Goal: Task Accomplishment & Management: Use online tool/utility

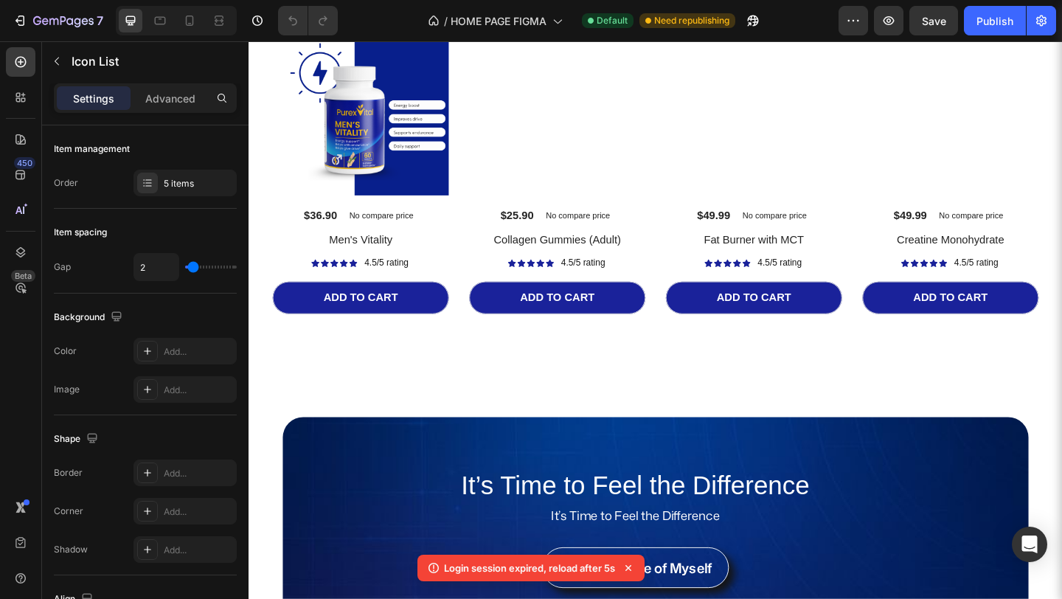
scroll to position [3071, 0]
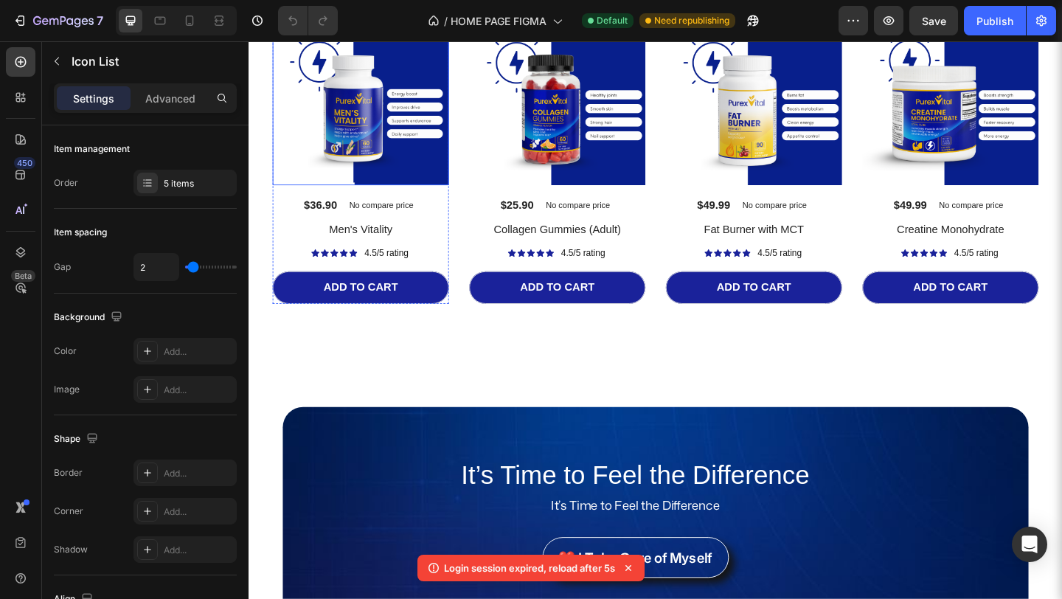
click at [411, 171] on img at bounding box center [370, 102] width 192 height 192
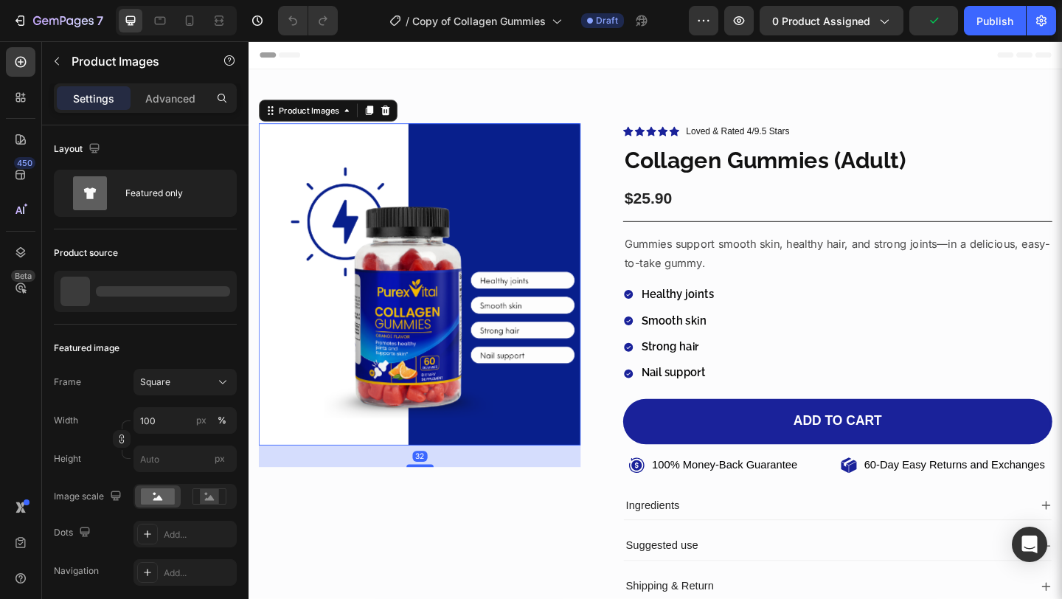
click at [422, 246] on img at bounding box center [435, 305] width 350 height 350
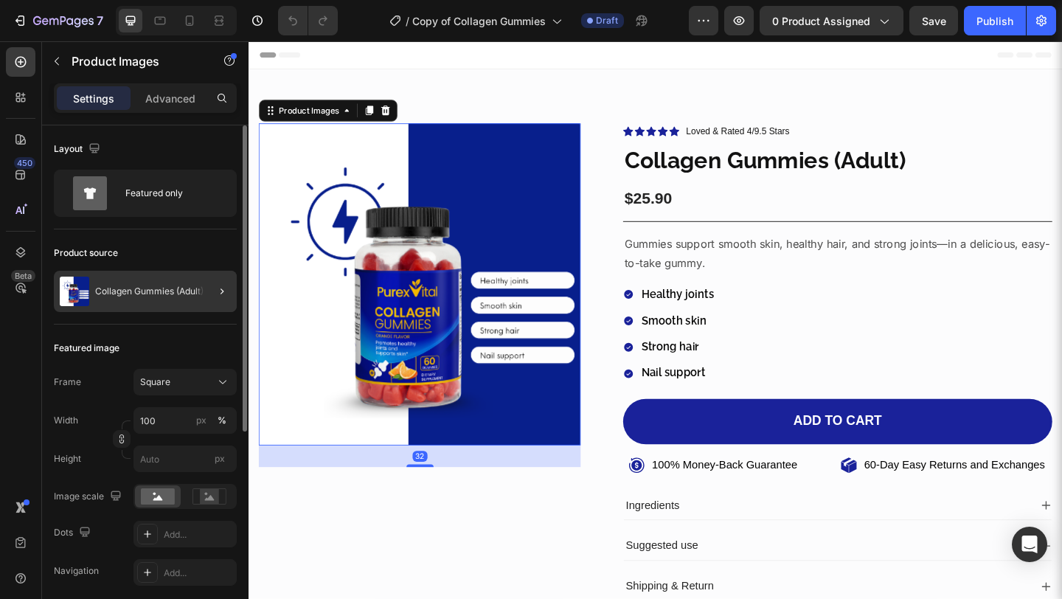
click at [211, 290] on div at bounding box center [215, 291] width 41 height 41
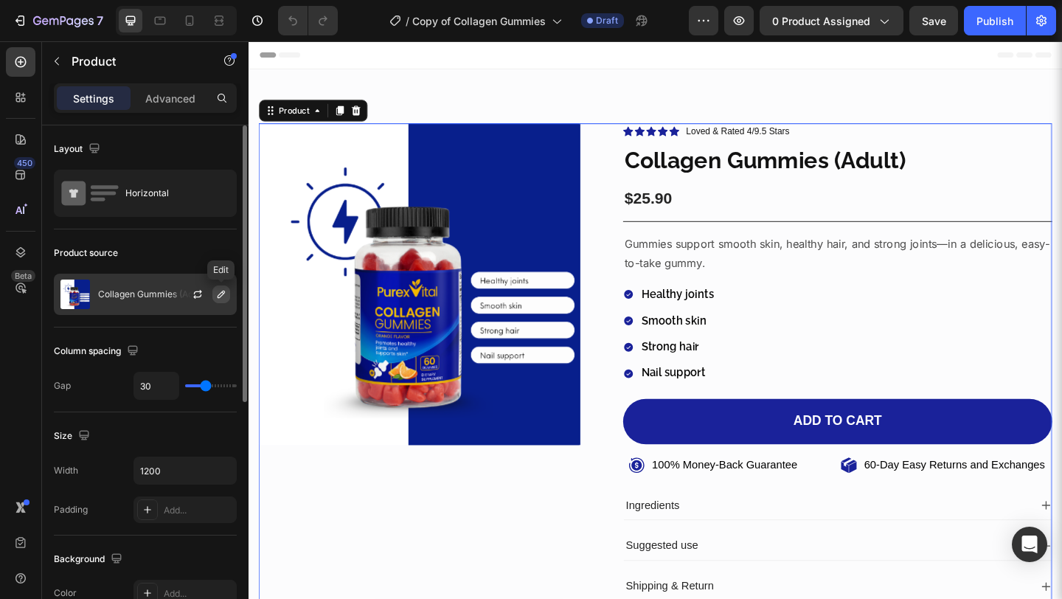
click at [217, 295] on icon "button" at bounding box center [220, 293] width 7 height 7
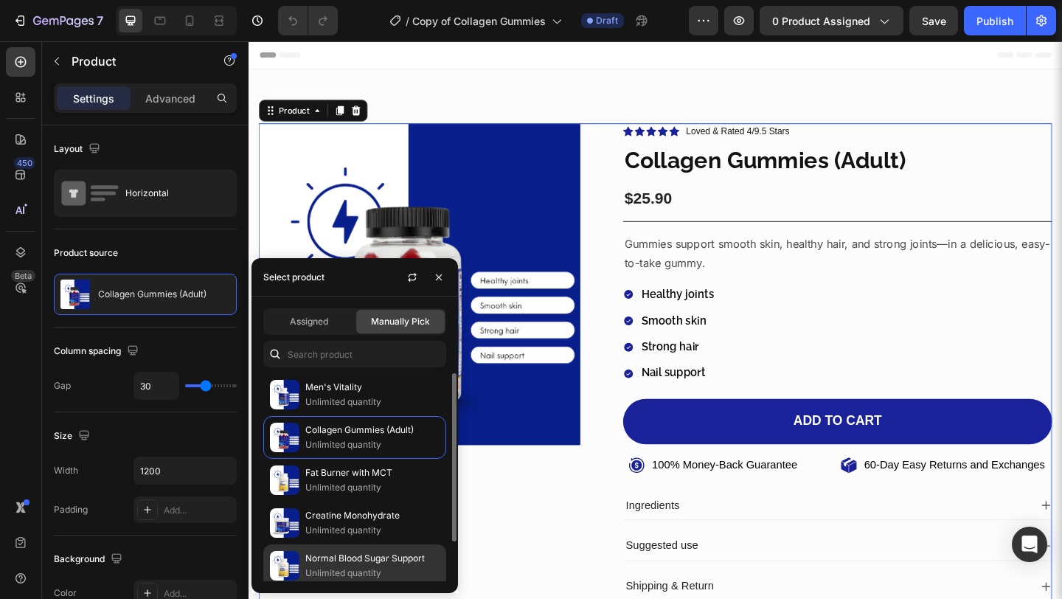
click at [338, 562] on p "Normal Blood Sugar Support" at bounding box center [372, 558] width 134 height 15
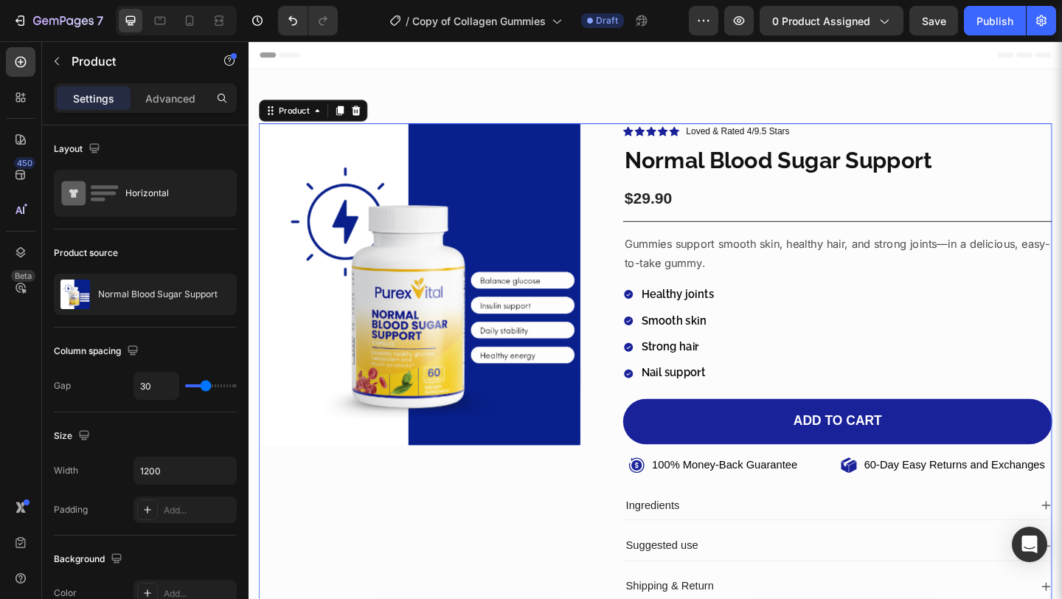
click at [544, 546] on div "Product Images" at bounding box center [435, 396] width 350 height 532
click at [706, 260] on p "Gummies support smooth skin, healthy hair, and strong joints—in a delicious, ea…" at bounding box center [889, 272] width 464 height 43
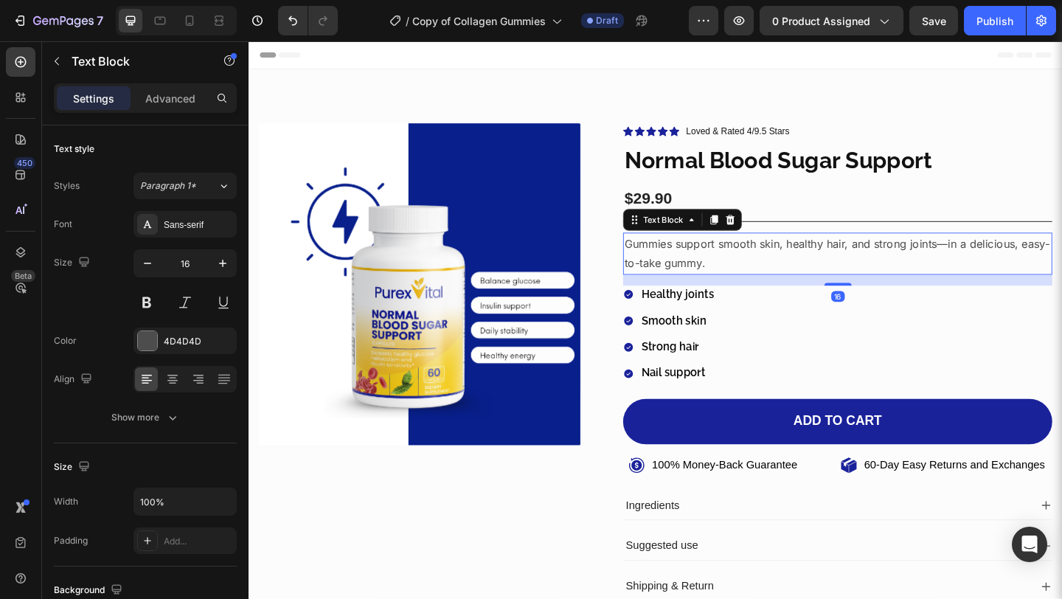
click at [706, 260] on p "Gummies support smooth skin, healthy hair, and strong joints—in a delicious, ea…" at bounding box center [889, 272] width 464 height 43
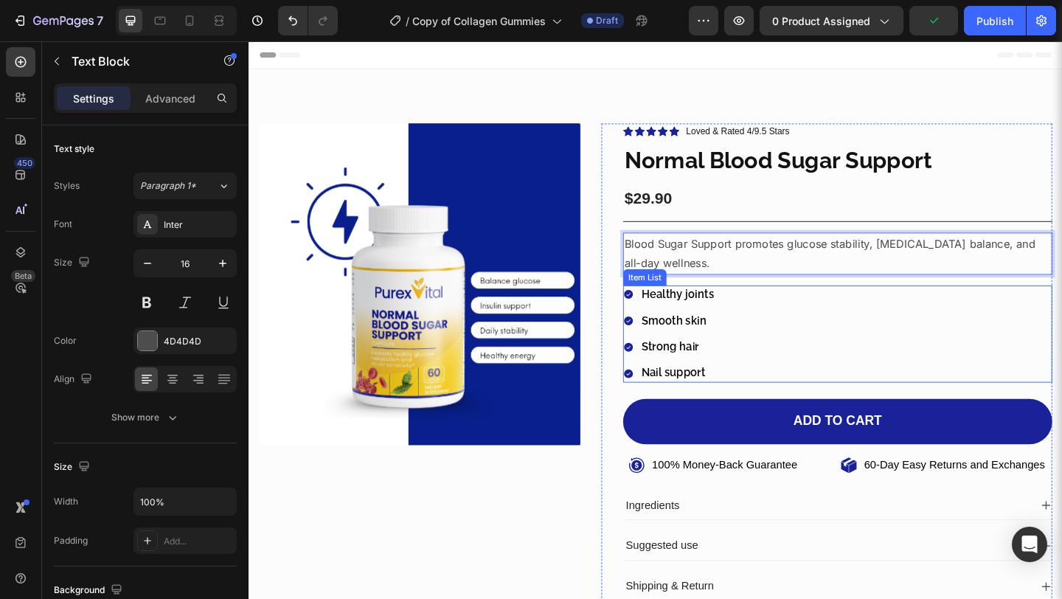
click at [694, 317] on p "Healthy joints" at bounding box center [714, 316] width 79 height 15
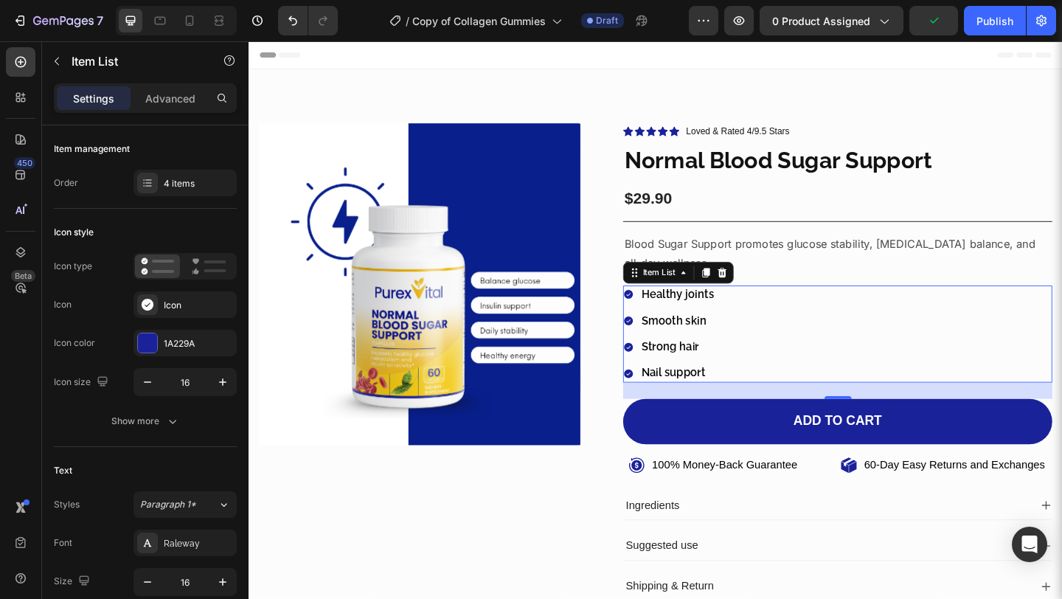
click at [694, 317] on p "Healthy joints" at bounding box center [714, 316] width 79 height 15
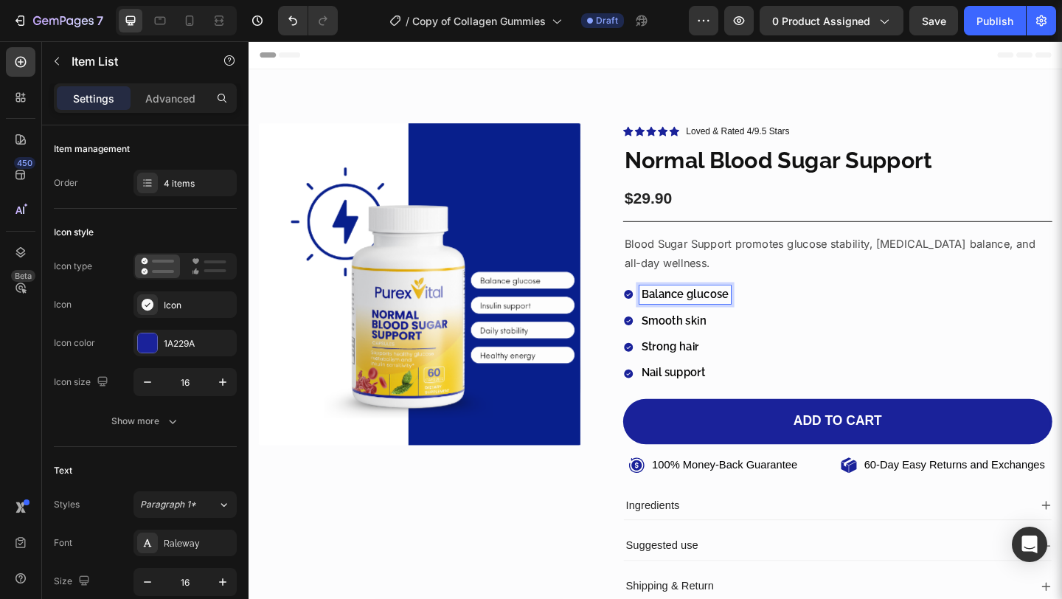
click at [731, 344] on p "Smooth skin" at bounding box center [722, 345] width 95 height 15
click at [727, 377] on p "Strong hair" at bounding box center [746, 373] width 142 height 15
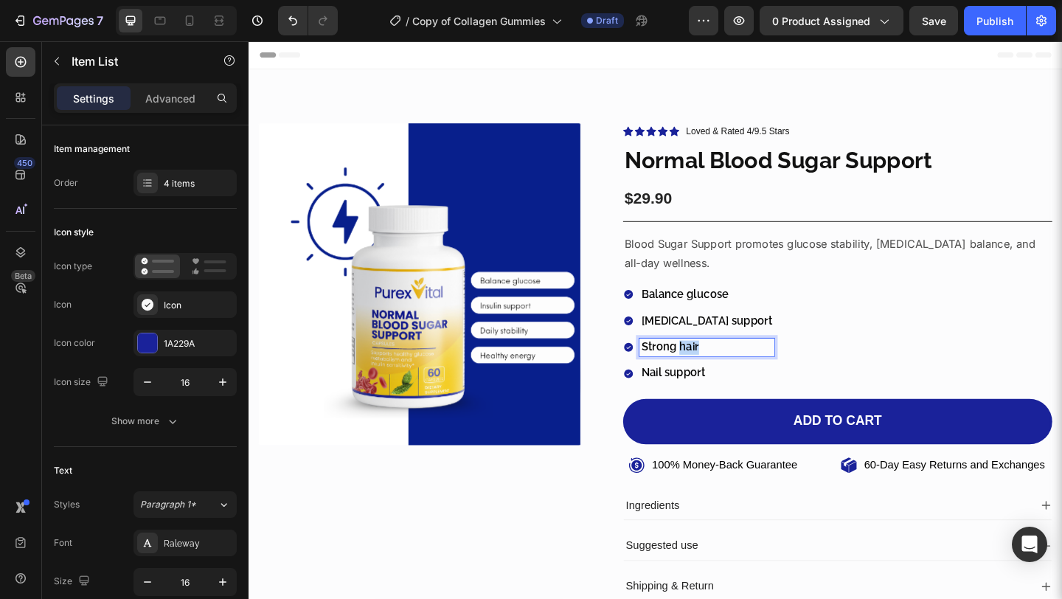
click at [727, 377] on p "Strong hair" at bounding box center [746, 373] width 142 height 15
click at [724, 405] on p "Nail support" at bounding box center [746, 401] width 142 height 15
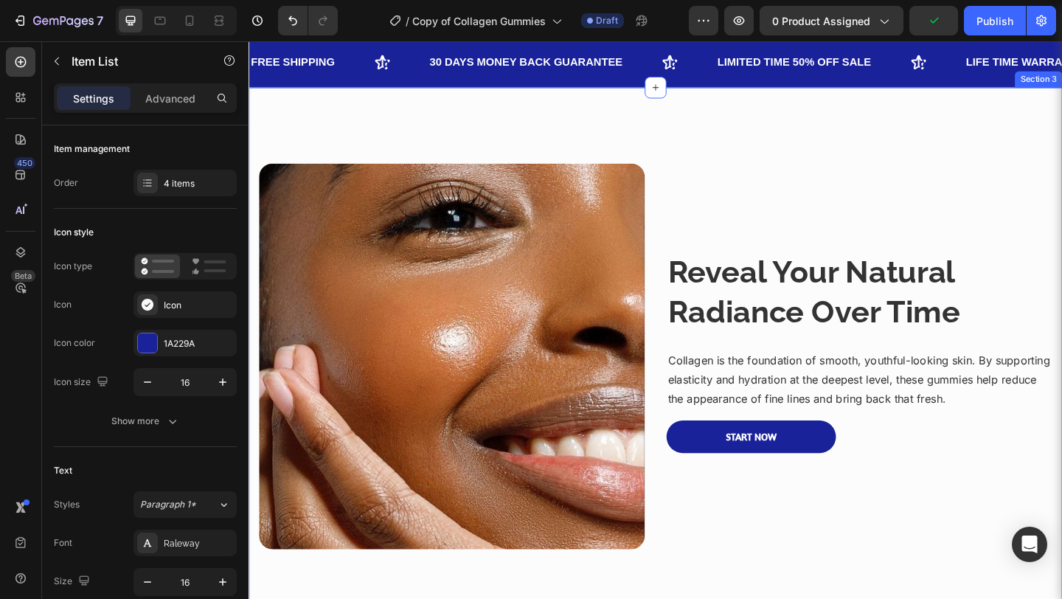
scroll to position [693, 0]
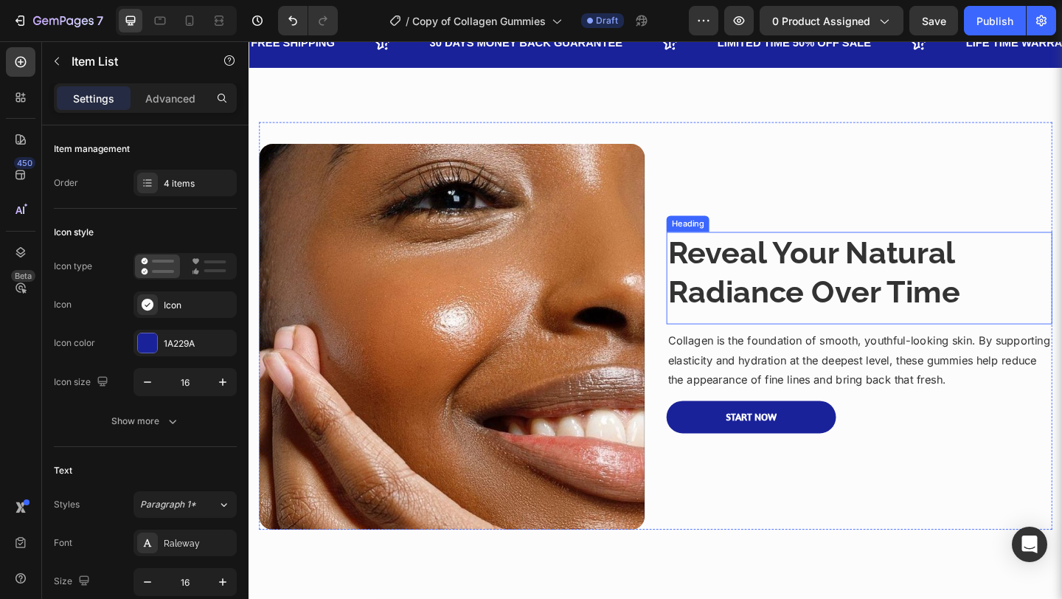
click at [714, 284] on strong "Reveal Your Natural Radiance Over Time" at bounding box center [863, 292] width 318 height 83
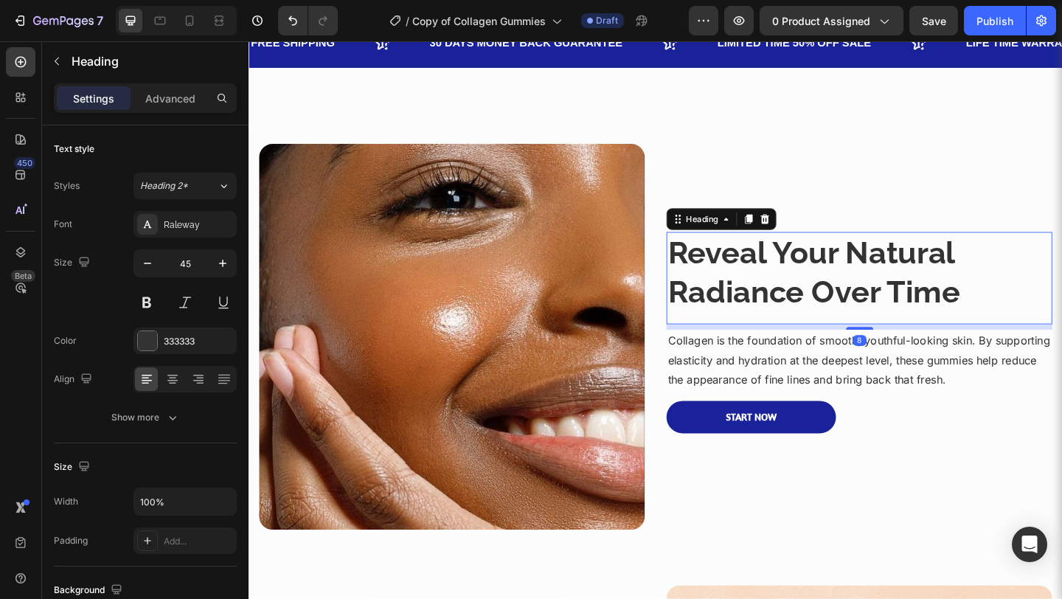
click at [714, 284] on strong "Reveal Your Natural Radiance Over Time" at bounding box center [863, 292] width 318 height 83
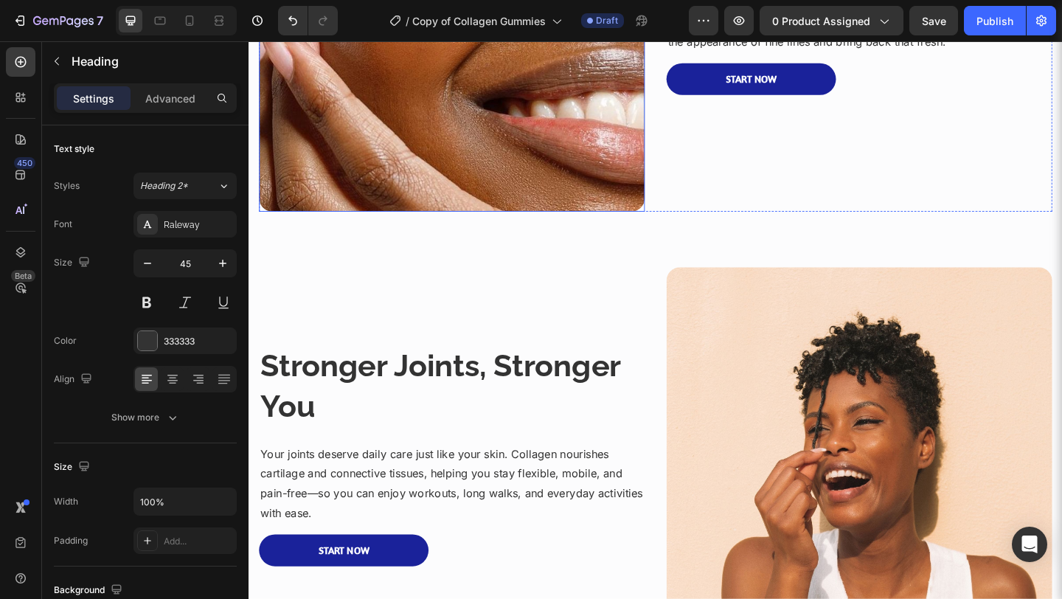
scroll to position [1153, 0]
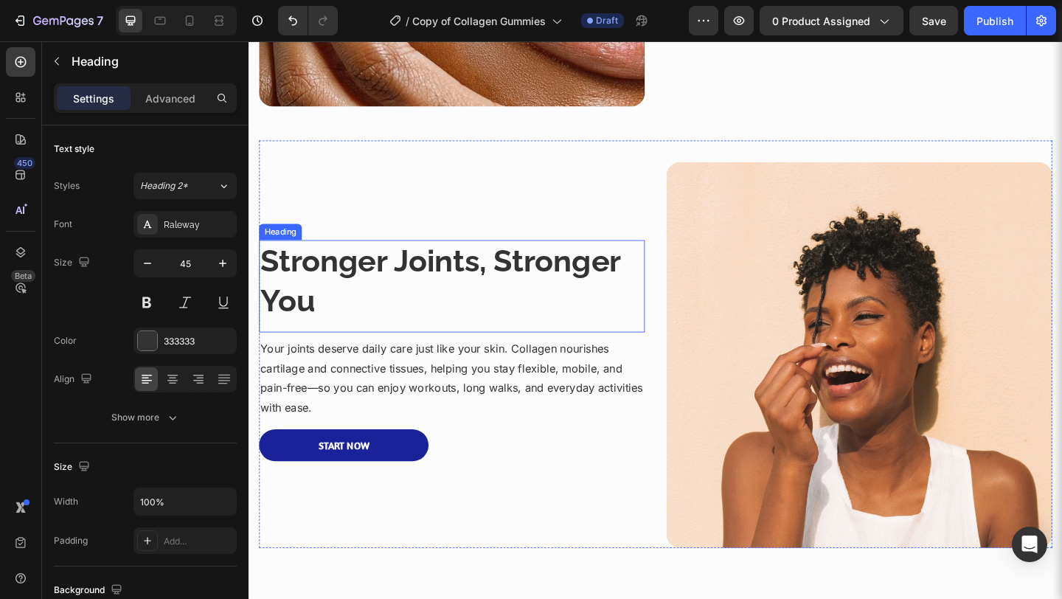
click at [593, 288] on strong "Stronger Joints, Stronger You" at bounding box center [456, 301] width 391 height 83
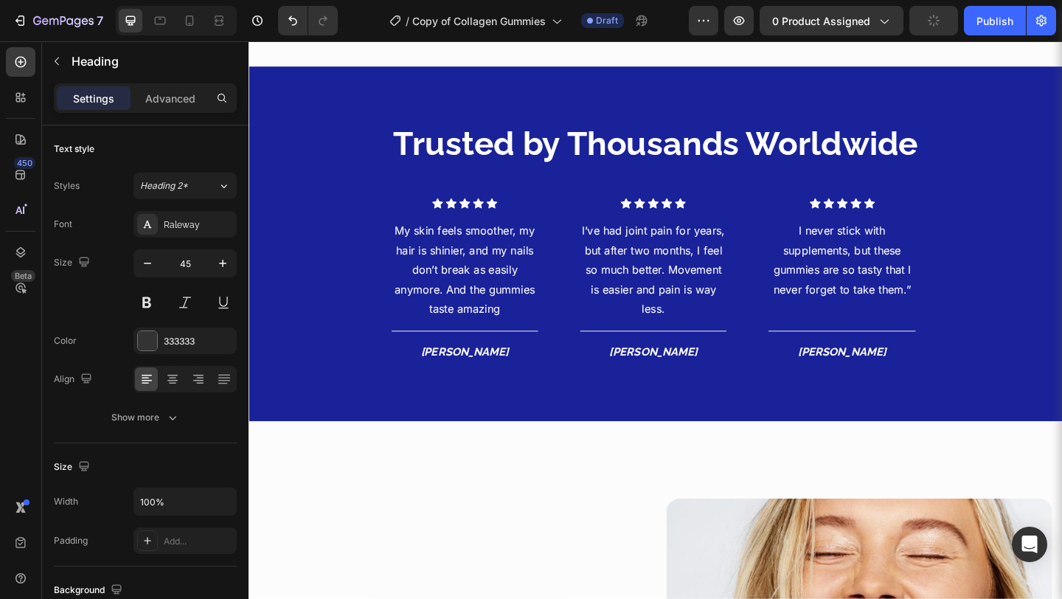
scroll to position [1869, 0]
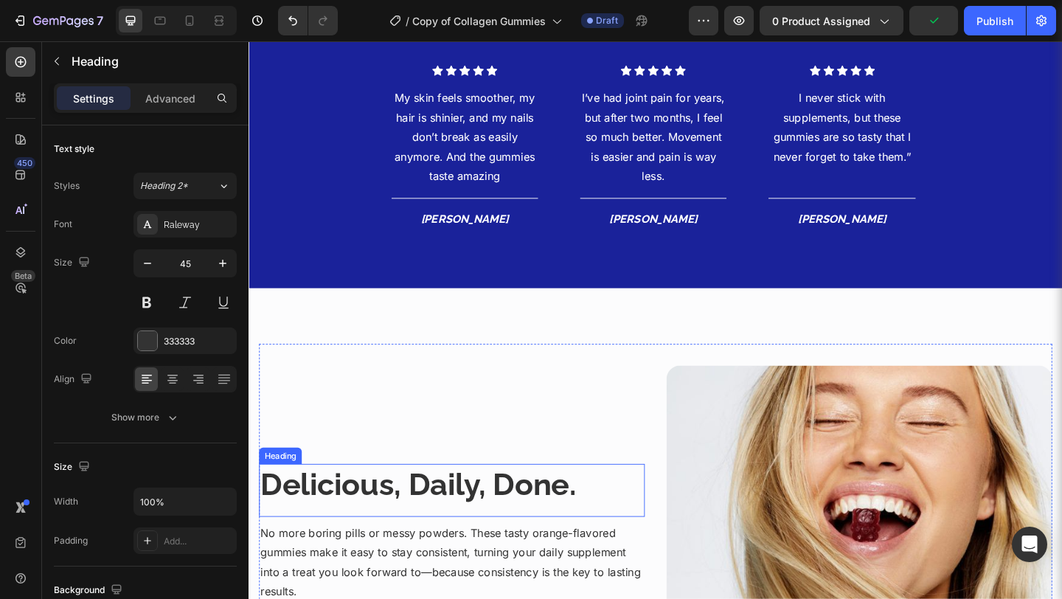
click at [484, 538] on strong "Delicious, Daily, Done." at bounding box center [433, 523] width 344 height 39
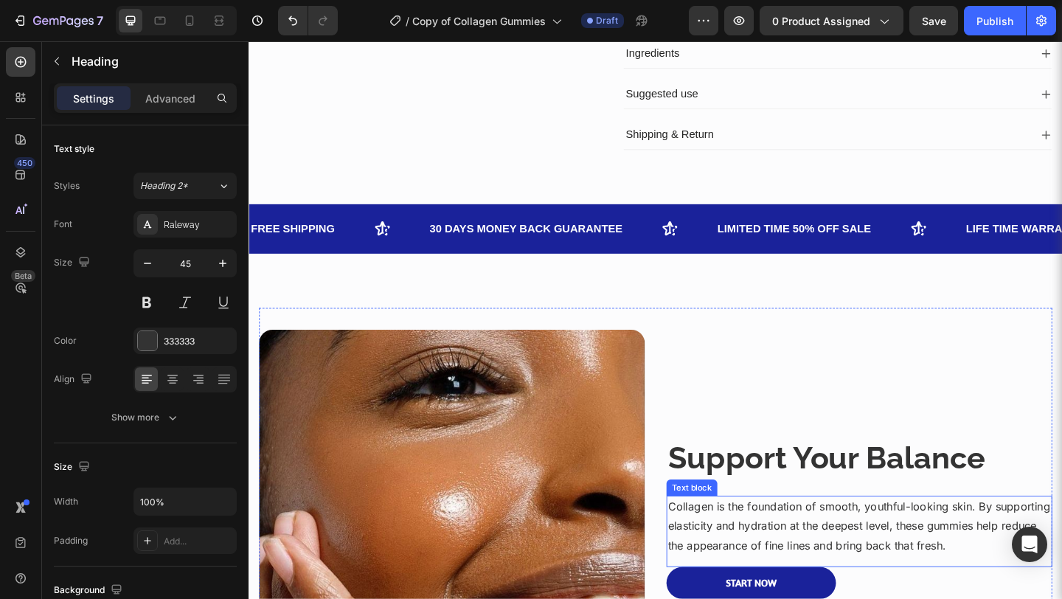
scroll to position [539, 0]
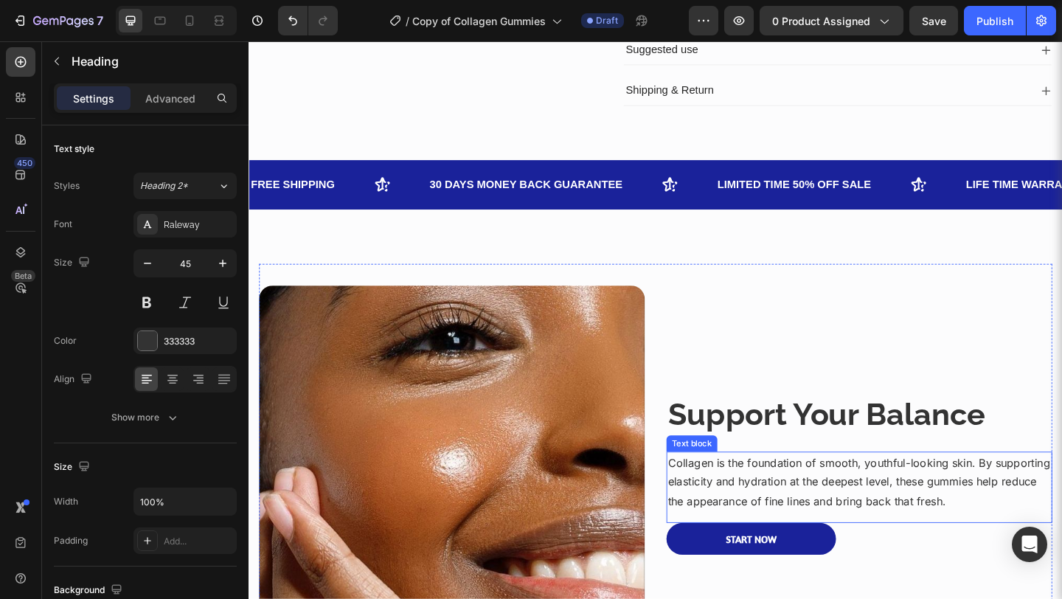
click at [827, 498] on p "Collagen is the foundation of smooth, youthful-looking skin. By supporting elas…" at bounding box center [912, 520] width 417 height 63
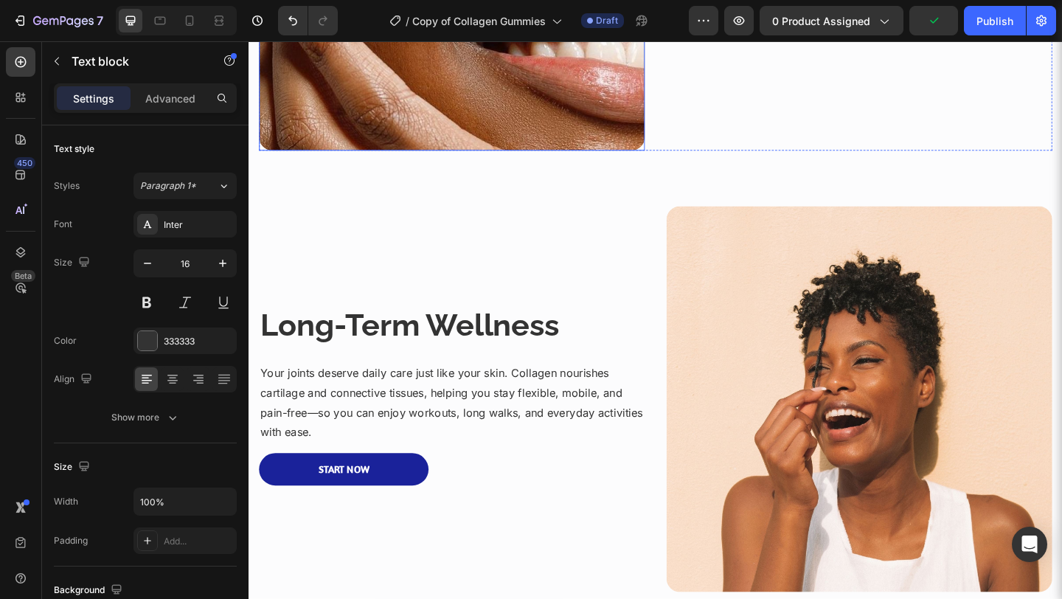
scroll to position [1158, 0]
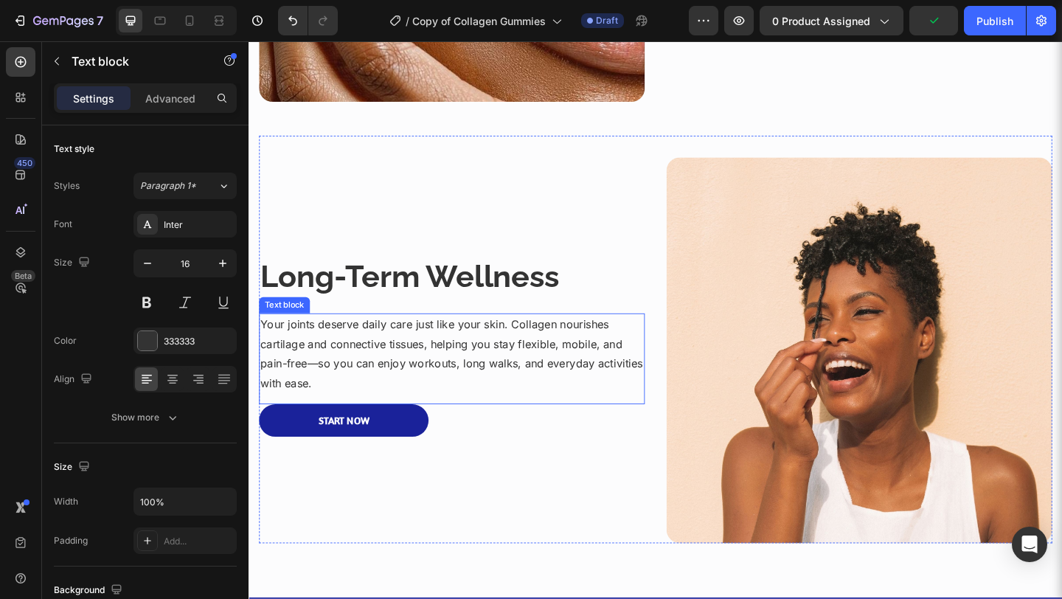
click at [579, 376] on p "Your joints deserve daily care just like your skin. Collagen nourishes cartilag…" at bounding box center [469, 380] width 417 height 85
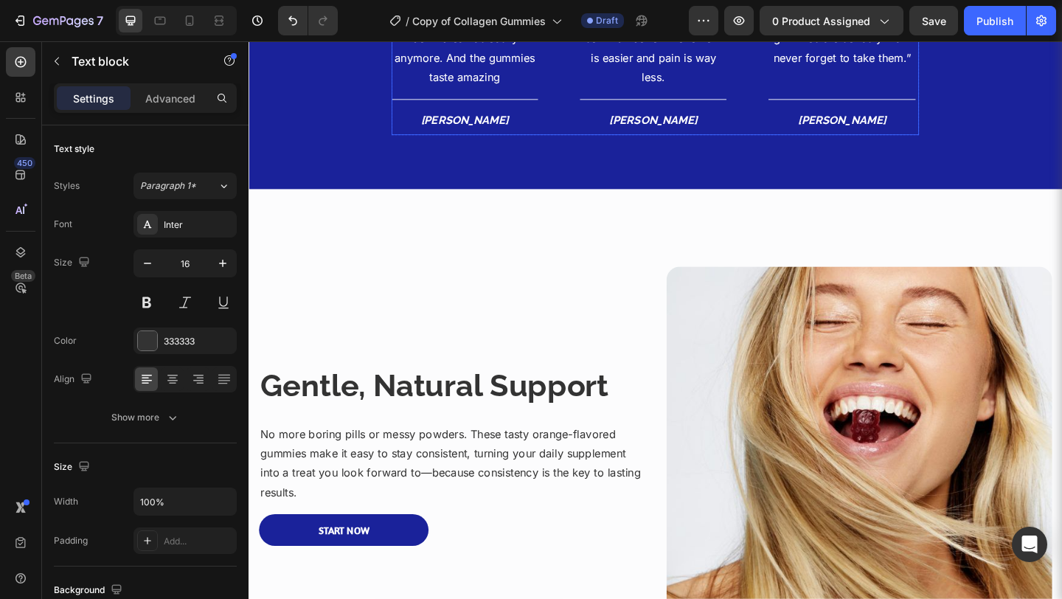
scroll to position [2039, 0]
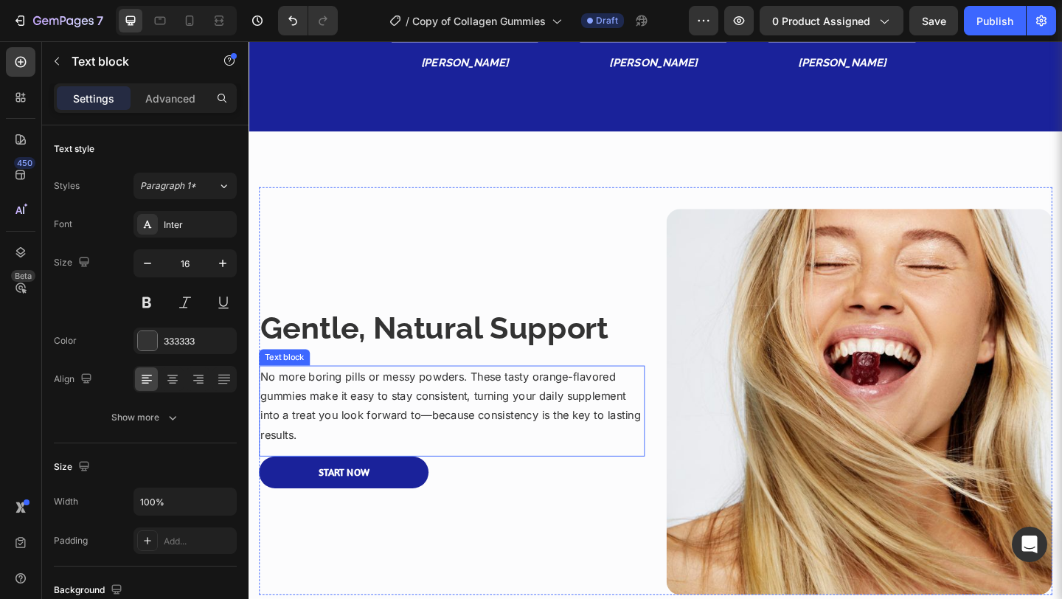
click at [505, 444] on p "No more boring pills or messy powders. These tasty orange-flavored gummies make…" at bounding box center [469, 437] width 417 height 85
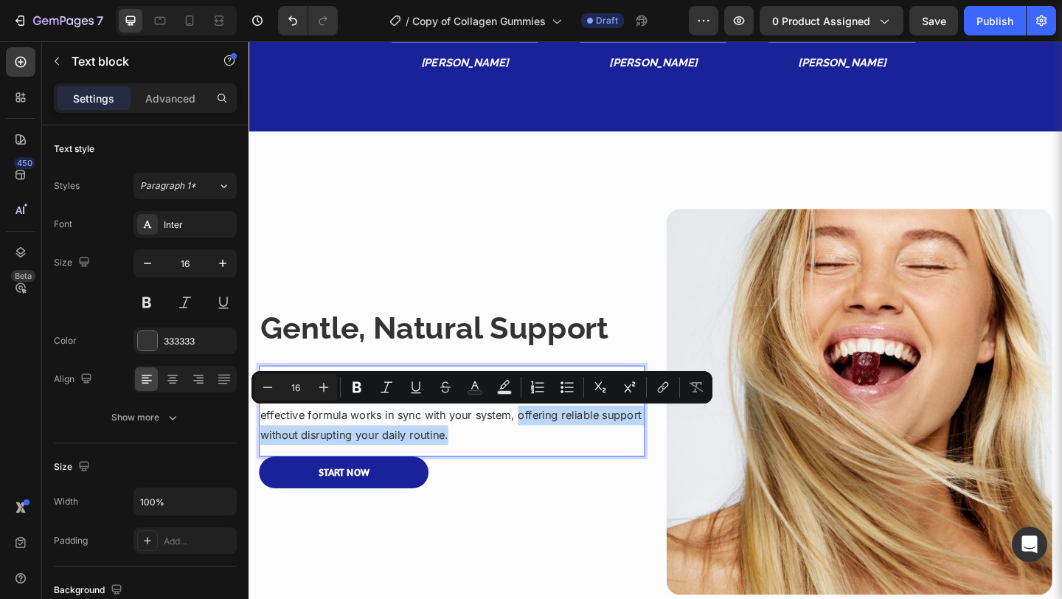
drag, startPoint x: 534, startPoint y: 448, endPoint x: 573, endPoint y: 477, distance: 48.5
click at [573, 477] on p "No harsh chemicals, no extreme stimulants—just carefully selected botanicals th…" at bounding box center [469, 437] width 417 height 85
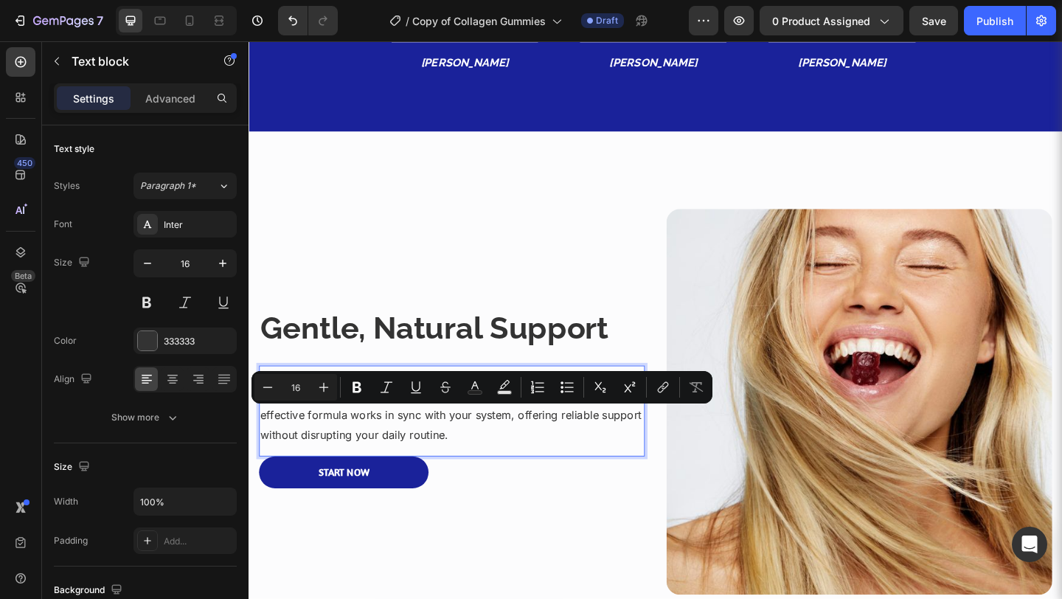
scroll to position [2050, 0]
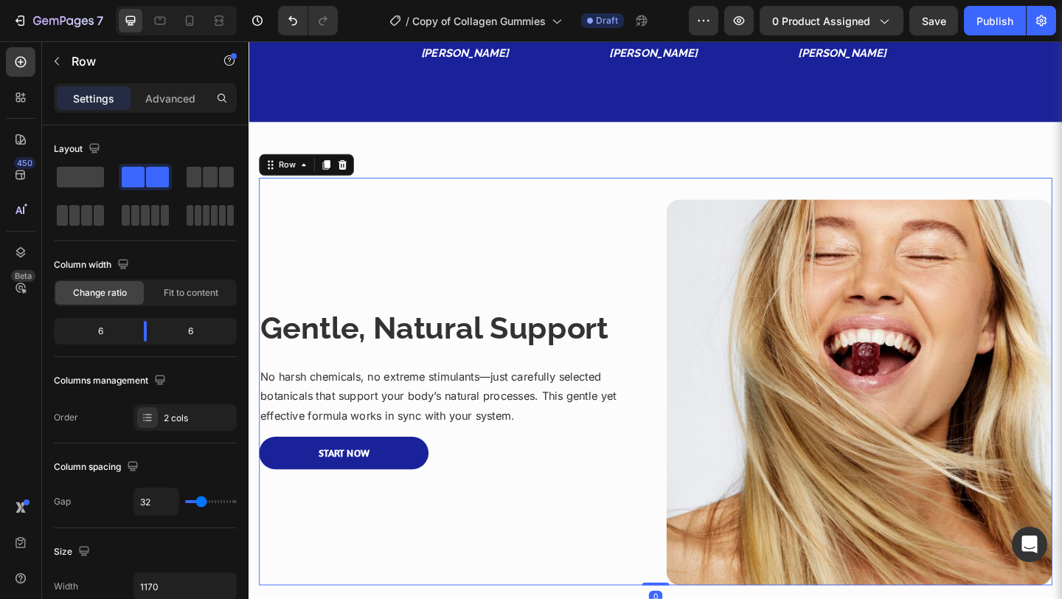
click at [596, 522] on div "Gentle, Natural Support Heading No harsh chemicals, no extreme stimulants—just …" at bounding box center [469, 422] width 419 height 419
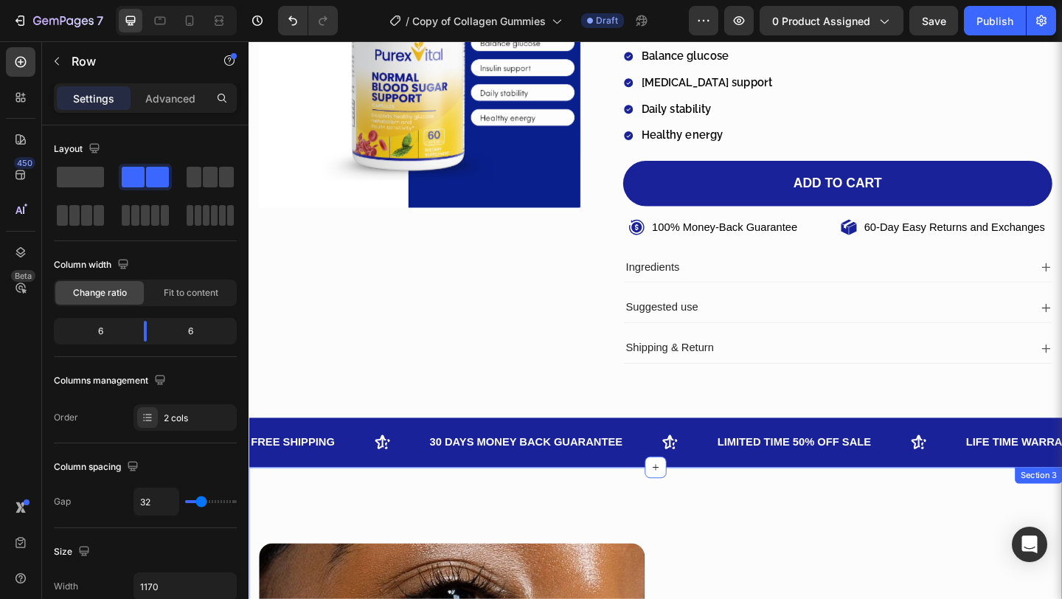
scroll to position [173, 0]
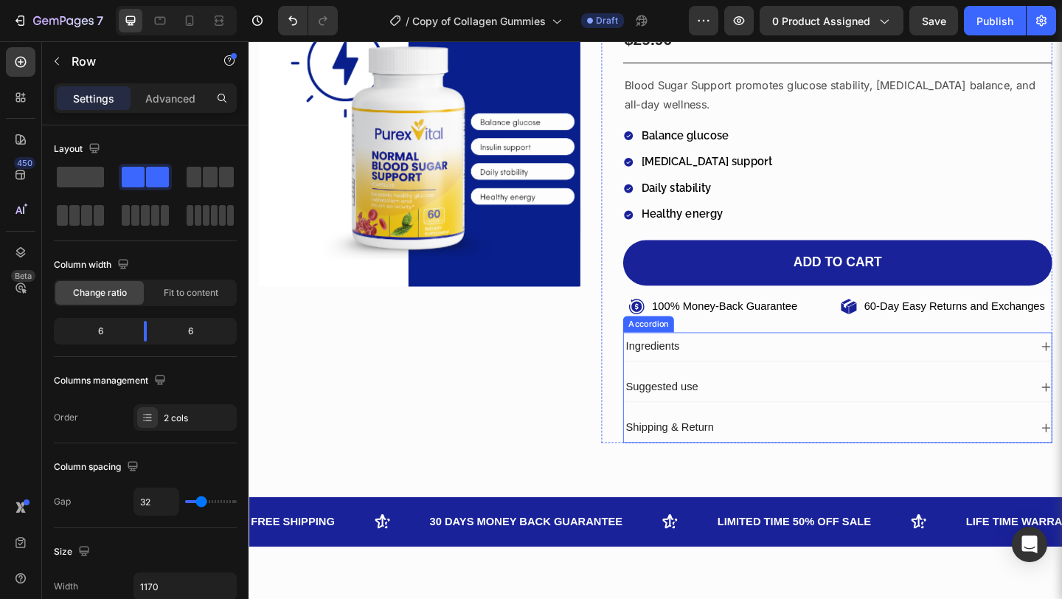
click at [1061, 372] on div "Ingredients" at bounding box center [877, 373] width 442 height 20
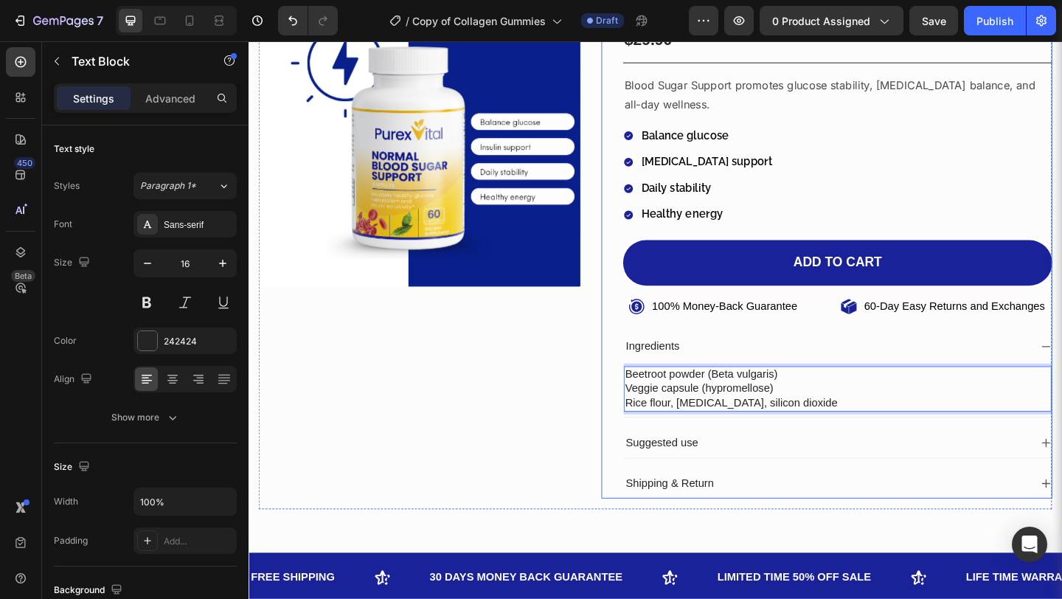
drag, startPoint x: 898, startPoint y: 434, endPoint x: 645, endPoint y: 405, distance: 254.4
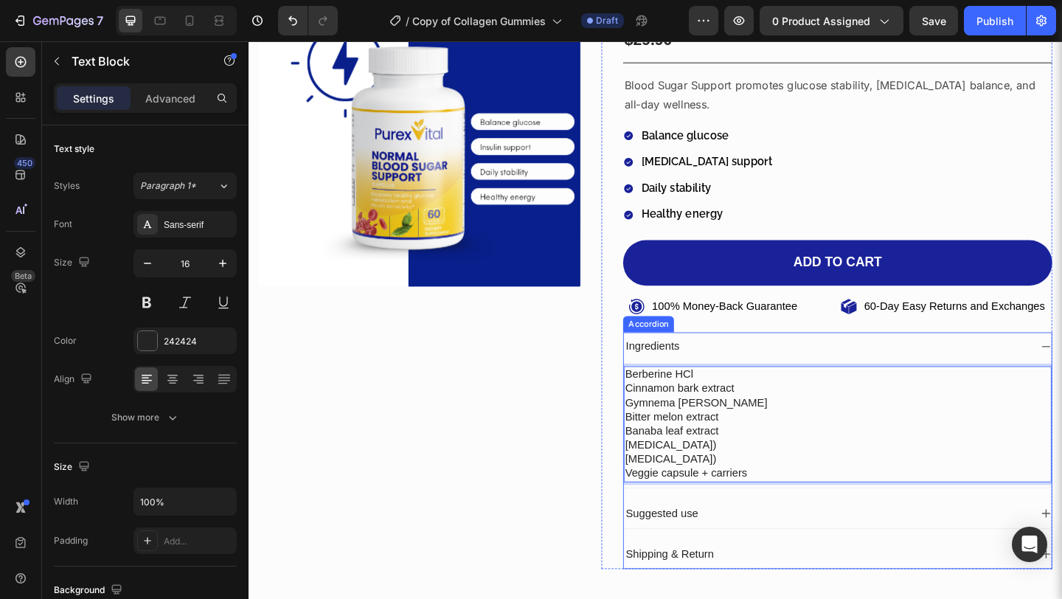
click at [859, 556] on div "Suggested use" at bounding box center [877, 555] width 442 height 20
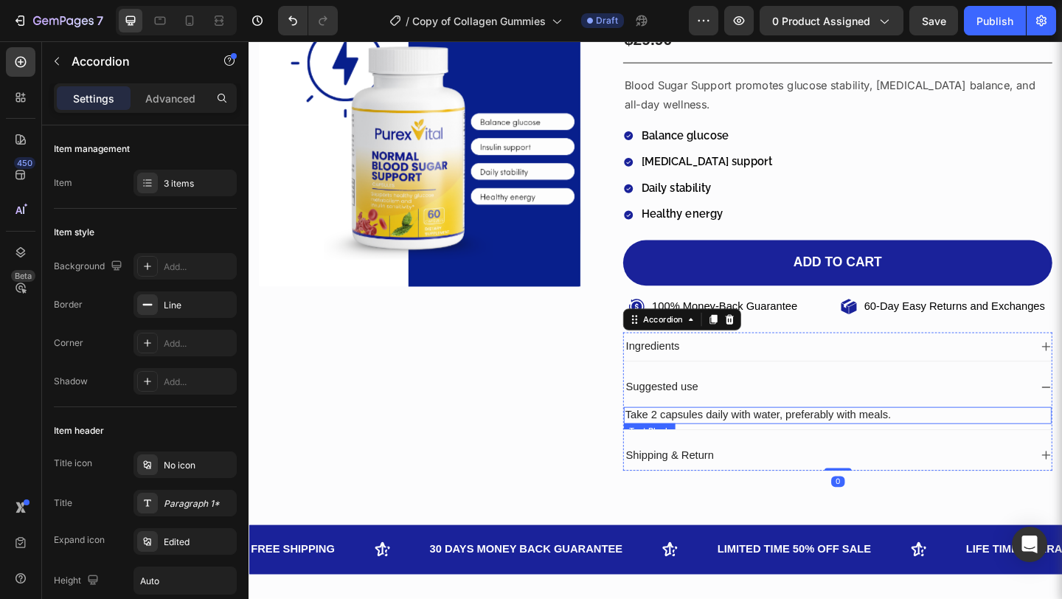
click at [843, 453] on p "Take 2 capsules daily with water, preferably with meals." at bounding box center [889, 447] width 462 height 15
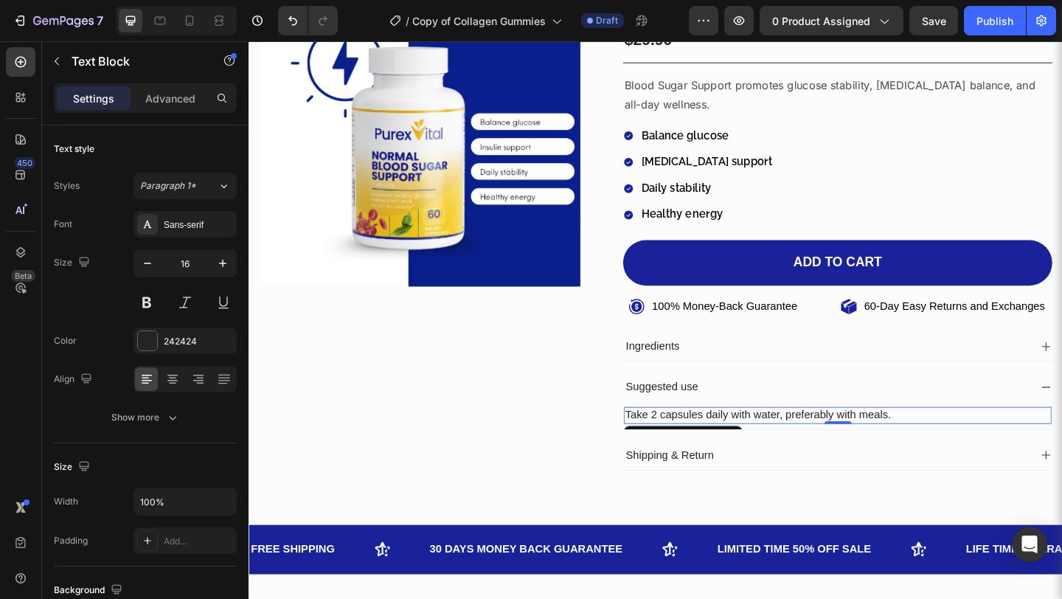
click at [843, 453] on p "Take 2 capsules daily with water, preferably with meals." at bounding box center [889, 447] width 462 height 15
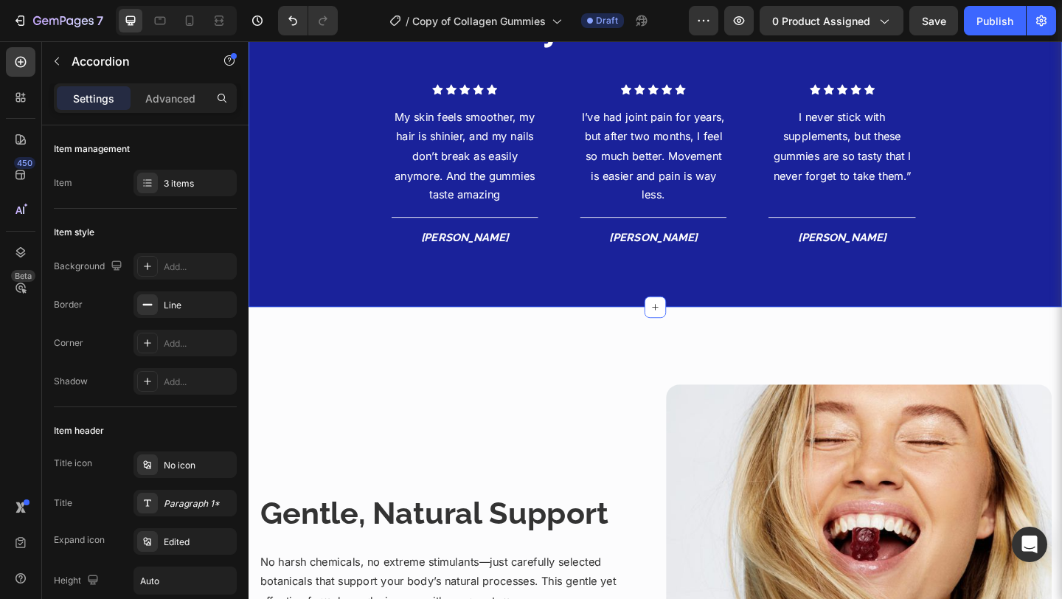
scroll to position [1680, 0]
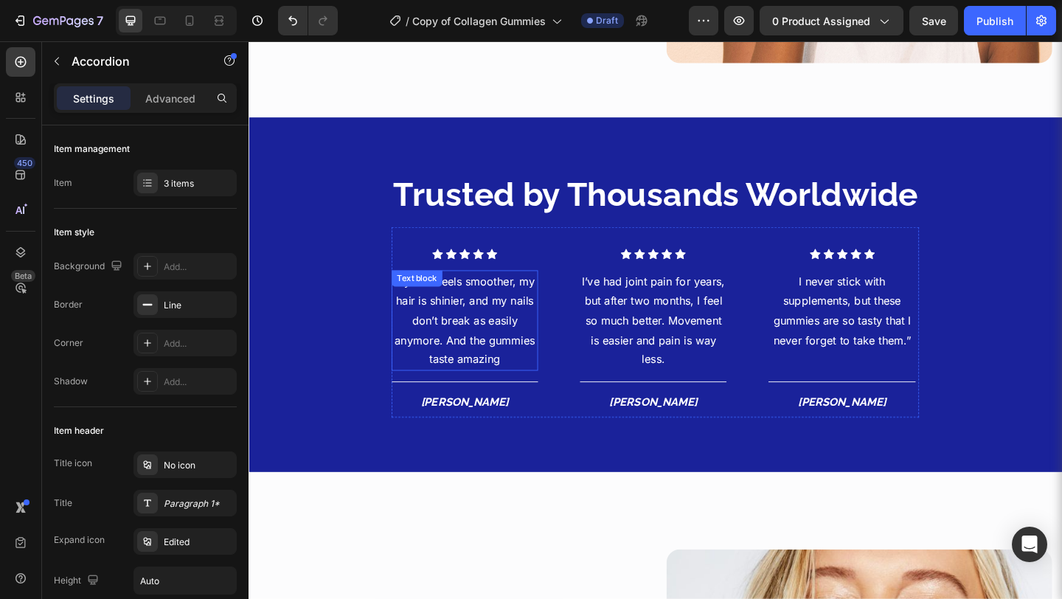
click at [510, 328] on p "My skin feels smoother, my hair is shinier, and my nails don’t break as easily …" at bounding box center [483, 345] width 156 height 106
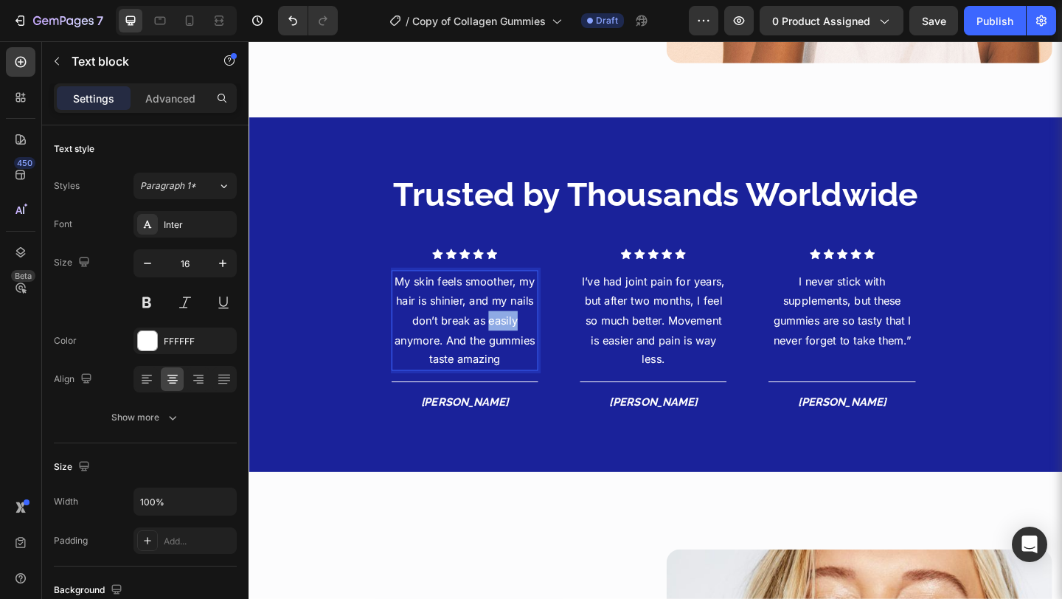
click at [510, 328] on p "My skin feels smoother, my hair is shinier, and my nails don’t break as easily …" at bounding box center [483, 345] width 156 height 106
click at [664, 320] on p "I’ve had joint pain for years, but after two months, I feel so much better. Mov…" at bounding box center [688, 345] width 156 height 106
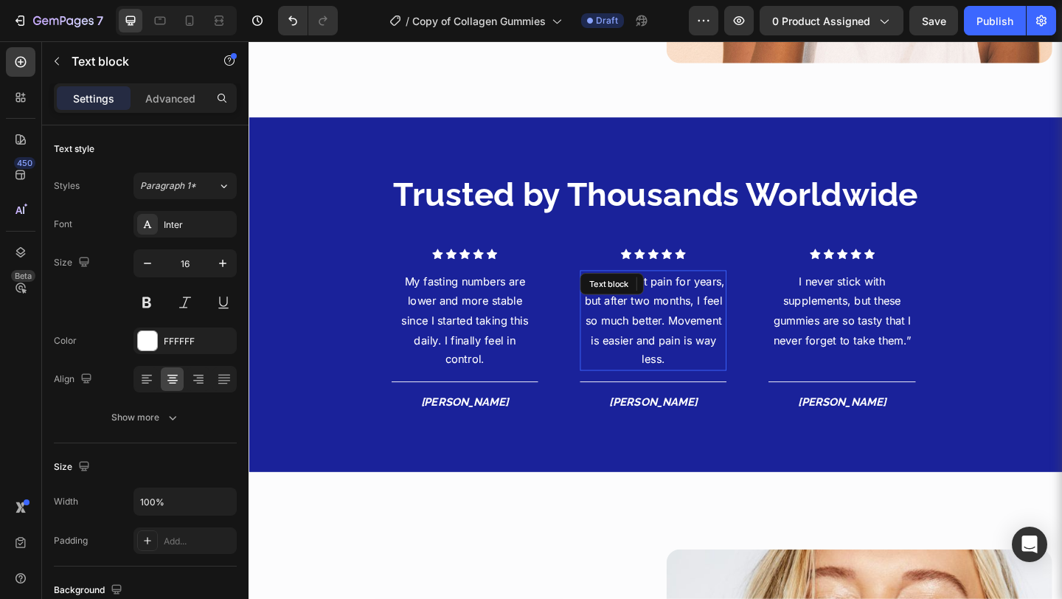
click at [664, 320] on p "I’ve had joint pain for years, but after two months, I feel so much better. Mov…" at bounding box center [688, 345] width 156 height 106
click at [857, 329] on p "I never stick with supplements, but these gummies are so tasty that I never for…" at bounding box center [893, 334] width 156 height 85
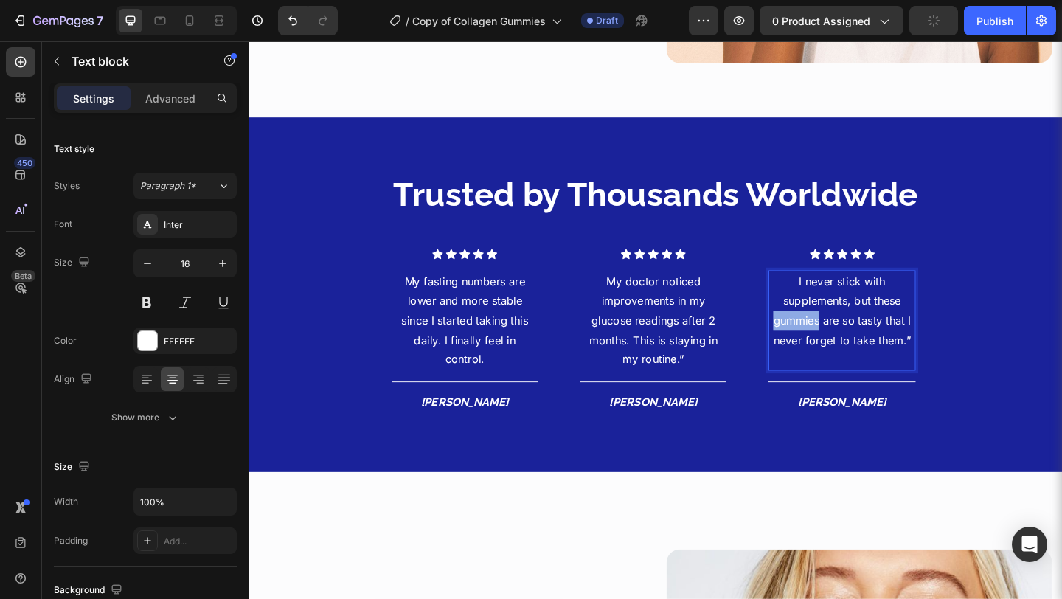
click at [857, 329] on p "I never stick with supplements, but these gummies are so tasty that I never for…" at bounding box center [893, 334] width 156 height 85
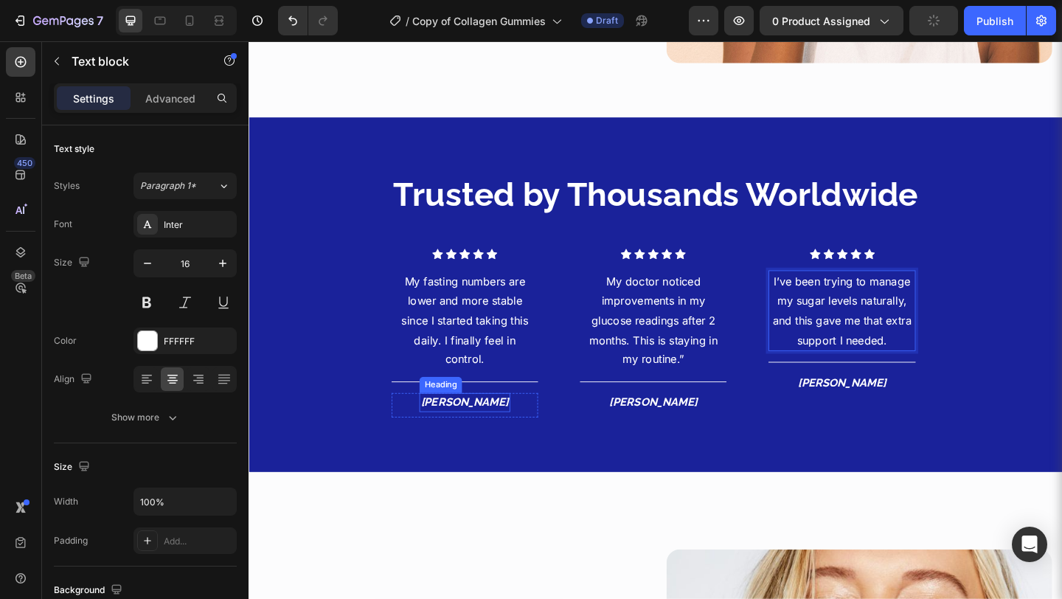
click at [481, 427] on icon "[PERSON_NAME]" at bounding box center [484, 434] width 96 height 14
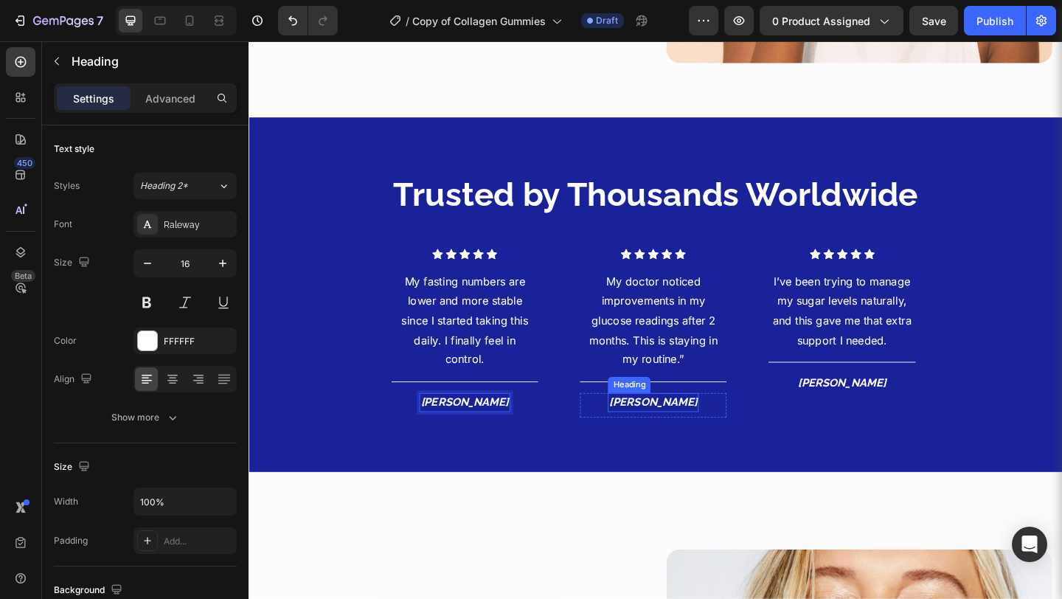
click at [675, 427] on icon "[PERSON_NAME]" at bounding box center [689, 434] width 96 height 14
click at [891, 408] on h4 "[PERSON_NAME]" at bounding box center [894, 413] width 99 height 21
click at [891, 408] on p "[PERSON_NAME]" at bounding box center [894, 413] width 96 height 18
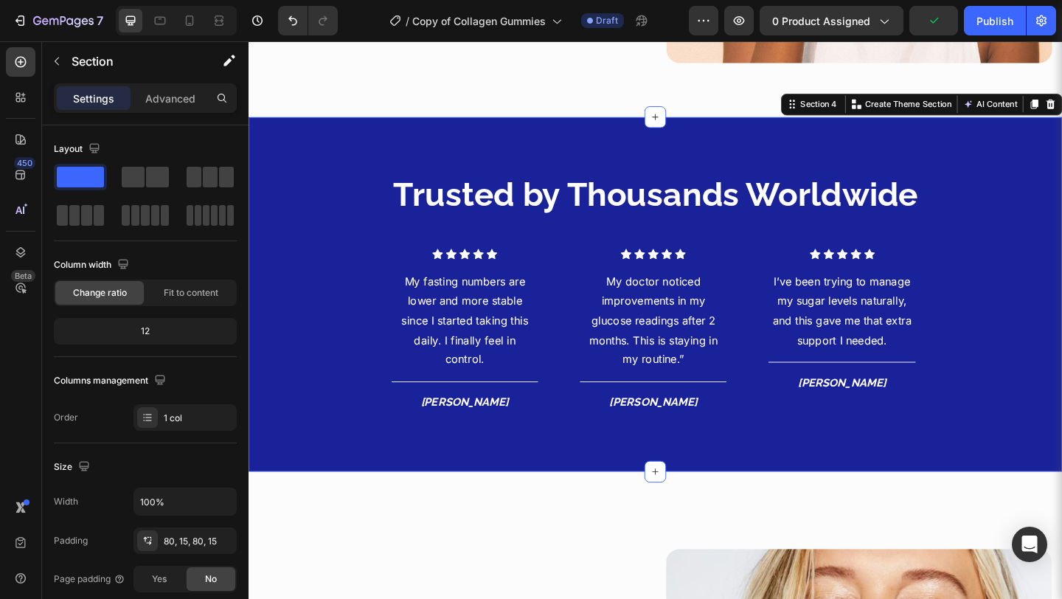
click at [849, 470] on div "Trusted by Thousands Worldwide Heading Icon Icon Icon Icon Icon Icon List Hoz M…" at bounding box center [690, 317] width 885 height 386
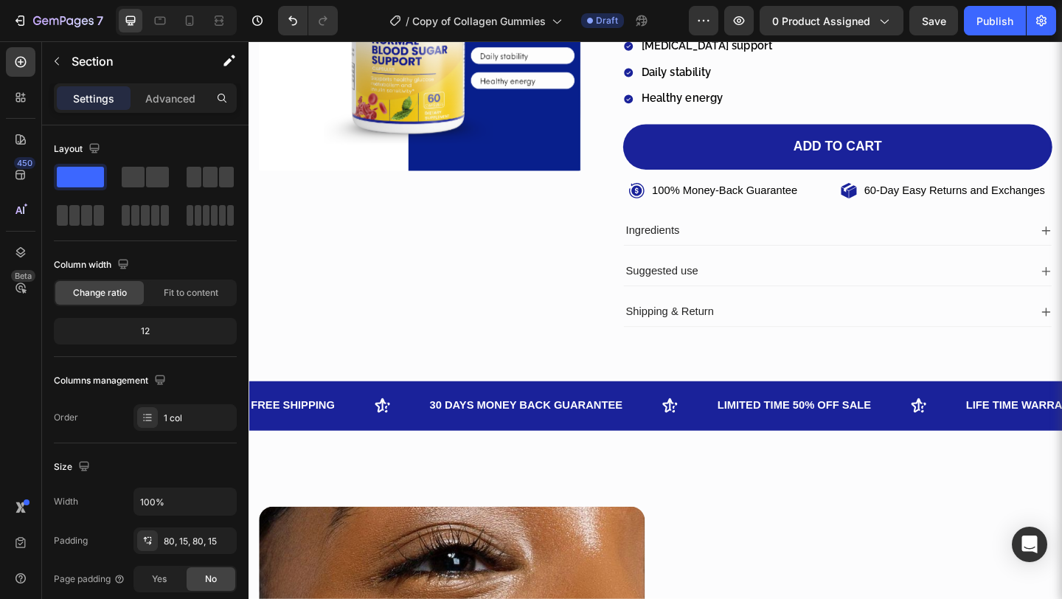
scroll to position [287, 0]
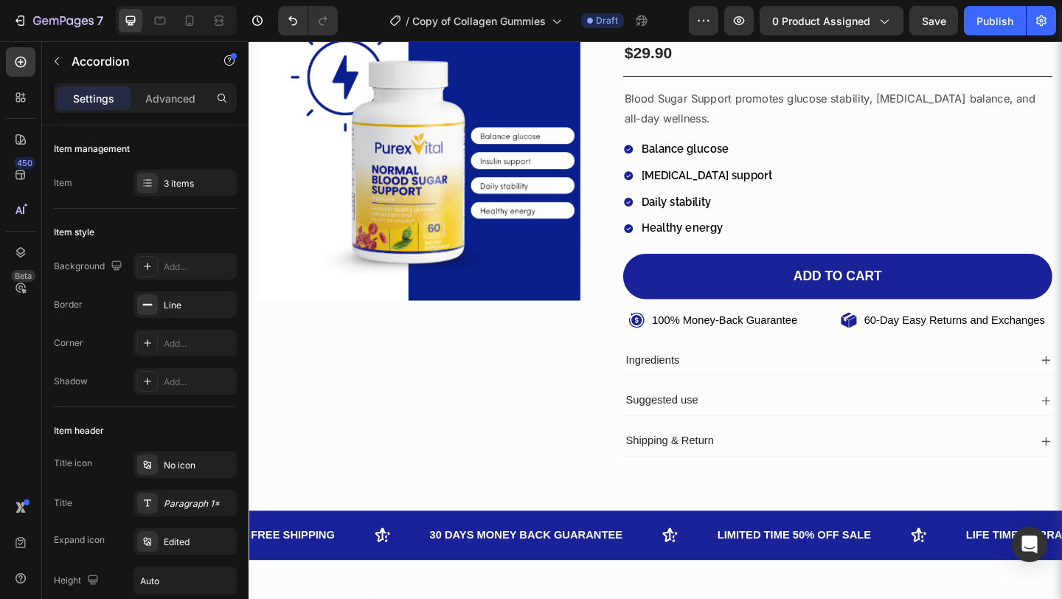
scroll to position [0, 0]
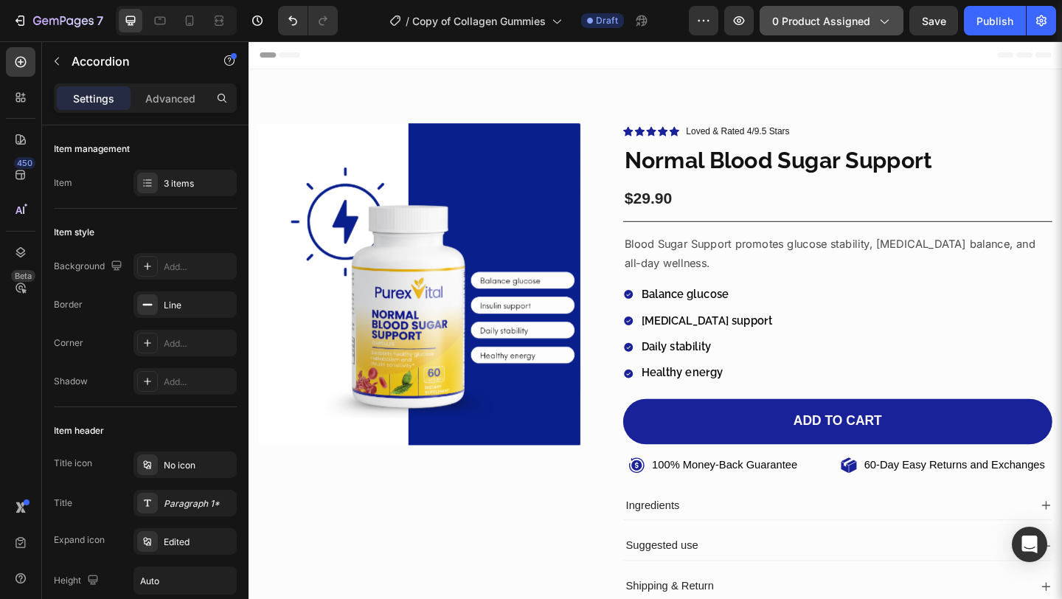
click at [879, 24] on icon "button" at bounding box center [883, 20] width 15 height 15
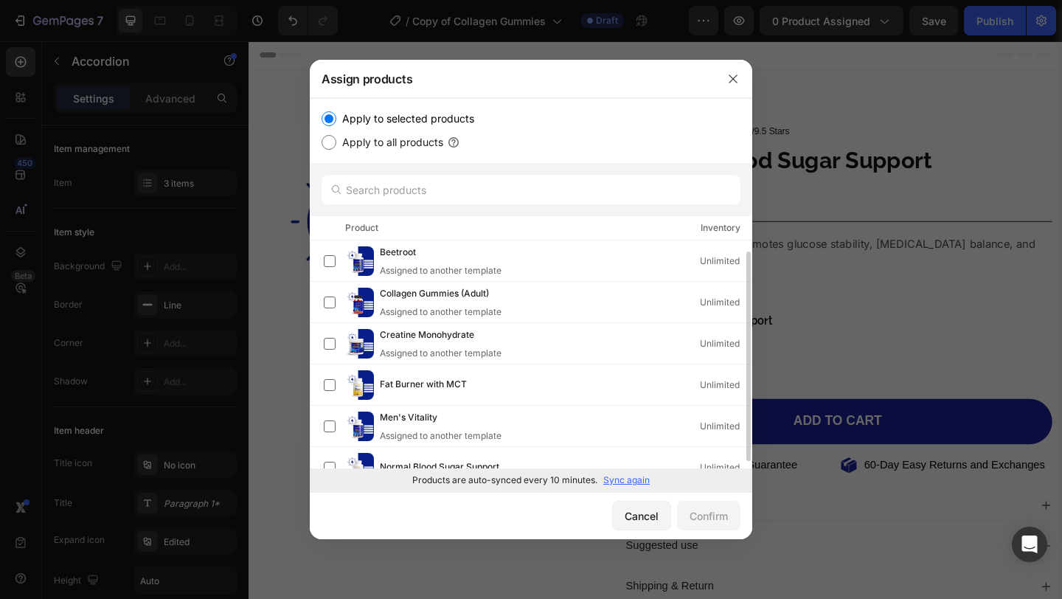
scroll to position [20, 0]
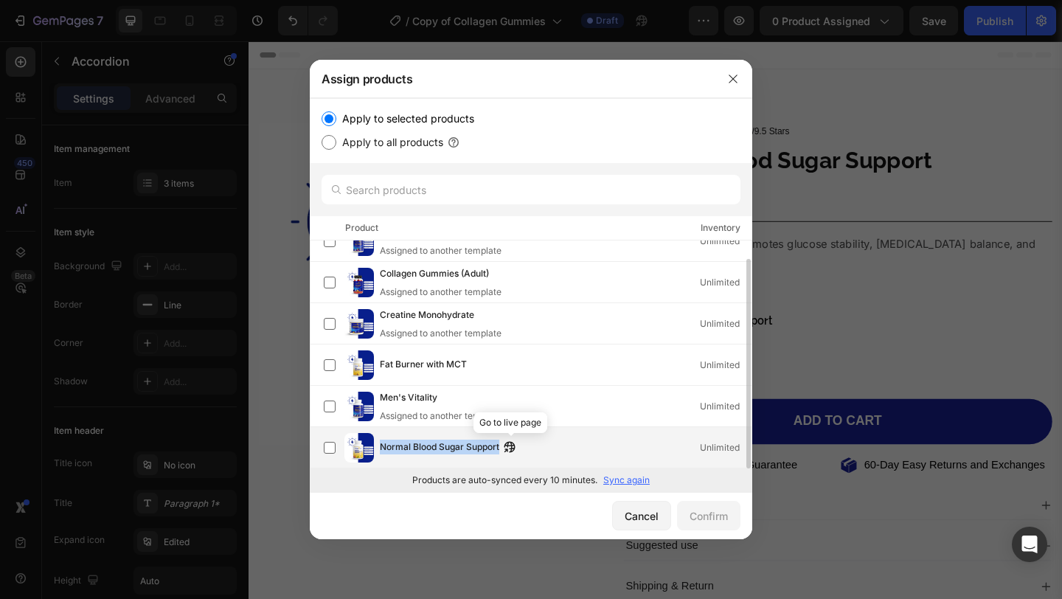
drag, startPoint x: 378, startPoint y: 444, endPoint x: 512, endPoint y: 439, distance: 133.5
click at [512, 439] on div "Normal Blood Sugar Support Go to live page Unlimited" at bounding box center [538, 447] width 428 height 29
copy div "Normal Blood Sugar Support"
click at [723, 529] on button "Confirm" at bounding box center [708, 515] width 63 height 29
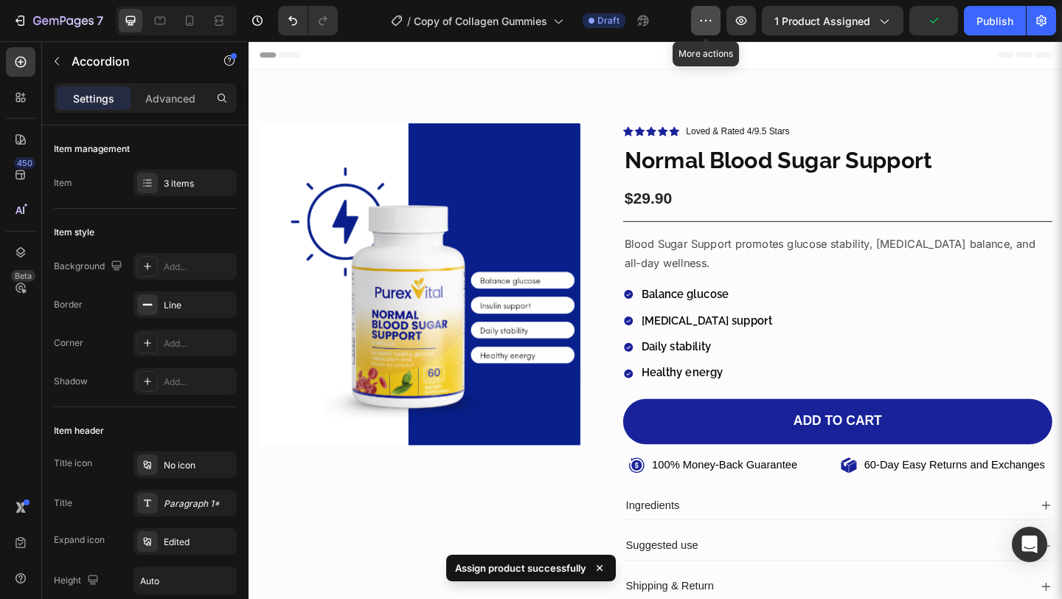
click at [697, 25] on button "button" at bounding box center [705, 20] width 29 height 29
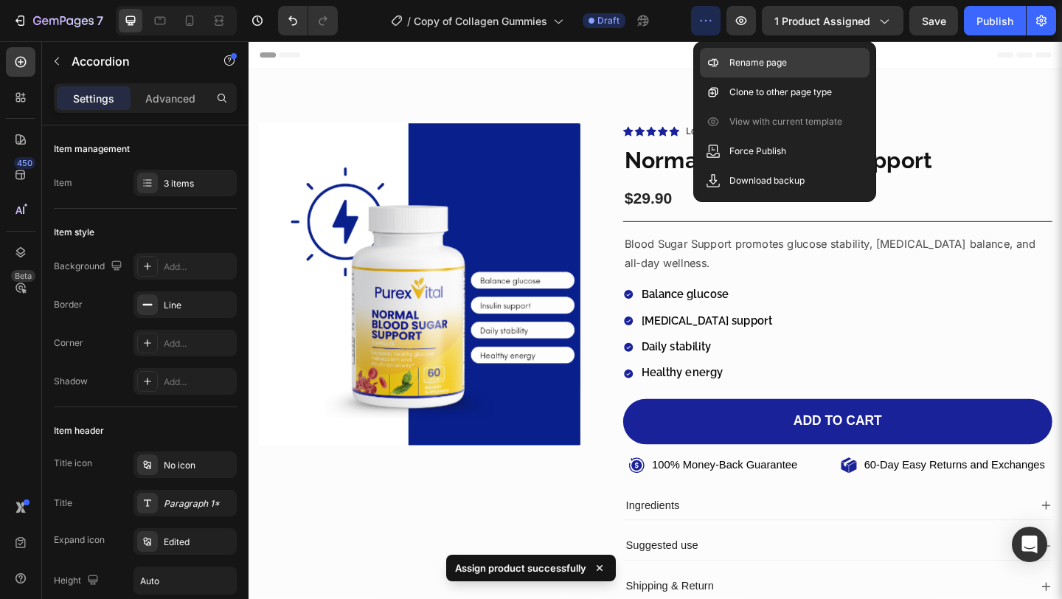
click at [732, 59] on p "Rename page" at bounding box center [758, 62] width 58 height 15
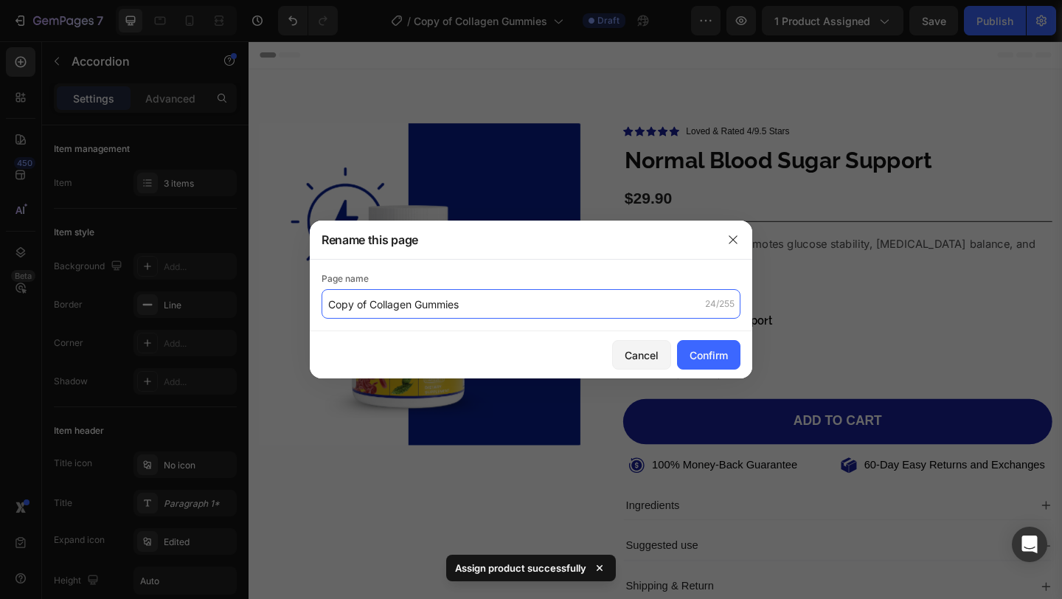
click at [543, 305] on input "Copy of Collagen Gummies" at bounding box center [530, 303] width 419 height 29
paste input "Normal Blood Sugar Support"
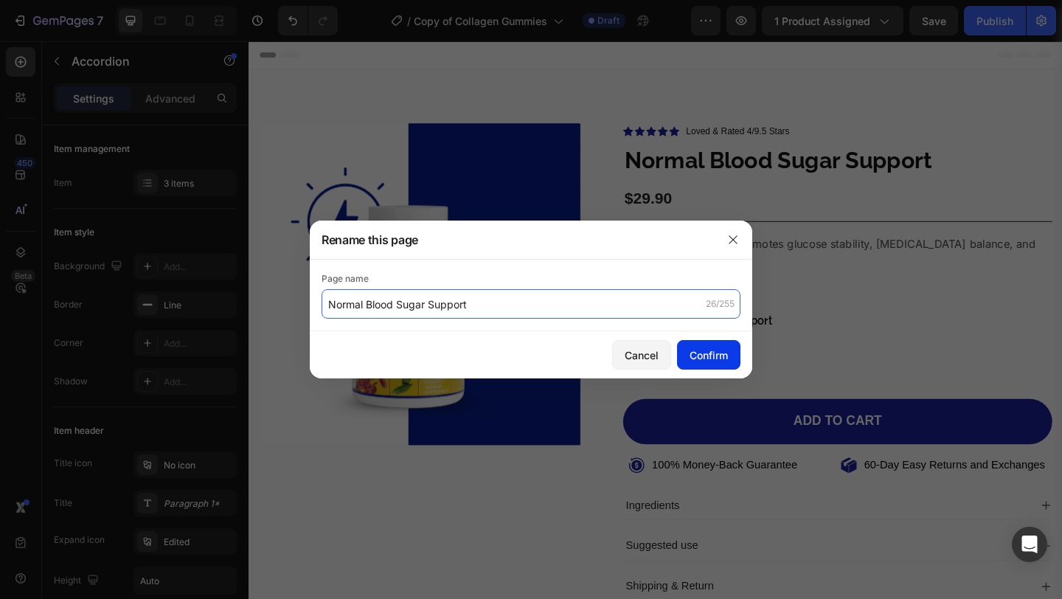
type input "Normal Blood Sugar Support"
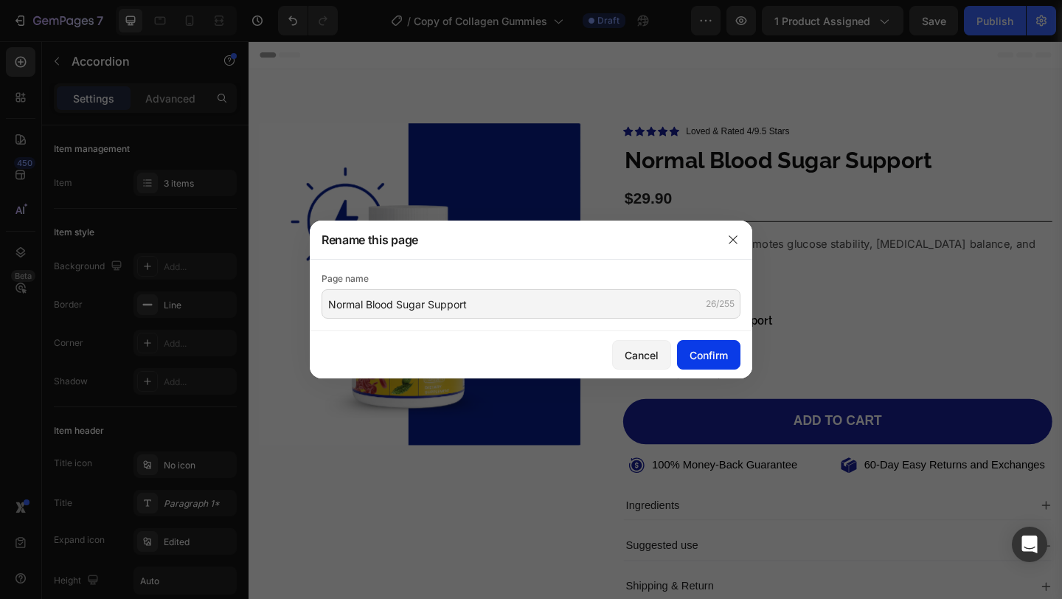
click at [693, 352] on div "Confirm" at bounding box center [708, 354] width 38 height 15
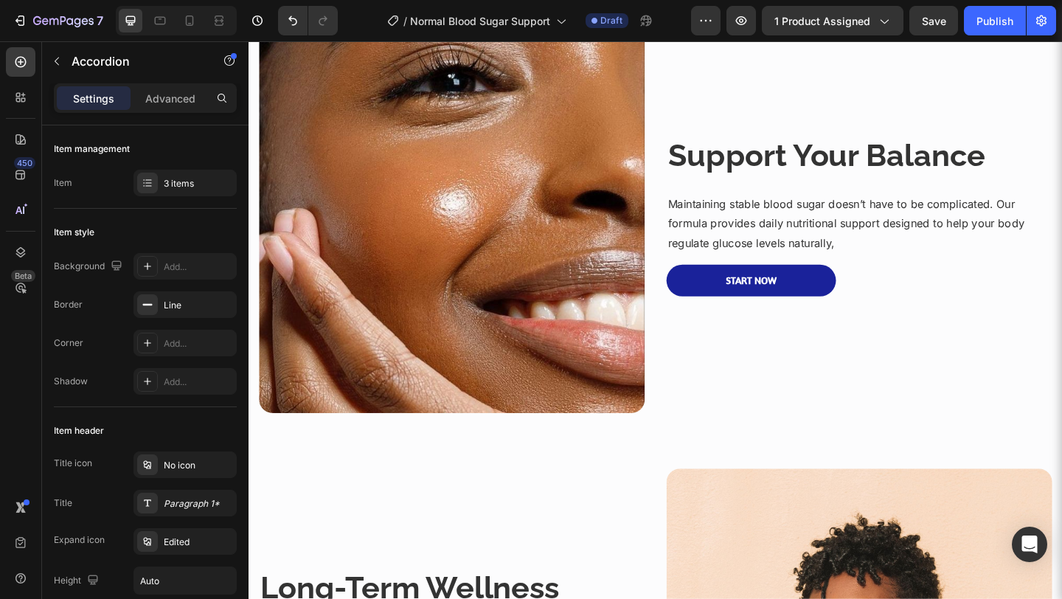
scroll to position [819, 0]
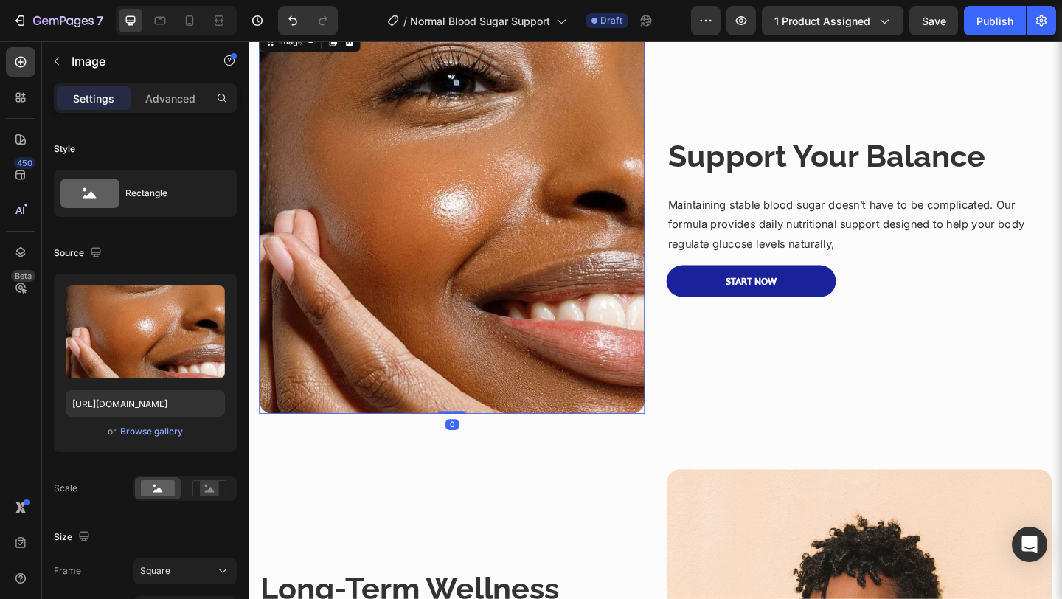
click at [453, 338] on img at bounding box center [469, 236] width 419 height 419
click at [158, 428] on div "Browse gallery" at bounding box center [151, 431] width 63 height 13
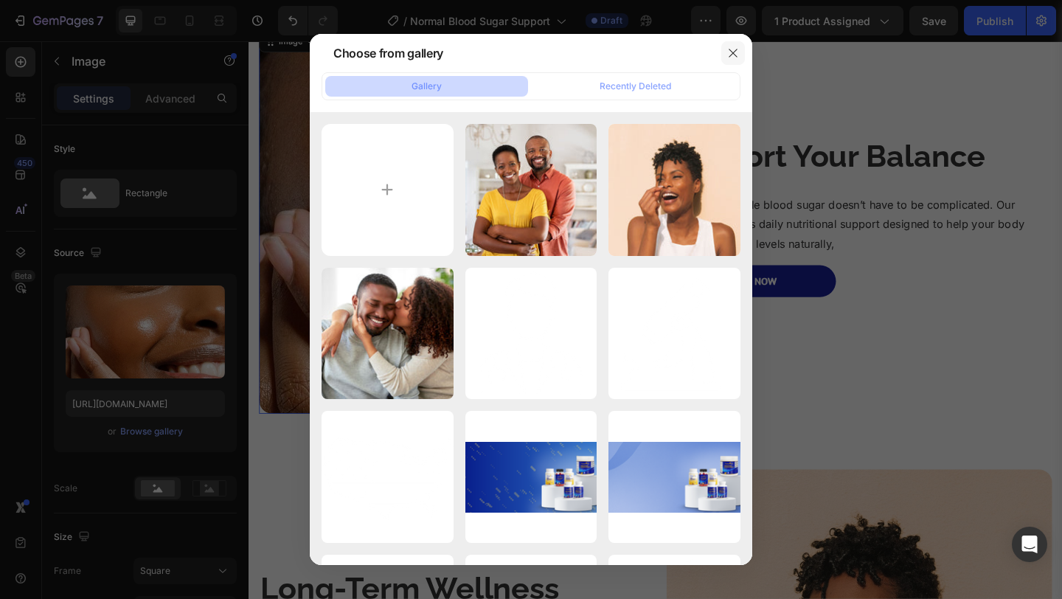
click at [734, 53] on icon "button" at bounding box center [733, 53] width 12 height 12
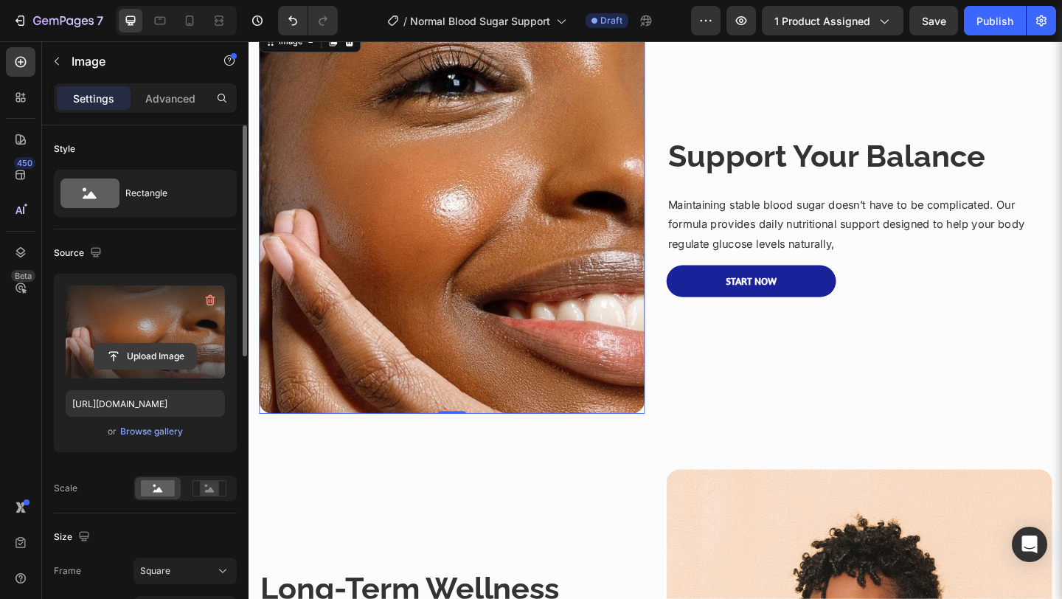
click at [172, 360] on input "file" at bounding box center [145, 356] width 102 height 25
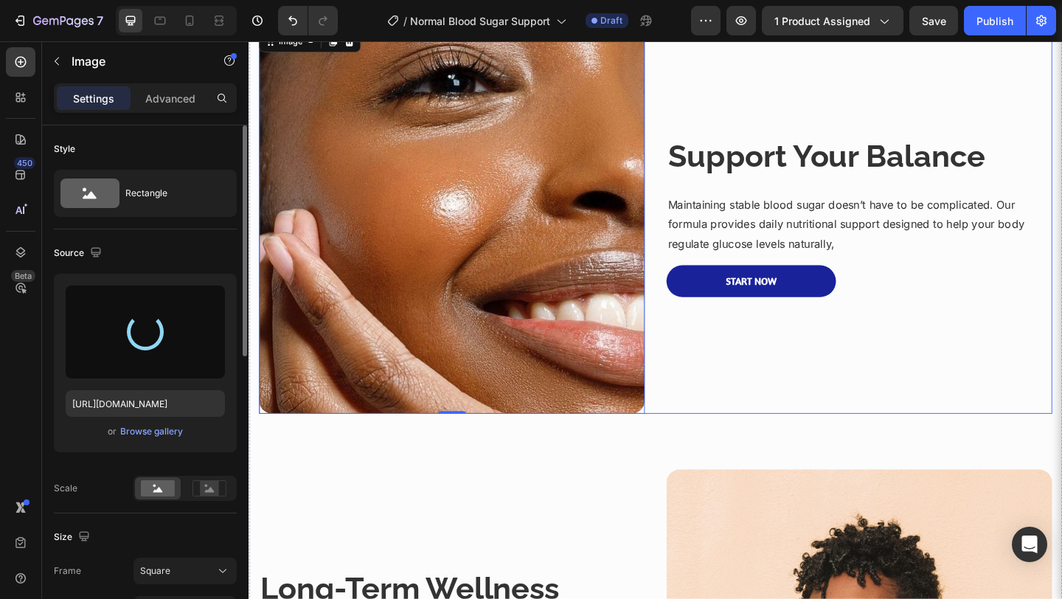
type input "[URL][DOMAIN_NAME]"
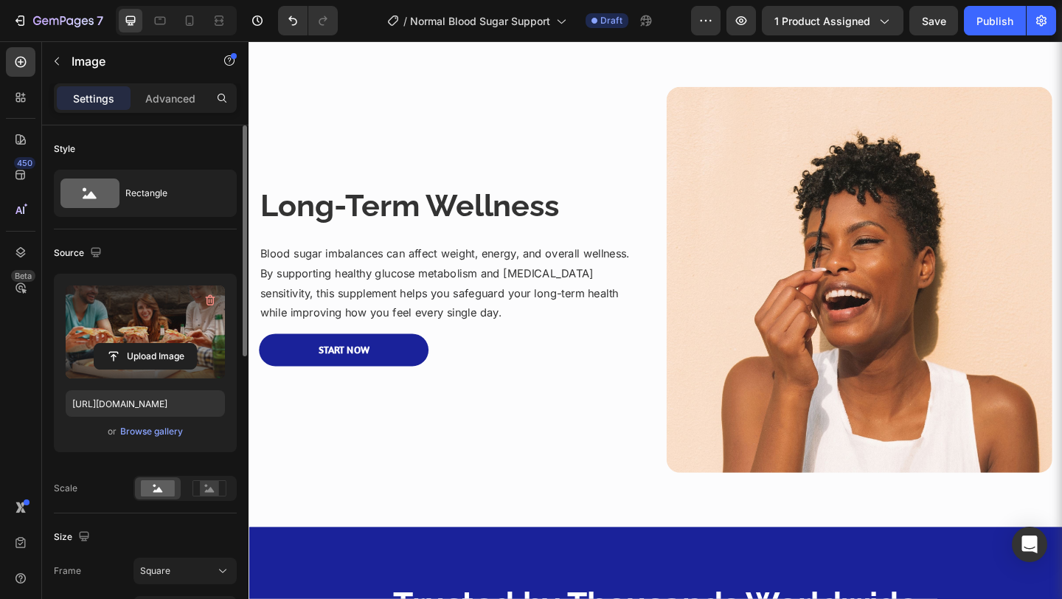
scroll to position [1236, 0]
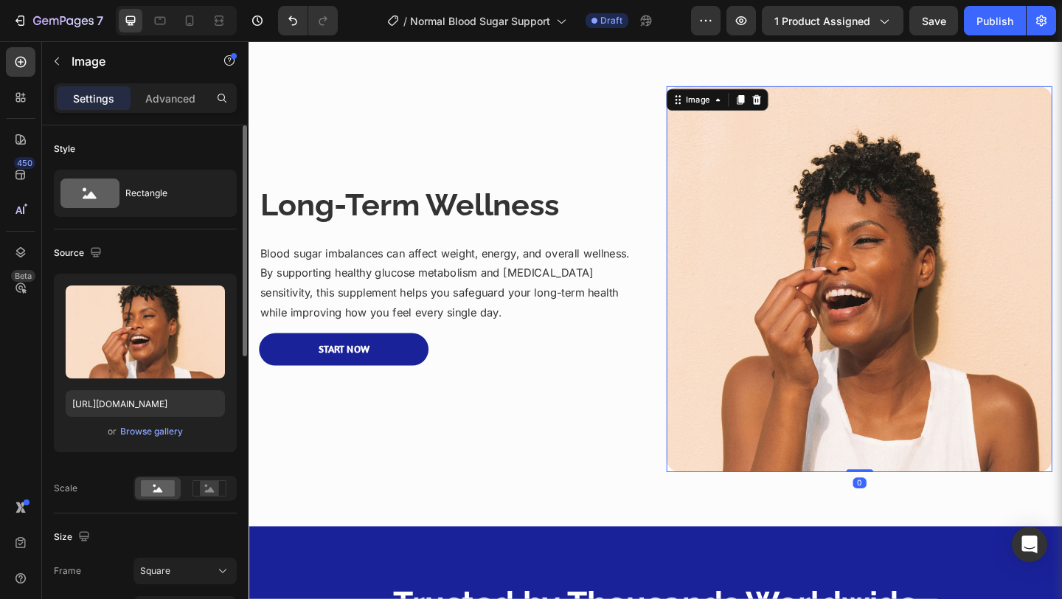
click at [831, 299] on img at bounding box center [912, 299] width 419 height 419
click at [164, 431] on div "Browse gallery" at bounding box center [151, 431] width 63 height 13
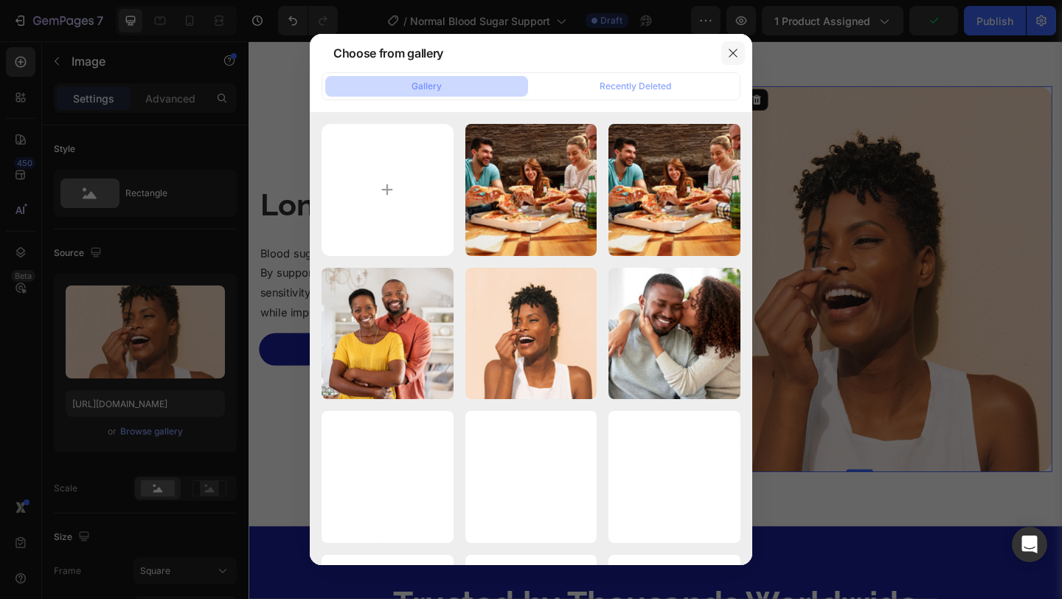
click at [734, 56] on icon "button" at bounding box center [733, 53] width 12 height 12
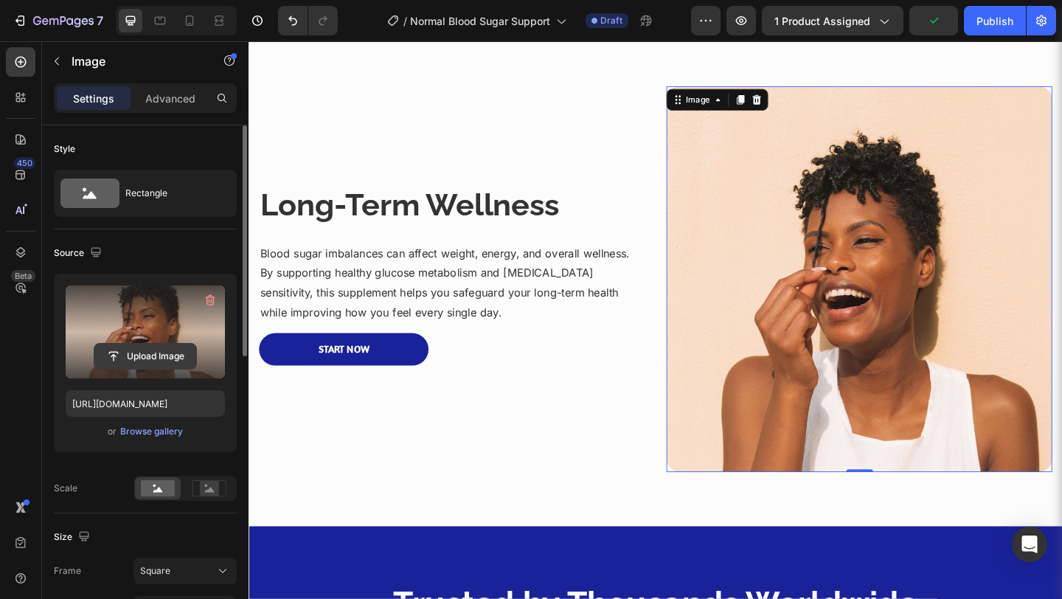
click at [168, 358] on input "file" at bounding box center [145, 356] width 102 height 25
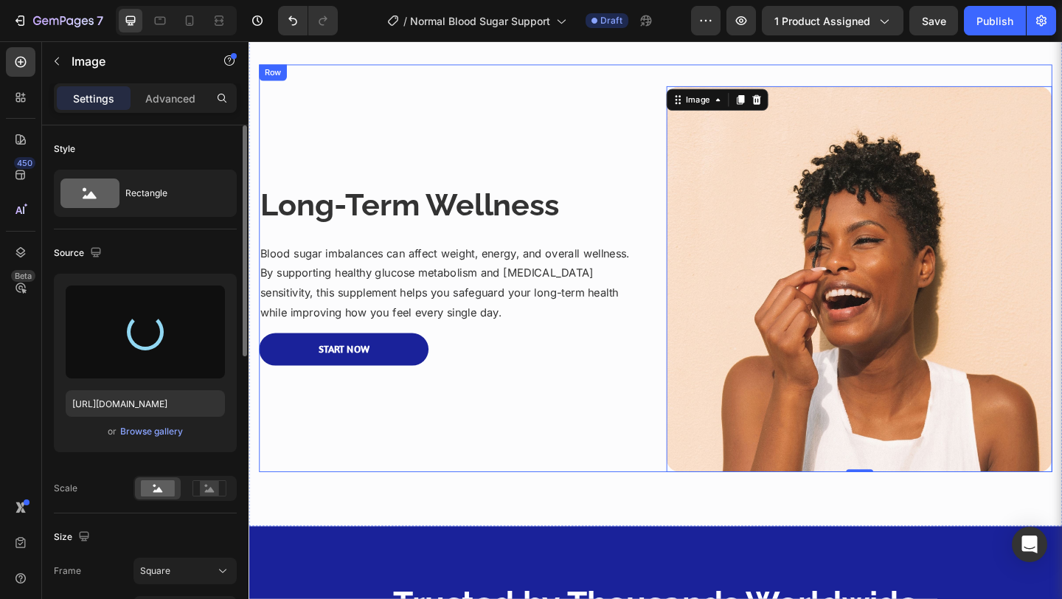
type input "https://cdn.shopify.com/s/files/1/0582/9115/9120/files/gempages_581569419205935…"
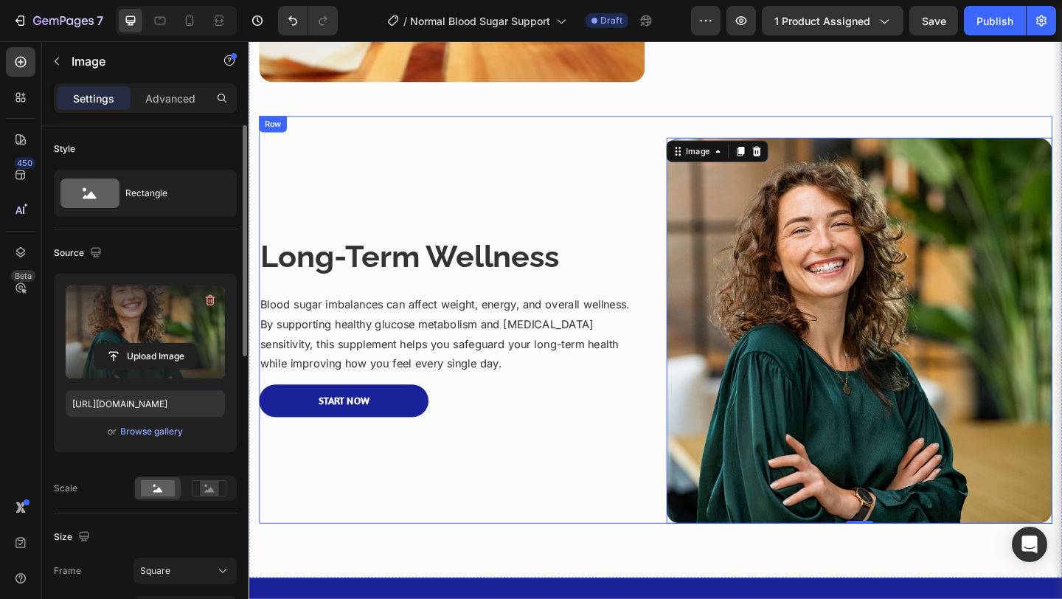
scroll to position [1186, 0]
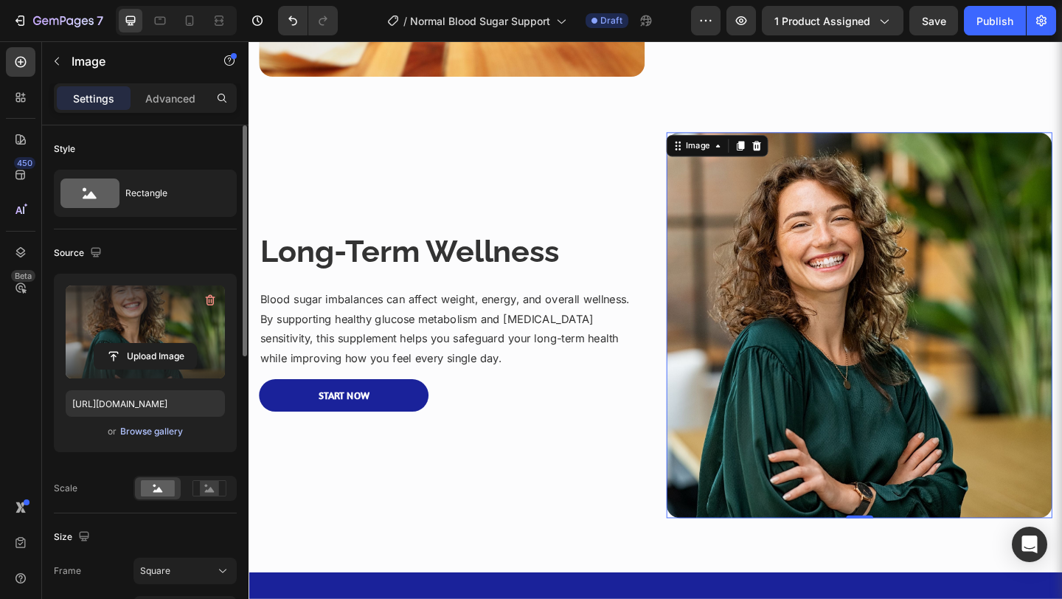
click at [170, 431] on div "Browse gallery" at bounding box center [151, 431] width 63 height 13
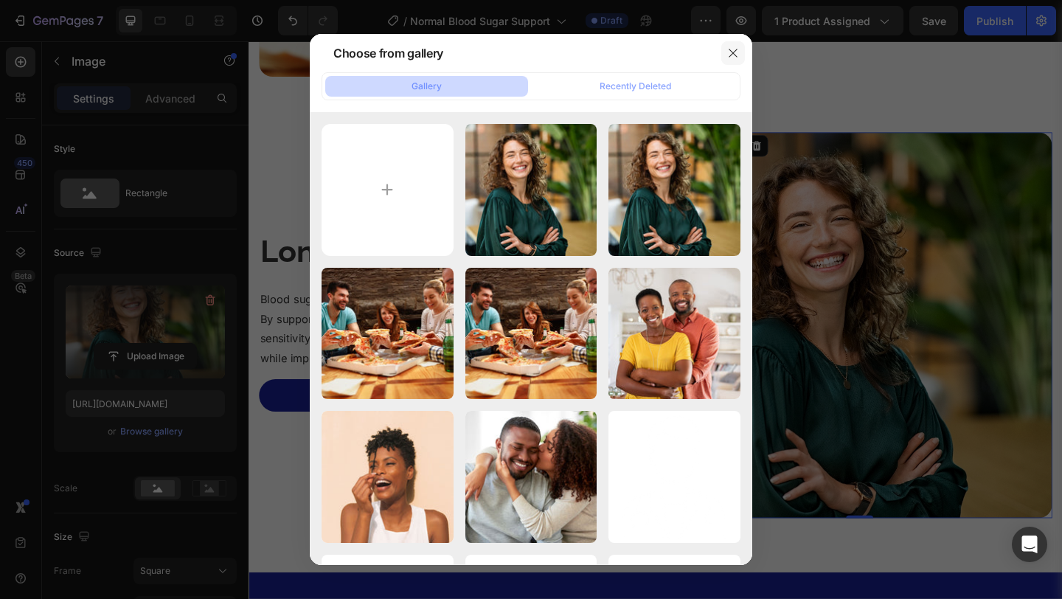
click at [739, 56] on button "button" at bounding box center [733, 53] width 24 height 24
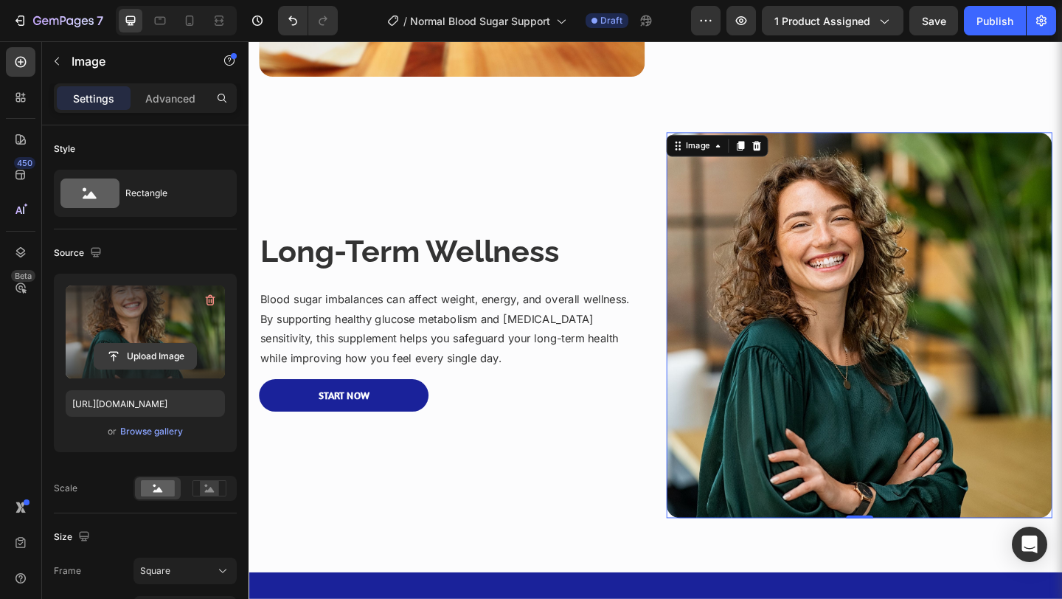
click at [165, 362] on input "file" at bounding box center [145, 356] width 102 height 25
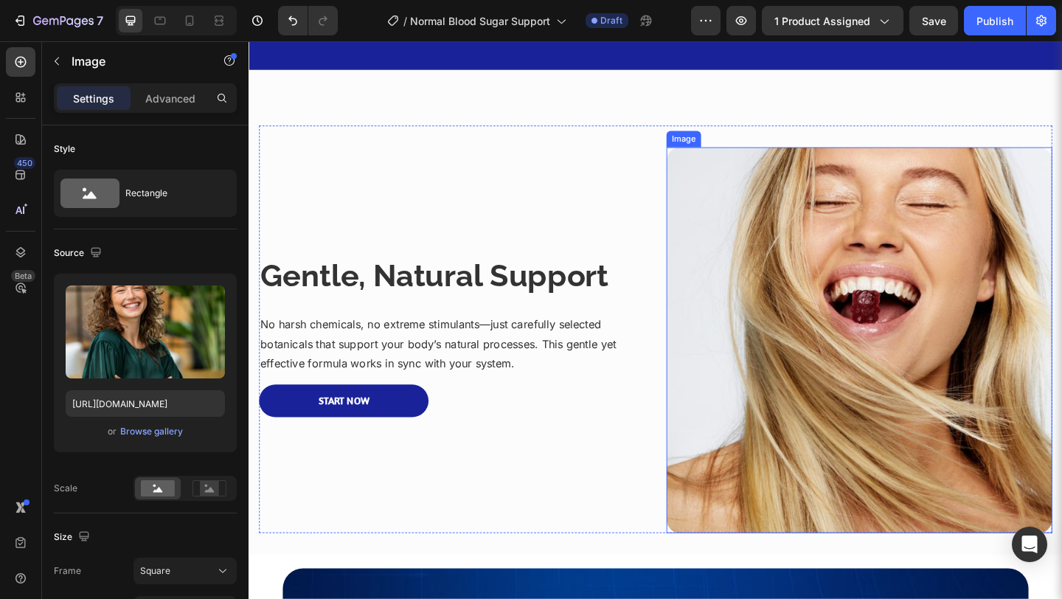
scroll to position [2107, 0]
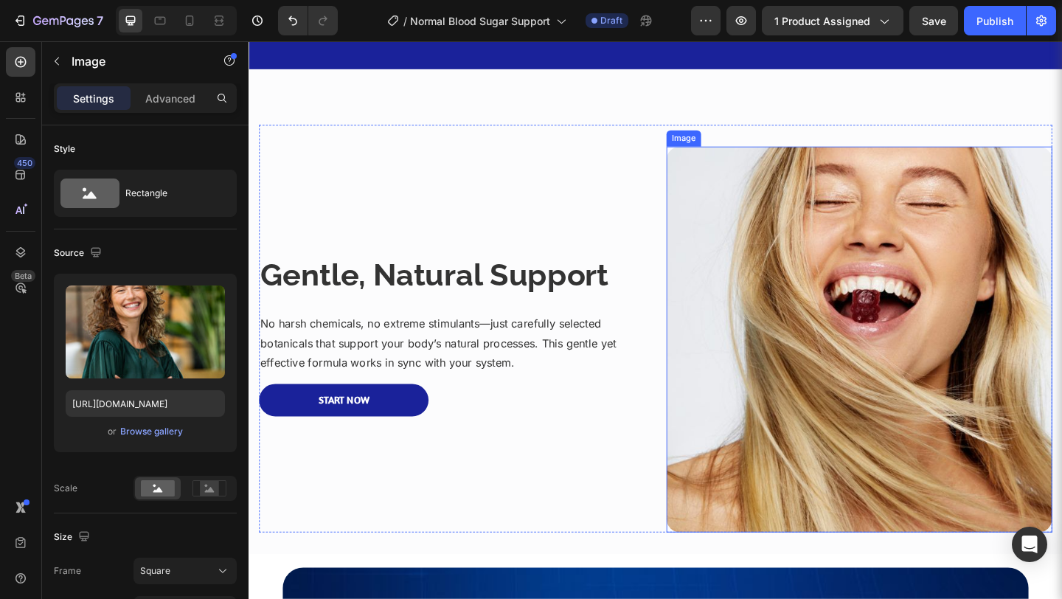
click at [822, 371] on img at bounding box center [912, 365] width 419 height 419
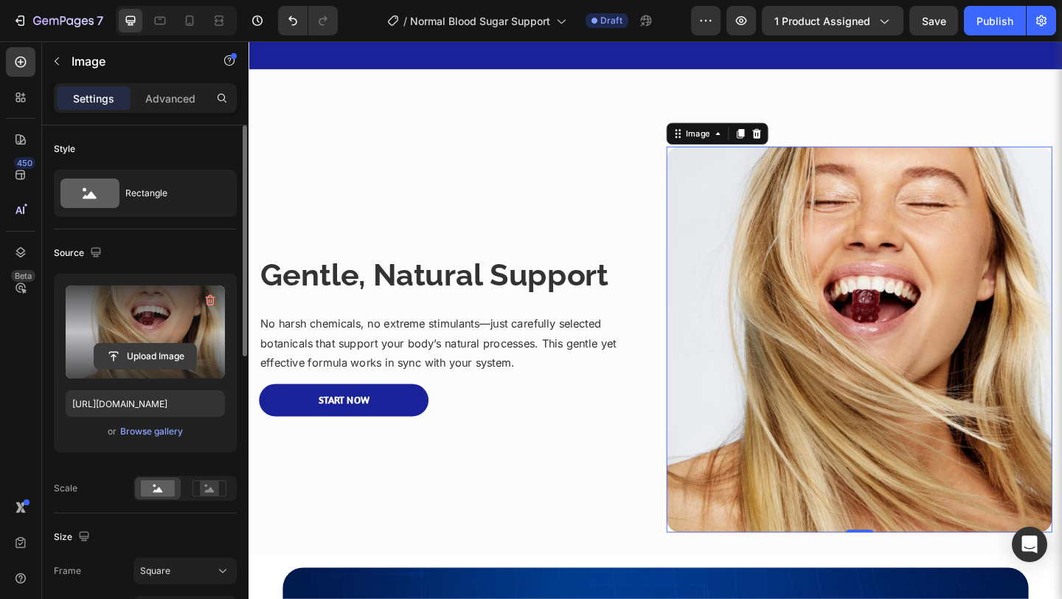
click at [153, 356] on input "file" at bounding box center [145, 356] width 102 height 25
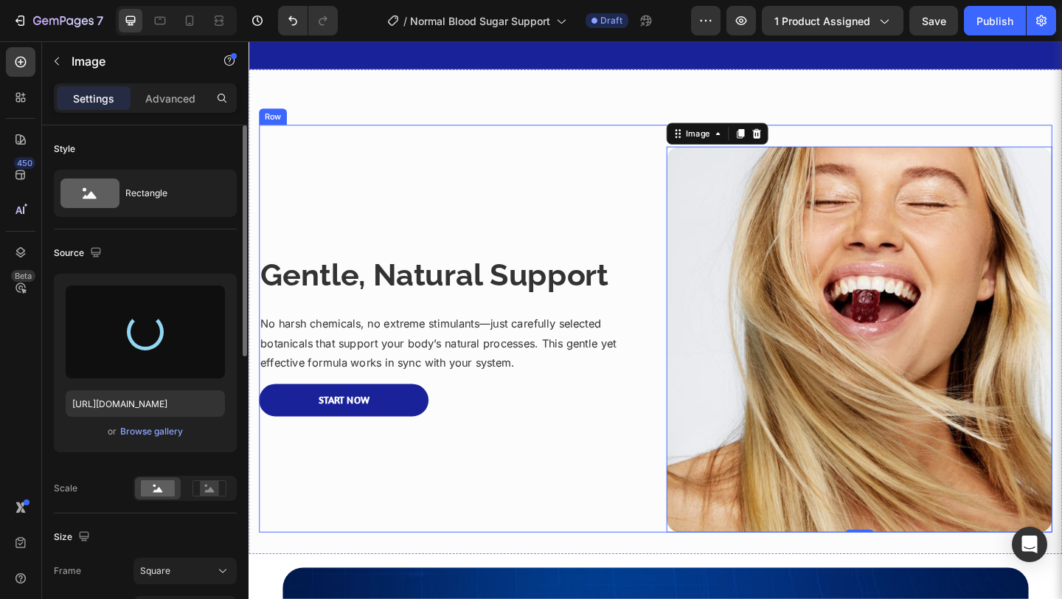
type input "https://cdn.shopify.com/s/files/1/0582/9115/9120/files/gempages_581569419205935…"
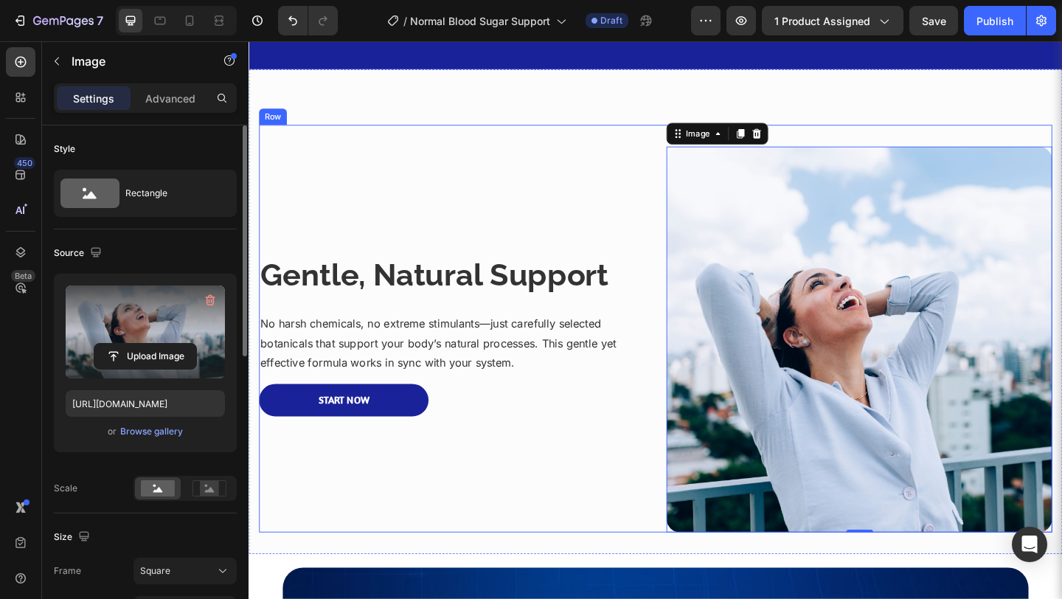
click at [627, 540] on div "Gentle, Natural Support Heading No harsh chemicals, no extreme stimulants—just …" at bounding box center [469, 365] width 419 height 419
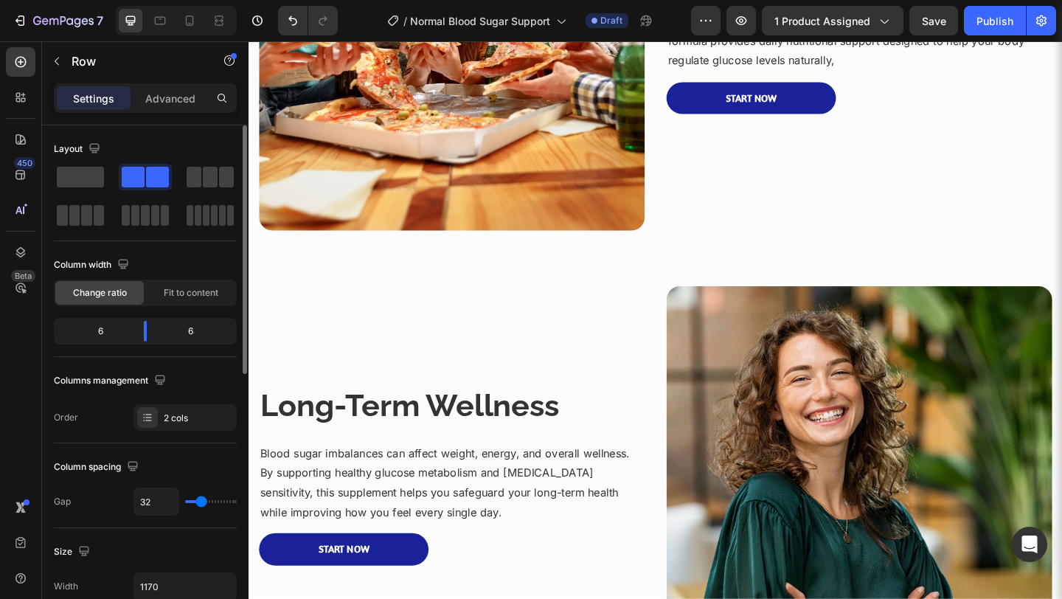
scroll to position [0, 0]
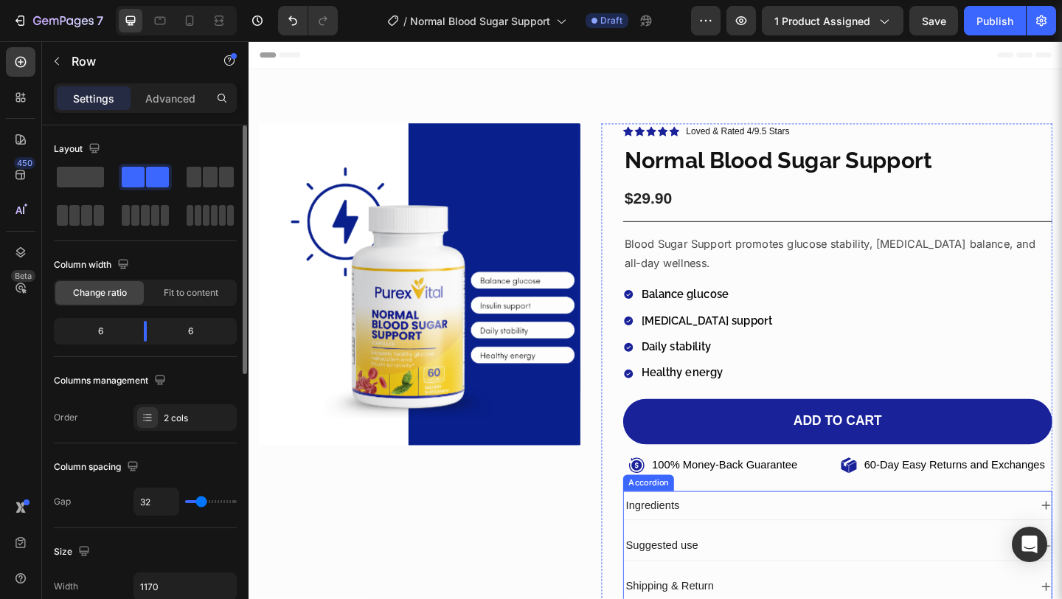
click at [1061, 544] on div "Ingredients" at bounding box center [888, 546] width 465 height 32
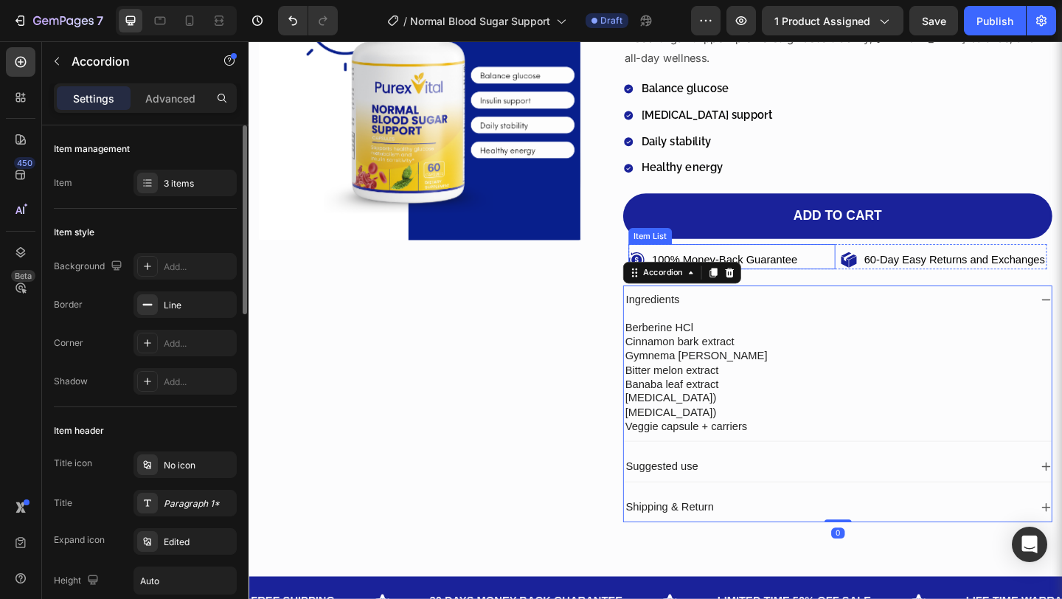
scroll to position [236, 0]
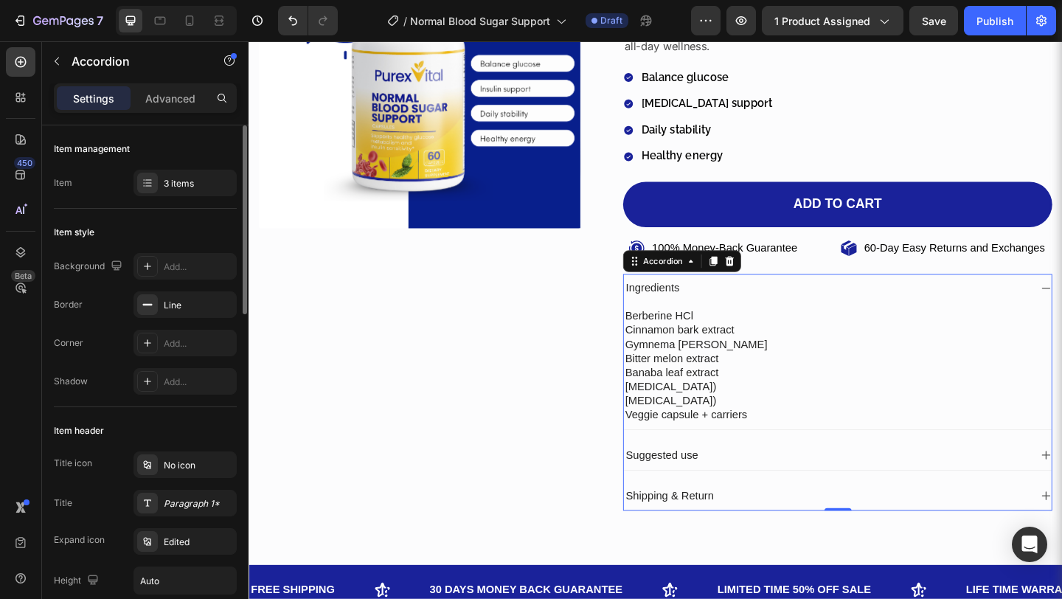
click at [1061, 307] on div "Ingredients" at bounding box center [888, 310] width 465 height 32
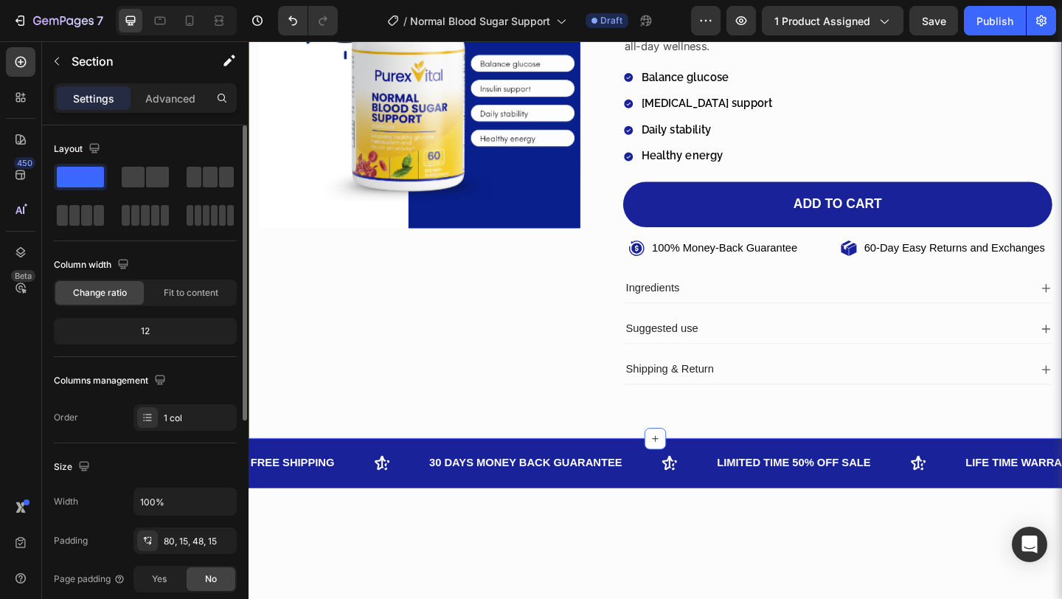
click at [901, 441] on div "Product Images Icon Icon Icon Icon Icon Icon List Loved & Rated 4/9.5 Stars Tex…" at bounding box center [690, 155] width 885 height 638
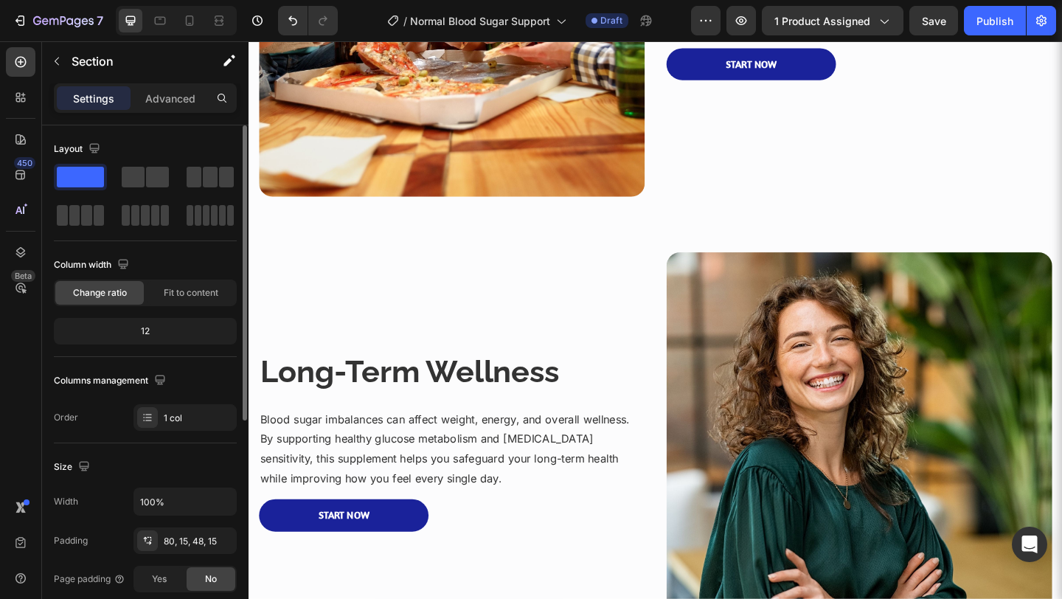
scroll to position [1430, 0]
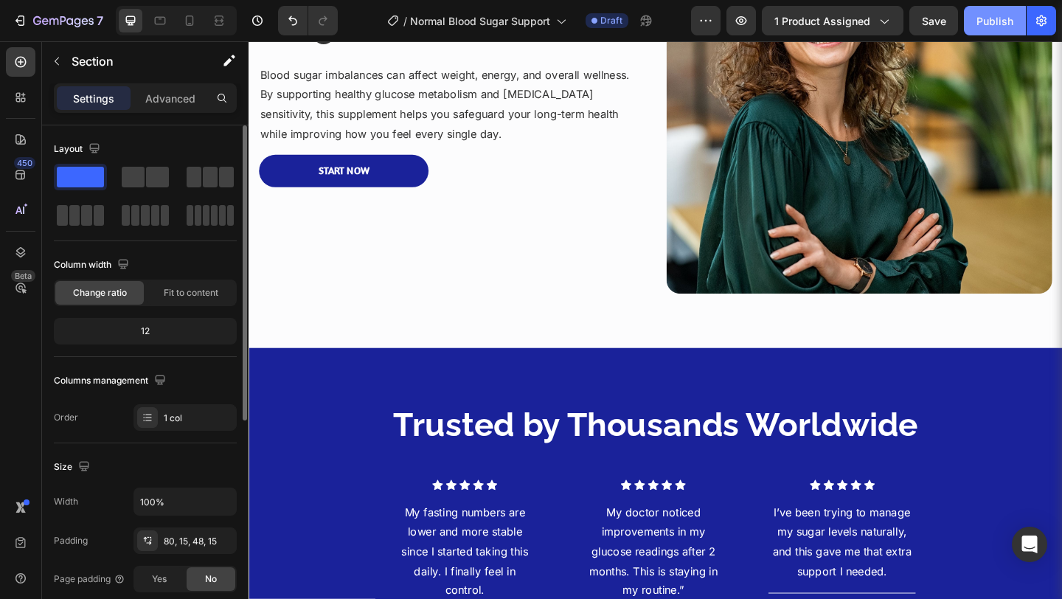
click at [993, 17] on div "Publish" at bounding box center [994, 20] width 37 height 15
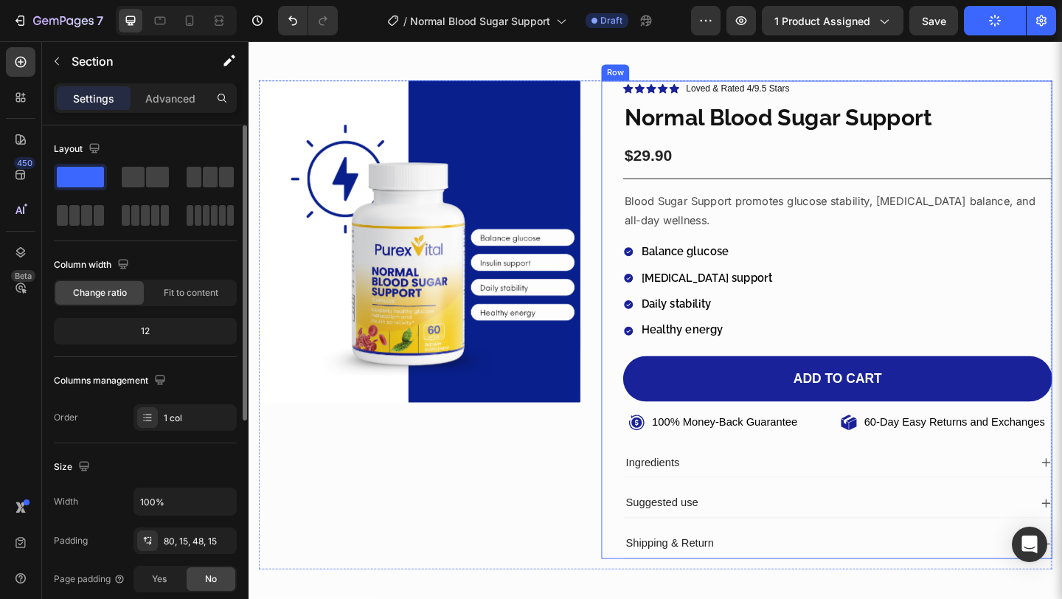
scroll to position [57, 0]
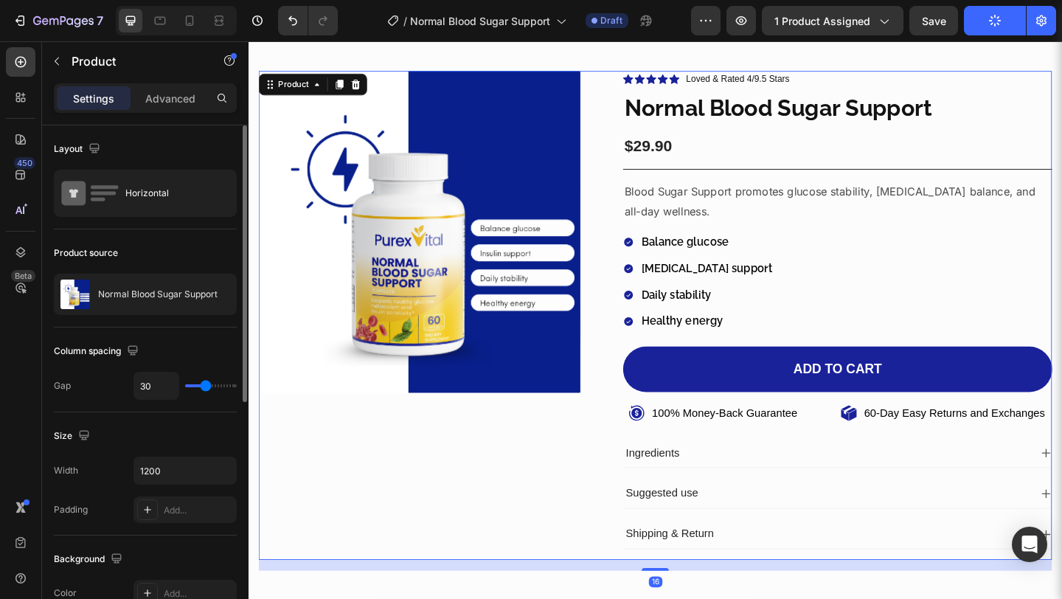
click at [617, 124] on div "Product Images Icon Icon Icon Icon Icon Icon List Loved & Rated 4/9.5 Stars Tex…" at bounding box center [691, 340] width 863 height 532
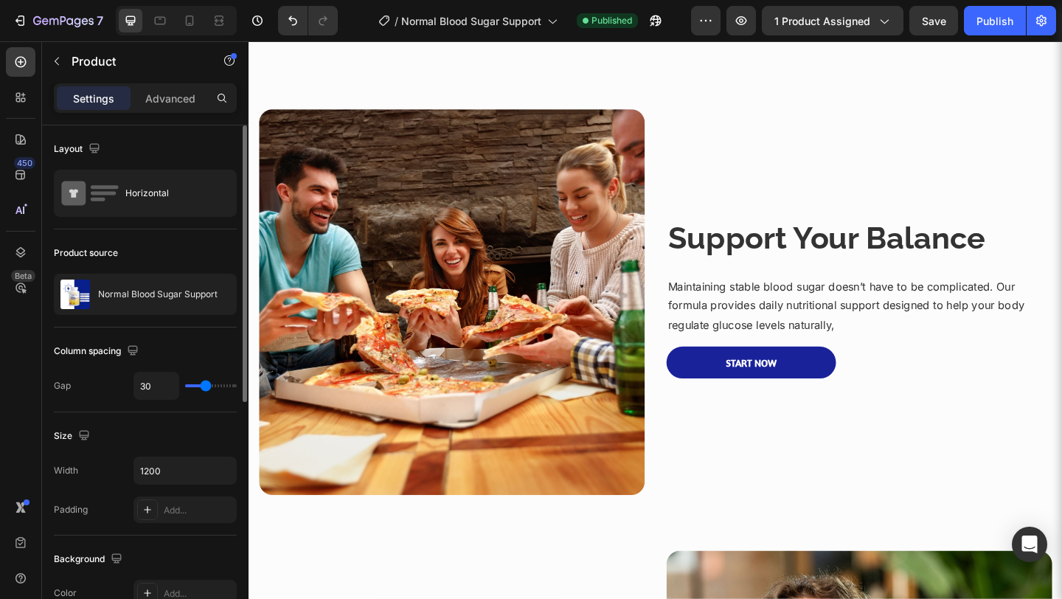
scroll to position [276, 0]
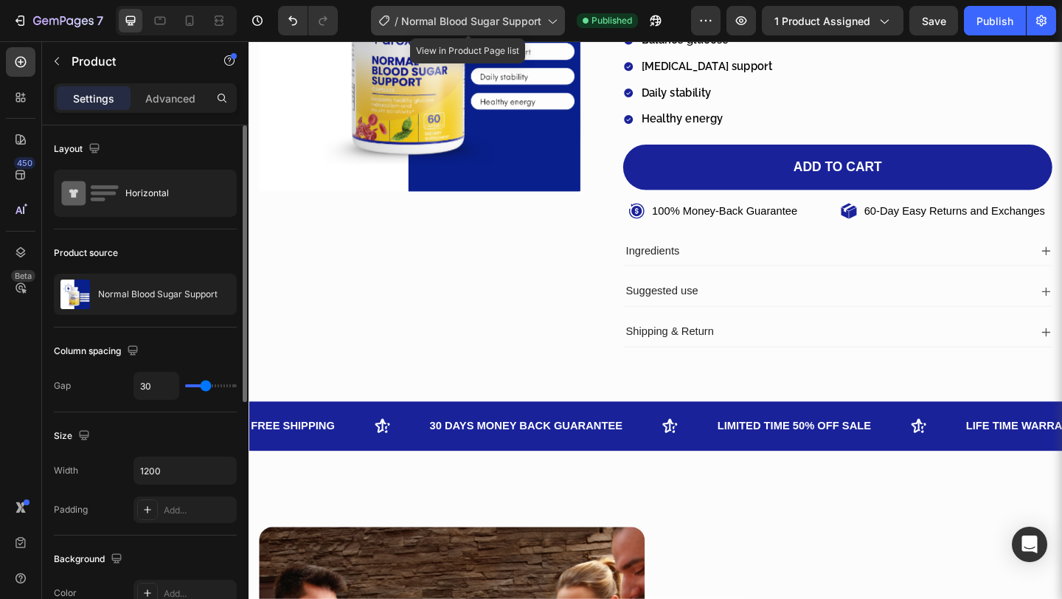
click at [551, 21] on icon at bounding box center [551, 20] width 15 height 15
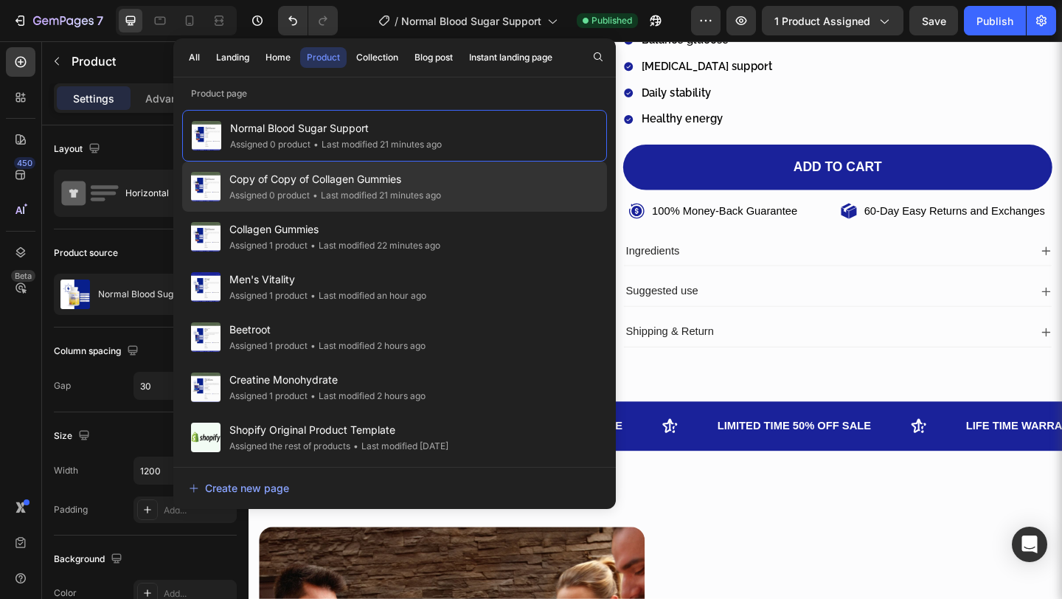
click at [394, 212] on div "Copy of Copy of Collagen Gummies Assigned 0 product • Last modified 21 minutes …" at bounding box center [394, 237] width 425 height 50
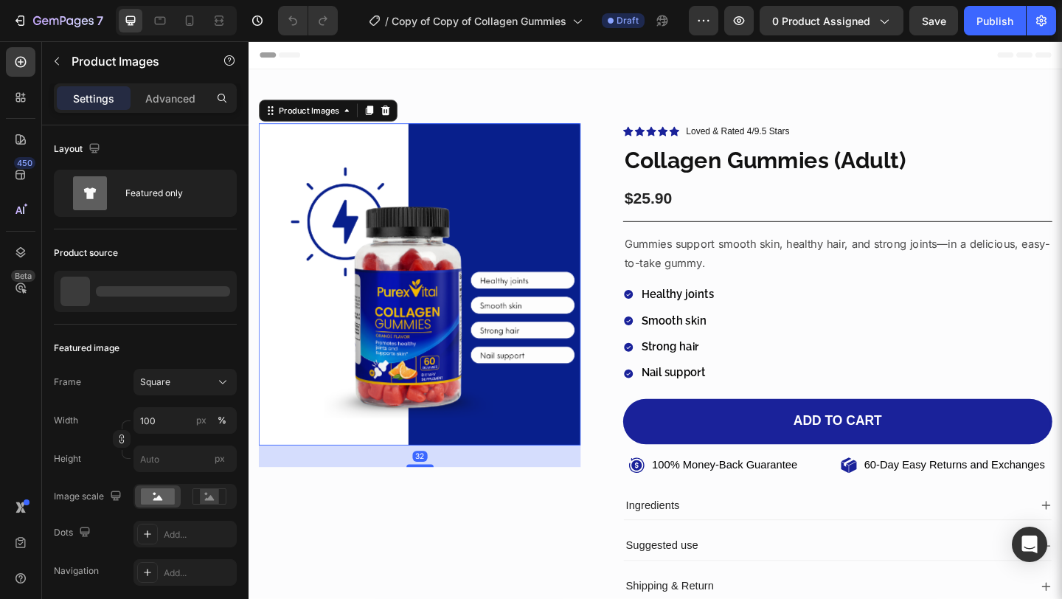
click at [414, 203] on img at bounding box center [435, 305] width 350 height 350
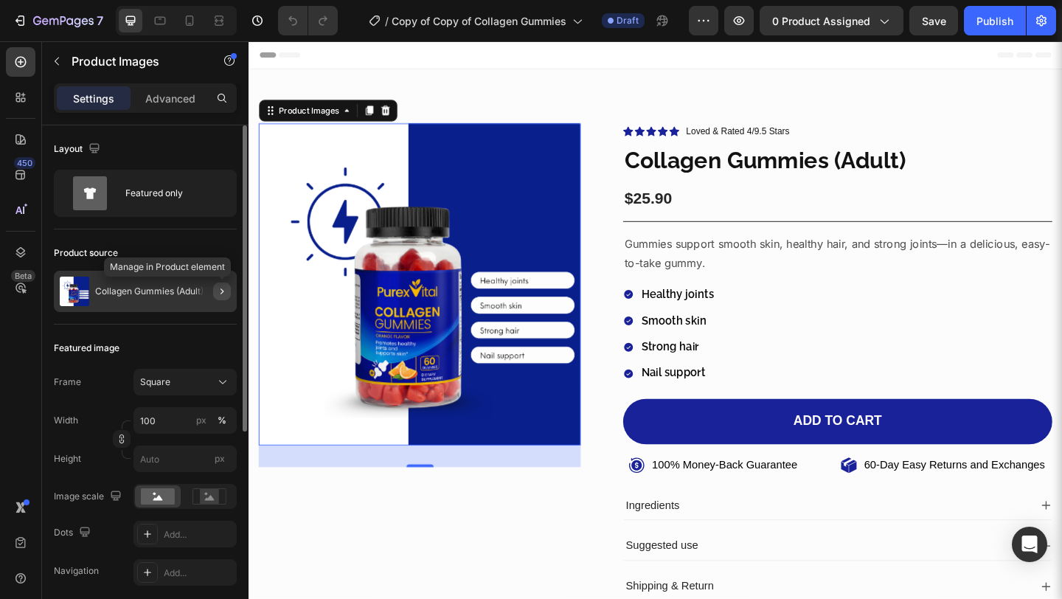
click at [223, 293] on icon "button" at bounding box center [222, 291] width 12 height 12
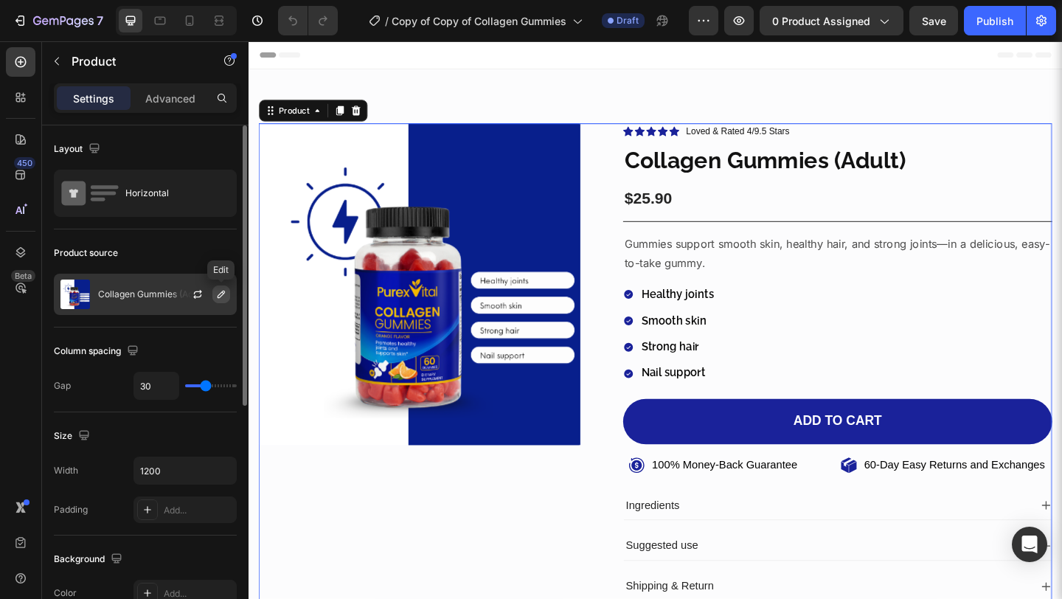
click at [223, 299] on icon "button" at bounding box center [221, 294] width 12 height 12
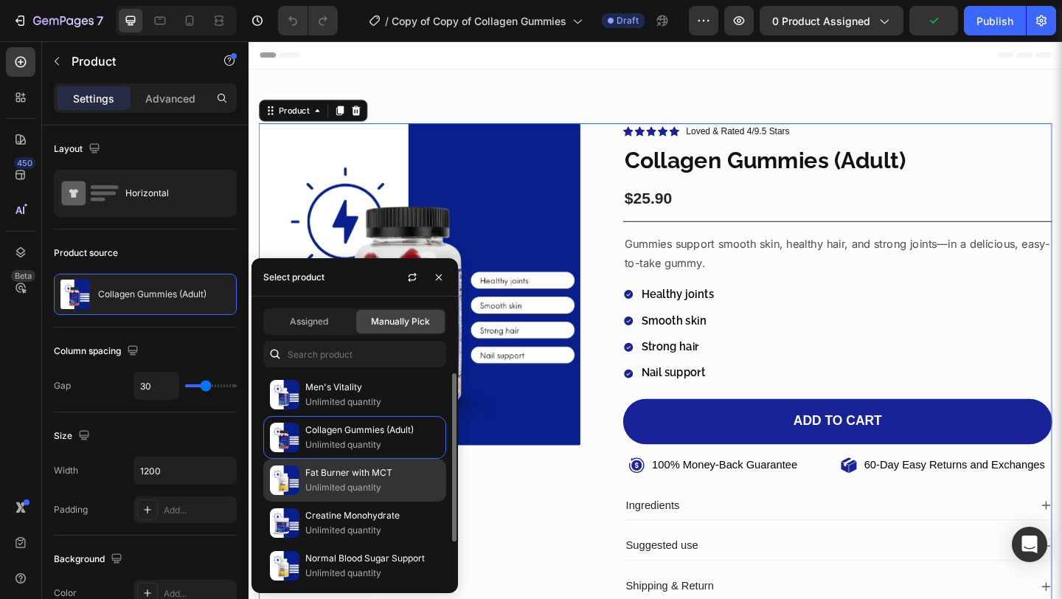
click at [316, 501] on div "Fat Burner with MCT Unlimited quantity" at bounding box center [354, 522] width 183 height 43
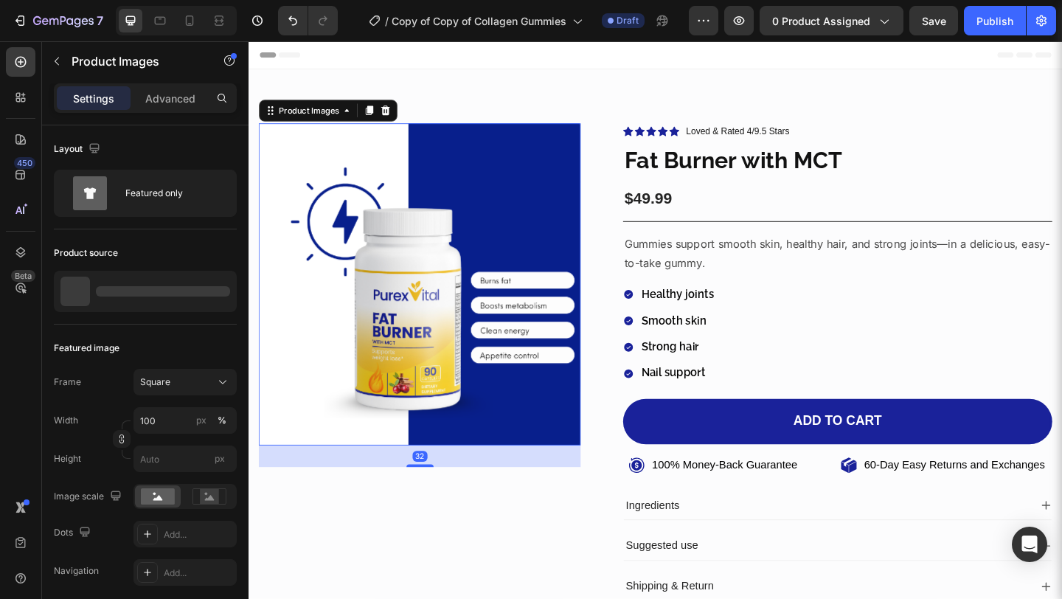
click at [537, 284] on img at bounding box center [435, 305] width 350 height 350
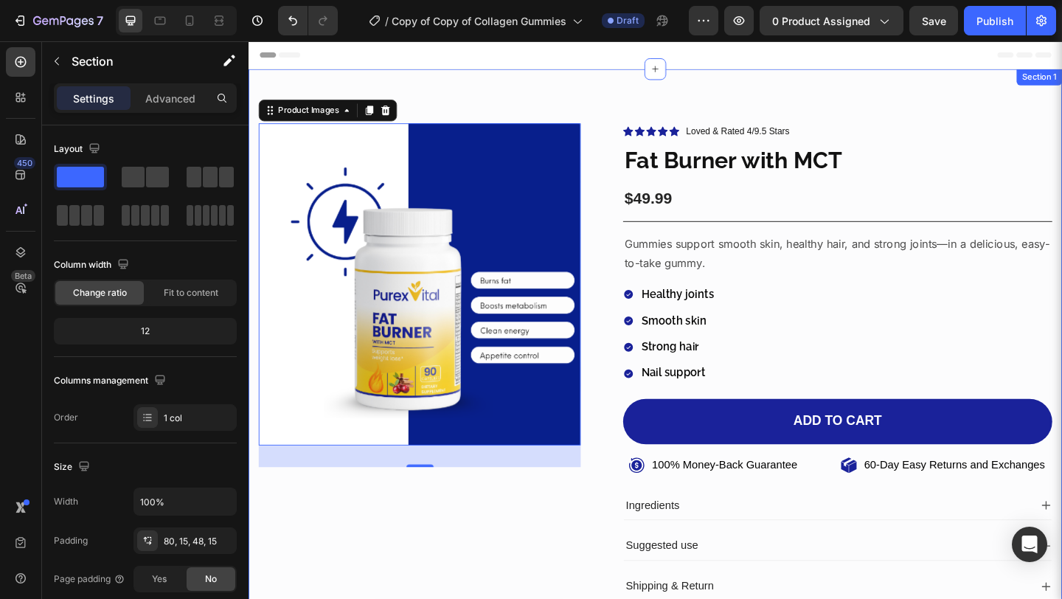
click at [695, 102] on div "Product Images 32 Icon Icon Icon Icon Icon Icon List Loved & Rated 4/9.5 Stars …" at bounding box center [690, 391] width 885 height 638
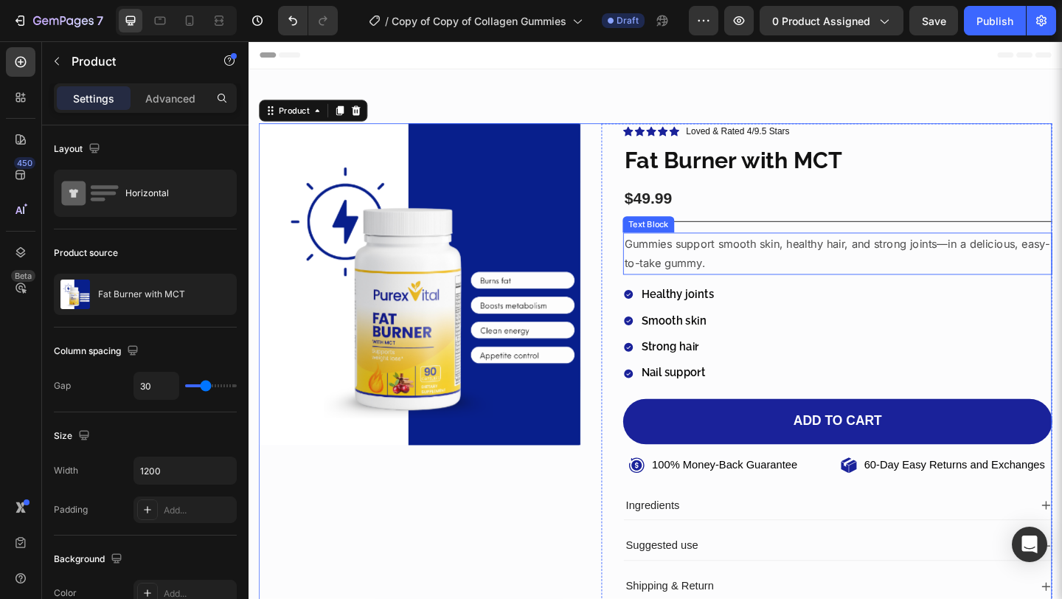
click at [666, 278] on p "Gummies support smooth skin, healthy hair, and strong joints—in a delicious, ea…" at bounding box center [889, 272] width 464 height 43
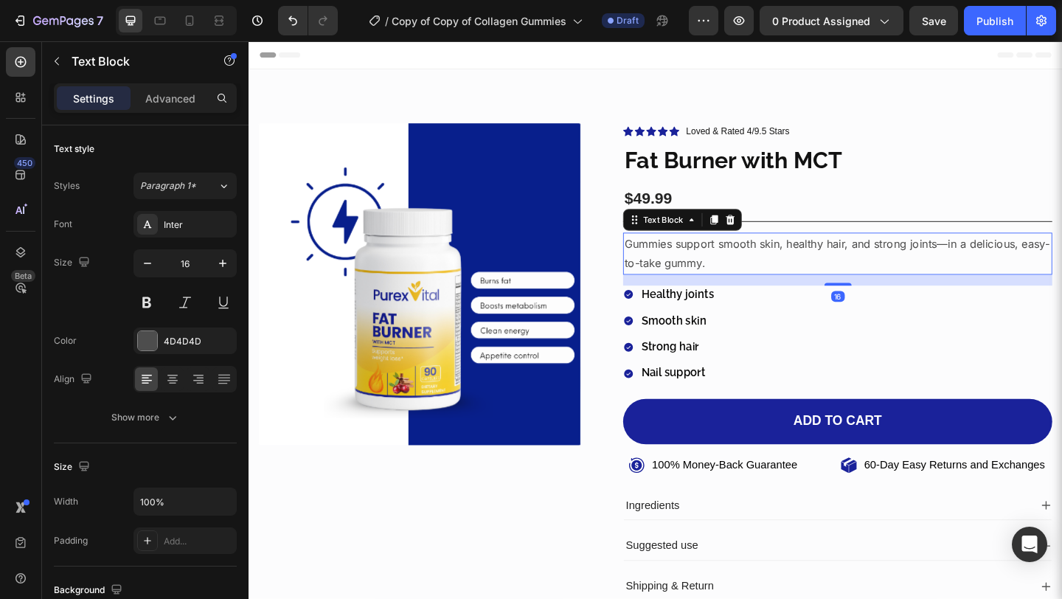
click at [666, 278] on p "Gummies support smooth skin, healthy hair, and strong joints—in a delicious, ea…" at bounding box center [889, 272] width 464 height 43
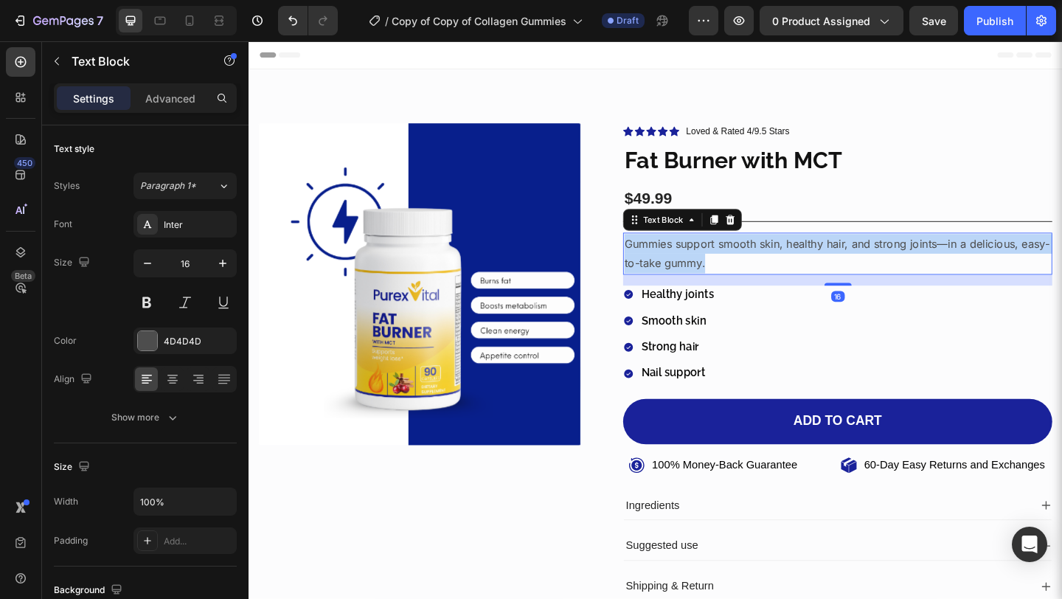
click at [666, 278] on p "Gummies support smooth skin, healthy hair, and strong joints—in a delicious, ea…" at bounding box center [889, 272] width 464 height 43
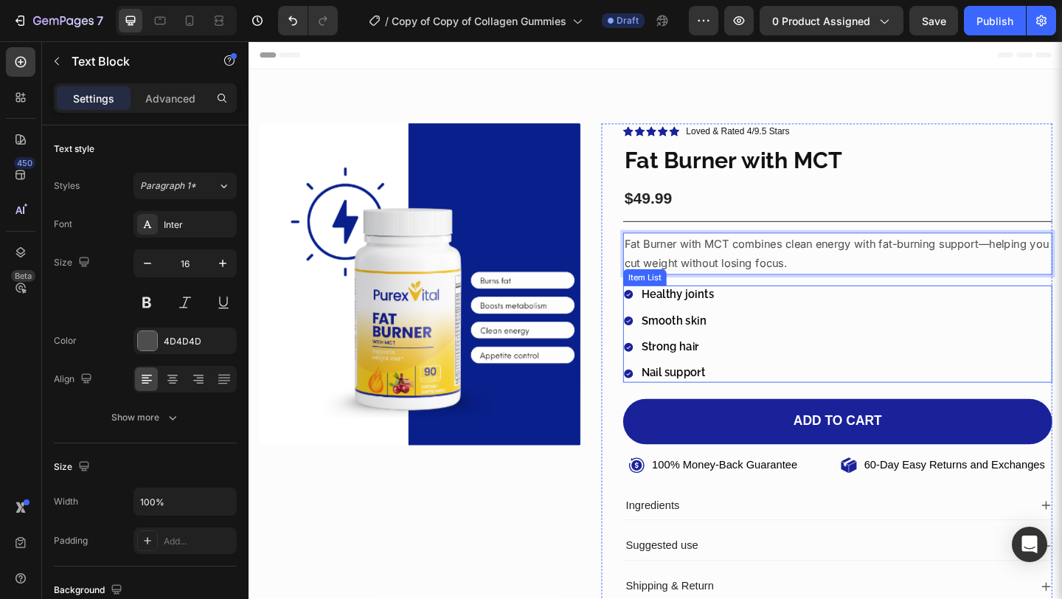
click at [691, 321] on p "Healthy joints" at bounding box center [714, 316] width 79 height 15
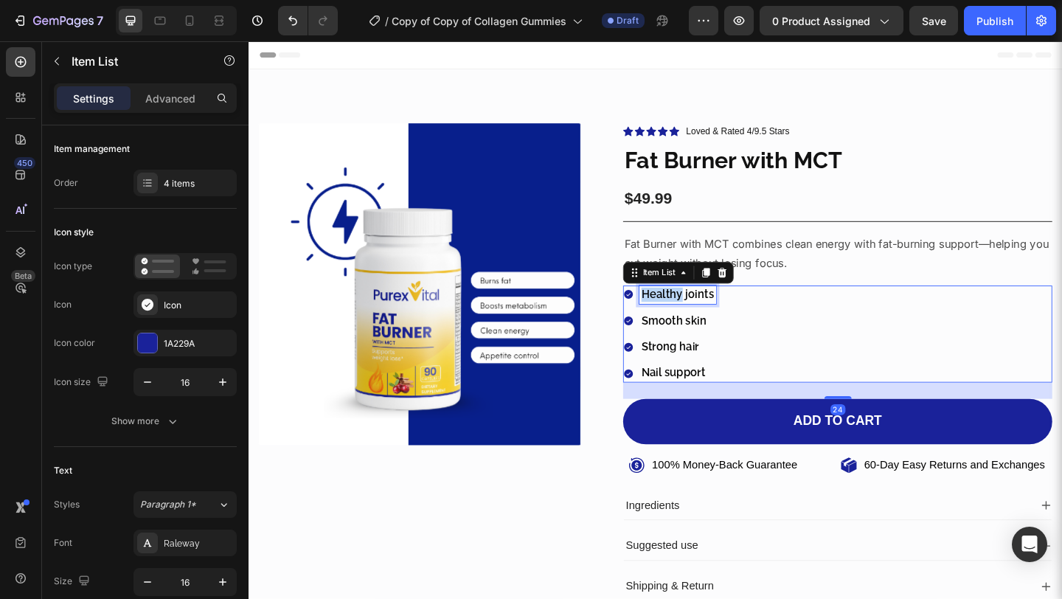
click at [691, 321] on p "Healthy joints" at bounding box center [714, 316] width 79 height 15
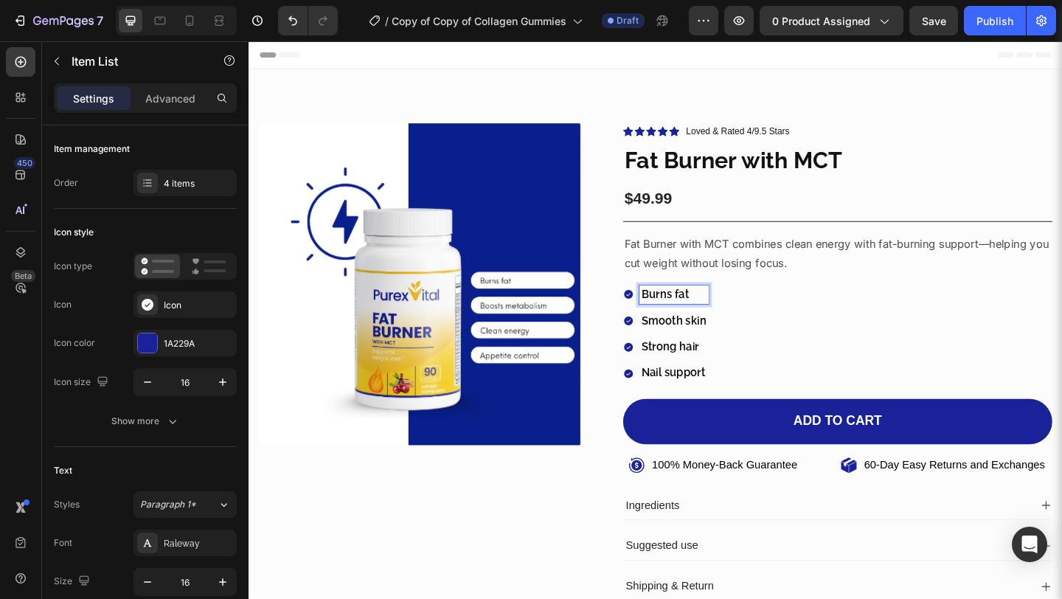
click at [690, 340] on p "Smooth skin" at bounding box center [710, 345] width 71 height 15
click at [713, 369] on p "Strong hair" at bounding box center [730, 373] width 110 height 15
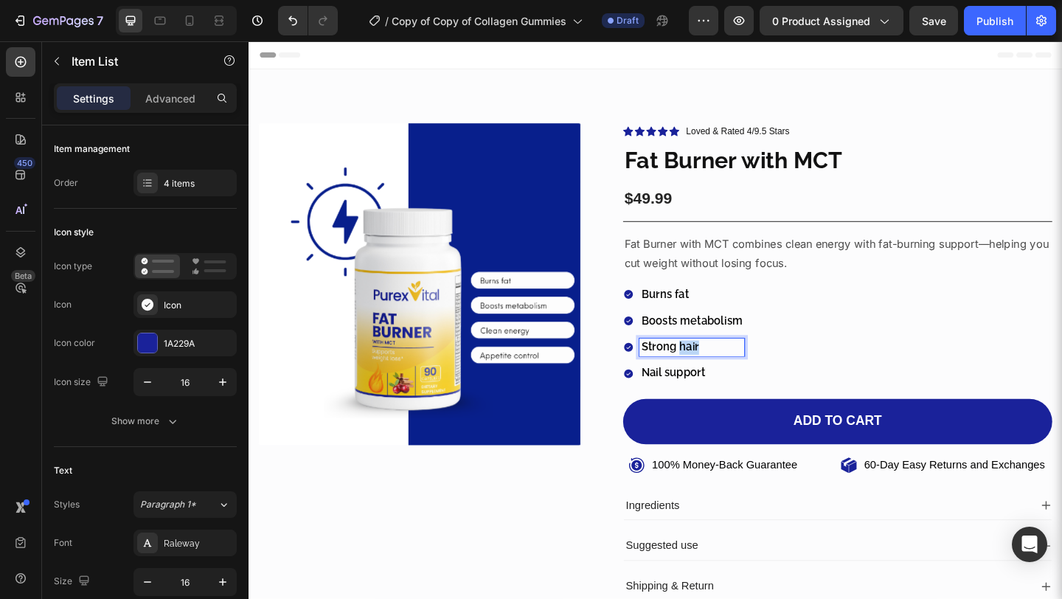
click at [713, 369] on p "Strong hair" at bounding box center [730, 373] width 110 height 15
click at [675, 395] on p "Nail support" at bounding box center [730, 401] width 110 height 15
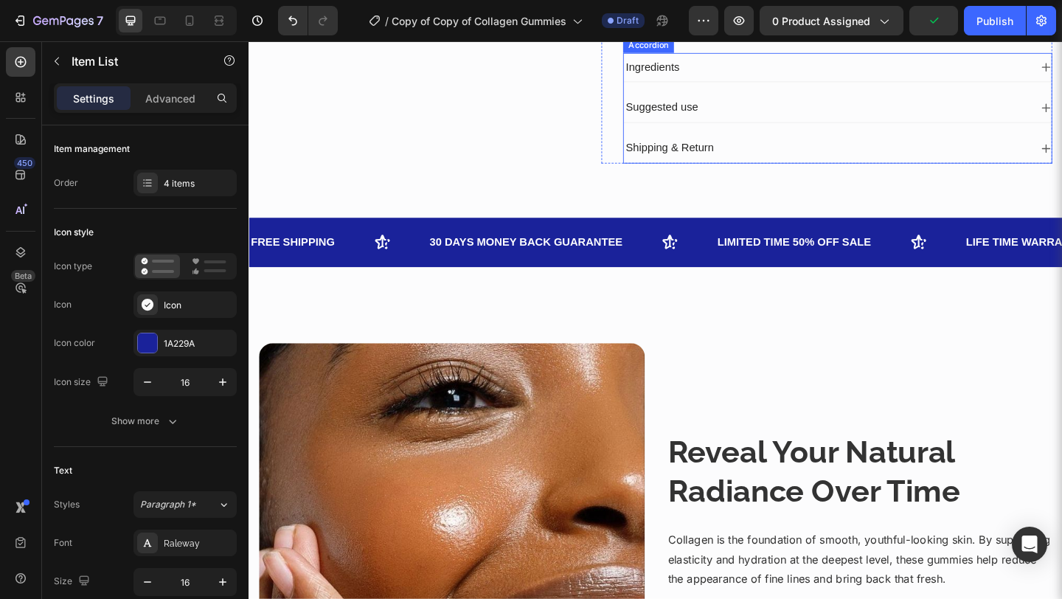
scroll to position [482, 0]
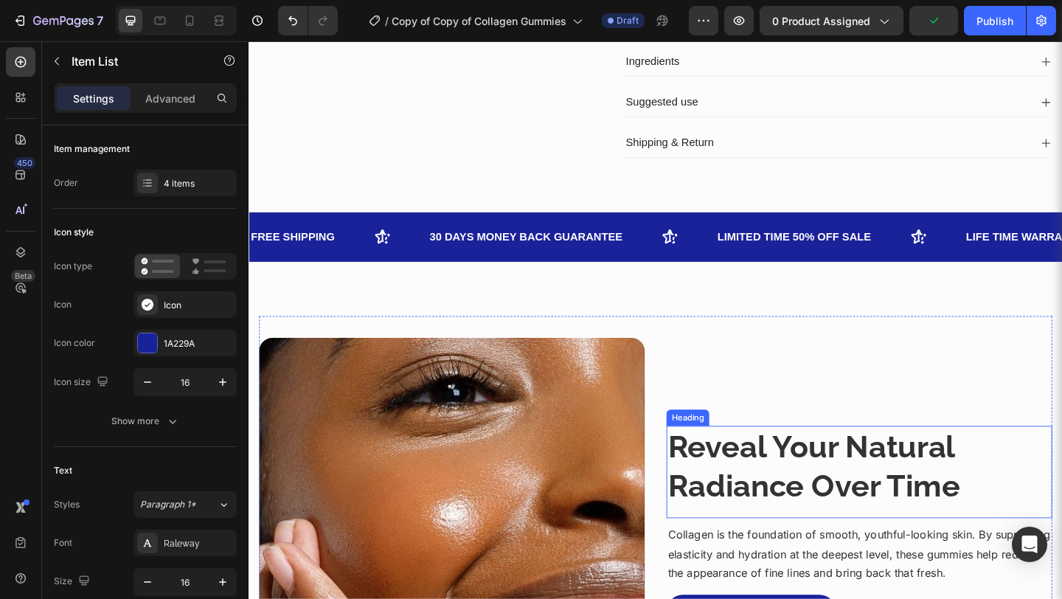
click at [813, 538] on strong "Reveal Your Natural Radiance Over Time" at bounding box center [863, 503] width 318 height 83
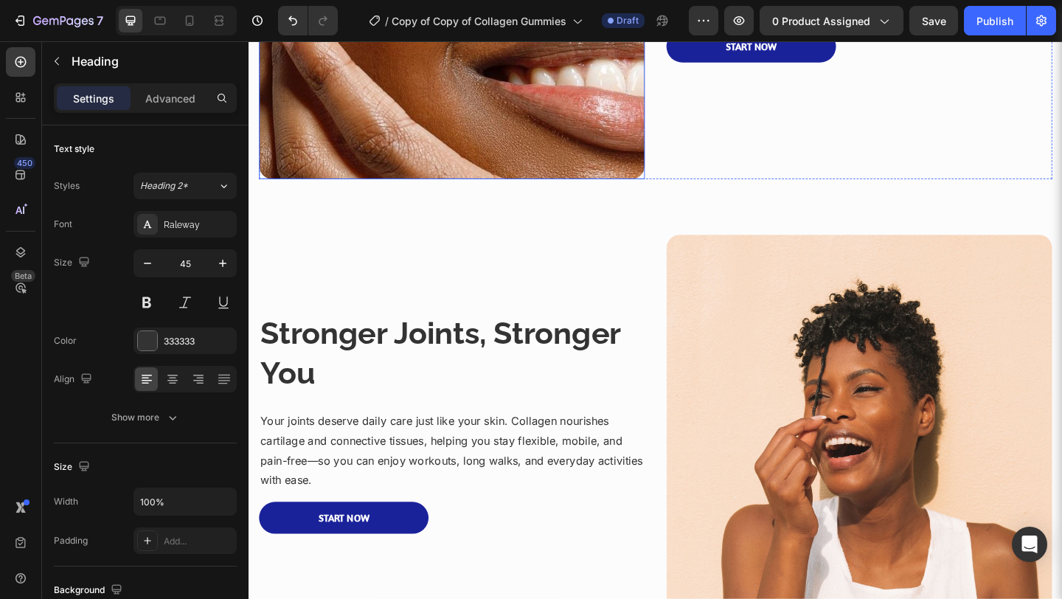
scroll to position [1090, 0]
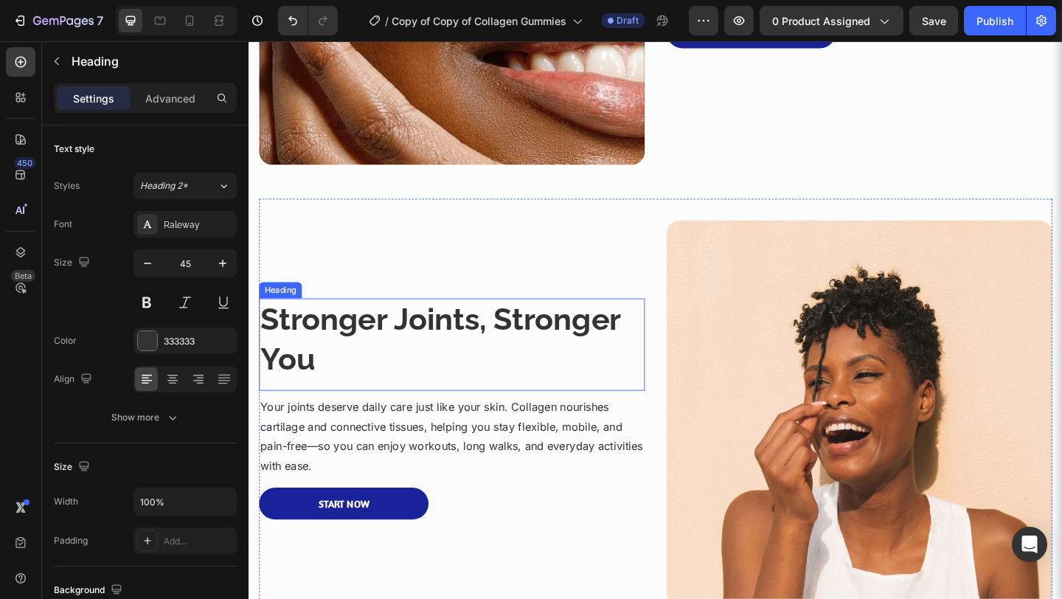
click at [557, 335] on strong "Stronger Joints, Stronger You" at bounding box center [456, 365] width 391 height 83
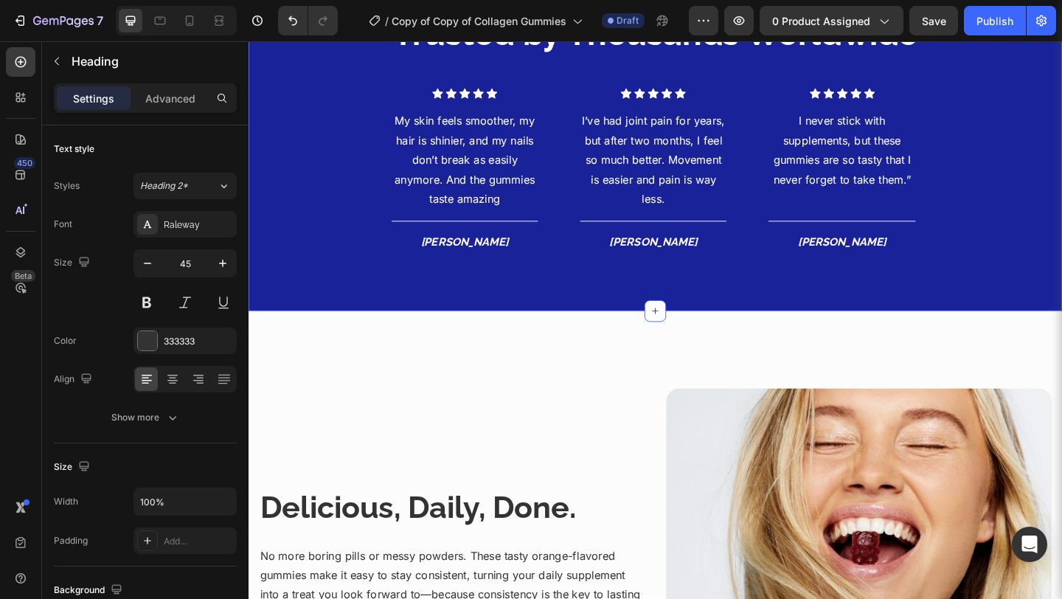
scroll to position [1919, 0]
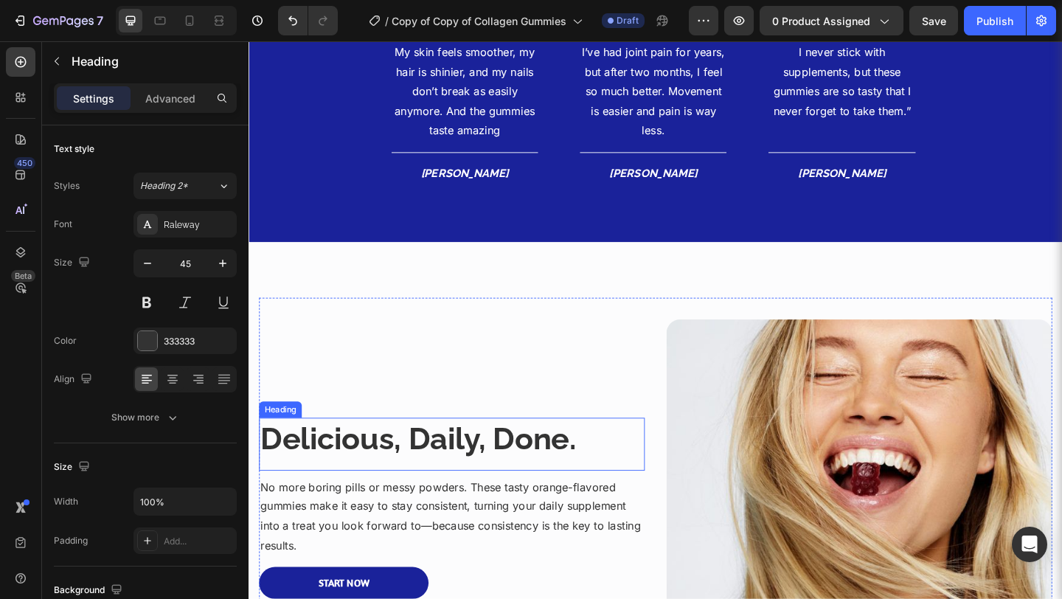
click at [544, 477] on strong "Delicious, Daily, Done." at bounding box center [433, 472] width 344 height 39
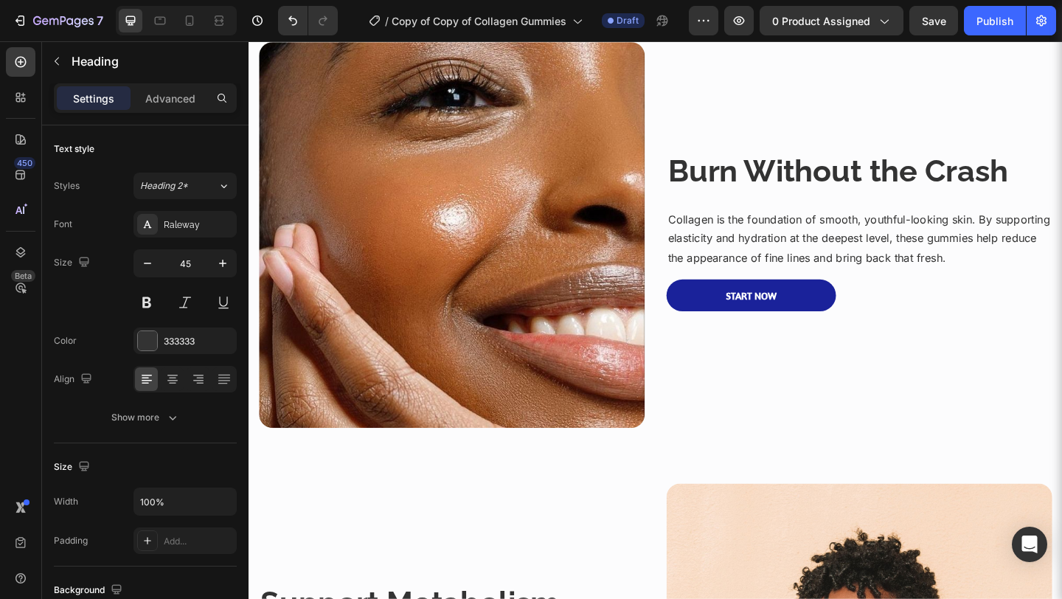
scroll to position [807, 0]
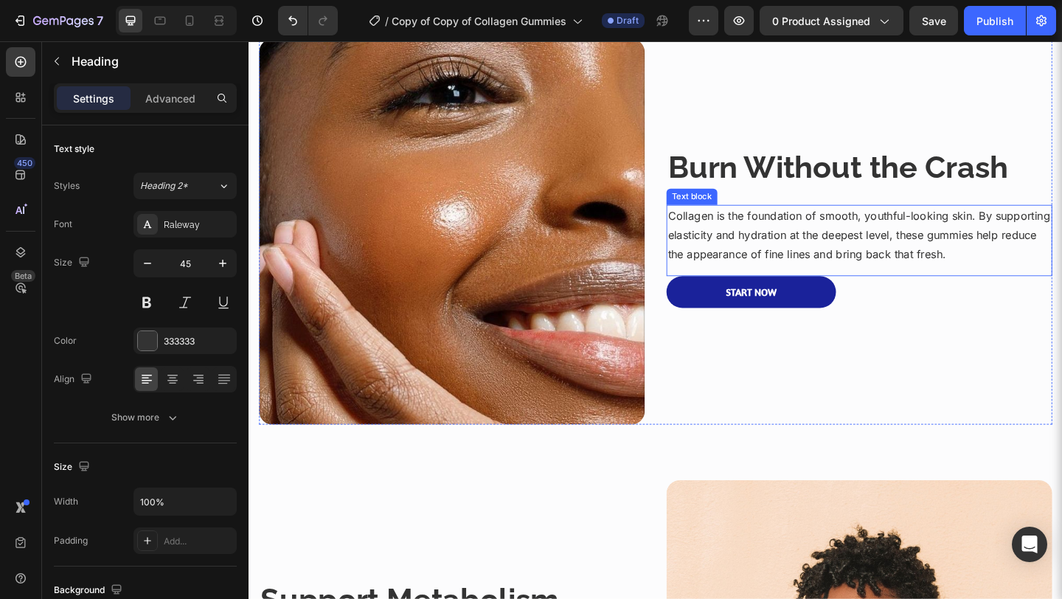
click at [910, 267] on p "Collagen is the foundation of smooth, youthful-looking skin. By supporting elas…" at bounding box center [912, 251] width 417 height 63
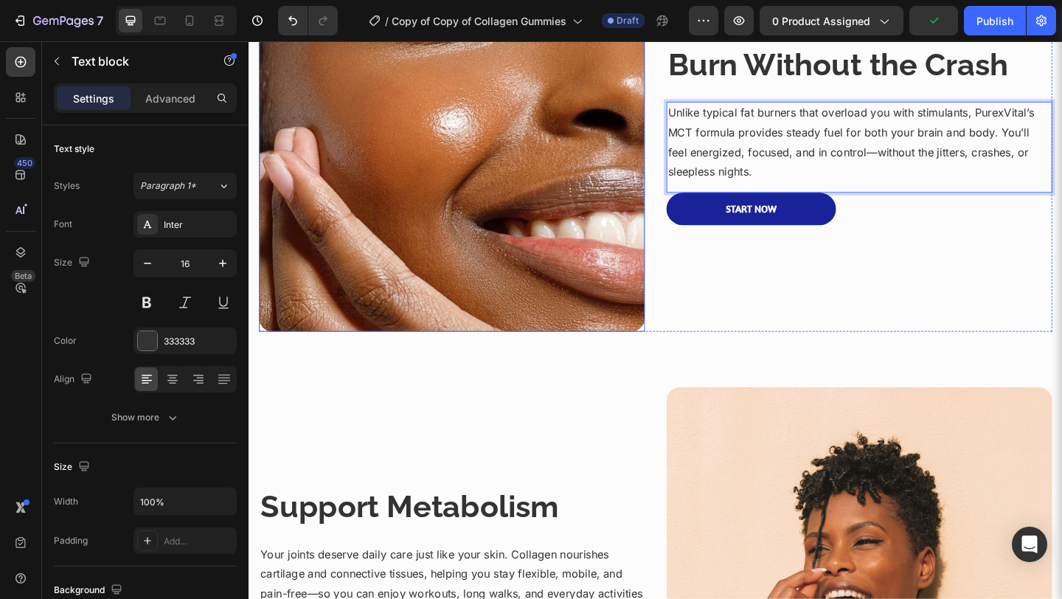
scroll to position [1059, 0]
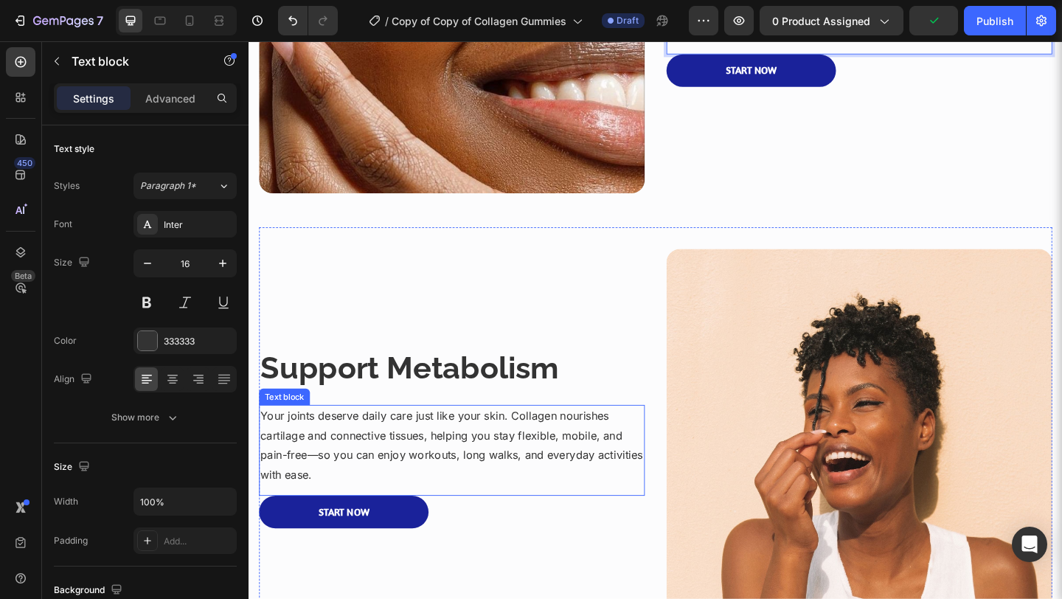
click at [423, 452] on p "Your joints deserve daily care just like your skin. Collagen nourishes cartilag…" at bounding box center [469, 480] width 417 height 85
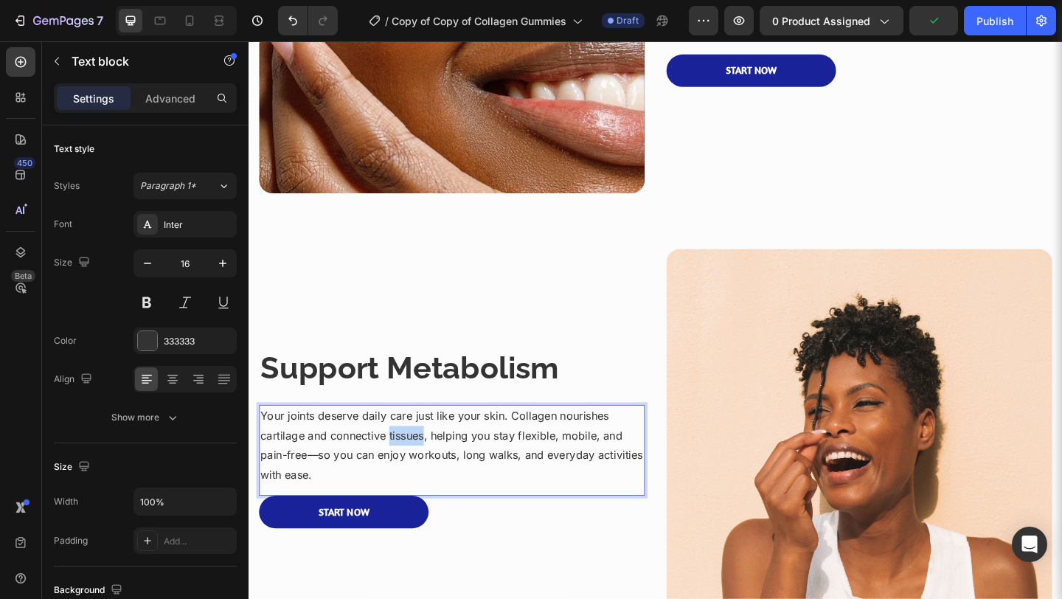
click at [423, 452] on p "Your joints deserve daily care just like your skin. Collagen nourishes cartilag…" at bounding box center [469, 480] width 417 height 85
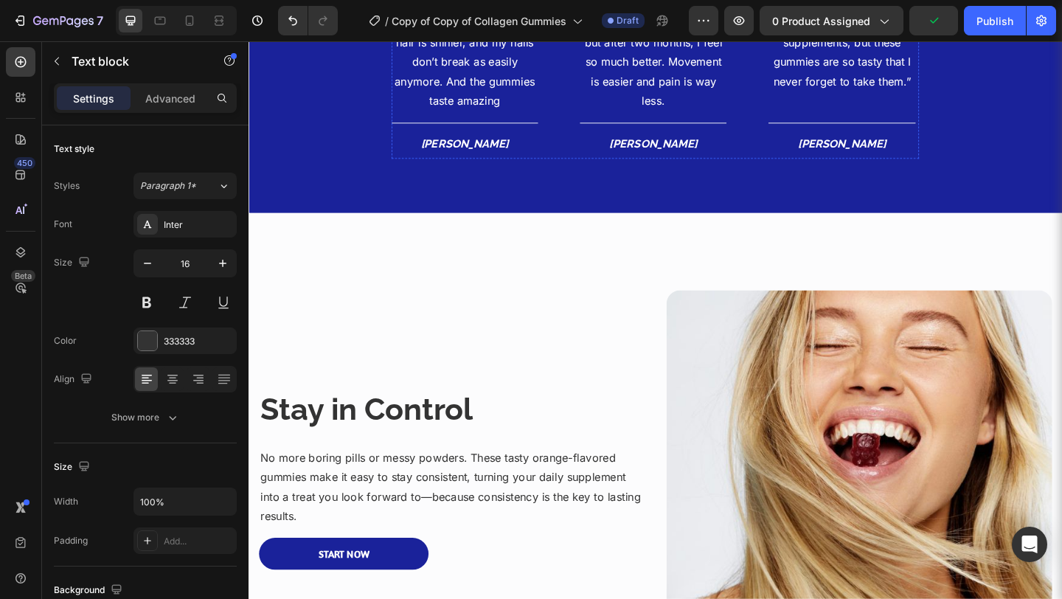
scroll to position [2068, 0]
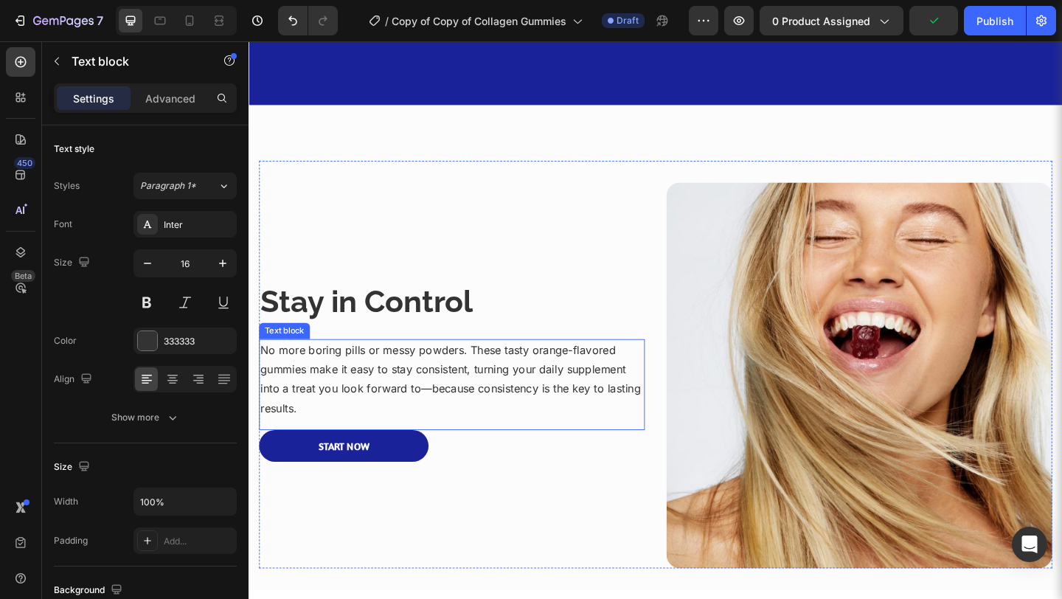
click at [586, 401] on p "No more boring pills or messy powders. These tasty orange-flavored gummies make…" at bounding box center [469, 408] width 417 height 85
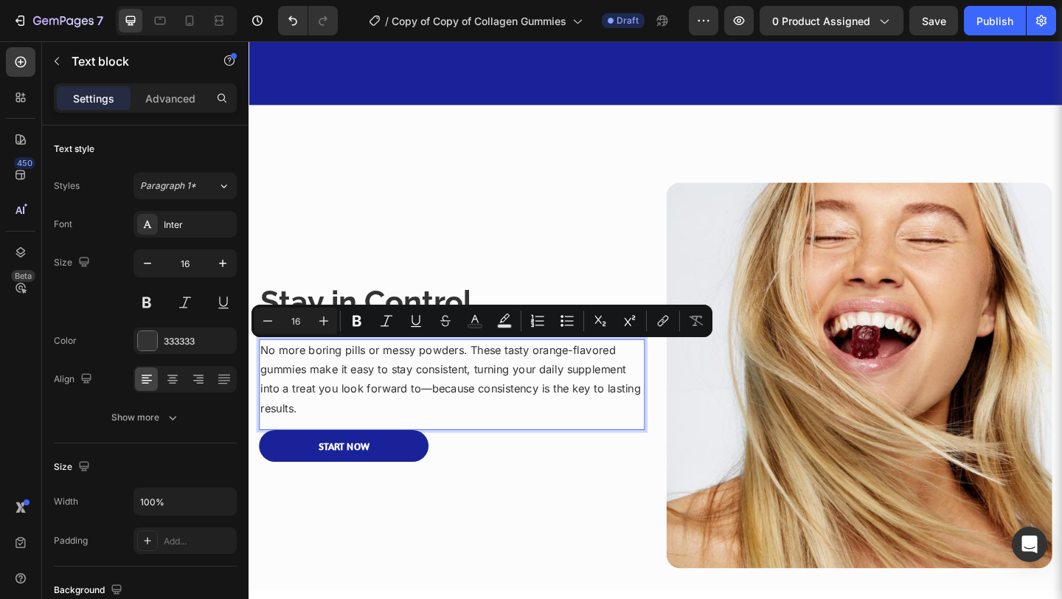
scroll to position [2079, 0]
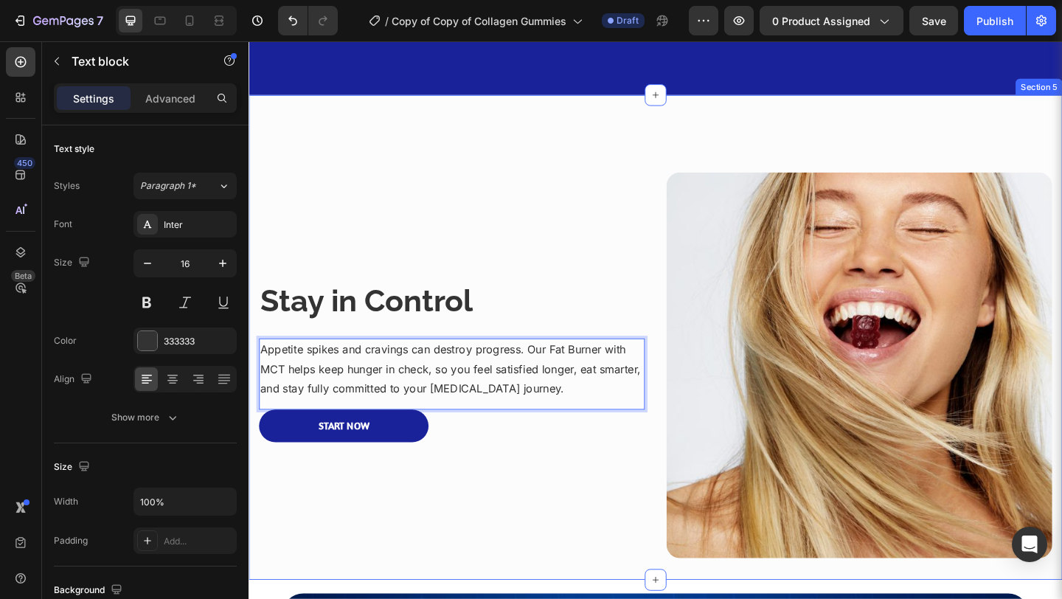
click at [642, 598] on div "Stay in Control Heading Appetite spikes and cravings can destroy progress. Our …" at bounding box center [690, 363] width 885 height 527
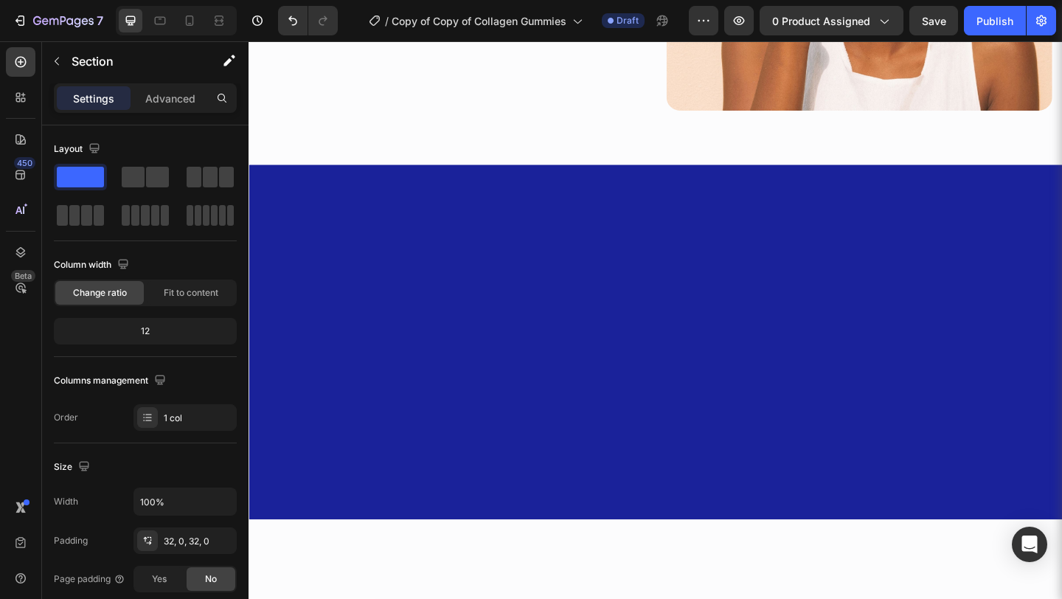
scroll to position [0, 0]
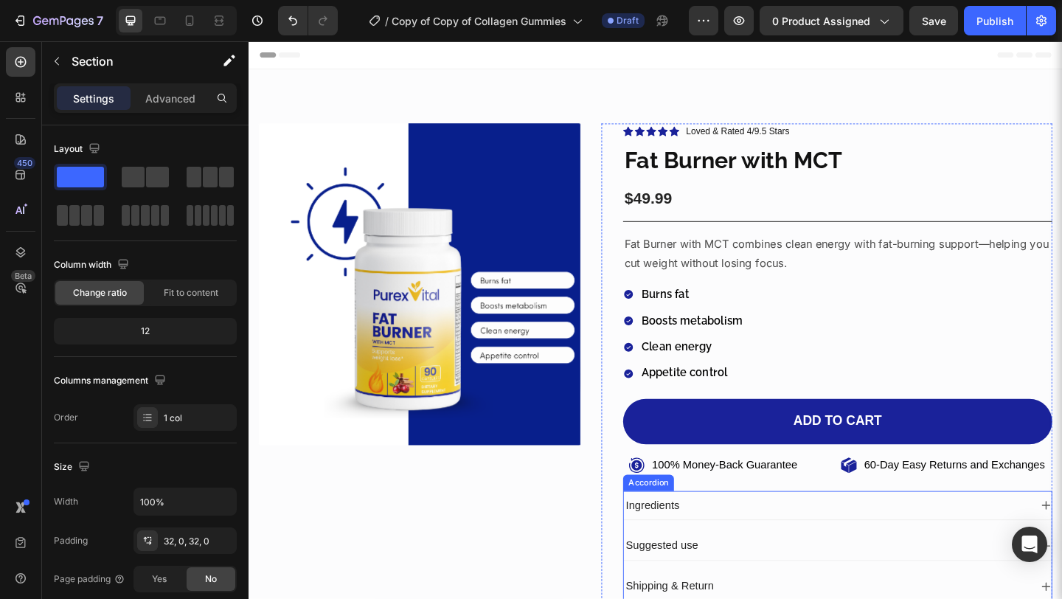
click at [838, 537] on div "Ingredients" at bounding box center [877, 546] width 442 height 20
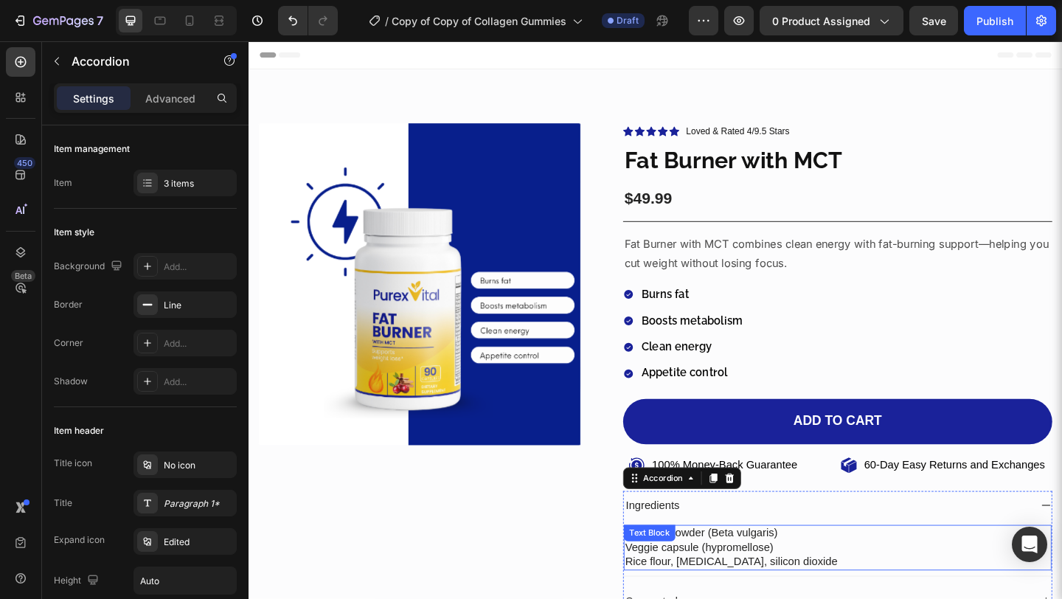
click at [759, 596] on p "Veggie capsule (hypromellose)" at bounding box center [889, 591] width 462 height 15
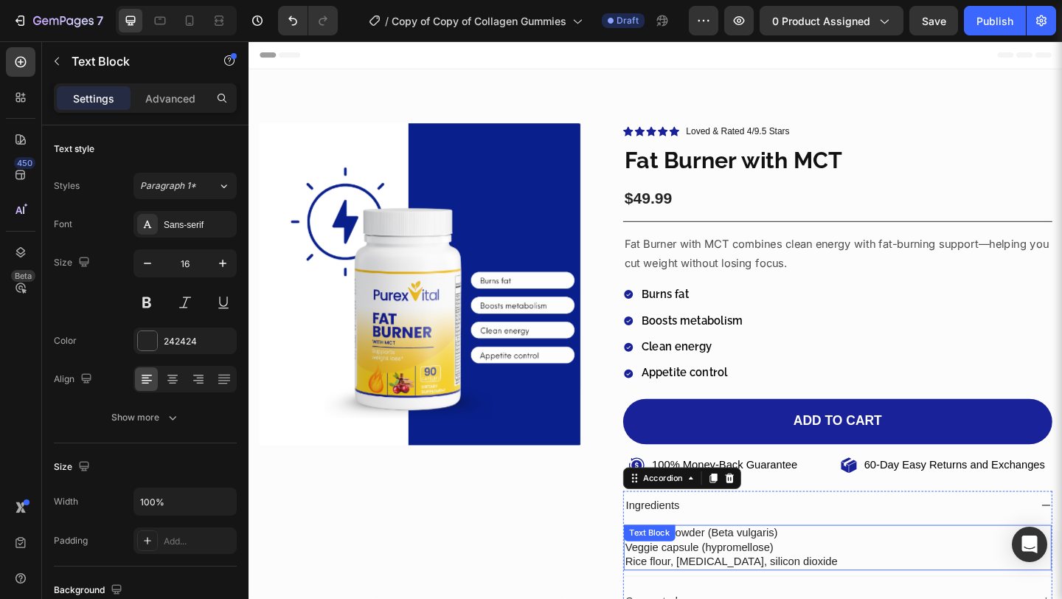
click at [759, 596] on p "Veggie capsule (hypromellose)" at bounding box center [889, 591] width 462 height 15
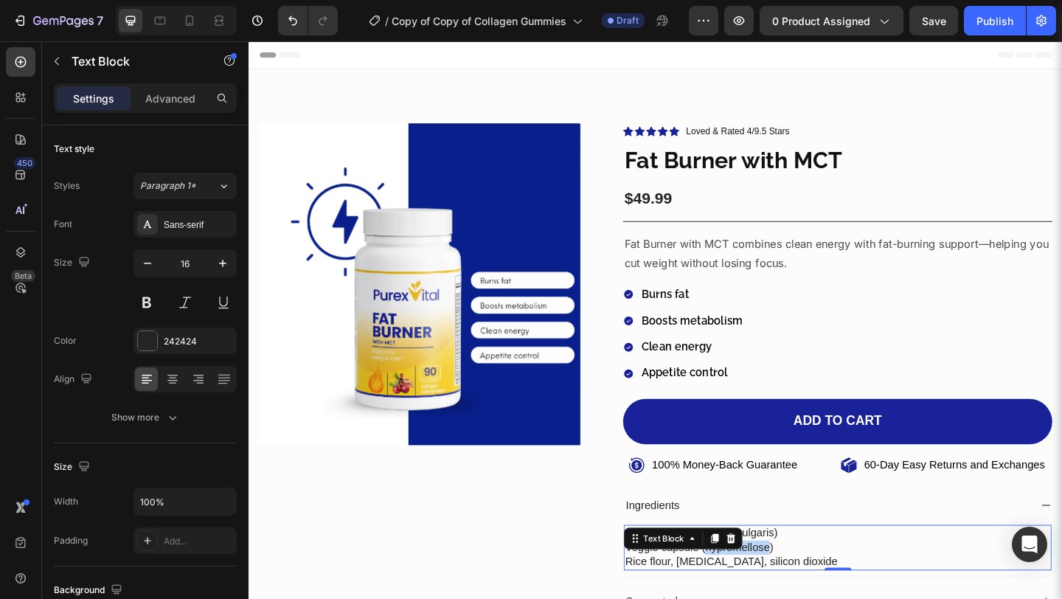
click at [759, 596] on p "Veggie capsule (hypromellose)" at bounding box center [889, 591] width 462 height 15
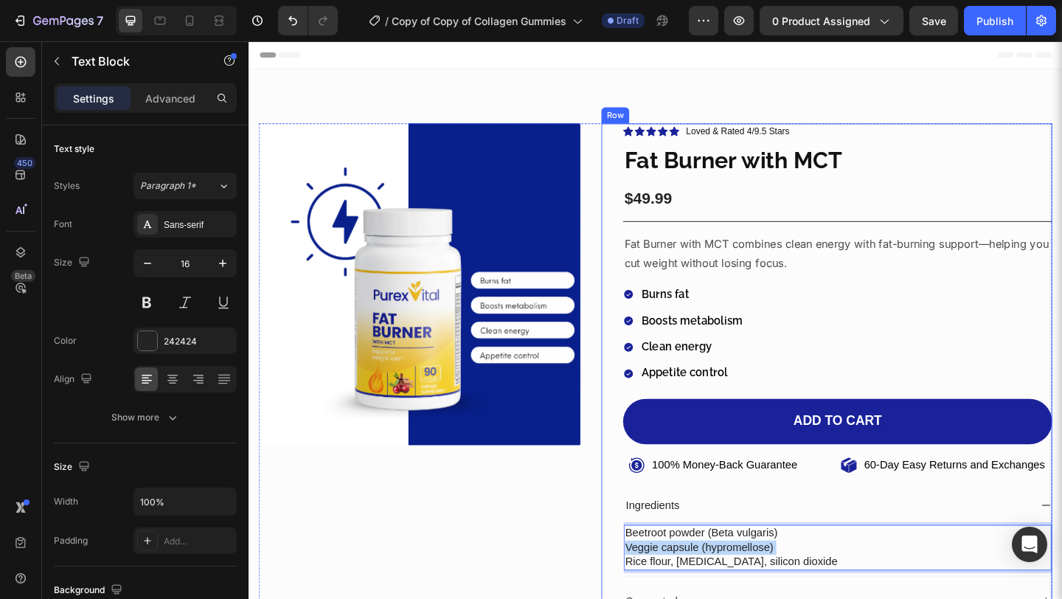
drag, startPoint x: 900, startPoint y: 613, endPoint x: 648, endPoint y: 579, distance: 254.5
click at [648, 579] on div "Icon Icon Icon Icon Icon Icon List Loved & Rated 4/9.5 Stars Text block Row Fat…" at bounding box center [877, 420] width 490 height 580
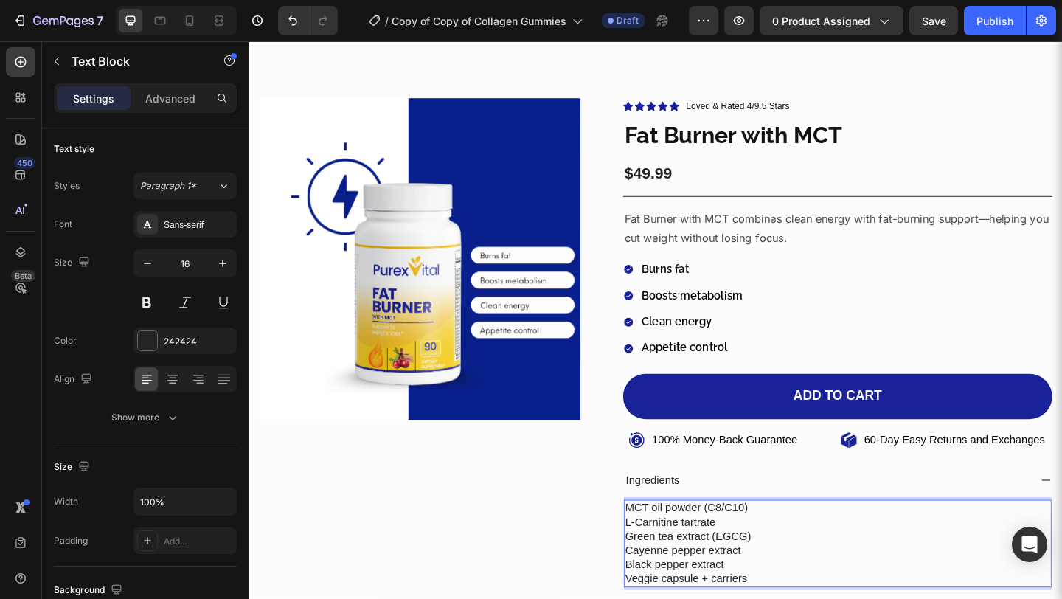
scroll to position [156, 0]
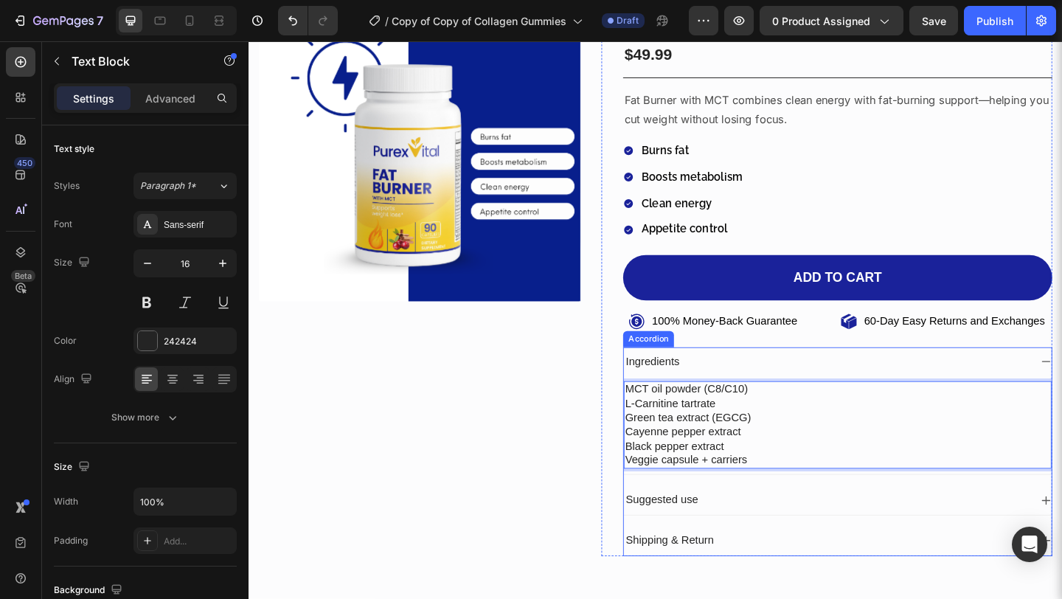
click at [812, 534] on div "Suggested use" at bounding box center [877, 540] width 442 height 20
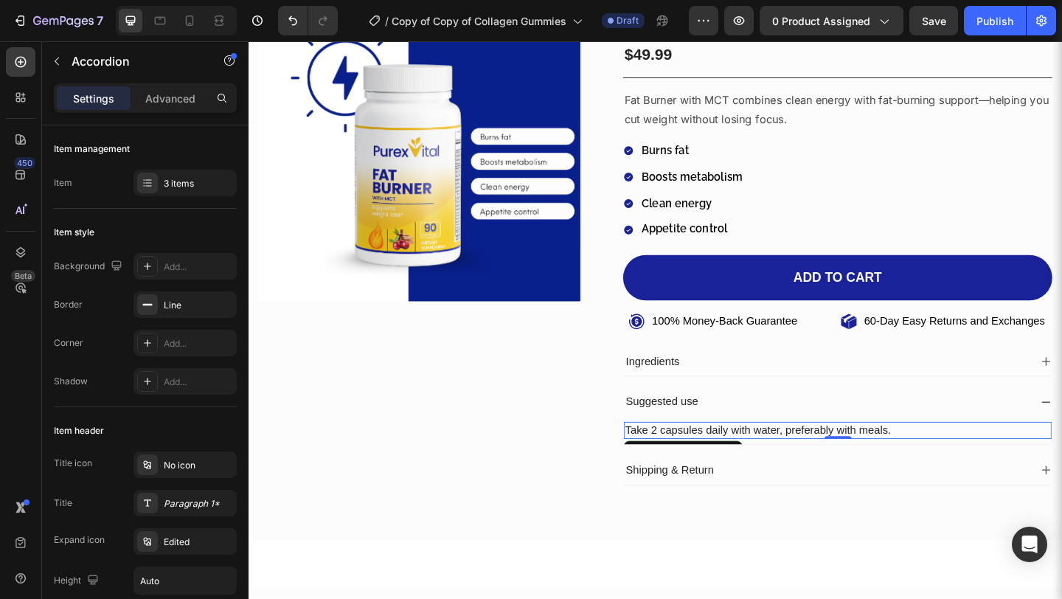
click at [1061, 464] on p "Take 2 capsules daily with water, preferably with meals." at bounding box center [889, 463] width 462 height 15
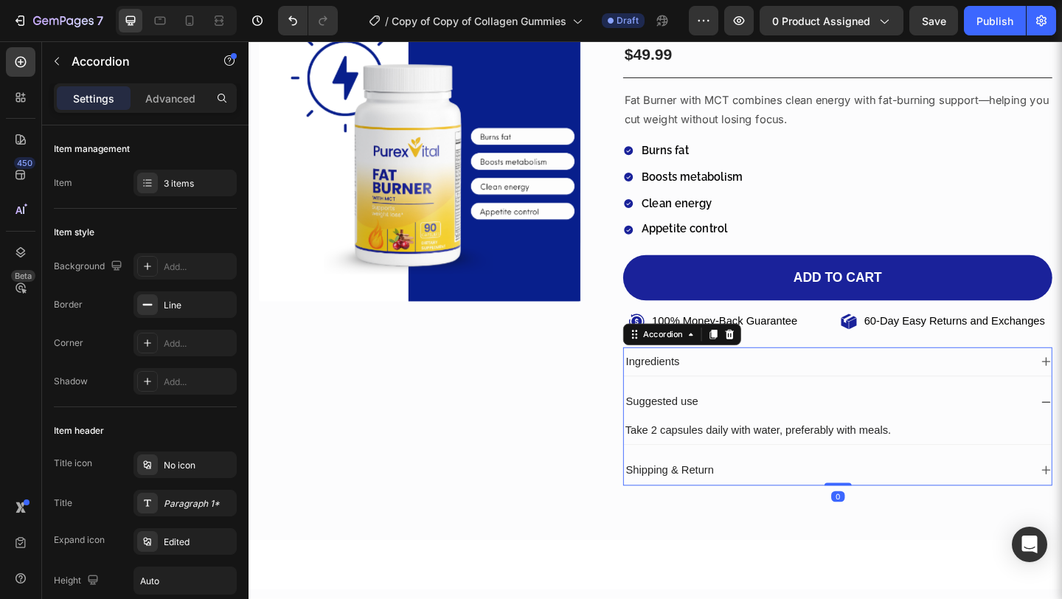
click at [1061, 446] on div "Suggested use" at bounding box center [888, 433] width 465 height 32
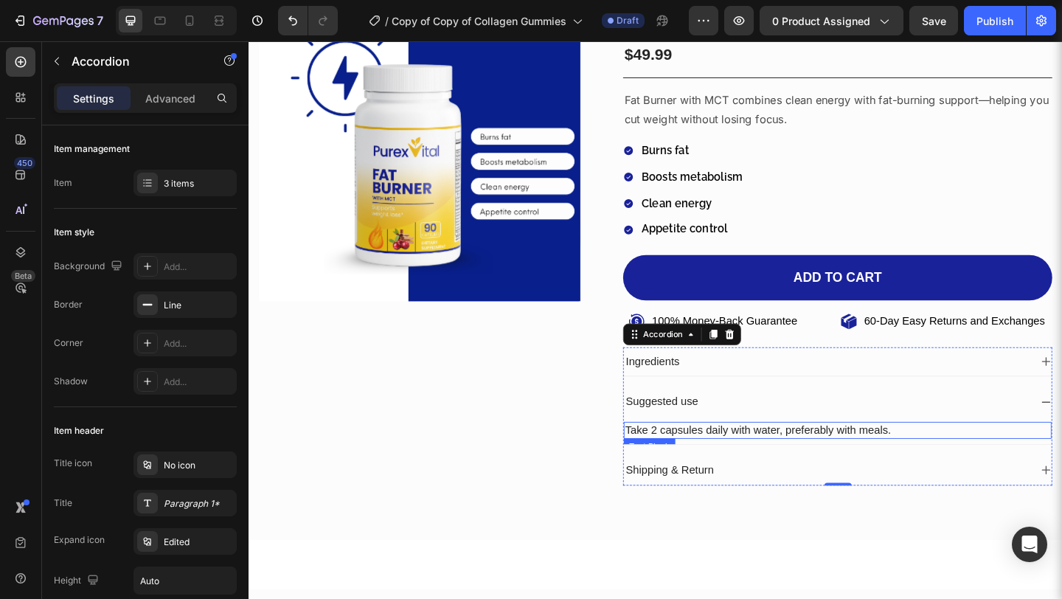
click at [911, 464] on p "Take 2 capsules daily with water, preferably with meals." at bounding box center [889, 463] width 462 height 15
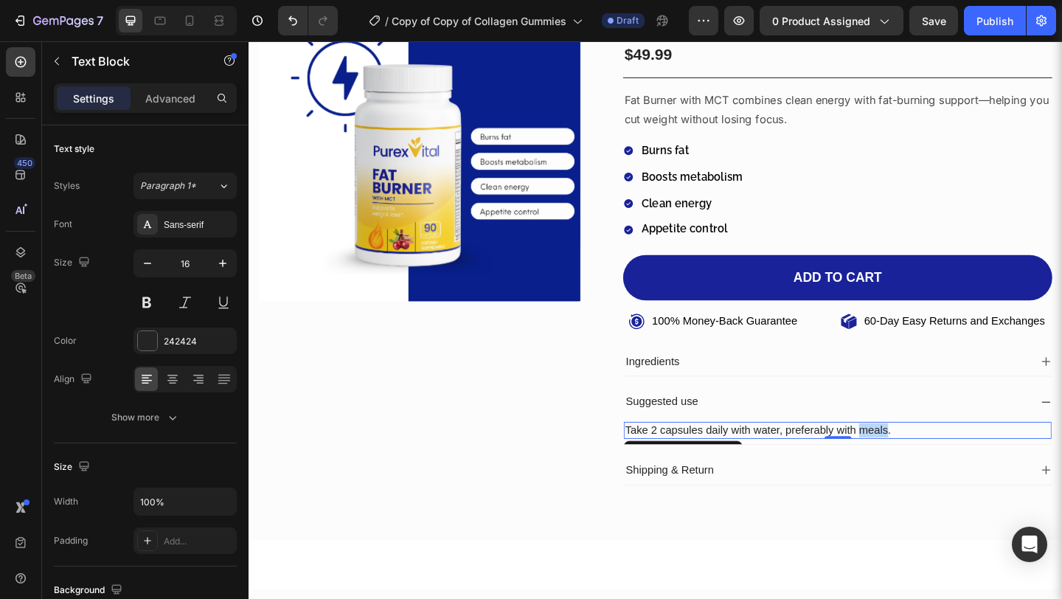
click at [911, 464] on p "Take 2 capsules daily with water, preferably with meals." at bounding box center [889, 463] width 462 height 15
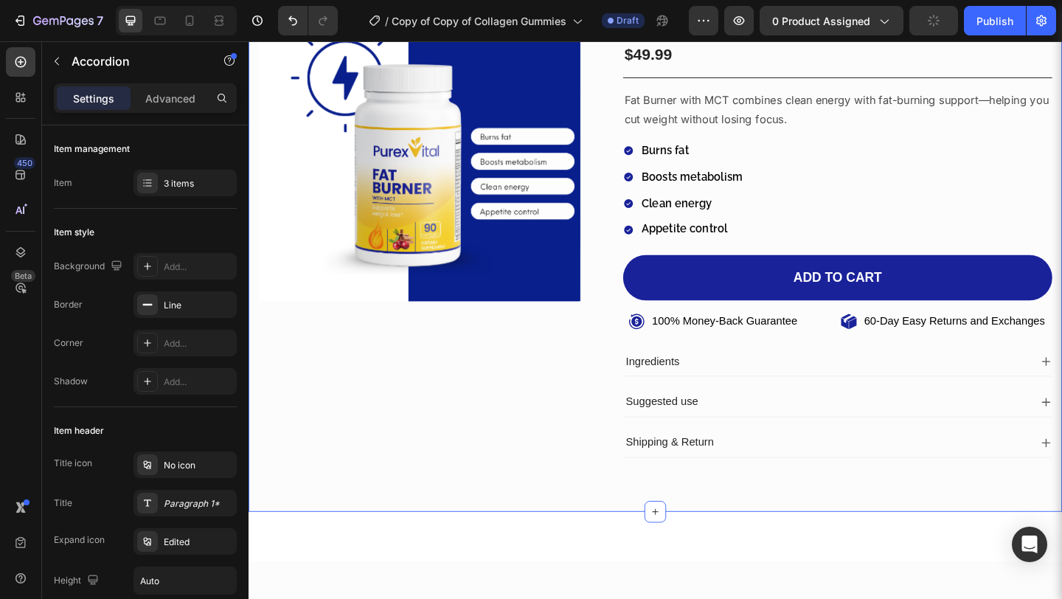
click at [909, 535] on div "Product Images Icon Icon Icon Icon Icon Icon List Loved & Rated 4/9.5 Stars Tex…" at bounding box center [690, 234] width 885 height 638
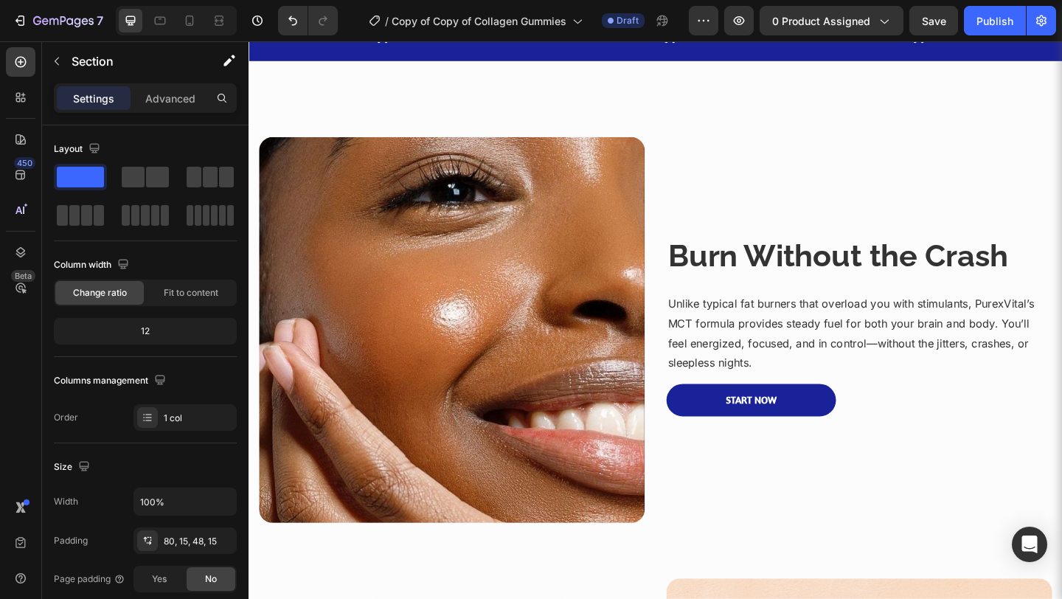
scroll to position [722, 0]
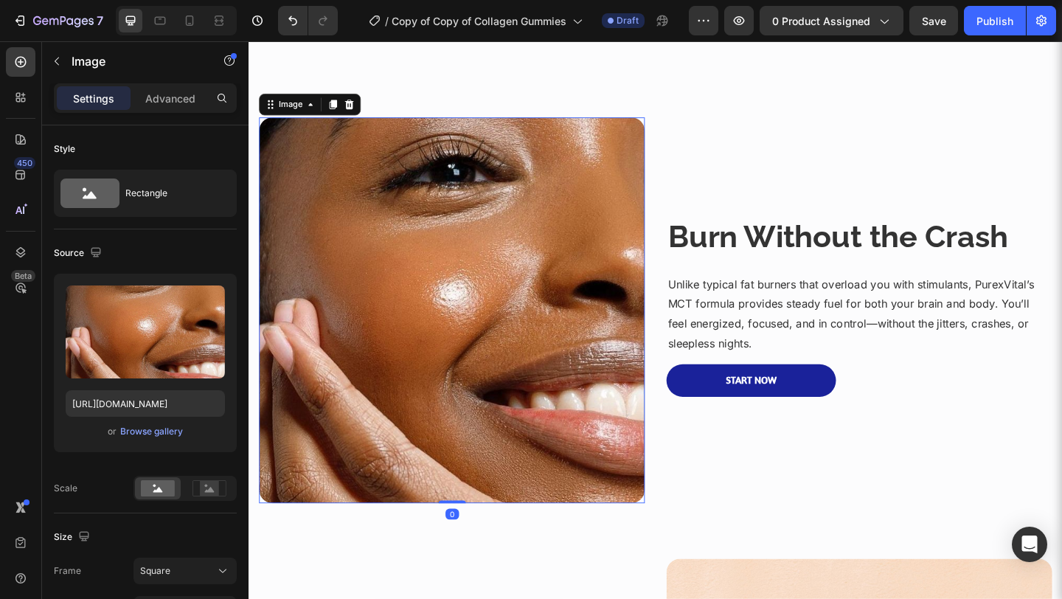
click at [496, 422] on img at bounding box center [469, 333] width 419 height 419
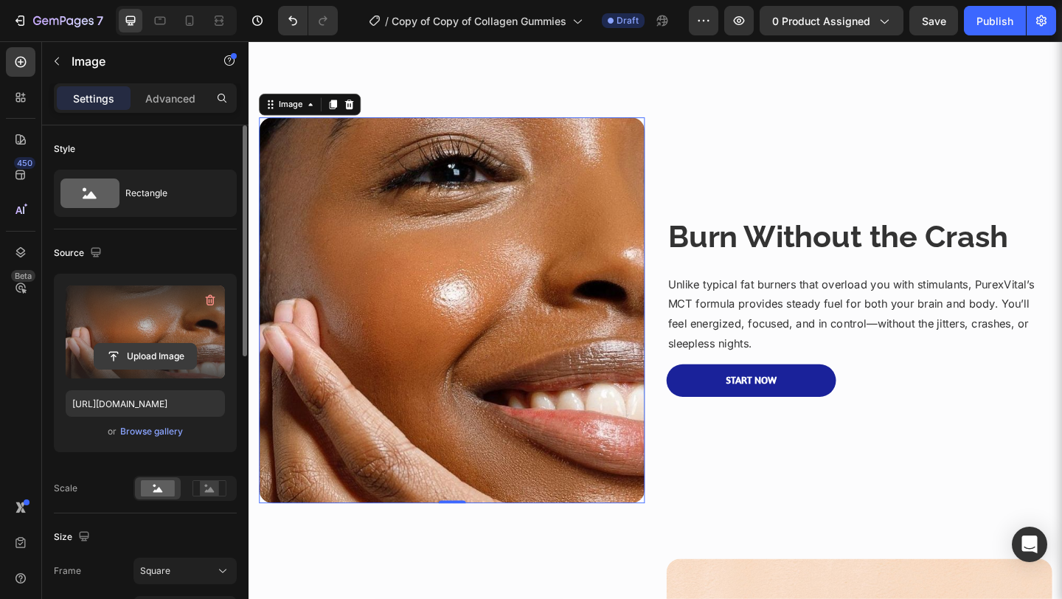
click at [166, 361] on input "file" at bounding box center [145, 356] width 102 height 25
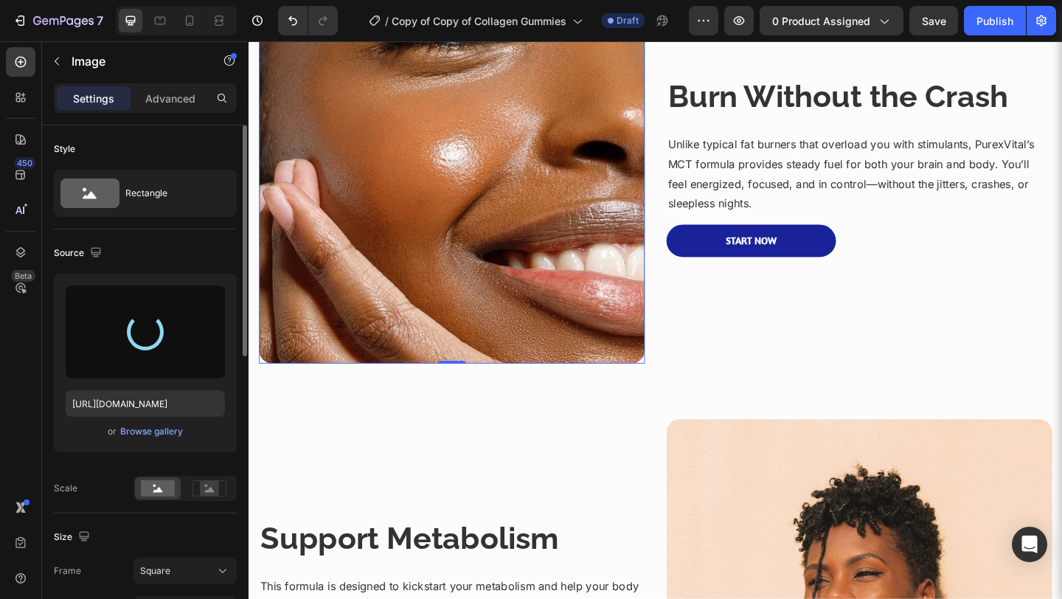
scroll to position [876, 0]
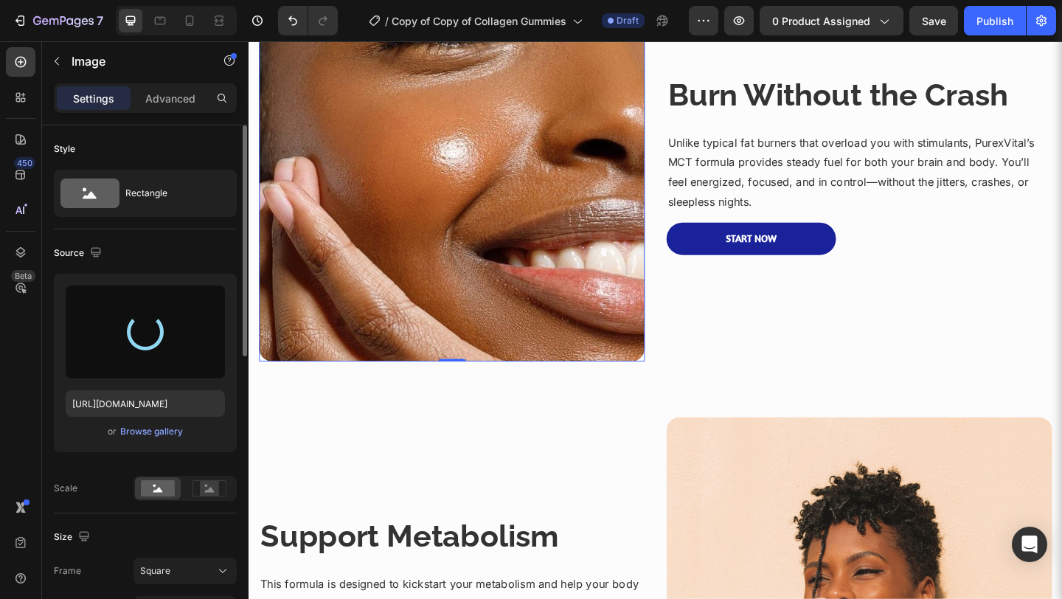
type input "[URL][DOMAIN_NAME]"
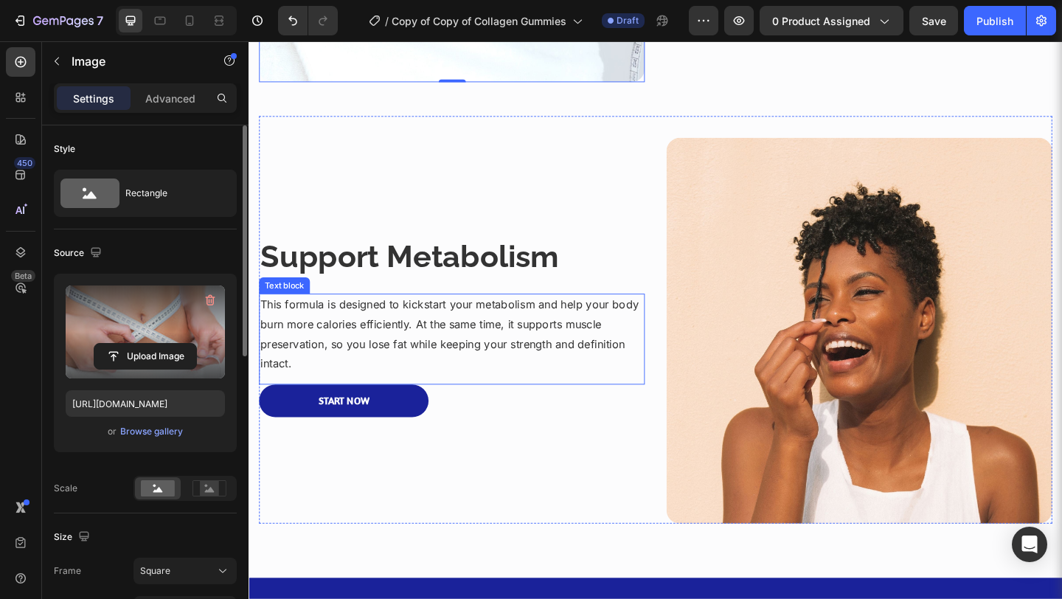
scroll to position [1188, 0]
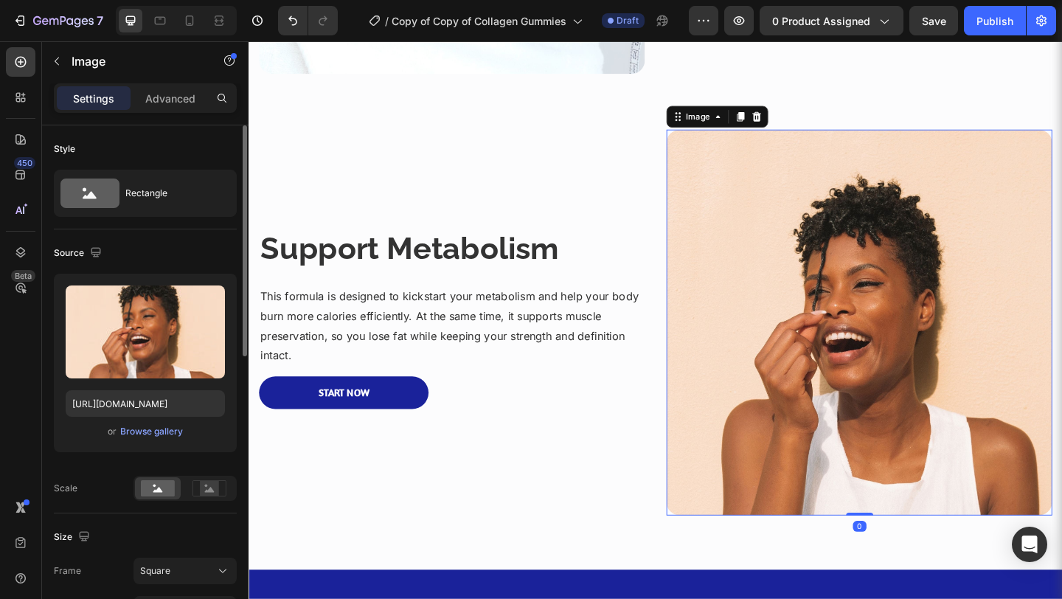
click at [810, 344] on img at bounding box center [912, 346] width 419 height 419
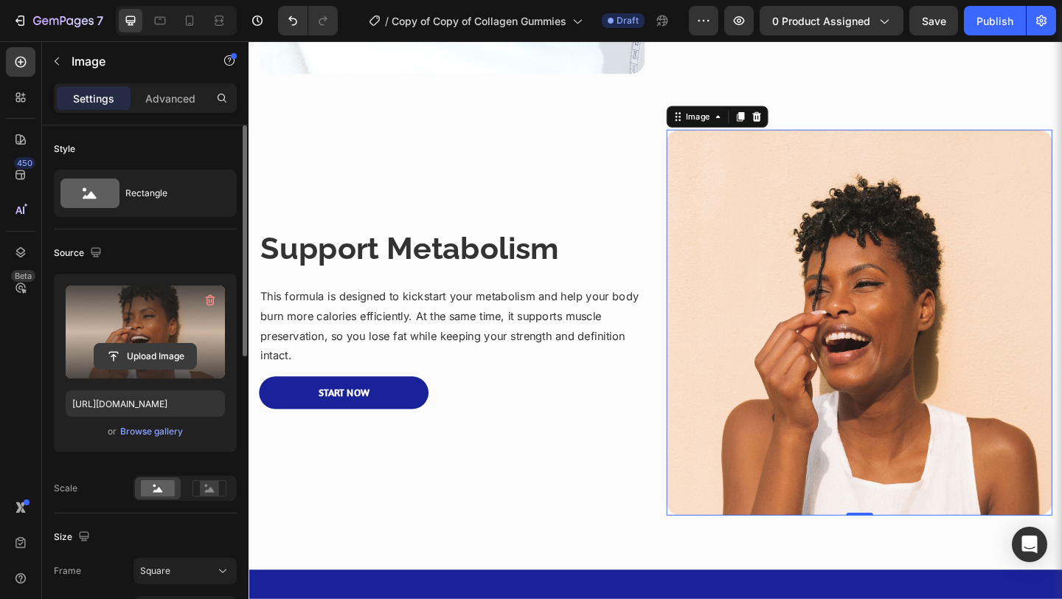
click at [159, 356] on input "file" at bounding box center [145, 356] width 102 height 25
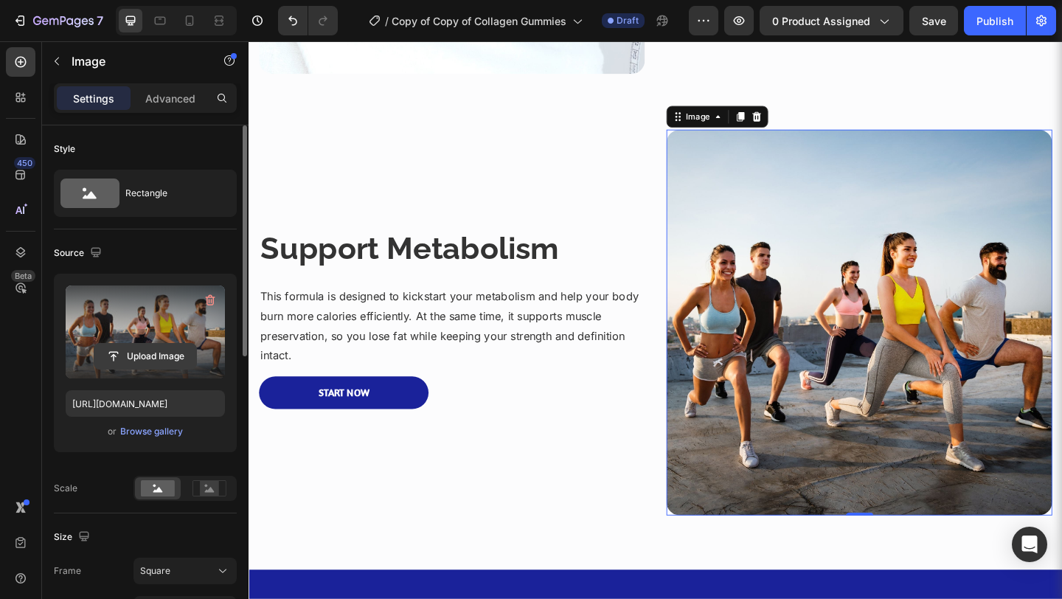
click at [173, 358] on input "file" at bounding box center [145, 356] width 102 height 25
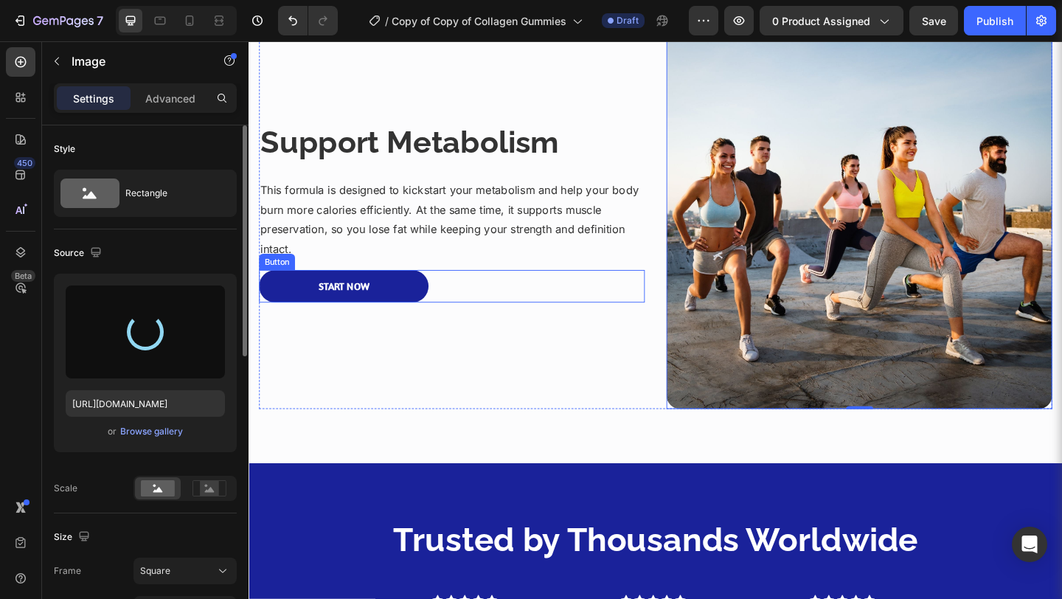
scroll to position [1311, 0]
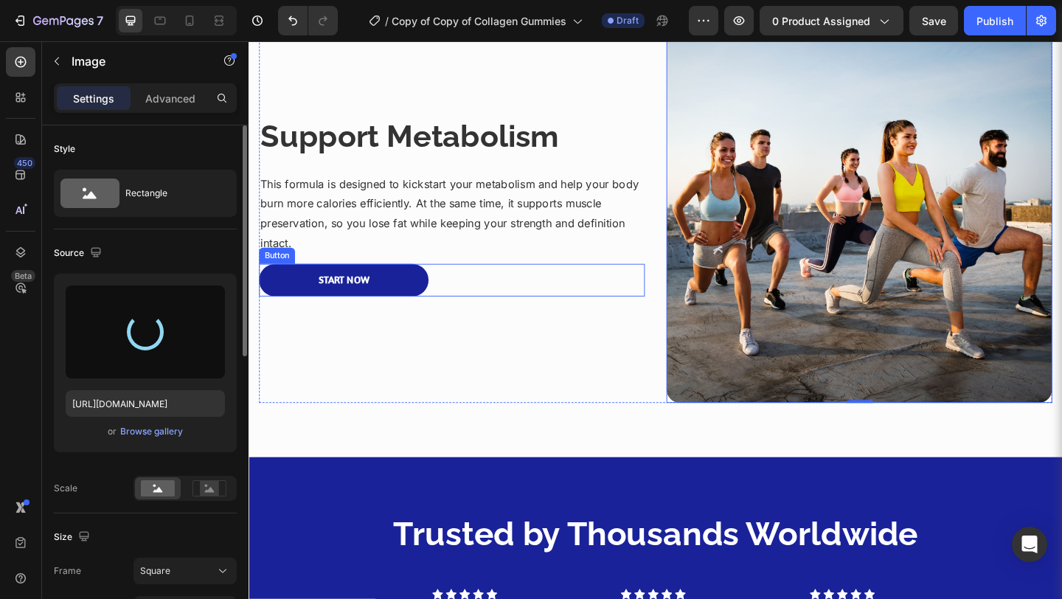
type input "https://cdn.shopify.com/s/files/1/0582/9115/9120/files/gempages_581569419205935…"
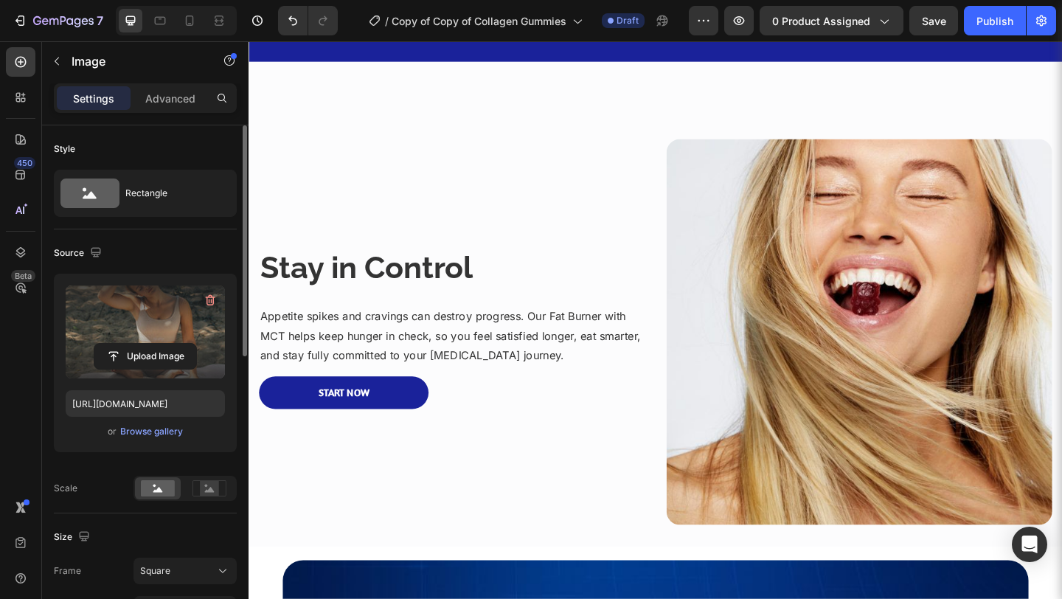
scroll to position [2125, 0]
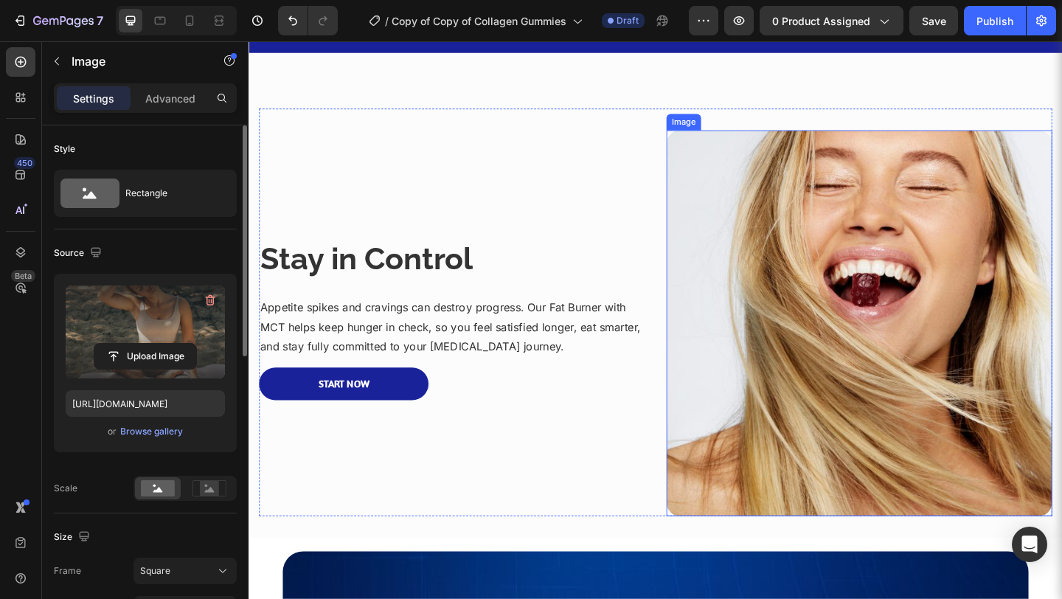
click at [703, 338] on img at bounding box center [912, 347] width 419 height 419
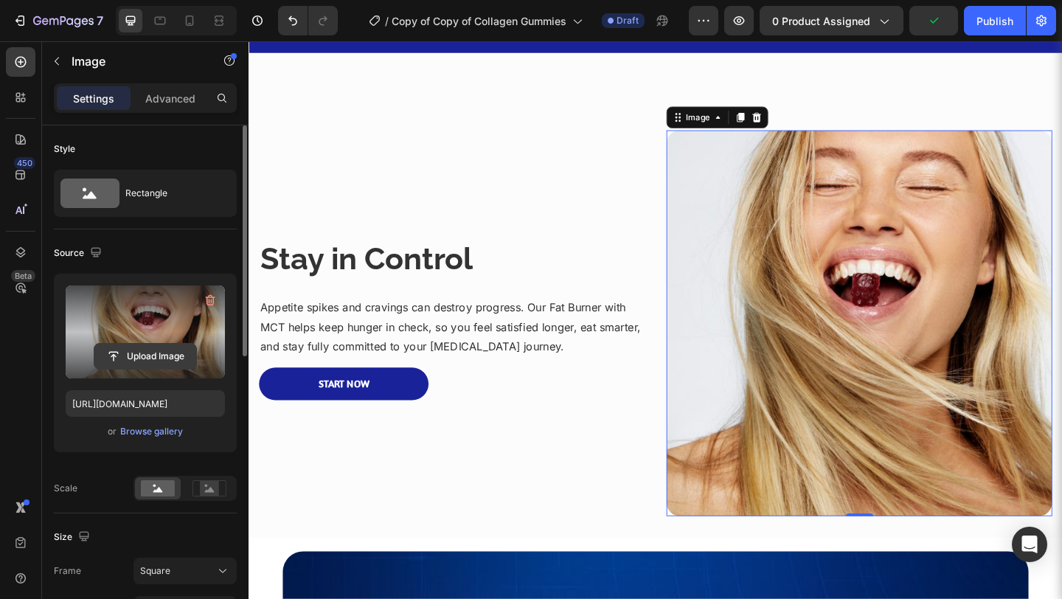
click at [174, 359] on input "file" at bounding box center [145, 356] width 102 height 25
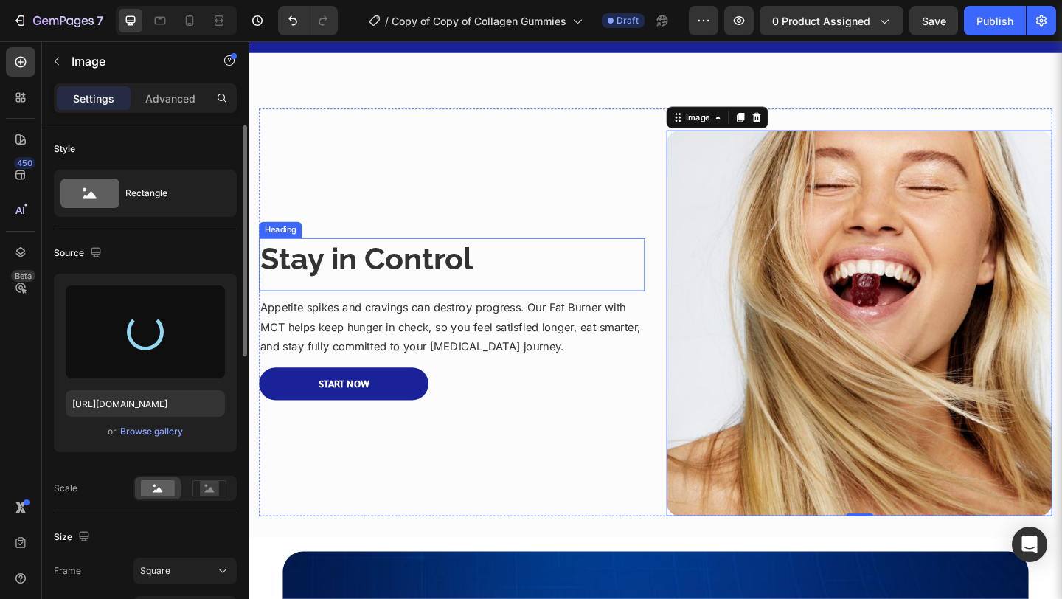
type input "[URL][DOMAIN_NAME]"
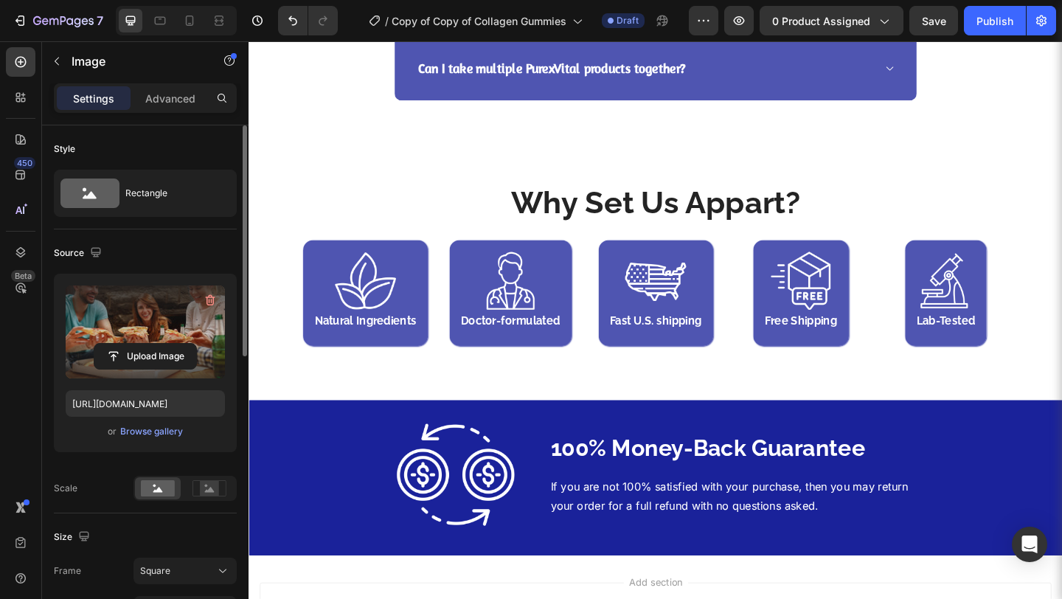
scroll to position [3556, 0]
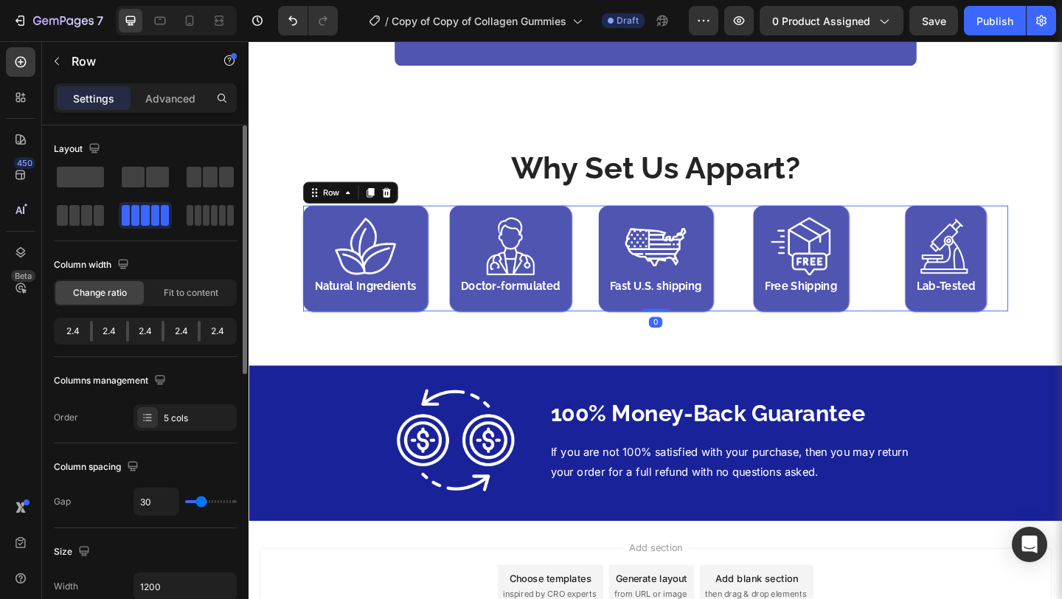
click at [609, 327] on div "Image Natural Ingredients Heading Row Image Doctor-formulated Heading Row Image…" at bounding box center [690, 277] width 767 height 115
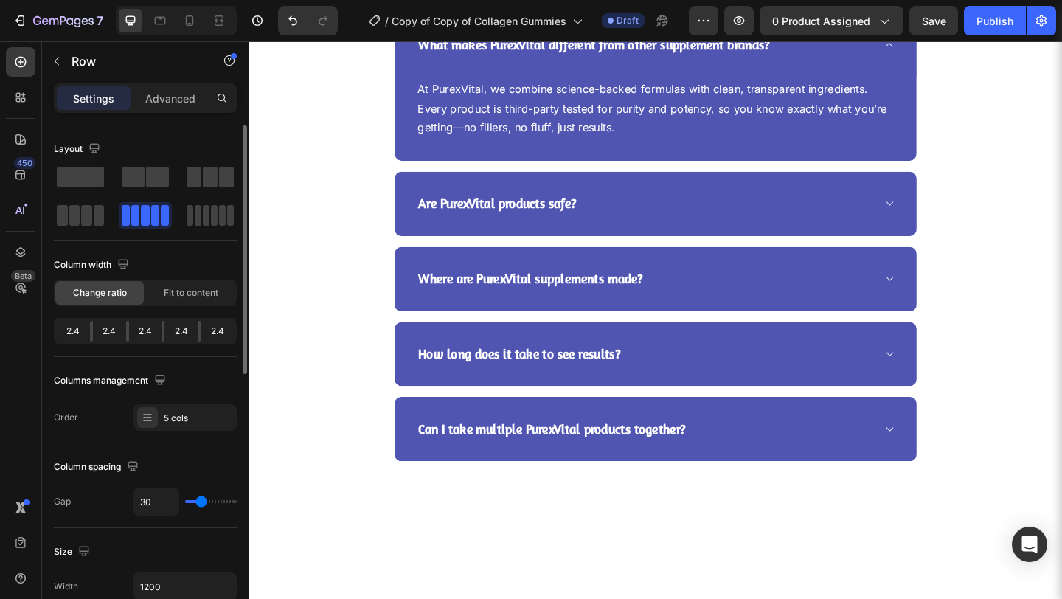
scroll to position [2819, 0]
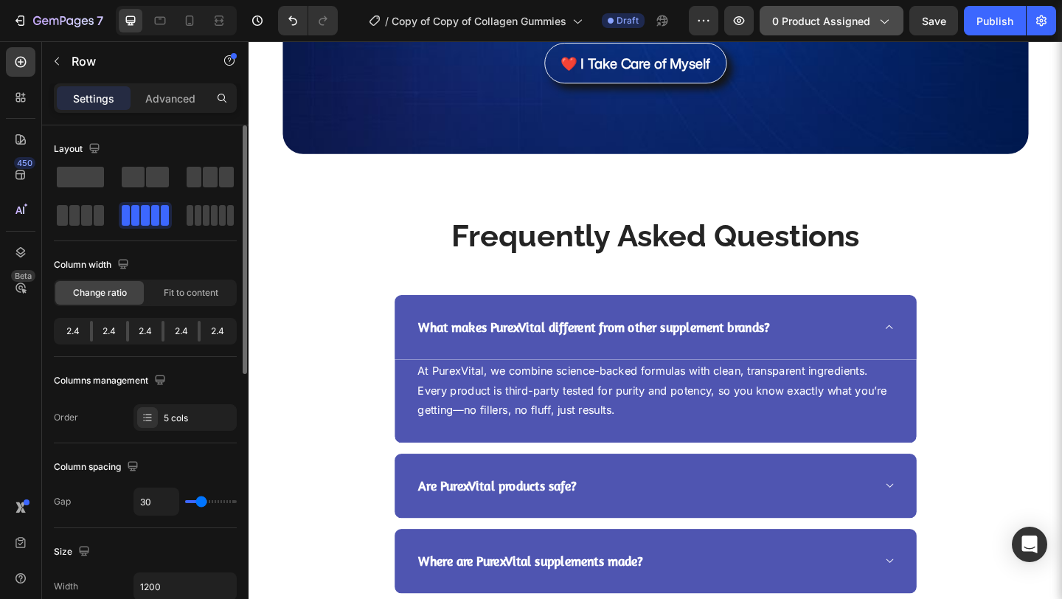
click at [879, 25] on icon "button" at bounding box center [883, 20] width 15 height 15
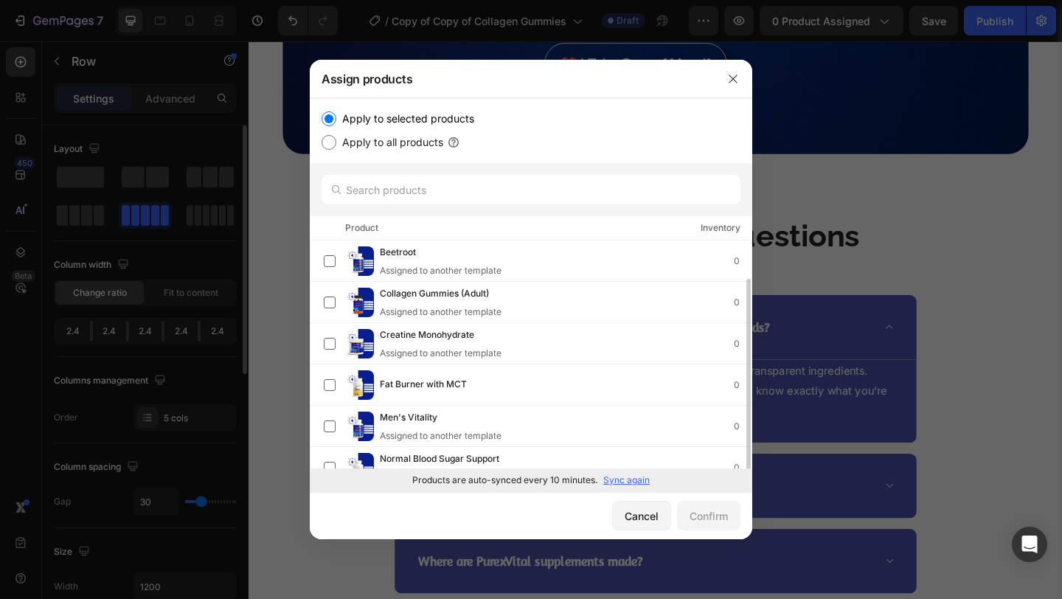
scroll to position [20, 0]
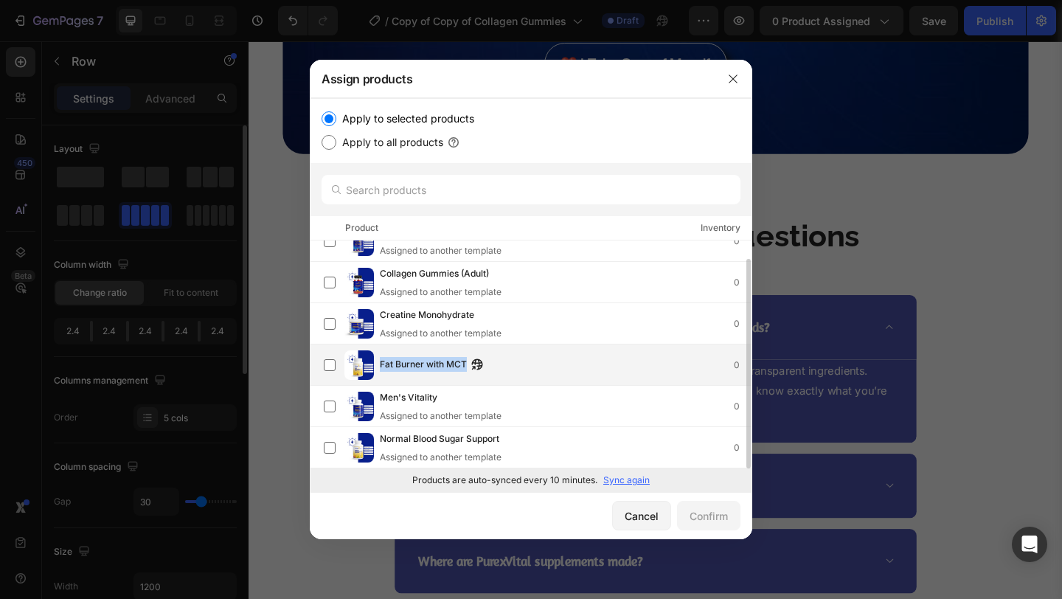
drag, startPoint x: 379, startPoint y: 365, endPoint x: 469, endPoint y: 357, distance: 90.3
click at [469, 357] on div "Fat Burner with MCT" at bounding box center [435, 365] width 111 height 16
copy div "Fat Burner with MCT"
click at [719, 518] on div "Confirm" at bounding box center [708, 515] width 38 height 15
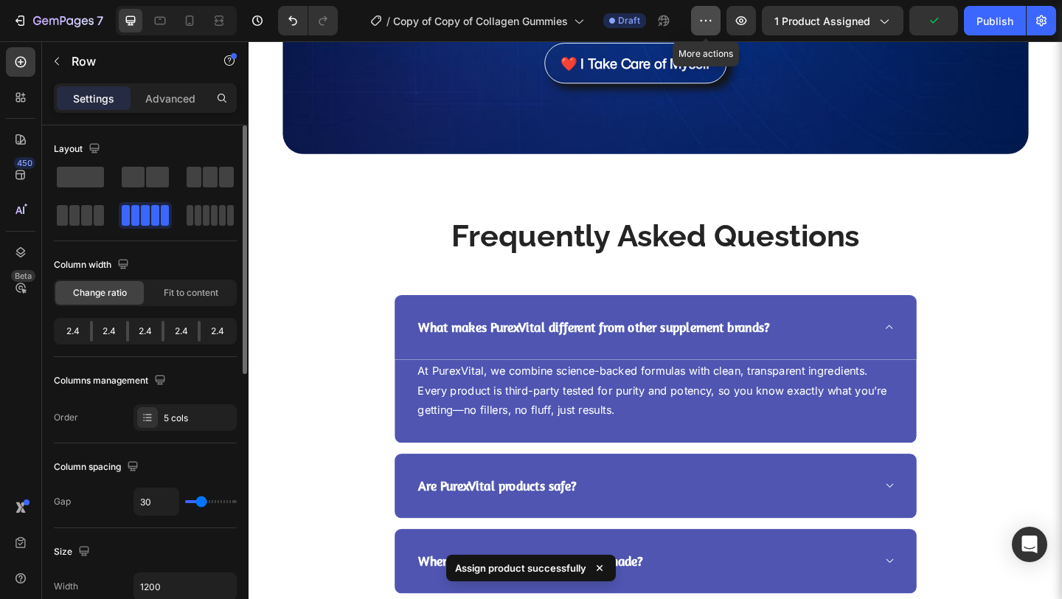
click at [713, 24] on icon "button" at bounding box center [705, 20] width 15 height 15
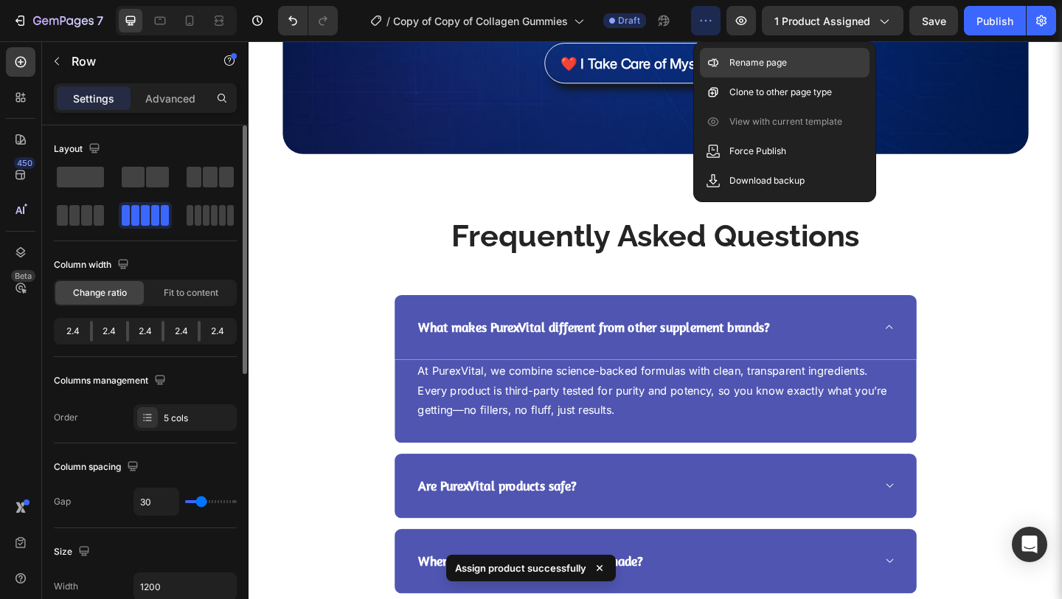
click at [747, 68] on p "Rename page" at bounding box center [758, 62] width 58 height 15
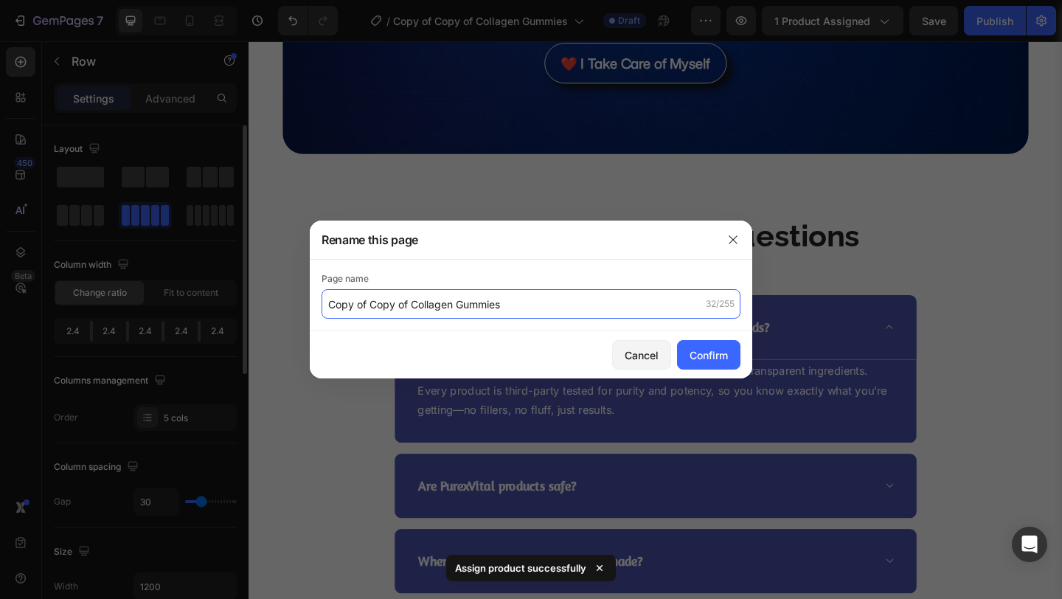
click at [546, 302] on input "Copy of Copy of Collagen Gummies" at bounding box center [530, 303] width 419 height 29
paste input "Fat Burner with MCT"
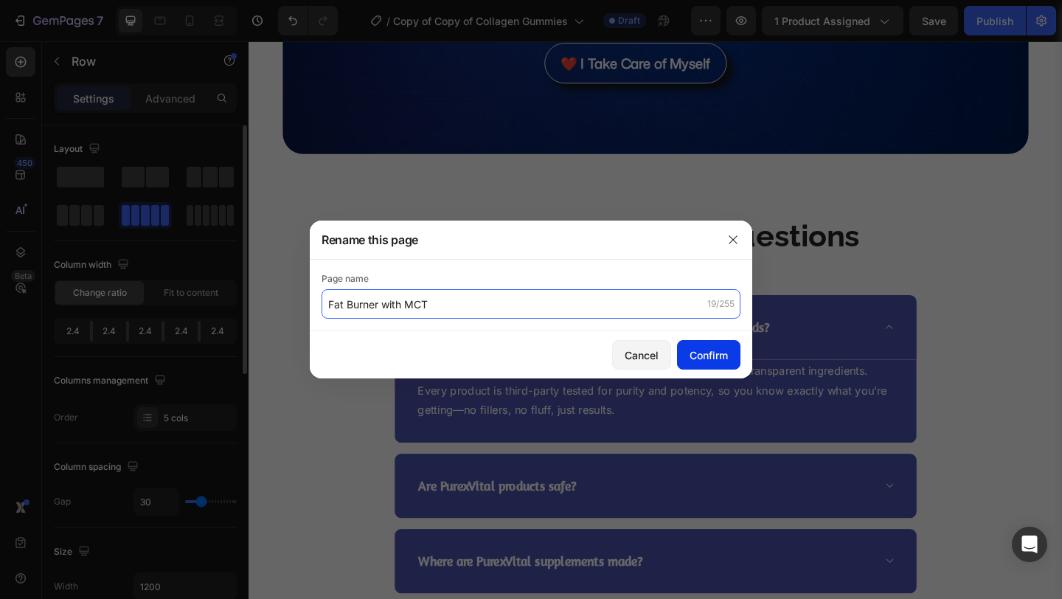
type input "Fat Burner with MCT"
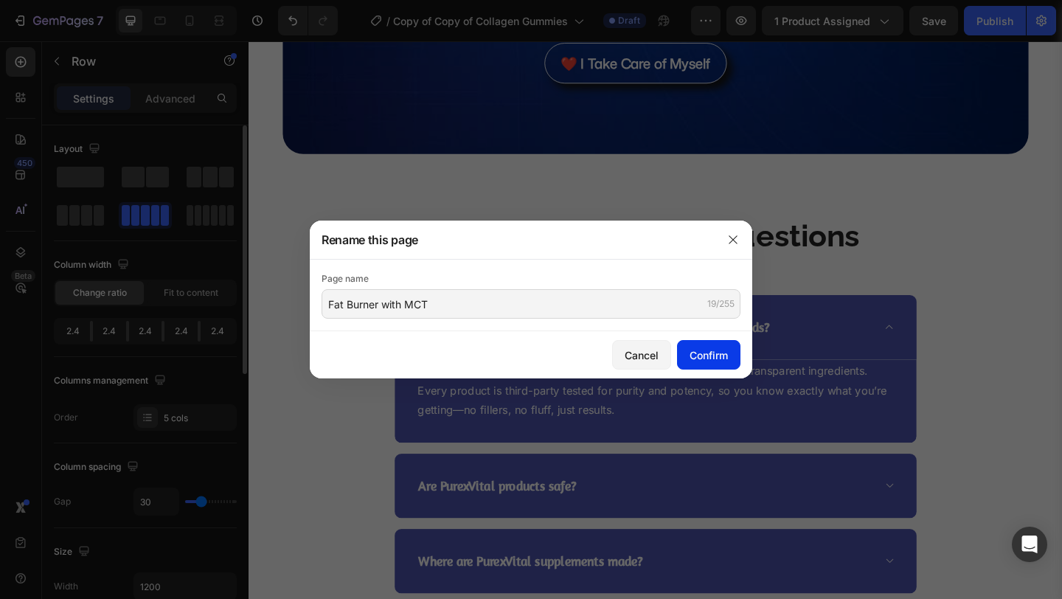
click at [711, 364] on button "Confirm" at bounding box center [708, 354] width 63 height 29
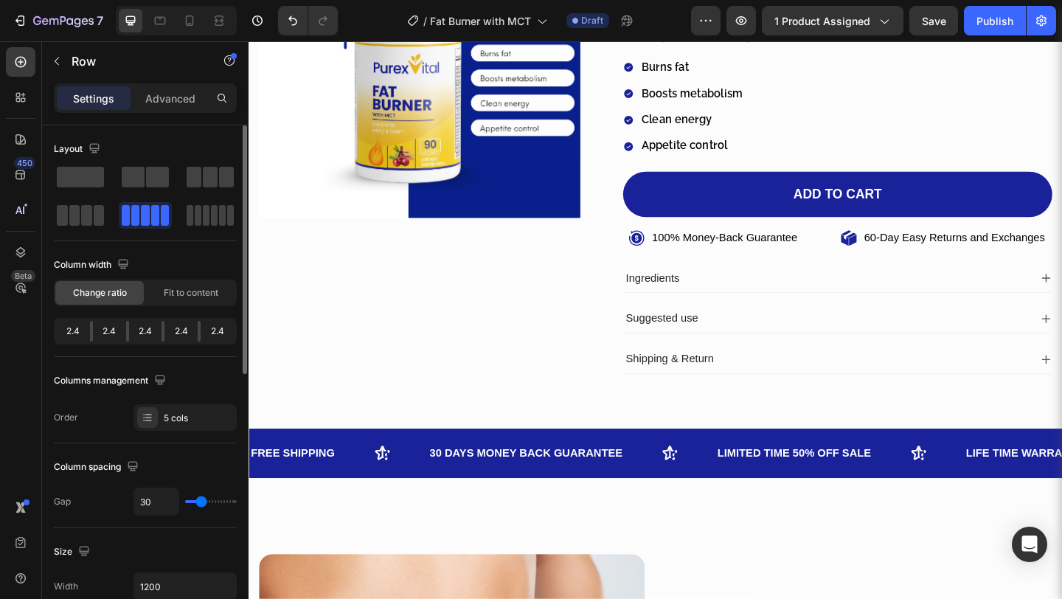
scroll to position [0, 0]
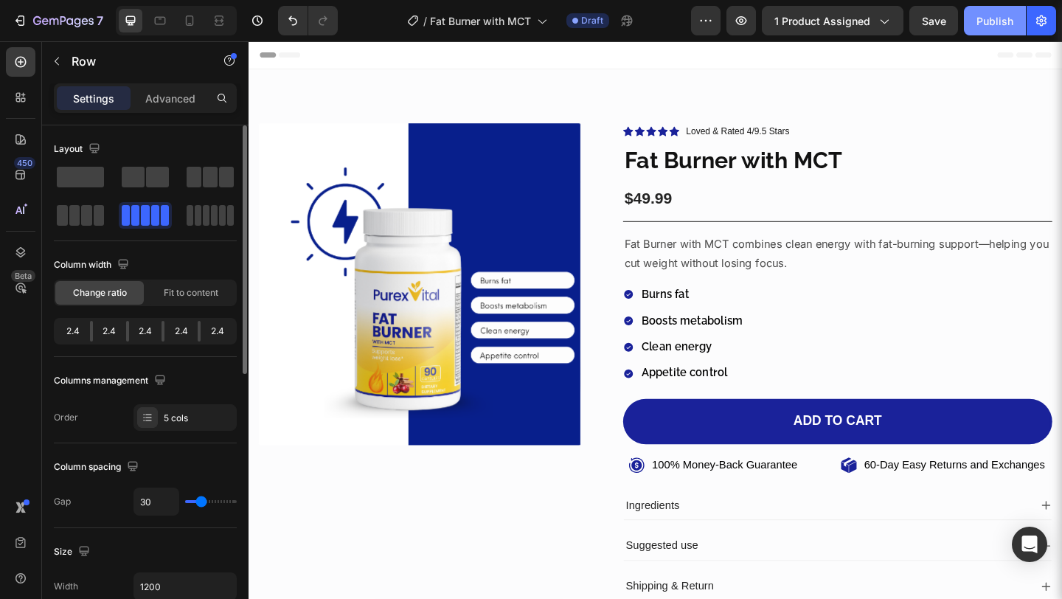
click at [978, 24] on div "Publish" at bounding box center [994, 20] width 37 height 15
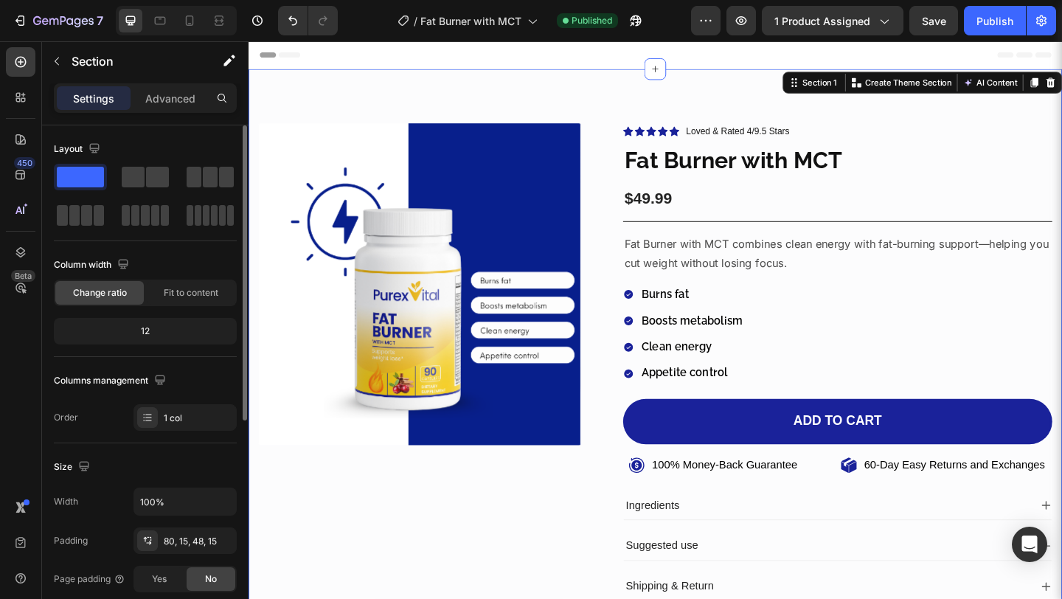
click at [947, 92] on div "Product Images Icon Icon Icon Icon Icon Icon List Loved & Rated 4/9.5 Stars Tex…" at bounding box center [690, 391] width 885 height 638
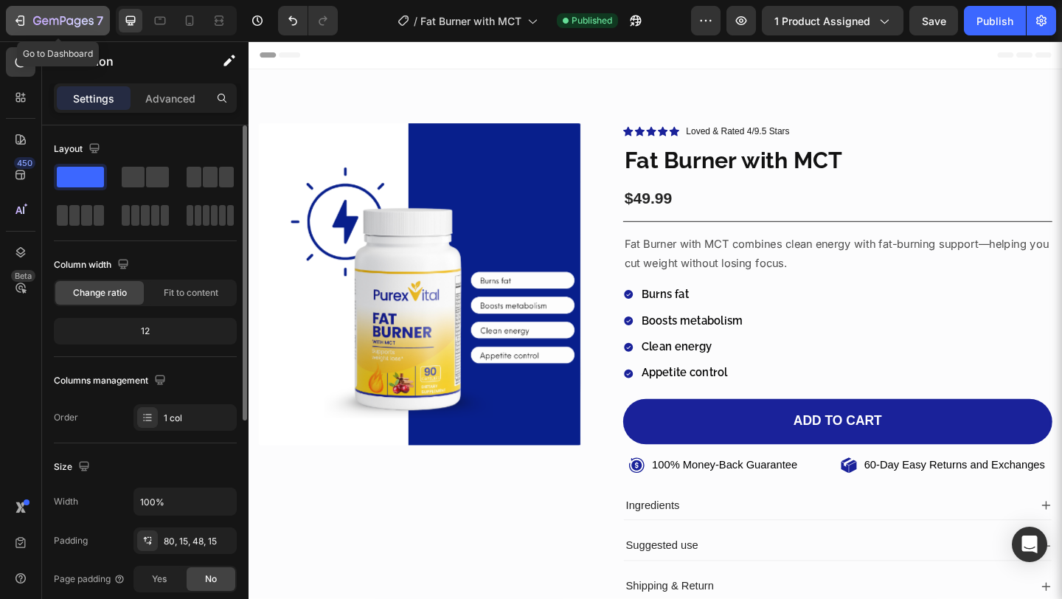
click at [83, 25] on icon "button" at bounding box center [63, 21] width 60 height 13
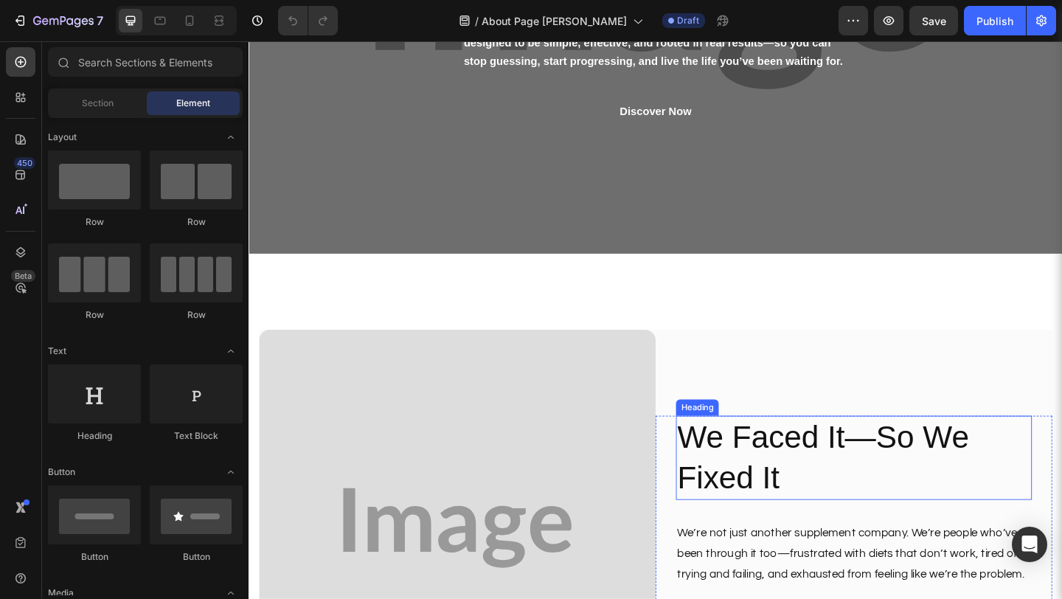
scroll to position [133, 0]
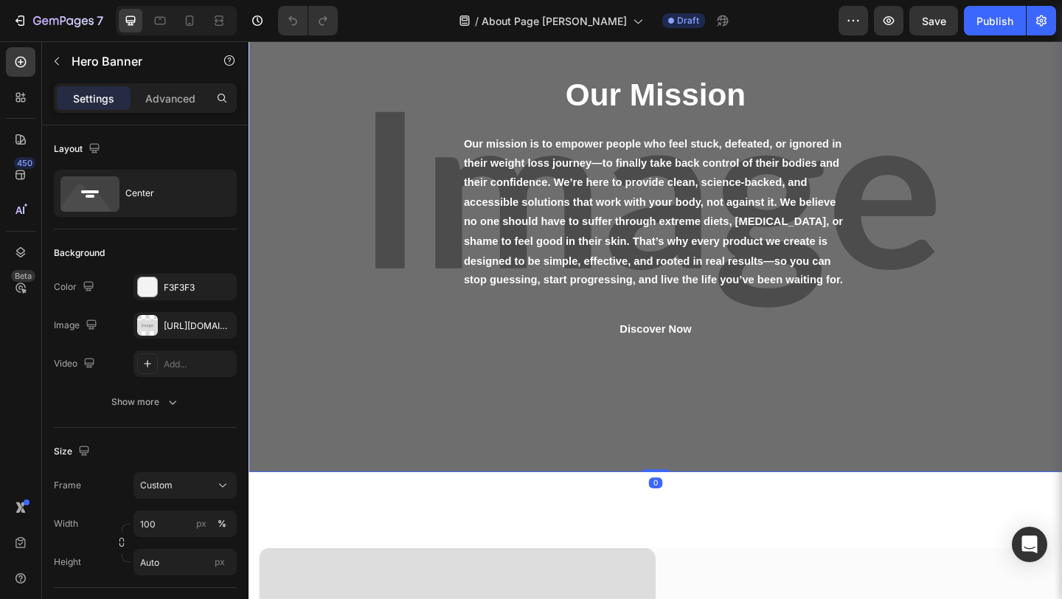
click at [686, 496] on div "Our Mission Heading Our mission is to empower people who feel stuck, defeated, …" at bounding box center [690, 224] width 885 height 571
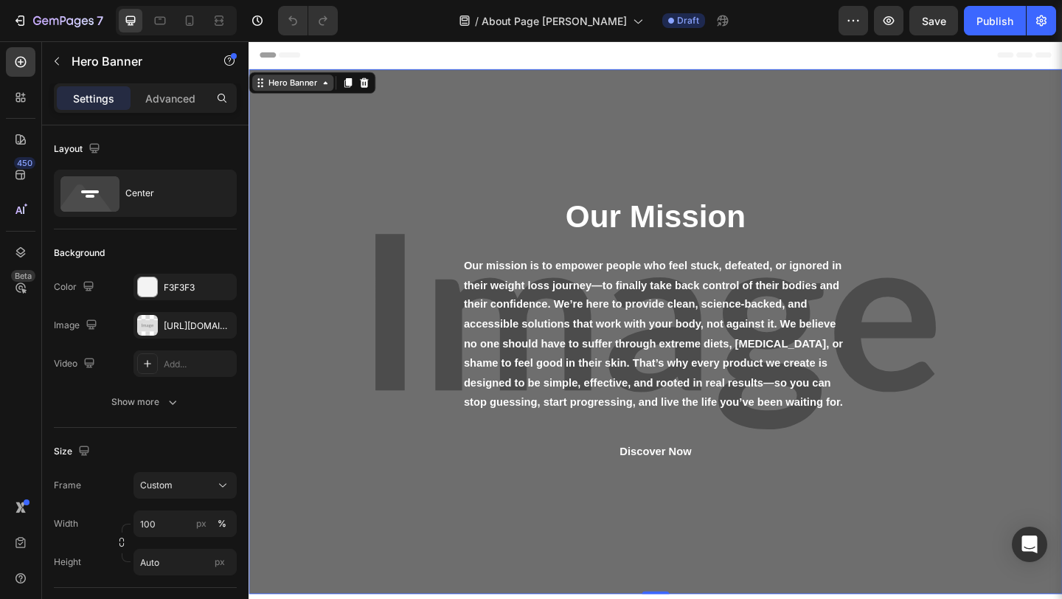
click at [327, 87] on icon at bounding box center [332, 86] width 12 height 12
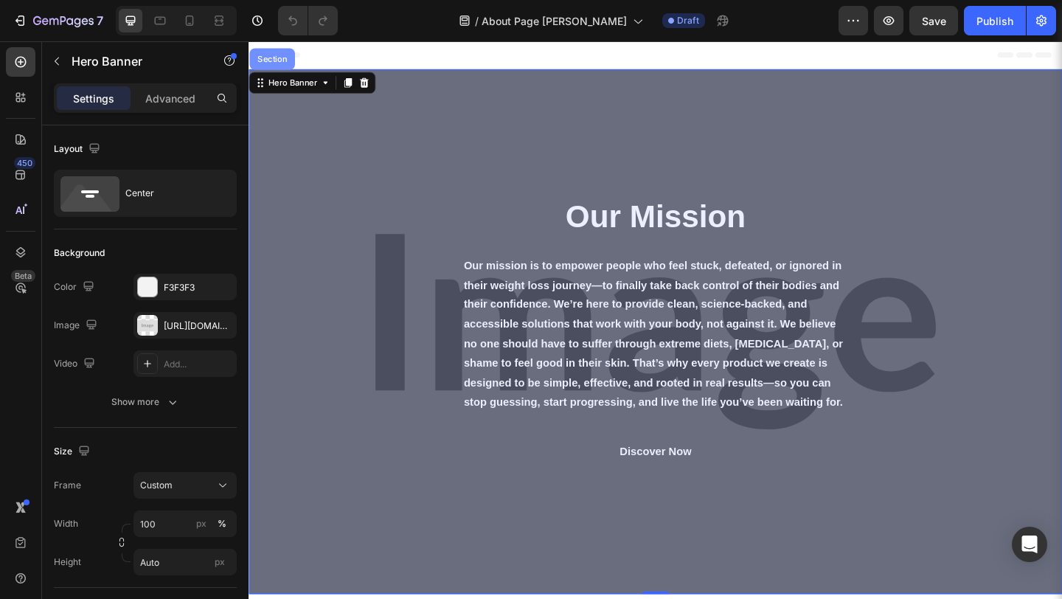
click at [278, 64] on div "Section" at bounding box center [274, 60] width 38 height 9
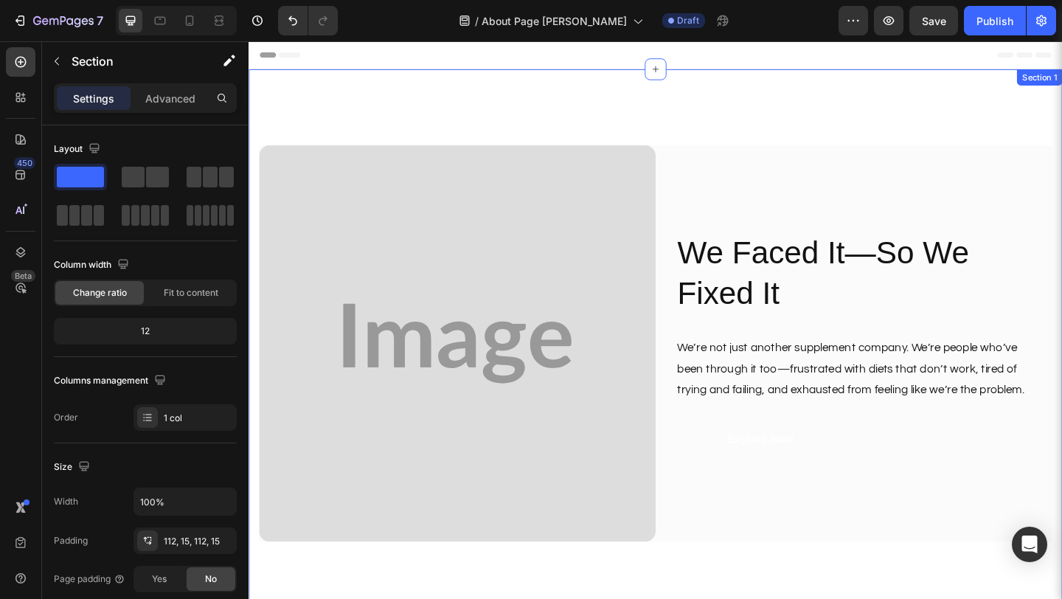
click at [790, 122] on div "Image We Faced It—So We Fixed It Heading We’re not just another supplement comp…" at bounding box center [690, 370] width 885 height 596
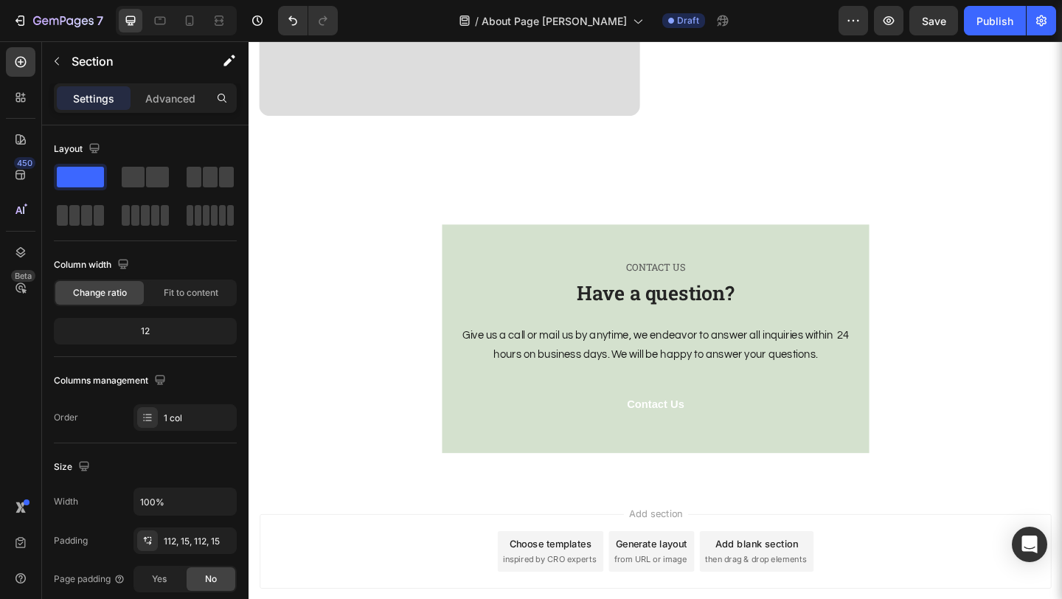
scroll to position [1528, 0]
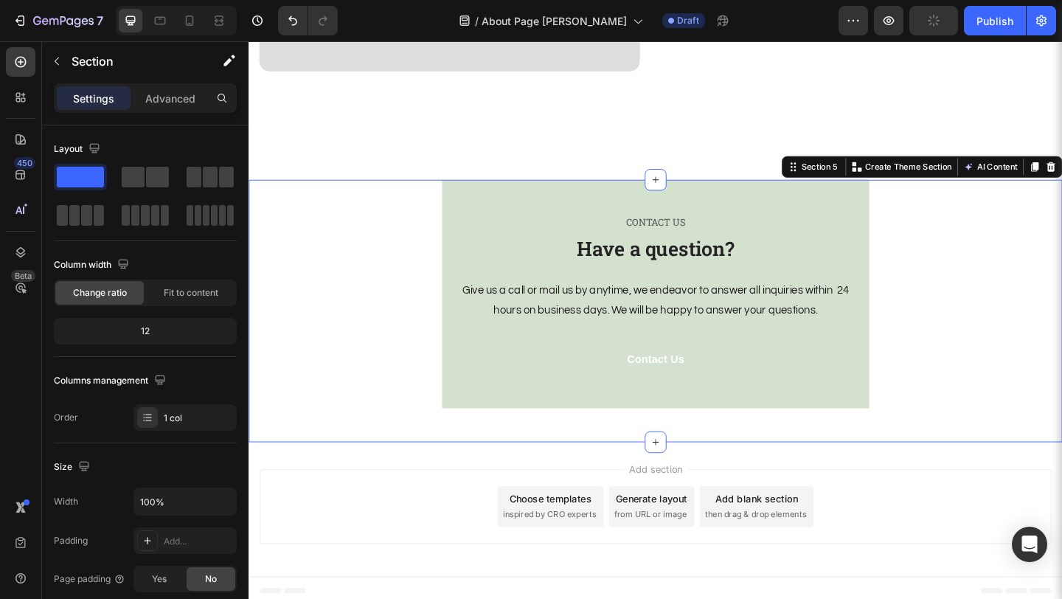
click at [1043, 294] on div "CONTACT US Text block Have a question? Heading Give us a call or mail us by any…" at bounding box center [690, 334] width 885 height 285
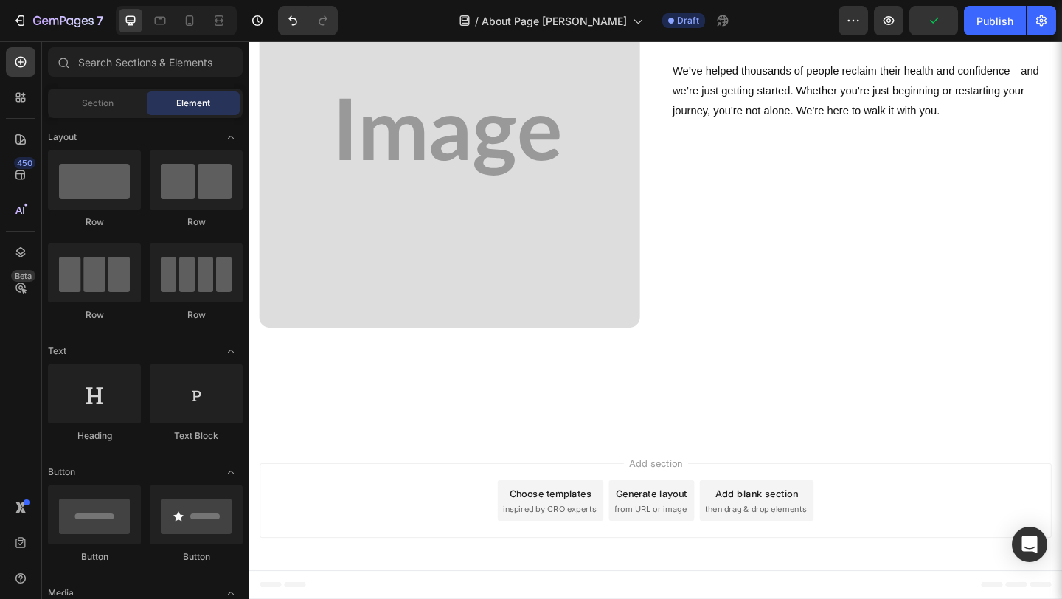
scroll to position [1243, 0]
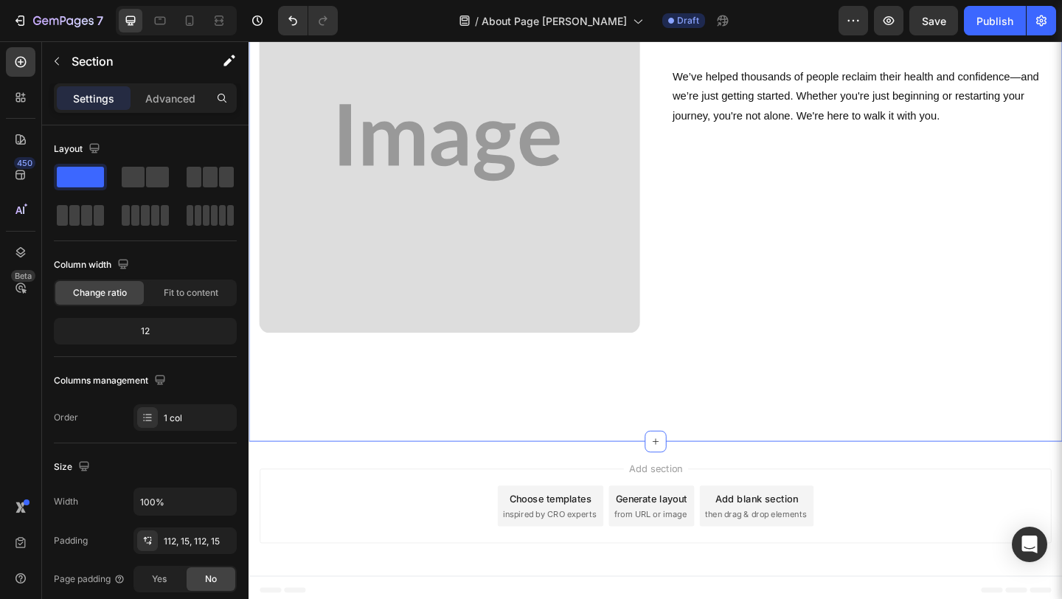
click at [886, 422] on div "Image Join the Movement Heading We’ve helped thousands of people reclaim their …" at bounding box center [690, 168] width 885 height 615
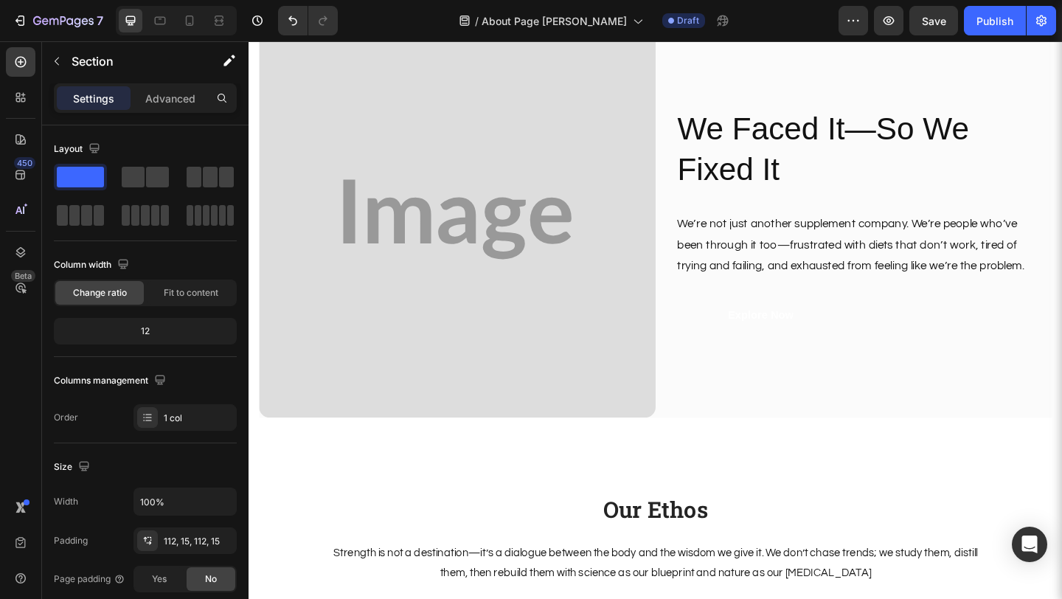
scroll to position [60, 0]
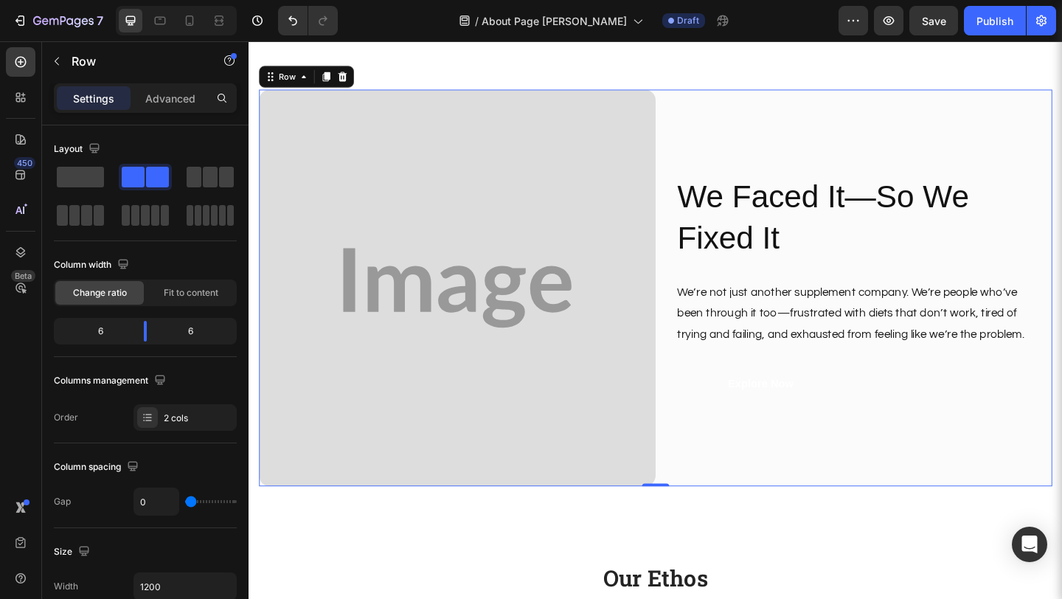
click at [875, 478] on div "We Faced It—So We Fixed It Heading We’re not just another supplement company. W…" at bounding box center [906, 309] width 431 height 431
click at [230, 418] on div "2 cols" at bounding box center [198, 417] width 69 height 13
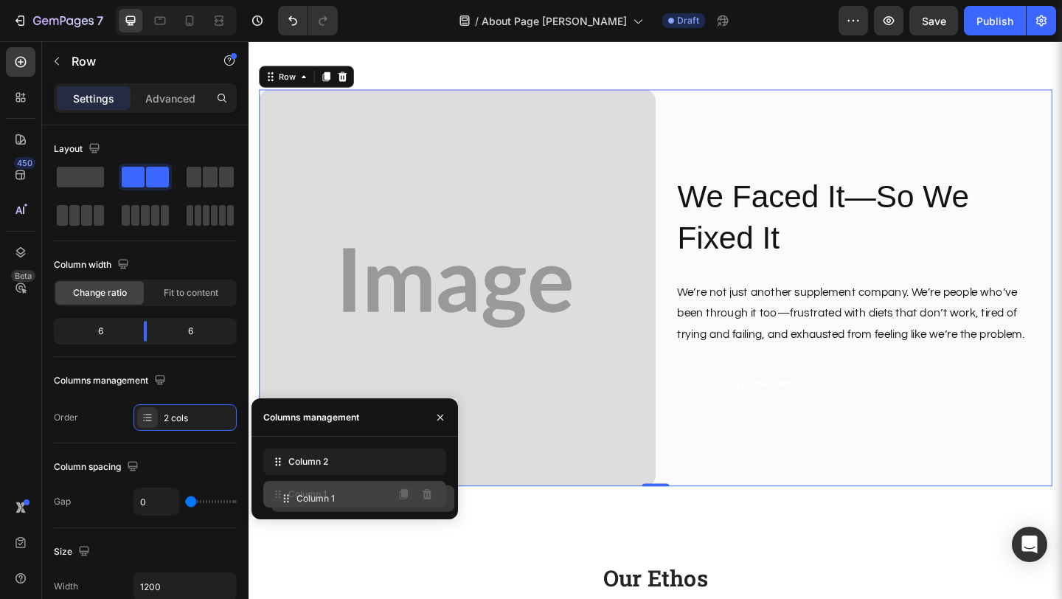
drag, startPoint x: 271, startPoint y: 456, endPoint x: 279, endPoint y: 494, distance: 38.5
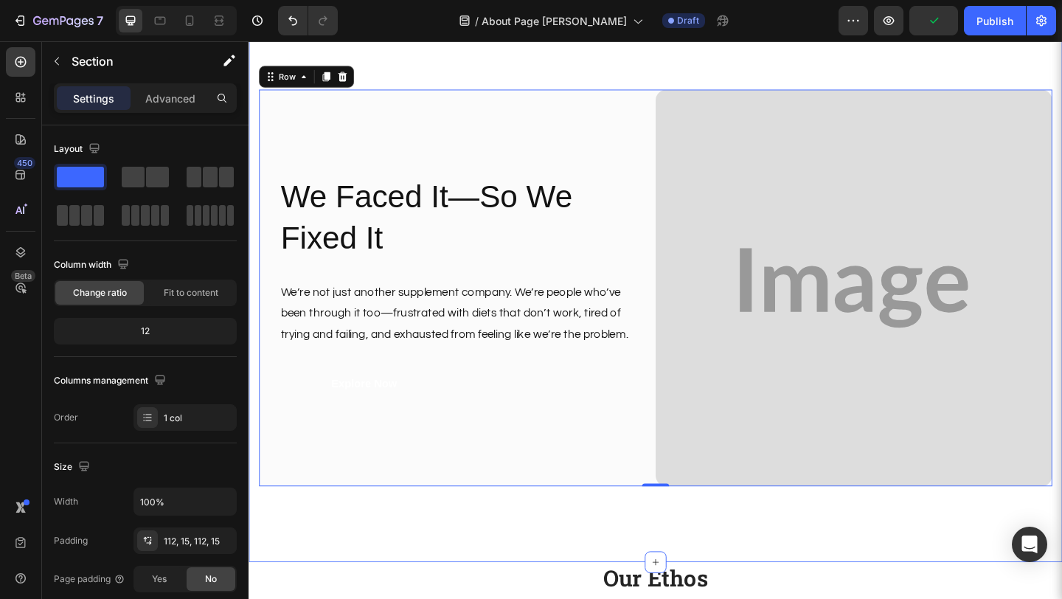
click at [588, 524] on div "Image We Faced It—So We Fixed It Heading We’re not just another supplement comp…" at bounding box center [690, 309] width 885 height 596
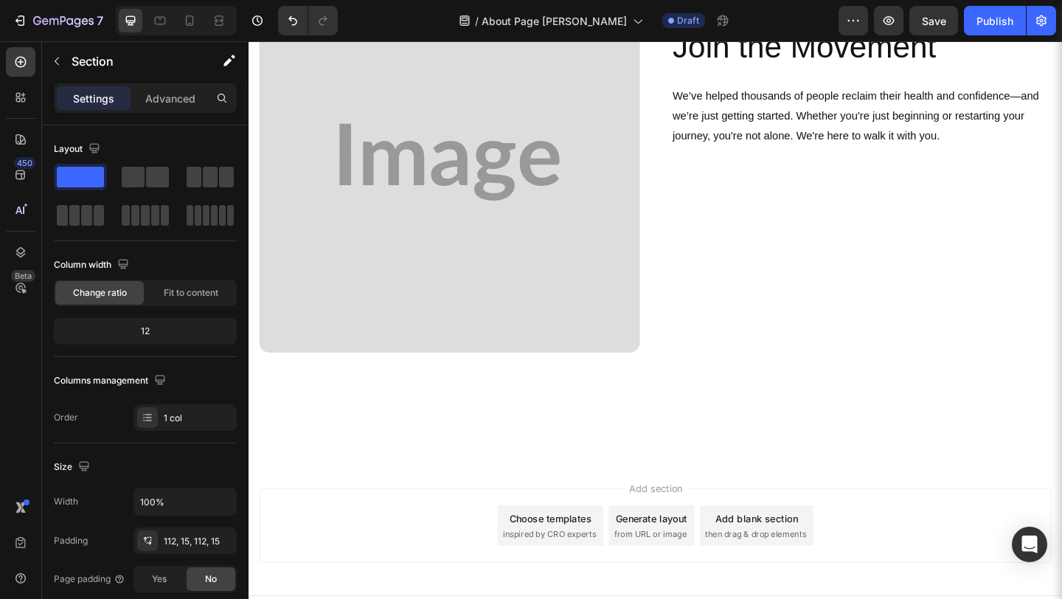
scroll to position [1243, 0]
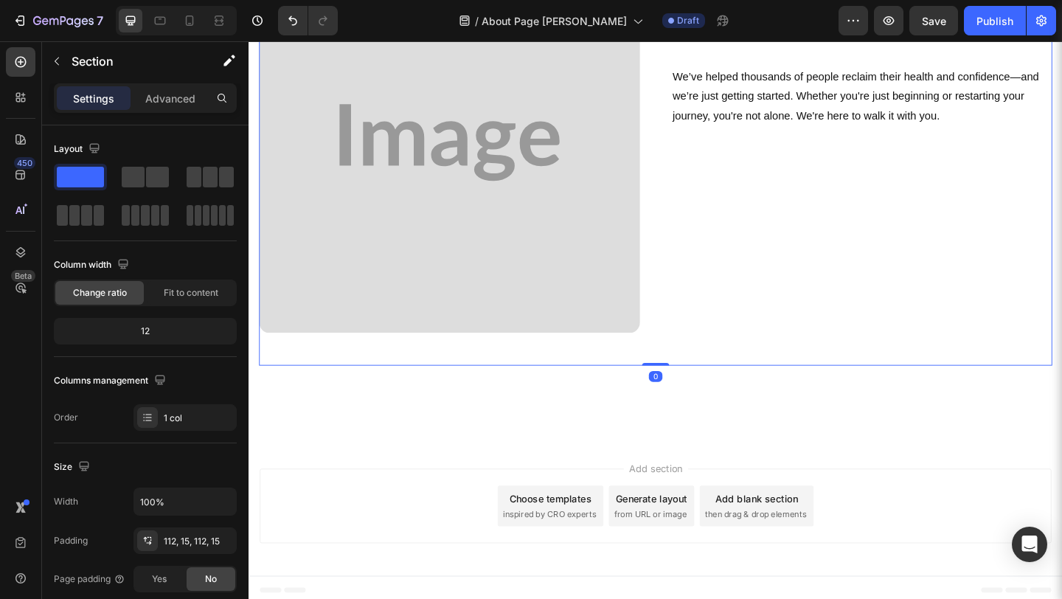
click at [812, 325] on div "Join the Movement Heading We’ve helped thousands of people reclaim their health…" at bounding box center [915, 169] width 414 height 450
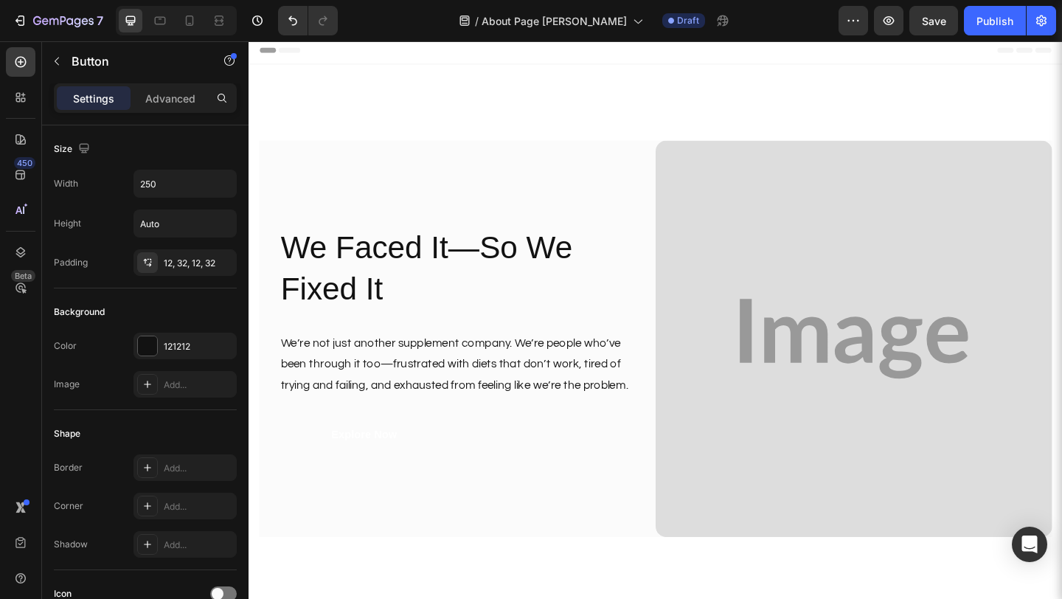
scroll to position [0, 0]
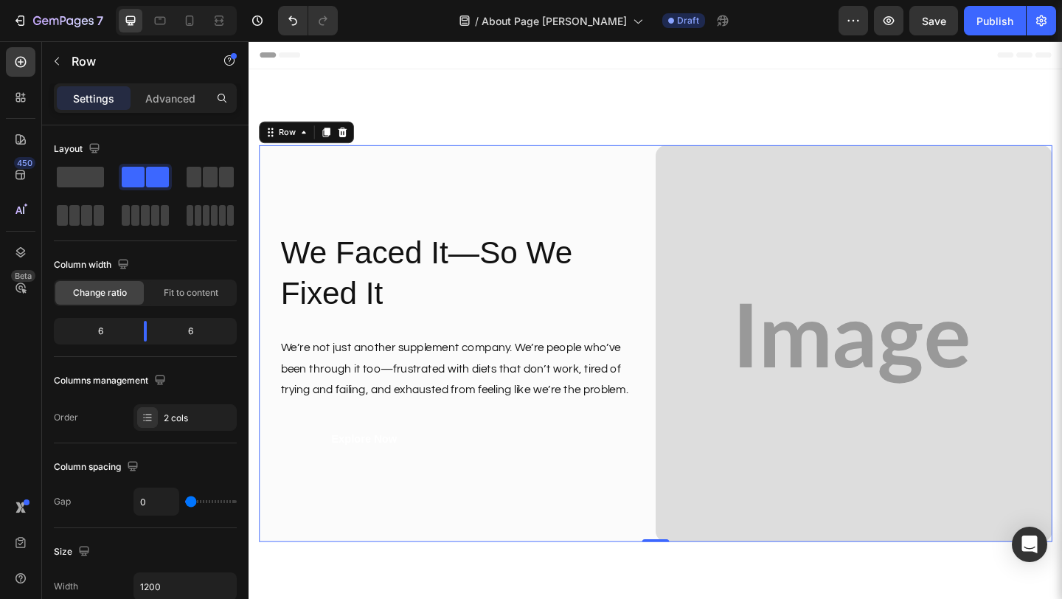
click at [546, 207] on div "We Faced It—So We Fixed It Heading We’re not just another supplement company. W…" at bounding box center [475, 369] width 431 height 431
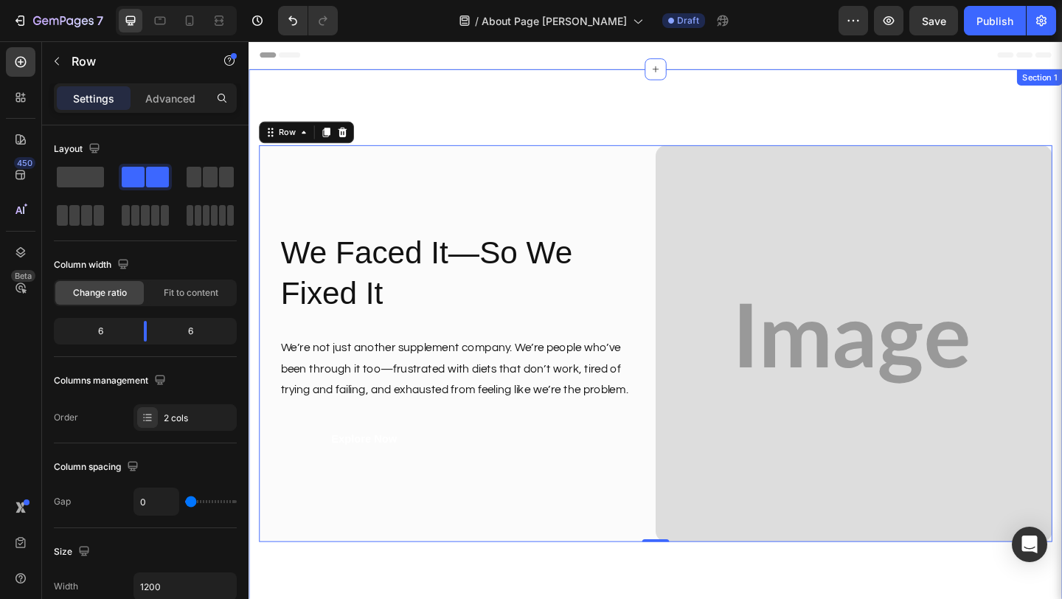
click at [546, 113] on div "Image We Faced It—So We Fixed It Heading We’re not just another supplement comp…" at bounding box center [690, 370] width 885 height 596
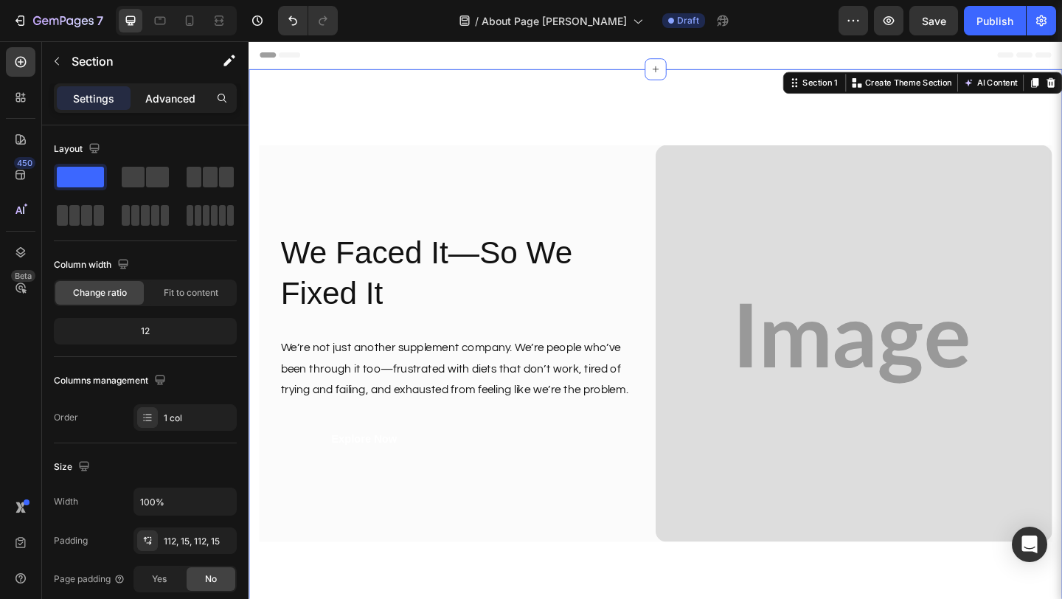
click at [161, 100] on p "Advanced" at bounding box center [170, 98] width 50 height 15
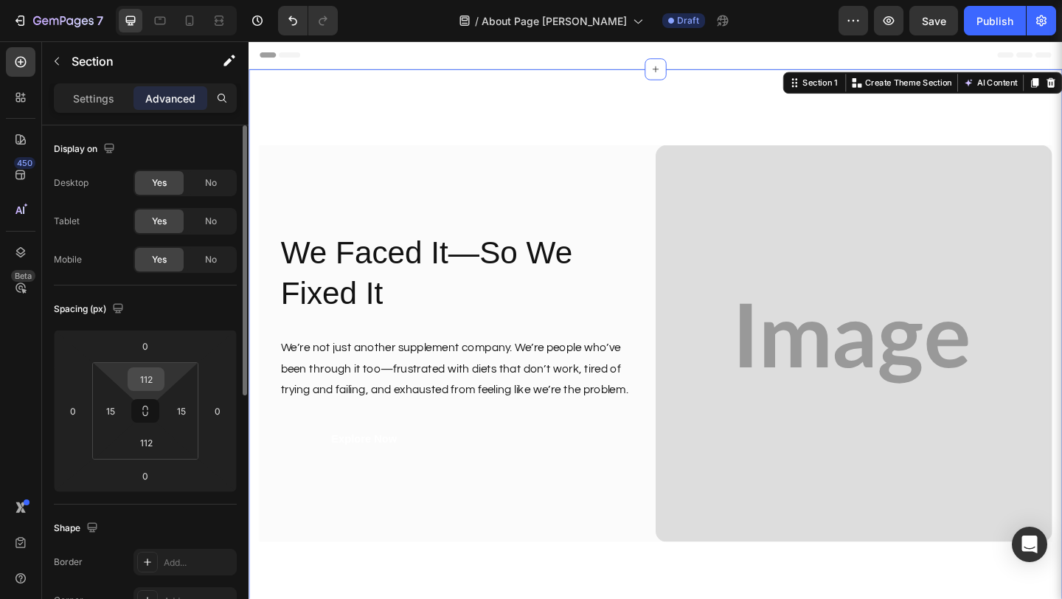
click at [140, 384] on input "112" at bounding box center [145, 379] width 29 height 22
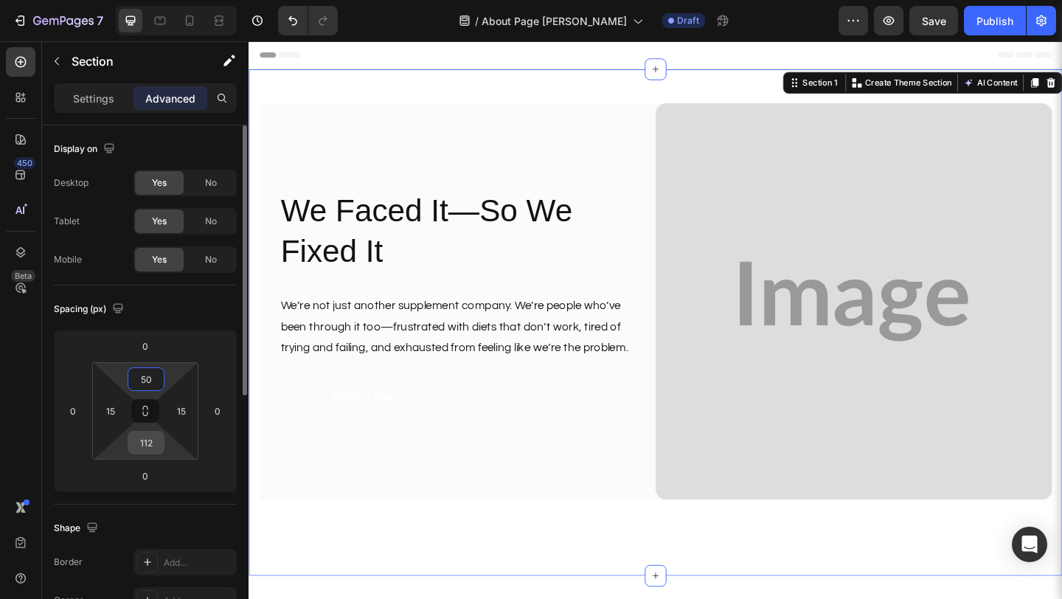
type input "50"
click at [141, 446] on input "112" at bounding box center [145, 442] width 29 height 22
type input "50"
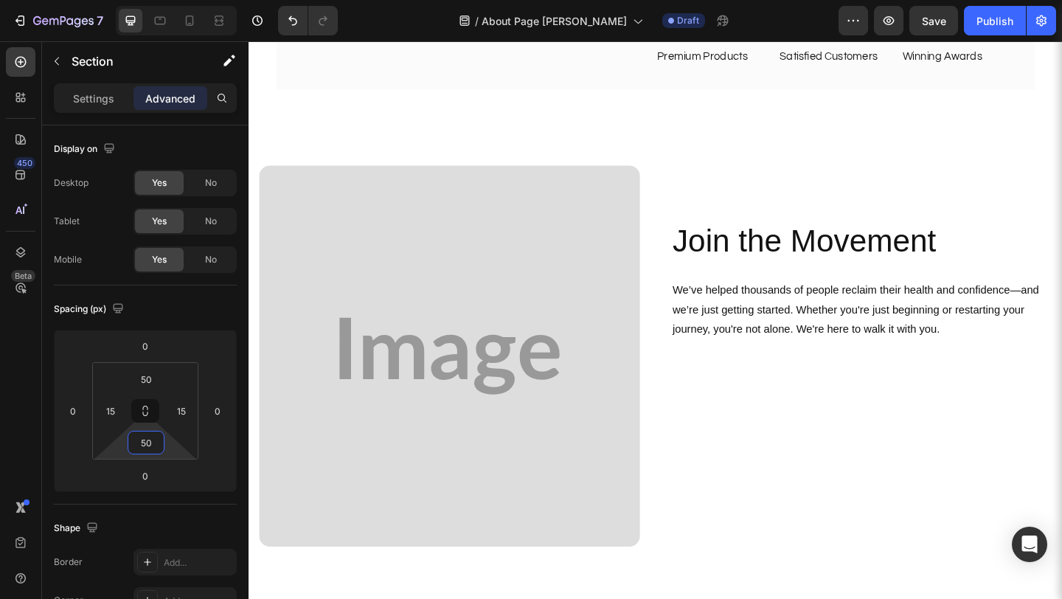
scroll to position [923, 0]
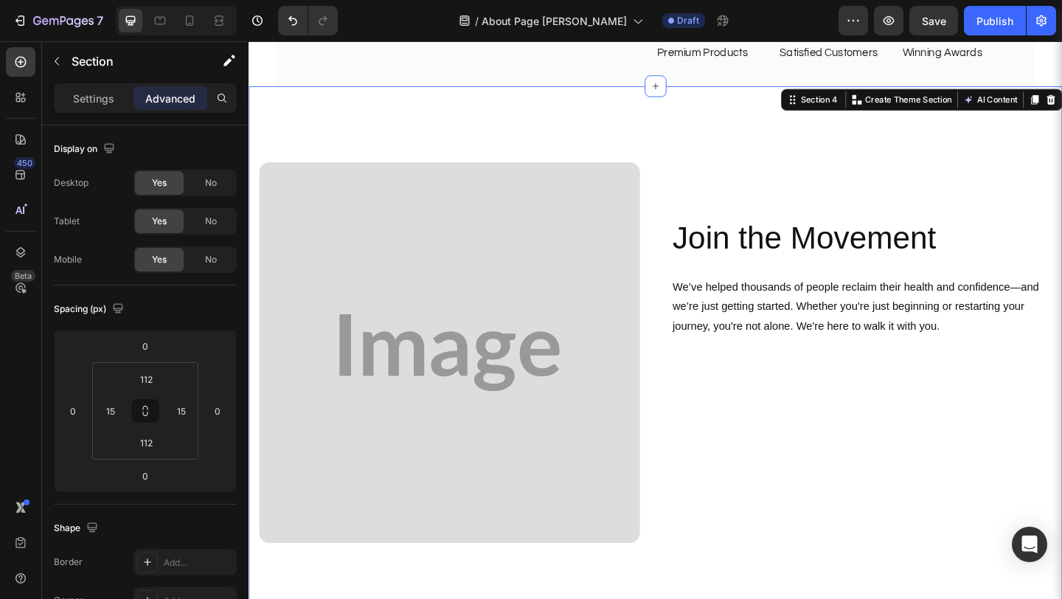
click at [733, 148] on div "Image Join the Movement Heading We’ve helped thousands of people reclaim their …" at bounding box center [690, 397] width 885 height 615
click at [150, 379] on input "112" at bounding box center [145, 379] width 29 height 22
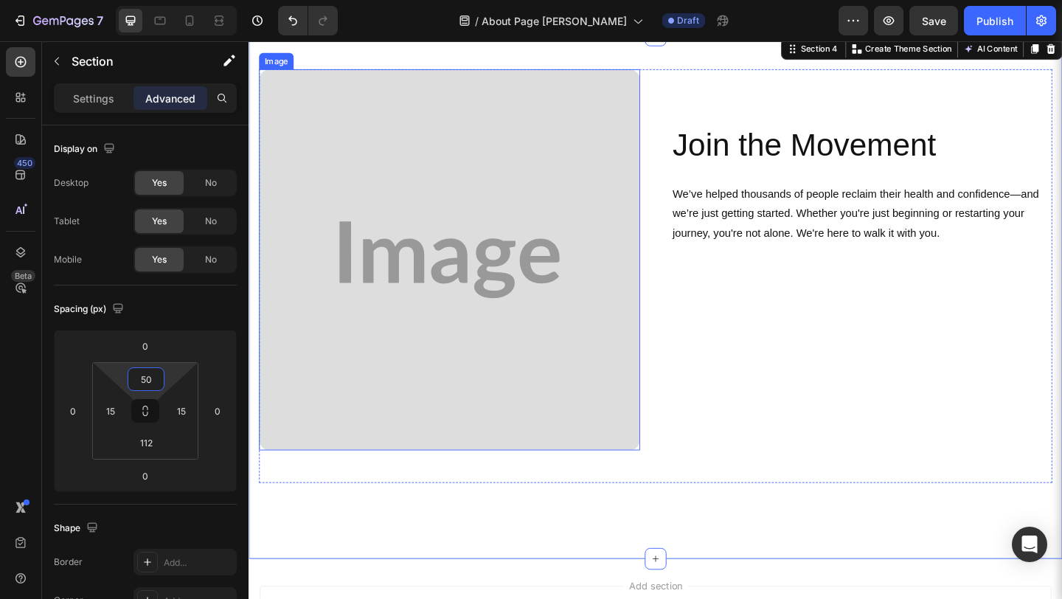
scroll to position [1038, 0]
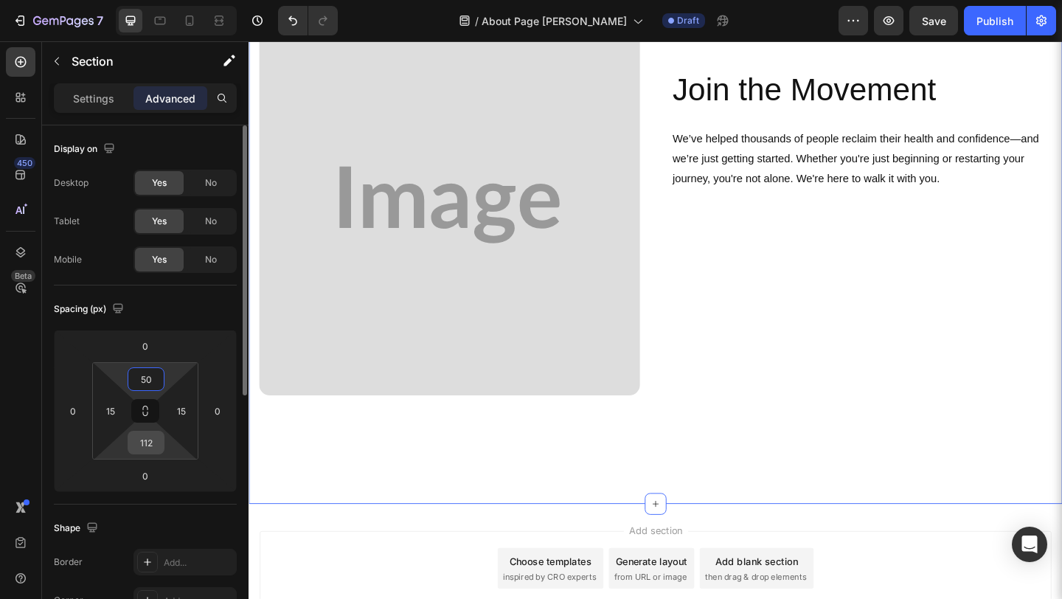
type input "50"
click at [155, 448] on input "112" at bounding box center [145, 442] width 29 height 22
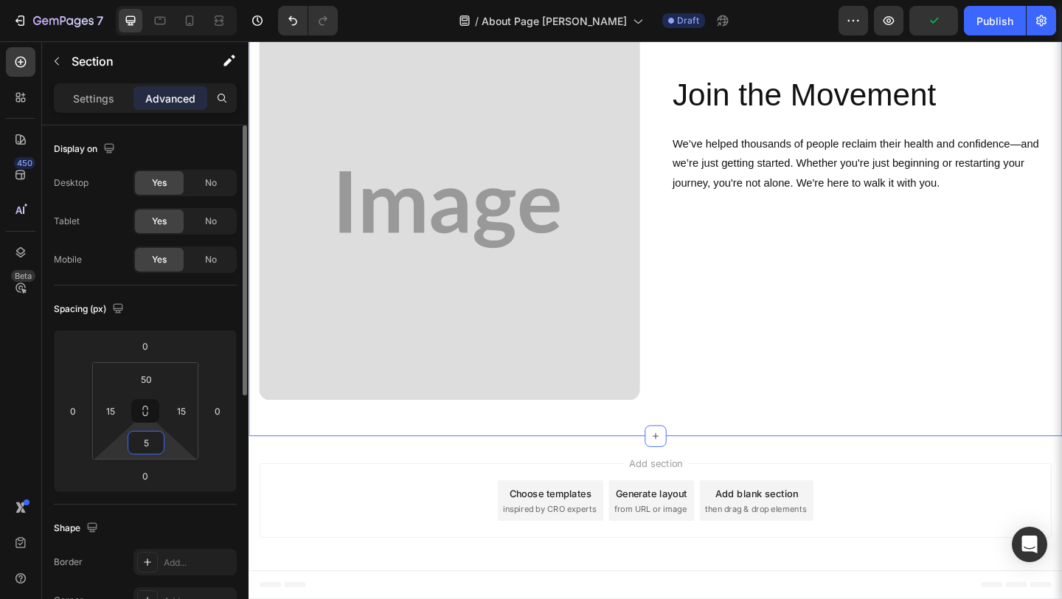
scroll to position [1027, 0]
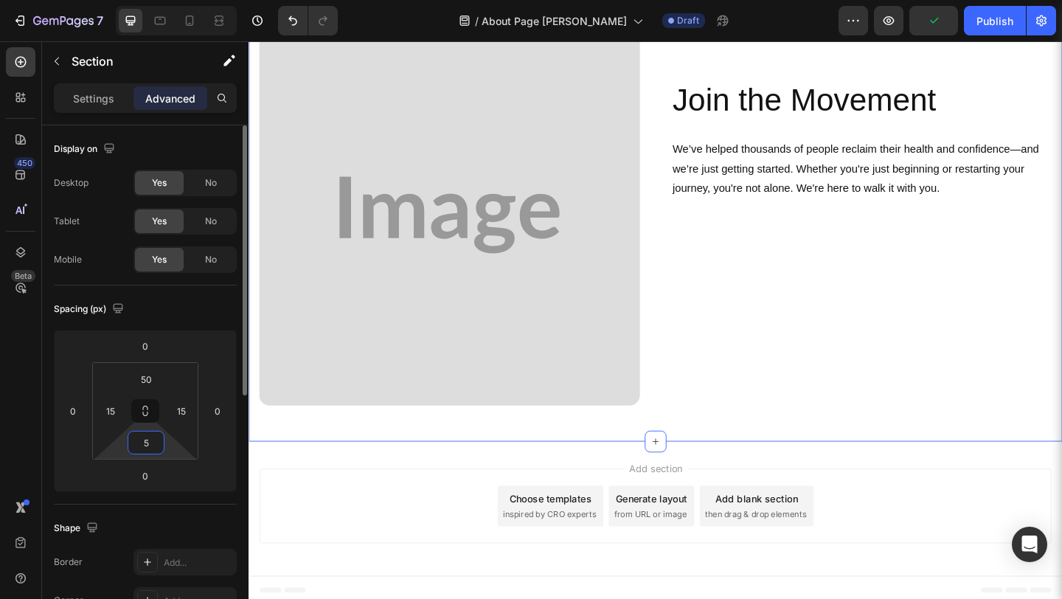
type input "50"
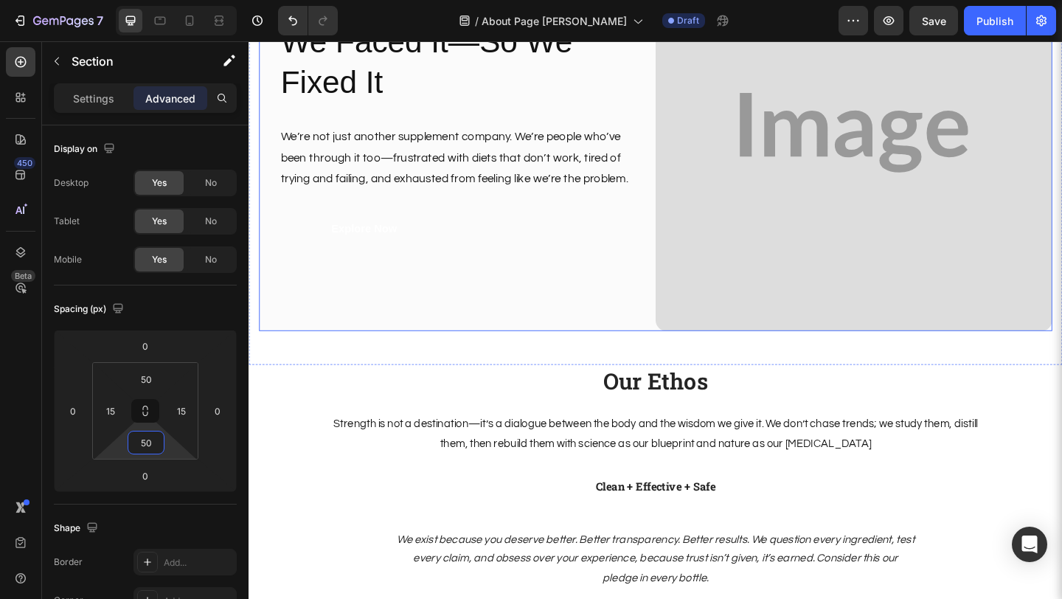
scroll to position [180, 0]
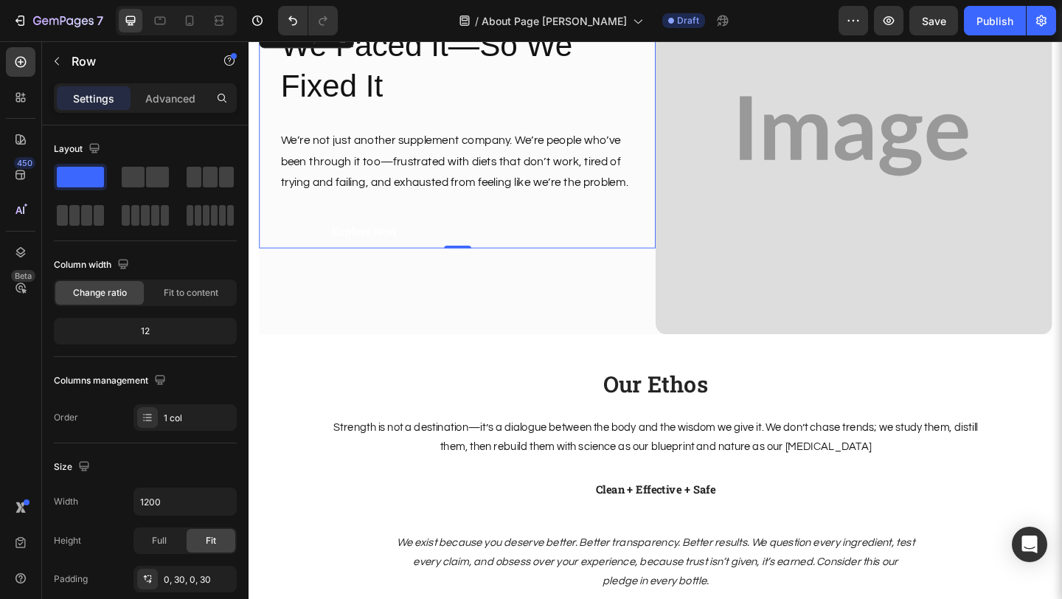
click at [428, 209] on div "We Faced It—So We Fixed It Heading We’re not just another supplement company. W…" at bounding box center [475, 144] width 387 height 244
click at [389, 231] on button "Explore Now" at bounding box center [374, 248] width 184 height 35
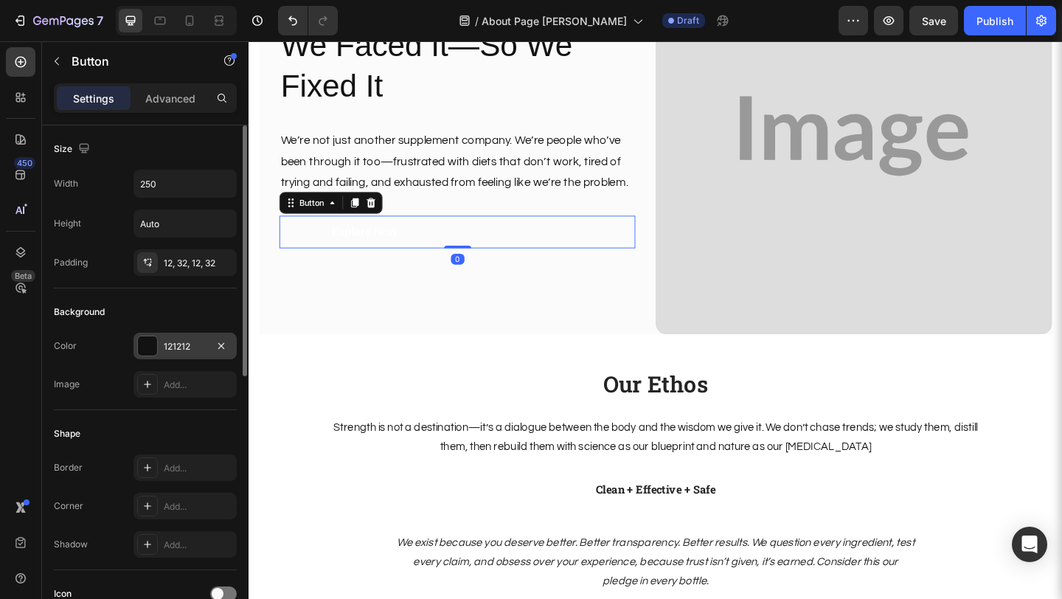
click at [193, 349] on div "121212" at bounding box center [185, 346] width 43 height 13
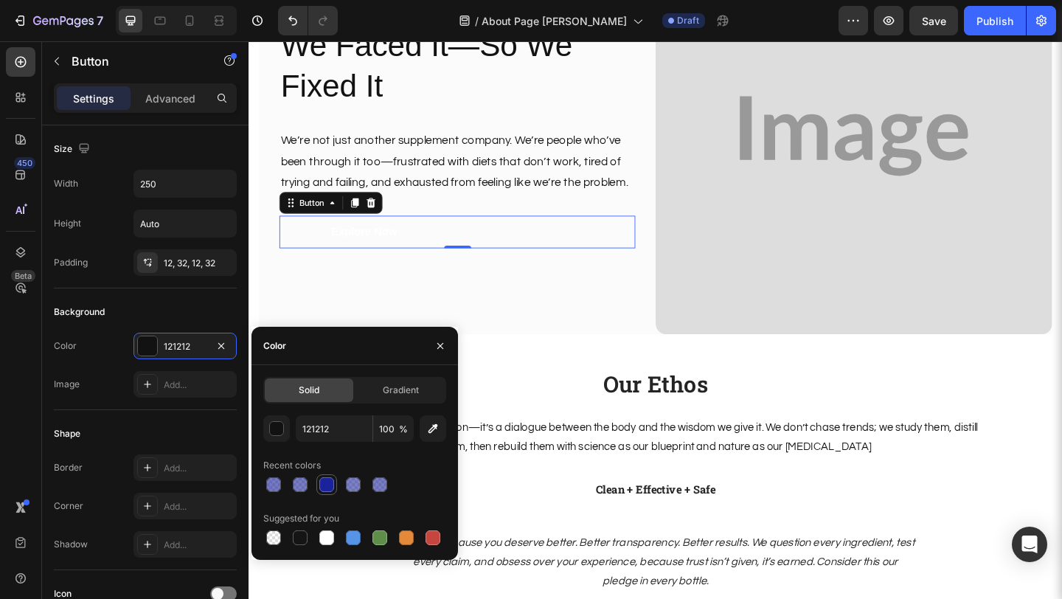
click at [322, 484] on div at bounding box center [326, 484] width 15 height 15
type input "1A239A"
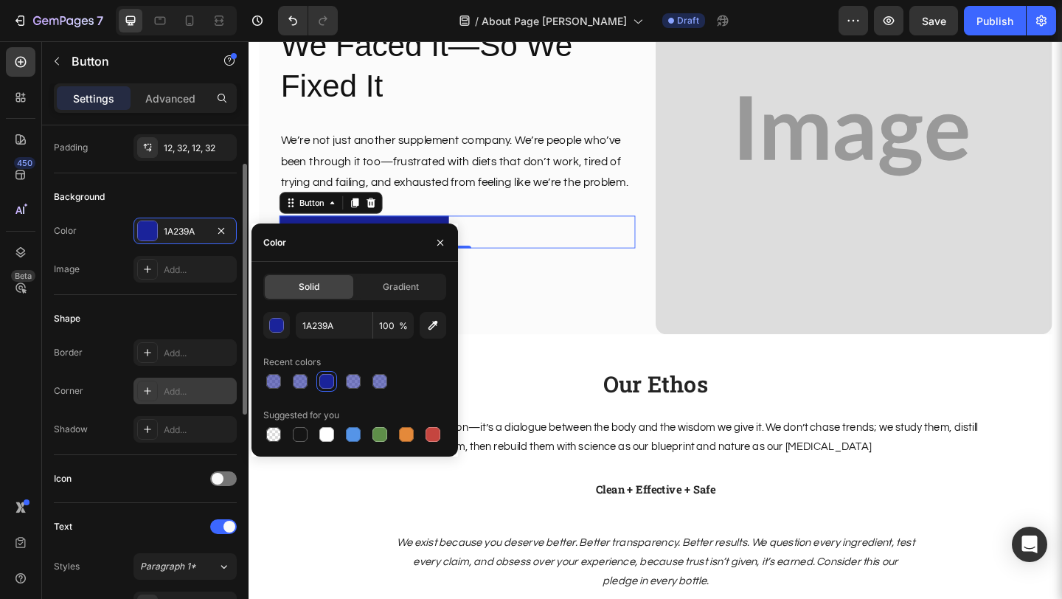
scroll to position [189, 0]
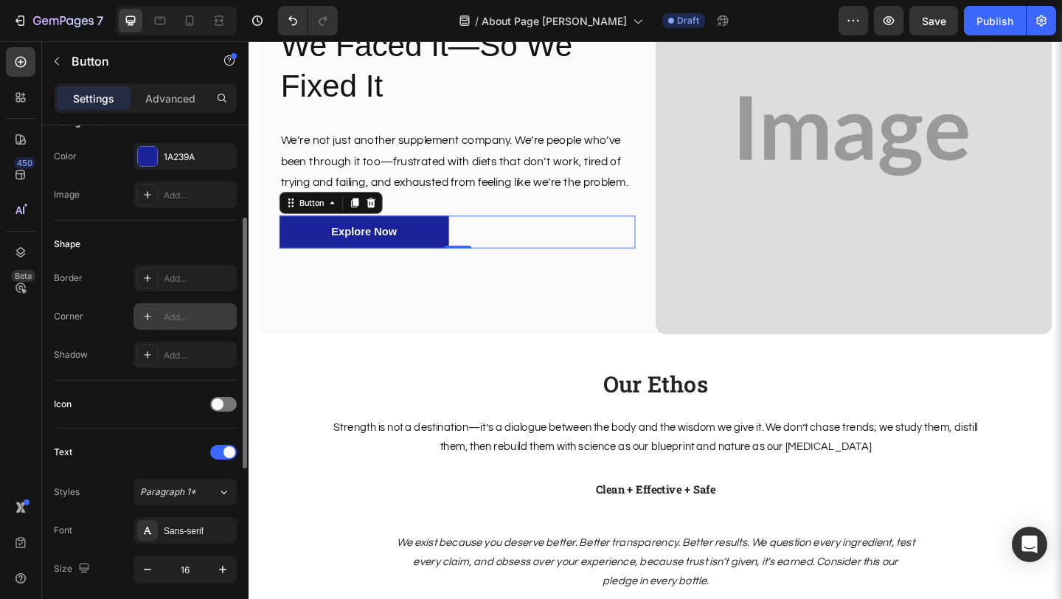
click at [184, 316] on div "Add..." at bounding box center [198, 316] width 69 height 13
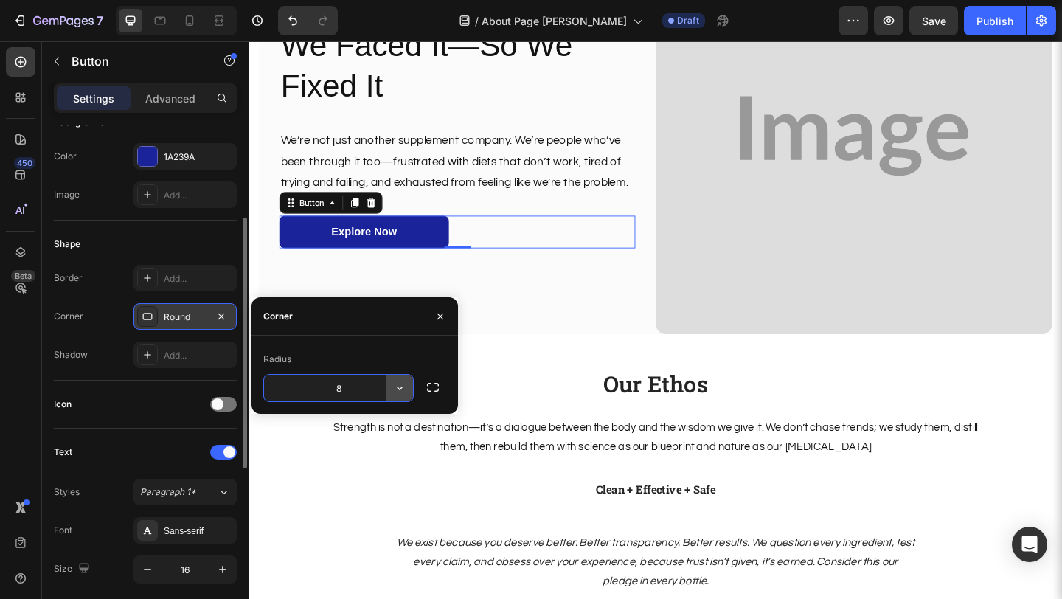
click at [406, 390] on icon "button" at bounding box center [399, 387] width 15 height 15
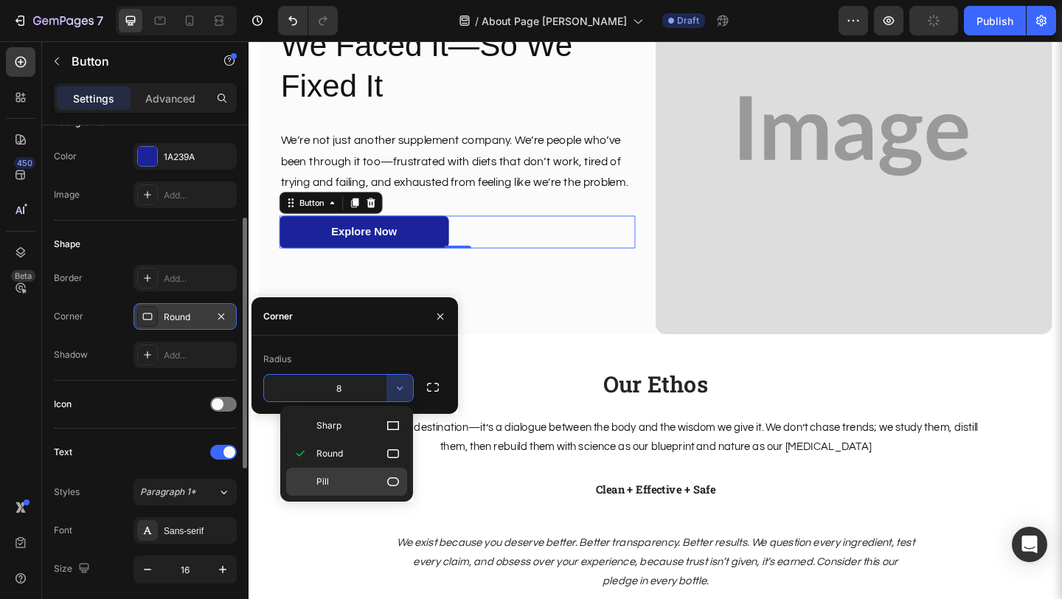
click at [341, 473] on div "Pill" at bounding box center [346, 481] width 121 height 28
type input "9999"
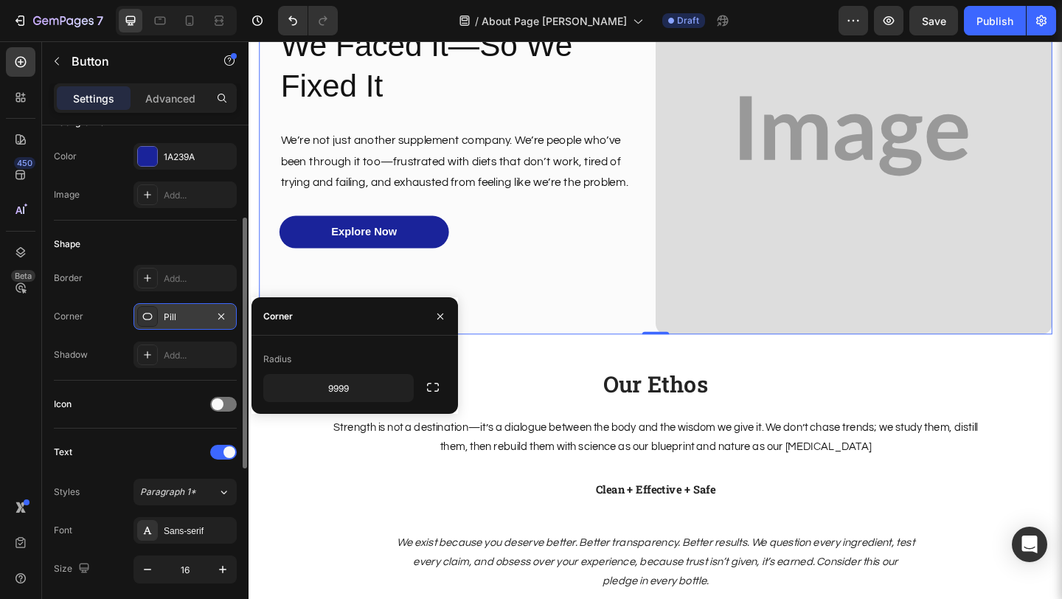
click at [543, 318] on div "We Faced It—So We Fixed It Heading We’re not just another supplement company. W…" at bounding box center [475, 143] width 431 height 431
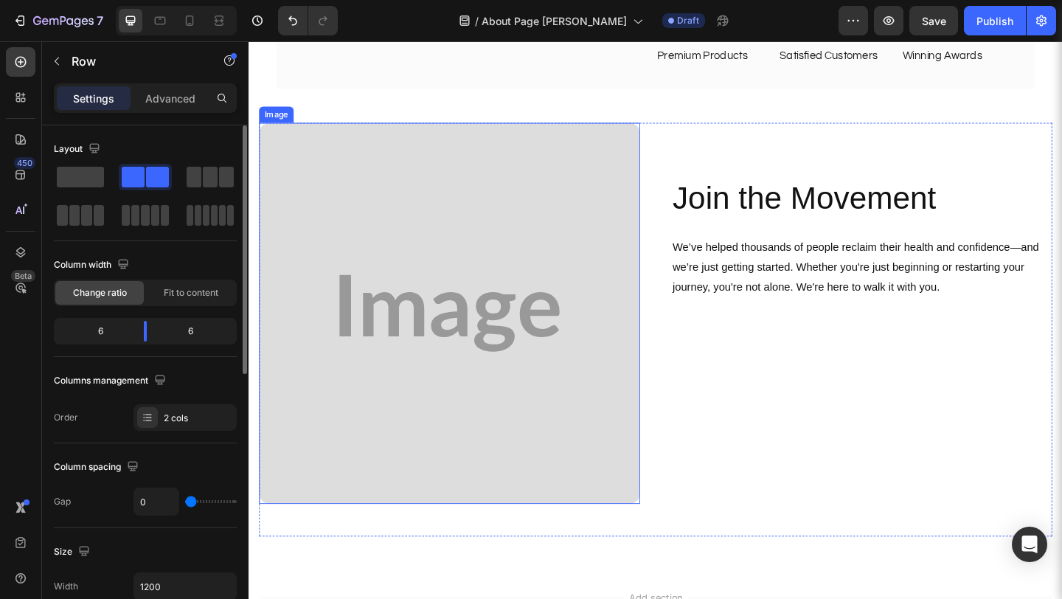
scroll to position [947, 0]
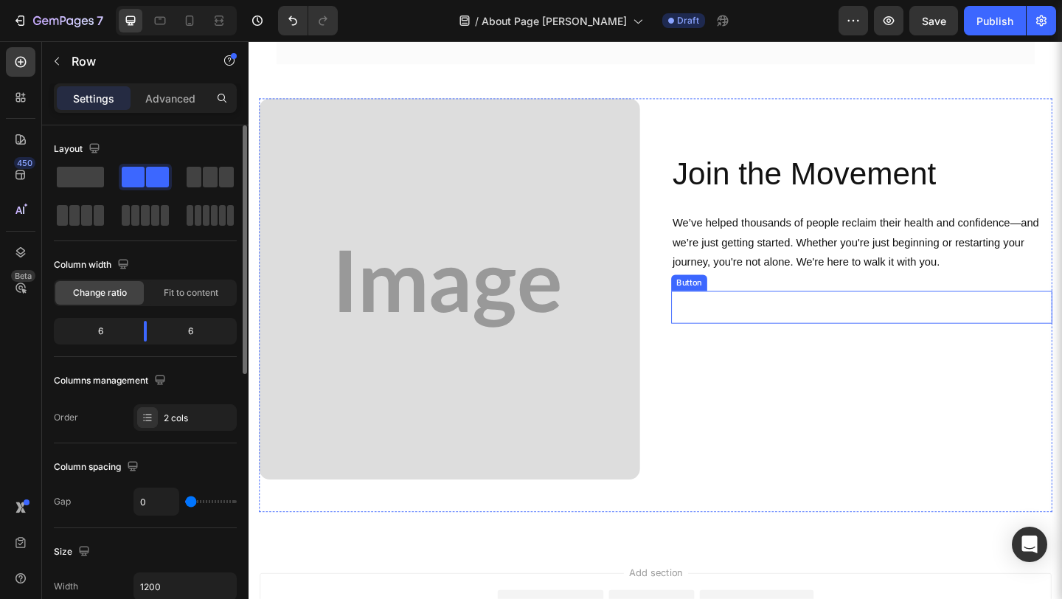
click at [751, 333] on button "Get Yours Now" at bounding box center [800, 330] width 184 height 35
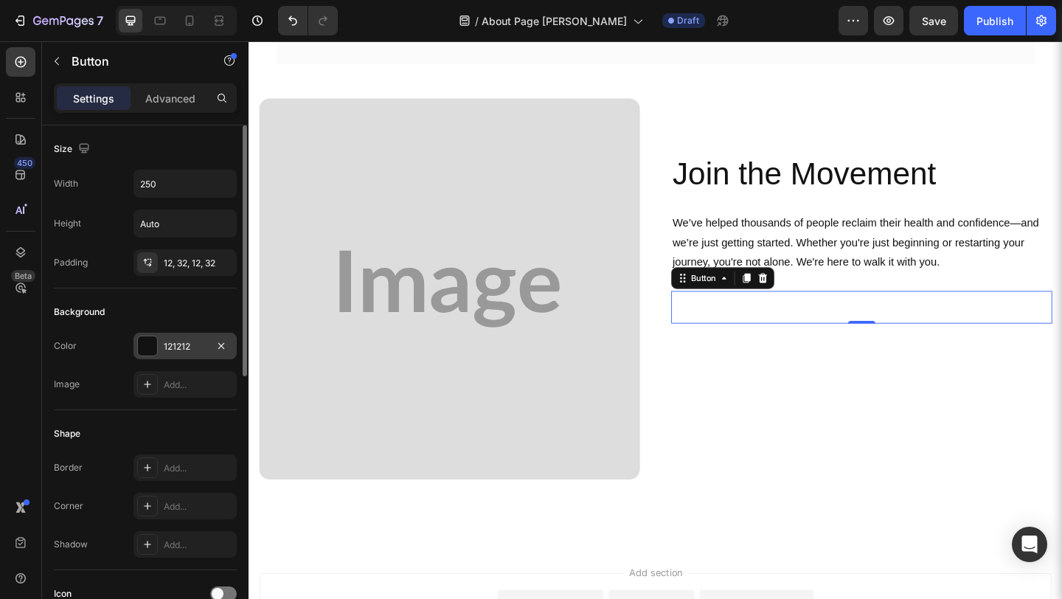
click at [165, 355] on div "121212" at bounding box center [184, 346] width 103 height 27
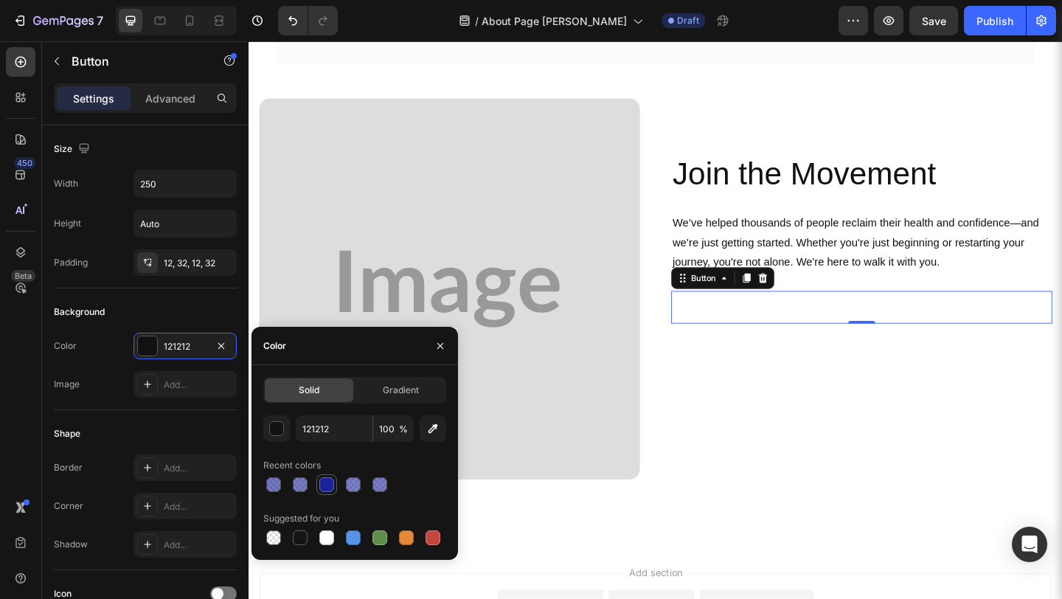
click at [320, 484] on div at bounding box center [326, 484] width 15 height 15
type input "1A239A"
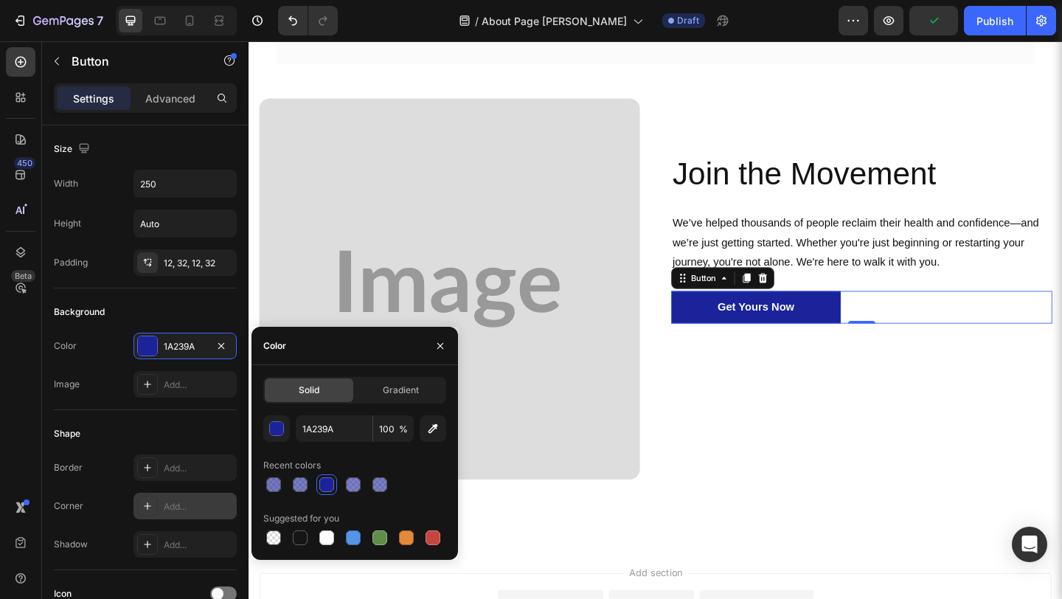
click at [176, 509] on div "Add..." at bounding box center [198, 506] width 69 height 13
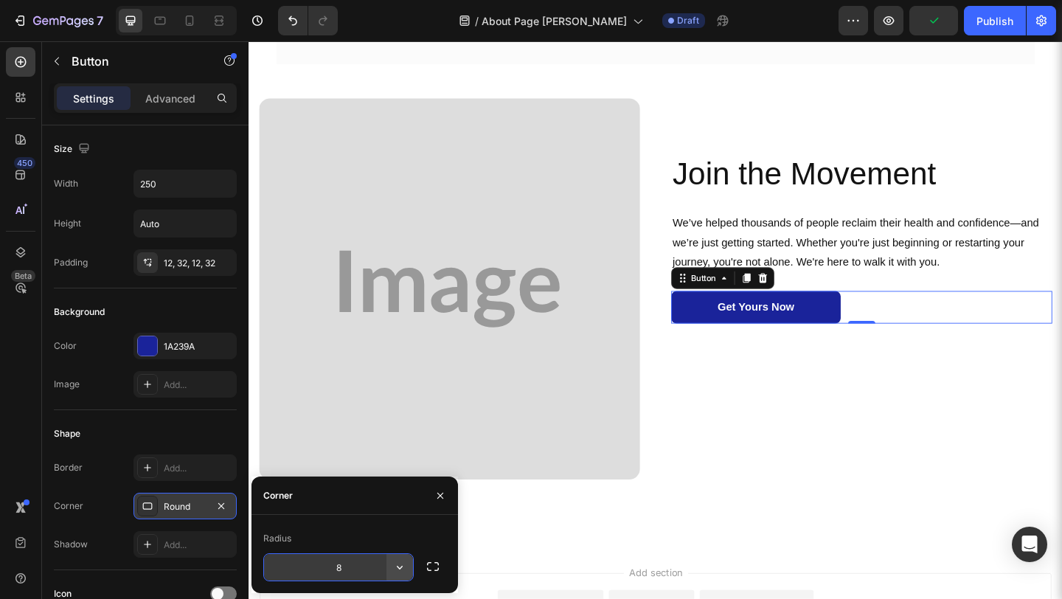
click at [394, 574] on button "button" at bounding box center [399, 567] width 27 height 27
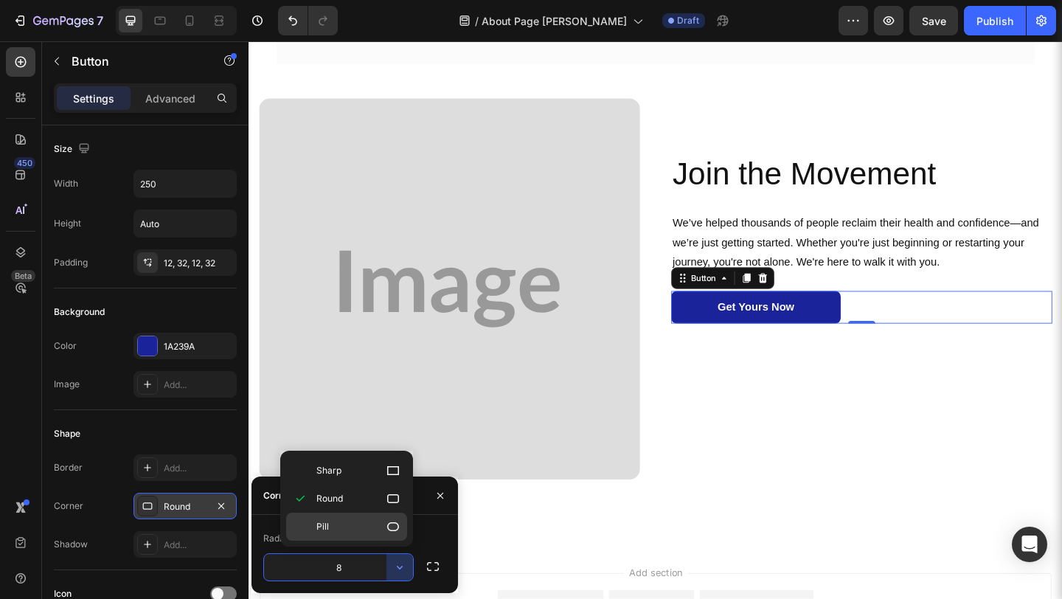
click at [375, 521] on p "Pill" at bounding box center [358, 526] width 84 height 15
type input "9999"
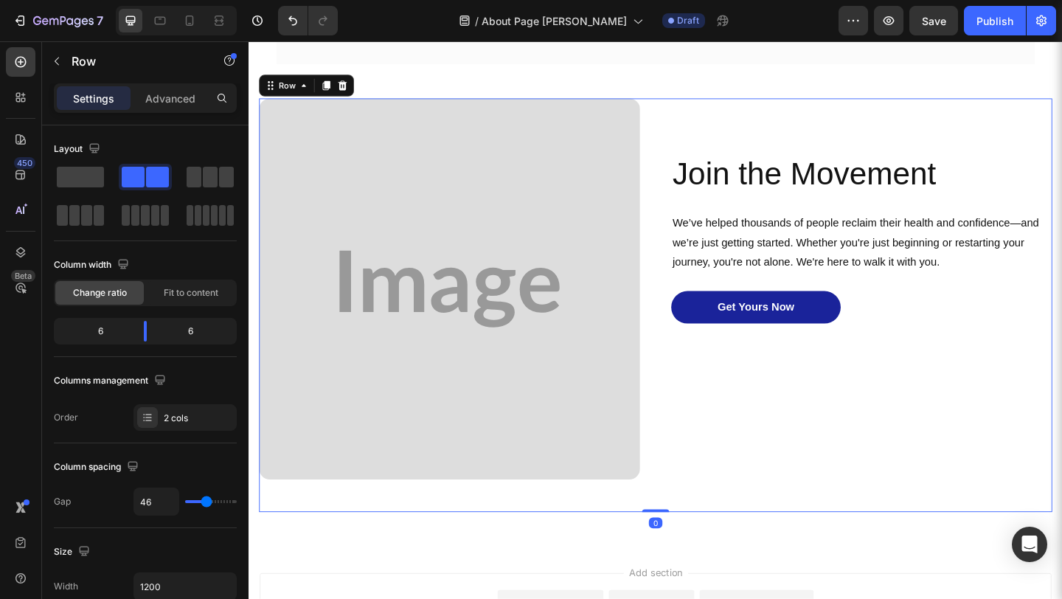
click at [732, 492] on div "Join the Movement Heading We’ve helped thousands of people reclaim their health…" at bounding box center [915, 328] width 414 height 450
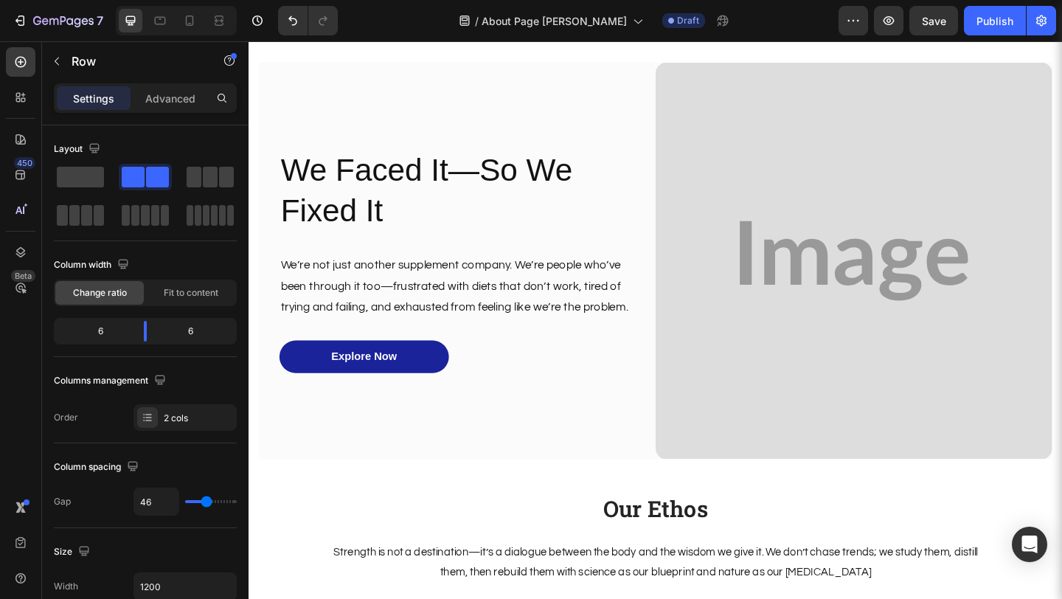
scroll to position [0, 0]
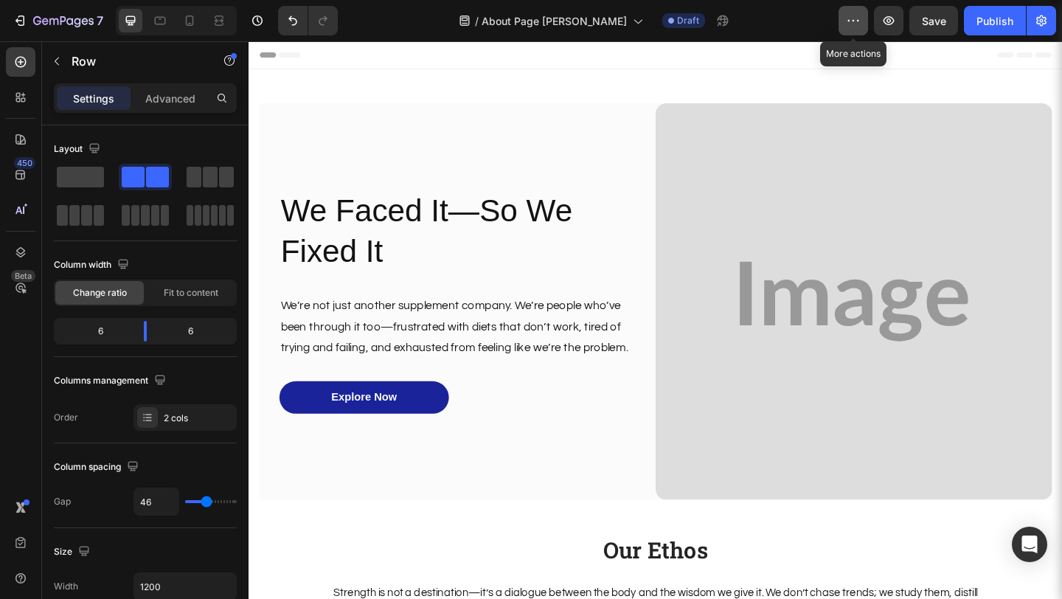
click at [845, 25] on button "button" at bounding box center [852, 20] width 29 height 29
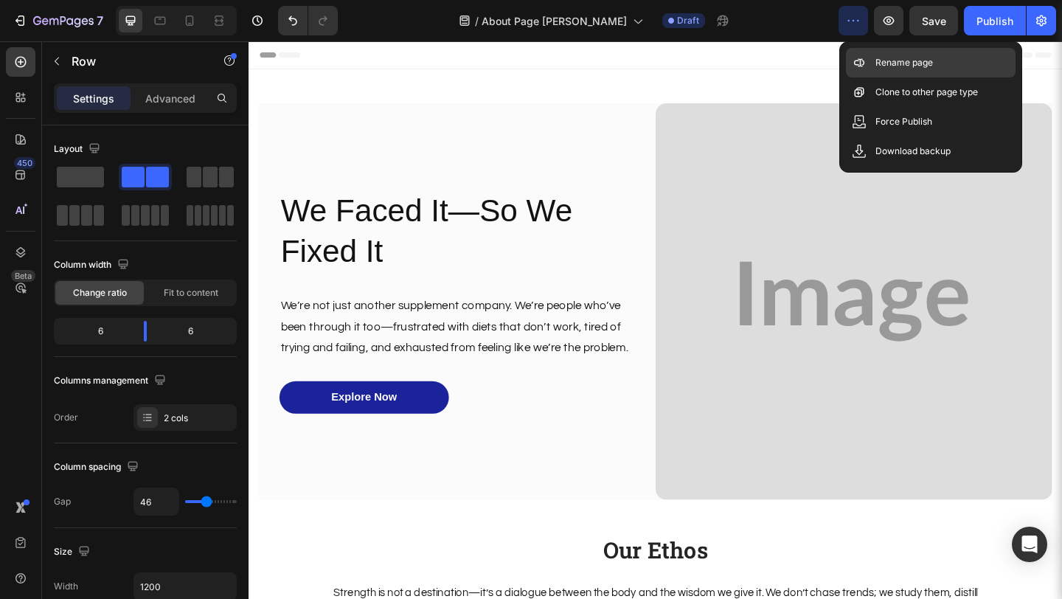
click at [864, 61] on icon at bounding box center [859, 62] width 15 height 15
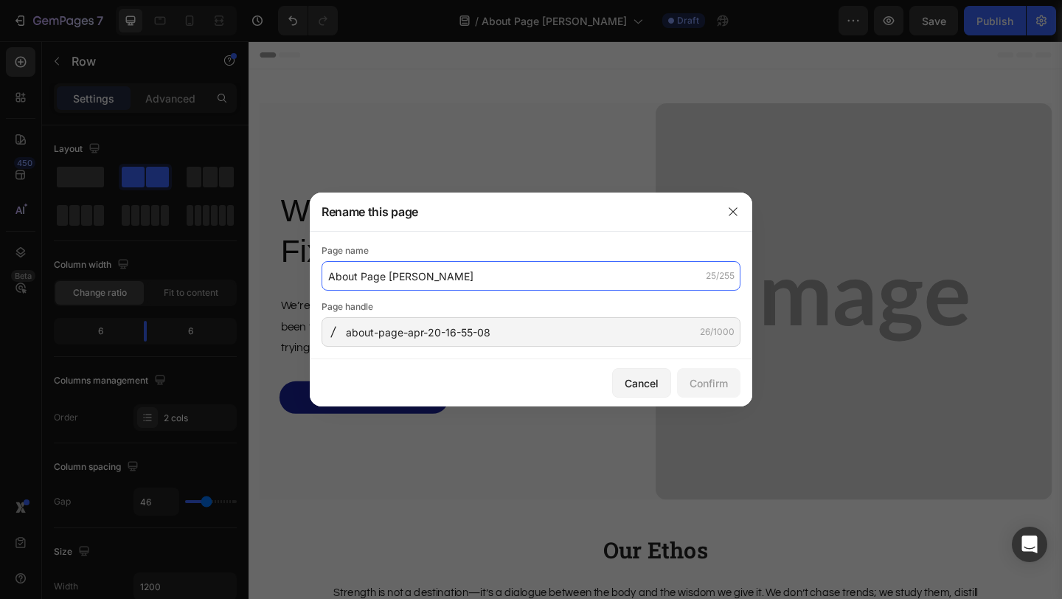
drag, startPoint x: 387, startPoint y: 274, endPoint x: 403, endPoint y: 275, distance: 15.5
click at [403, 275] on input "About Page Marie Wiseline" at bounding box center [530, 275] width 419 height 29
drag, startPoint x: 388, startPoint y: 275, endPoint x: 467, endPoint y: 275, distance: 78.9
click at [467, 275] on input "About Page Marie Wiseline" at bounding box center [530, 275] width 419 height 29
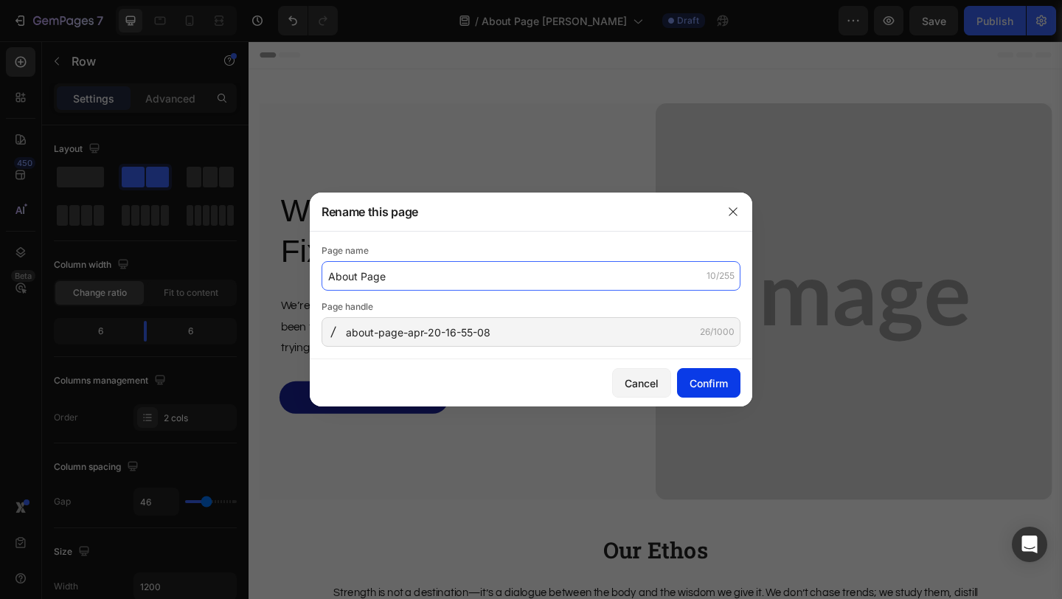
type input "About Page"
click at [689, 383] on div "Confirm" at bounding box center [708, 382] width 38 height 15
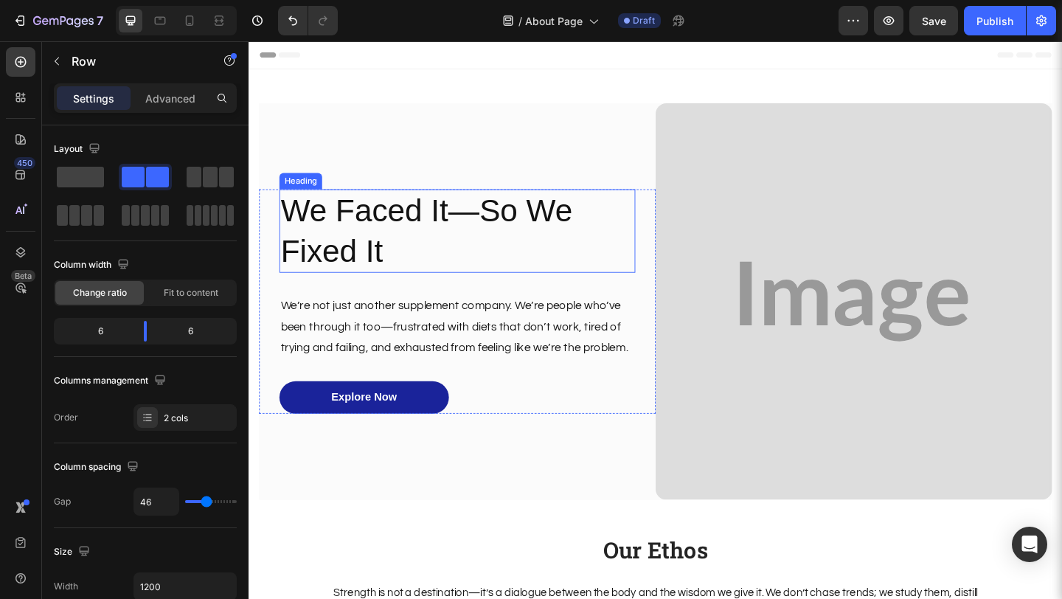
click at [470, 255] on h2 "We Faced It—So We Fixed It" at bounding box center [475, 247] width 387 height 91
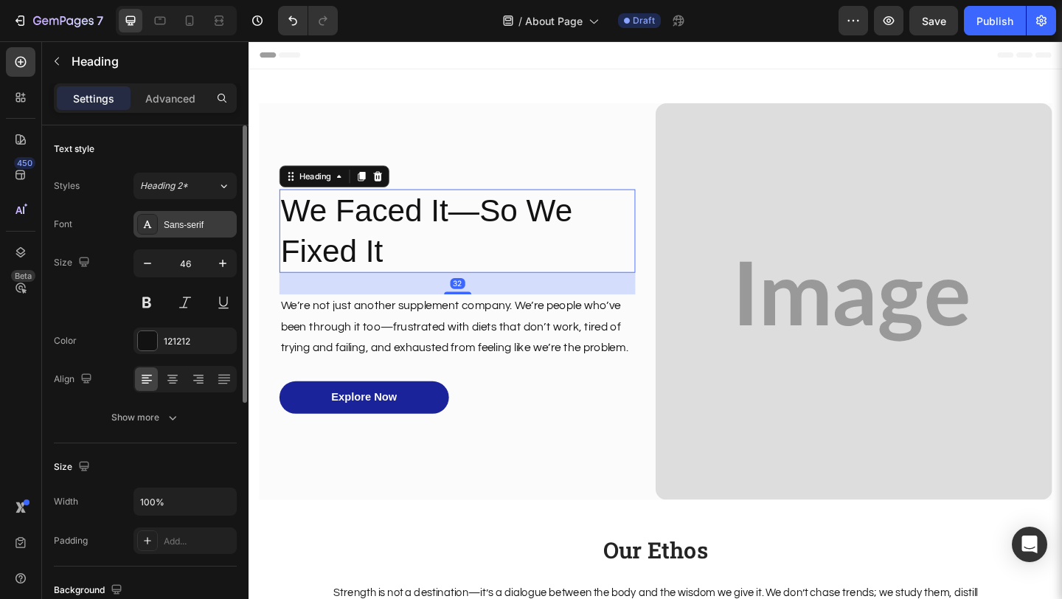
click at [201, 226] on div "Sans-serif" at bounding box center [198, 224] width 69 height 13
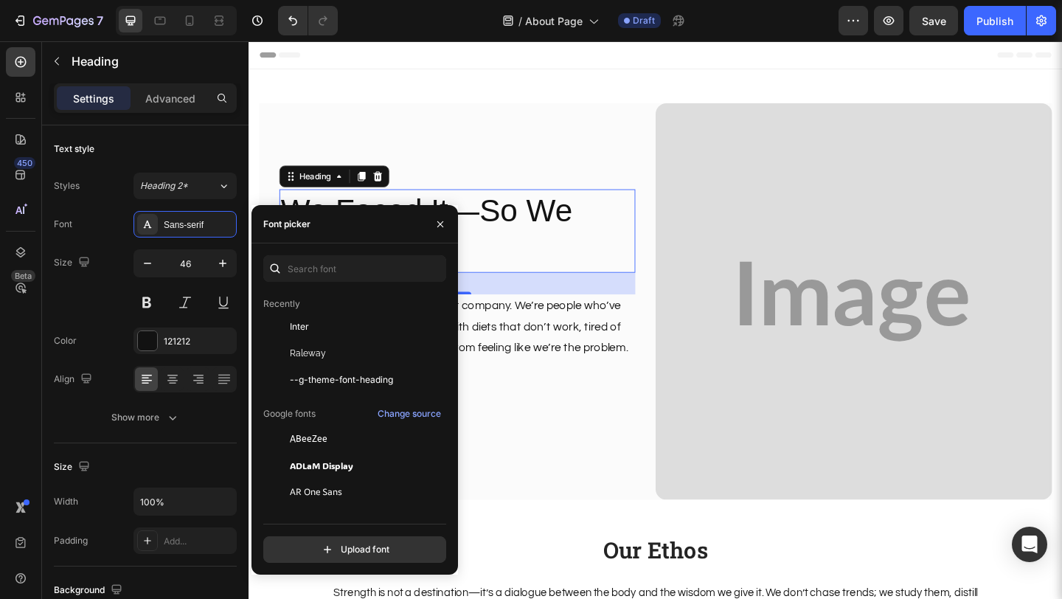
scroll to position [38, 0]
click at [335, 506] on div "Raleway" at bounding box center [352, 519] width 178 height 27
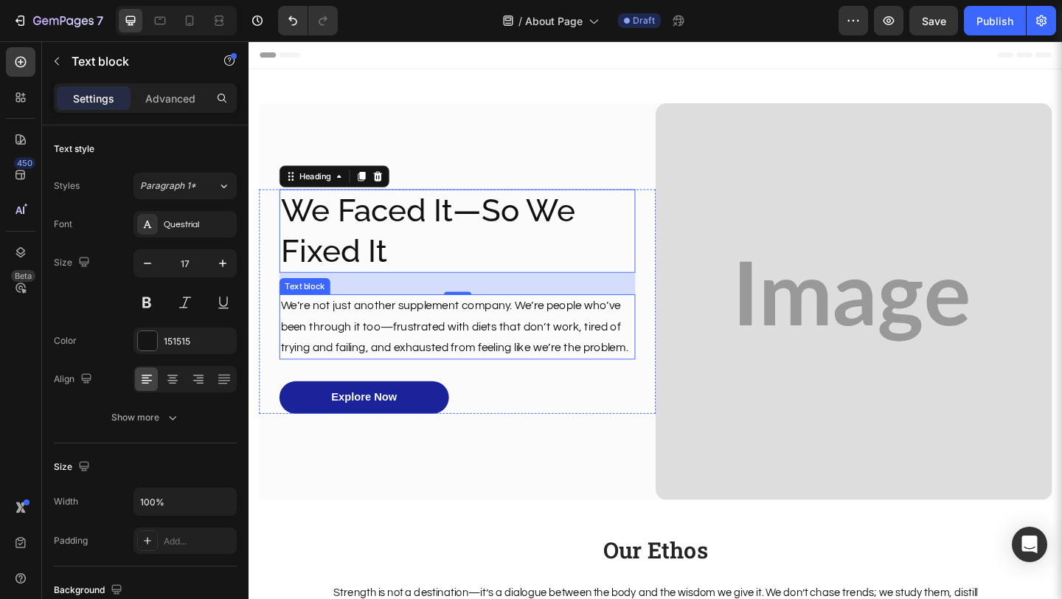
click at [540, 380] on p "We’re not just another supplement company. We’re people who’ve been through it …" at bounding box center [475, 352] width 384 height 68
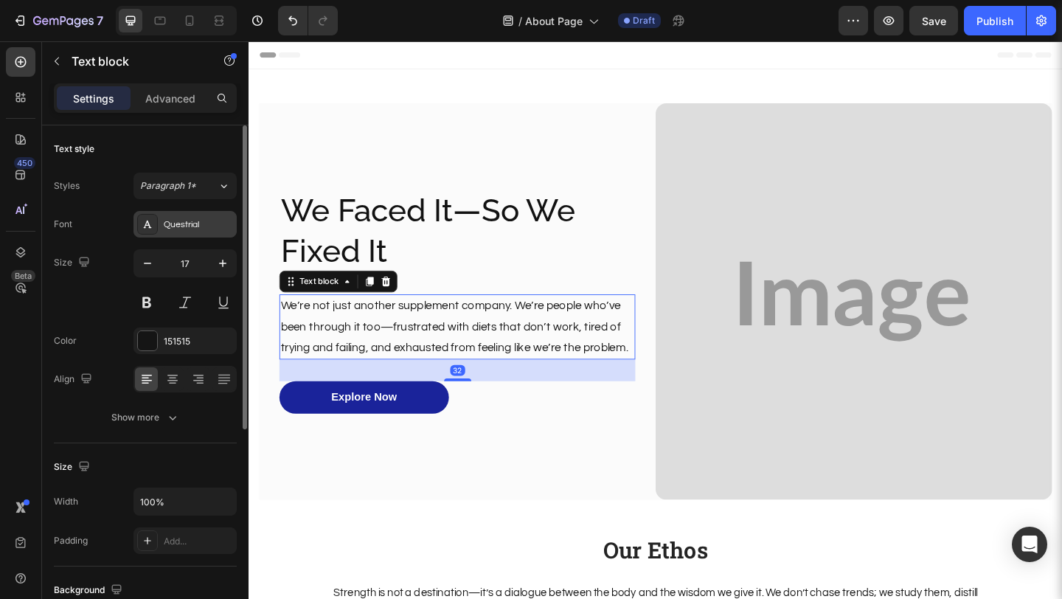
click at [219, 219] on div "Questrial" at bounding box center [198, 224] width 69 height 13
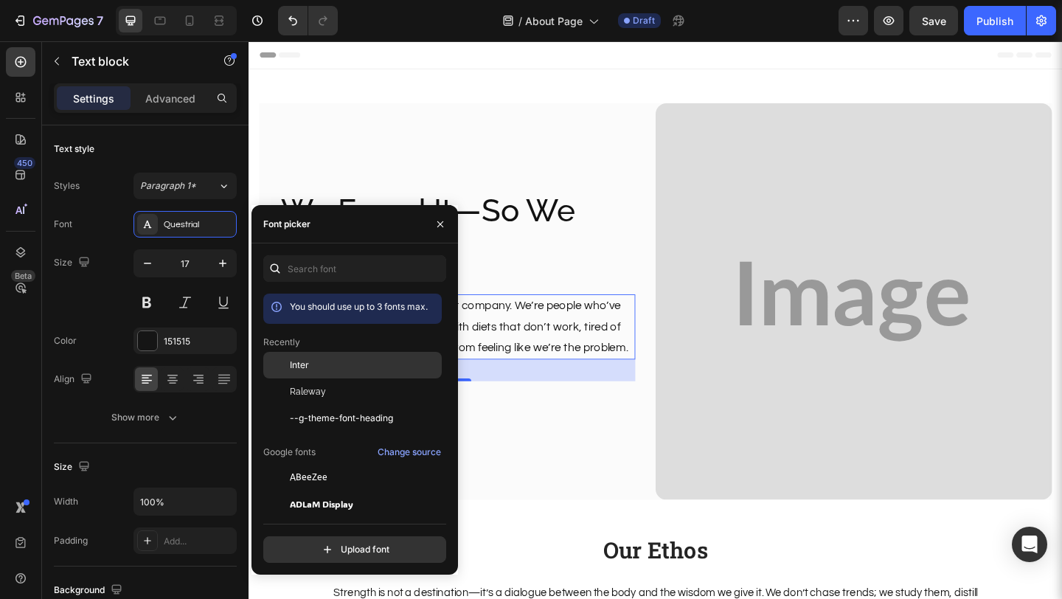
click at [321, 464] on div "Inter" at bounding box center [352, 477] width 178 height 27
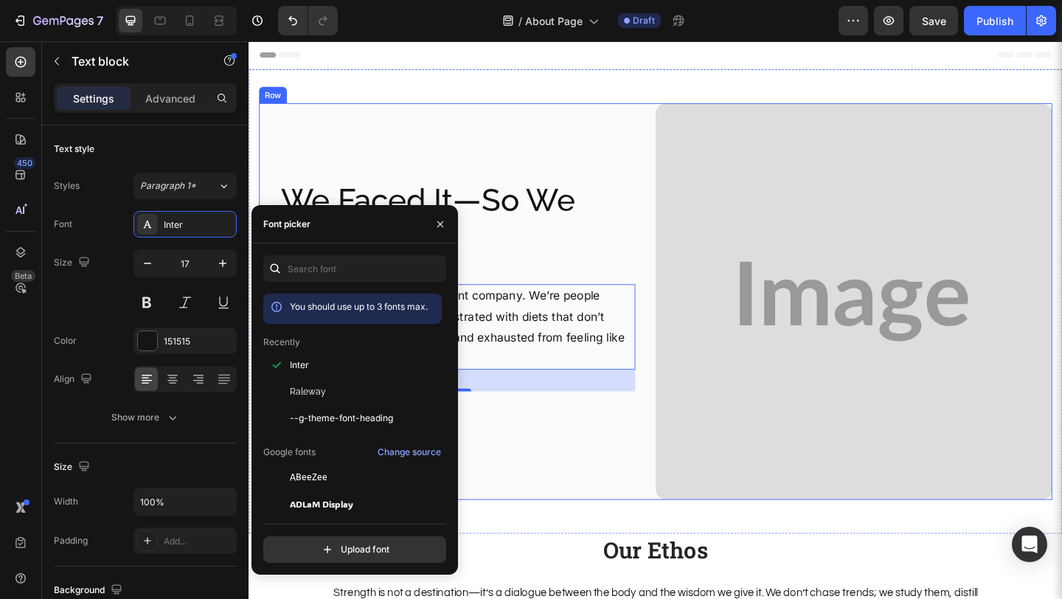
click at [589, 509] on div "We Faced It—So We Fixed It Heading We’re not just another supplement company. W…" at bounding box center [475, 323] width 431 height 431
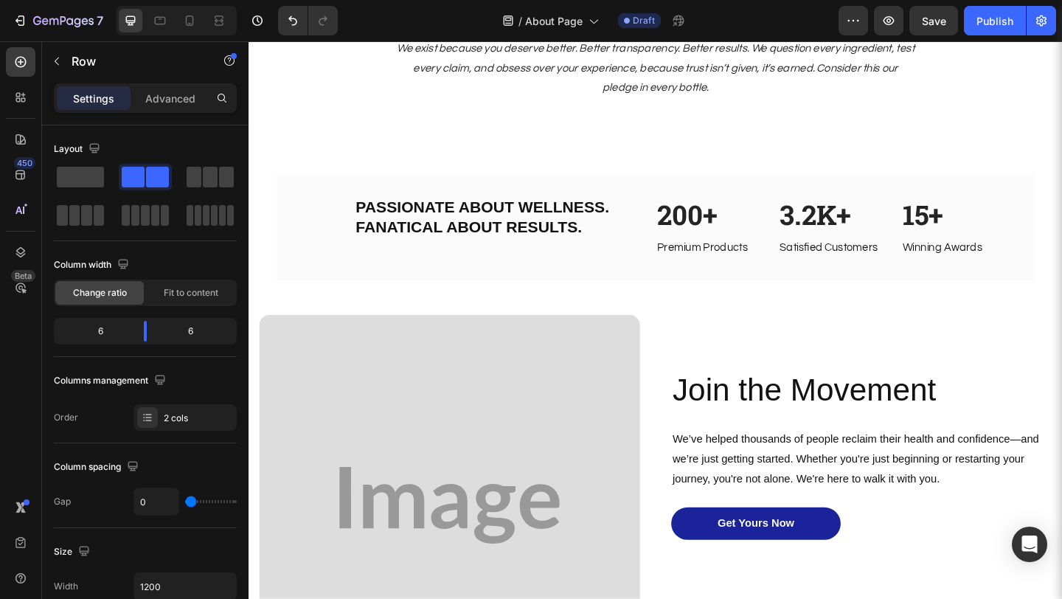
scroll to position [770, 0]
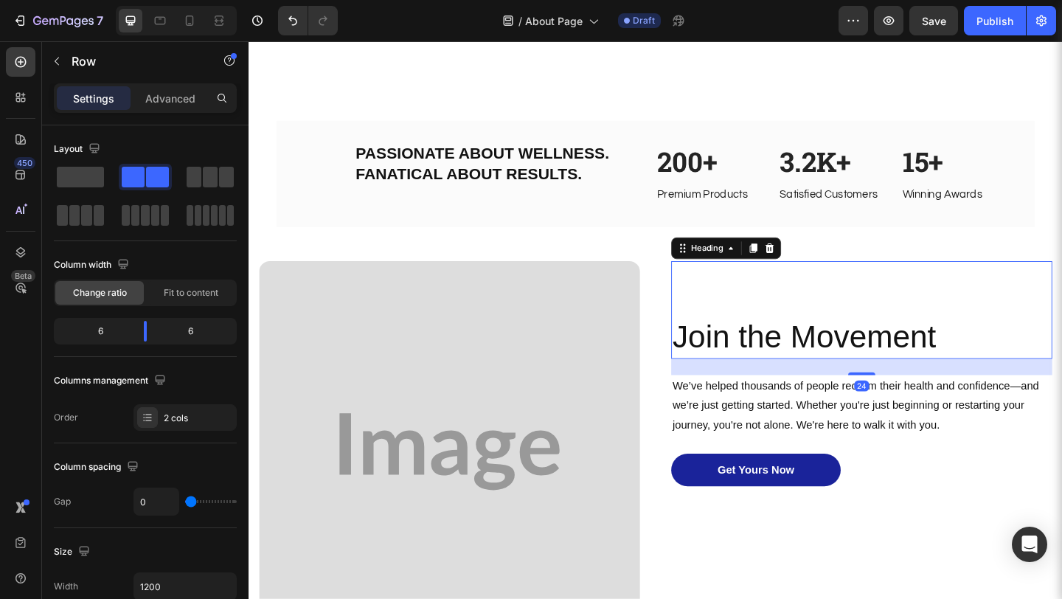
click at [766, 379] on h2 "Join the Movement" at bounding box center [915, 362] width 414 height 47
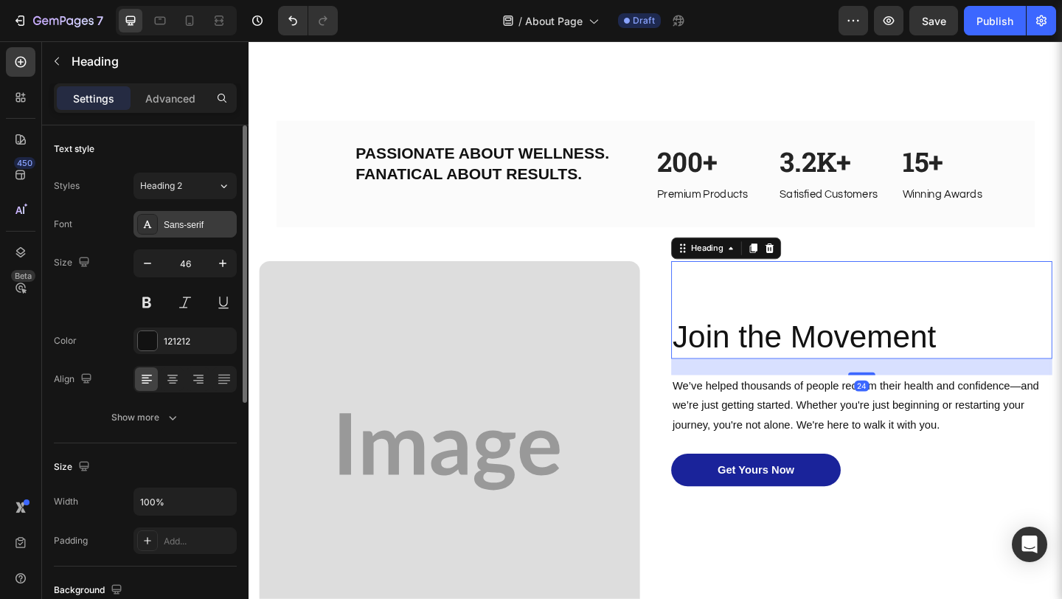
click at [202, 224] on div "Sans-serif" at bounding box center [198, 224] width 69 height 13
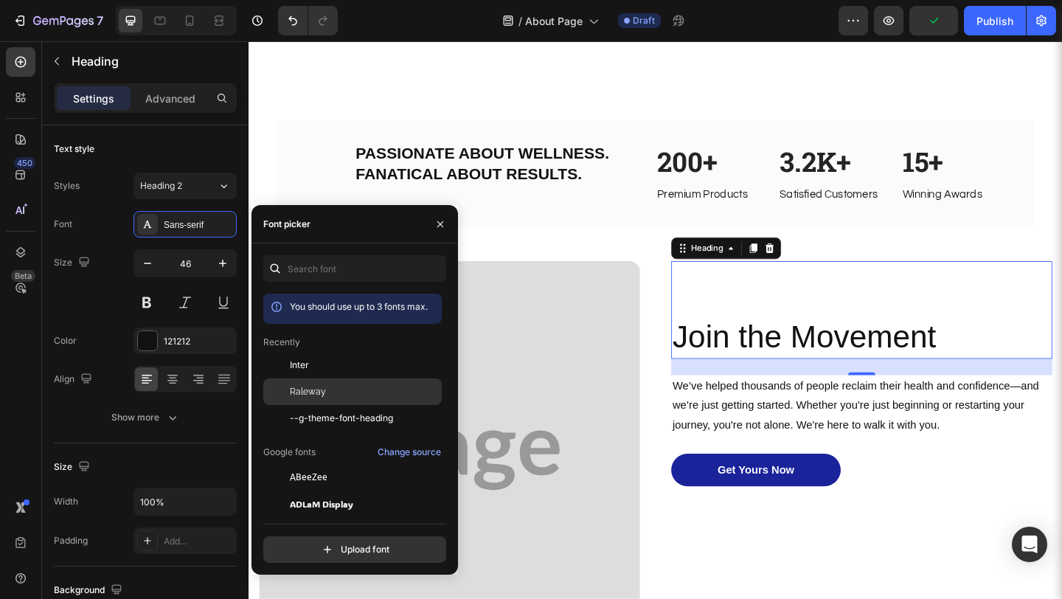
click at [323, 391] on span "Raleway" at bounding box center [308, 391] width 36 height 13
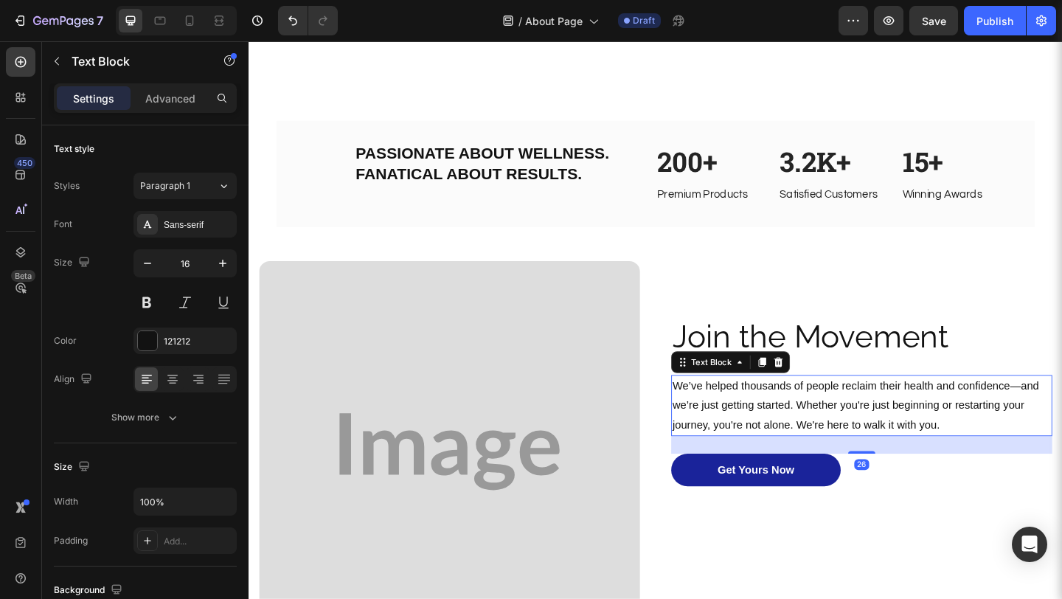
click at [765, 454] on p "We’ve helped thousands of people reclaim their health and confidence—and we’re …" at bounding box center [914, 436] width 411 height 63
click at [199, 231] on div "Sans-serif" at bounding box center [198, 224] width 69 height 13
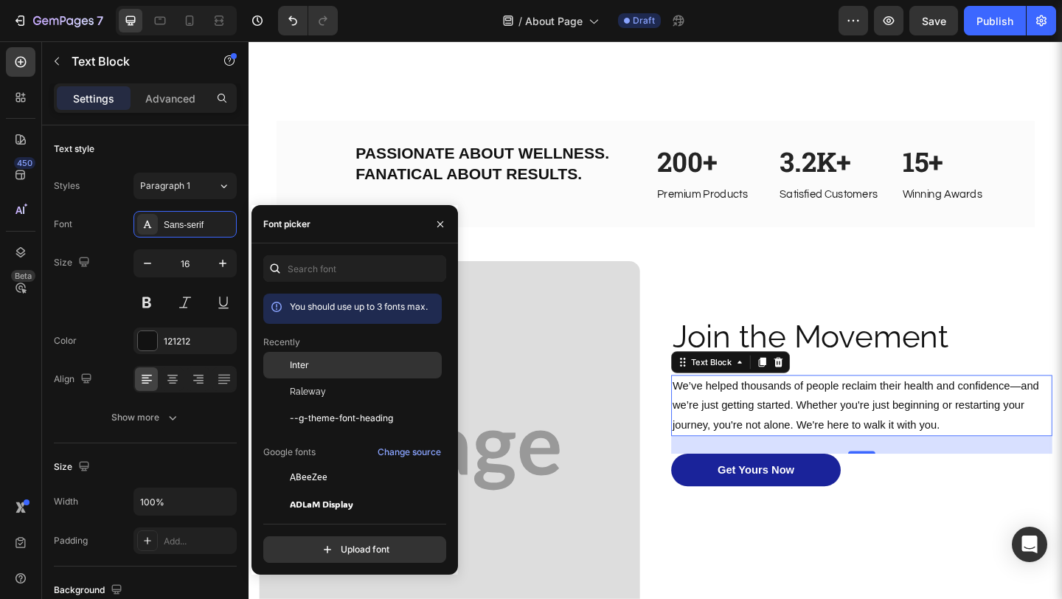
click at [319, 367] on div "Inter" at bounding box center [364, 364] width 149 height 13
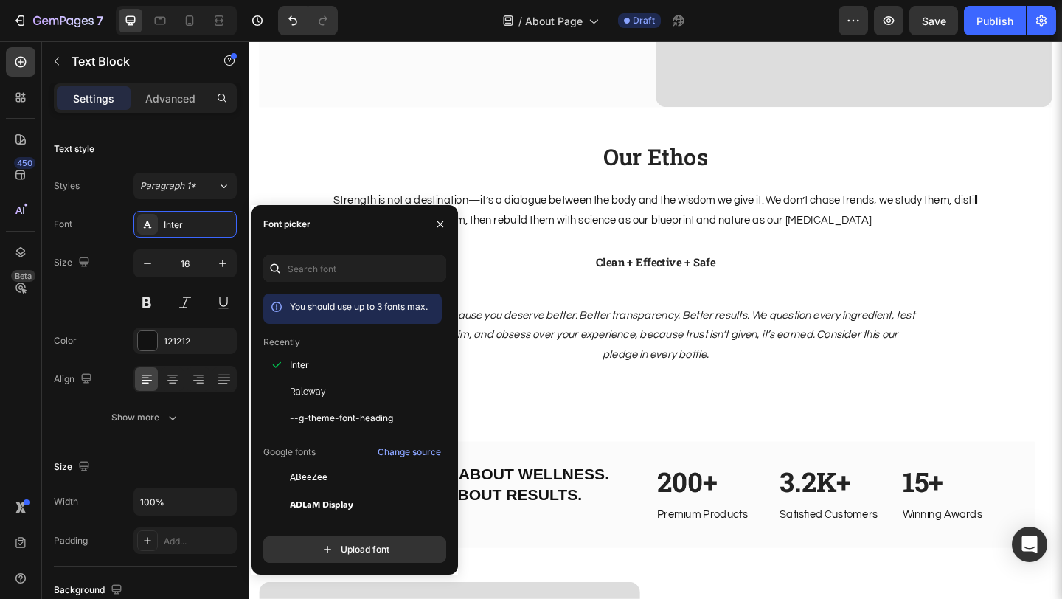
scroll to position [386, 0]
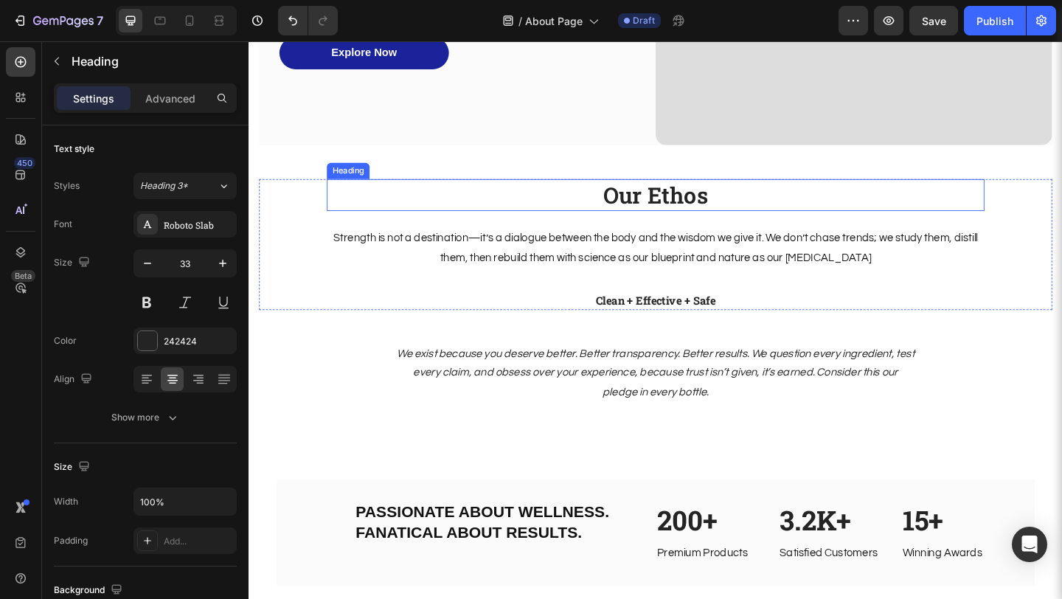
click at [703, 218] on h2 "Our Ethos" at bounding box center [690, 208] width 715 height 35
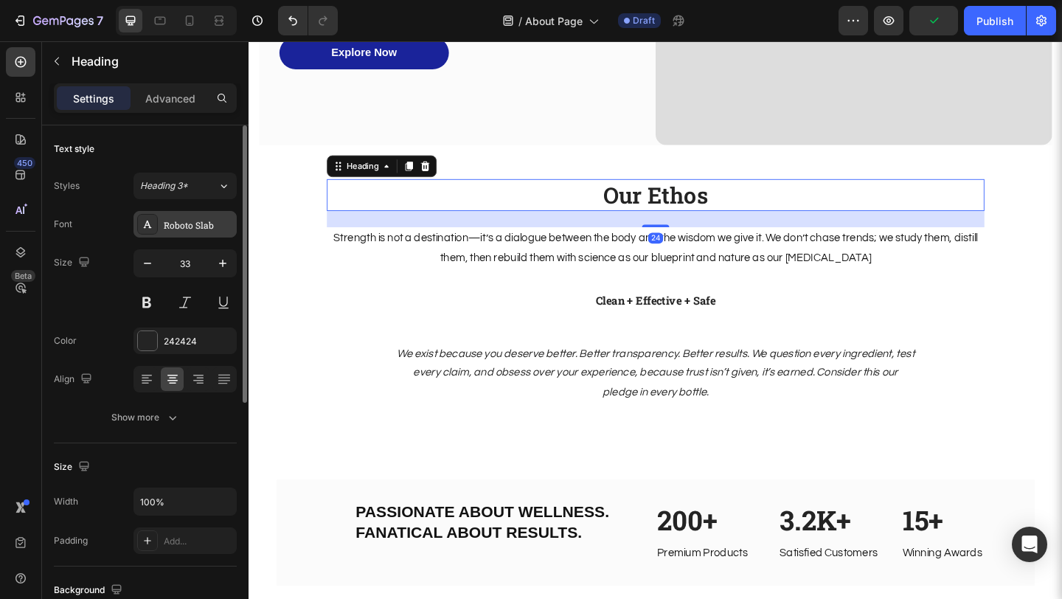
click at [198, 233] on div "Roboto Slab" at bounding box center [184, 224] width 103 height 27
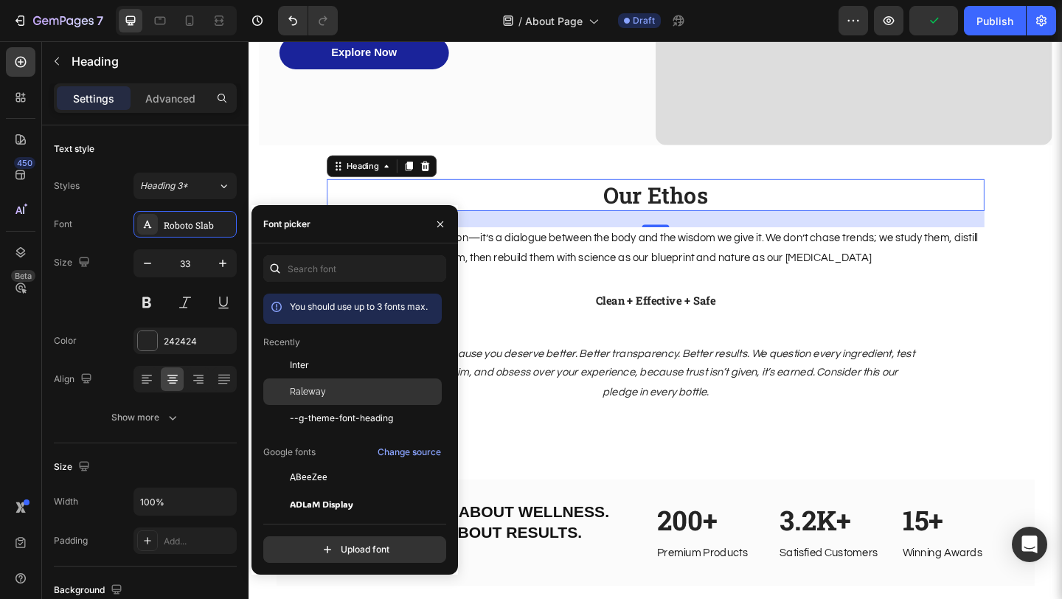
click at [308, 543] on div "Raleway" at bounding box center [352, 556] width 178 height 27
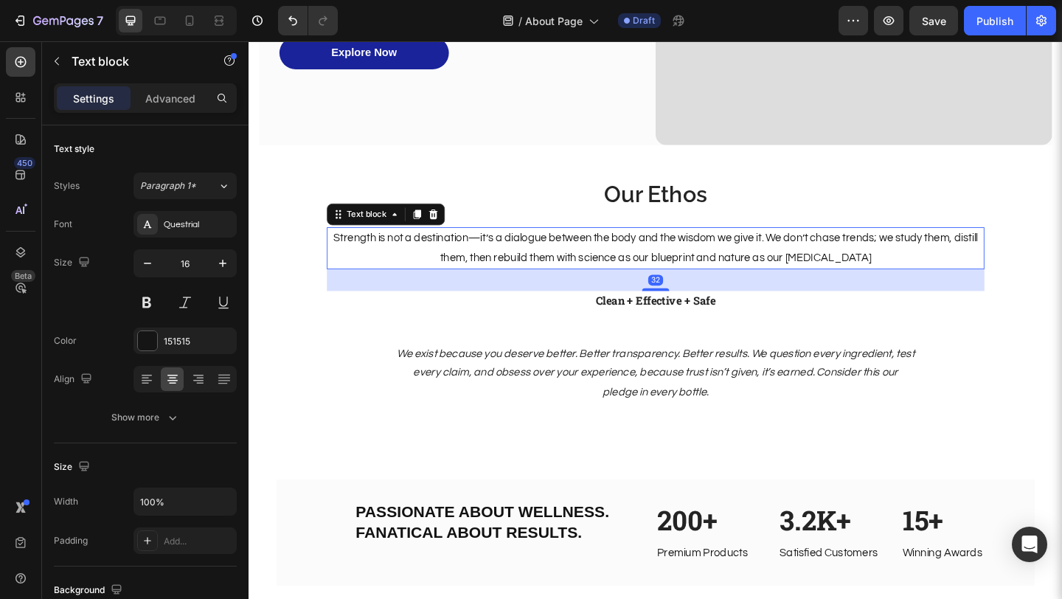
click at [595, 245] on p "Strength is not a destination—it’s a dialogue between the body and the wisdom w…" at bounding box center [691, 266] width 712 height 43
click at [225, 219] on div "Questrial" at bounding box center [198, 224] width 69 height 13
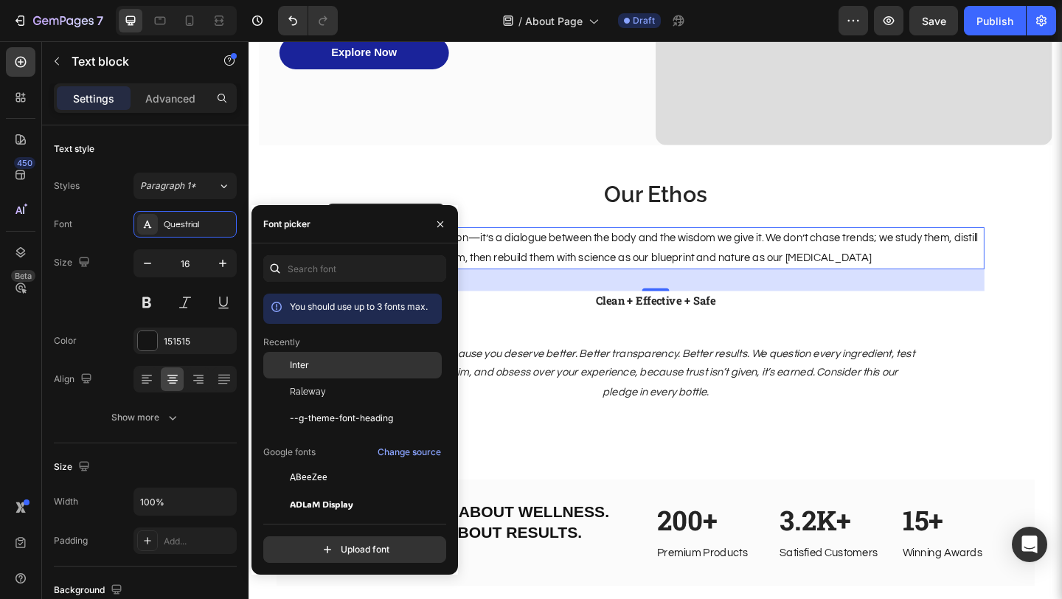
click at [327, 464] on div "Inter" at bounding box center [352, 477] width 178 height 27
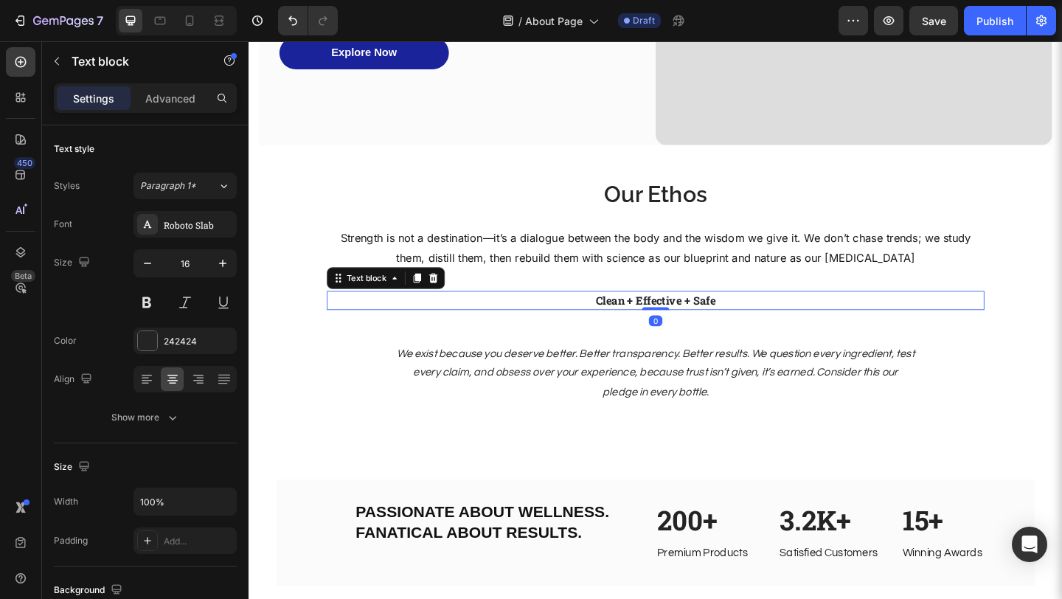
click at [646, 321] on p "Clean + Effective + Safe" at bounding box center [691, 323] width 712 height 18
click at [229, 228] on div "Roboto Slab" at bounding box center [198, 224] width 69 height 13
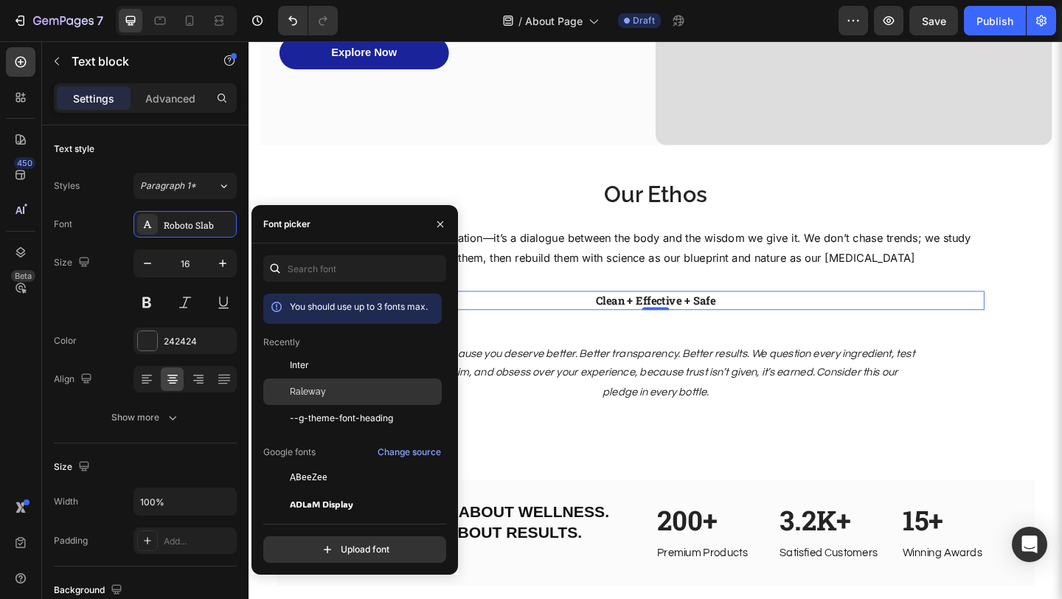
click at [327, 385] on div "Raleway" at bounding box center [364, 391] width 149 height 13
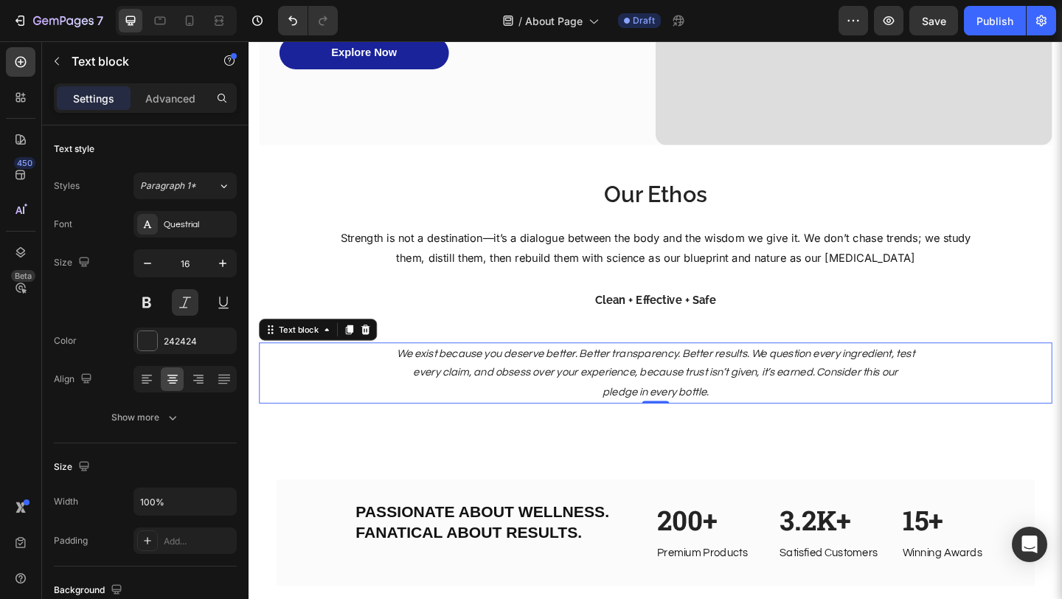
click at [572, 414] on p "We exist because you deserve better. Better transparency. Better results. We qu…" at bounding box center [690, 401] width 565 height 63
click at [195, 218] on div "Questrial" at bounding box center [198, 224] width 69 height 13
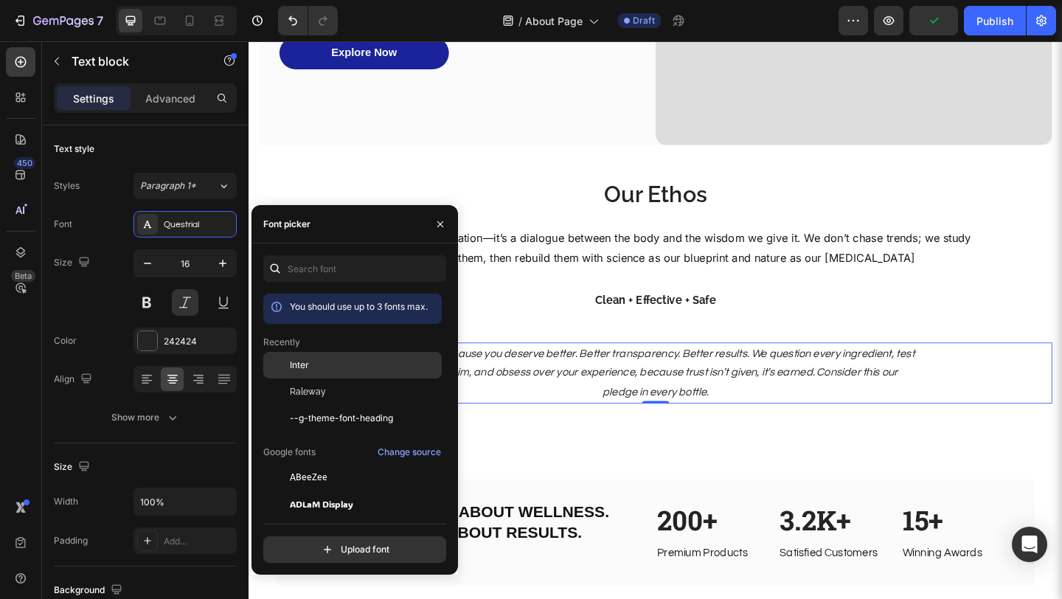
click at [278, 364] on div at bounding box center [276, 365] width 27 height 27
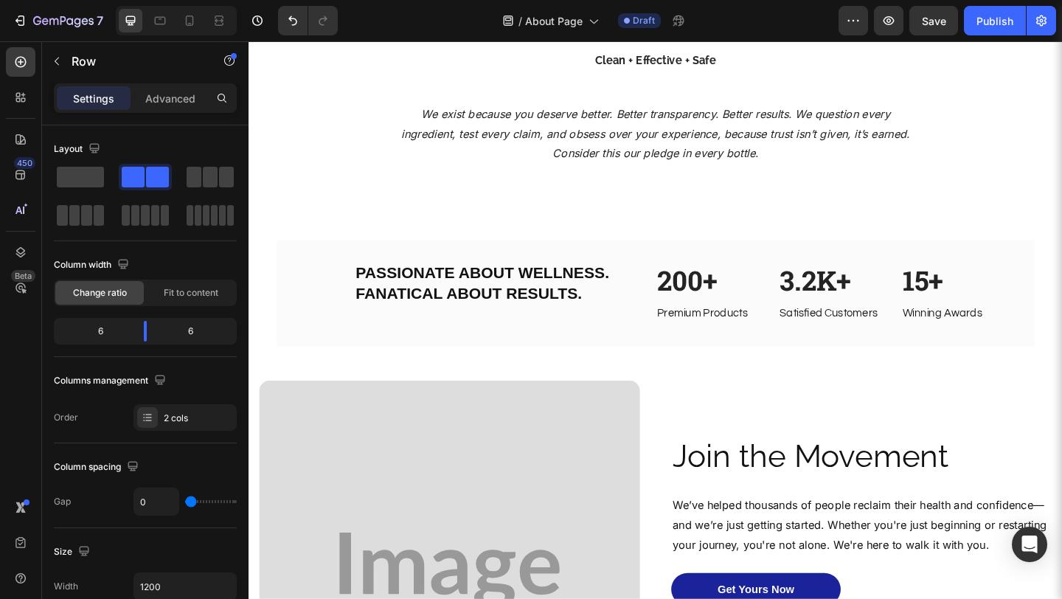
scroll to position [602, 0]
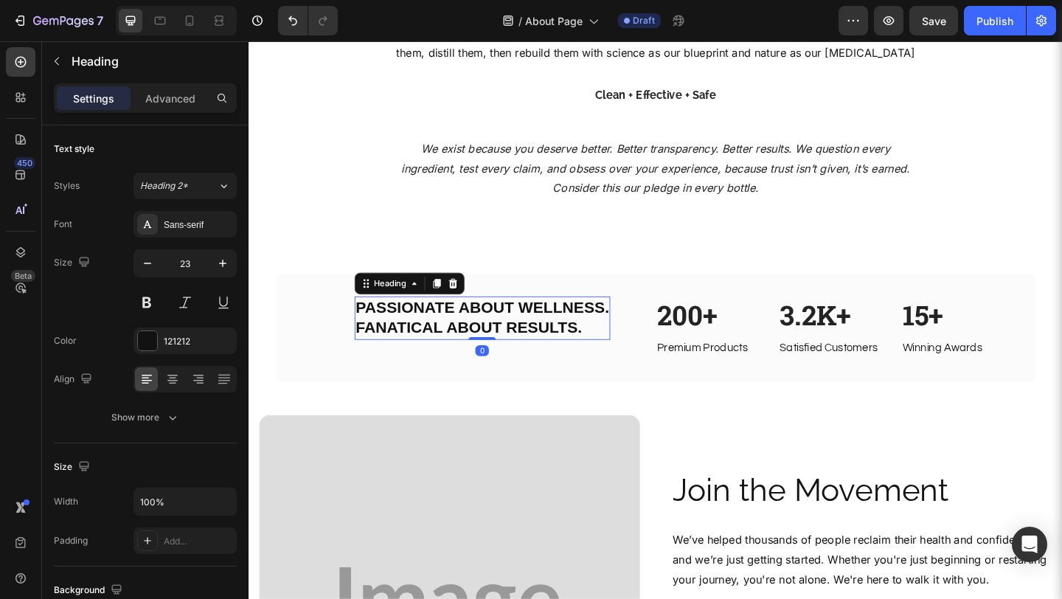
click at [450, 332] on h2 "PASSIONATE ABOUT WELLNESS. FANATICAL ABOUT RESULTS." at bounding box center [502, 341] width 279 height 47
click at [219, 216] on div "Sans-serif" at bounding box center [184, 224] width 103 height 27
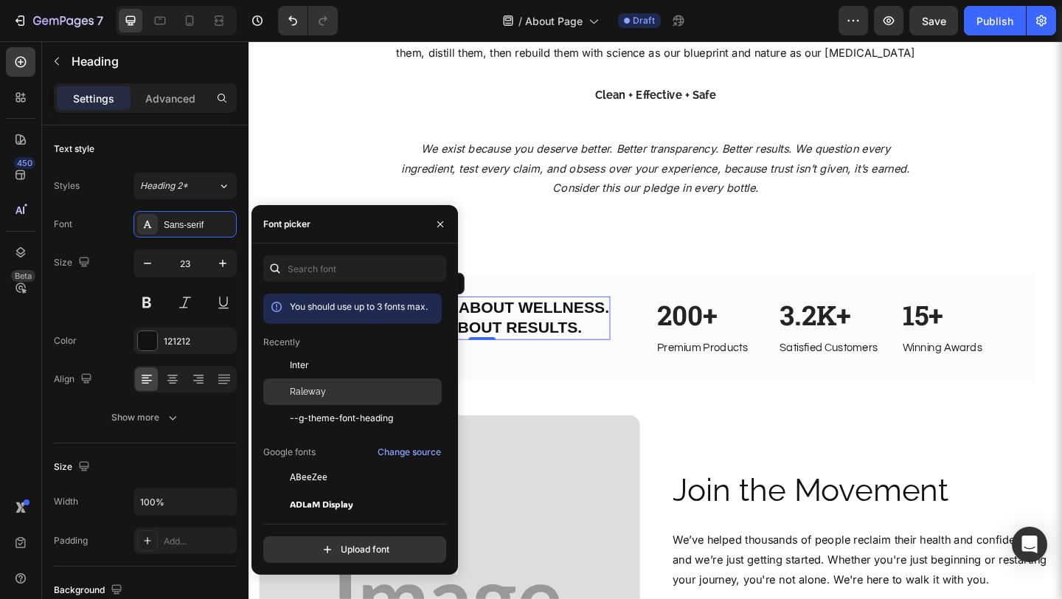
click at [310, 390] on span "Raleway" at bounding box center [308, 391] width 36 height 13
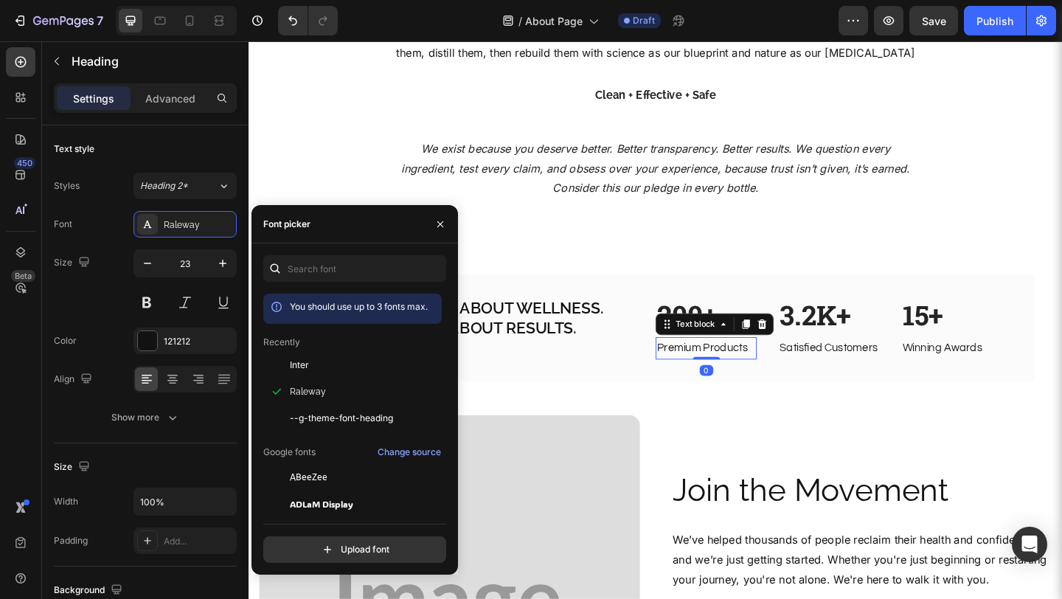
click at [697, 380] on p "Premium Products" at bounding box center [745, 374] width 107 height 21
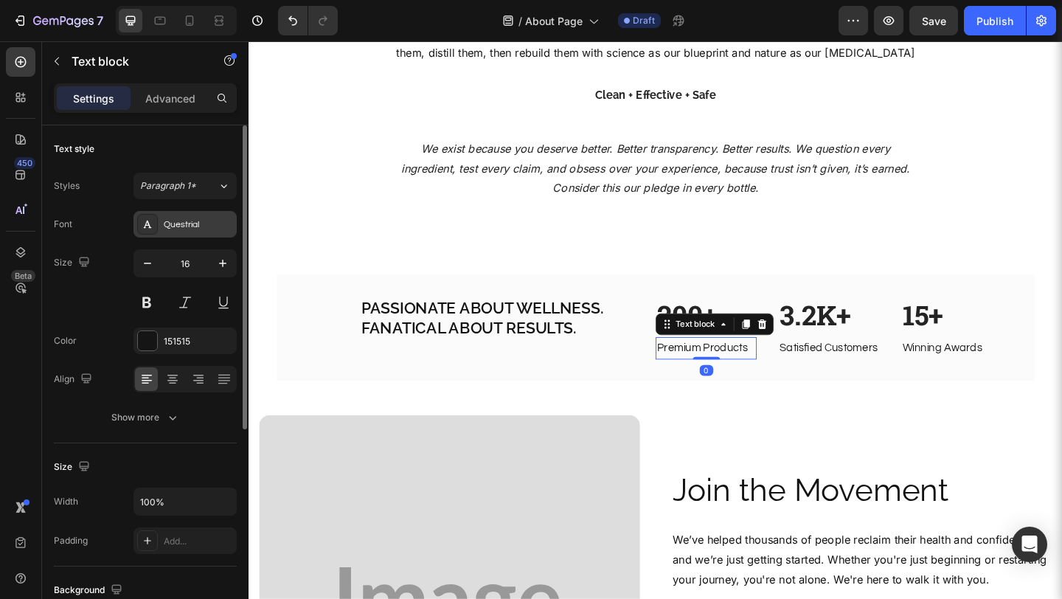
click at [210, 227] on div "Questrial" at bounding box center [198, 224] width 69 height 13
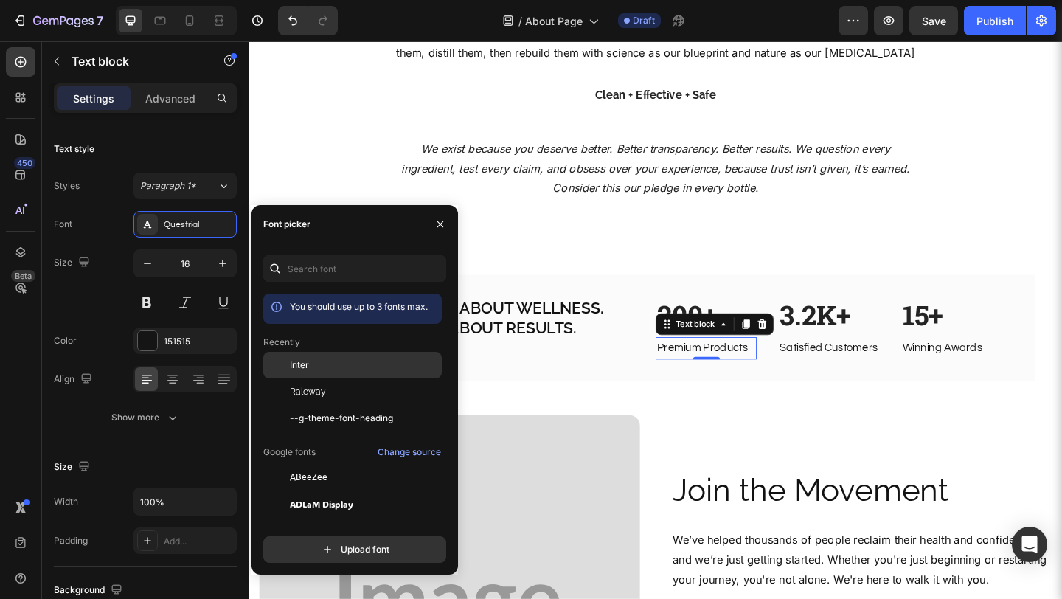
click at [308, 371] on div "Inter" at bounding box center [364, 364] width 149 height 13
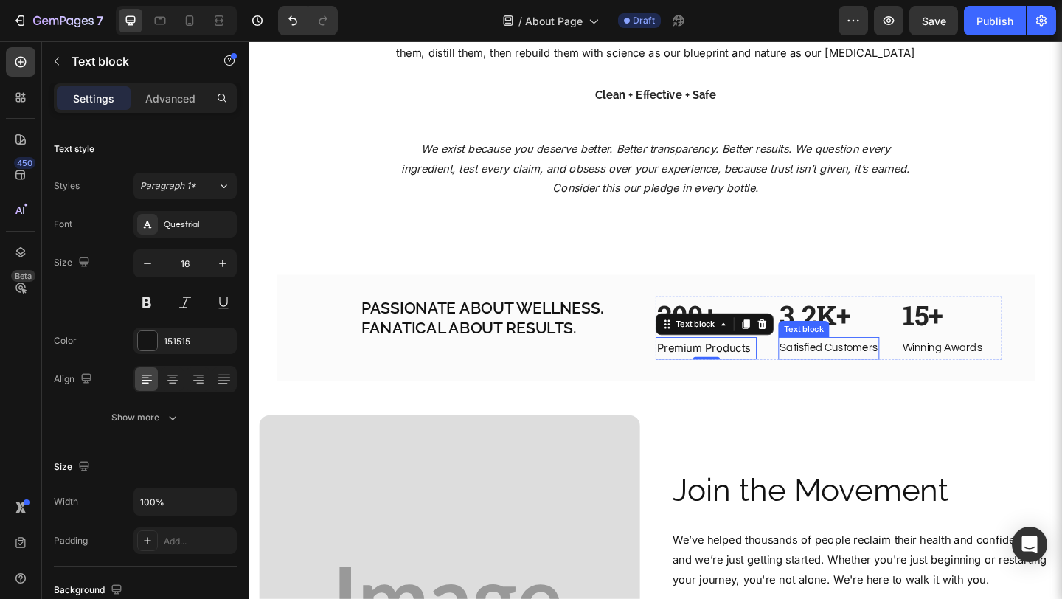
click at [831, 373] on p "Satisfied Customers" at bounding box center [879, 374] width 107 height 21
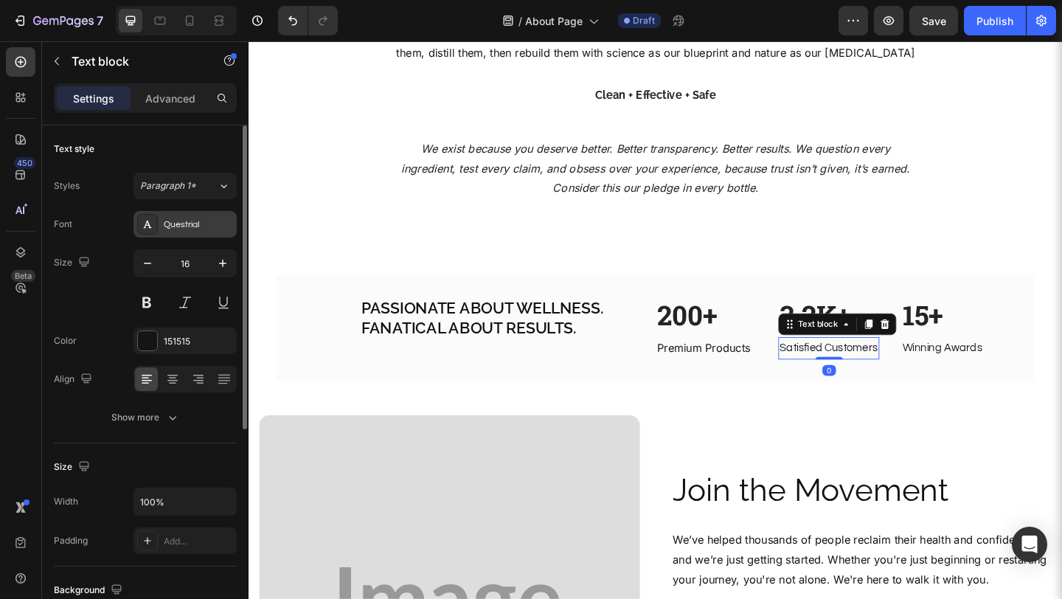
click at [206, 220] on div "Questrial" at bounding box center [198, 224] width 69 height 13
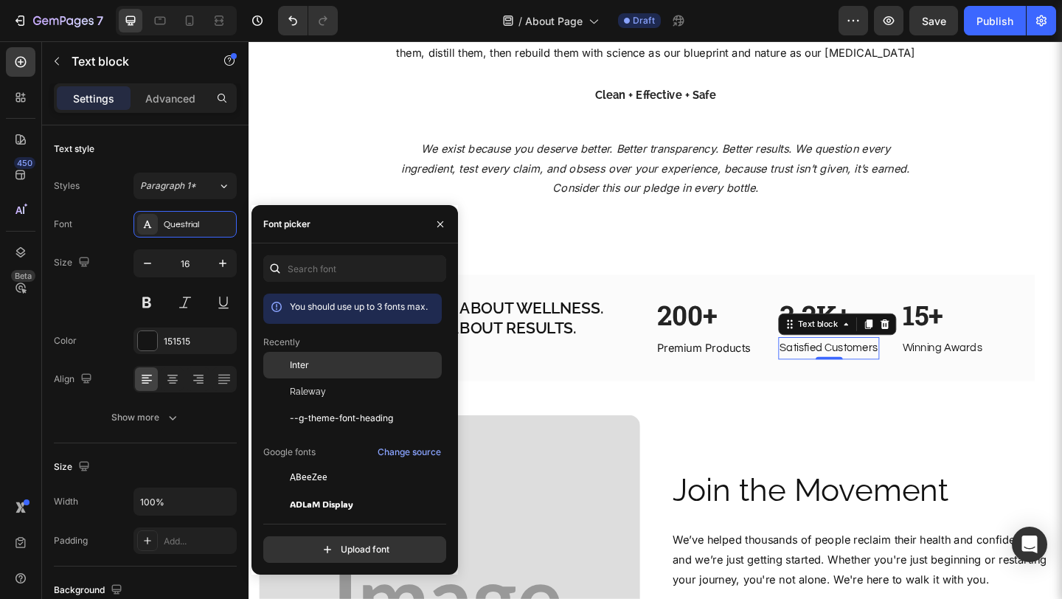
click at [293, 361] on span "Inter" at bounding box center [299, 364] width 19 height 13
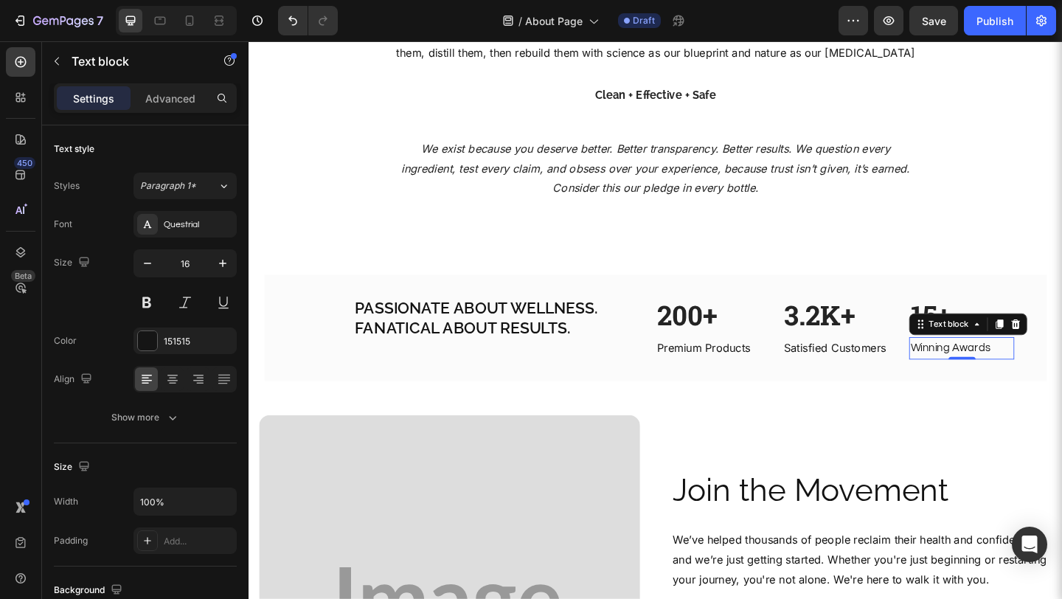
click at [1011, 372] on p "Winning Awards" at bounding box center [1023, 374] width 111 height 21
click at [204, 228] on div "Questrial" at bounding box center [198, 224] width 69 height 13
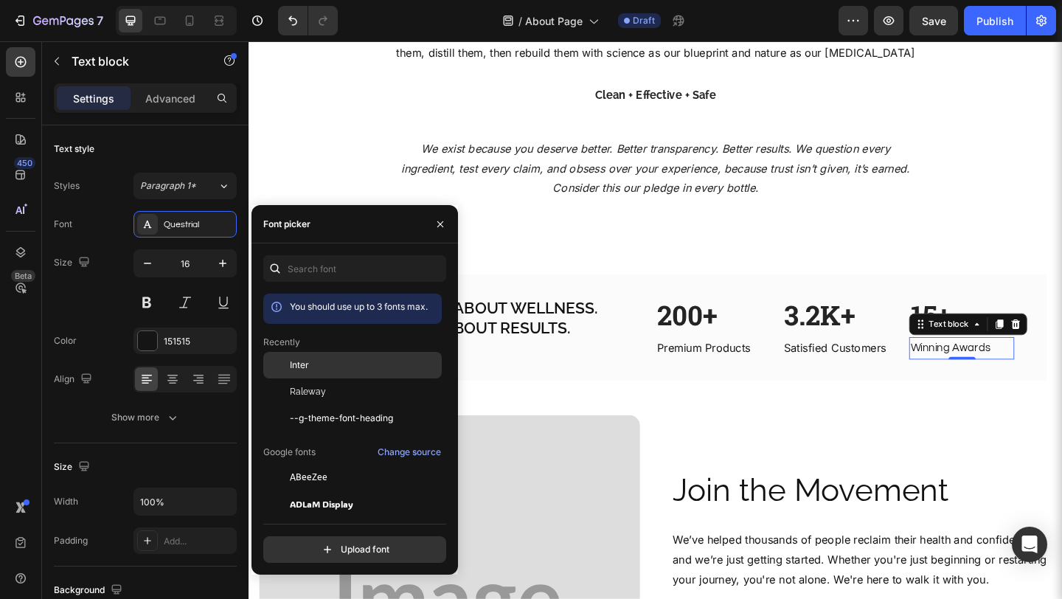
click at [296, 362] on span "Inter" at bounding box center [299, 364] width 19 height 13
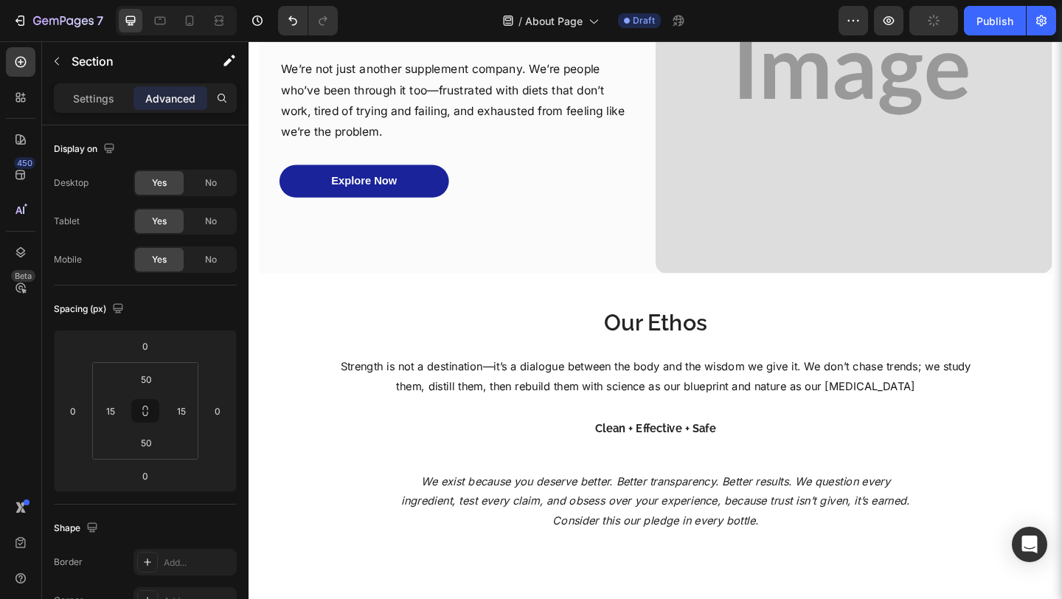
scroll to position [0, 0]
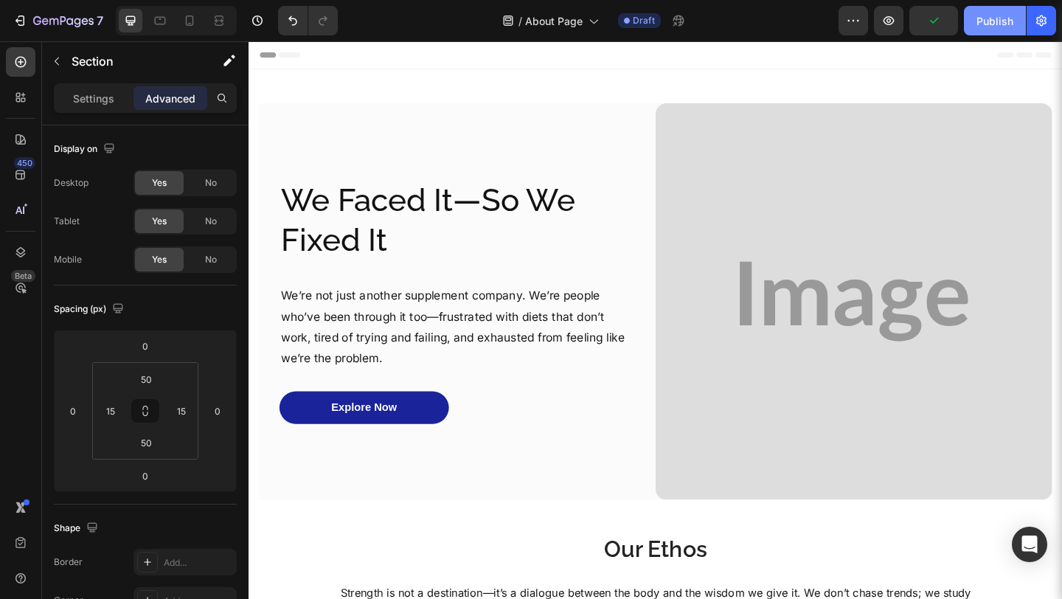
click at [979, 32] on button "Publish" at bounding box center [995, 20] width 62 height 29
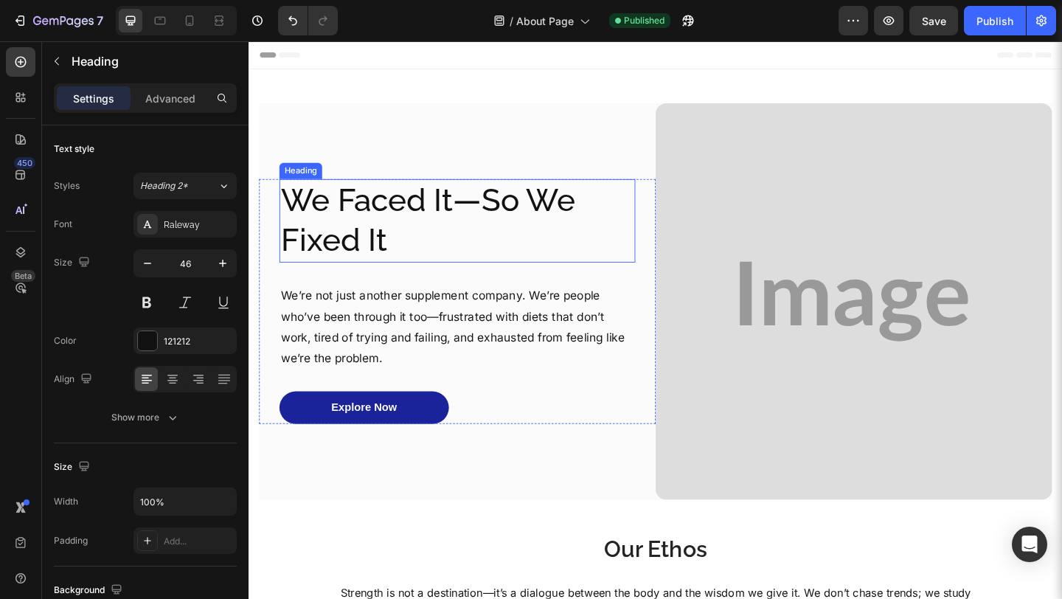
click at [442, 254] on h2 "We Faced It—So We Fixed It" at bounding box center [475, 236] width 387 height 91
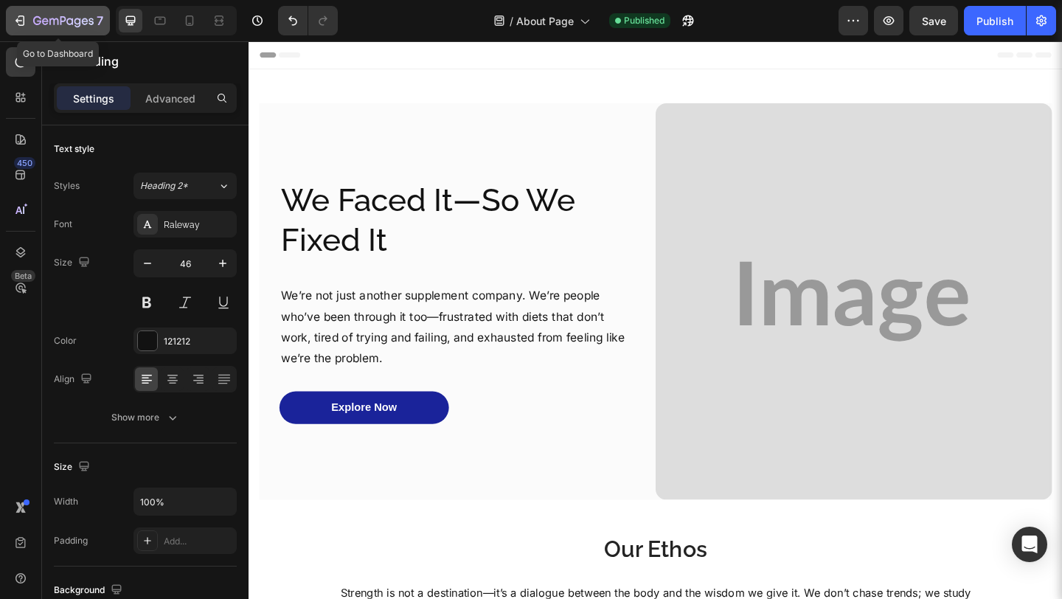
click at [29, 14] on div "7" at bounding box center [58, 21] width 91 height 18
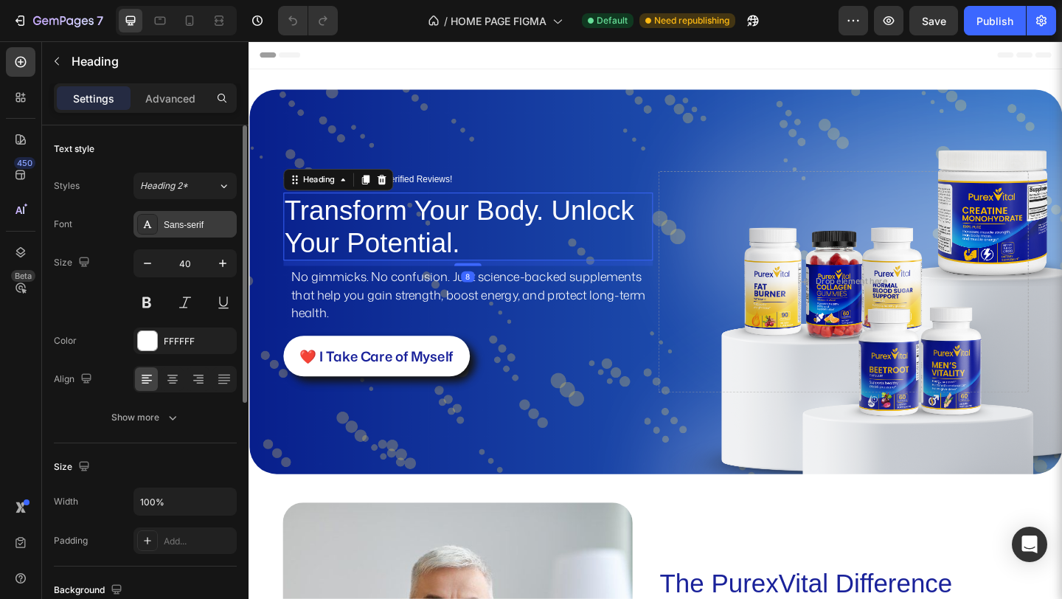
click at [224, 224] on div "Sans-serif" at bounding box center [198, 224] width 69 height 13
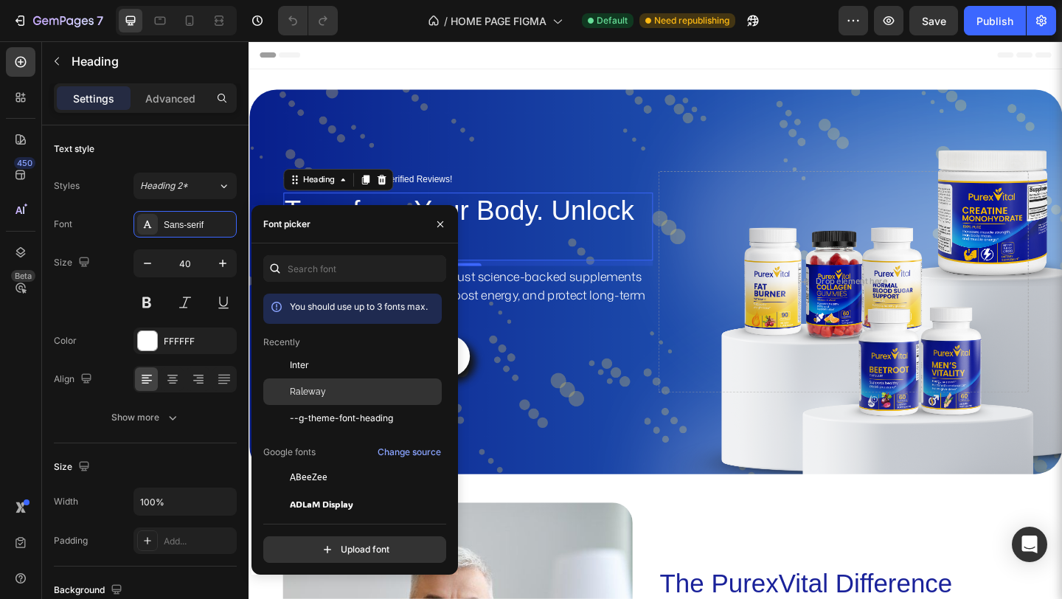
click at [311, 389] on span "Raleway" at bounding box center [308, 391] width 36 height 13
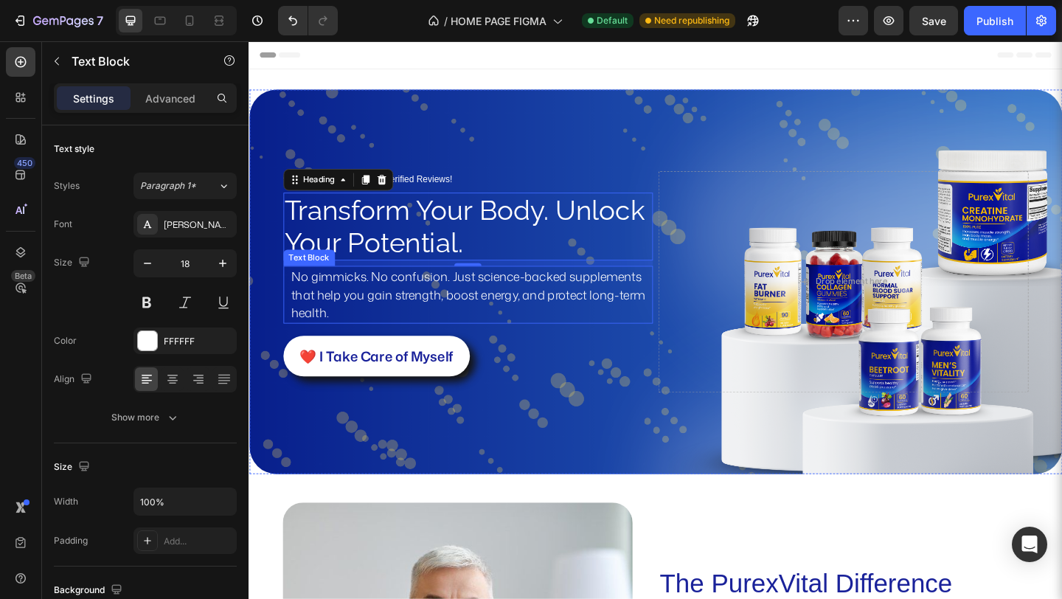
click at [537, 316] on p "No gimmicks. No confusion. Just science-backed supplements that help you gain s…" at bounding box center [491, 317] width 392 height 60
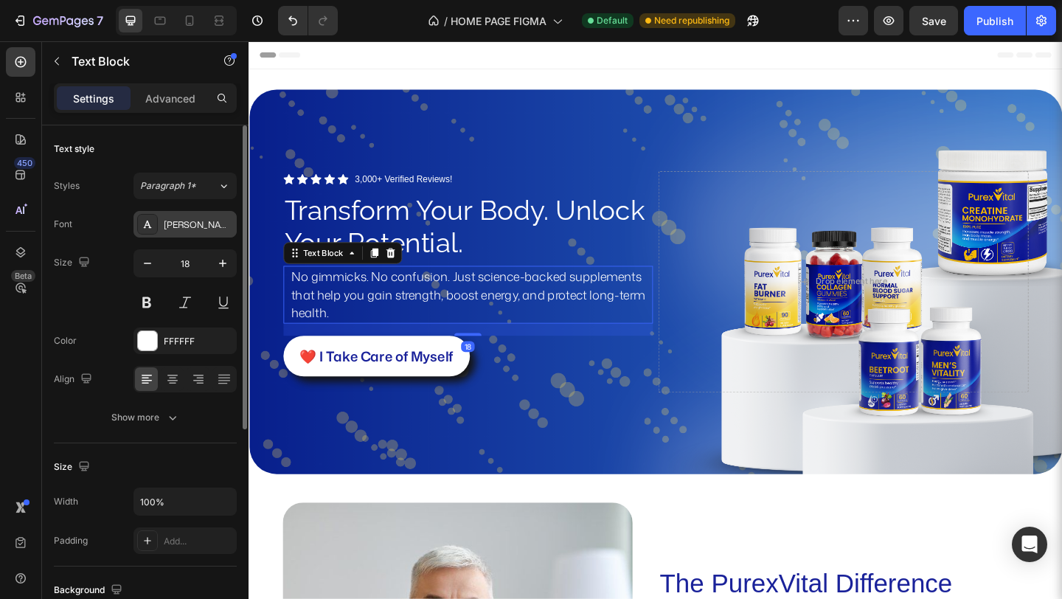
click at [190, 225] on div "[PERSON_NAME]" at bounding box center [198, 224] width 69 height 13
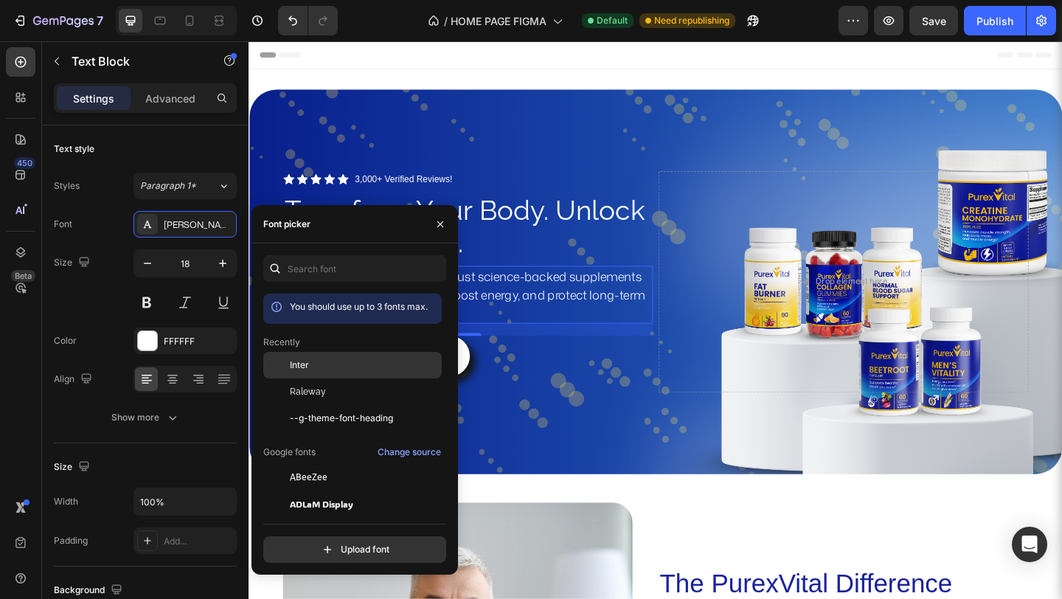
click at [308, 368] on span "Inter" at bounding box center [299, 364] width 19 height 13
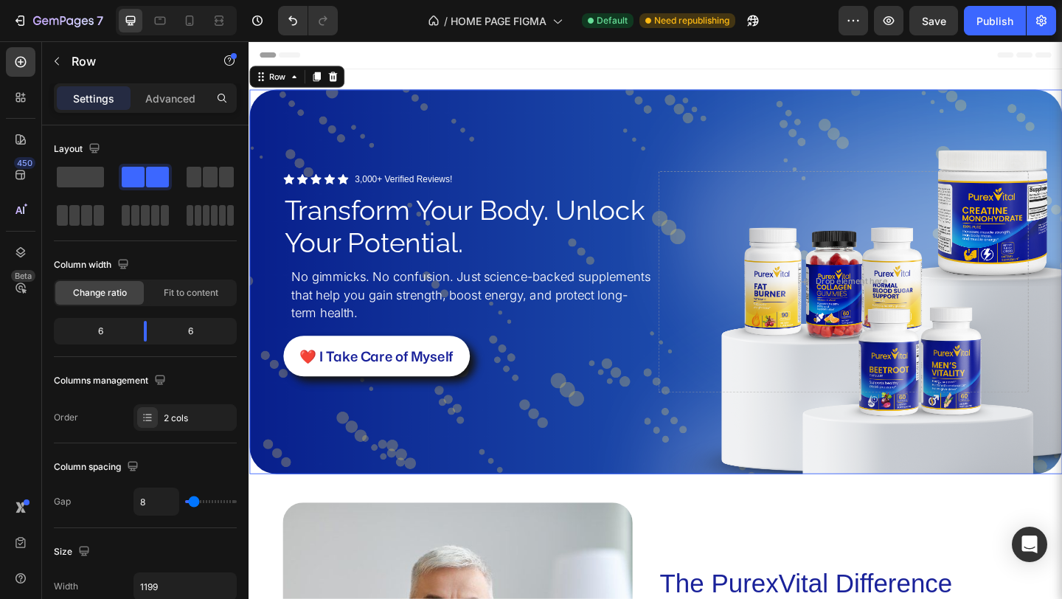
click at [575, 456] on div "Icon Icon Icon Icon Icon Icon List 3,000+ Verified Reviews! Text block Row Tran…" at bounding box center [691, 303] width 884 height 418
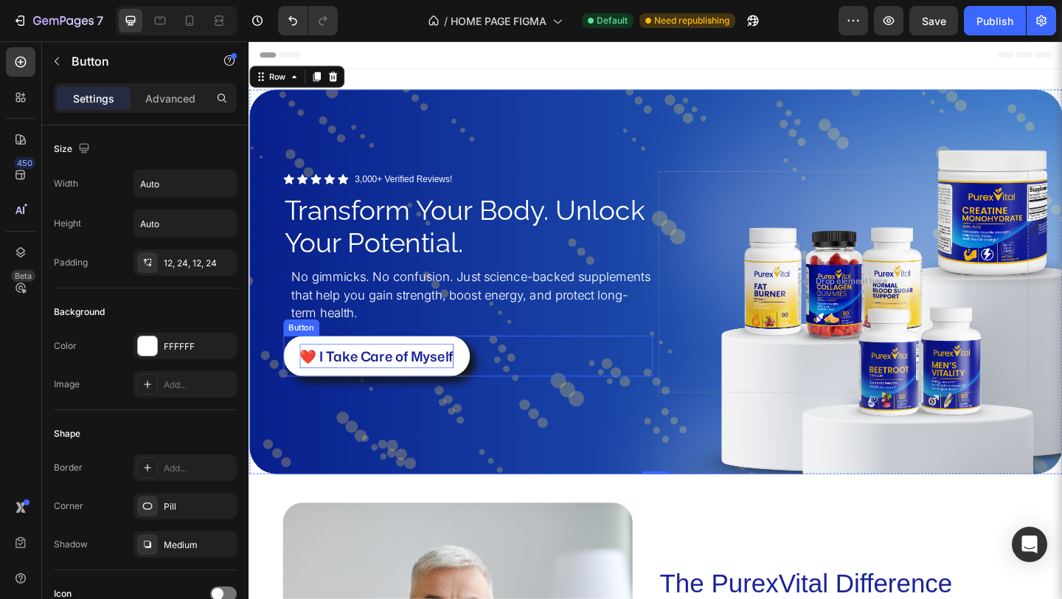
click at [409, 383] on p "❤️ I Take Care of Myself" at bounding box center [387, 383] width 167 height 27
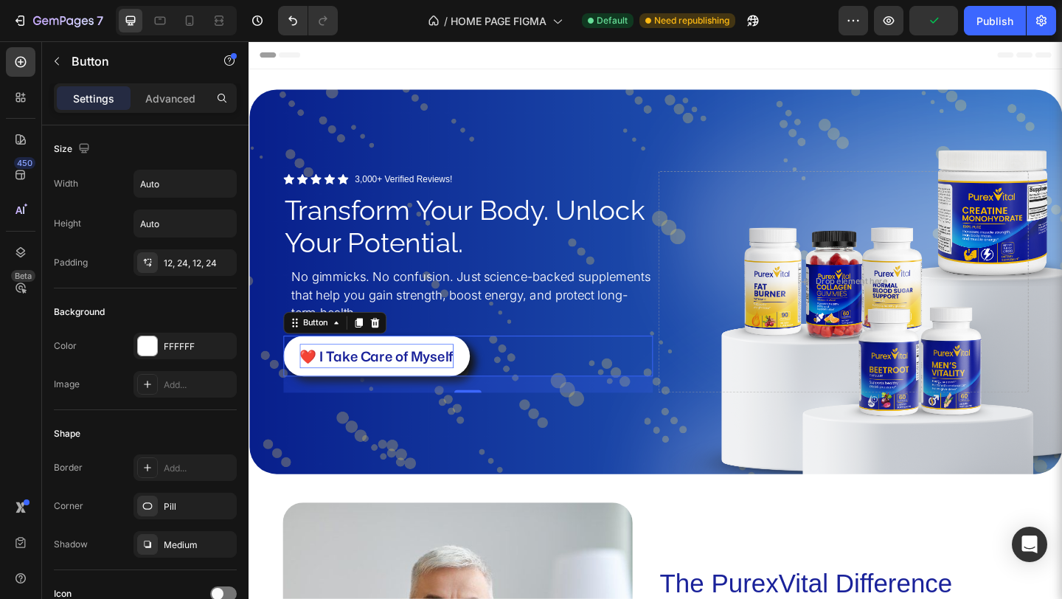
click at [375, 386] on p "❤️ I Take Care of Myself" at bounding box center [387, 383] width 167 height 27
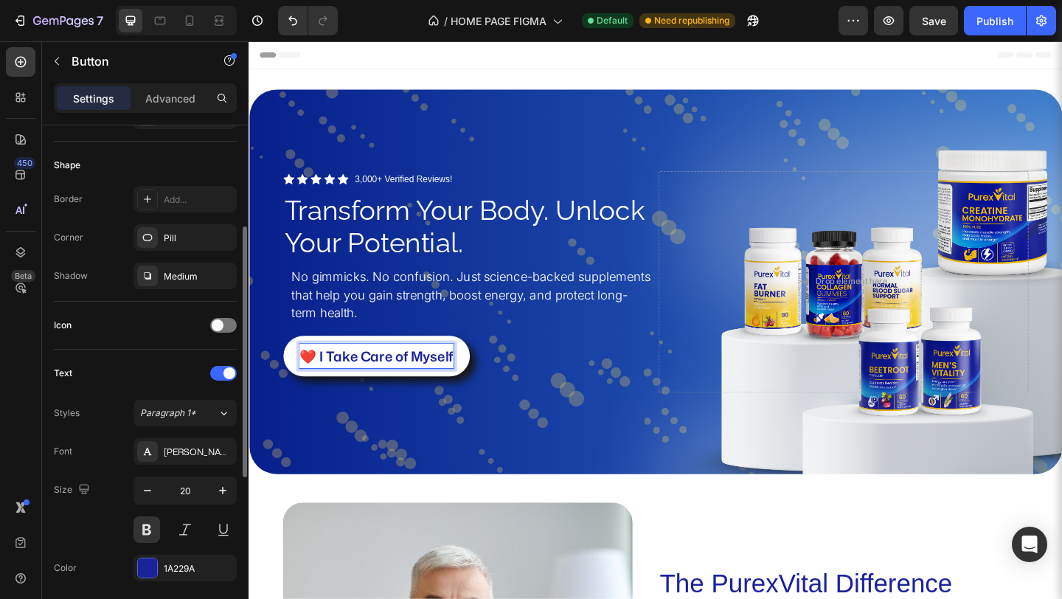
scroll to position [277, 0]
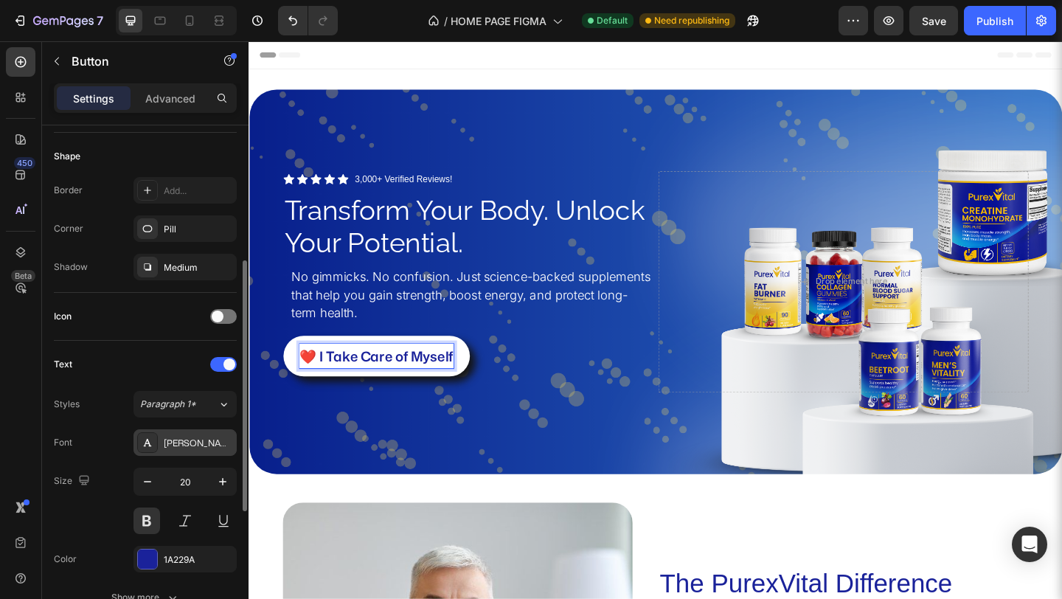
click at [180, 441] on div "[PERSON_NAME]" at bounding box center [198, 442] width 69 height 13
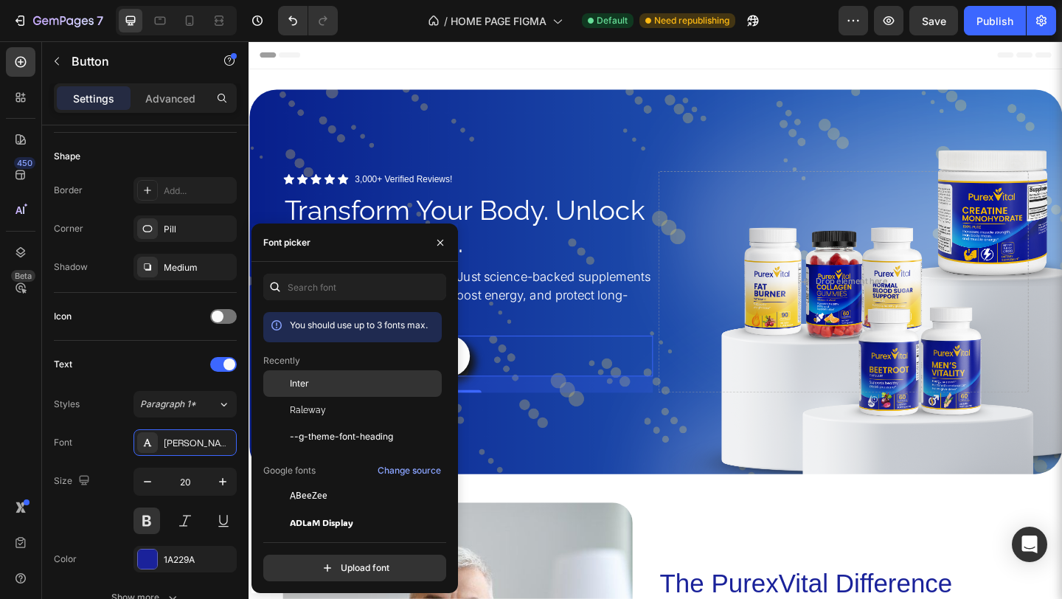
click at [320, 482] on div "Inter" at bounding box center [352, 495] width 178 height 27
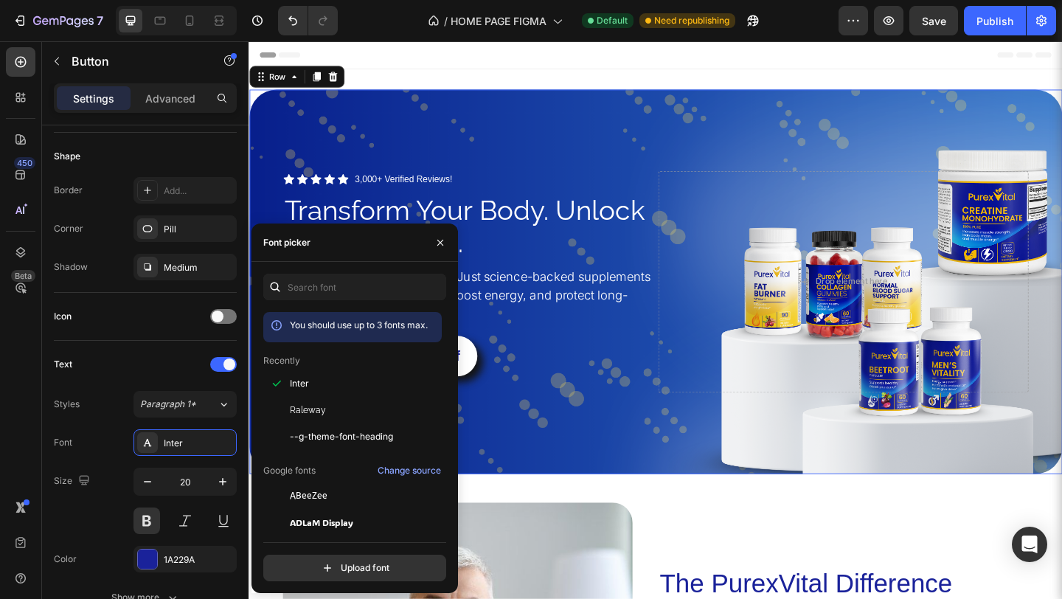
click at [543, 472] on div "Icon Icon Icon Icon Icon Icon List 3,000+ Verified Reviews! Text block Row Tran…" at bounding box center [691, 303] width 884 height 418
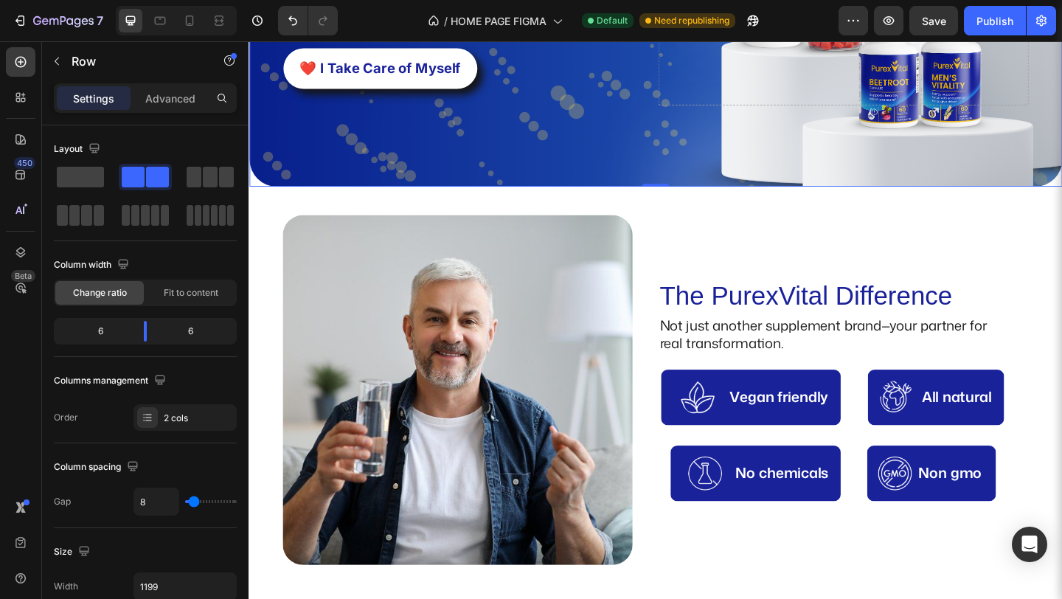
scroll to position [350, 0]
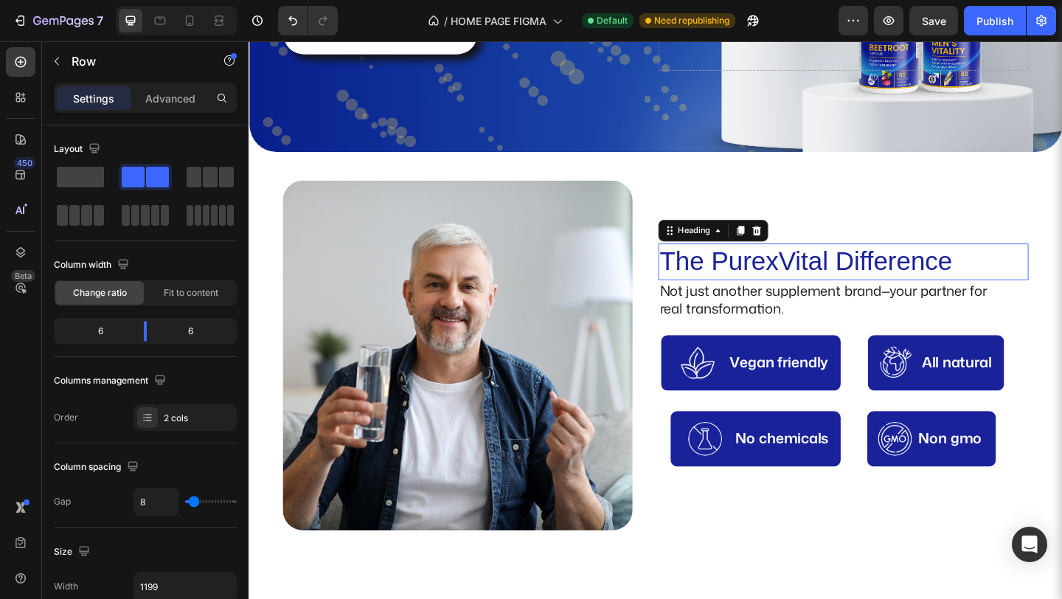
click at [765, 296] on h2 "The PurexVital Difference" at bounding box center [895, 280] width 403 height 39
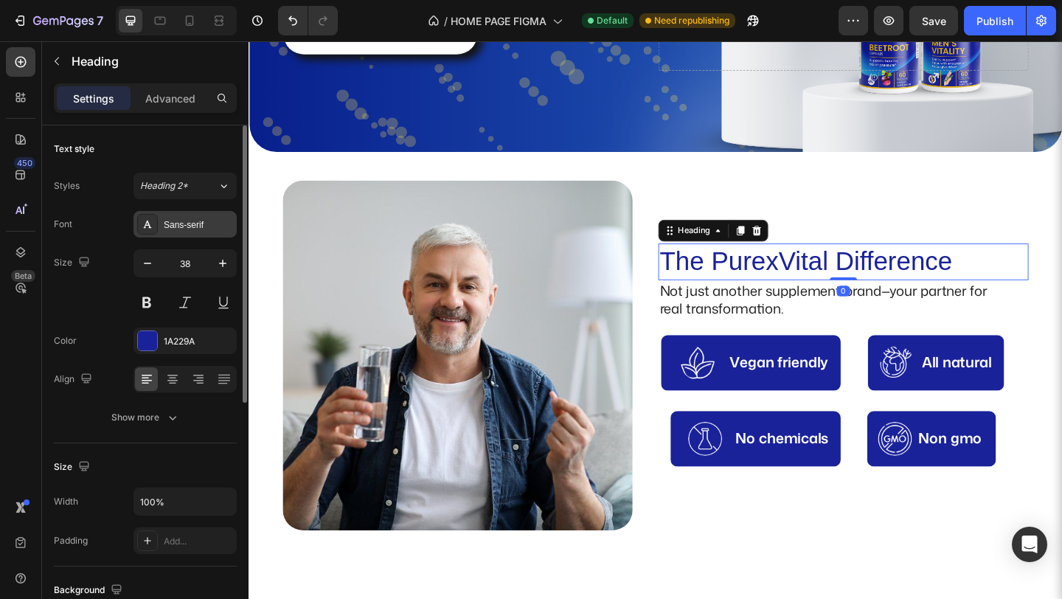
click at [192, 229] on div "Sans-serif" at bounding box center [198, 224] width 69 height 13
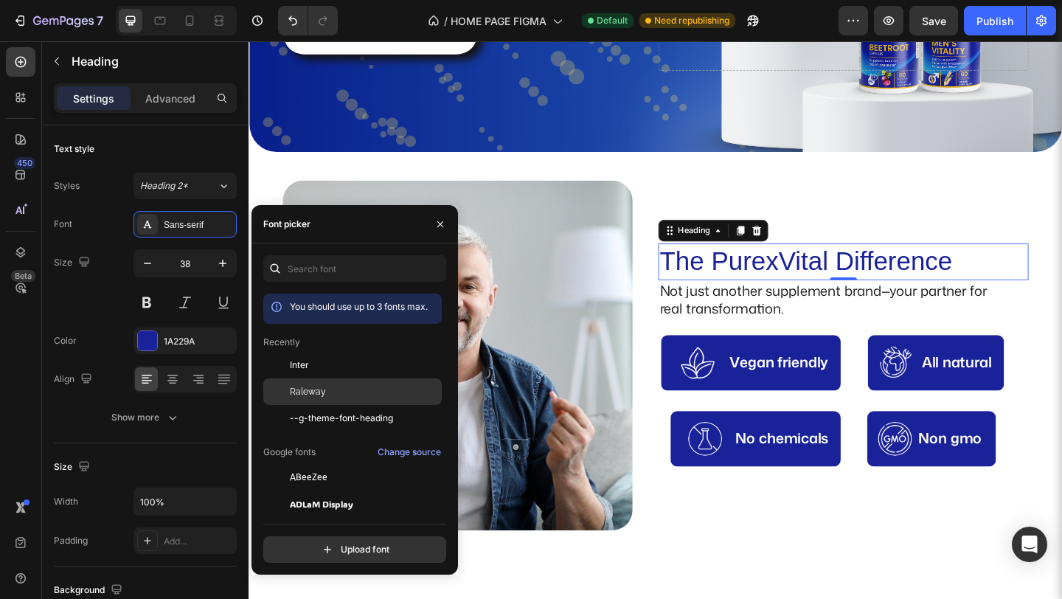
click at [348, 397] on div "Raleway" at bounding box center [364, 391] width 149 height 13
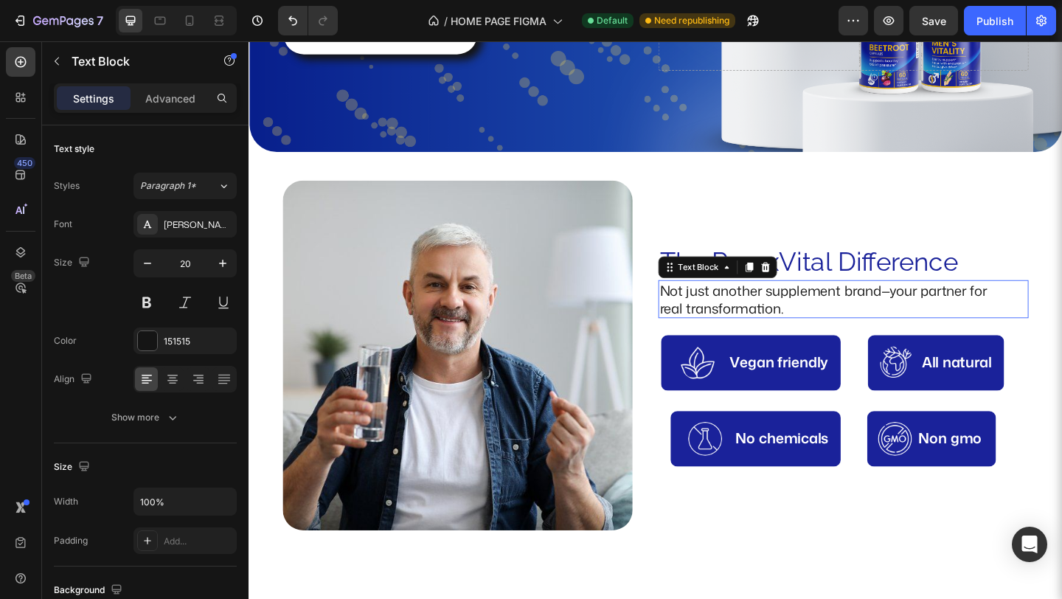
click at [715, 318] on p "Not just another supplement brand—your partner for real transformation." at bounding box center [883, 321] width 377 height 38
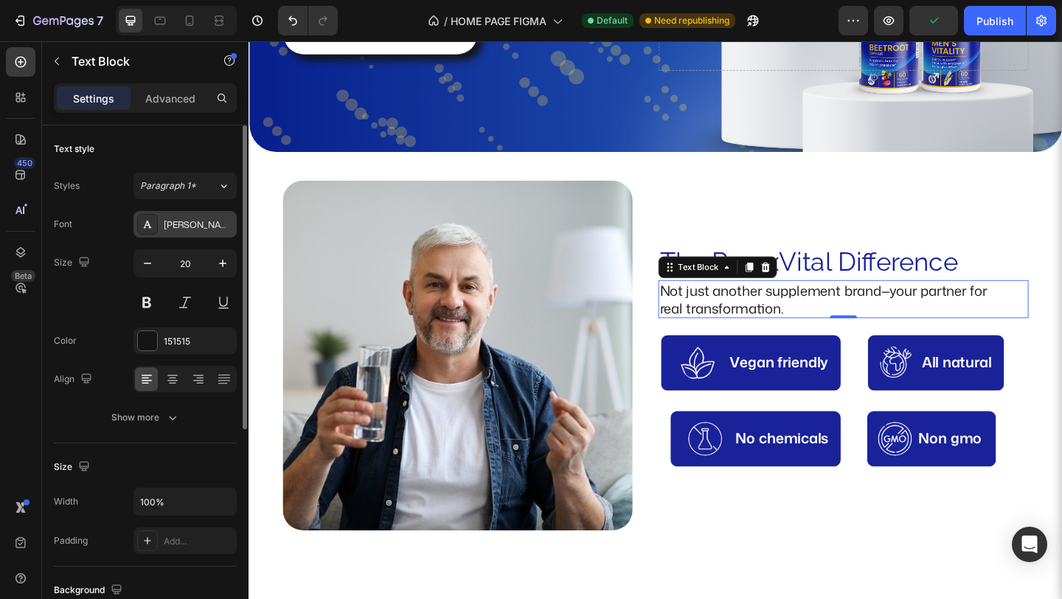
click at [199, 232] on div "[PERSON_NAME]" at bounding box center [184, 224] width 103 height 27
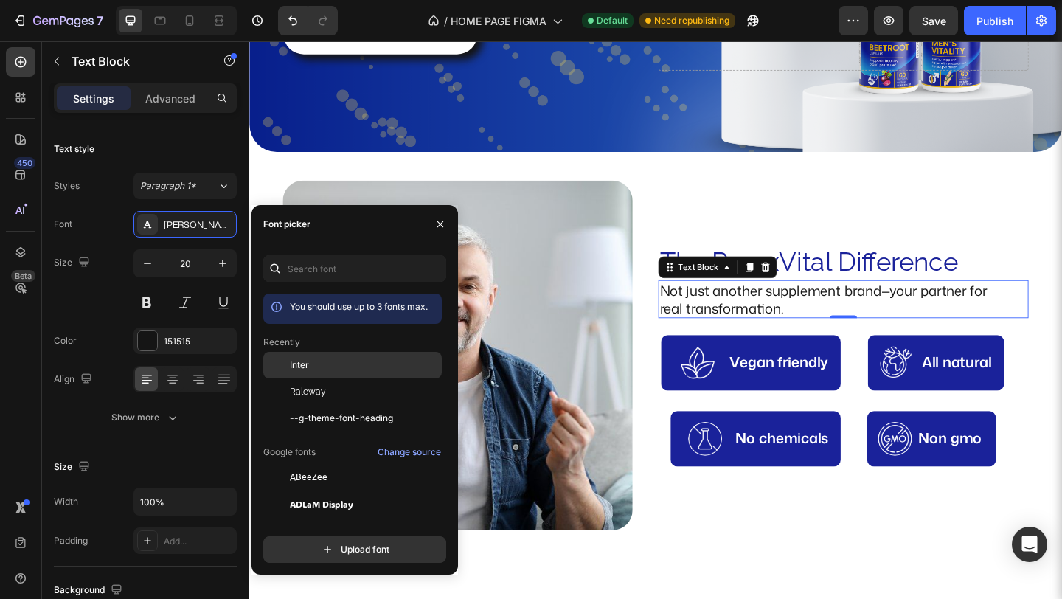
click at [313, 367] on div "Inter" at bounding box center [364, 364] width 149 height 13
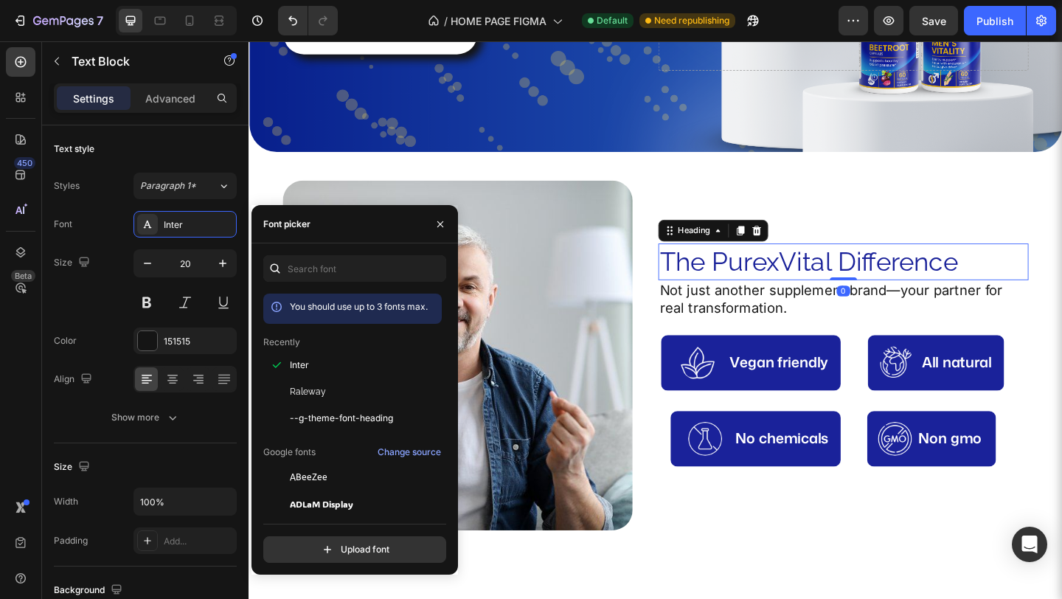
click at [857, 283] on h2 "The PurexVital Difference" at bounding box center [895, 280] width 403 height 39
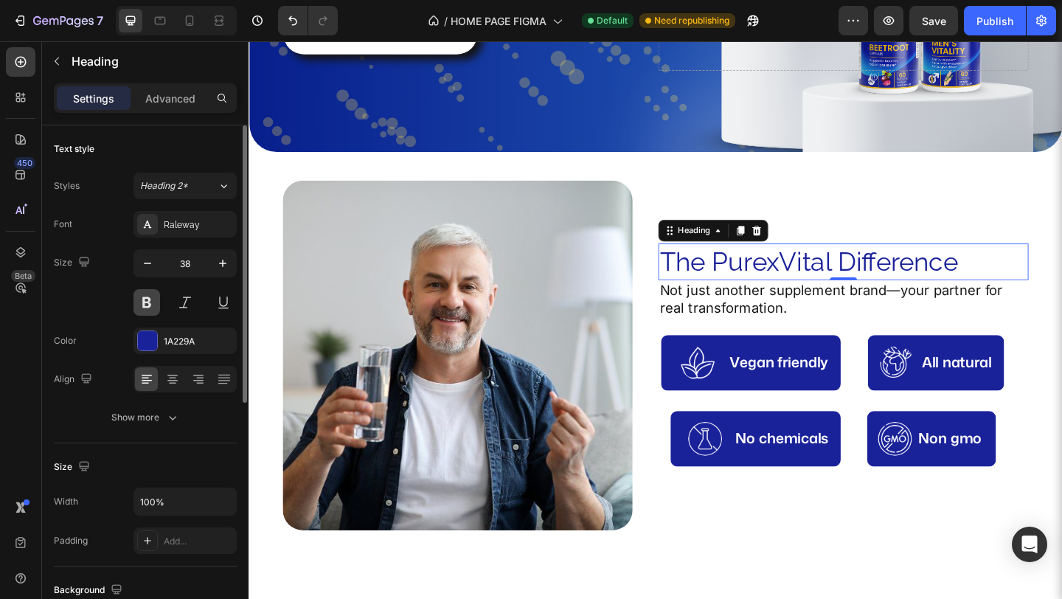
click at [154, 296] on button at bounding box center [146, 302] width 27 height 27
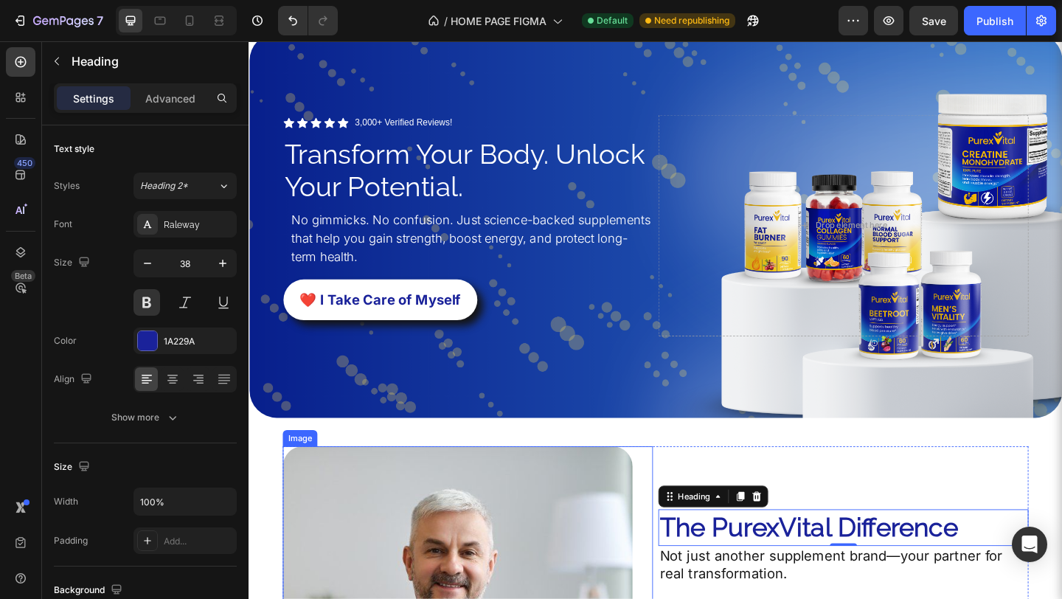
scroll to position [0, 0]
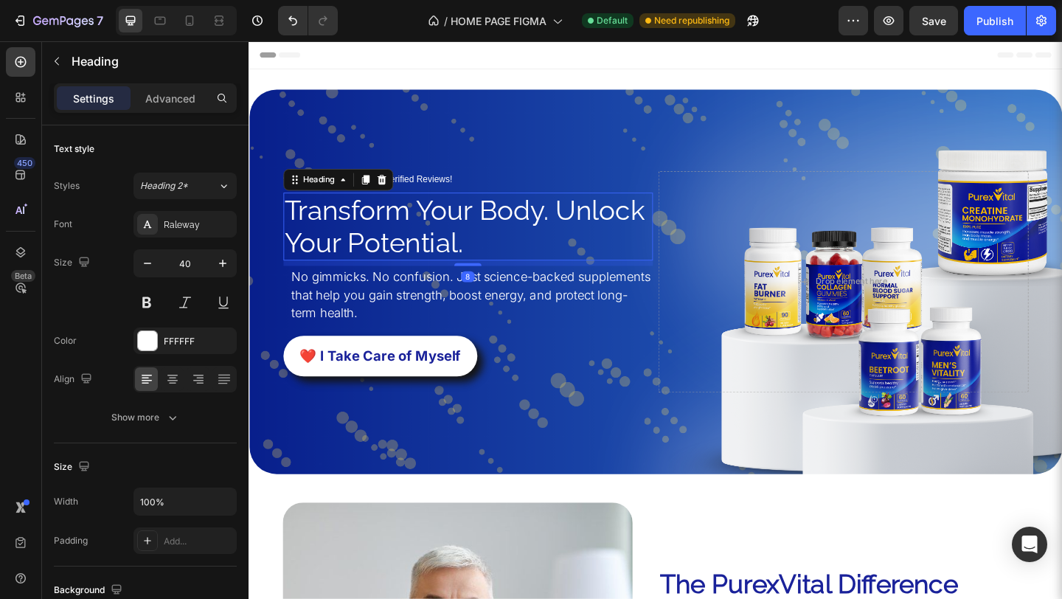
click at [405, 265] on h2 "Transform Your Body. Unlock Your Potential." at bounding box center [487, 243] width 403 height 74
click at [151, 311] on button at bounding box center [146, 302] width 27 height 27
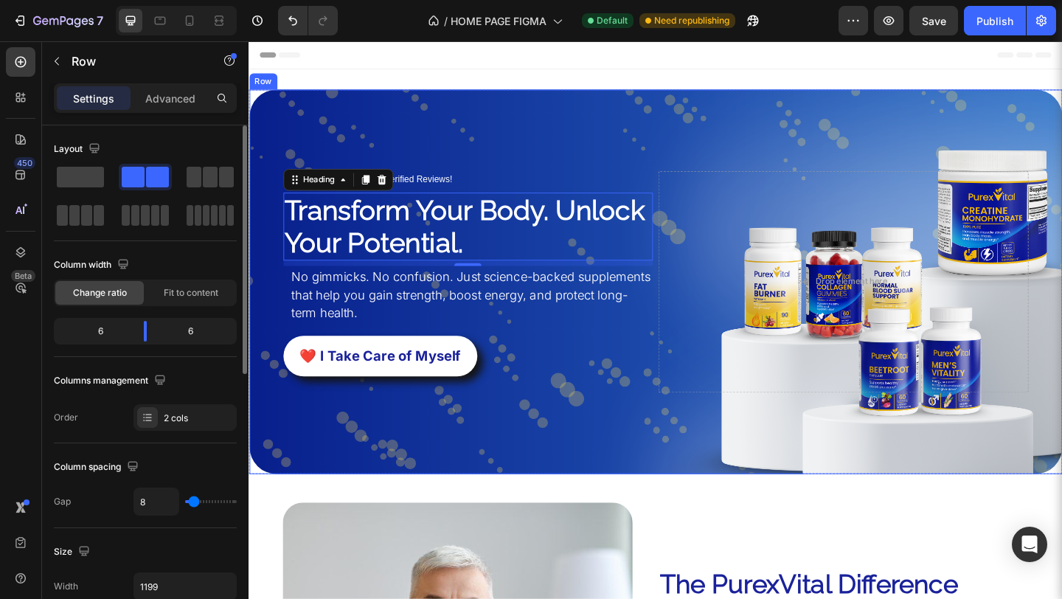
click at [456, 496] on div "Icon Icon Icon Icon Icon Icon List 3,000+ Verified Reviews! Text block Row Tran…" at bounding box center [691, 303] width 884 height 418
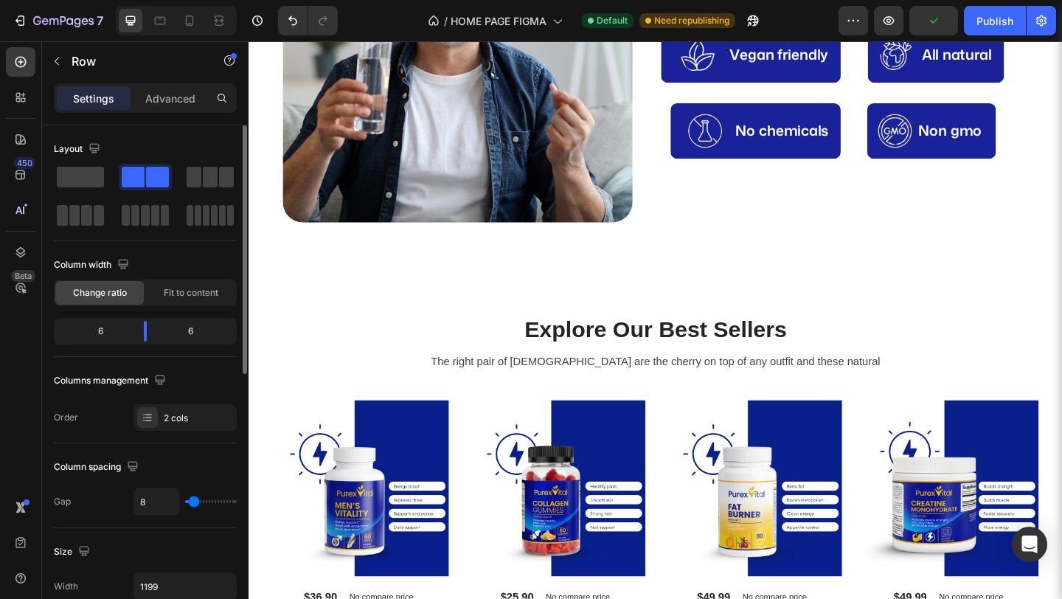
scroll to position [696, 0]
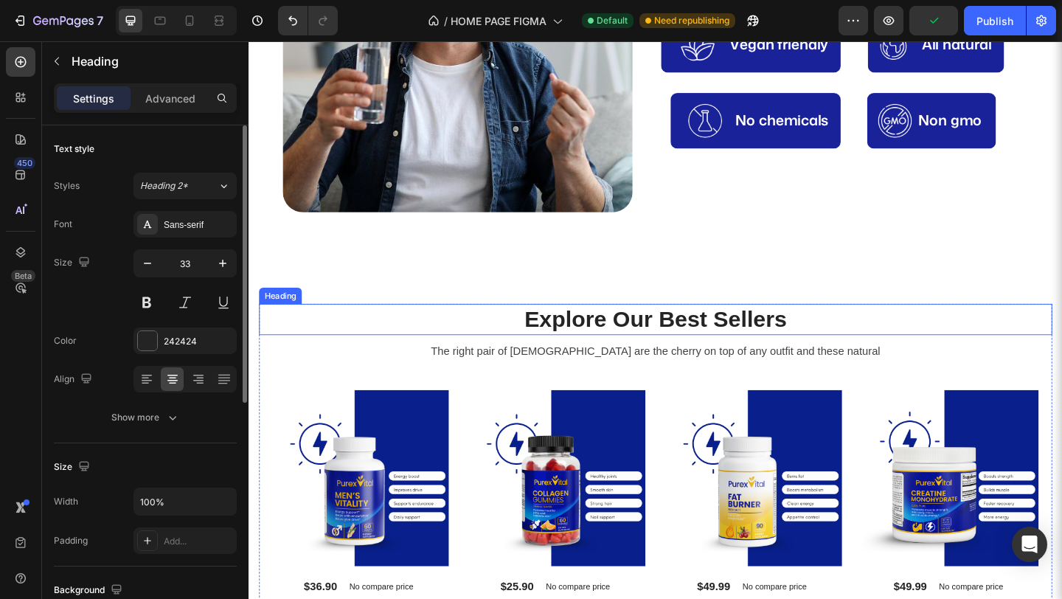
click at [580, 344] on p "Explore Our Best Sellers" at bounding box center [691, 344] width 860 height 32
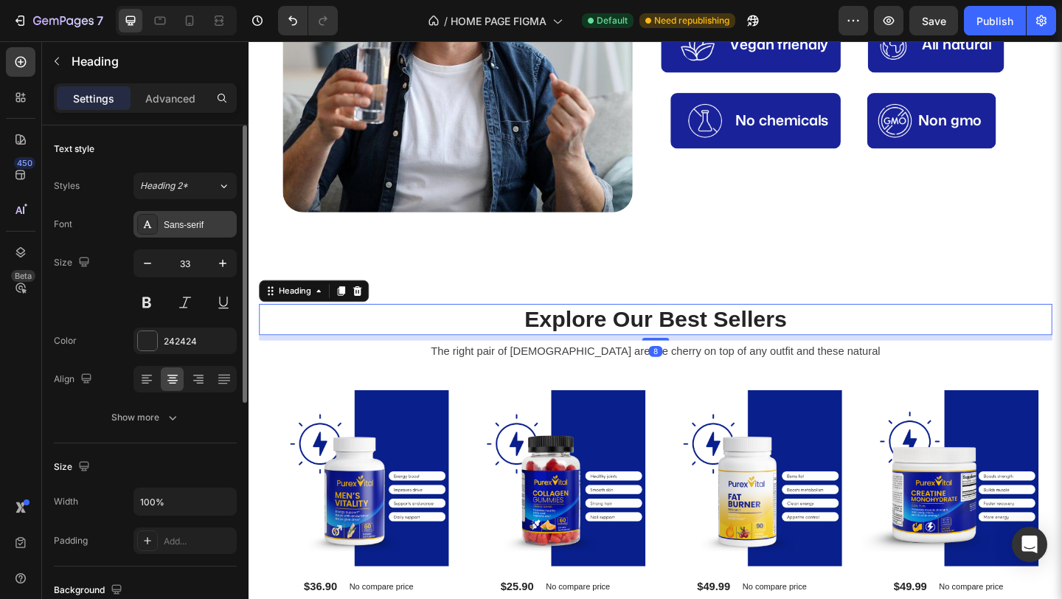
click at [189, 234] on div "Sans-serif" at bounding box center [184, 224] width 103 height 27
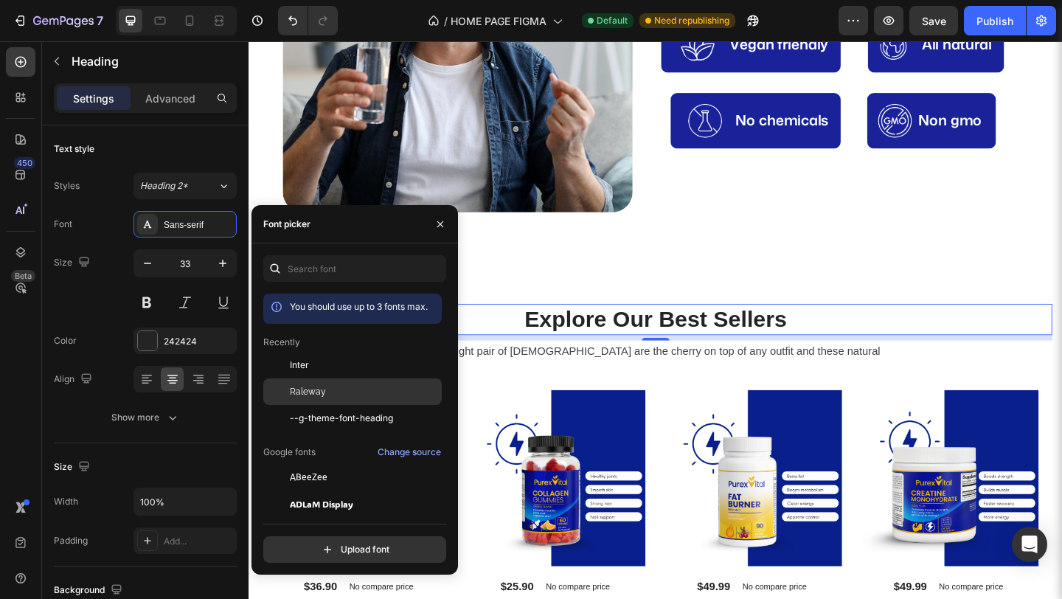
click at [310, 397] on span "Raleway" at bounding box center [308, 391] width 36 height 13
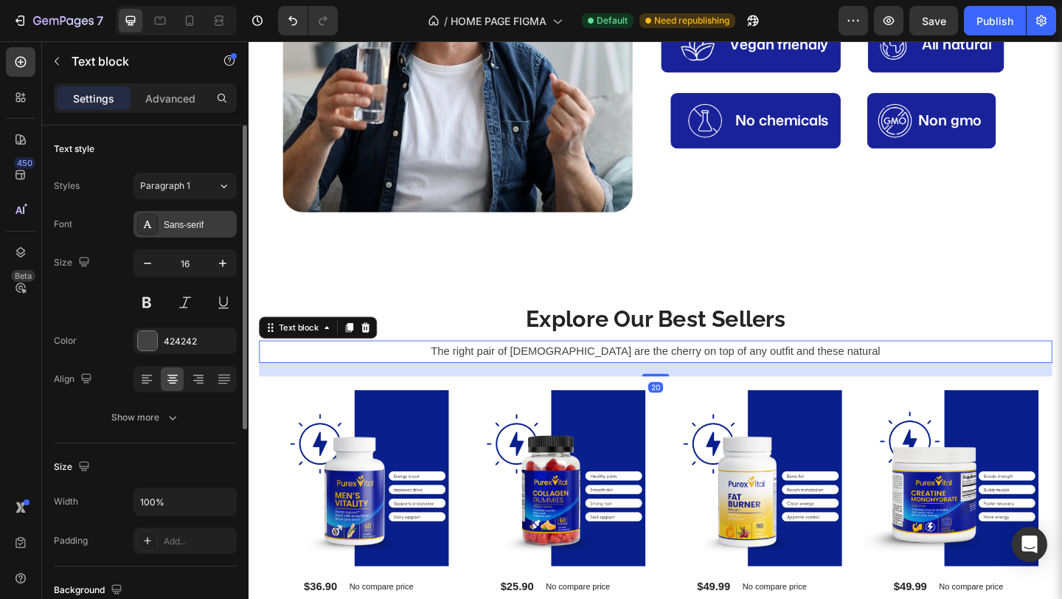
click at [179, 225] on div "Sans-serif" at bounding box center [198, 224] width 69 height 13
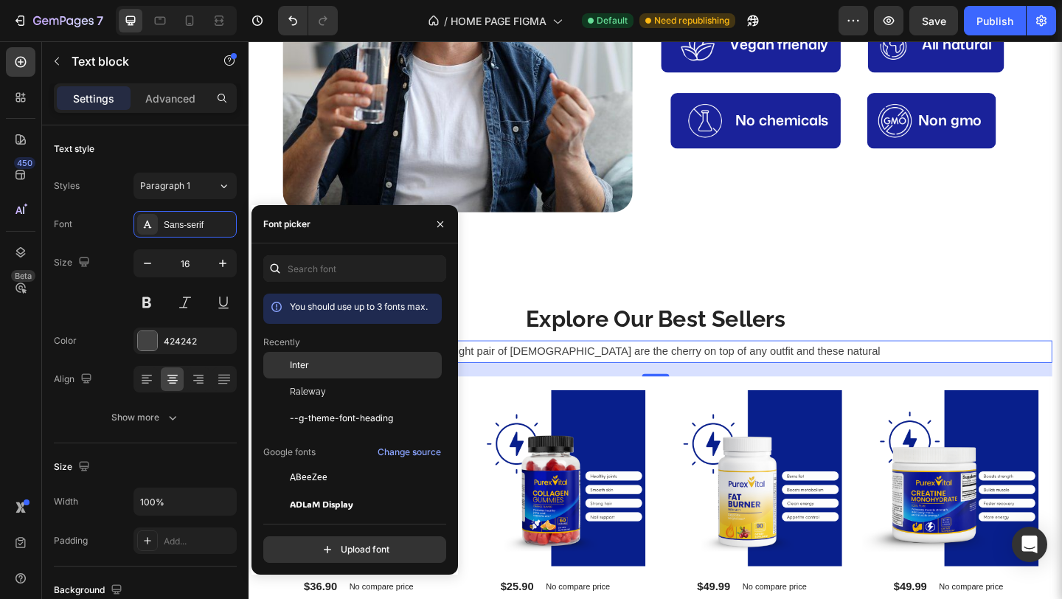
click at [367, 366] on div "Inter" at bounding box center [364, 364] width 149 height 13
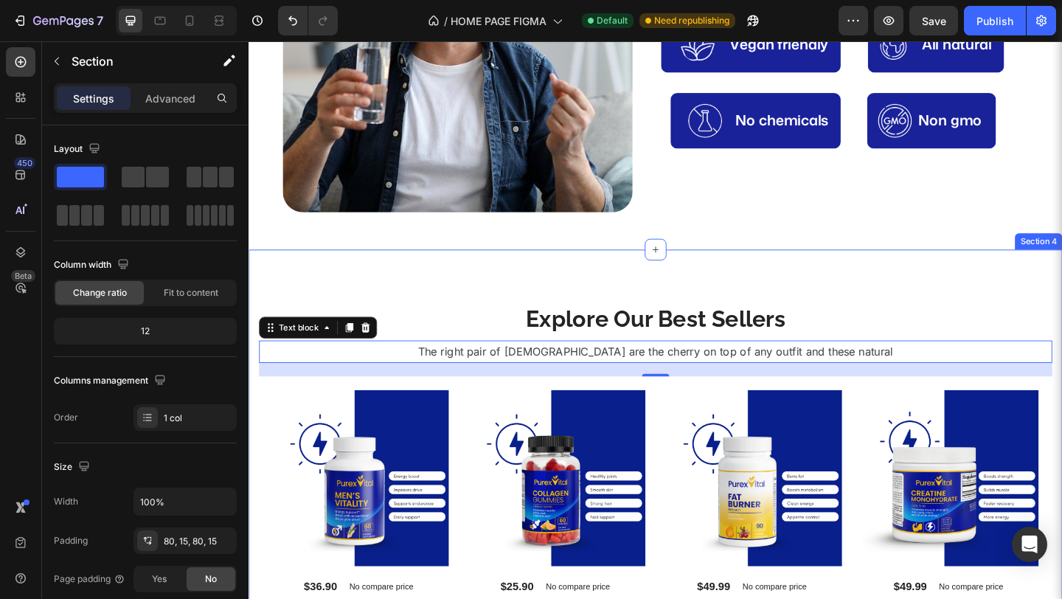
click at [716, 291] on div "Explore Our Best Sellers Heading The right pair of sunnies are the cherry on to…" at bounding box center [690, 553] width 885 height 571
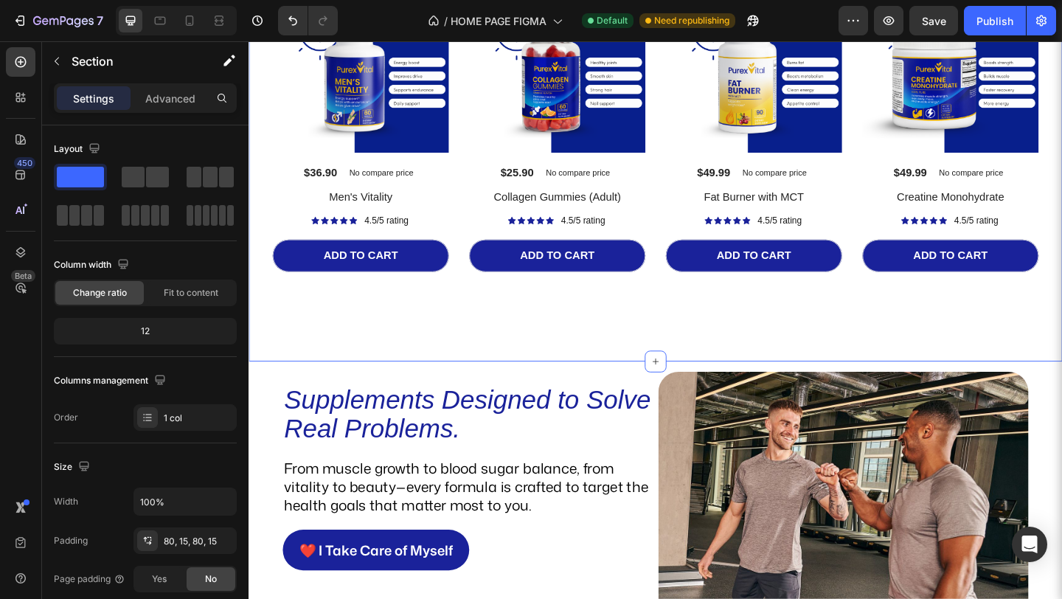
scroll to position [1256, 0]
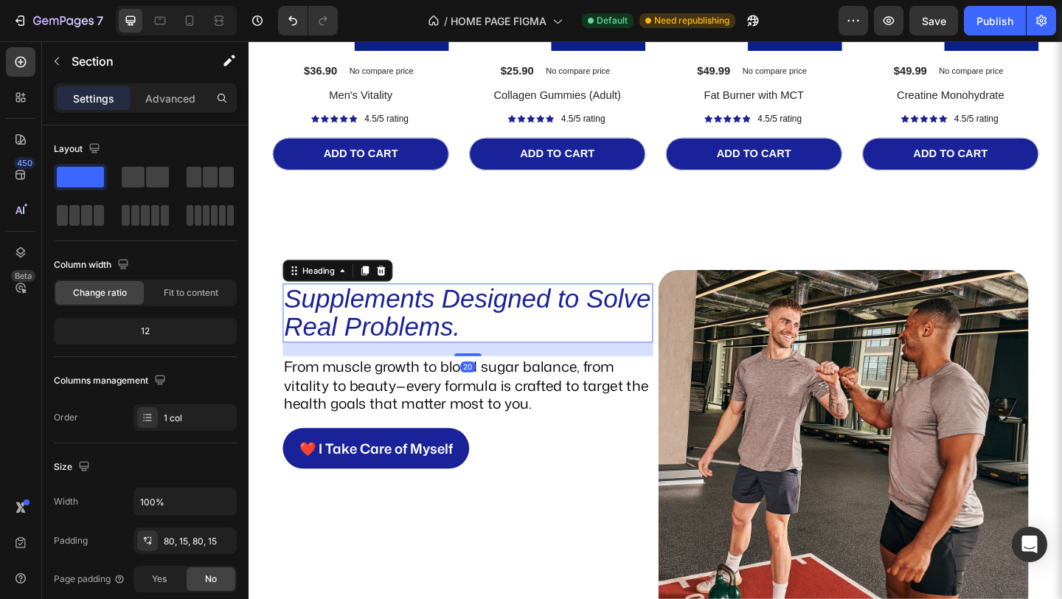
click at [579, 333] on icon "Supplements Designed to Solve Real Problems." at bounding box center [486, 336] width 399 height 62
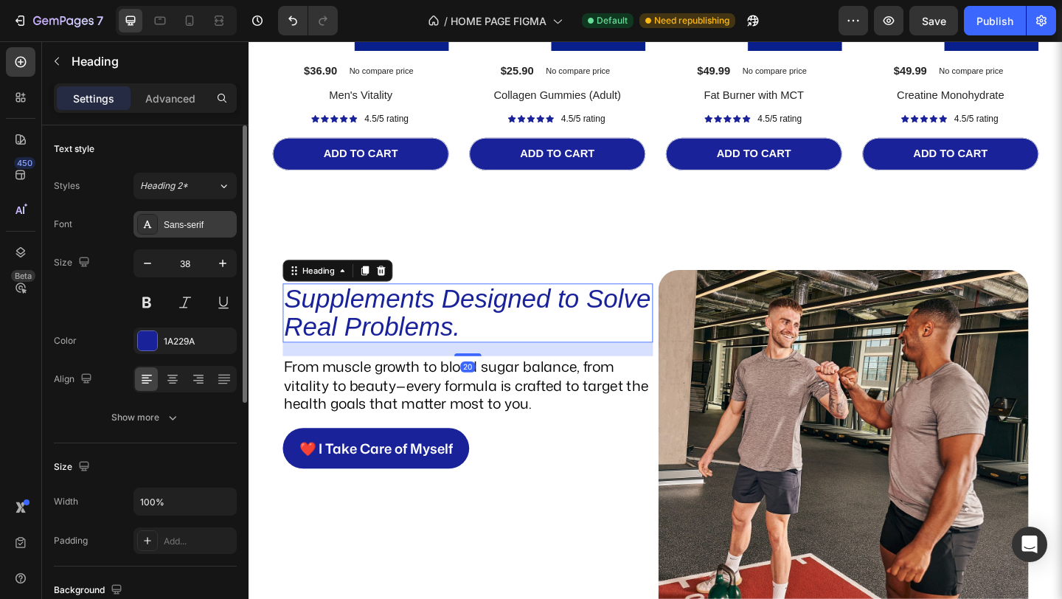
click at [215, 233] on div "Sans-serif" at bounding box center [184, 224] width 103 height 27
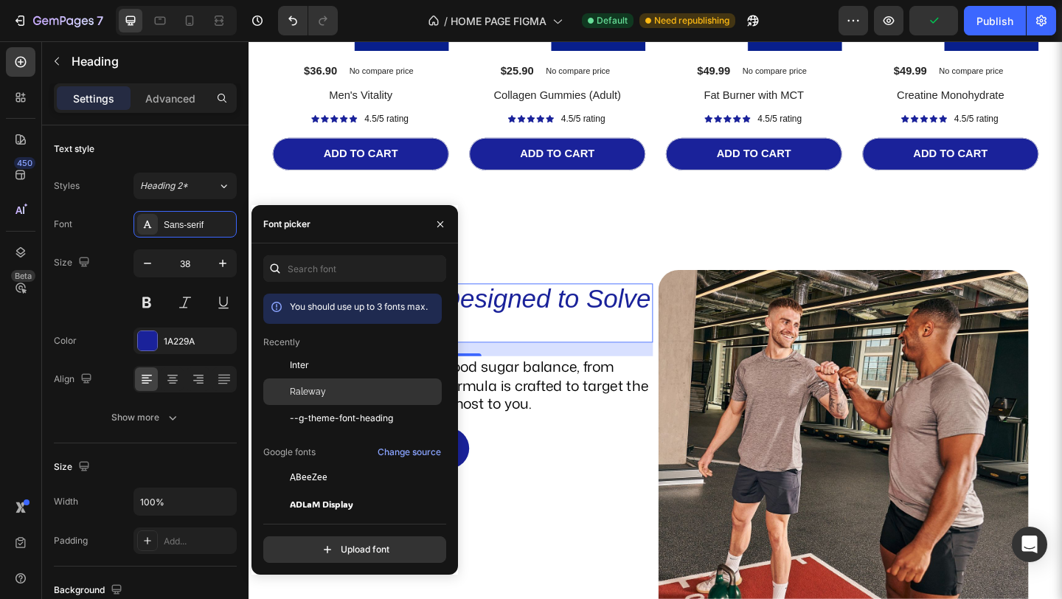
click at [321, 385] on span "Raleway" at bounding box center [308, 391] width 36 height 13
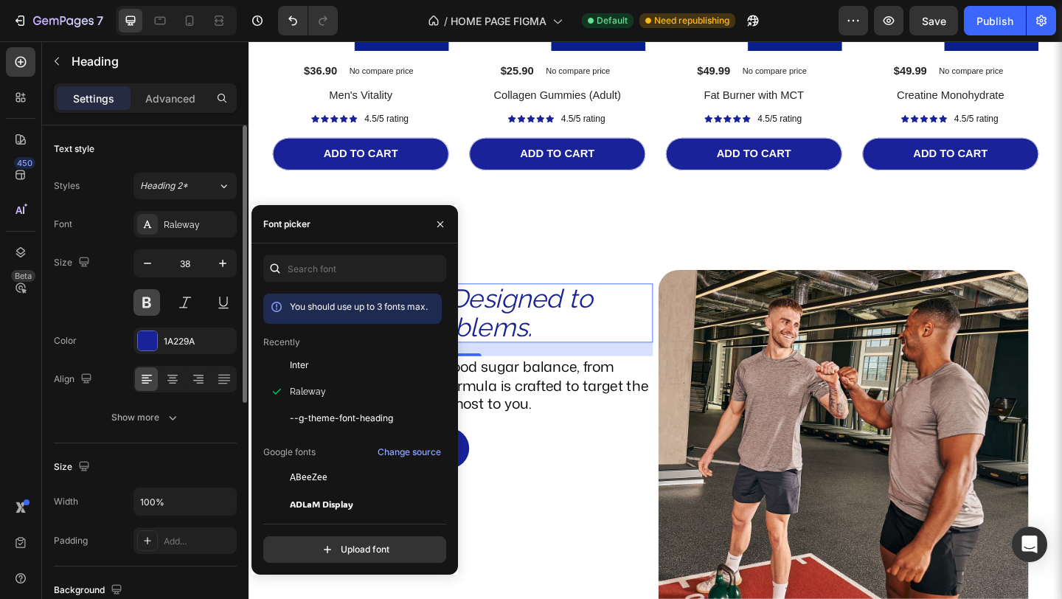
click at [144, 300] on button at bounding box center [146, 302] width 27 height 27
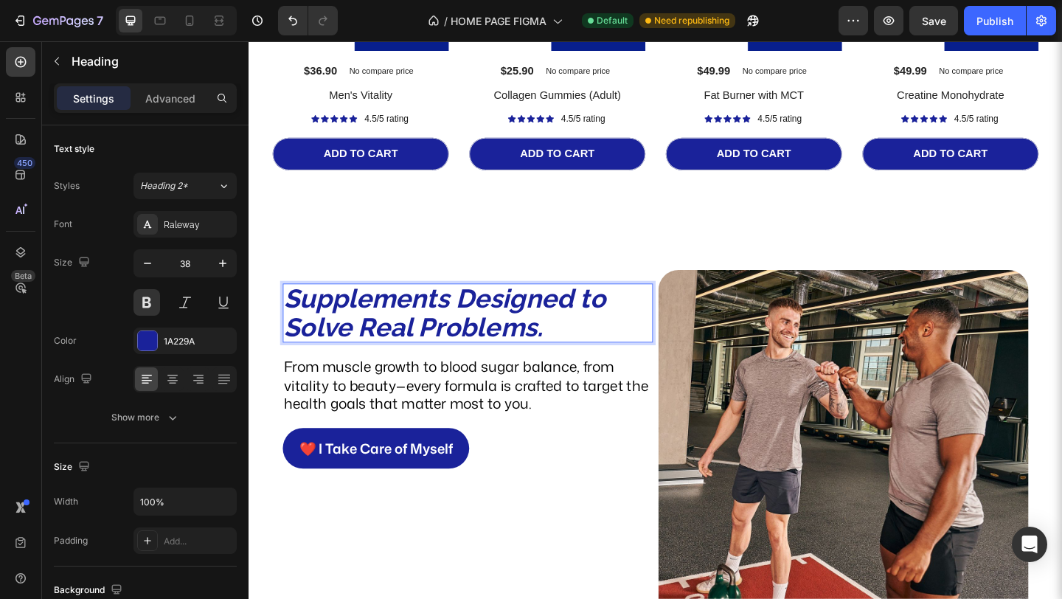
click at [377, 350] on icon "Supplements Designed to Solve Real Problems." at bounding box center [461, 336] width 349 height 64
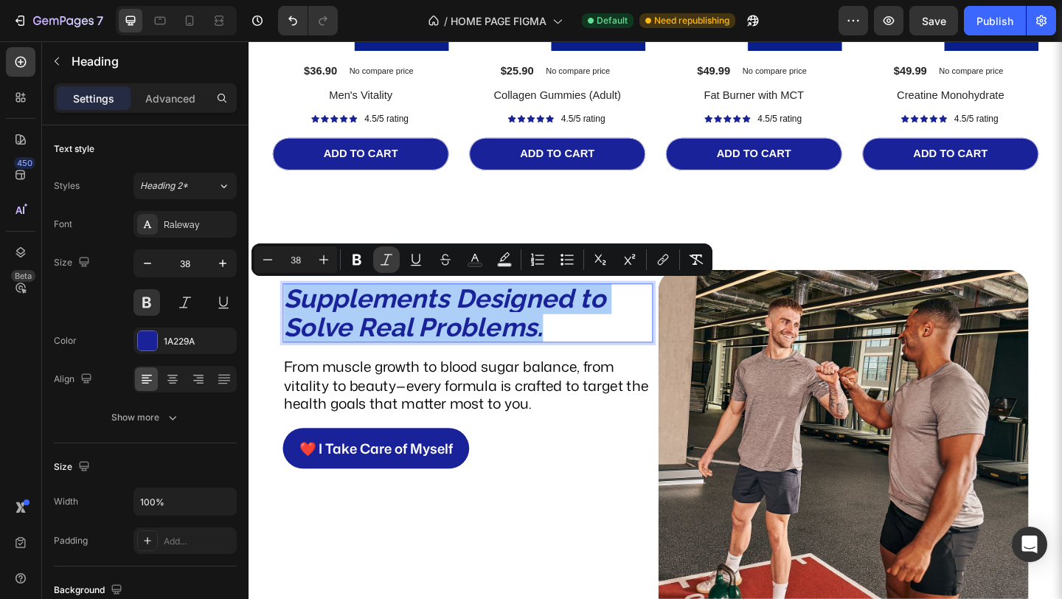
click at [391, 258] on icon "Editor contextual toolbar" at bounding box center [386, 259] width 15 height 15
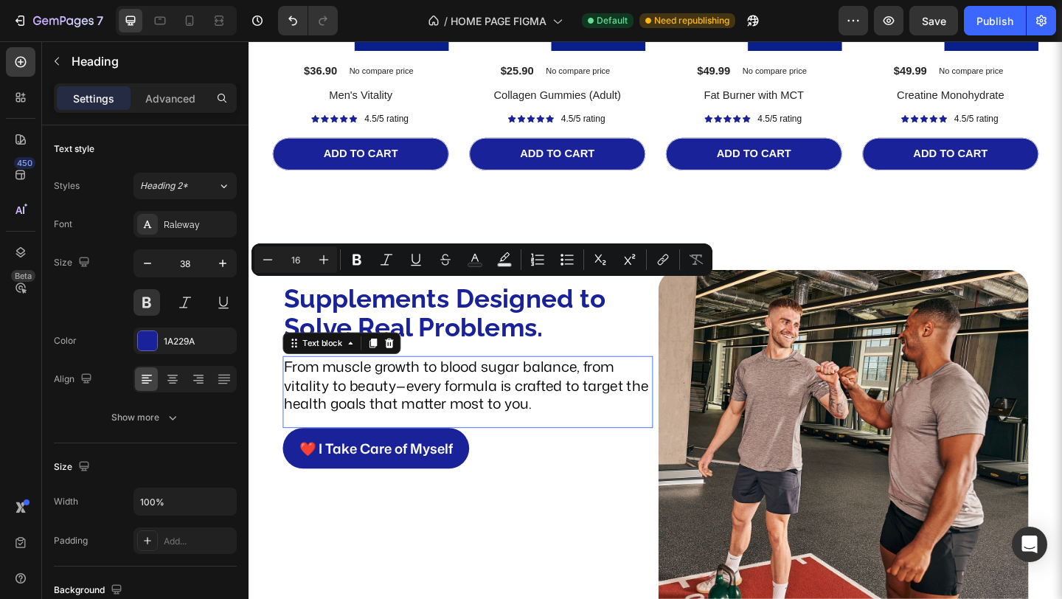
click at [411, 418] on p "From muscle growth to blood sugar balance, from vitality to beauty—every formul…" at bounding box center [487, 415] width 400 height 60
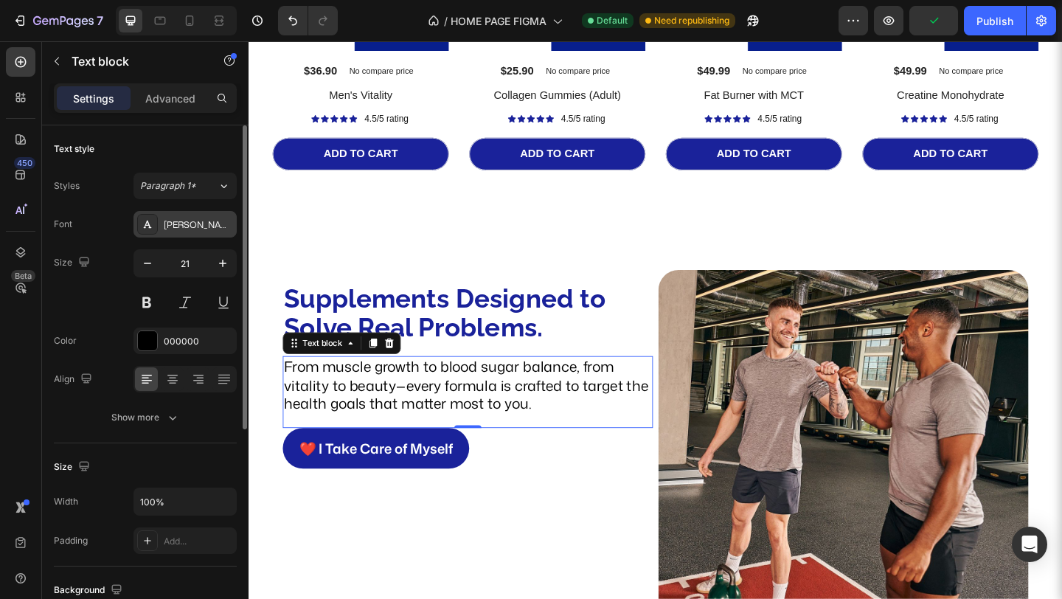
click at [192, 235] on div "[PERSON_NAME]" at bounding box center [184, 224] width 103 height 27
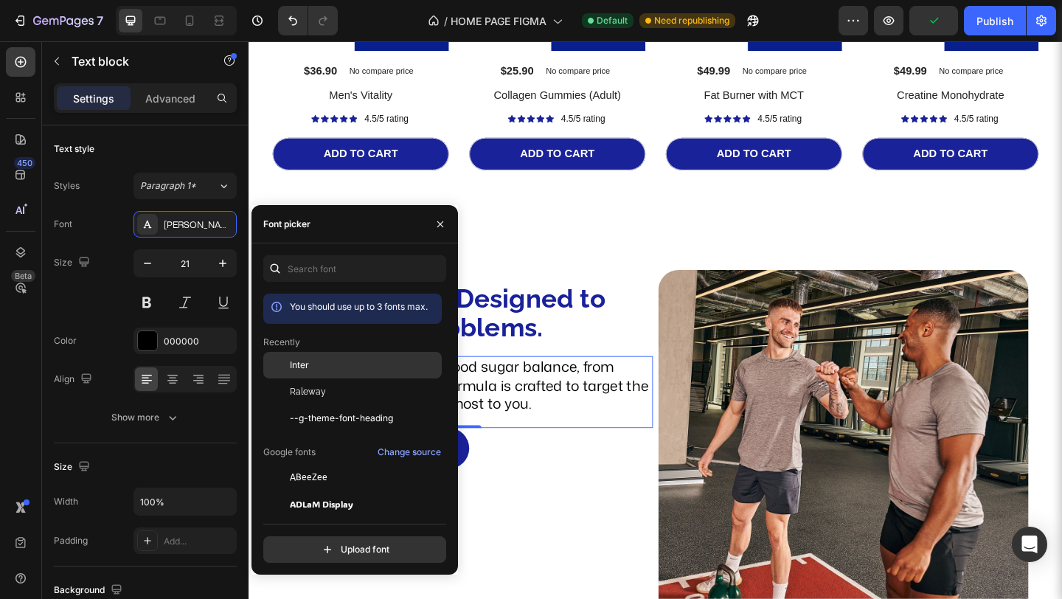
click at [278, 366] on div at bounding box center [276, 365] width 27 height 27
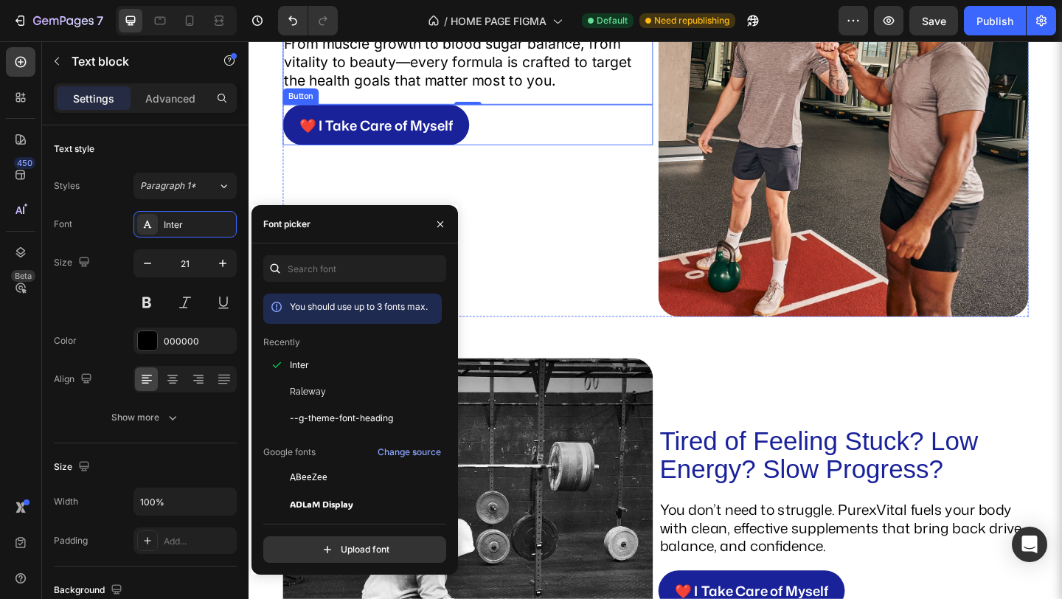
scroll to position [1720, 0]
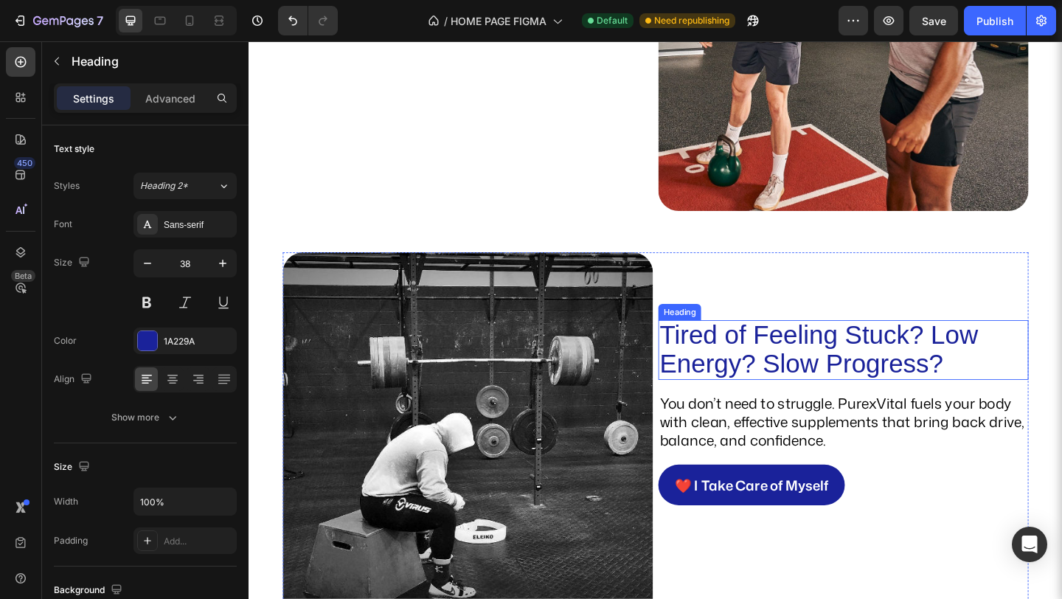
click at [726, 398] on h2 "Tired of Feeling Stuck? Low Energy? Slow Progress?" at bounding box center [895, 376] width 403 height 65
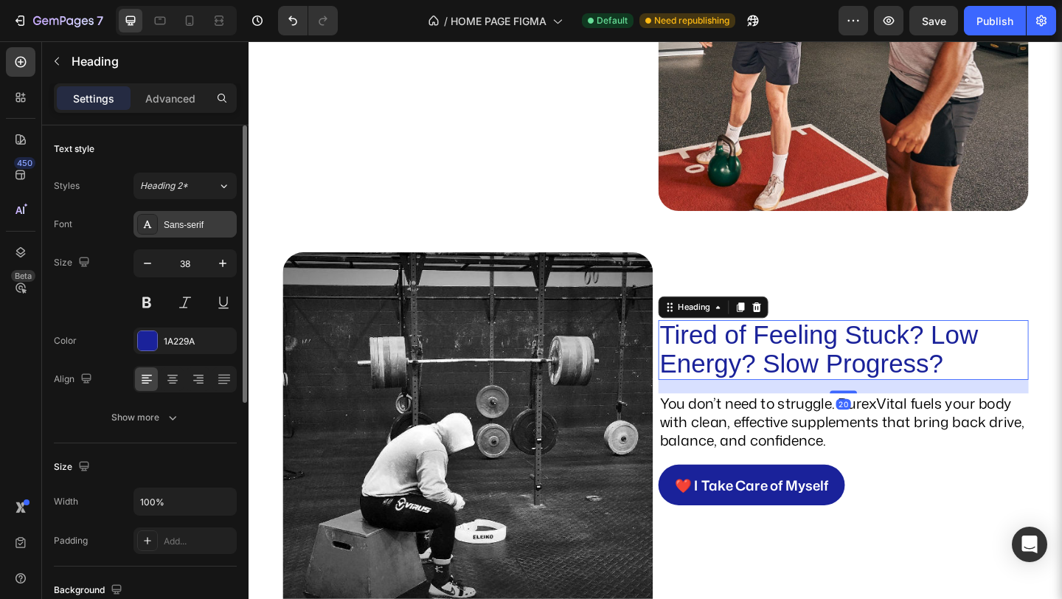
click at [212, 235] on div "Sans-serif" at bounding box center [184, 224] width 103 height 27
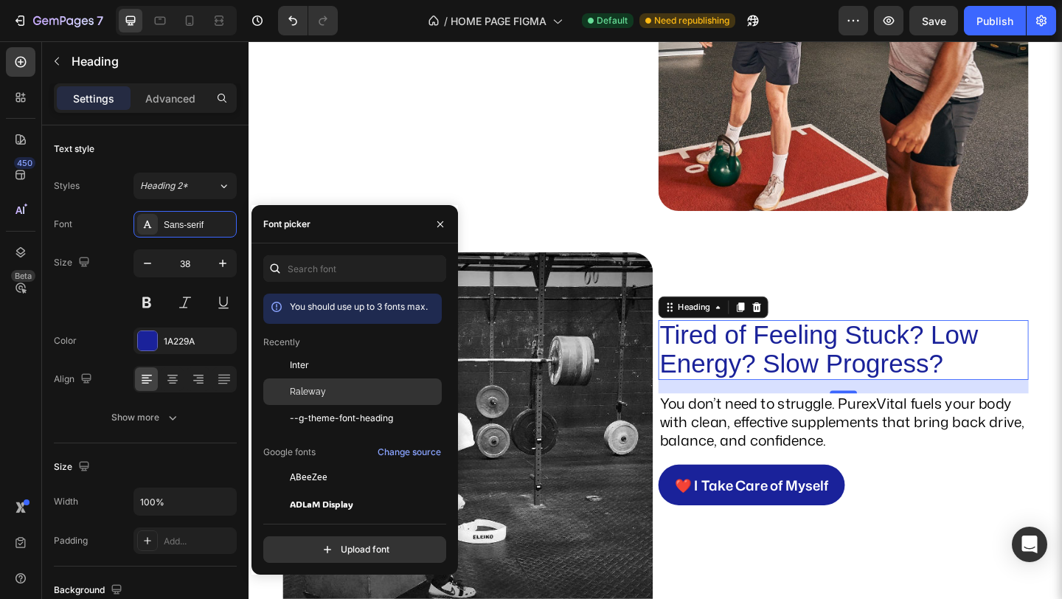
click at [322, 390] on span "Raleway" at bounding box center [308, 391] width 36 height 13
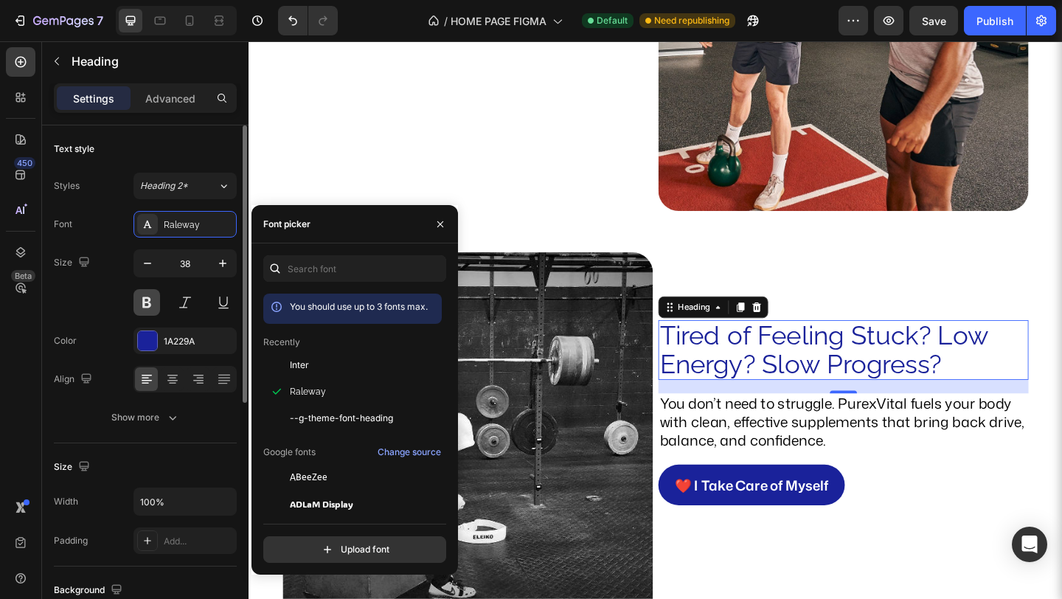
click at [151, 309] on button at bounding box center [146, 302] width 27 height 27
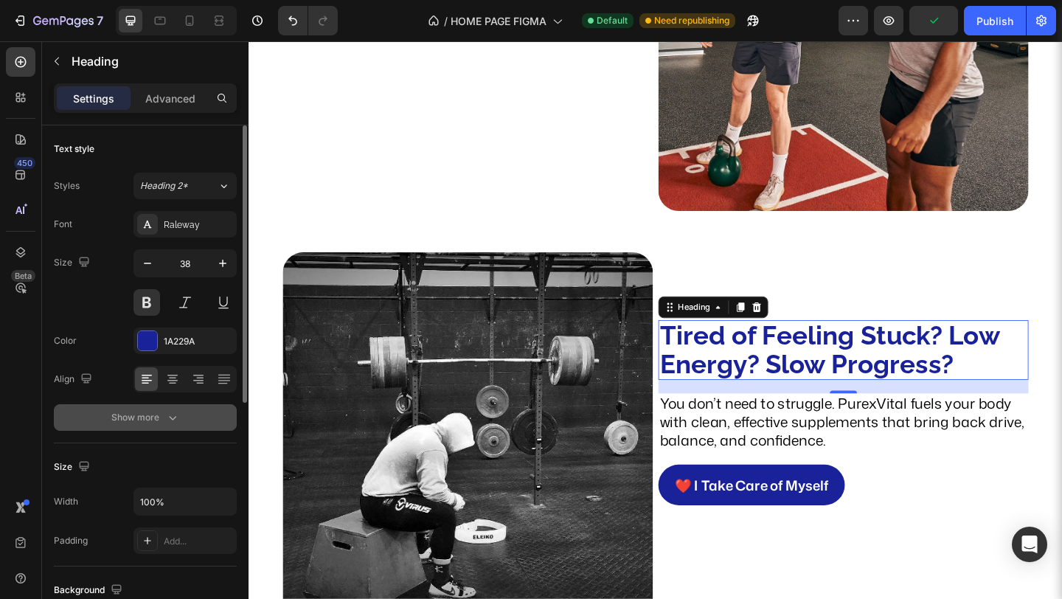
click at [179, 413] on button "Show more" at bounding box center [145, 417] width 183 height 27
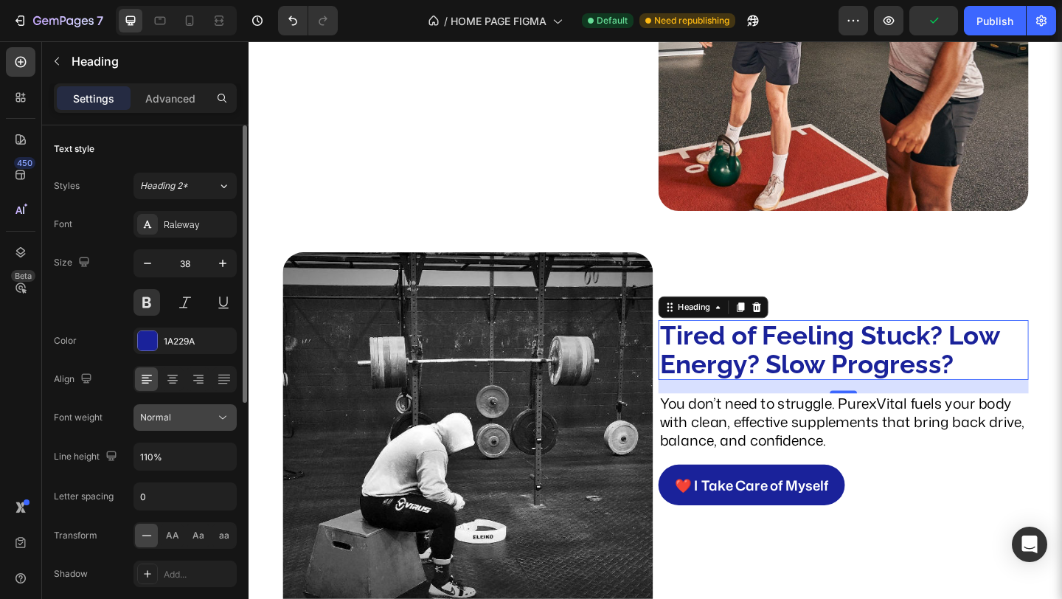
click at [181, 430] on button "Normal" at bounding box center [184, 417] width 103 height 27
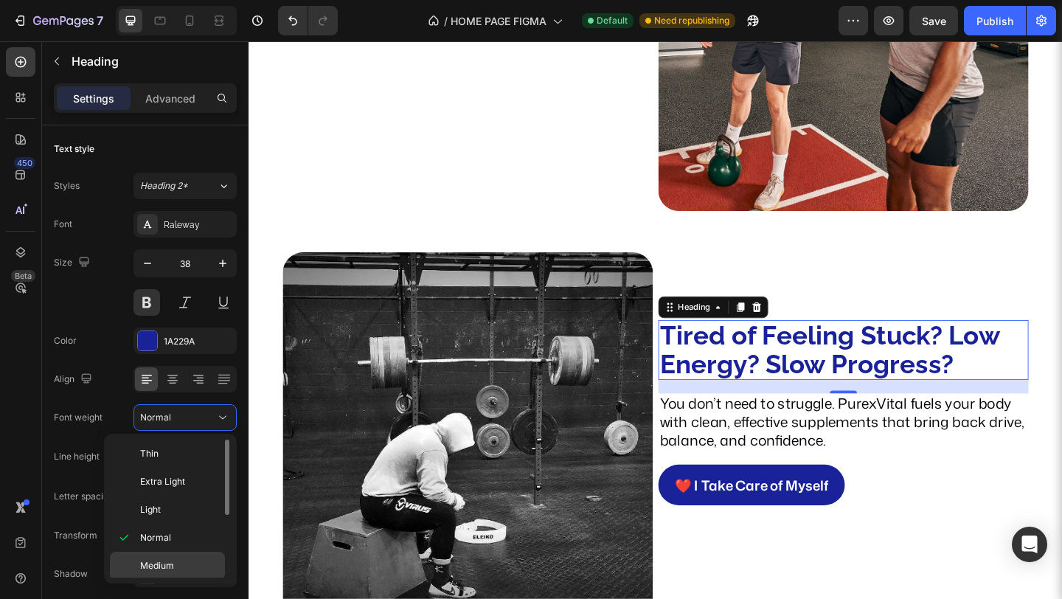
click at [172, 563] on span "Medium" at bounding box center [157, 565] width 34 height 13
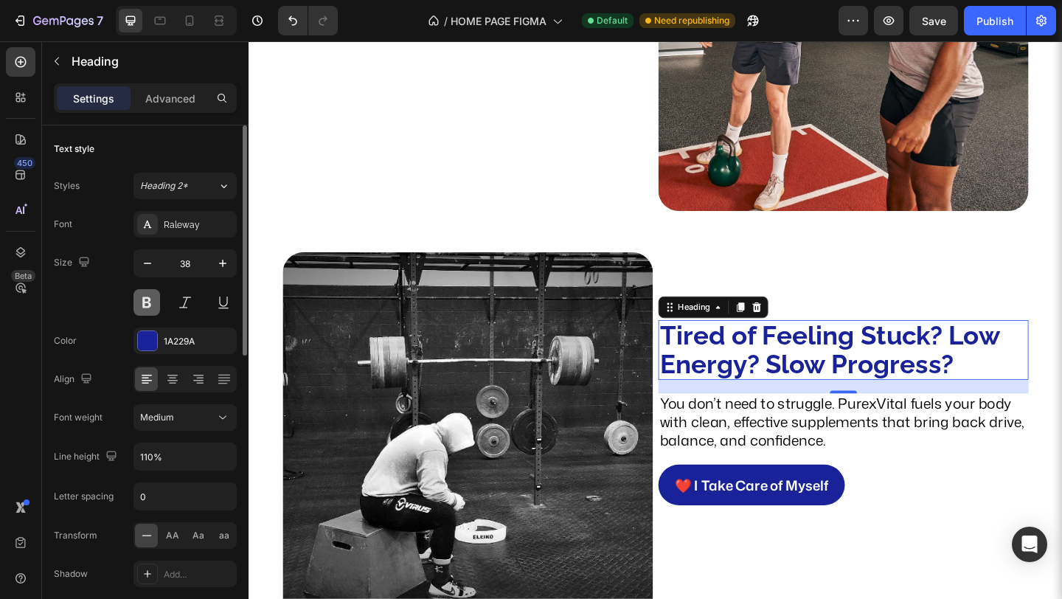
click at [138, 303] on button at bounding box center [146, 302] width 27 height 27
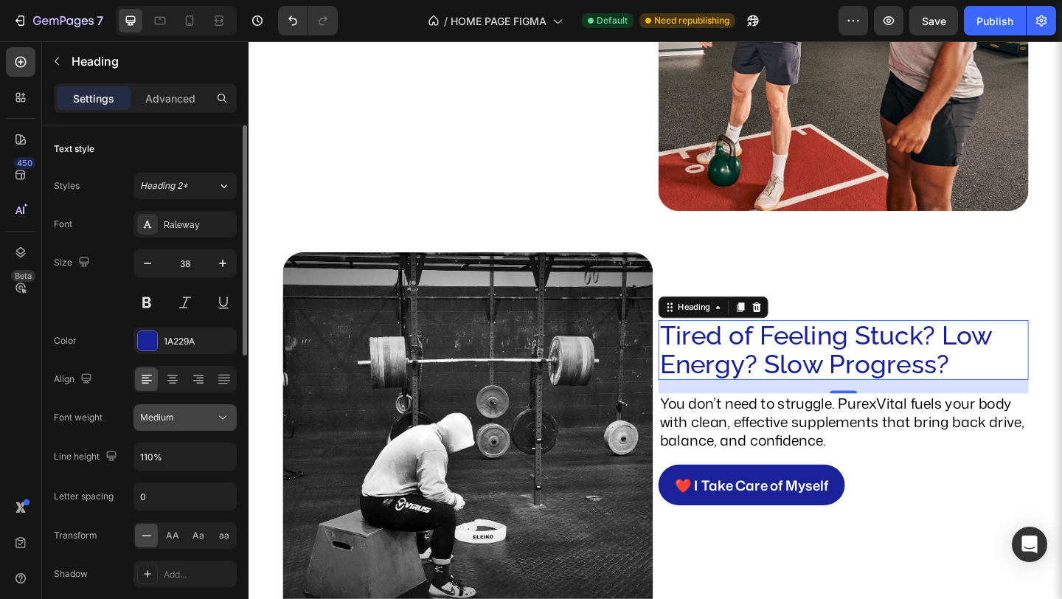
click at [217, 414] on icon at bounding box center [222, 417] width 15 height 15
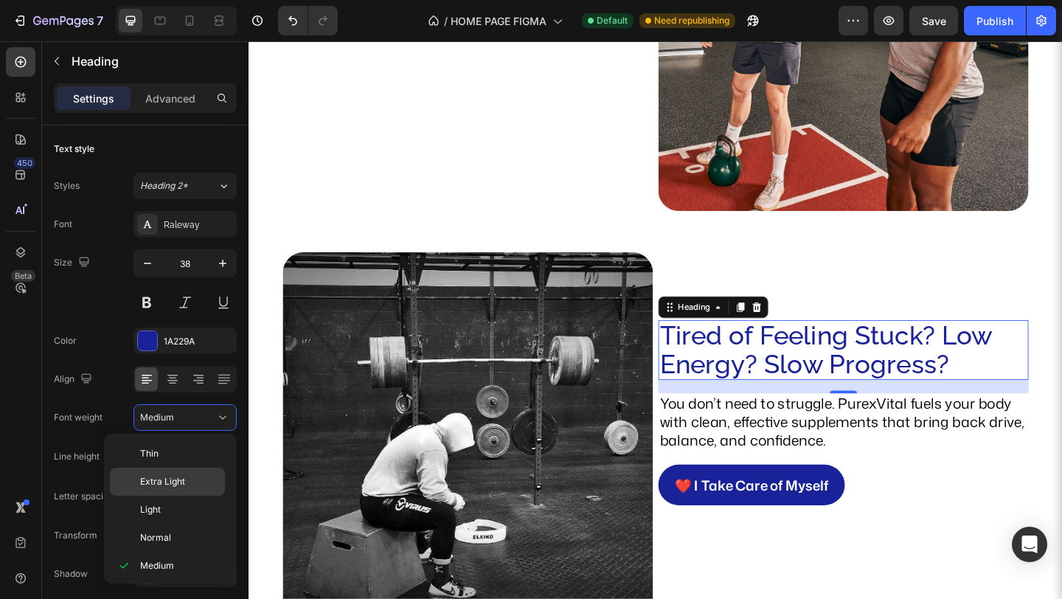
click at [206, 481] on p "Extra Light" at bounding box center [179, 481] width 78 height 13
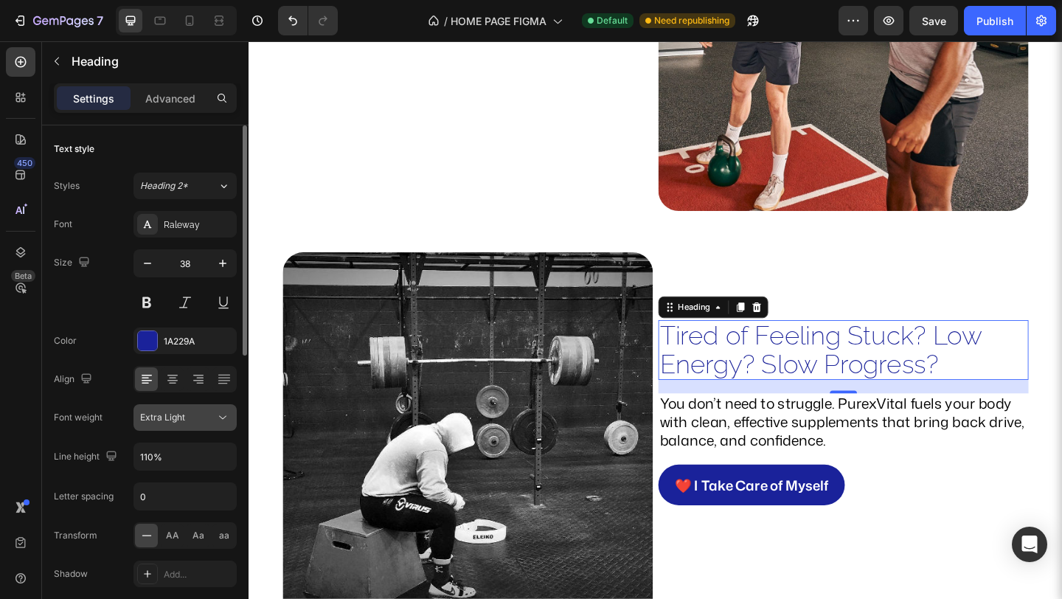
click at [219, 419] on icon at bounding box center [222, 417] width 15 height 15
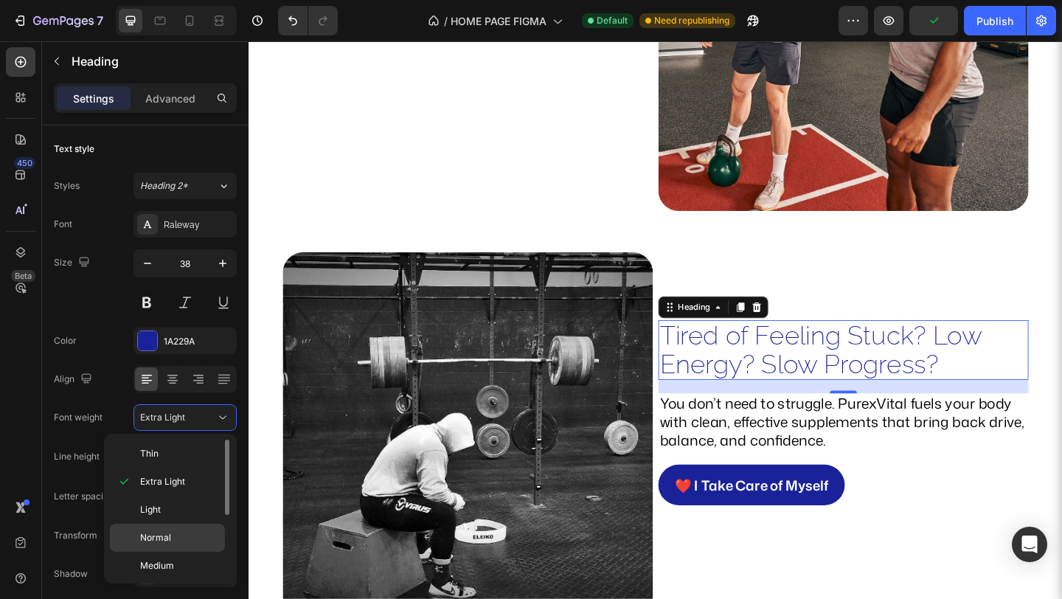
click at [184, 551] on div "Normal" at bounding box center [167, 565] width 115 height 28
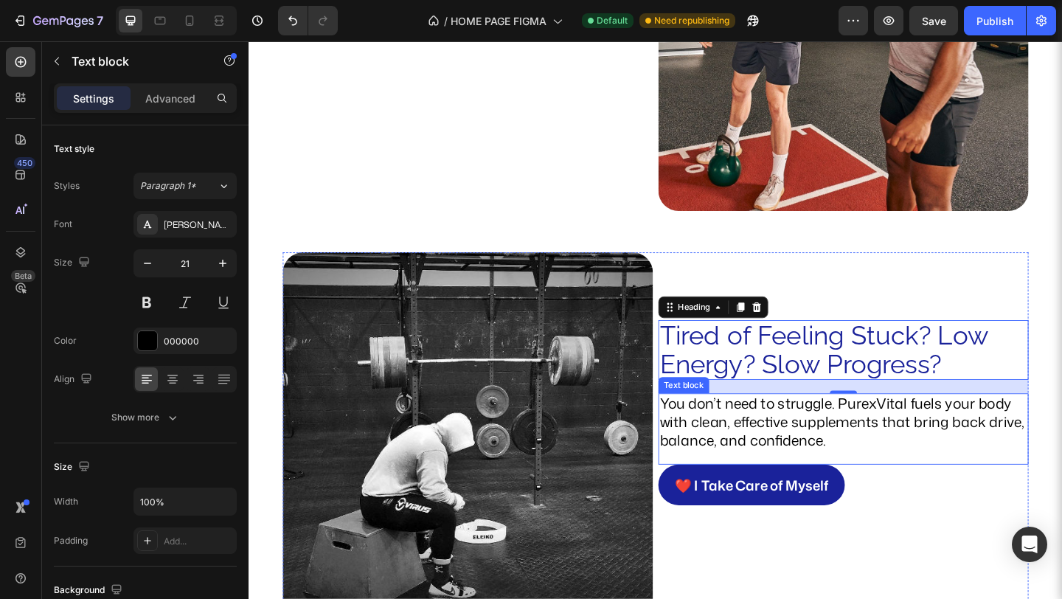
click at [738, 462] on p "You don’t need to struggle. PurexVital fuels your body with clean, effective su…" at bounding box center [895, 455] width 400 height 60
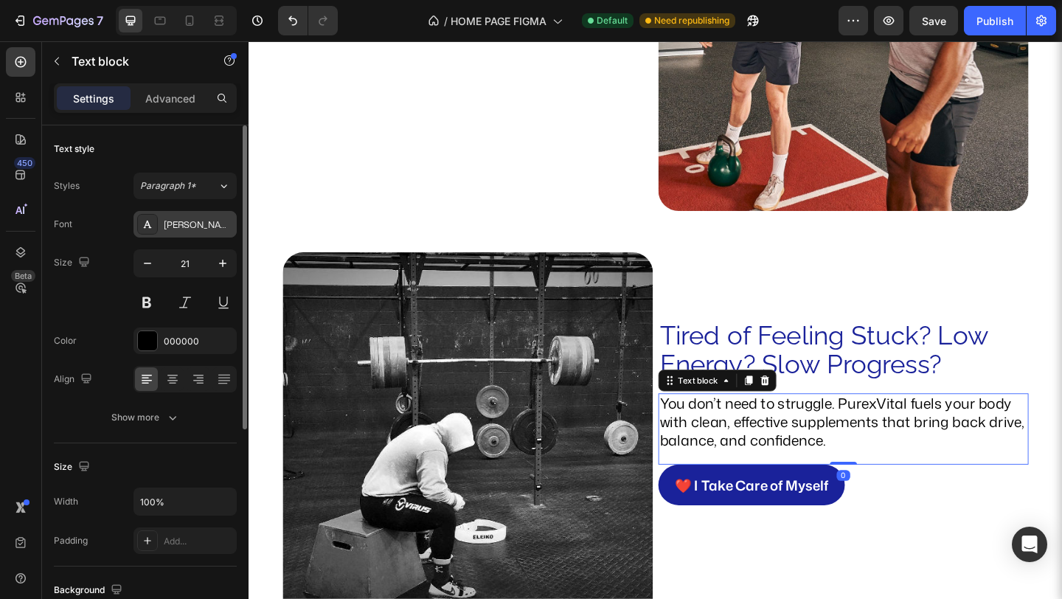
click at [226, 234] on div "Mona Sans" at bounding box center [184, 224] width 103 height 27
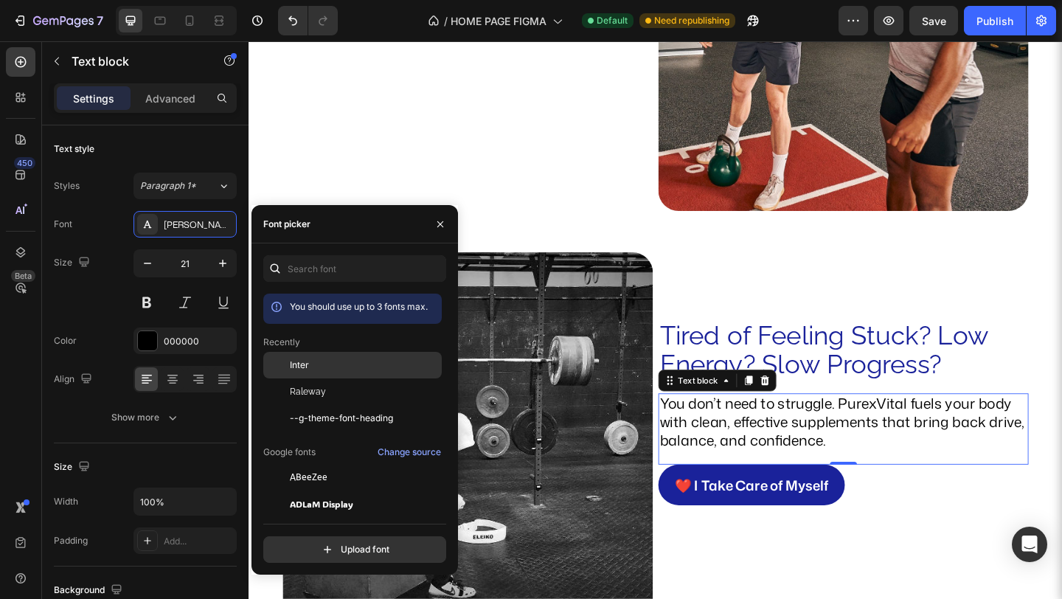
click at [325, 369] on div "Inter" at bounding box center [364, 364] width 149 height 13
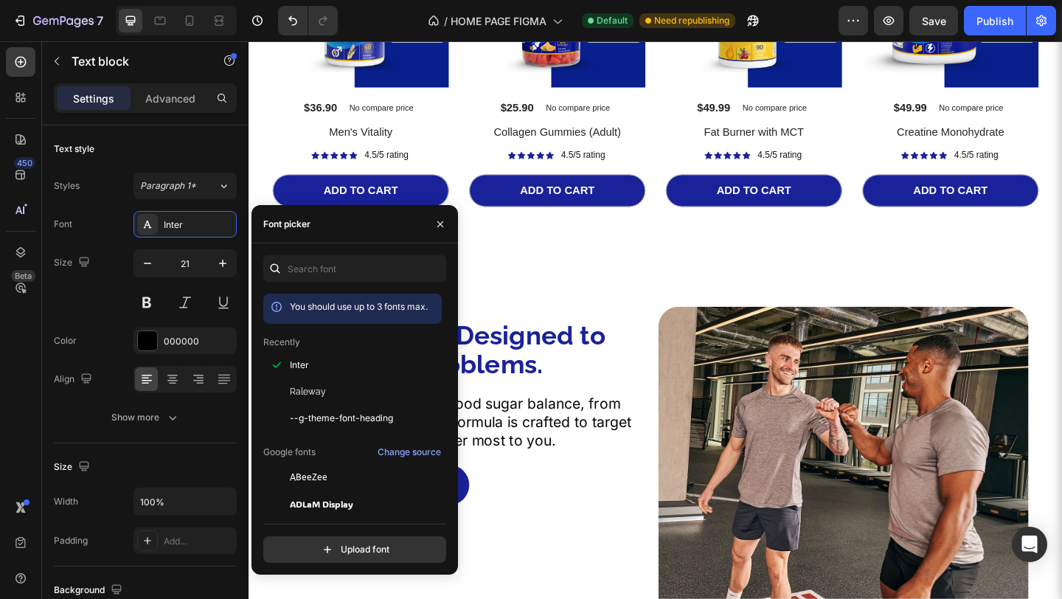
scroll to position [1104, 0]
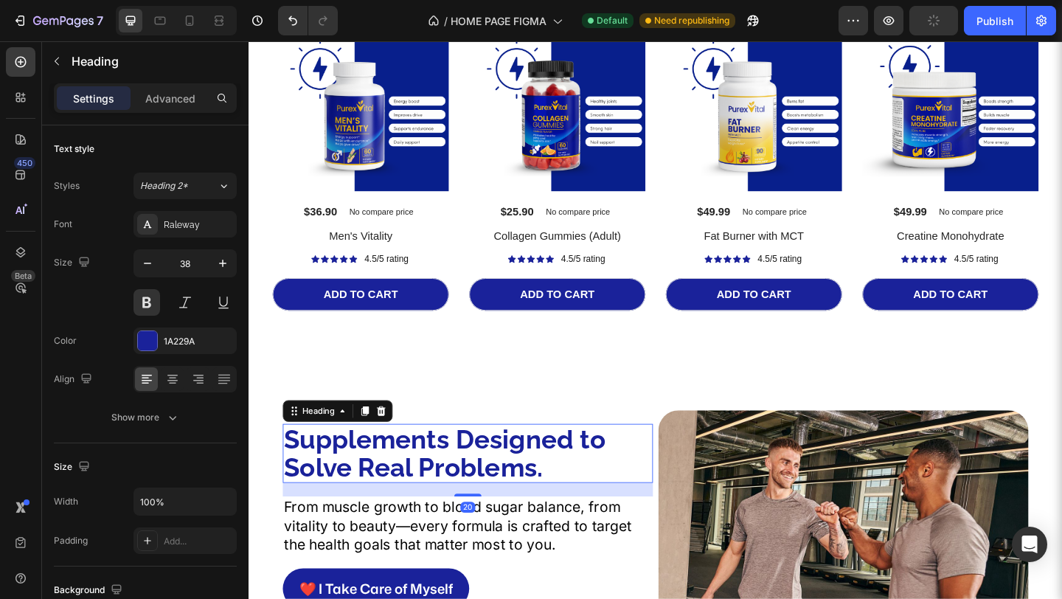
click at [593, 504] on h2 "Supplements Designed to Solve Real Problems." at bounding box center [486, 489] width 403 height 65
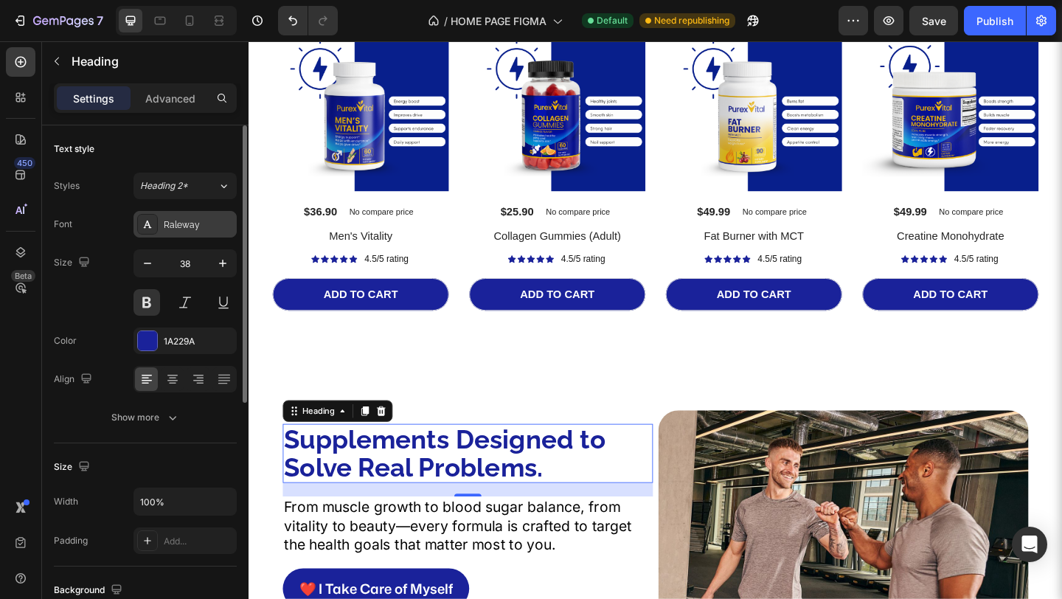
click at [204, 230] on div "Raleway" at bounding box center [198, 224] width 69 height 13
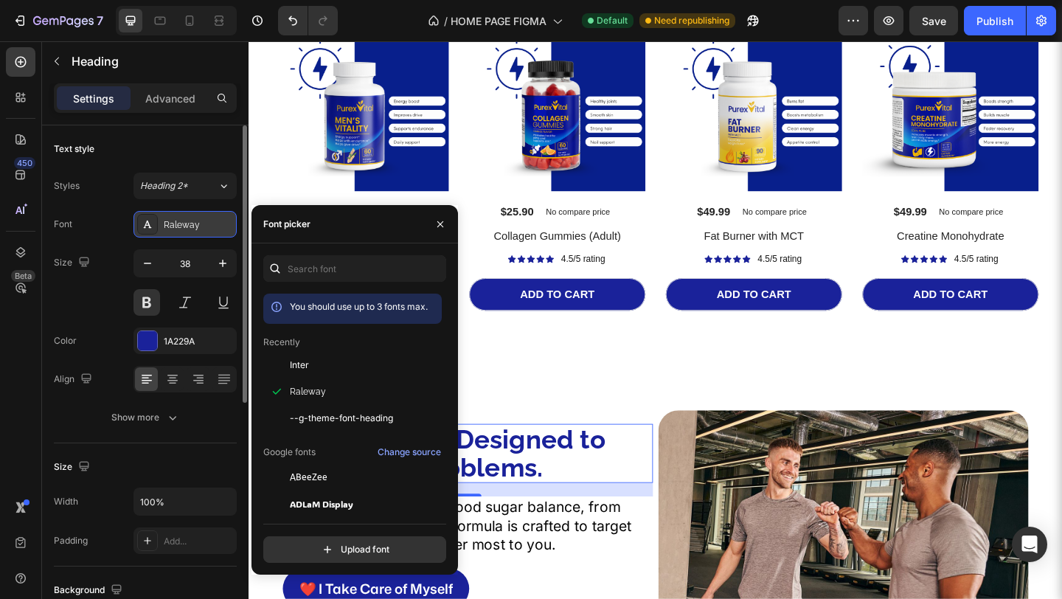
click at [204, 231] on div "Raleway" at bounding box center [198, 224] width 69 height 13
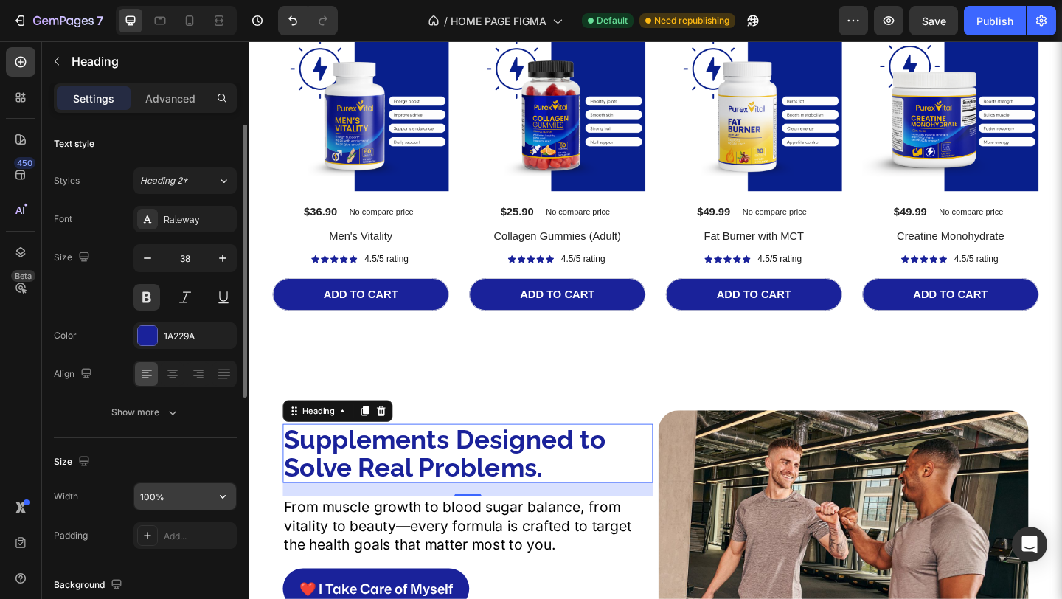
scroll to position [0, 0]
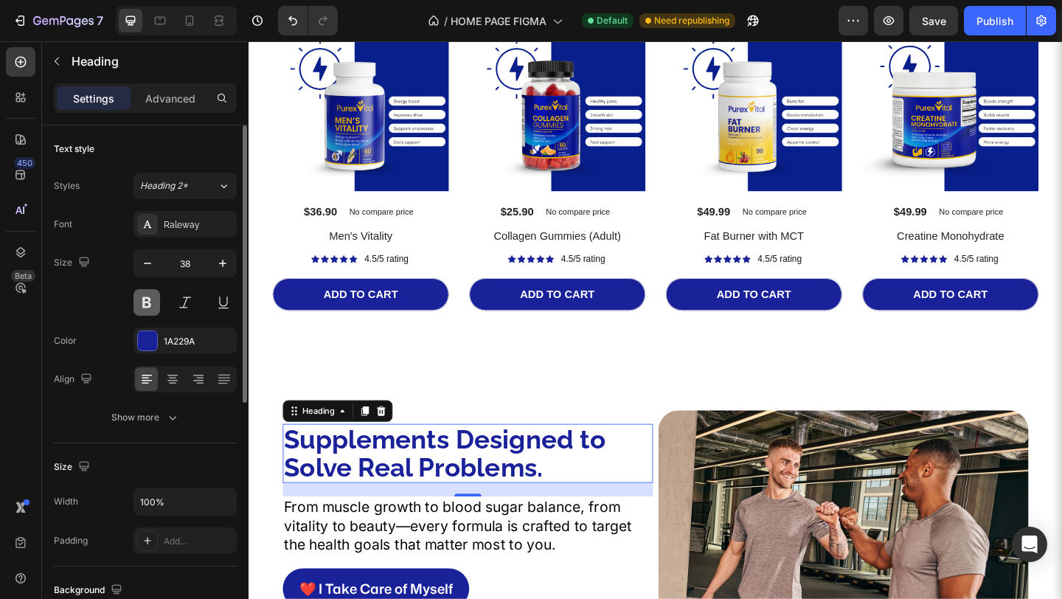
click at [137, 301] on button at bounding box center [146, 302] width 27 height 27
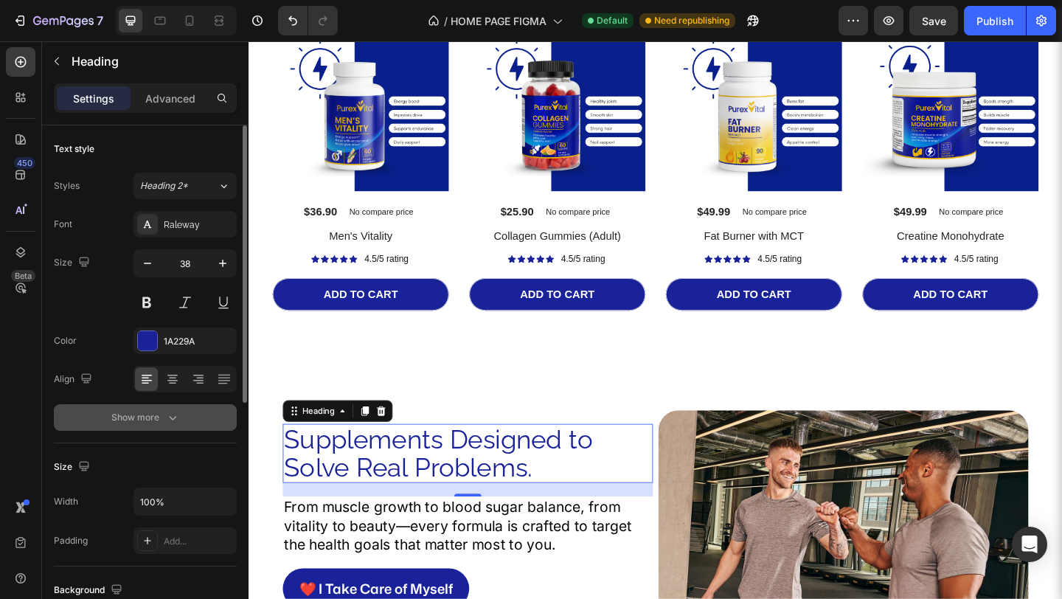
click at [178, 411] on icon "button" at bounding box center [172, 417] width 15 height 15
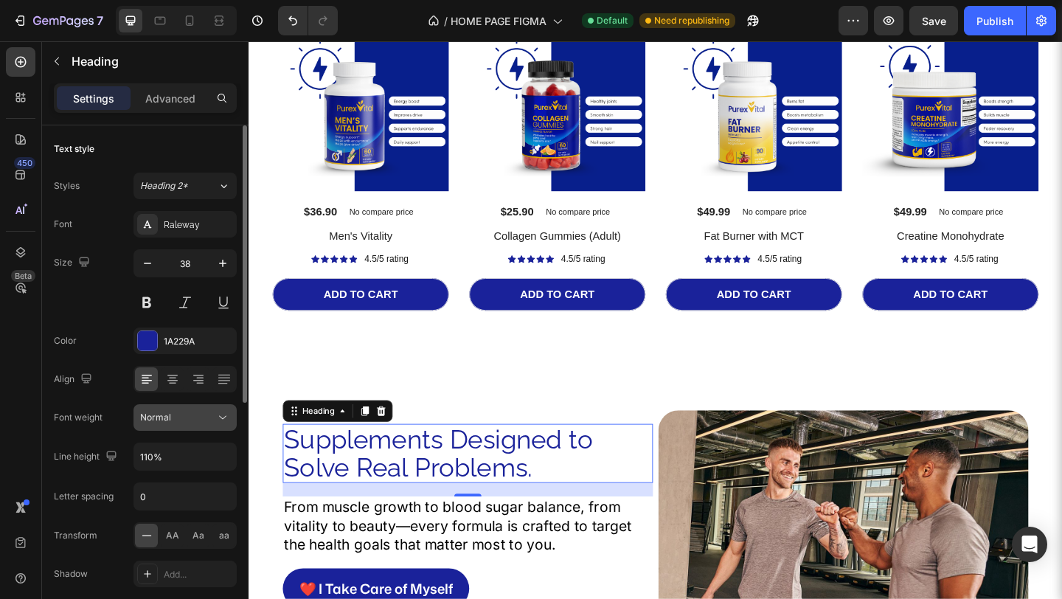
click at [201, 419] on div "Normal" at bounding box center [177, 417] width 75 height 13
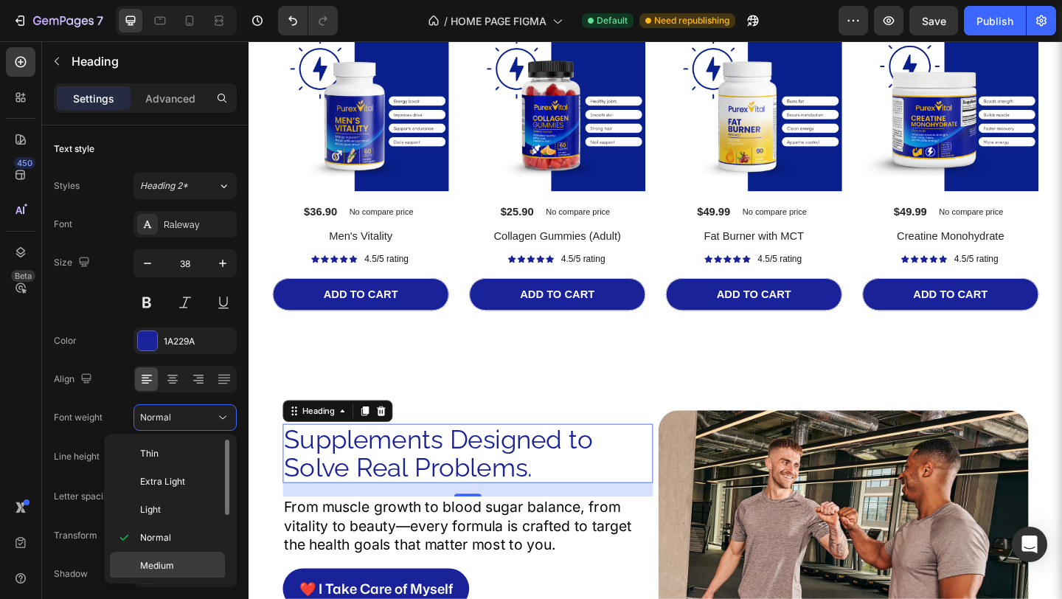
click at [193, 579] on div "Medium" at bounding box center [167, 593] width 115 height 28
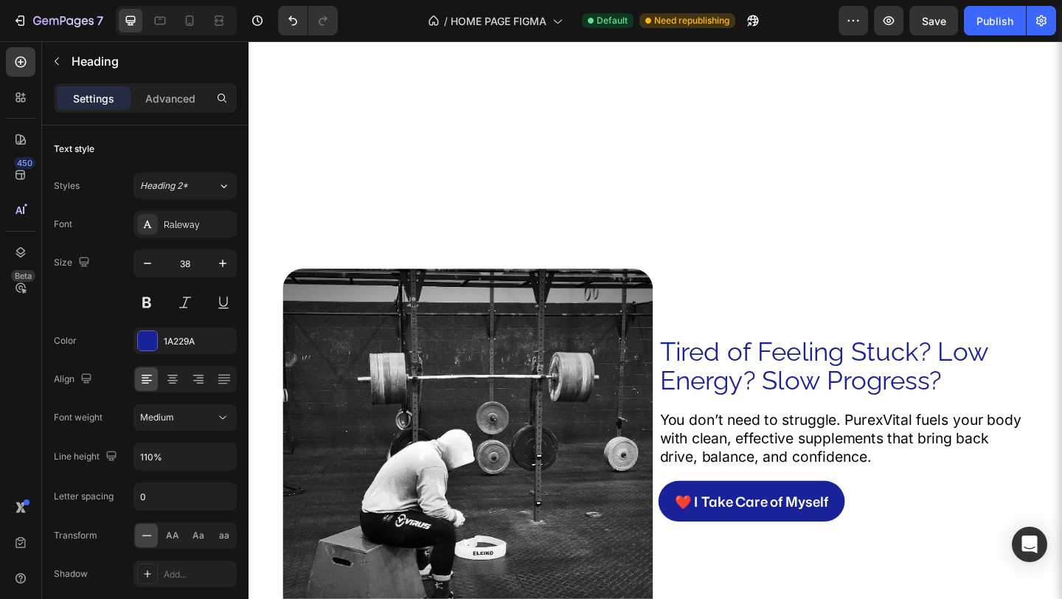
scroll to position [1959, 0]
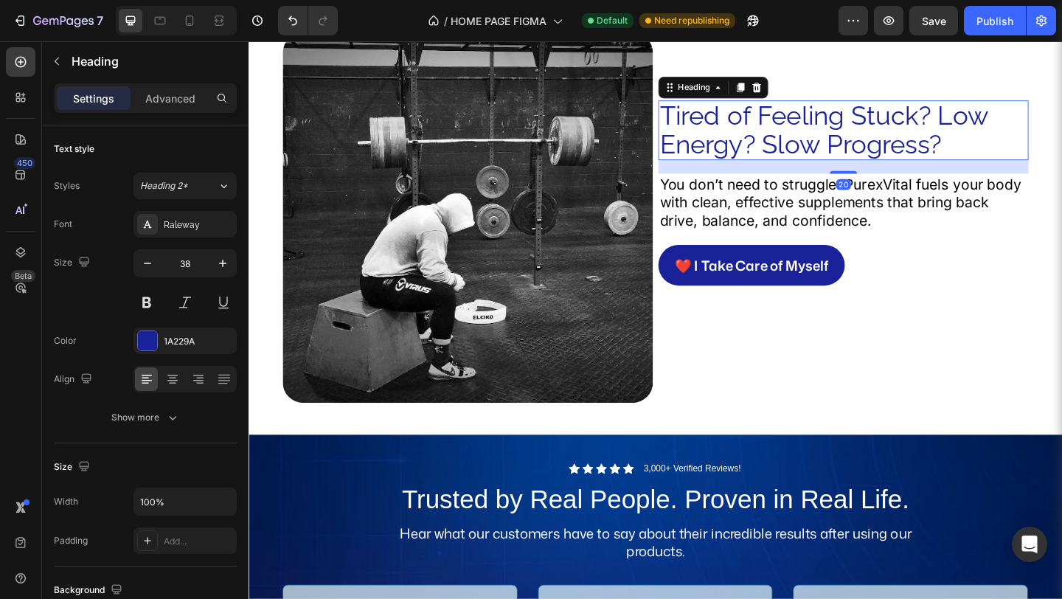
click at [871, 117] on h2 "Tired of Feeling Stuck? Low Energy? Slow Progress?" at bounding box center [895, 137] width 403 height 65
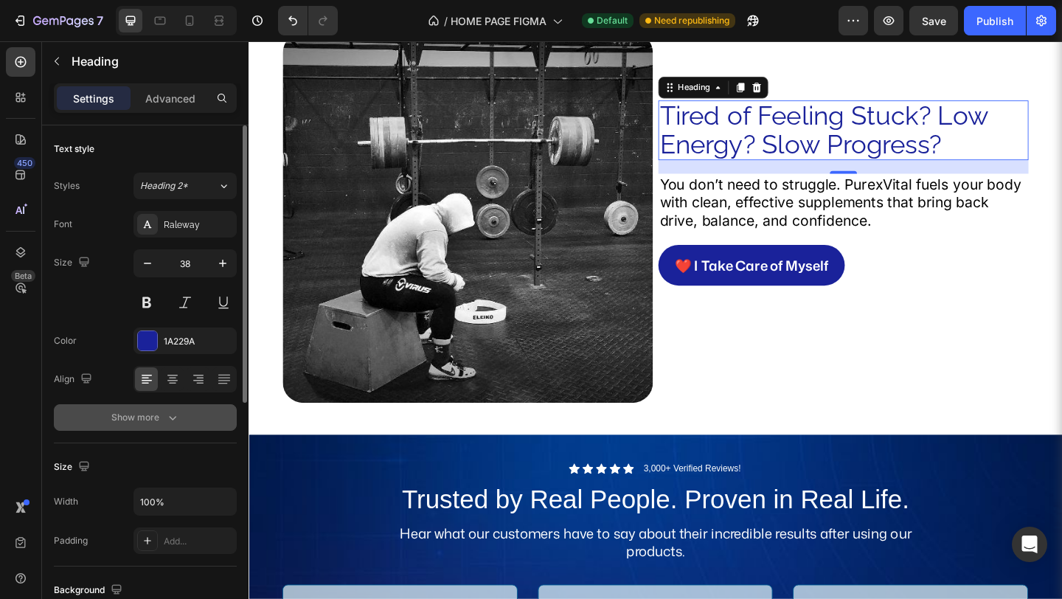
click at [174, 417] on icon "button" at bounding box center [172, 418] width 7 height 4
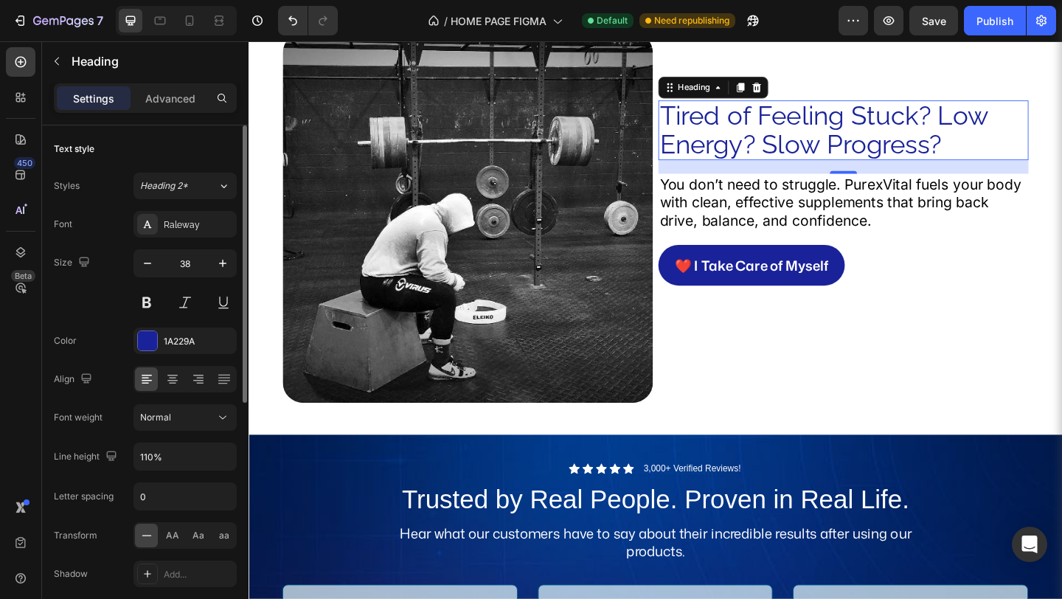
click at [220, 431] on div "Font Raleway Size 38 Color 1A229A Align Font weight Normal Line height 110% Let…" at bounding box center [145, 418] width 183 height 414
click at [222, 426] on button "Normal" at bounding box center [184, 417] width 103 height 27
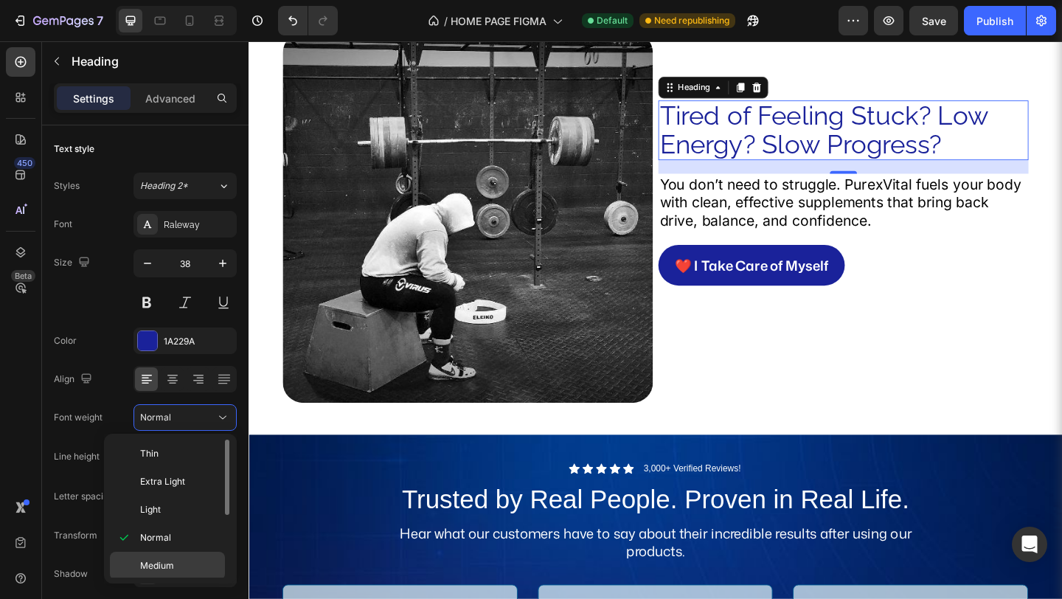
click at [174, 561] on p "Medium" at bounding box center [179, 565] width 78 height 13
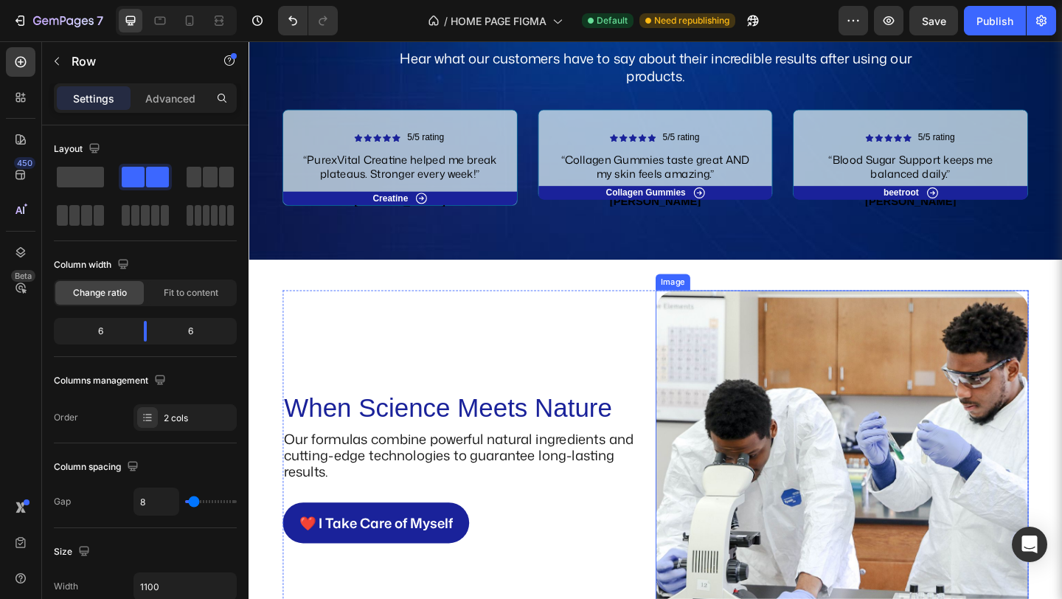
scroll to position [2221, 0]
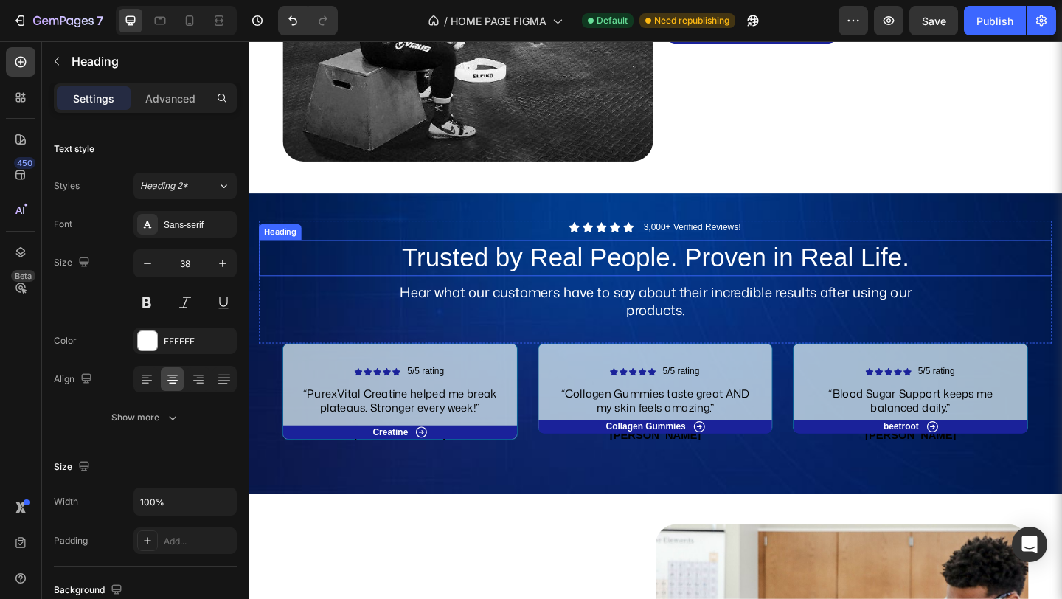
click at [779, 271] on h2 "Trusted by Real People. Proven in Real Life." at bounding box center [691, 276] width 863 height 39
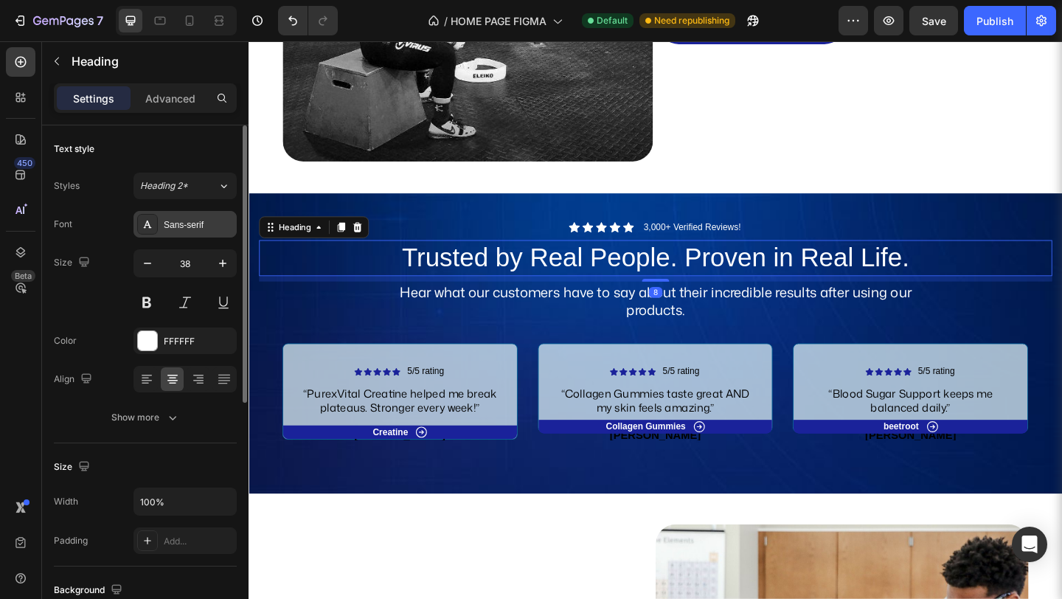
click at [198, 223] on div "Sans-serif" at bounding box center [198, 224] width 69 height 13
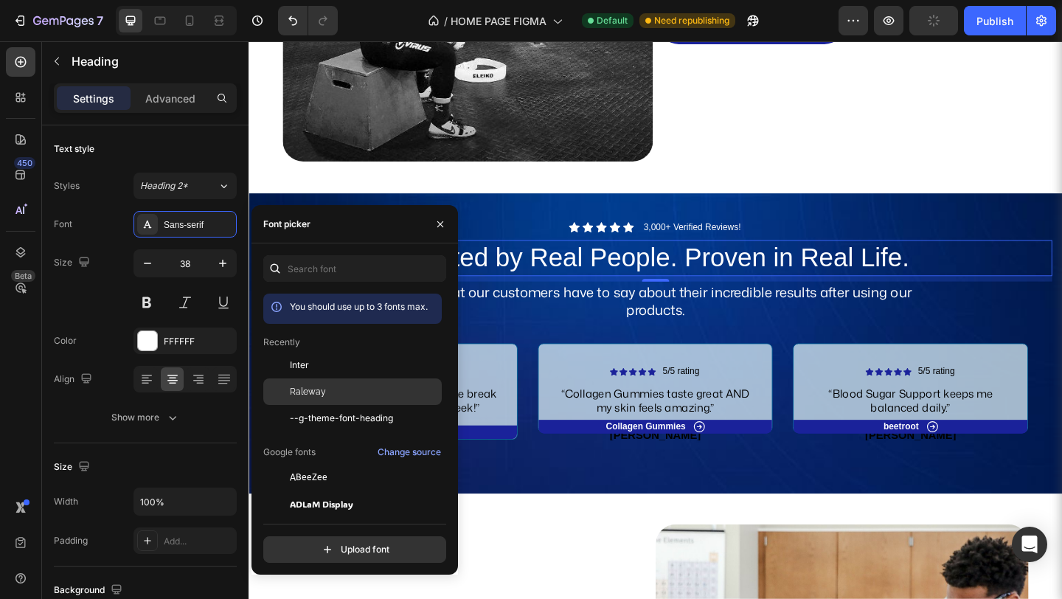
click at [318, 391] on span "Raleway" at bounding box center [308, 391] width 36 height 13
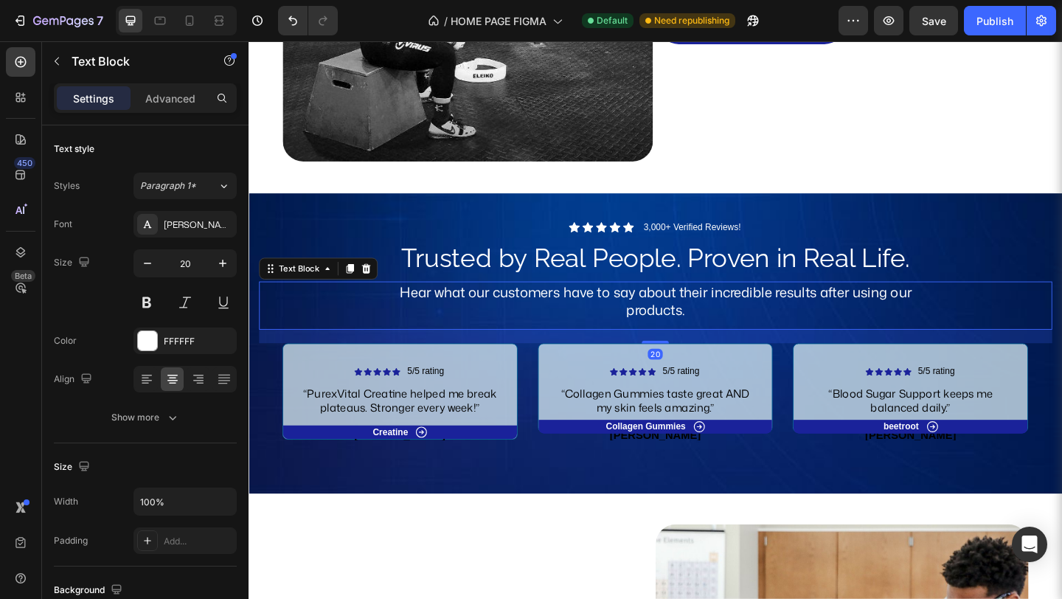
click at [601, 331] on p "Hear what our customers have to say about their incredible results after using …" at bounding box center [690, 323] width 565 height 38
click at [204, 219] on div "Mona Sans" at bounding box center [198, 224] width 69 height 13
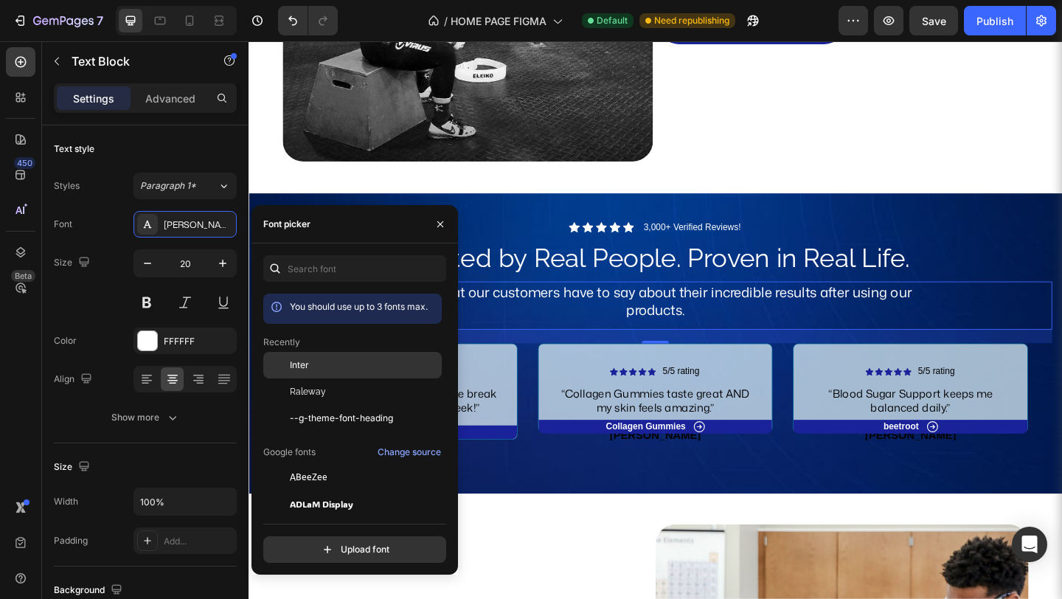
click at [317, 366] on div "Inter" at bounding box center [364, 364] width 149 height 13
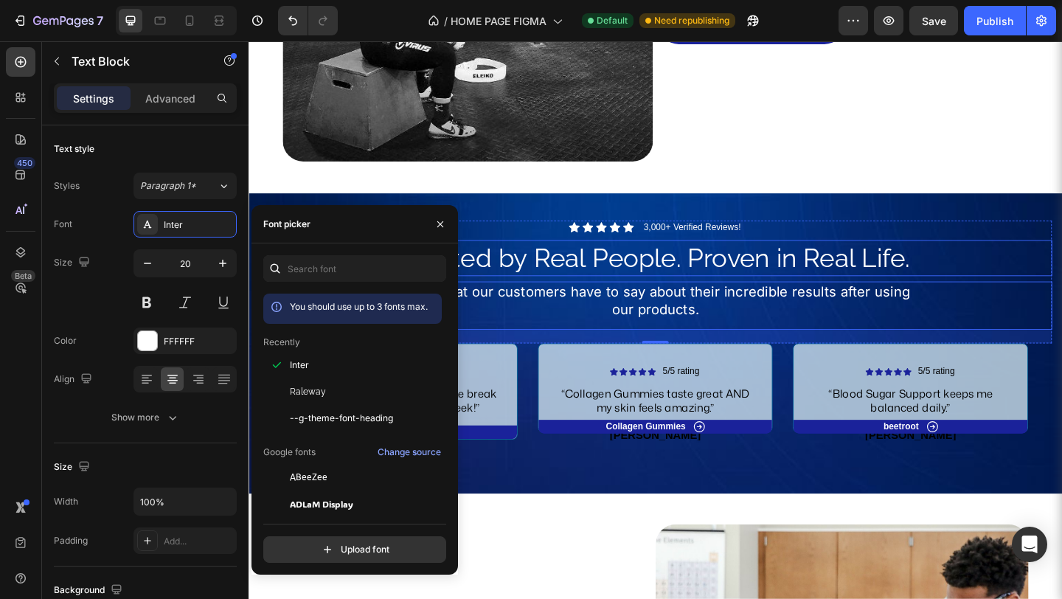
click at [604, 278] on h2 "Trusted by Real People. Proven in Real Life." at bounding box center [691, 276] width 863 height 39
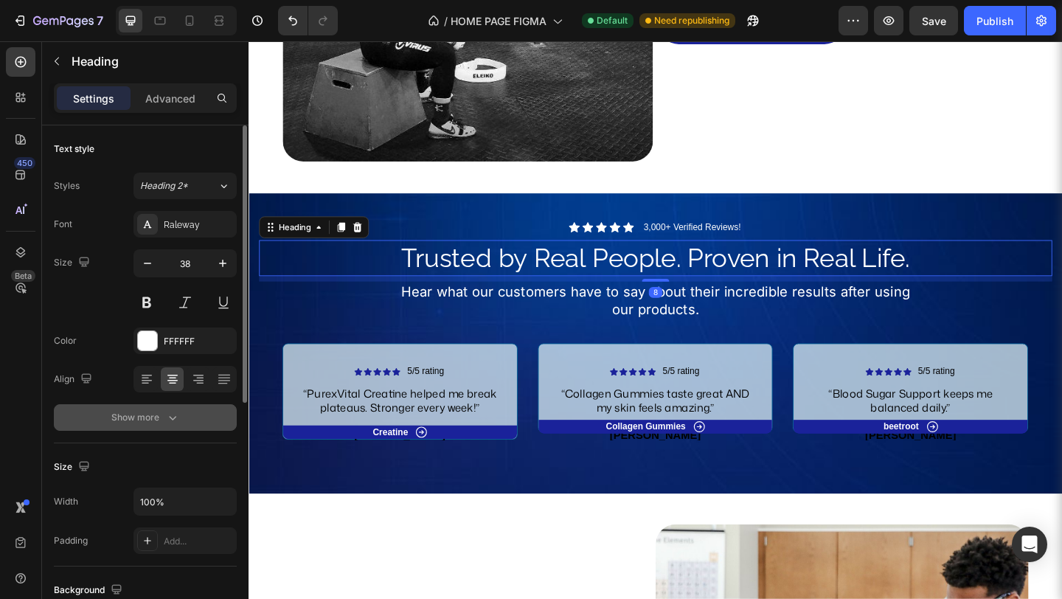
click at [177, 421] on icon "button" at bounding box center [172, 417] width 15 height 15
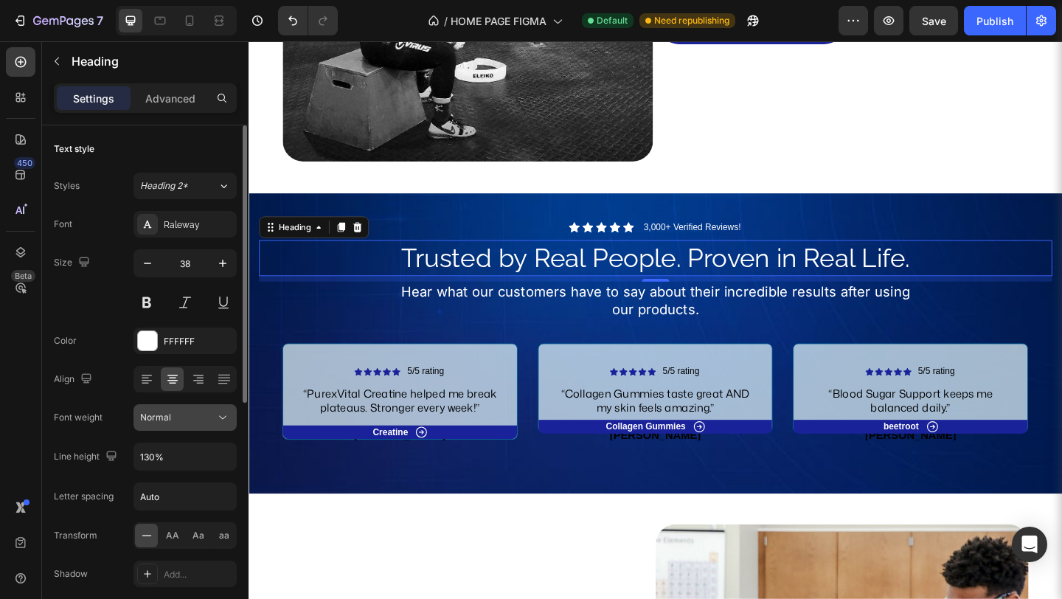
click at [206, 414] on div "Normal" at bounding box center [177, 417] width 75 height 13
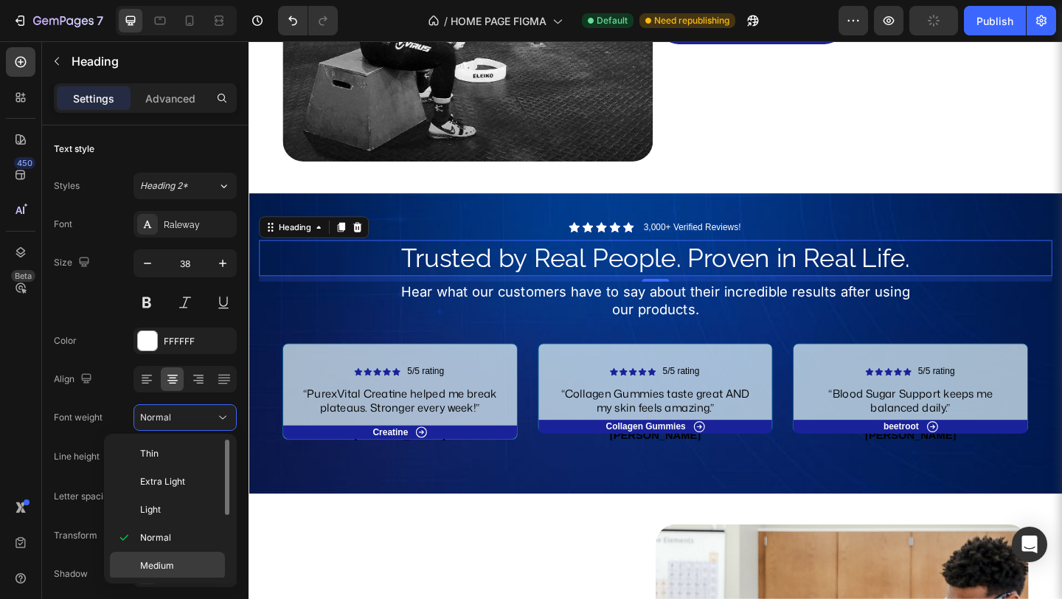
click at [175, 560] on p "Medium" at bounding box center [179, 565] width 78 height 13
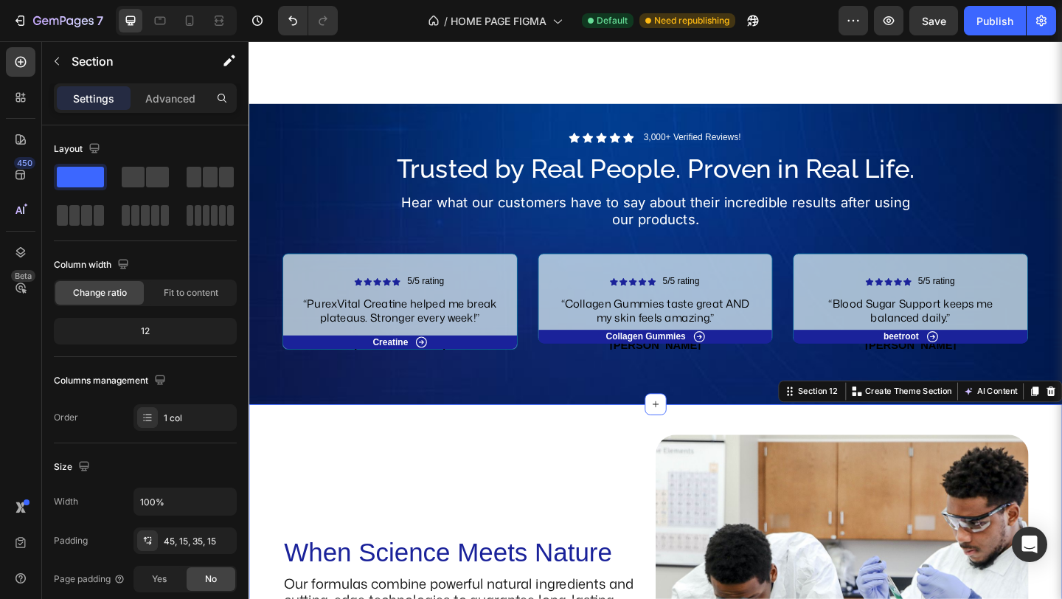
scroll to position [2542, 0]
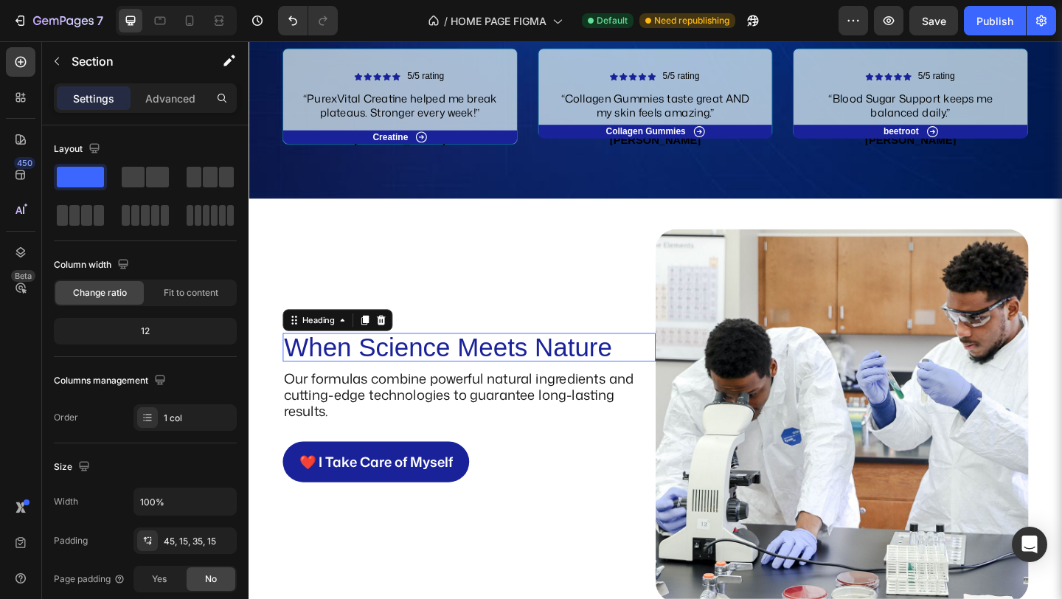
click at [420, 389] on h2 "When Science Meets Nature" at bounding box center [487, 373] width 405 height 31
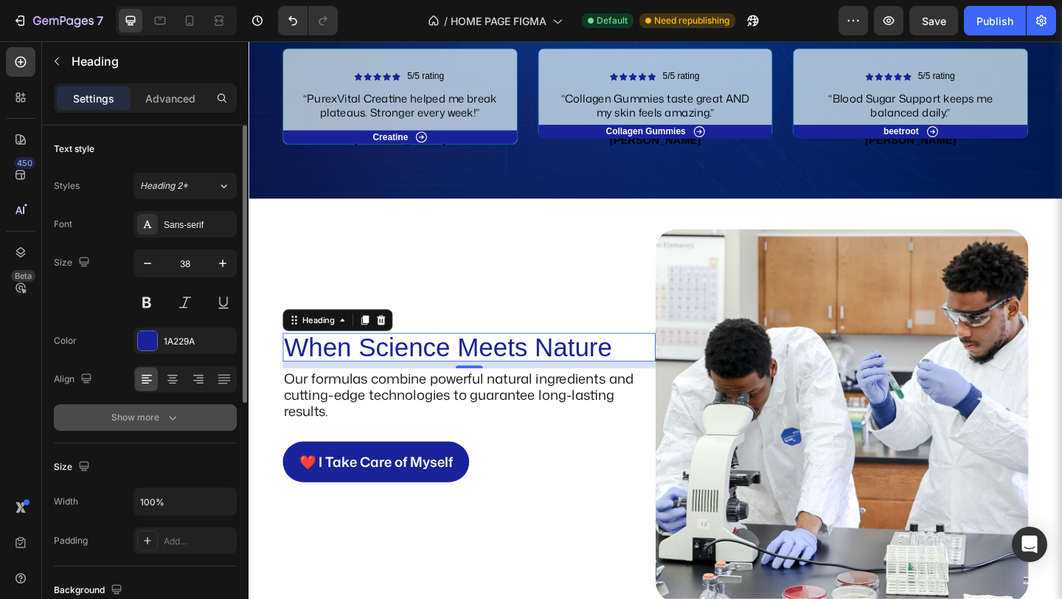
click at [174, 422] on icon "button" at bounding box center [172, 417] width 15 height 15
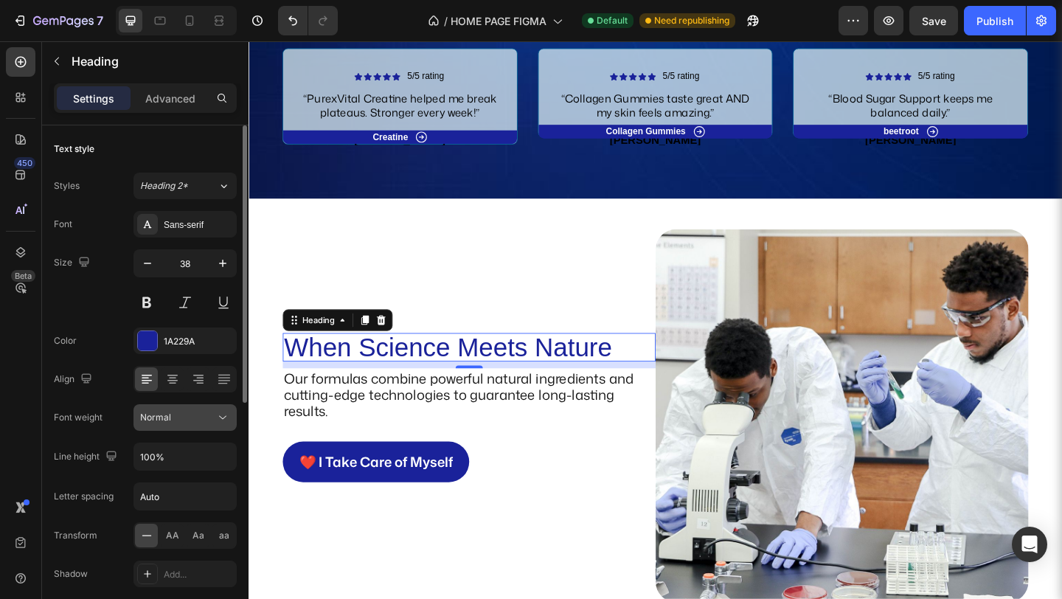
click at [221, 425] on button "Normal" at bounding box center [184, 417] width 103 height 27
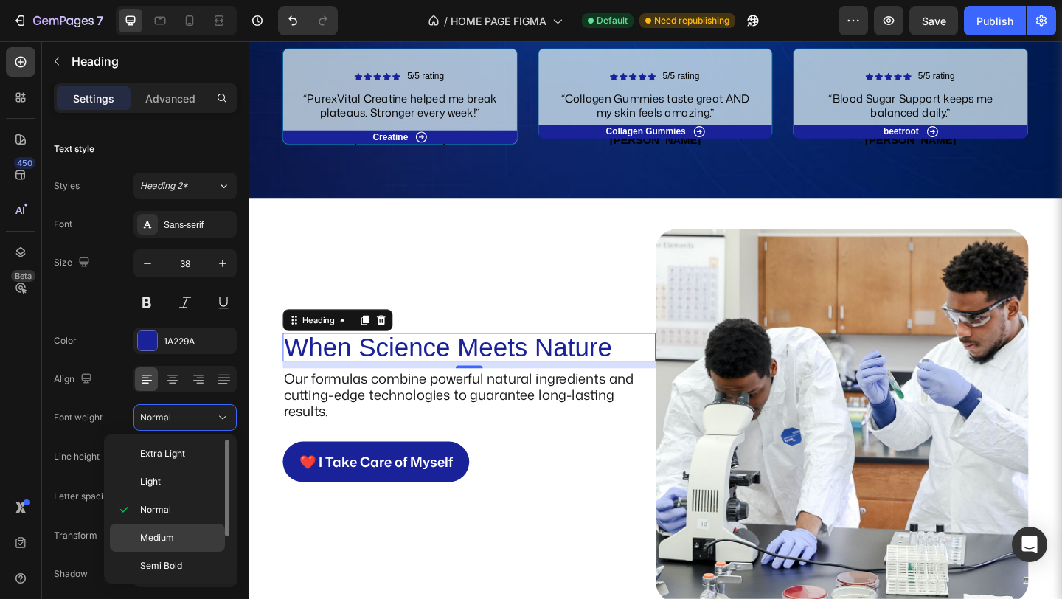
click at [170, 551] on div "Medium" at bounding box center [167, 565] width 115 height 28
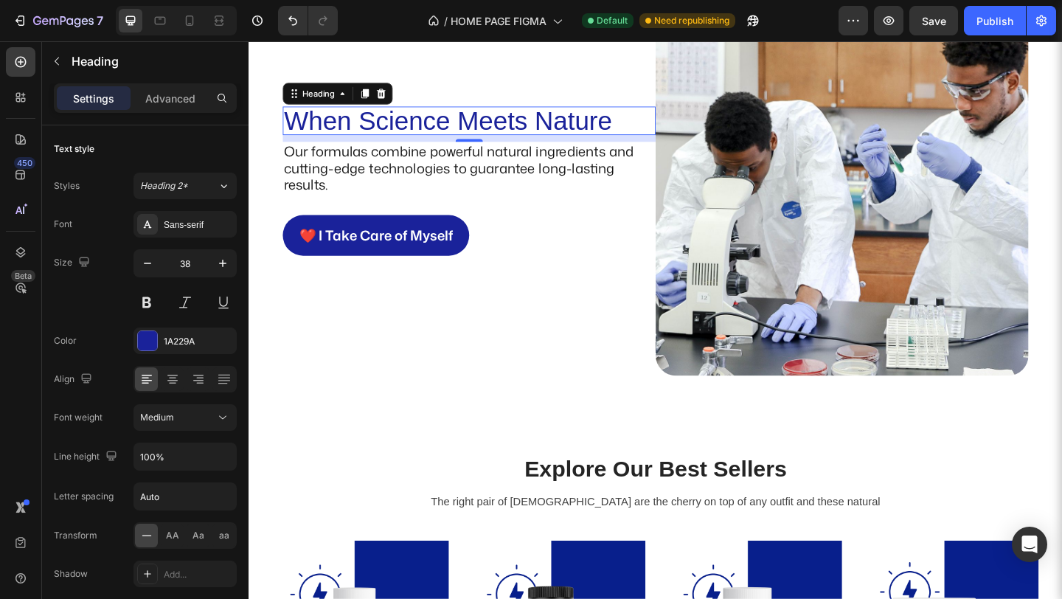
scroll to position [2709, 0]
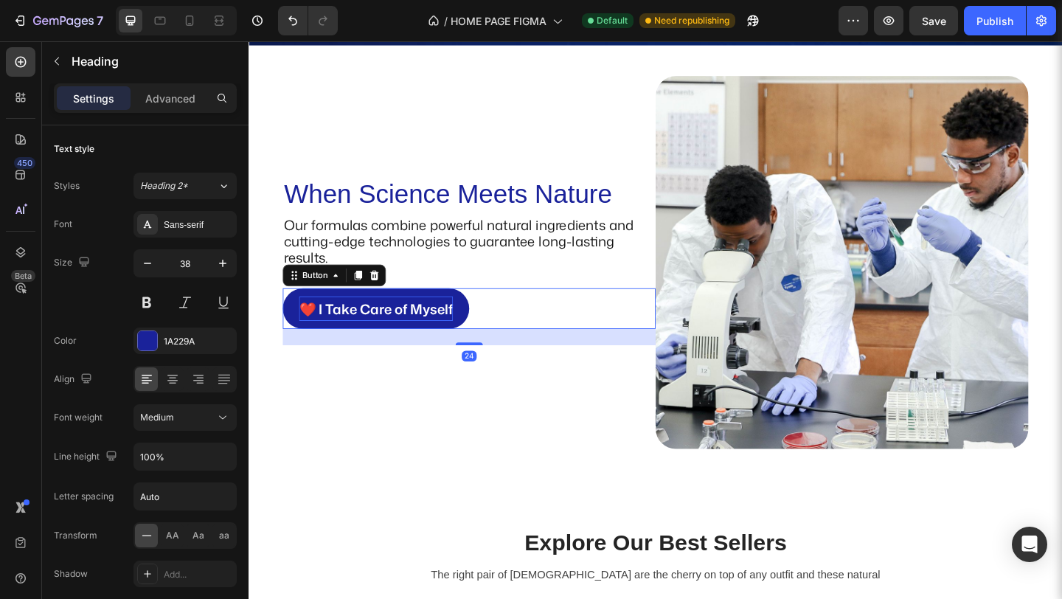
click at [443, 345] on p "❤️ I Take Care of Myself" at bounding box center [386, 331] width 167 height 27
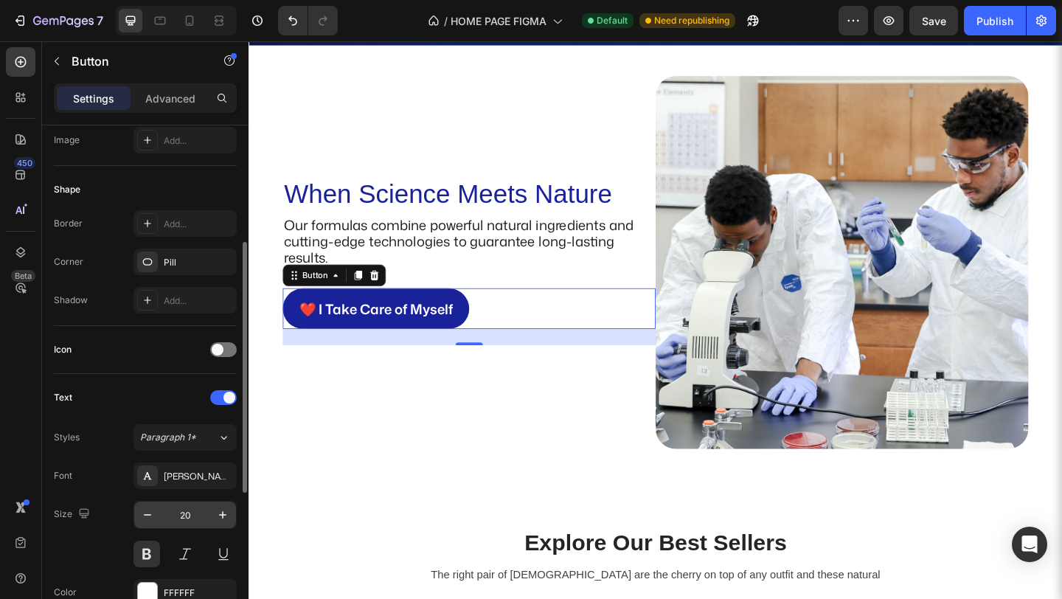
scroll to position [246, 0]
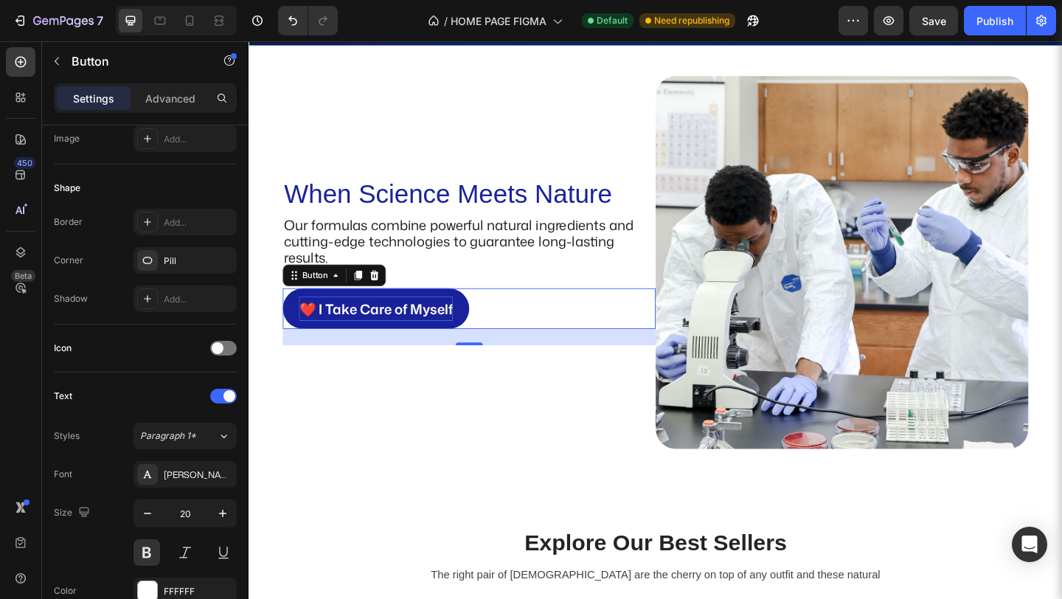
click at [369, 345] on p "❤️ I Take Care of Myself" at bounding box center [386, 331] width 167 height 27
click at [184, 472] on div "Mona Sans" at bounding box center [198, 474] width 69 height 13
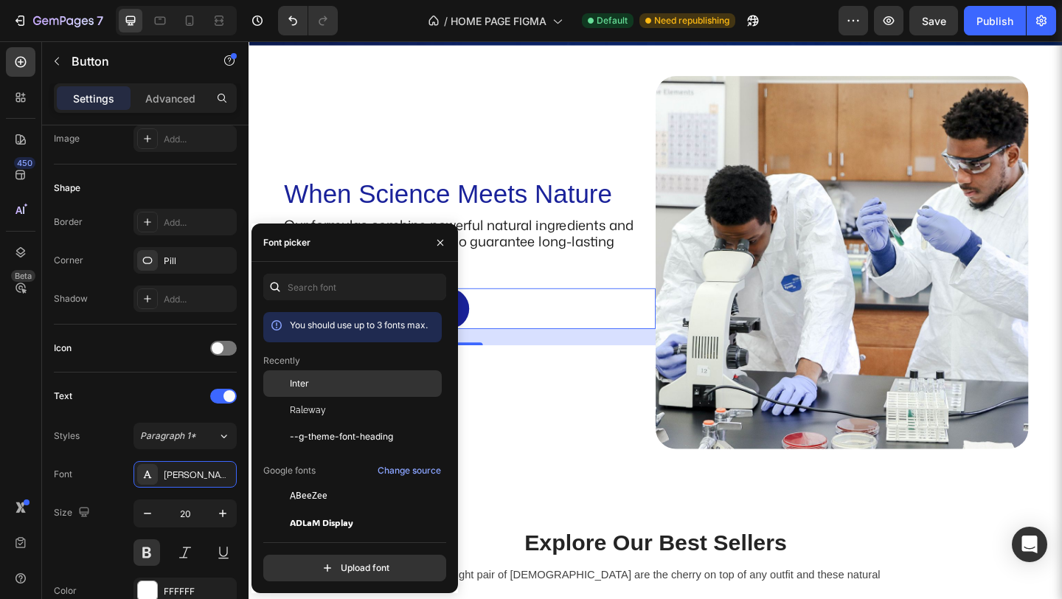
click at [333, 381] on div "Inter" at bounding box center [364, 383] width 149 height 13
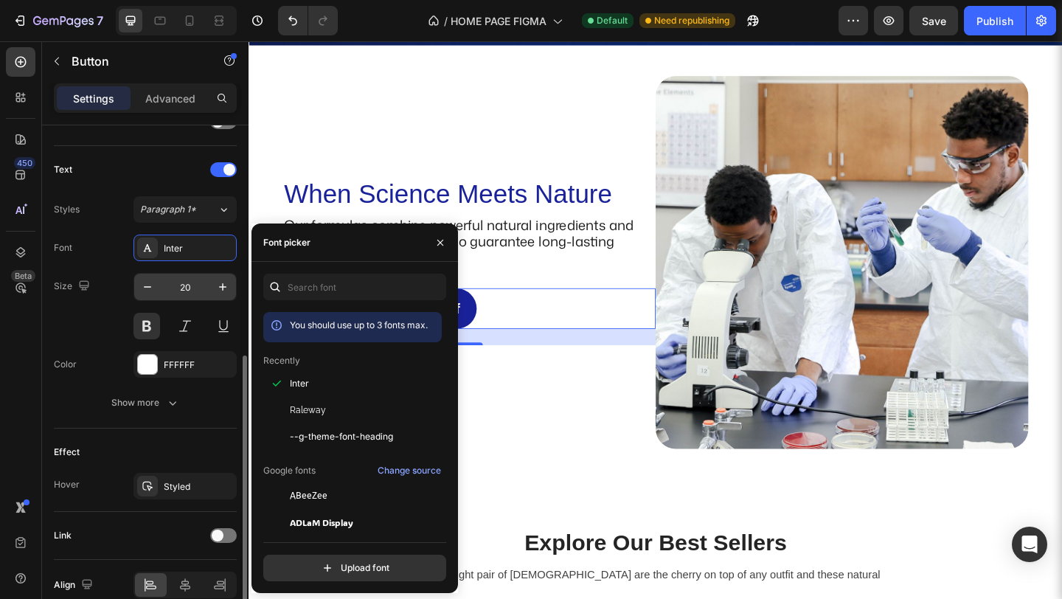
scroll to position [476, 0]
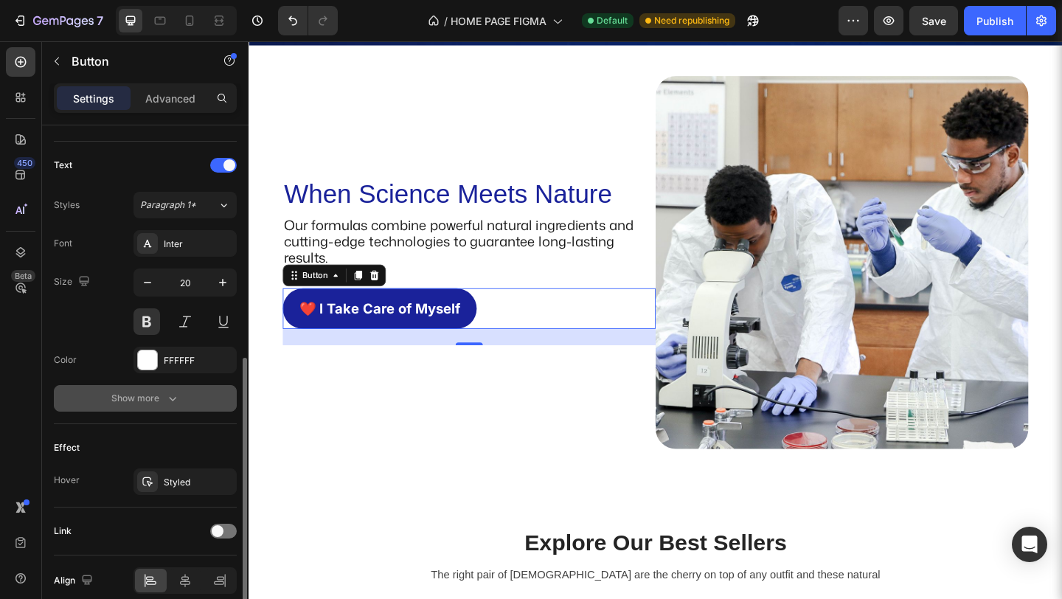
click at [168, 398] on icon "button" at bounding box center [172, 398] width 15 height 15
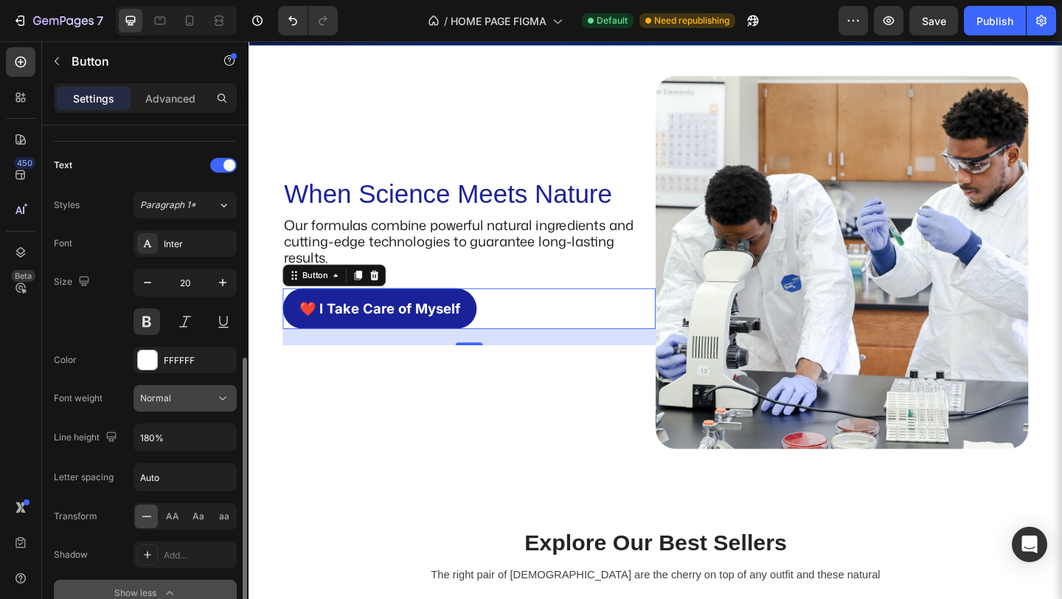
click at [216, 400] on icon at bounding box center [222, 398] width 15 height 15
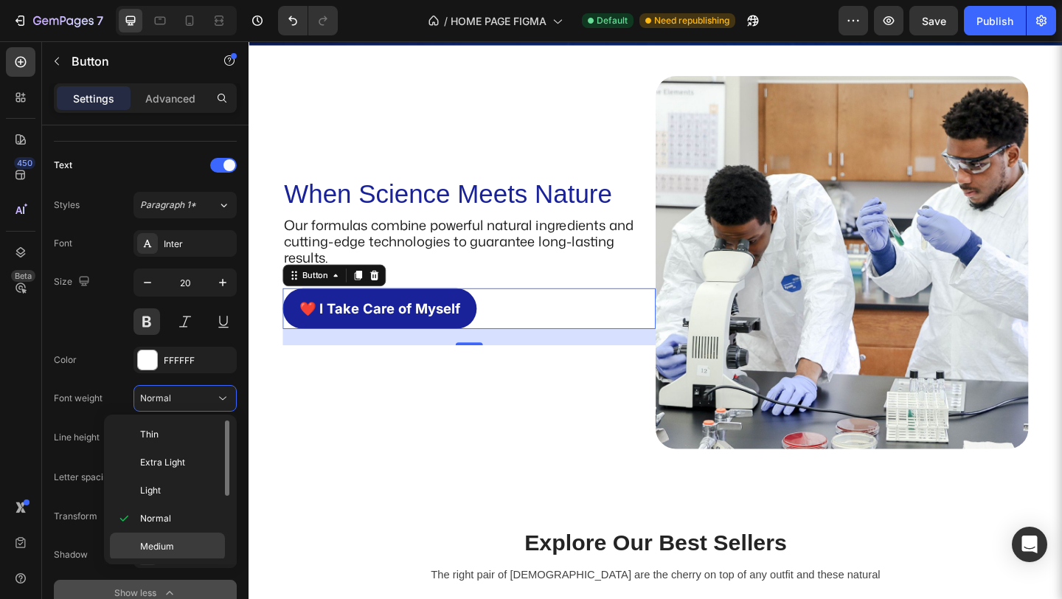
click at [168, 540] on span "Medium" at bounding box center [157, 546] width 34 height 13
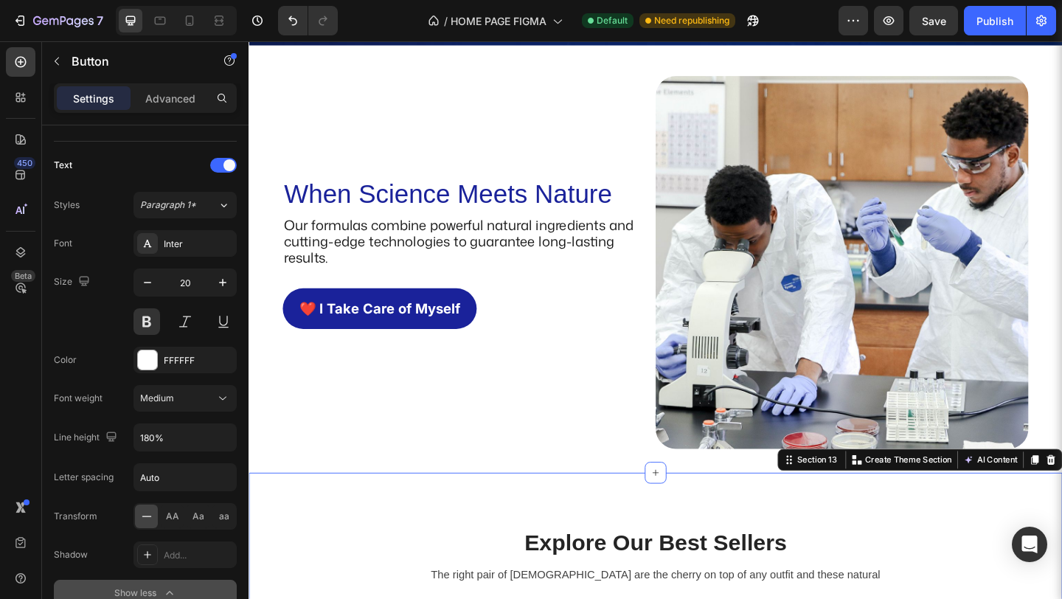
scroll to position [0, 0]
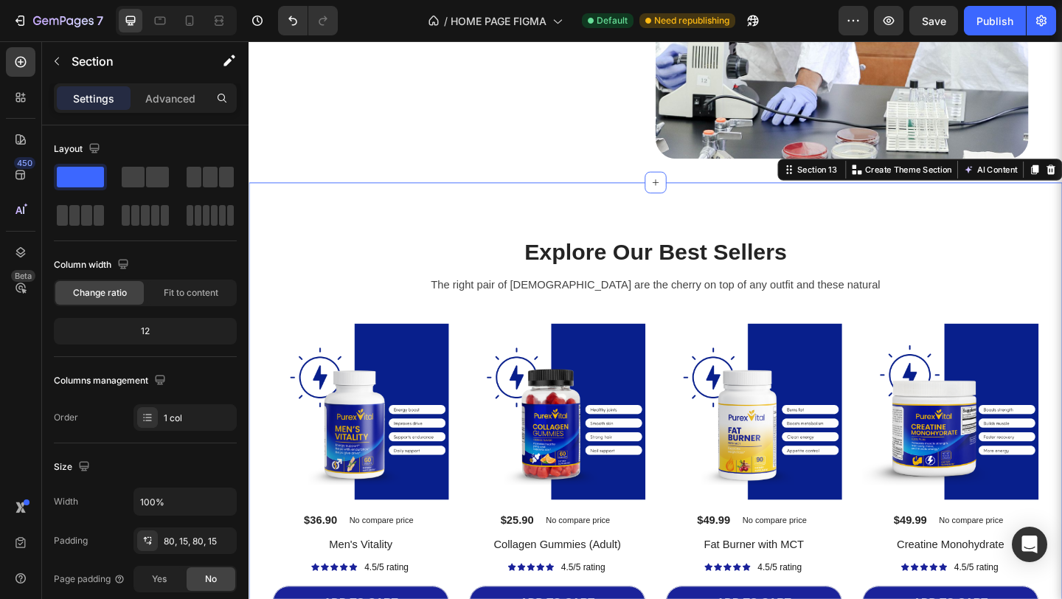
scroll to position [3085, 0]
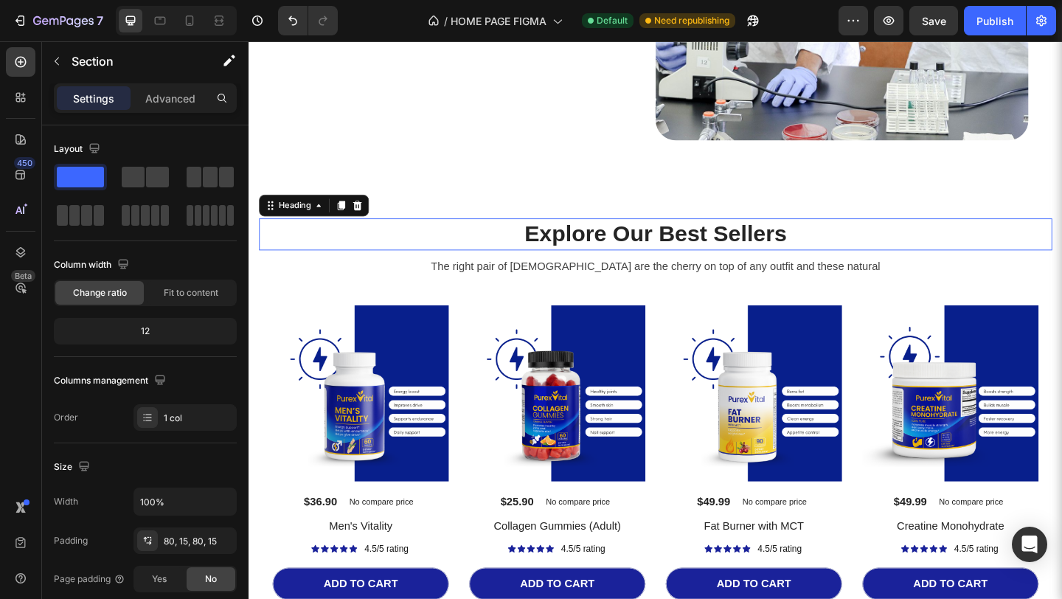
click at [610, 252] on p "Explore Our Best Sellers" at bounding box center [691, 251] width 860 height 32
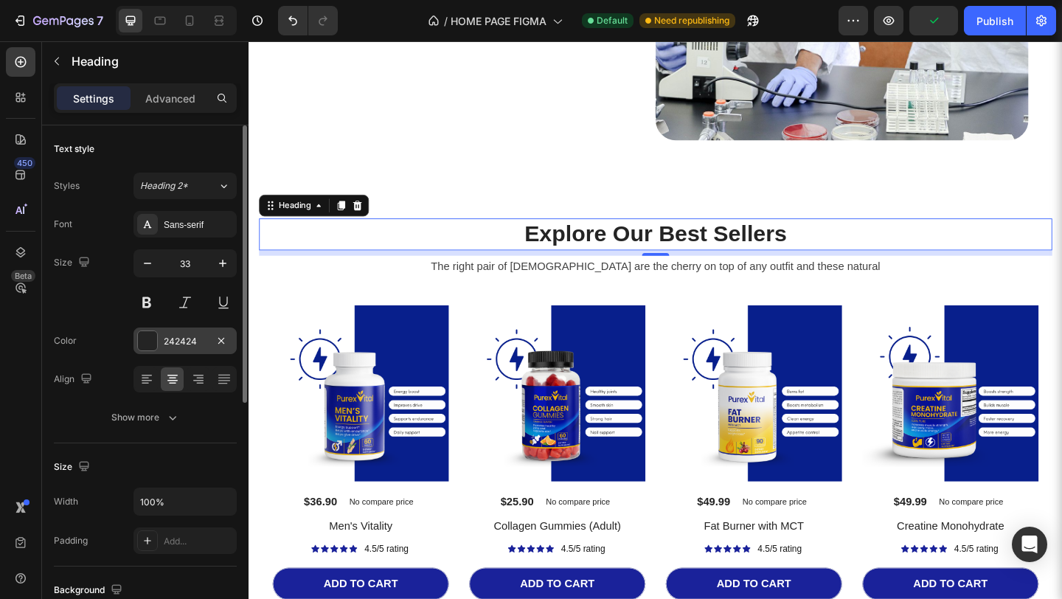
click at [184, 333] on div "242424" at bounding box center [184, 340] width 103 height 27
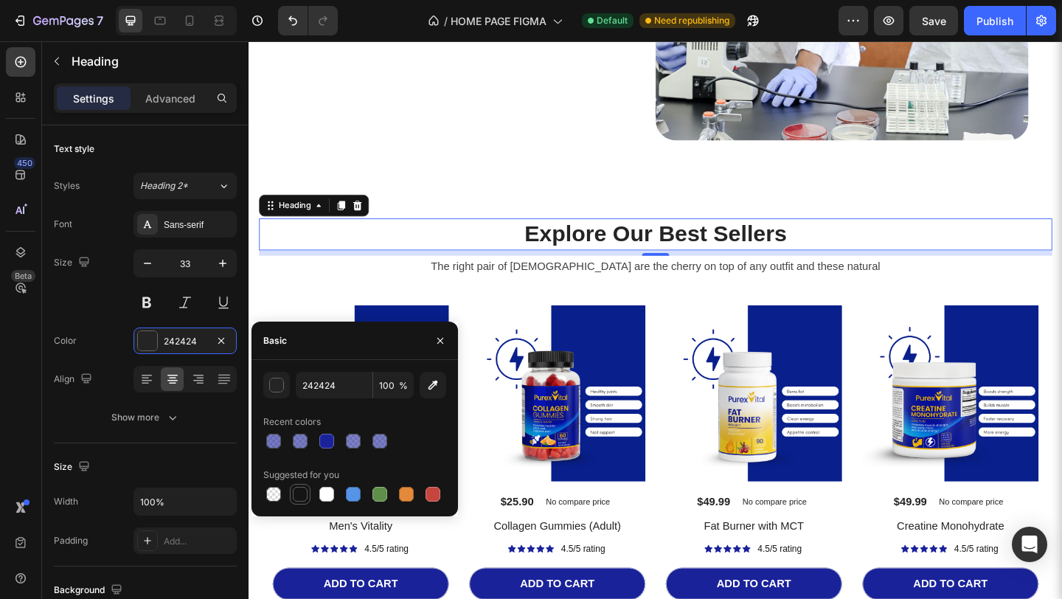
click at [298, 489] on div at bounding box center [300, 494] width 15 height 15
type input "151515"
drag, startPoint x: 448, startPoint y: 341, endPoint x: 249, endPoint y: 335, distance: 199.1
click at [448, 341] on button "button" at bounding box center [440, 341] width 24 height 24
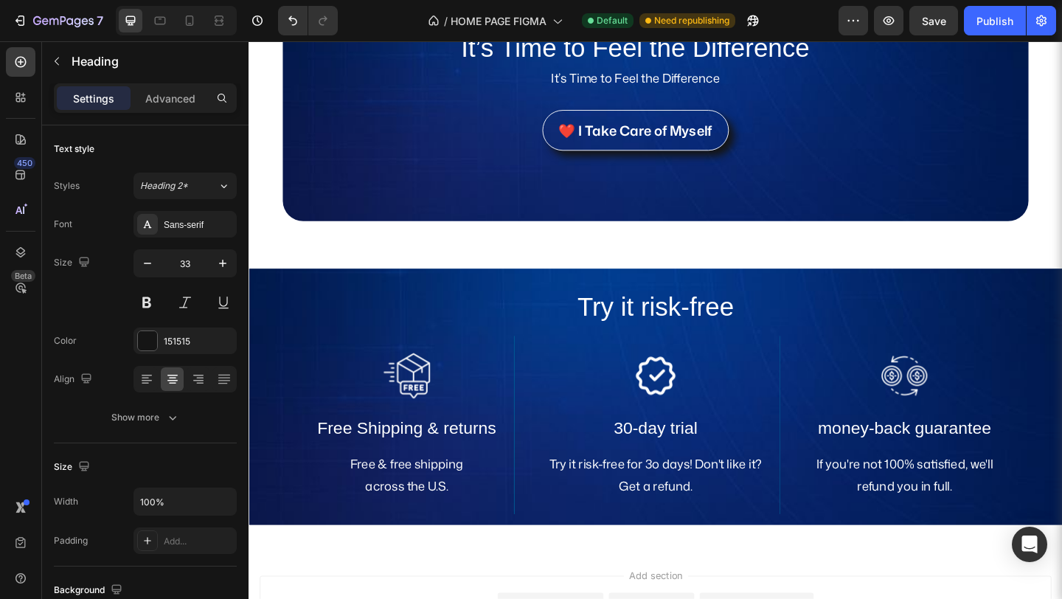
scroll to position [3680, 0]
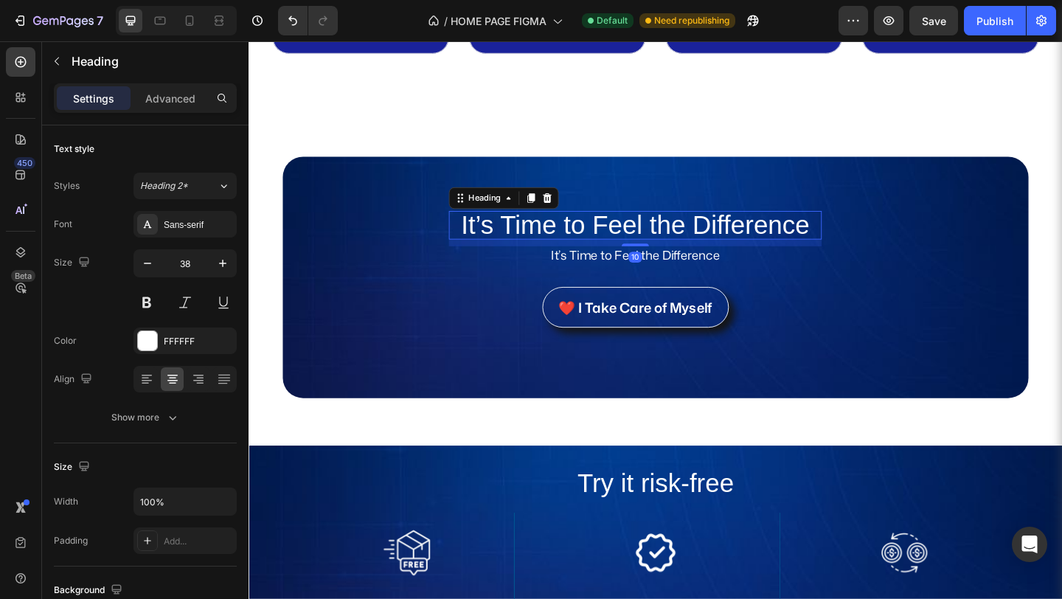
click at [571, 240] on h2 "It’s Time to Feel the Difference" at bounding box center [668, 241] width 405 height 31
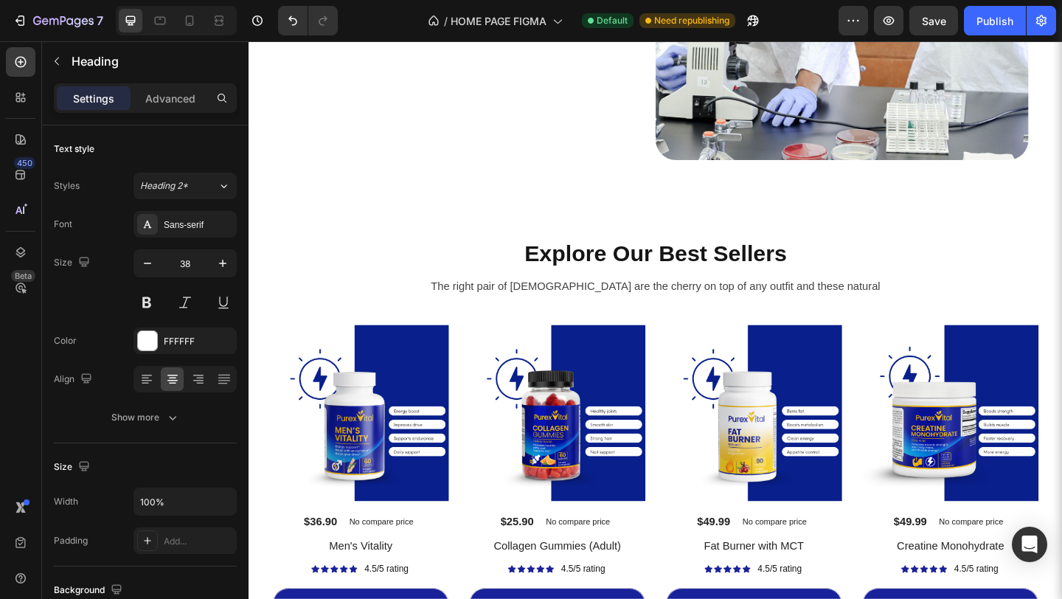
scroll to position [2469, 0]
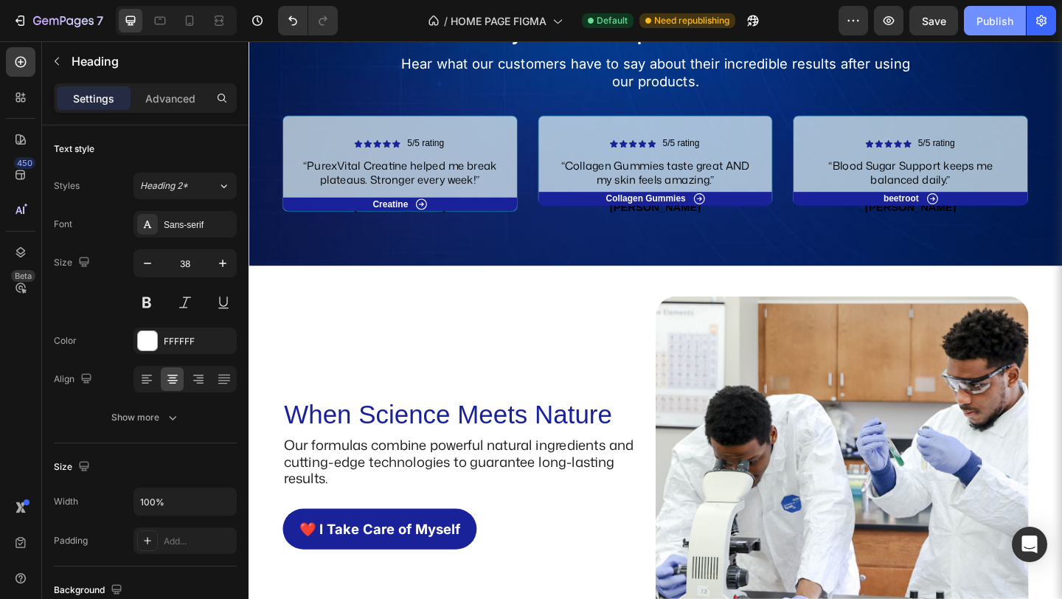
click at [992, 32] on button "Publish" at bounding box center [995, 20] width 62 height 29
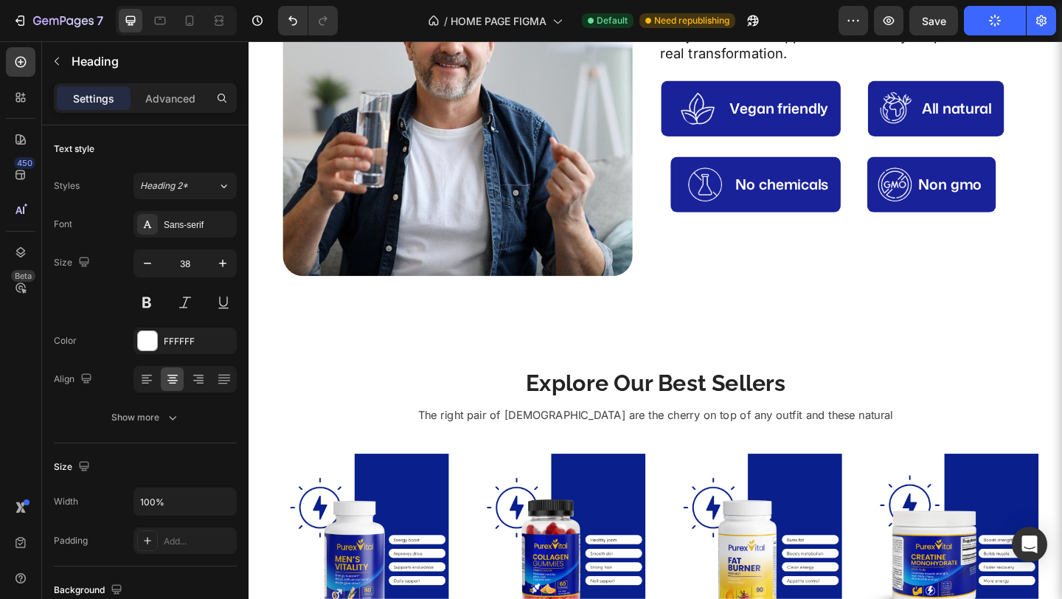
scroll to position [0, 0]
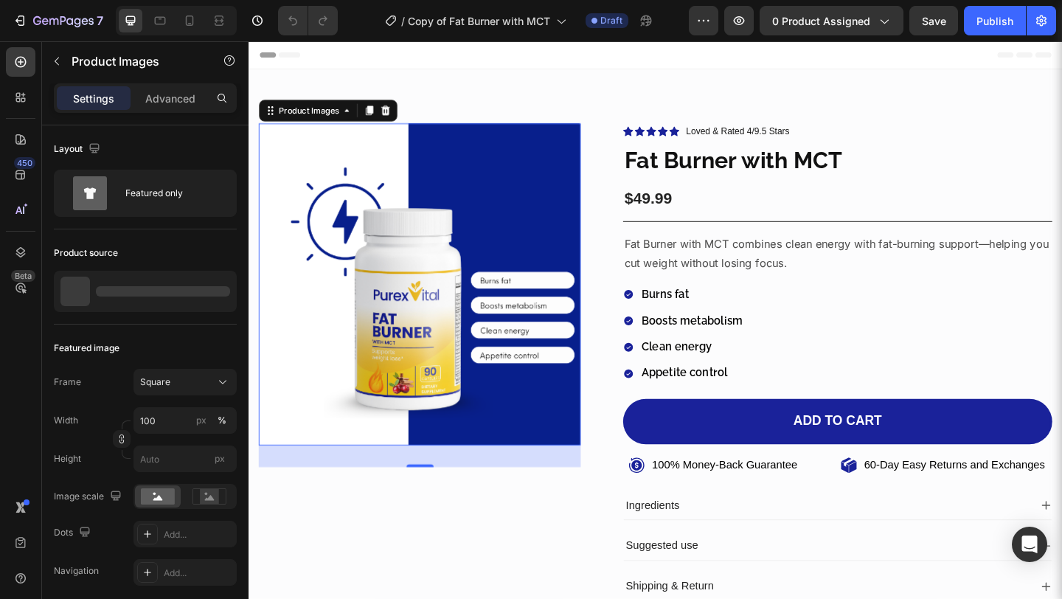
click at [570, 247] on img at bounding box center [435, 305] width 350 height 350
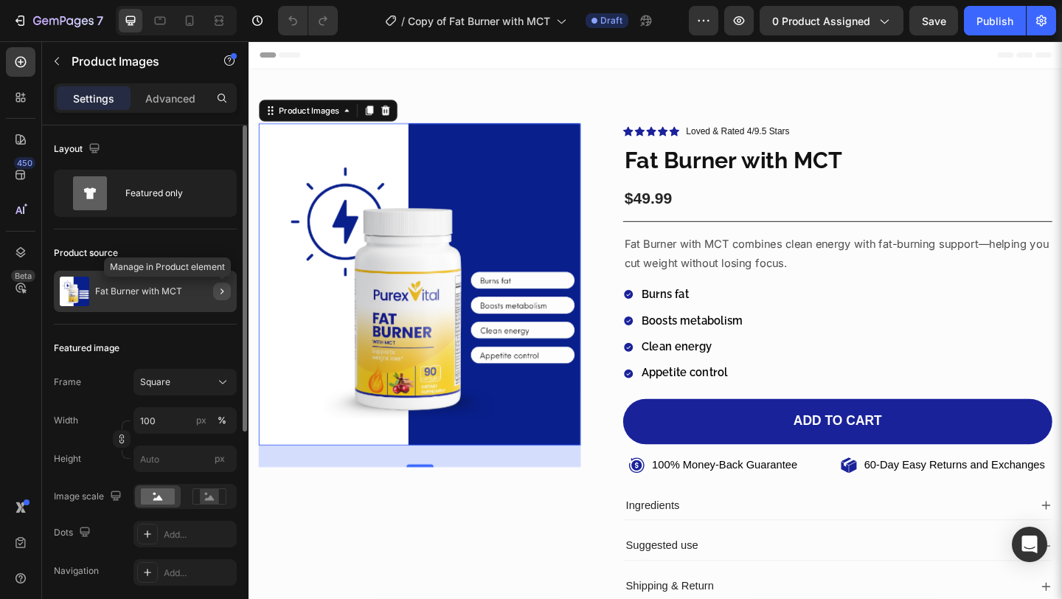
click at [226, 290] on icon "button" at bounding box center [222, 291] width 12 height 12
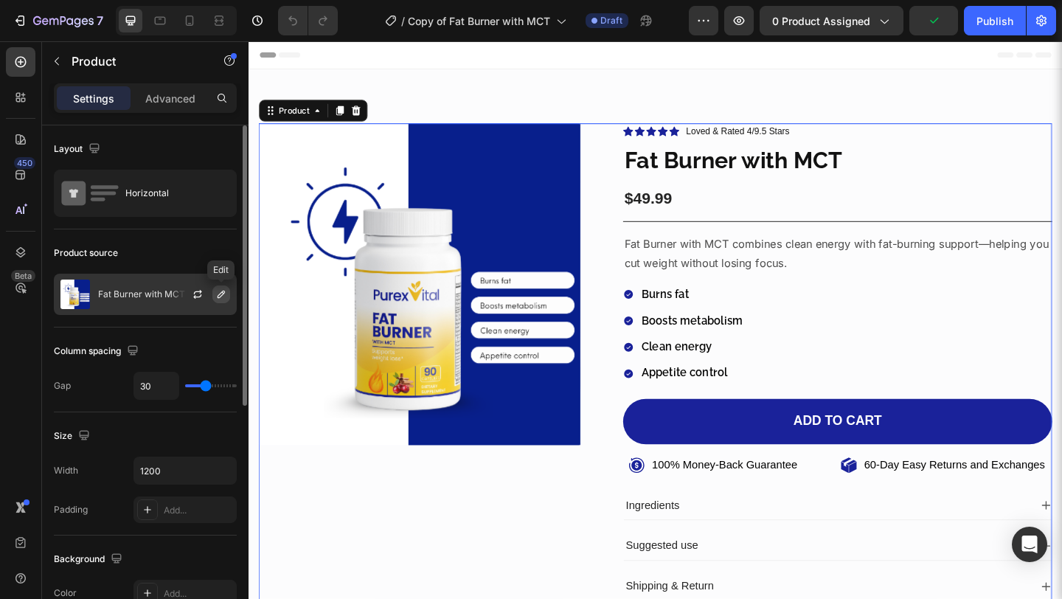
click at [222, 293] on icon "button" at bounding box center [221, 294] width 12 height 12
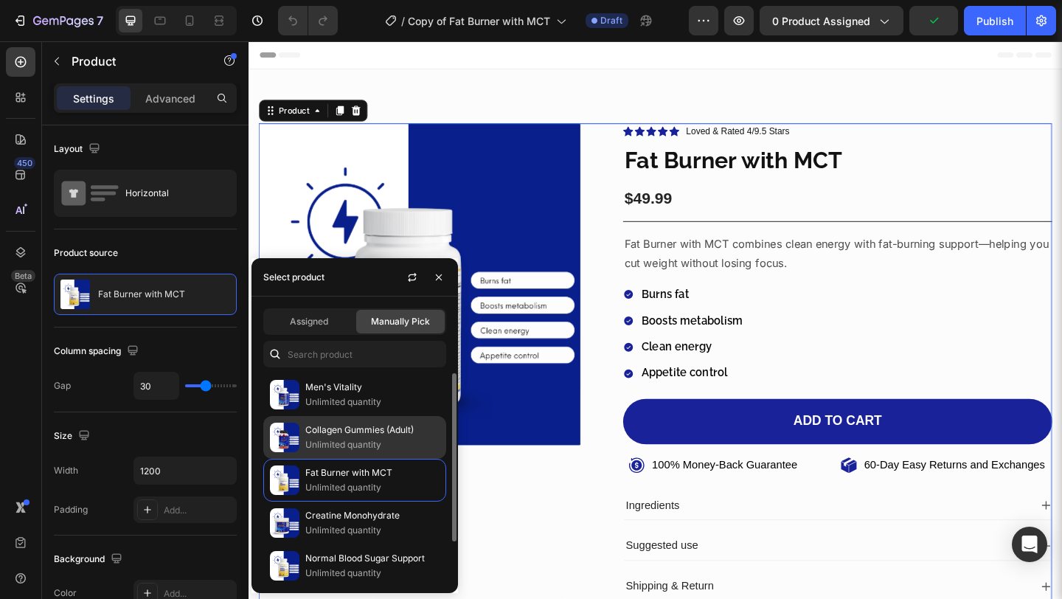
scroll to position [49, 0]
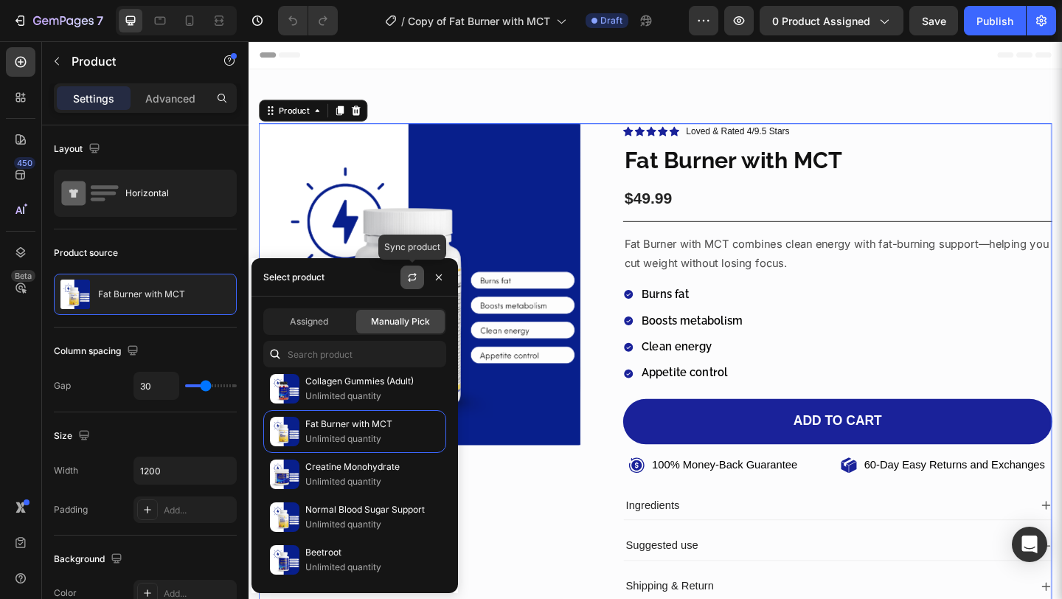
click at [410, 280] on icon "button" at bounding box center [412, 279] width 8 height 4
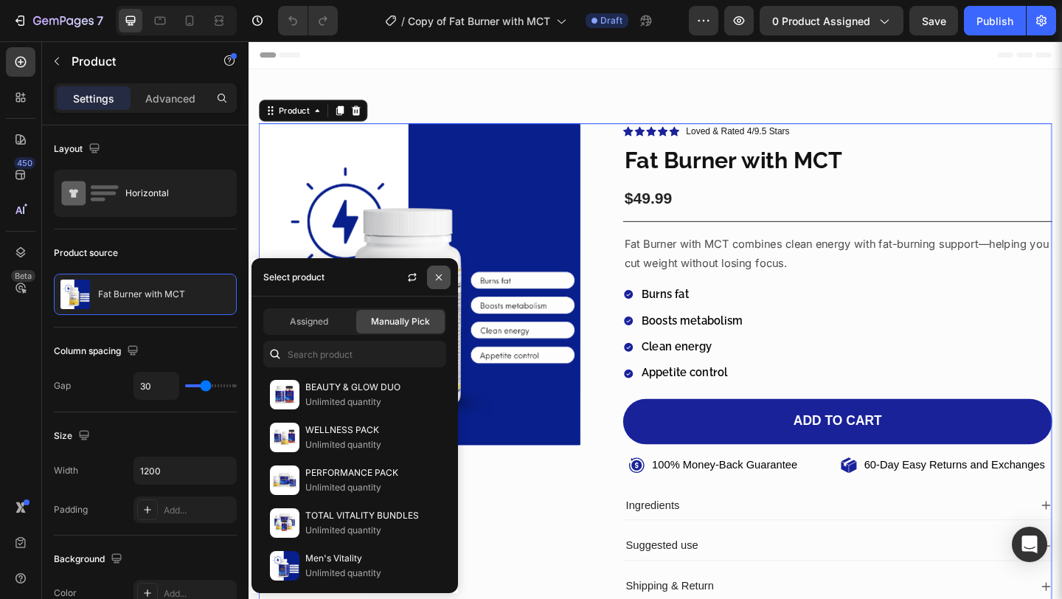
click at [439, 270] on button "button" at bounding box center [439, 277] width 24 height 24
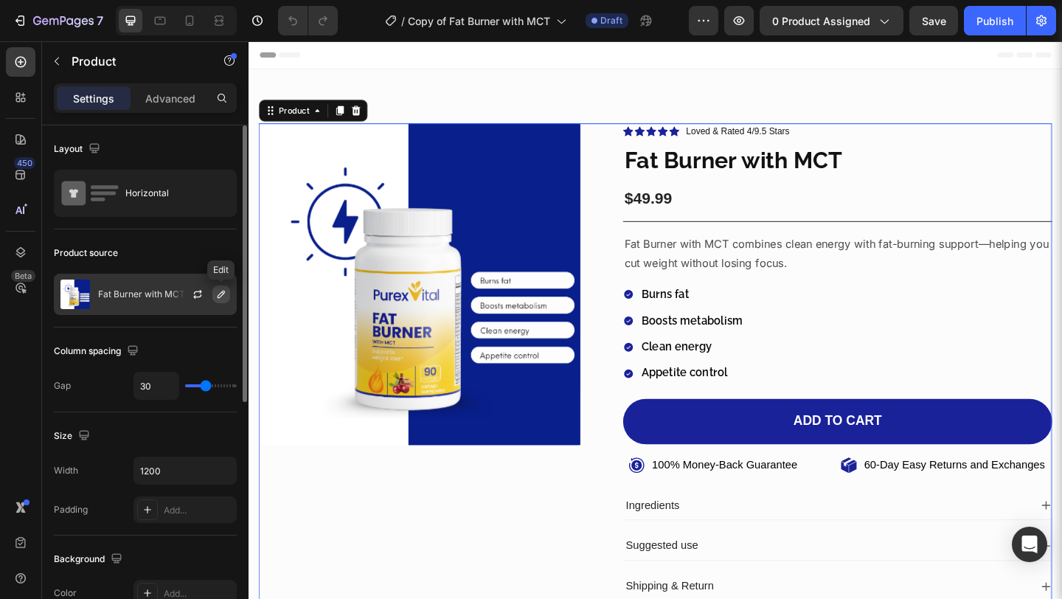
click at [224, 294] on icon "button" at bounding box center [221, 294] width 12 height 12
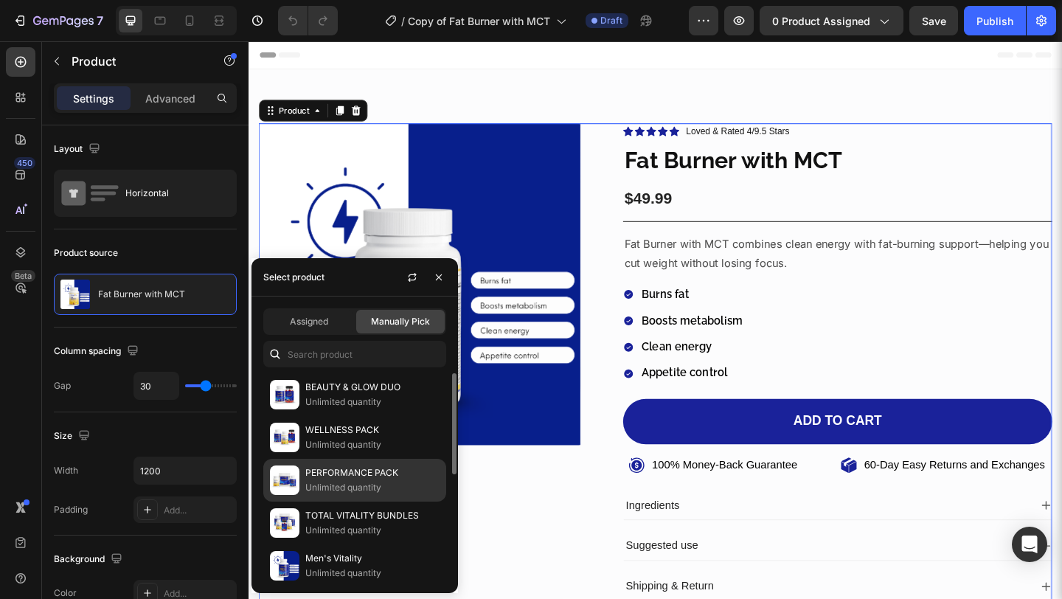
click at [356, 473] on p "PERFORMANCE PACK" at bounding box center [372, 472] width 134 height 15
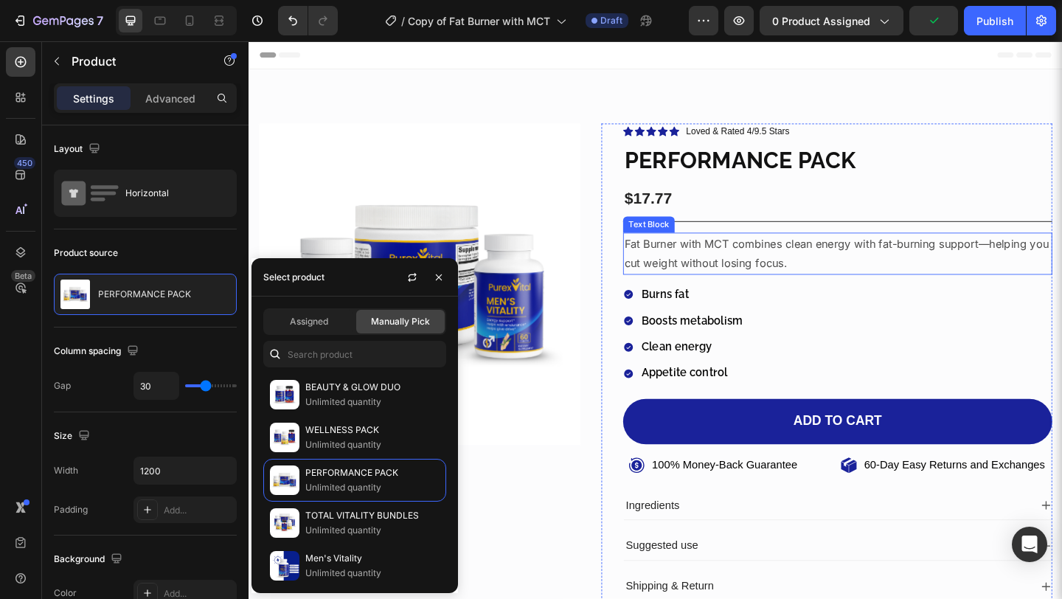
click at [769, 279] on p "Fat Burner with MCT combines clean energy with fat-burning support—helping you …" at bounding box center [889, 272] width 464 height 43
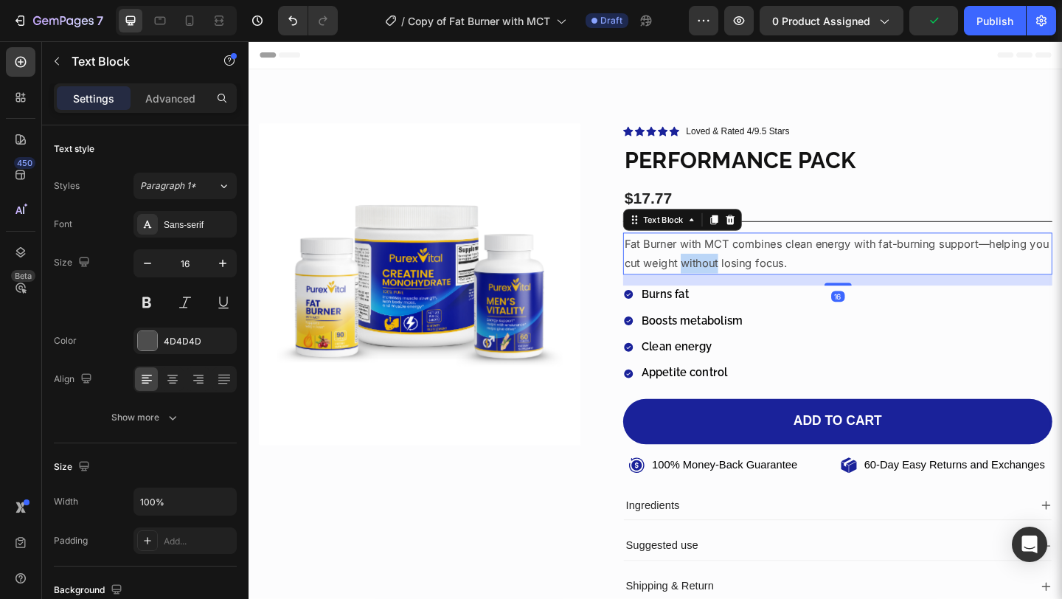
click at [769, 279] on p "Fat Burner with MCT combines clean energy with fat-burning support—helping you …" at bounding box center [889, 272] width 464 height 43
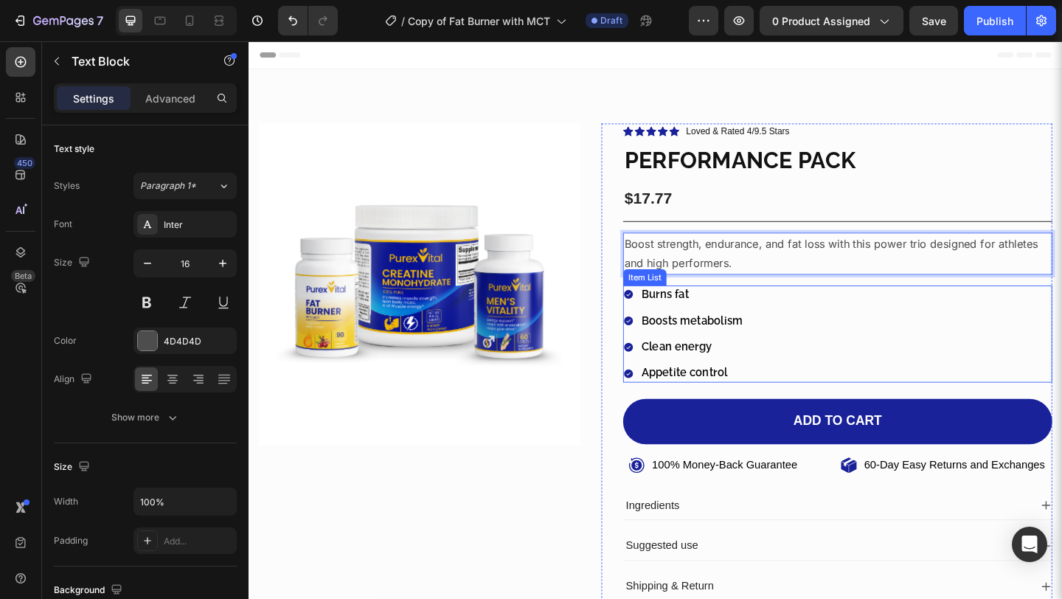
click at [698, 321] on p "Burns fat" at bounding box center [730, 316] width 110 height 15
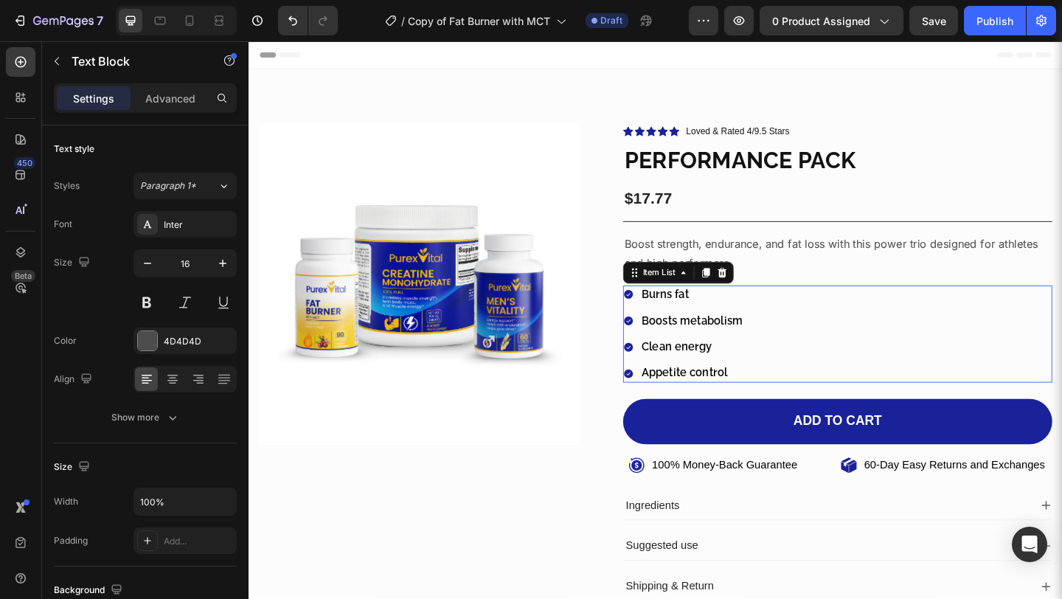
click at [698, 321] on p "Burns fat" at bounding box center [730, 316] width 110 height 15
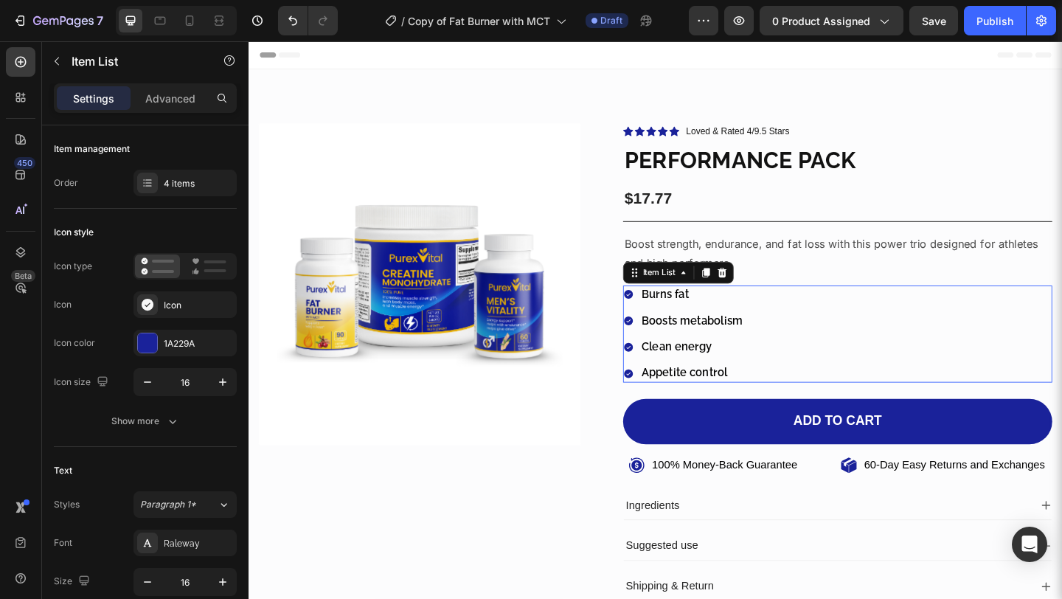
click at [698, 321] on p "Burns fat" at bounding box center [730, 316] width 110 height 15
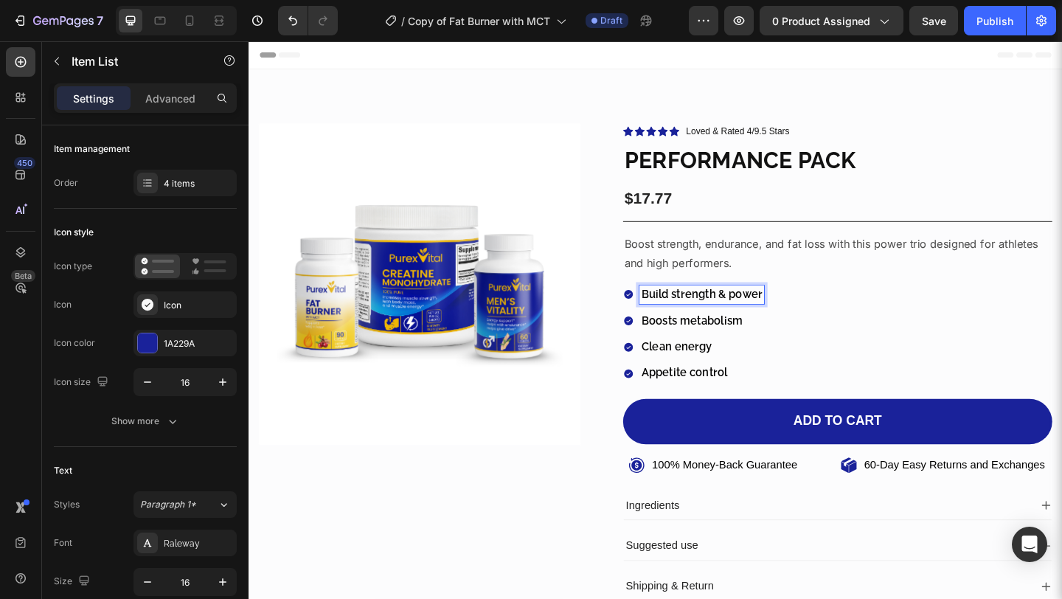
click at [745, 349] on p "Boosts metabolism" at bounding box center [740, 345] width 131 height 15
click at [723, 380] on p "Clean energy" at bounding box center [782, 373] width 215 height 15
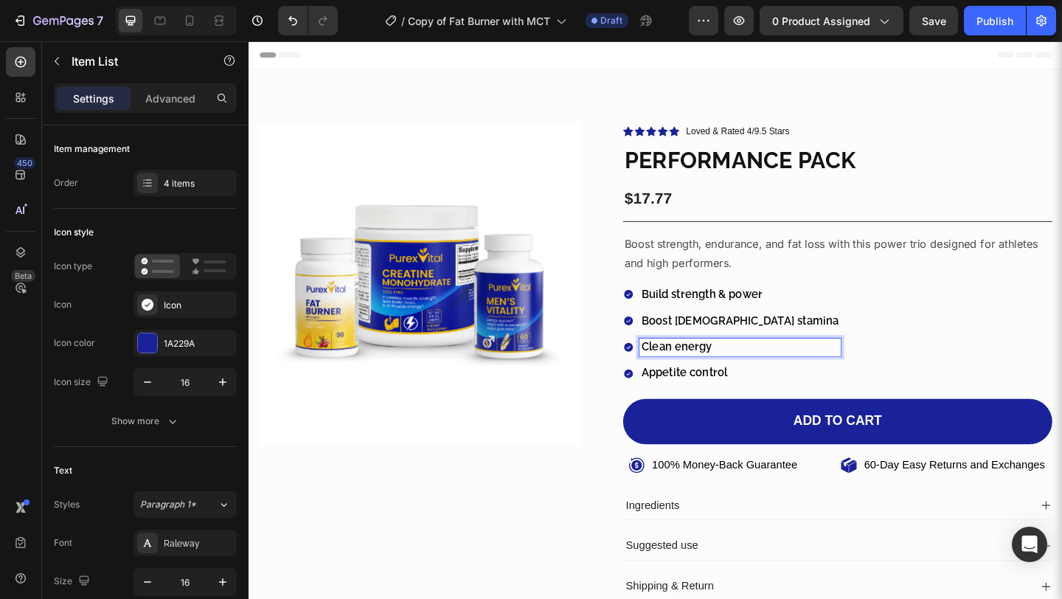
click at [723, 380] on p "Clean energy" at bounding box center [782, 373] width 215 height 15
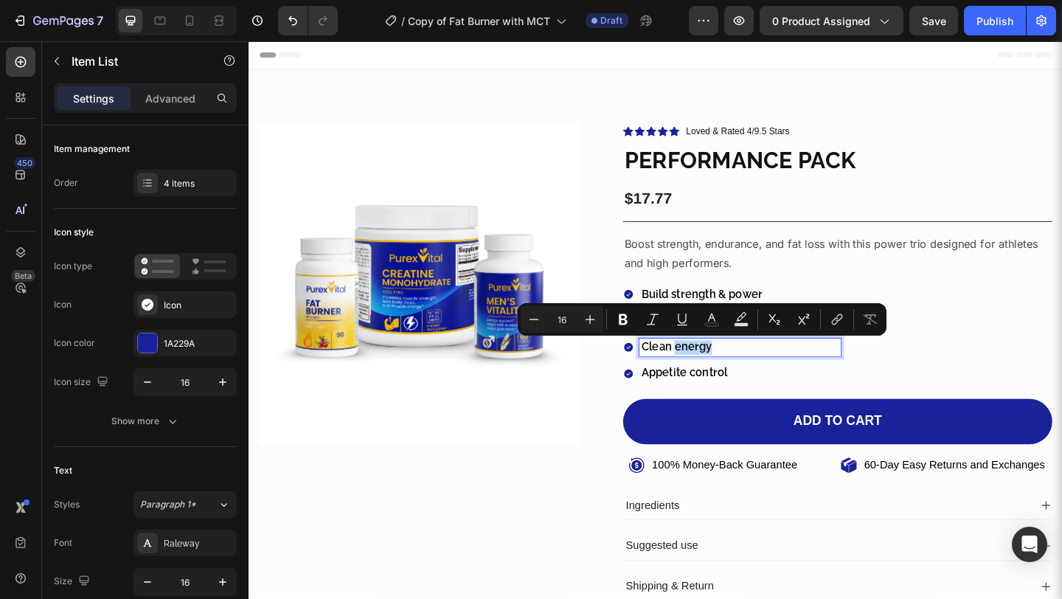
click at [723, 380] on p "Clean energy" at bounding box center [782, 373] width 215 height 15
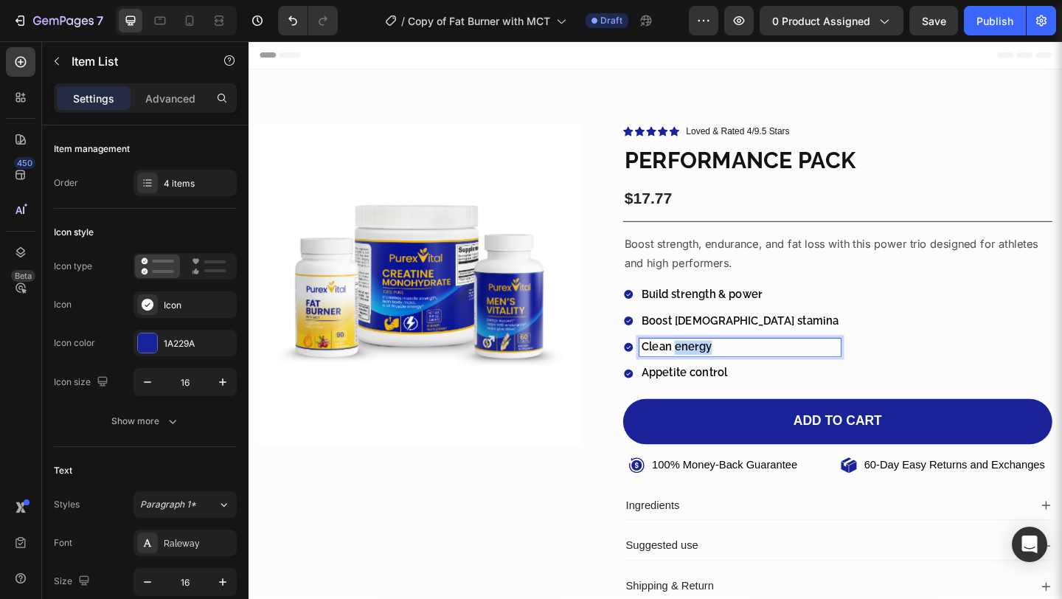
click at [723, 380] on p "Clean energy" at bounding box center [782, 373] width 215 height 15
click at [709, 405] on p "Appetite control" at bounding box center [782, 401] width 215 height 15
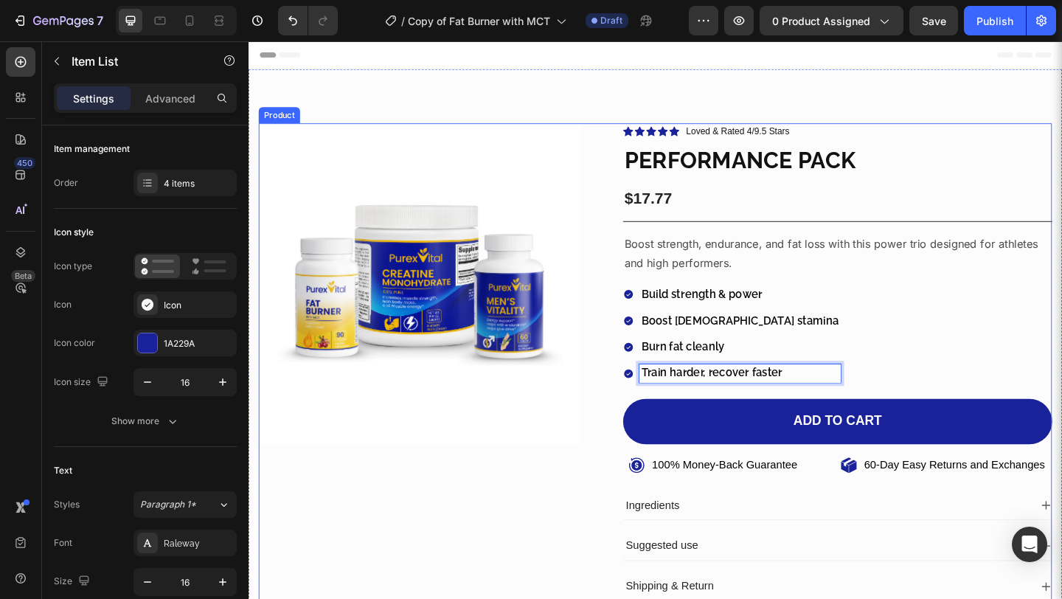
click at [574, 496] on div "Product Images" at bounding box center [435, 396] width 350 height 532
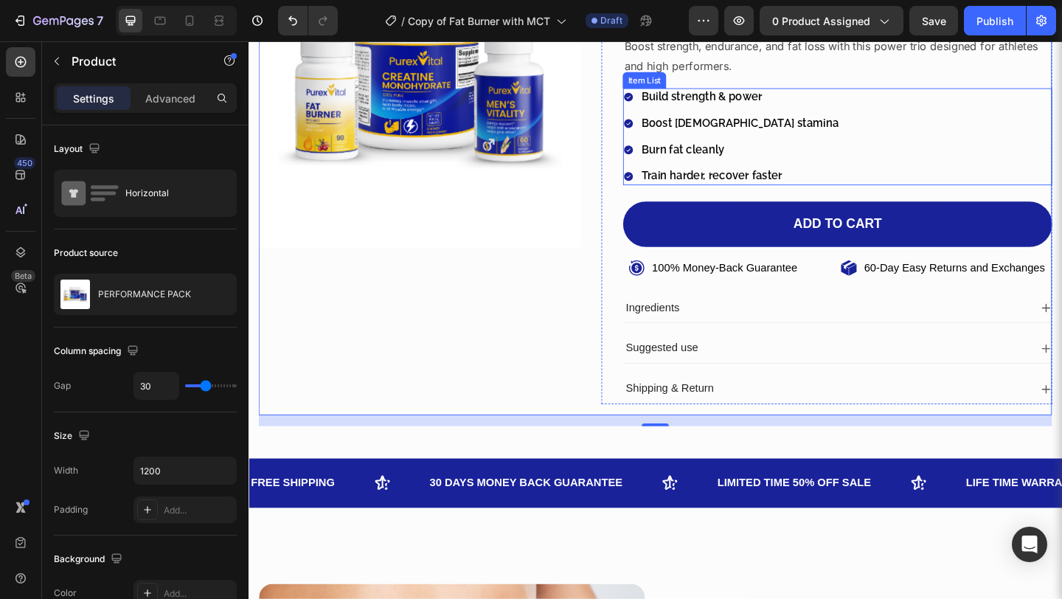
scroll to position [223, 0]
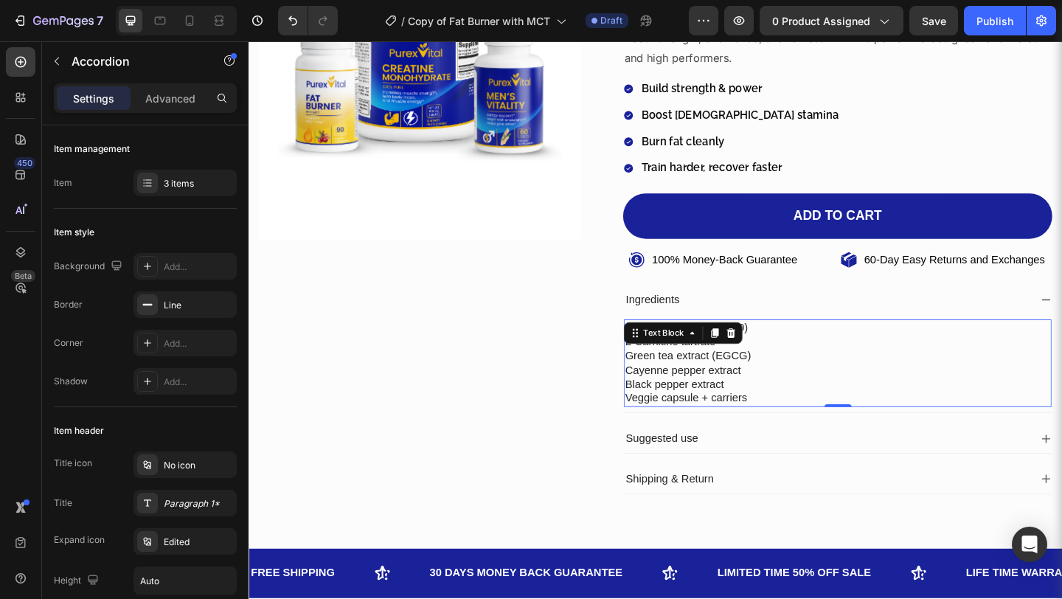
click at [808, 399] on p "Cayenne pepper extract" at bounding box center [889, 398] width 462 height 15
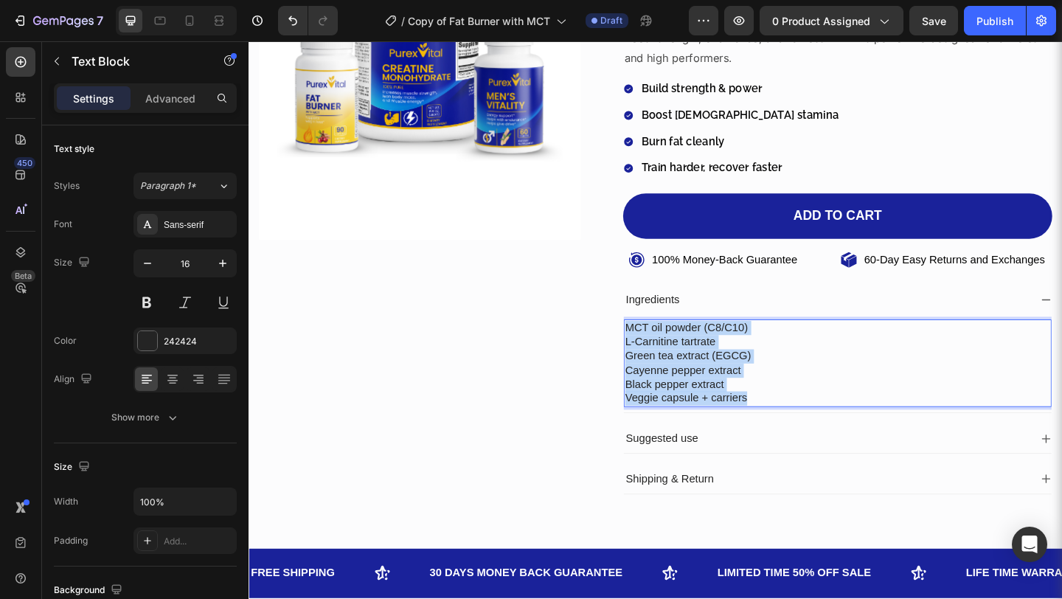
drag, startPoint x: 786, startPoint y: 431, endPoint x: 650, endPoint y: 344, distance: 161.4
click at [650, 344] on div "Icon Icon Icon Icon Icon Icon List Loved & Rated 4/9.5 Stars Text block Row PER…" at bounding box center [877, 220] width 490 height 627
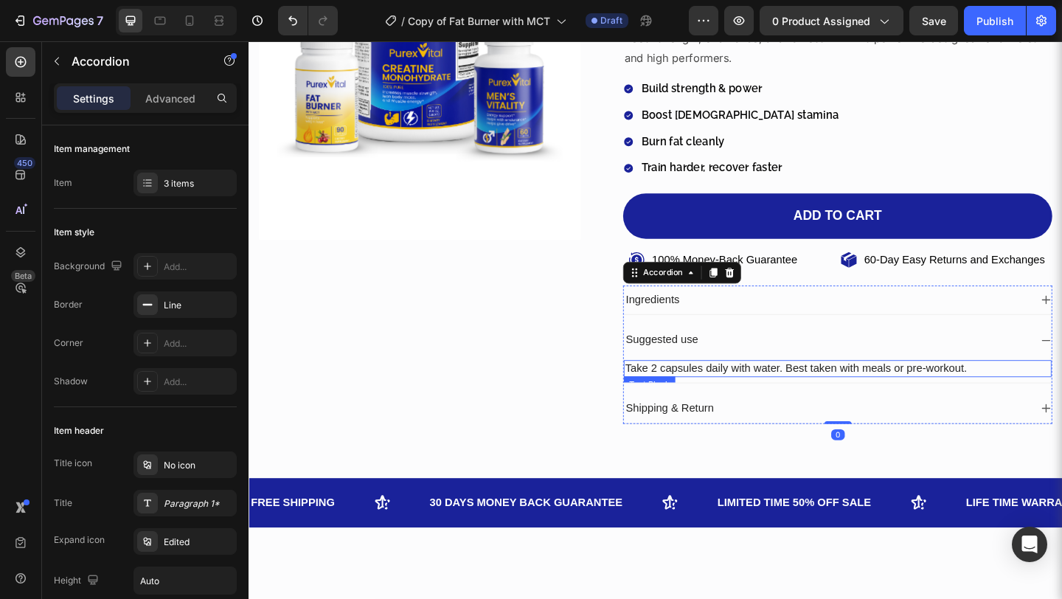
click at [995, 400] on p "Take 2 capsules daily with water. Best taken with meals or pre-workout." at bounding box center [889, 396] width 462 height 15
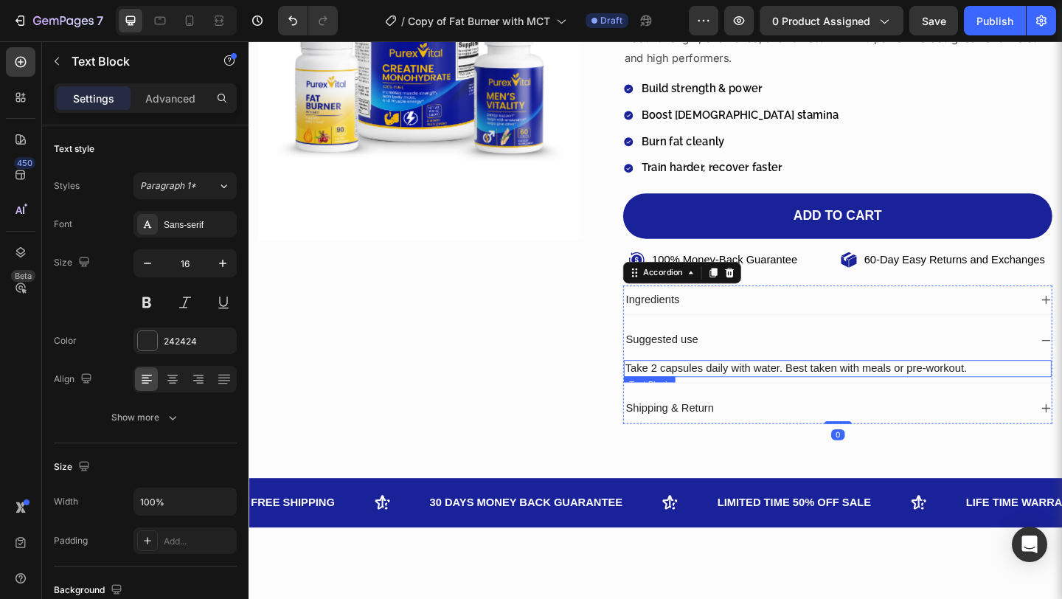
click at [995, 400] on p "Take 2 capsules daily with water. Best taken with meals or pre-workout." at bounding box center [889, 396] width 462 height 15
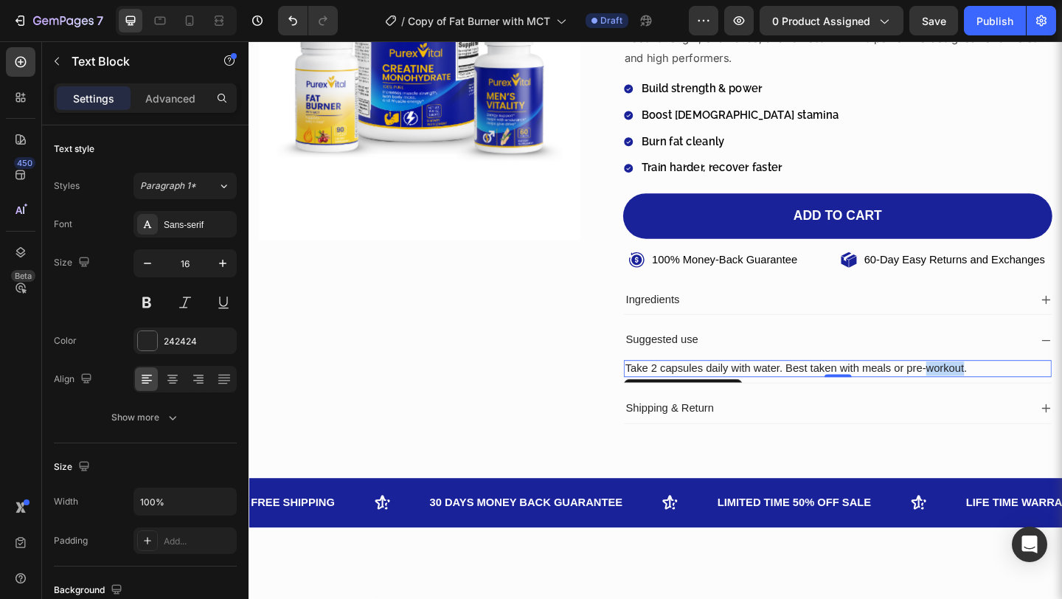
click at [995, 400] on p "Take 2 capsules daily with water. Best taken with meals or pre-workout." at bounding box center [889, 396] width 462 height 15
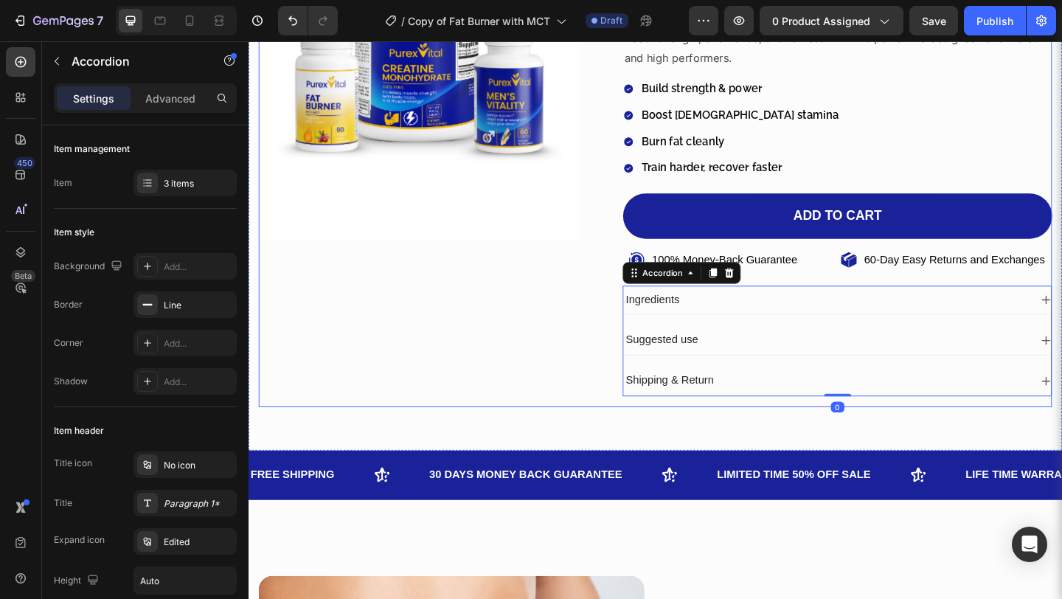
click at [470, 396] on div "Product Images" at bounding box center [435, 173] width 350 height 532
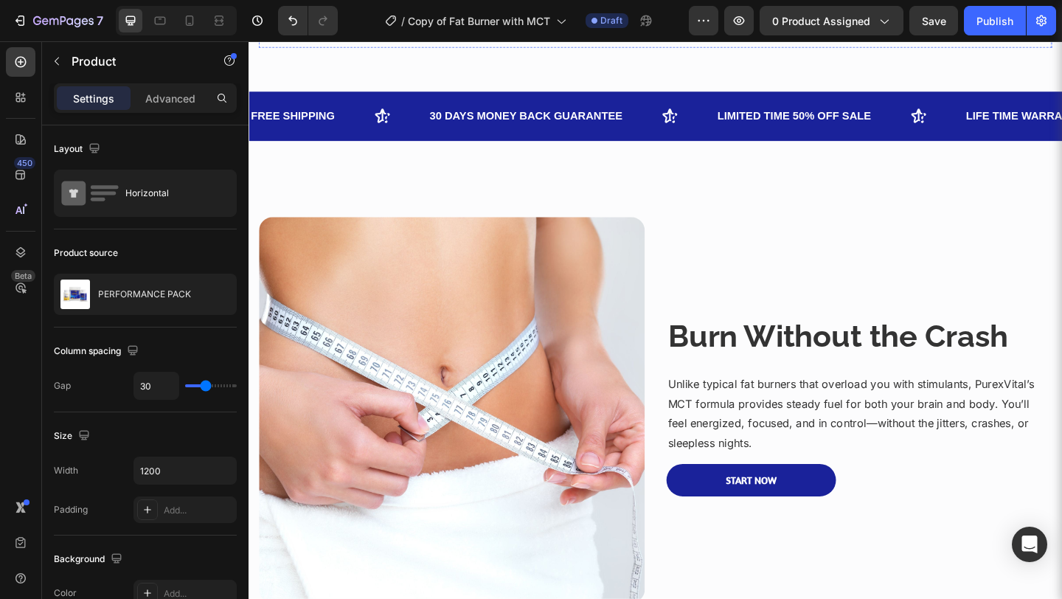
scroll to position [618, 0]
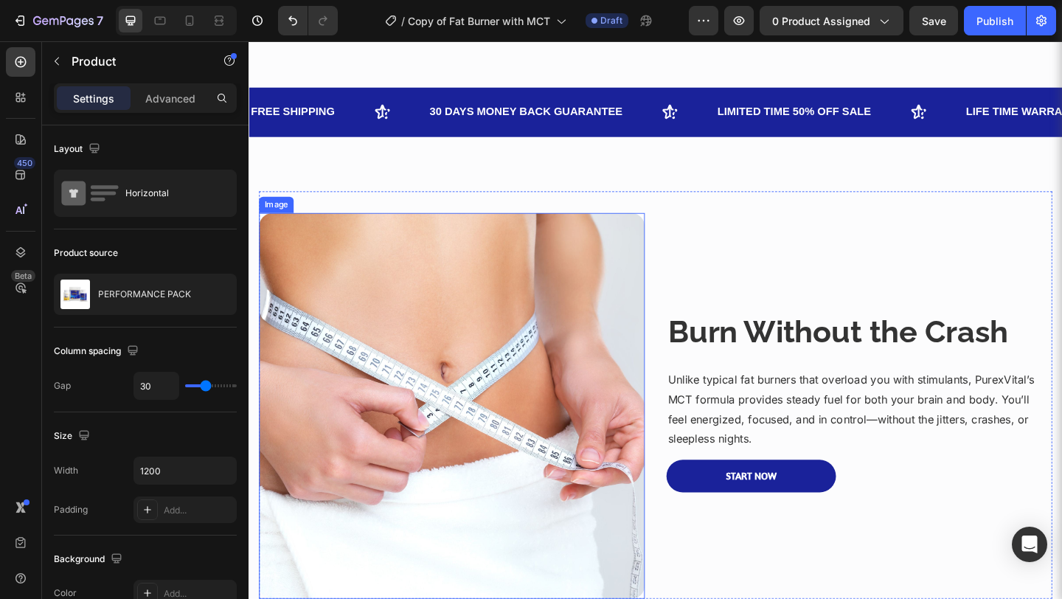
click at [492, 421] on img at bounding box center [469, 437] width 419 height 419
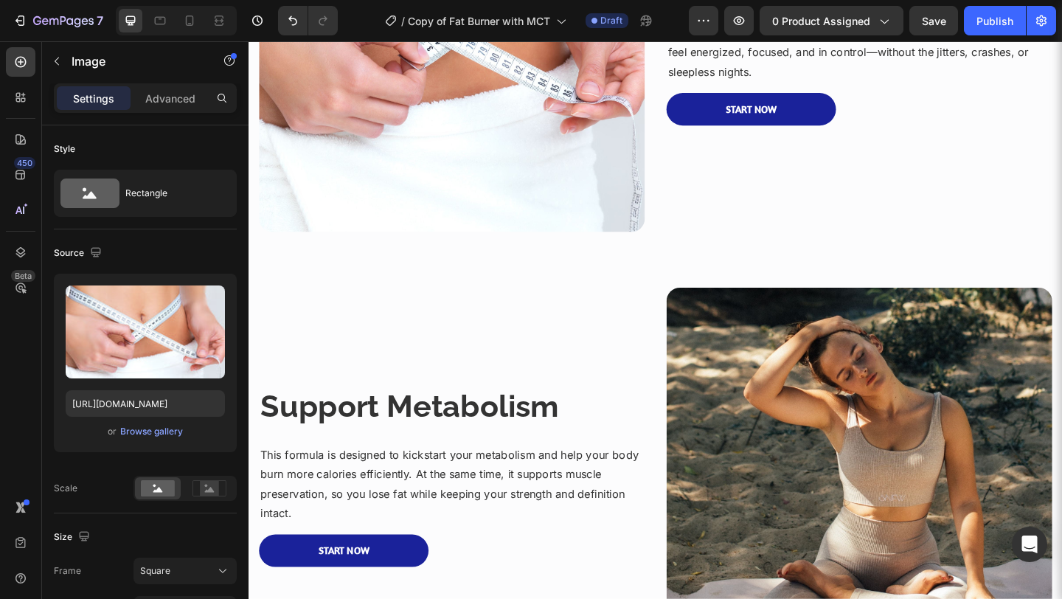
scroll to position [1001, 0]
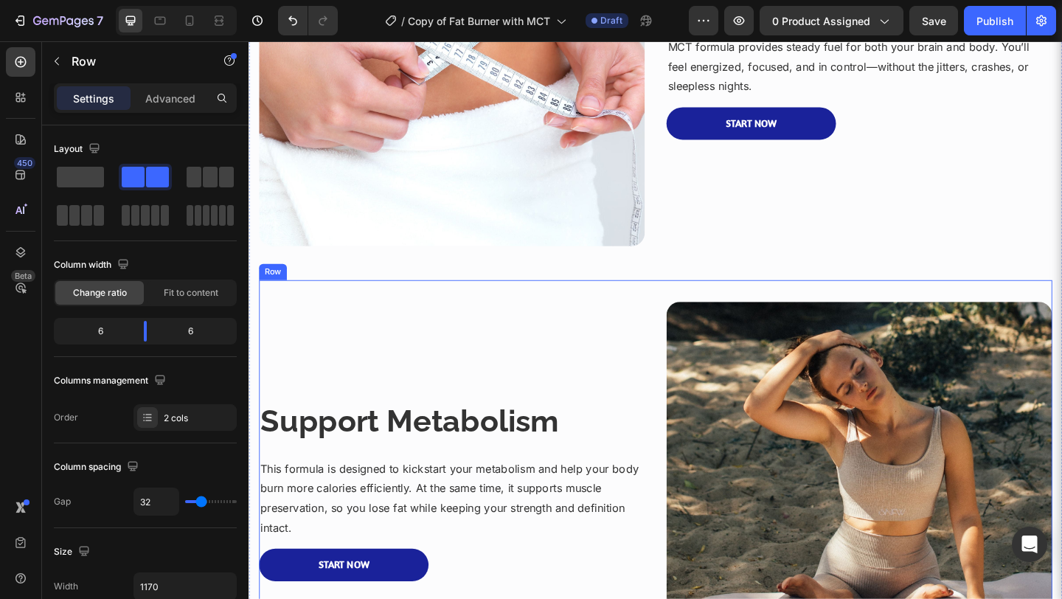
click at [663, 386] on div "Support Metabolism Heading This formula is designed to kickstart your metabolis…" at bounding box center [469, 533] width 419 height 419
click at [346, 282] on icon at bounding box center [351, 287] width 10 height 10
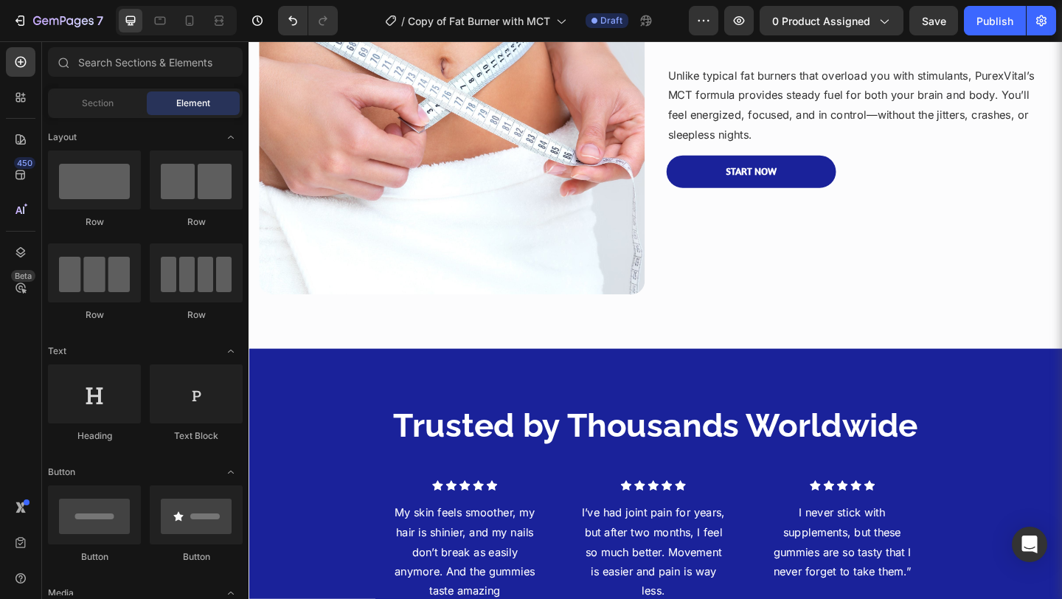
scroll to position [770, 0]
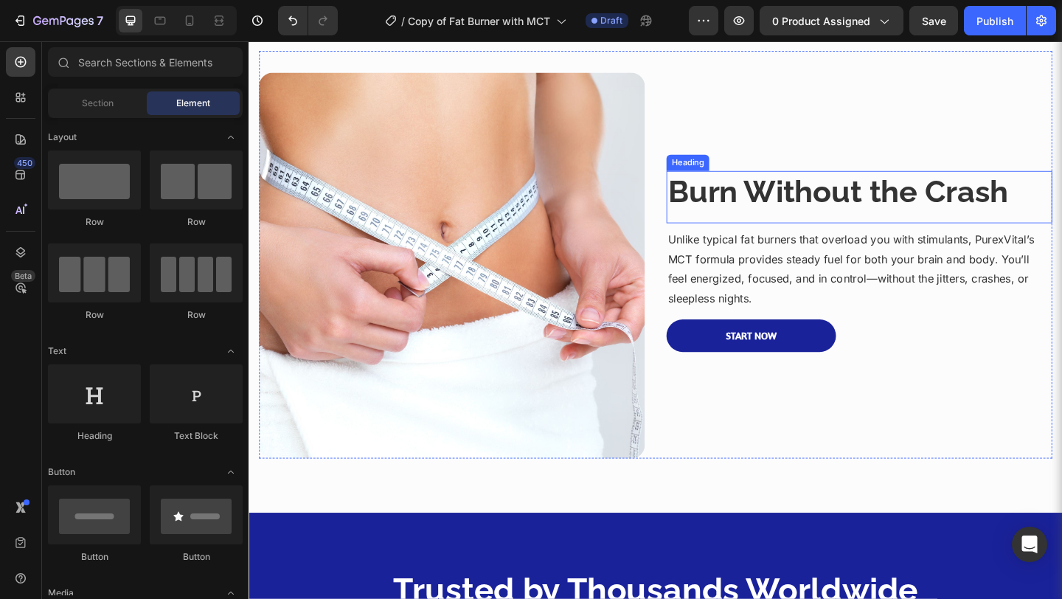
click at [835, 207] on strong "Burn Without the Crash" at bounding box center [889, 204] width 370 height 39
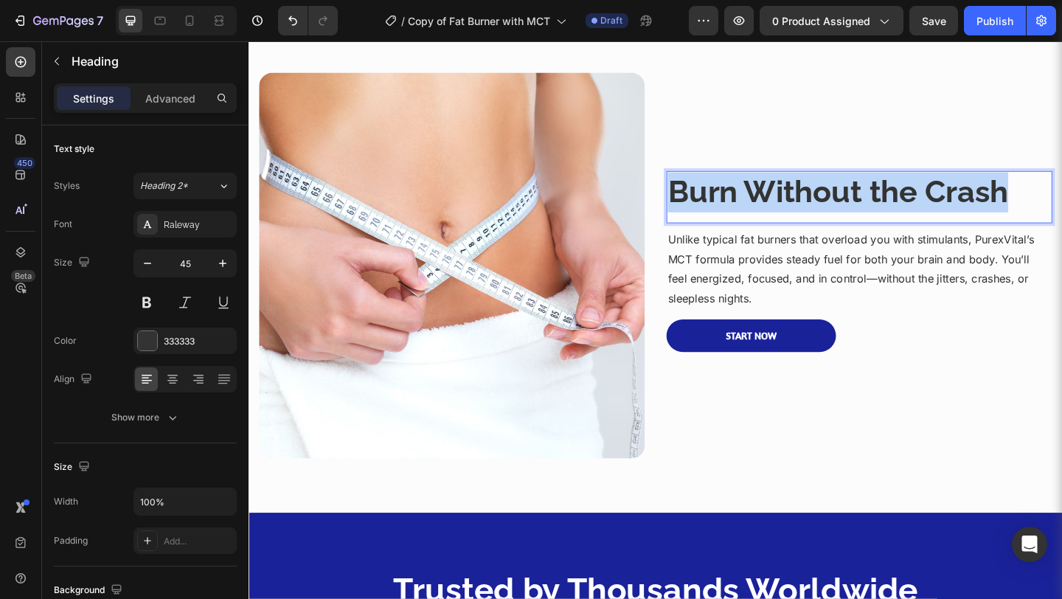
click at [835, 207] on strong "Burn Without the Crash" at bounding box center [889, 204] width 370 height 39
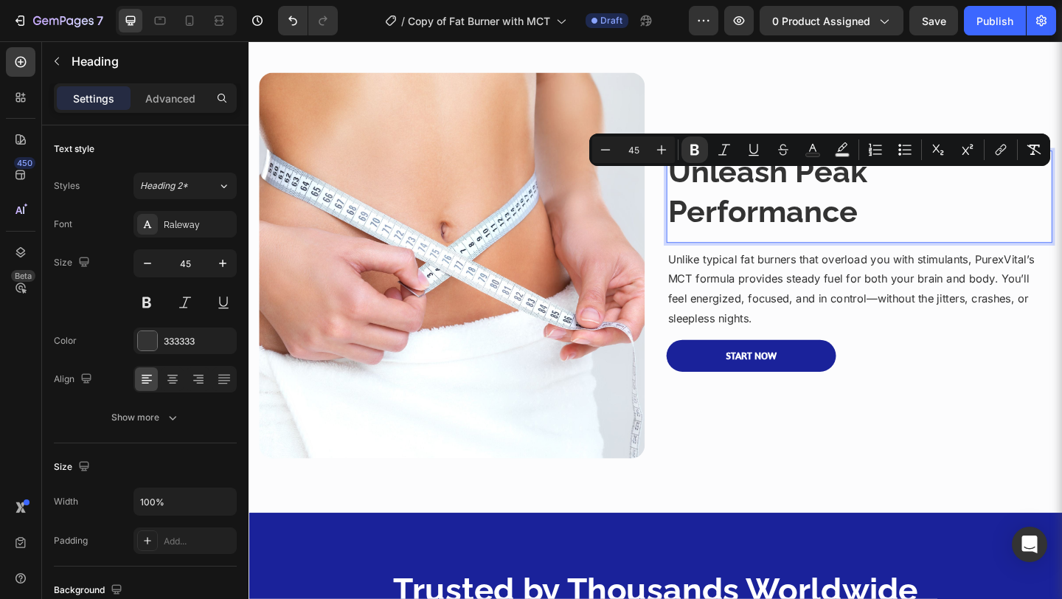
scroll to position [748, 0]
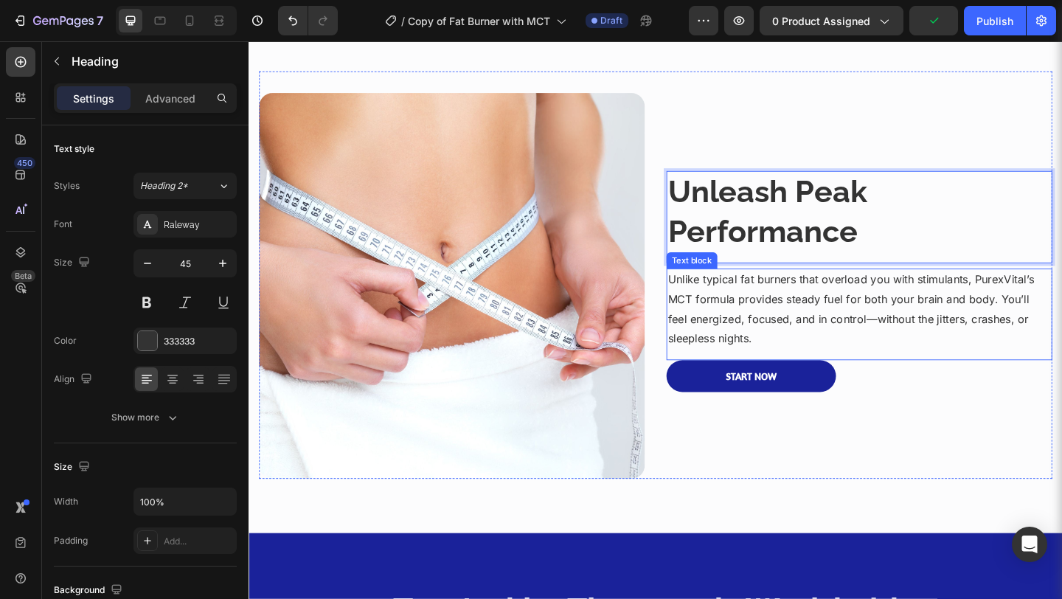
click at [811, 343] on p "Unlike typical fat burners that overload you with stimulants, PurexVital’s MCT …" at bounding box center [912, 332] width 417 height 85
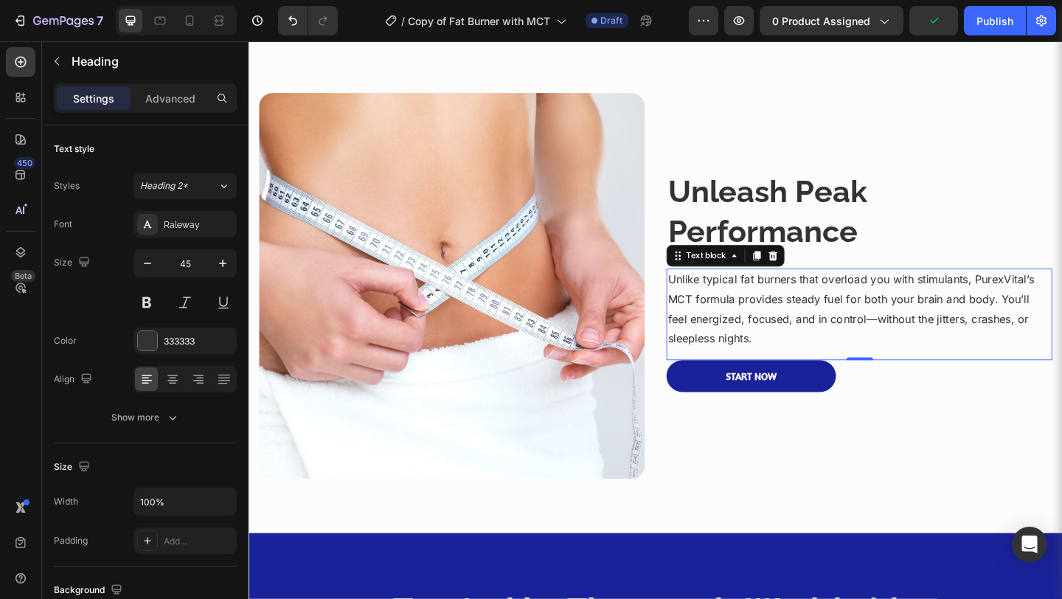
click at [811, 343] on p "Unlike typical fat burners that overload you with stimulants, PurexVital’s MCT …" at bounding box center [912, 332] width 417 height 85
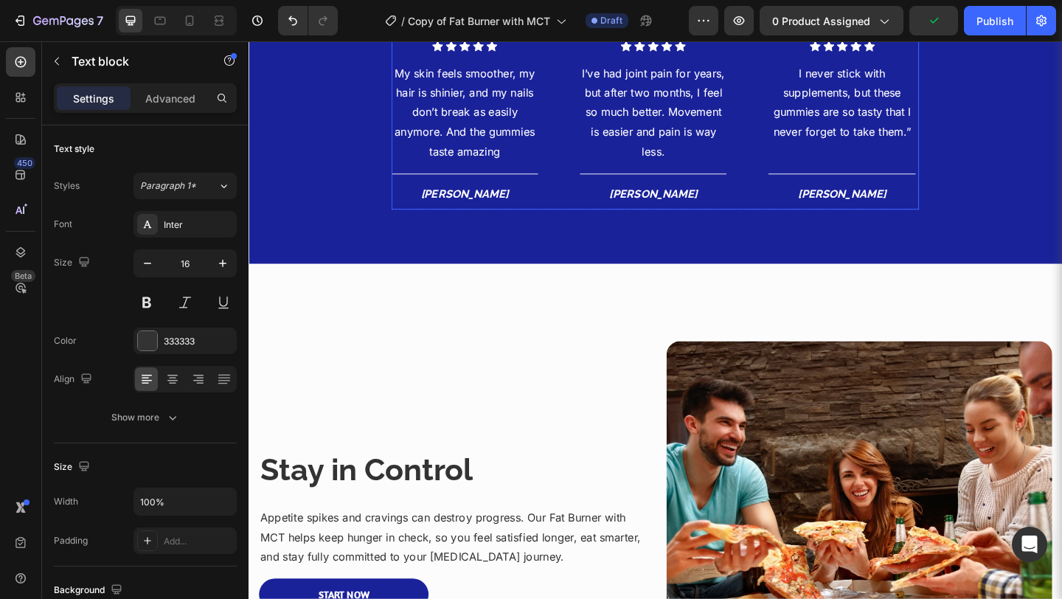
scroll to position [1504, 0]
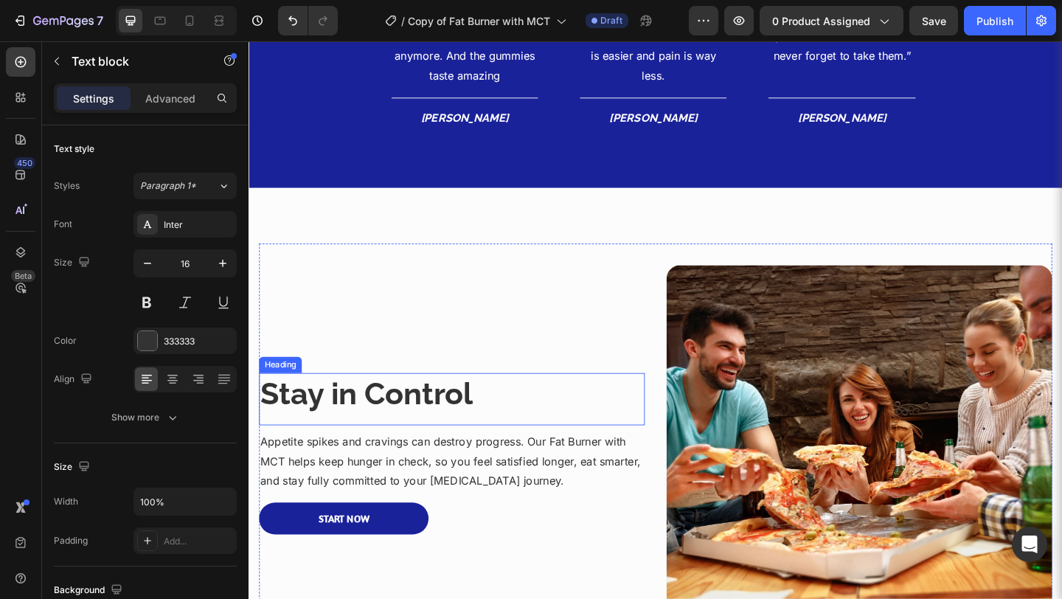
click at [442, 432] on strong "Stay in Control" at bounding box center [376, 424] width 231 height 39
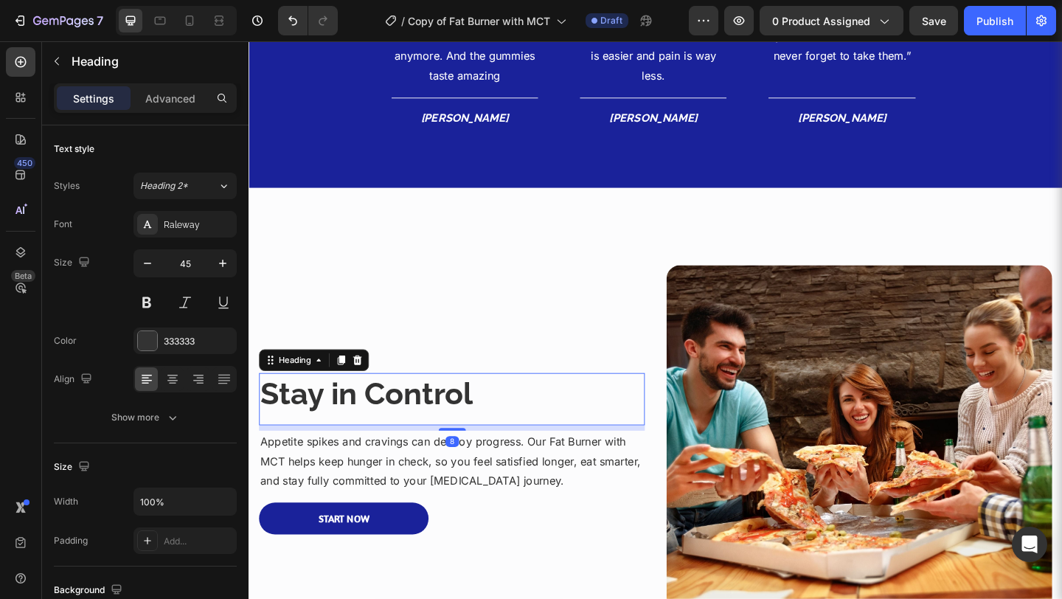
click at [442, 432] on strong "Stay in Control" at bounding box center [376, 424] width 231 height 39
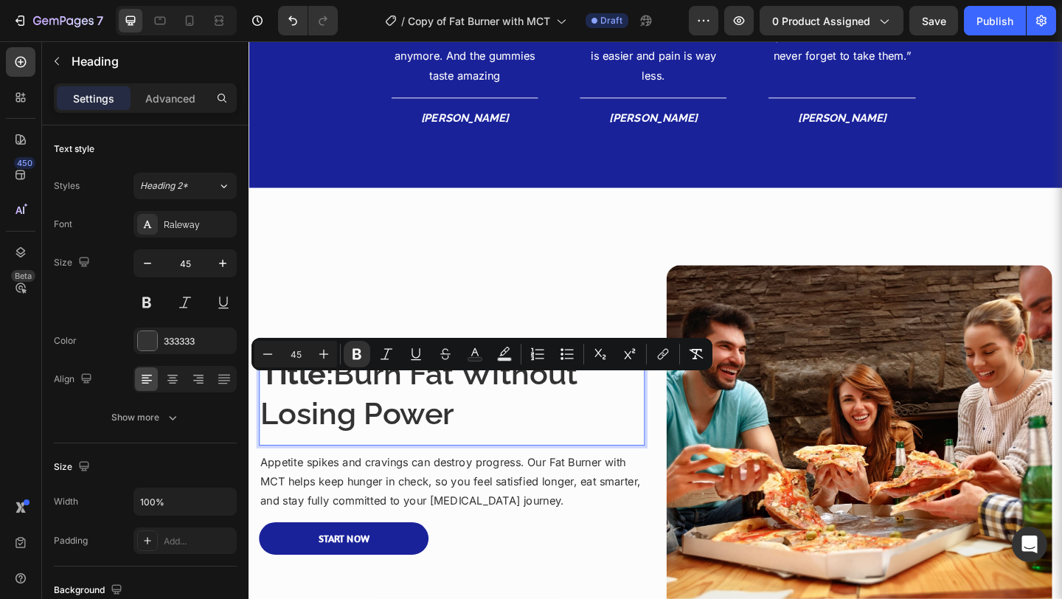
scroll to position [1483, 0]
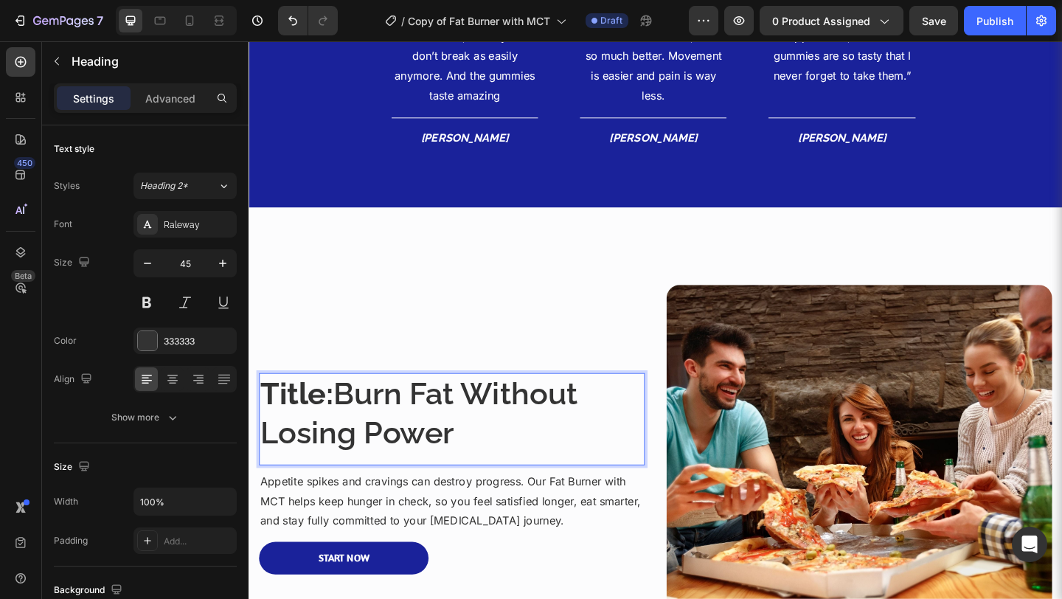
click at [346, 431] on p "Title: Burn Fat Without Losing Power" at bounding box center [469, 446] width 417 height 86
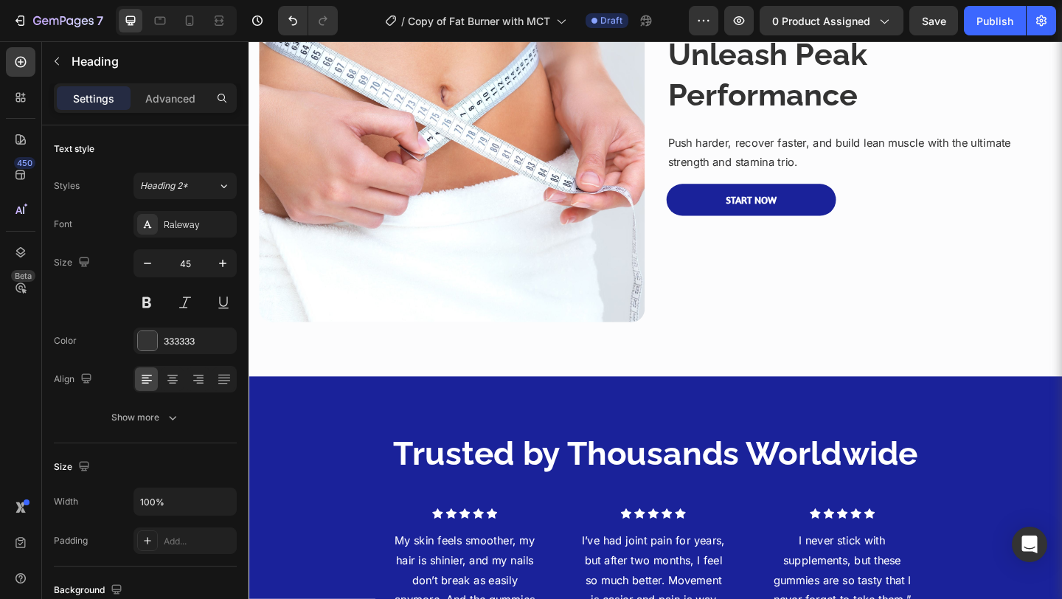
scroll to position [842, 0]
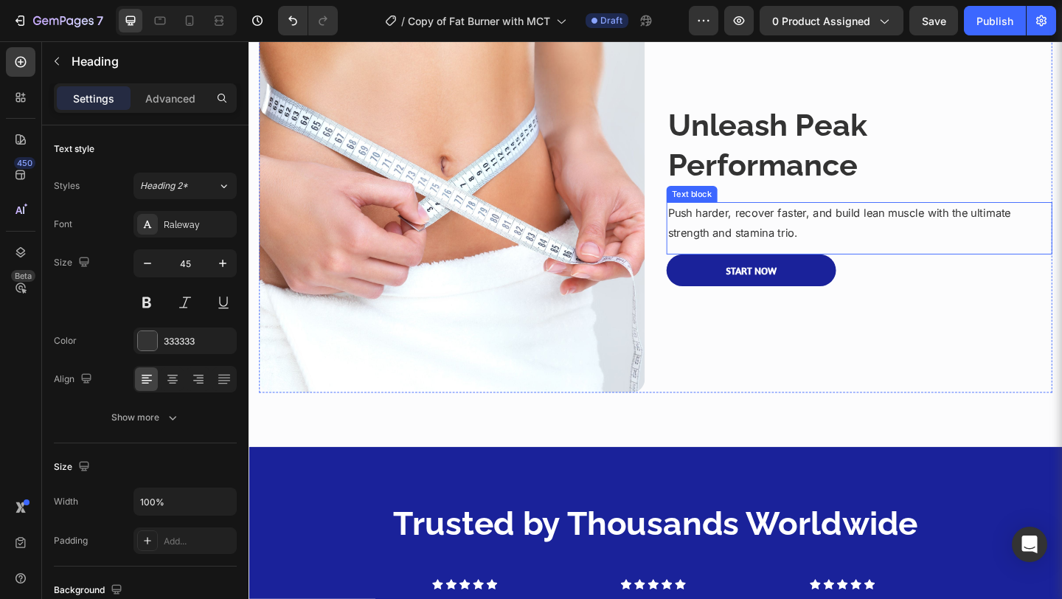
click at [964, 222] on p "Push harder, recover faster, and build lean muscle with the ultimate strength a…" at bounding box center [912, 238] width 417 height 43
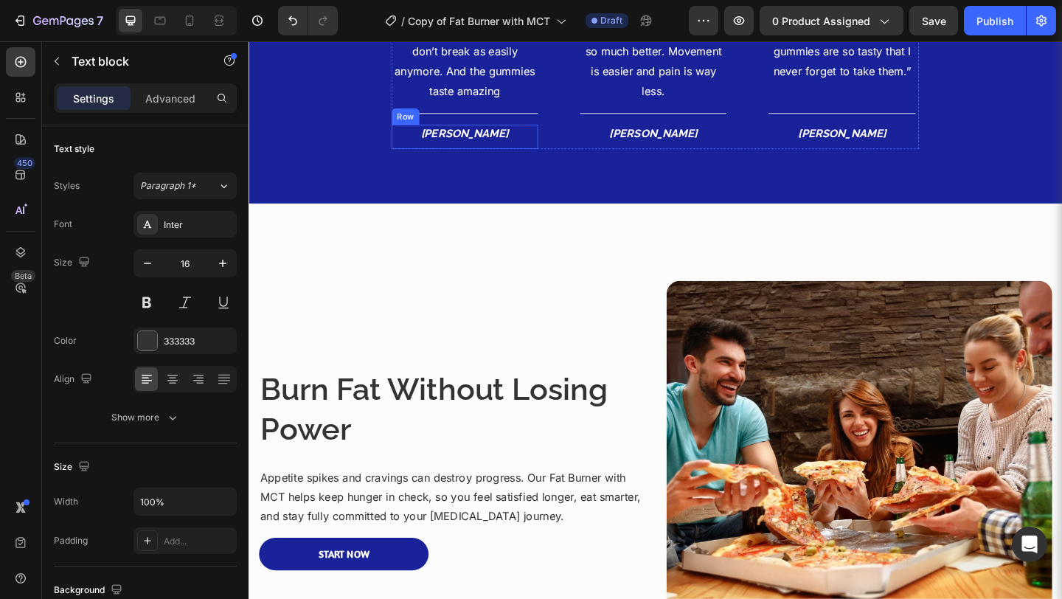
scroll to position [1595, 0]
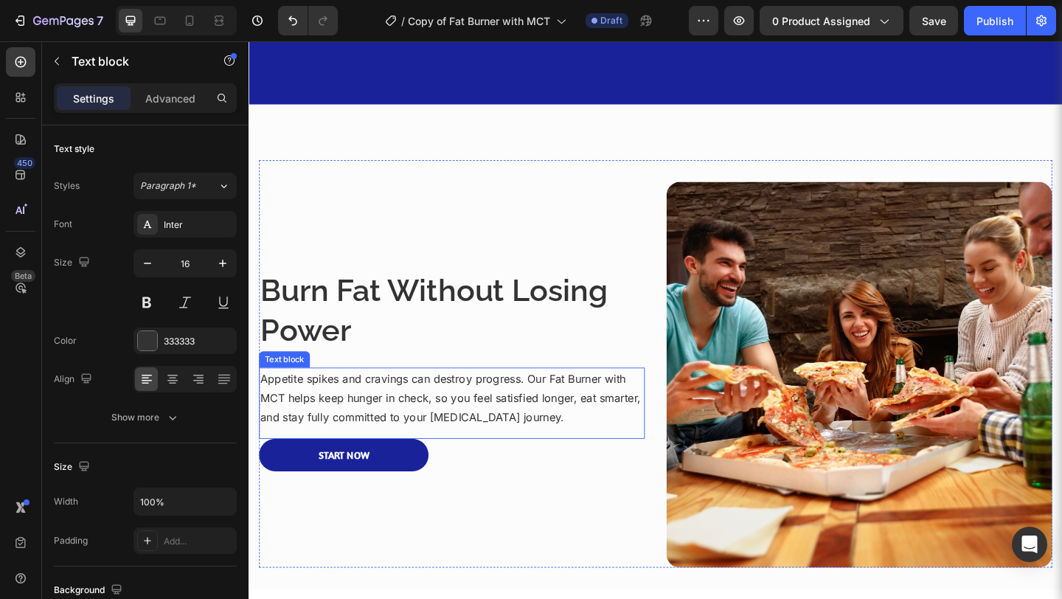
click at [501, 421] on p "Appetite spikes and cravings can destroy progress. Our Fat Burner with MCT help…" at bounding box center [469, 428] width 417 height 63
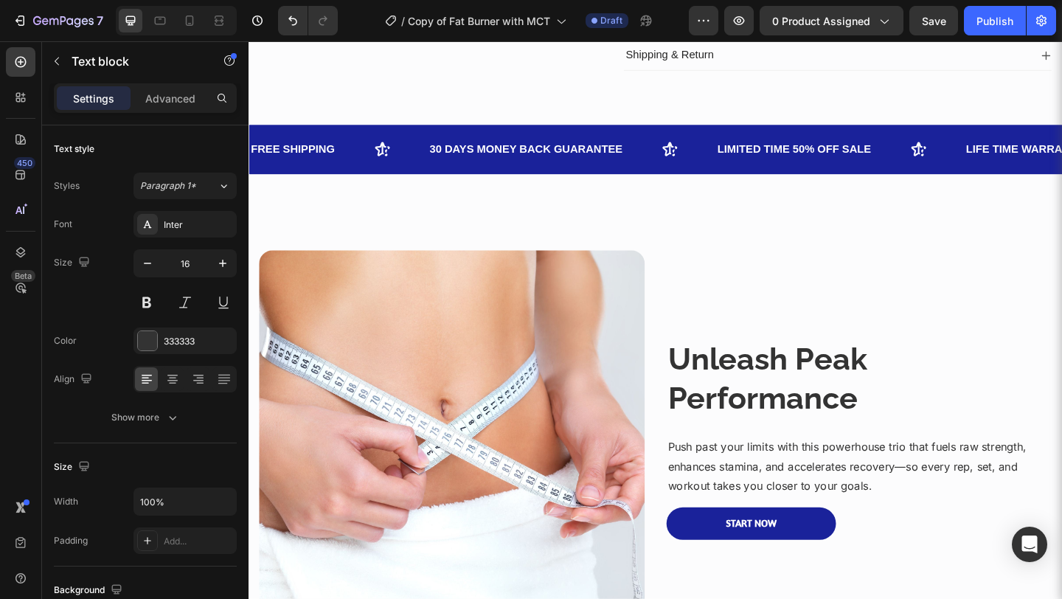
scroll to position [554, 0]
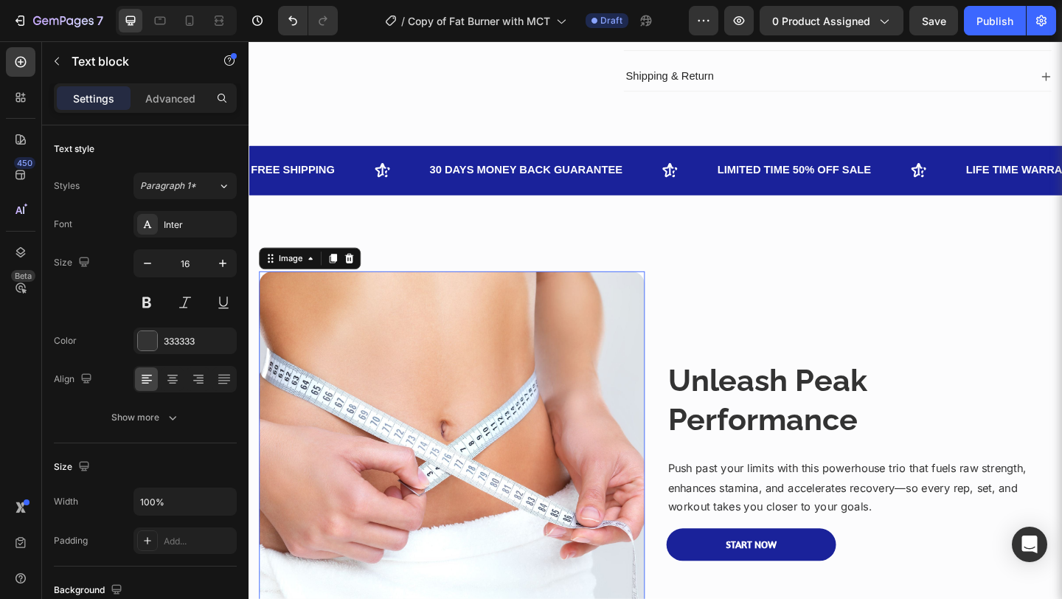
click at [580, 399] on img at bounding box center [469, 500] width 419 height 419
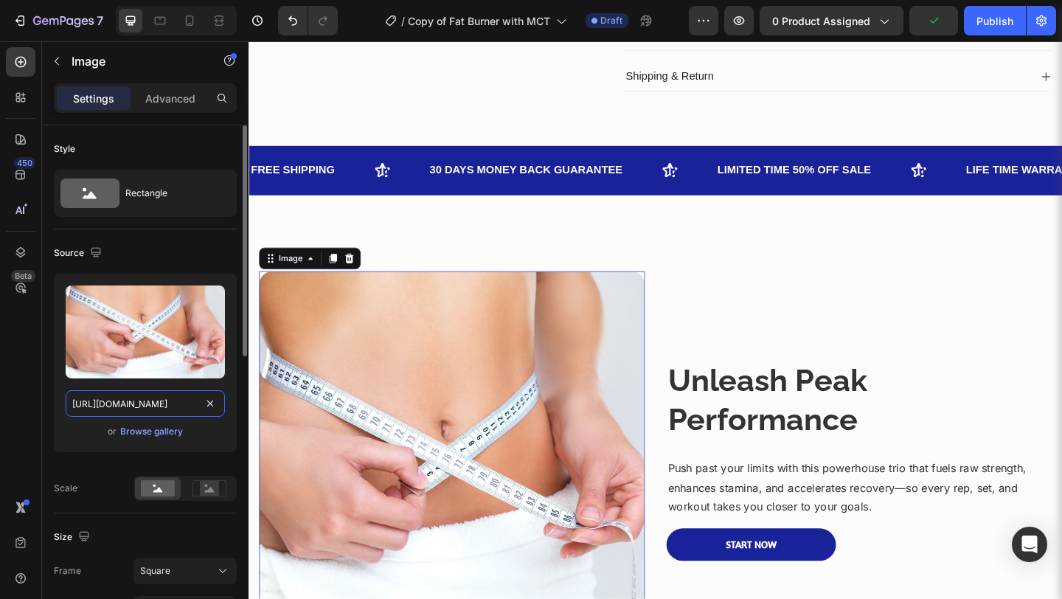
click at [111, 410] on input "https://cdn.shopify.com/s/files/1/0582/9115/9120/files/gempages_581569419205935…" at bounding box center [145, 403] width 159 height 27
paste input "i.pinimg.com/1200x/0b/9f/de/0b9fded3969616c53eb57214018b00db"
type input "https://i.pinimg.com/1200x/0b/9f/de/0b9fded3969616c53eb57214018b00db.jpg"
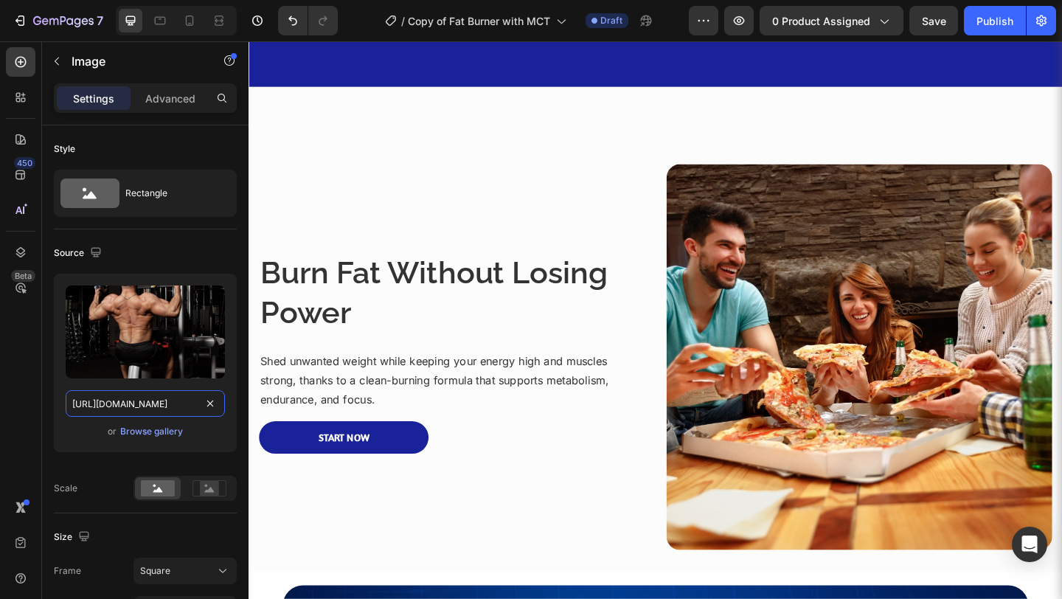
scroll to position [1616, 0]
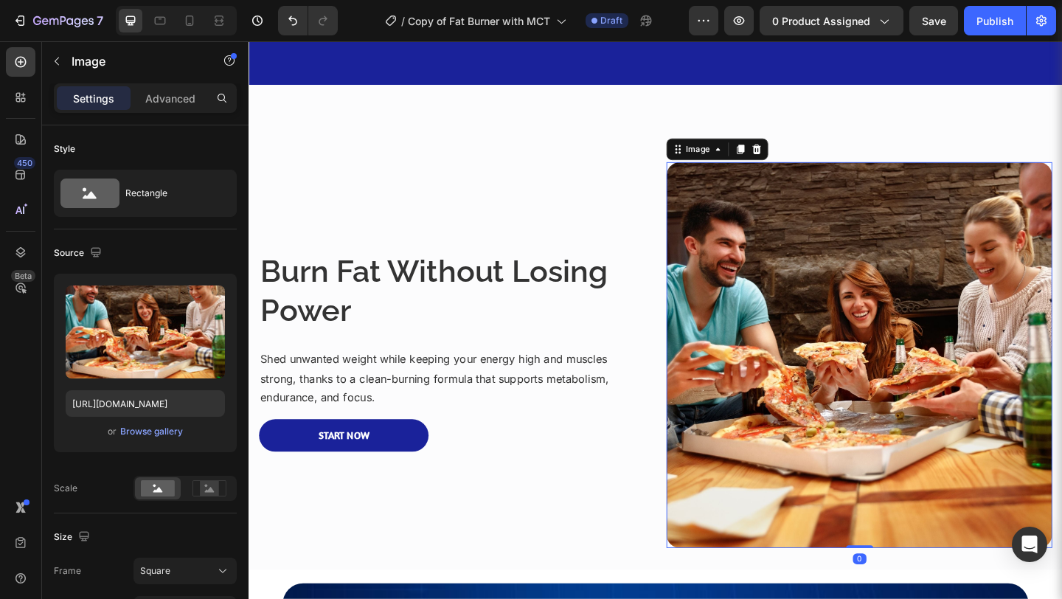
click at [963, 348] on img at bounding box center [912, 382] width 419 height 419
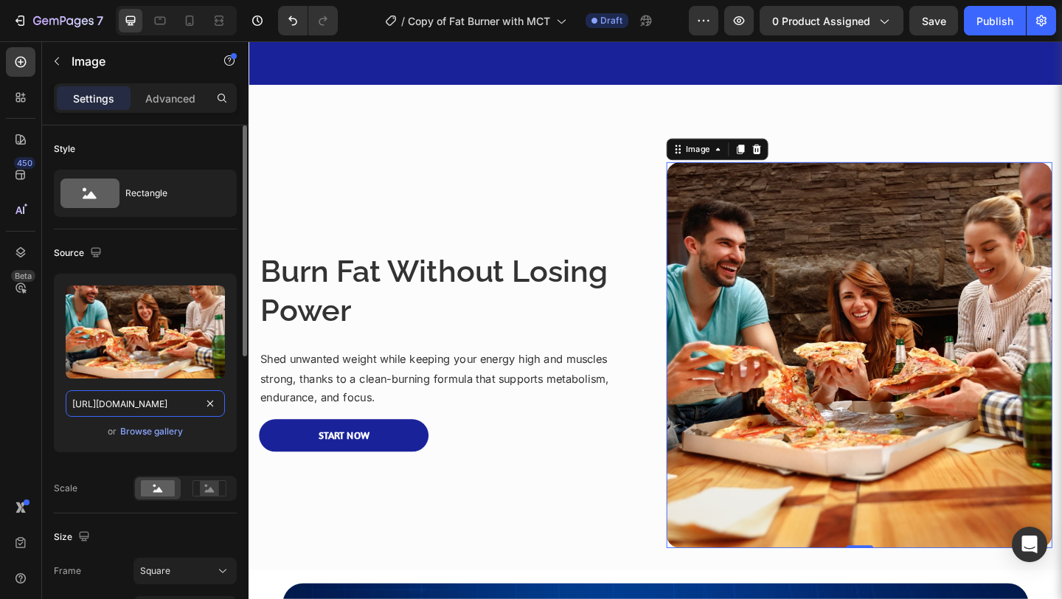
click at [123, 401] on input "https://cdn.shopify.com/s/files/1/0582/9115/9120/files/gempages_581569419205935…" at bounding box center [145, 403] width 159 height 27
paste input "i.pinimg.com/1200x/12/96/22/129622afc4e3421a1c9a21a18ecf3d5a"
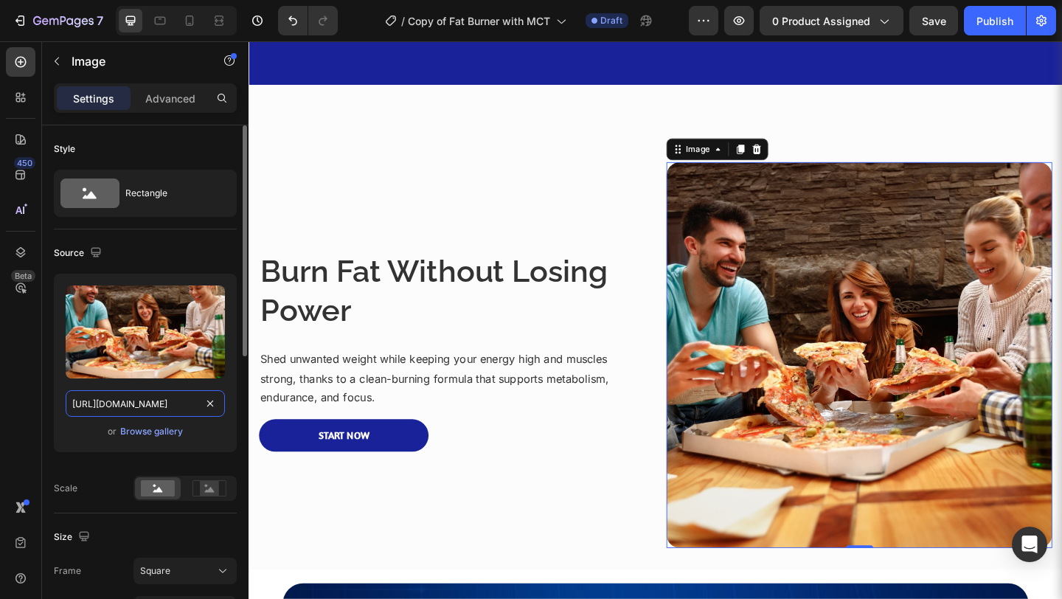
type input "https://i.pinimg.com/1200x/12/96/22/129622afc4e3421a1c9a21a18ecf3d5a.jpg"
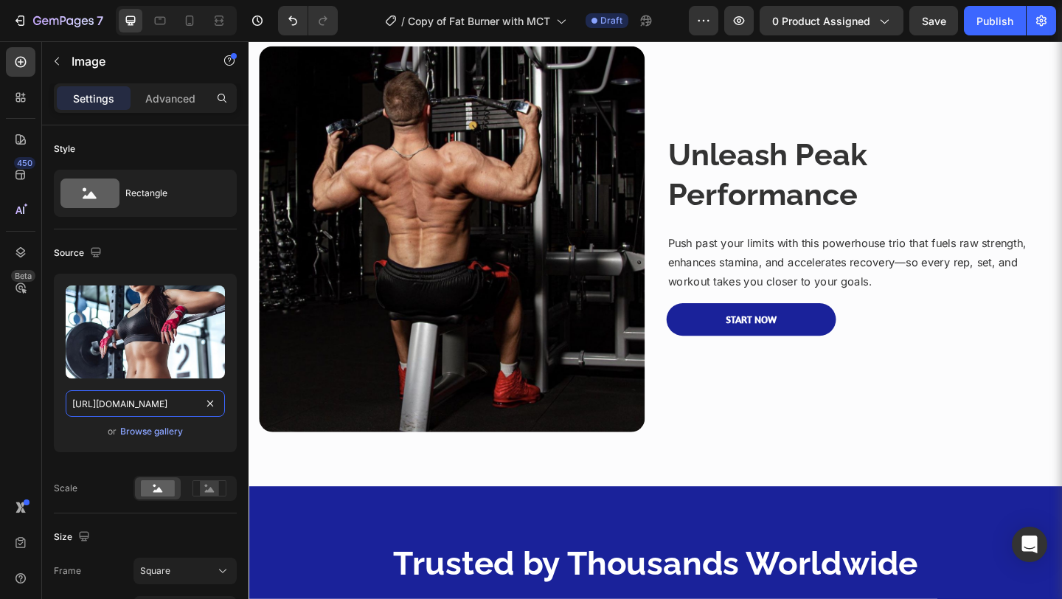
scroll to position [815, 0]
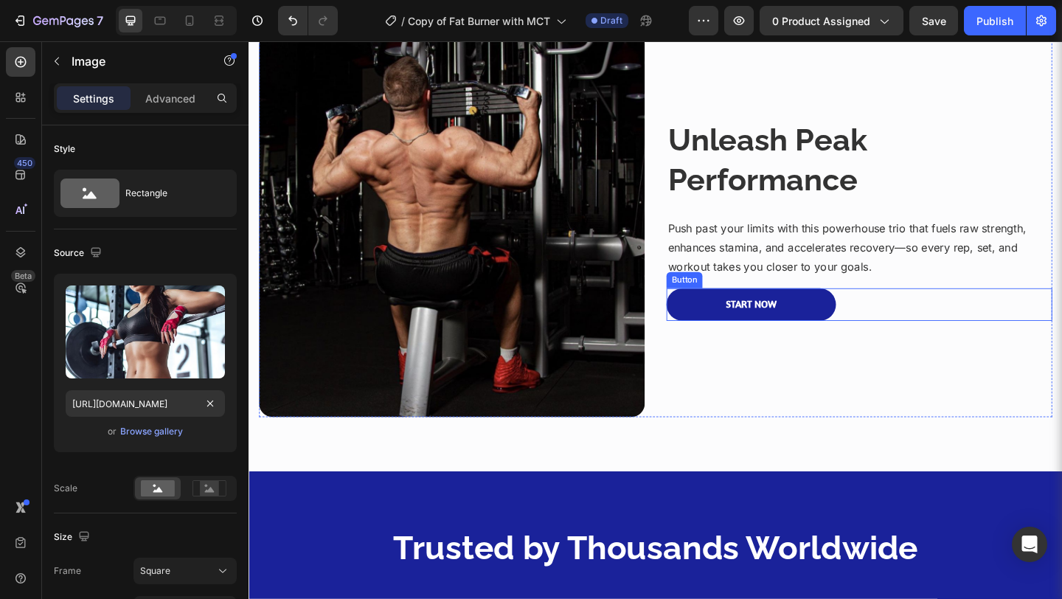
click at [914, 324] on div "Start Now Button" at bounding box center [912, 327] width 419 height 35
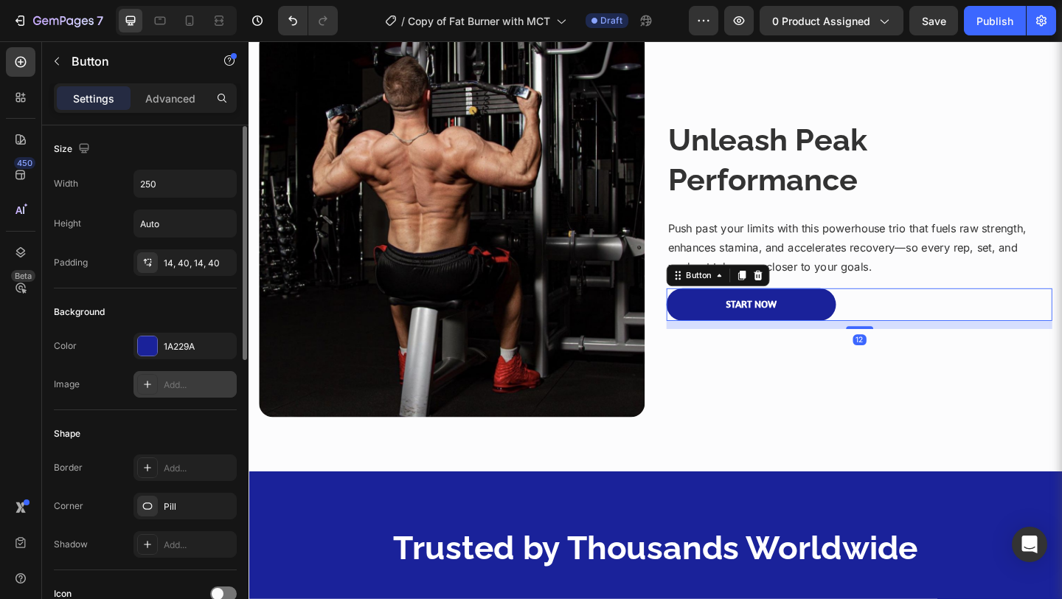
scroll to position [619, 0]
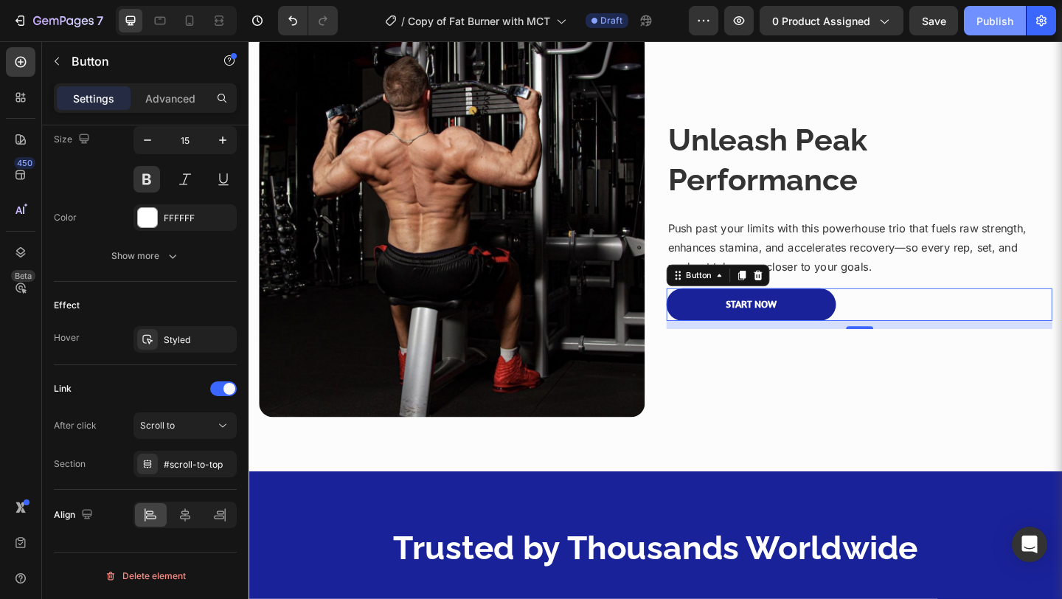
click at [1010, 15] on div "Publish" at bounding box center [994, 20] width 37 height 15
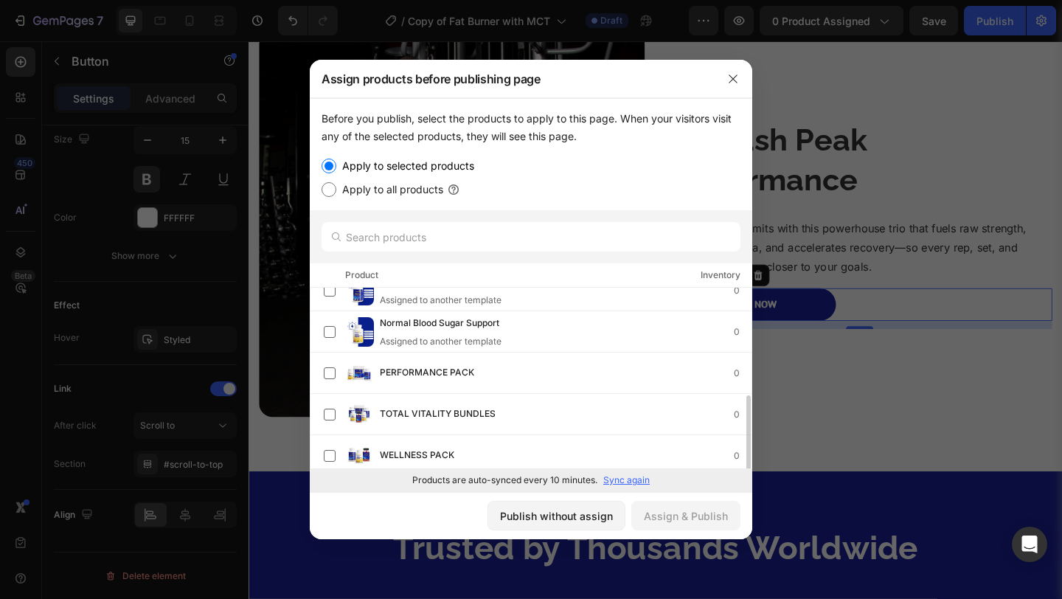
scroll to position [229, 0]
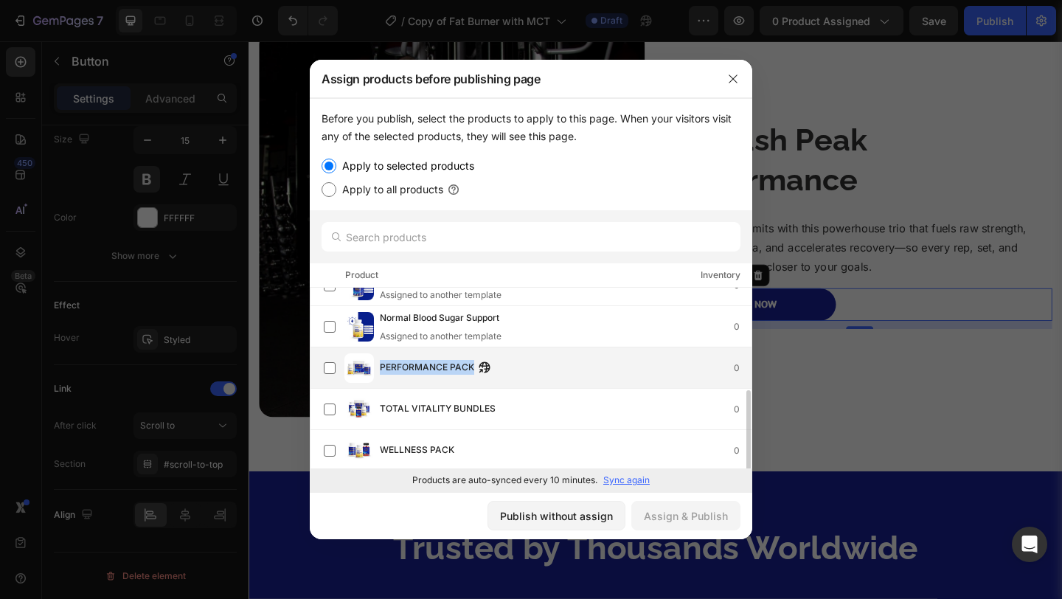
drag, startPoint x: 379, startPoint y: 364, endPoint x: 473, endPoint y: 368, distance: 93.7
click at [473, 368] on span "PERFORMANCE PACK" at bounding box center [427, 368] width 94 height 16
copy span "PERFORMANCE PACK"
click at [679, 515] on div "Assign & Publish" at bounding box center [686, 515] width 84 height 15
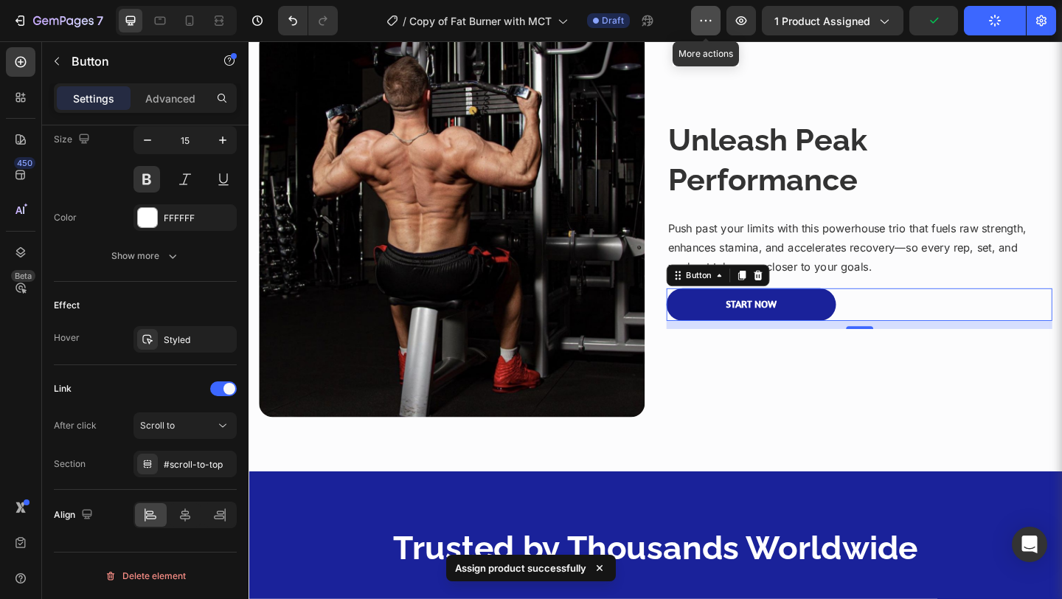
click at [702, 23] on icon "button" at bounding box center [705, 20] width 15 height 15
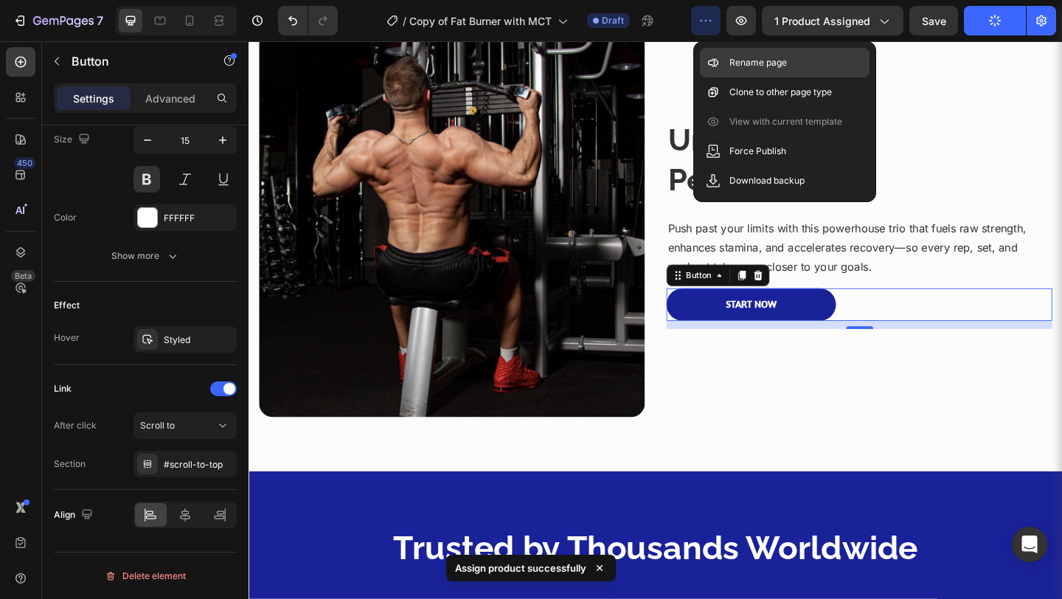
click at [729, 65] on p "Rename page" at bounding box center [758, 62] width 58 height 15
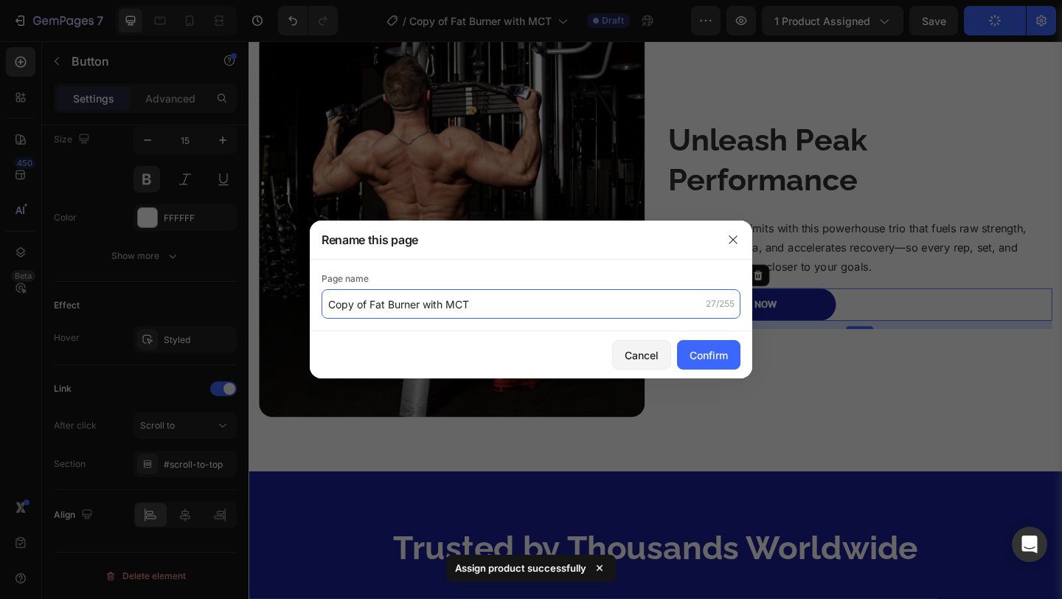
click at [510, 304] on input "Copy of Fat Burner with MCT" at bounding box center [530, 303] width 419 height 29
paste input "PERFORMANCE PACK"
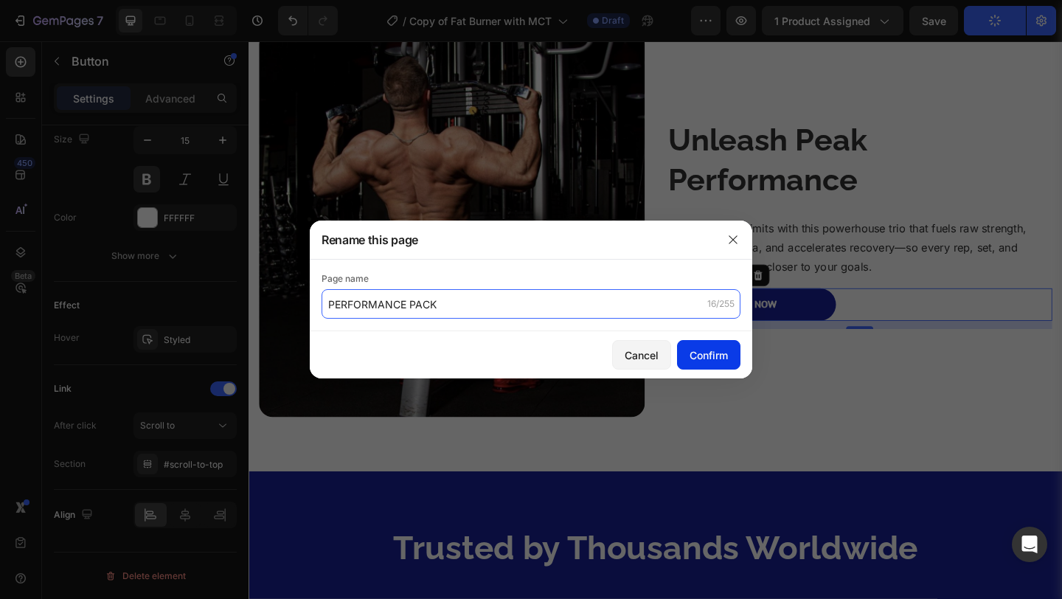
type input "PERFORMANCE PACK"
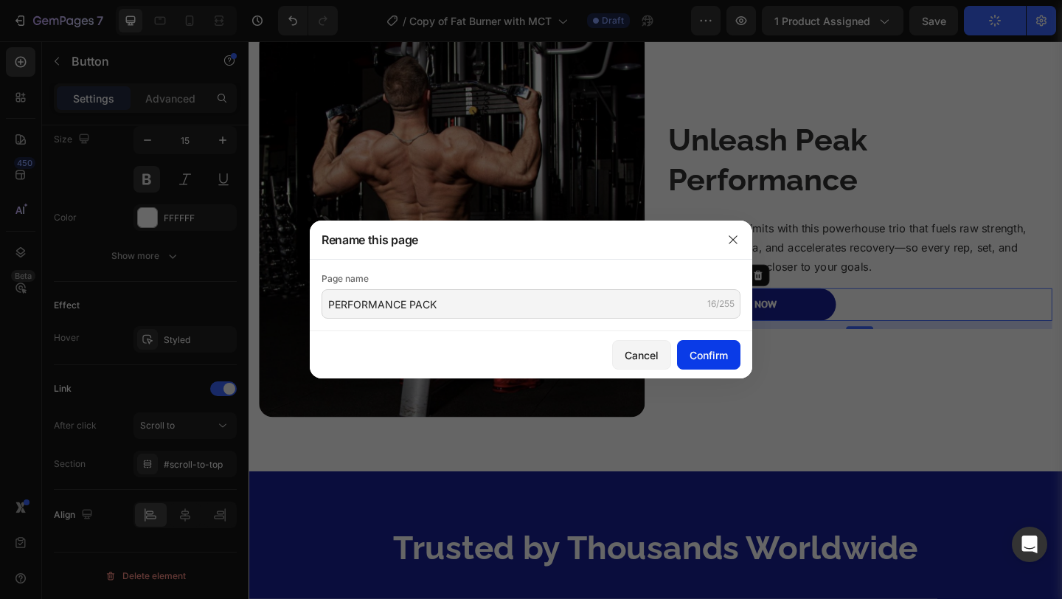
click at [732, 352] on button "Confirm" at bounding box center [708, 354] width 63 height 29
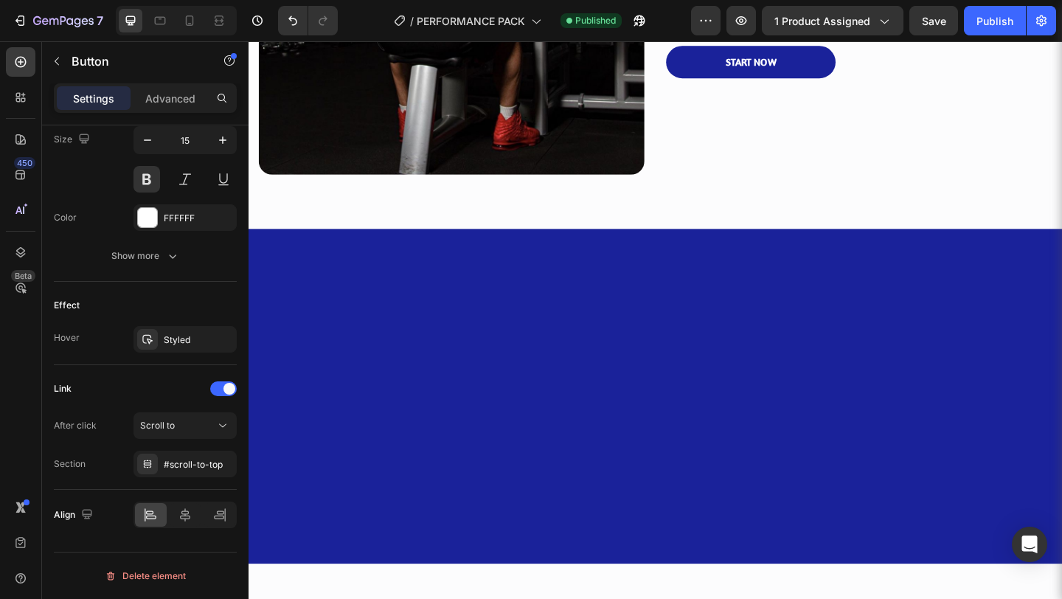
scroll to position [231, 0]
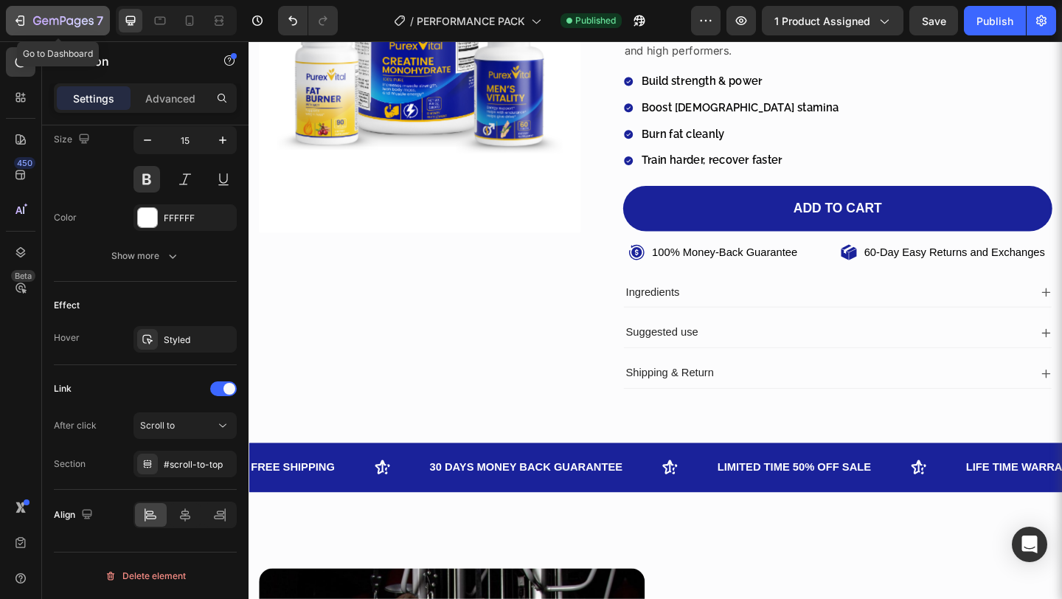
click at [55, 19] on icon "button" at bounding box center [53, 21] width 9 height 7
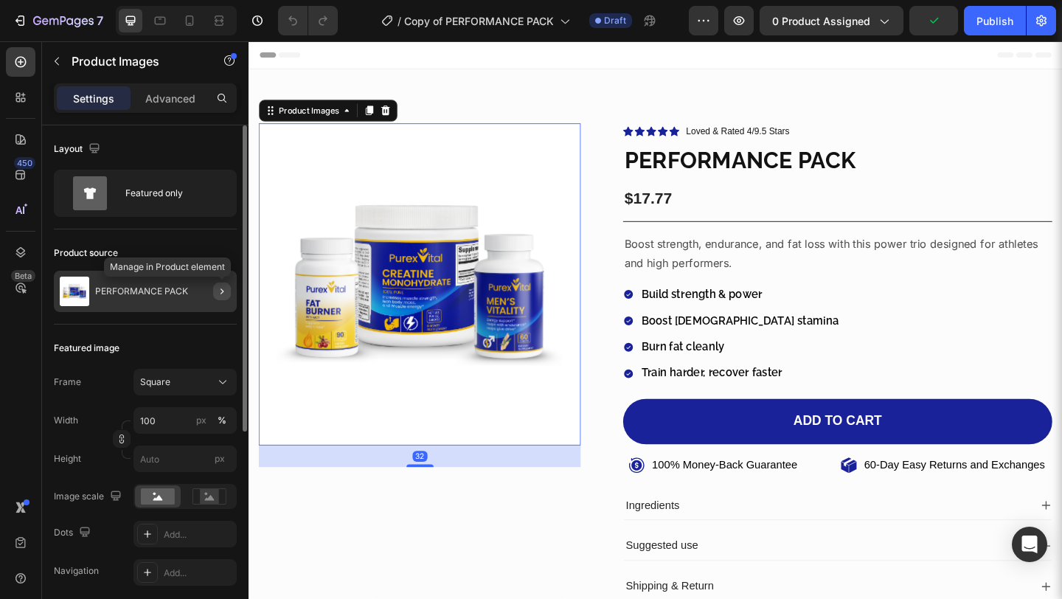
click at [218, 291] on icon "button" at bounding box center [222, 291] width 12 height 12
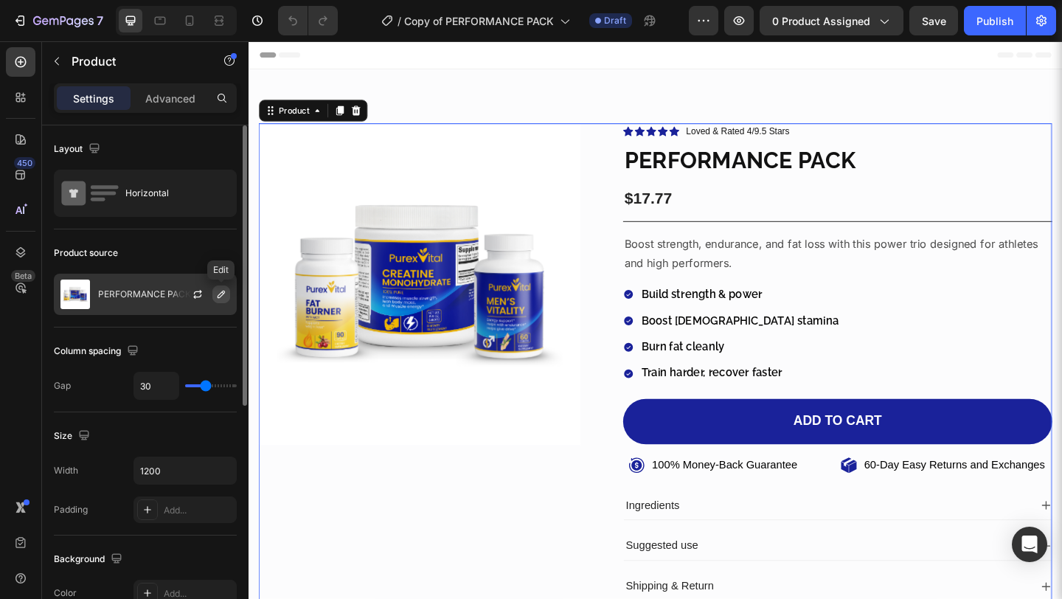
click at [216, 290] on icon "button" at bounding box center [221, 294] width 12 height 12
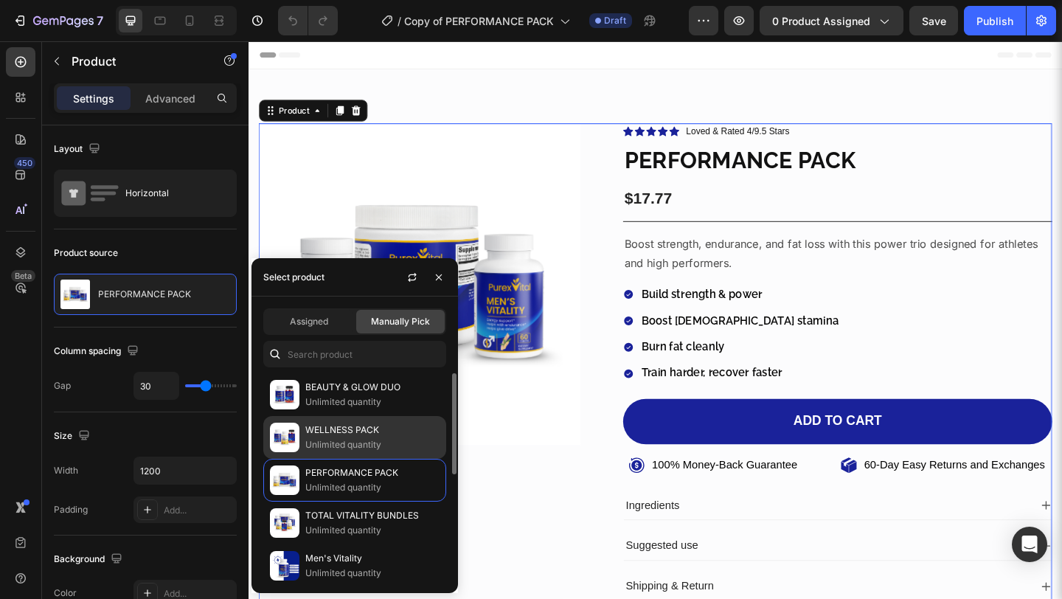
click at [318, 431] on p "WELLNESS PACK" at bounding box center [372, 429] width 134 height 15
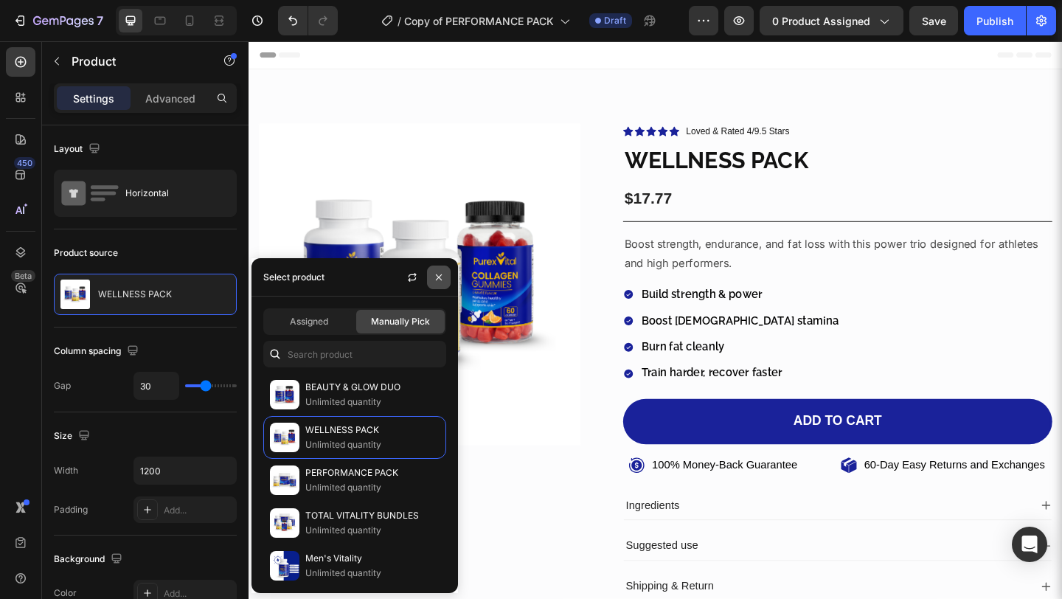
click at [437, 278] on icon "button" at bounding box center [439, 277] width 6 height 6
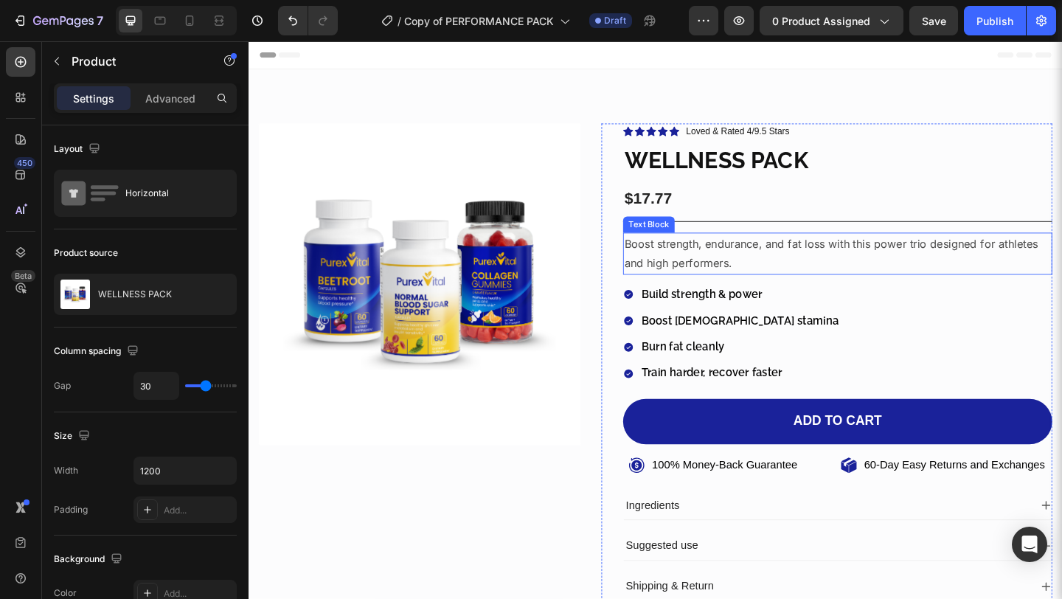
click at [692, 282] on p "Boost strength, endurance, and fat loss with this power trio designed for athle…" at bounding box center [889, 272] width 464 height 43
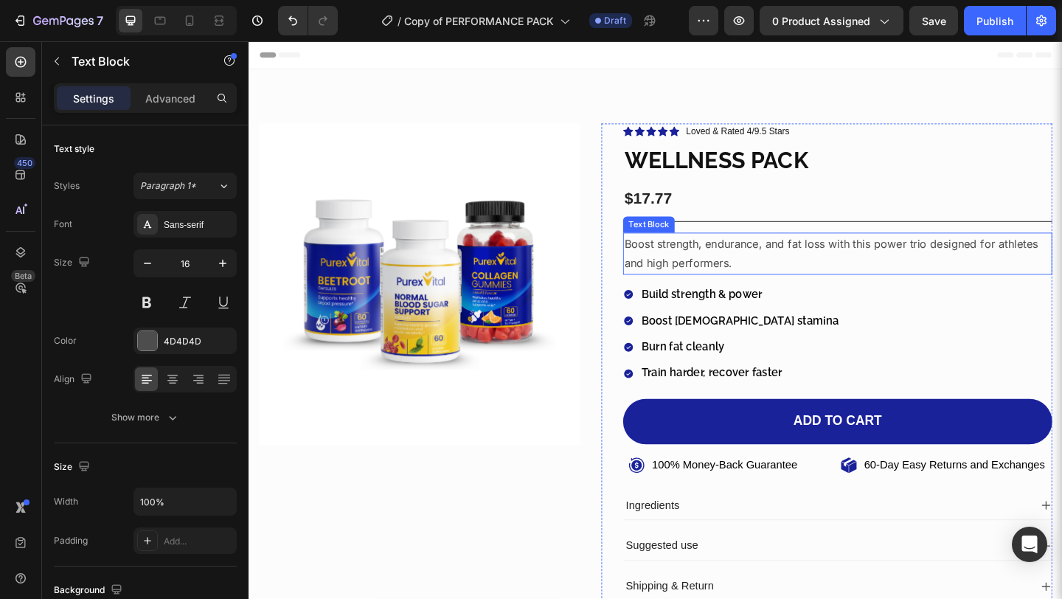
click at [692, 282] on p "Boost strength, endurance, and fat loss with this power trio designed for athle…" at bounding box center [889, 272] width 464 height 43
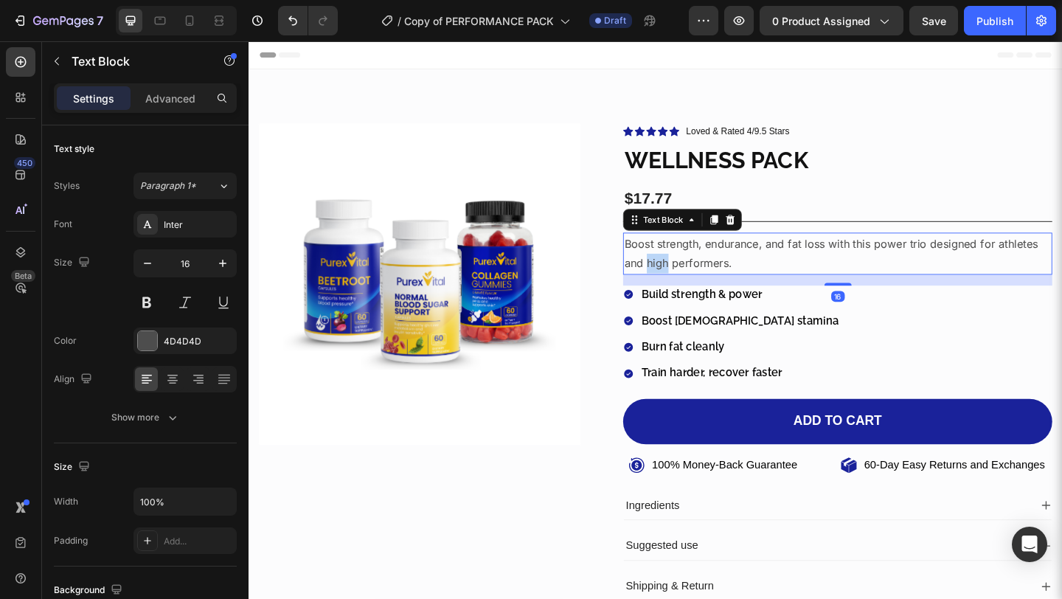
click at [692, 282] on p "Boost strength, endurance, and fat loss with this power trio designed for athle…" at bounding box center [889, 272] width 464 height 43
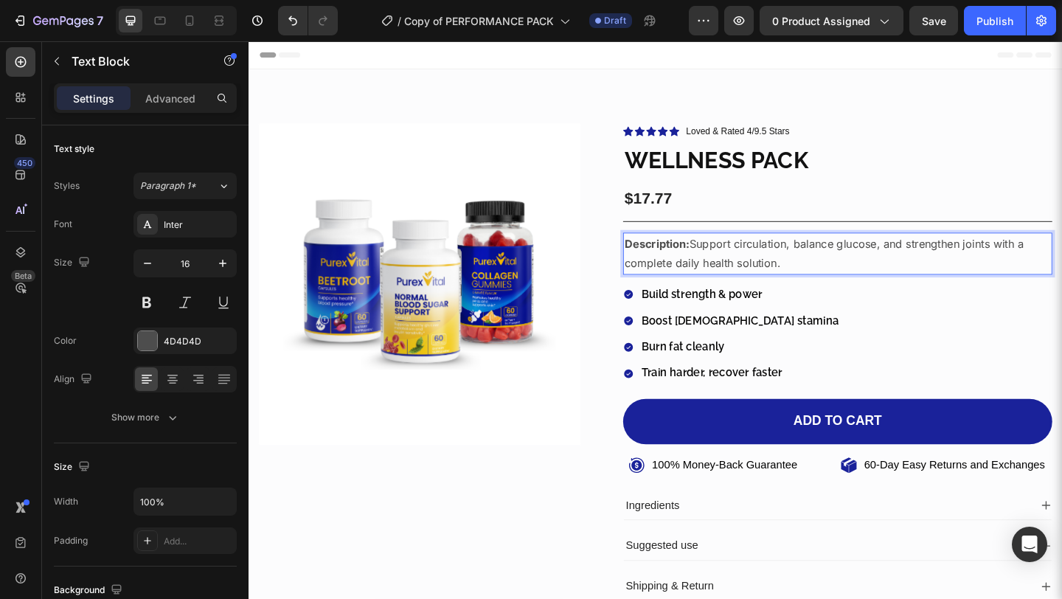
click at [728, 265] on p "Description: Support circulation, balance glucose, and strengthen joints with a…" at bounding box center [889, 272] width 464 height 43
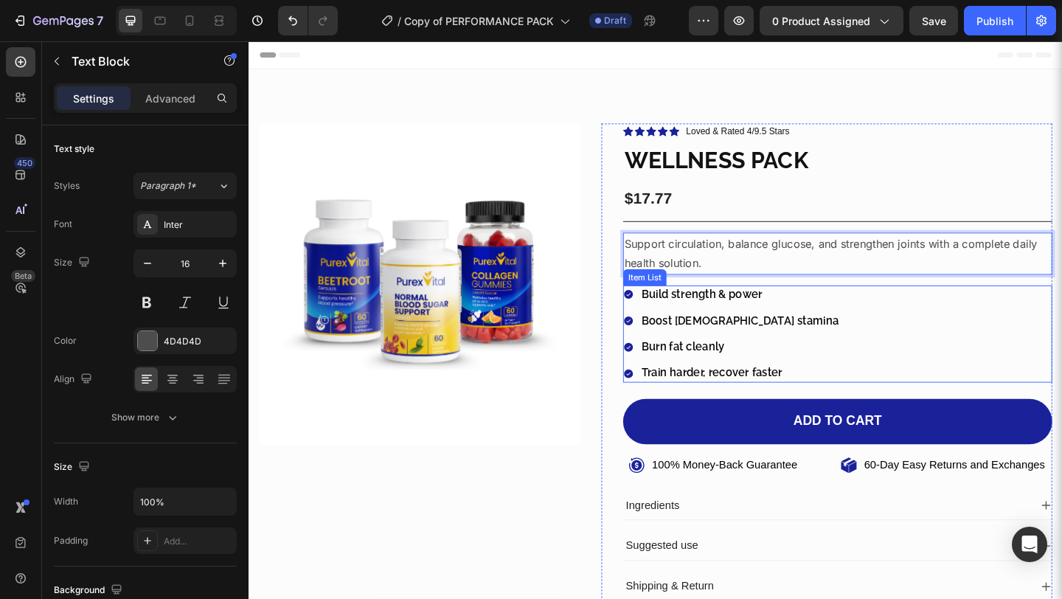
click at [723, 313] on p "Build strength & power" at bounding box center [782, 316] width 215 height 15
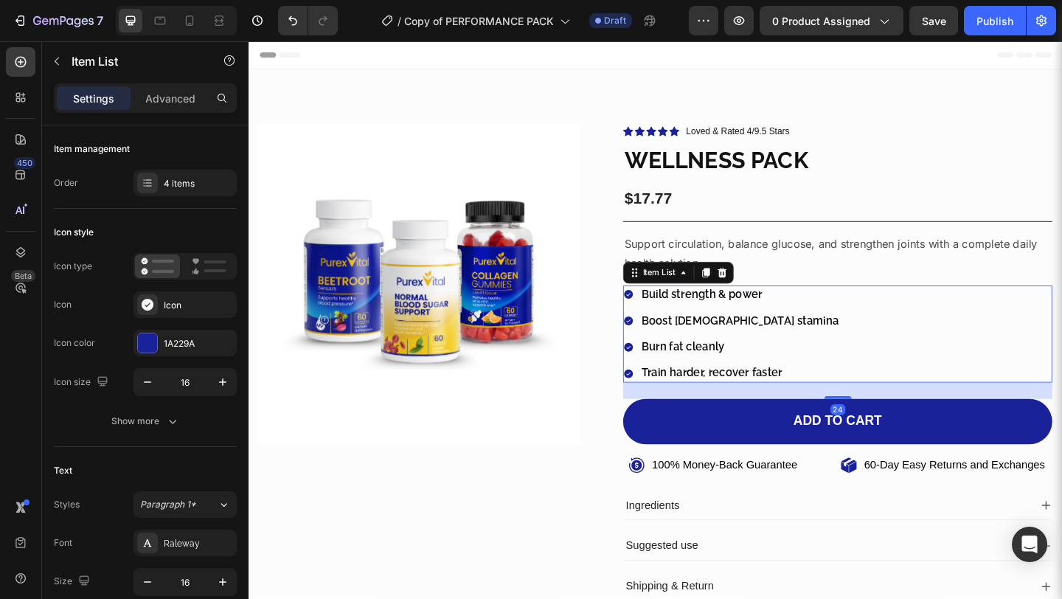
click at [723, 313] on p "Build strength & power" at bounding box center [782, 316] width 215 height 15
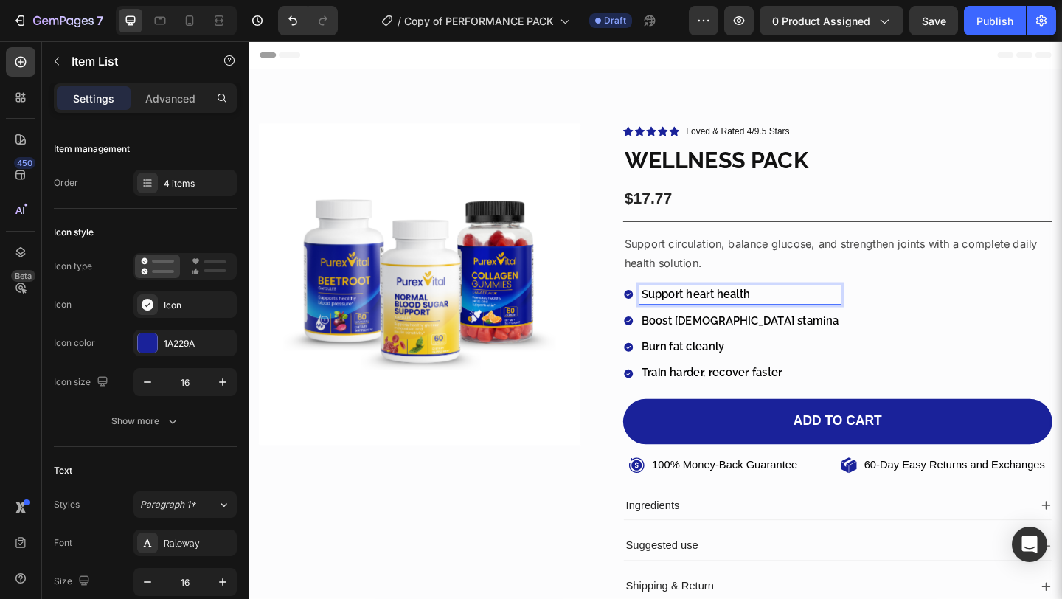
click at [686, 347] on p "Boost male stamina" at bounding box center [782, 345] width 215 height 15
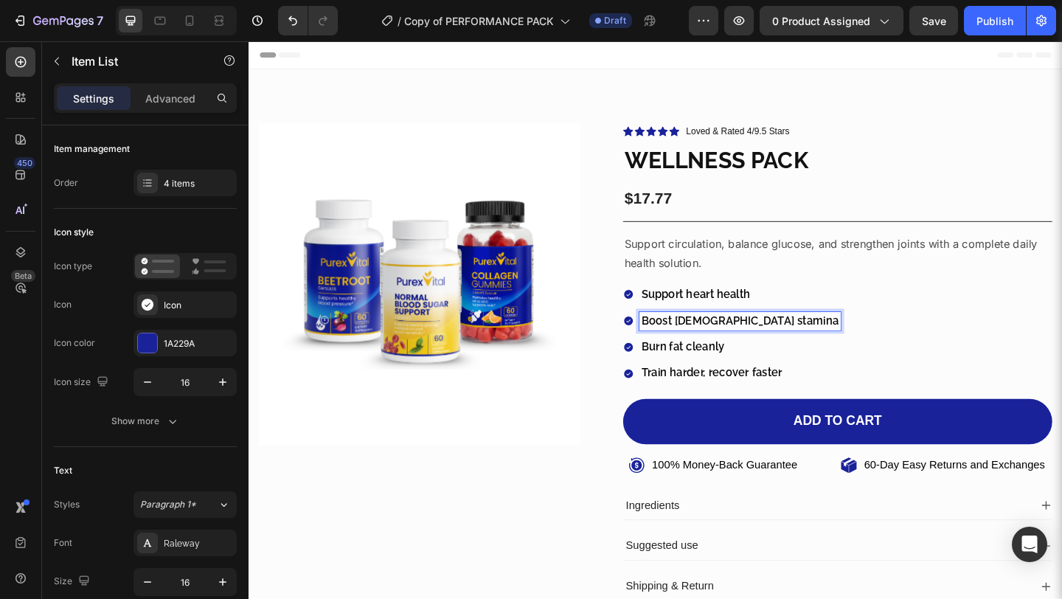
click at [686, 347] on p "Boost male stamina" at bounding box center [782, 345] width 215 height 15
click at [706, 369] on p "Burn fat cleanly" at bounding box center [751, 373] width 153 height 15
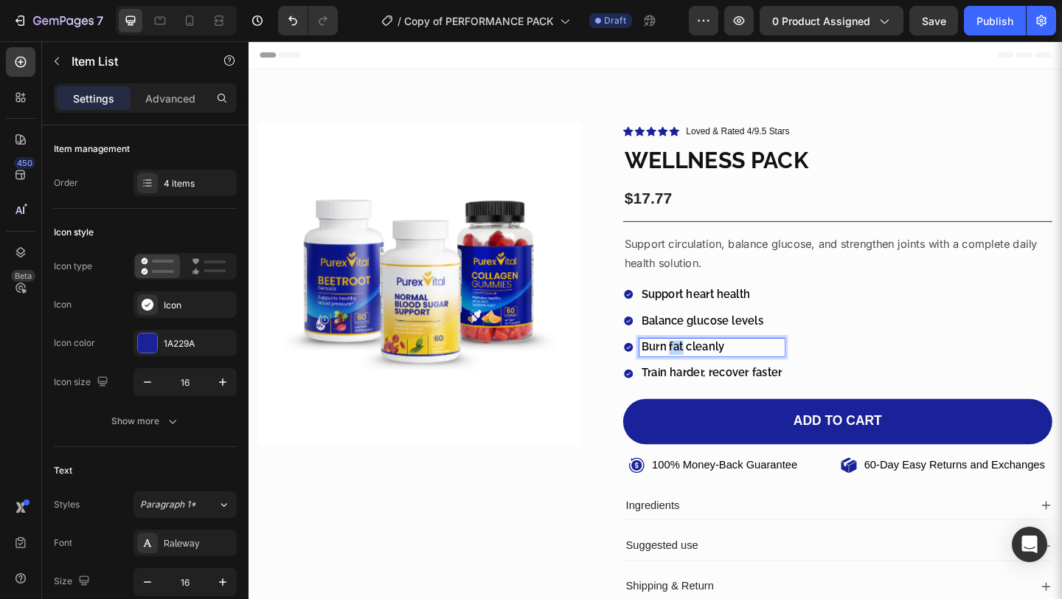
click at [706, 369] on p "Burn fat cleanly" at bounding box center [751, 373] width 153 height 15
click at [702, 399] on p "Train harder, recover faster" at bounding box center [751, 401] width 153 height 15
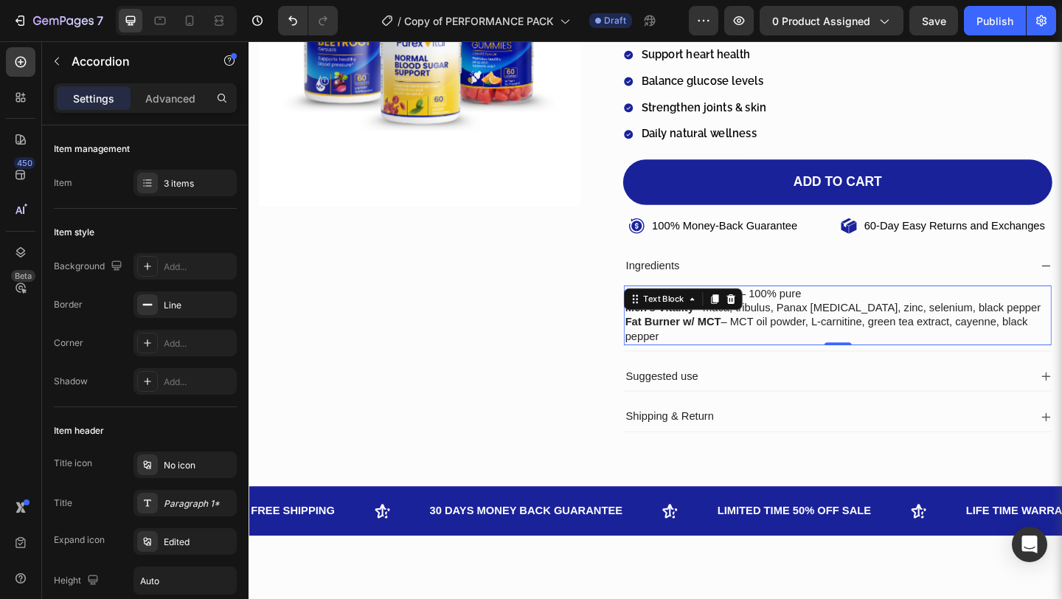
click at [871, 358] on p "Fat Burner w/ MCT – MCT oil powder, L-carnitine, green tea extract, cayenne, bl…" at bounding box center [889, 354] width 462 height 31
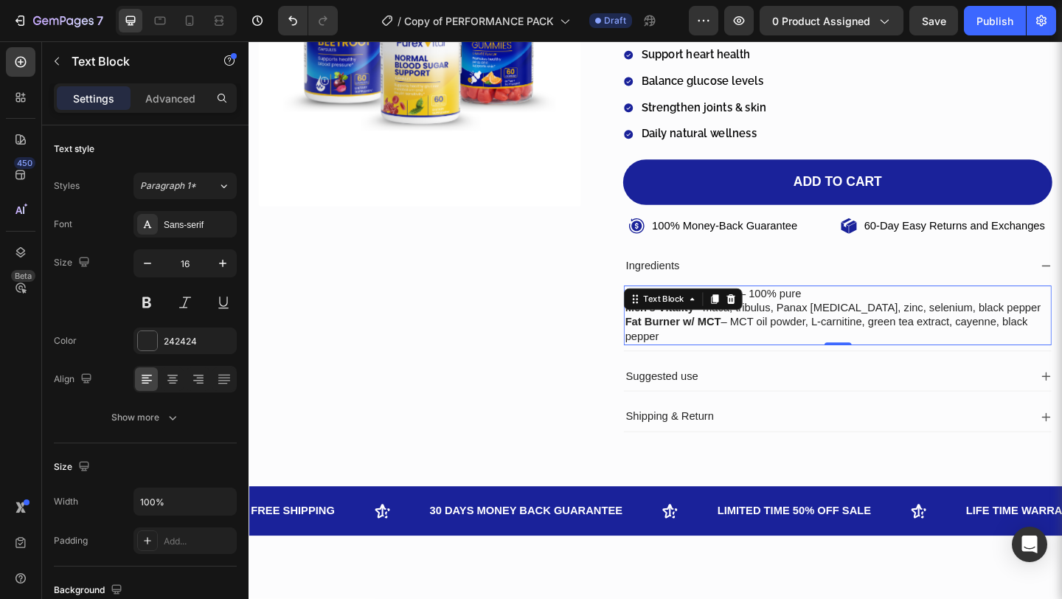
click at [871, 358] on p "Fat Burner w/ MCT – MCT oil powder, L-carnitine, green tea extract, cayenne, bl…" at bounding box center [889, 354] width 462 height 31
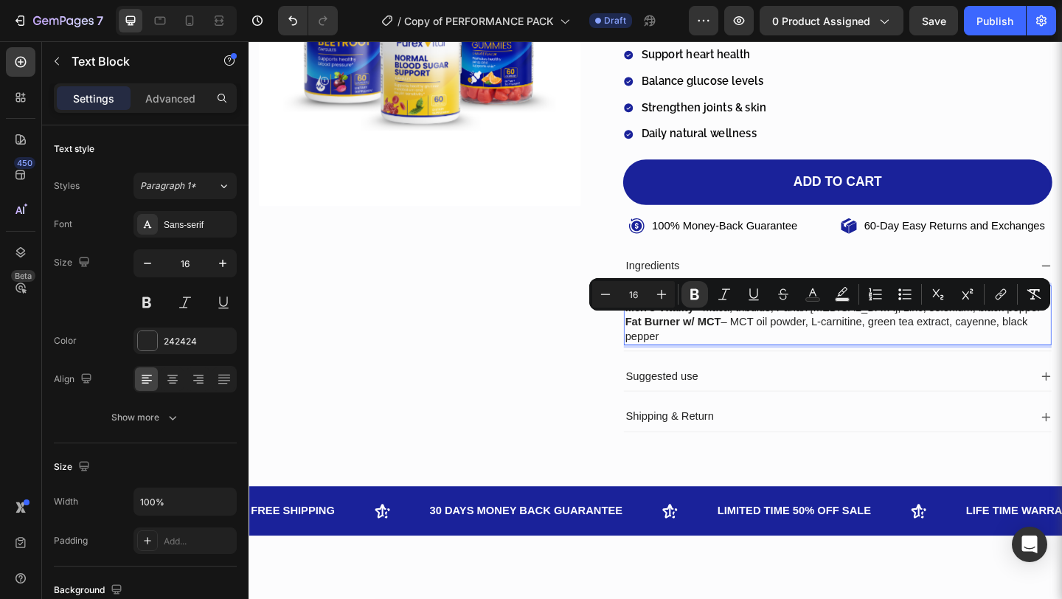
click at [871, 358] on p "Fat Burner w/ MCT – MCT oil powder, L-carnitine, green tea extract, cayenne, bl…" at bounding box center [889, 354] width 462 height 31
click at [708, 355] on p "Fat Burner w/ MCT – MCT oil powder, L-carnitine, green tea extract, cayenne, bl…" at bounding box center [889, 354] width 462 height 31
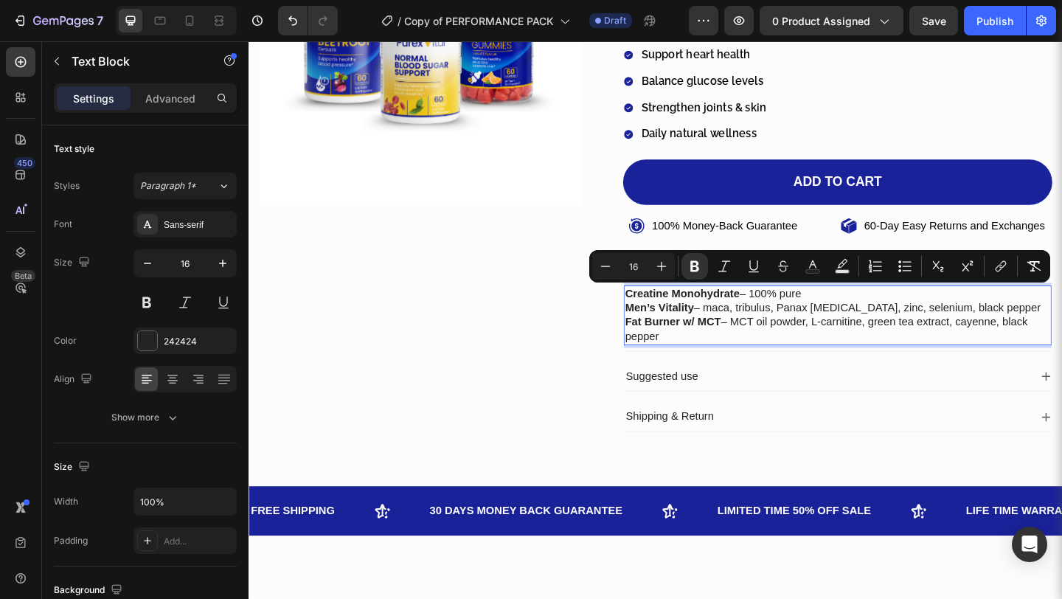
drag, startPoint x: 689, startPoint y: 364, endPoint x: 652, endPoint y: 316, distance: 60.9
click at [656, 316] on div "Creatine Monohydrate – 100% pure Men’s Vitality – maca, tribulus, Panax [MEDICA…" at bounding box center [888, 339] width 465 height 64
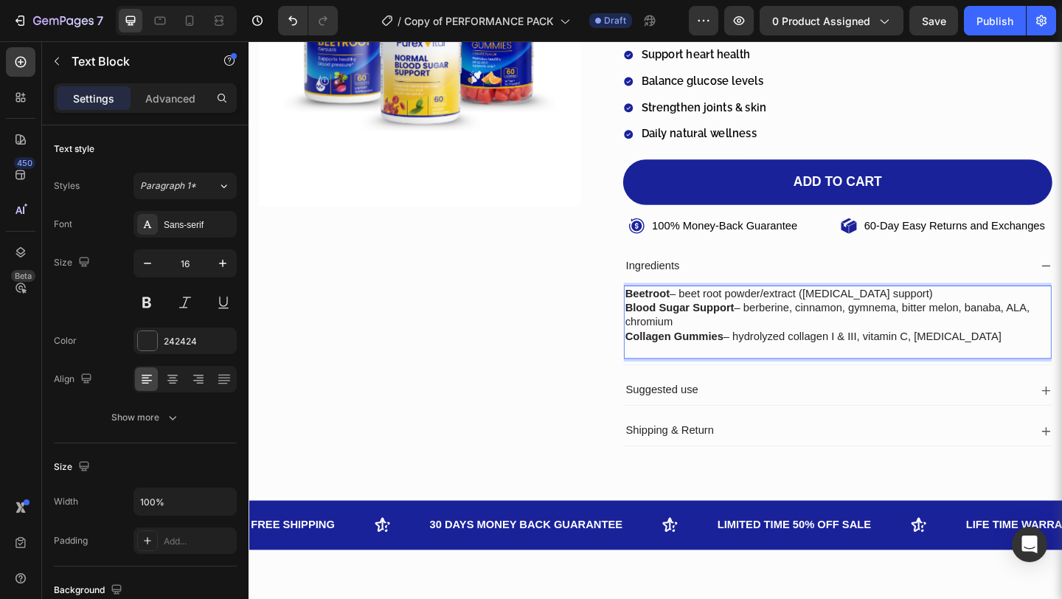
click at [656, 316] on div "Beetroot – beet root powder/extract (nitric-oxide support) Blood Sugar Support …" at bounding box center [888, 347] width 465 height 80
click at [656, 320] on div "Beetroot – beet root powder/extract (nitric-oxide support) Blood Sugar Support …" at bounding box center [888, 347] width 465 height 80
click at [666, 372] on p "Rich Text Editor. Editing area: main" at bounding box center [889, 377] width 462 height 15
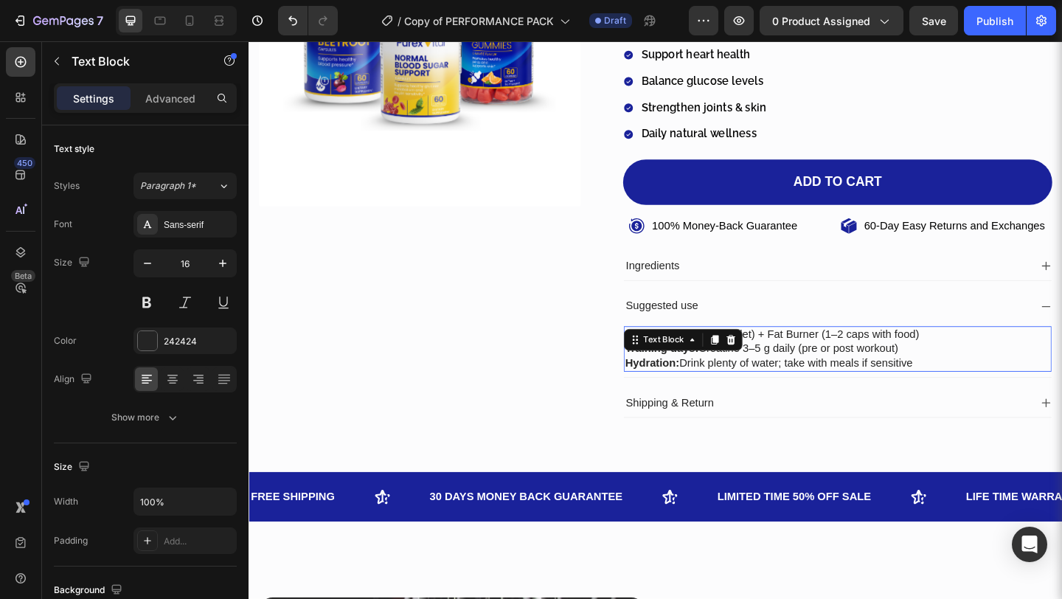
click at [952, 370] on p "Training days: Creatine 3–5 g daily (pre or post workout)" at bounding box center [889, 375] width 462 height 15
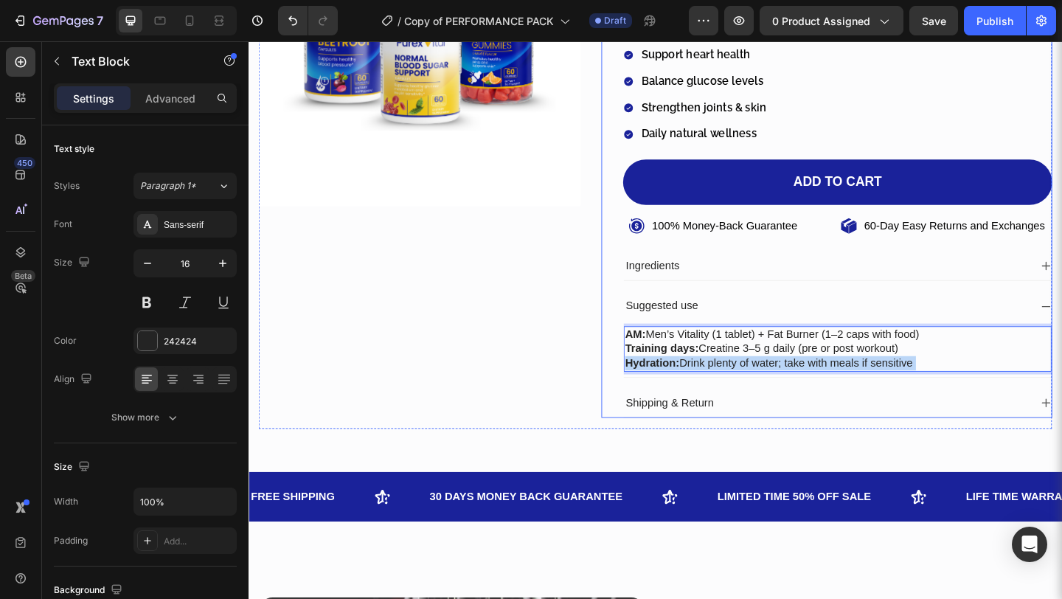
drag, startPoint x: 968, startPoint y: 387, endPoint x: 644, endPoint y: 361, distance: 325.4
click at [644, 361] on div "Icon Icon Icon Icon Icon Icon List Loved & Rated 4/9.5 Stars Text block Row WEL…" at bounding box center [877, 160] width 490 height 580
drag, startPoint x: 968, startPoint y: 392, endPoint x: 638, endPoint y: 357, distance: 331.4
click at [638, 357] on div "Icon Icon Icon Icon Icon Icon List Loved & Rated 4/9.5 Stars Text block Row WEL…" at bounding box center [877, 160] width 490 height 580
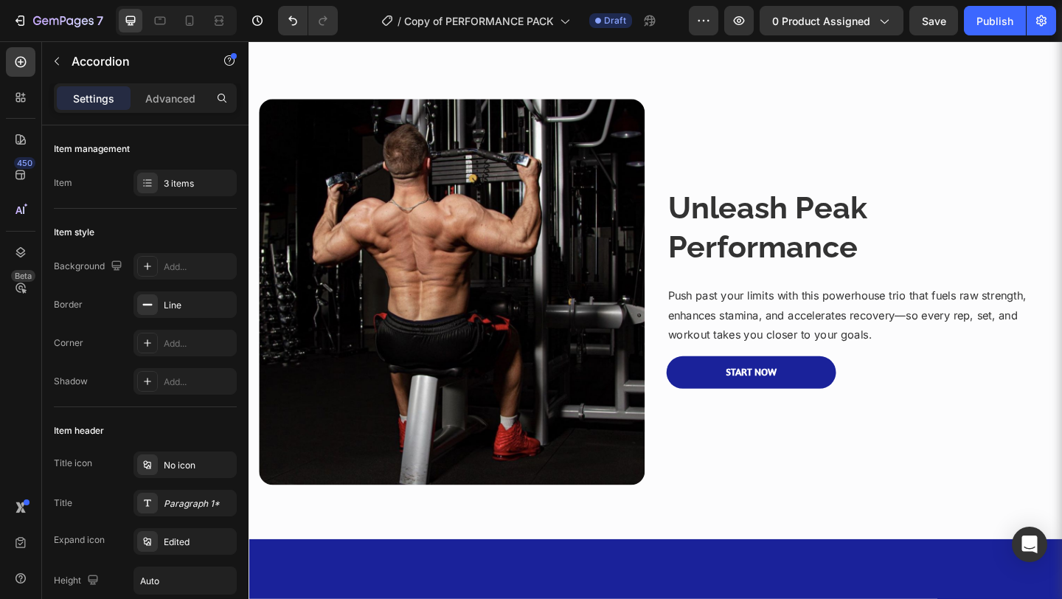
scroll to position [797, 0]
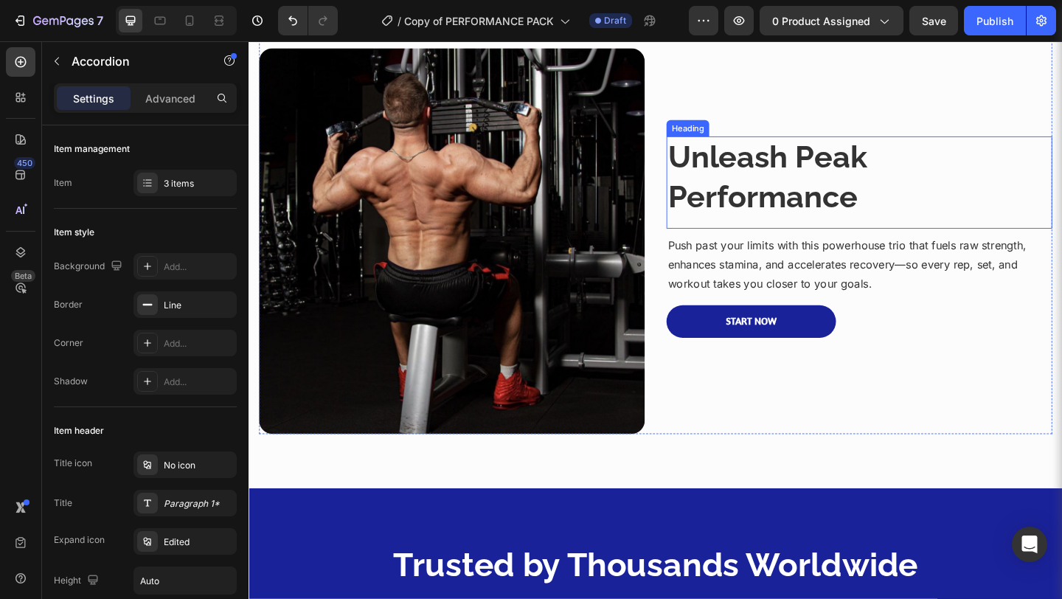
click at [791, 205] on strong "Unleash Peak Performance" at bounding box center [812, 188] width 217 height 83
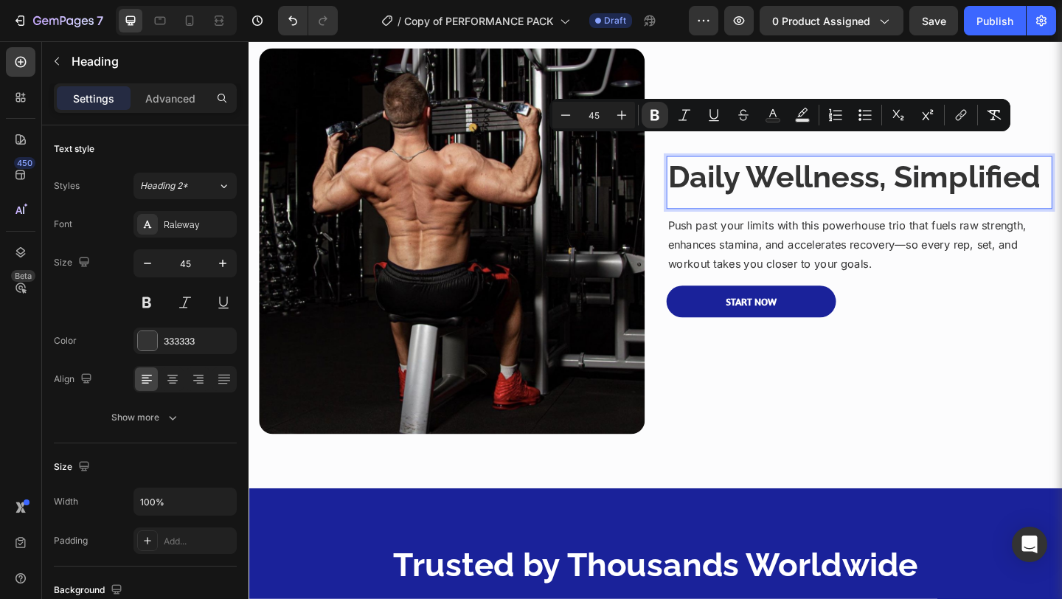
scroll to position [818, 0]
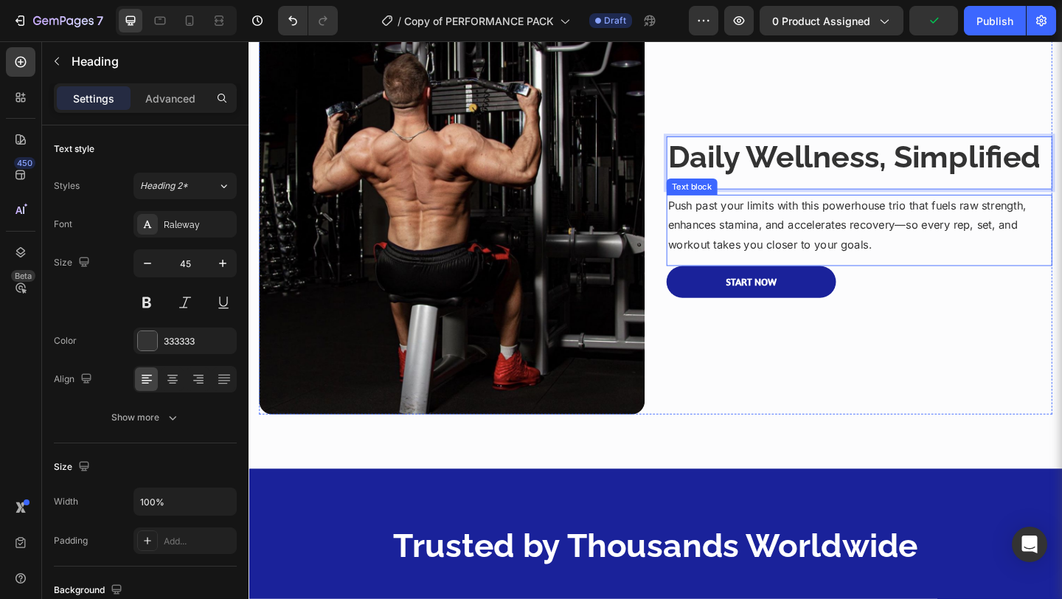
click at [793, 241] on p "Push past your limits with this powerhouse trio that fuels raw strength, enhanc…" at bounding box center [912, 240] width 417 height 63
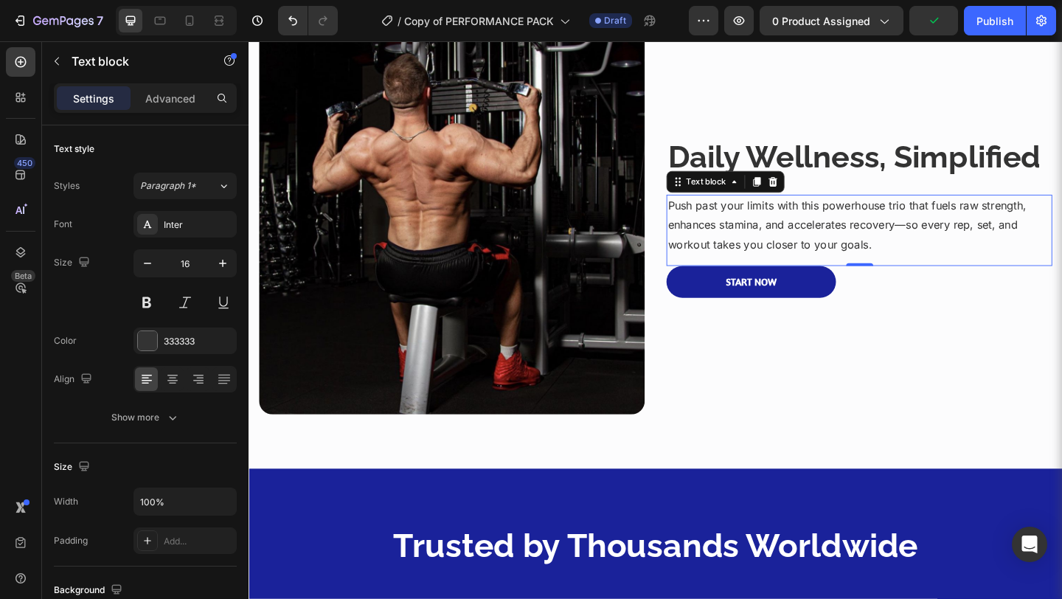
click at [793, 241] on p "Push past your limits with this powerhouse trio that fuels raw strength, enhanc…" at bounding box center [912, 240] width 417 height 63
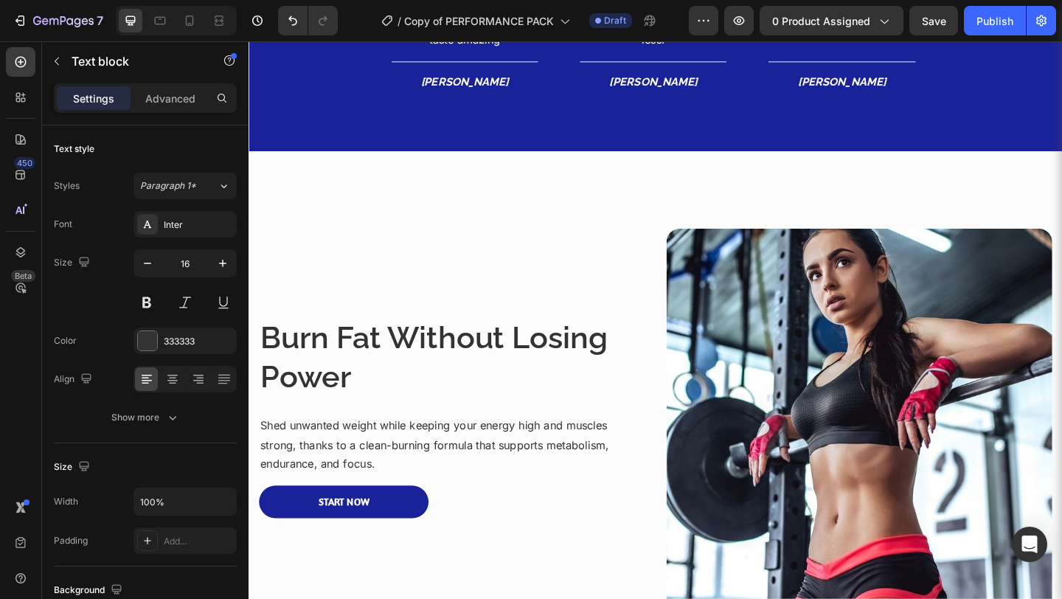
scroll to position [1578, 0]
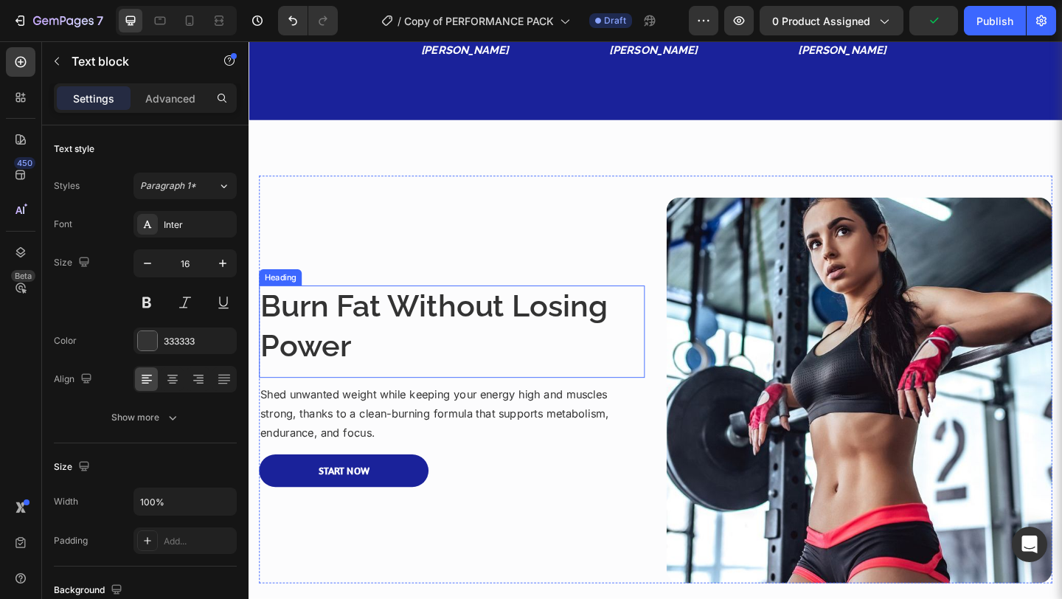
click at [394, 372] on h3 "Burn Fat Without Losing Power" at bounding box center [469, 351] width 419 height 89
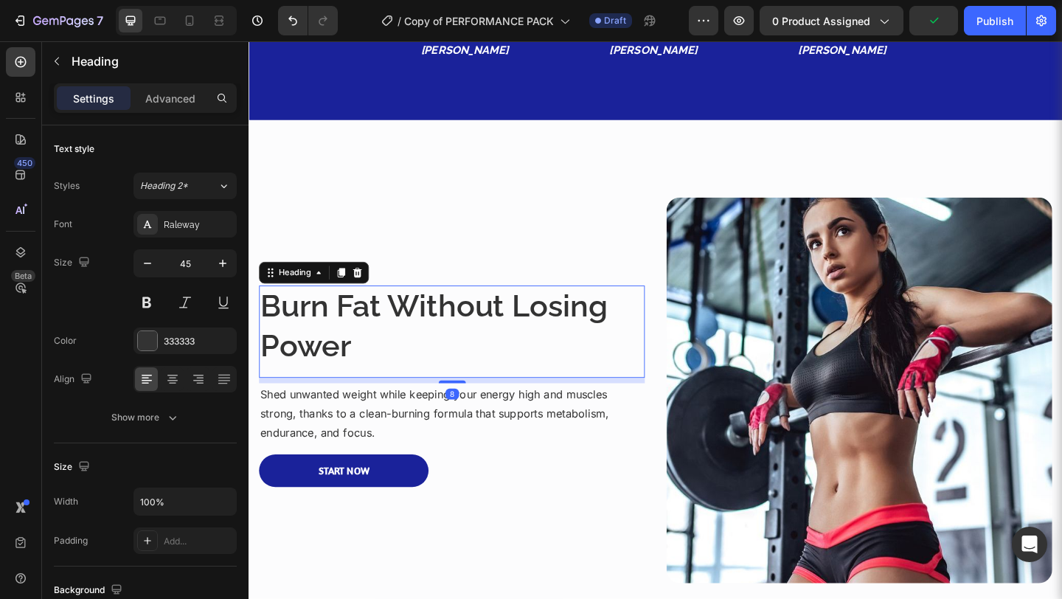
click at [394, 372] on p "Burn Fat Without Losing Power" at bounding box center [469, 351] width 417 height 86
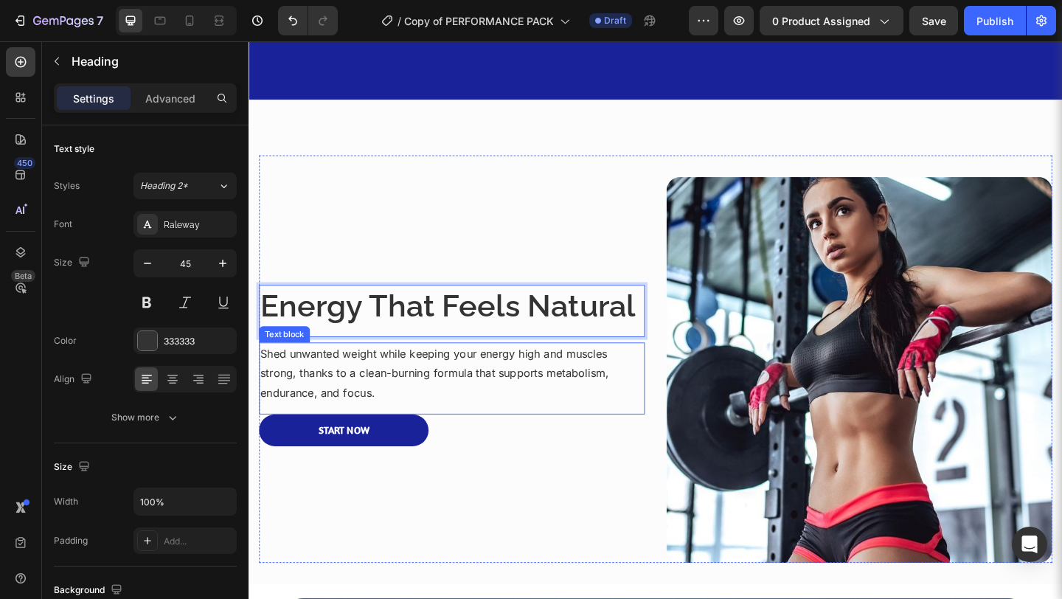
click at [490, 380] on p "Shed unwanted weight while keeping your energy high and muscles strong, thanks …" at bounding box center [469, 401] width 417 height 63
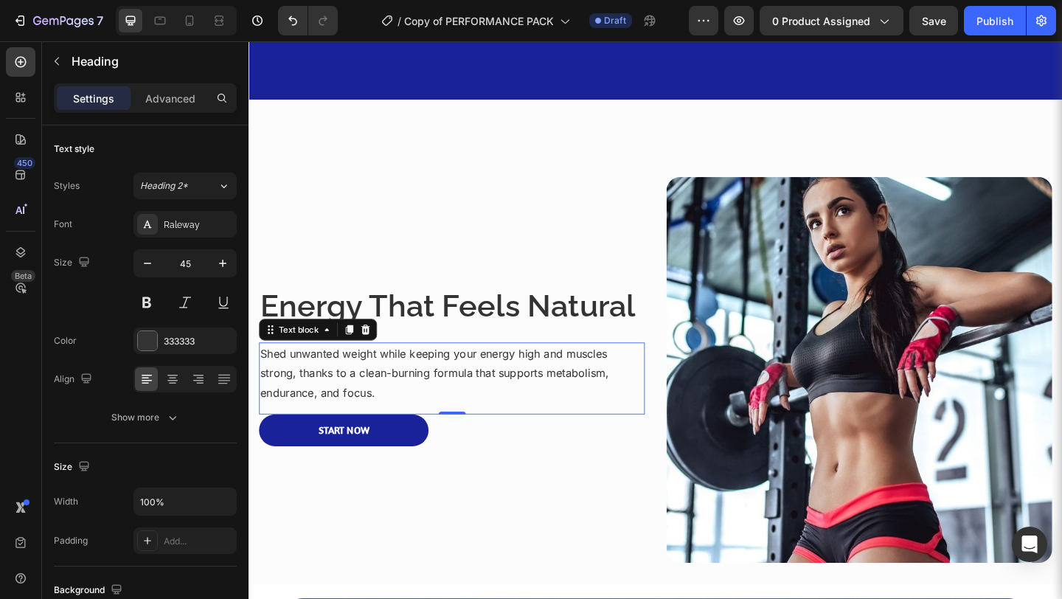
click at [490, 380] on p "Shed unwanted weight while keeping your energy high and muscles strong, thanks …" at bounding box center [469, 401] width 417 height 63
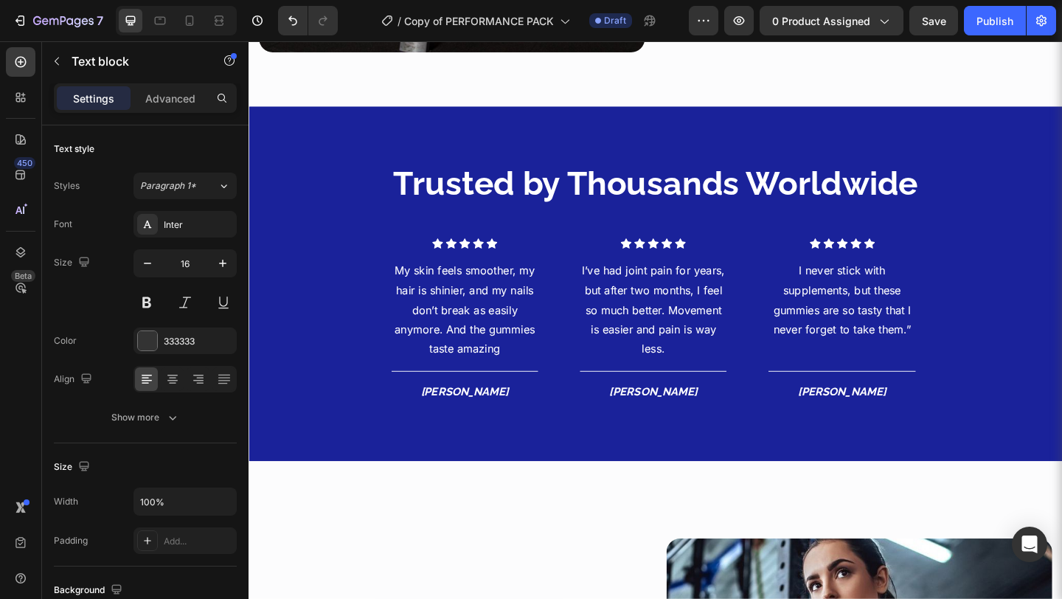
scroll to position [1202, 0]
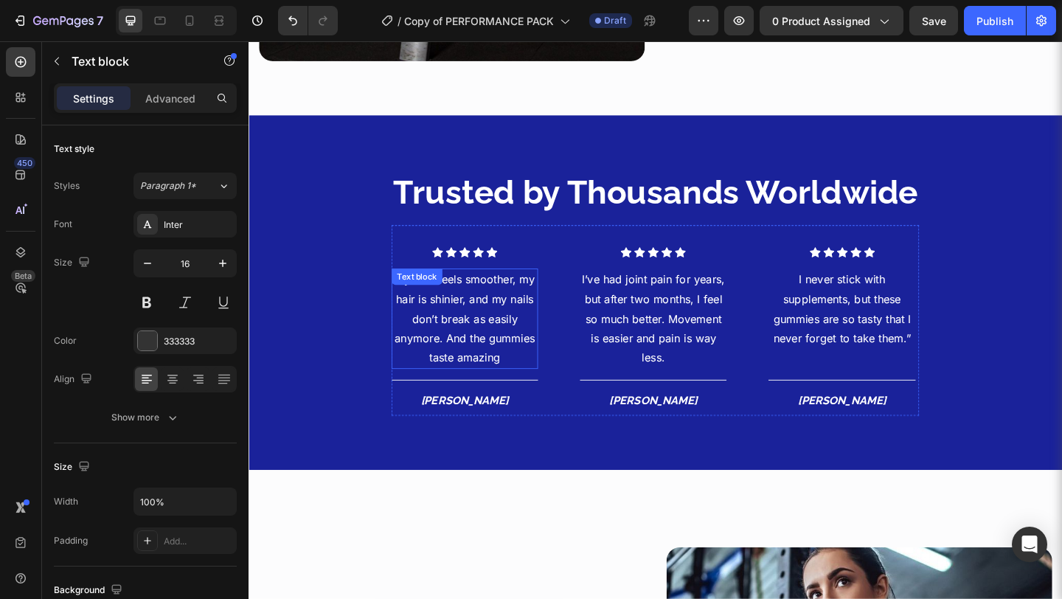
click at [505, 341] on p "My skin feels smoother, my hair is shinier, and my nails don’t break as easily …" at bounding box center [483, 343] width 156 height 106
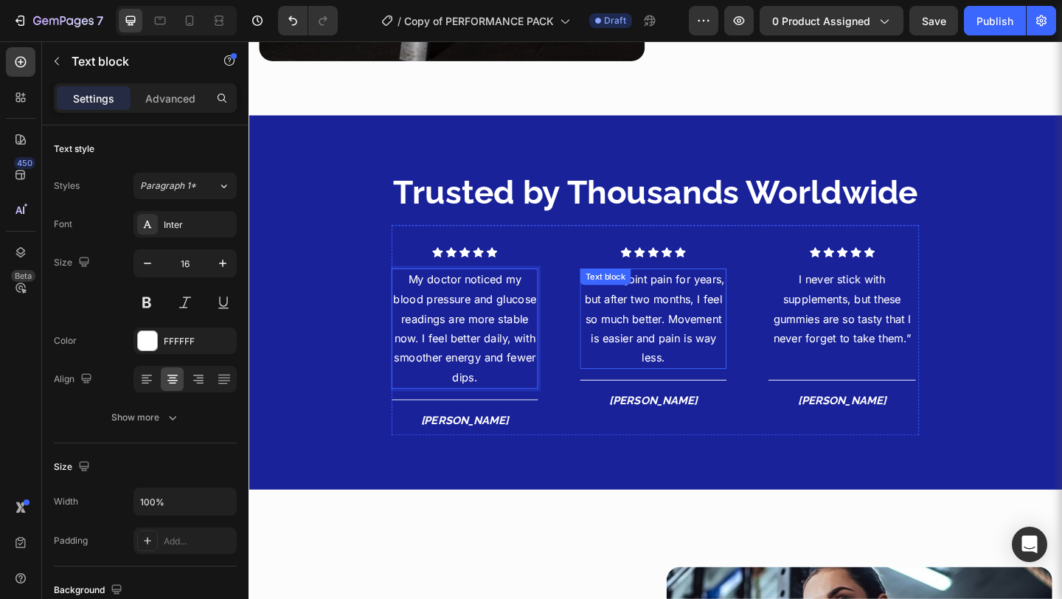
click at [692, 307] on p "I’ve had joint pain for years, but after two months, I feel so much better. Mov…" at bounding box center [688, 343] width 156 height 106
click at [692, 307] on div "Text block" at bounding box center [673, 303] width 128 height 24
click at [685, 344] on p "I’ve had joint pain for years, but after two months, I feel so much better. Mov…" at bounding box center [688, 343] width 156 height 106
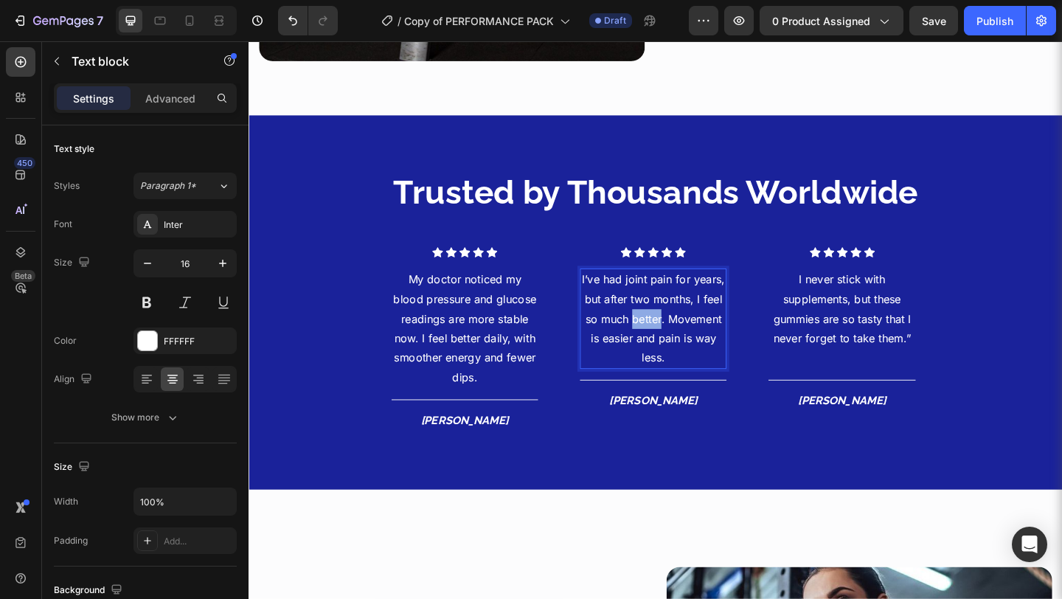
click at [685, 344] on p "I’ve had joint pain for years, but after two months, I feel so much better. Mov…" at bounding box center [688, 343] width 156 height 106
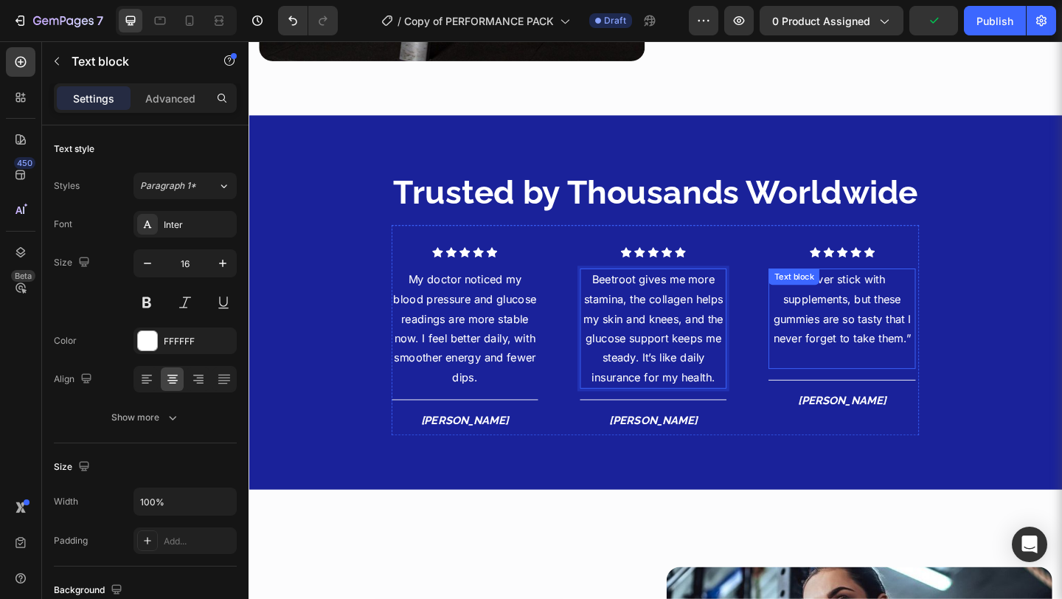
click at [871, 328] on p "I never stick with supplements, but these gummies are so tasty that I never for…" at bounding box center [893, 332] width 156 height 85
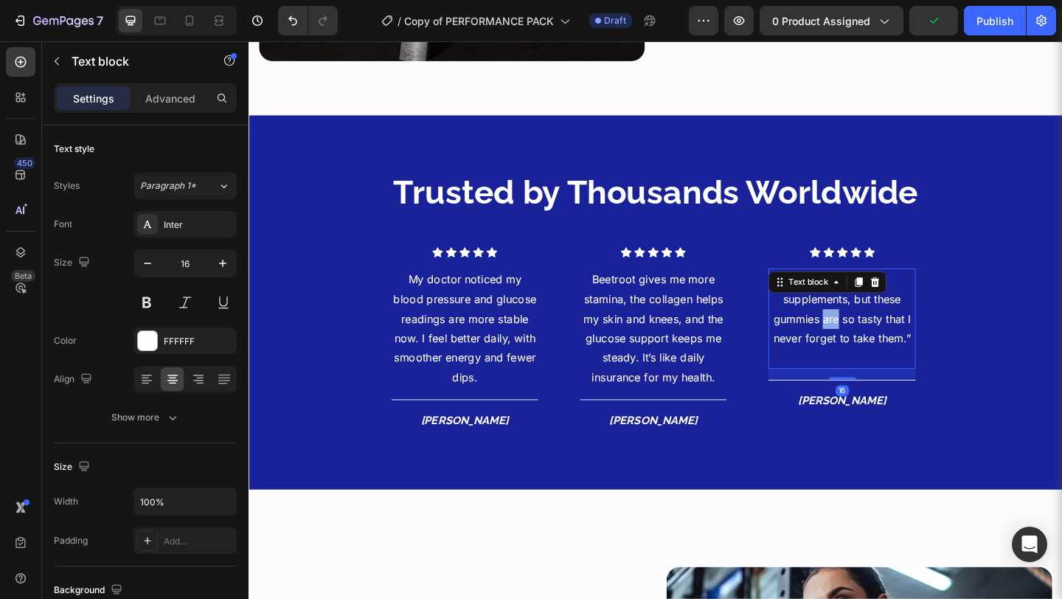
click at [871, 328] on p "I never stick with supplements, but these gummies are so tasty that I never for…" at bounding box center [893, 332] width 156 height 85
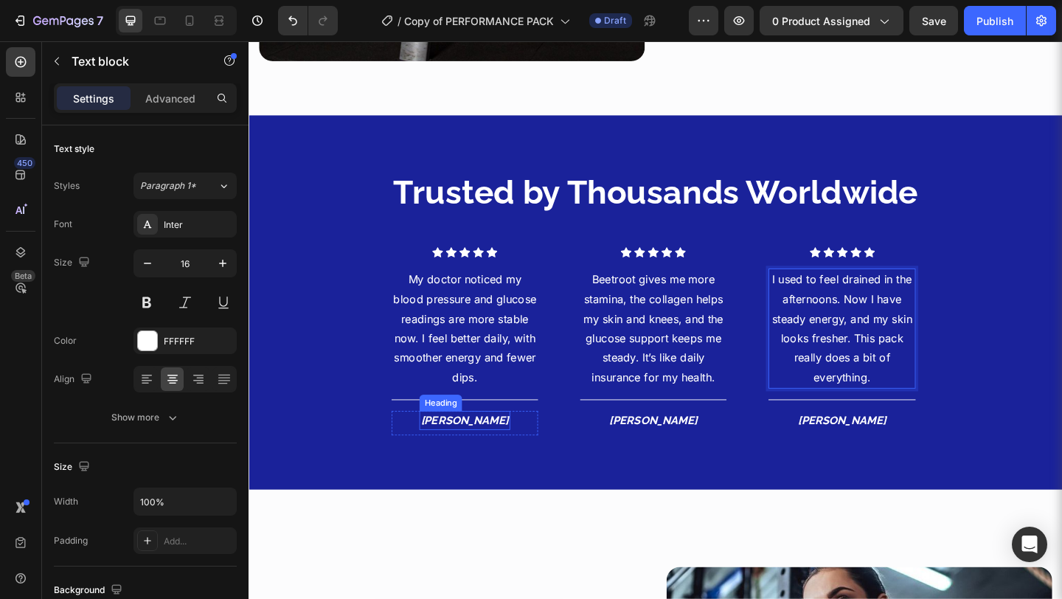
click at [484, 446] on icon "[PERSON_NAME]" at bounding box center [484, 453] width 96 height 14
click at [700, 446] on icon "[PERSON_NAME]" at bounding box center [689, 453] width 96 height 14
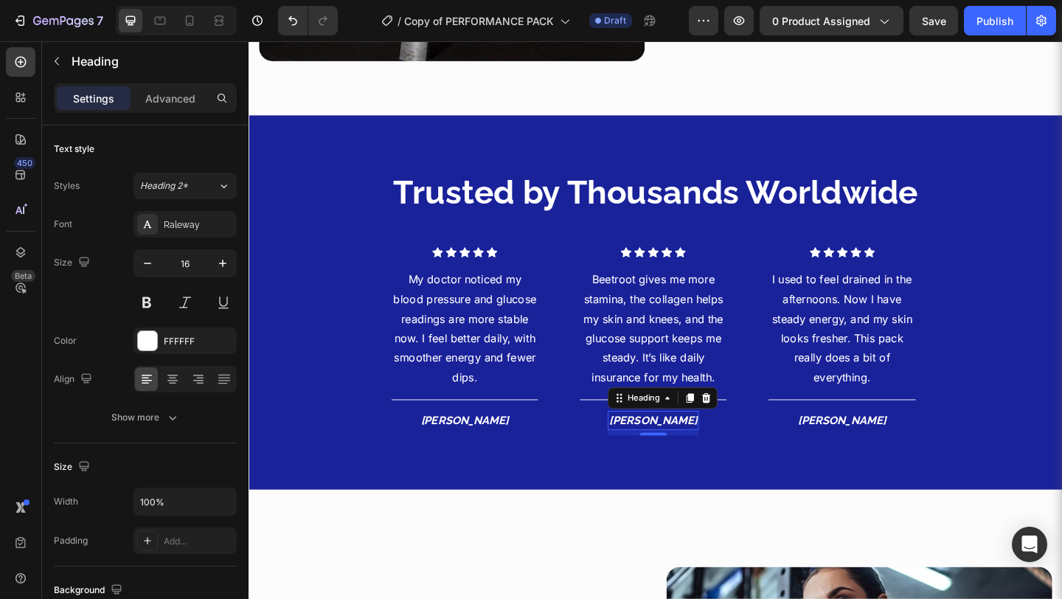
click at [700, 446] on icon "[PERSON_NAME]" at bounding box center [689, 453] width 96 height 14
click at [700, 445] on div "v Heading 8 Row" at bounding box center [688, 456] width 159 height 27
click at [700, 445] on div "⁠⁠⁠⁠⁠⁠⁠ v Heading Row 0" at bounding box center [688, 456] width 159 height 27
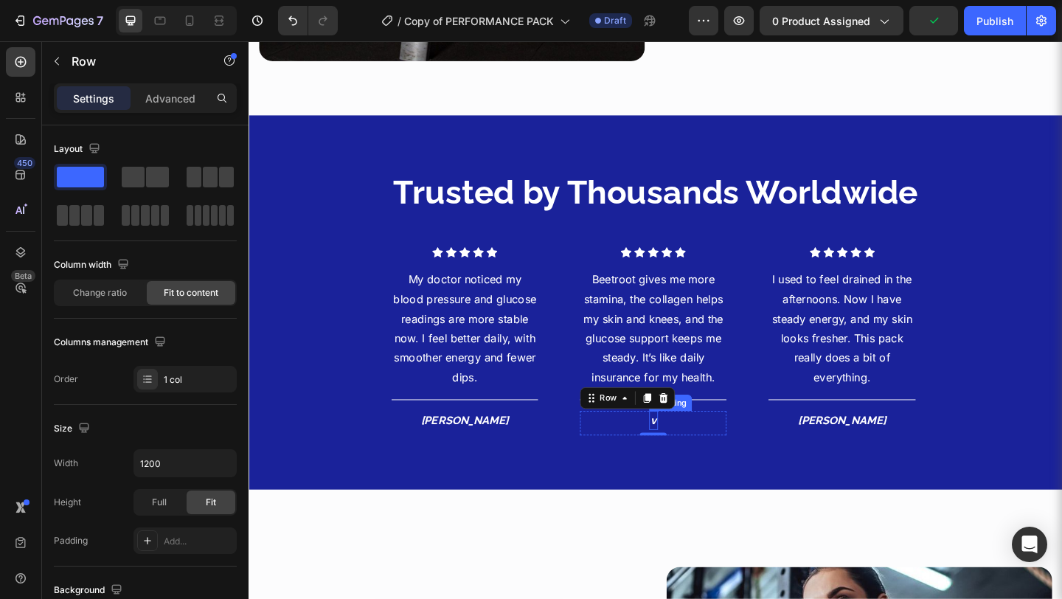
click at [689, 448] on h4 "⁠⁠⁠⁠⁠⁠⁠ v" at bounding box center [689, 453] width 10 height 21
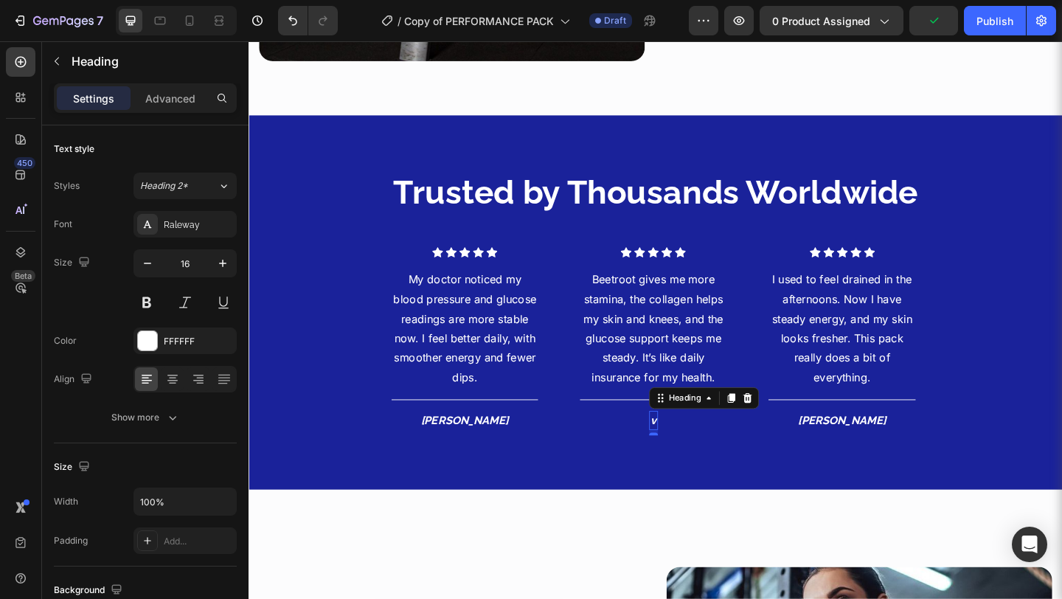
click at [689, 448] on h4 "⁠⁠⁠⁠⁠⁠⁠ v" at bounding box center [689, 453] width 10 height 21
click at [689, 448] on h4 "v" at bounding box center [689, 453] width 10 height 21
click at [903, 450] on icon "[PERSON_NAME]" at bounding box center [894, 453] width 96 height 14
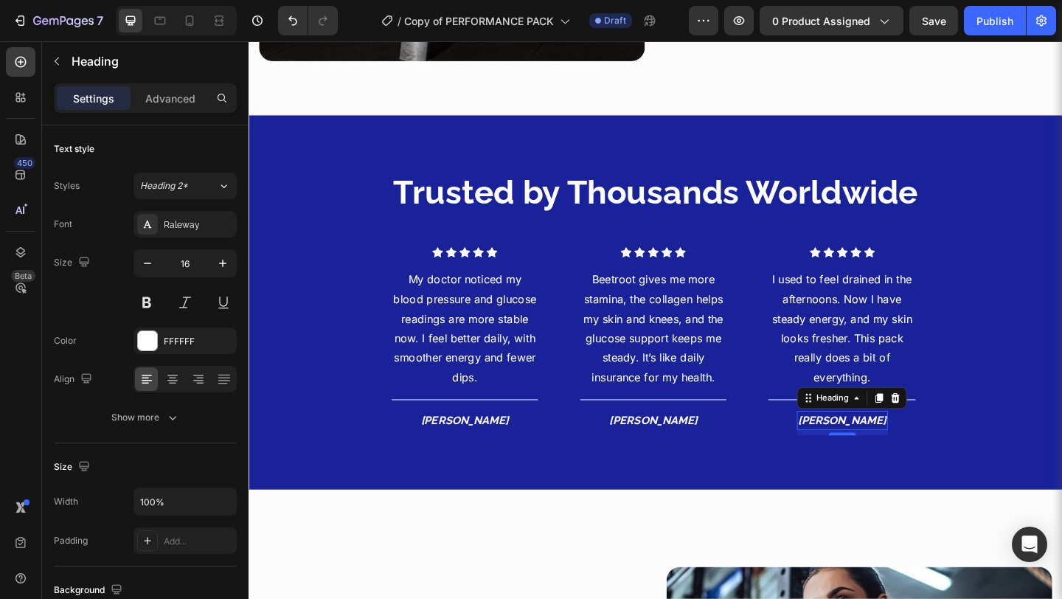
click at [903, 450] on icon "[PERSON_NAME]" at bounding box center [894, 453] width 96 height 14
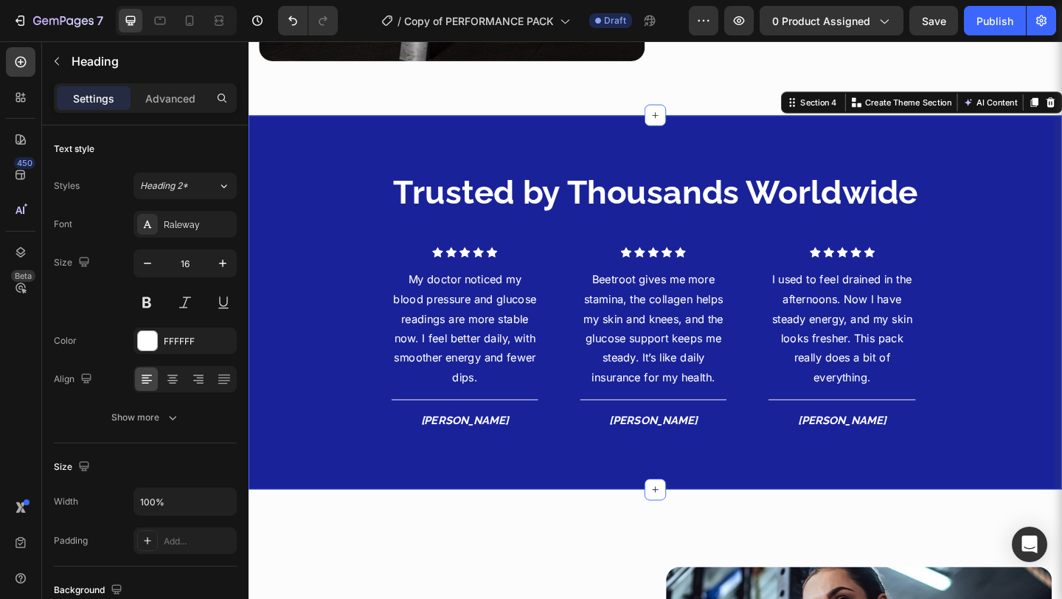
click at [933, 490] on div "Trusted by Thousands Worldwide Heading Icon Icon Icon Icon Icon Icon List Hoz M…" at bounding box center [690, 325] width 885 height 407
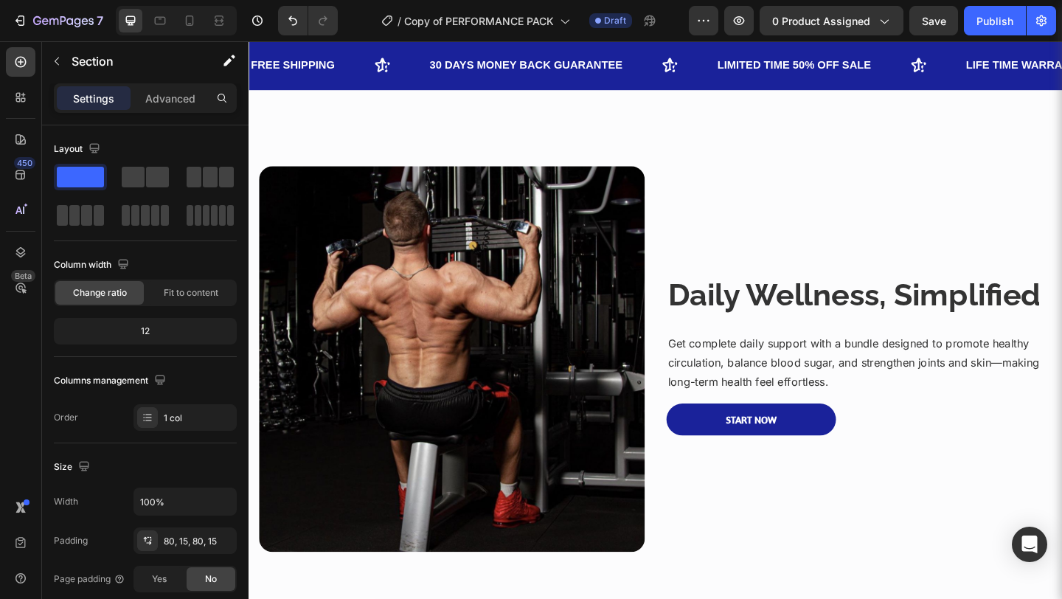
scroll to position [652, 0]
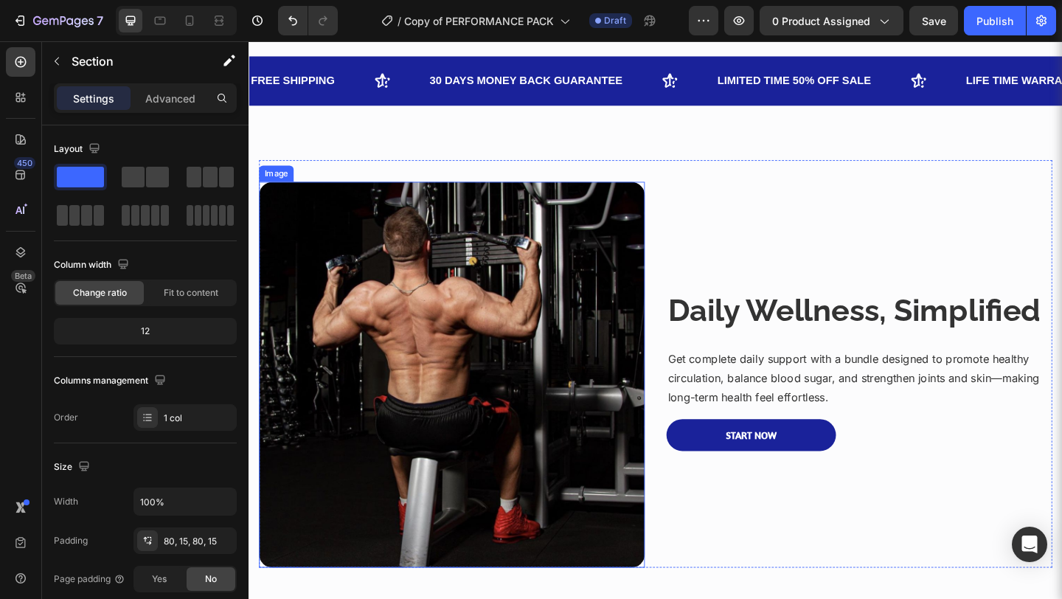
click at [448, 329] on img at bounding box center [469, 403] width 419 height 419
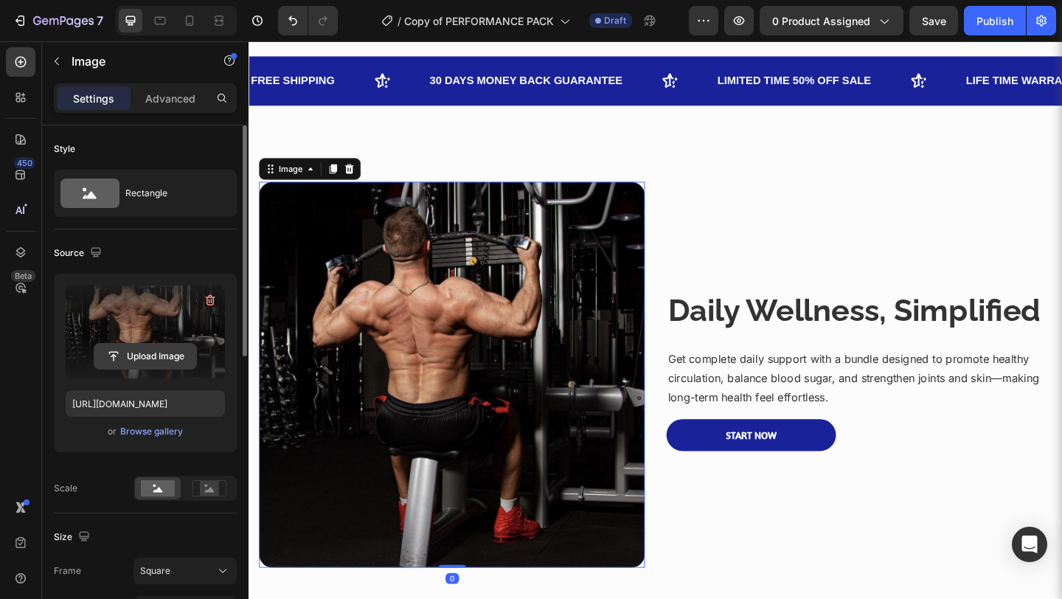
click at [159, 363] on input "file" at bounding box center [145, 356] width 102 height 25
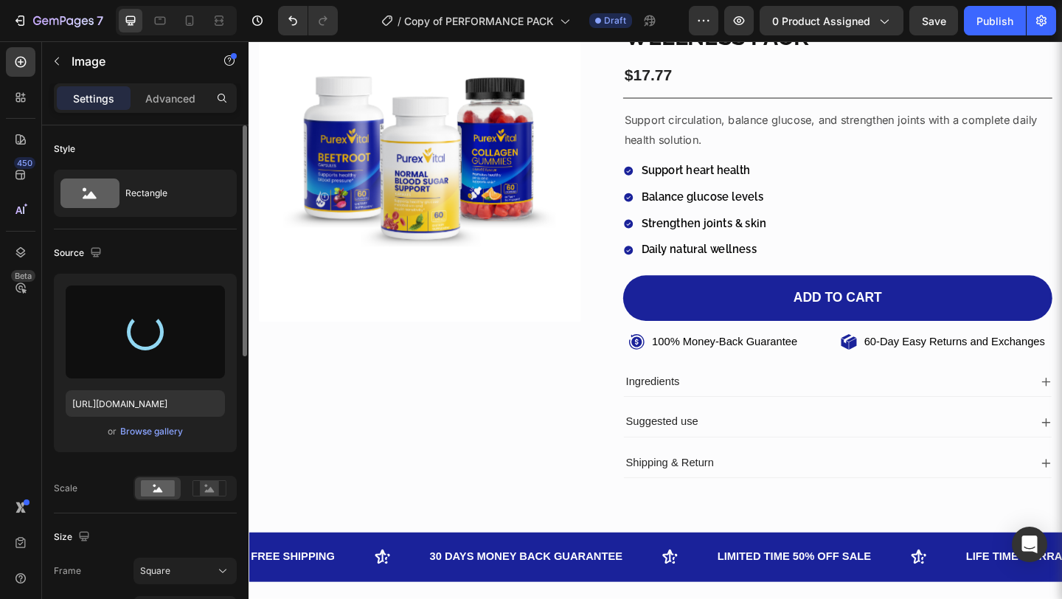
scroll to position [133, 0]
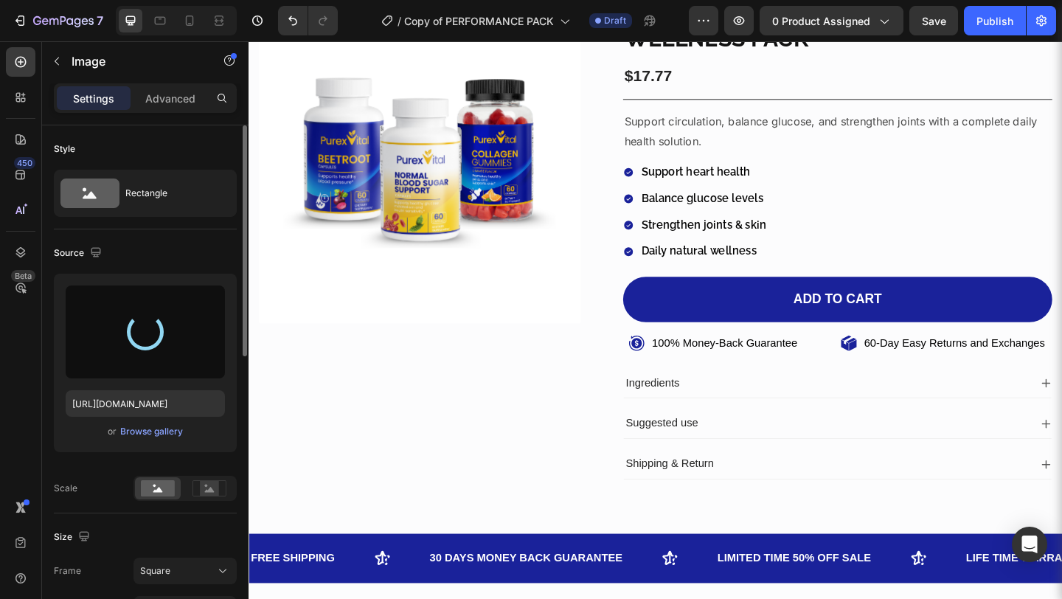
type input "https://cdn.shopify.com/s/files/1/0582/9115/9120/files/gempages_581569419205935…"
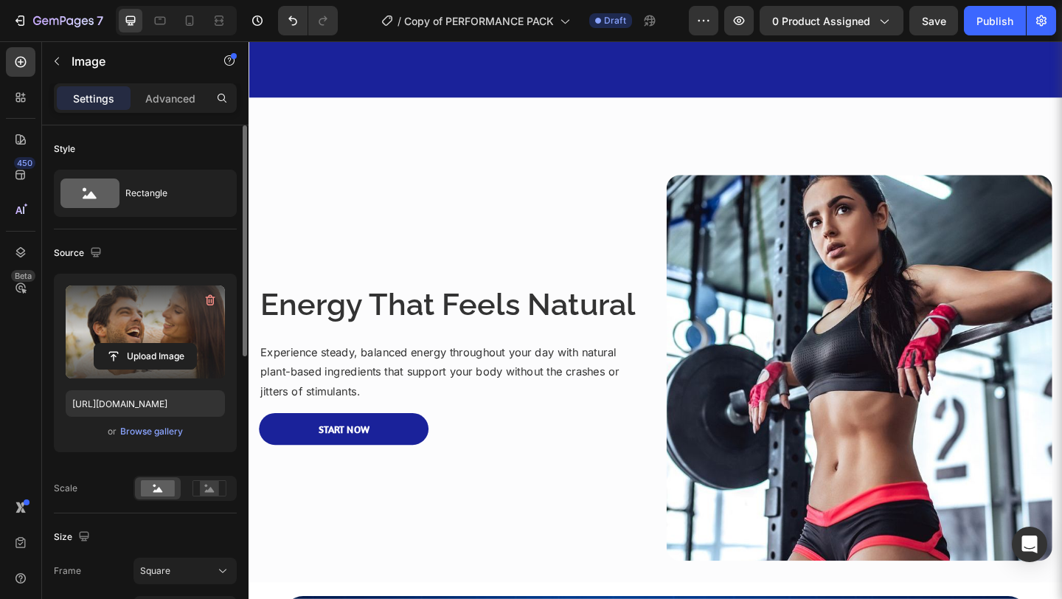
scroll to position [1659, 0]
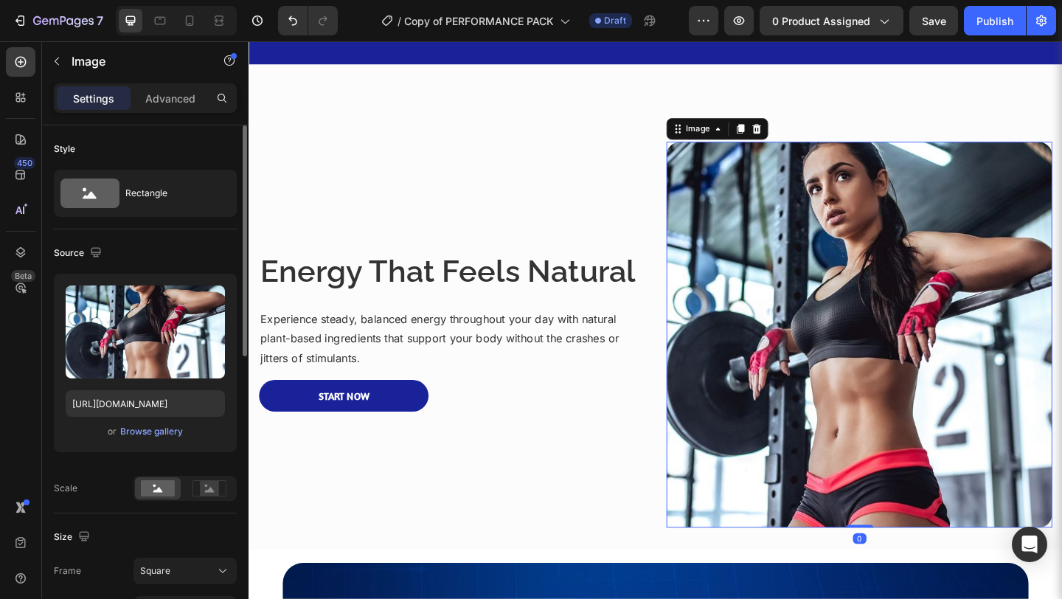
click at [866, 288] on img at bounding box center [912, 359] width 419 height 419
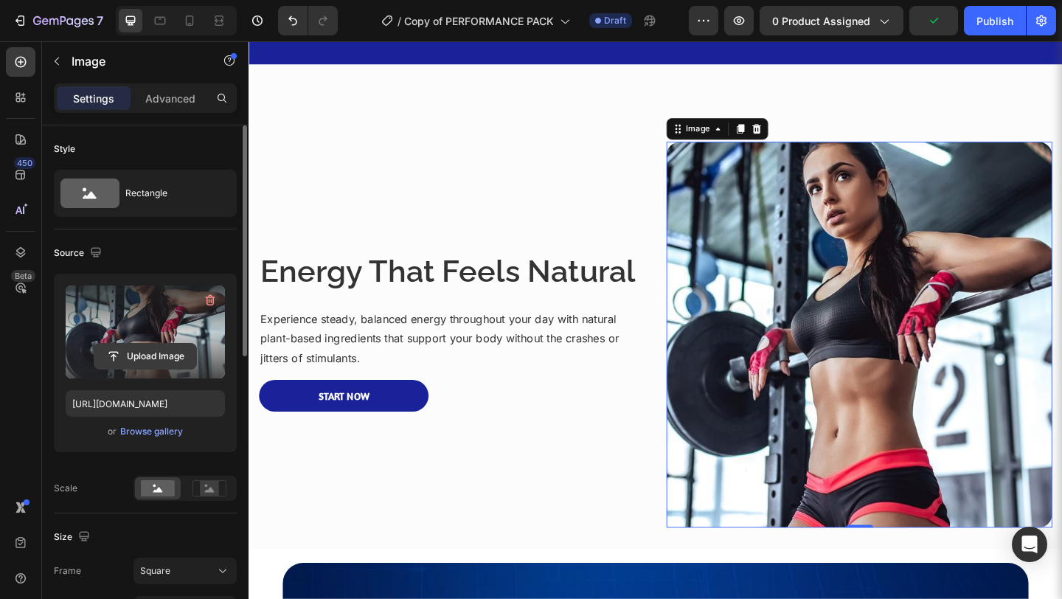
click at [170, 360] on input "file" at bounding box center [145, 356] width 102 height 25
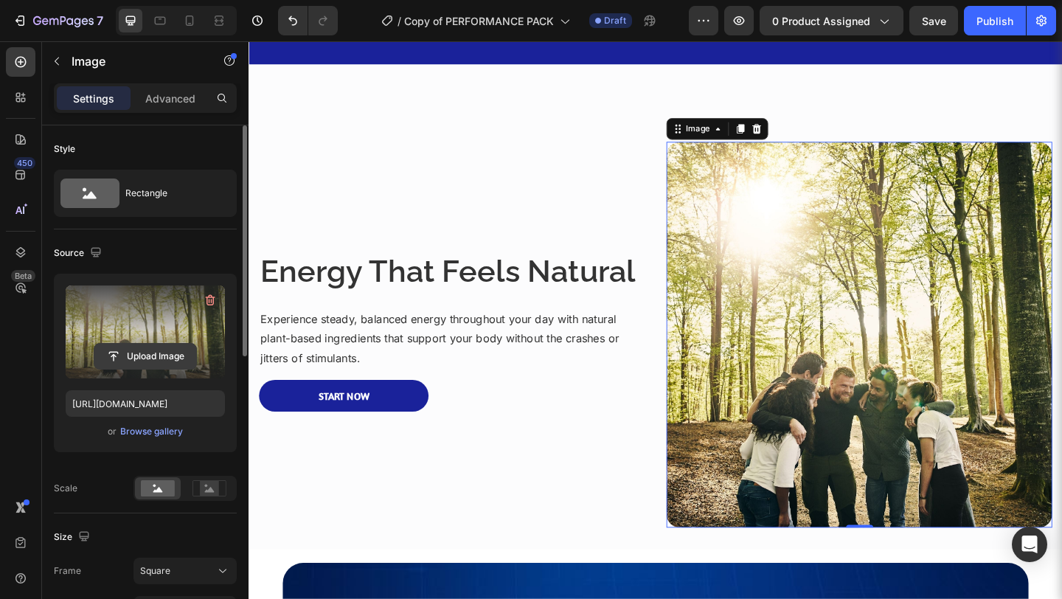
click at [173, 362] on input "file" at bounding box center [145, 356] width 102 height 25
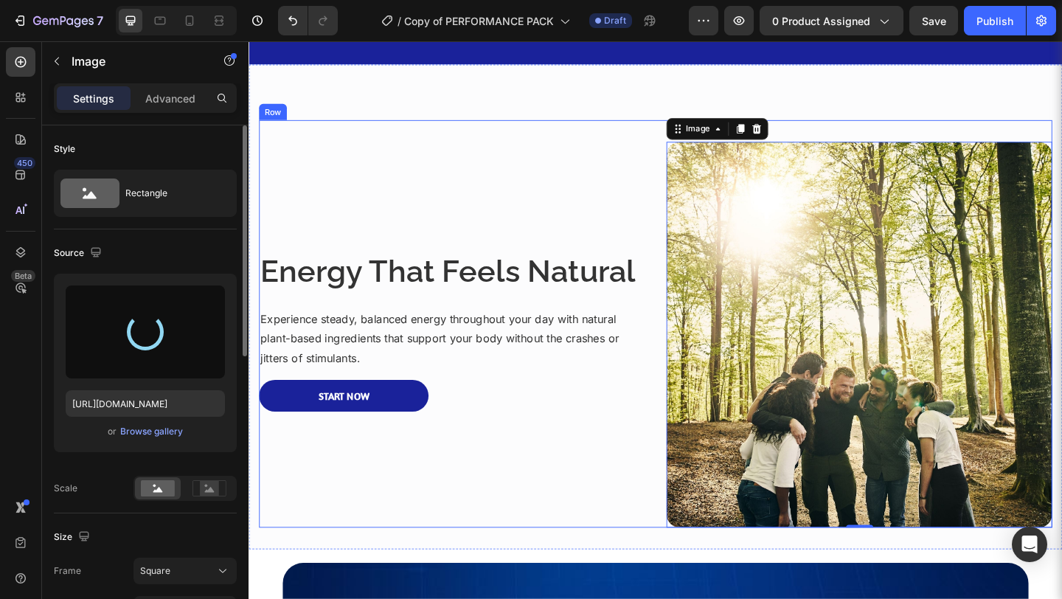
type input "https://cdn.shopify.com/s/files/1/0582/9115/9120/files/gempages_581569419205935…"
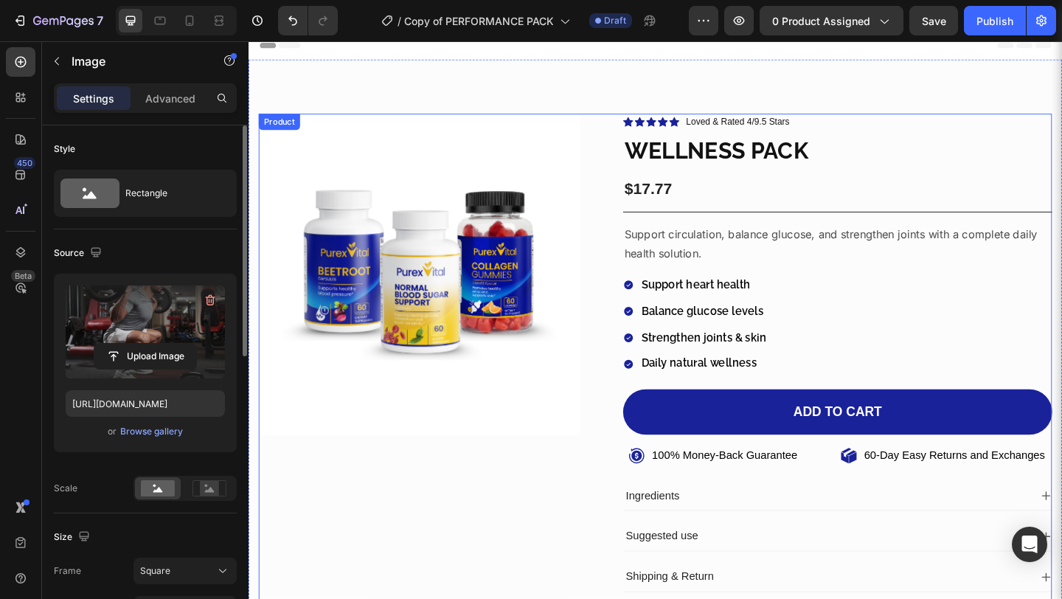
scroll to position [0, 0]
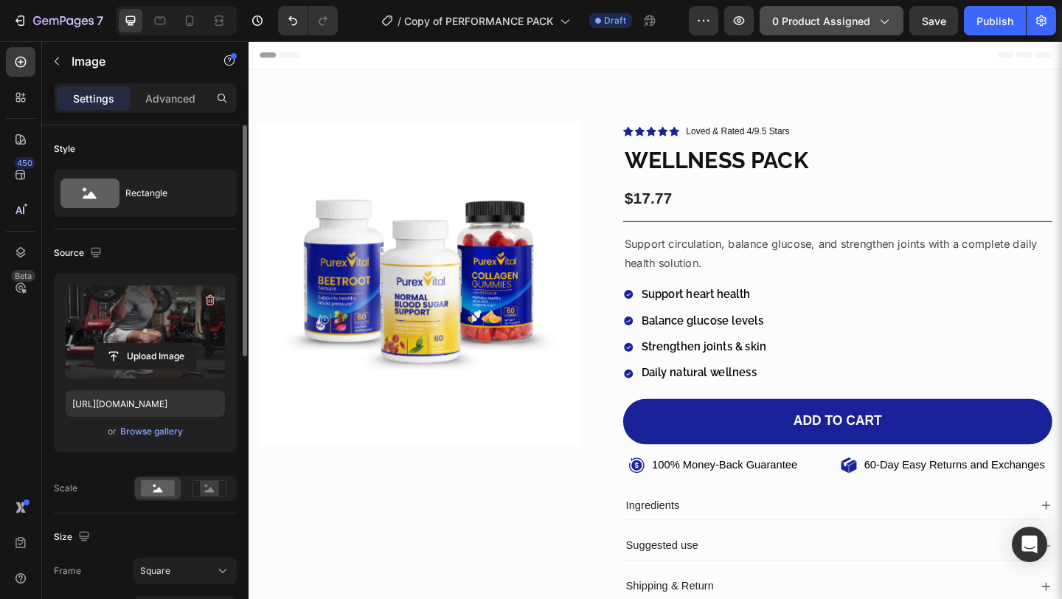
click at [888, 25] on icon "button" at bounding box center [883, 20] width 15 height 15
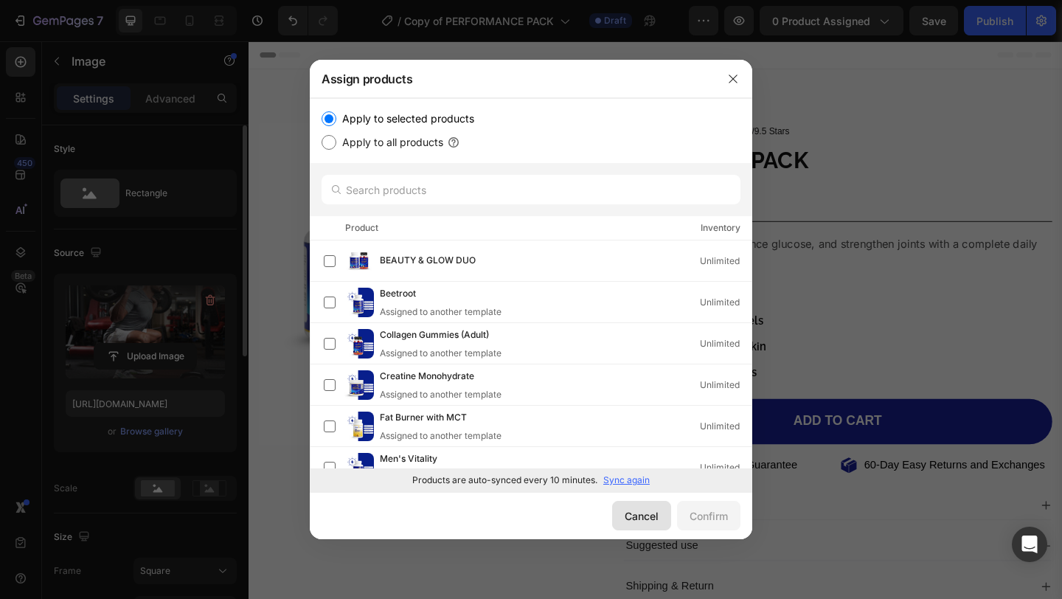
click at [622, 516] on button "Cancel" at bounding box center [641, 515] width 59 height 29
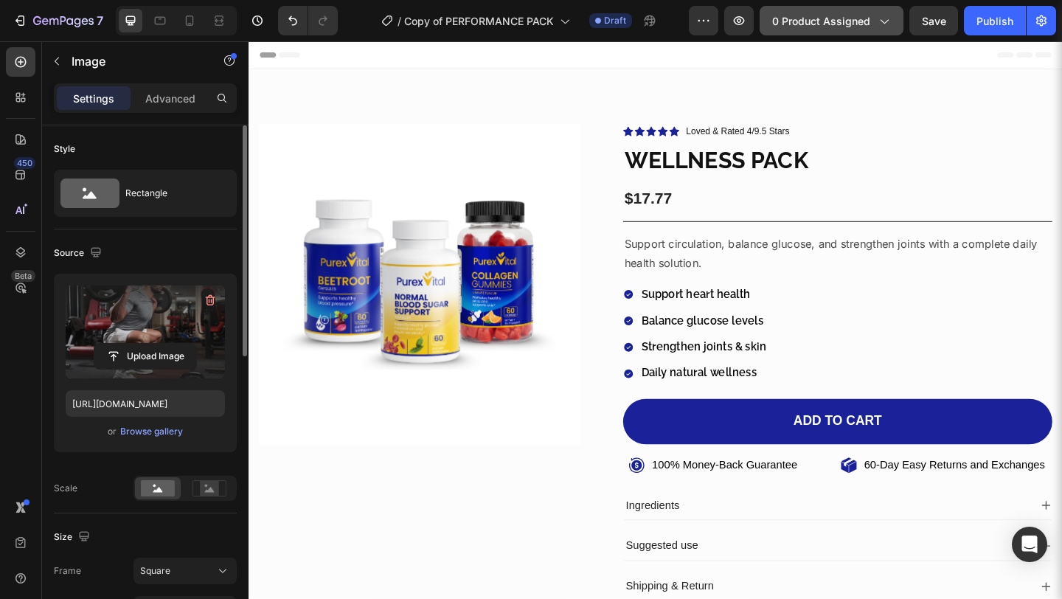
click at [896, 29] on button "0 product assigned" at bounding box center [831, 20] width 144 height 29
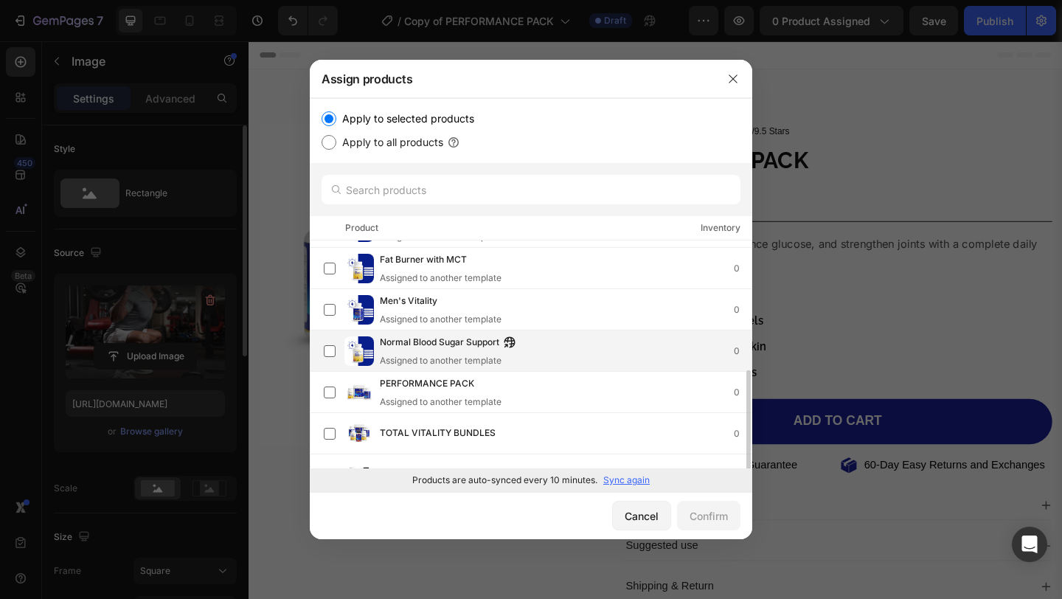
scroll to position [185, 0]
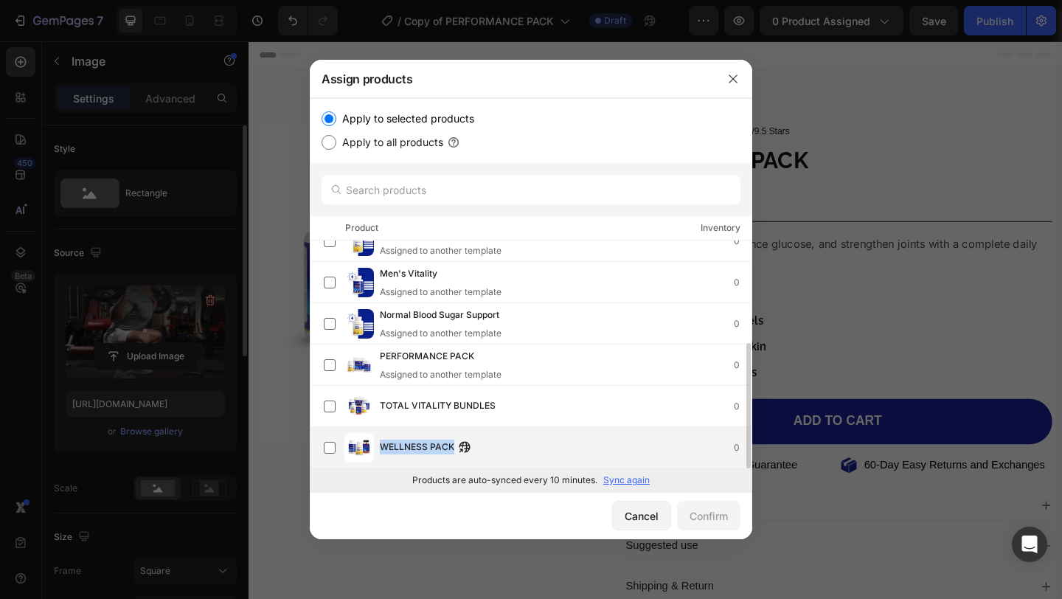
drag, startPoint x: 381, startPoint y: 445, endPoint x: 453, endPoint y: 453, distance: 72.8
click at [453, 453] on div "WELLNESS PACK" at bounding box center [429, 447] width 98 height 16
copy span "WELLNESS PACK"
click at [723, 521] on div "Confirm" at bounding box center [708, 515] width 38 height 15
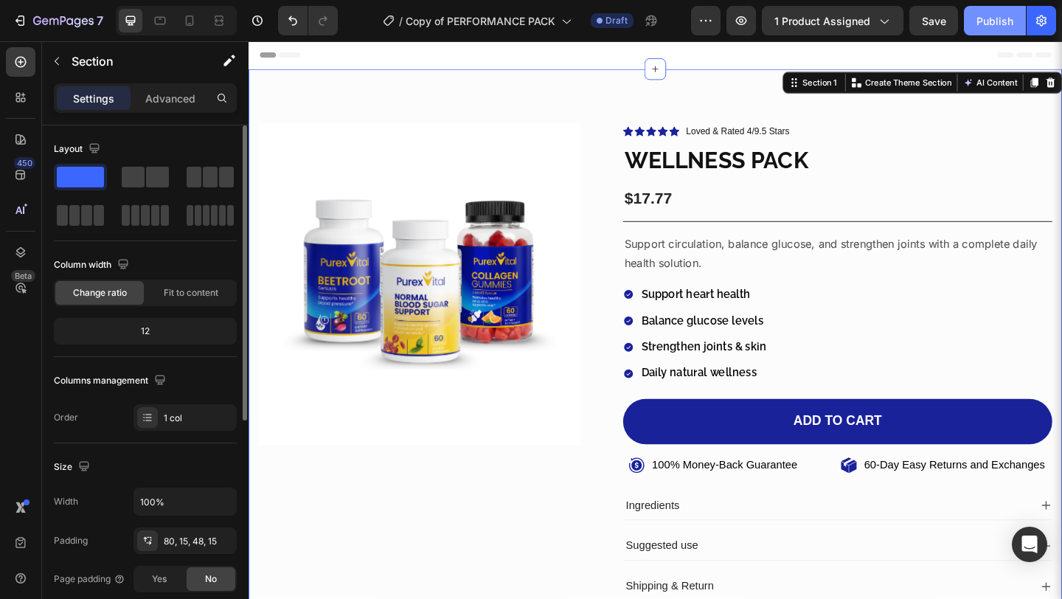
click at [972, 27] on button "Publish" at bounding box center [995, 20] width 62 height 29
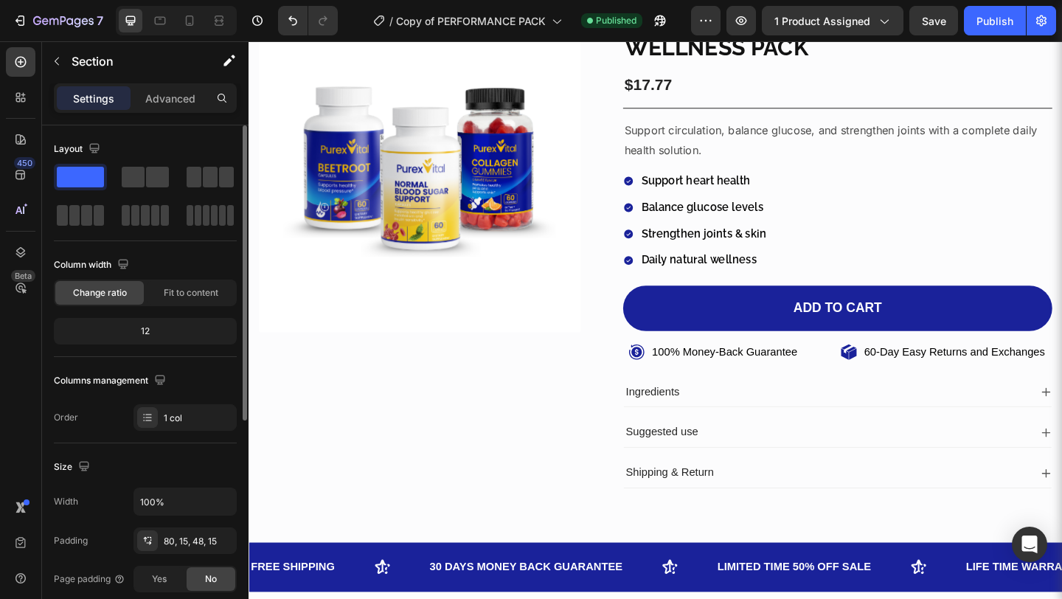
scroll to position [0, 0]
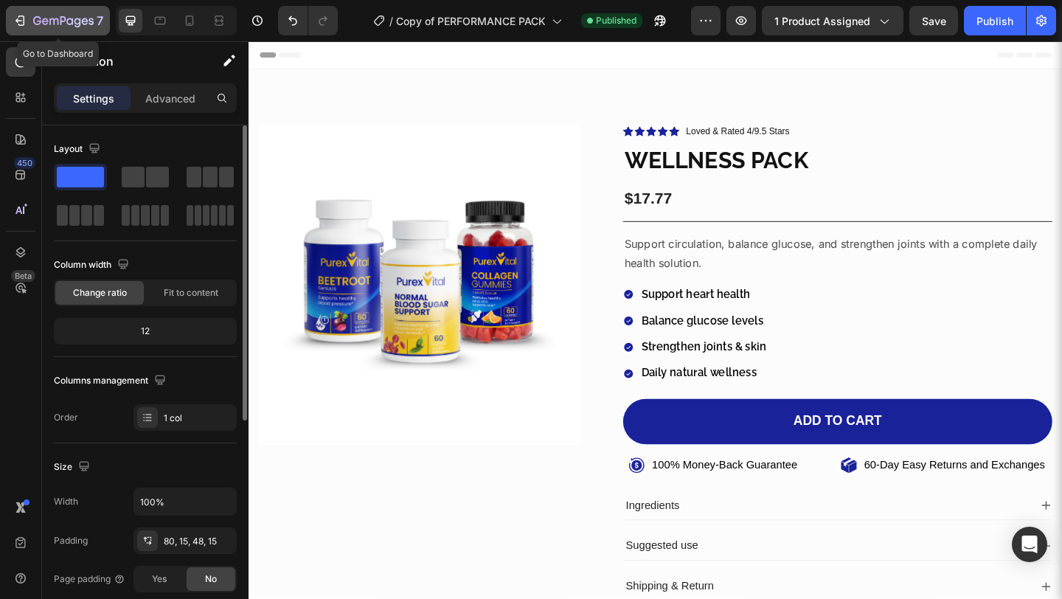
click at [27, 19] on icon "button" at bounding box center [20, 20] width 15 height 15
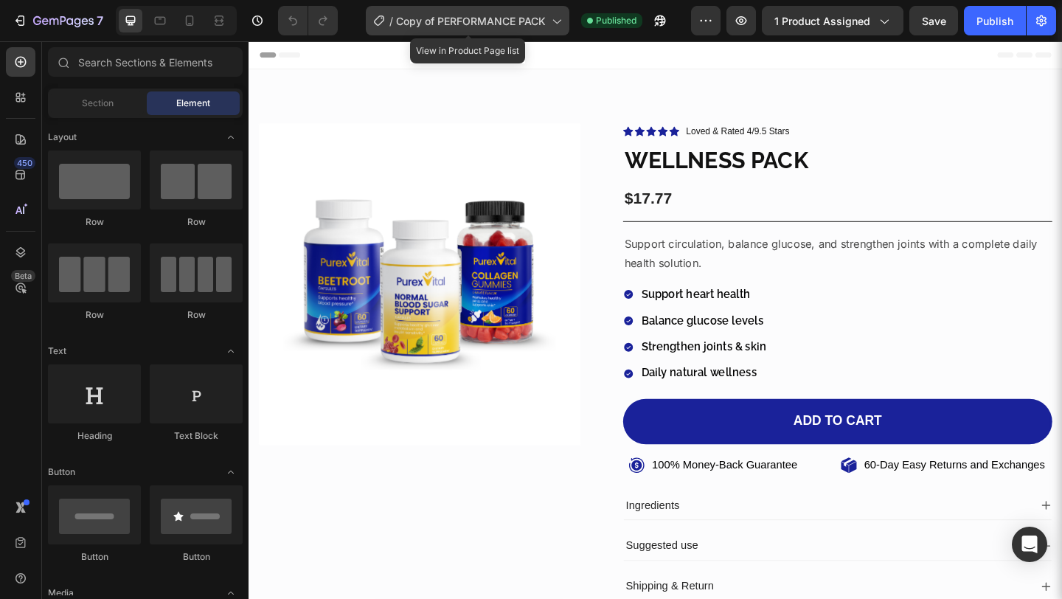
click at [562, 26] on icon at bounding box center [556, 20] width 15 height 15
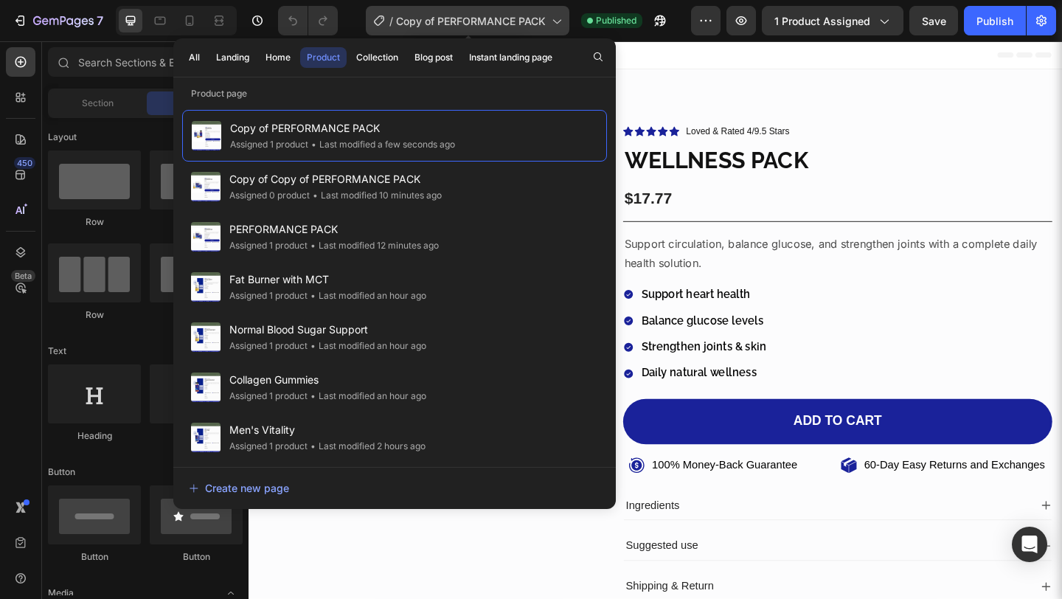
click at [553, 29] on div "/ Copy of PERFORMANCE PACK" at bounding box center [467, 20] width 203 height 29
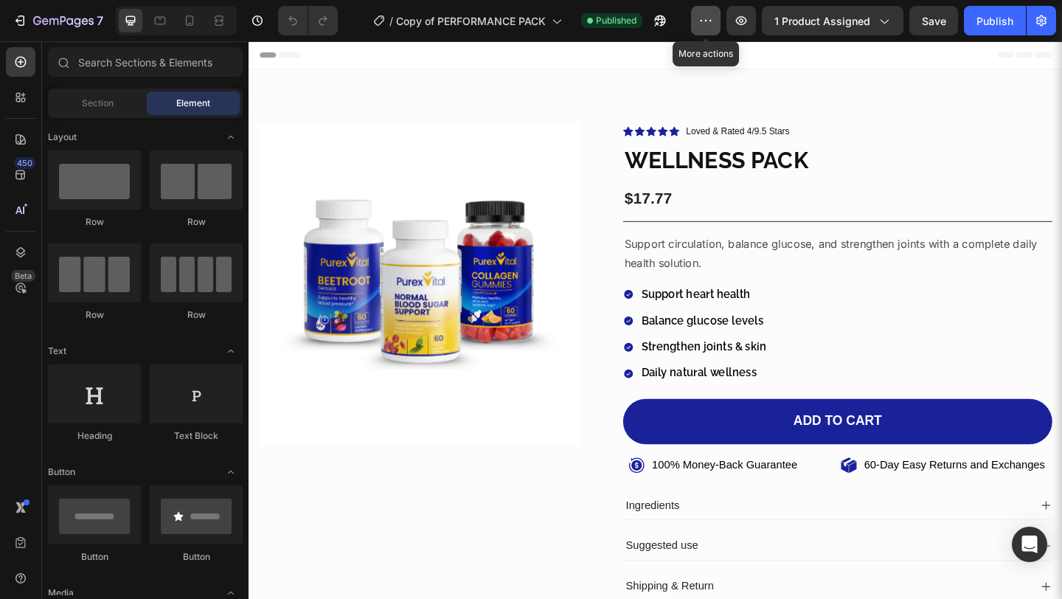
click at [707, 27] on icon "button" at bounding box center [705, 20] width 15 height 15
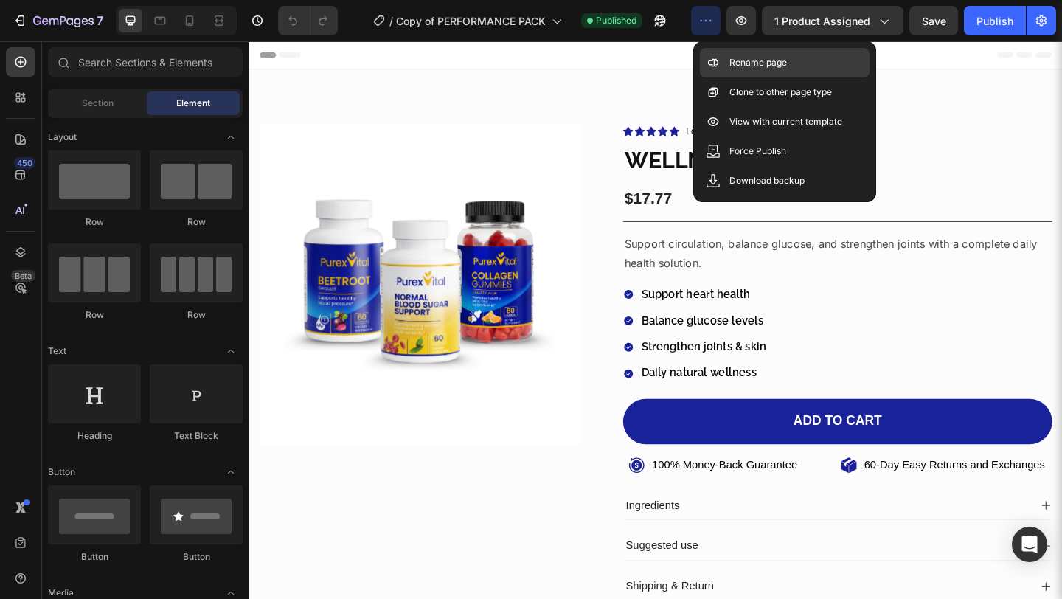
click at [737, 57] on p "Rename page" at bounding box center [758, 62] width 58 height 15
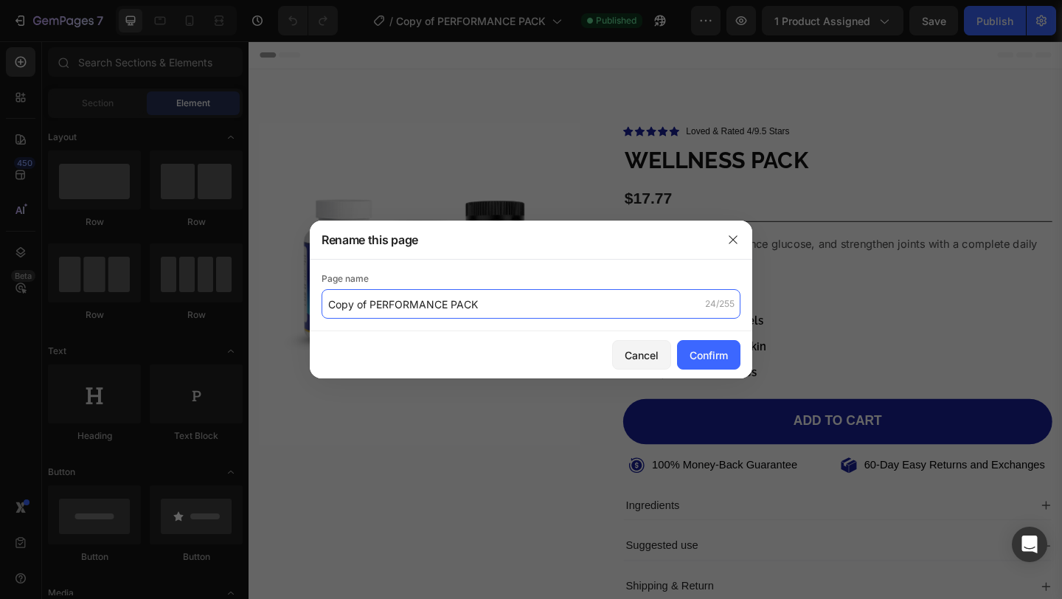
click at [509, 307] on input "Copy of PERFORMANCE PACK" at bounding box center [530, 303] width 419 height 29
paste input "WELLNESS"
type input "WELLNESS PACK"
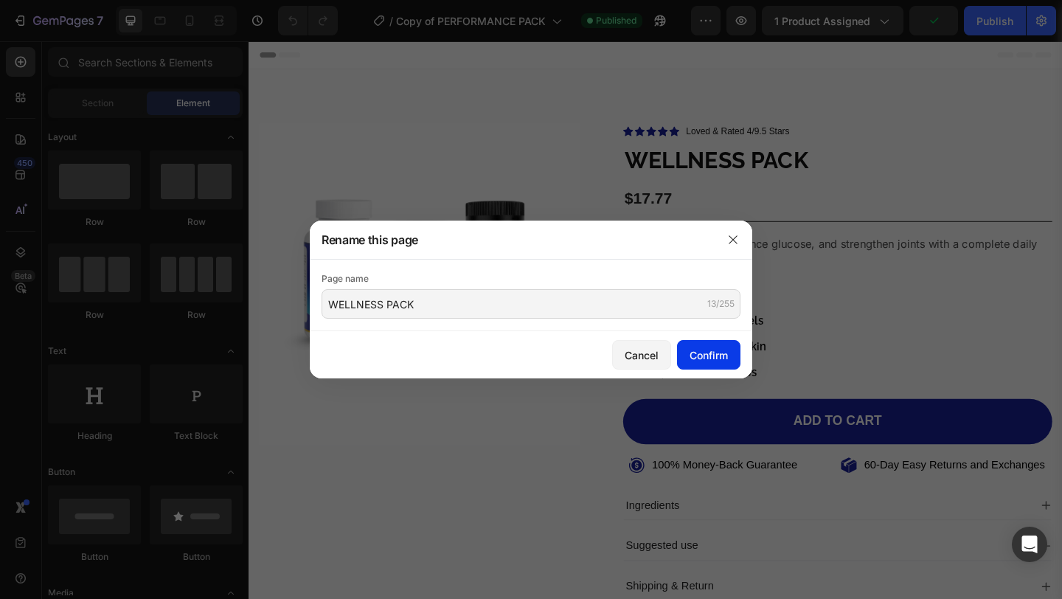
click at [690, 345] on button "Confirm" at bounding box center [708, 354] width 63 height 29
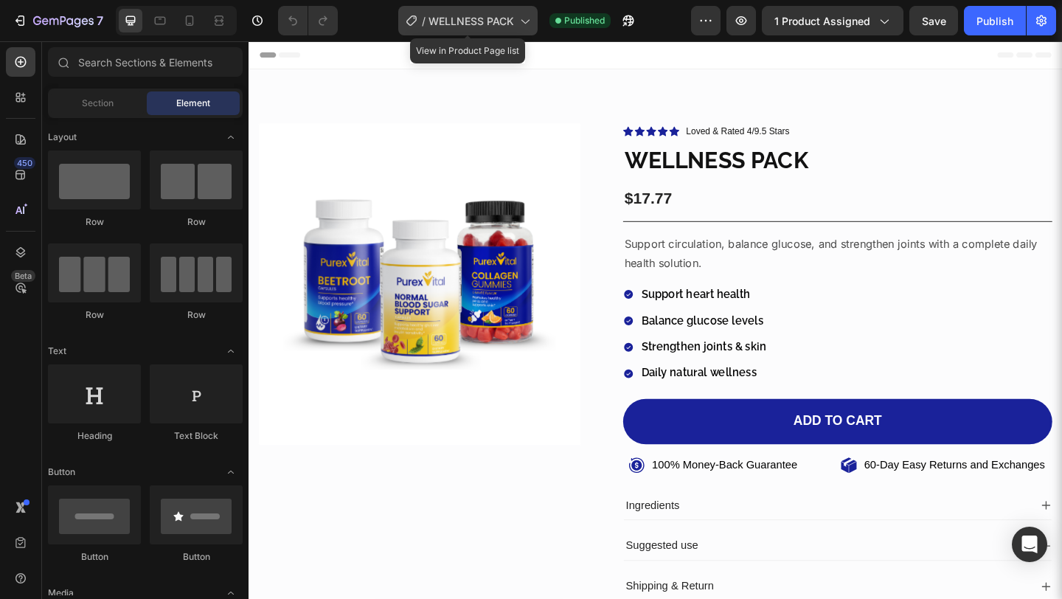
click at [524, 18] on icon at bounding box center [524, 20] width 15 height 15
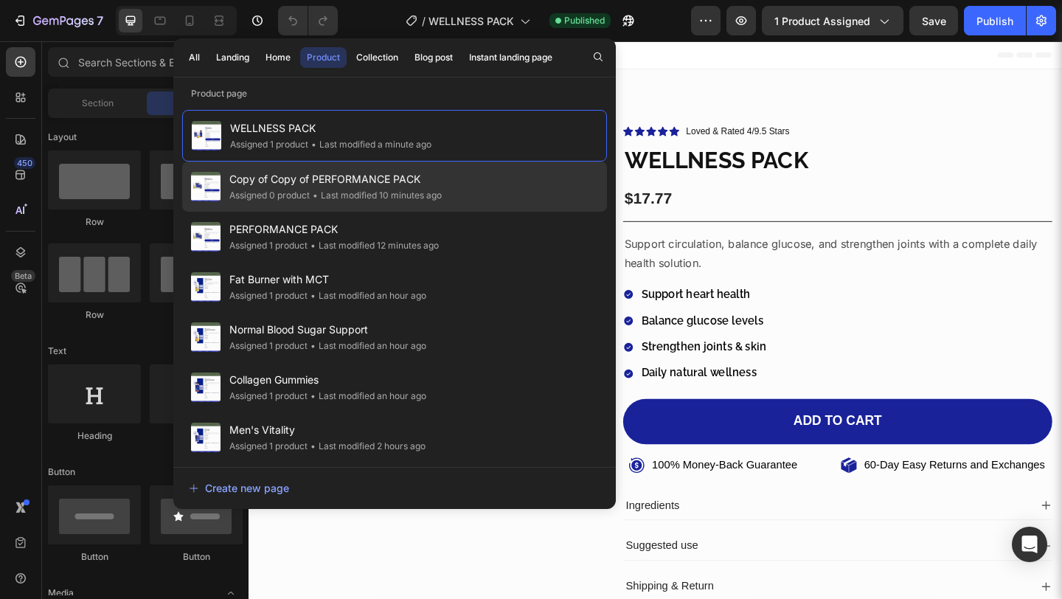
click at [424, 177] on span "Copy of Copy of PERFORMANCE PACK" at bounding box center [335, 179] width 212 height 18
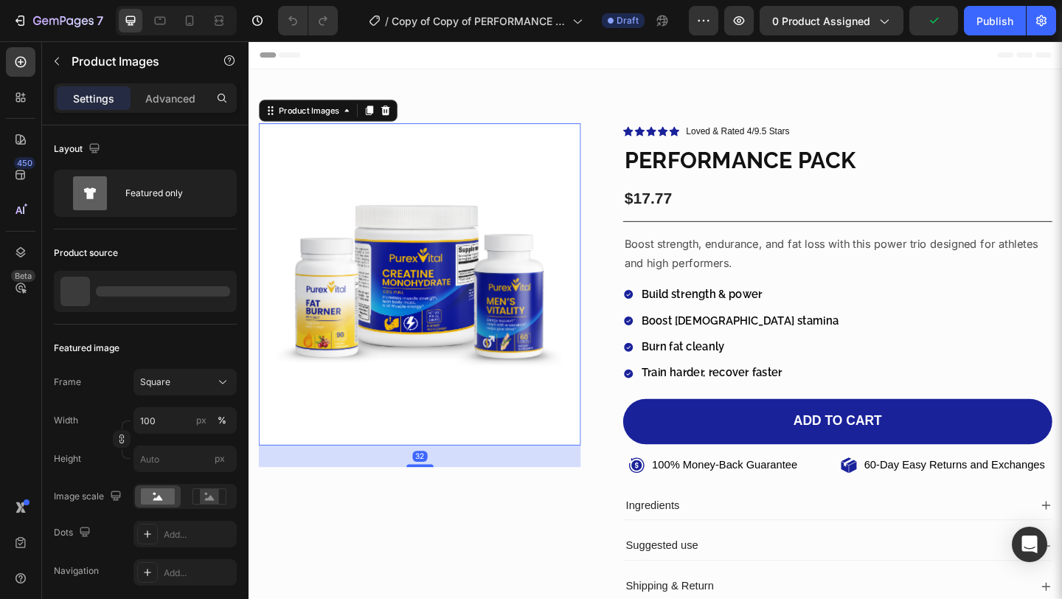
click at [538, 295] on img at bounding box center [435, 305] width 350 height 350
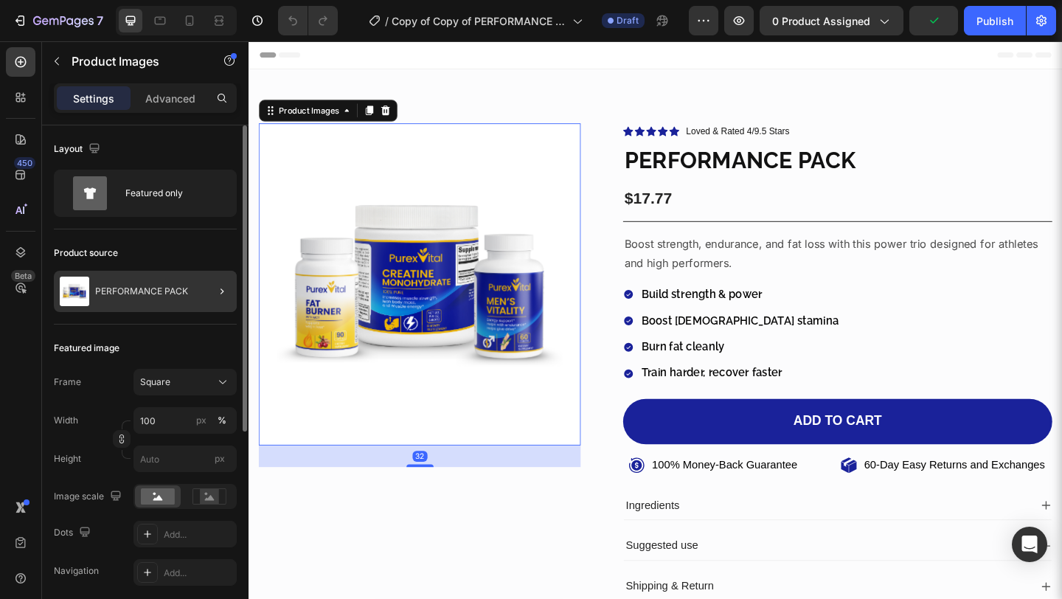
click at [231, 297] on div at bounding box center [215, 291] width 41 height 41
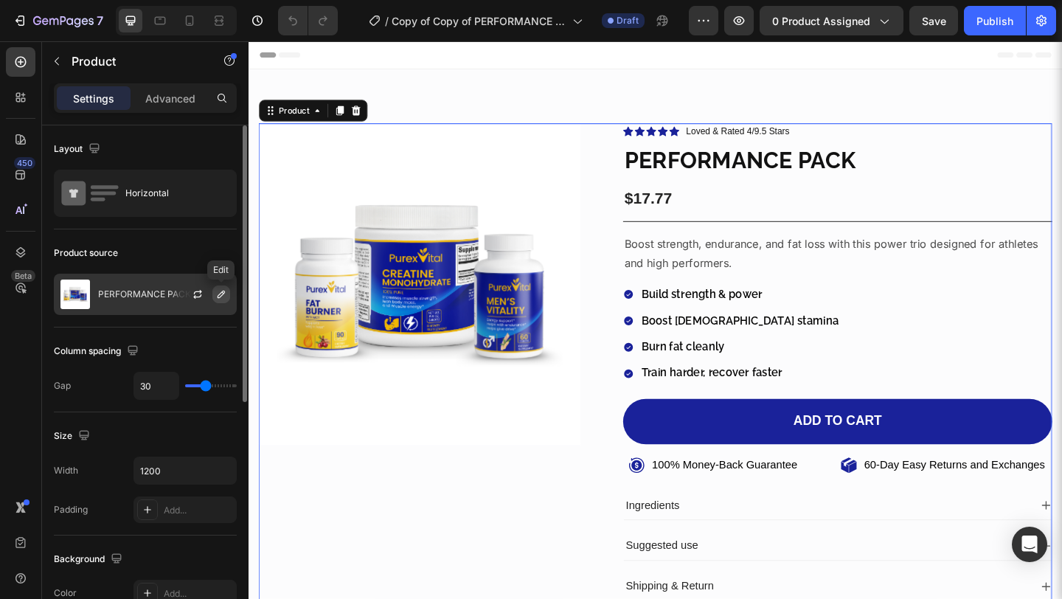
click at [227, 295] on button "button" at bounding box center [221, 294] width 18 height 18
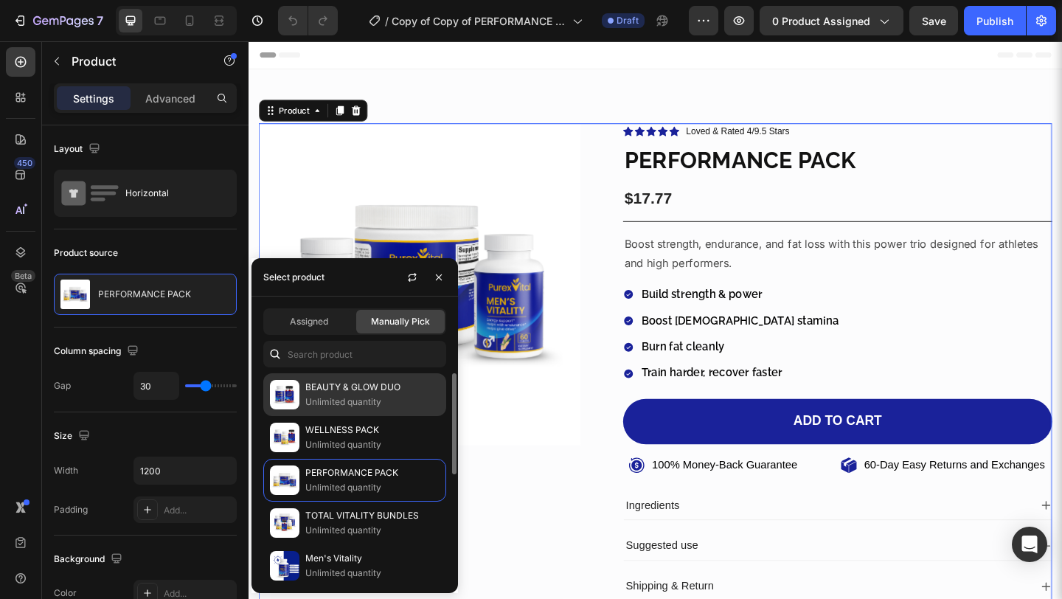
click at [380, 408] on p "Unlimited quantity" at bounding box center [372, 401] width 134 height 15
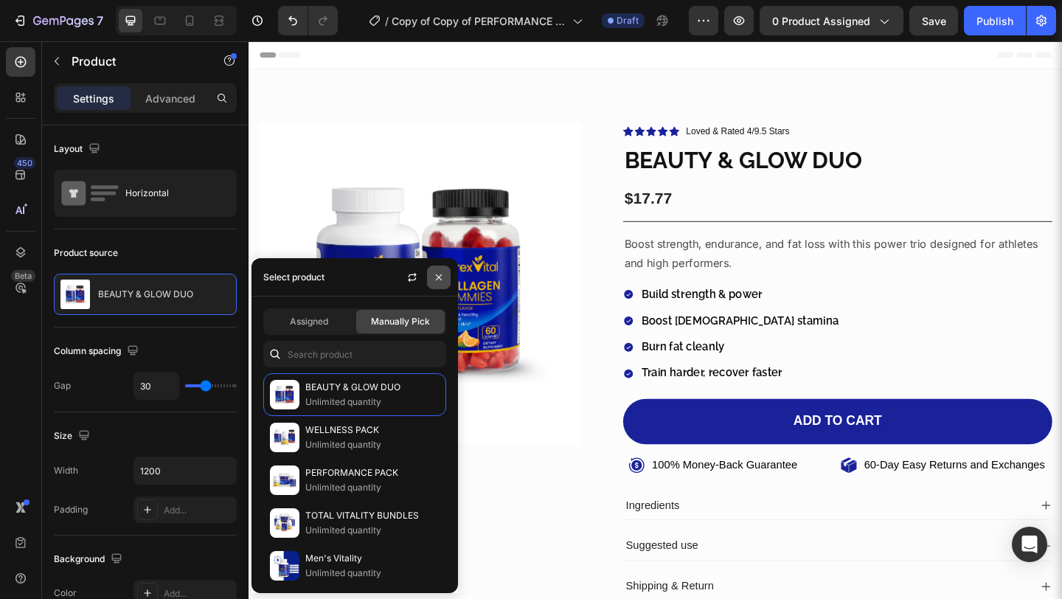
click at [439, 271] on icon "button" at bounding box center [439, 277] width 12 height 12
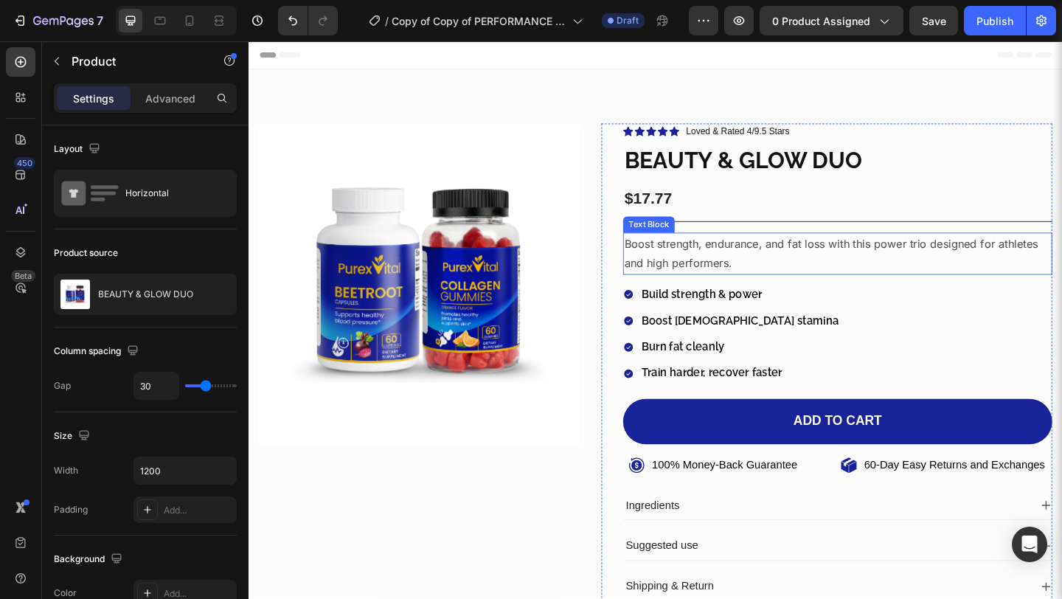
click at [683, 271] on p "Boost strength, endurance, and fat loss with this power trio designed for athle…" at bounding box center [889, 272] width 464 height 43
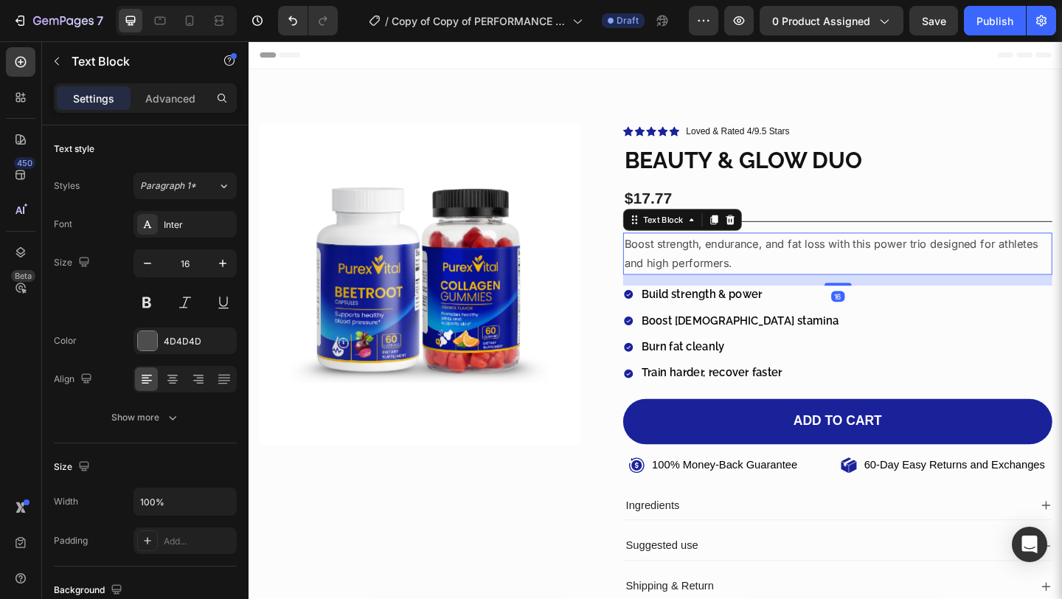
click at [683, 271] on p "Boost strength, endurance, and fat loss with this power trio designed for athle…" at bounding box center [889, 272] width 464 height 43
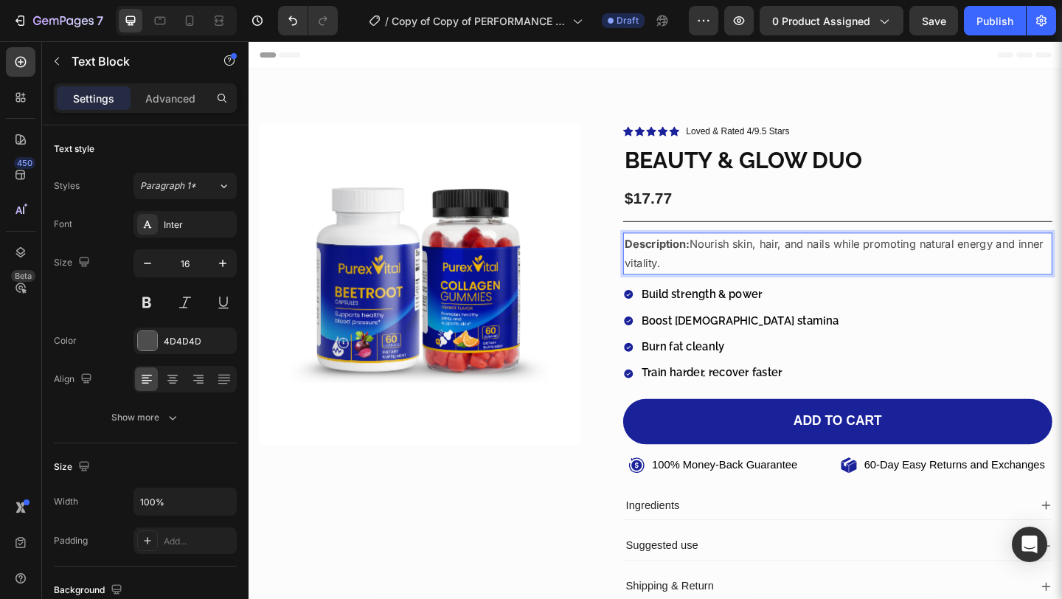
click at [683, 271] on p "Description: Nourish skin, hair, and nails while promoting natural energy and i…" at bounding box center [889, 272] width 464 height 43
click at [727, 263] on p "Description: Nourish skin, hair, and nails while promoting natural energy and i…" at bounding box center [889, 272] width 464 height 43
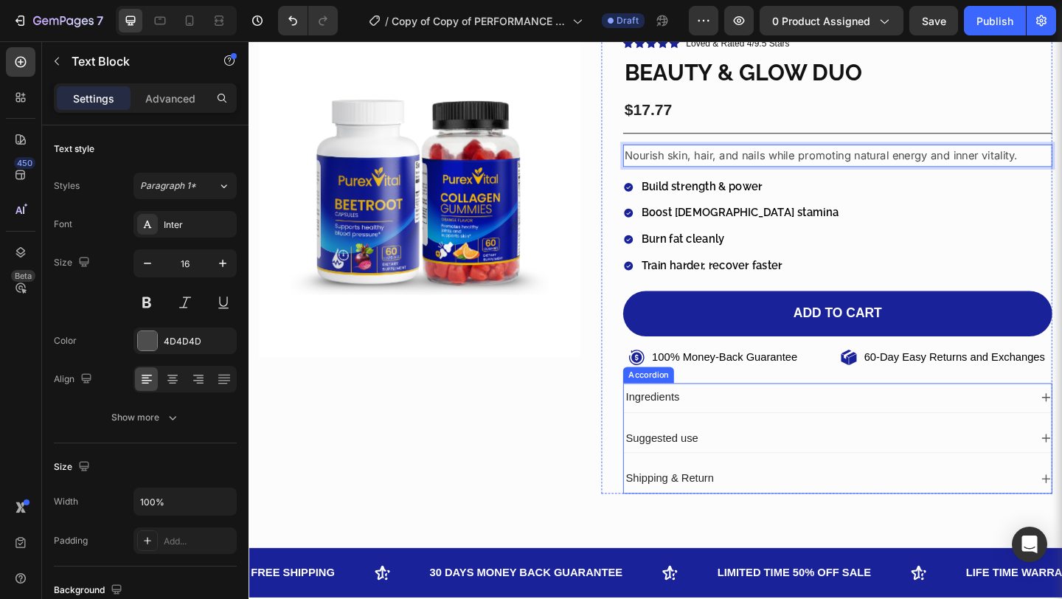
scroll to position [19, 0]
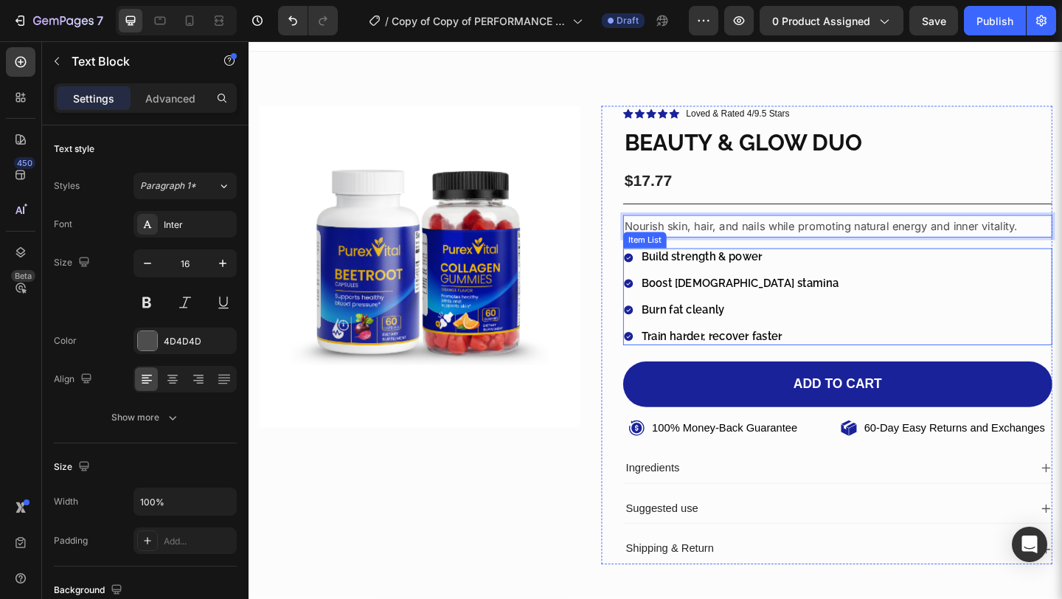
click at [759, 273] on p "Build strength & power" at bounding box center [782, 275] width 215 height 15
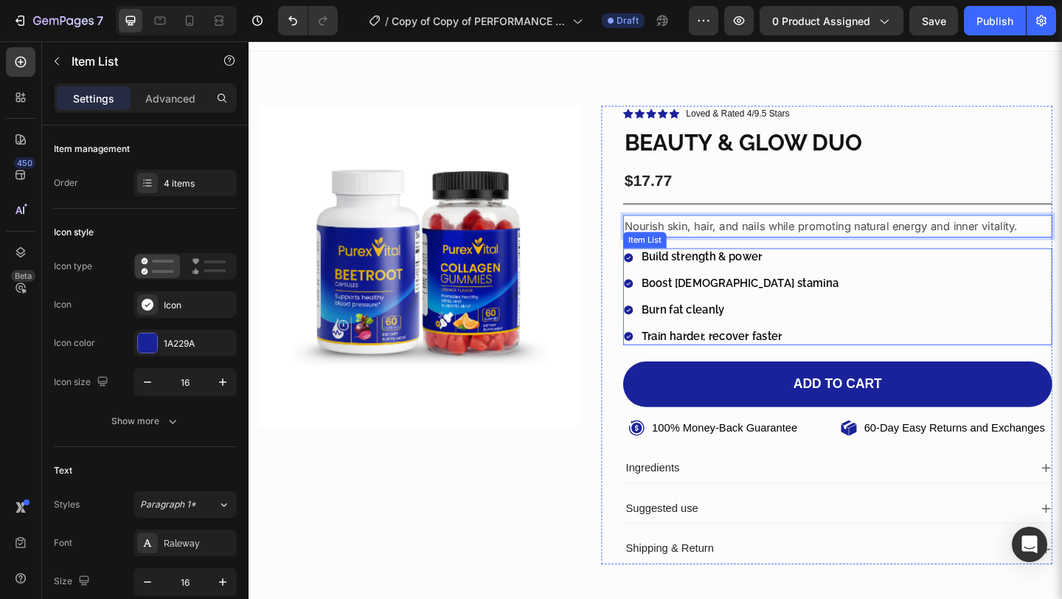
click at [759, 273] on p "Build strength & power" at bounding box center [782, 275] width 215 height 15
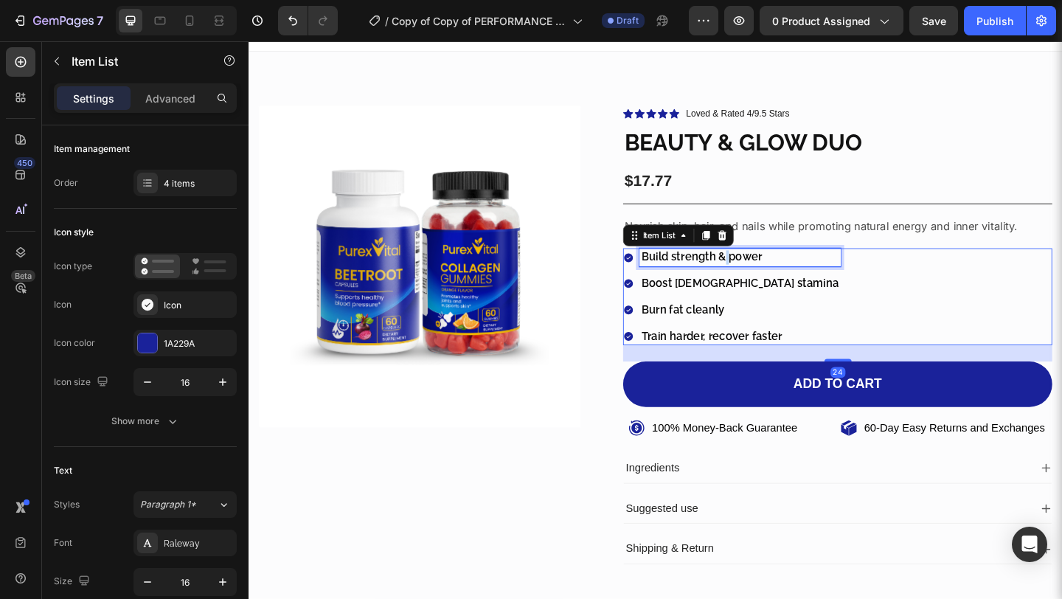
click at [759, 273] on p "Build strength & power" at bounding box center [782, 275] width 215 height 15
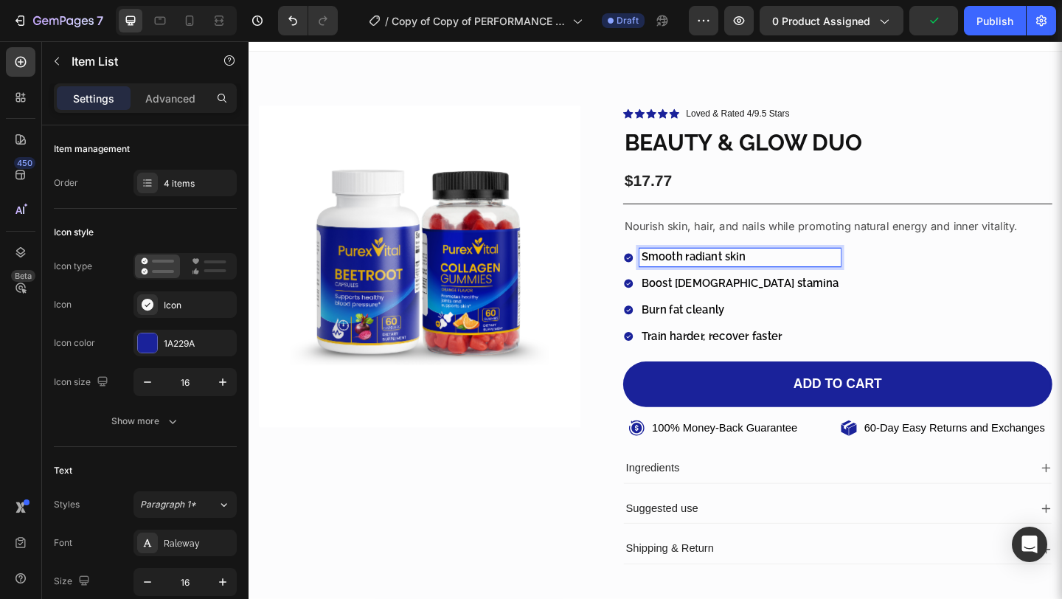
click at [682, 308] on p "Boost male stamina" at bounding box center [782, 304] width 215 height 15
click at [682, 308] on p "Boost [DEMOGRAPHIC_DATA] stamina" at bounding box center [782, 304] width 215 height 15
click at [738, 335] on p "Burn fat cleanly" at bounding box center [751, 333] width 153 height 15
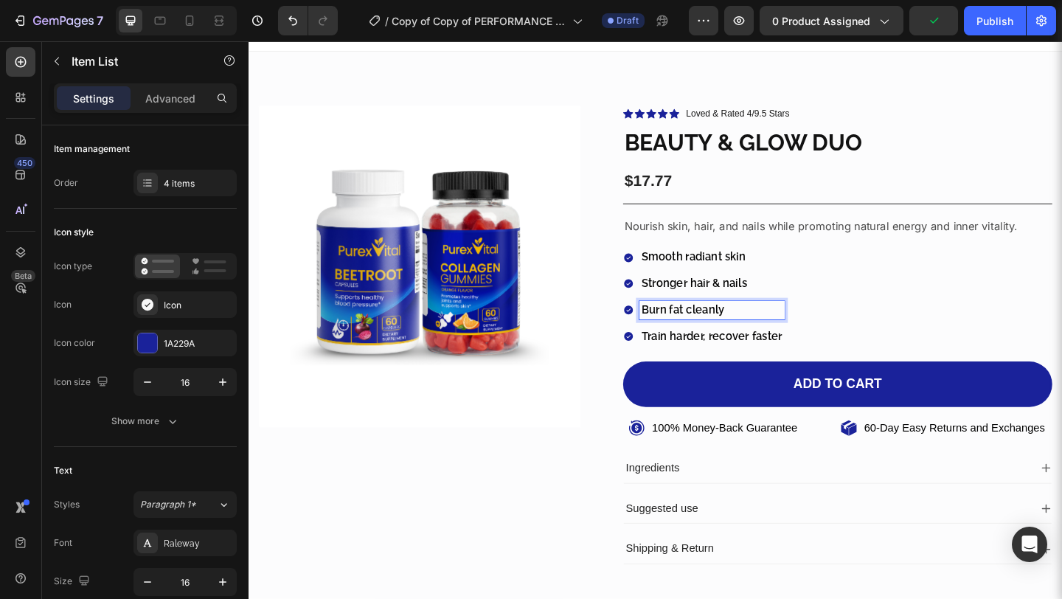
click at [738, 335] on p "Burn fat cleanly" at bounding box center [751, 333] width 153 height 15
click at [789, 365] on p "Train harder, recover faster" at bounding box center [751, 362] width 153 height 15
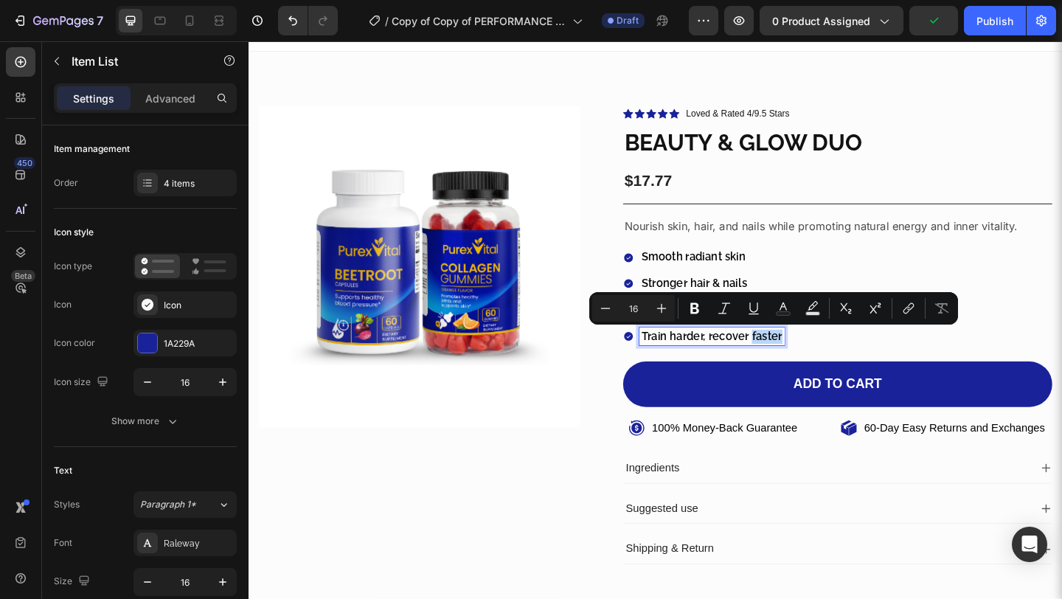
click at [789, 365] on p "Train harder, recover faster" at bounding box center [751, 362] width 153 height 15
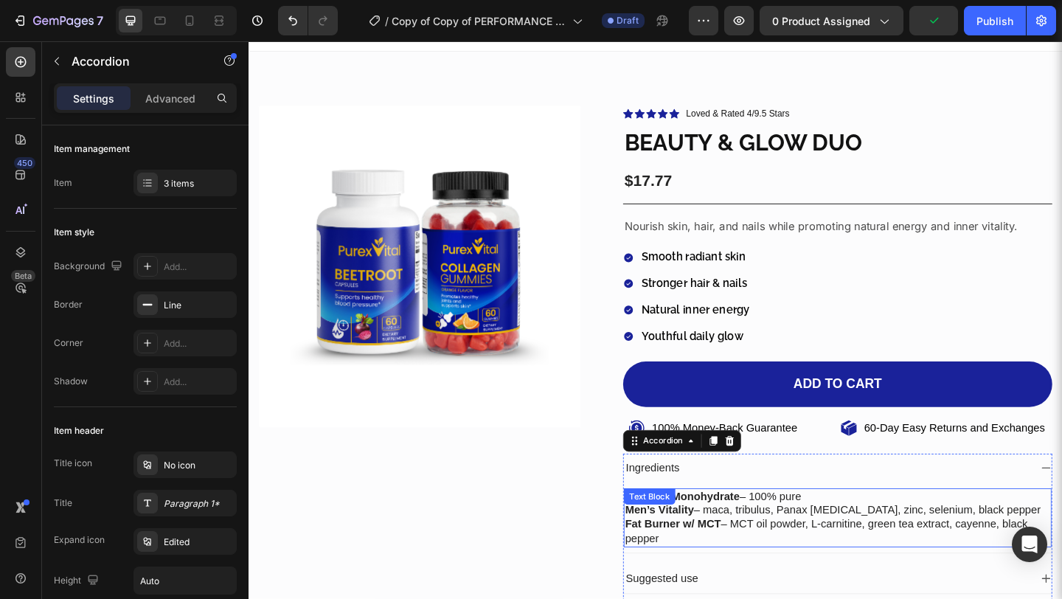
click at [880, 554] on p "Men’s Vitality – maca, tribulus, Panax ginseng, zinc, selenium, black pepper" at bounding box center [889, 550] width 462 height 15
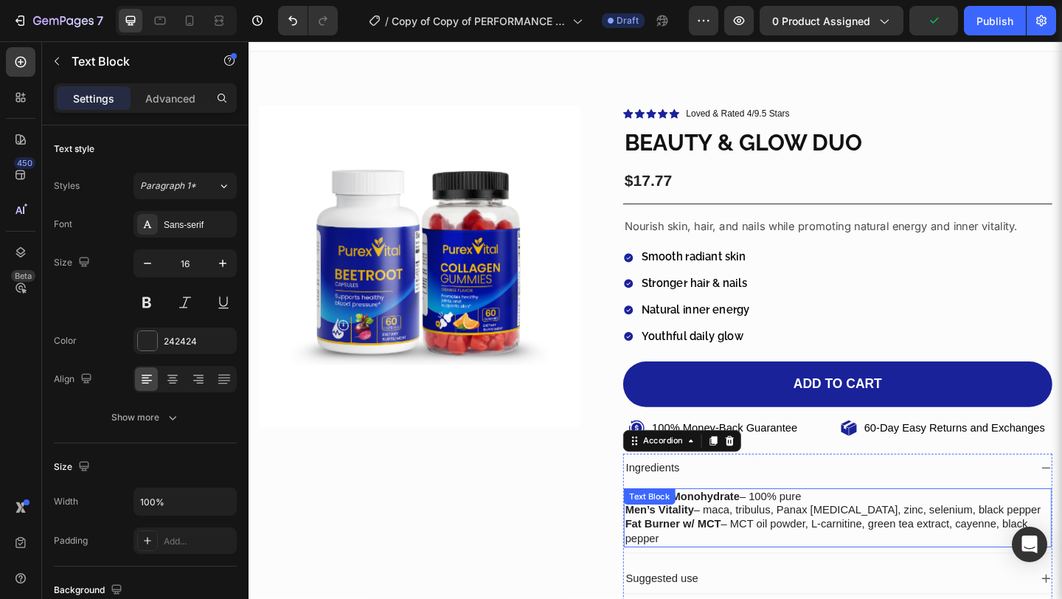
click at [880, 554] on p "Men’s Vitality – maca, tribulus, Panax ginseng, zinc, selenium, black pepper" at bounding box center [889, 550] width 462 height 15
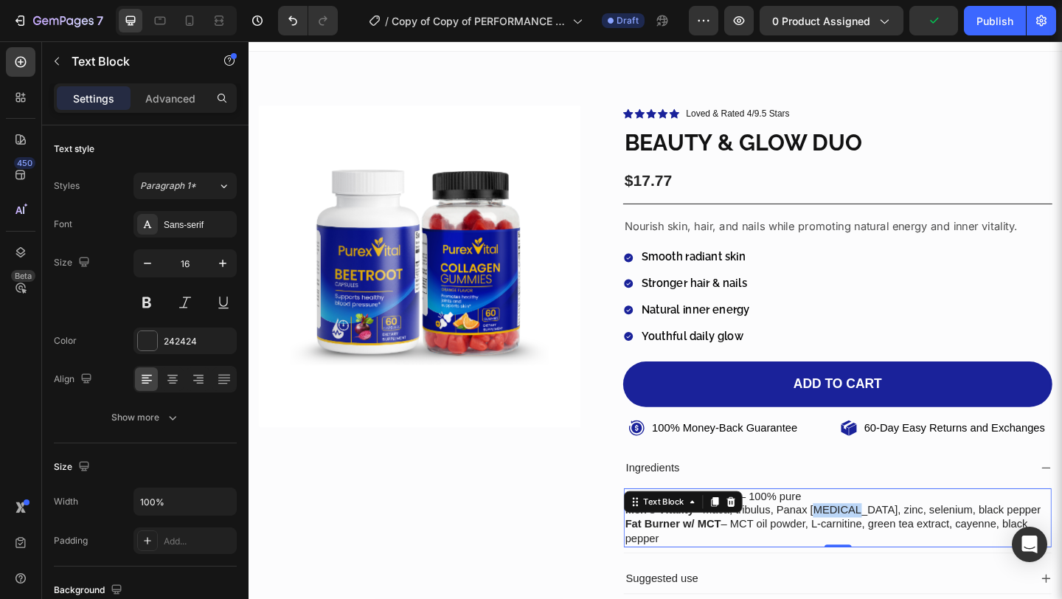
click at [880, 554] on p "Men’s Vitality – maca, tribulus, Panax ginseng, zinc, selenium, black pepper" at bounding box center [889, 550] width 462 height 15
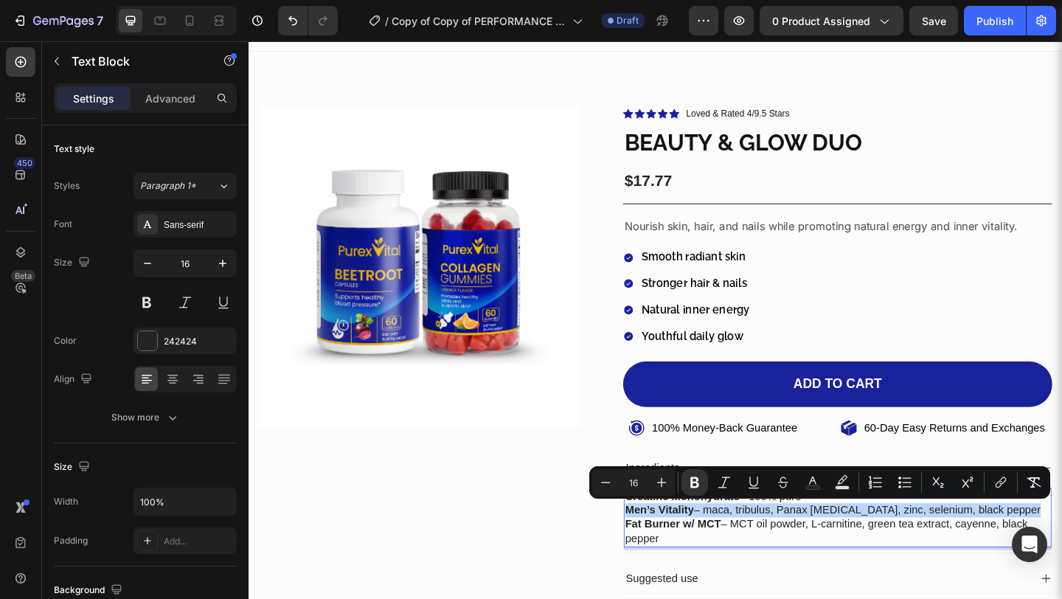
click at [880, 554] on p "Men’s Vitality – maca, tribulus, Panax ginseng, zinc, selenium, black pepper" at bounding box center [889, 550] width 462 height 15
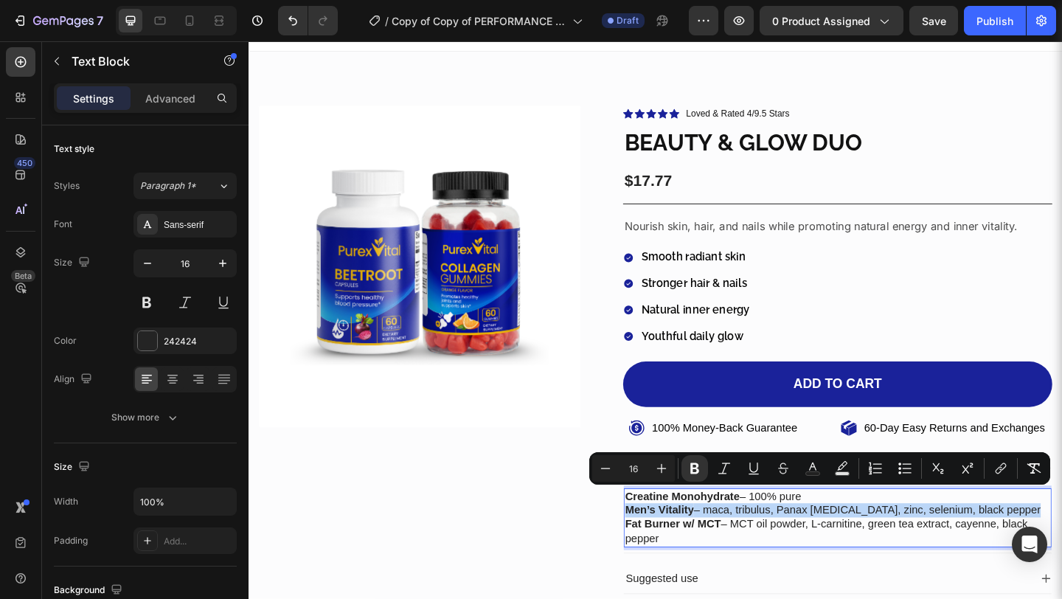
drag, startPoint x: 695, startPoint y: 583, endPoint x: 652, endPoint y: 535, distance: 64.8
click at [656, 535] on div "Creatine Monohydrate – 100% pure Men’s Vitality – maca, tribulus, Panax ginseng…" at bounding box center [888, 559] width 465 height 64
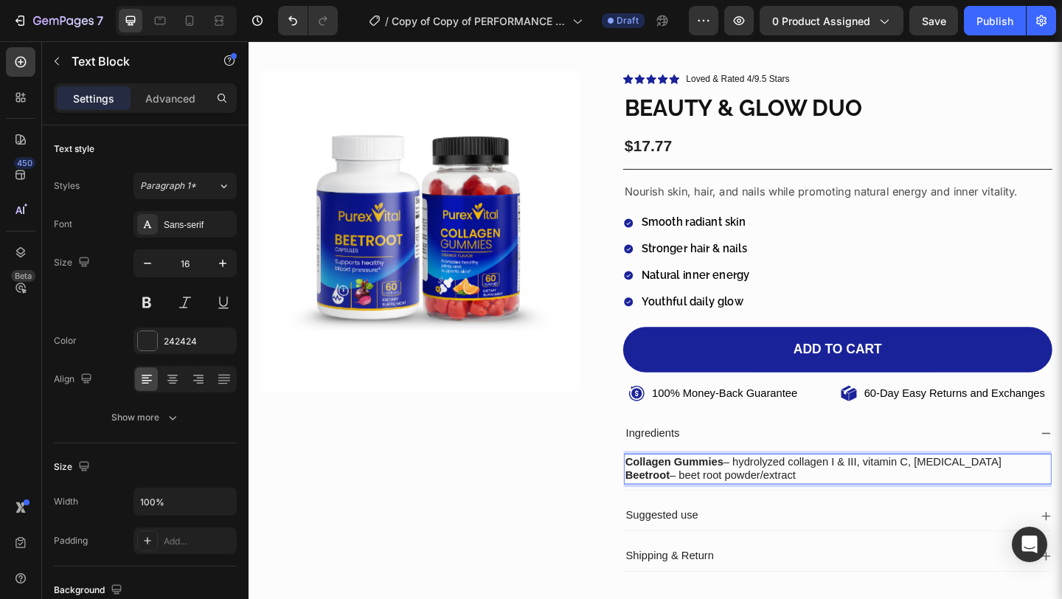
scroll to position [60, 0]
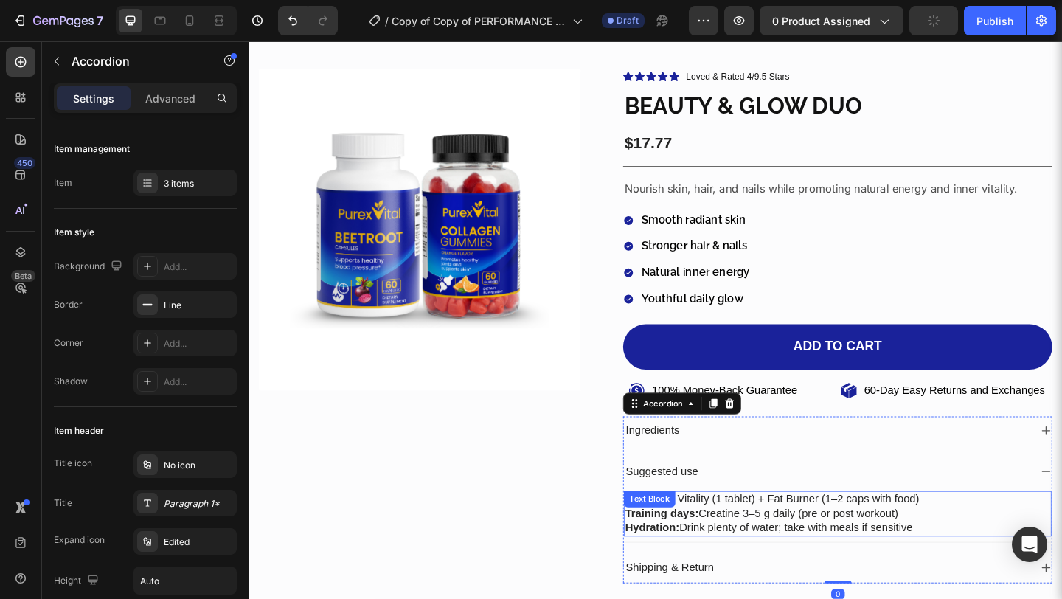
click at [969, 555] on p "Training days: Creatine 3–5 g daily (pre or post workout)" at bounding box center [889, 554] width 462 height 15
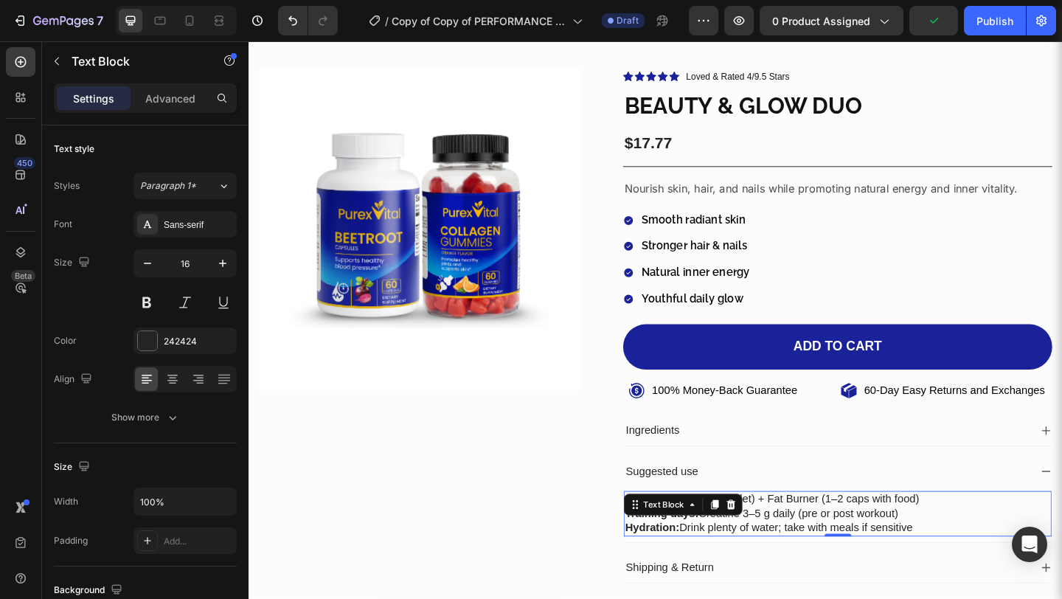
click at [969, 573] on p "Hydration: Drink plenty of water; take with meals if sensitive" at bounding box center [889, 570] width 462 height 15
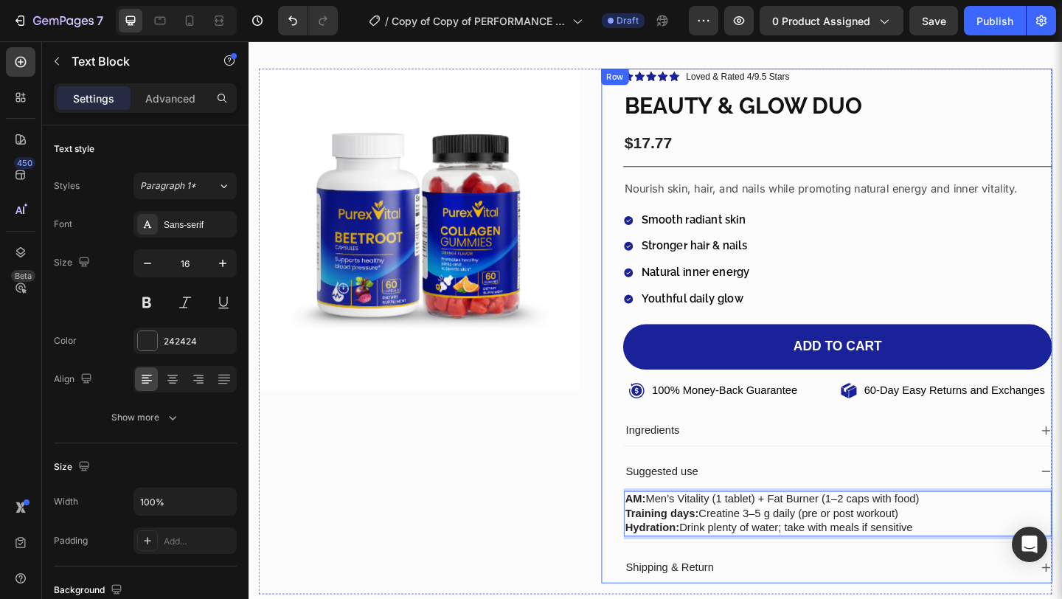
drag, startPoint x: 969, startPoint y: 573, endPoint x: 634, endPoint y: 535, distance: 337.6
click at [634, 535] on div "Icon Icon Icon Icon Icon Icon List Loved & Rated 4/9.5 Stars Text block Row BEA…" at bounding box center [877, 351] width 490 height 560
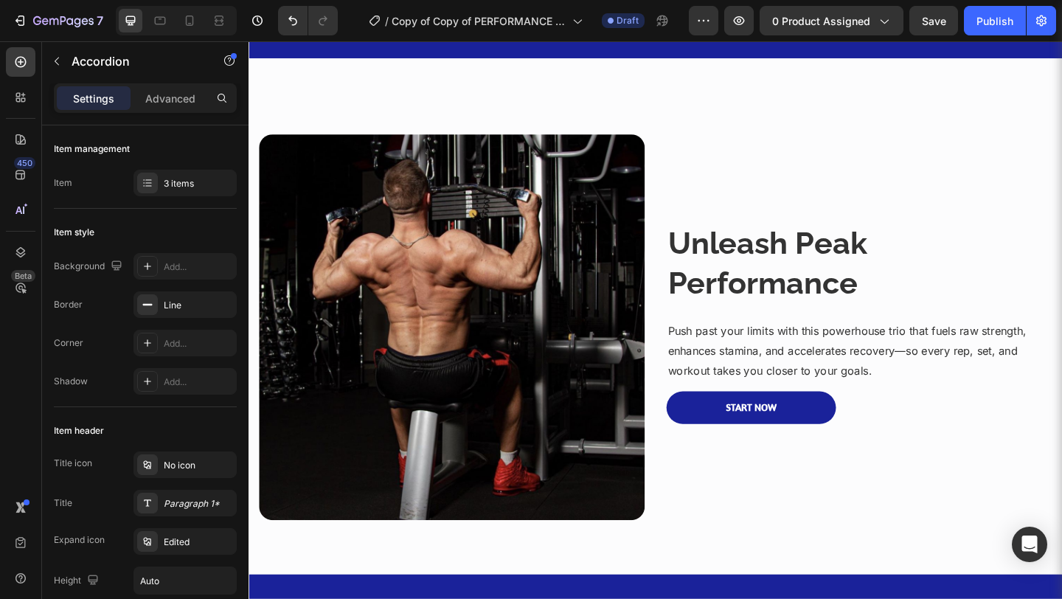
scroll to position [709, 0]
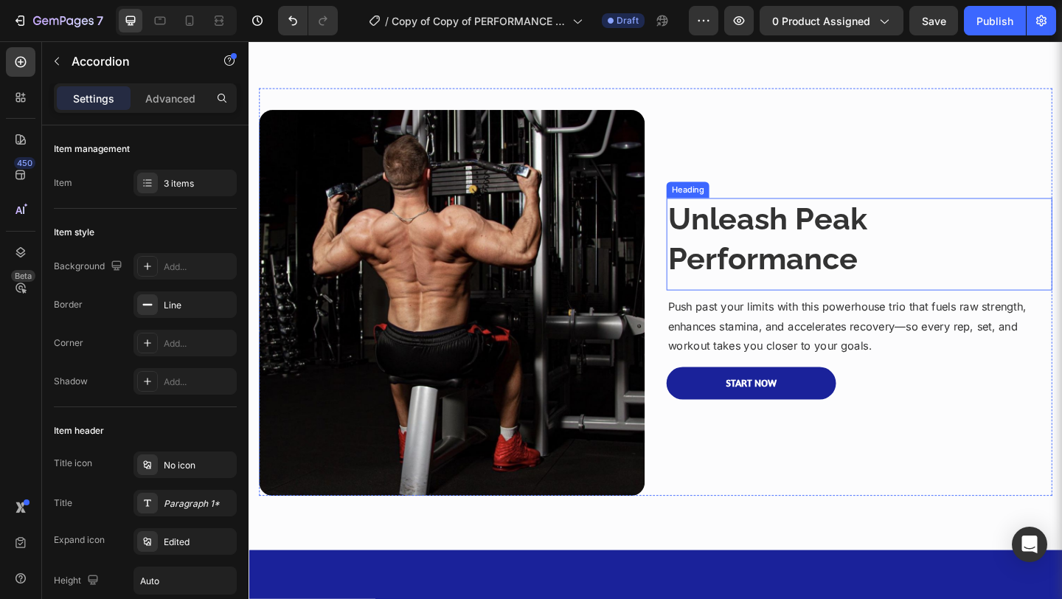
click at [745, 243] on strong "Unleash Peak Performance" at bounding box center [812, 256] width 217 height 83
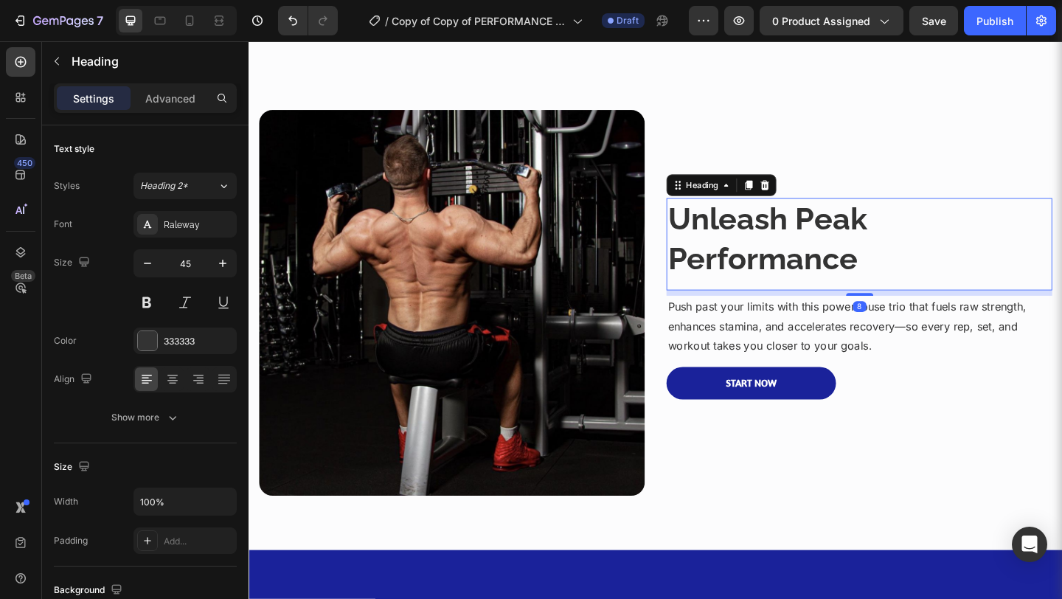
click at [745, 243] on strong "Unleash Peak Performance" at bounding box center [812, 256] width 217 height 83
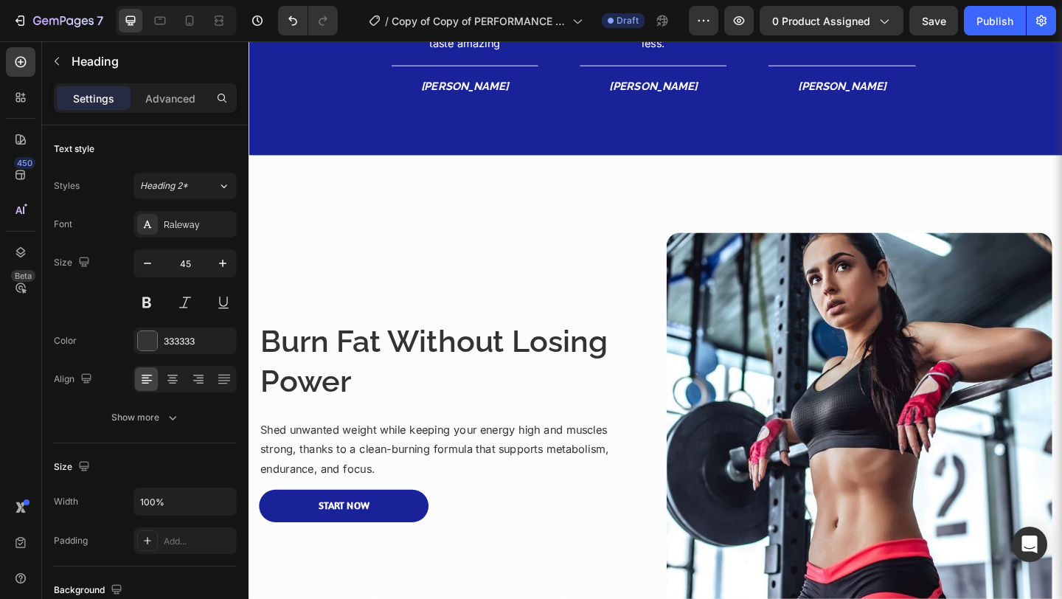
scroll to position [1638, 0]
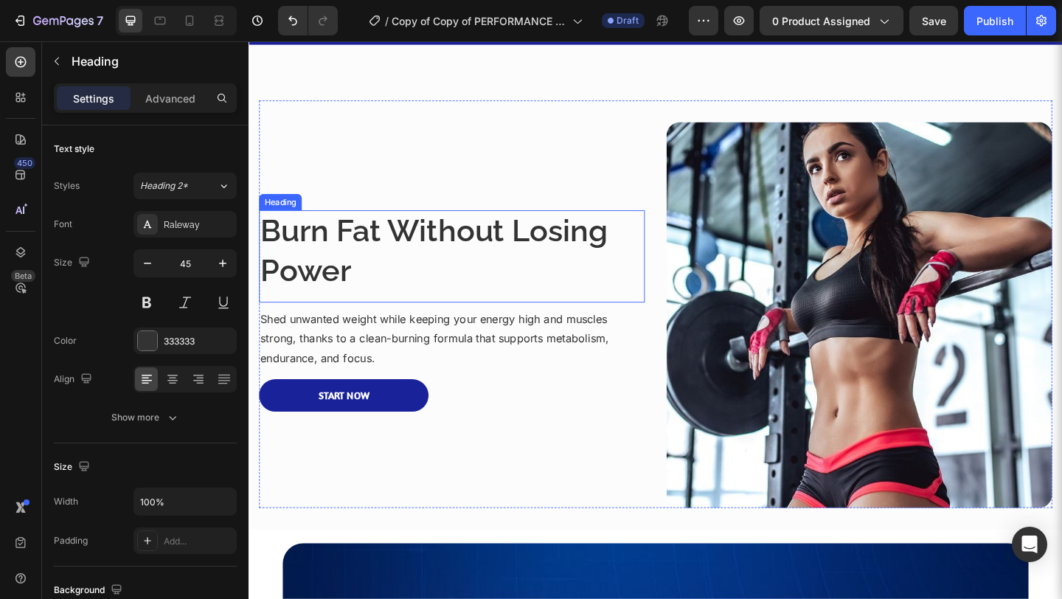
click at [558, 251] on h3 "Burn Fat Without Losing Power" at bounding box center [469, 269] width 419 height 89
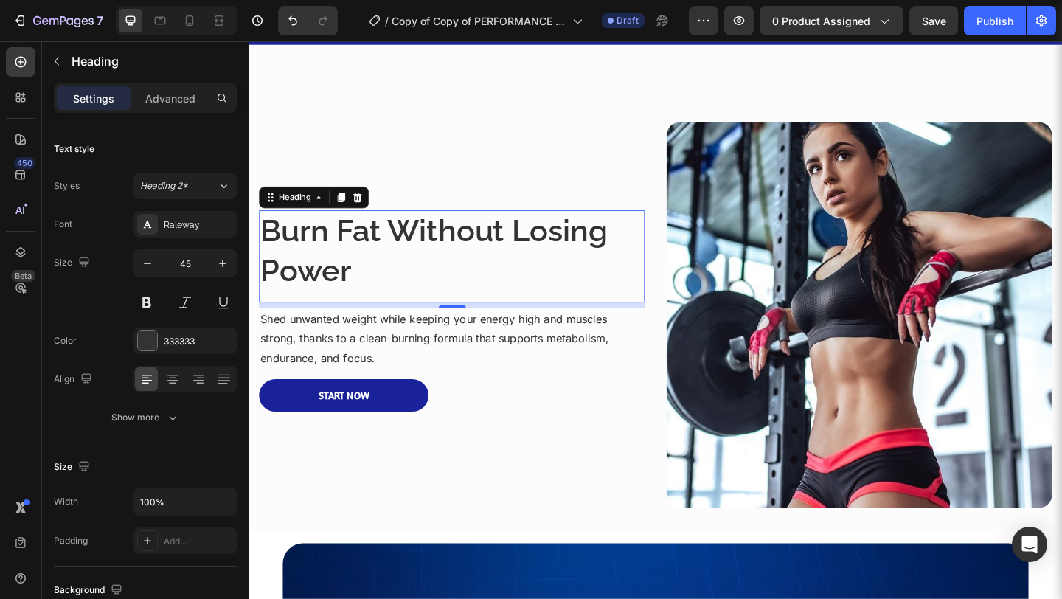
click at [558, 251] on h3 "Burn Fat Without Losing Power" at bounding box center [469, 269] width 419 height 89
click at [558, 251] on p "Burn Fat Without Losing Power" at bounding box center [469, 269] width 417 height 86
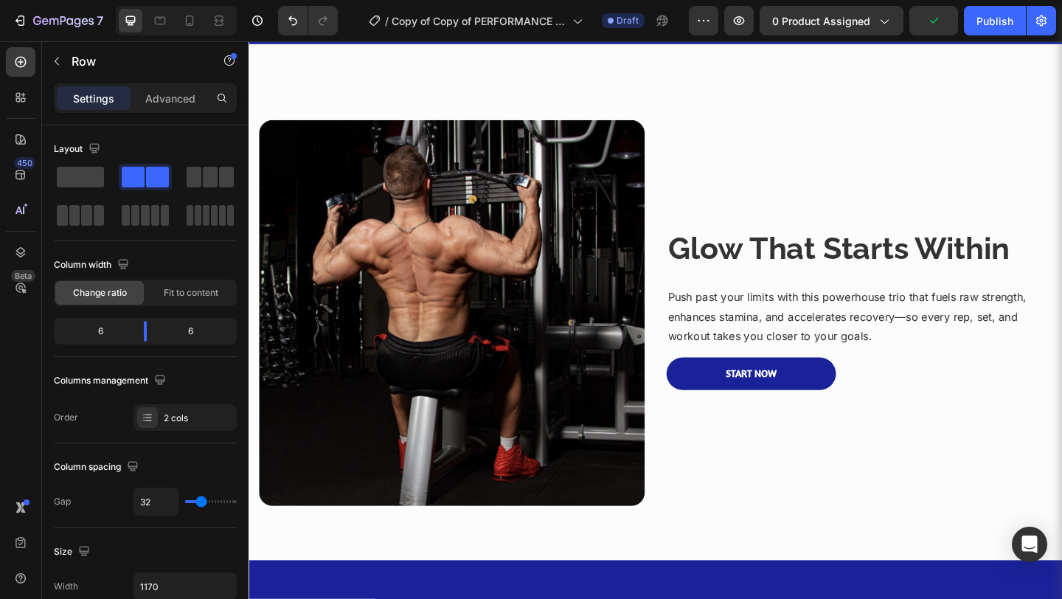
scroll to position [700, 0]
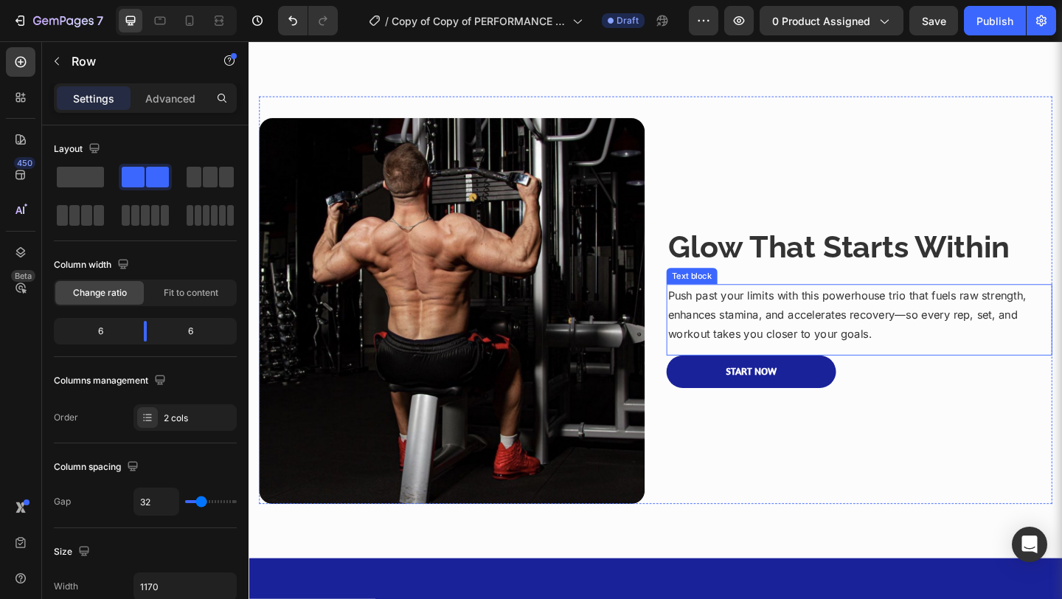
click at [815, 345] on p "Push past your limits with this powerhouse trio that fuels raw strength, enhanc…" at bounding box center [912, 338] width 417 height 63
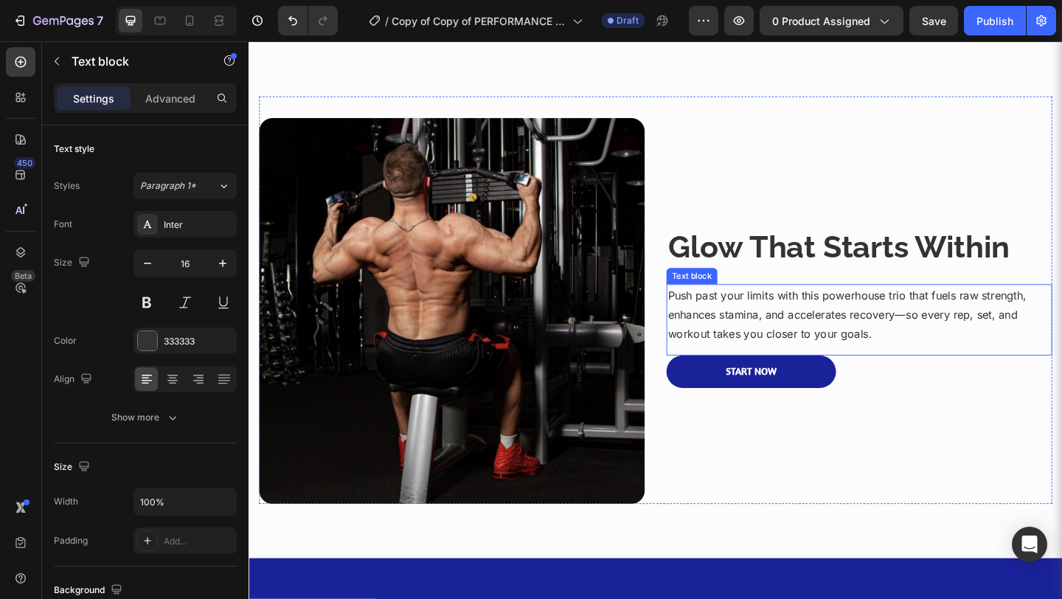
click at [815, 345] on p "Push past your limits with this powerhouse trio that fuels raw strength, enhanc…" at bounding box center [912, 338] width 417 height 63
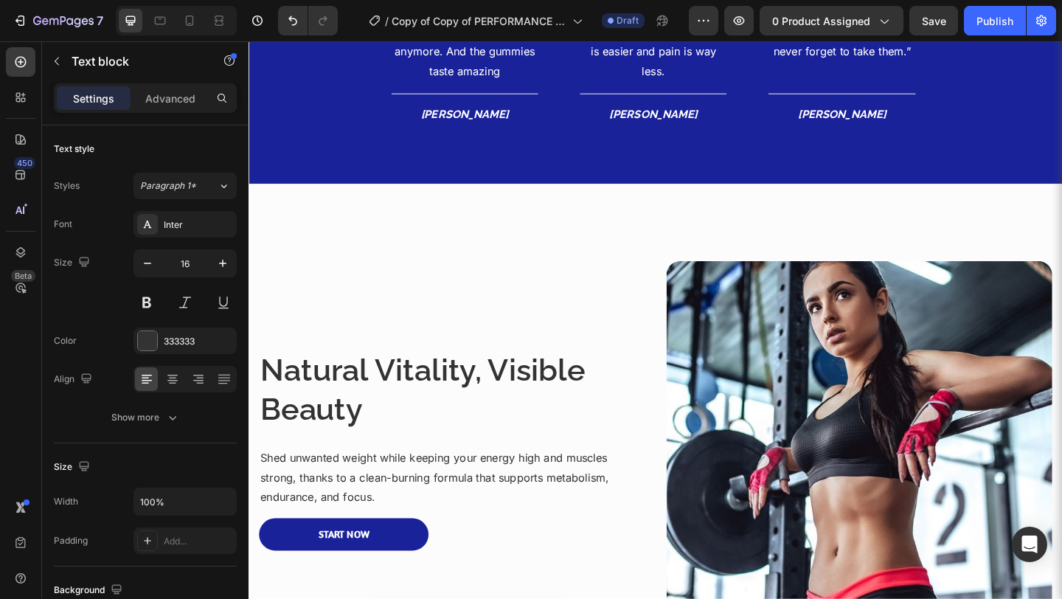
scroll to position [1562, 0]
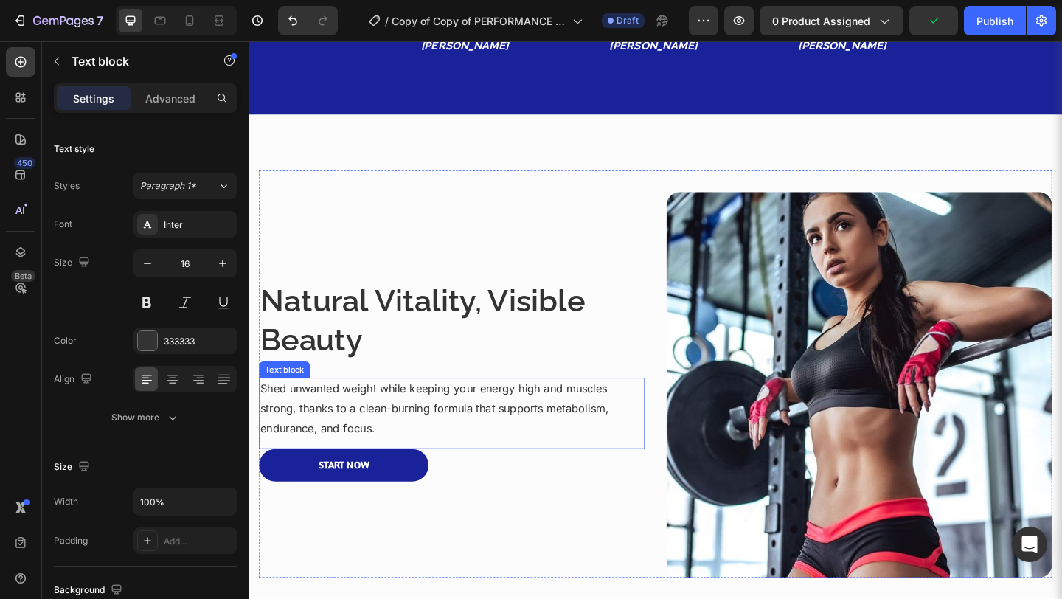
click at [522, 414] on p "Shed unwanted weight while keeping your energy high and muscles strong, thanks …" at bounding box center [469, 439] width 417 height 63
click at [552, 598] on div "Natural Vitality, Visible Beauty Heading A simple, science-backed combination t…" at bounding box center [469, 414] width 419 height 419
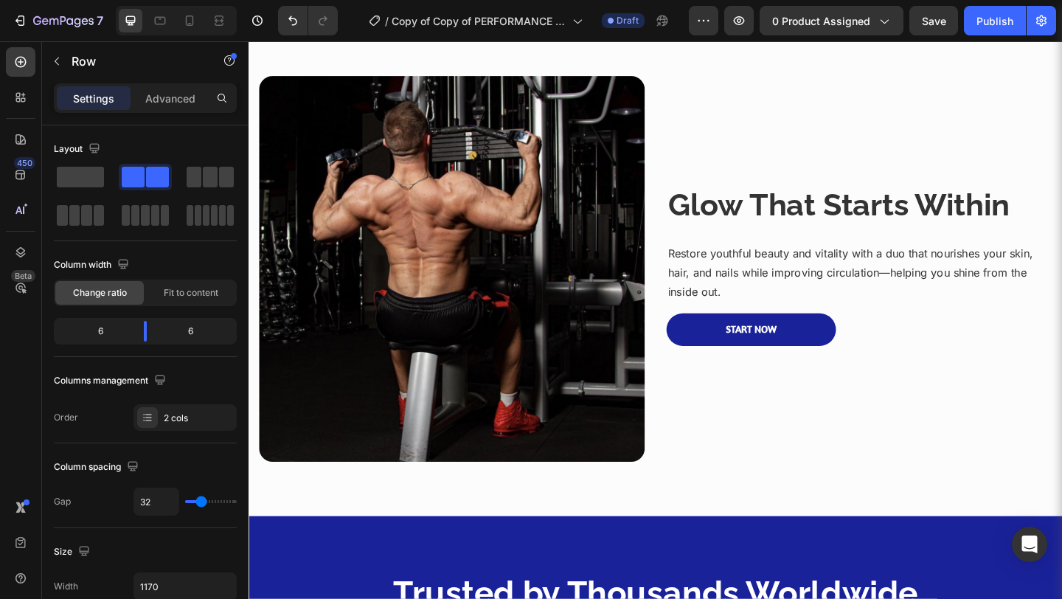
scroll to position [714, 0]
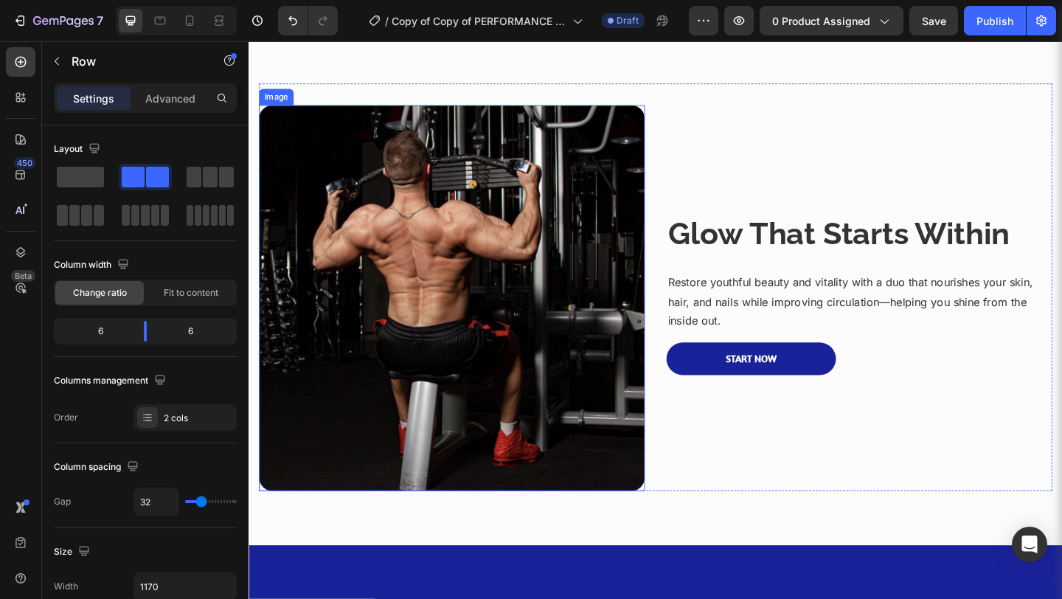
click at [541, 217] on img at bounding box center [469, 320] width 419 height 419
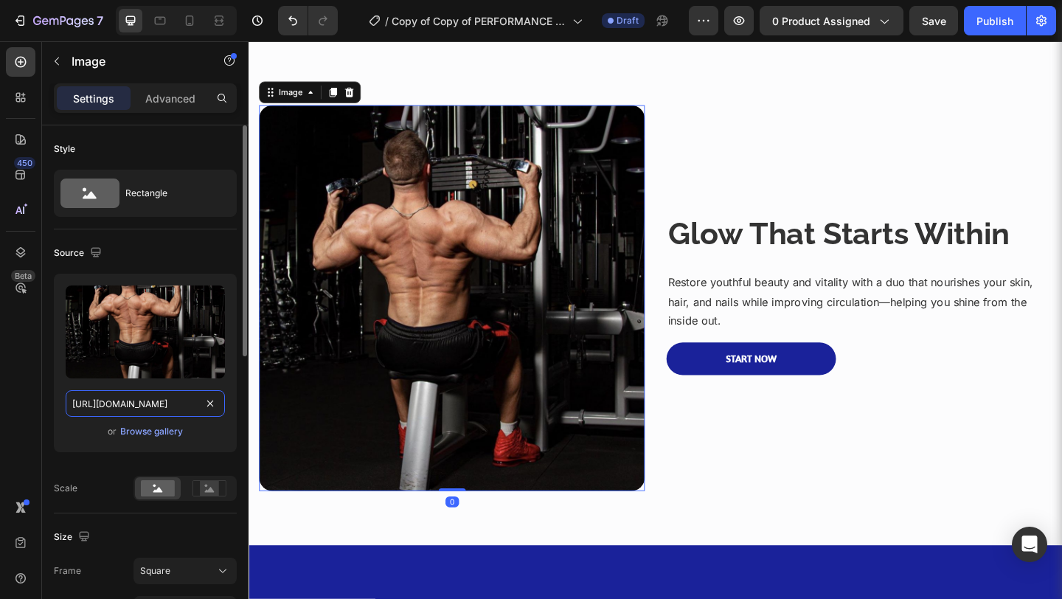
click at [151, 403] on input "https://i.pinimg.com/1200x/0b/9f/de/0b9fded3969616c53eb57214018b00db.jpg" at bounding box center [145, 403] width 159 height 27
paste input "736x/b5/ac/95/b5ac950898916110cc84f886311f0800"
type input "https://i.pinimg.com/736x/b5/ac/95/b5ac950898916110cc84f886311f0800.jpg"
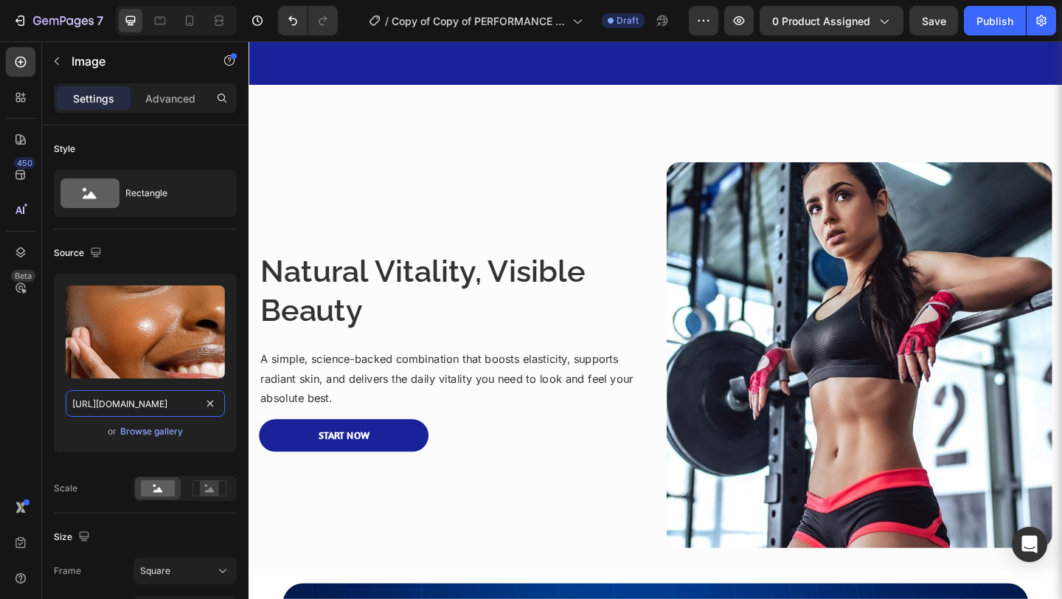
scroll to position [1598, 0]
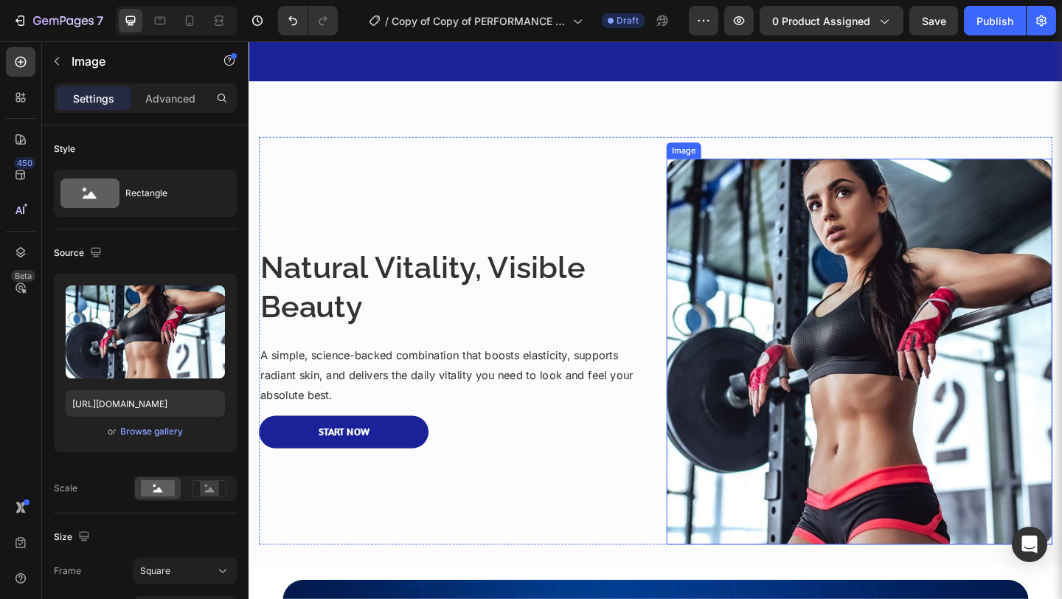
click at [830, 471] on img at bounding box center [912, 378] width 419 height 419
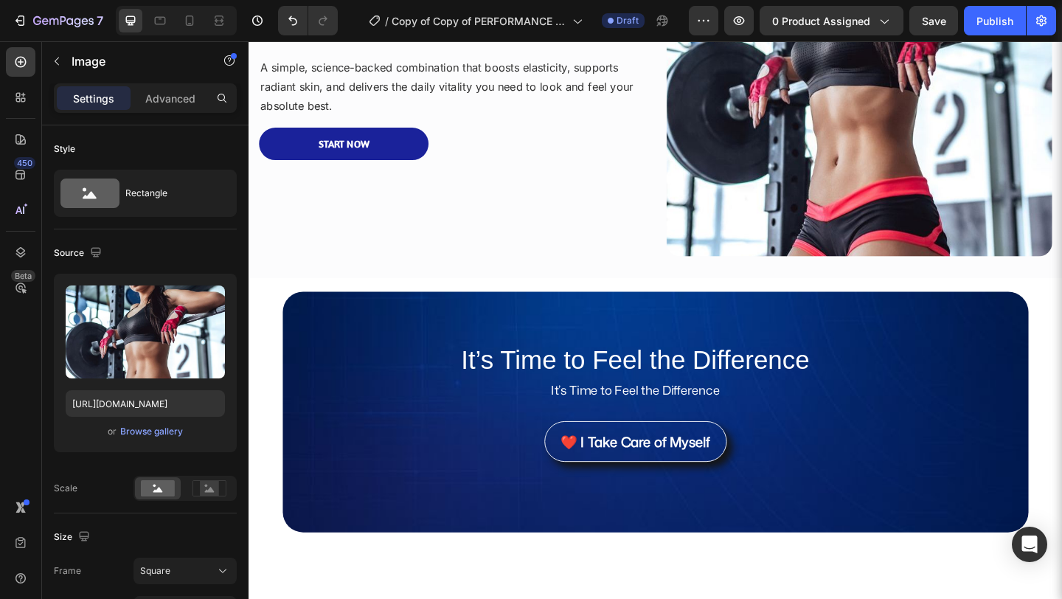
scroll to position [1696, 0]
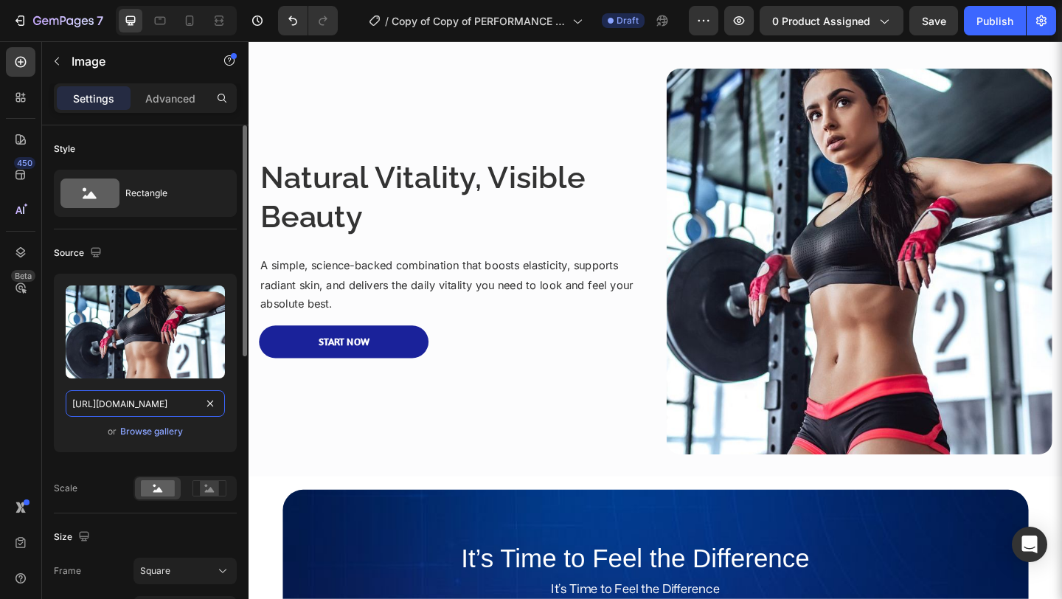
click at [158, 395] on input "https://i.pinimg.com/1200x/12/96/22/129622afc4e3421a1c9a21a18ecf3d5a.jpg" at bounding box center [145, 403] width 159 height 27
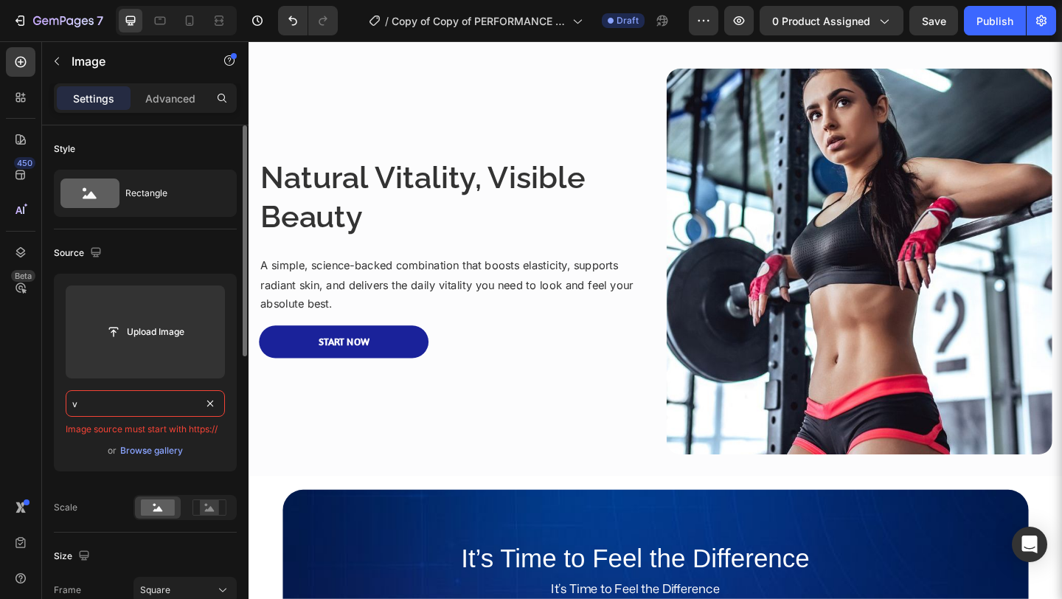
click at [168, 411] on input "v" at bounding box center [145, 403] width 159 height 27
paste input "https://i.pinimg.com/736x/38/a1/43/38a1433b2462e17b8d91253b90515d44.jpg"
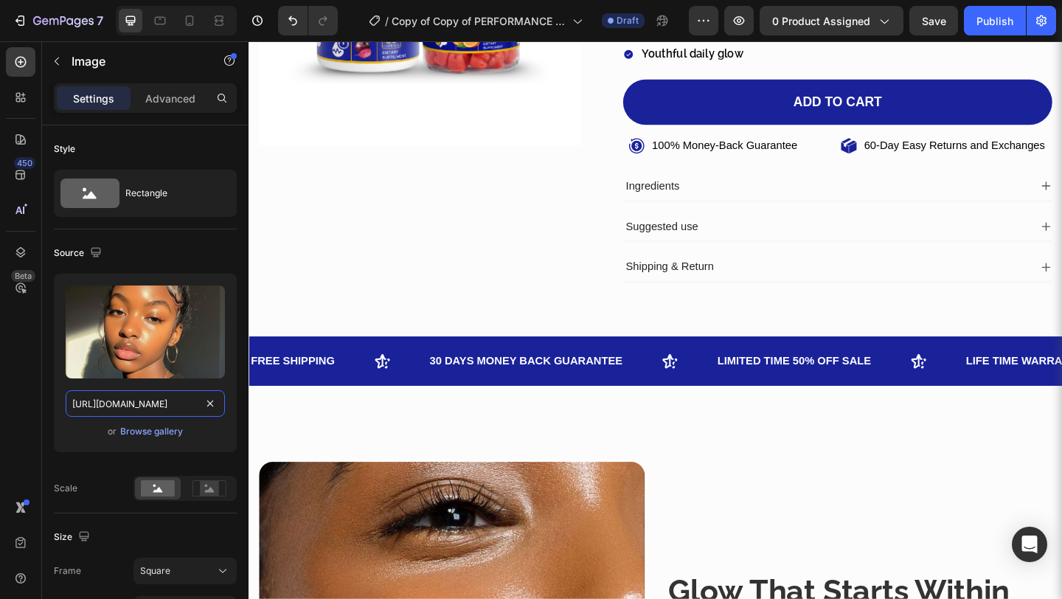
scroll to position [0, 0]
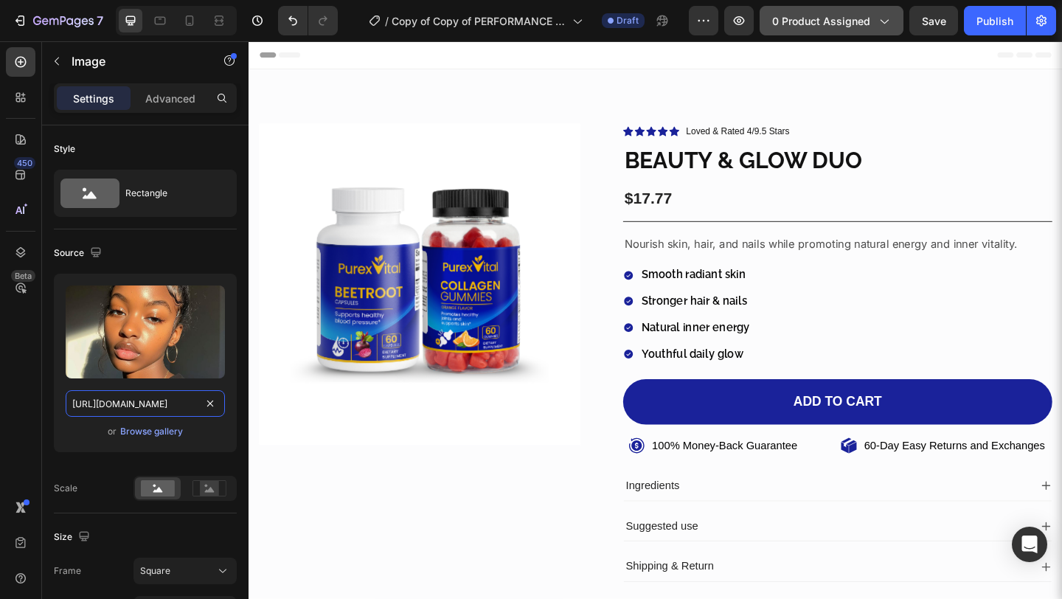
type input "https://i.pinimg.com/736x/38/a1/43/38a1433b2462e17b8d91253b90515d44.jpg"
click at [888, 24] on icon "button" at bounding box center [883, 20] width 15 height 15
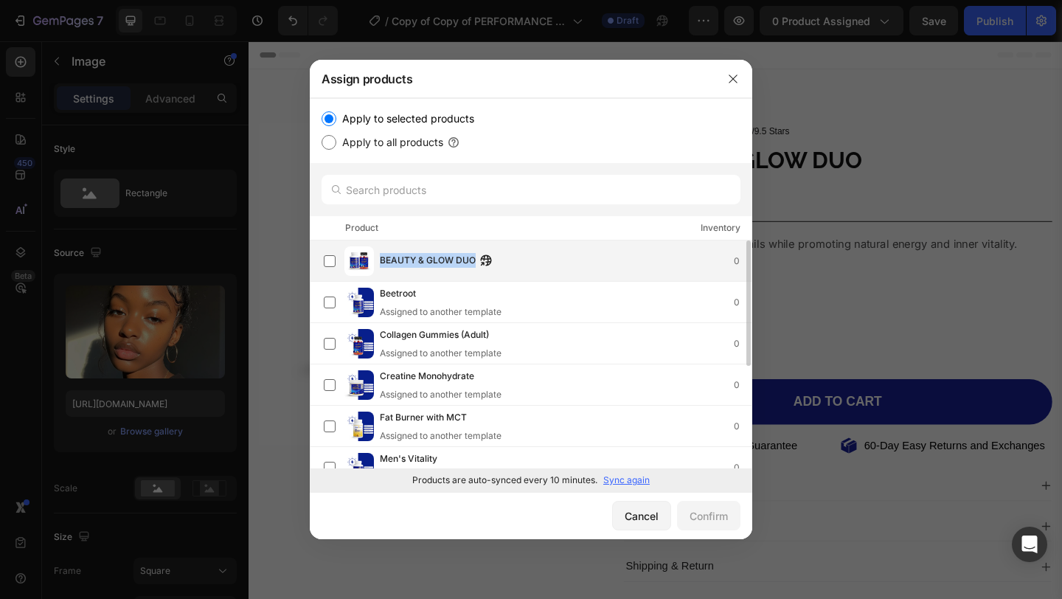
drag, startPoint x: 380, startPoint y: 261, endPoint x: 473, endPoint y: 258, distance: 93.7
click at [473, 258] on span "BEAUTY & GLOW DUO" at bounding box center [428, 261] width 96 height 16
copy span "BEAUTY & GLOW DUO"
click at [708, 512] on div "Confirm" at bounding box center [708, 515] width 38 height 15
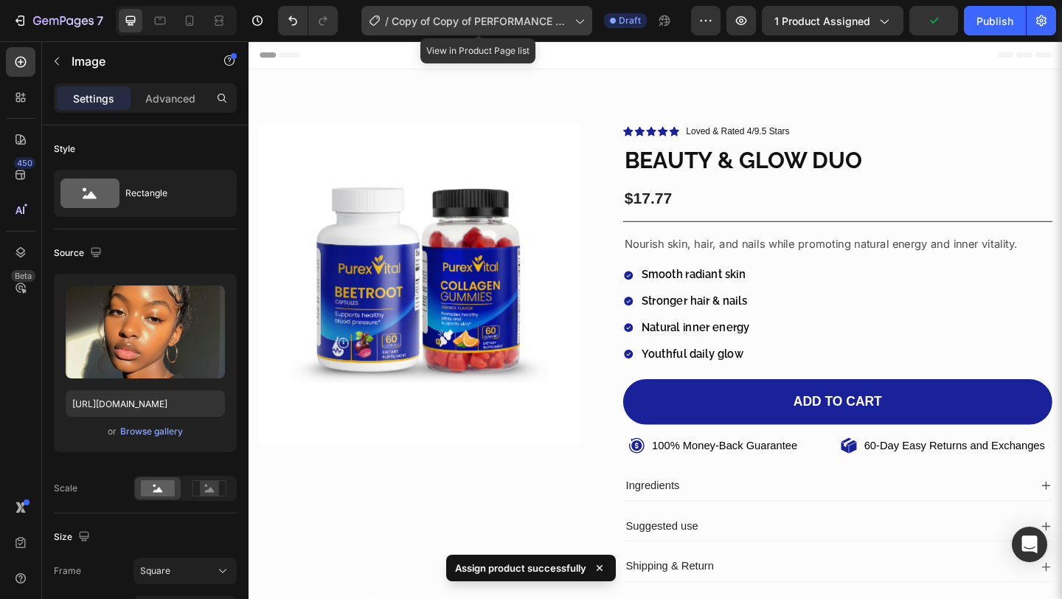
click at [568, 18] on span "Copy of Copy of PERFORMANCE PACK" at bounding box center [479, 20] width 177 height 15
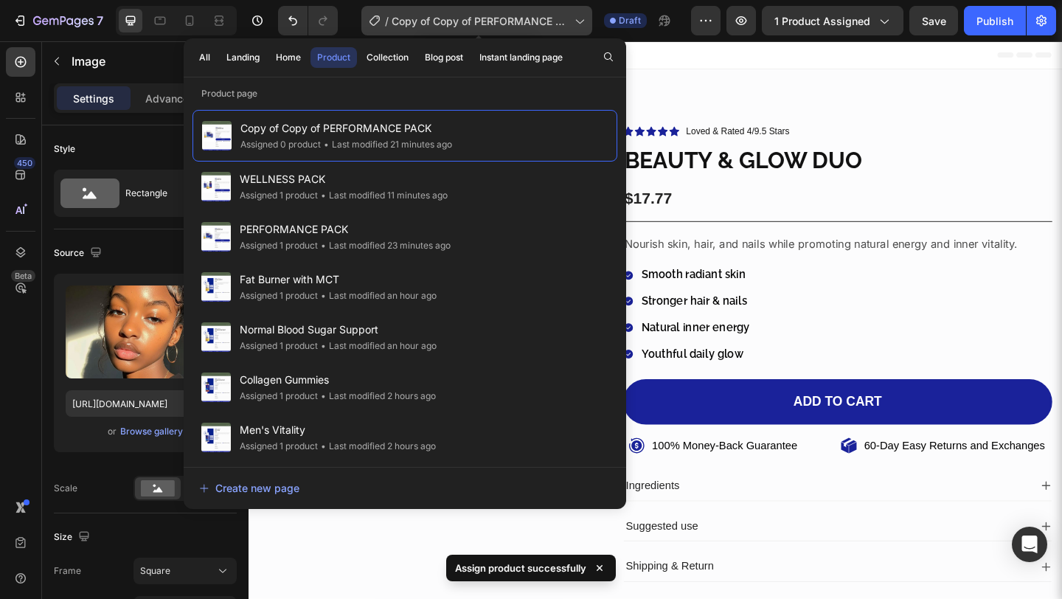
click at [584, 19] on icon at bounding box center [578, 20] width 15 height 15
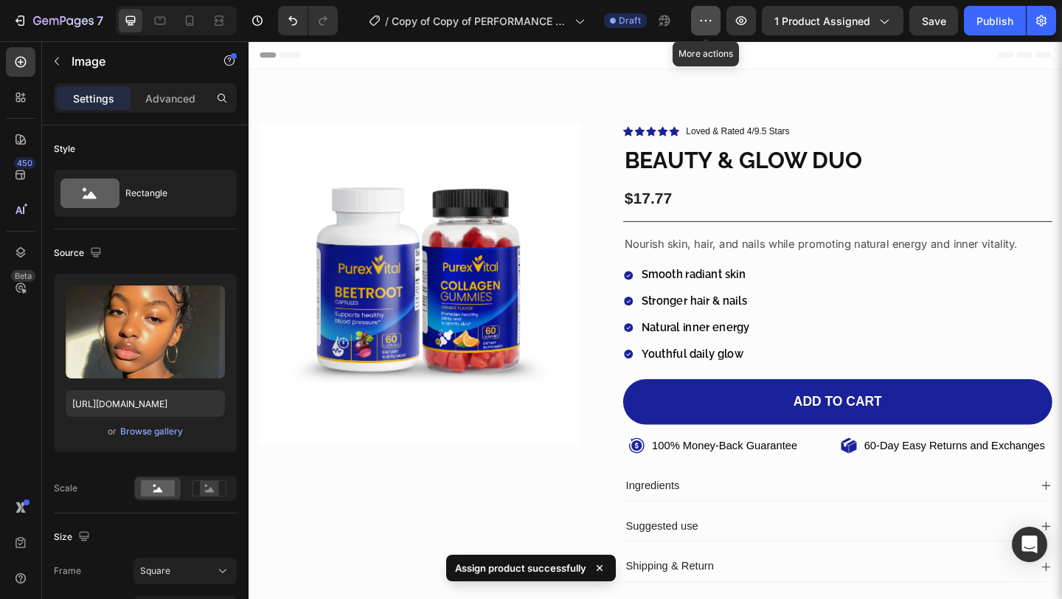
click at [704, 28] on button "button" at bounding box center [705, 20] width 29 height 29
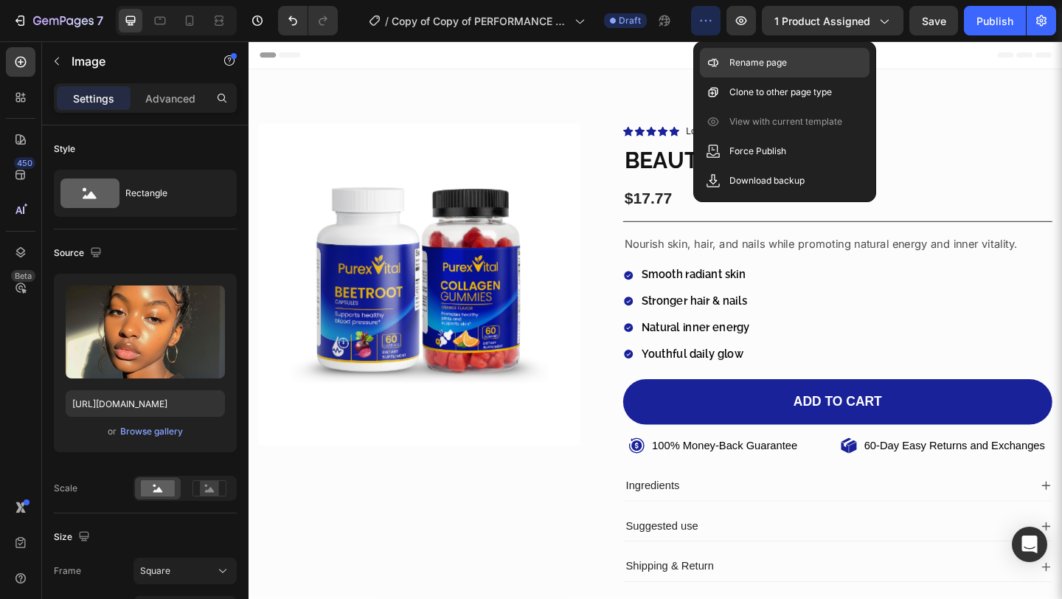
click at [718, 66] on icon at bounding box center [713, 62] width 15 height 15
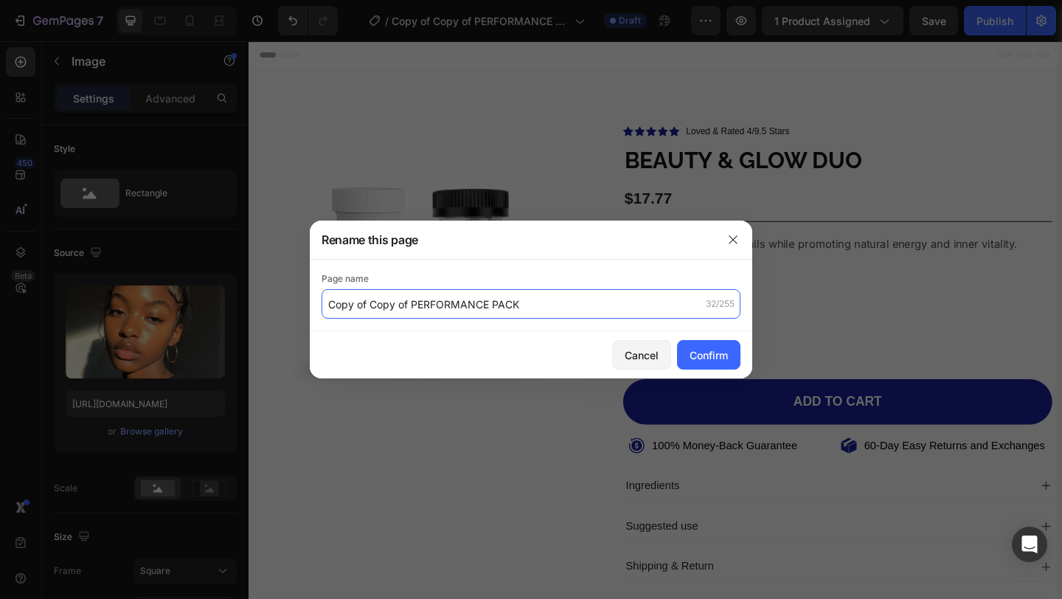
click at [535, 302] on input "Copy of Copy of PERFORMANCE PACK" at bounding box center [530, 303] width 419 height 29
paste input "BEAUTY & GLOW DUO"
type input "BEAUTY & GLOW DUO"
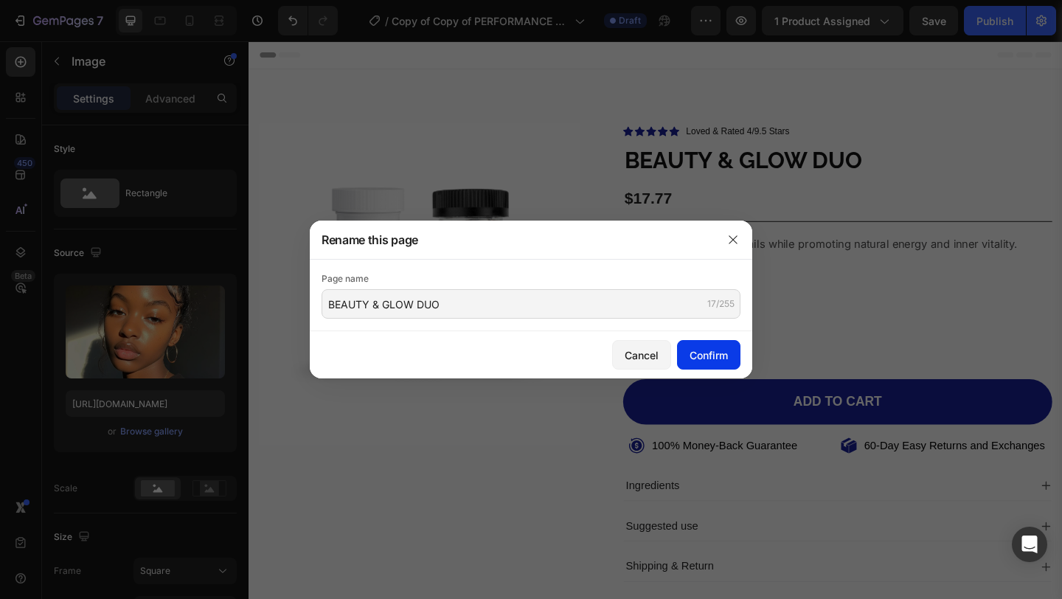
click at [721, 356] on div "Confirm" at bounding box center [708, 354] width 38 height 15
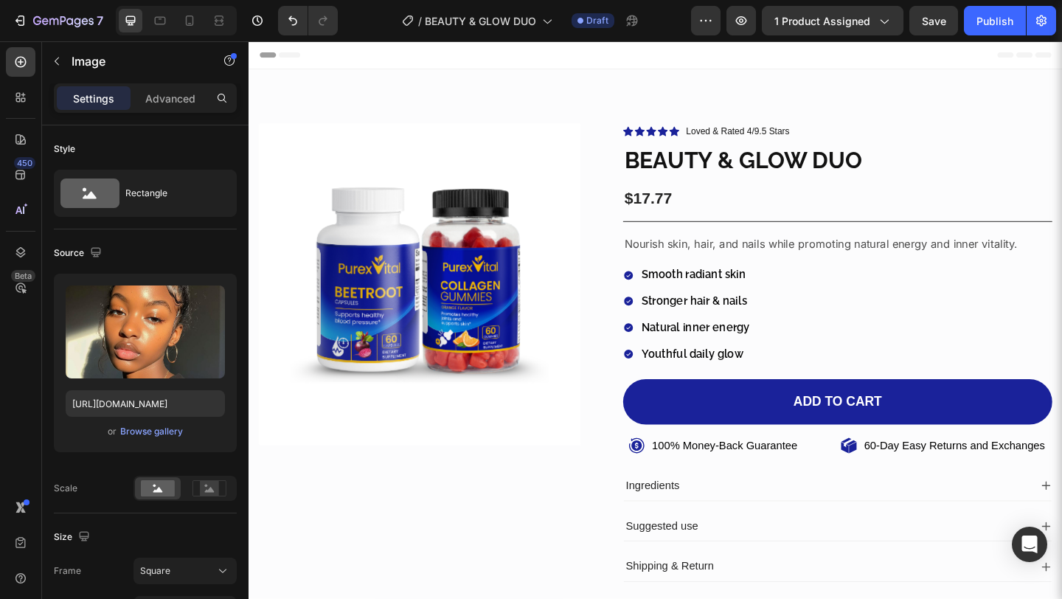
click at [1005, 36] on div "7 Version history / BEAUTY & GLOW DUO Draft Preview 1 product assigned Save Pub…" at bounding box center [531, 21] width 1062 height 42
click at [1000, 30] on button "Publish" at bounding box center [995, 20] width 62 height 29
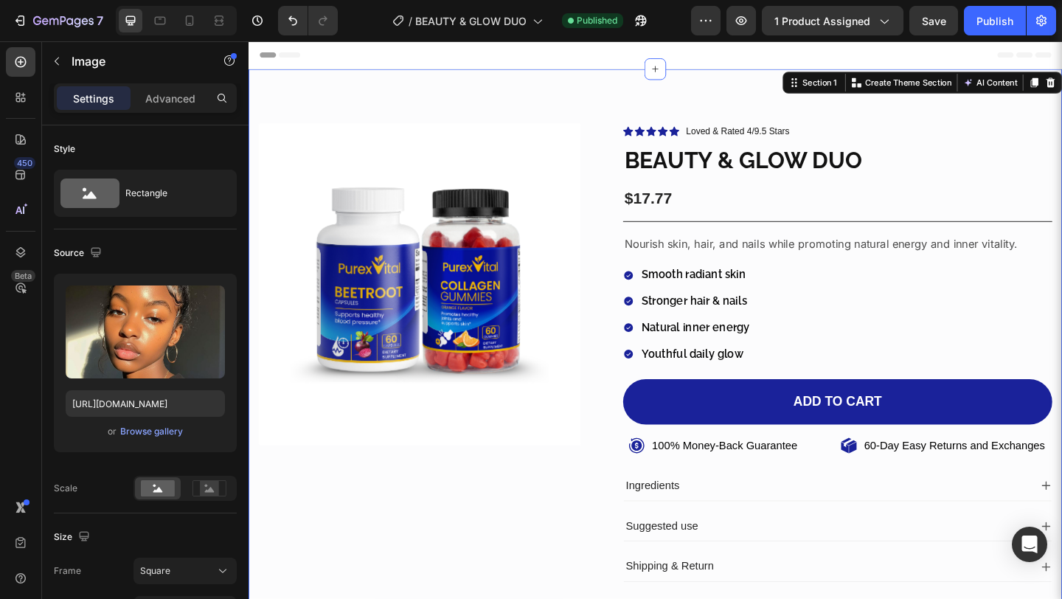
click at [1009, 100] on div "Product Images Icon Icon Icon Icon Icon Icon List Loved & Rated 4/9.5 Stars Tex…" at bounding box center [690, 380] width 885 height 616
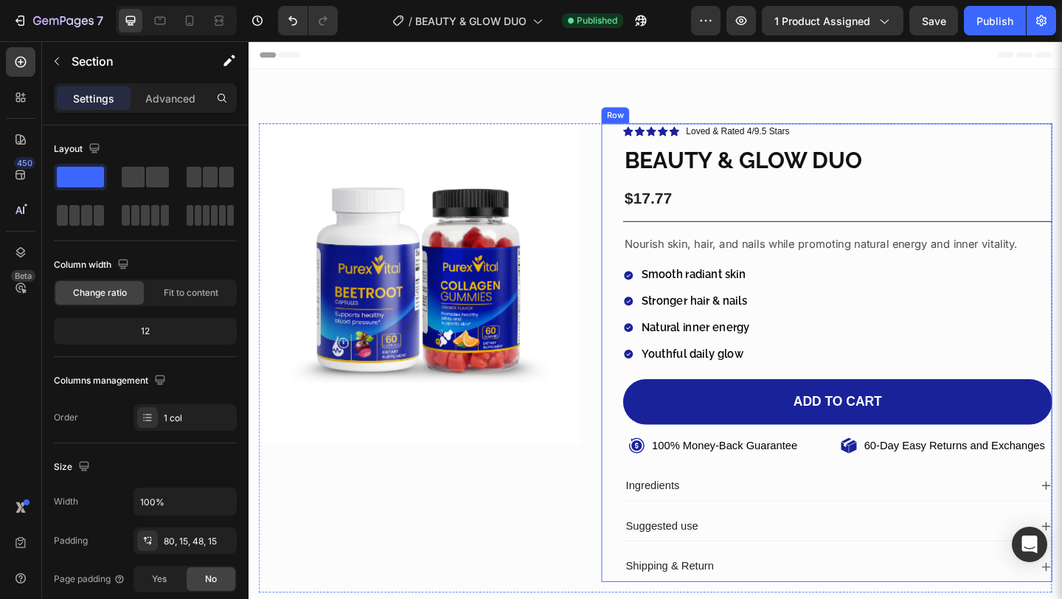
click at [646, 215] on div "Icon Icon Icon Icon Icon Icon List Loved & Rated 4/9.5 Stars Text block Row BEA…" at bounding box center [877, 379] width 490 height 498
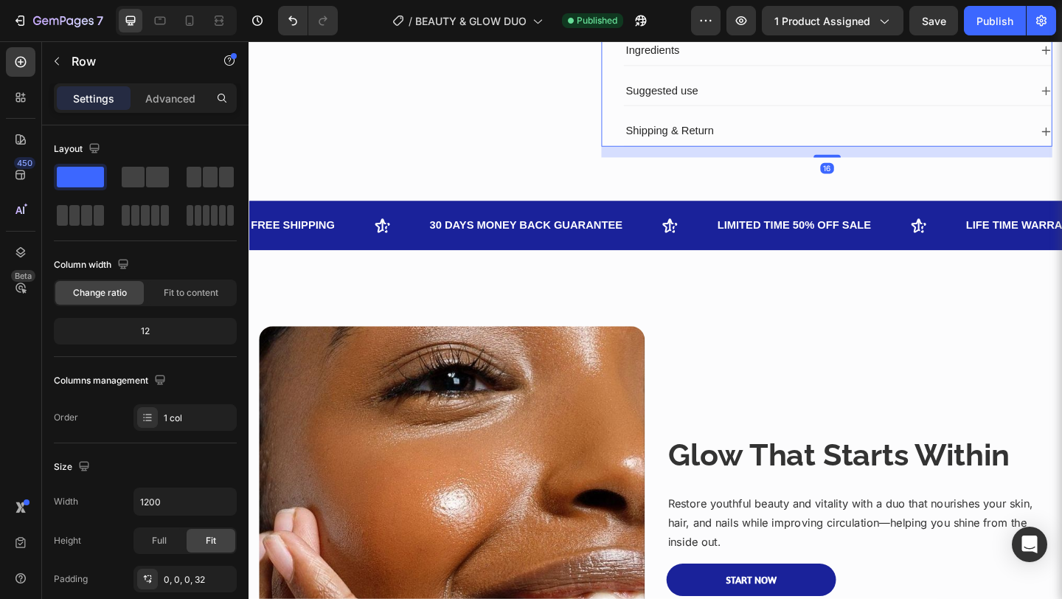
scroll to position [474, 0]
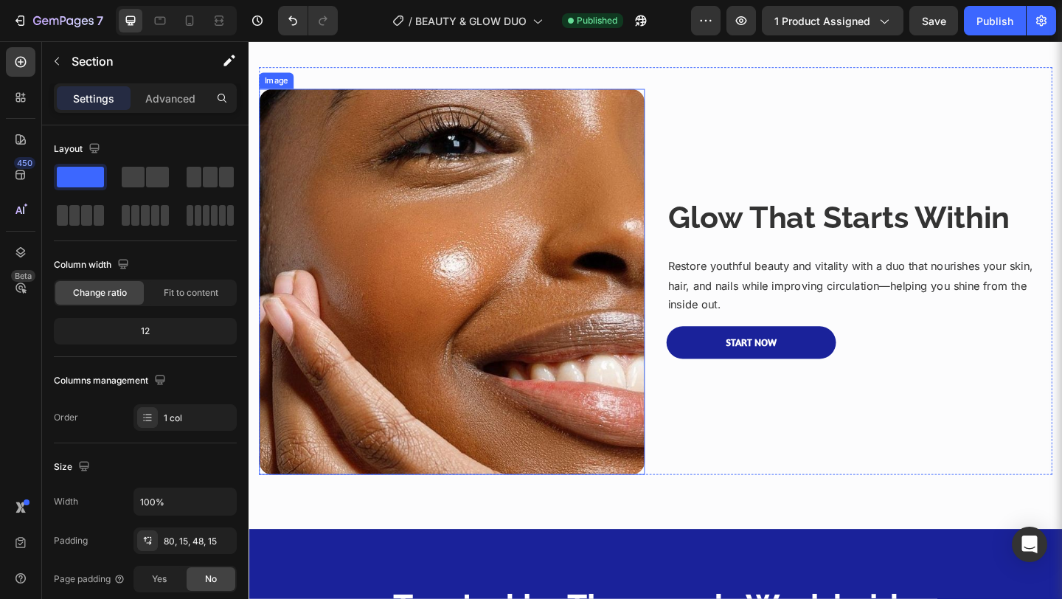
scroll to position [732, 0]
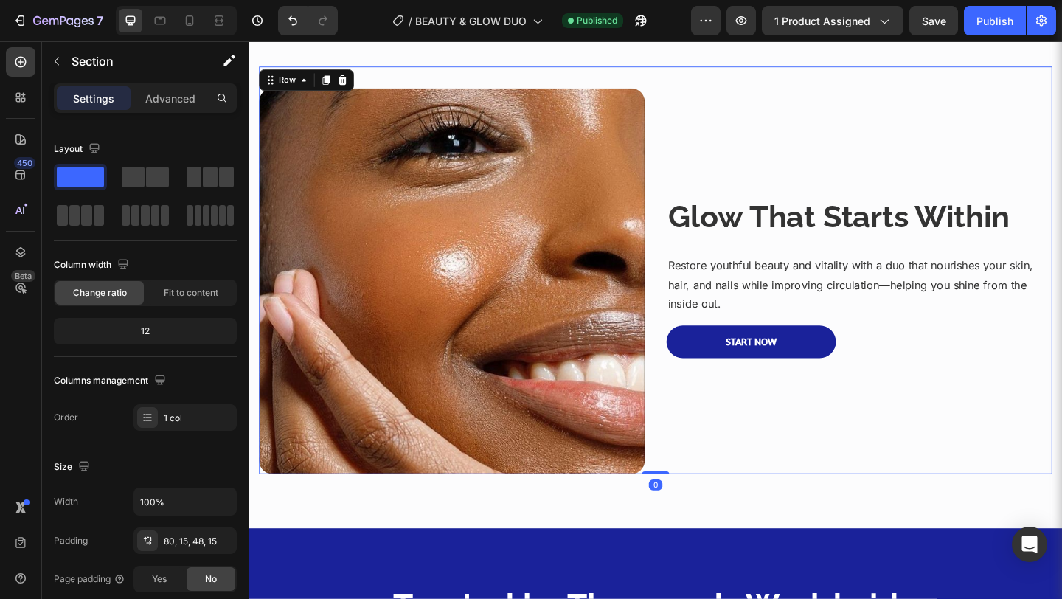
click at [756, 128] on div "Glow That Starts Within Heading Restore youthful beauty and vitality with a duo…" at bounding box center [912, 301] width 419 height 419
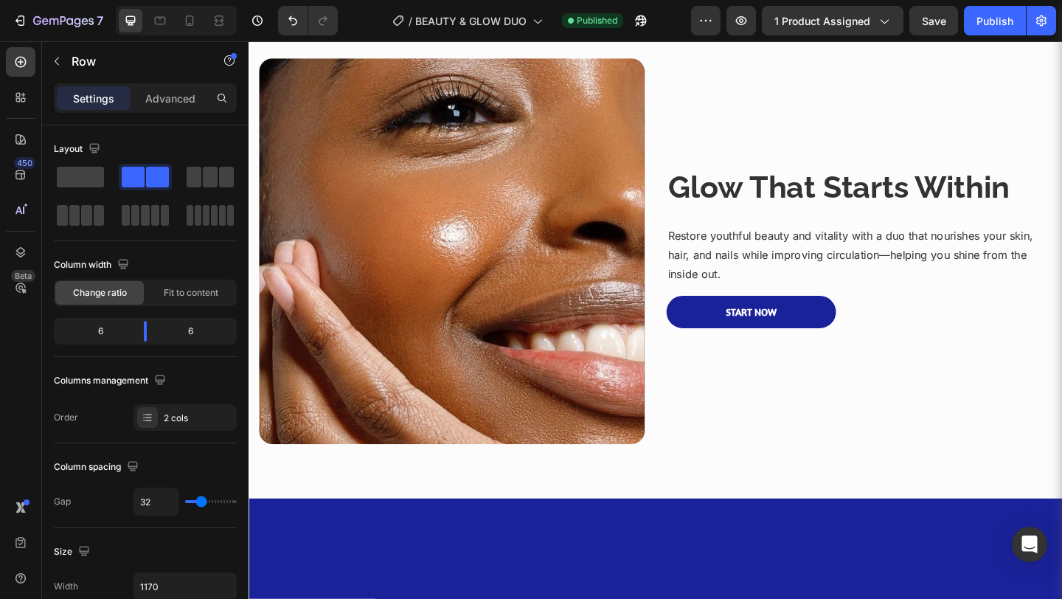
scroll to position [0, 0]
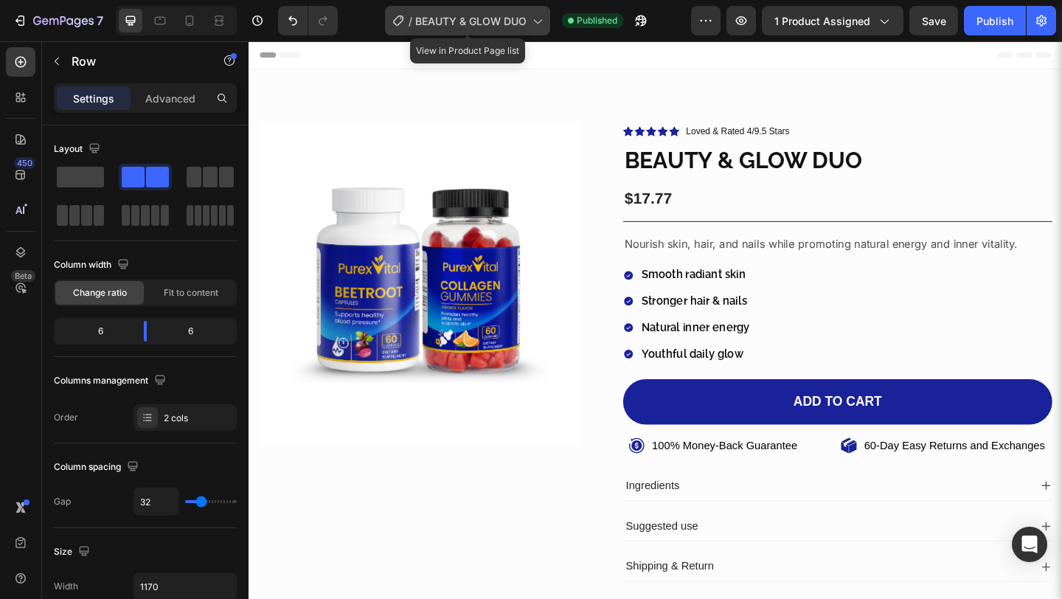
click at [528, 19] on div "/ BEAUTY & GLOW DUO" at bounding box center [467, 20] width 165 height 29
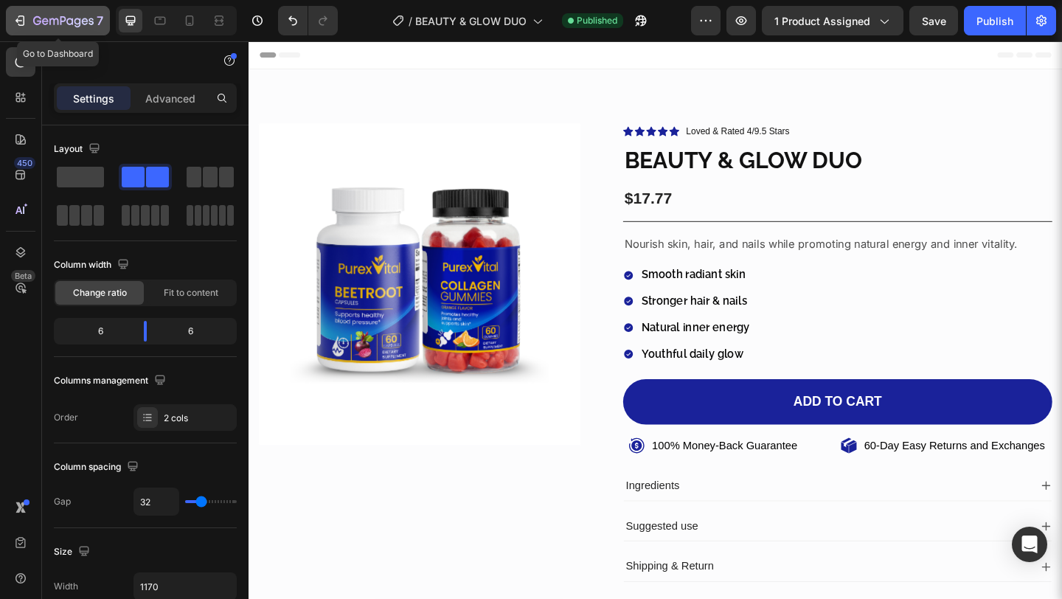
click at [27, 22] on div "7" at bounding box center [58, 21] width 91 height 18
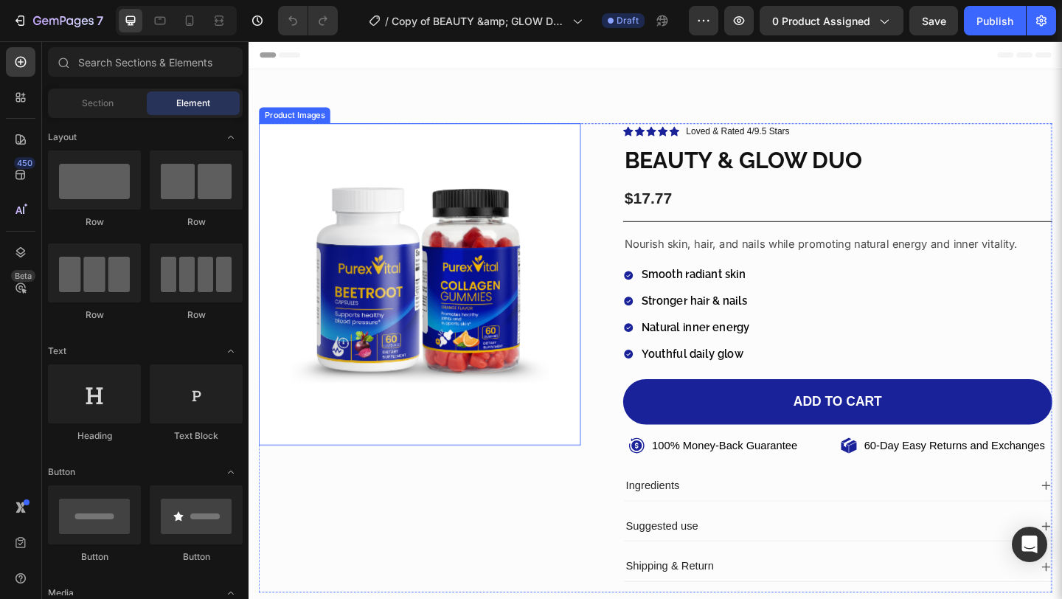
click at [508, 343] on img at bounding box center [435, 305] width 350 height 350
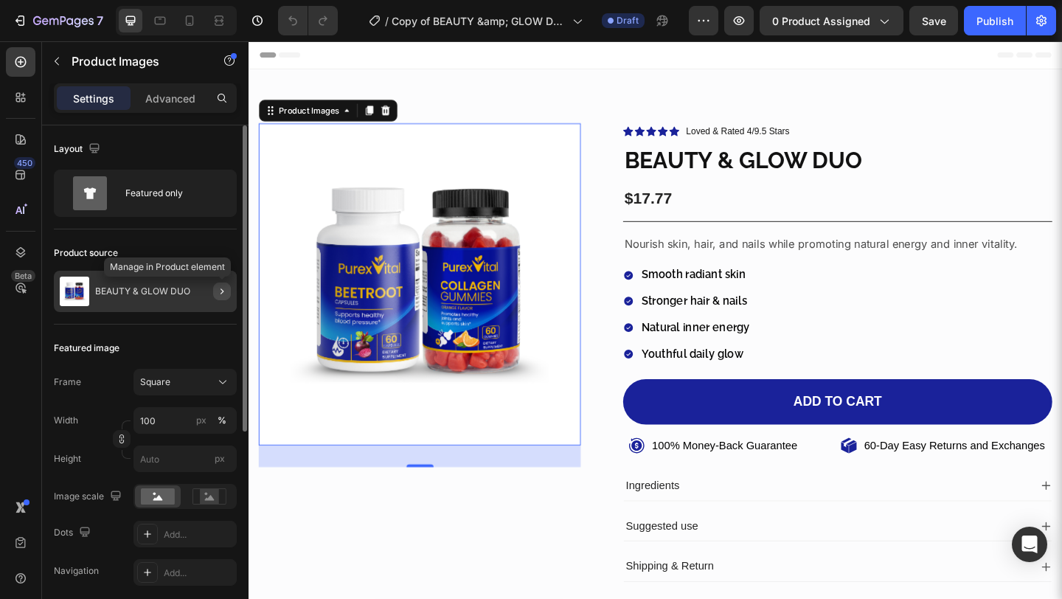
click at [219, 297] on button "button" at bounding box center [222, 291] width 18 height 18
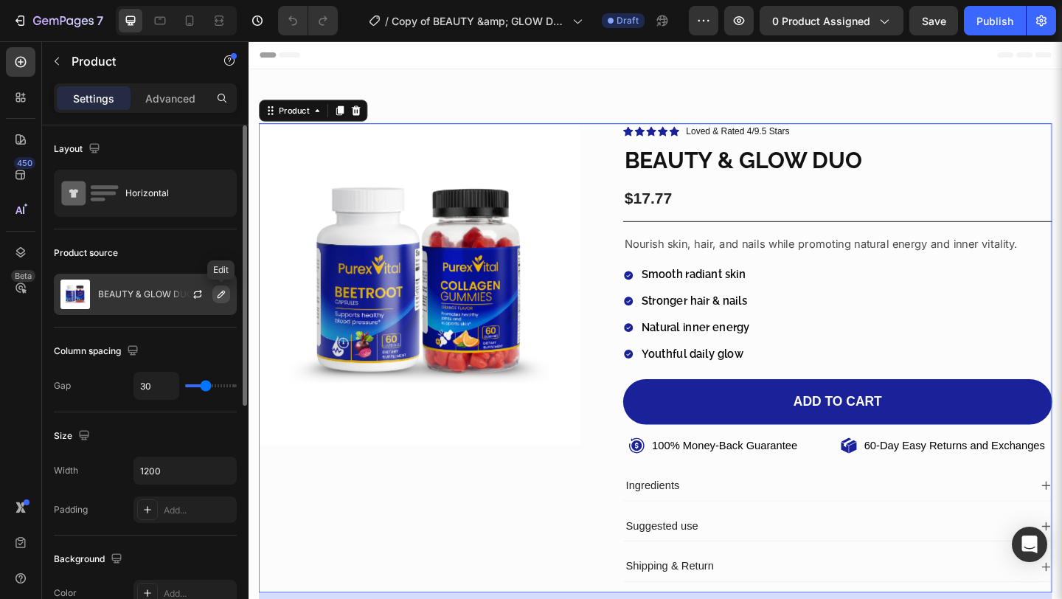
click at [225, 297] on icon "button" at bounding box center [221, 294] width 12 height 12
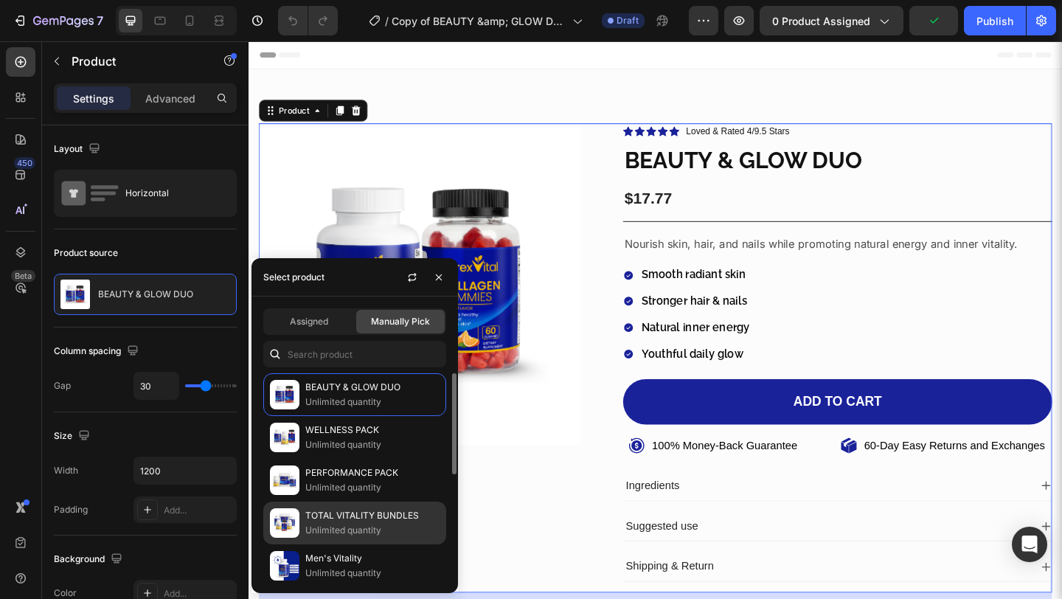
click at [335, 508] on p "TOTAL VITALITY BUNDLES" at bounding box center [372, 515] width 134 height 15
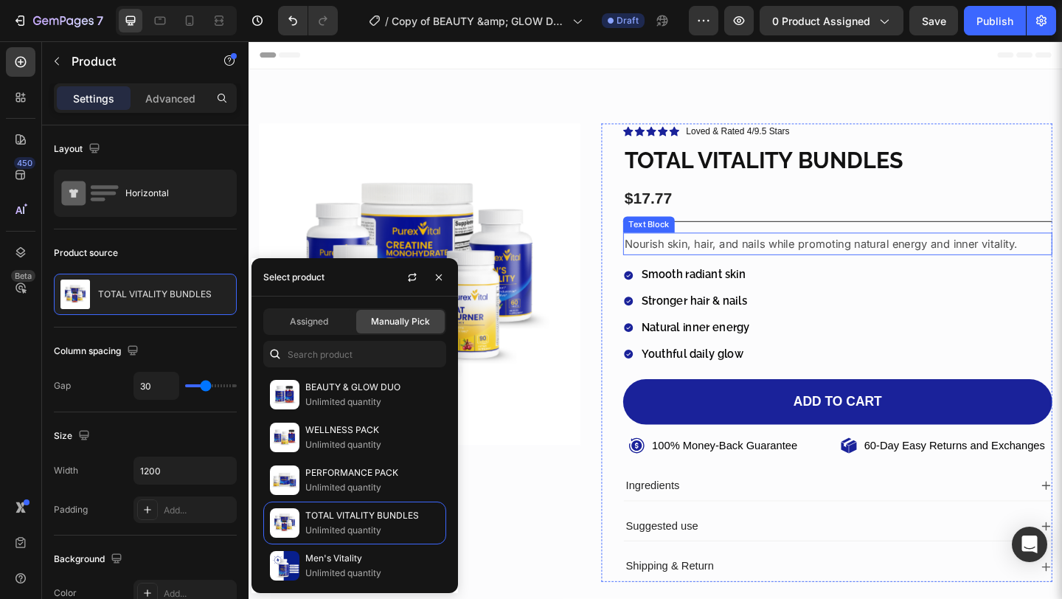
click at [725, 264] on p "Nourish skin, hair, and nails while promoting natural energy and inner vitality." at bounding box center [889, 261] width 464 height 21
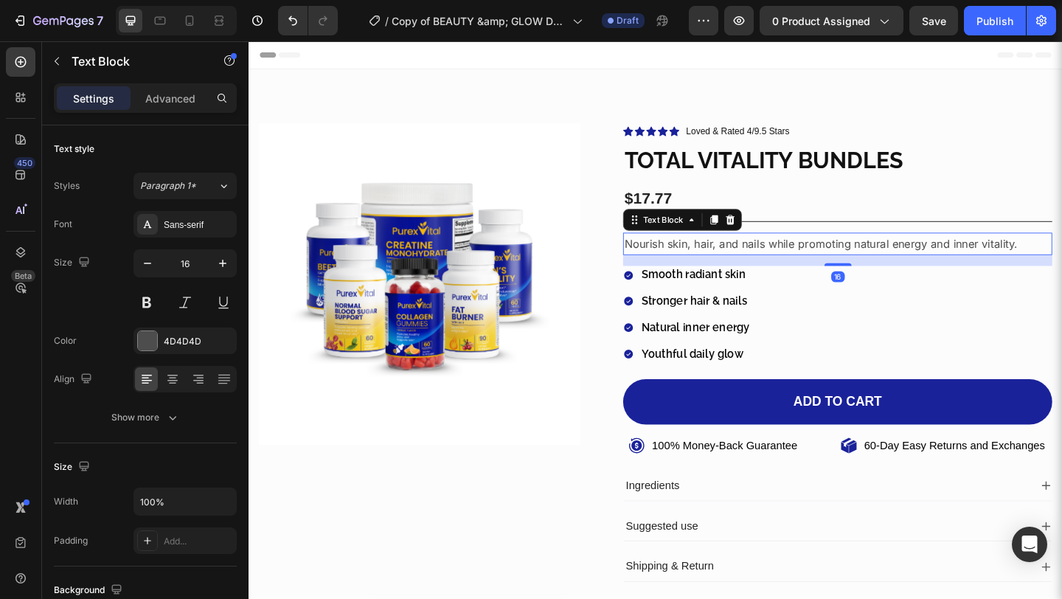
click at [725, 264] on p "Nourish skin, hair, and nails while promoting natural energy and inner vitality." at bounding box center [889, 261] width 464 height 21
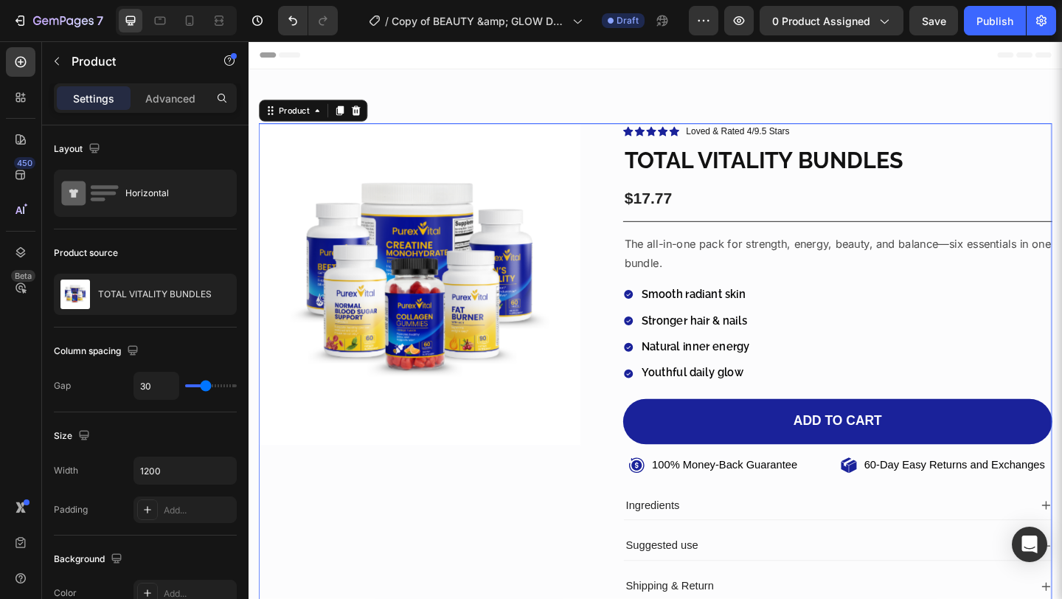
click at [484, 522] on div "Product Images" at bounding box center [435, 396] width 350 height 532
click at [698, 313] on p "Smooth radiant skin" at bounding box center [734, 316] width 118 height 15
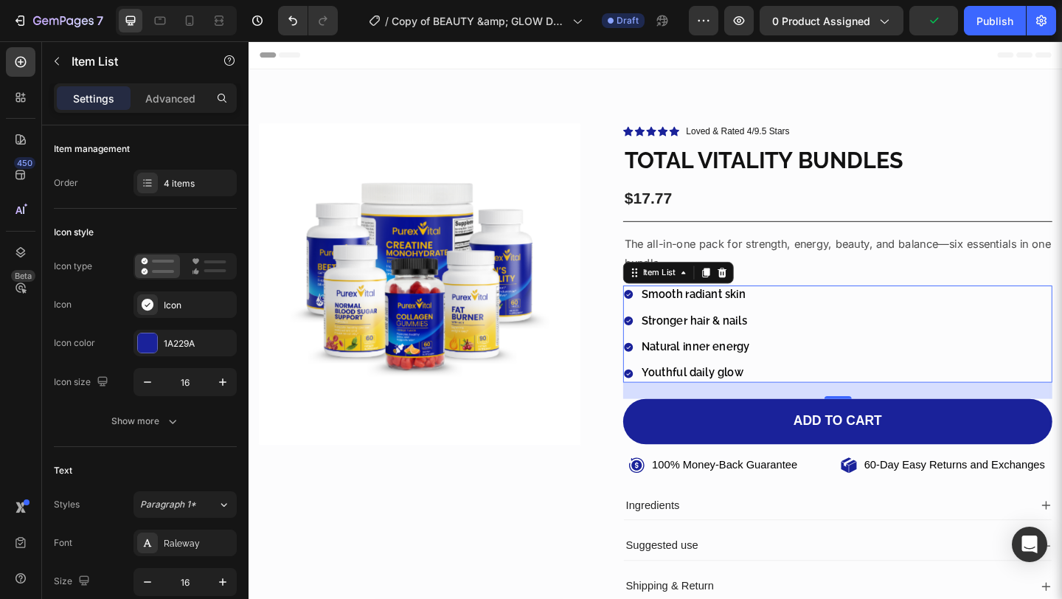
click at [698, 313] on p "Smooth radiant skin" at bounding box center [734, 316] width 118 height 15
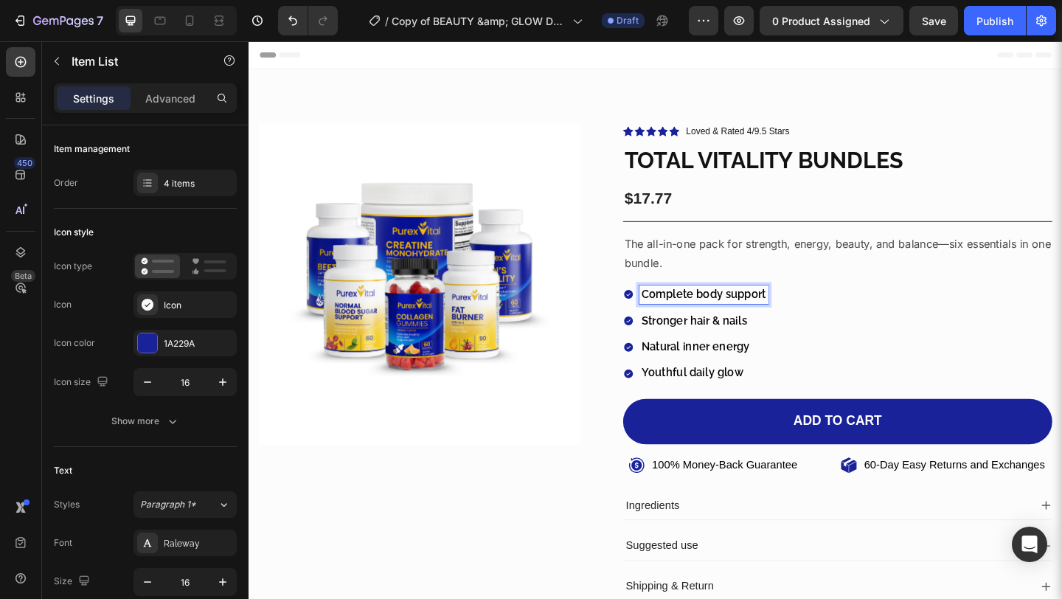
click at [683, 346] on p "Stronger hair & nails" at bounding box center [743, 345] width 136 height 15
click at [762, 375] on p "Natural inner energy" at bounding box center [745, 373] width 140 height 15
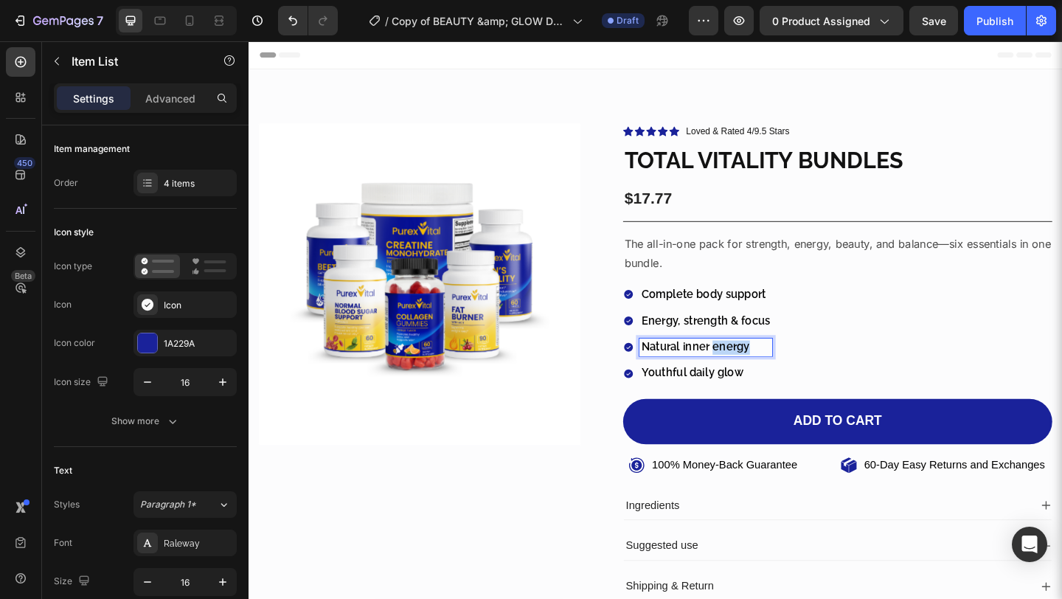
click at [762, 375] on p "Natural inner energy" at bounding box center [745, 373] width 140 height 15
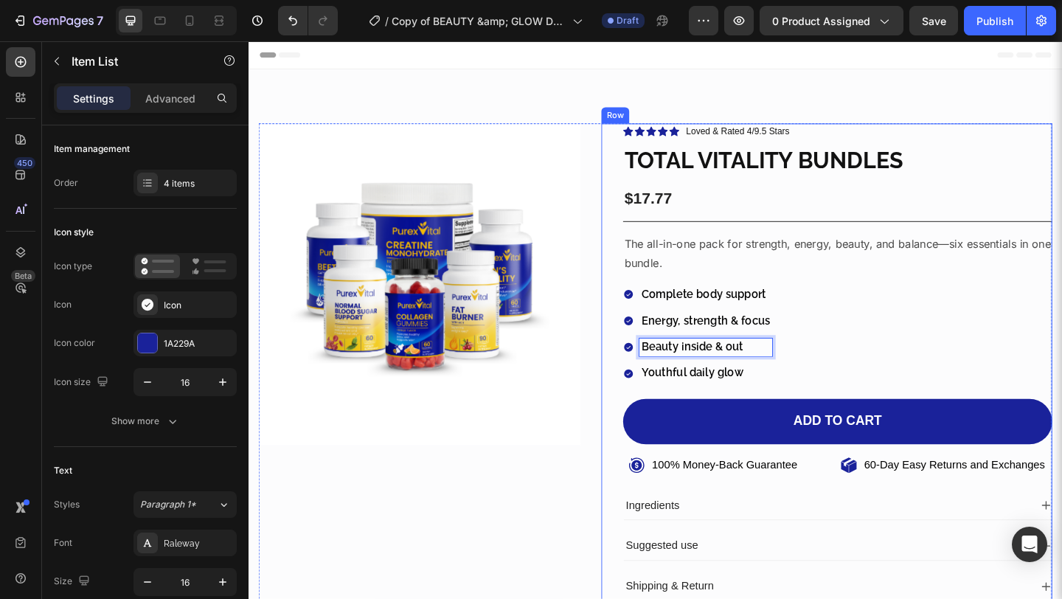
click at [693, 406] on p "Youthful daily glow" at bounding box center [745, 401] width 140 height 15
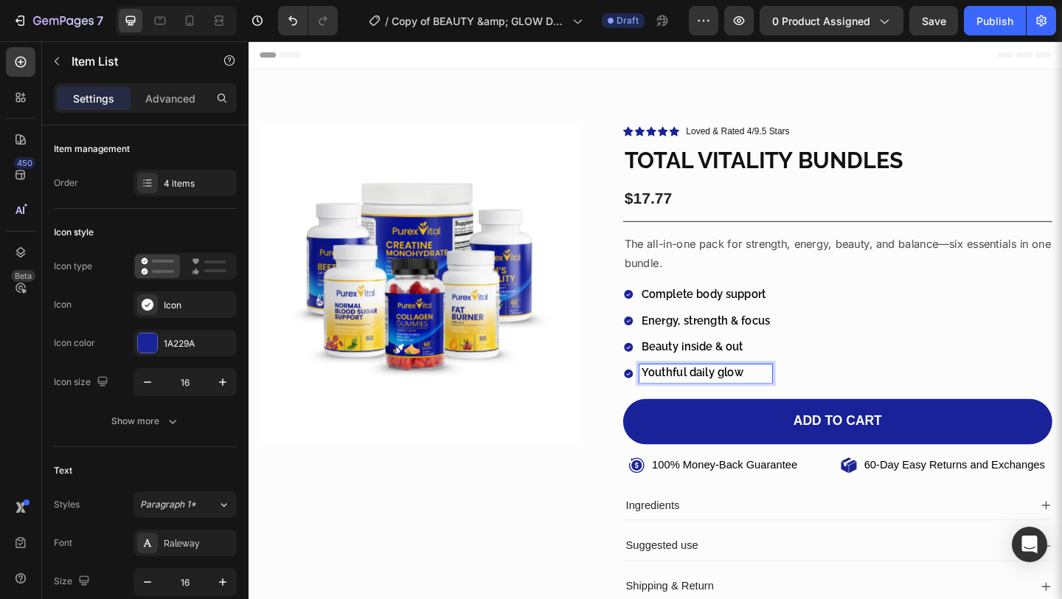
click at [693, 406] on p "Youthful daily glow" at bounding box center [745, 401] width 140 height 15
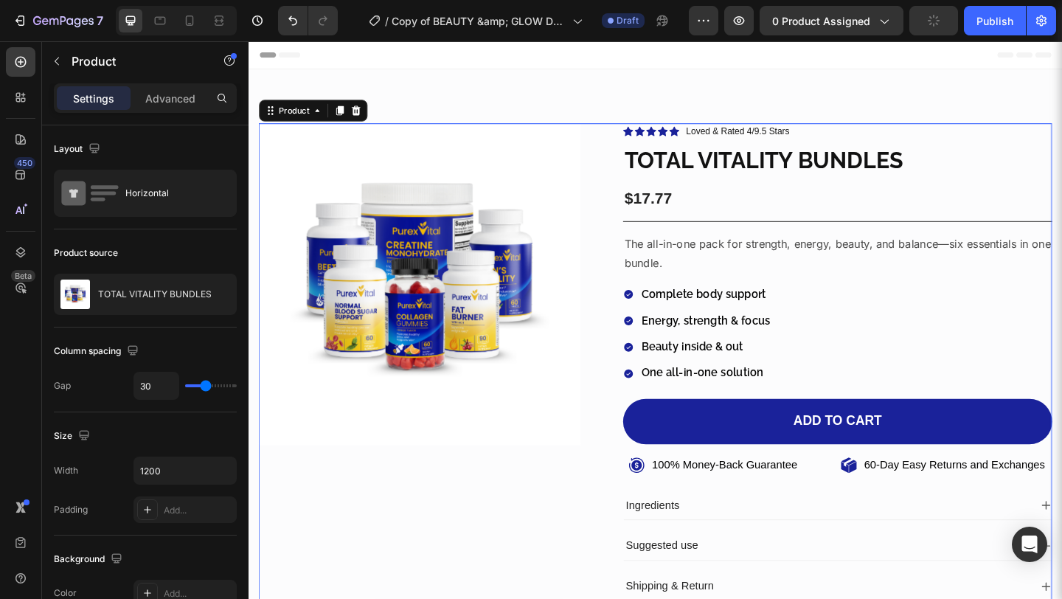
click at [571, 537] on div "Product Images" at bounding box center [435, 396] width 350 height 532
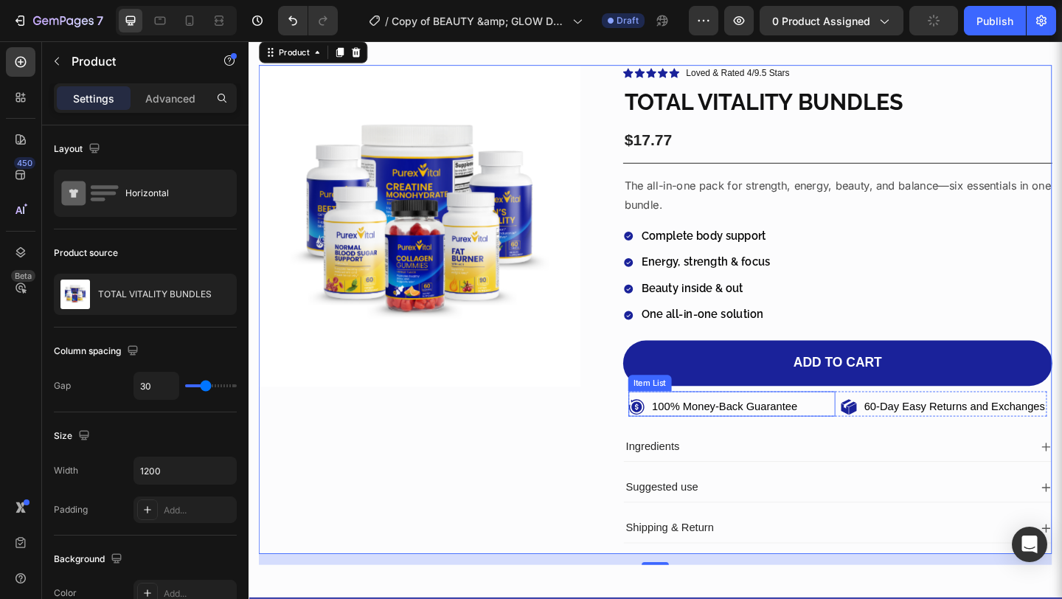
scroll to position [66, 0]
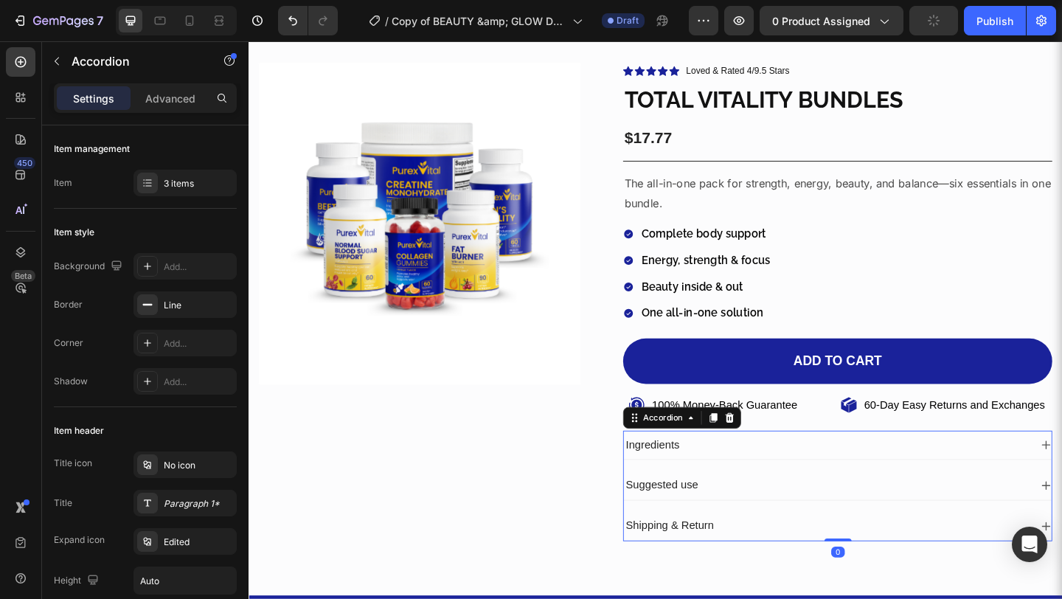
click at [798, 478] on div "Ingredients" at bounding box center [877, 480] width 442 height 20
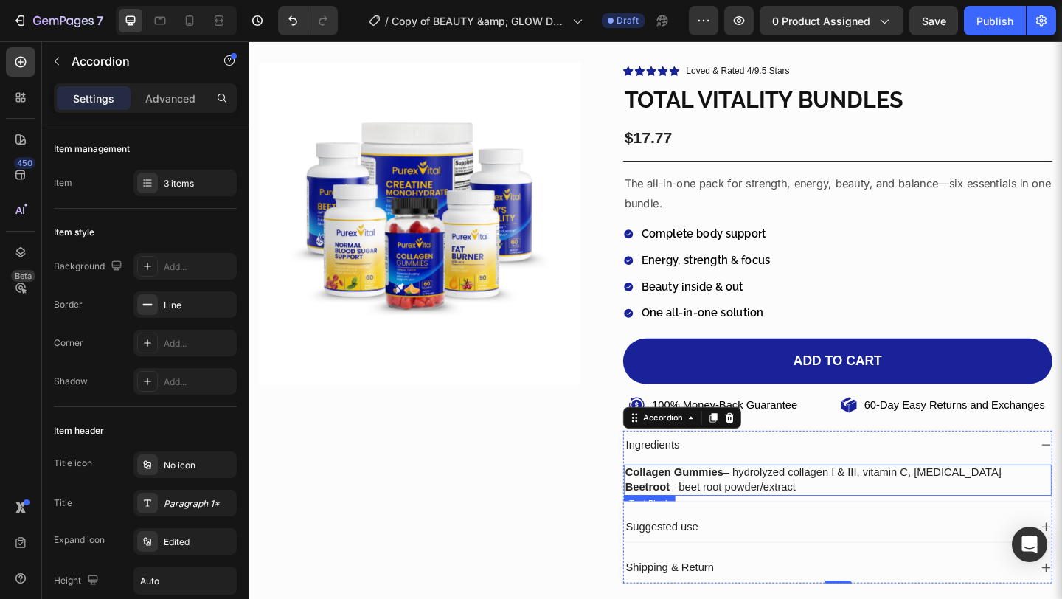
click at [895, 512] on p "Collagen Gummies – hydrolyzed collagen I & III, vitamin C, biotin" at bounding box center [889, 510] width 462 height 15
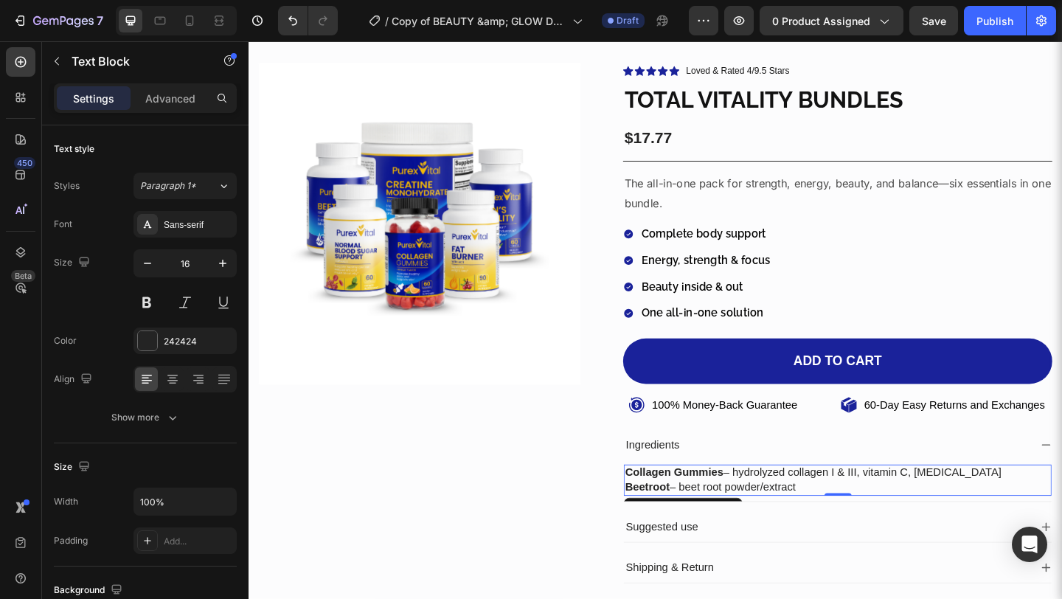
click at [895, 512] on p "Collagen Gummies – hydrolyzed collagen I & III, vitamin C, biotin" at bounding box center [889, 510] width 462 height 15
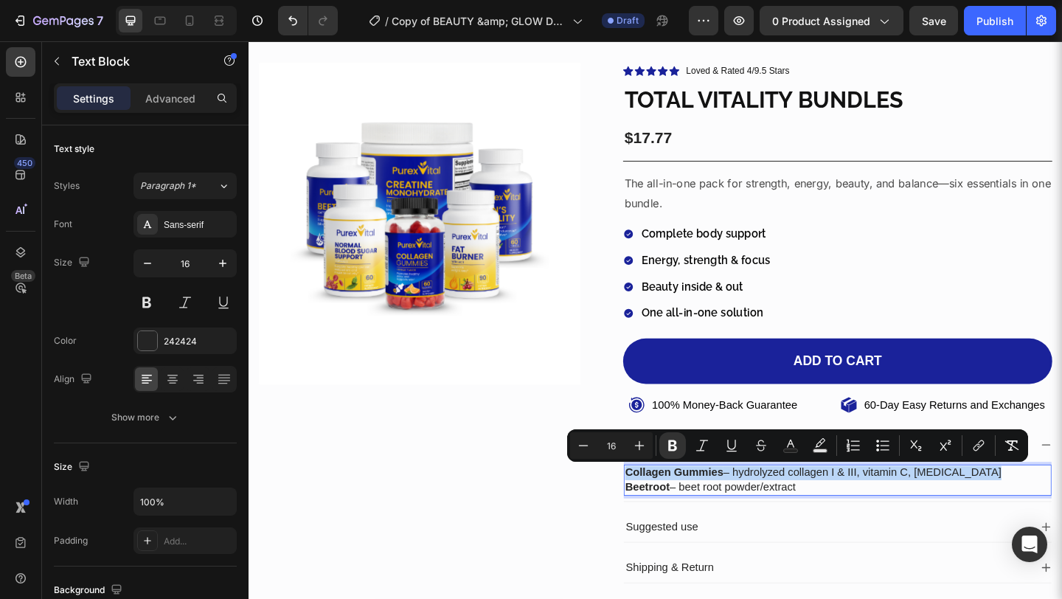
click at [895, 512] on p "Collagen Gummies – hydrolyzed collagen I & III, vitamin C, biotin" at bounding box center [889, 510] width 462 height 15
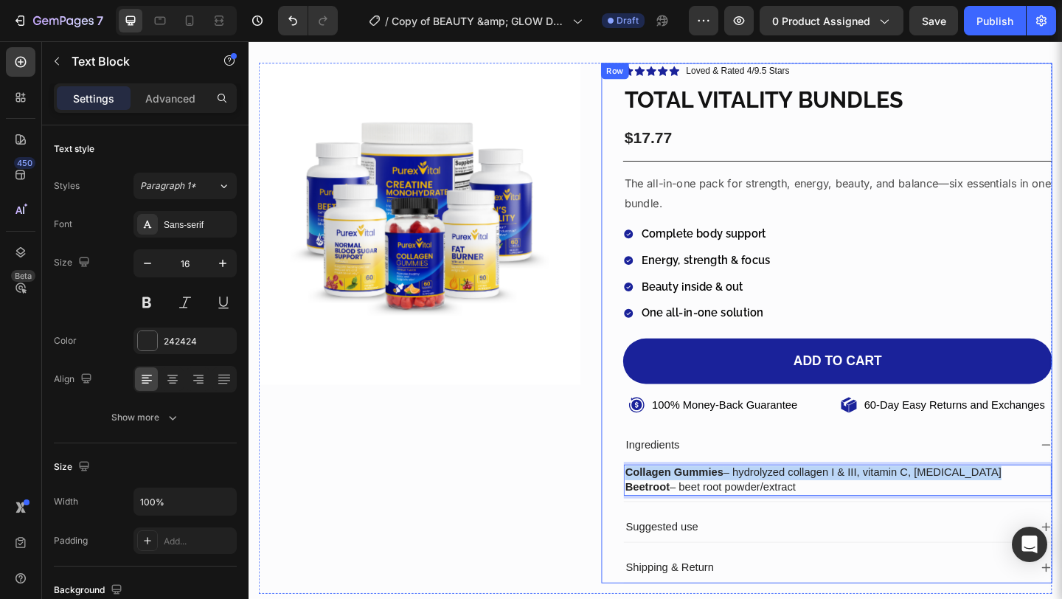
drag, startPoint x: 845, startPoint y: 523, endPoint x: 647, endPoint y: 503, distance: 199.3
click at [647, 503] on div "Icon Icon Icon Icon Icon Icon List Loved & Rated 4/9.5 Stars Text block Row TOT…" at bounding box center [877, 347] width 490 height 565
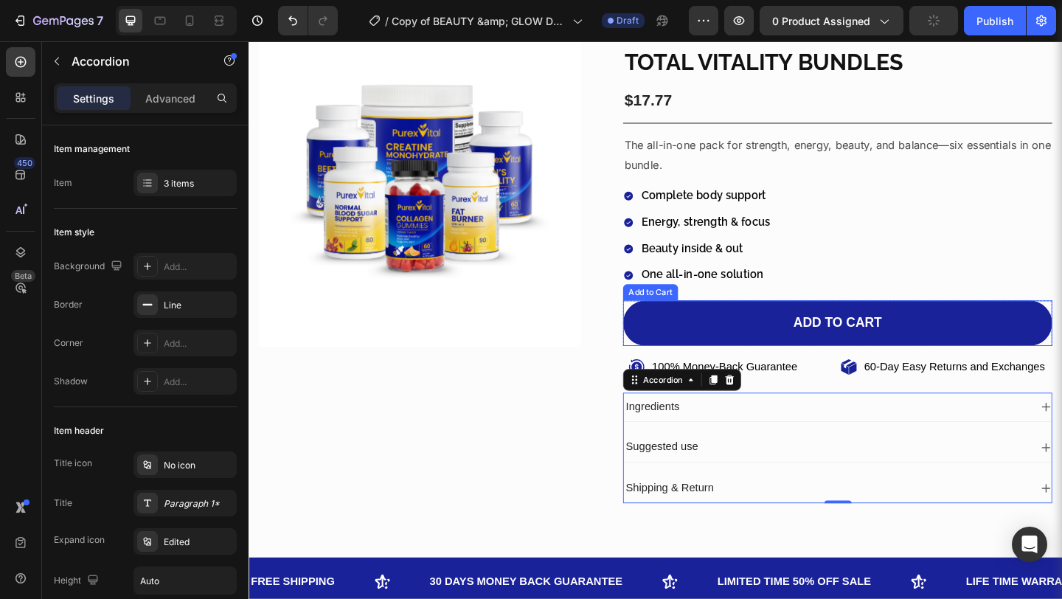
scroll to position [128, 0]
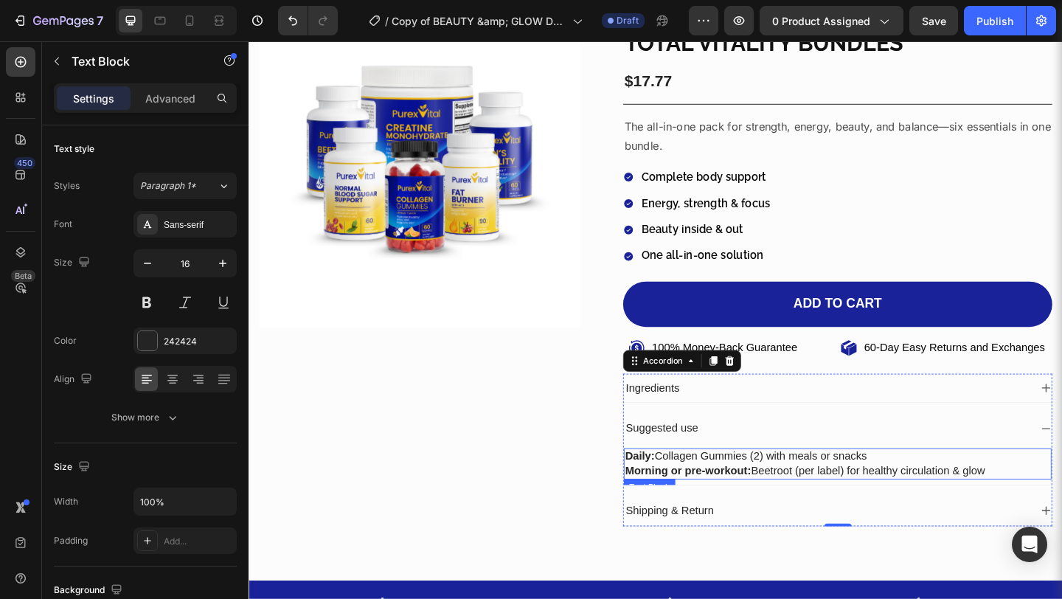
click at [944, 490] on p "Daily: Collagen Gummies (2) with meals or snacks" at bounding box center [889, 492] width 462 height 15
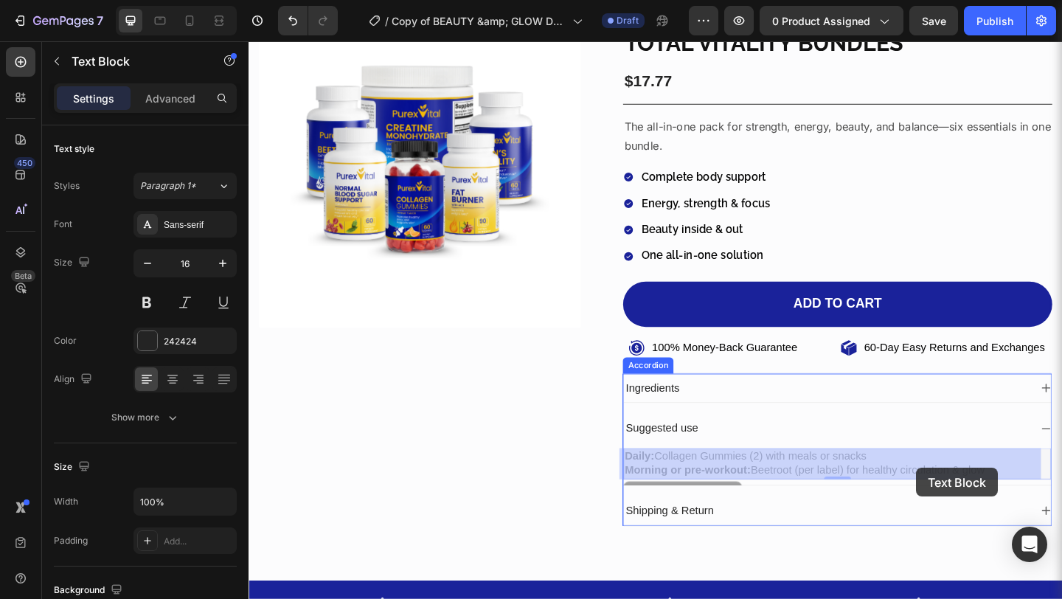
drag, startPoint x: 1048, startPoint y: 509, endPoint x: 975, endPoint y: 505, distance: 73.9
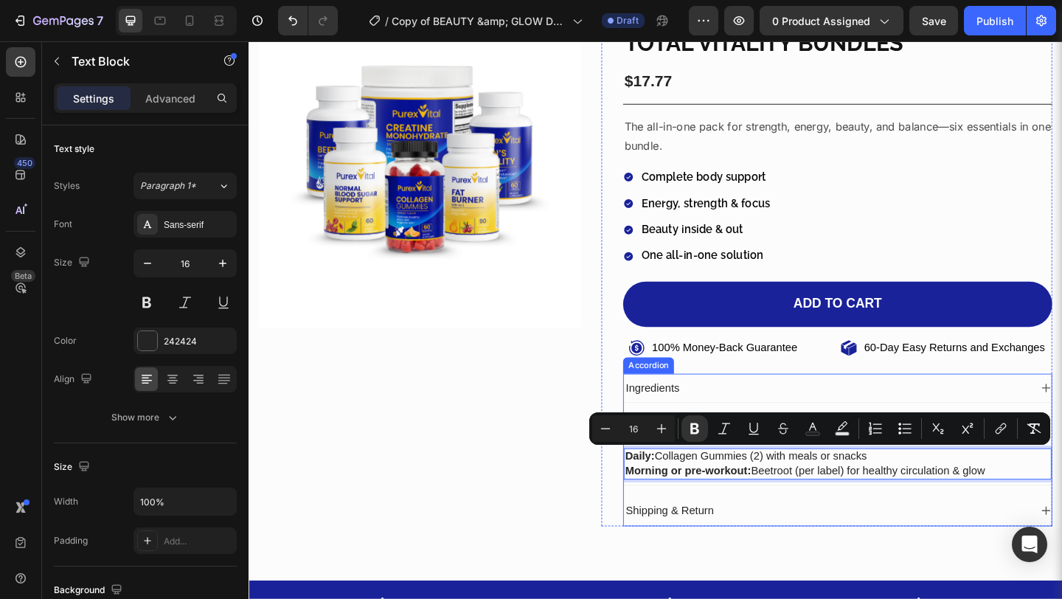
drag, startPoint x: 1051, startPoint y: 505, endPoint x: 664, endPoint y: 479, distance: 388.7
click at [664, 479] on div "Daily: Collagen Gummies (2) with meals or snacks Morning or pre-workout: Beetro…" at bounding box center [888, 501] width 465 height 46
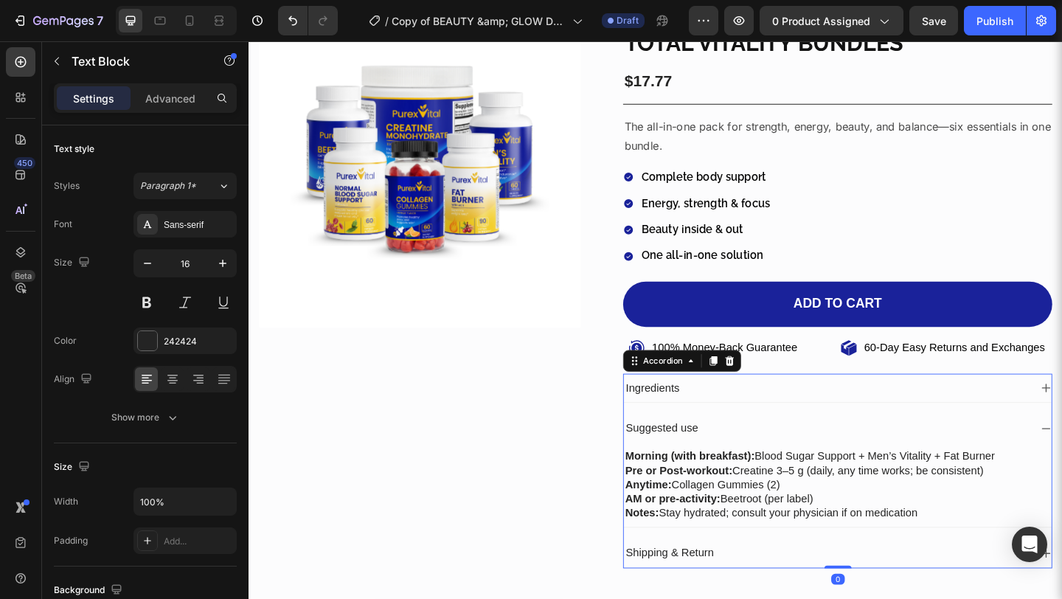
click at [1061, 462] on div "Suggested use" at bounding box center [888, 462] width 465 height 32
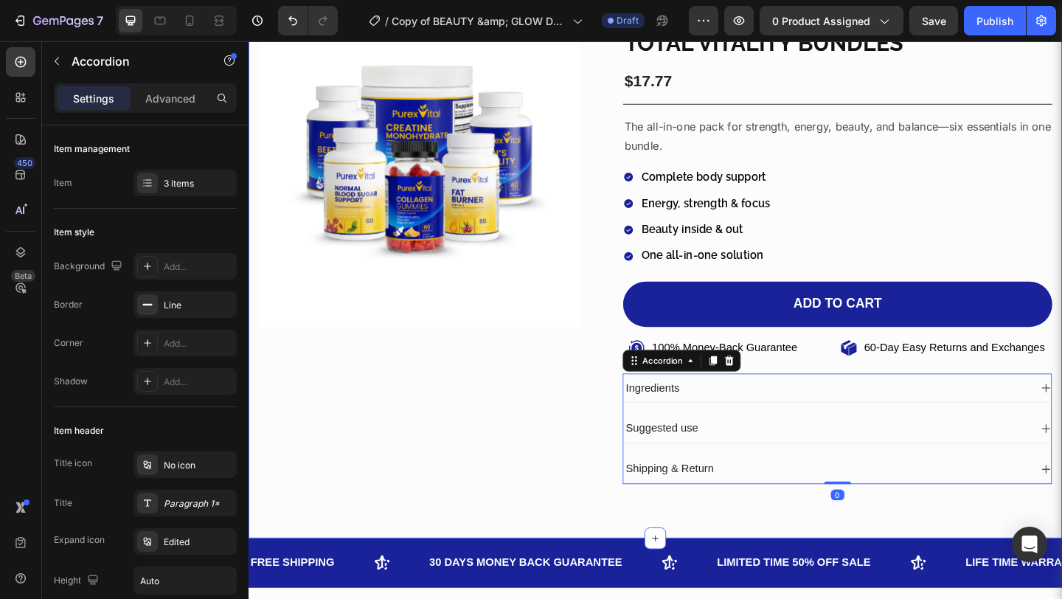
click at [767, 561] on div "Product Images Icon Icon Icon Icon Icon Icon List Loved & Rated 4/9.5 Stars Tex…" at bounding box center [690, 263] width 885 height 638
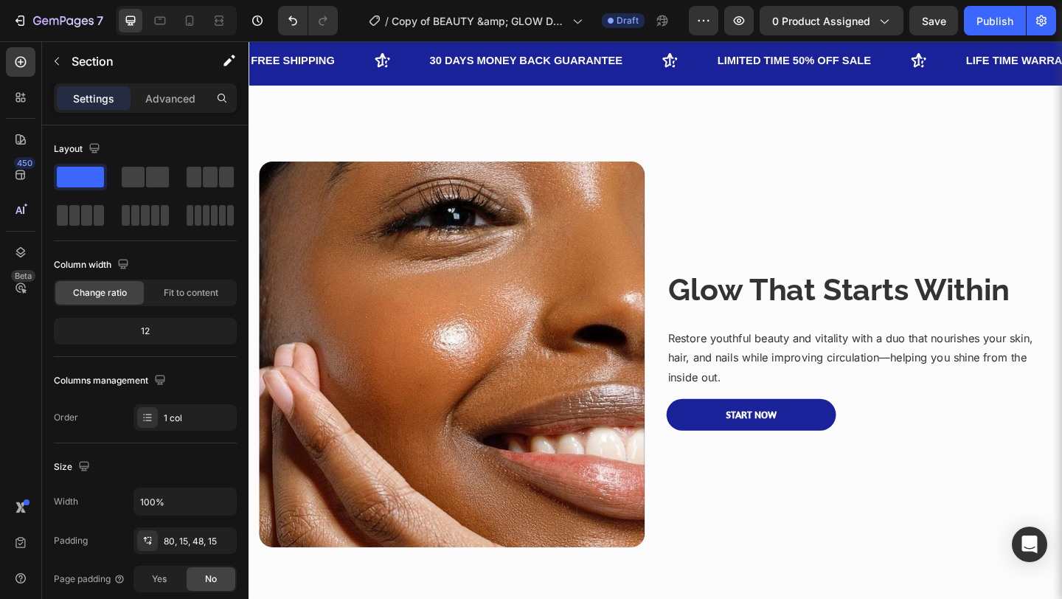
scroll to position [698, 0]
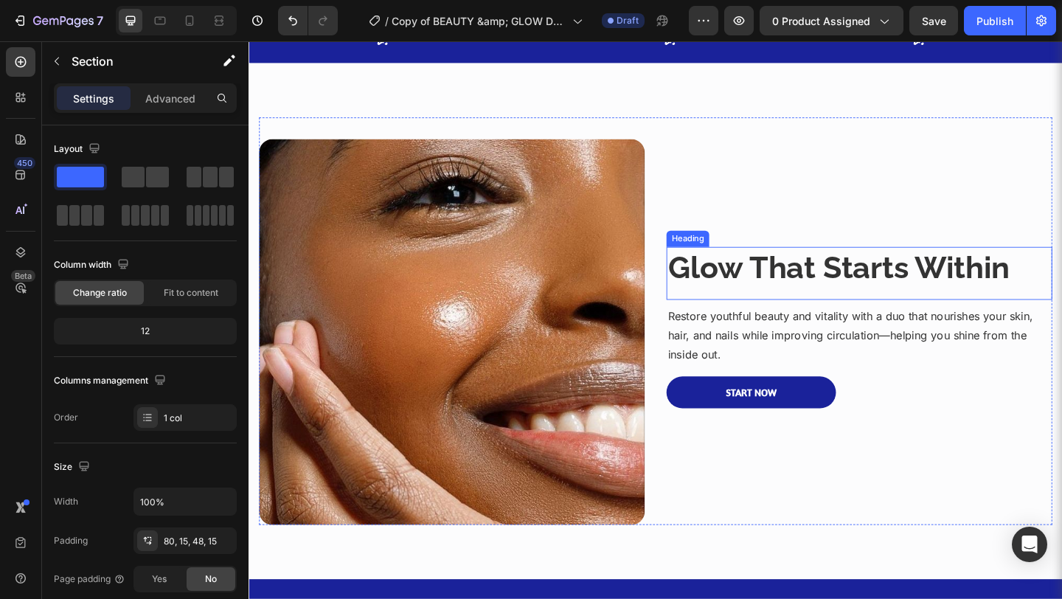
click at [765, 299] on strong "Glow That Starts Within" at bounding box center [890, 287] width 372 height 39
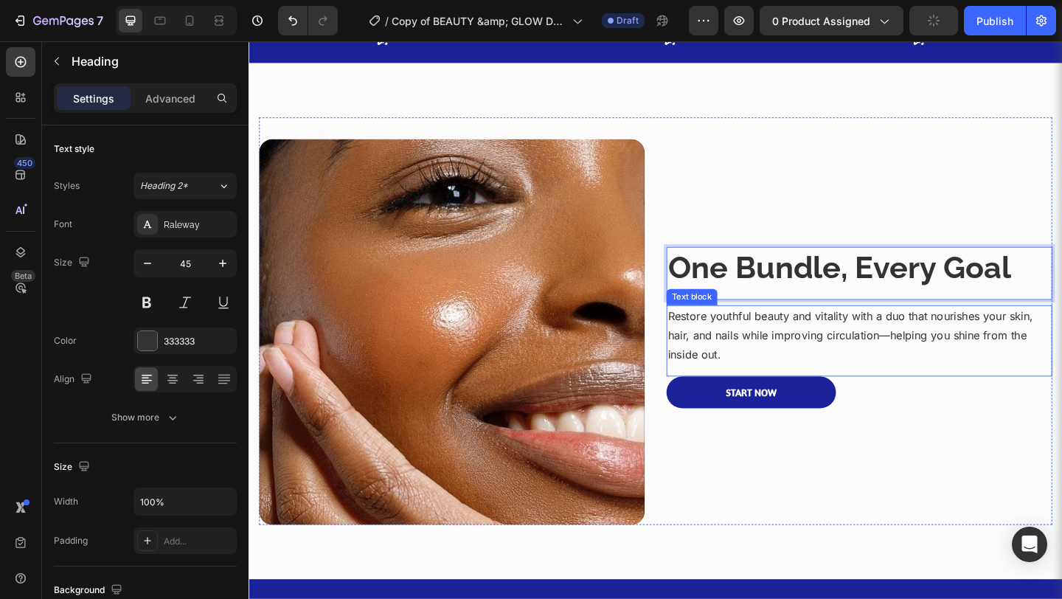
click at [826, 347] on p "Restore youthful beauty and vitality with a duo that nourishes your skin, hair,…" at bounding box center [912, 361] width 417 height 63
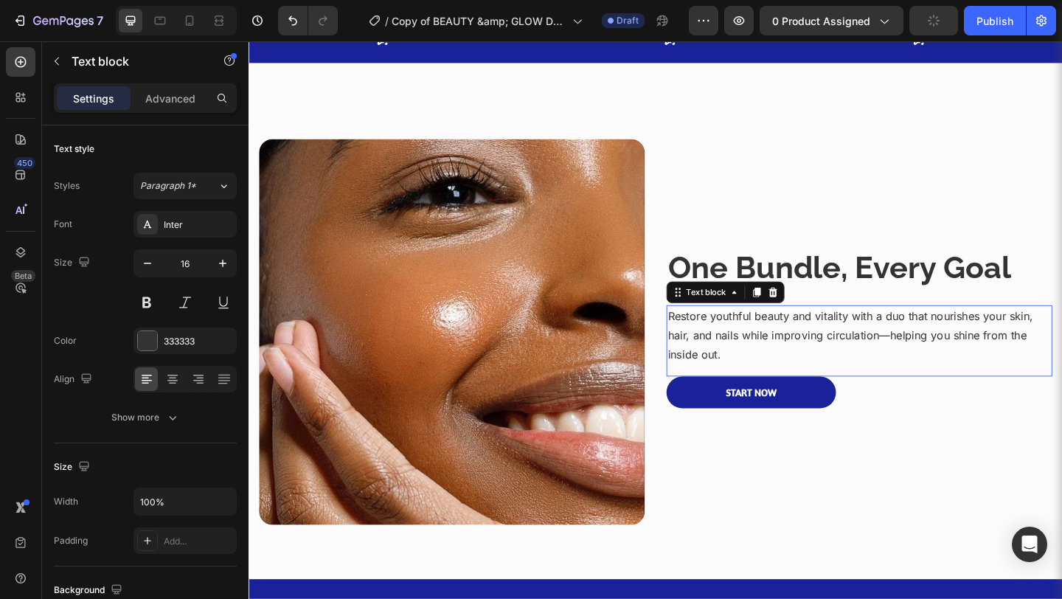
click at [826, 347] on p "Restore youthful beauty and vitality with a duo that nourishes your skin, hair,…" at bounding box center [912, 361] width 417 height 63
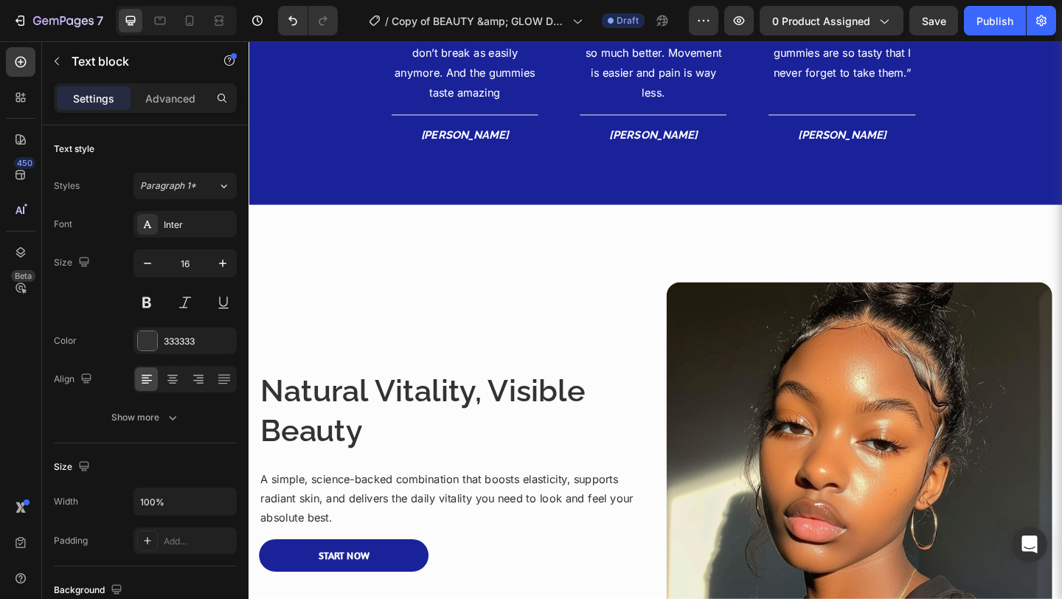
scroll to position [1510, 0]
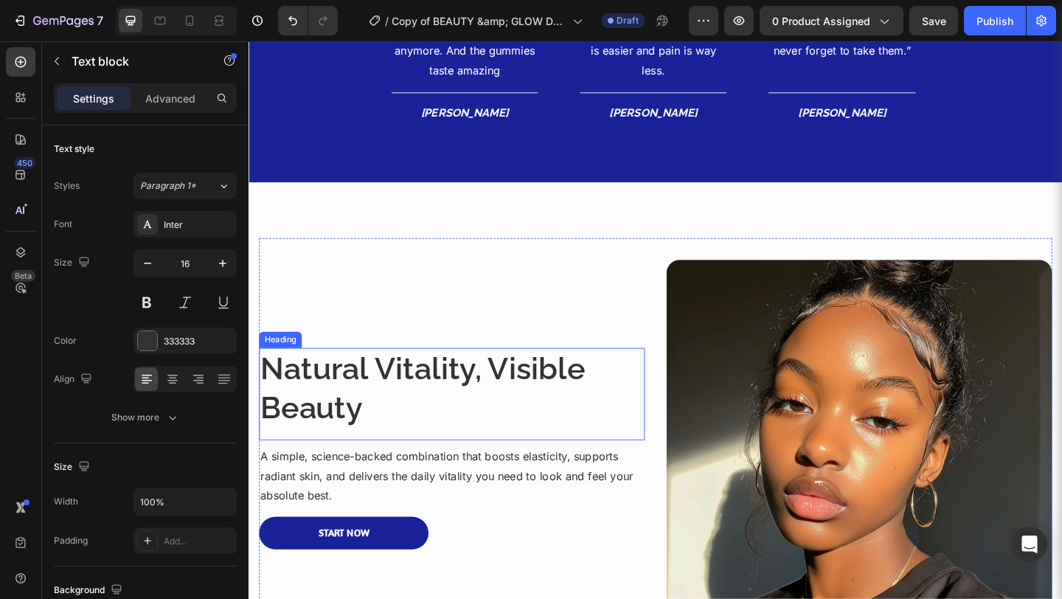
click at [537, 389] on h3 "Natural Vitality, Visible Beauty" at bounding box center [469, 419] width 419 height 89
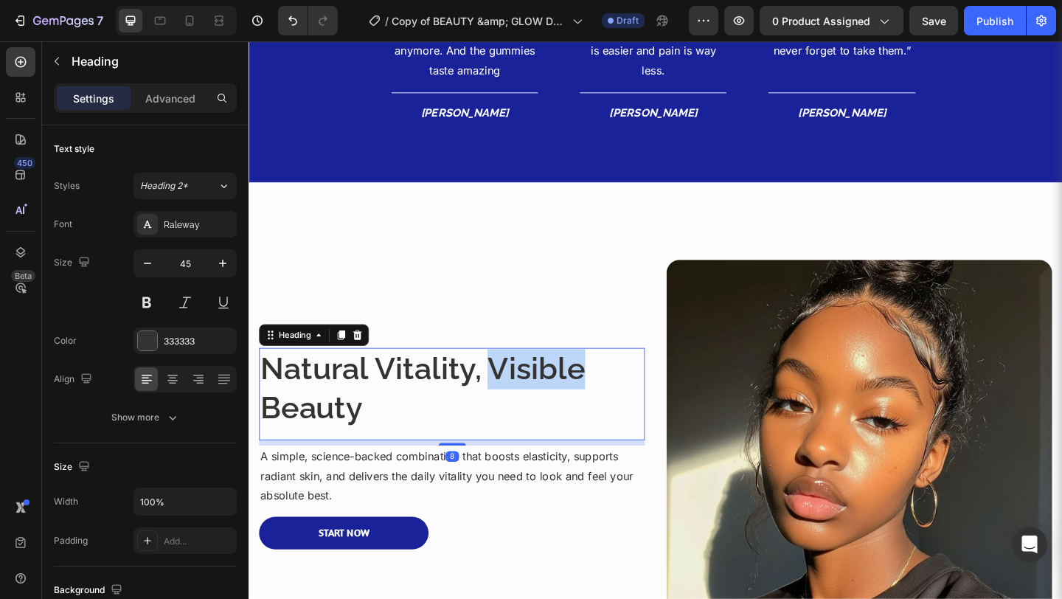
click at [537, 389] on p "Natural Vitality, Visible Beauty" at bounding box center [469, 419] width 417 height 86
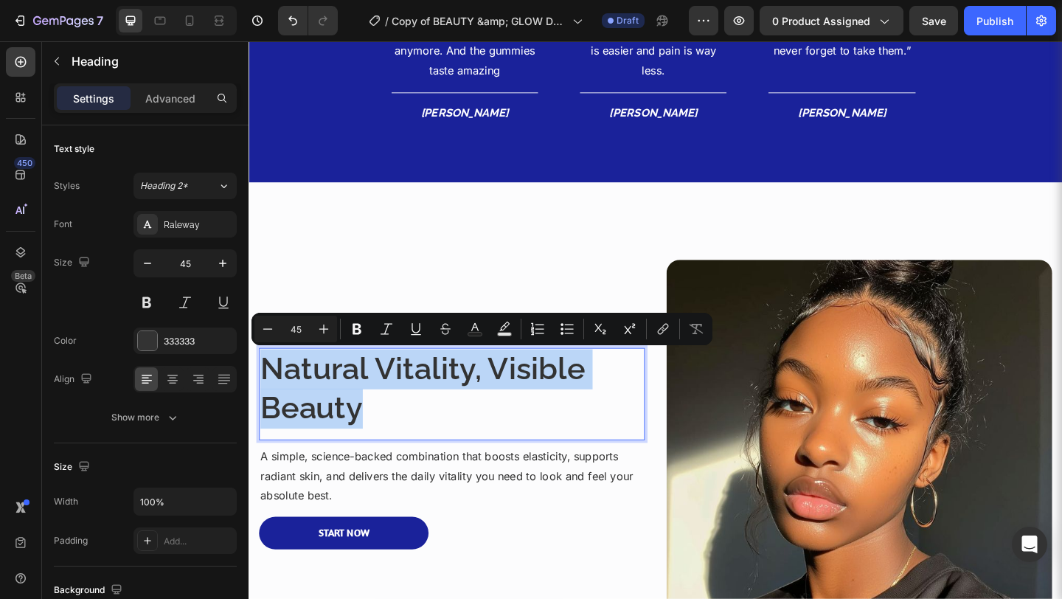
scroll to position [1531, 0]
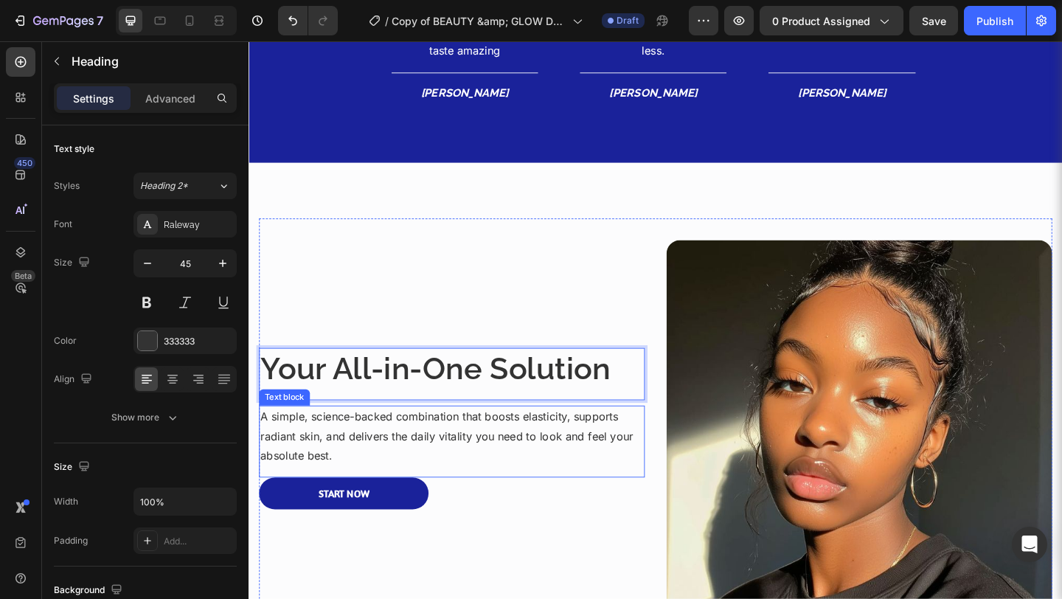
click at [469, 448] on p "A simple, science-backed combination that boosts elasticity, supports radiant s…" at bounding box center [469, 470] width 417 height 63
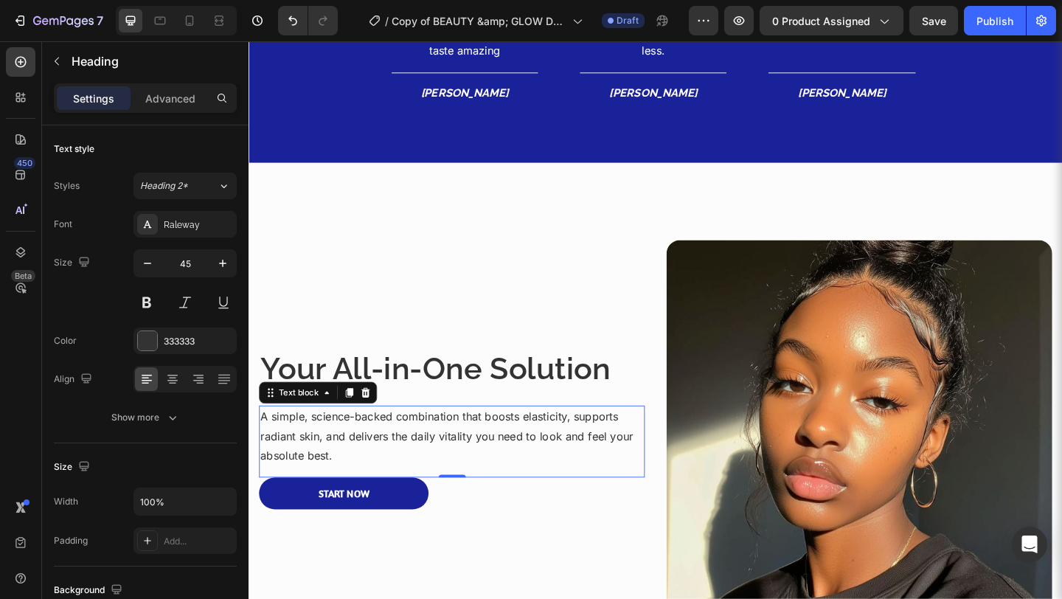
click at [469, 448] on p "A simple, science-backed combination that boosts elasticity, supports radiant s…" at bounding box center [469, 470] width 417 height 63
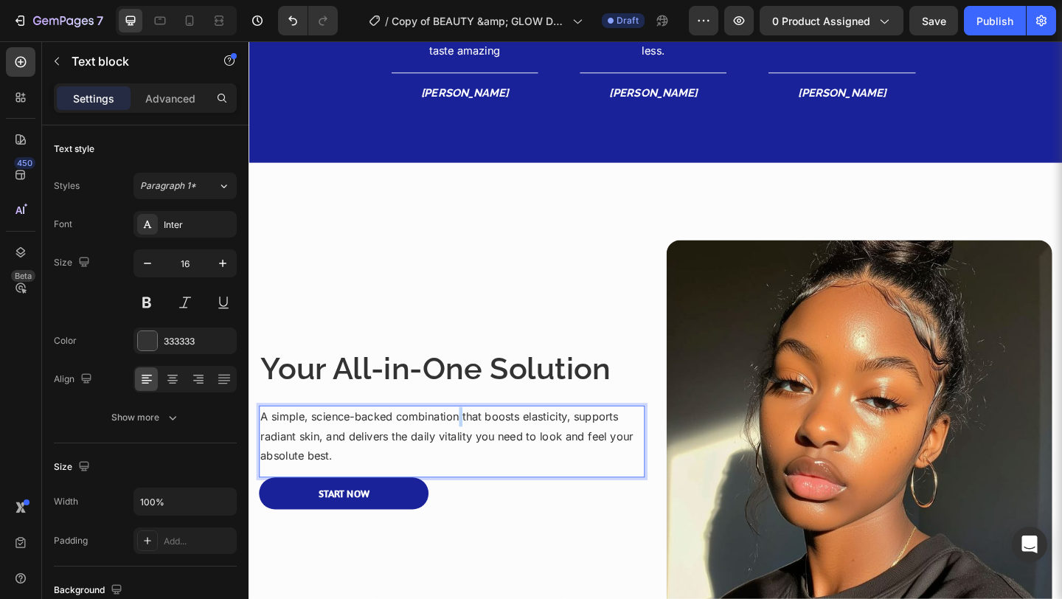
click at [469, 448] on p "A simple, science-backed combination that boosts elasticity, supports radiant s…" at bounding box center [469, 470] width 417 height 63
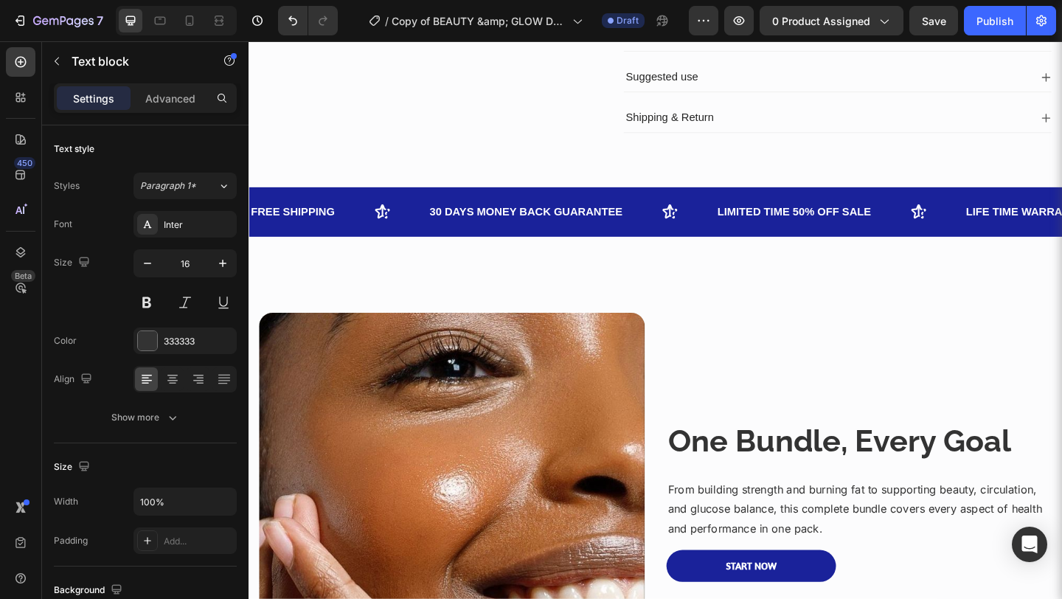
scroll to position [509, 0]
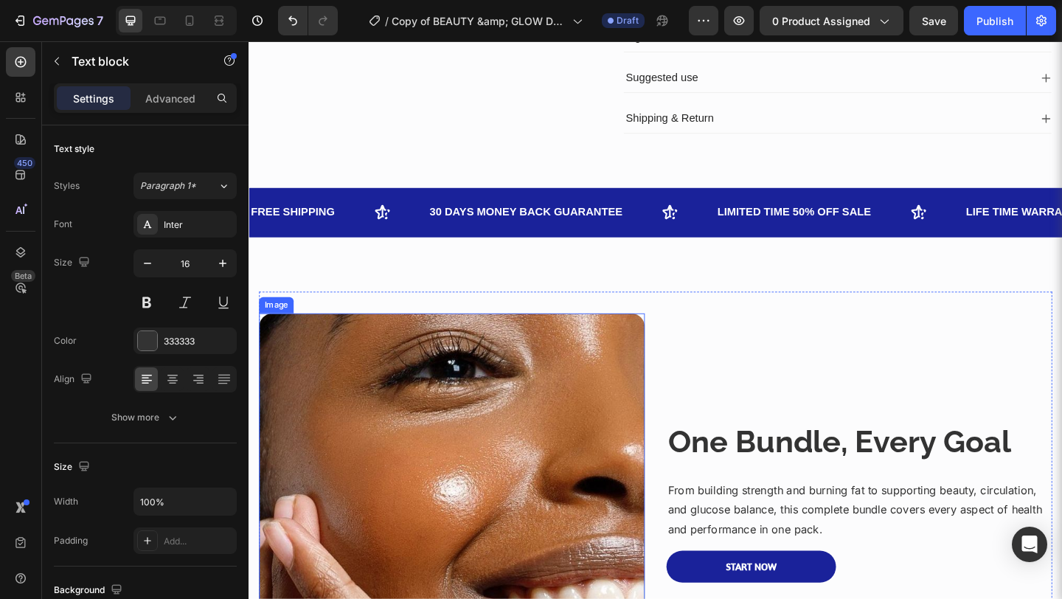
click at [472, 409] on img at bounding box center [469, 546] width 419 height 419
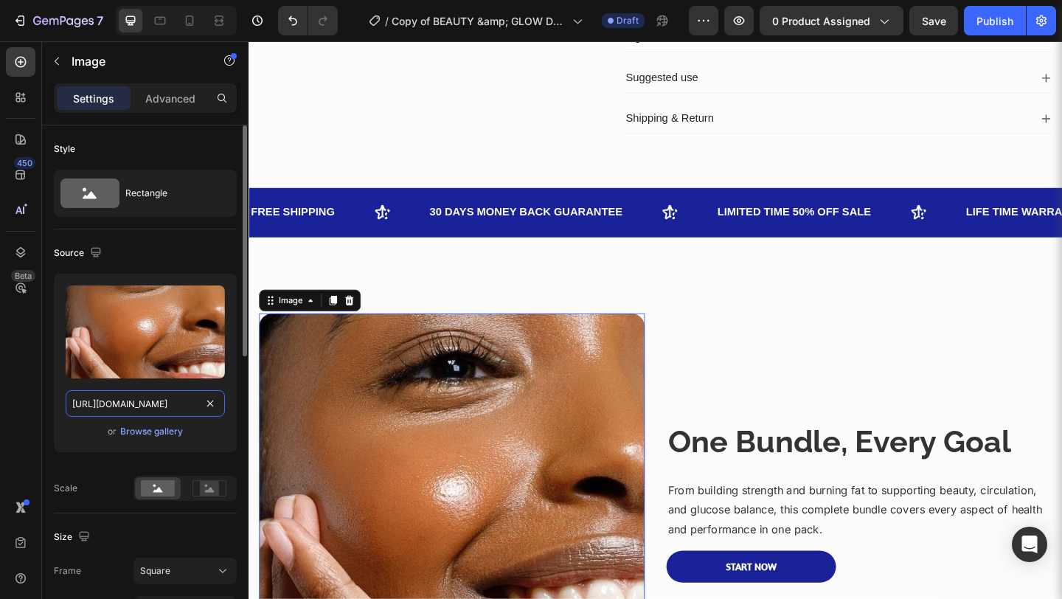
click at [165, 404] on input "https://i.pinimg.com/736x/b5/ac/95/b5ac950898916110cc84f886311f0800.jpg" at bounding box center [145, 403] width 159 height 27
paste input "1200x/5b/b6/c7/5bb6c724bfe3789a78d47c914dc723fe"
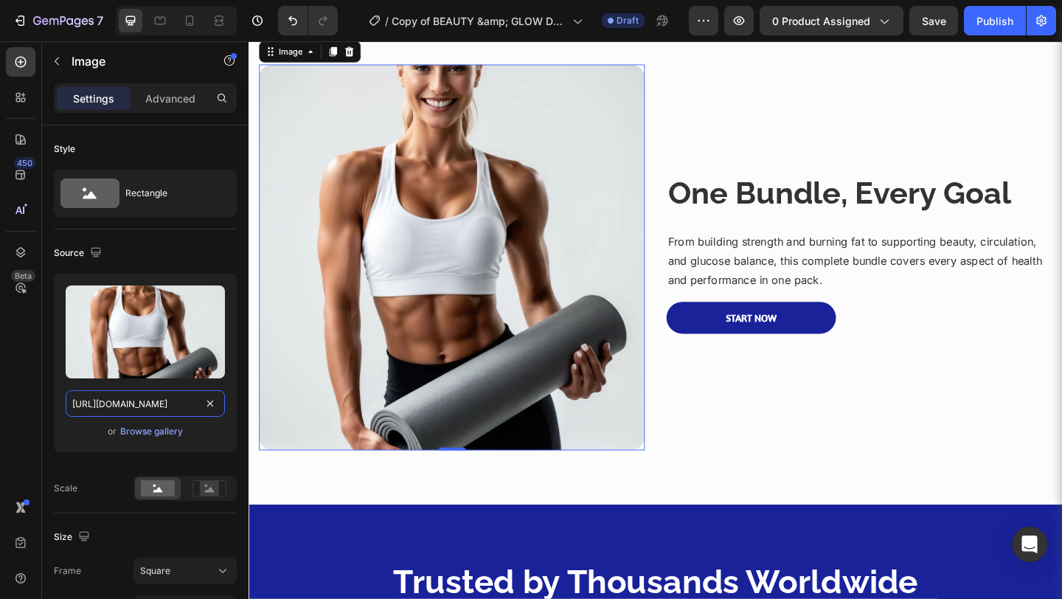
scroll to position [674, 0]
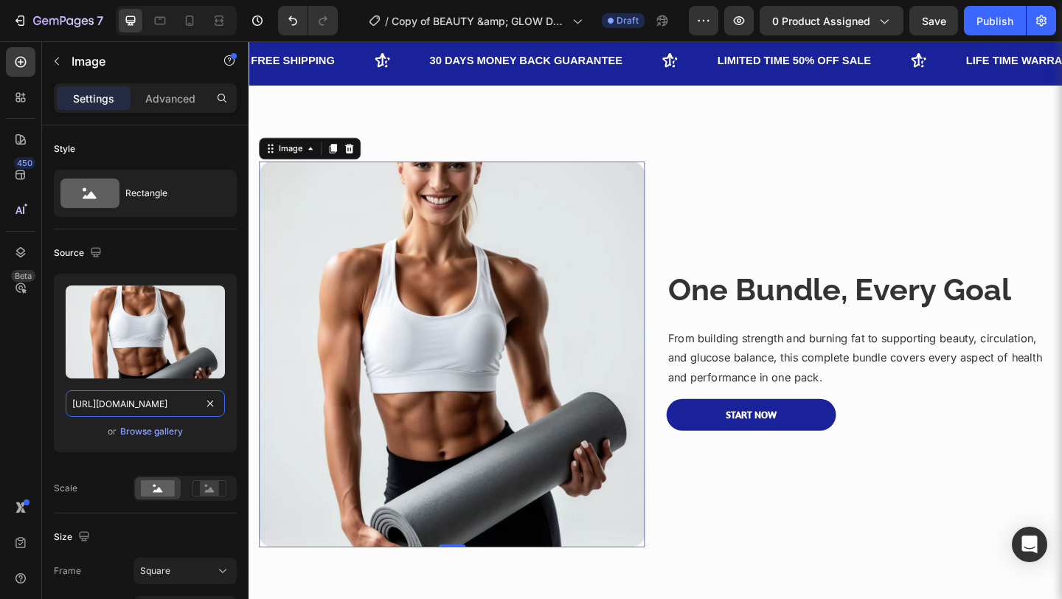
type input "https://i.pinimg.com/1200x/5b/b6/c7/5bb6c724bfe3789a78d47c914dc723fe.jpg"
click at [642, 397] on img at bounding box center [469, 381] width 419 height 419
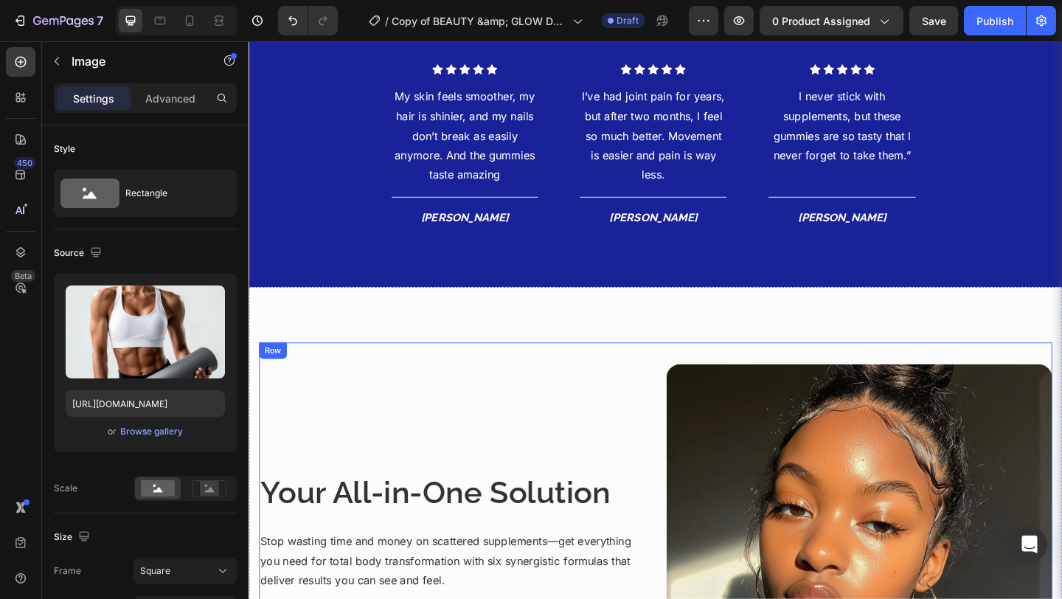
scroll to position [1146, 0]
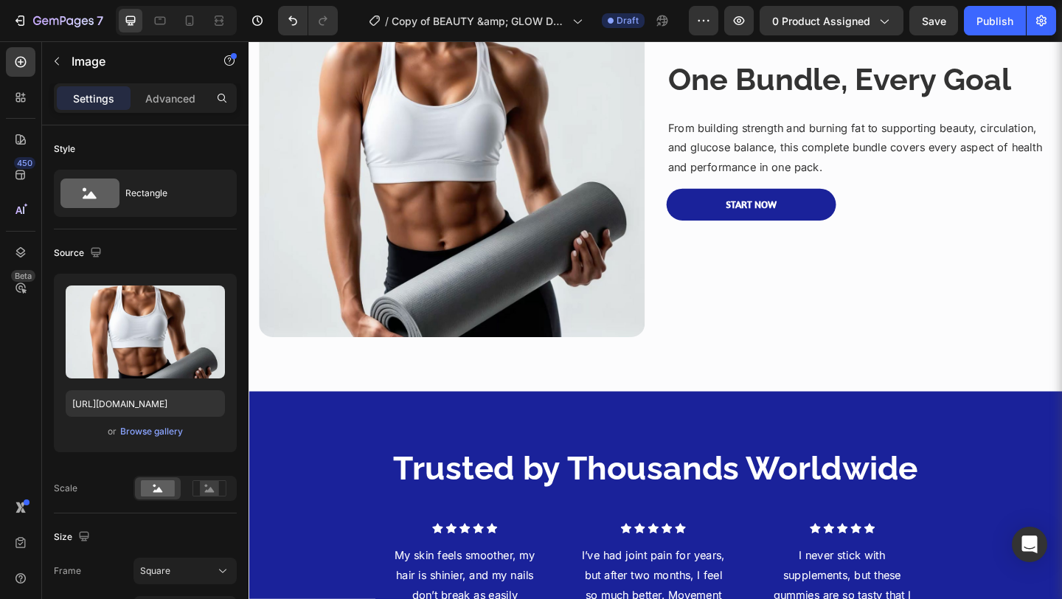
click at [438, 159] on img at bounding box center [469, 152] width 419 height 419
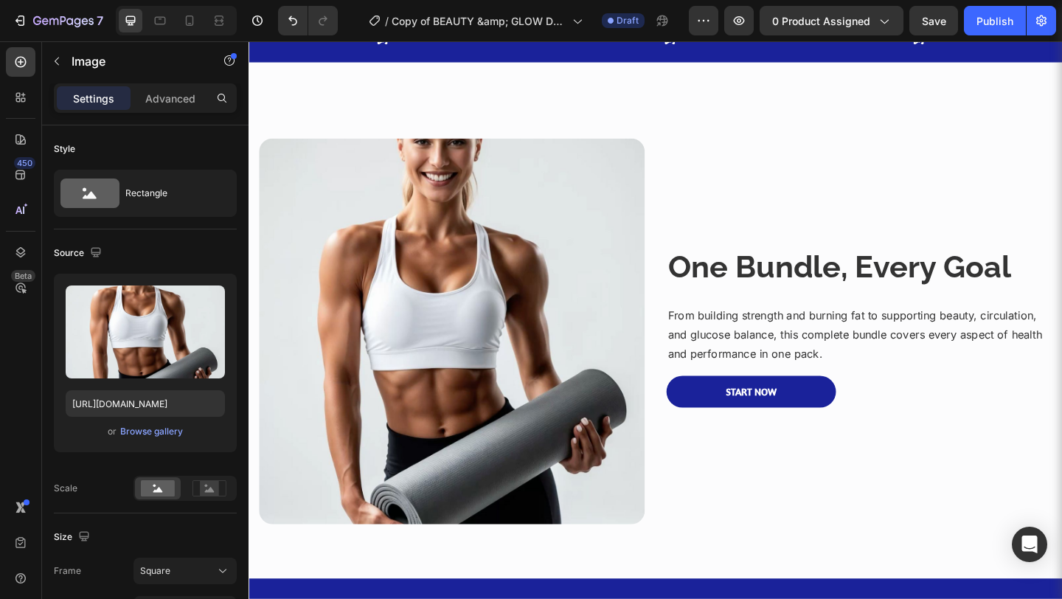
scroll to position [646, 0]
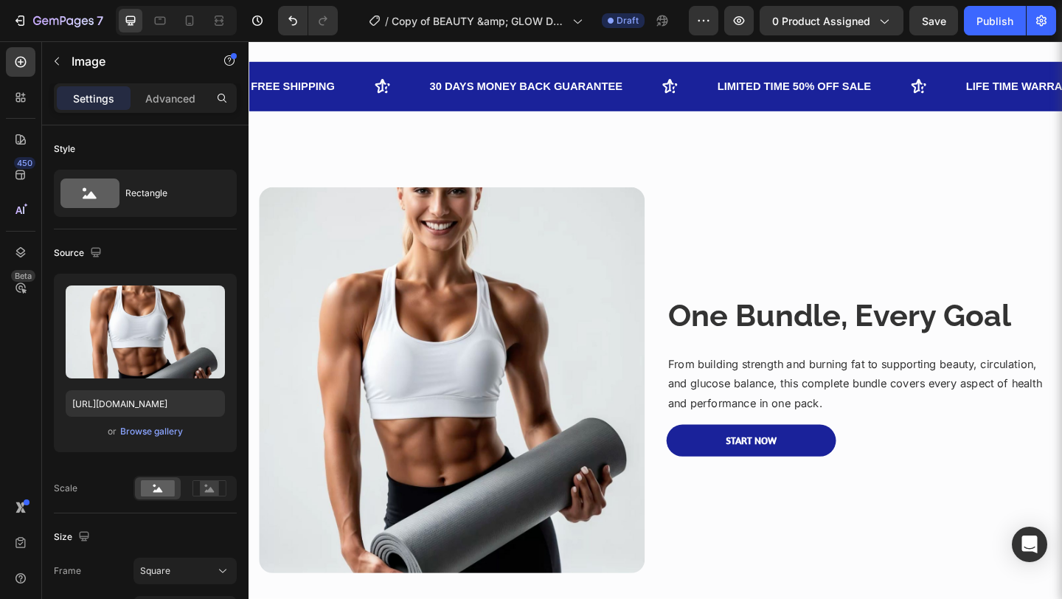
click at [459, 283] on img at bounding box center [469, 409] width 419 height 419
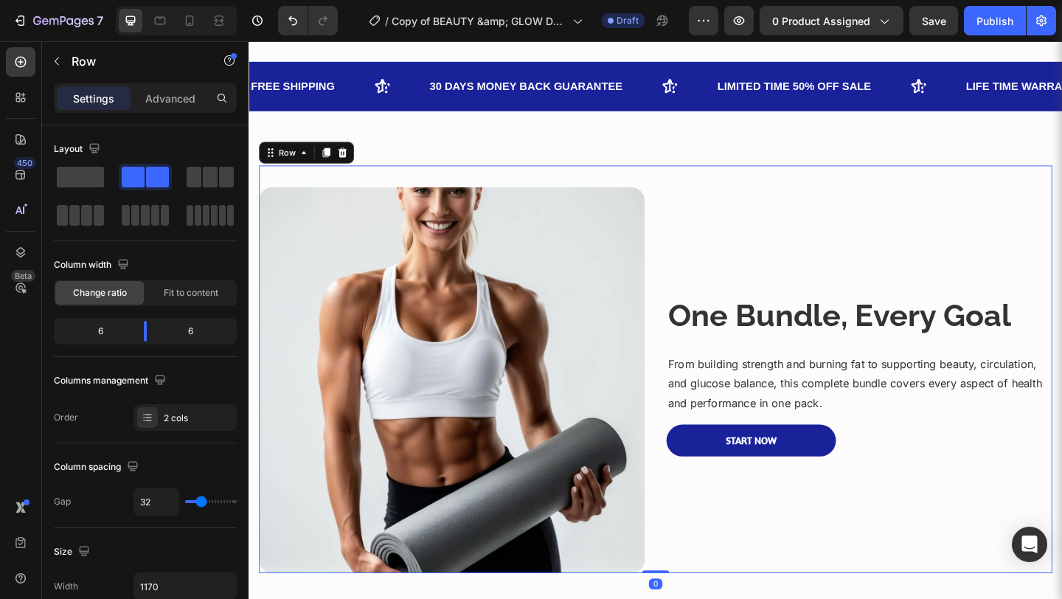
click at [832, 299] on div "One Bundle, Every Goal Heading From building strength and burning fat to suppor…" at bounding box center [912, 409] width 419 height 419
click at [529, 299] on img at bounding box center [469, 409] width 419 height 419
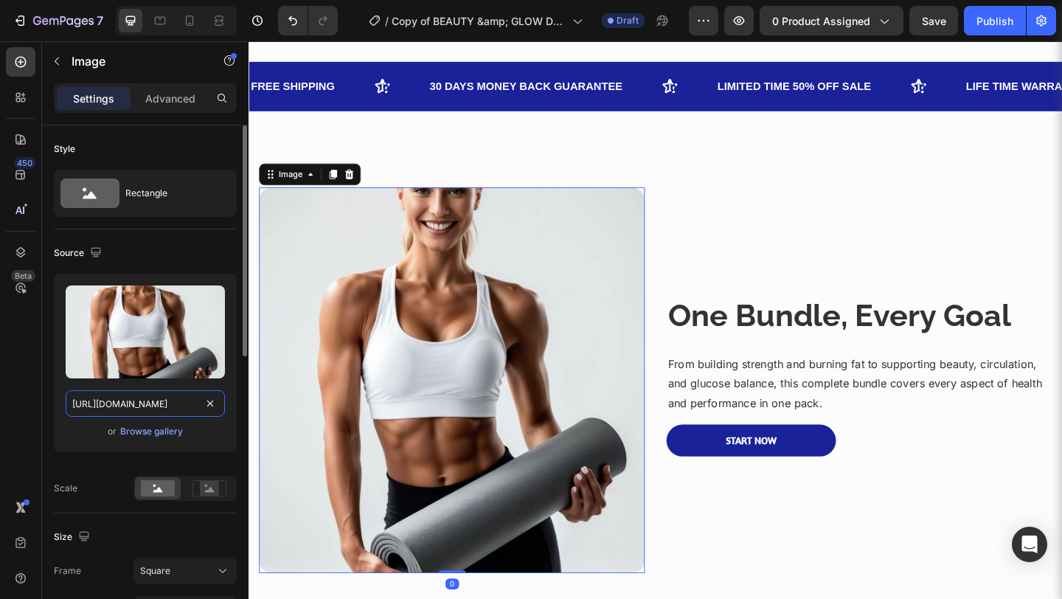
click at [111, 400] on input "https://i.pinimg.com/1200x/5b/b6/c7/5bb6c724bfe3789a78d47c914dc723fe.jpg" at bounding box center [145, 403] width 159 height 27
paste input "736x/bd/38/98/bd3898d74af60f593d9426f82655a9f3"
type input "https://i.pinimg.com/736x/bd/38/98/bd3898d74af60f593d9426f82655a9f3.jpg"
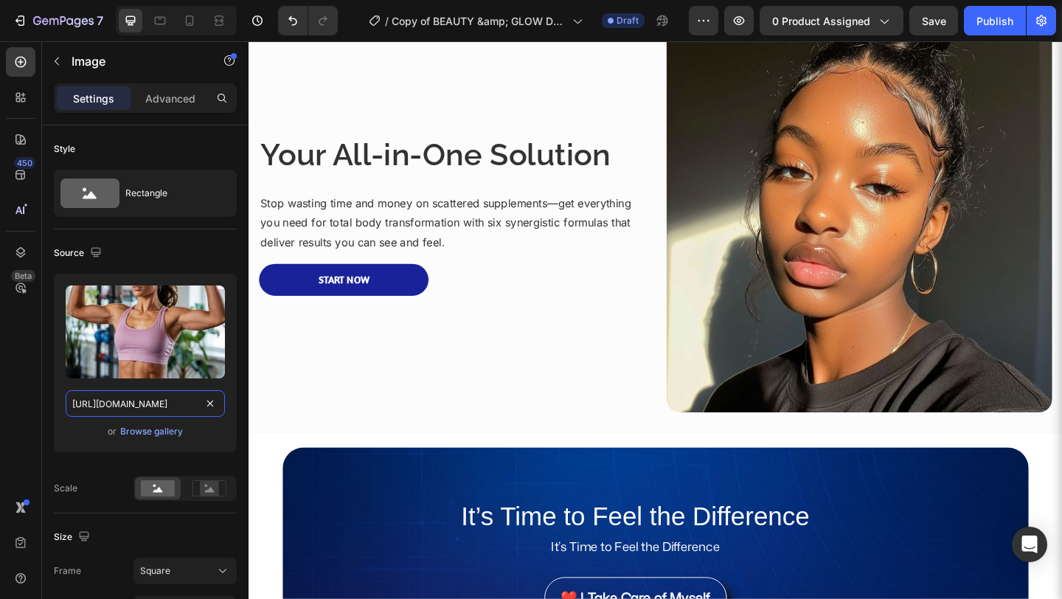
scroll to position [1778, 0]
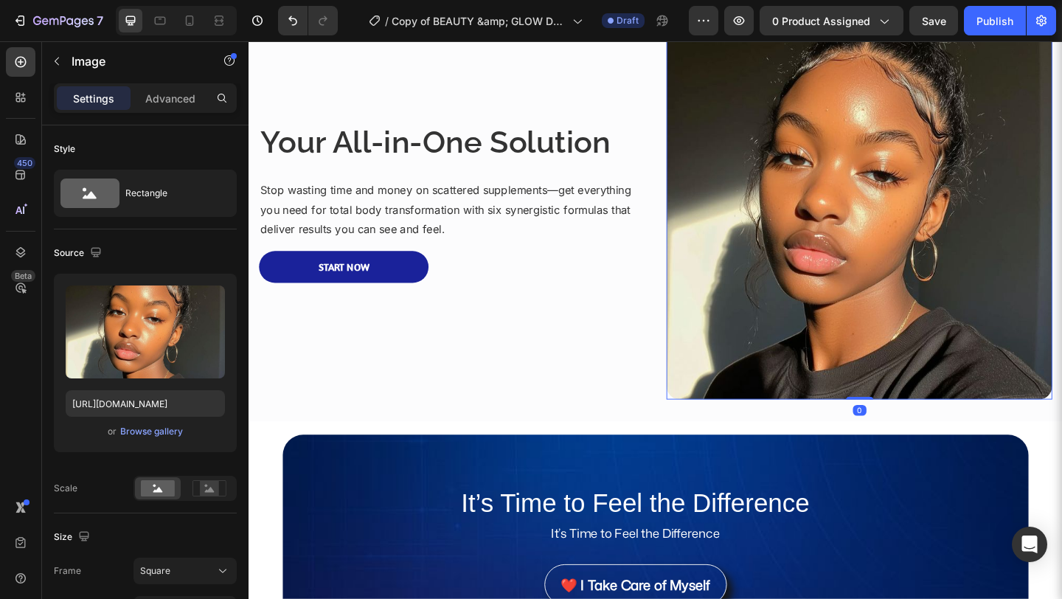
click at [832, 327] on img at bounding box center [912, 220] width 419 height 419
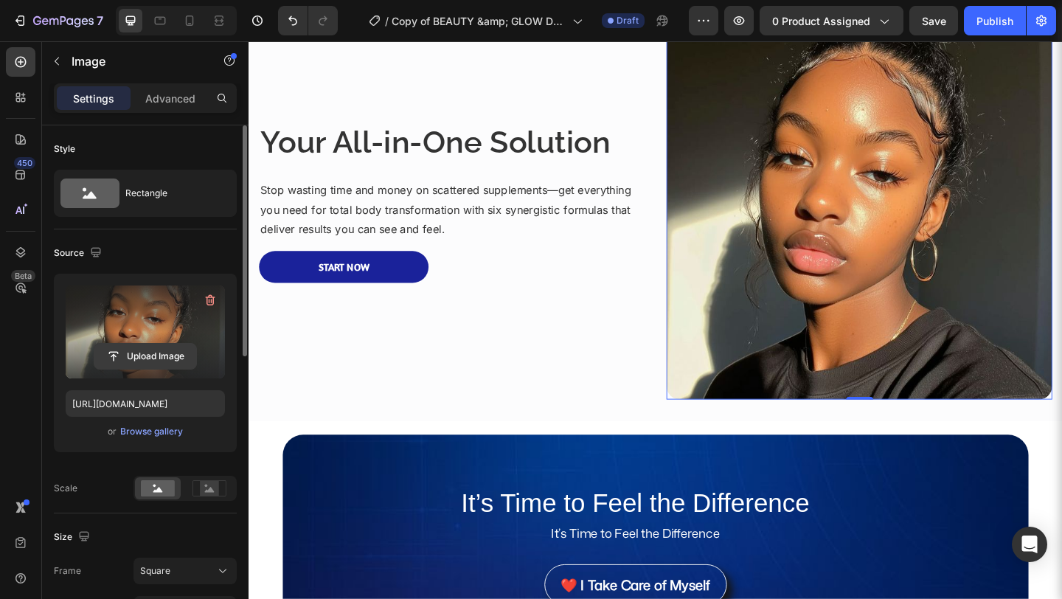
click at [132, 358] on input "file" at bounding box center [145, 356] width 102 height 25
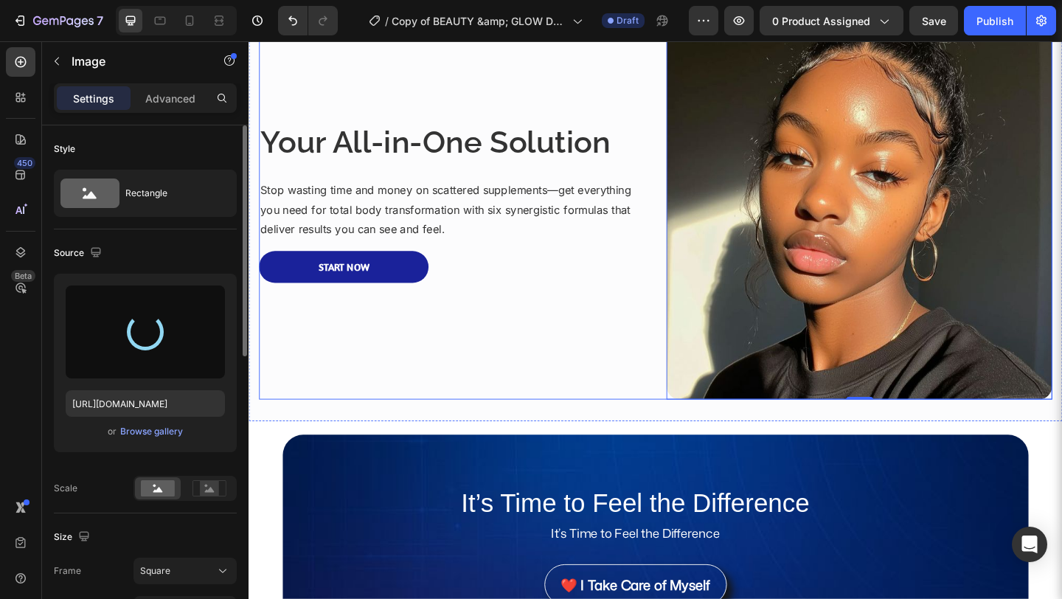
type input "https://cdn.shopify.com/s/files/1/0582/9115/9120/files/gempages_581569419205935…"
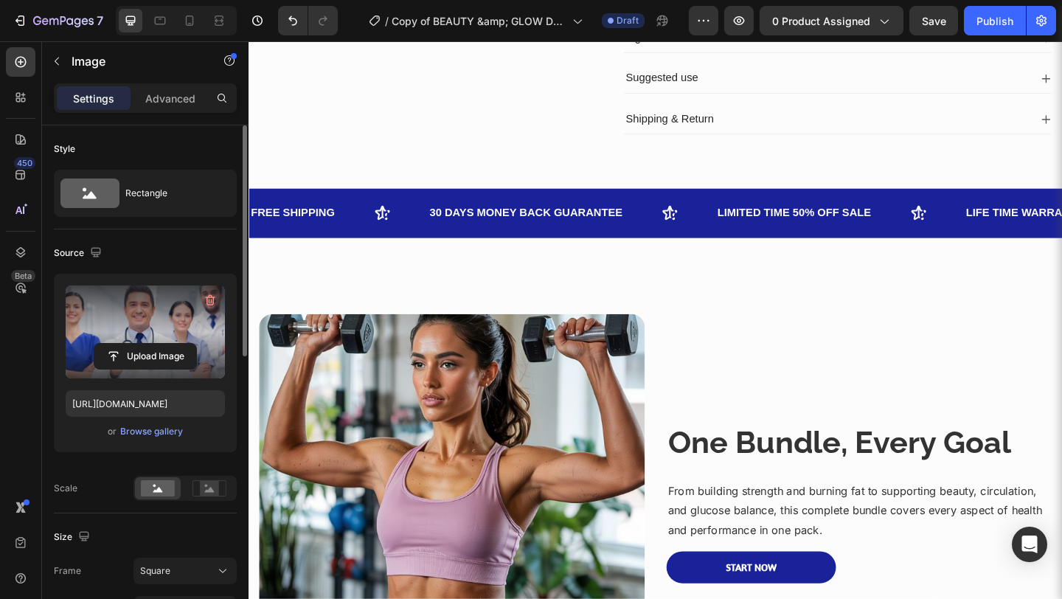
scroll to position [486, 0]
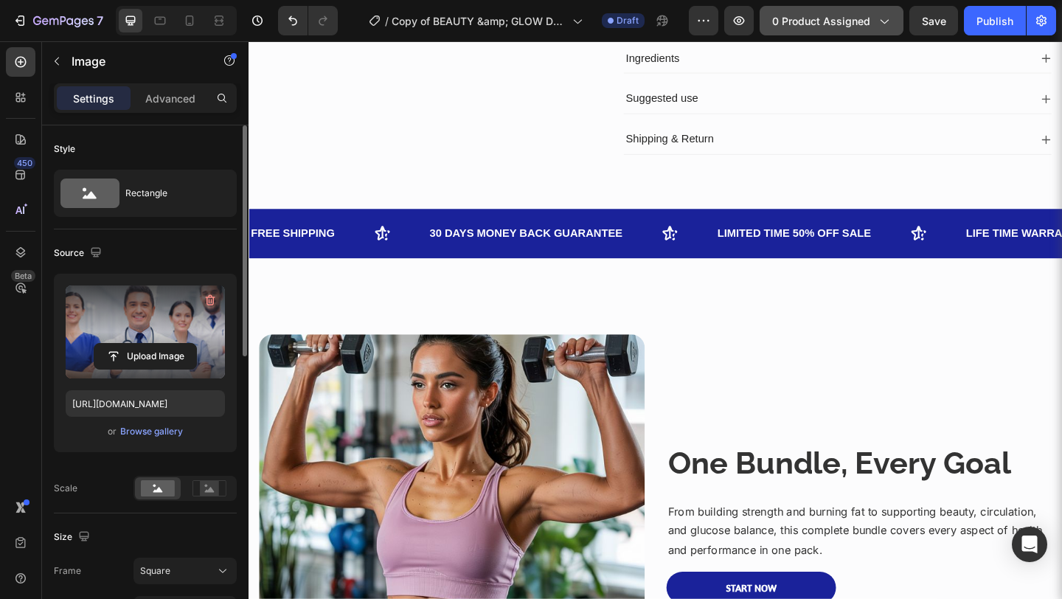
click at [868, 26] on span "0 product assigned" at bounding box center [821, 20] width 98 height 15
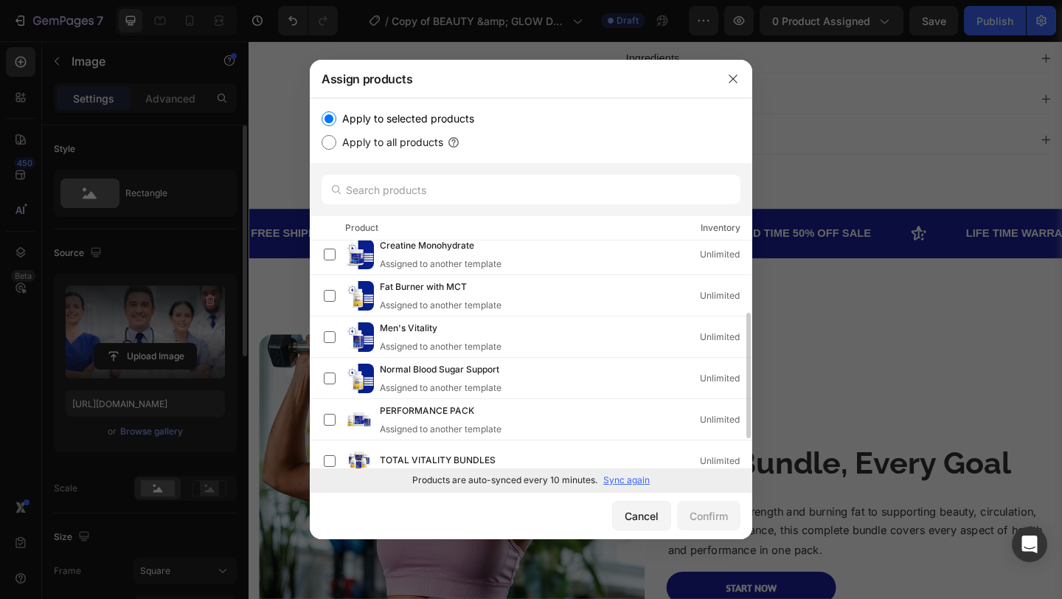
scroll to position [185, 0]
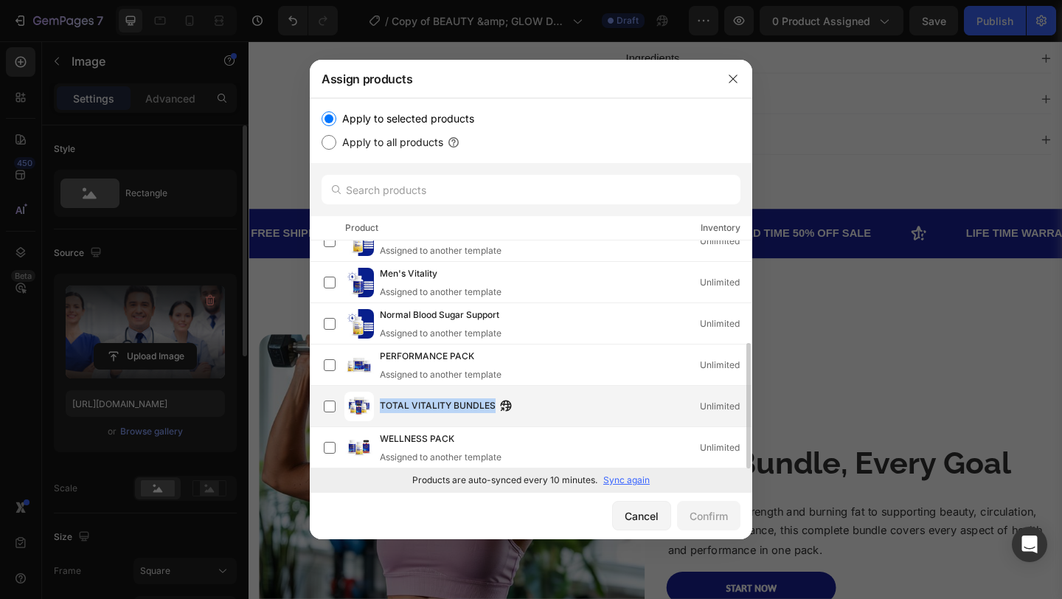
drag, startPoint x: 380, startPoint y: 405, endPoint x: 487, endPoint y: 418, distance: 108.5
click at [487, 418] on div "TOTAL VITALITY BUNDLES Unlimited" at bounding box center [538, 405] width 428 height 29
copy span "TOTAL VITALITY BUNDLES"
click at [690, 510] on div "Confirm" at bounding box center [708, 515] width 38 height 15
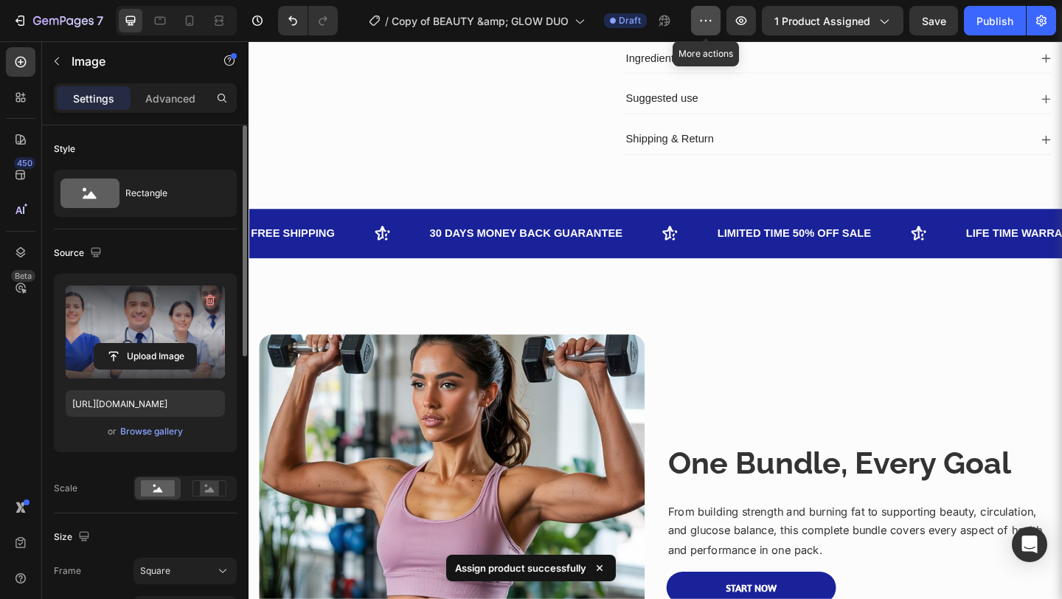
click at [709, 27] on icon "button" at bounding box center [705, 20] width 15 height 15
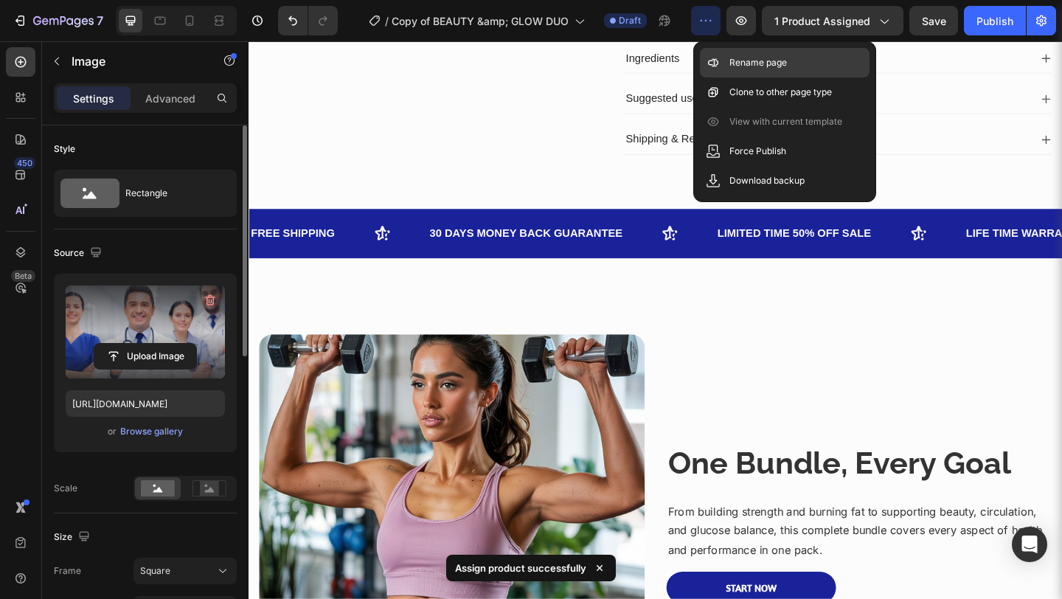
click at [720, 77] on div "Rename page" at bounding box center [785, 91] width 170 height 29
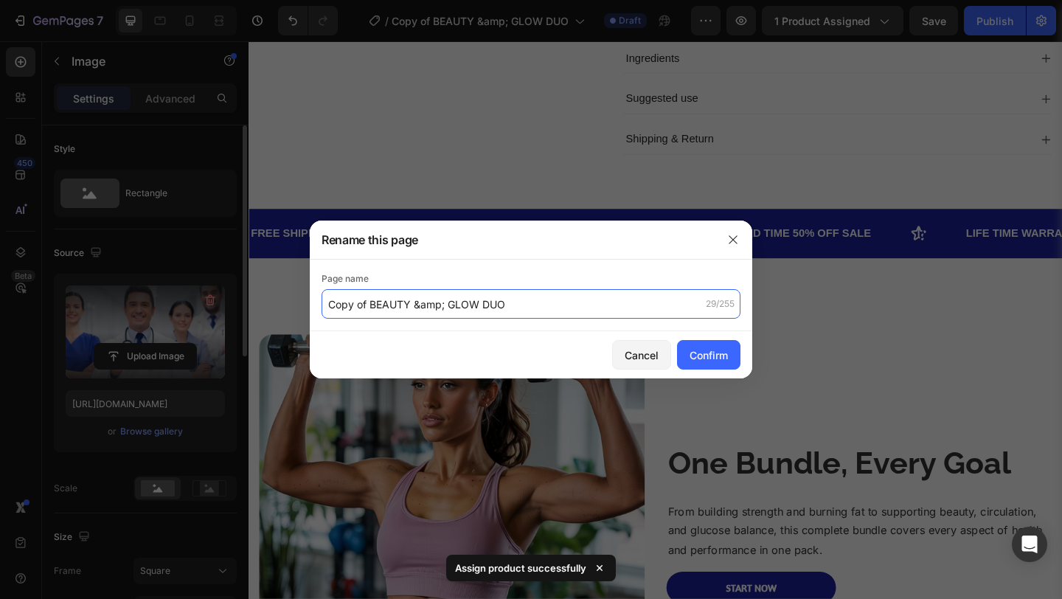
click at [516, 305] on input "Copy of BEAUTY &amp; GLOW DUO" at bounding box center [530, 303] width 419 height 29
paste input "TOTAL VITALITY BUNDLES"
type input "TOTAL VITALITY BUNDLES"
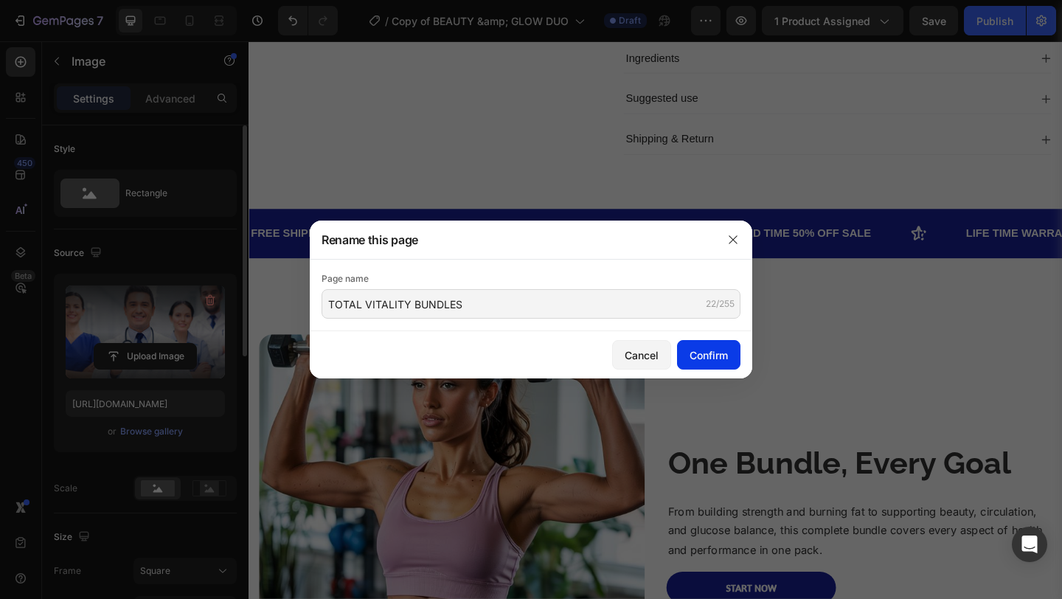
click at [702, 349] on div "Confirm" at bounding box center [708, 354] width 38 height 15
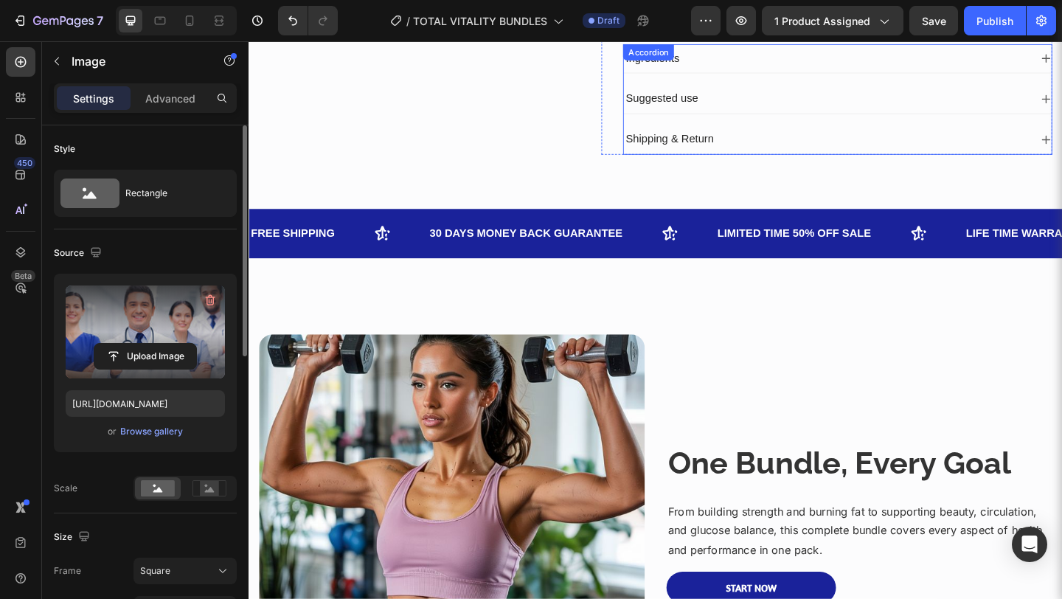
scroll to position [0, 0]
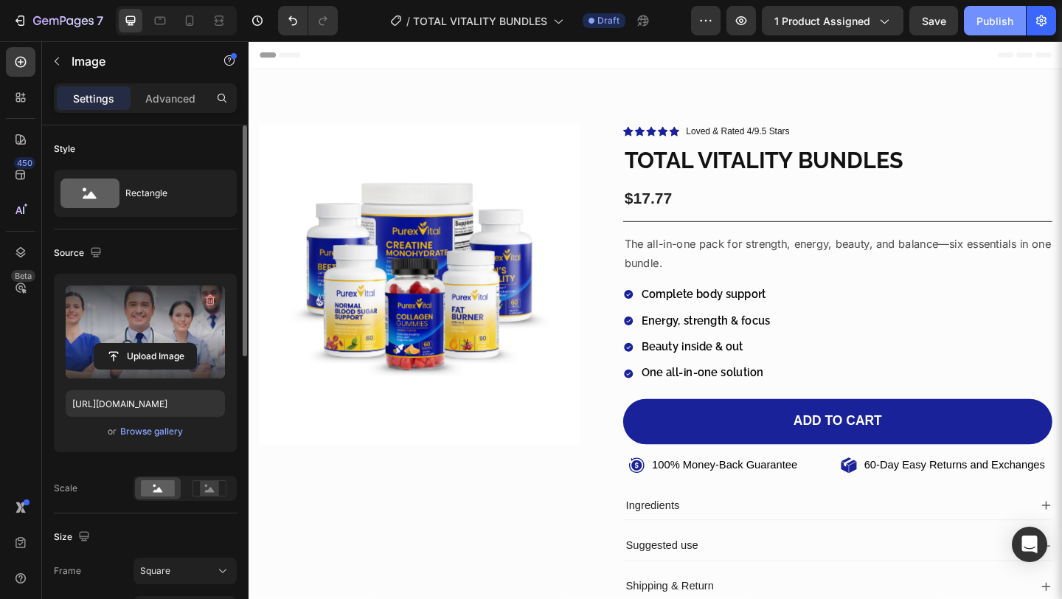
click at [981, 29] on button "Publish" at bounding box center [995, 20] width 62 height 29
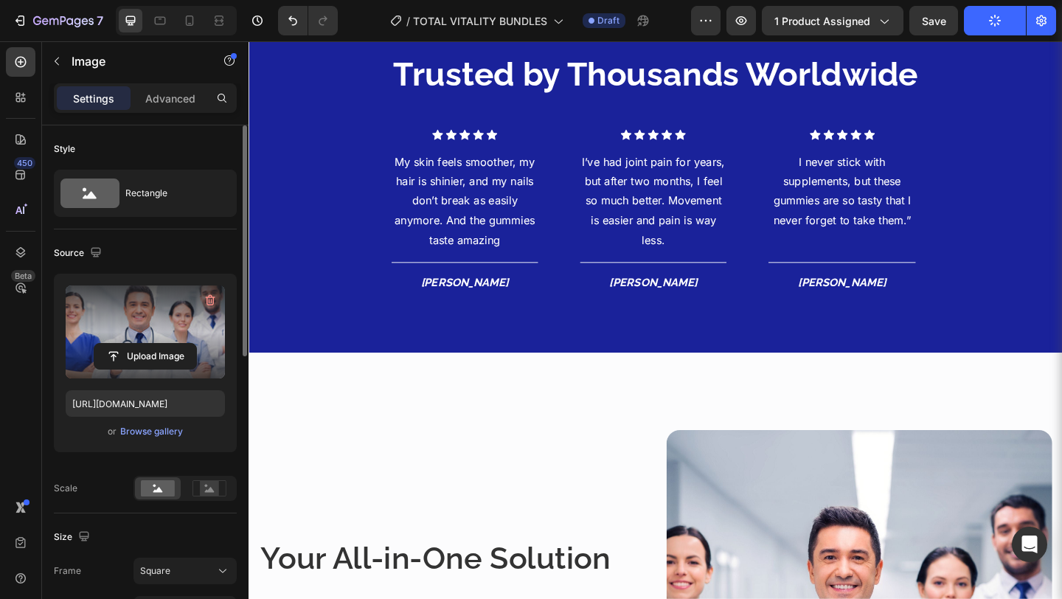
scroll to position [1309, 0]
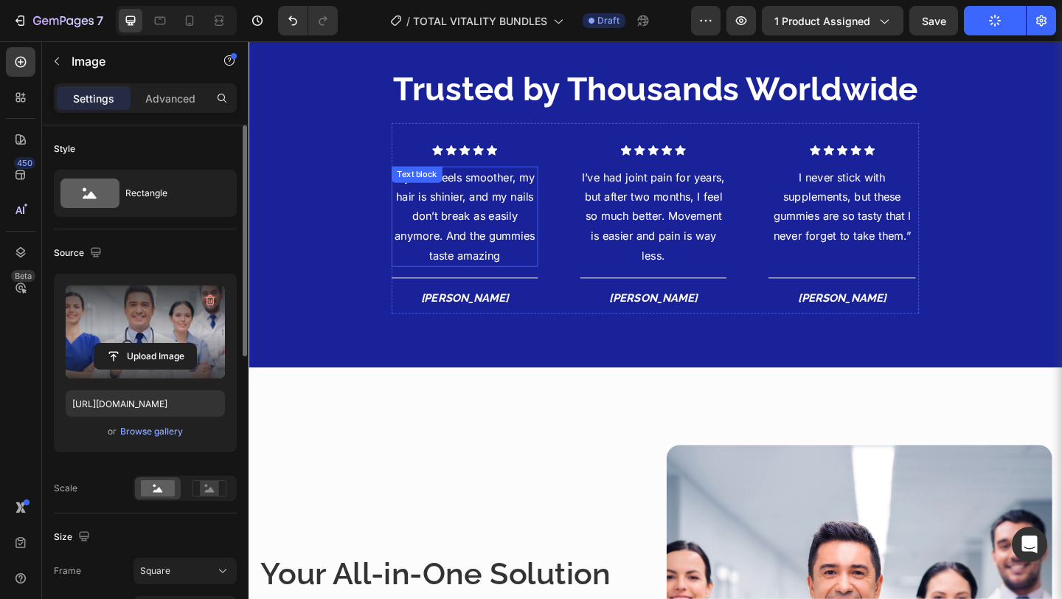
click at [426, 215] on p "My skin feels smoother, my hair is shinier, and my nails don’t break as easily …" at bounding box center [483, 231] width 156 height 106
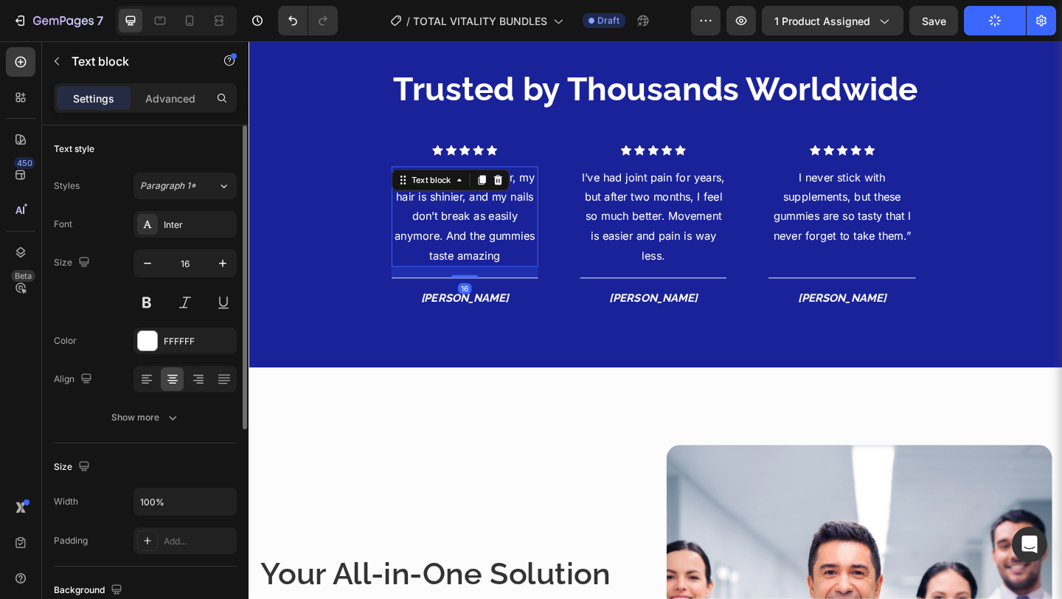
click at [426, 215] on p "My skin feels smoother, my hair is shinier, and my nails don’t break as easily …" at bounding box center [483, 231] width 156 height 106
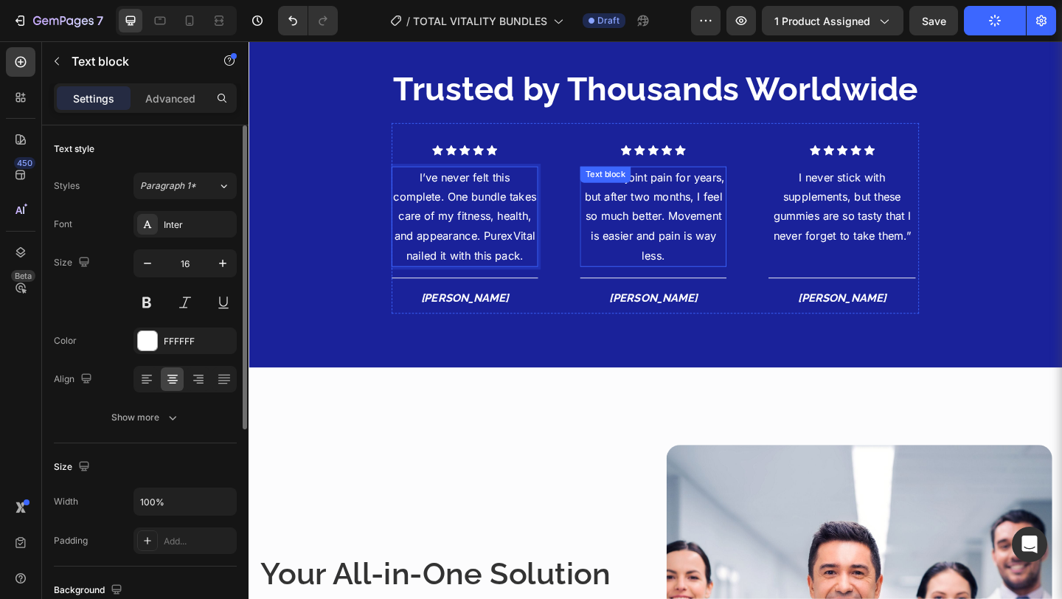
click at [642, 220] on p "I’ve had joint pain for years, but after two months, I feel so much better. Mov…" at bounding box center [688, 231] width 156 height 106
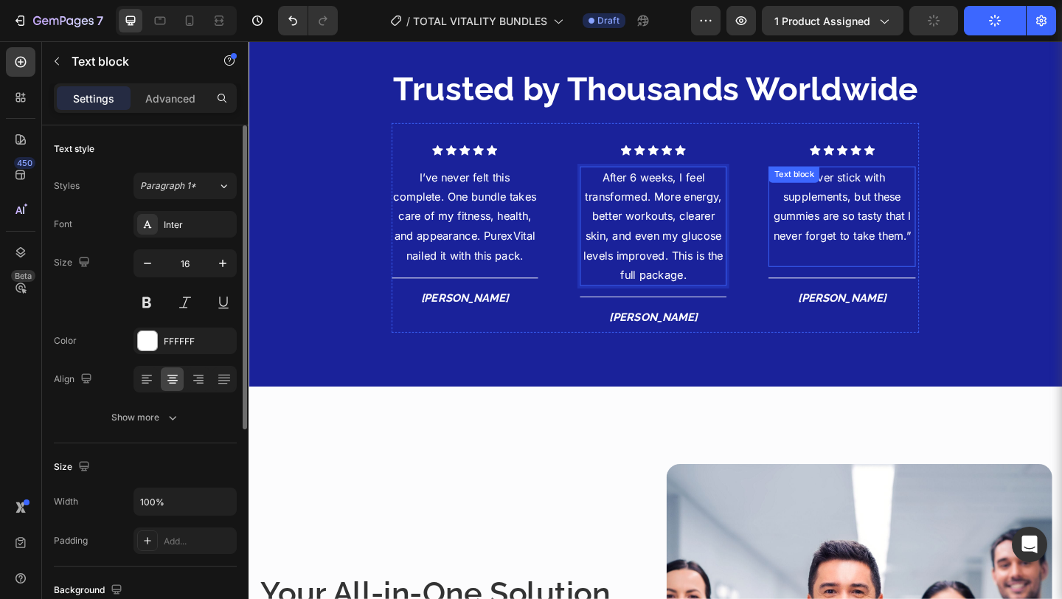
click at [874, 253] on p "I never stick with supplements, but these gummies are so tasty that I never for…" at bounding box center [893, 220] width 156 height 85
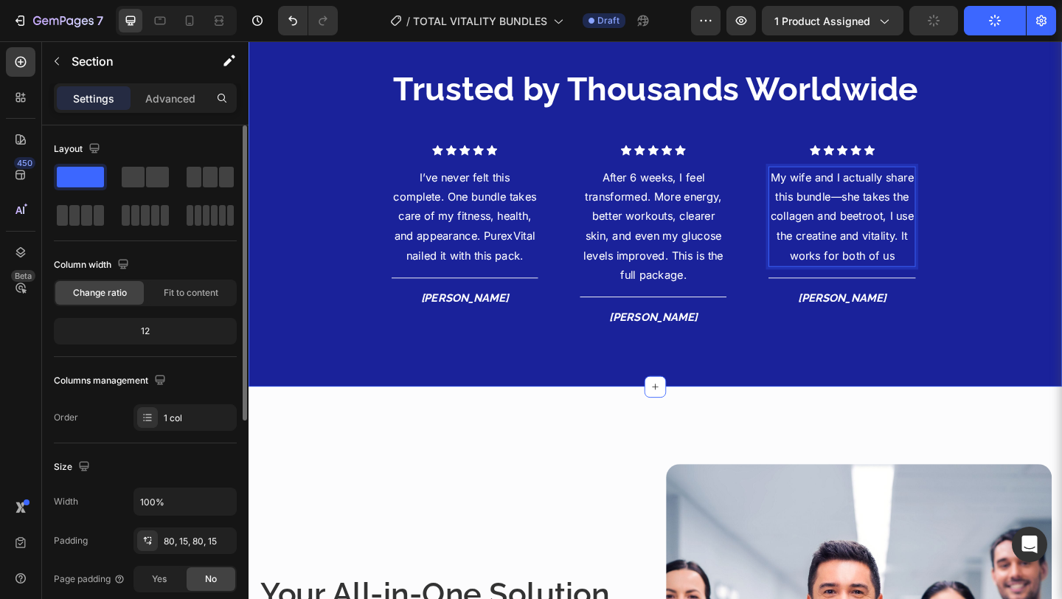
click at [564, 374] on div "Trusted by Thousands Worldwide Heading Icon Icon Icon Icon Icon Icon List Hoz I…" at bounding box center [690, 213] width 885 height 407
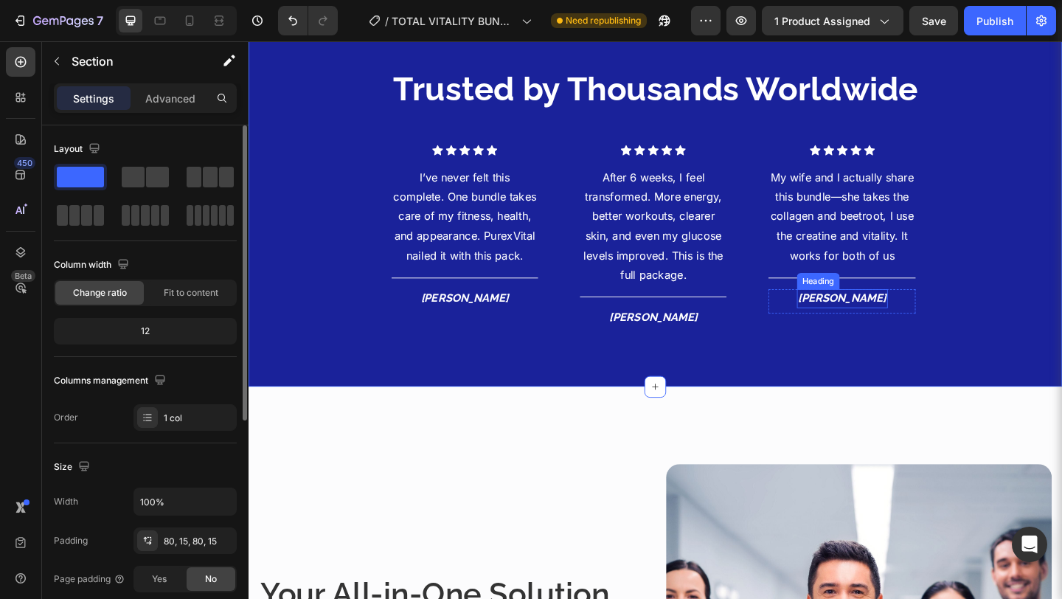
click at [903, 319] on icon "[PERSON_NAME]" at bounding box center [894, 320] width 96 height 14
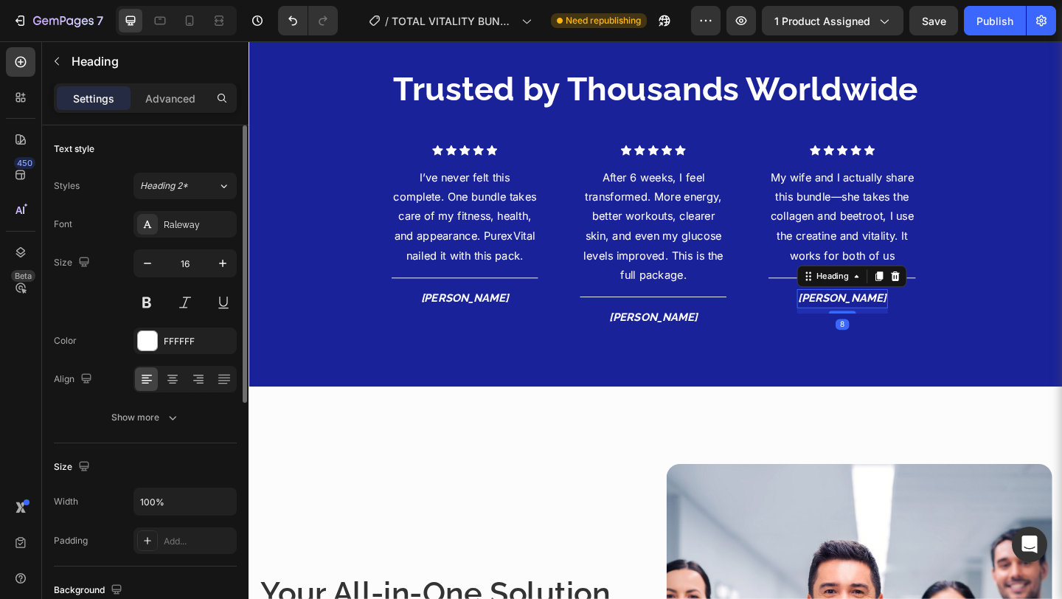
click at [903, 319] on icon "[PERSON_NAME]" at bounding box center [894, 320] width 96 height 14
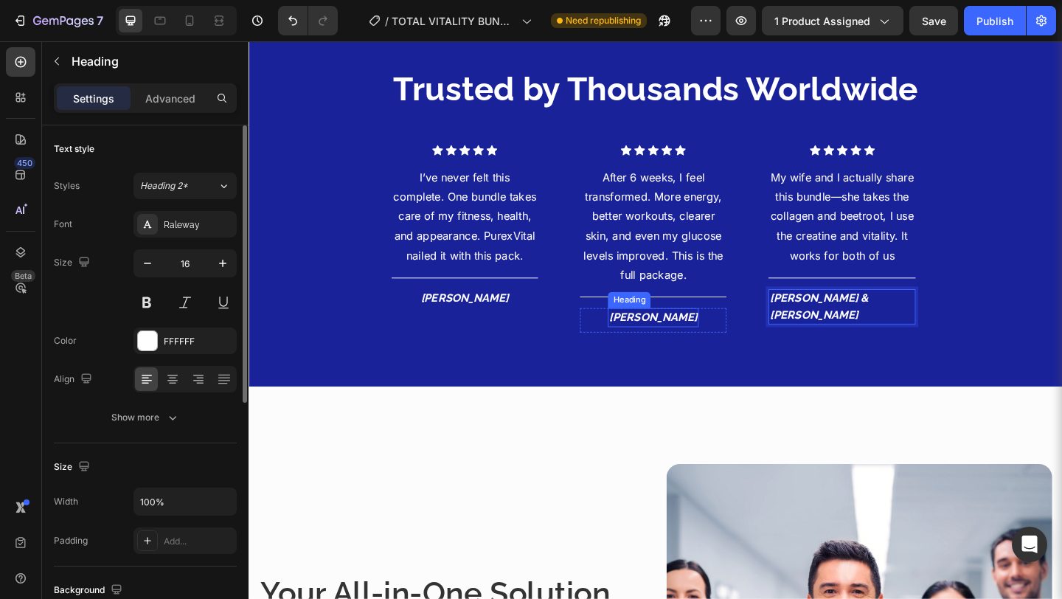
click at [677, 345] on icon "[PERSON_NAME]" at bounding box center [689, 341] width 96 height 14
click at [486, 318] on icon "[PERSON_NAME]" at bounding box center [484, 320] width 96 height 14
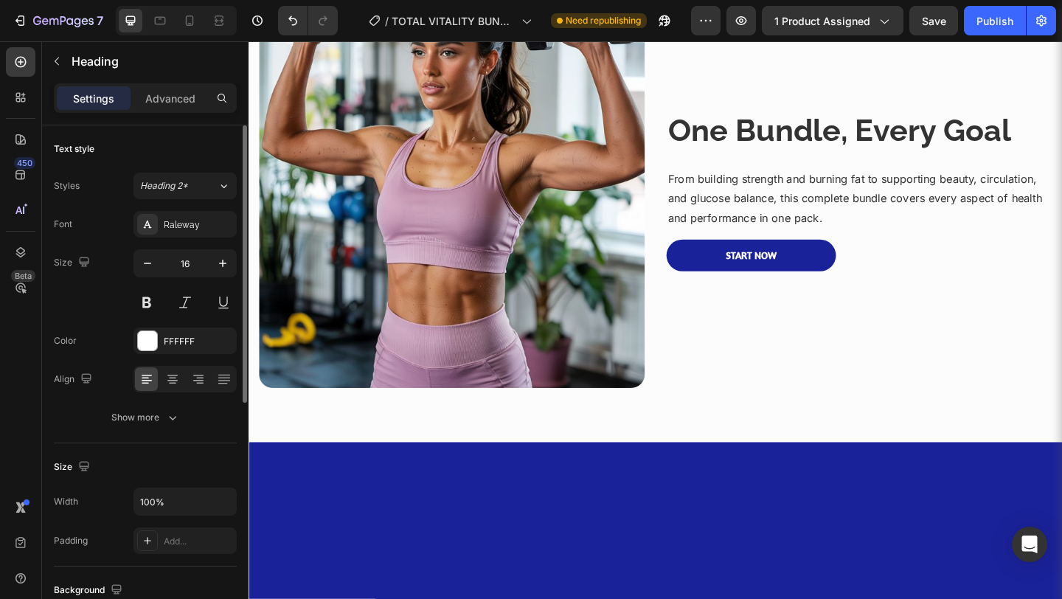
scroll to position [0, 0]
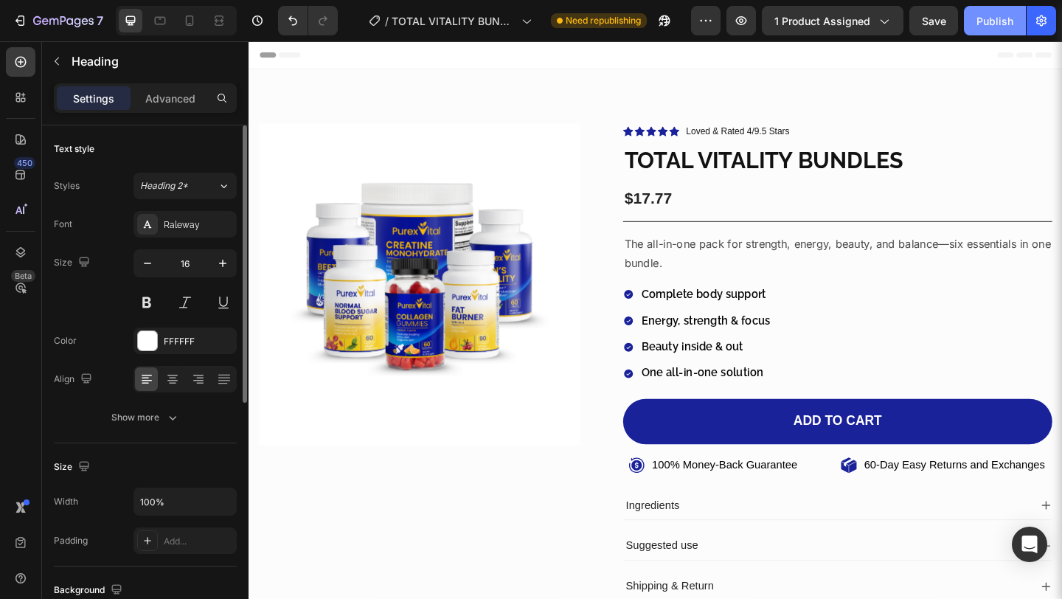
click at [992, 24] on div "Publish" at bounding box center [994, 20] width 37 height 15
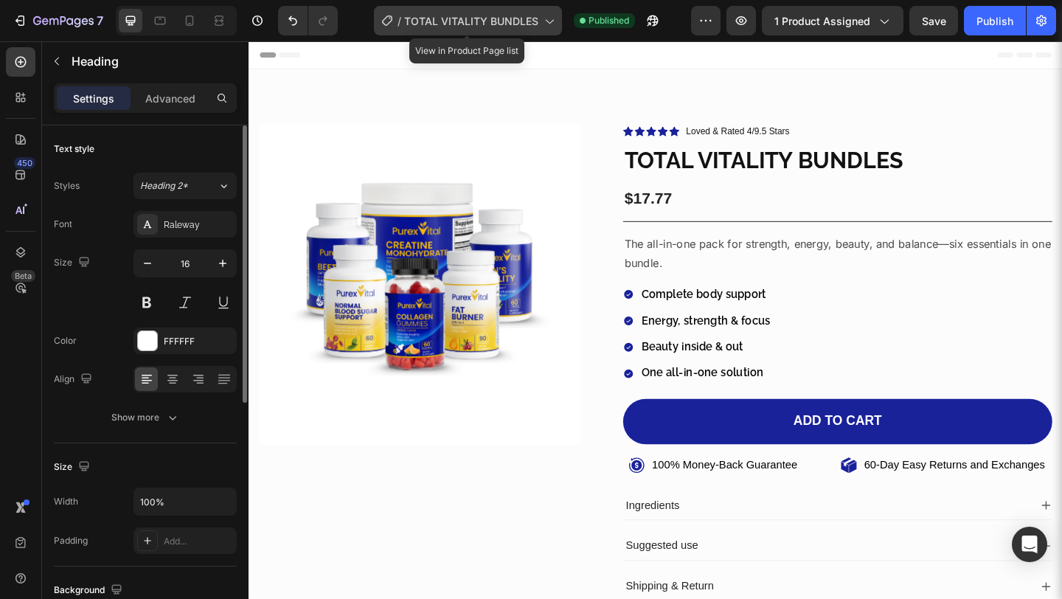
click at [530, 21] on span "TOTAL VITALITY BUNDLES" at bounding box center [471, 20] width 134 height 15
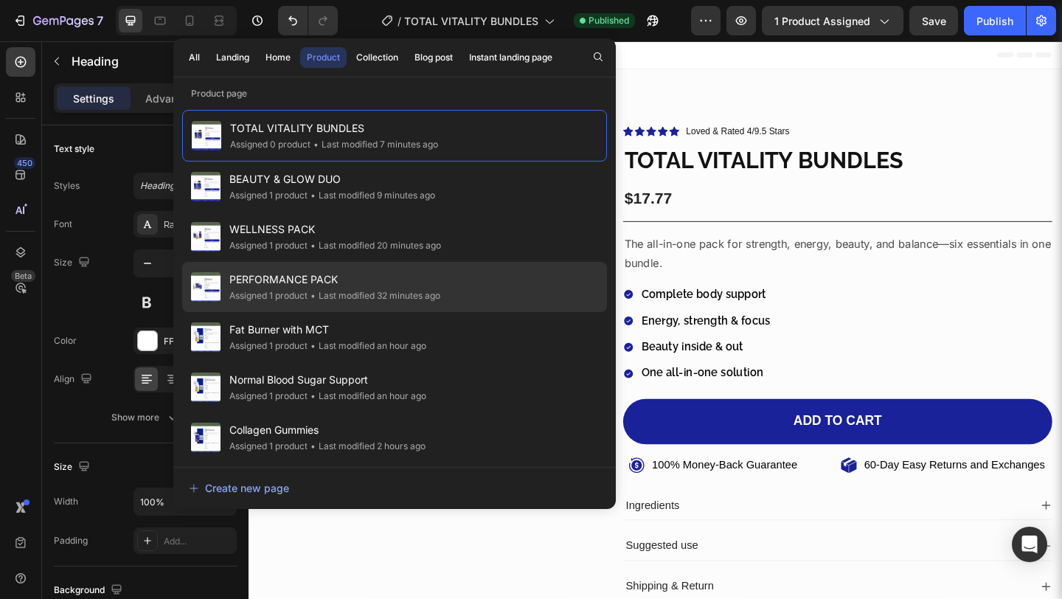
click at [372, 288] on span "PERFORMANCE PACK" at bounding box center [334, 280] width 211 height 18
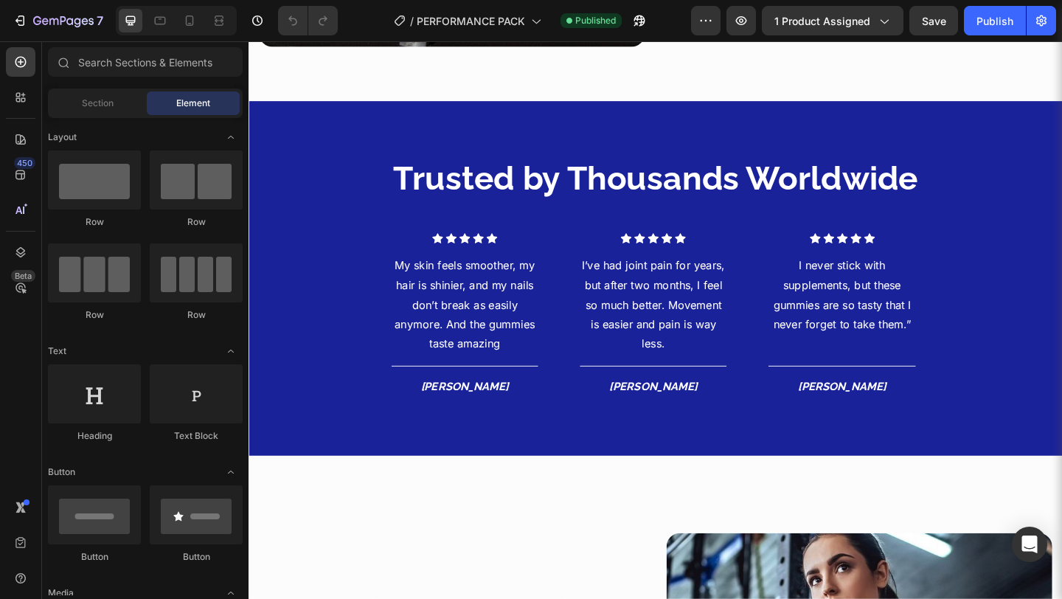
scroll to position [1210, 0]
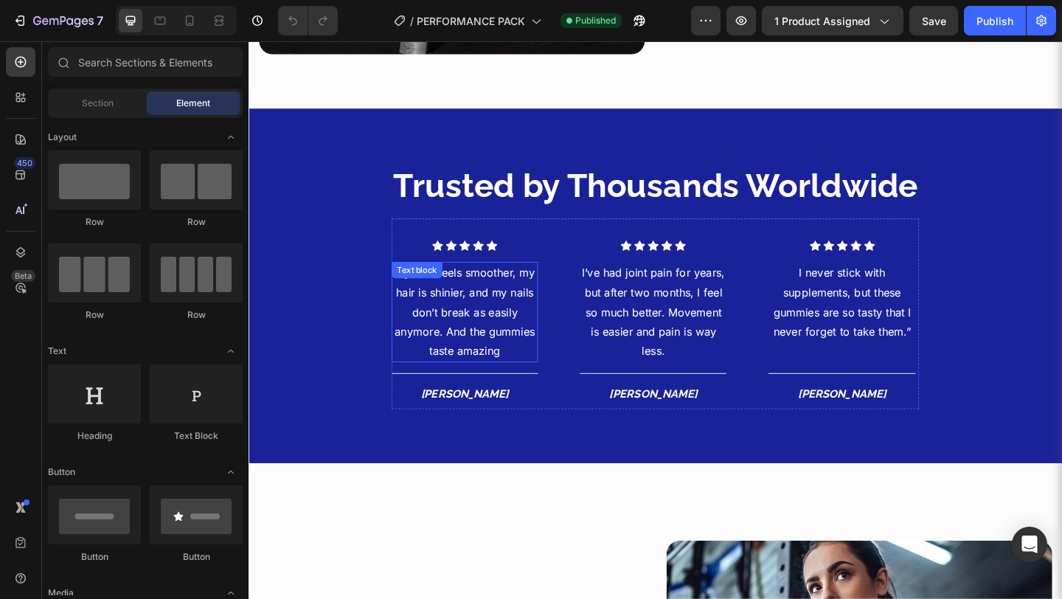
click at [515, 327] on p "My skin feels smoother, my hair is shinier, and my nails don’t break as easily …" at bounding box center [483, 335] width 156 height 106
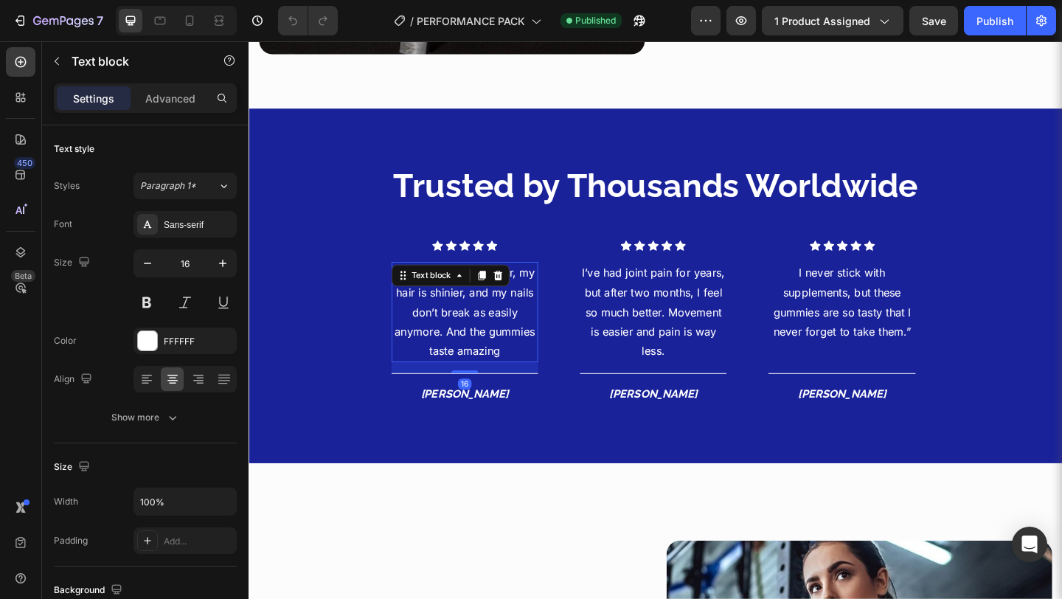
click at [515, 327] on p "My skin feels smoother, my hair is shinier, and my nails don’t break as easily …" at bounding box center [483, 335] width 156 height 106
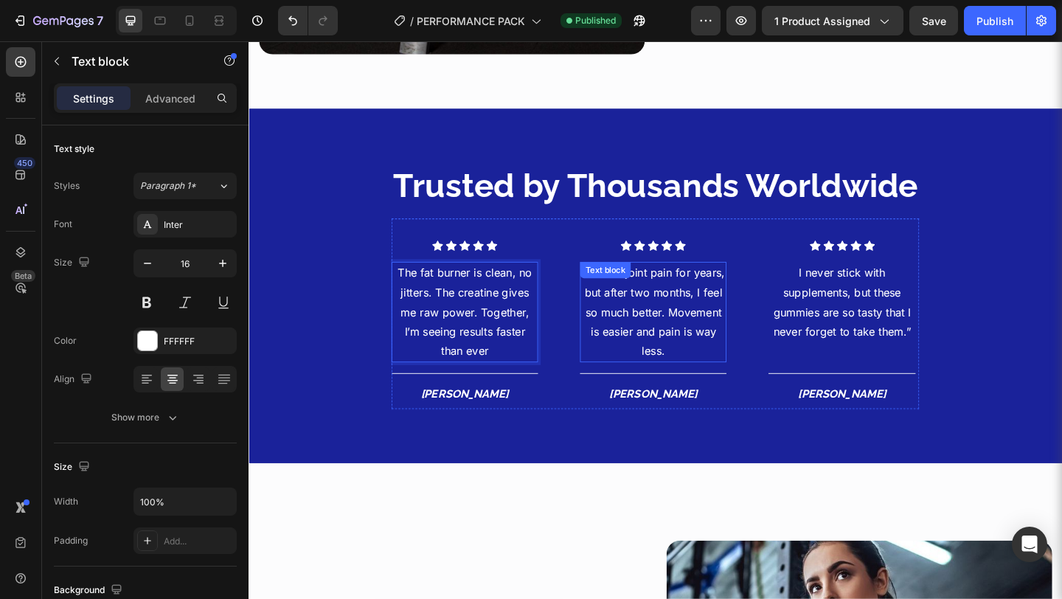
click at [629, 326] on p "I’ve had joint pain for years, but after two months, I feel so much better. Mov…" at bounding box center [688, 335] width 156 height 106
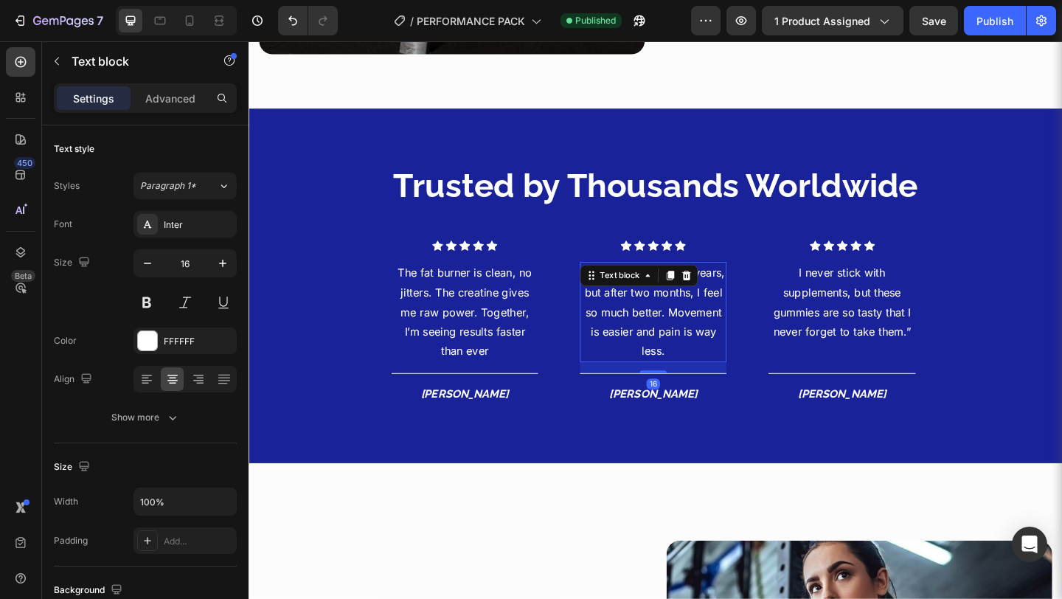
click at [629, 326] on p "I’ve had joint pain for years, but after two months, I feel so much better. Mov…" at bounding box center [688, 335] width 156 height 106
click at [629, 327] on p "I’ve had joint pain for years, but after two months, I feel so much better. Mov…" at bounding box center [688, 335] width 156 height 106
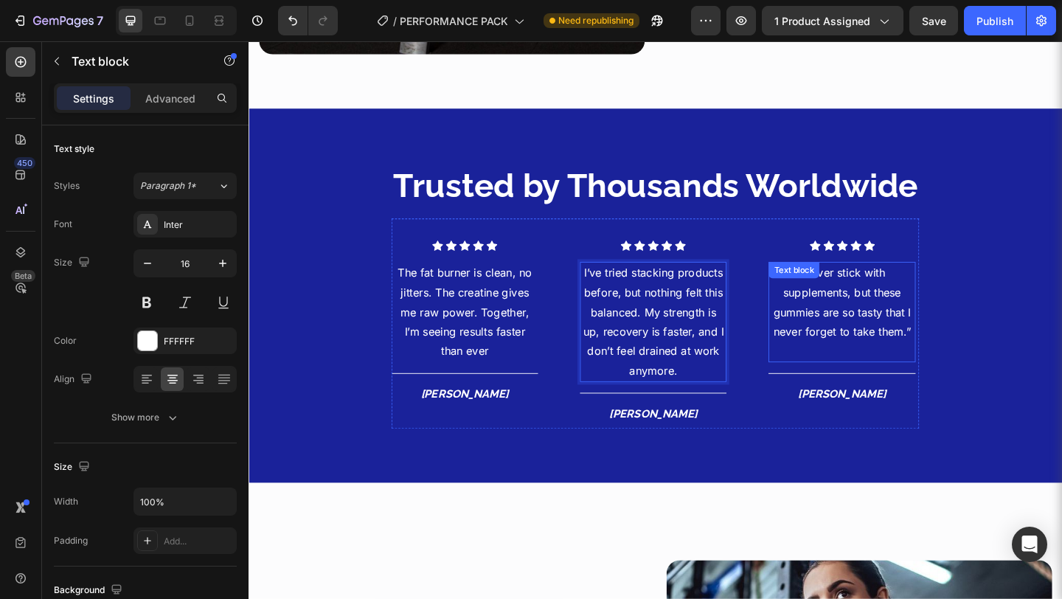
click at [908, 321] on p "I never stick with supplements, but these gummies are so tasty that I never for…" at bounding box center [893, 324] width 156 height 85
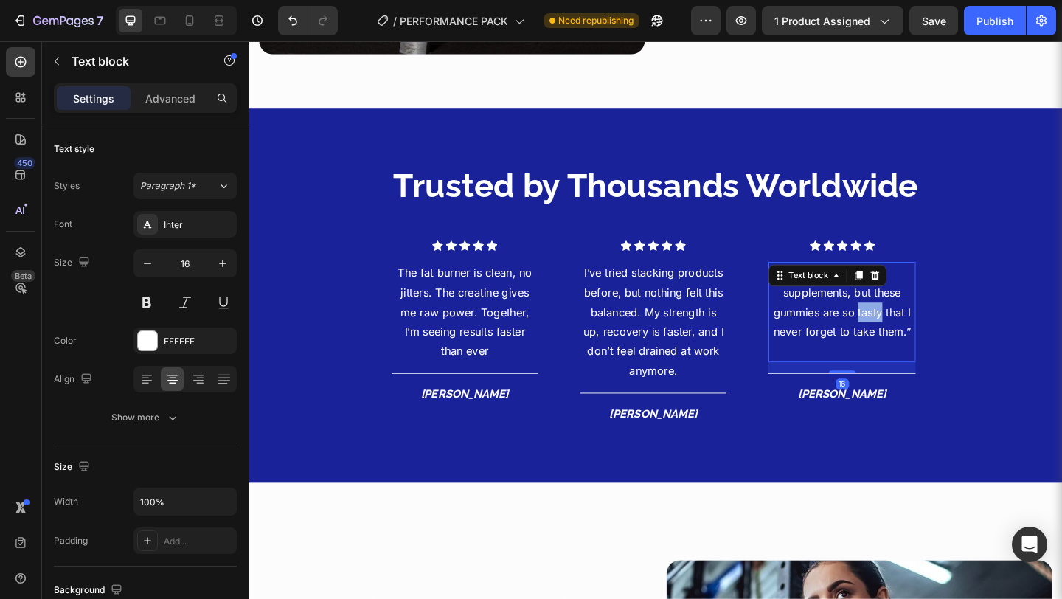
click at [908, 321] on p "I never stick with supplements, but these gummies are so tasty that I never for…" at bounding box center [893, 324] width 156 height 85
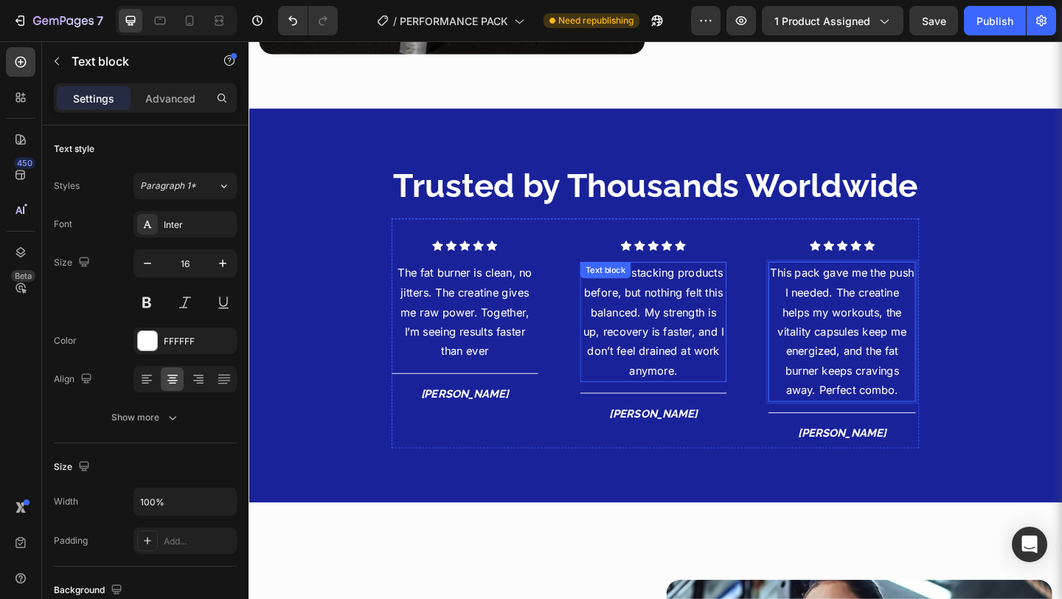
click at [730, 376] on p "I’ve tried stacking products before, but nothing felt this balanced. My strengt…" at bounding box center [688, 346] width 156 height 128
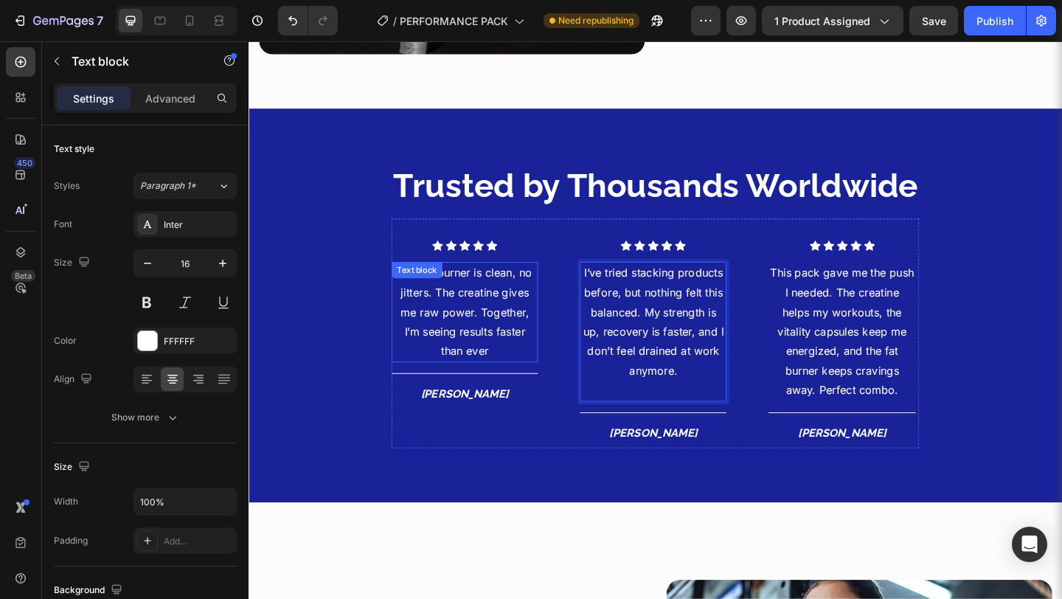
click at [537, 337] on p "The fat burner is clean, no jitters. The creatine gives me raw power. Together,…" at bounding box center [483, 335] width 156 height 106
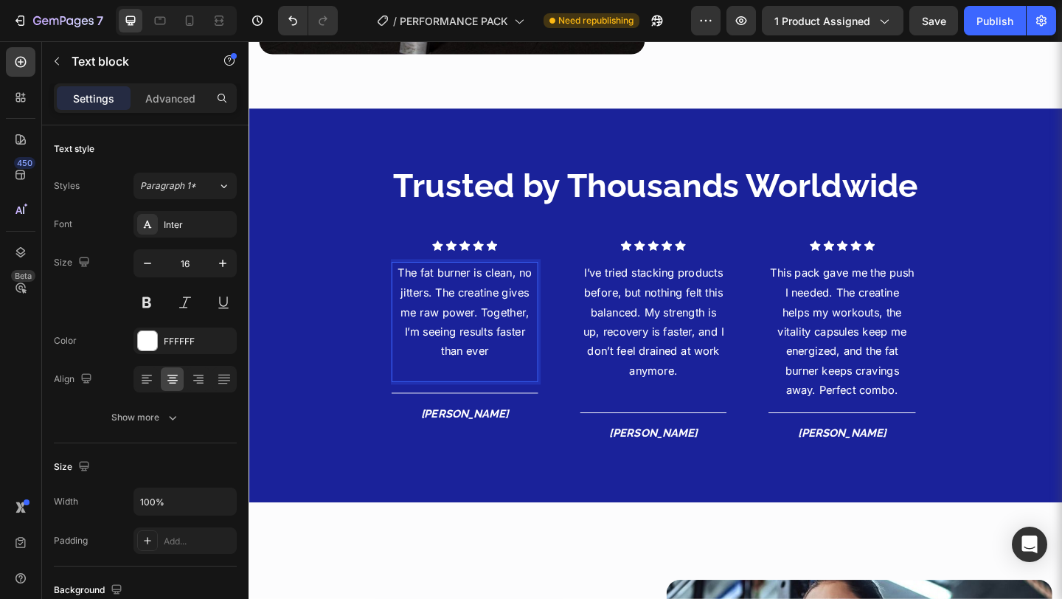
click at [406, 289] on p "The fat burner is clean, no jitters. The creatine gives me raw power. Together,…" at bounding box center [483, 335] width 156 height 106
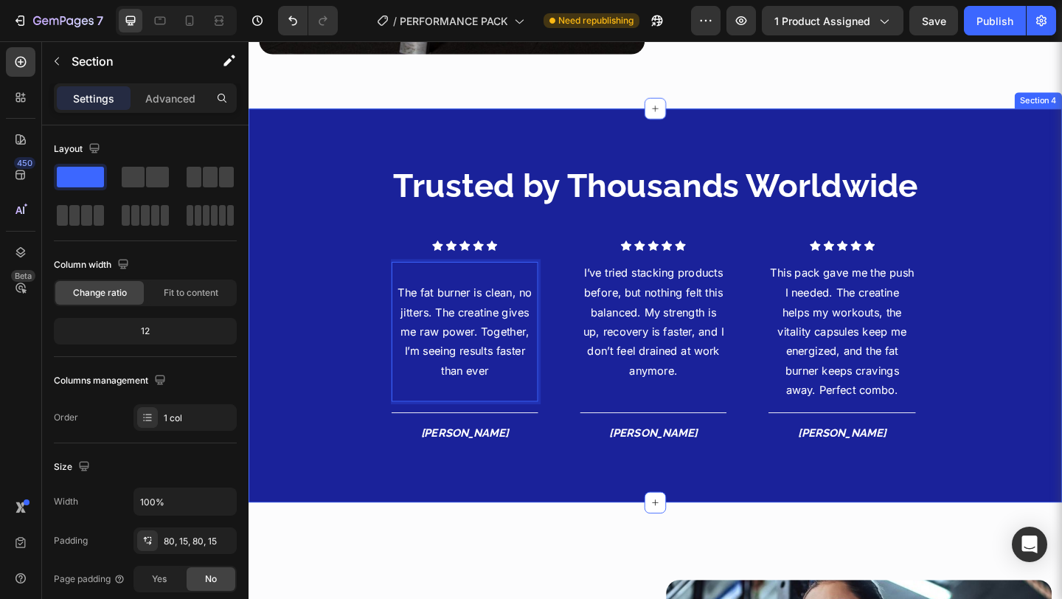
click at [314, 336] on div "Trusted by Thousands Worldwide Heading Icon Icon Icon Icon Icon Icon List Hoz T…" at bounding box center [691, 328] width 863 height 310
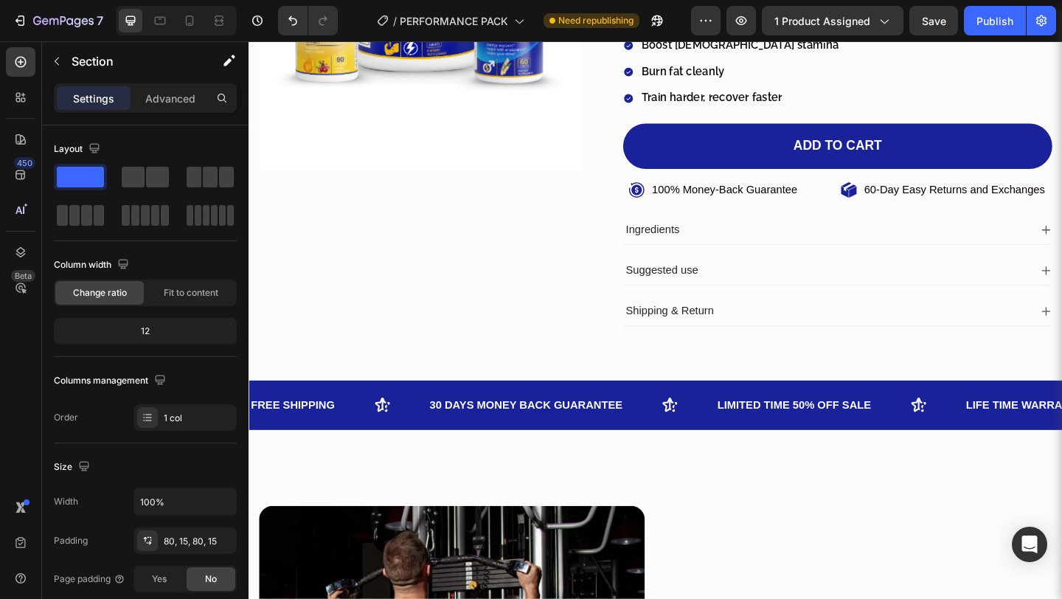
scroll to position [0, 0]
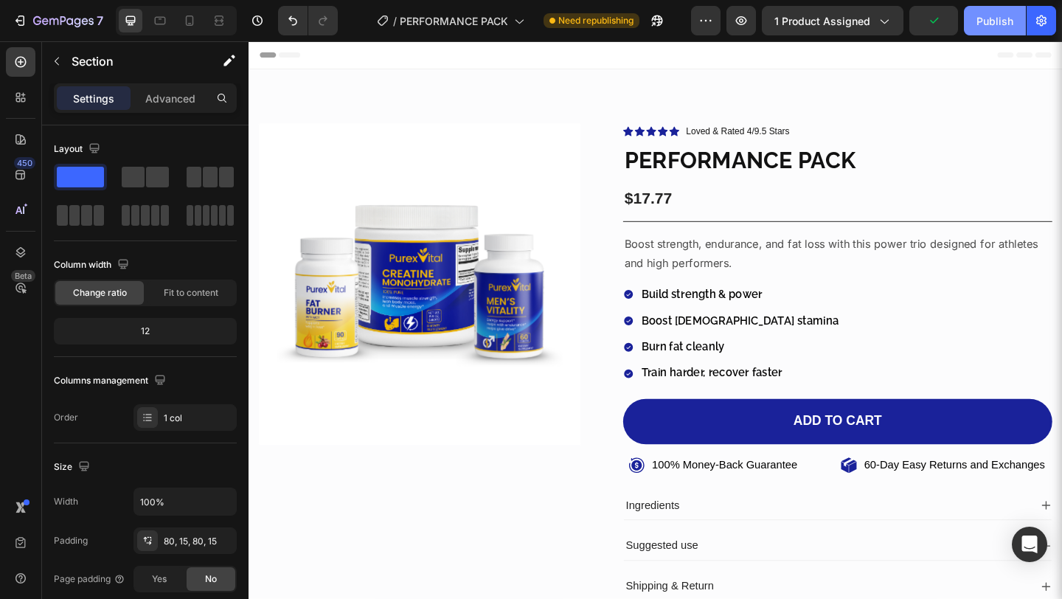
click at [987, 33] on button "Publish" at bounding box center [995, 20] width 62 height 29
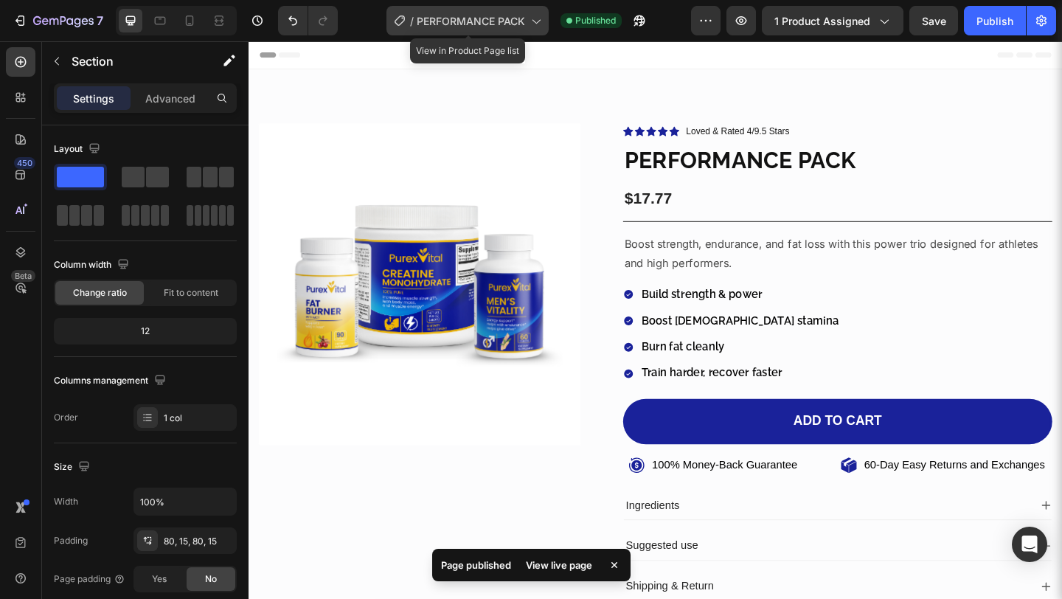
click at [497, 30] on div "/ PERFORMANCE PACK" at bounding box center [467, 20] width 162 height 29
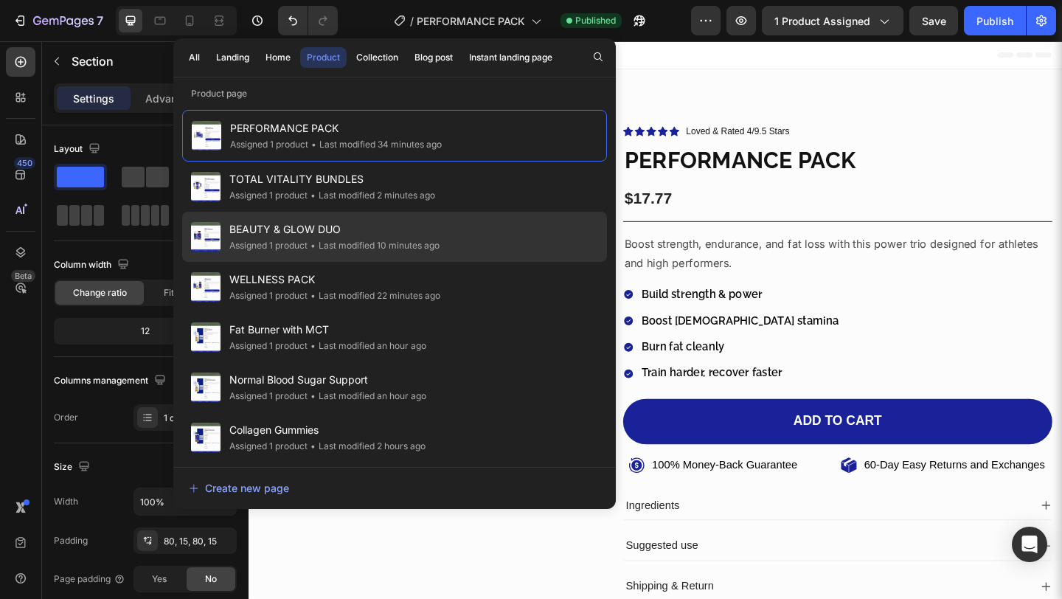
click at [391, 252] on div "• Last modified 10 minutes ago" at bounding box center [373, 245] width 132 height 15
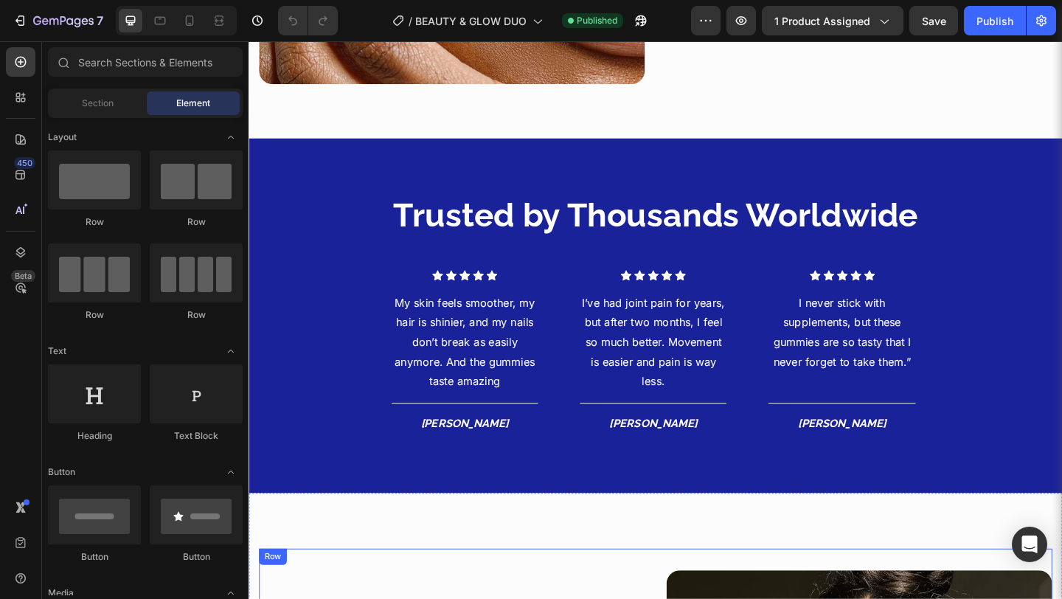
scroll to position [1144, 0]
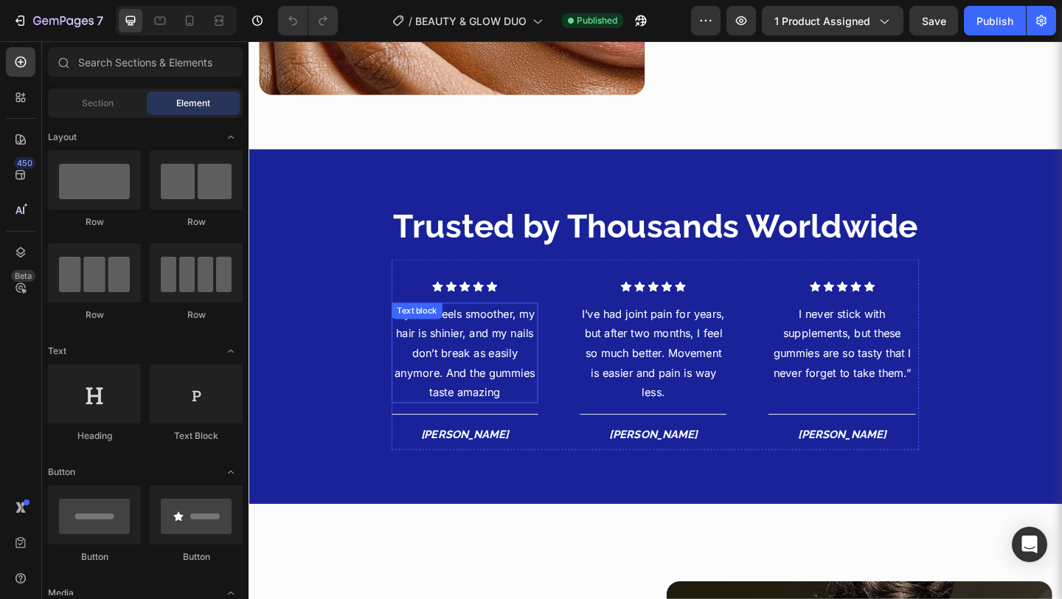
click at [470, 371] on p "My skin feels smoother, my hair is shinier, and my nails don’t break as easily …" at bounding box center [483, 380] width 156 height 106
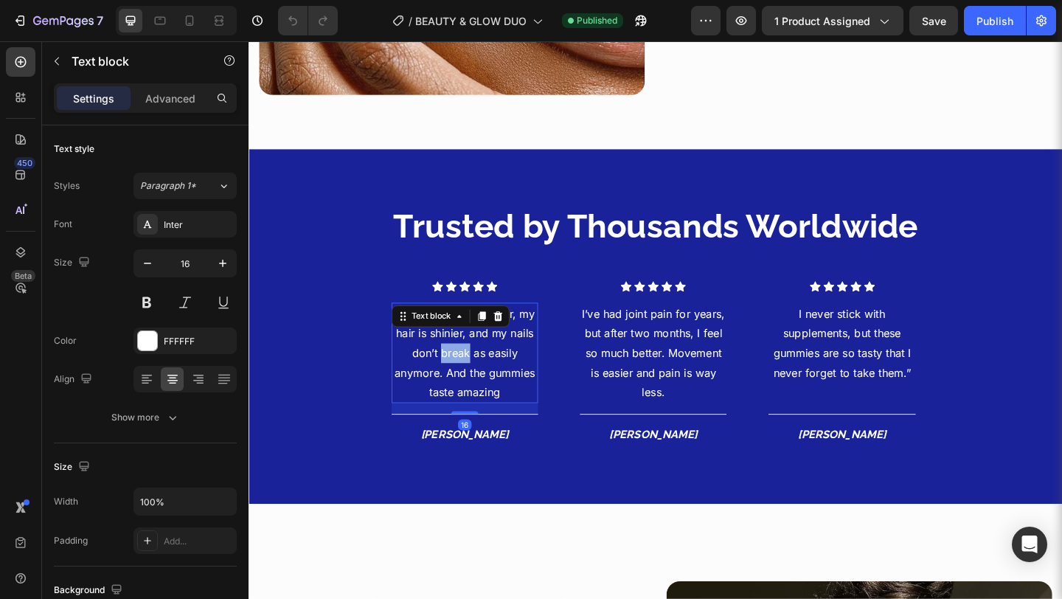
click at [470, 371] on p "My skin feels smoother, my hair is shinier, and my nails don’t break as easily …" at bounding box center [483, 380] width 156 height 106
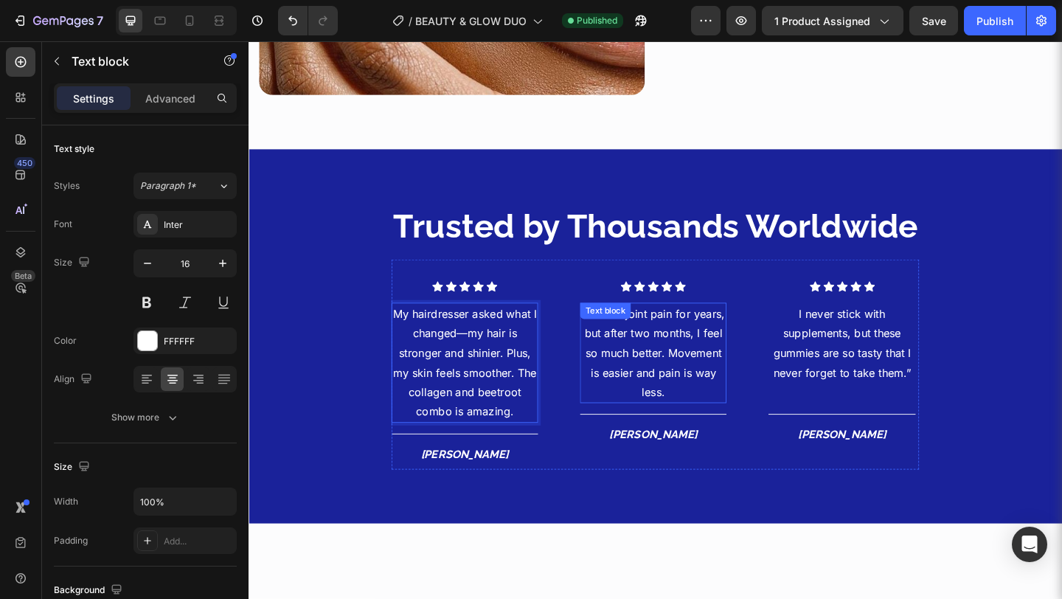
click at [668, 369] on p "I’ve had joint pain for years, but after two months, I feel so much better. Mov…" at bounding box center [688, 380] width 156 height 106
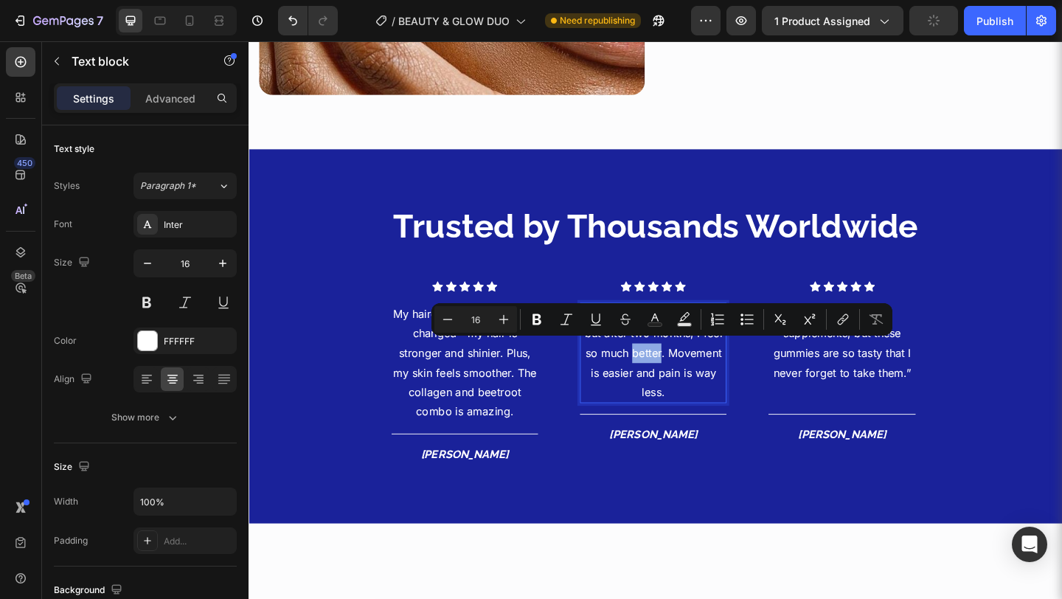
click at [668, 369] on p "I’ve had joint pain for years, but after two months, I feel so much better. Mov…" at bounding box center [688, 380] width 156 height 106
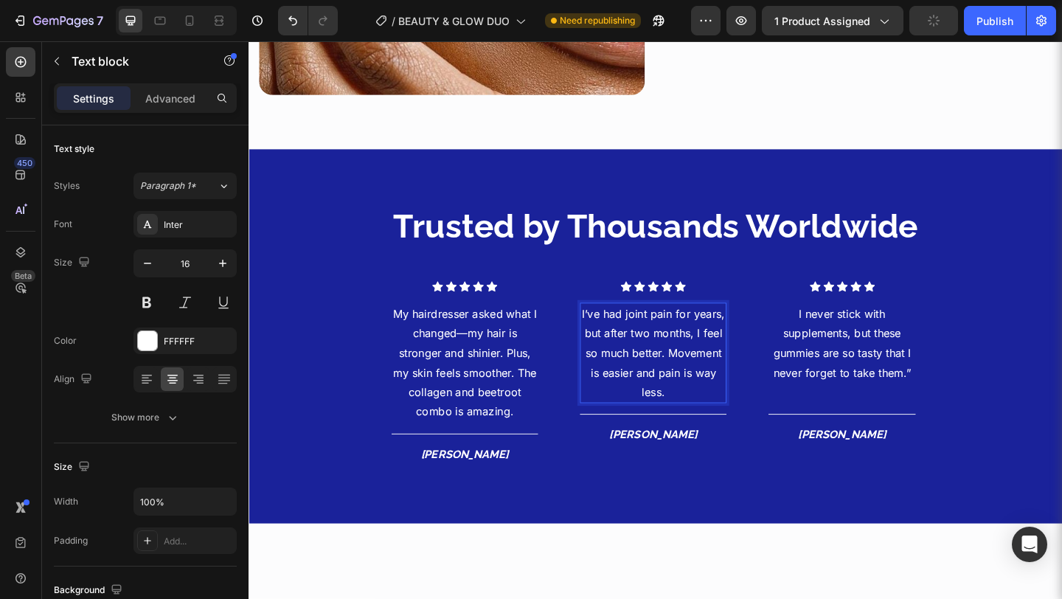
click at [668, 369] on p "I’ve had joint pain for years, but after two months, I feel so much better. Mov…" at bounding box center [688, 380] width 156 height 106
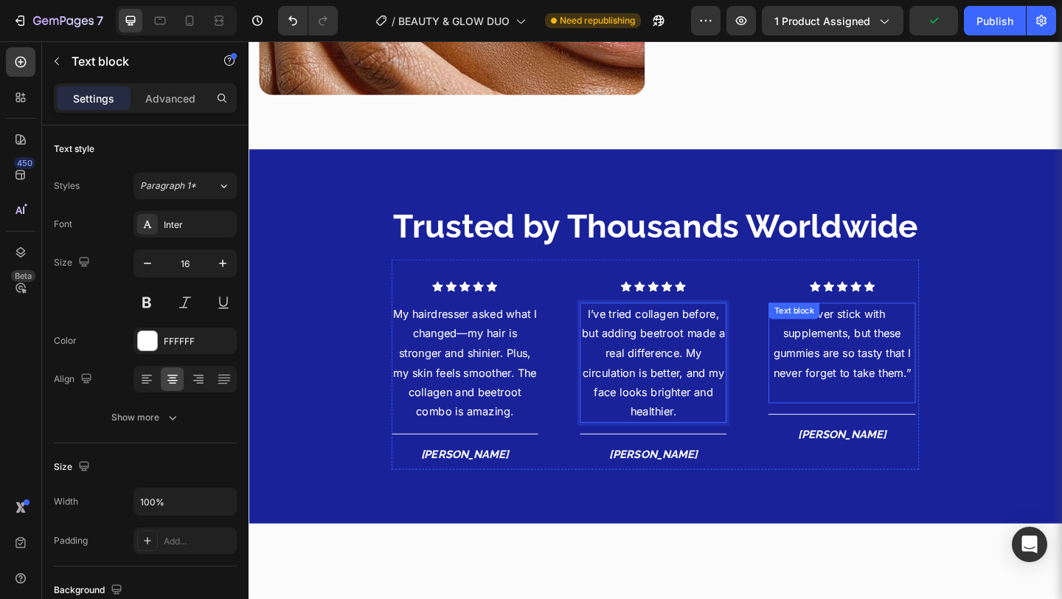
click at [856, 380] on p "I never stick with supplements, but these gummies are so tasty that I never for…" at bounding box center [893, 369] width 156 height 85
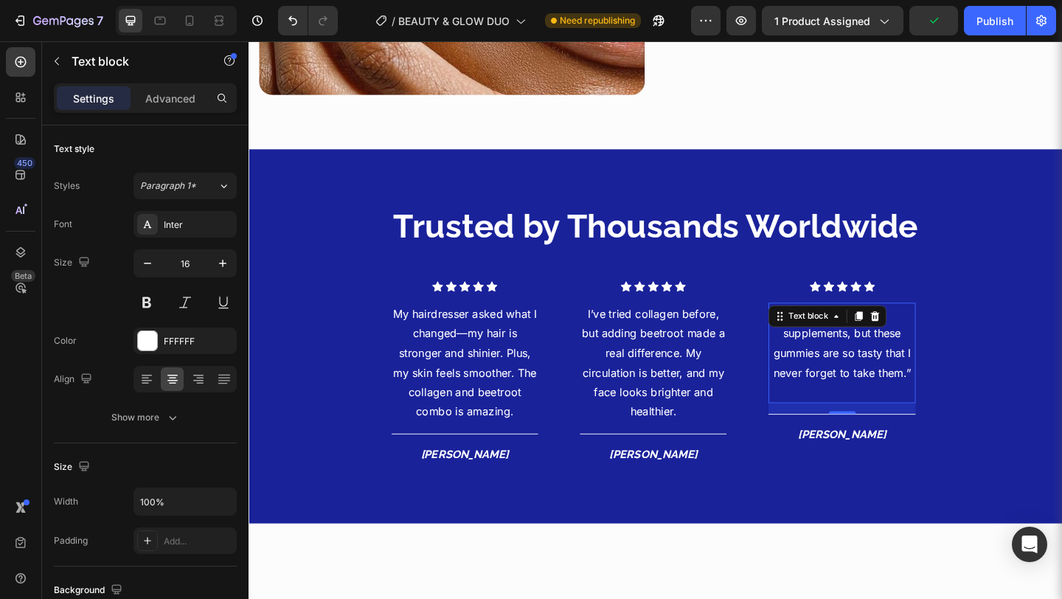
click at [856, 380] on p "I never stick with supplements, but these gummies are so tasty that I never for…" at bounding box center [893, 369] width 156 height 85
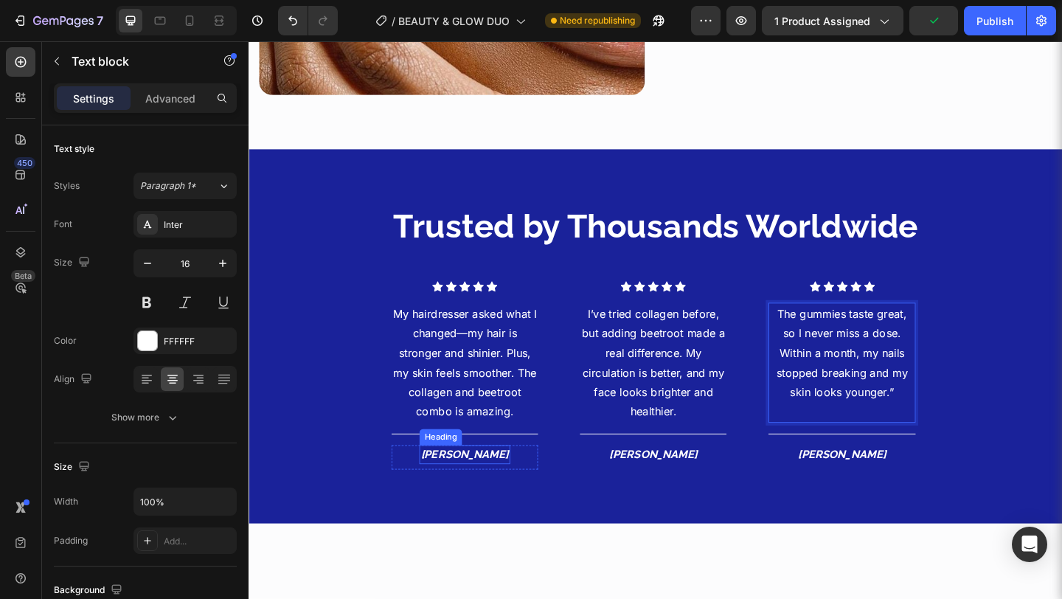
click at [496, 483] on icon "[PERSON_NAME]" at bounding box center [484, 490] width 96 height 14
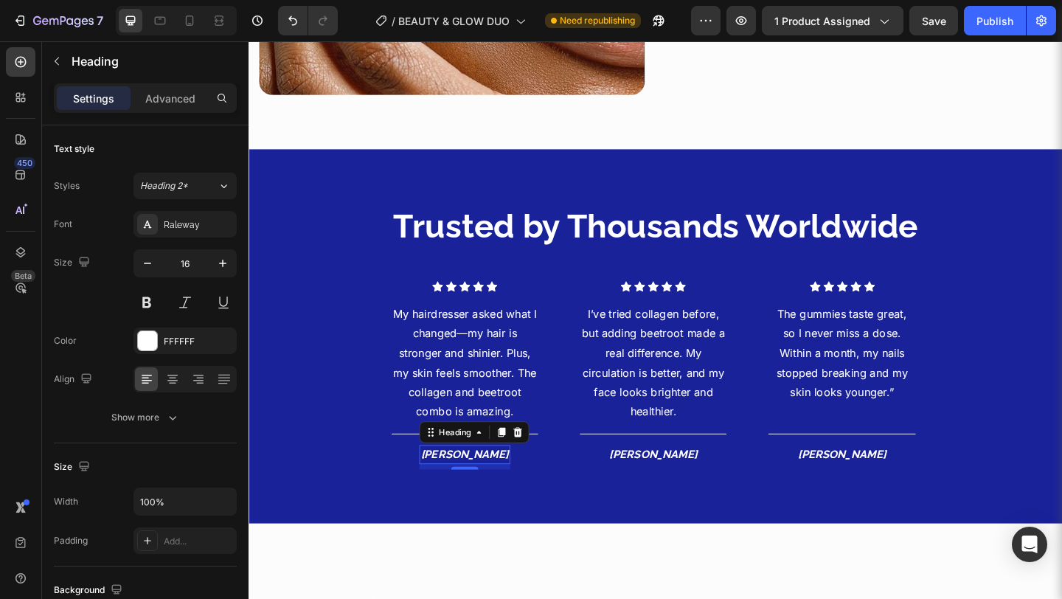
click at [496, 483] on icon "[PERSON_NAME]" at bounding box center [484, 490] width 96 height 14
click at [667, 486] on icon "Sarah B." at bounding box center [689, 490] width 96 height 14
click at [903, 486] on icon "Maya T." at bounding box center [894, 490] width 96 height 14
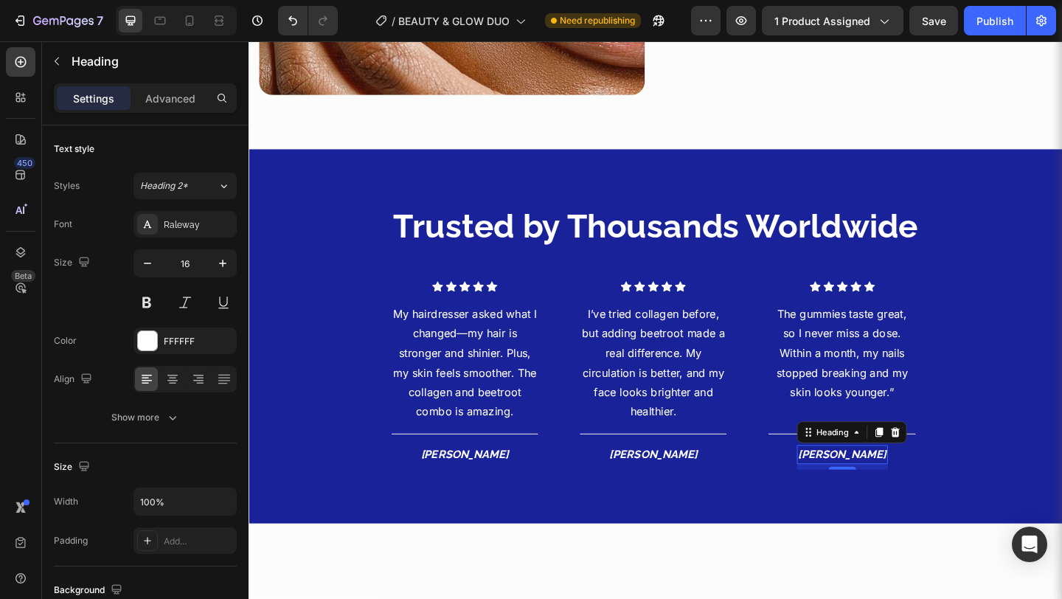
click at [903, 486] on icon "Maya T." at bounding box center [894, 490] width 96 height 14
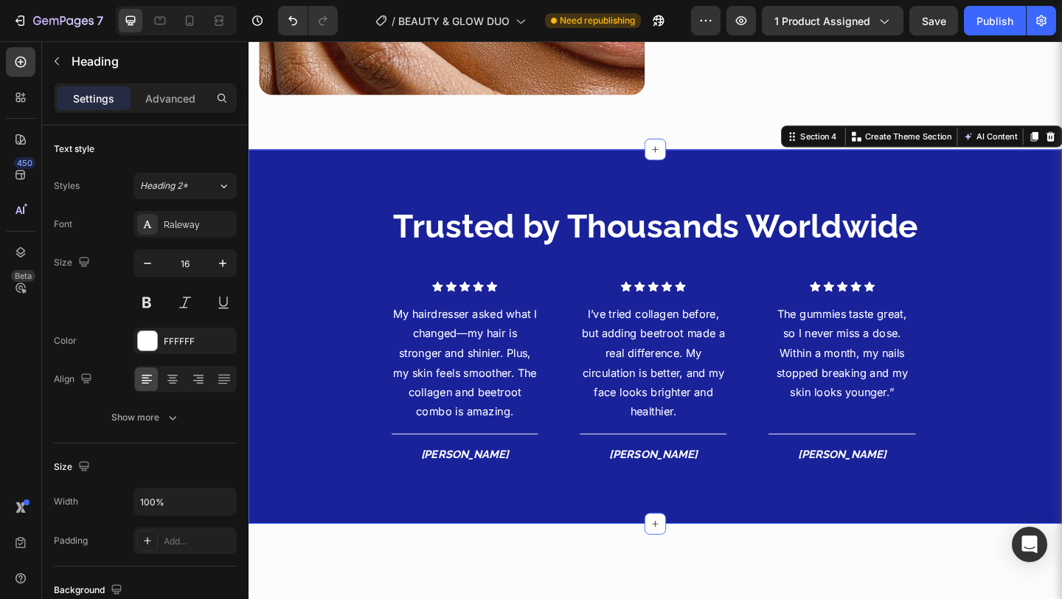
click at [868, 534] on div "Trusted by Thousands Worldwide Heading Icon Icon Icon Icon Icon Icon List Hoz M…" at bounding box center [690, 362] width 885 height 407
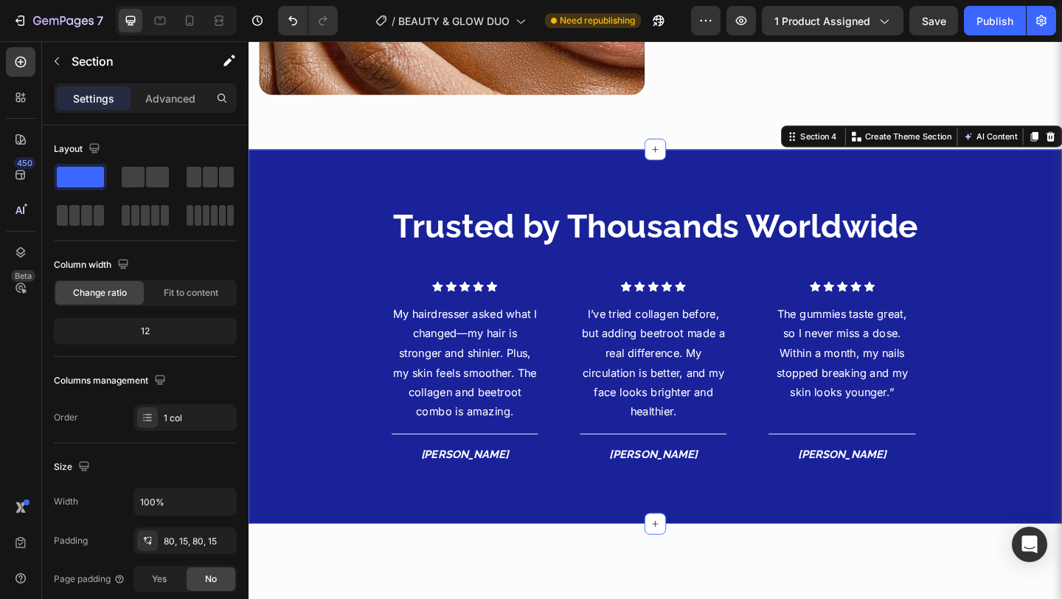
click at [1061, 544] on div "Trusted by Thousands Worldwide Heading Icon Icon Icon Icon Icon Icon List Hoz M…" at bounding box center [690, 362] width 885 height 407
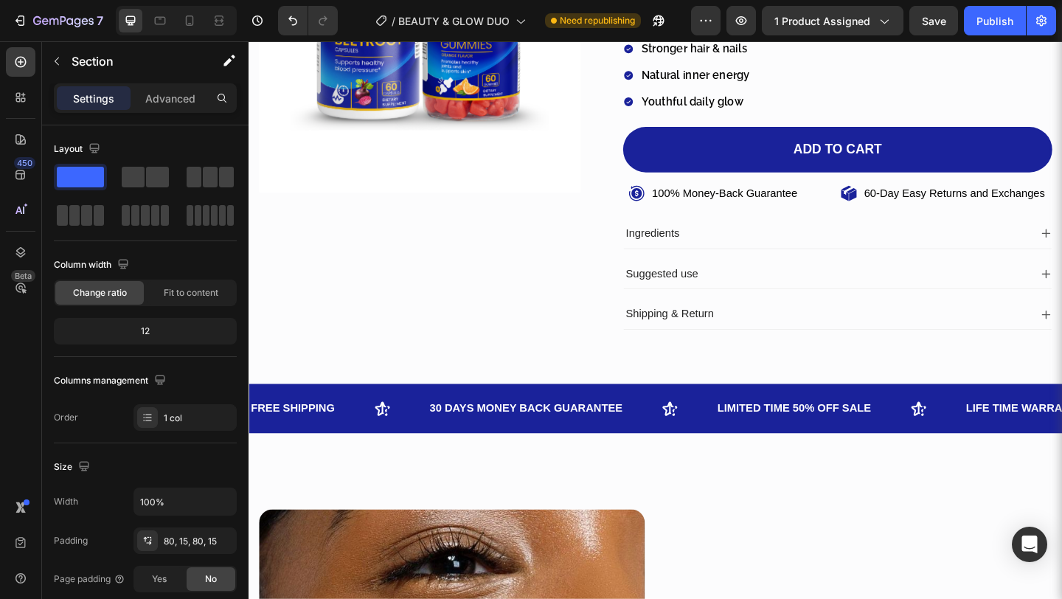
scroll to position [194, 0]
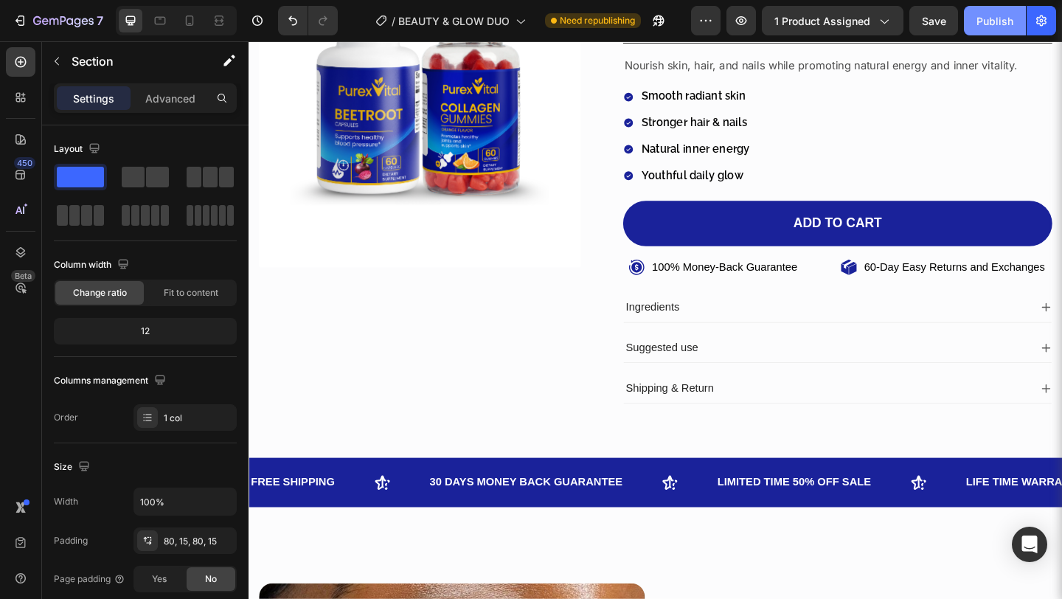
click at [1011, 30] on button "Publish" at bounding box center [995, 20] width 62 height 29
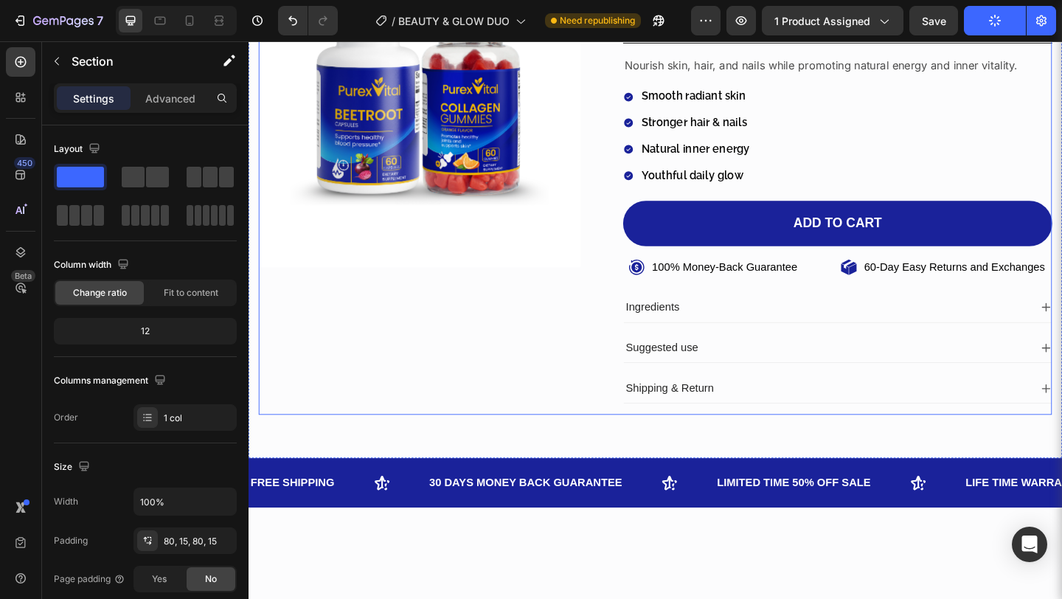
scroll to position [0, 0]
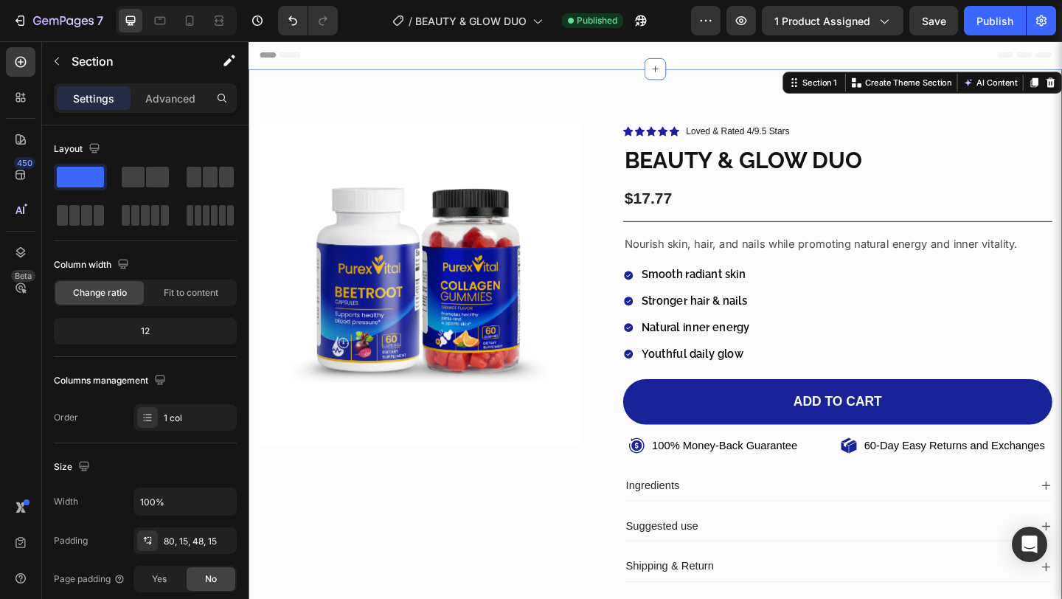
click at [550, 105] on div "Product Images Icon Icon Icon Icon Icon Icon List Loved & Rated 4/9.5 Stars Tex…" at bounding box center [690, 380] width 885 height 616
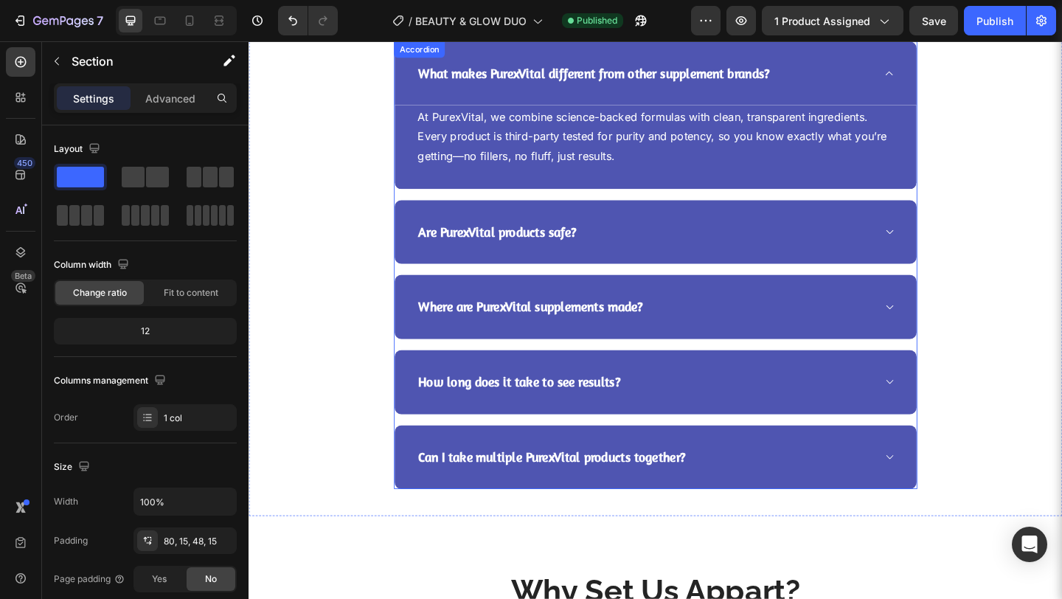
scroll to position [2409, 0]
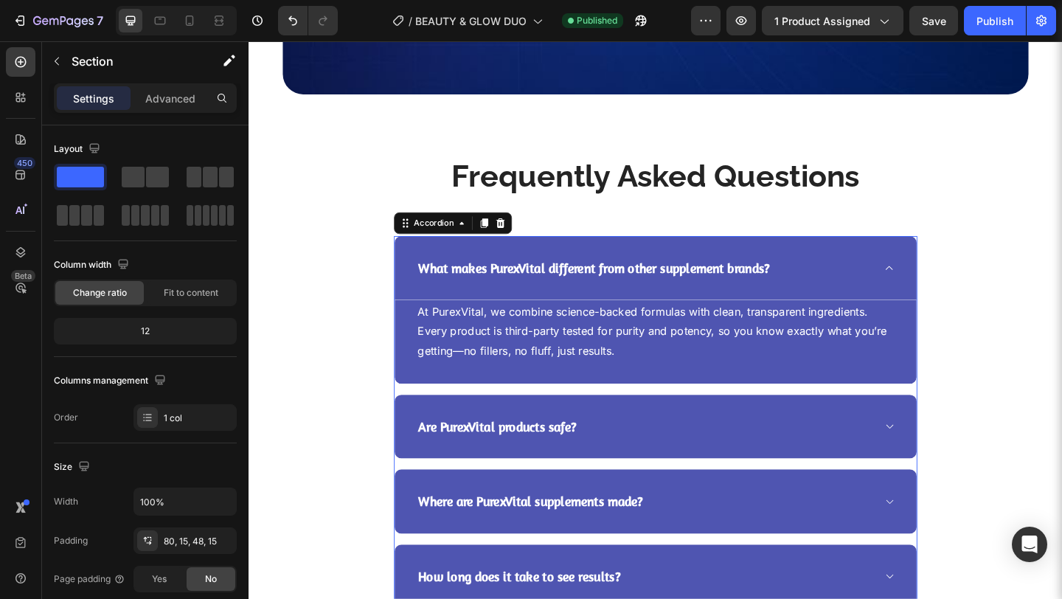
click at [941, 288] on icon at bounding box center [944, 288] width 11 height 12
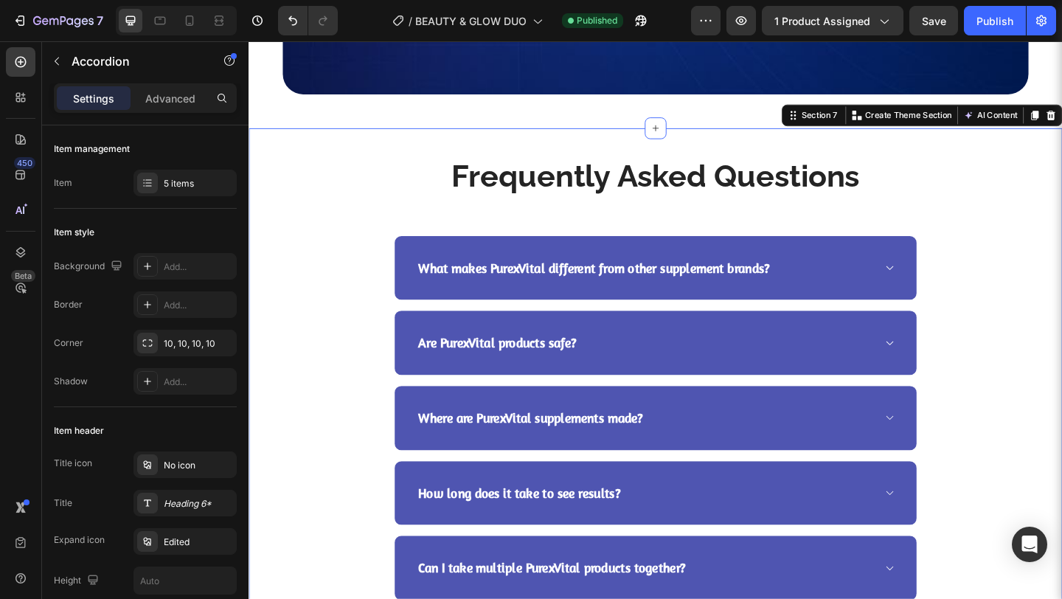
click at [1021, 260] on div "Frequently Asked Questions Heading Row What makes PurexVital different from oth…" at bounding box center [691, 407] width 863 height 484
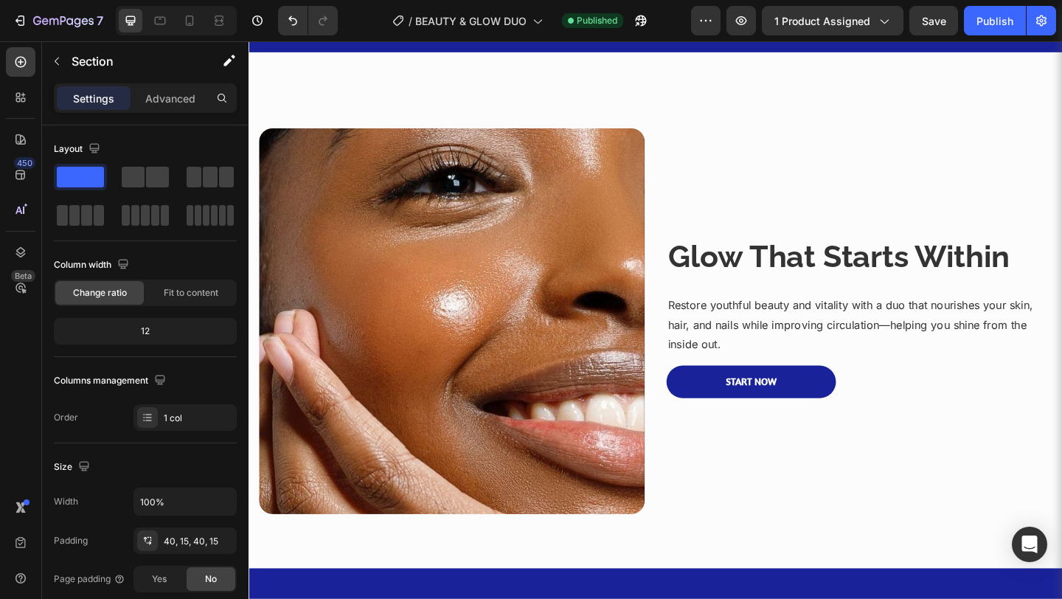
scroll to position [0, 0]
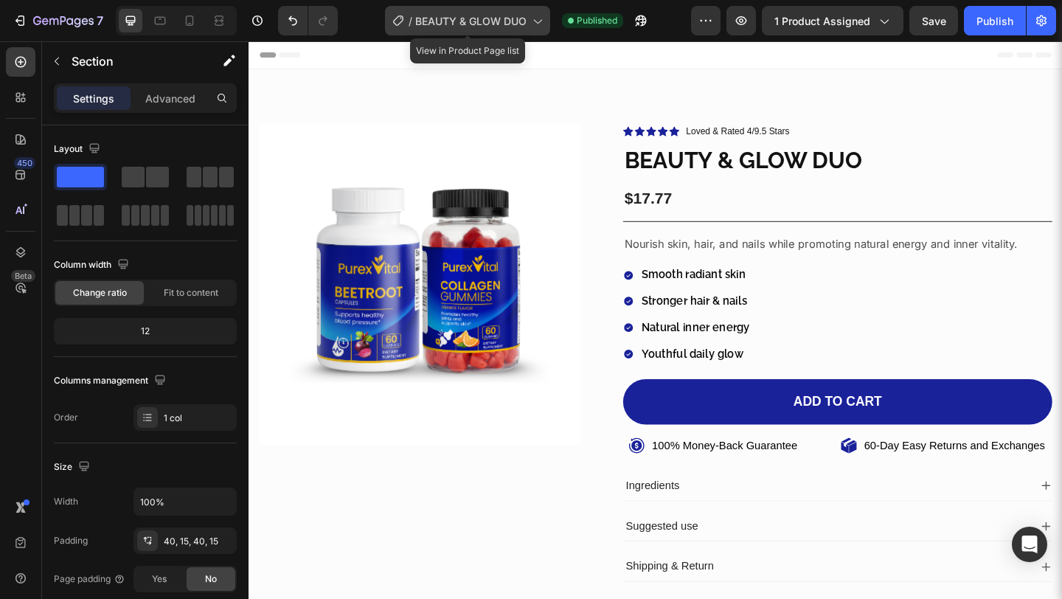
click at [534, 28] on div "/ BEAUTY & GLOW DUO" at bounding box center [467, 20] width 165 height 29
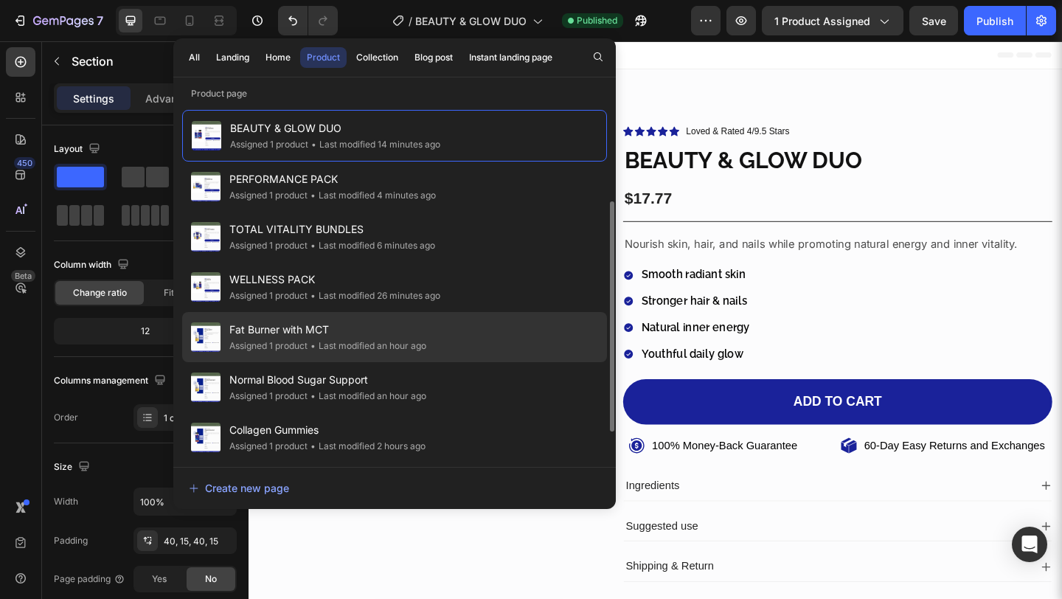
scroll to position [202, 0]
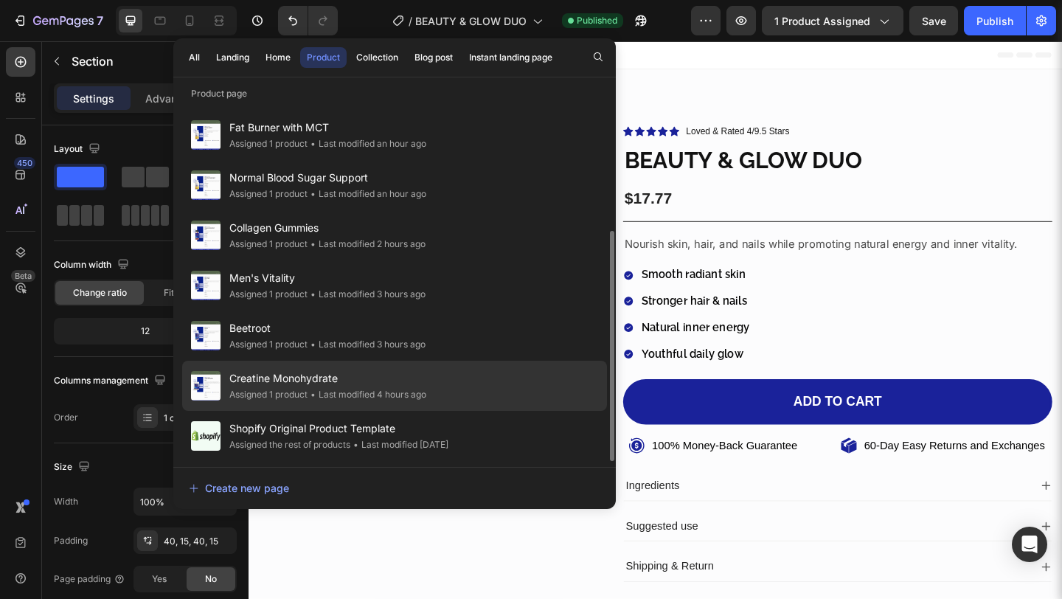
click at [384, 377] on span "Creatine Monohydrate" at bounding box center [327, 378] width 197 height 18
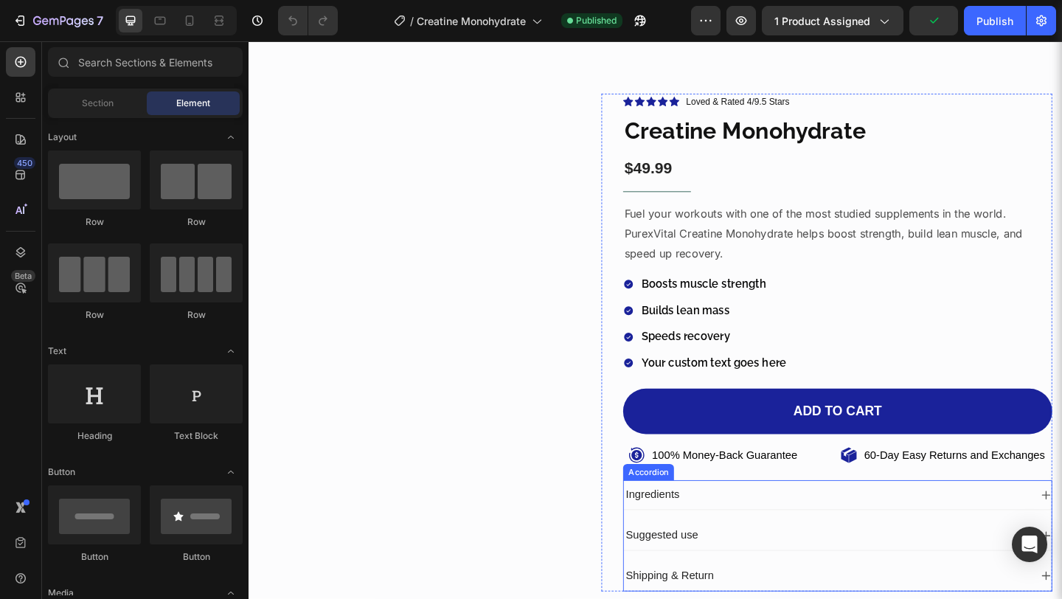
scroll to position [138, 0]
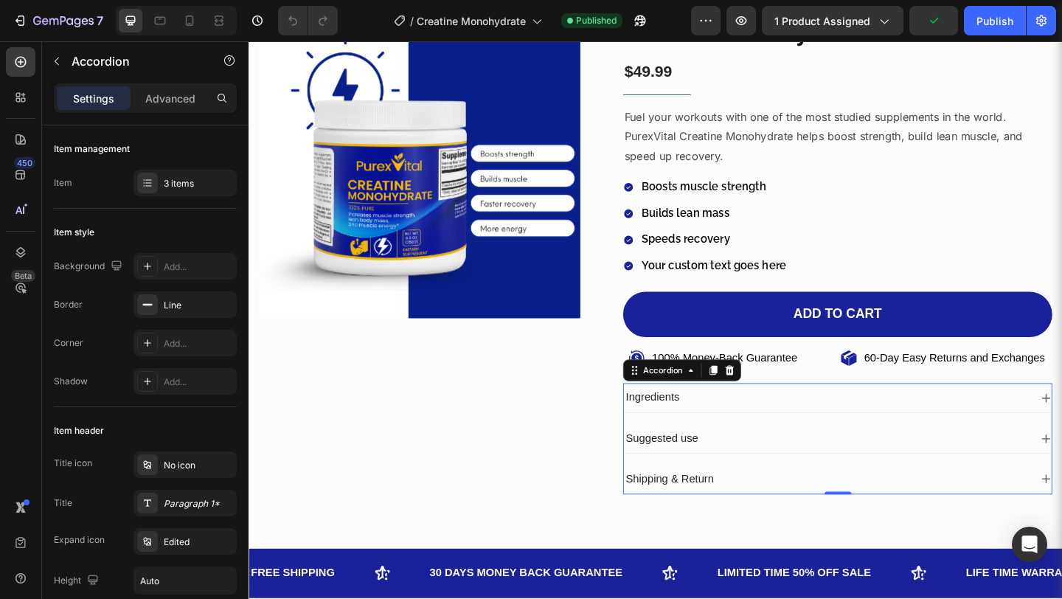
click at [1061, 434] on div "Ingredients" at bounding box center [877, 429] width 442 height 20
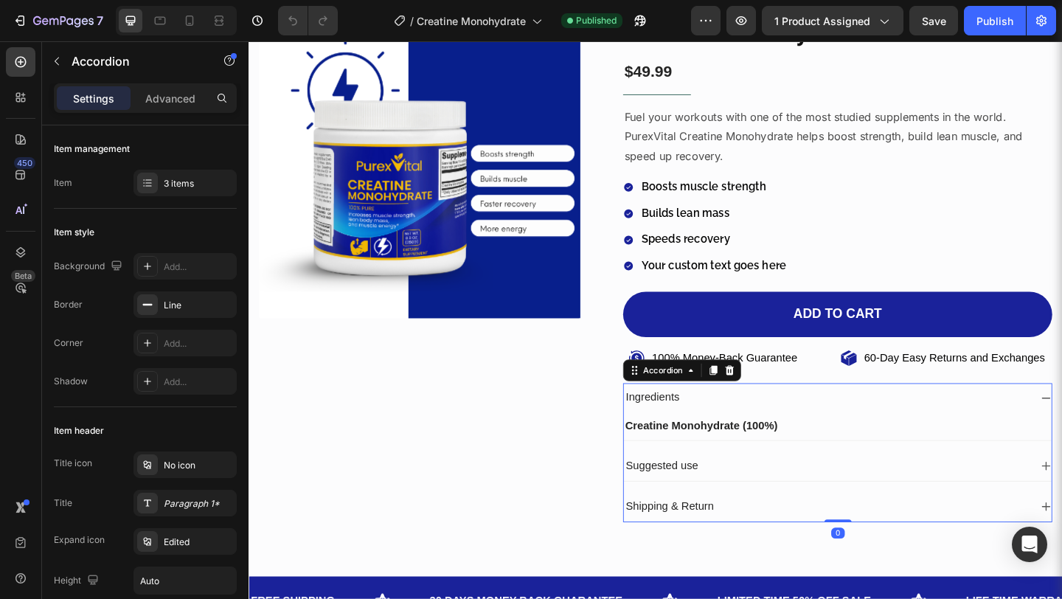
click at [1061, 434] on div "Ingredients" at bounding box center [877, 429] width 442 height 20
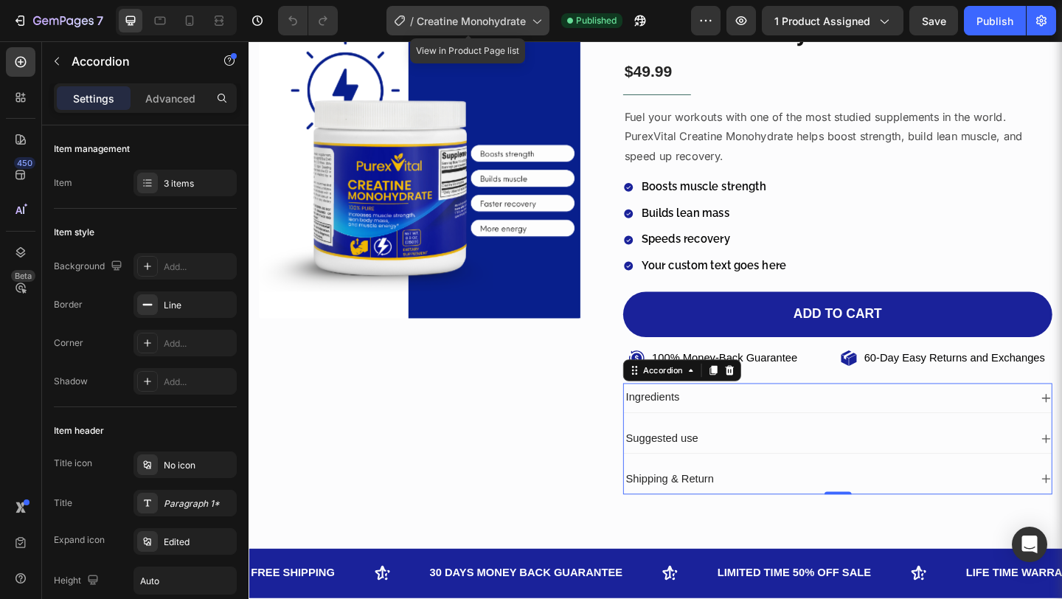
click at [525, 24] on span "Creatine Monohydrate" at bounding box center [471, 20] width 109 height 15
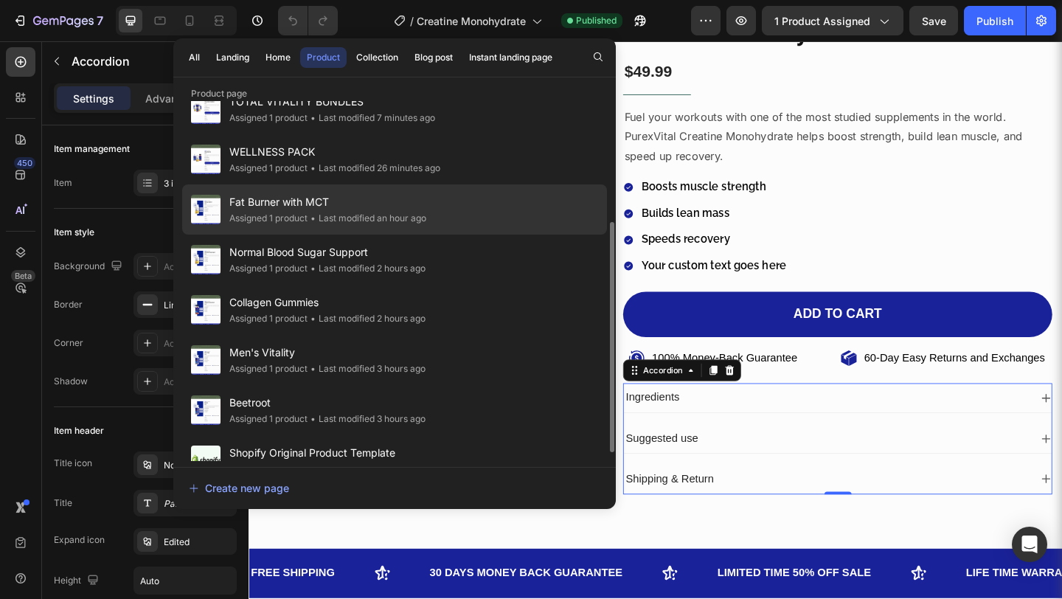
scroll to position [182, 0]
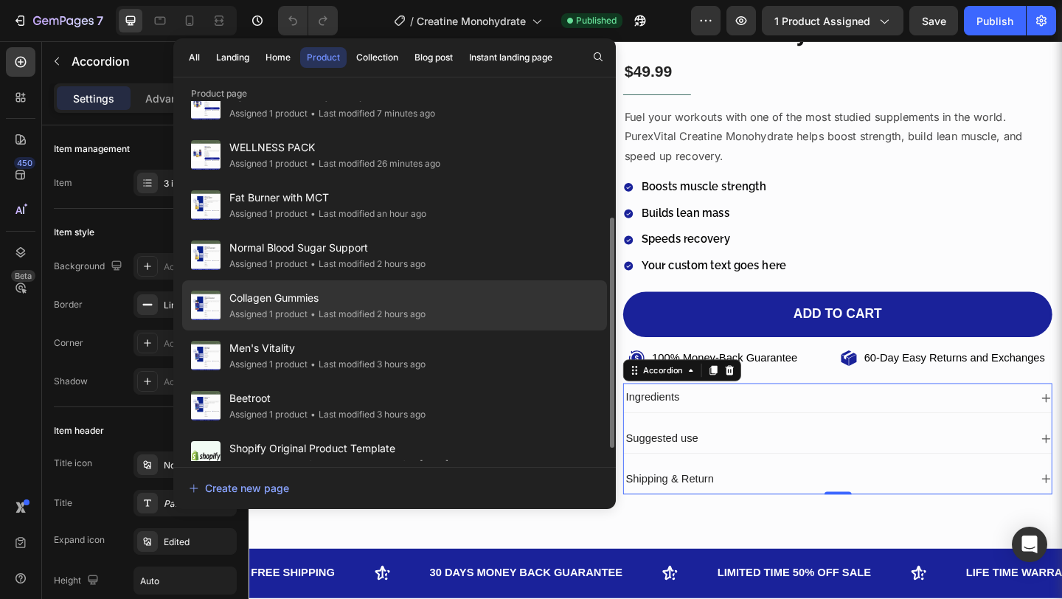
click at [359, 310] on div "• Last modified 2 hours ago" at bounding box center [366, 314] width 118 height 15
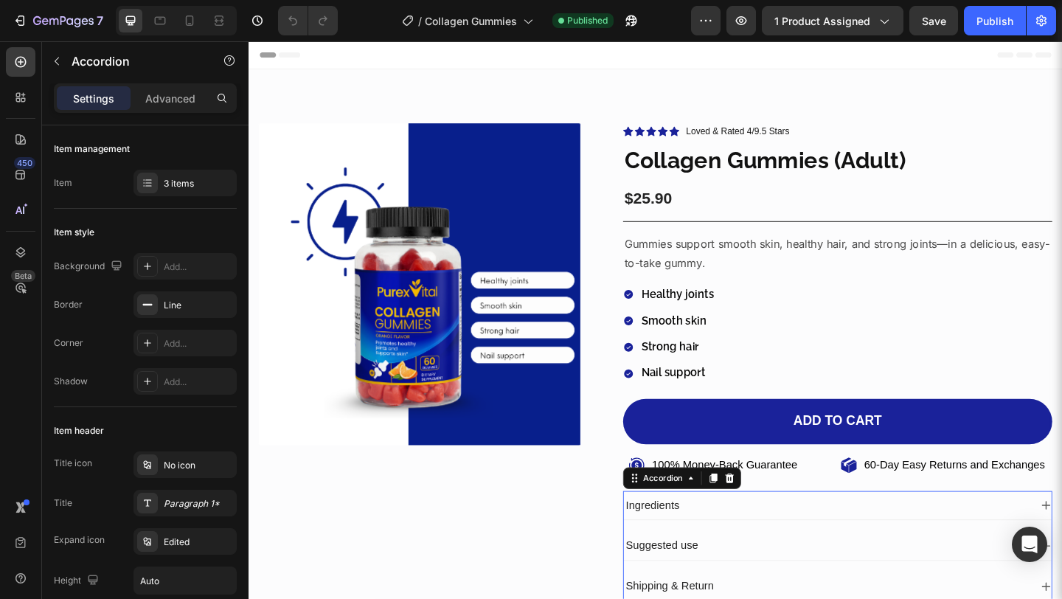
click at [1061, 538] on div "Ingredients" at bounding box center [888, 546] width 465 height 32
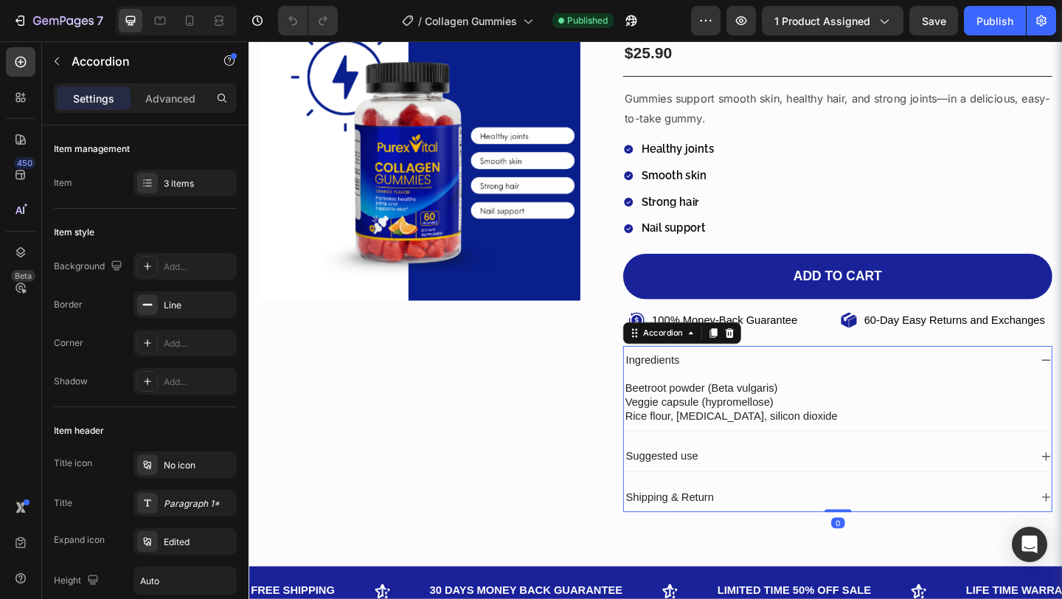
scroll to position [170, 0]
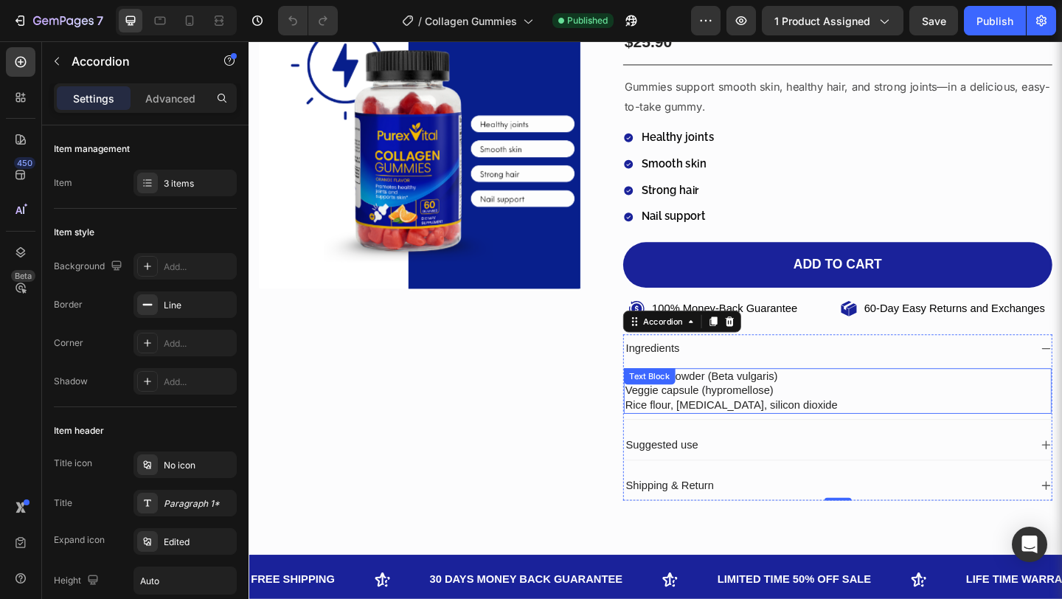
click at [779, 436] on p "Rice flour, [MEDICAL_DATA], silicon dioxide" at bounding box center [889, 436] width 462 height 15
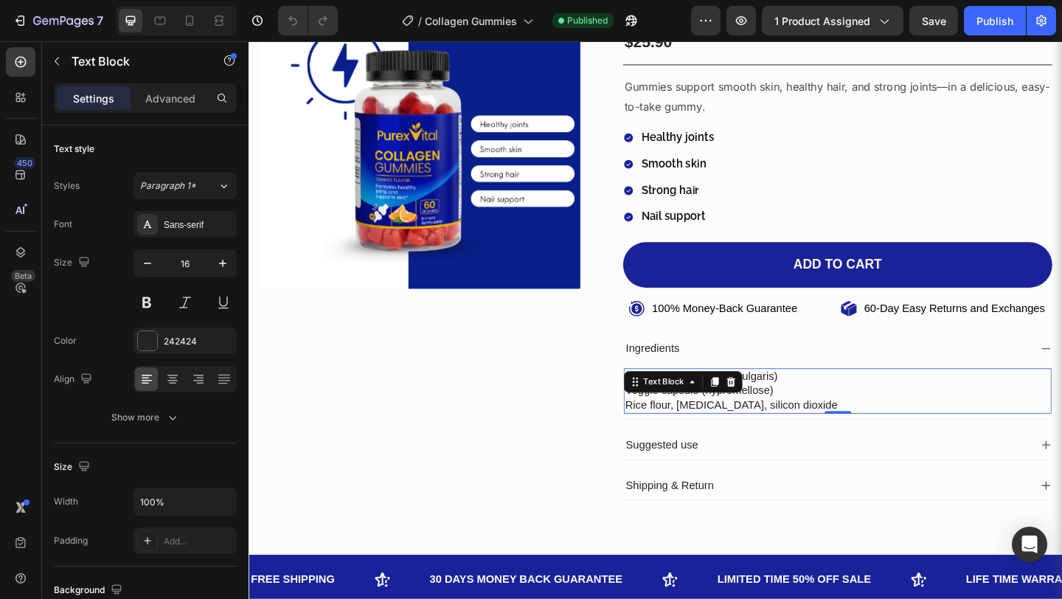
click at [902, 437] on p "Rice flour, [MEDICAL_DATA], silicon dioxide" at bounding box center [889, 436] width 462 height 15
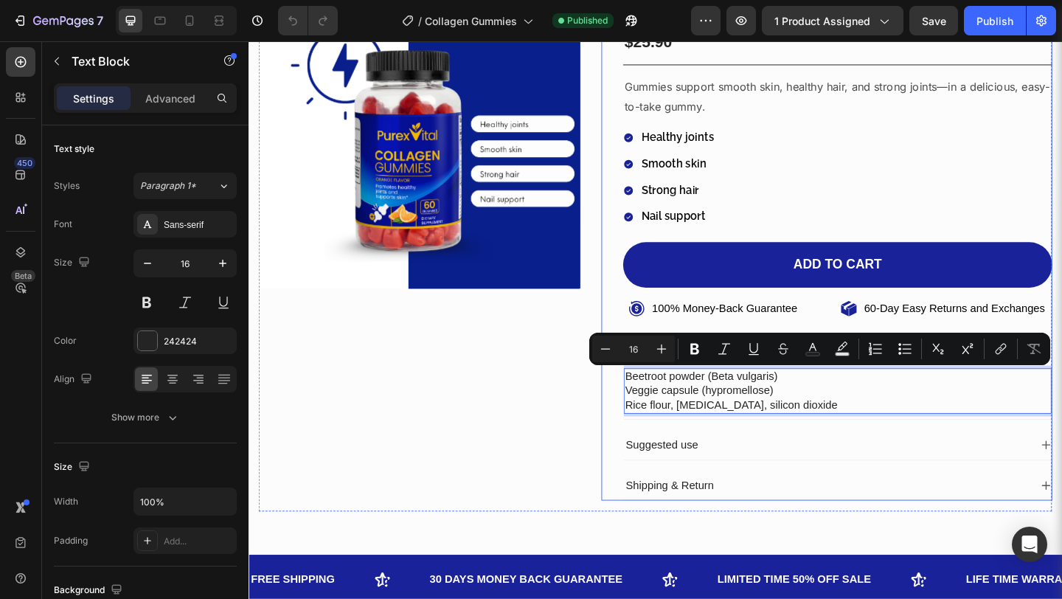
drag, startPoint x: 902, startPoint y: 437, endPoint x: 647, endPoint y: 394, distance: 258.7
click at [647, 394] on div "Icon Icon Icon Icon Icon Icon List Loved & Rated 4/9.5 Stars Text block Row Col…" at bounding box center [877, 250] width 490 height 580
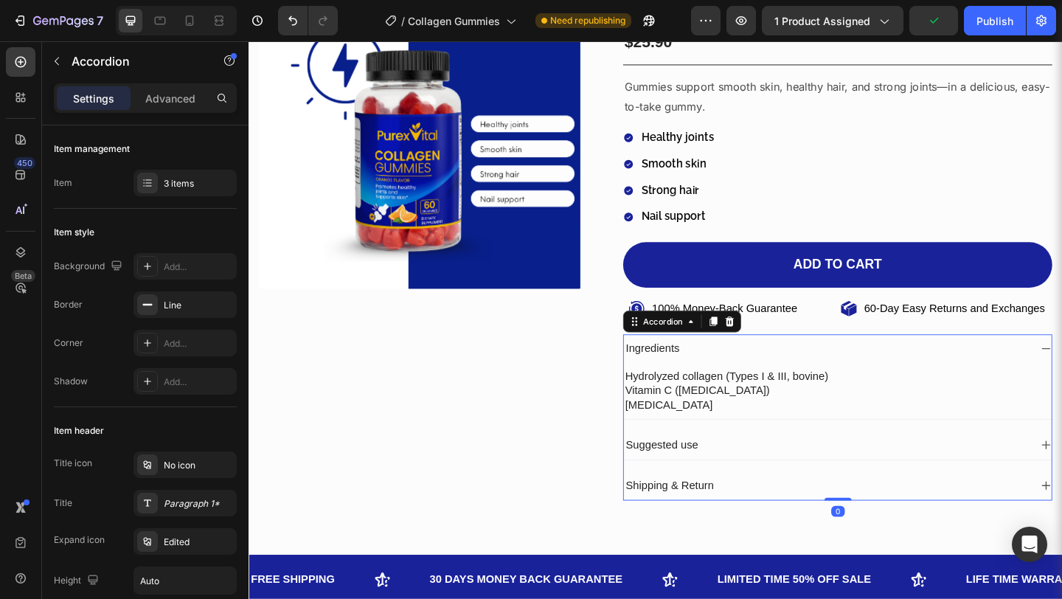
click at [801, 481] on div "Suggested use" at bounding box center [877, 480] width 442 height 20
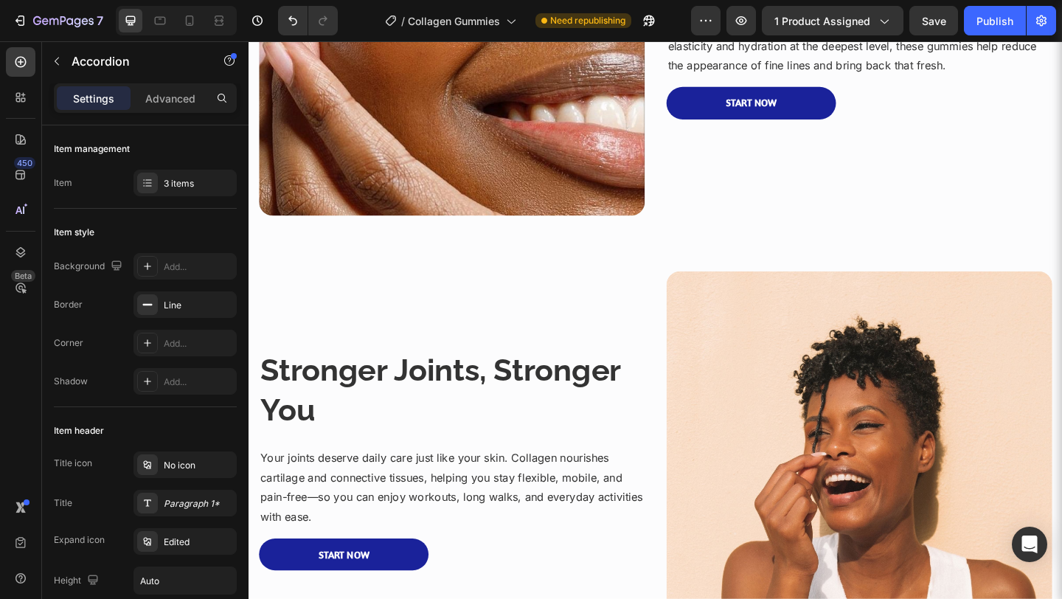
scroll to position [279, 0]
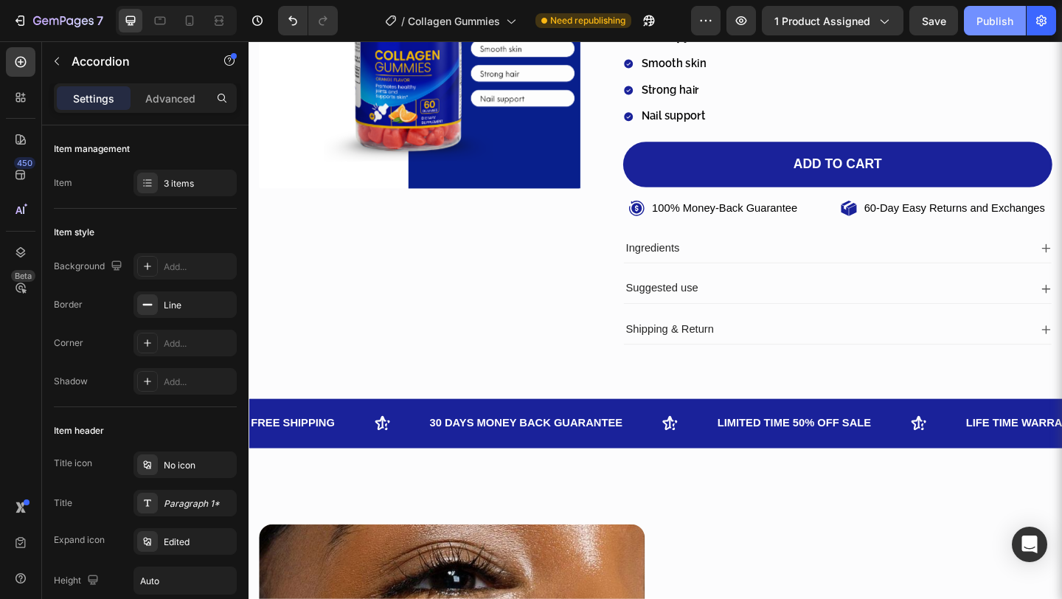
click at [982, 26] on div "Publish" at bounding box center [994, 20] width 37 height 15
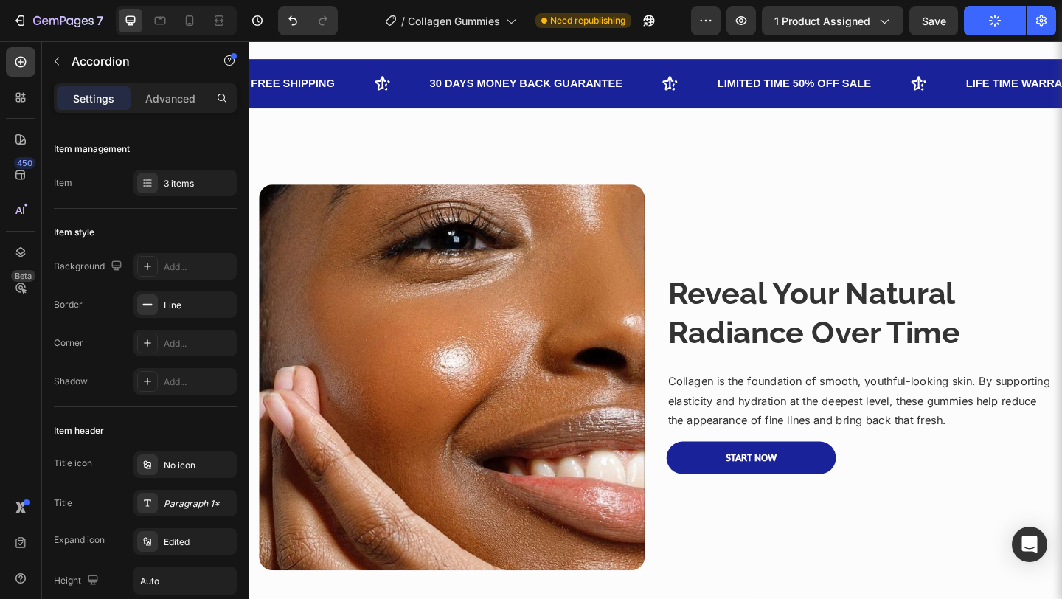
scroll to position [0, 0]
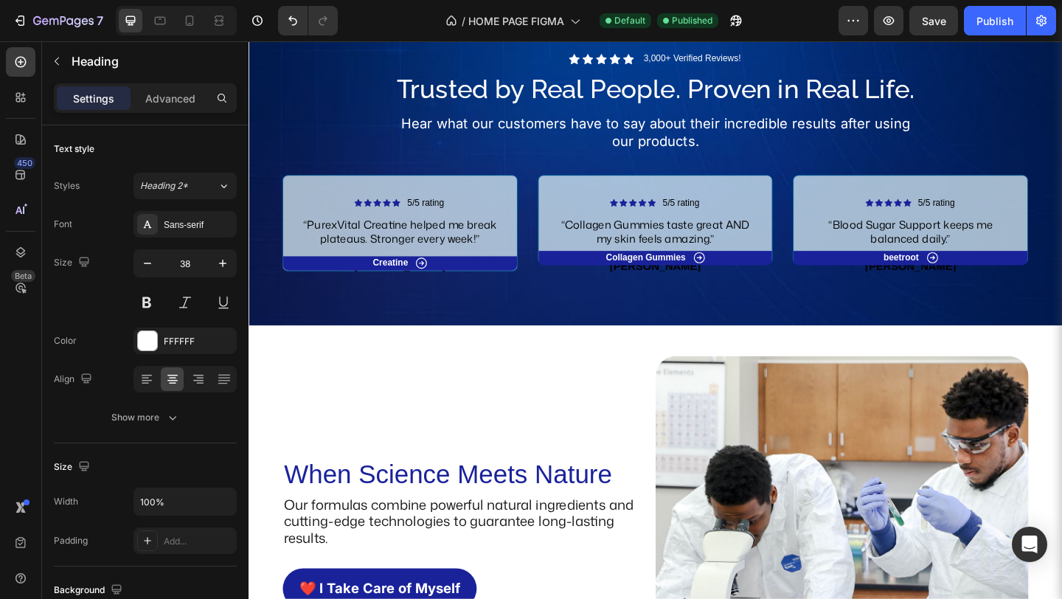
scroll to position [2176, 0]
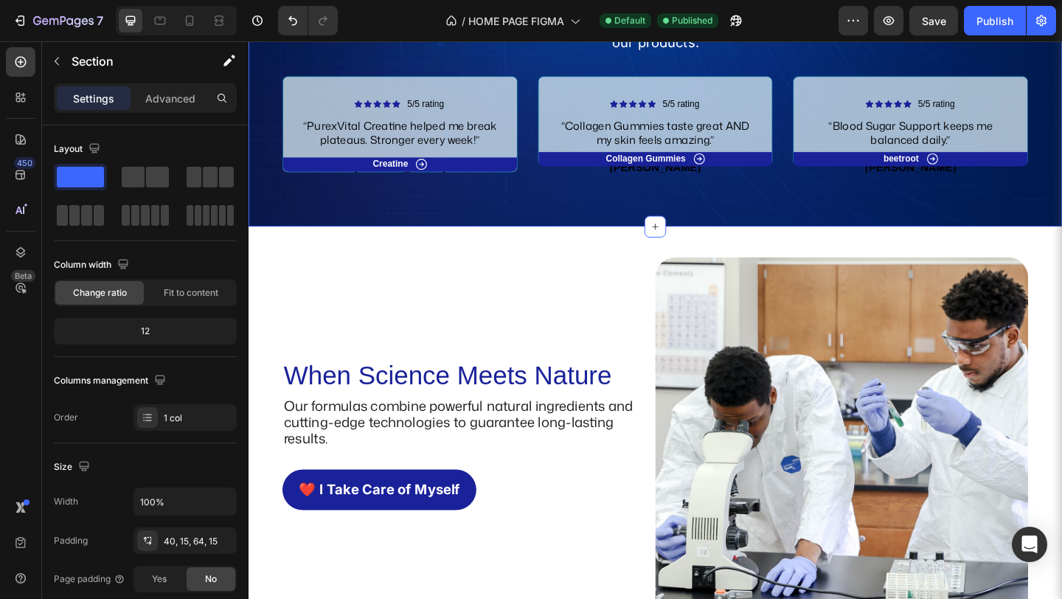
click at [410, 243] on div "Icon Icon Icon Icon Icon Icon List 3,000+ Verified Reviews! Text Block Row Trus…" at bounding box center [690, 78] width 885 height 327
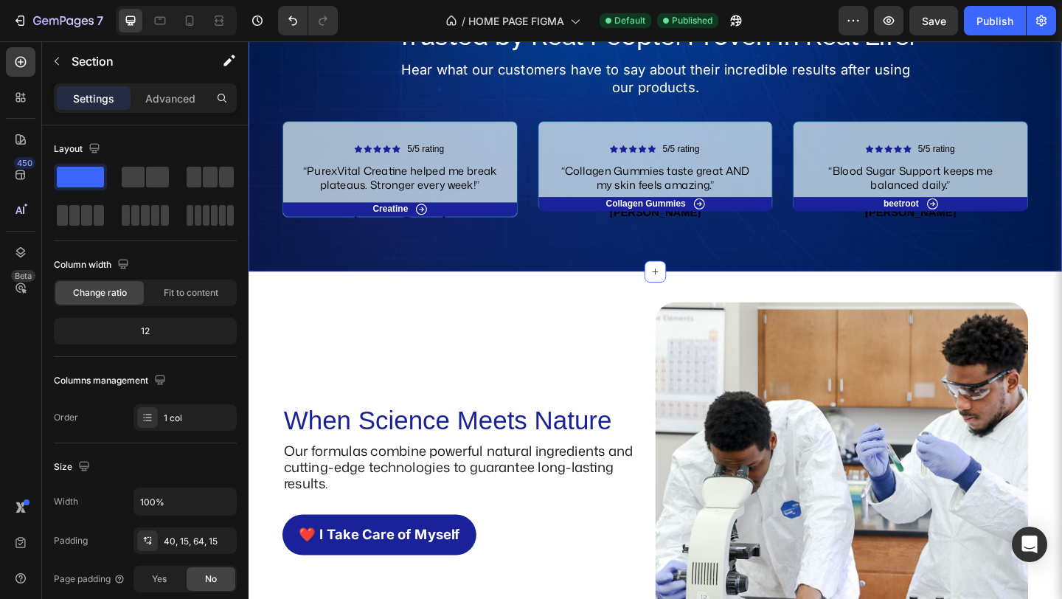
scroll to position [1960, 0]
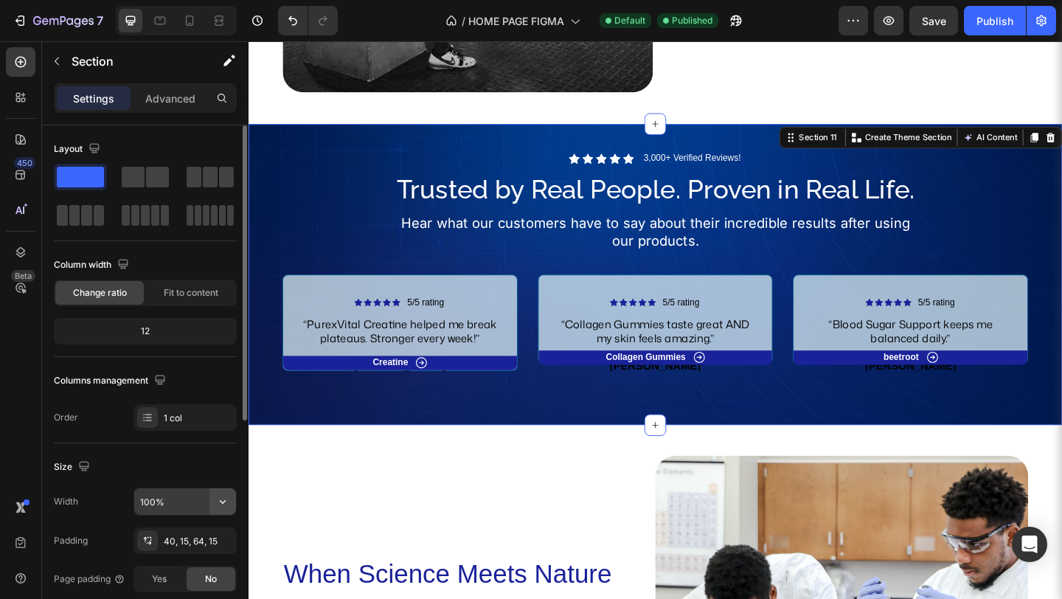
click at [220, 492] on button "button" at bounding box center [222, 501] width 27 height 27
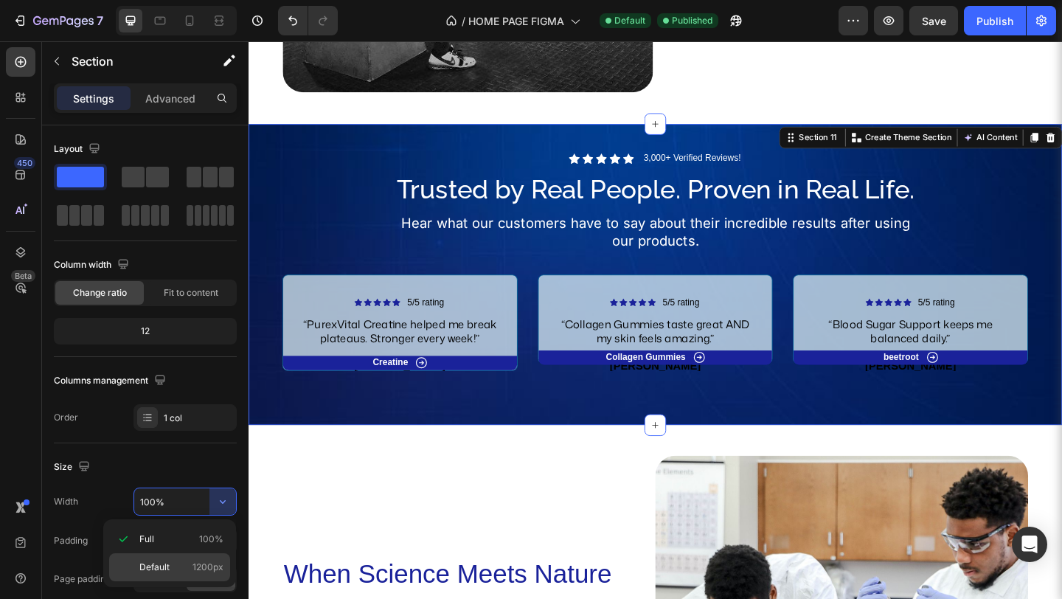
click at [173, 565] on p "Default 1200px" at bounding box center [181, 566] width 84 height 13
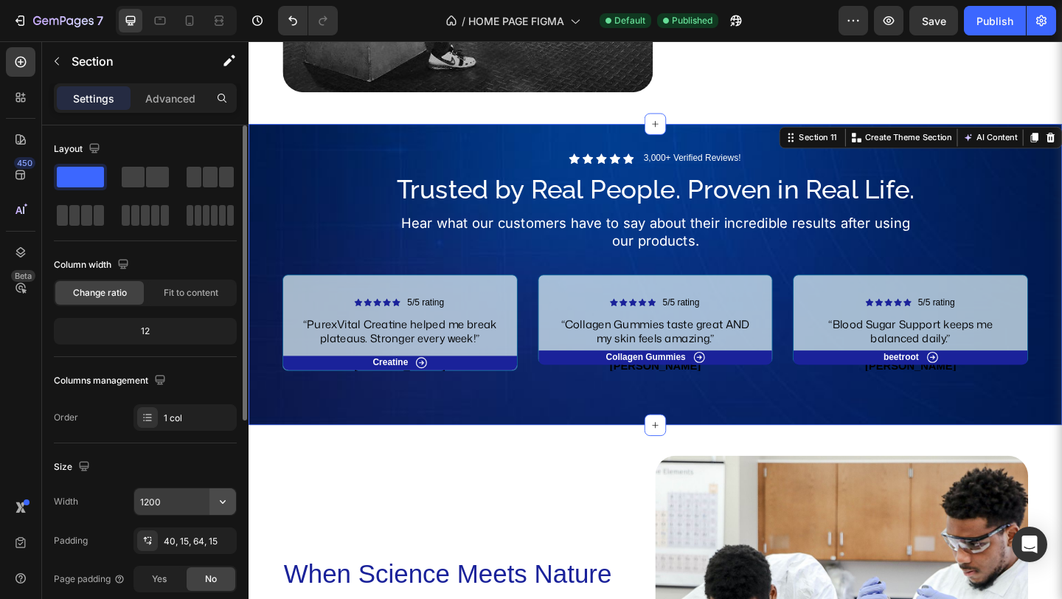
click at [223, 498] on icon "button" at bounding box center [222, 501] width 15 height 15
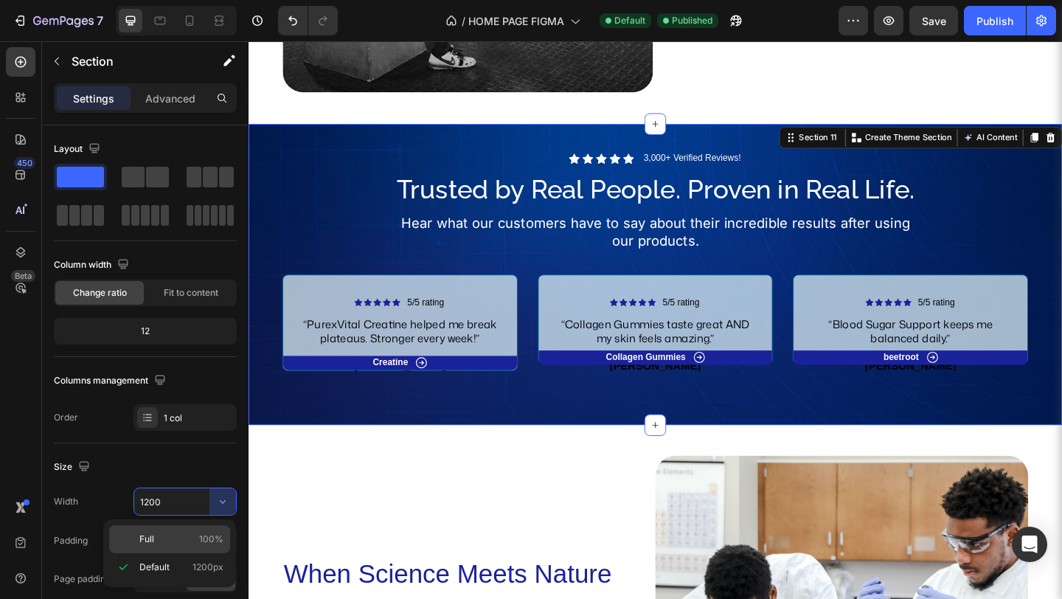
click at [187, 530] on div "Full 100%" at bounding box center [169, 539] width 121 height 28
type input "100%"
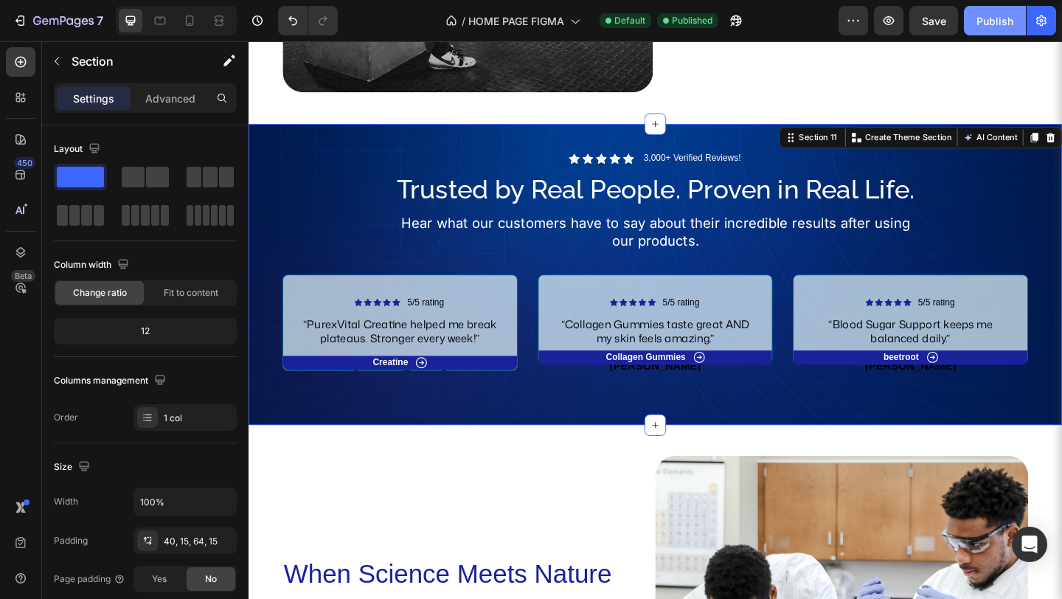
click at [986, 21] on div "Publish" at bounding box center [994, 20] width 37 height 15
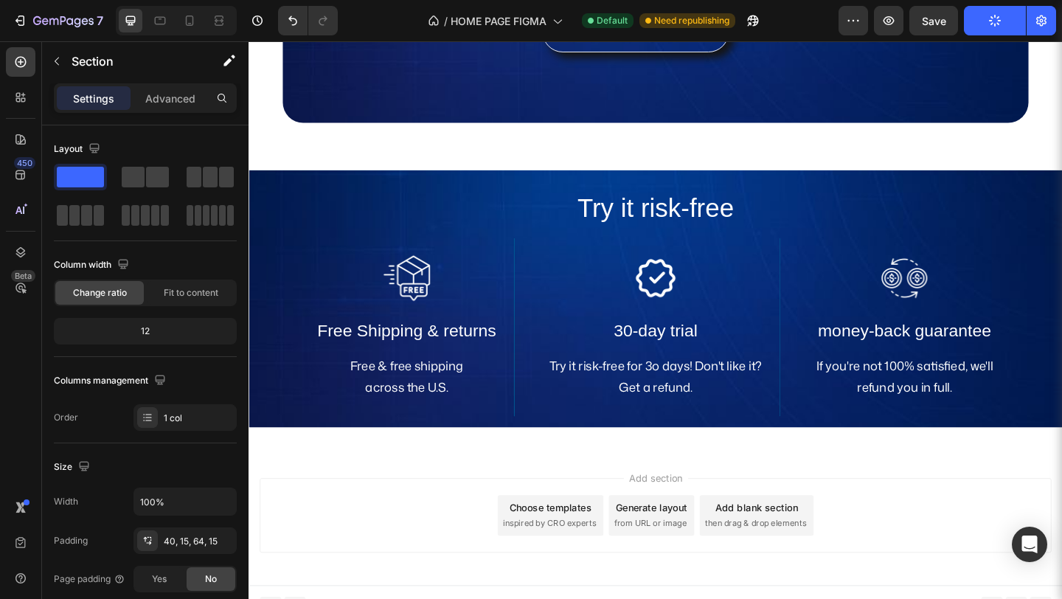
scroll to position [3655, 0]
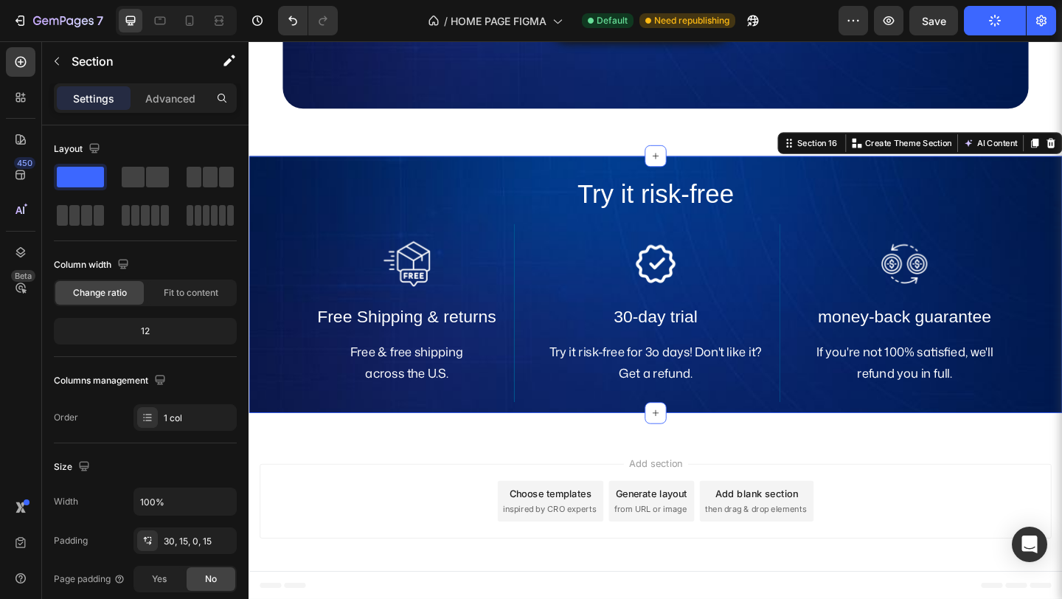
click at [411, 439] on div "Try it risk-free Heading Image Free Shipping & returns Text Block Free & free s…" at bounding box center [691, 316] width 863 height 257
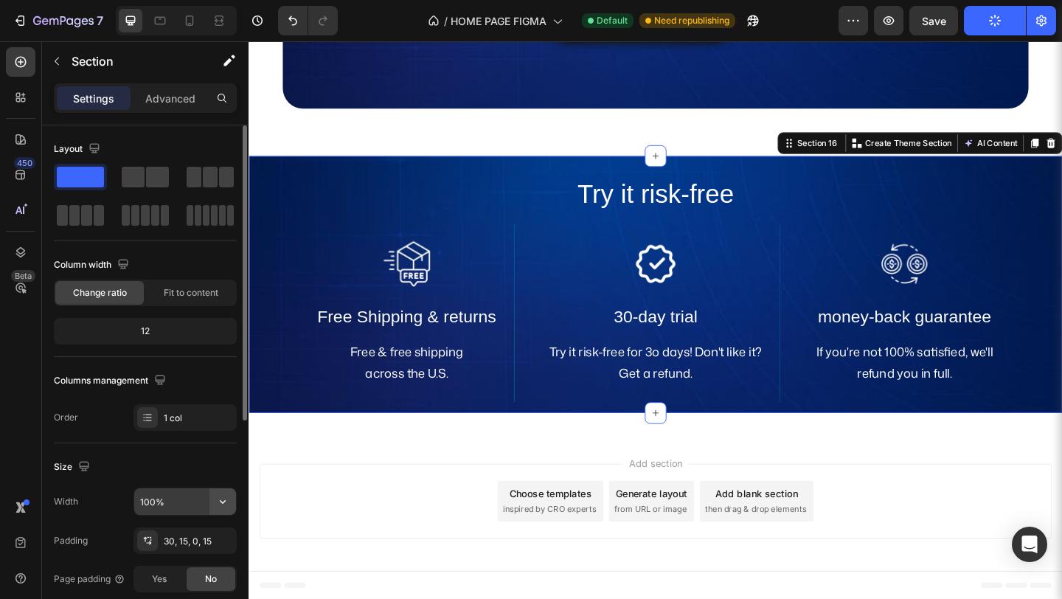
click at [221, 505] on icon "button" at bounding box center [222, 501] width 15 height 15
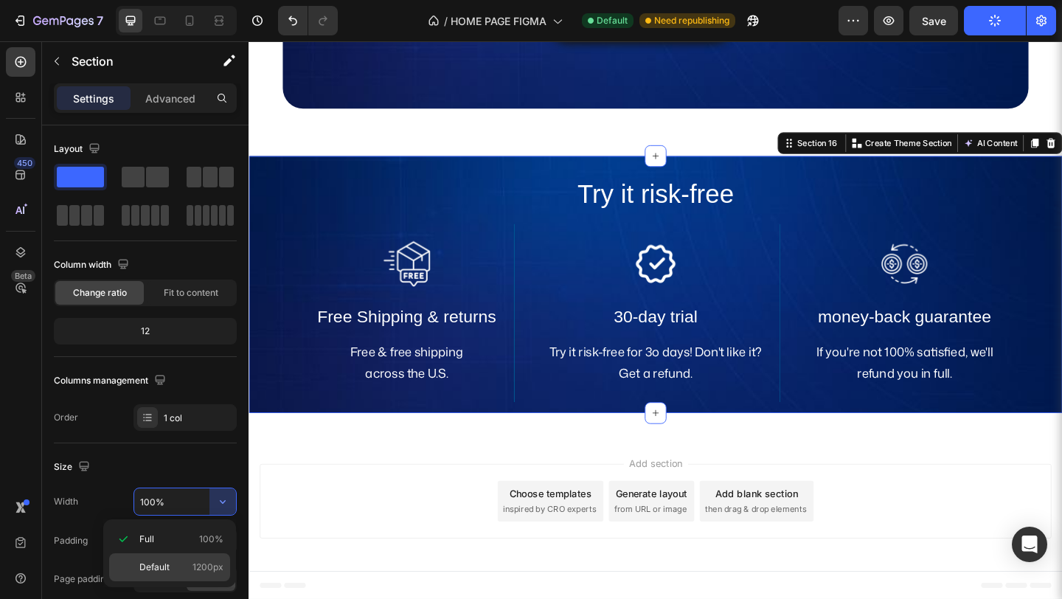
click at [167, 564] on span "Default" at bounding box center [154, 566] width 30 height 13
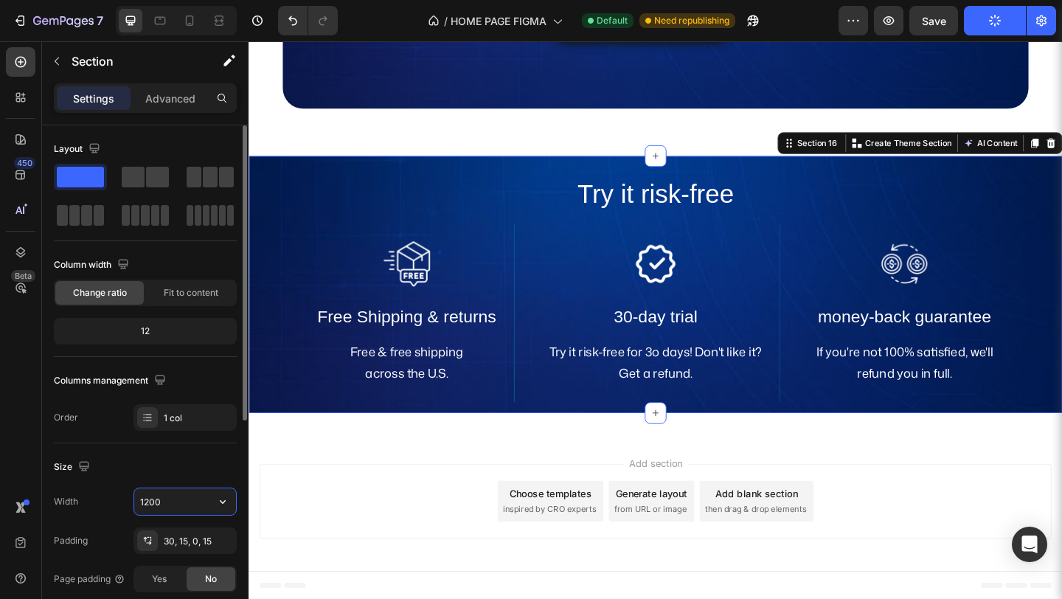
click at [170, 505] on input "1200" at bounding box center [185, 501] width 102 height 27
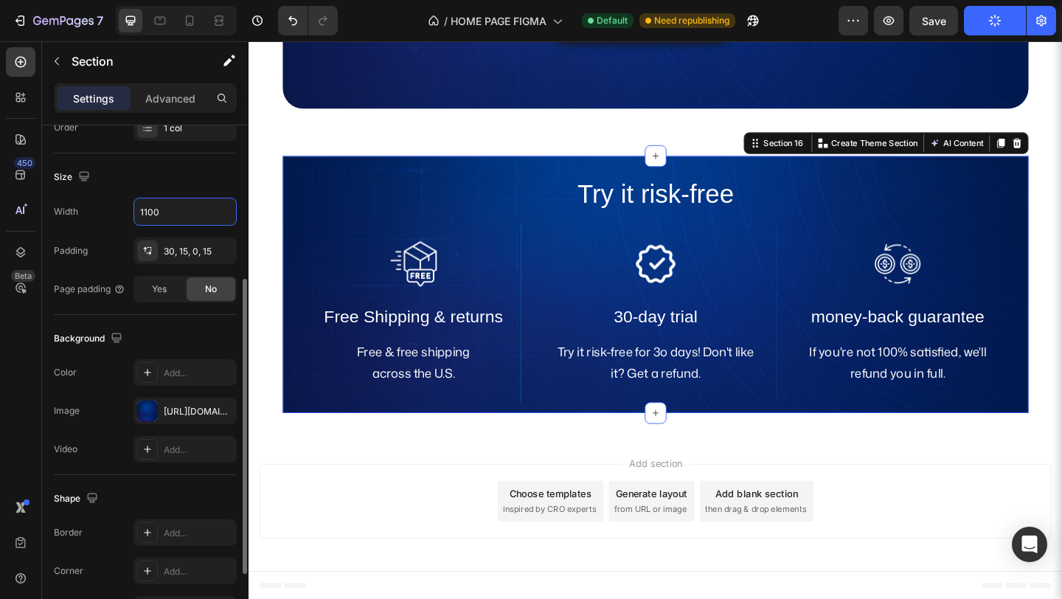
scroll to position [299, 0]
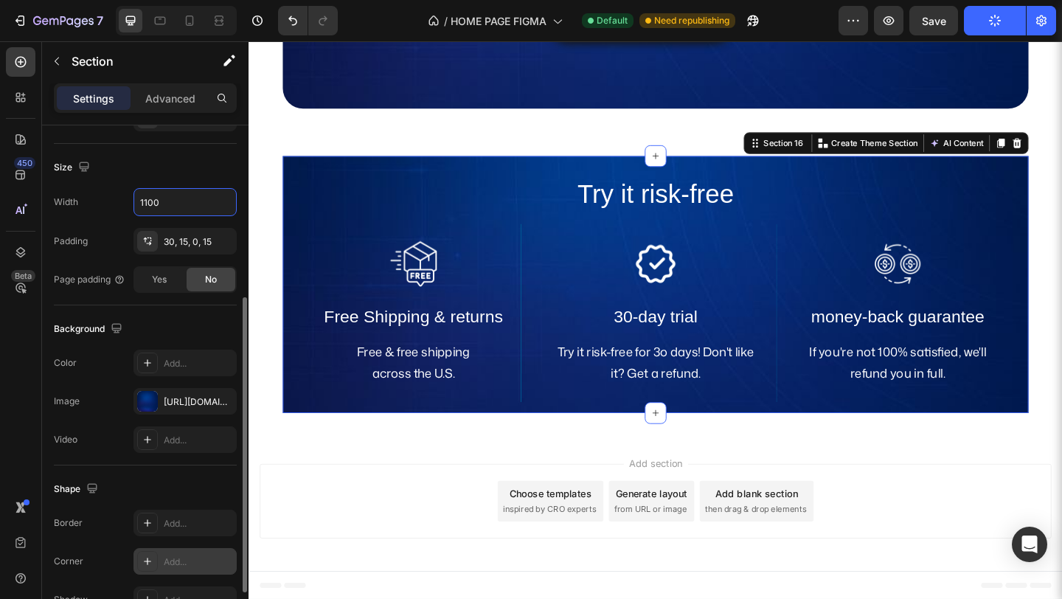
type input "1100"
click at [167, 554] on div "Add..." at bounding box center [184, 561] width 103 height 27
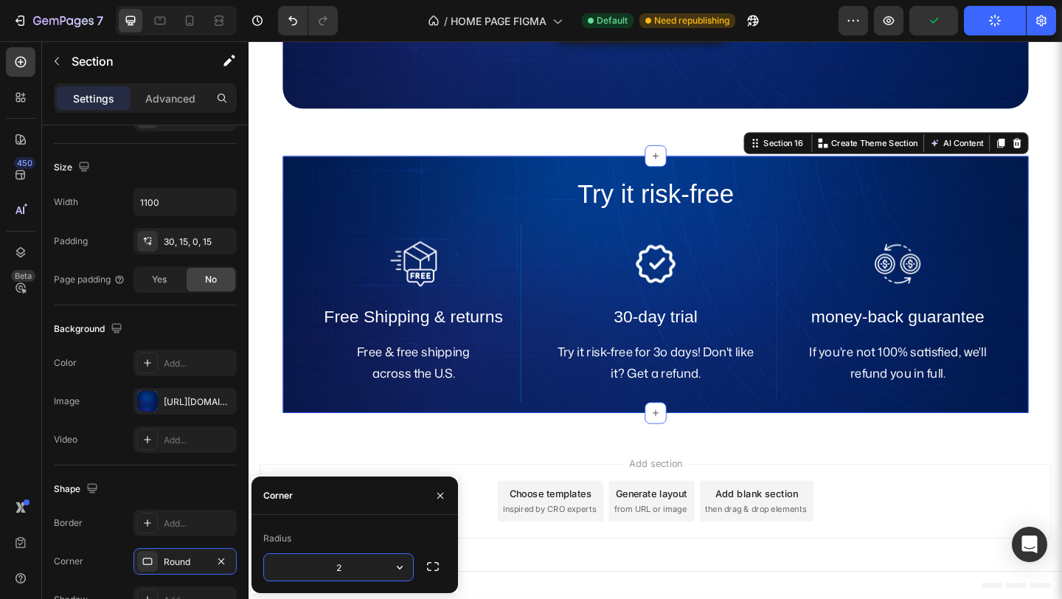
type input "20"
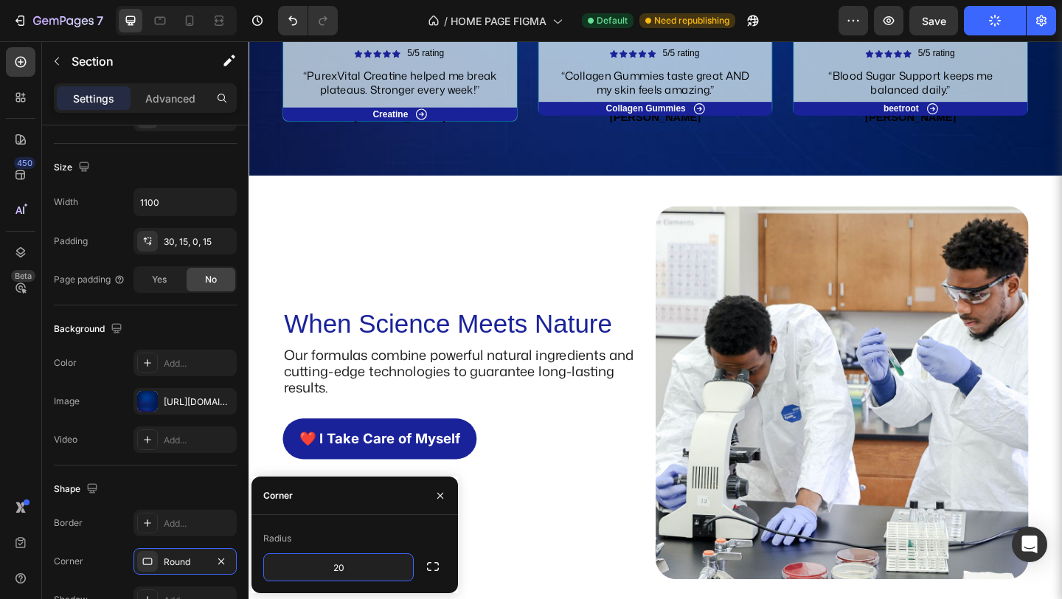
scroll to position [2434, 0]
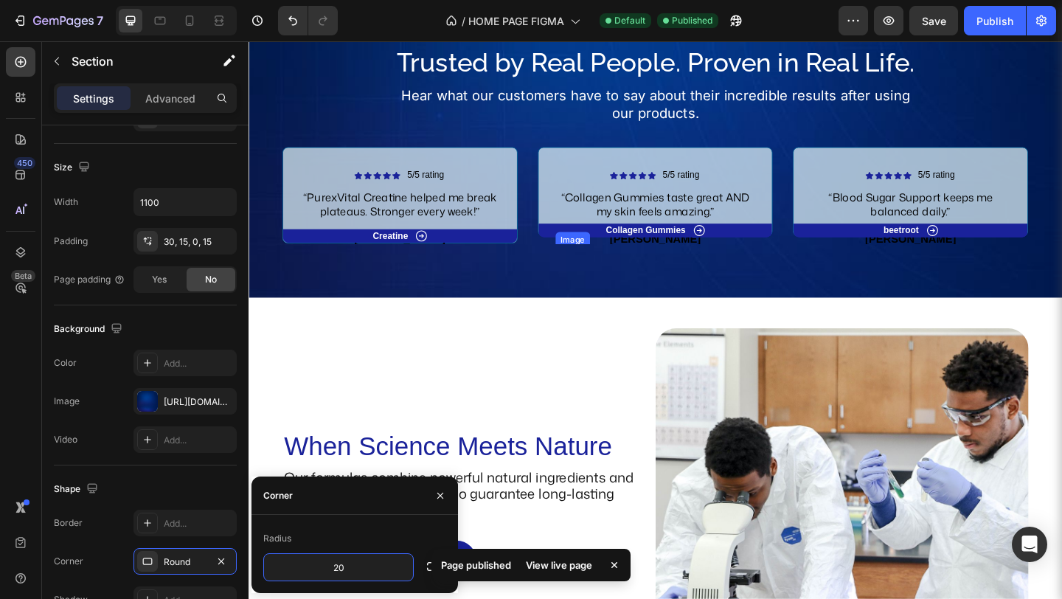
click at [599, 266] on img at bounding box center [597, 266] width 18 height 0
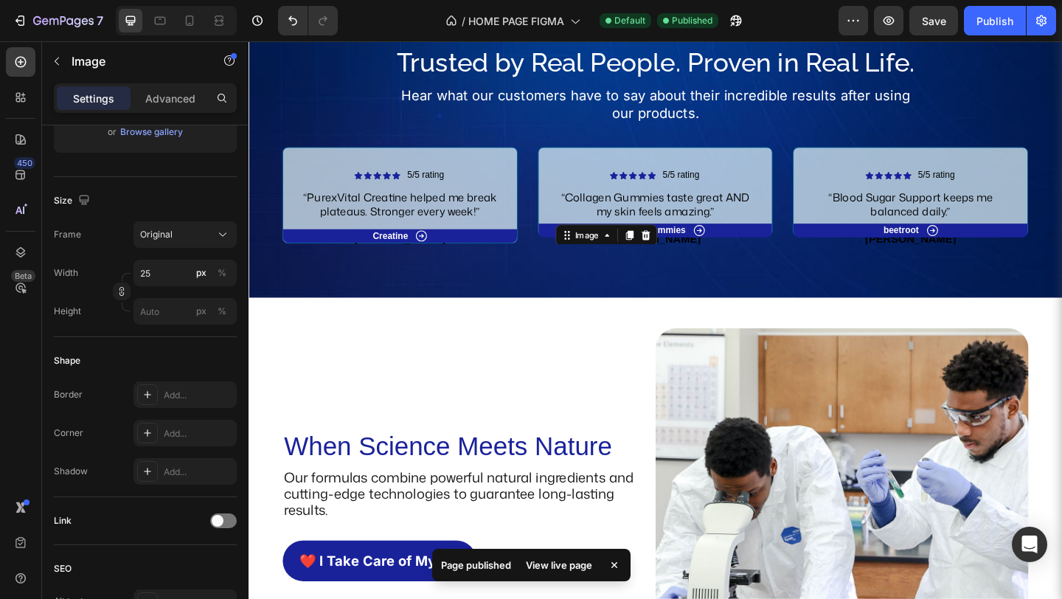
scroll to position [0, 0]
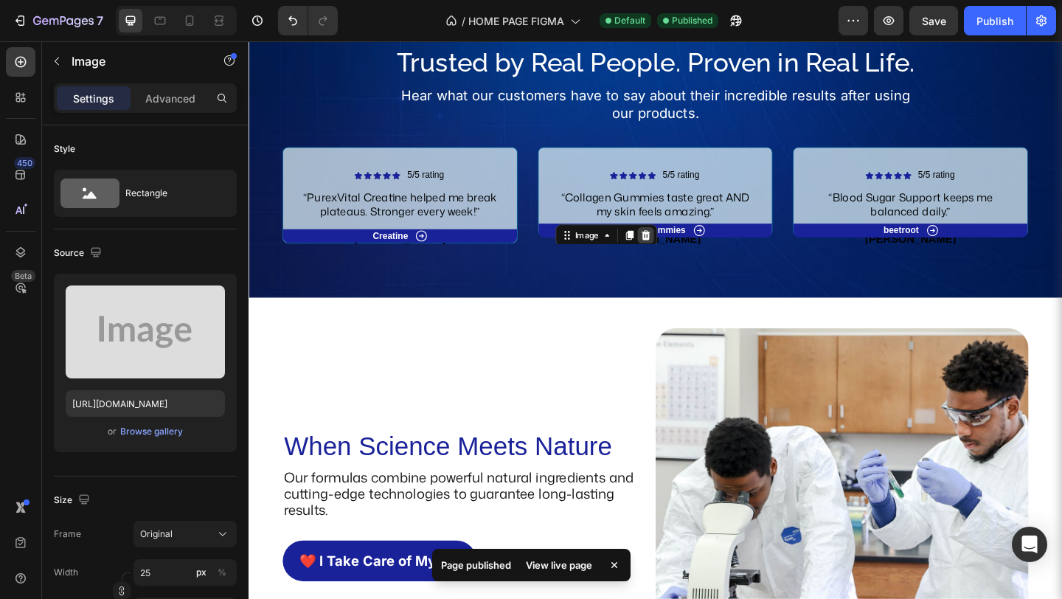
click at [680, 248] on icon at bounding box center [681, 252] width 12 height 12
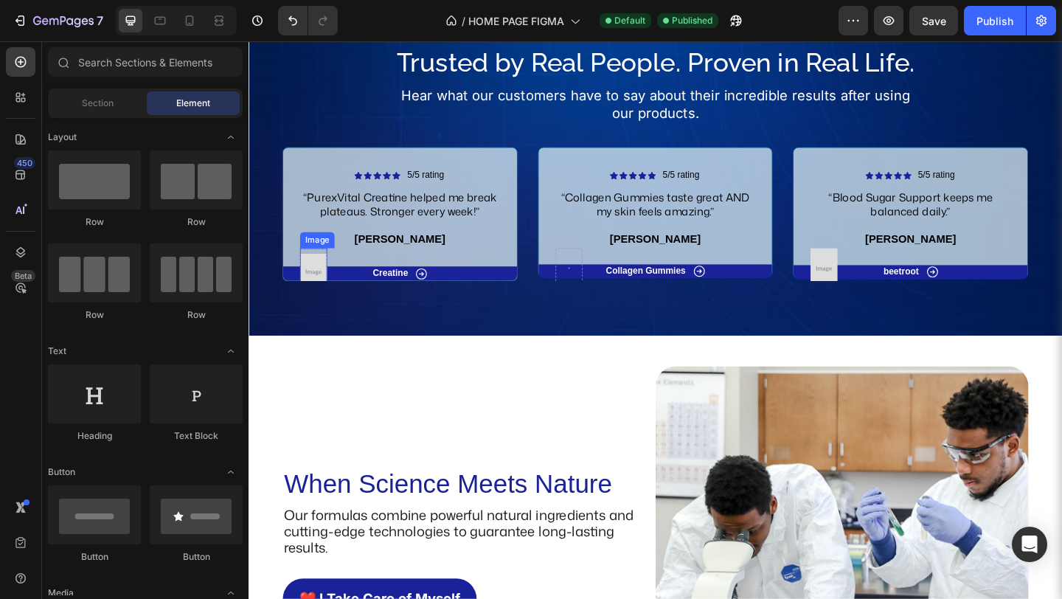
click at [311, 290] on img at bounding box center [318, 292] width 29 height 41
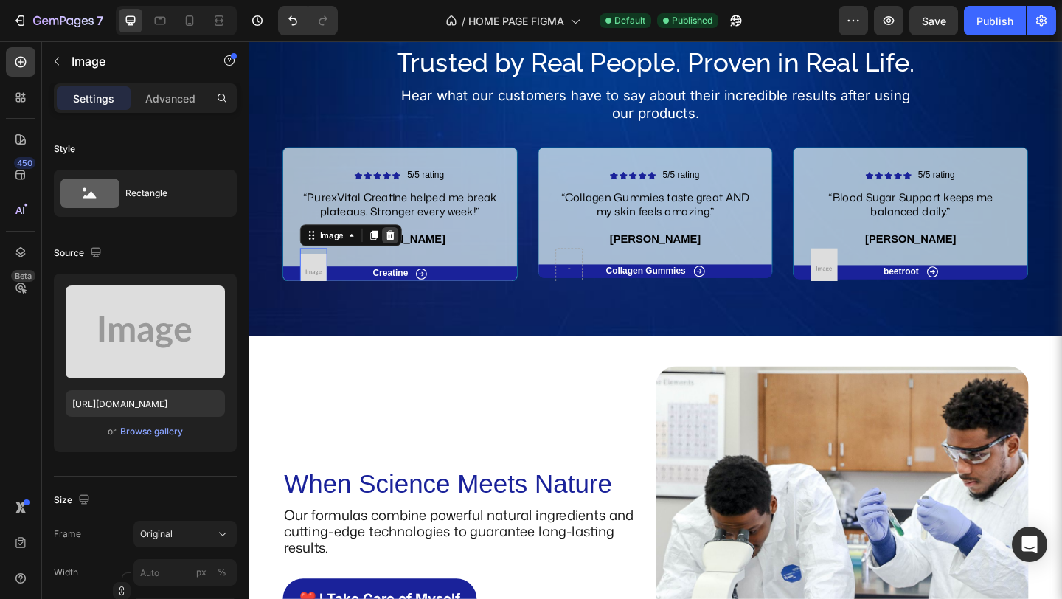
click at [398, 249] on icon at bounding box center [403, 251] width 10 height 10
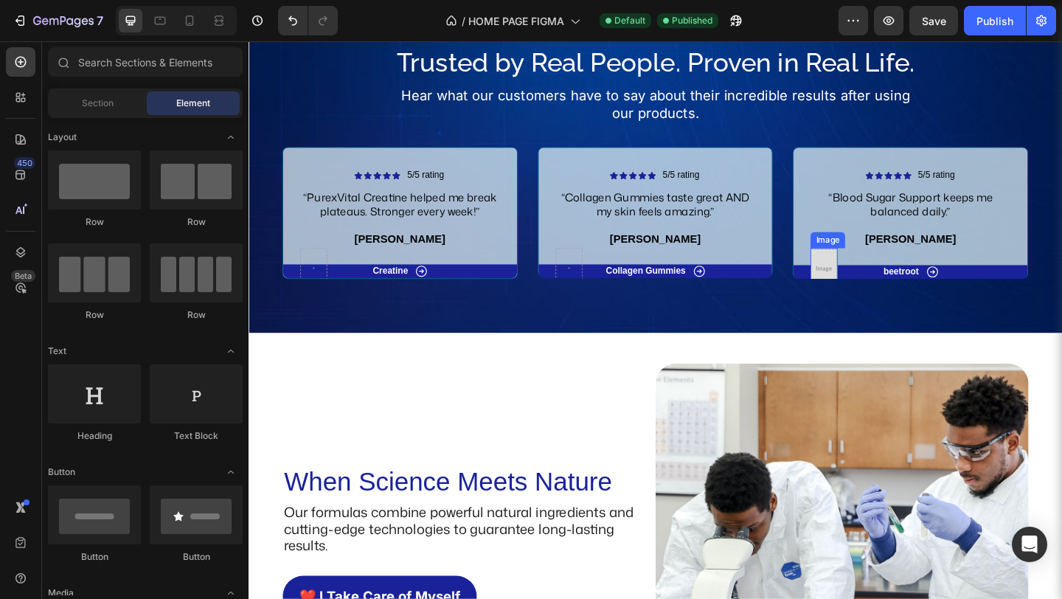
click at [871, 282] on img at bounding box center [874, 288] width 29 height 45
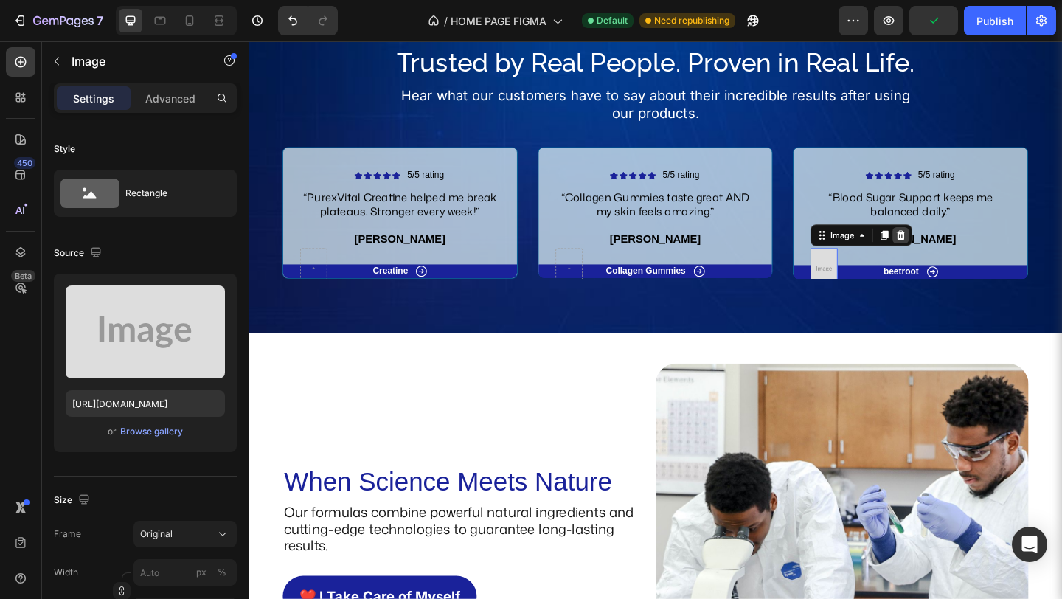
click at [953, 253] on icon at bounding box center [958, 251] width 10 height 10
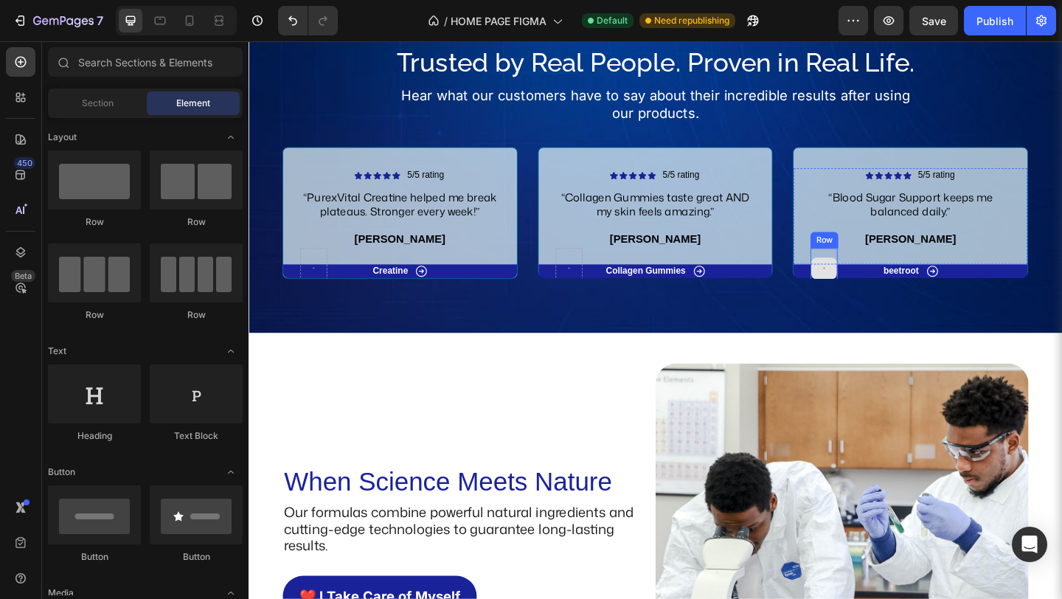
click at [872, 283] on div at bounding box center [874, 288] width 28 height 24
click at [860, 281] on div at bounding box center [874, 288] width 28 height 24
click at [862, 283] on div at bounding box center [874, 288] width 28 height 24
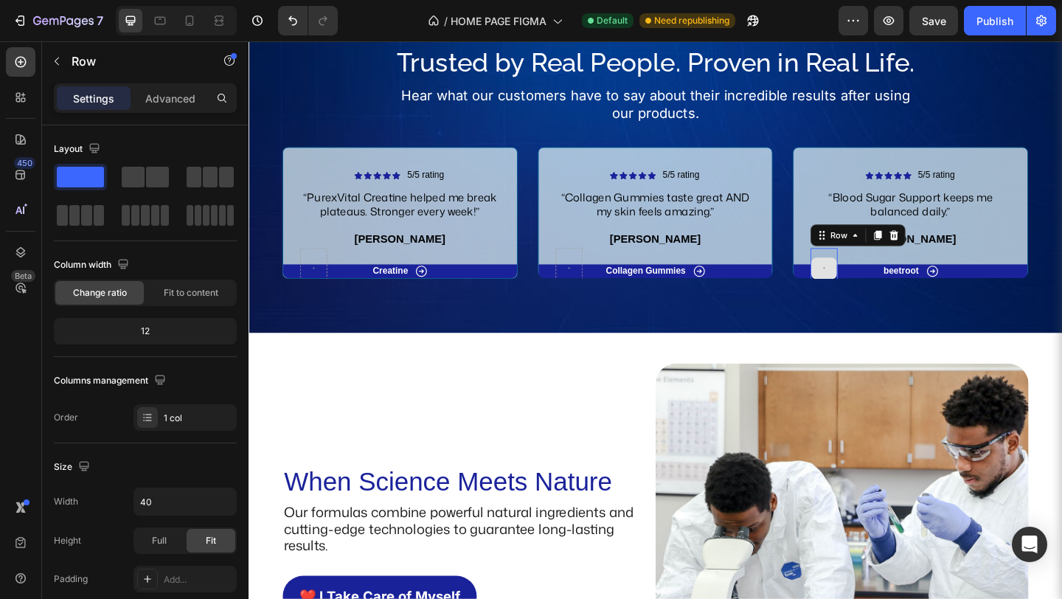
click at [863, 273] on div at bounding box center [874, 288] width 29 height 44
click at [950, 257] on icon at bounding box center [950, 252] width 12 height 12
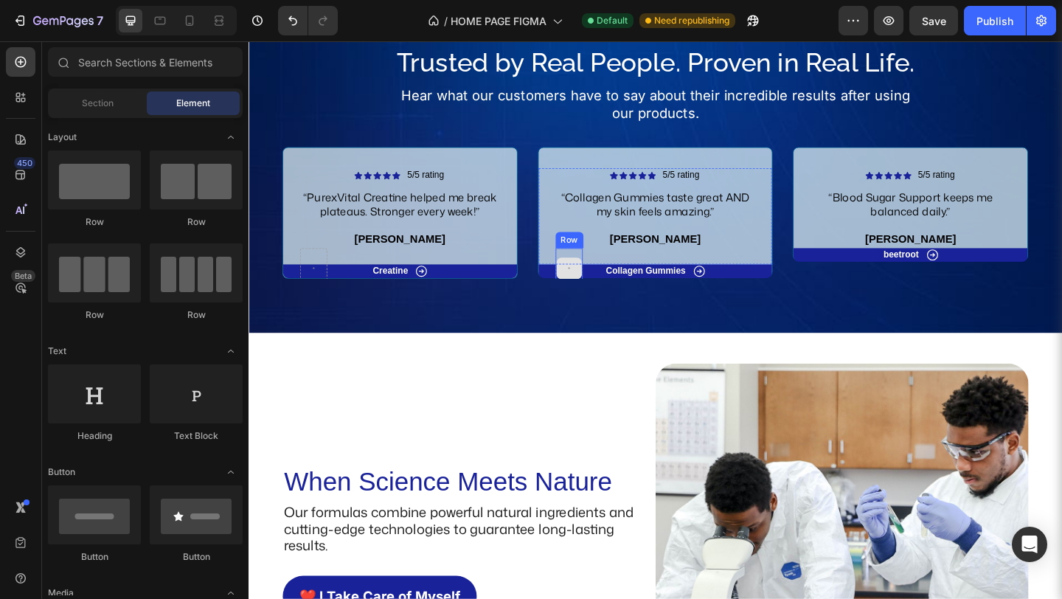
click at [595, 288] on icon at bounding box center [597, 288] width 4 height 13
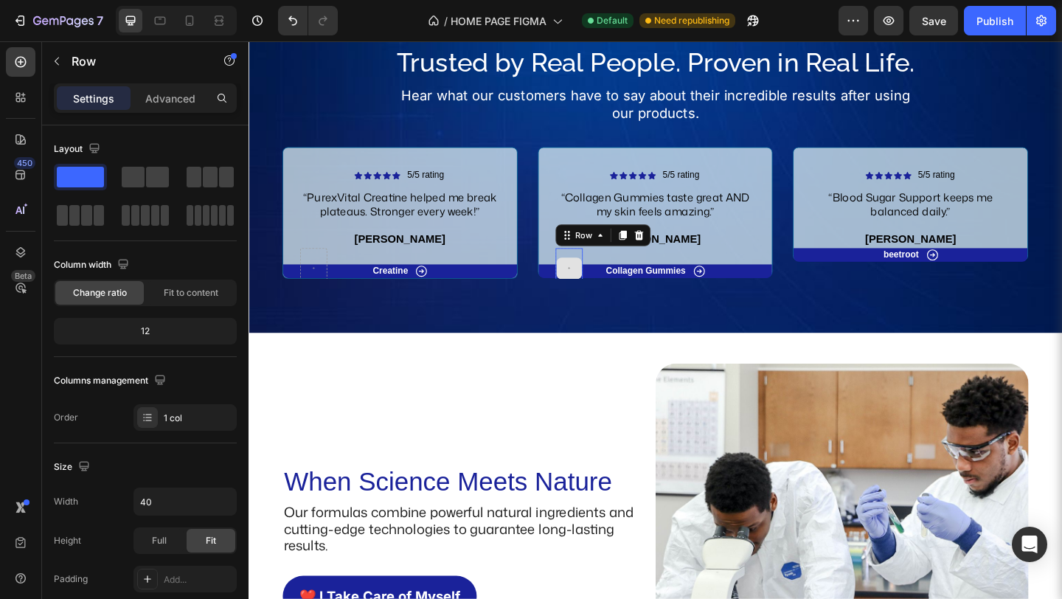
click at [592, 271] on div at bounding box center [596, 288] width 29 height 44
click at [673, 252] on div at bounding box center [673, 252] width 18 height 18
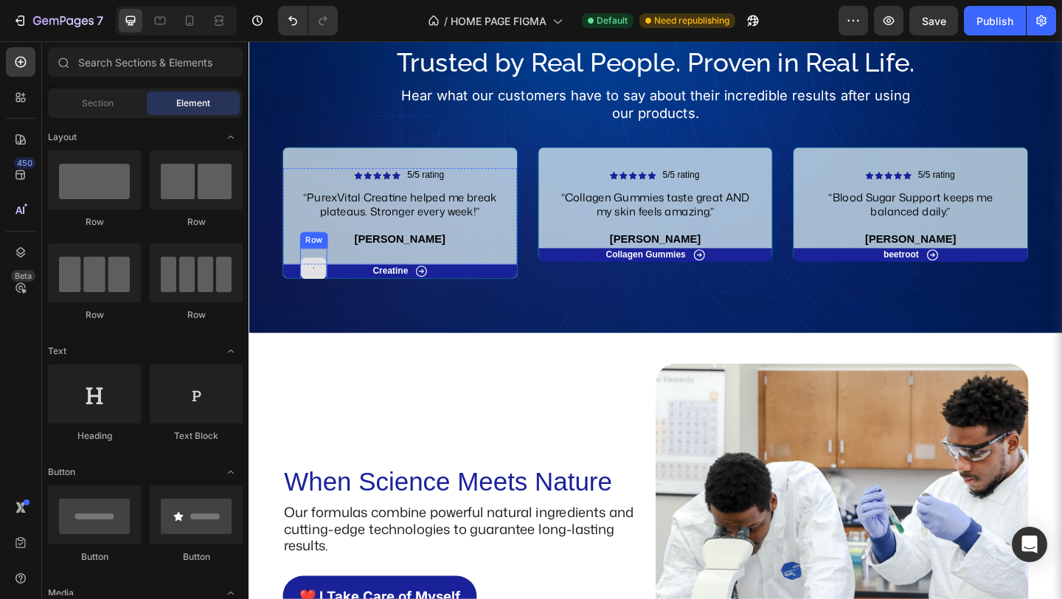
click at [317, 286] on div at bounding box center [319, 288] width 28 height 24
click at [316, 273] on div at bounding box center [318, 288] width 29 height 44
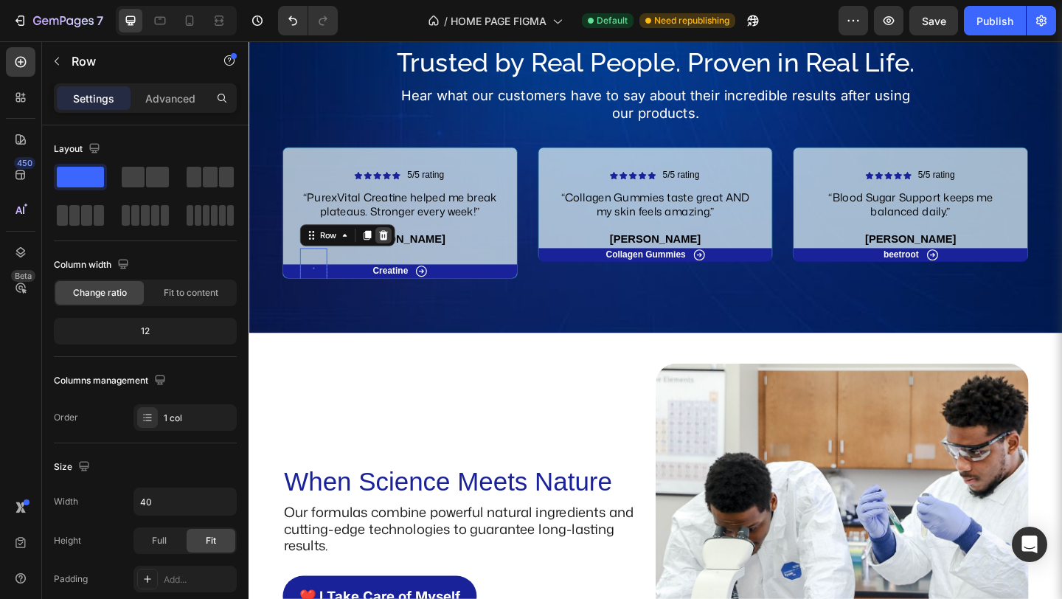
click at [391, 248] on icon at bounding box center [396, 251] width 10 height 10
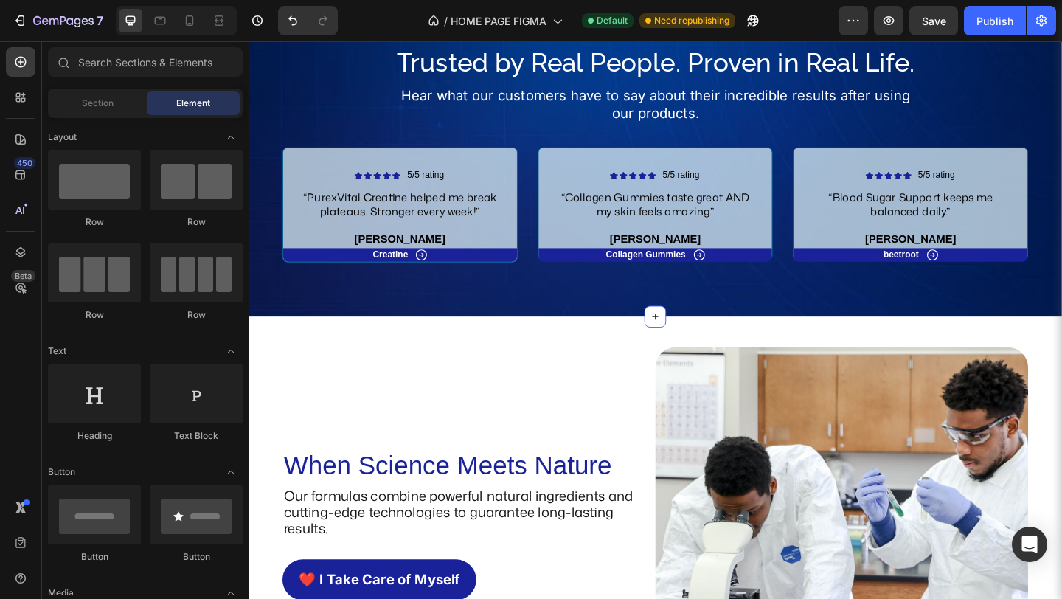
click at [535, 331] on div "Icon Icon Icon Icon Icon Icon List 3,000+ Verified Reviews! Text Block Row Trus…" at bounding box center [690, 167] width 885 height 348
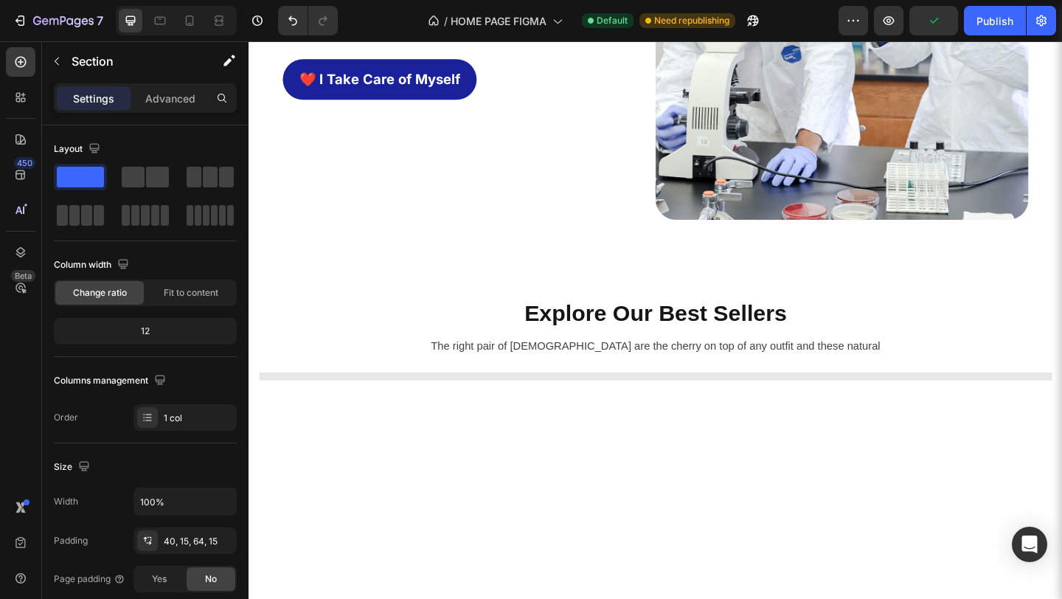
scroll to position [3223, 0]
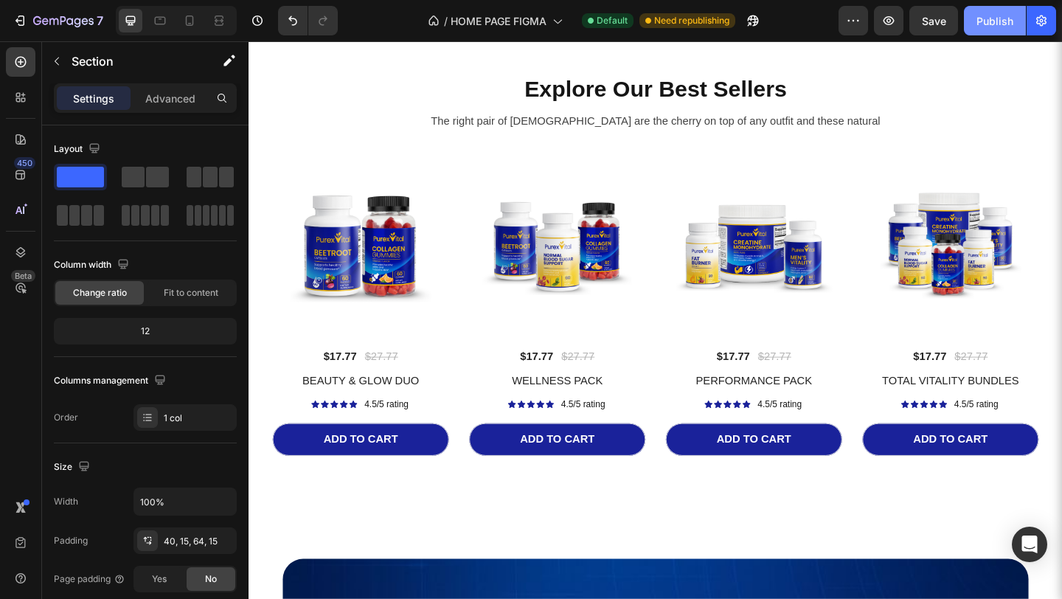
click at [978, 24] on div "Publish" at bounding box center [994, 20] width 37 height 15
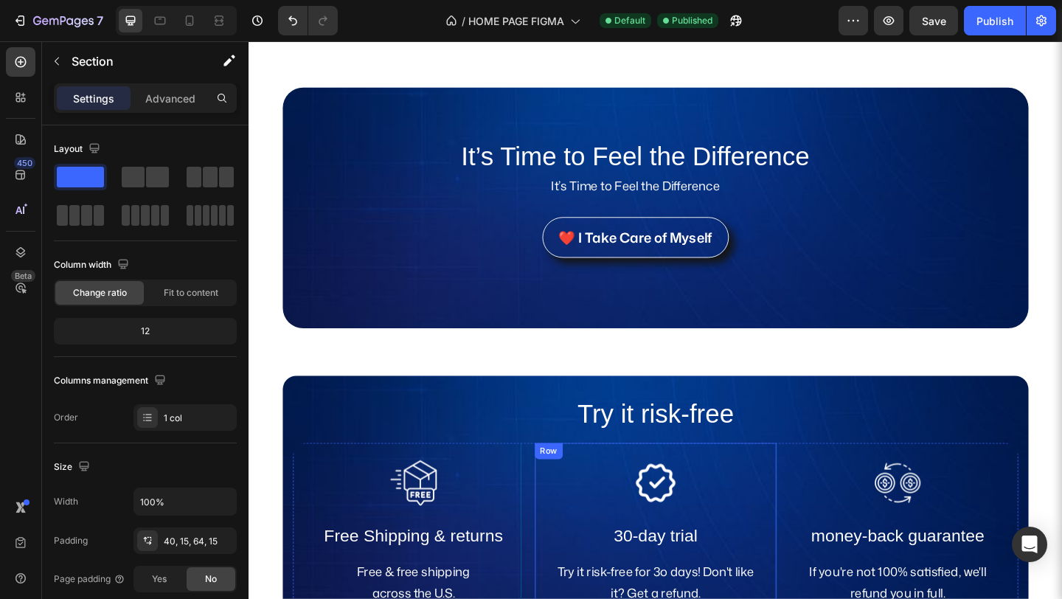
scroll to position [3569, 0]
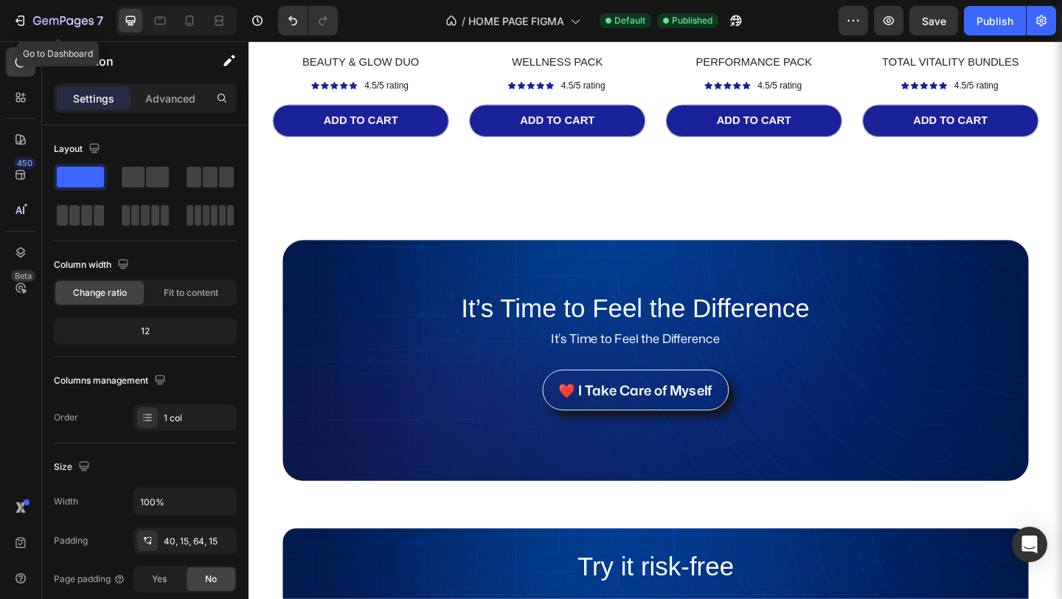
click at [7, 7] on div "7" at bounding box center [58, 20] width 104 height 29
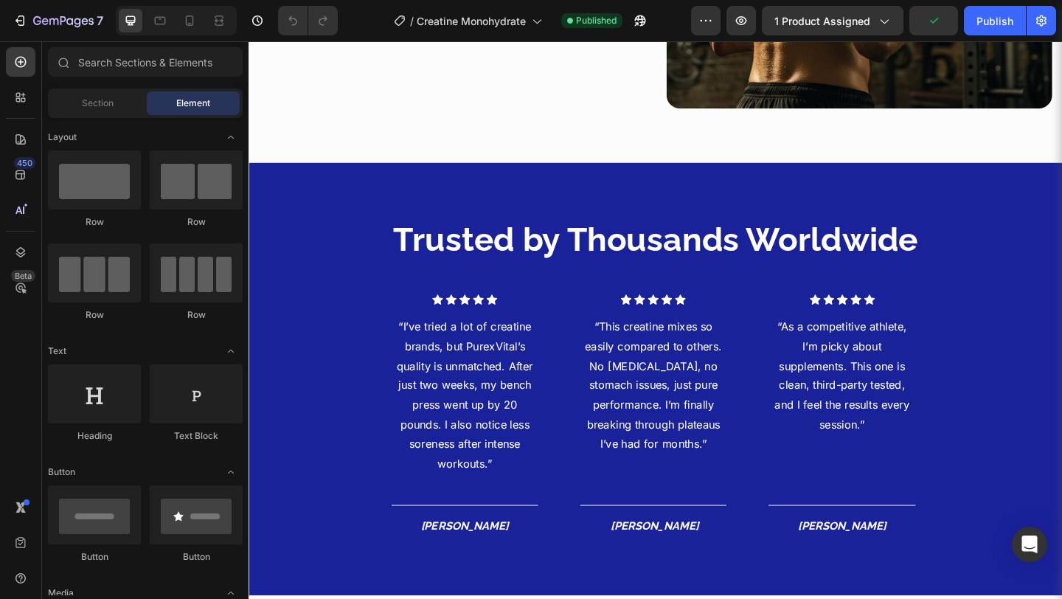
scroll to position [1655, 0]
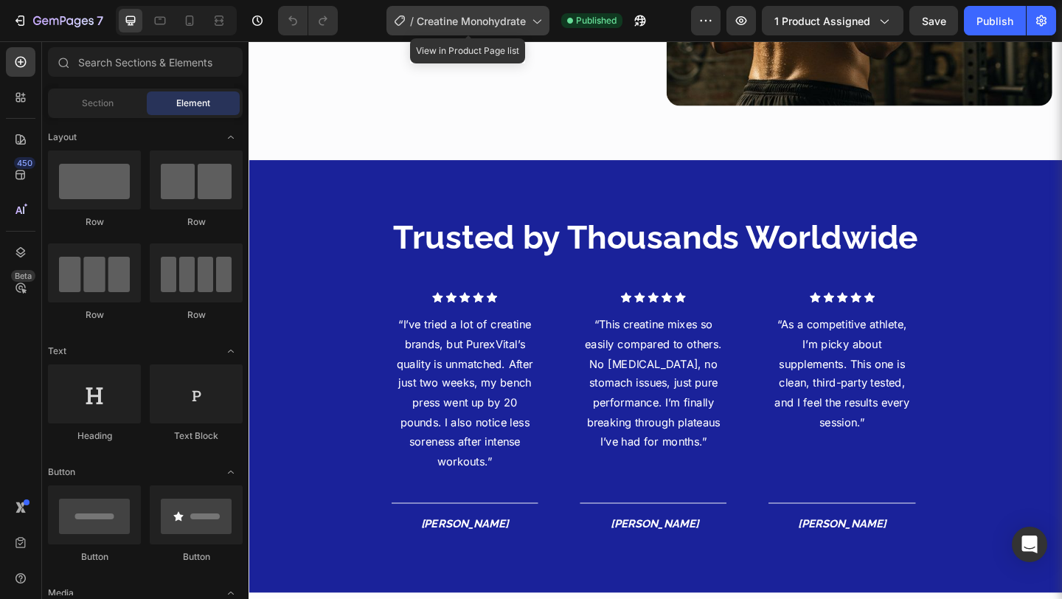
click at [502, 21] on span "Creatine Monohydrate" at bounding box center [471, 20] width 109 height 15
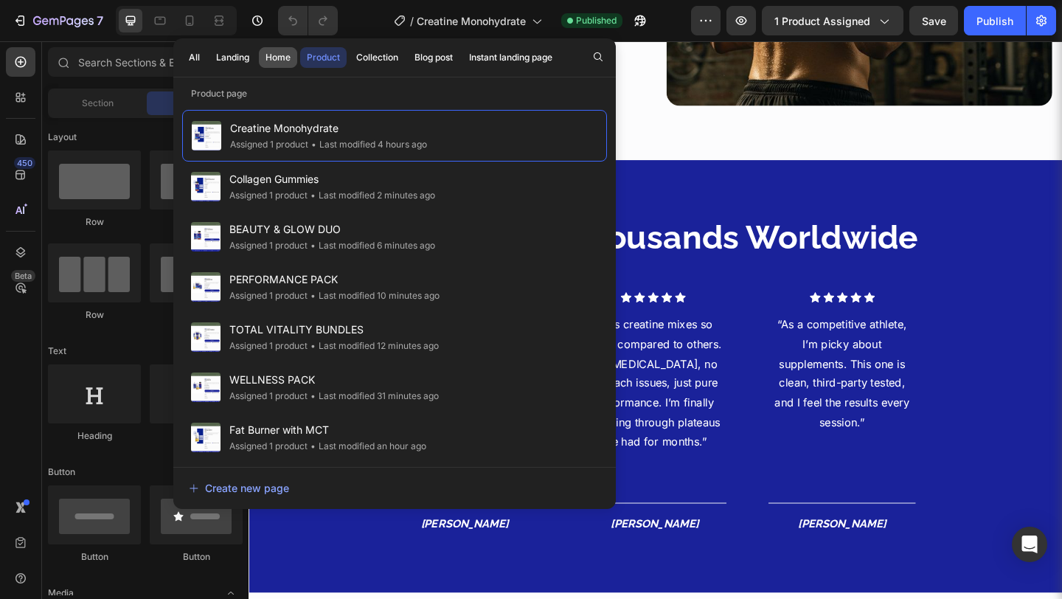
click at [286, 54] on div "Home" at bounding box center [277, 57] width 25 height 13
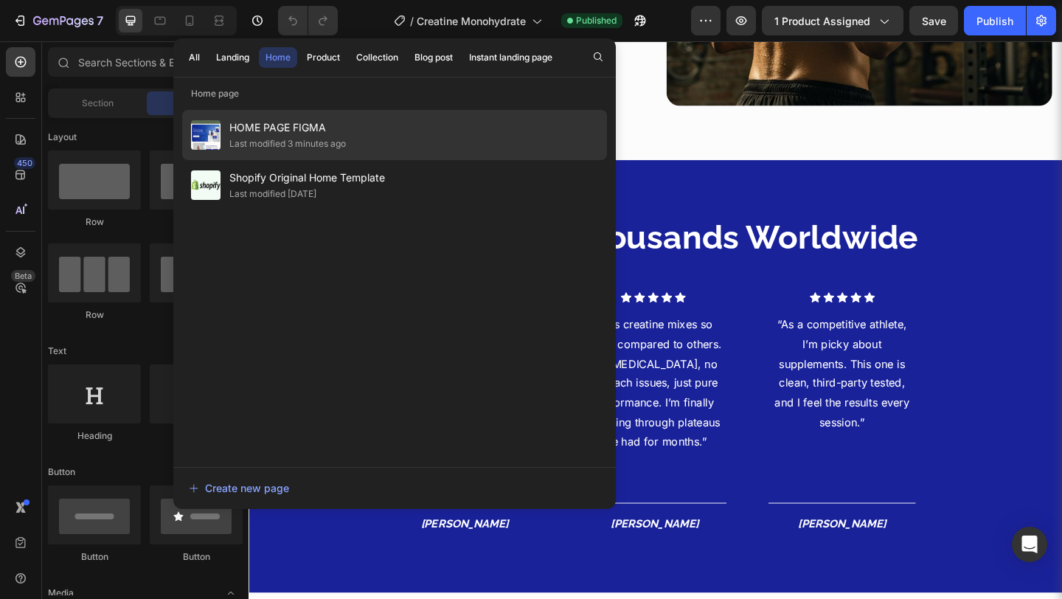
click at [279, 122] on span "HOME PAGE FIGMA" at bounding box center [287, 128] width 116 height 18
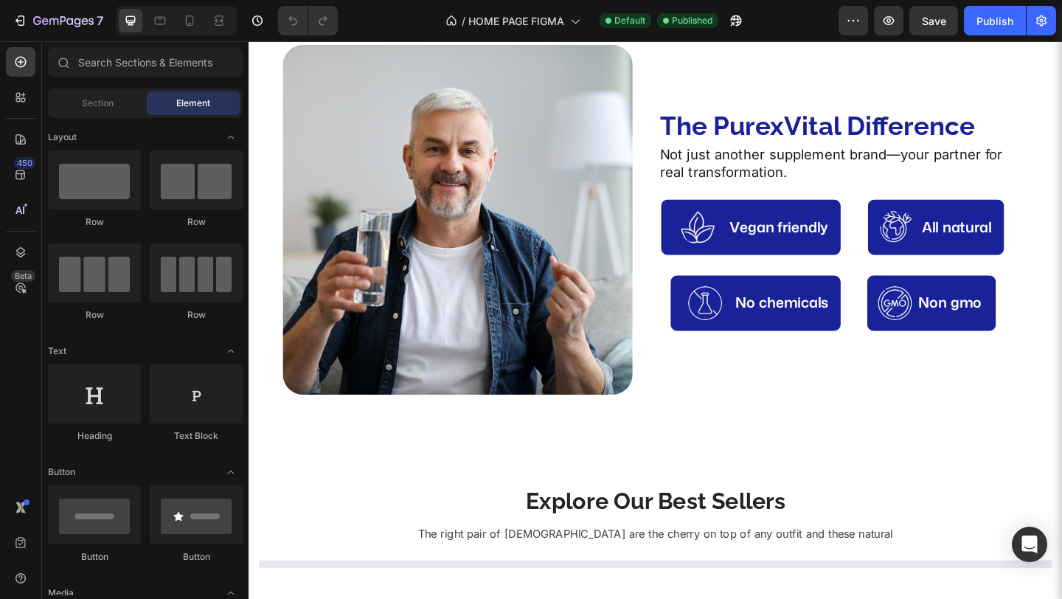
scroll to position [498, 0]
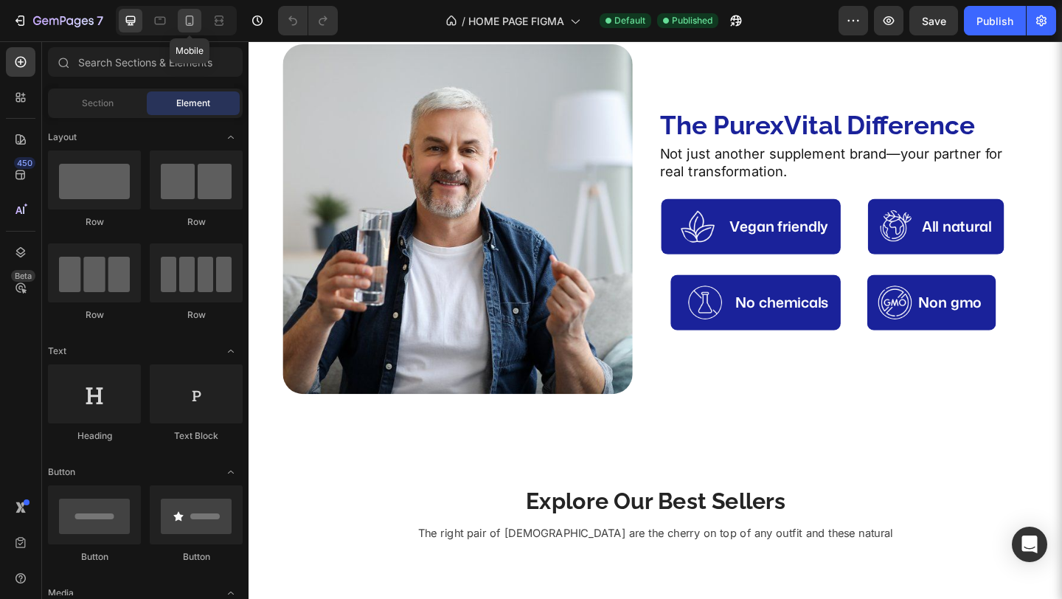
click at [188, 25] on icon at bounding box center [190, 20] width 8 height 10
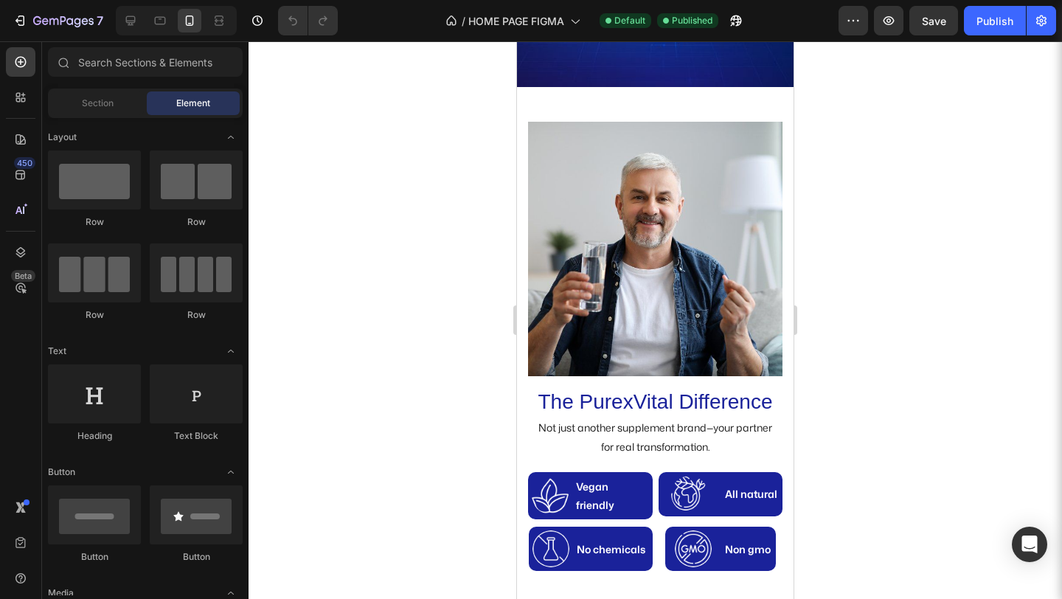
scroll to position [2774, 0]
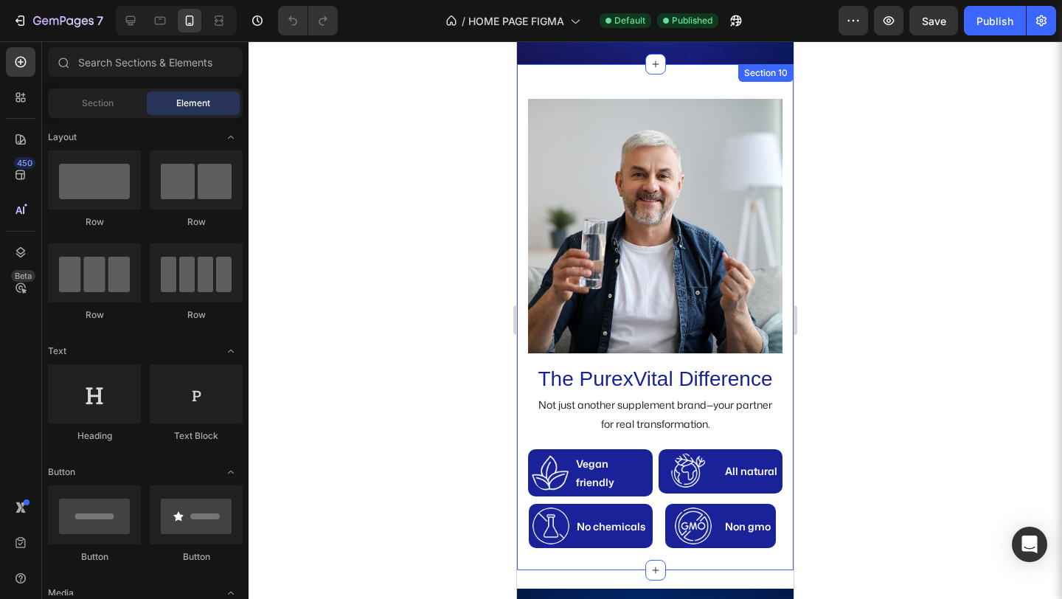
click at [718, 560] on div "The PurexVital Difference Heading Not just another supplement brand—your partne…" at bounding box center [655, 329] width 276 height 482
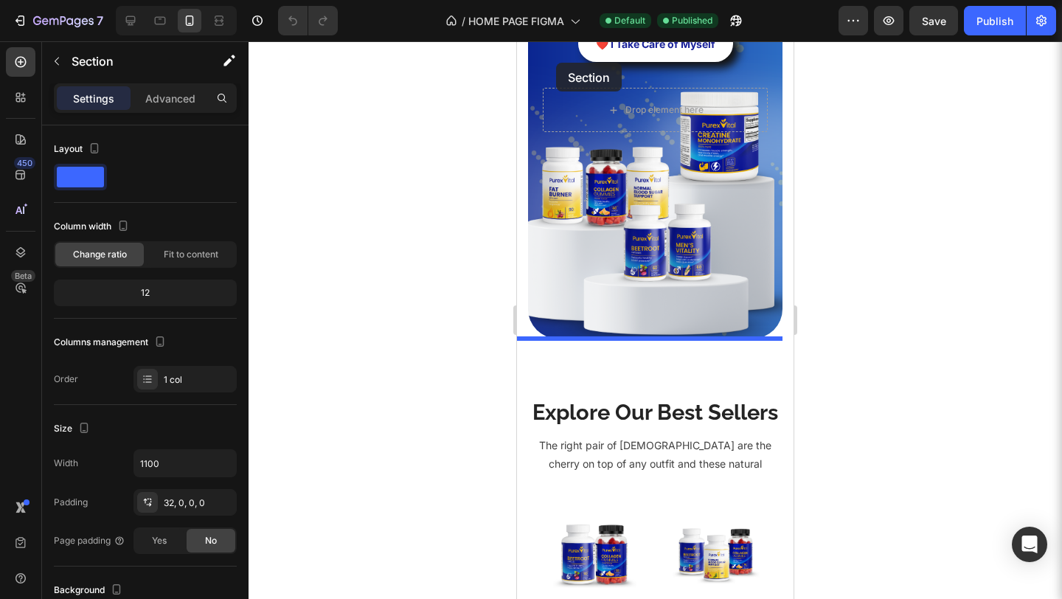
scroll to position [290, 0]
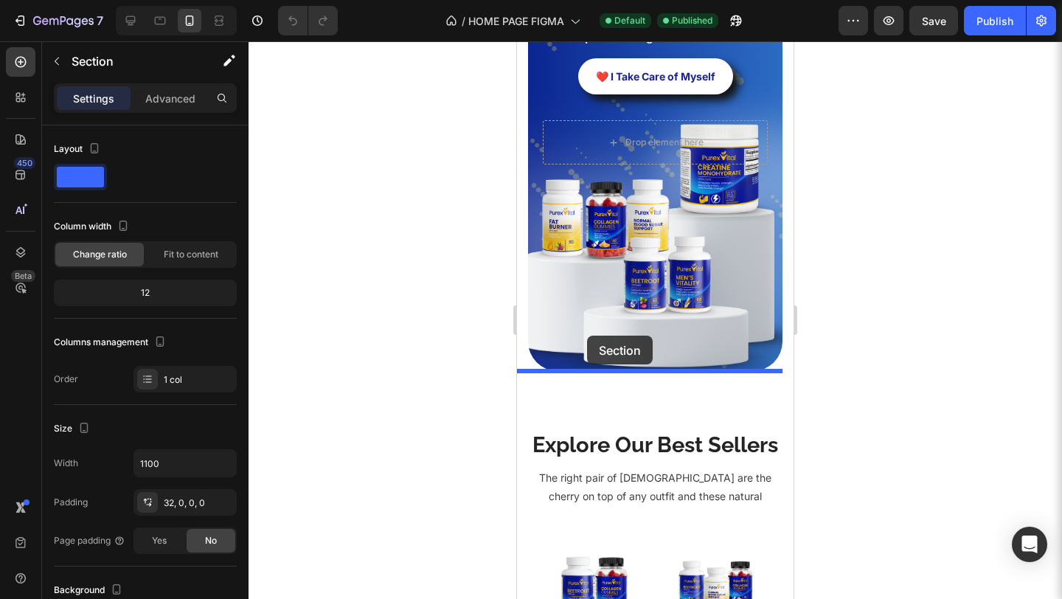
drag, startPoint x: 529, startPoint y: 79, endPoint x: 587, endPoint y: 335, distance: 263.1
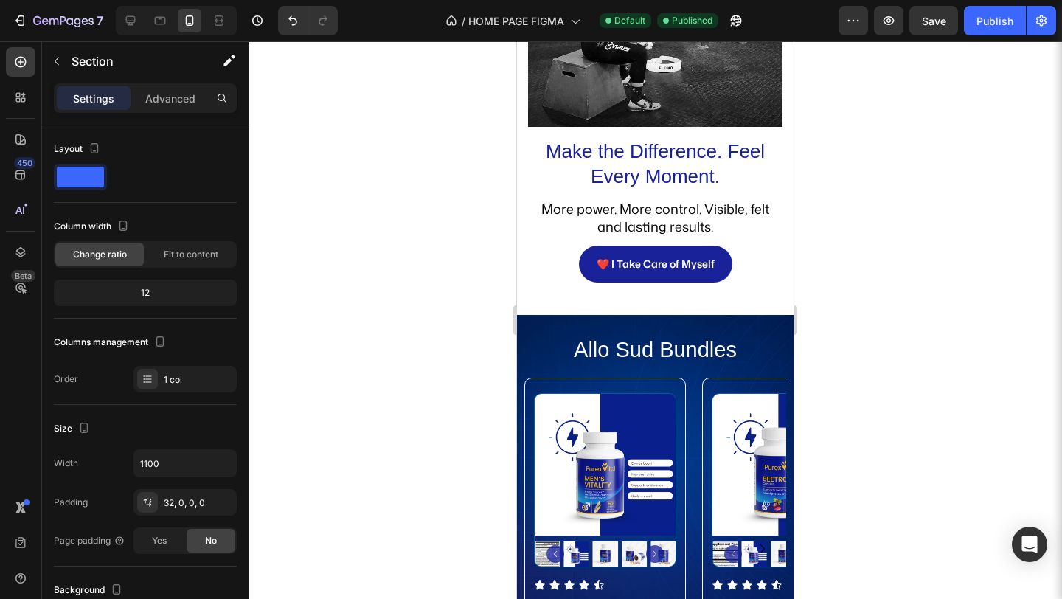
scroll to position [2490, 0]
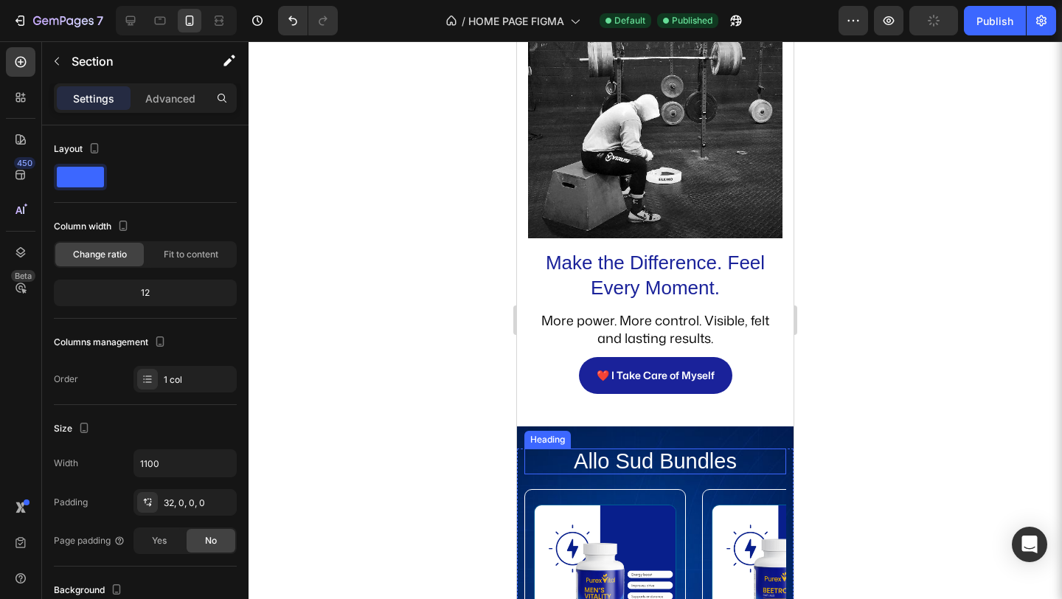
click at [615, 448] on h2 "Allo Sud Bundles" at bounding box center [655, 461] width 262 height 27
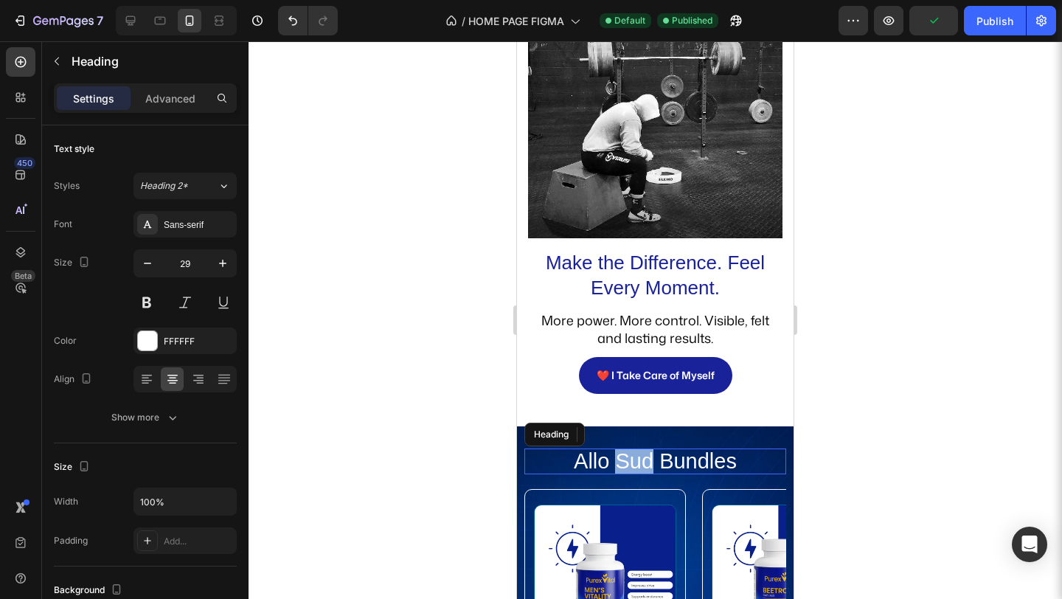
click at [615, 450] on p "Allo Sud Bundles" at bounding box center [655, 462] width 259 height 24
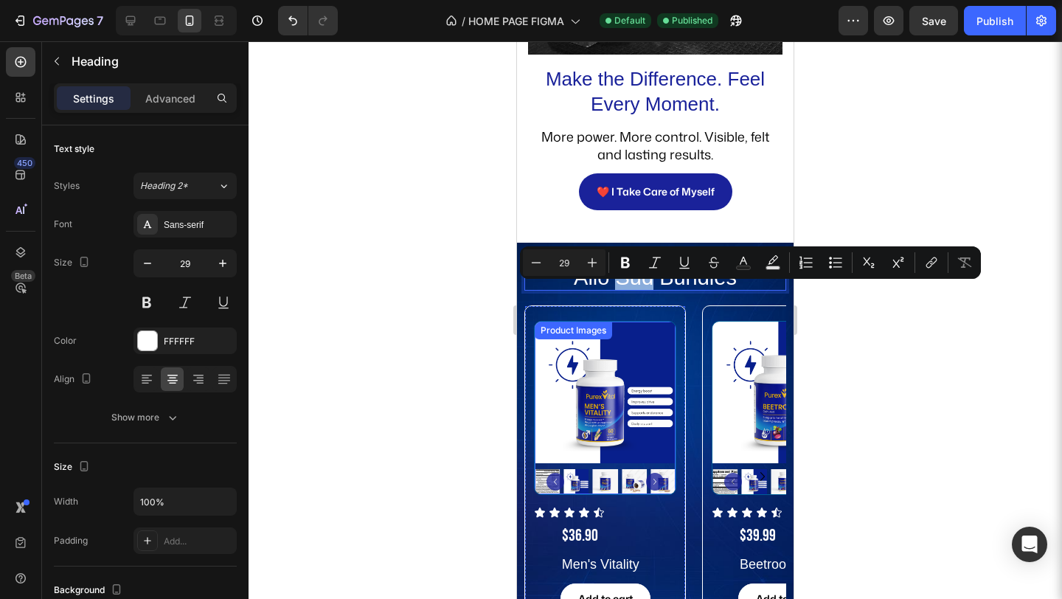
scroll to position [2732, 0]
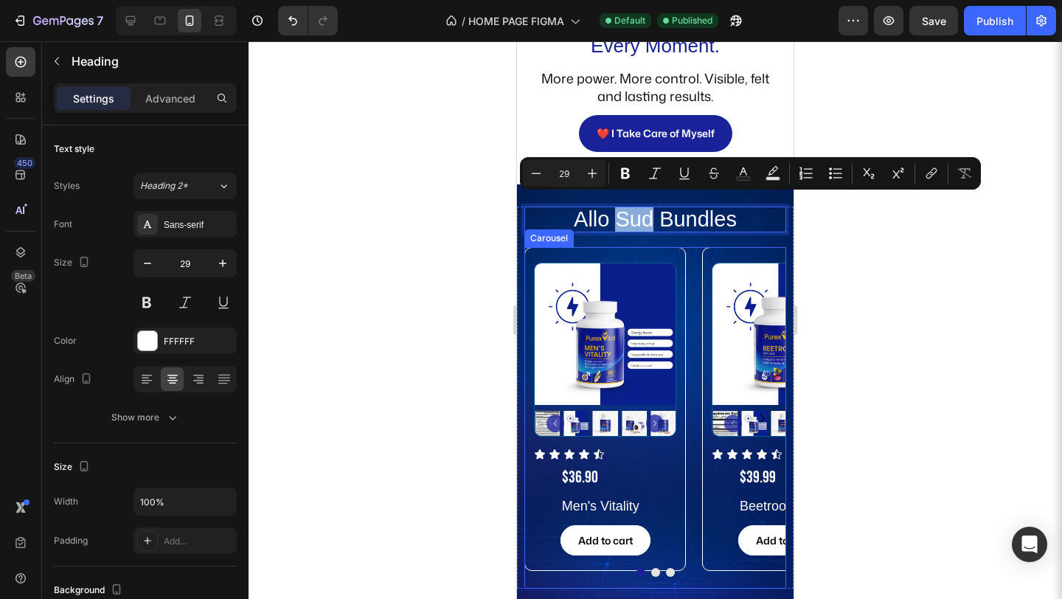
click at [690, 568] on div at bounding box center [655, 572] width 262 height 9
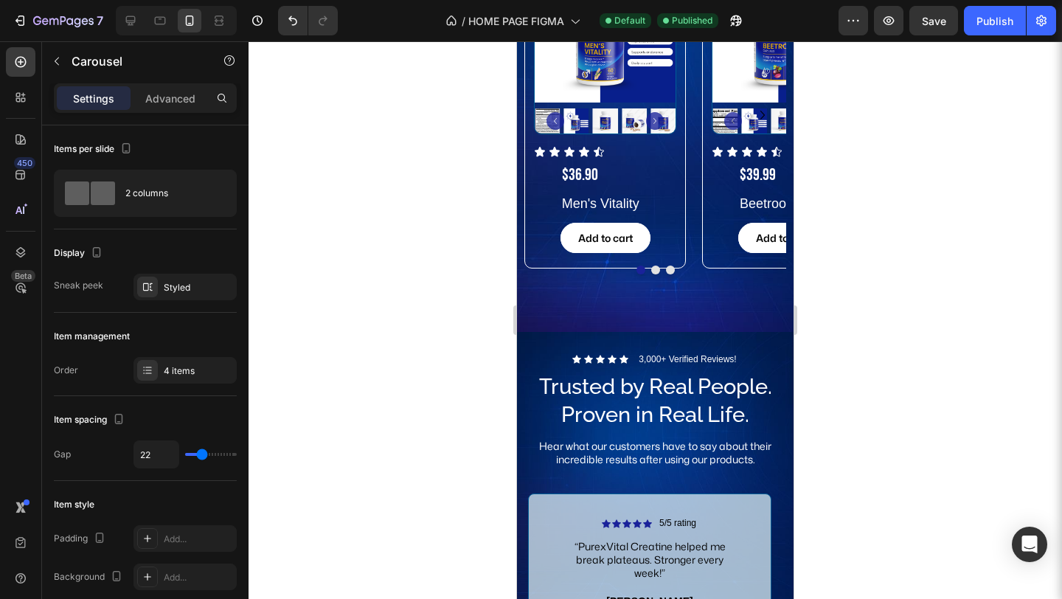
scroll to position [3033, 0]
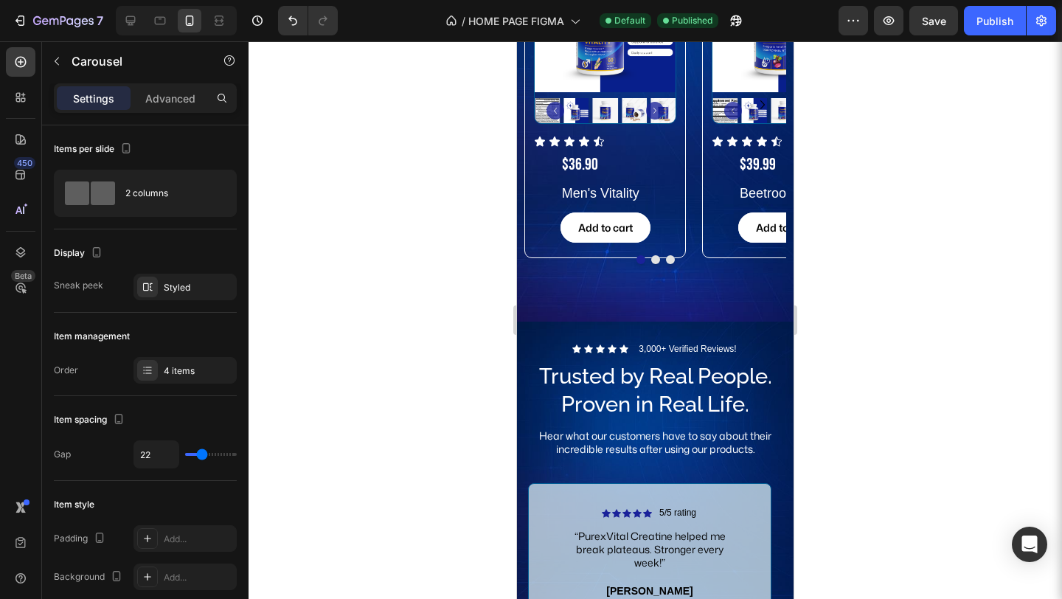
click at [679, 270] on div "Product Images Icon Icon Icon Icon Icon Icon List $36.90 Product Price Product …" at bounding box center [604, 104] width 161 height 341
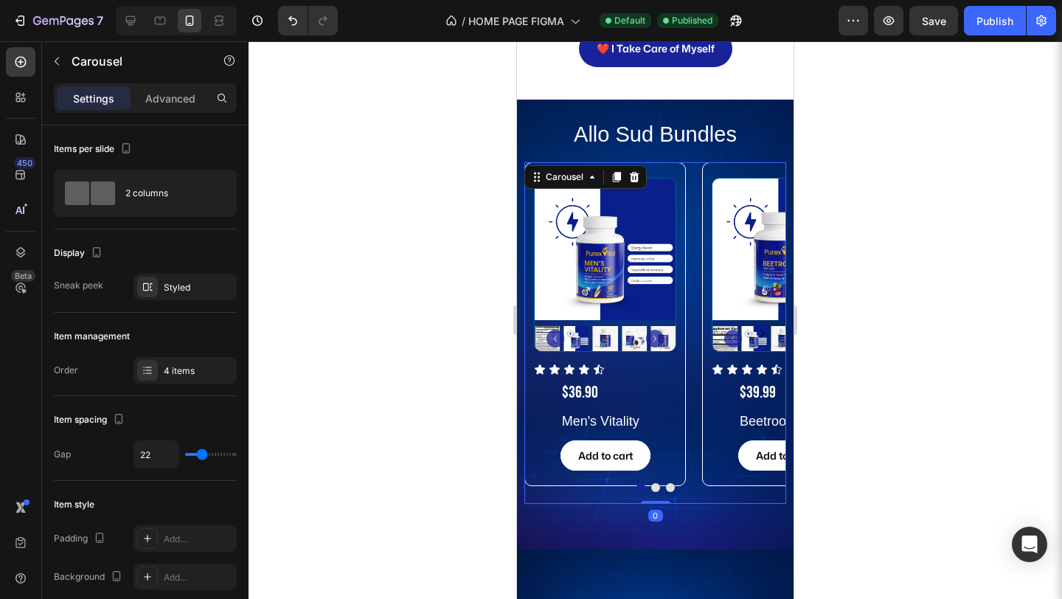
scroll to position [2678, 0]
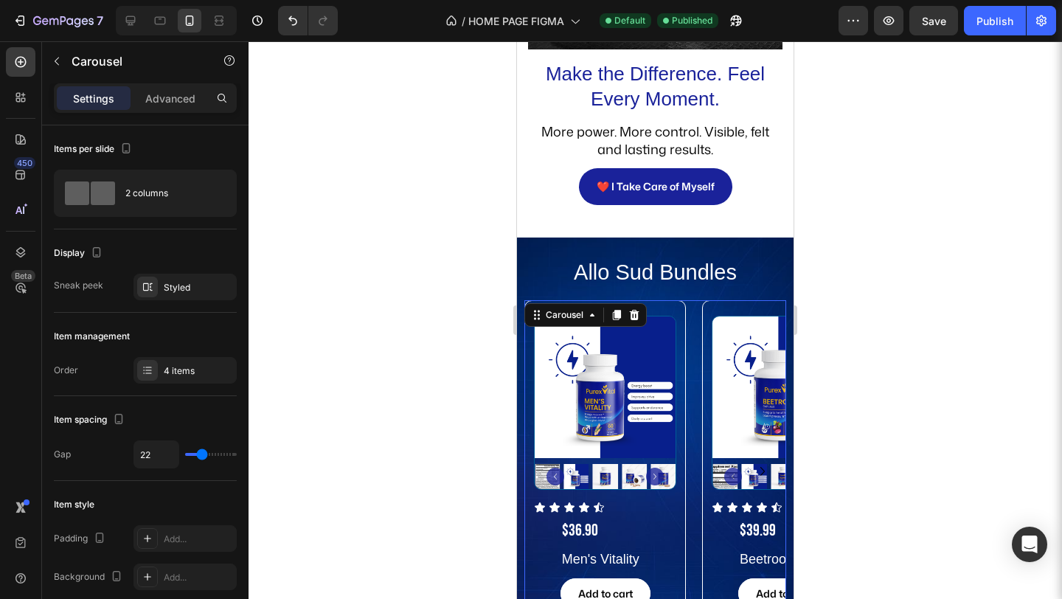
click at [697, 260] on h2 "Allo Sud Bundles" at bounding box center [655, 273] width 262 height 27
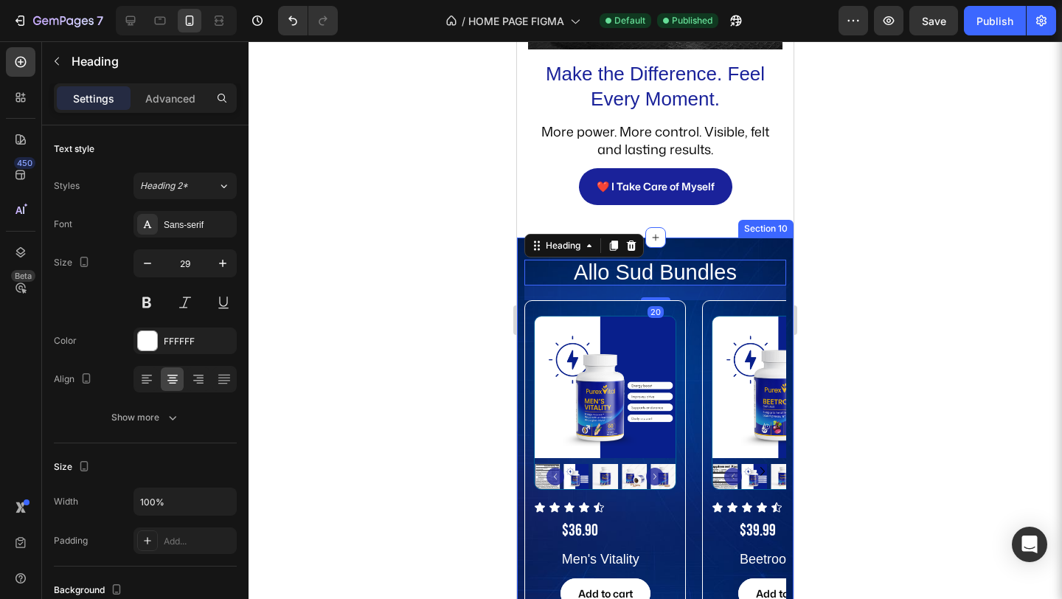
click at [732, 237] on div "Allo Sud Bundles Heading 20 Product Images Icon Icon Icon Icon Icon Icon List $…" at bounding box center [655, 462] width 276 height 450
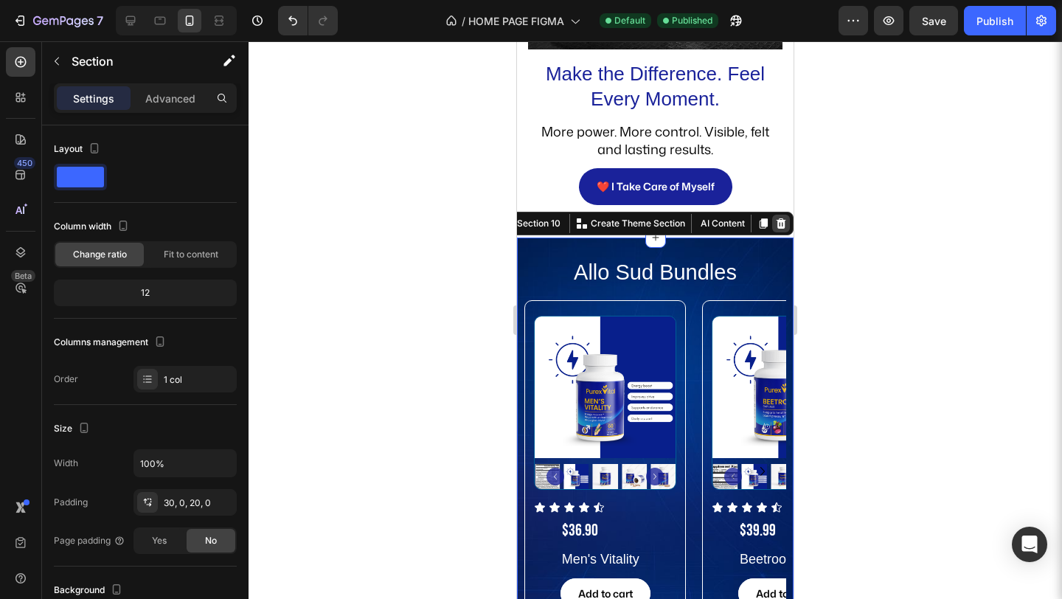
click at [775, 217] on icon at bounding box center [781, 223] width 12 height 12
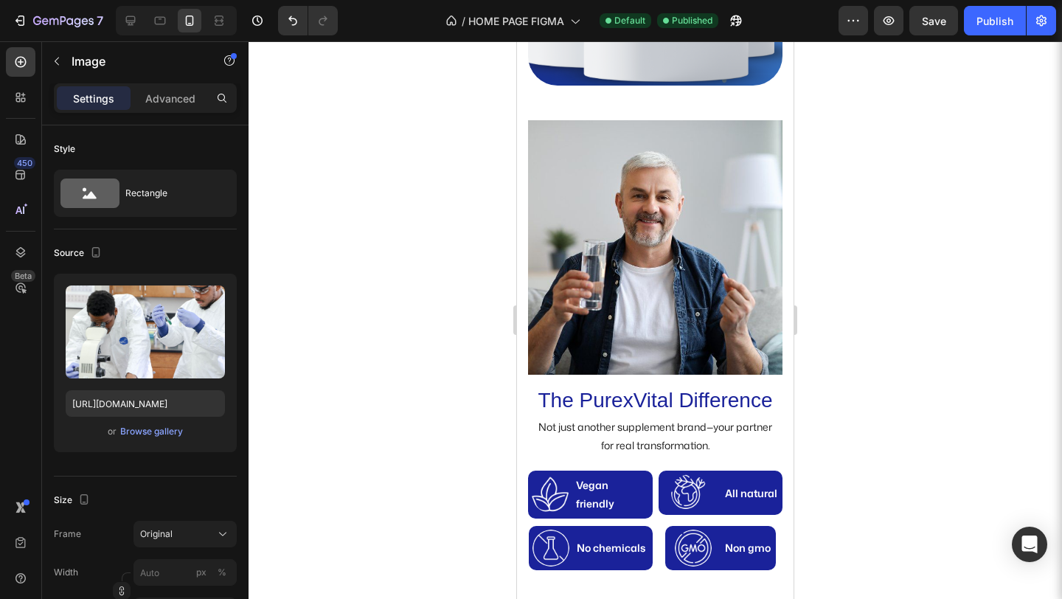
scroll to position [593, 0]
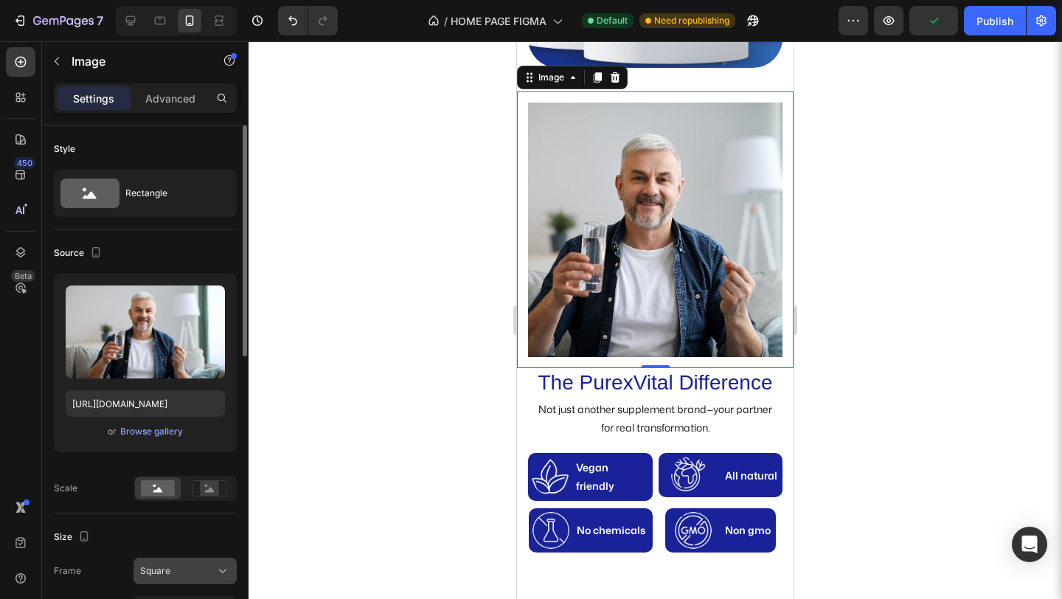
click at [197, 569] on div "Square" at bounding box center [176, 570] width 72 height 13
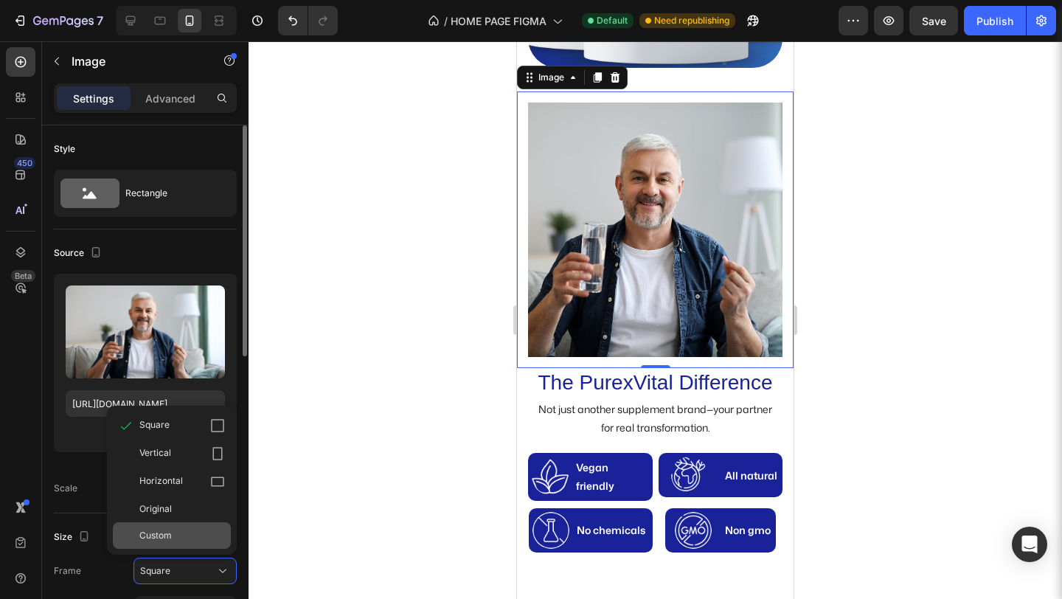
click at [194, 539] on div "Custom" at bounding box center [182, 535] width 86 height 13
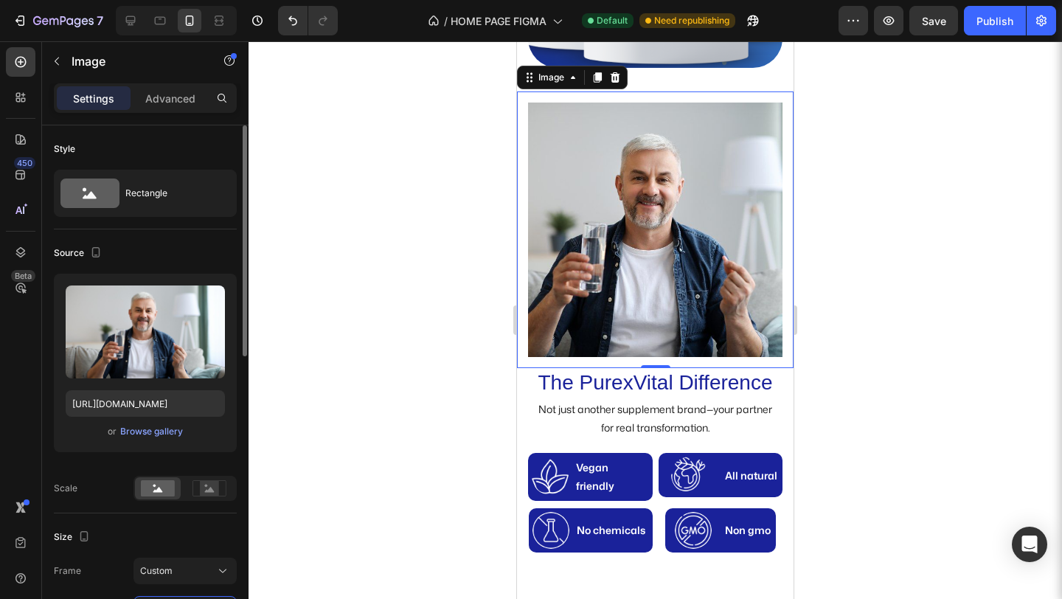
scroll to position [24, 0]
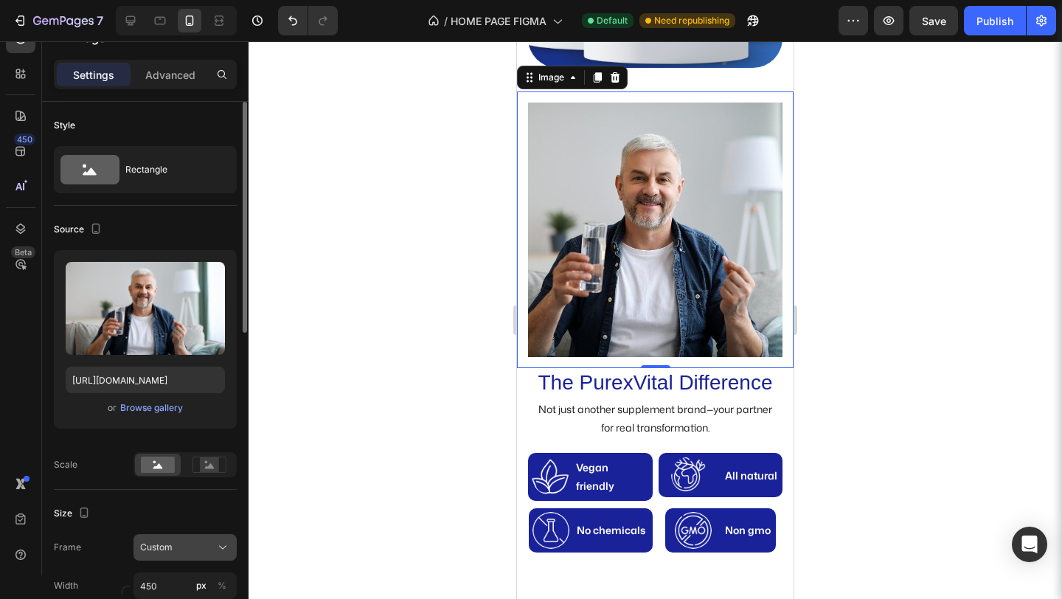
click at [219, 546] on icon at bounding box center [222, 548] width 7 height 4
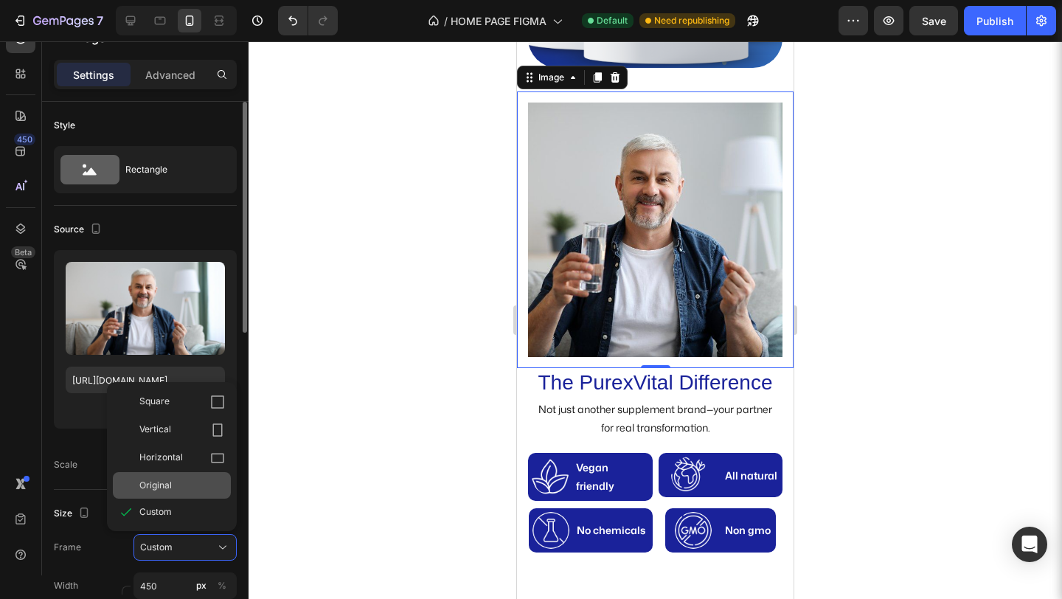
click at [196, 478] on div "Original" at bounding box center [182, 484] width 86 height 13
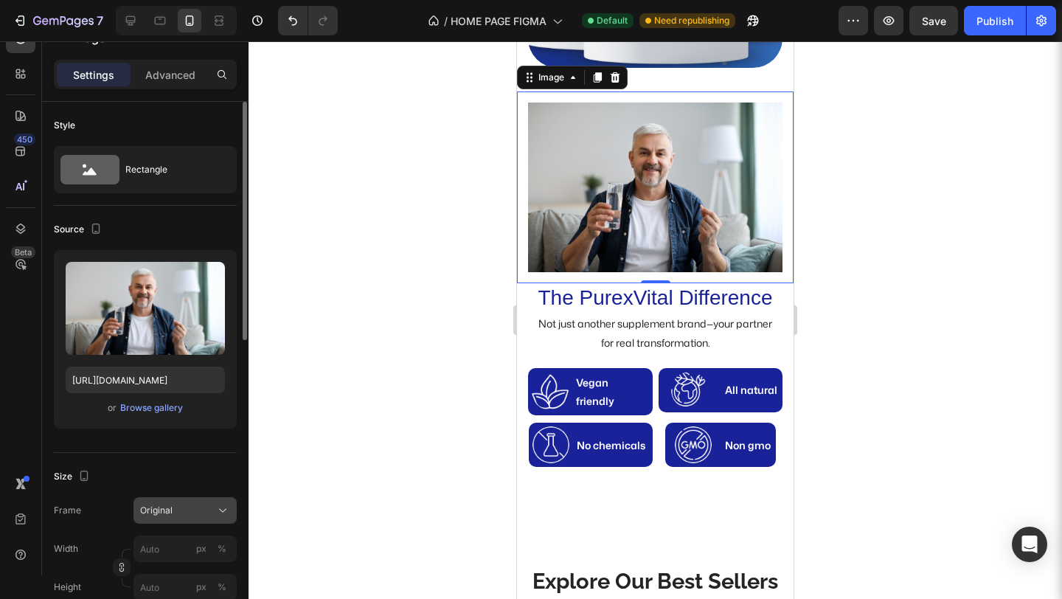
click at [220, 498] on button "Original" at bounding box center [184, 510] width 103 height 27
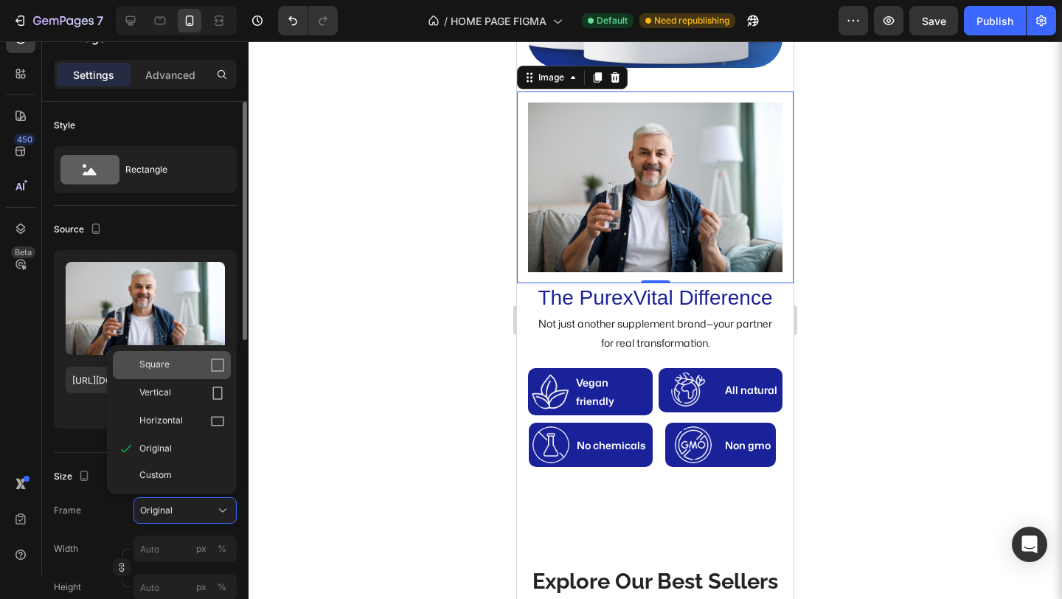
click at [217, 366] on icon at bounding box center [217, 365] width 15 height 15
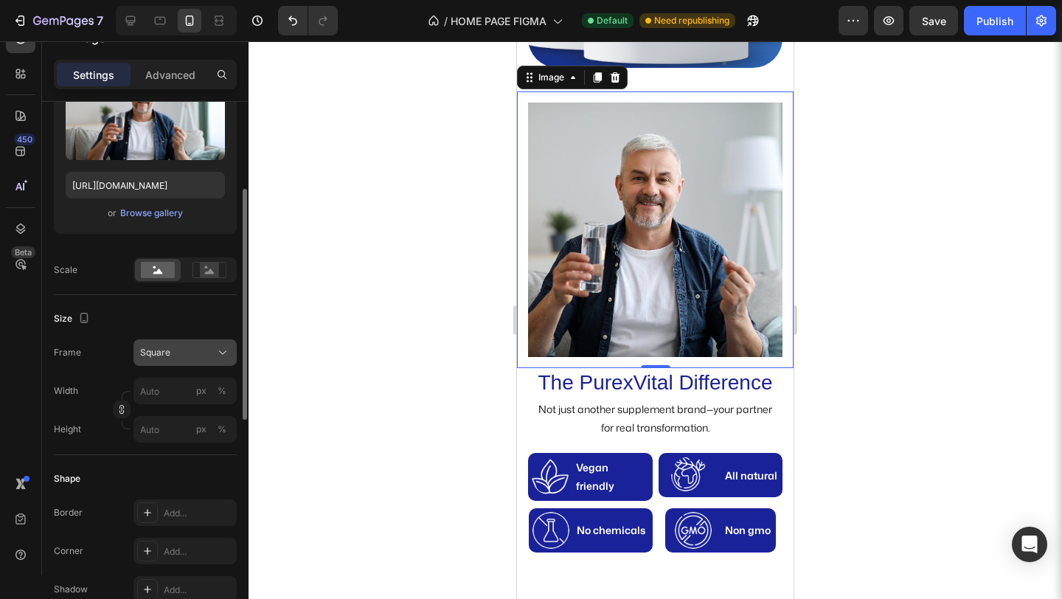
scroll to position [205, 0]
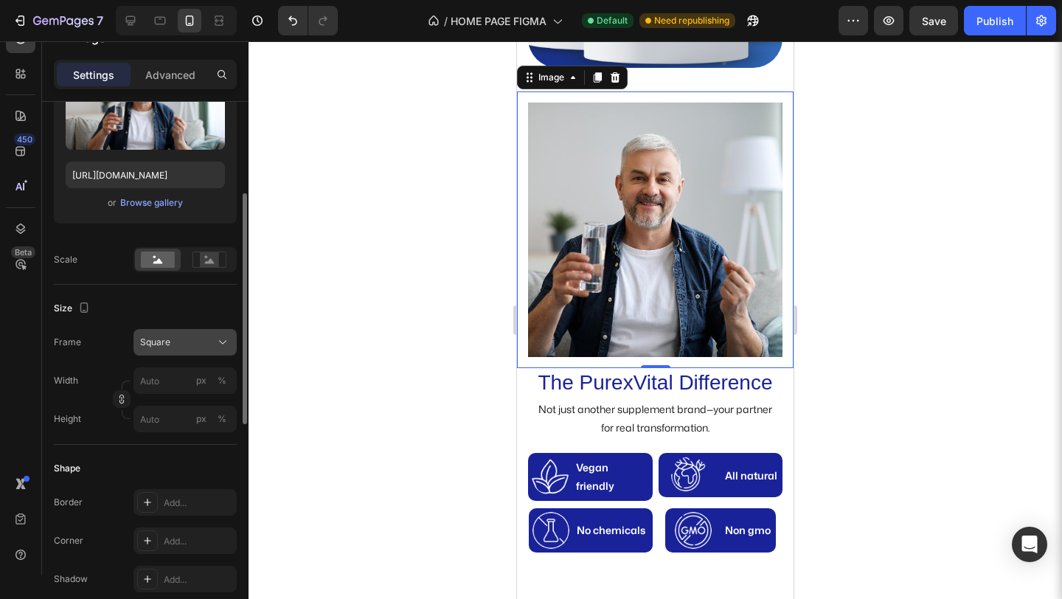
click at [189, 537] on div "Add..." at bounding box center [198, 541] width 69 height 13
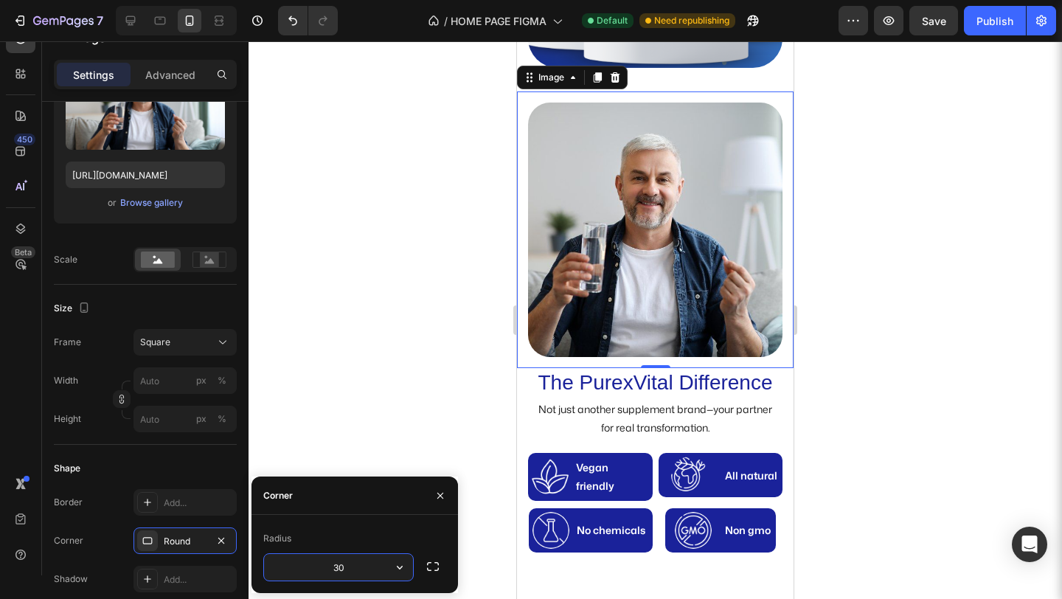
type input "3"
type input "20"
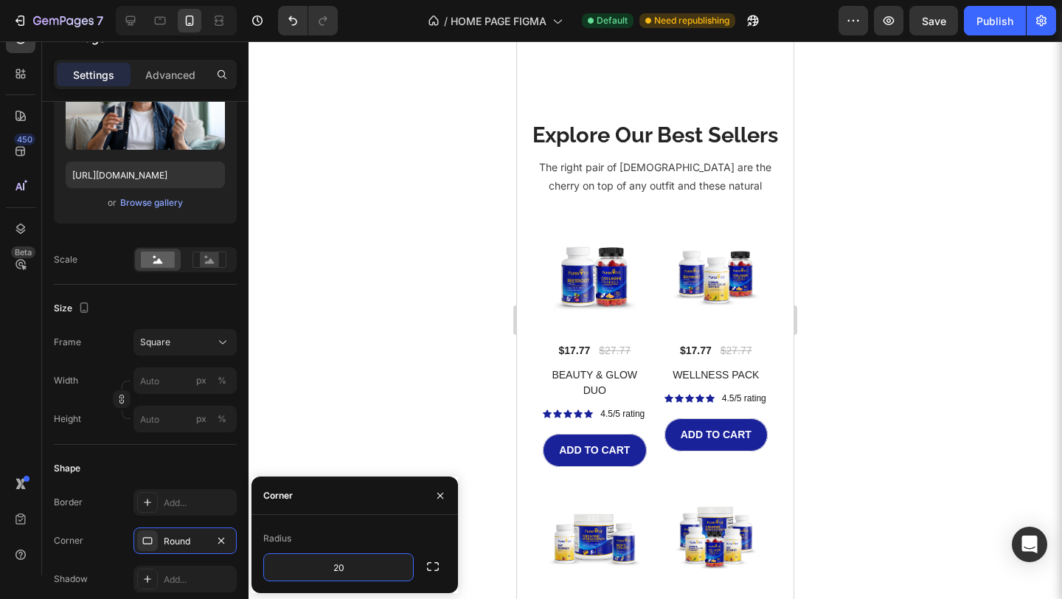
scroll to position [826, 0]
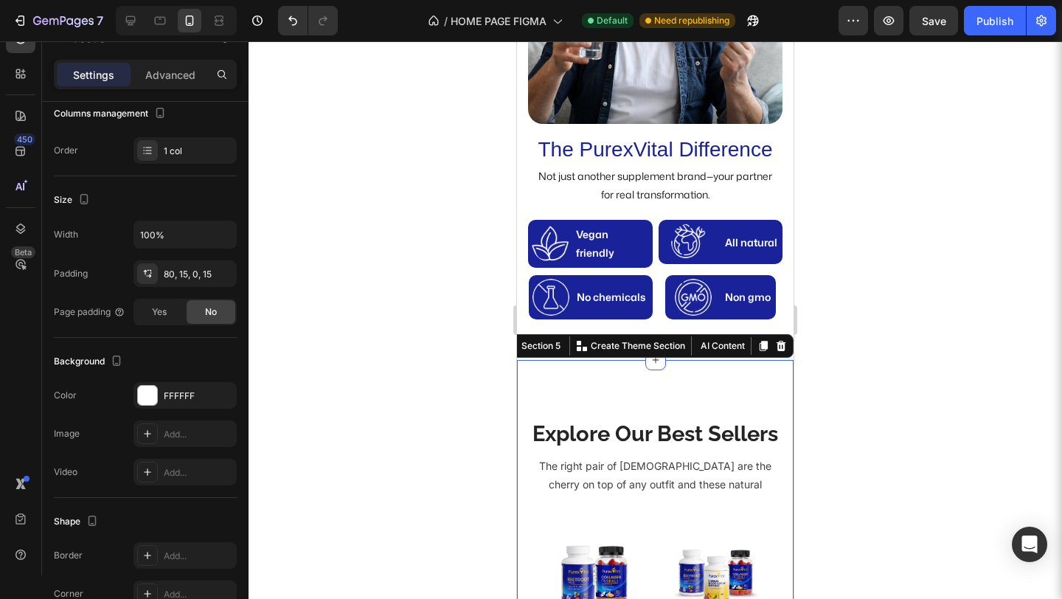
scroll to position [0, 0]
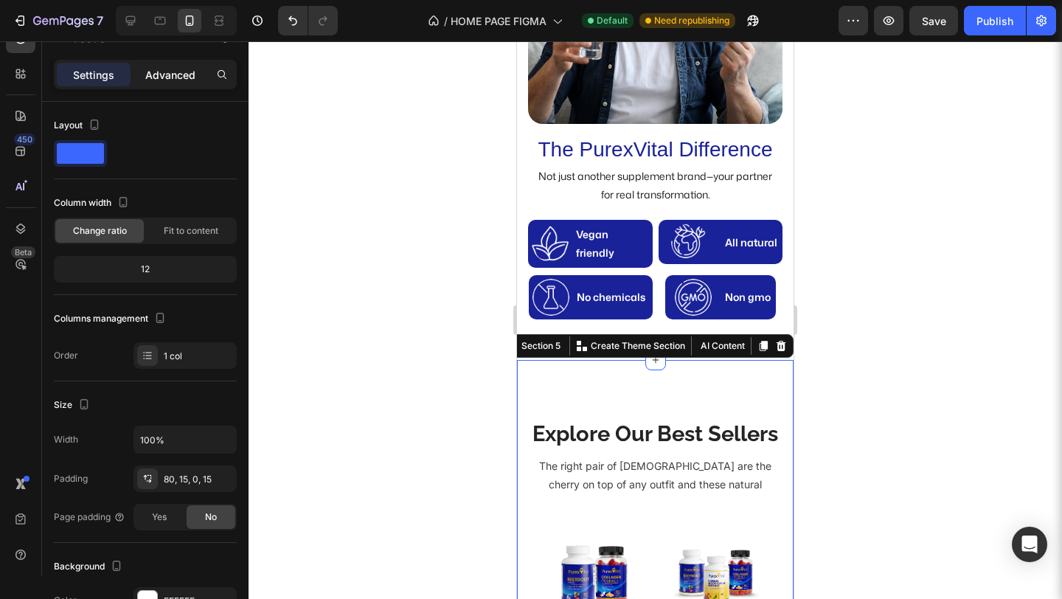
click at [184, 77] on p "Advanced" at bounding box center [170, 74] width 50 height 15
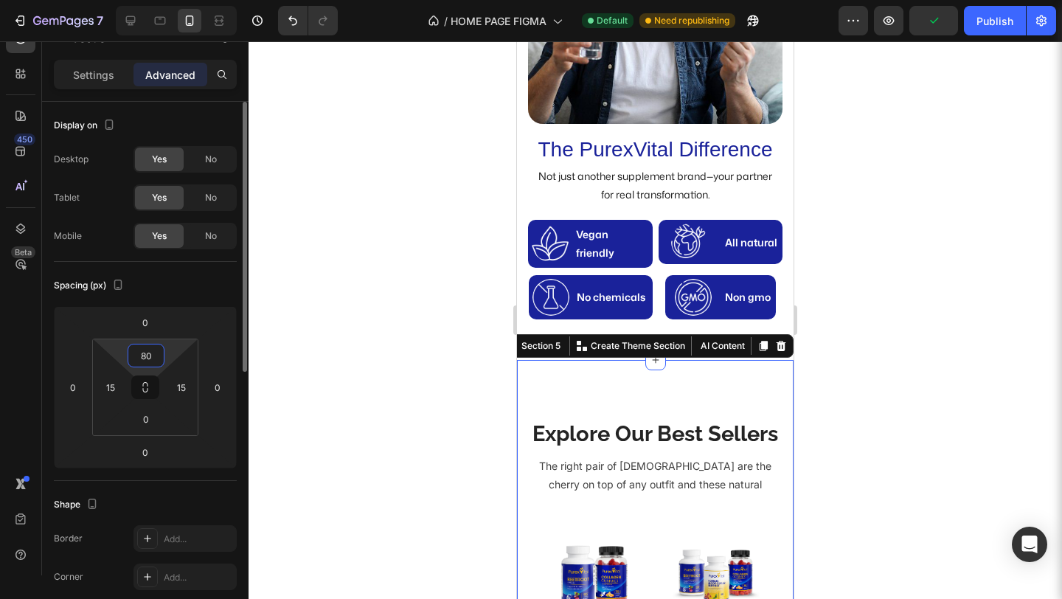
click at [142, 365] on input "80" at bounding box center [145, 355] width 29 height 22
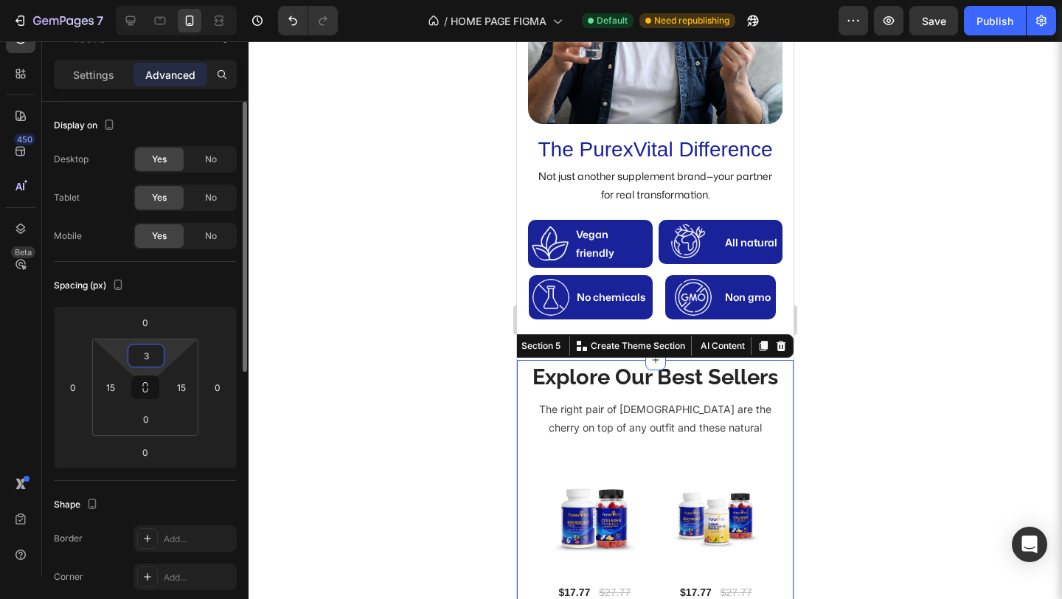
type input "30"
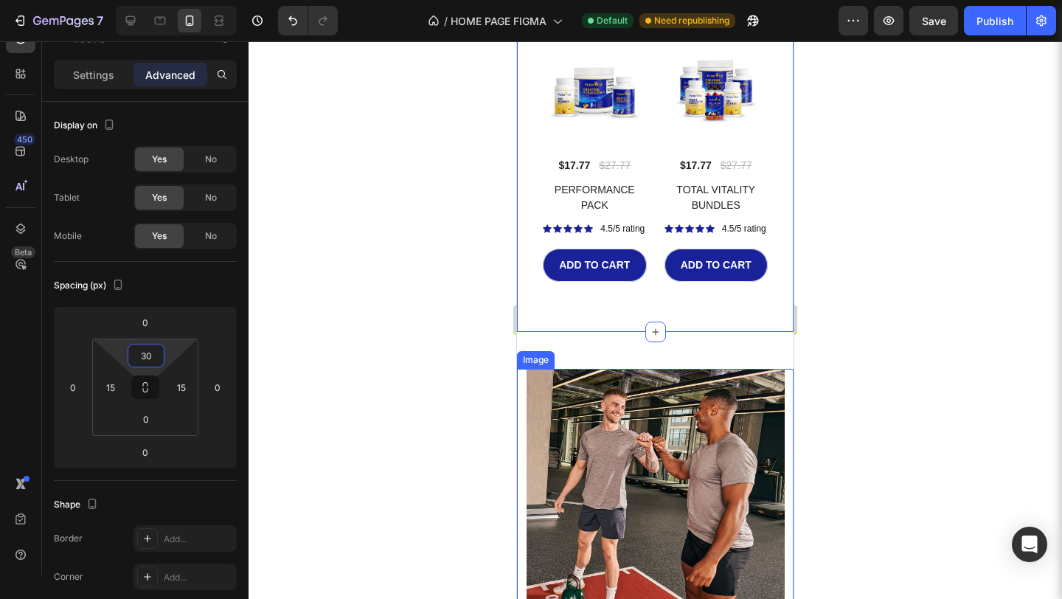
scroll to position [1638, 0]
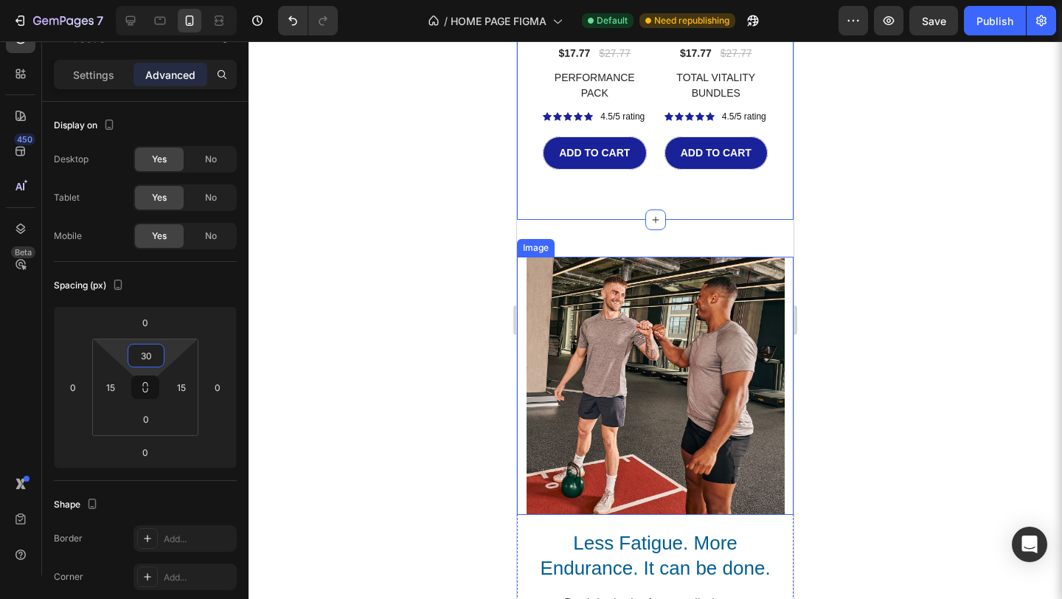
click at [690, 428] on img at bounding box center [655, 386] width 258 height 258
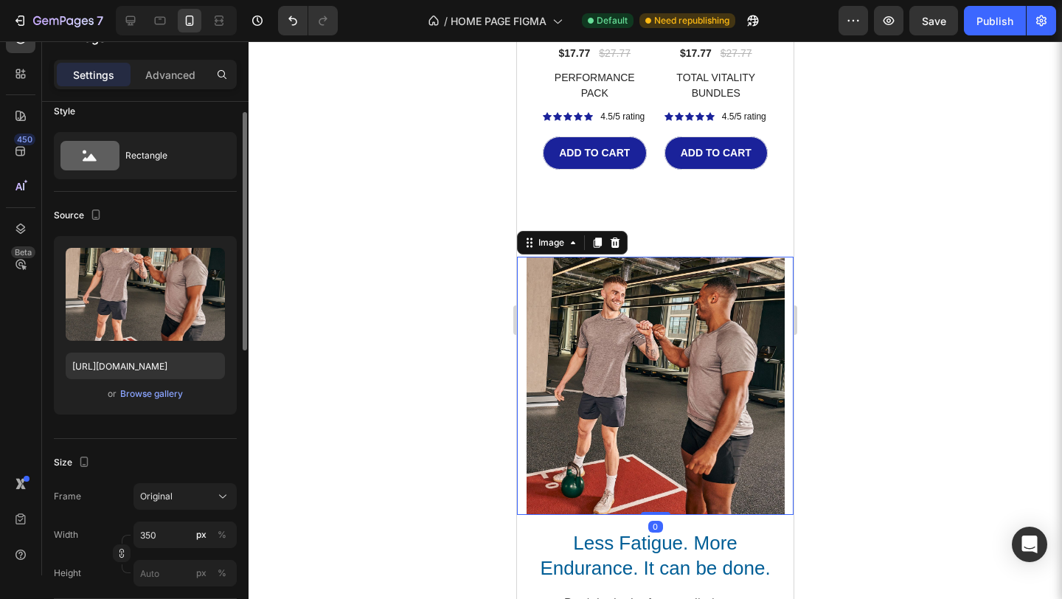
scroll to position [21, 0]
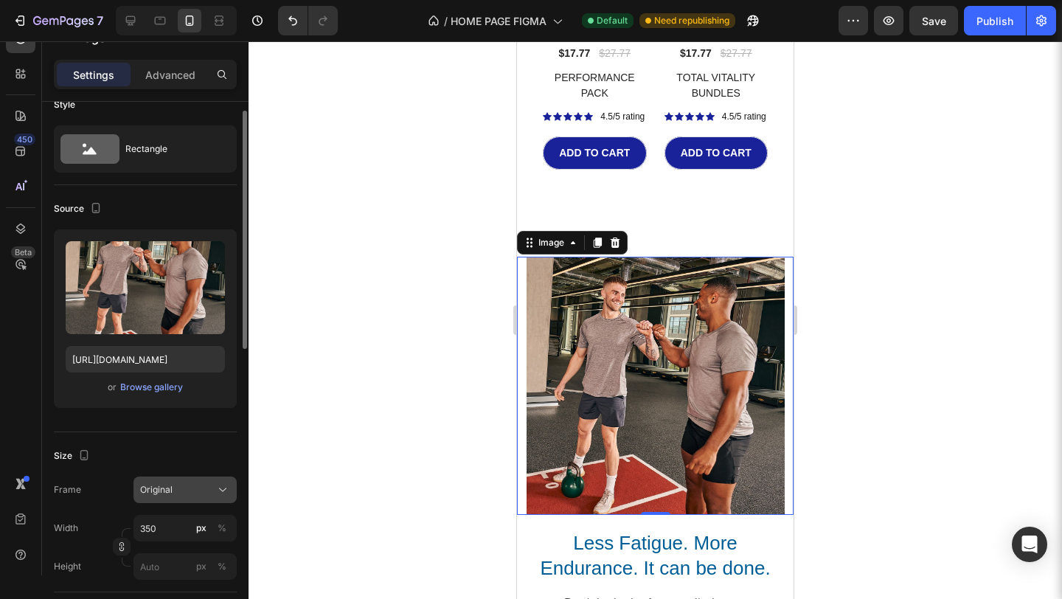
click at [209, 484] on div "Original" at bounding box center [176, 489] width 72 height 13
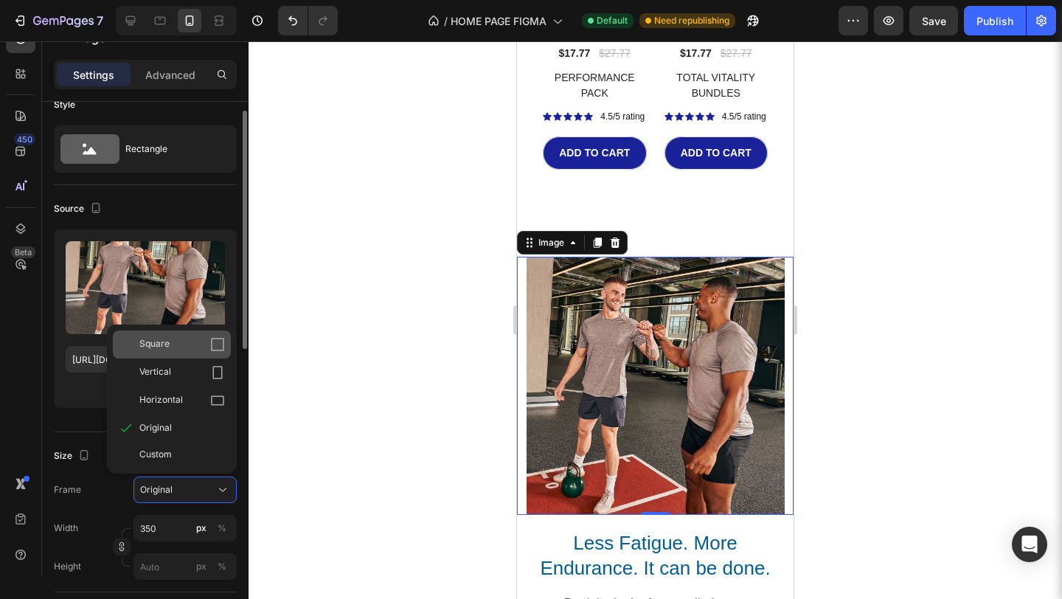
click at [215, 344] on icon at bounding box center [217, 344] width 15 height 15
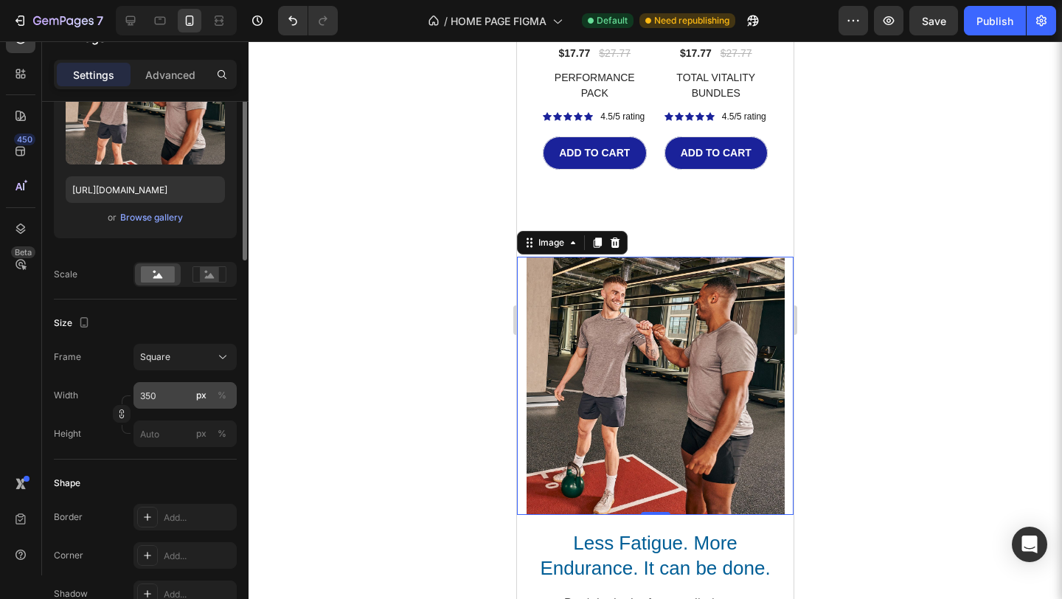
scroll to position [265, 0]
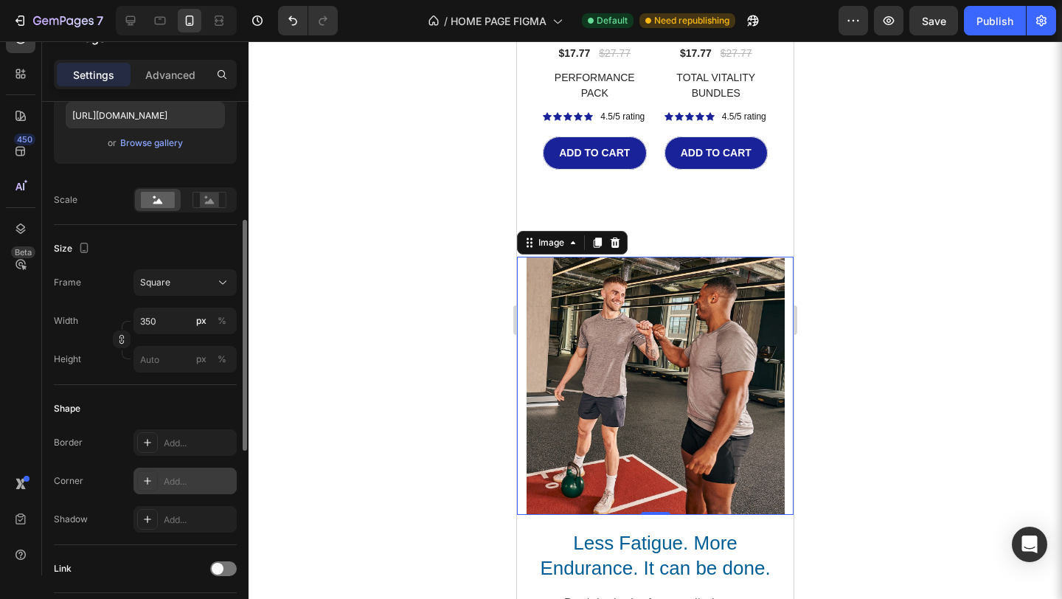
click at [174, 491] on div "Add..." at bounding box center [184, 480] width 103 height 27
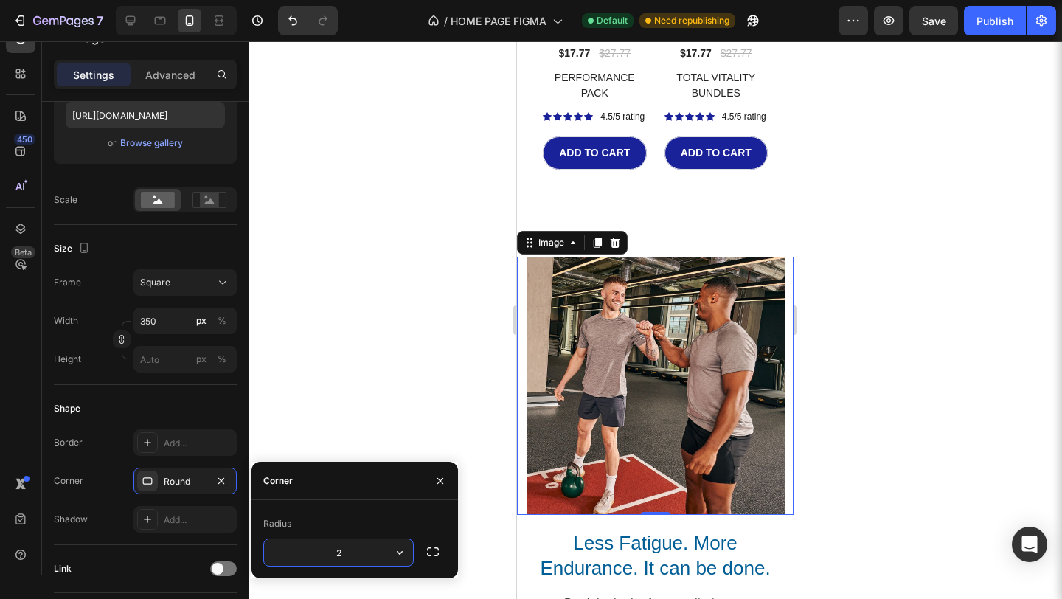
type input "20"
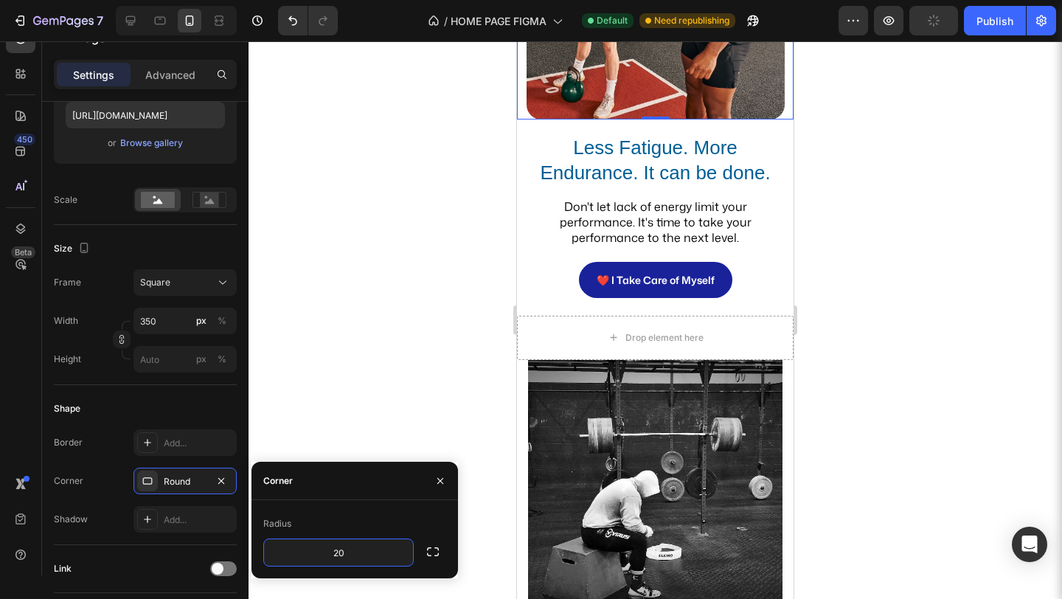
scroll to position [2081, 0]
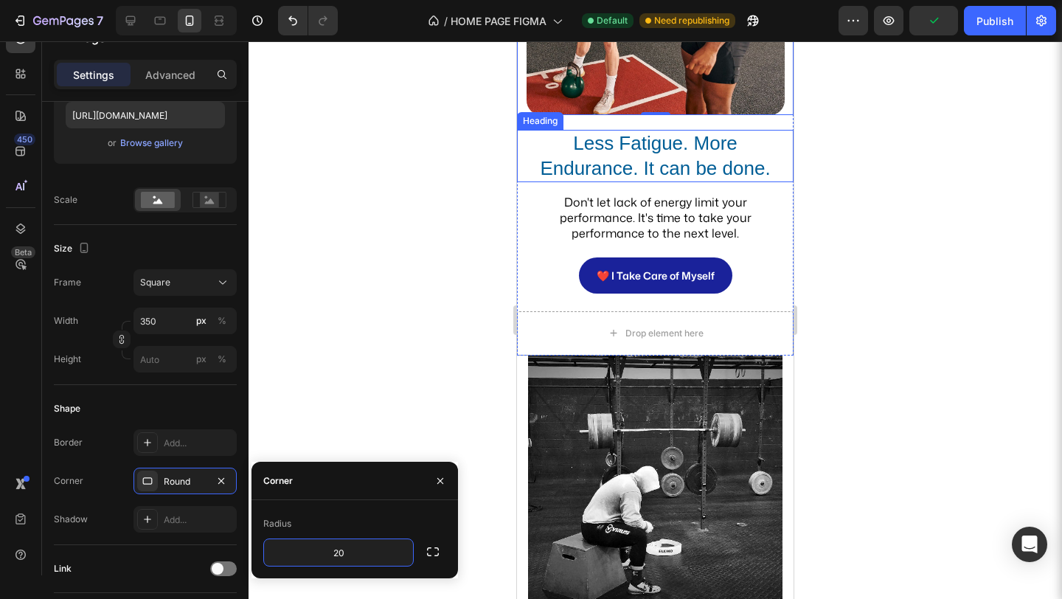
click at [694, 156] on h2 "Less Fatigue. More Endurance. It can be done." at bounding box center [655, 156] width 254 height 53
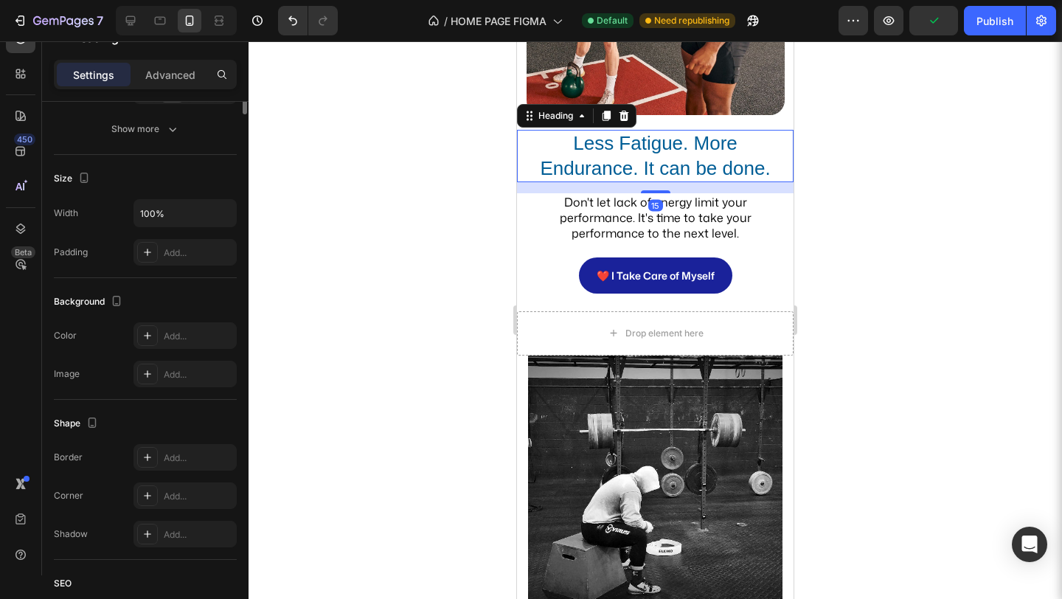
scroll to position [0, 0]
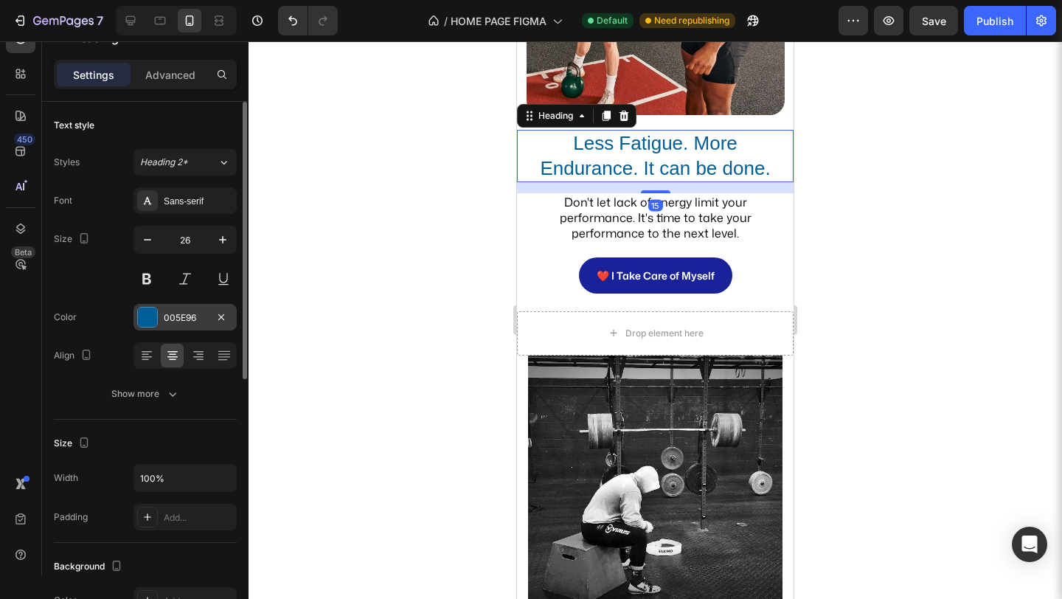
click at [195, 315] on div "005E96" at bounding box center [185, 317] width 43 height 13
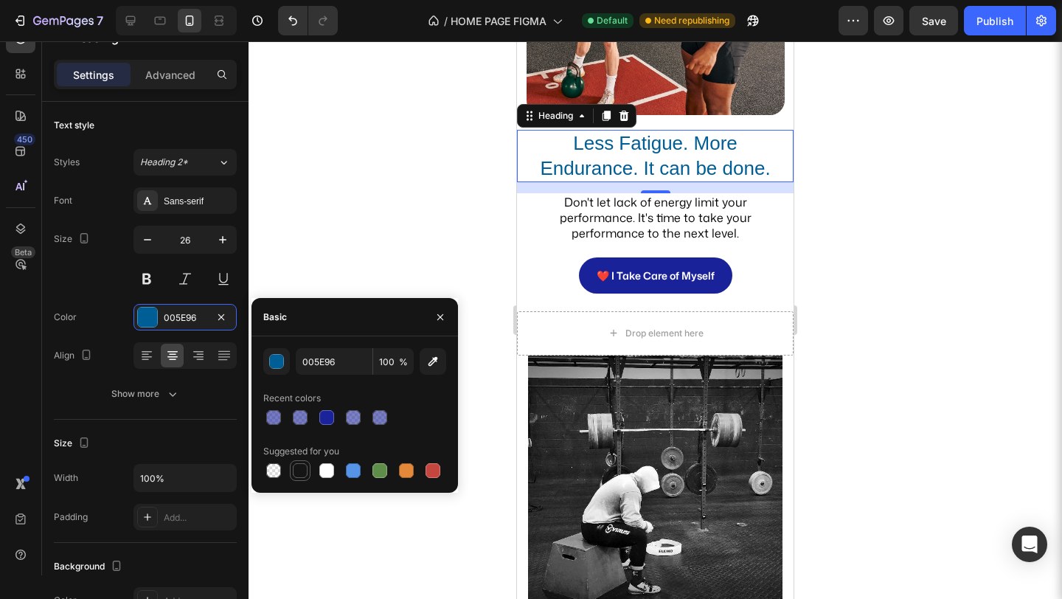
click at [299, 476] on div at bounding box center [300, 470] width 15 height 15
type input "151515"
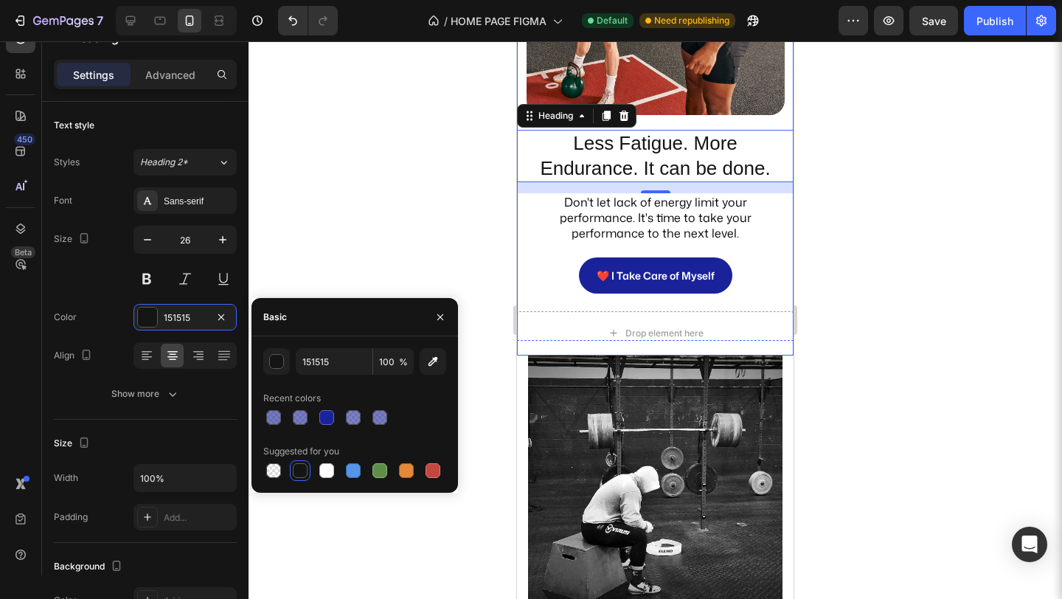
click at [537, 310] on div "❤️ I Take Care of Myself Button" at bounding box center [655, 284] width 276 height 54
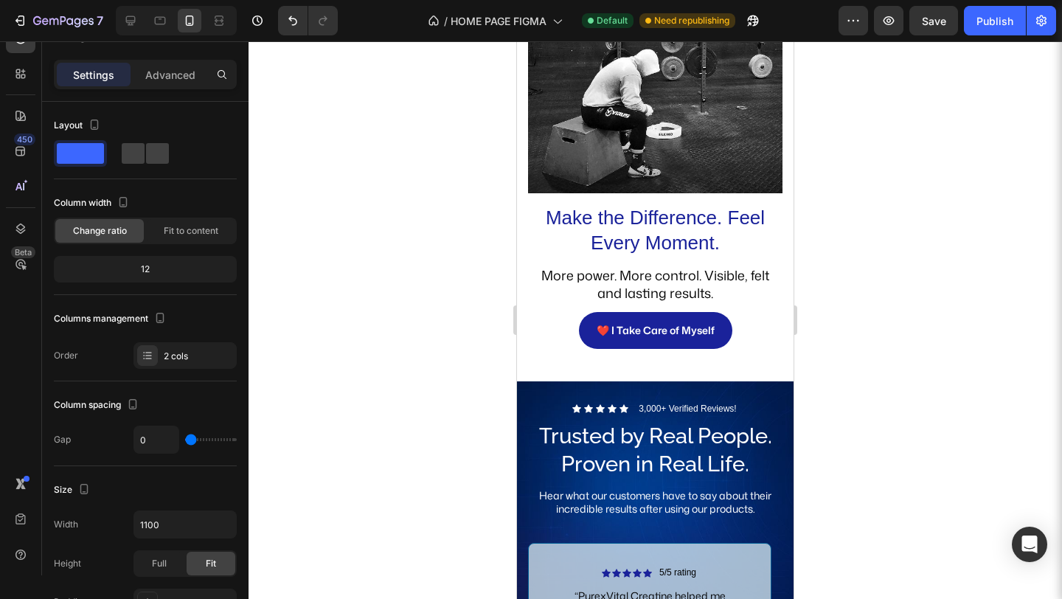
scroll to position [2501, 0]
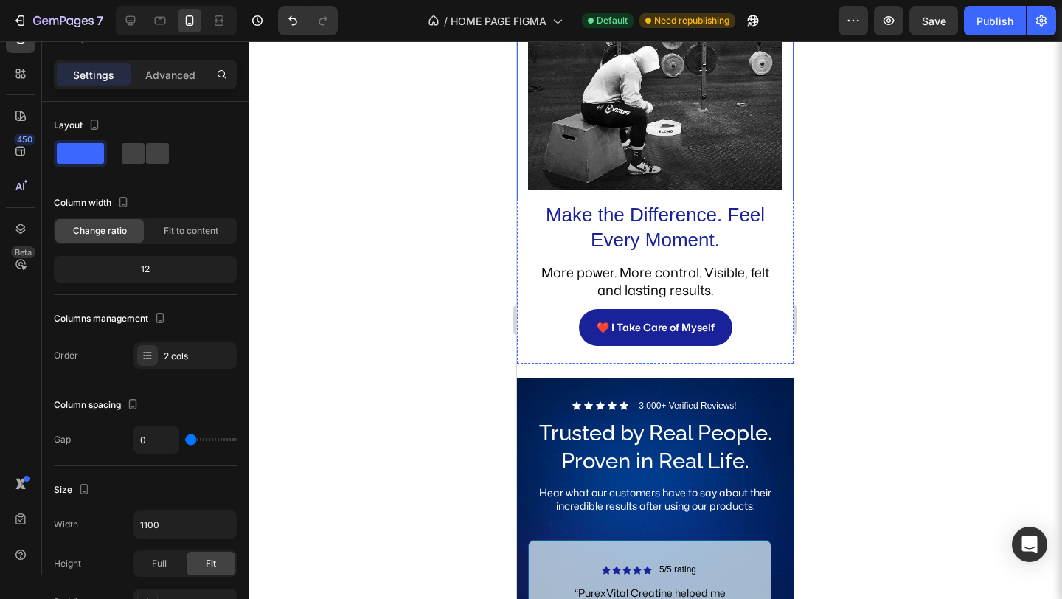
click at [577, 165] on img at bounding box center [655, 63] width 254 height 254
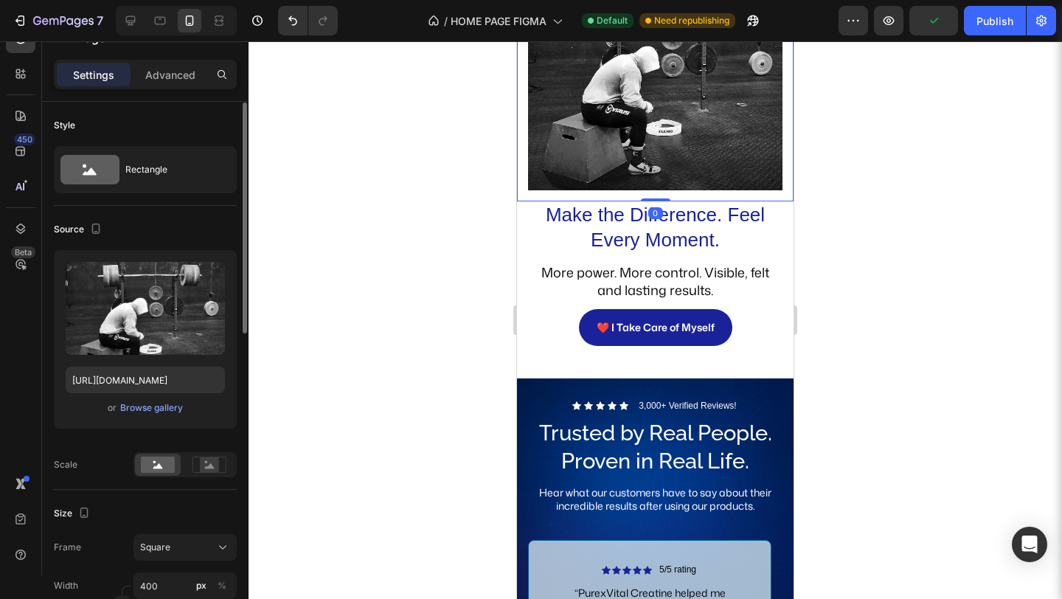
scroll to position [70, 0]
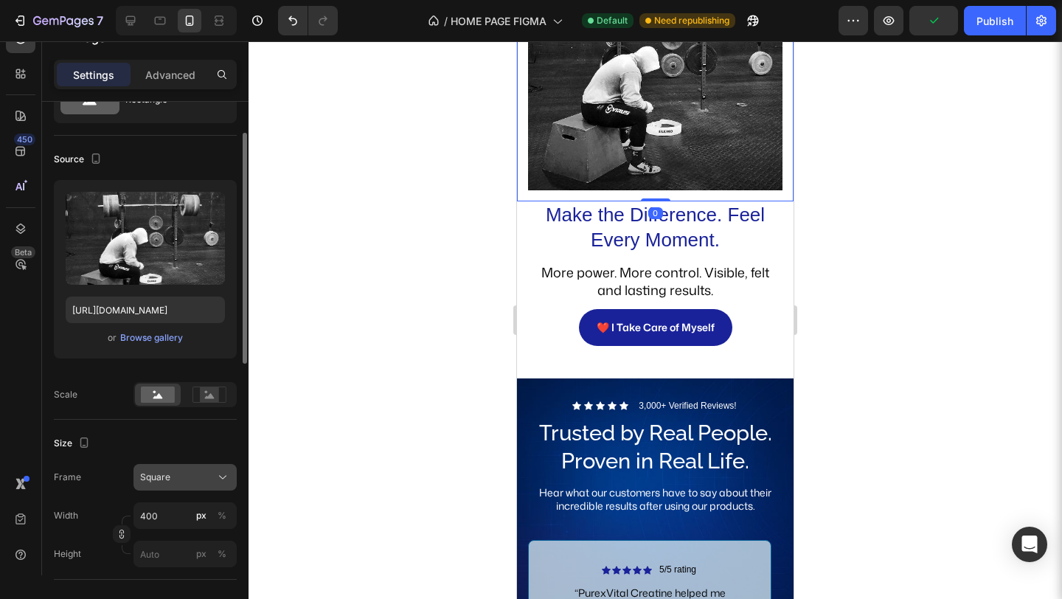
click at [193, 482] on div "Square" at bounding box center [176, 476] width 72 height 13
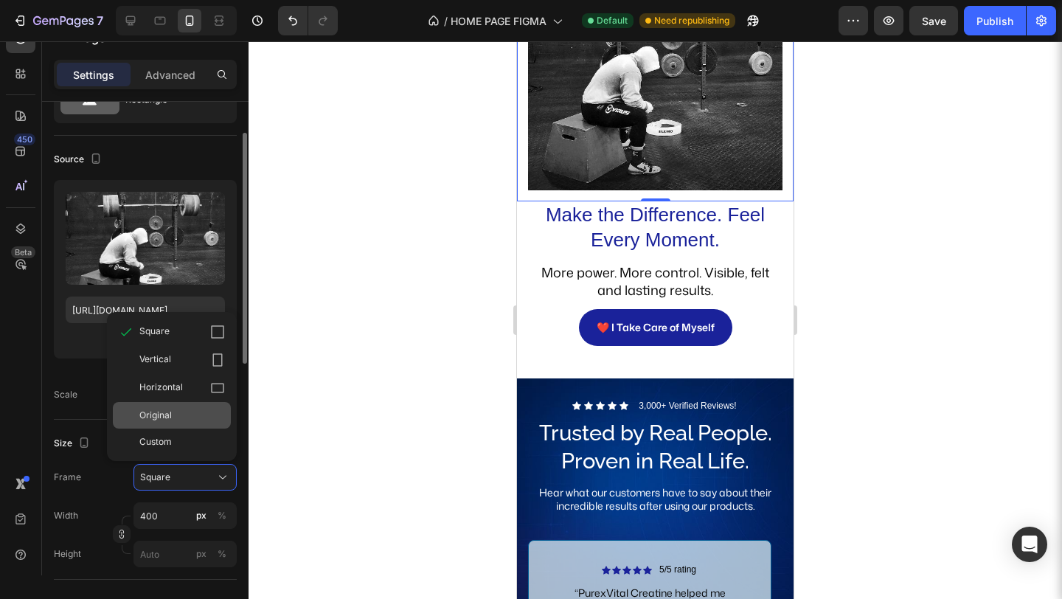
click at [178, 407] on div "Original" at bounding box center [172, 415] width 118 height 27
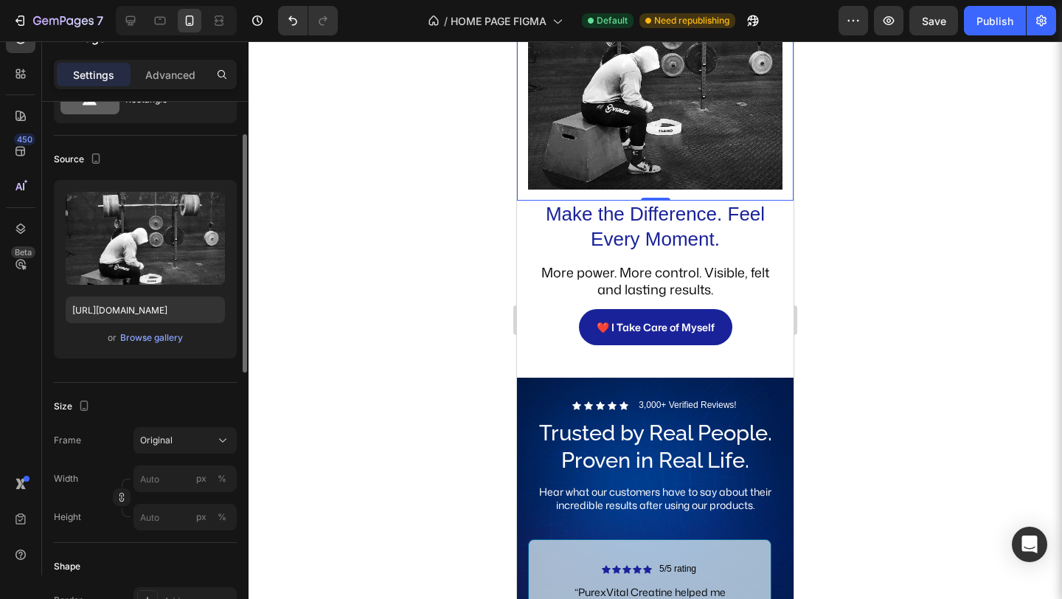
scroll to position [2500, 0]
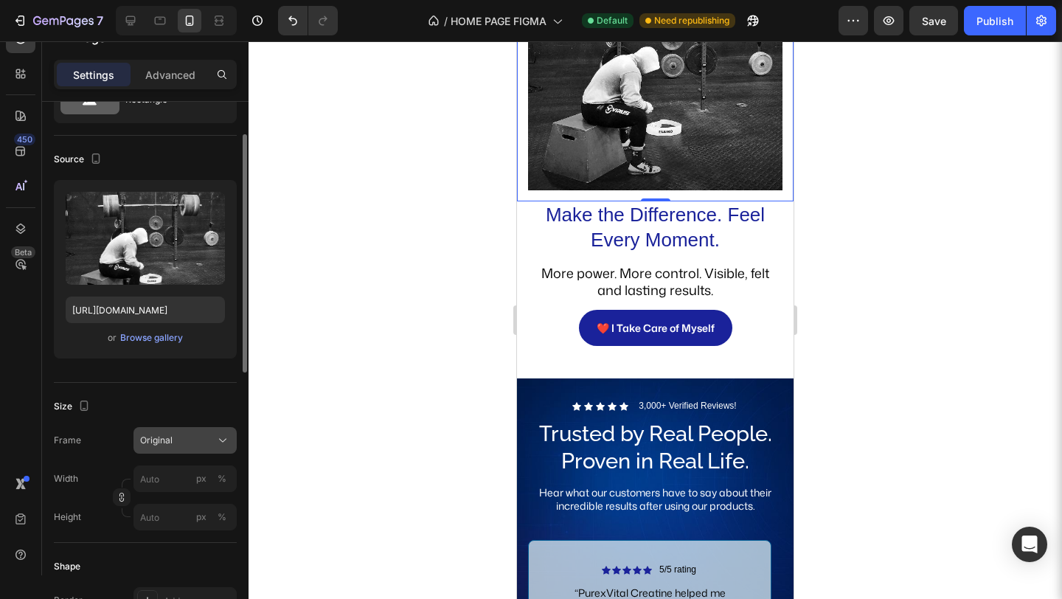
click at [198, 430] on button "Original" at bounding box center [184, 440] width 103 height 27
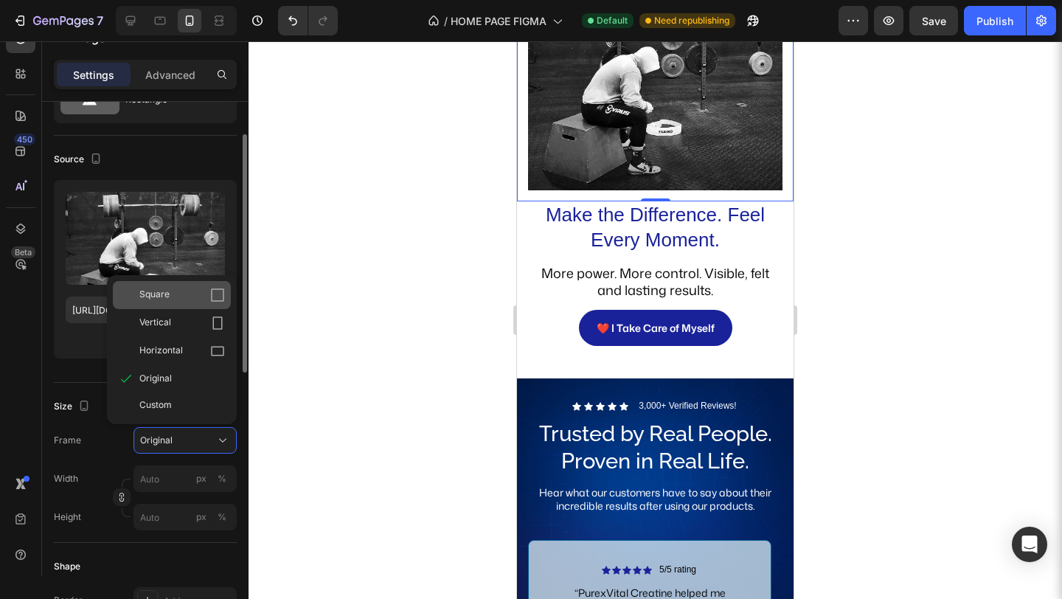
click at [189, 302] on div "Square" at bounding box center [182, 295] width 86 height 15
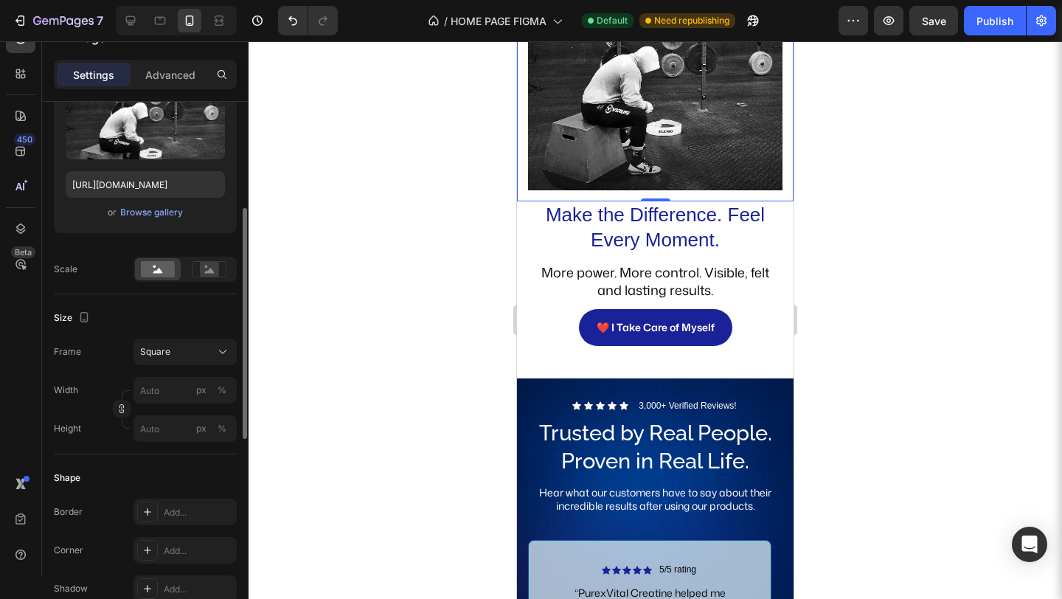
scroll to position [209, 0]
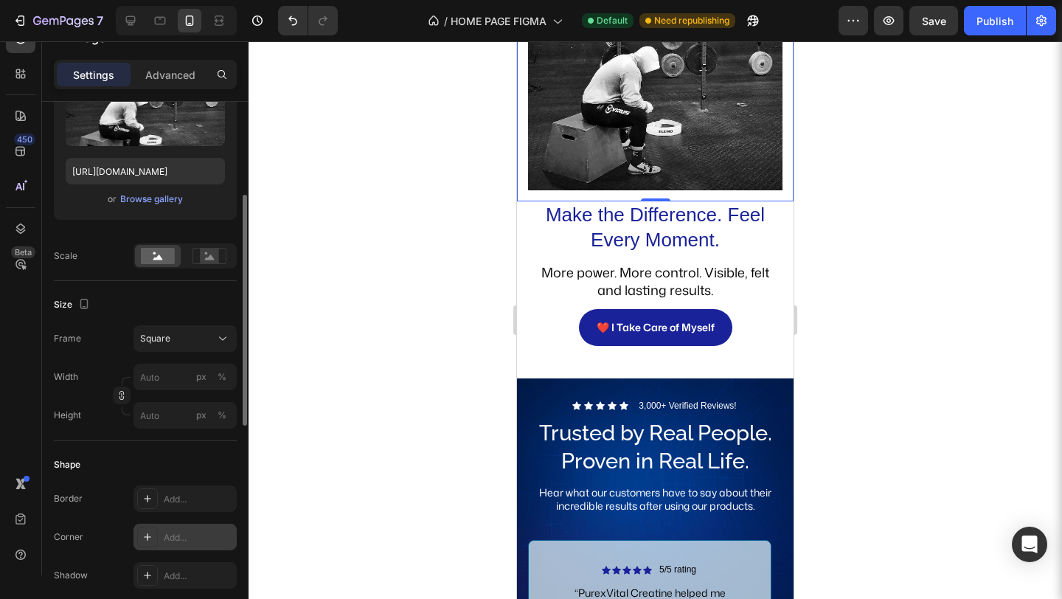
click at [184, 526] on div "Add..." at bounding box center [184, 536] width 103 height 27
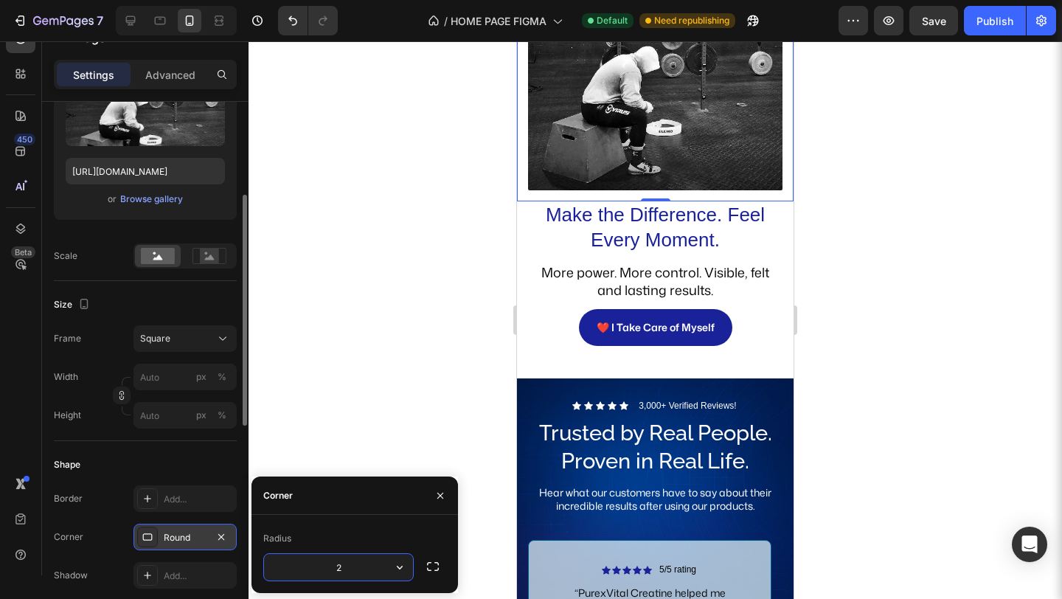
type input "20"
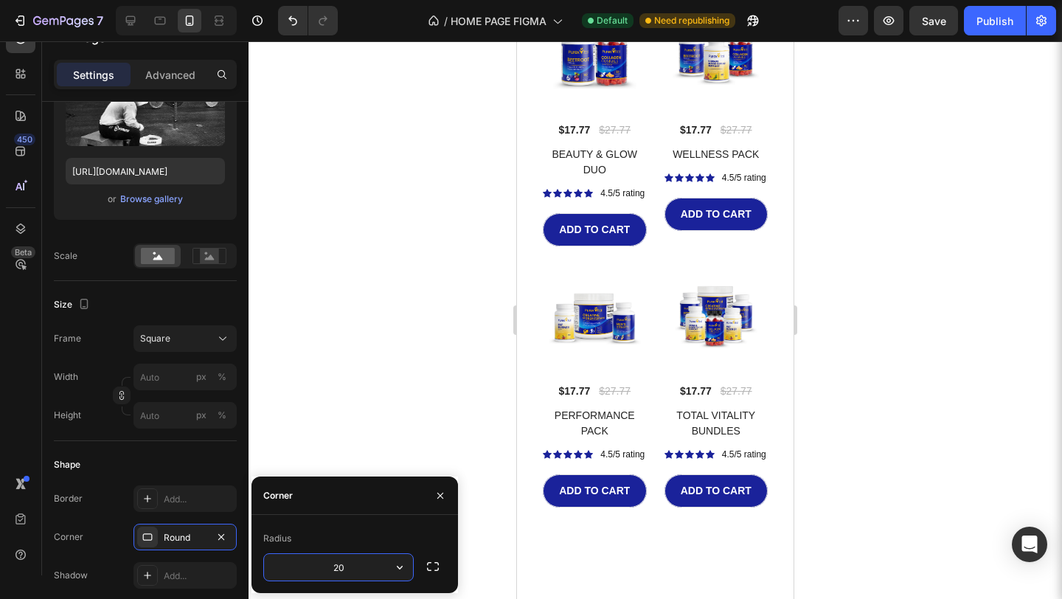
scroll to position [3344, 0]
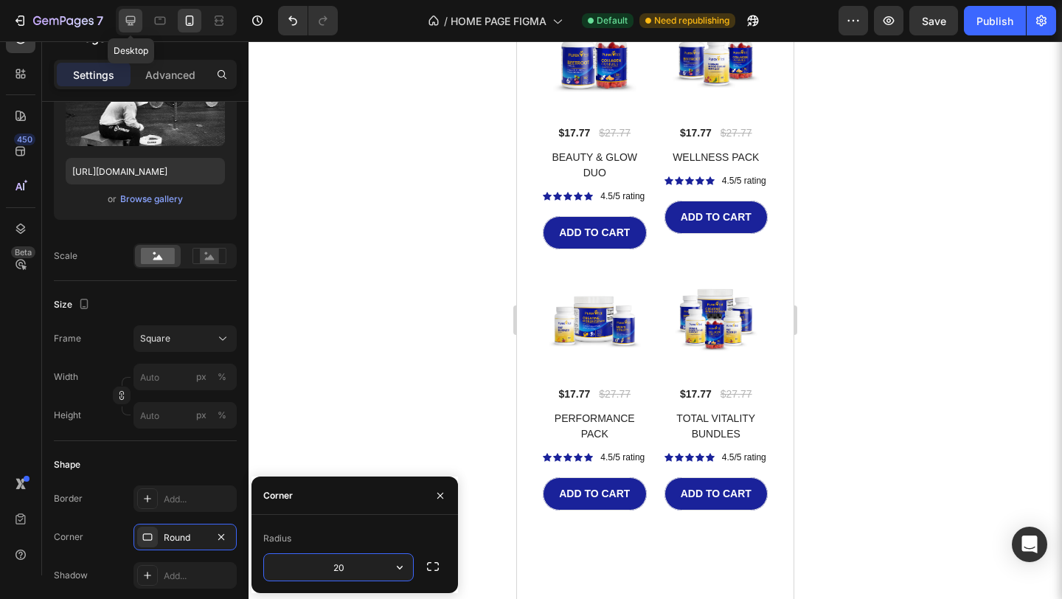
click at [125, 23] on icon at bounding box center [130, 20] width 15 height 15
type input "https://placehold.co/2400x2400?text=Image"
type input "400"
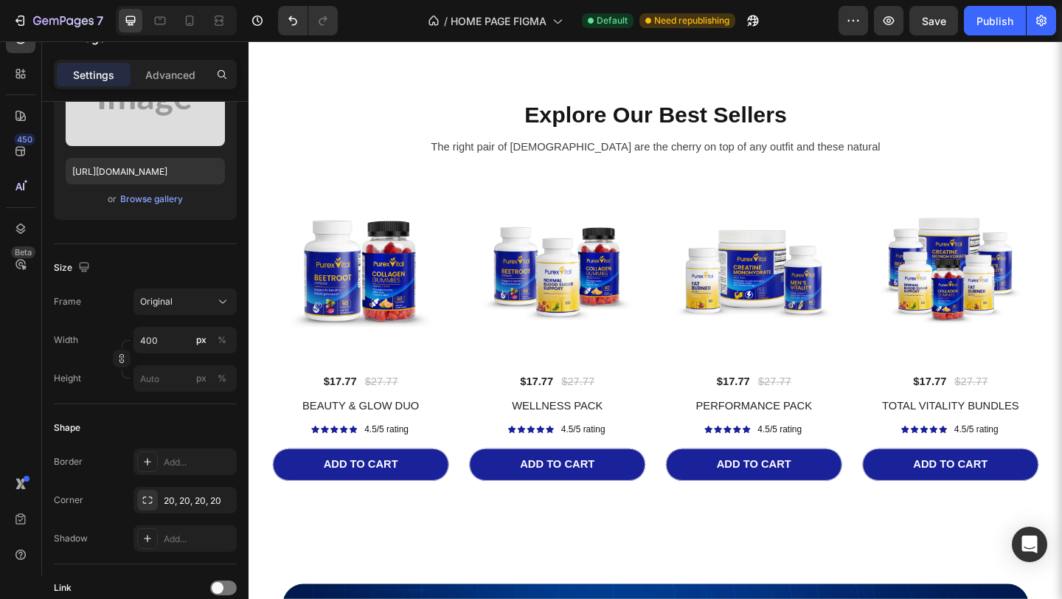
scroll to position [3429, 0]
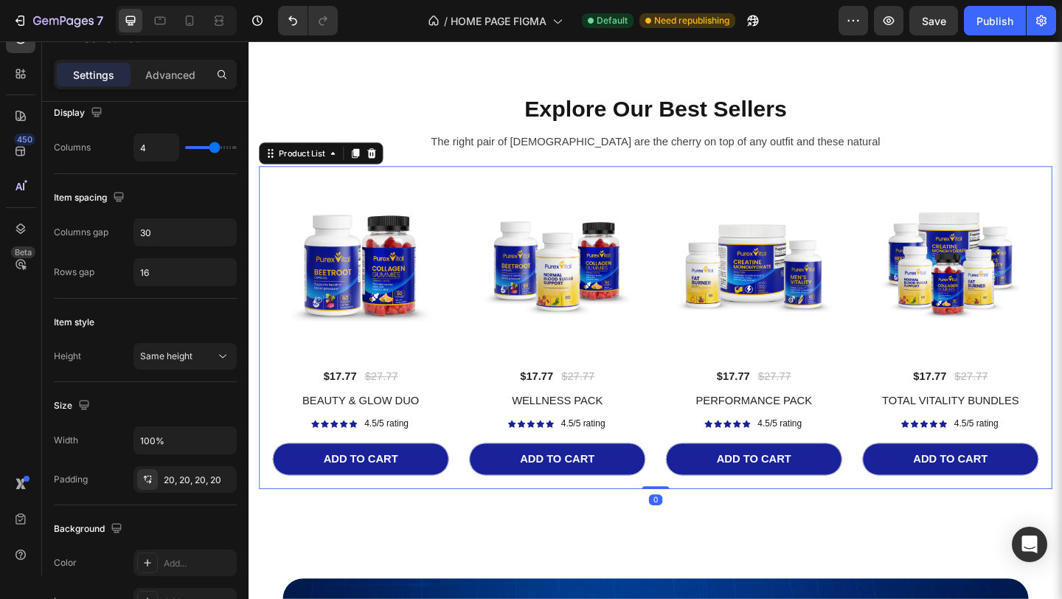
click at [690, 500] on div "(P) Images $17.77 (P) Price (P) Price $27.77 (P) Price (P) Price Row BEAUTY & G…" at bounding box center [690, 352] width 833 height 321
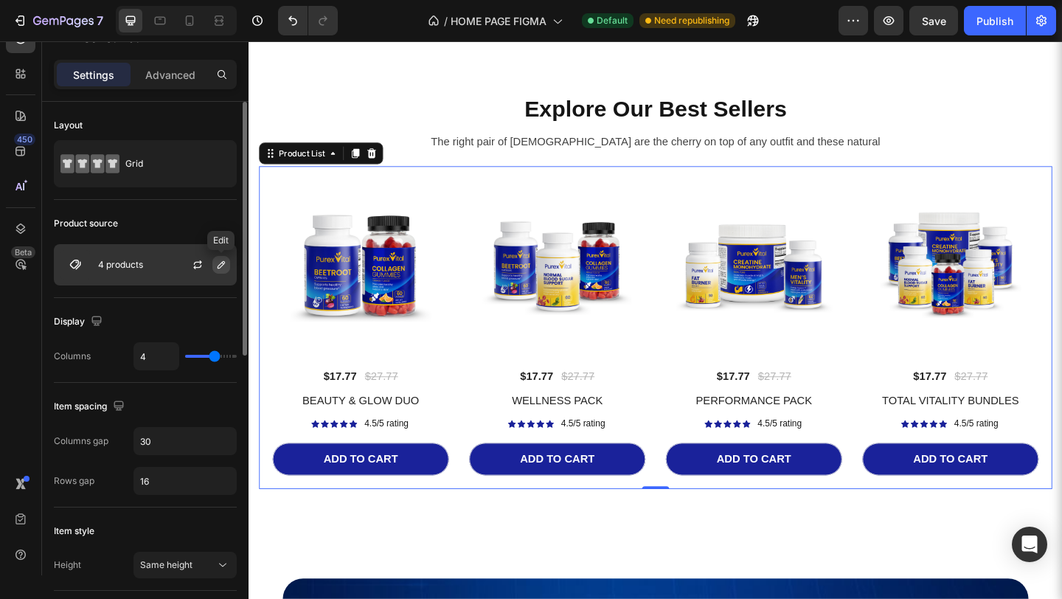
click at [213, 265] on button "button" at bounding box center [221, 265] width 18 height 18
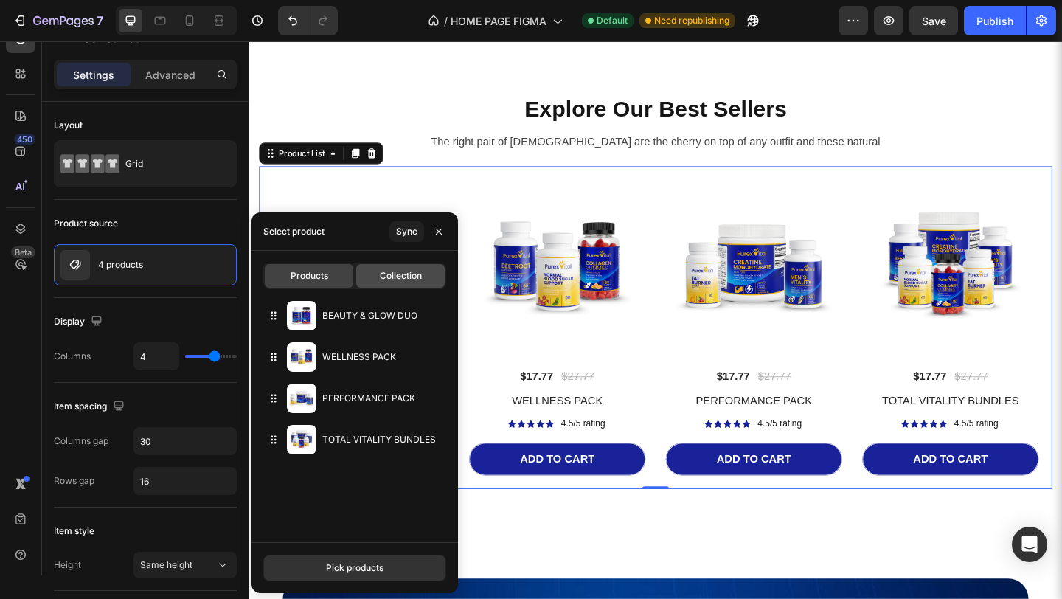
click at [374, 279] on div "Collection" at bounding box center [400, 276] width 88 height 24
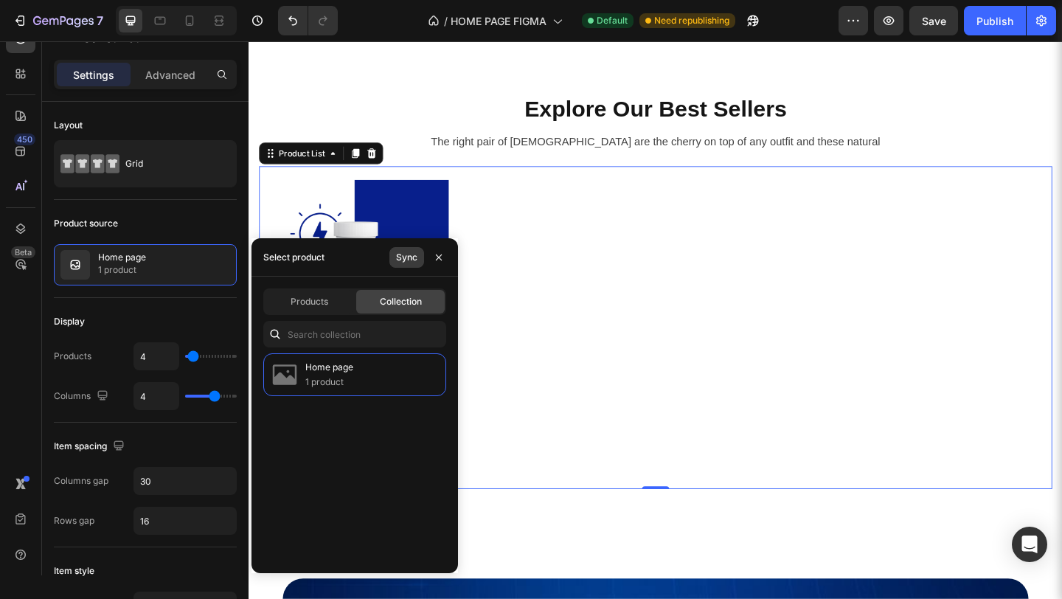
click at [405, 262] on div "Sync" at bounding box center [406, 257] width 21 height 13
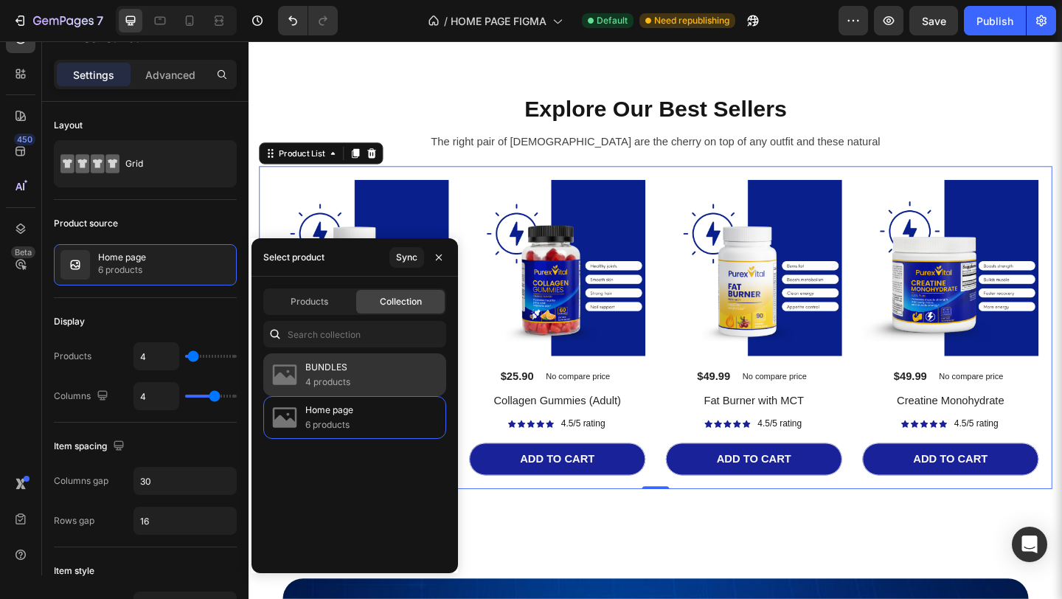
click at [361, 396] on div "BUNDLES 4 products" at bounding box center [354, 417] width 183 height 43
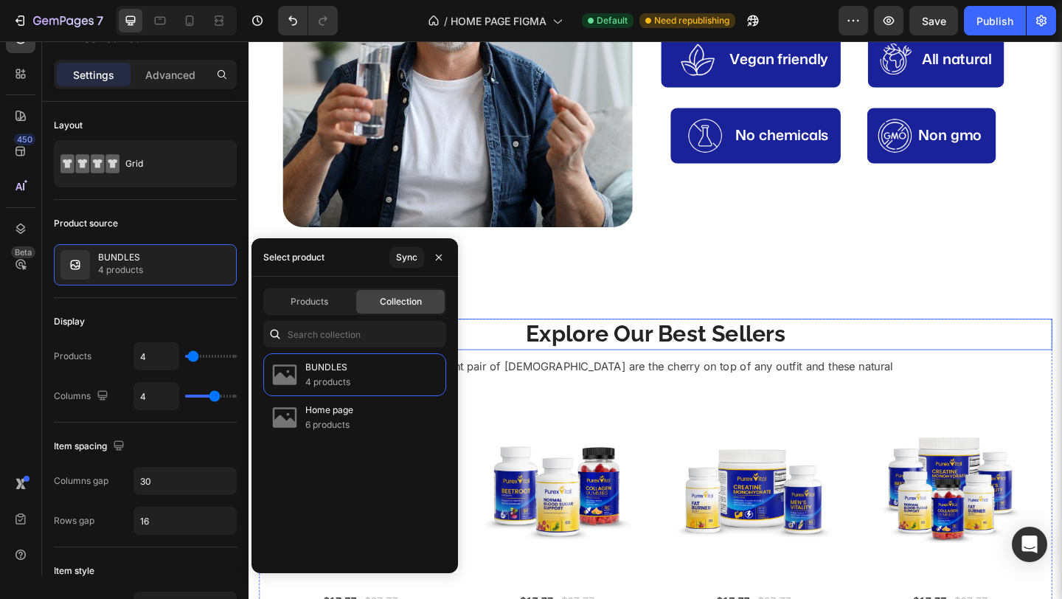
scroll to position [756, 0]
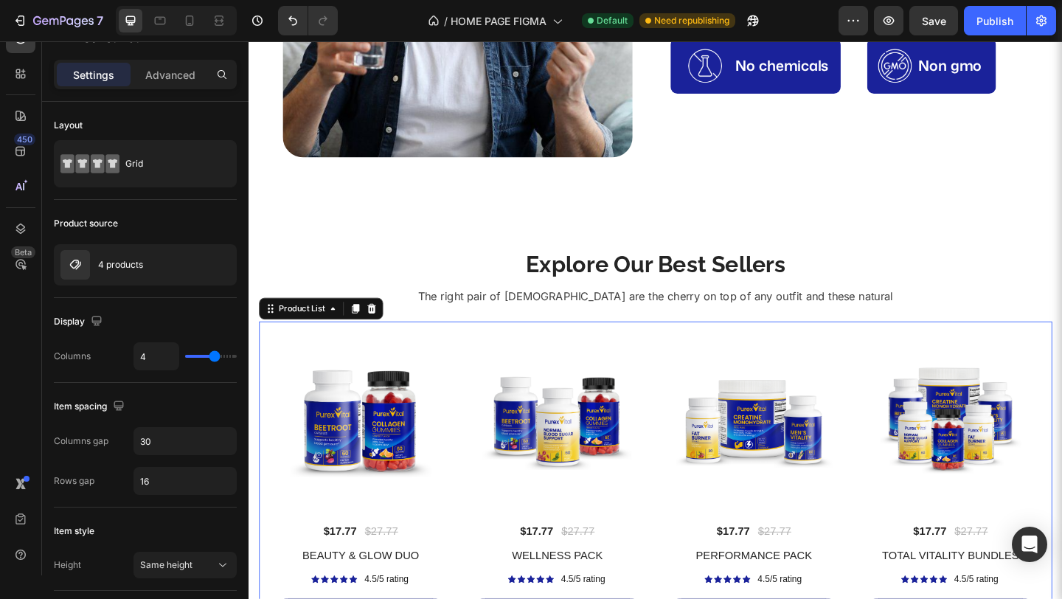
click at [661, 352] on div "(P) Images $17.77 (P) Price (P) Price $27.77 (P) Price (P) Price Row BEAUTY & G…" at bounding box center [691, 521] width 863 height 351
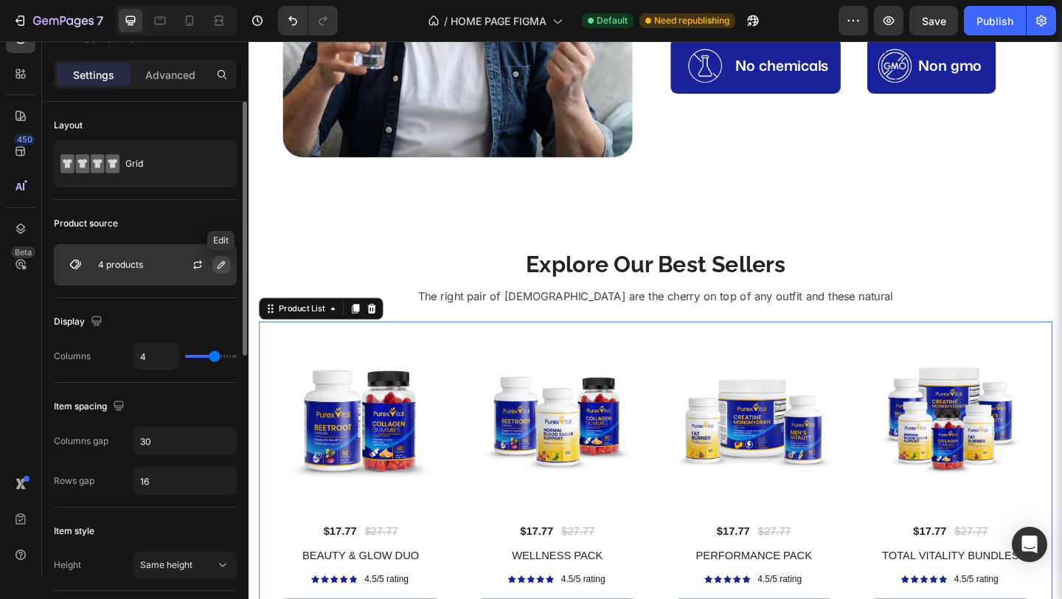
click at [220, 264] on icon "button" at bounding box center [221, 265] width 12 height 12
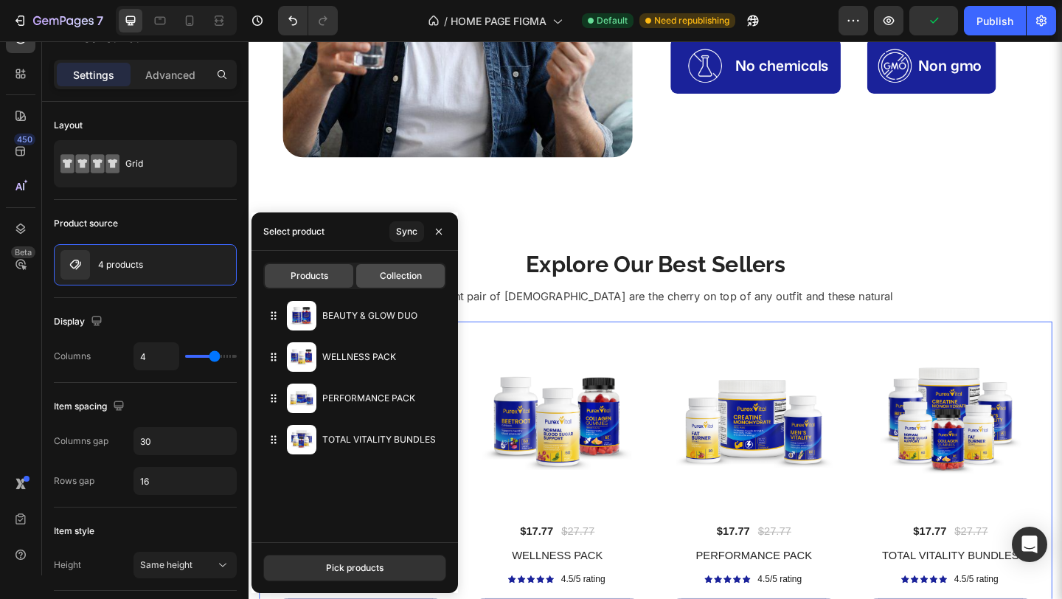
click at [389, 277] on span "Collection" at bounding box center [401, 275] width 42 height 13
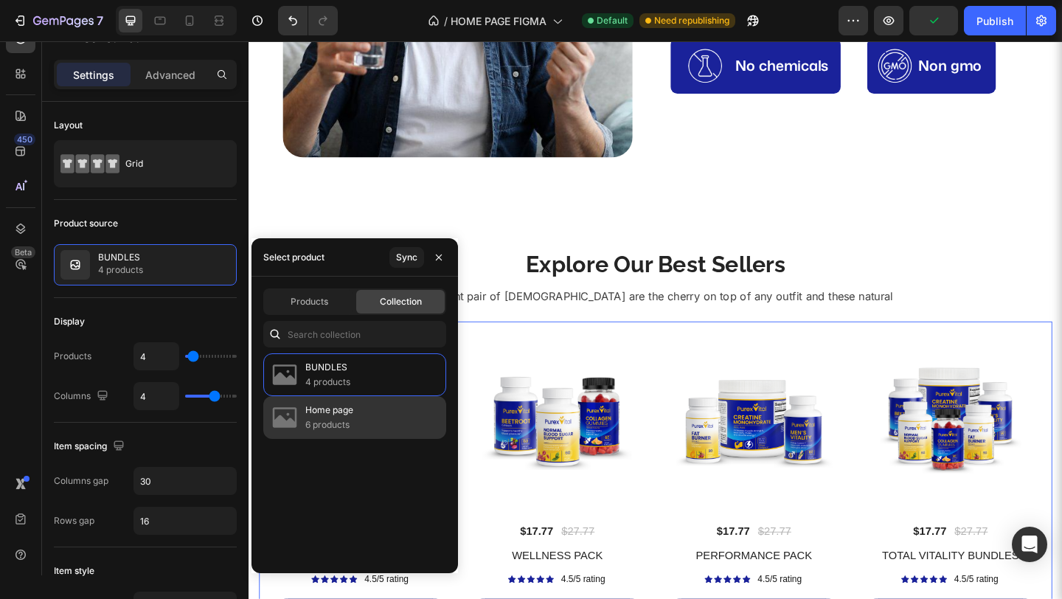
click at [351, 414] on p "Home page" at bounding box center [329, 410] width 48 height 15
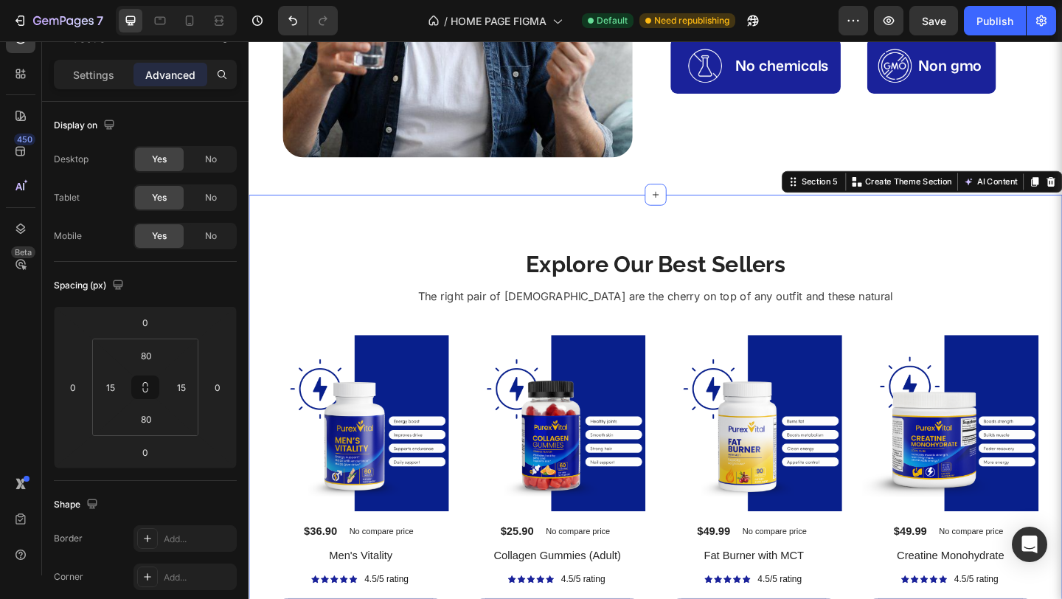
click at [719, 249] on div "Explore Our Best Sellers Heading The right pair of sunnies are the cherry on to…" at bounding box center [690, 493] width 885 height 571
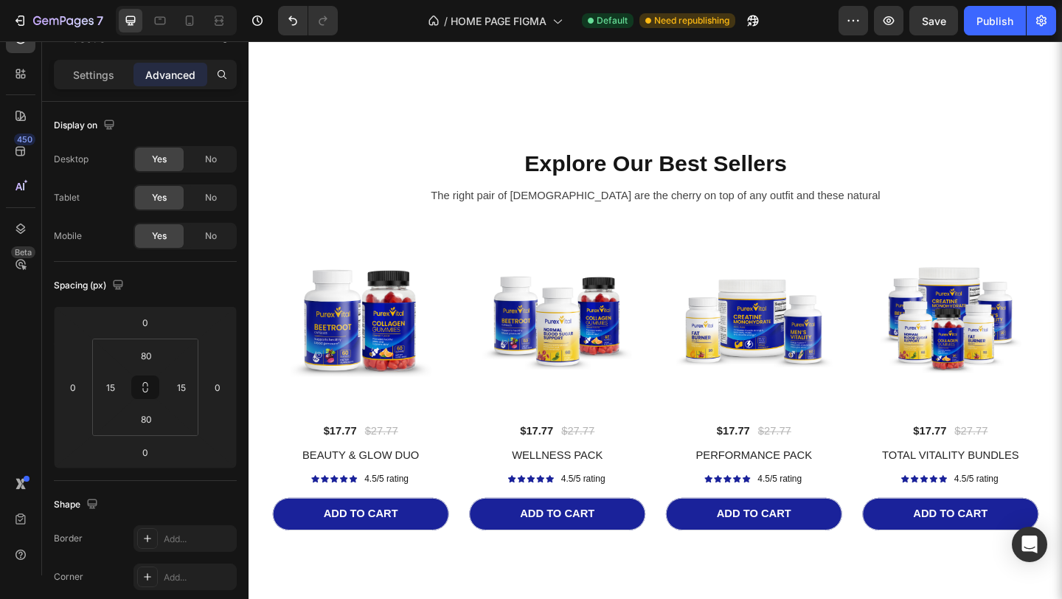
scroll to position [3305, 0]
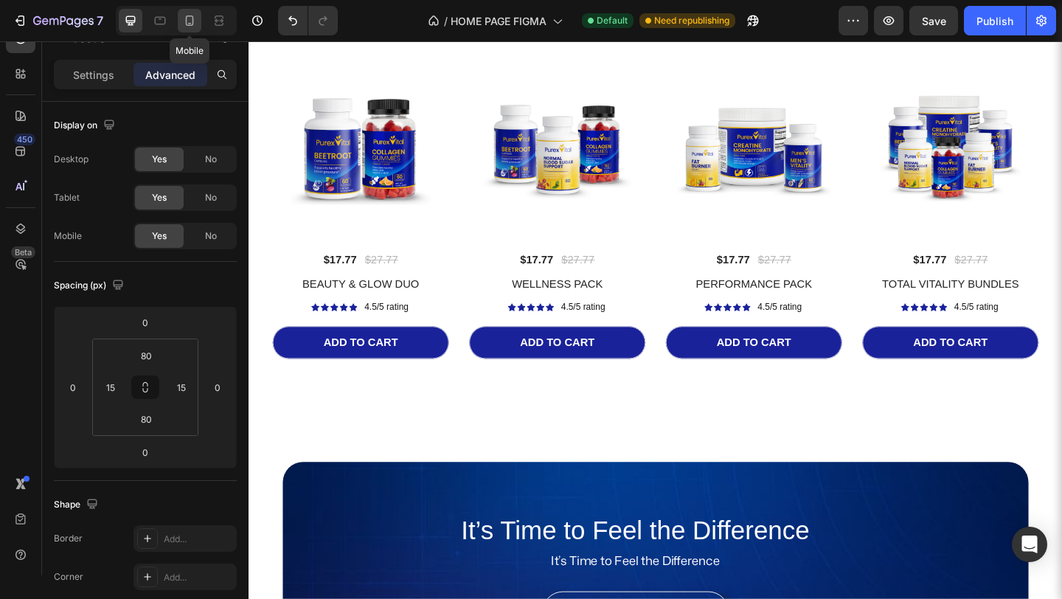
click at [190, 18] on icon at bounding box center [189, 20] width 15 height 15
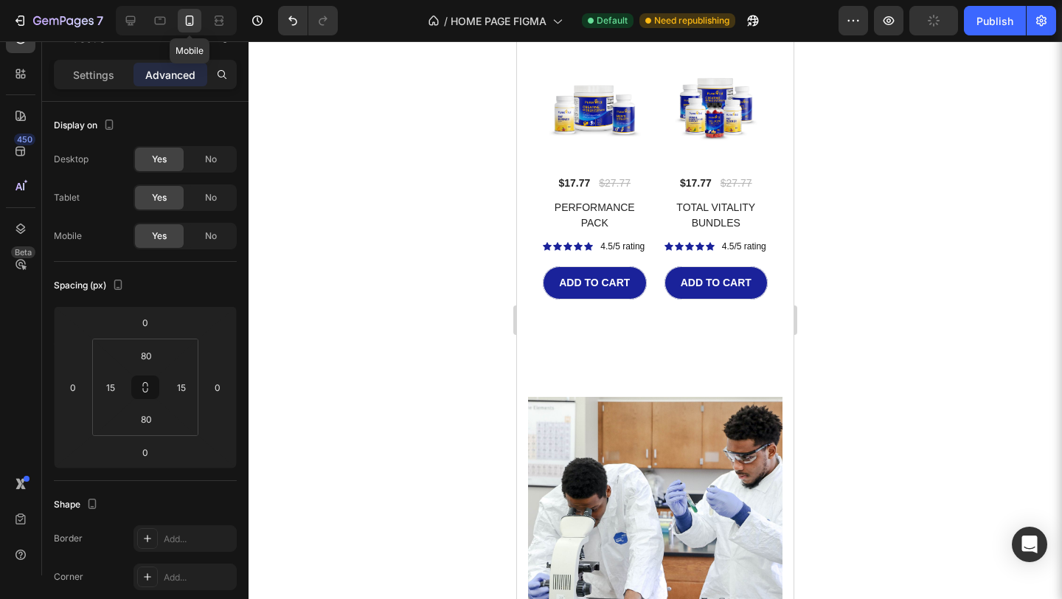
type input "30"
type input "0"
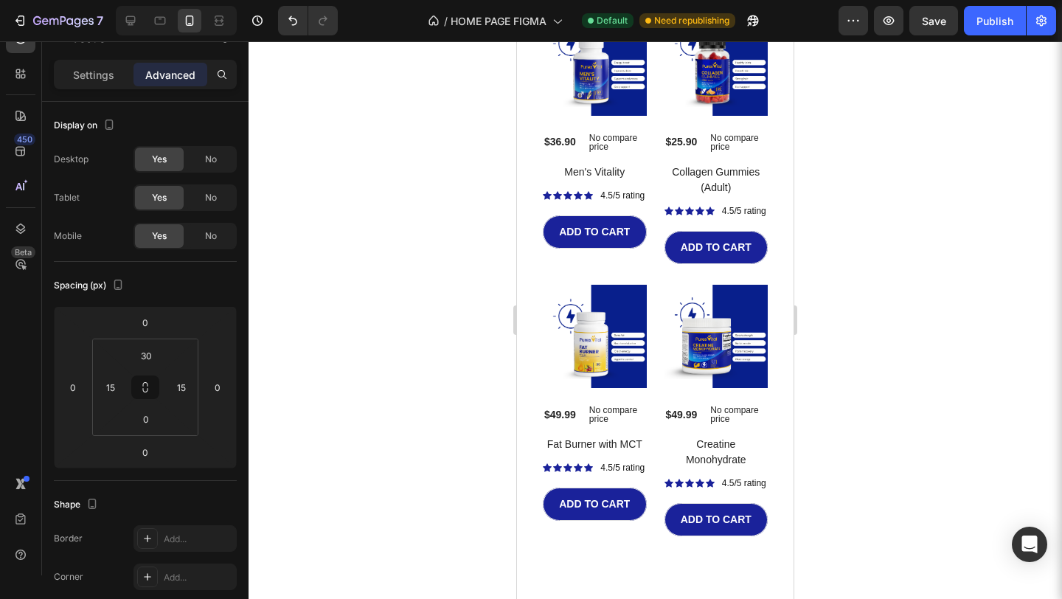
scroll to position [1180, 0]
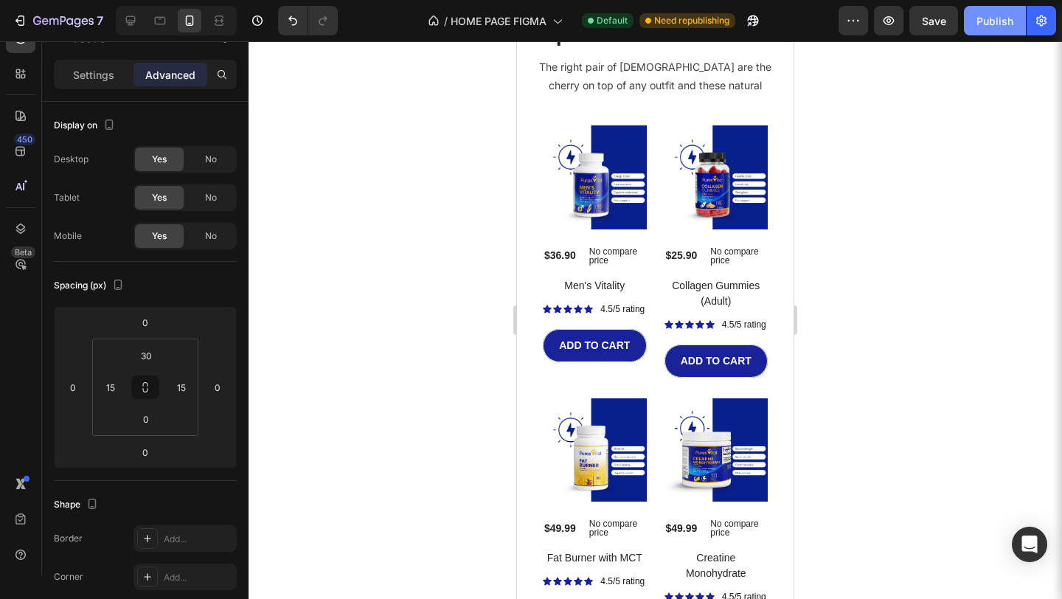
click at [975, 27] on button "Publish" at bounding box center [995, 20] width 62 height 29
click at [129, 28] on div at bounding box center [131, 21] width 24 height 24
type input "80"
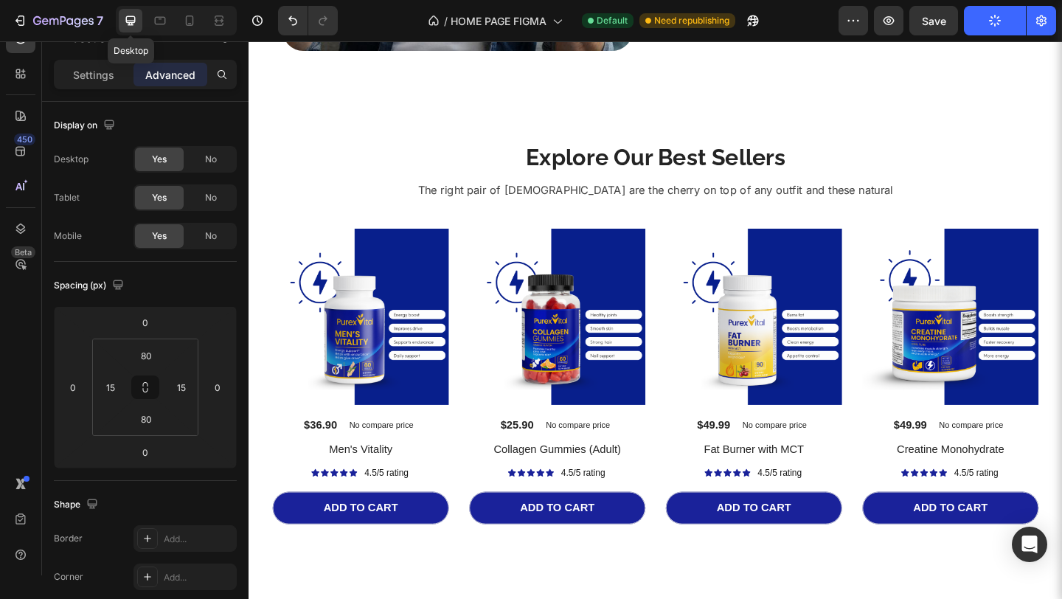
scroll to position [870, 0]
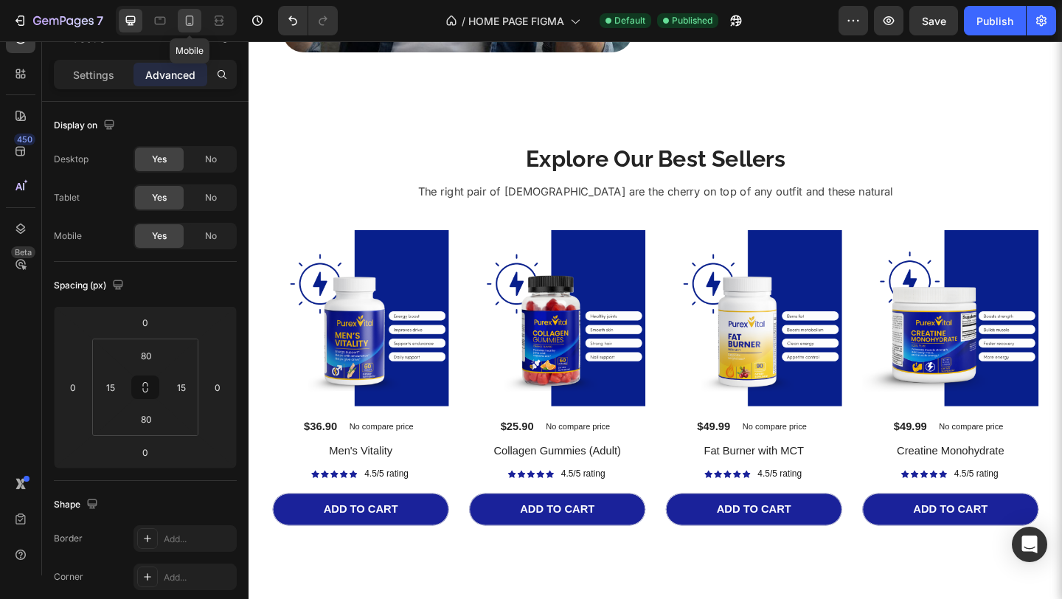
click at [187, 14] on icon at bounding box center [189, 20] width 15 height 15
type input "30"
type input "0"
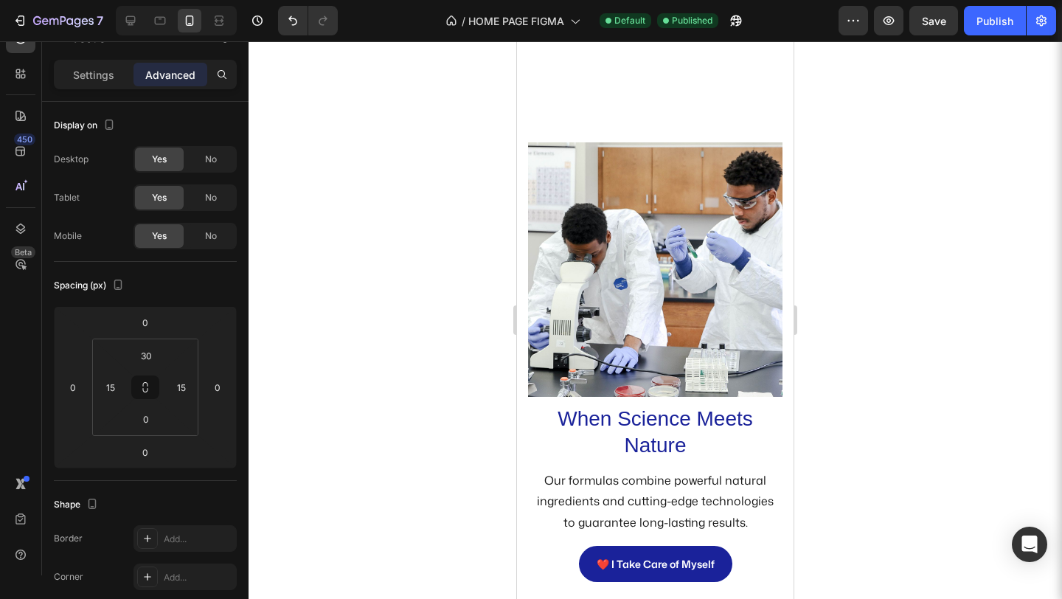
scroll to position [3334, 0]
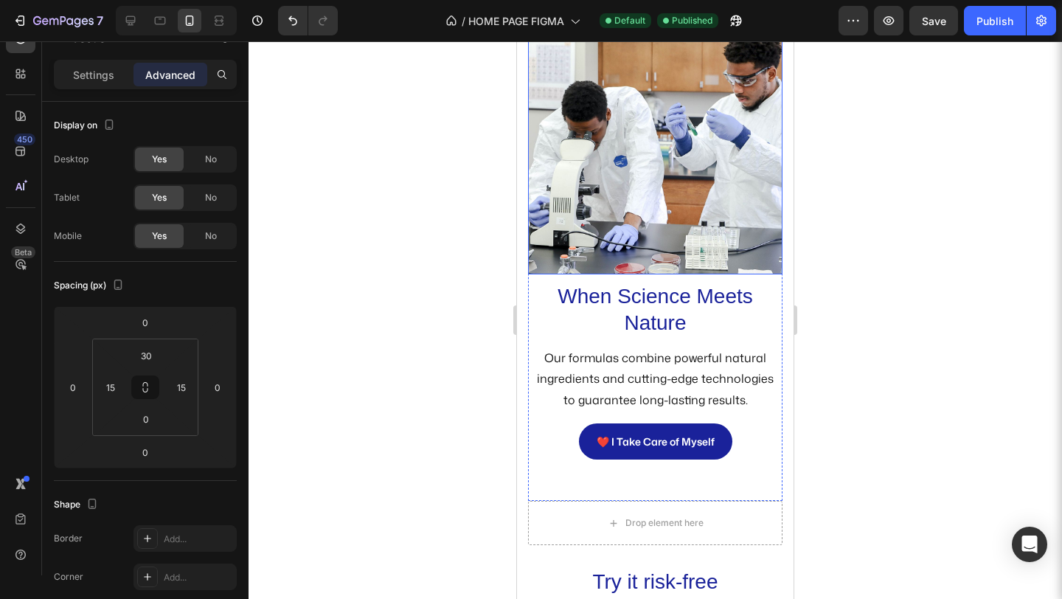
click at [691, 163] on img at bounding box center [655, 147] width 254 height 254
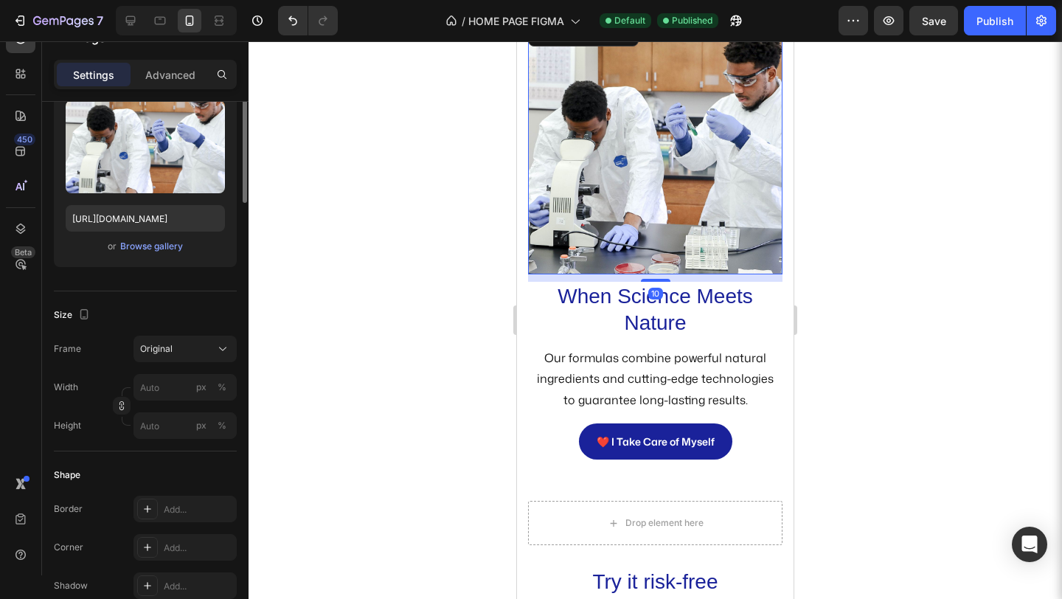
scroll to position [224, 0]
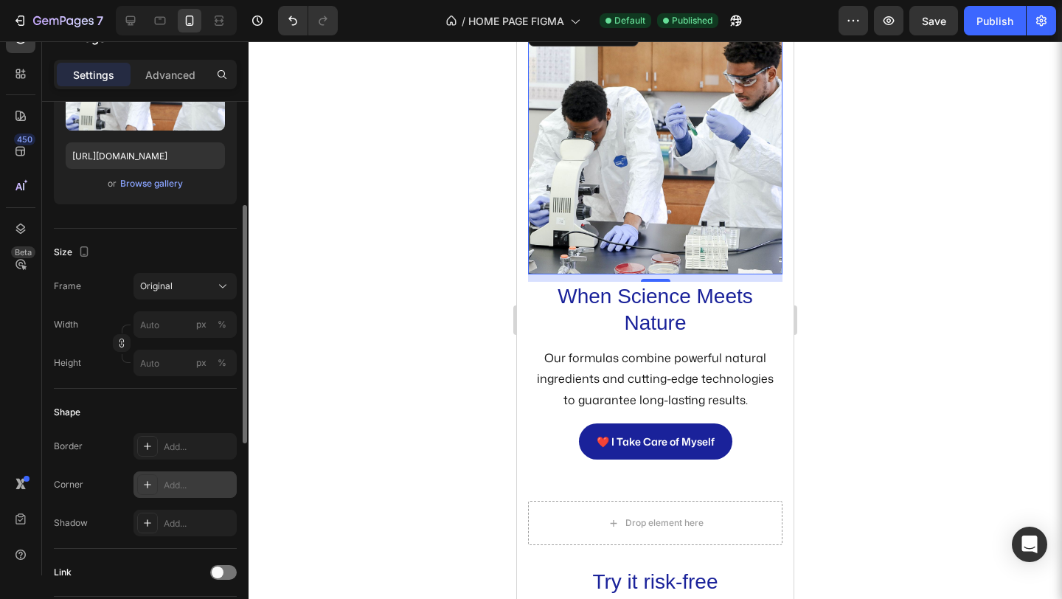
click at [169, 484] on div "Add..." at bounding box center [198, 484] width 69 height 13
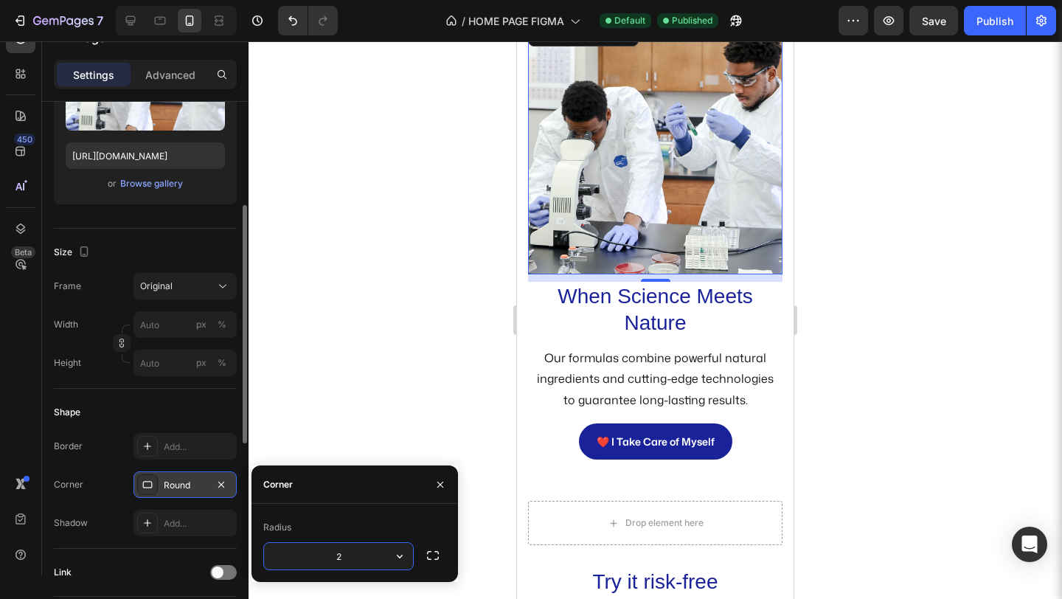
type input "20"
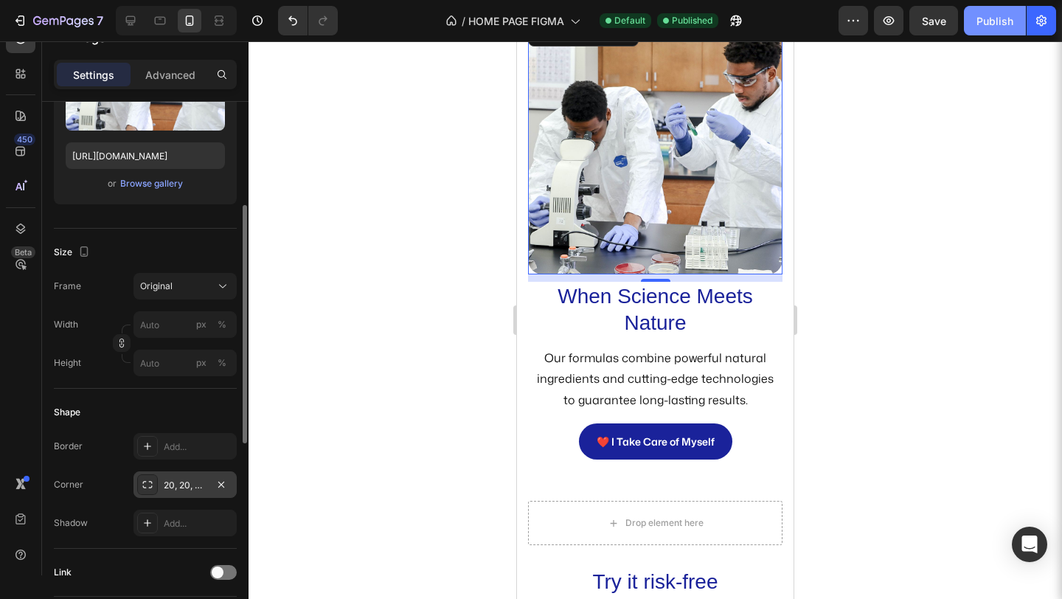
click at [1006, 12] on button "Publish" at bounding box center [995, 20] width 62 height 29
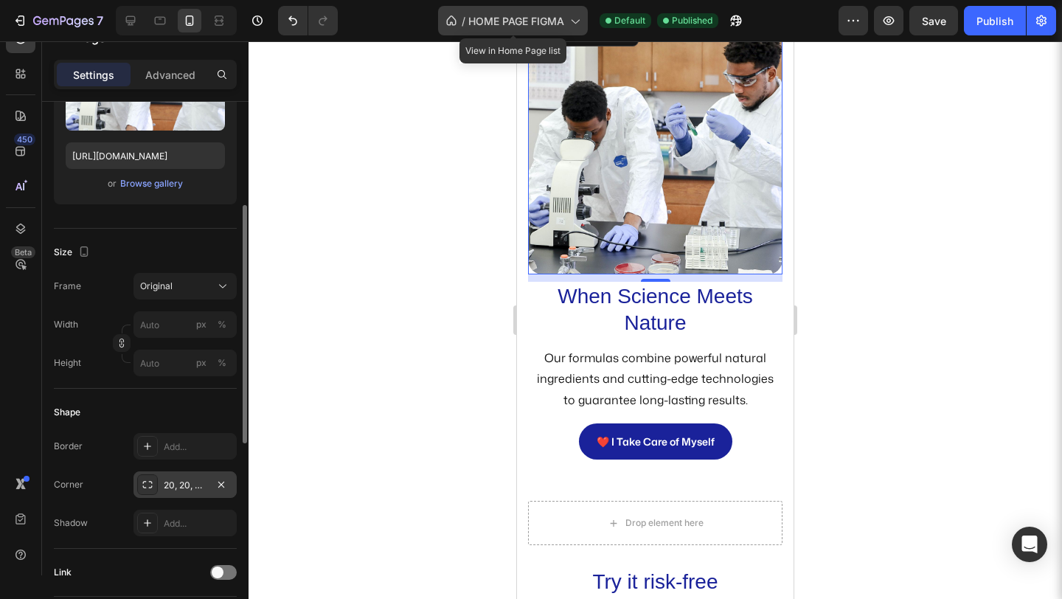
click at [573, 18] on icon at bounding box center [574, 20] width 15 height 15
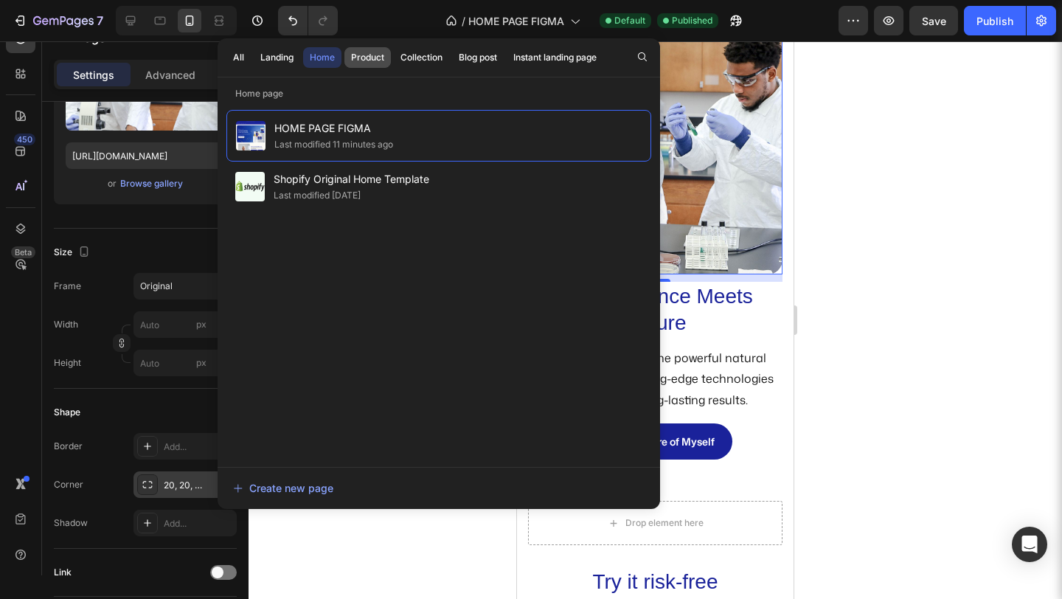
click at [379, 56] on div "Product" at bounding box center [367, 57] width 33 height 13
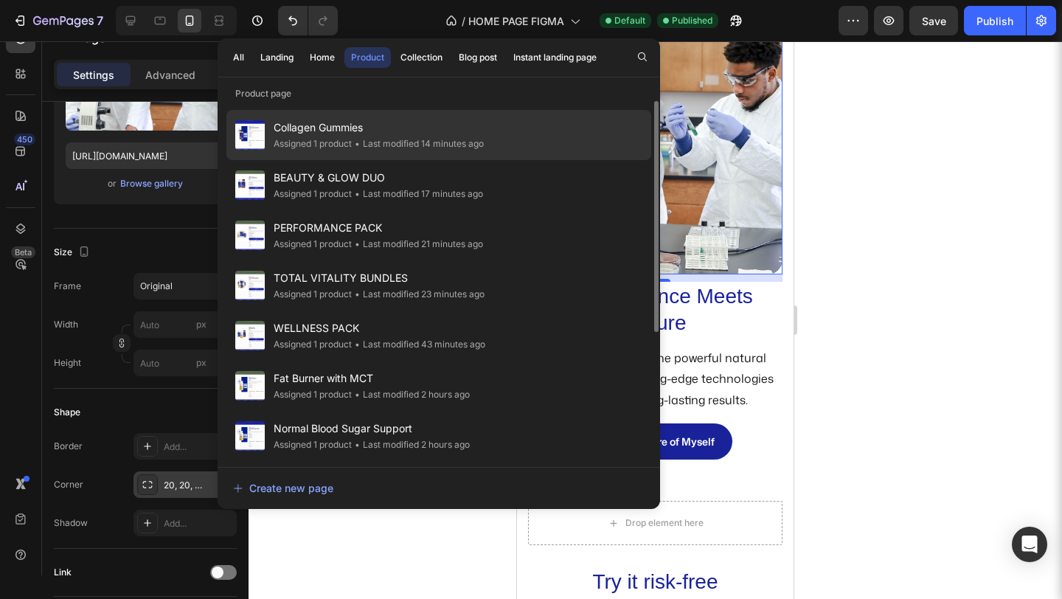
click at [368, 119] on span "Collagen Gummies" at bounding box center [379, 128] width 210 height 18
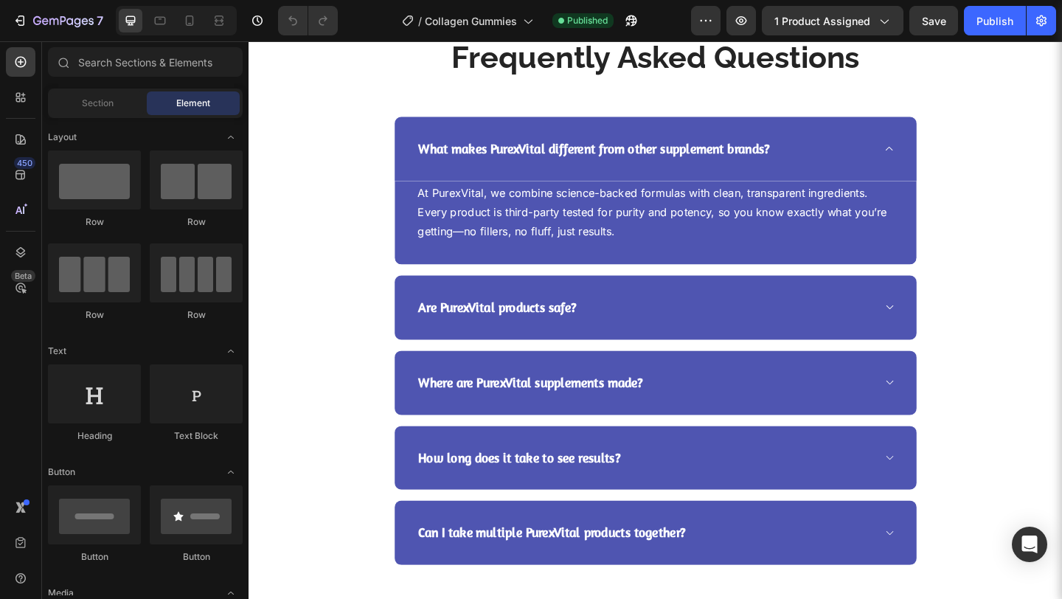
scroll to position [3648, 0]
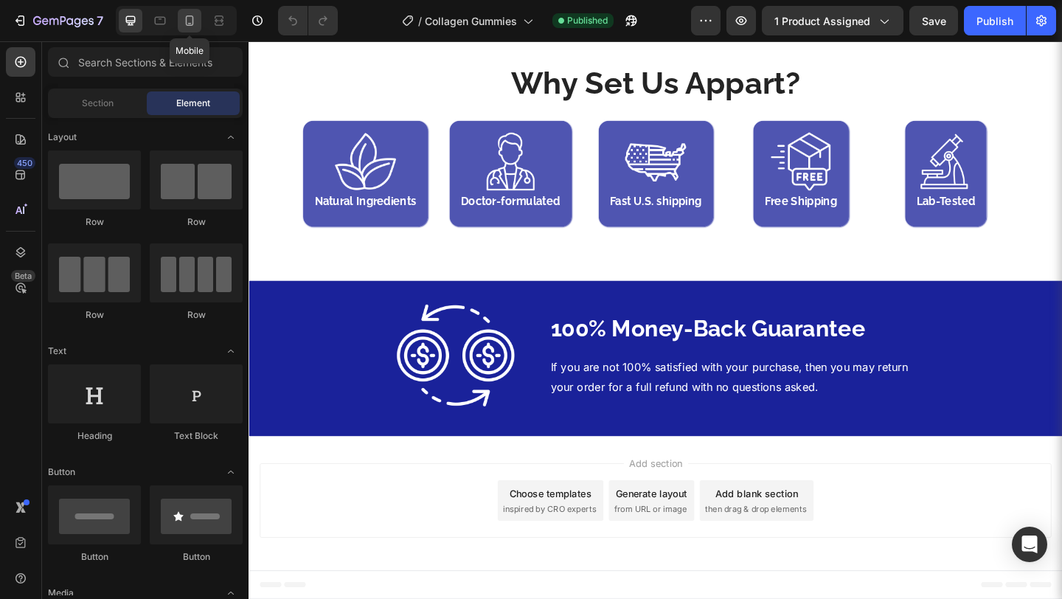
click at [194, 18] on icon at bounding box center [189, 20] width 15 height 15
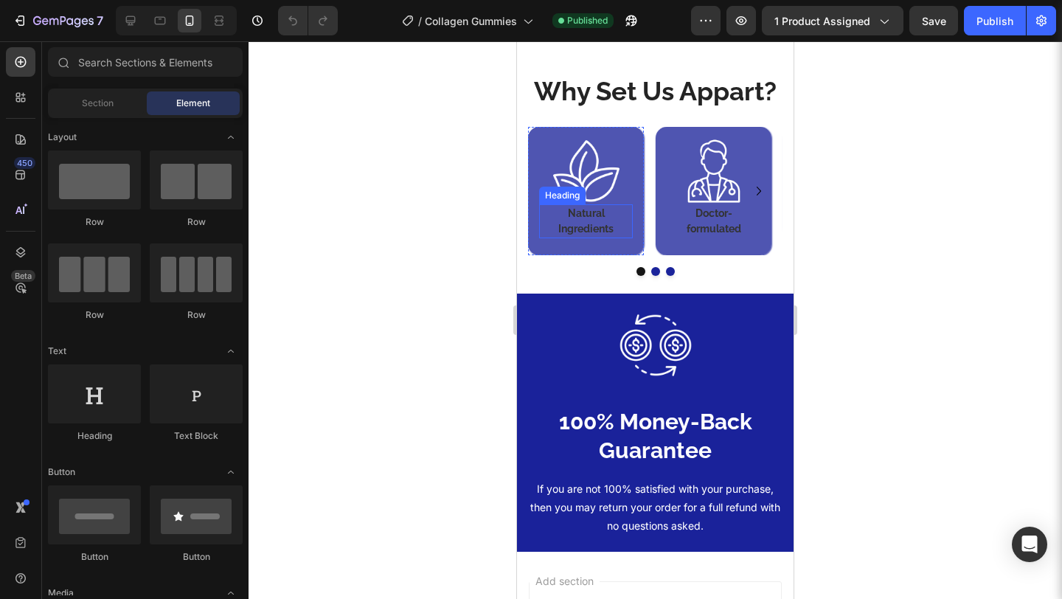
click at [602, 238] on h4 "Natural Ingredients" at bounding box center [586, 221] width 94 height 34
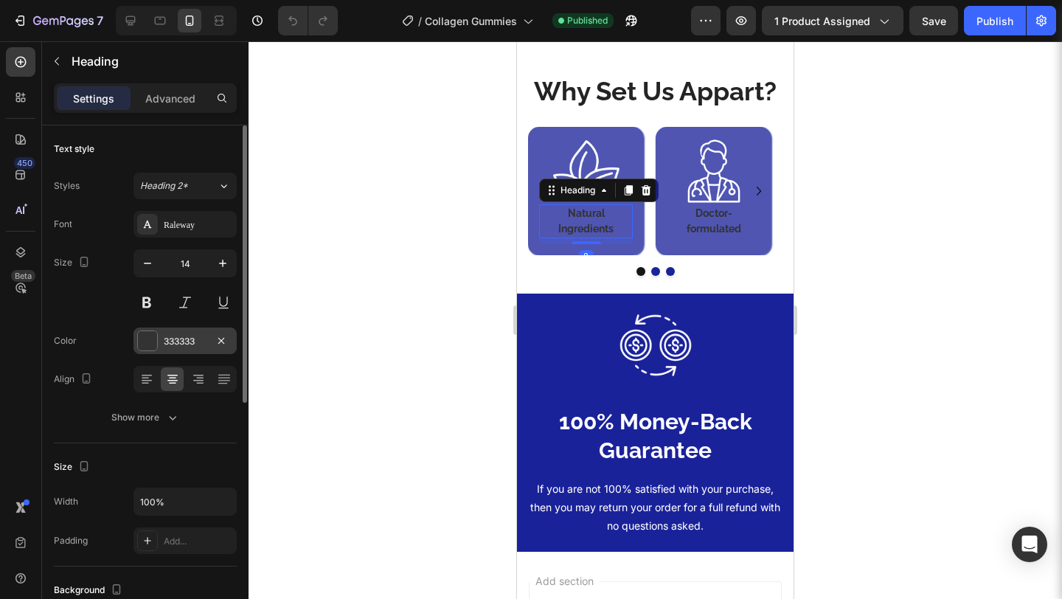
click at [177, 344] on div "333333" at bounding box center [185, 341] width 43 height 13
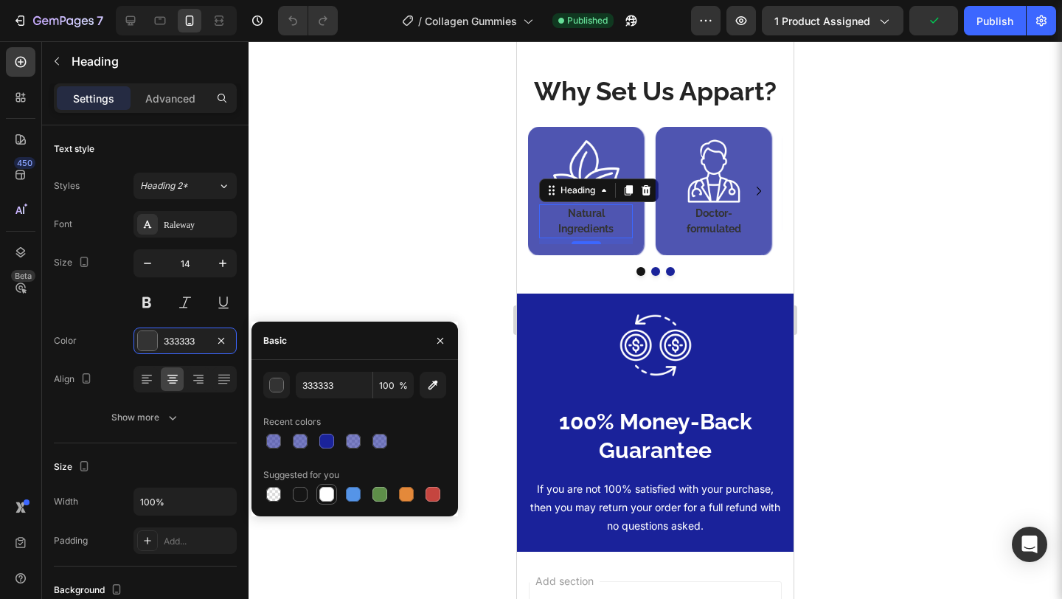
click at [321, 491] on div at bounding box center [326, 494] width 15 height 15
type input "FFFFFF"
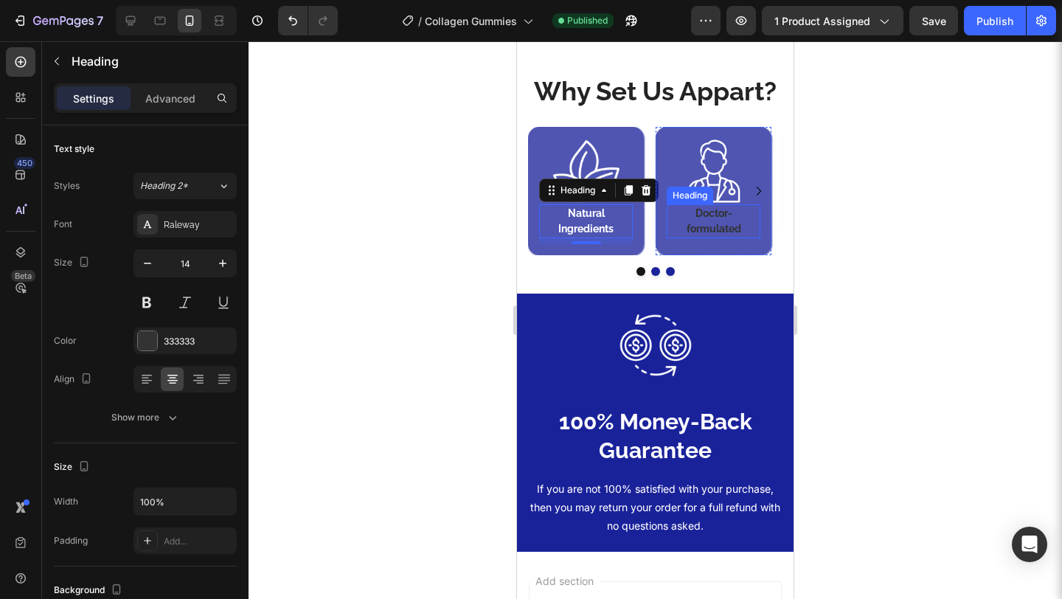
click at [706, 238] on h4 "Doctor-formulated" at bounding box center [713, 221] width 94 height 34
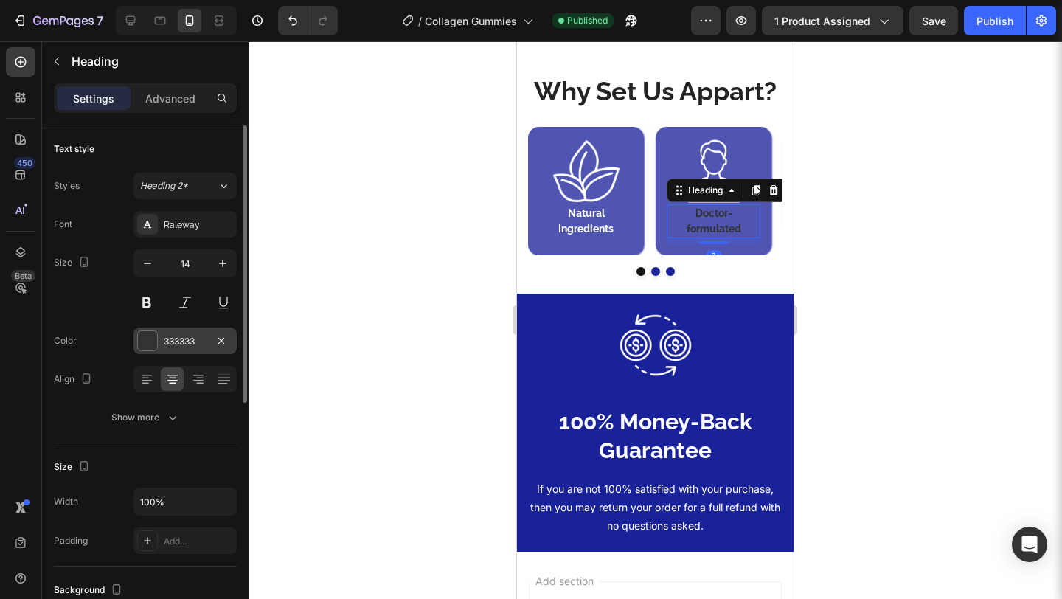
click at [196, 341] on div "333333" at bounding box center [185, 341] width 43 height 13
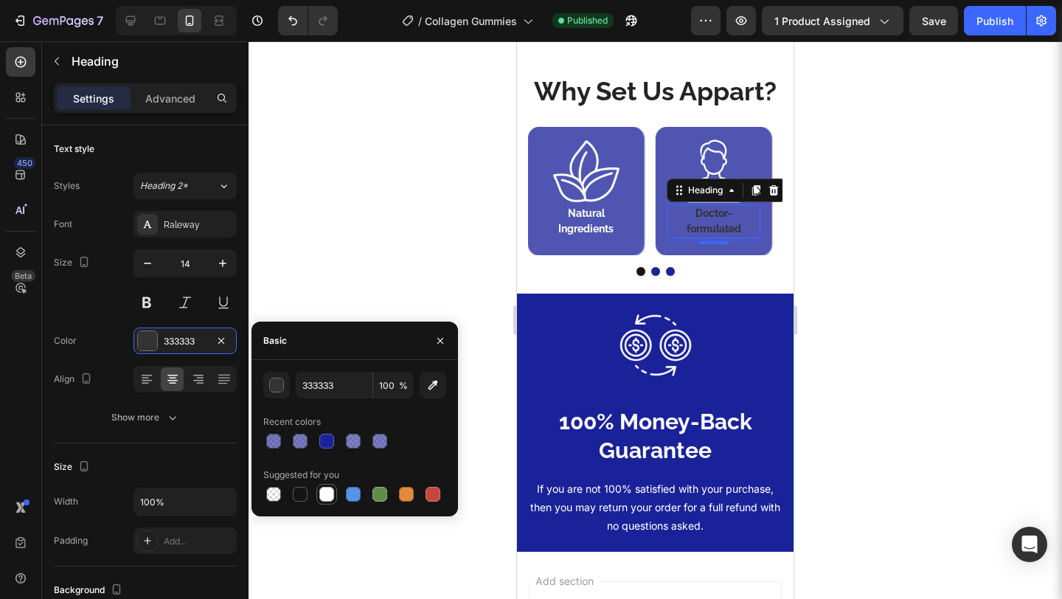
click at [327, 485] on div at bounding box center [327, 494] width 18 height 18
type input "FFFFFF"
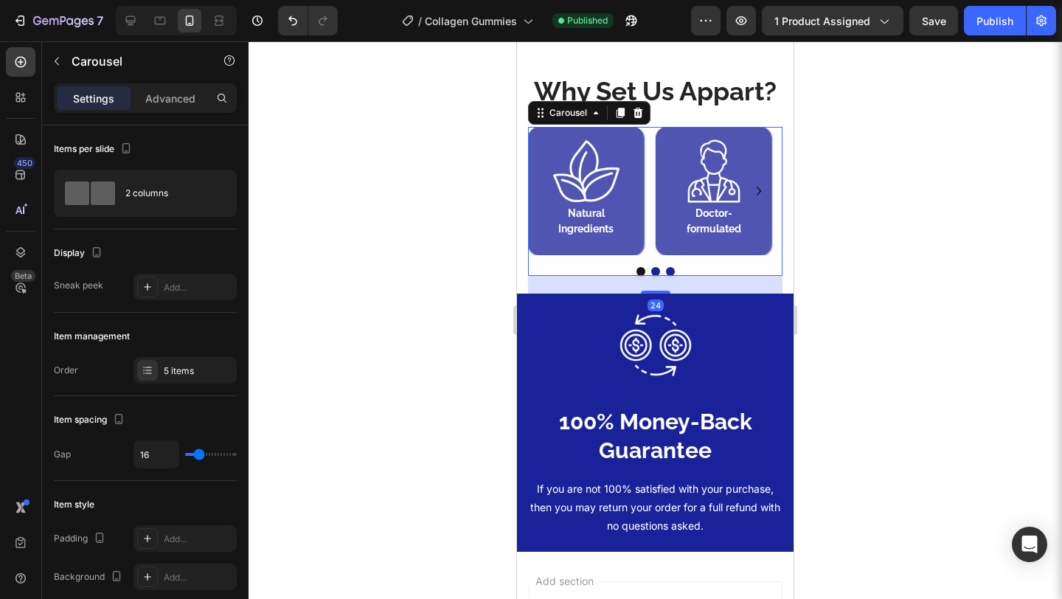
click at [651, 276] on button "Dot" at bounding box center [655, 271] width 9 height 9
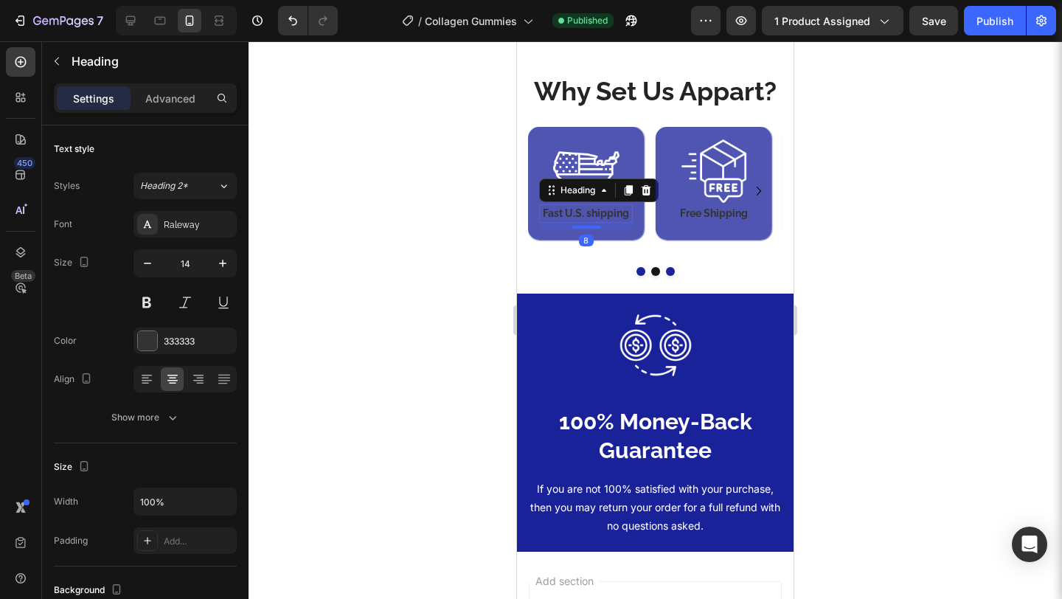
click at [605, 223] on h4 "Fast U.S. shipping" at bounding box center [586, 213] width 94 height 18
click at [183, 343] on div "333333" at bounding box center [185, 341] width 43 height 13
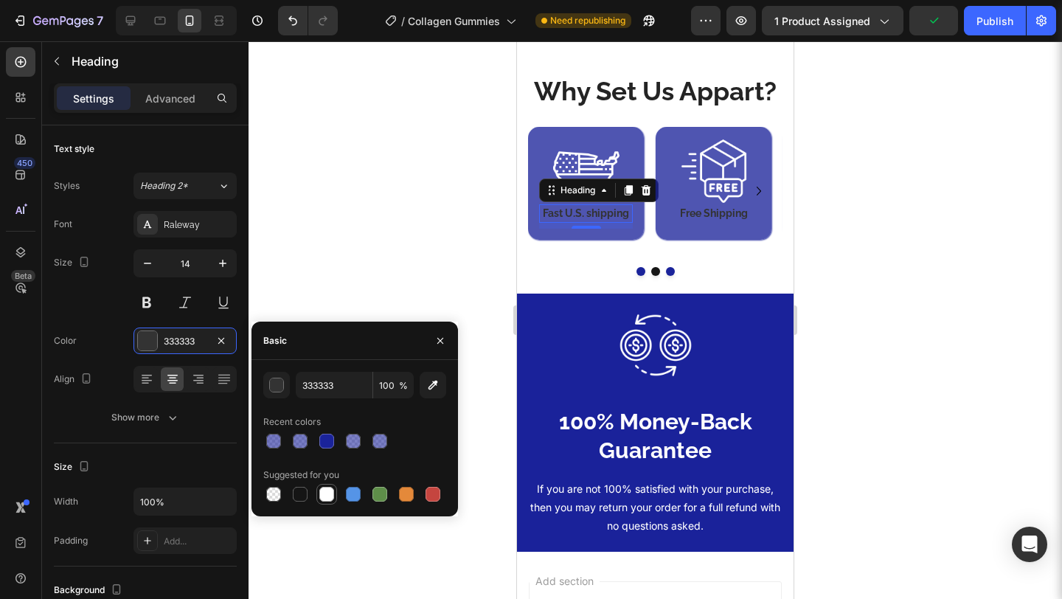
click at [324, 484] on div at bounding box center [326, 494] width 21 height 21
type input "FFFFFF"
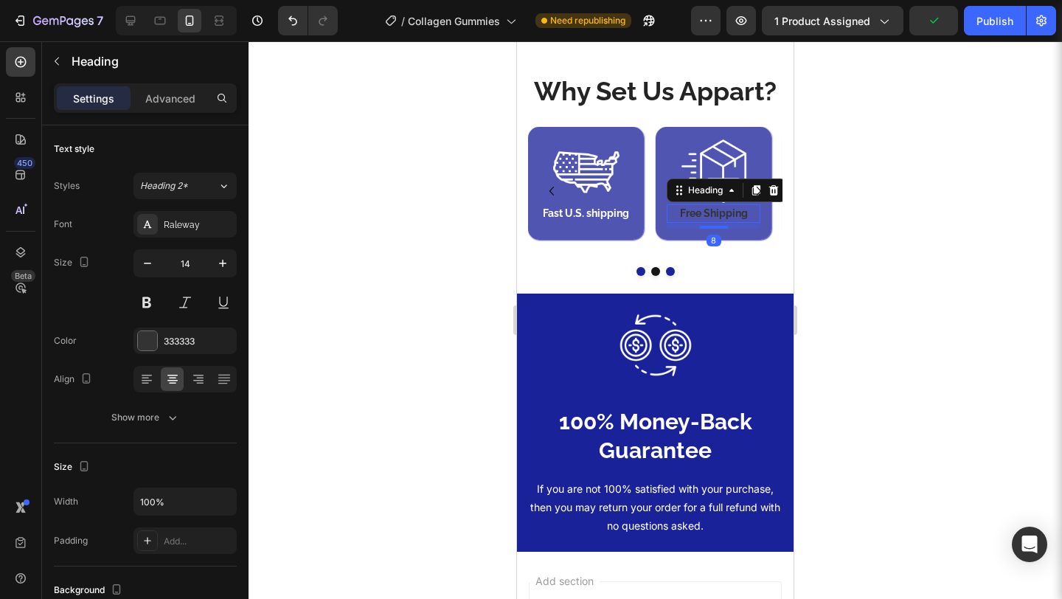
click at [680, 223] on h4 "Free Shipping" at bounding box center [713, 213] width 94 height 18
click at [178, 351] on div "333333" at bounding box center [184, 340] width 103 height 27
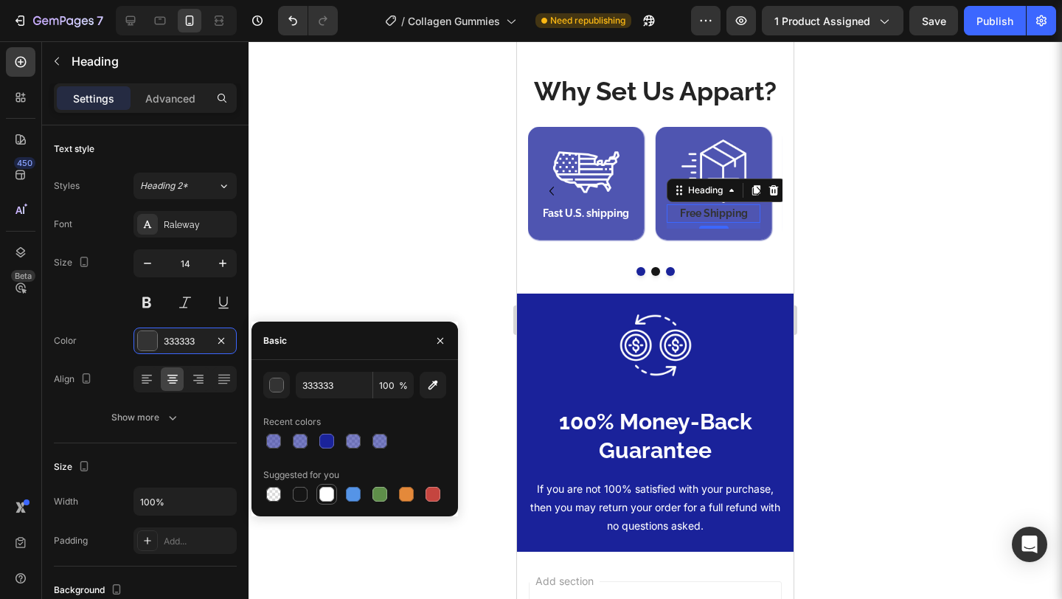
click at [321, 487] on div at bounding box center [327, 494] width 18 height 18
type input "FFFFFF"
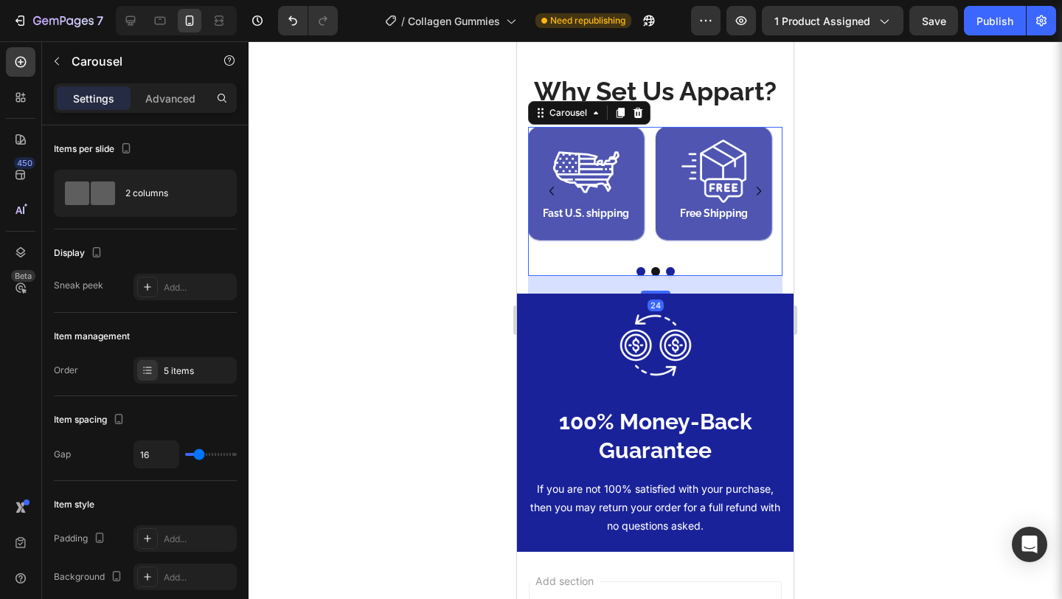
click at [666, 276] on button "Dot" at bounding box center [670, 271] width 9 height 9
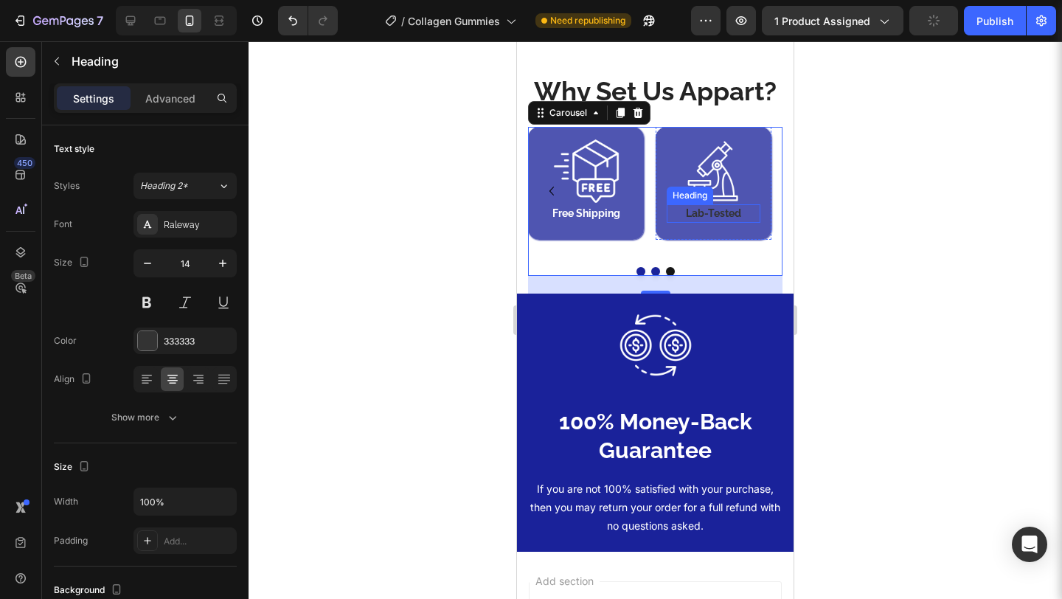
click at [708, 223] on h4 "Lab-Tested" at bounding box center [713, 213] width 94 height 18
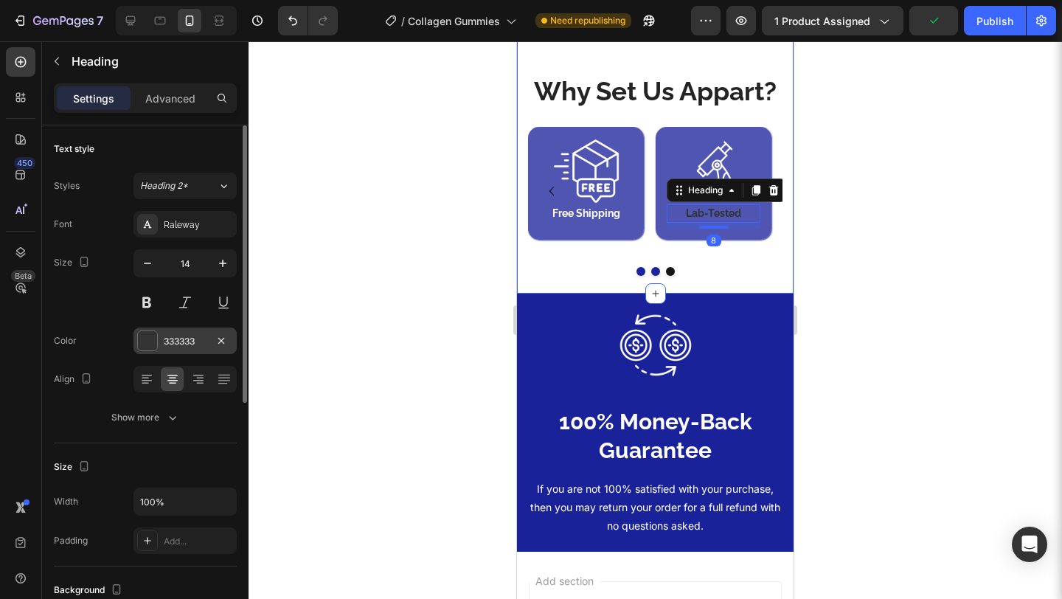
click at [192, 335] on div "333333" at bounding box center [185, 341] width 43 height 13
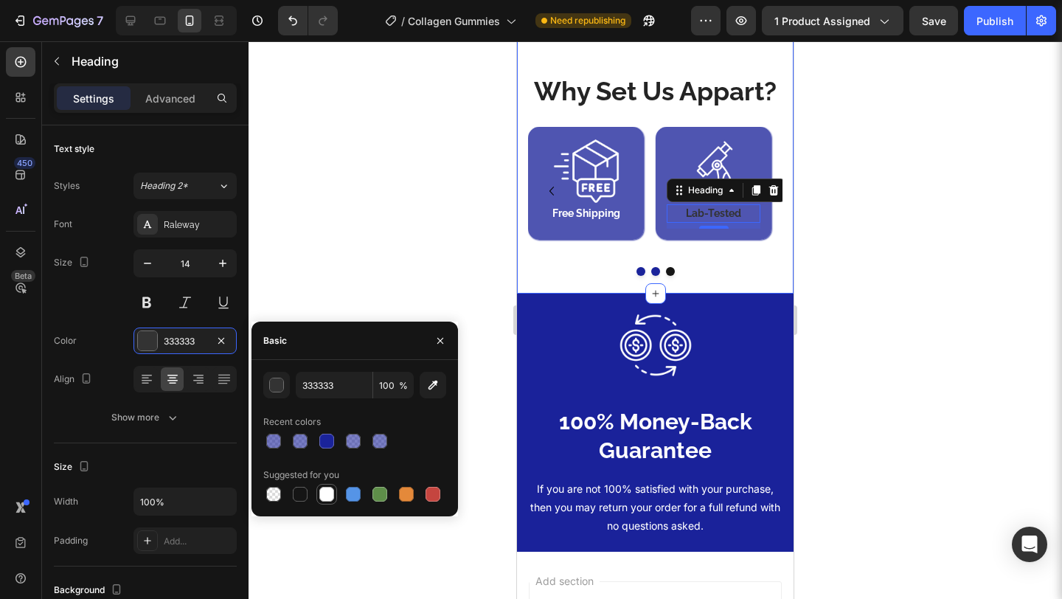
click at [316, 492] on div at bounding box center [326, 494] width 21 height 21
type input "FFFFFF"
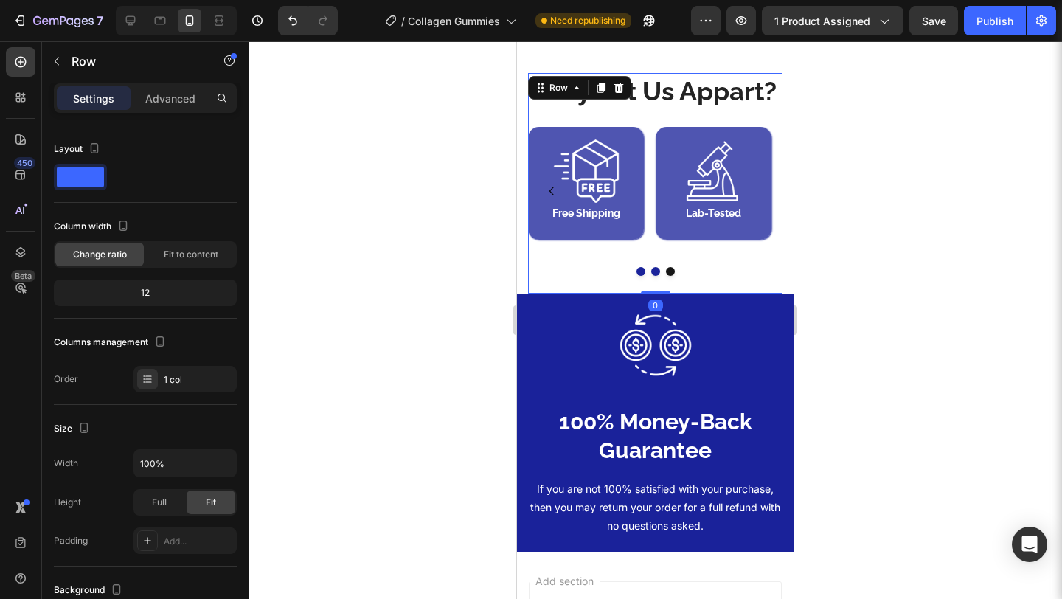
click at [689, 293] on div "Image Natural Ingredients Heading Row Image Doctor-formulated Heading Row Image…" at bounding box center [655, 210] width 254 height 167
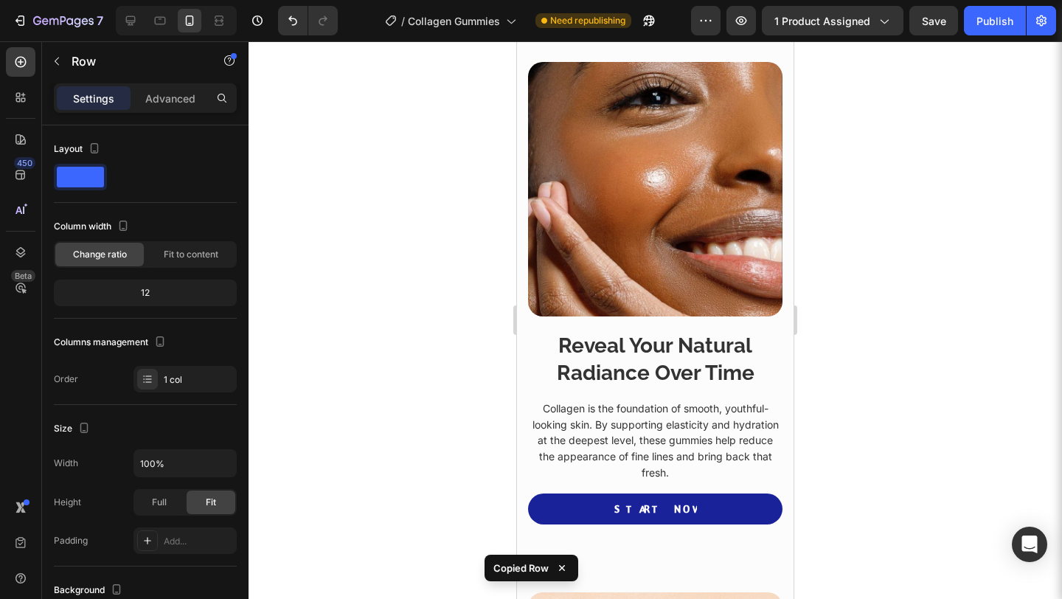
scroll to position [501, 0]
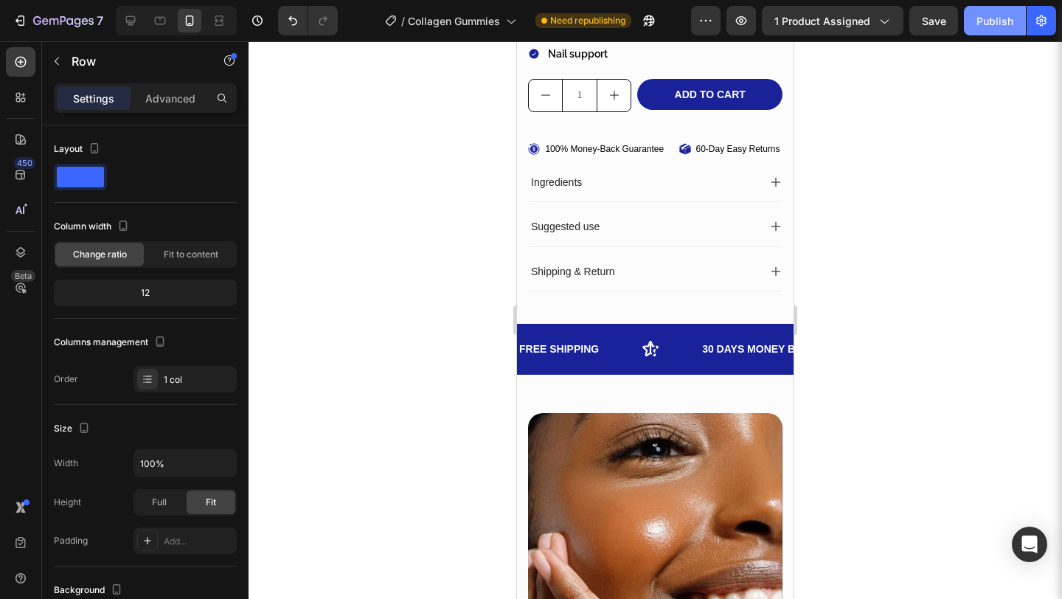
click at [991, 24] on div "Publish" at bounding box center [994, 20] width 37 height 15
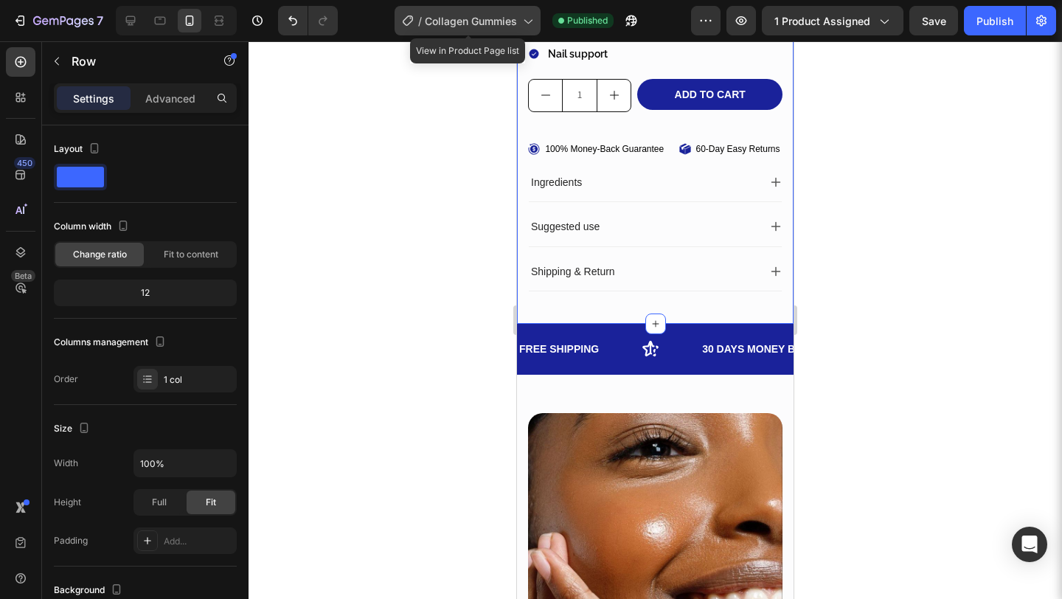
click at [493, 29] on div "/ Collagen Gummies" at bounding box center [467, 20] width 146 height 29
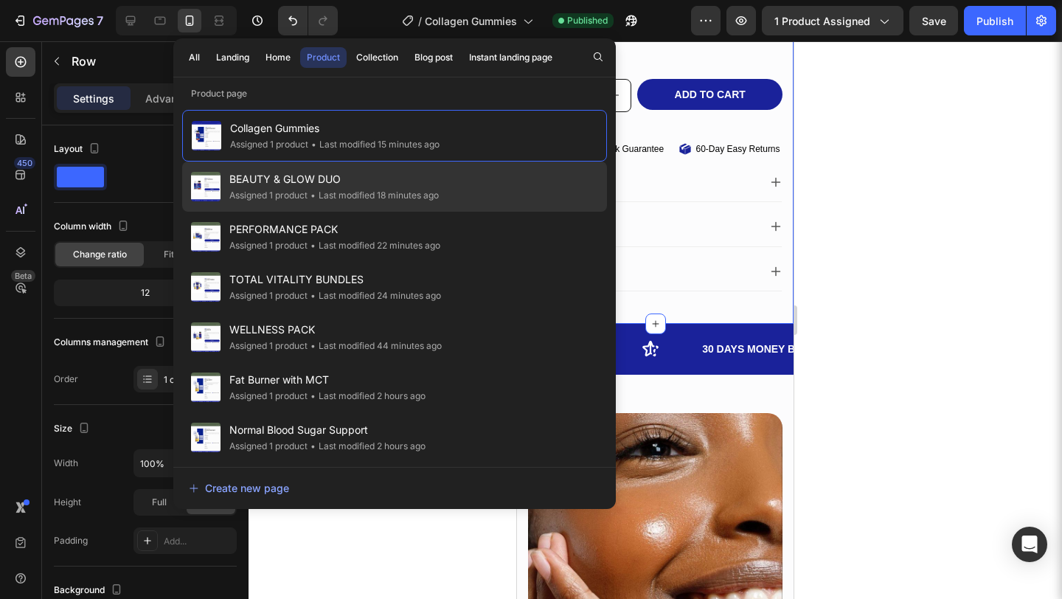
click at [339, 200] on div "• Last modified 18 minutes ago" at bounding box center [372, 195] width 131 height 15
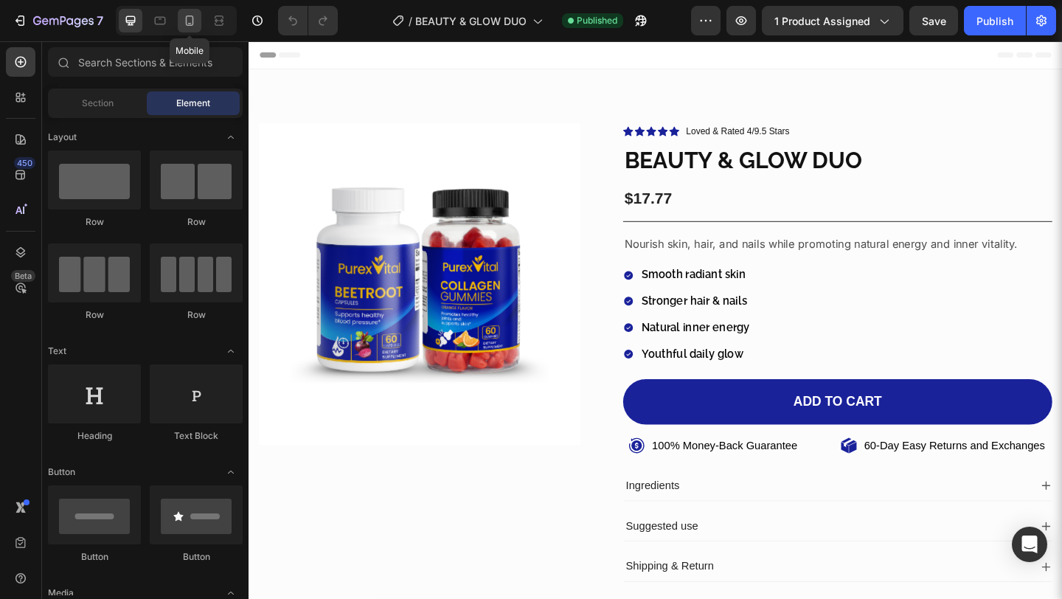
click at [192, 11] on div at bounding box center [190, 21] width 24 height 24
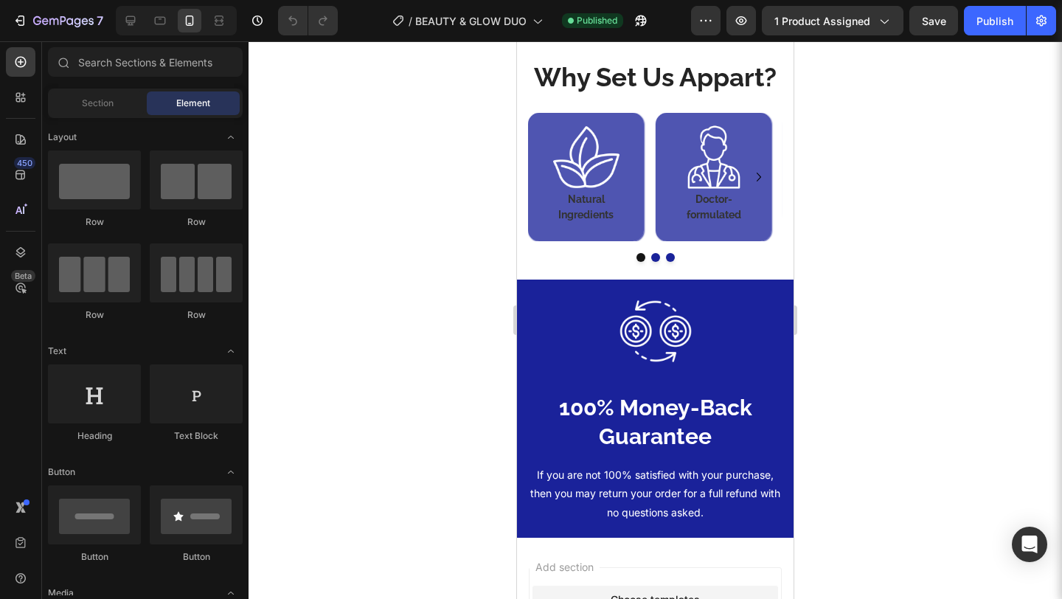
scroll to position [3034, 0]
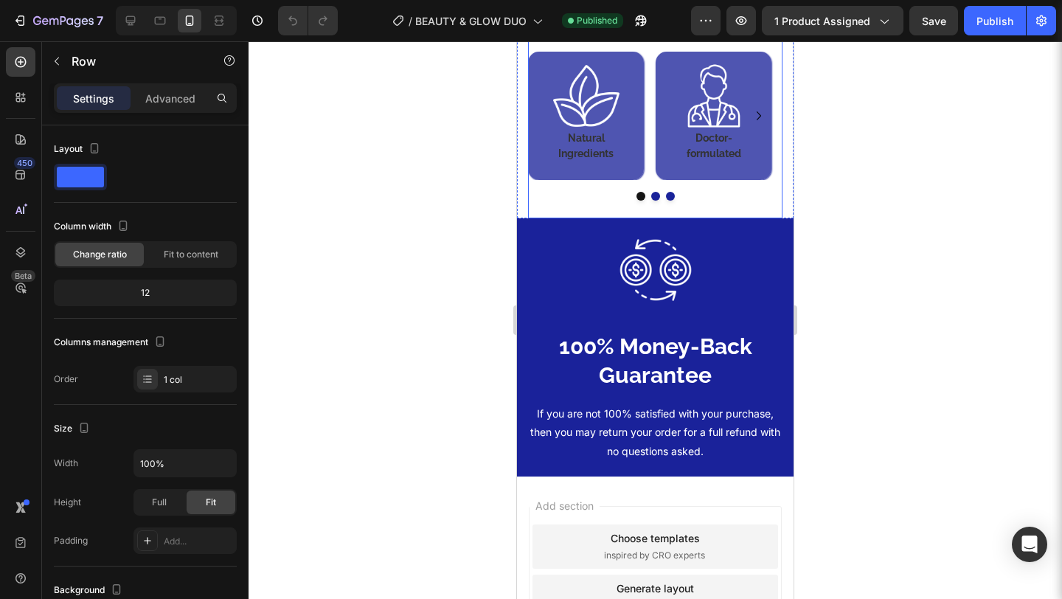
click at [735, 218] on div "Image Natural Ingredients Heading Row Image Doctor-formulated Heading Row Image…" at bounding box center [655, 135] width 254 height 167
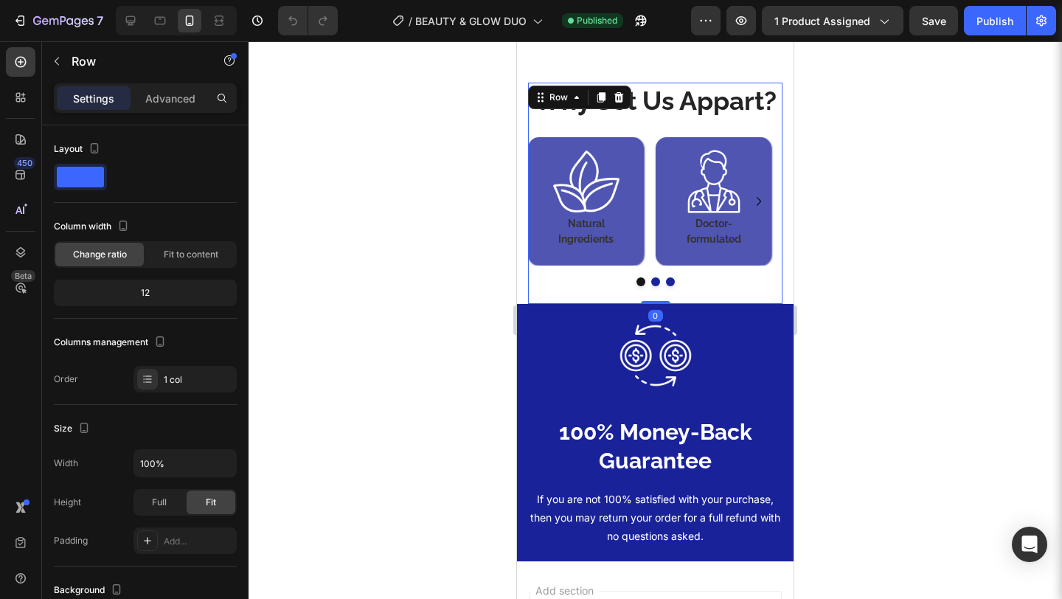
scroll to position [2898, 0]
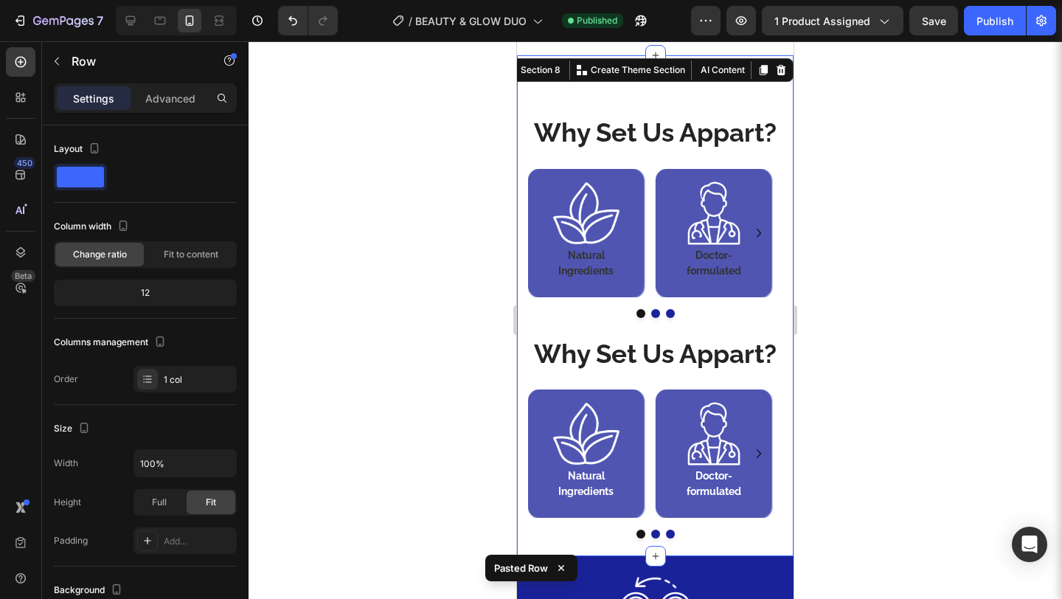
click at [751, 128] on div "Why Set Us Appart? Heading Image Natural Ingredients Heading Row Image Doctor-f…" at bounding box center [655, 305] width 276 height 501
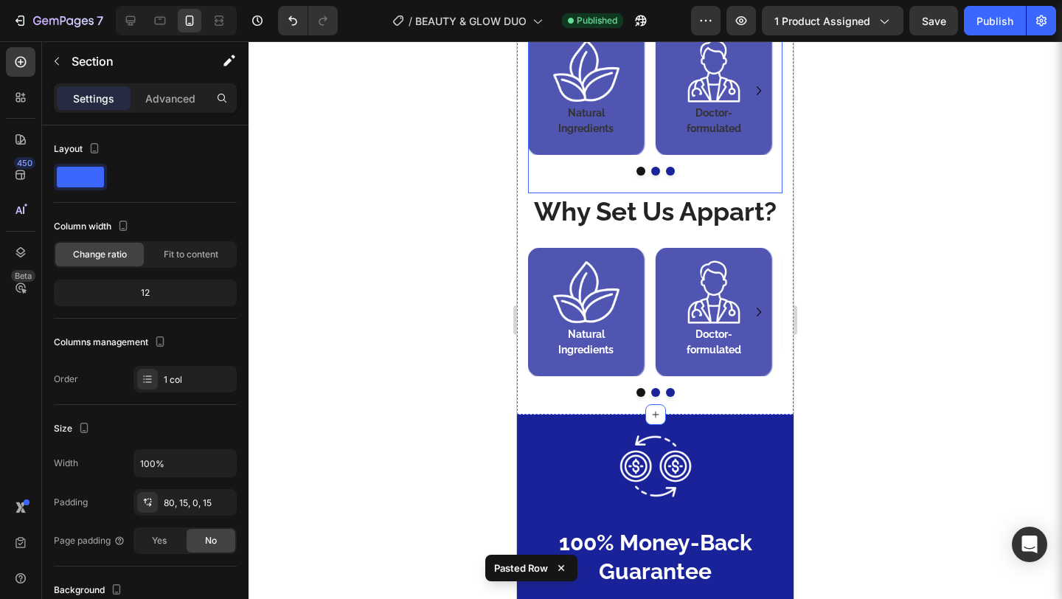
scroll to position [2955, 0]
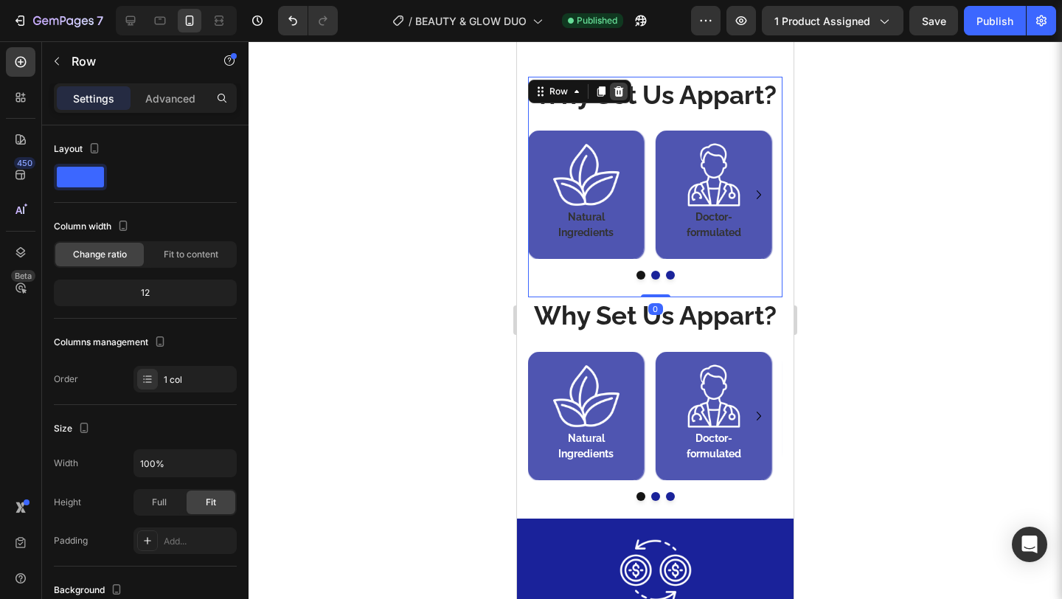
click at [622, 91] on icon at bounding box center [619, 92] width 12 height 12
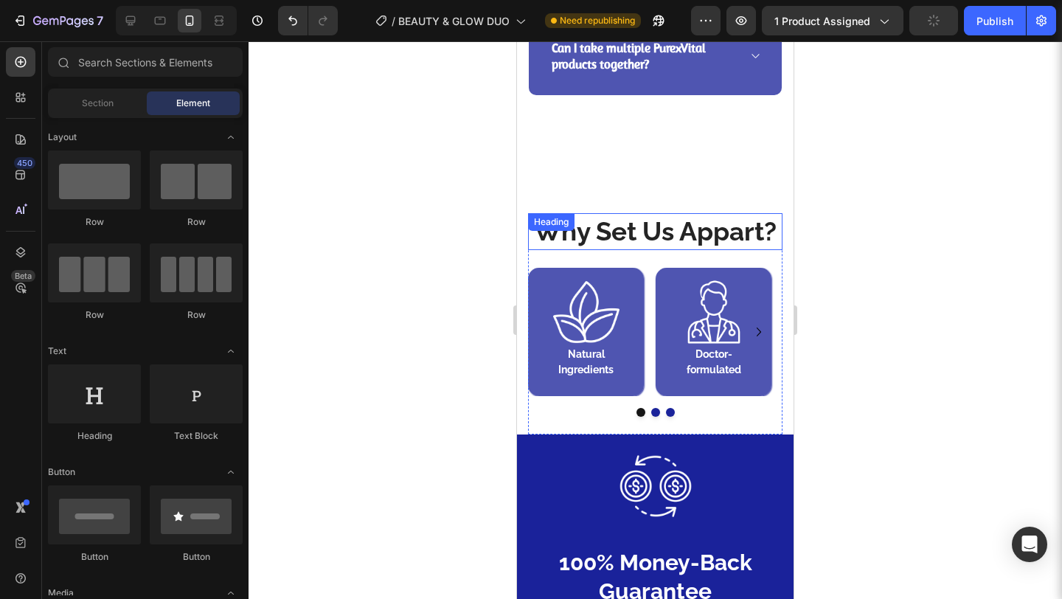
scroll to position [2671, 0]
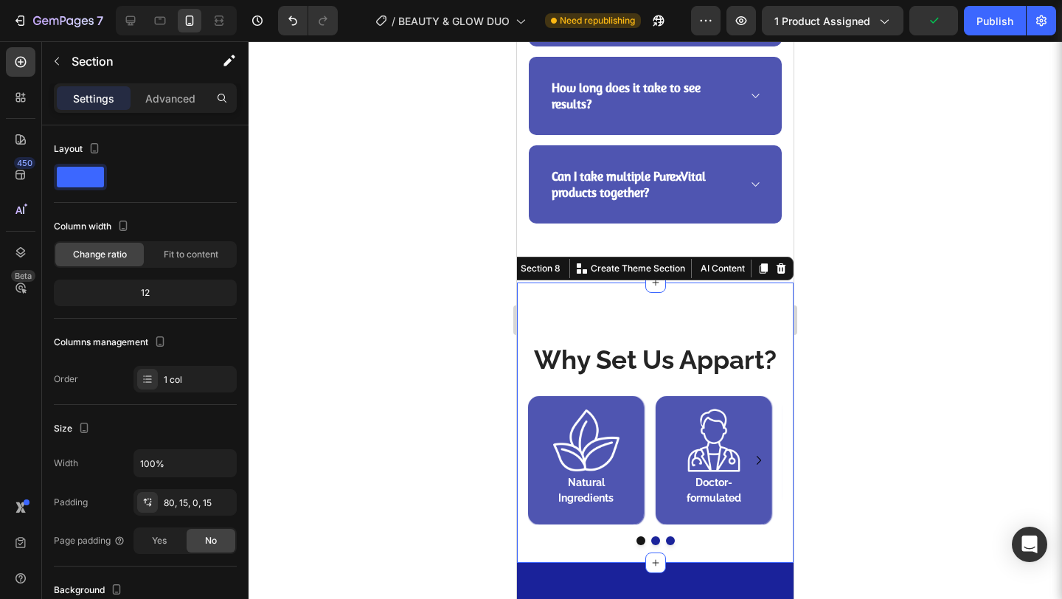
click at [698, 322] on div "Why Set Us Appart? Heading Image Natural Ingredients Heading Row Image Doctor-f…" at bounding box center [655, 422] width 276 height 280
click at [185, 99] on p "Advanced" at bounding box center [170, 98] width 50 height 15
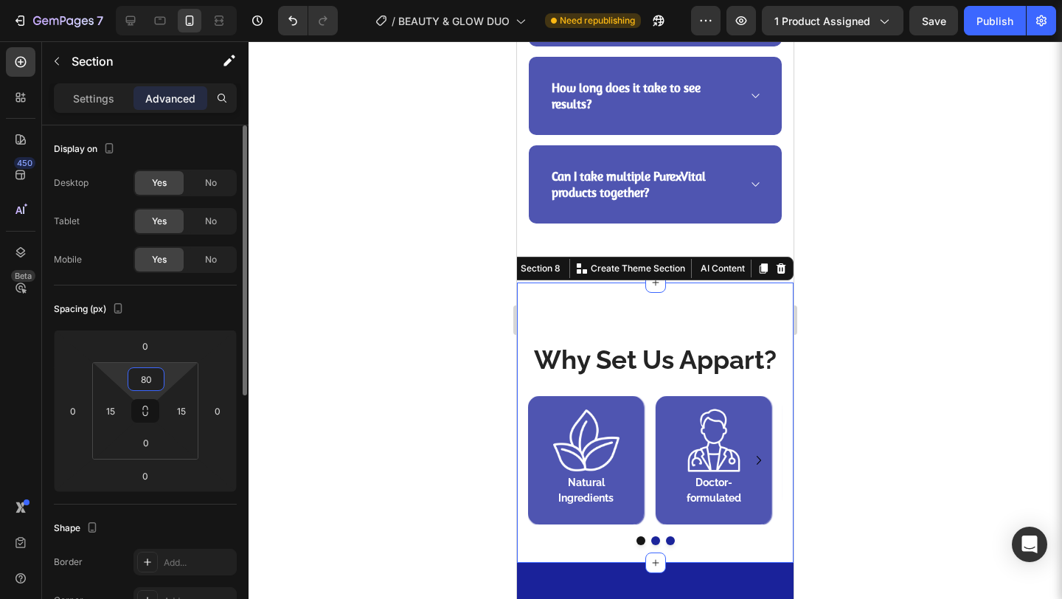
click at [152, 385] on input "80" at bounding box center [145, 379] width 29 height 22
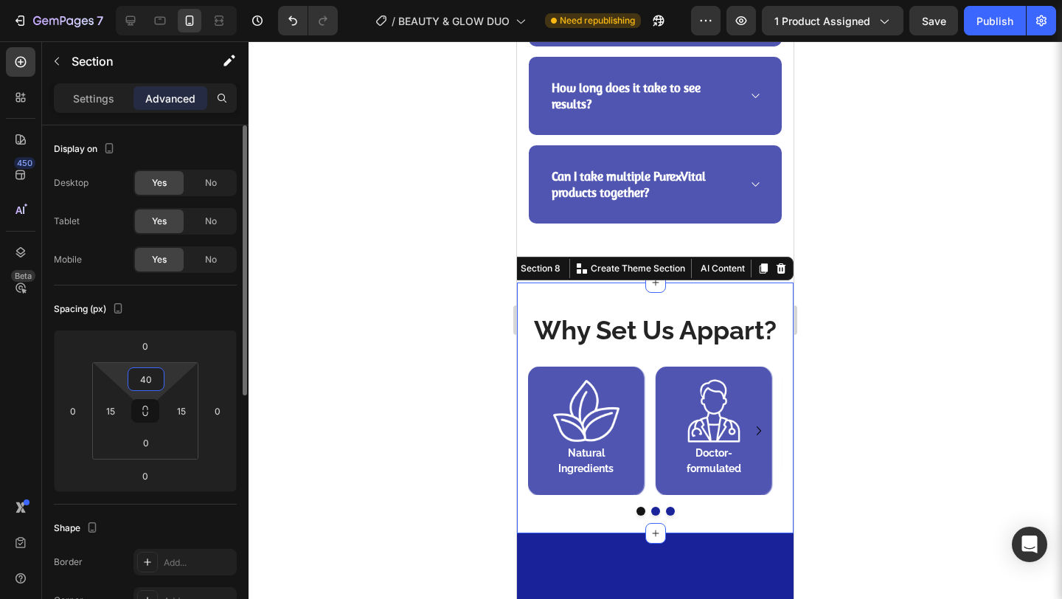
type input "4"
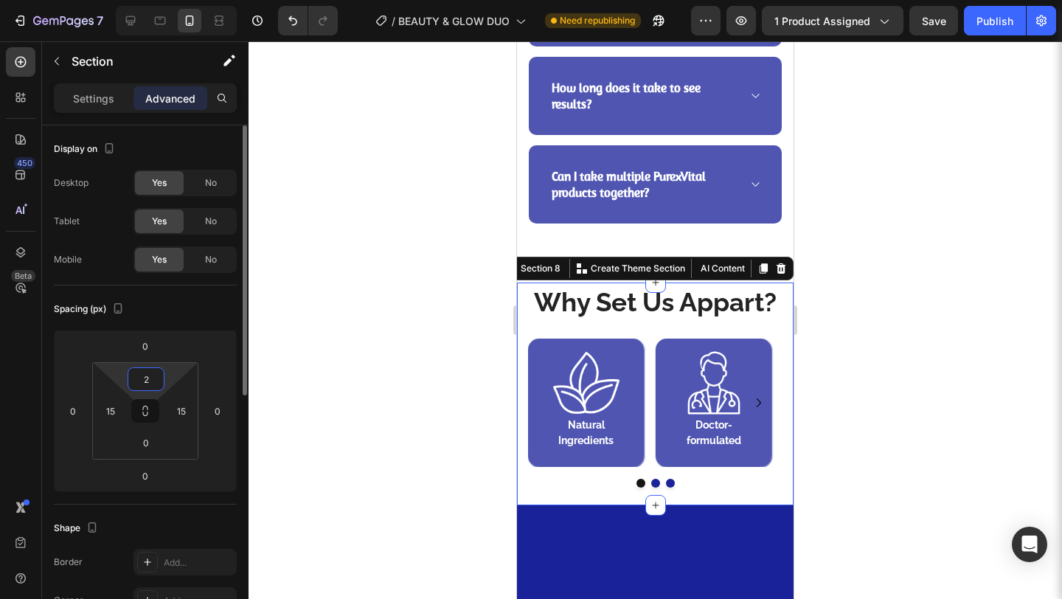
type input "20"
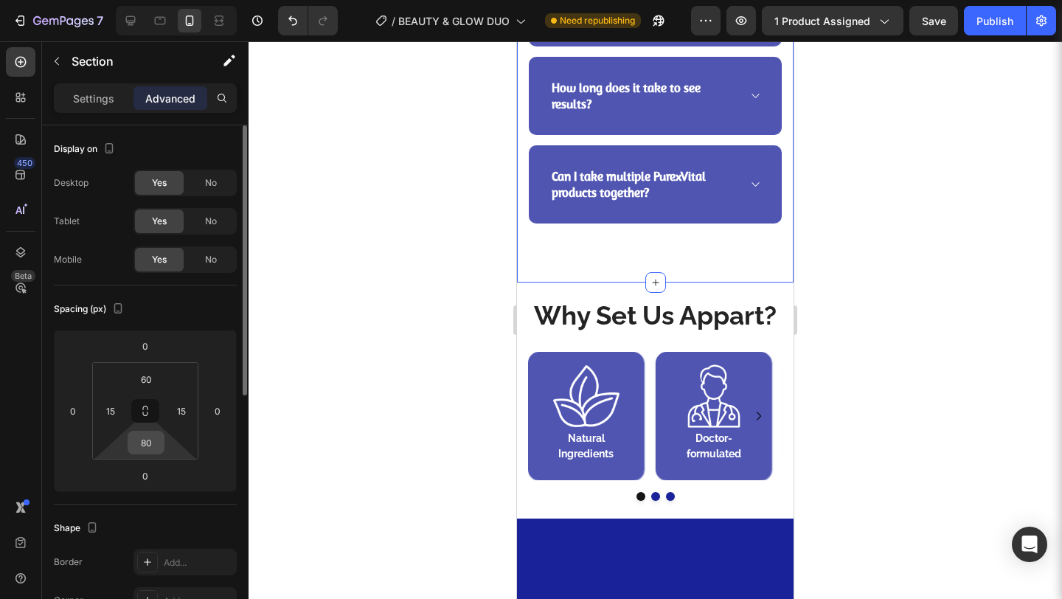
click at [155, 442] on input "80" at bounding box center [145, 442] width 29 height 22
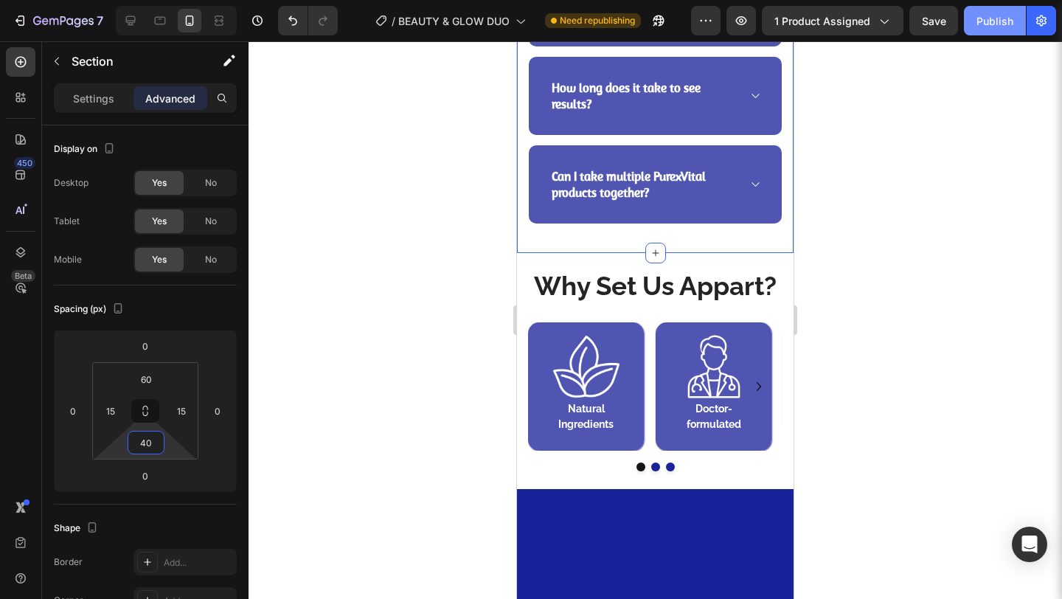
type input "40"
click at [985, 29] on button "Publish" at bounding box center [995, 20] width 62 height 29
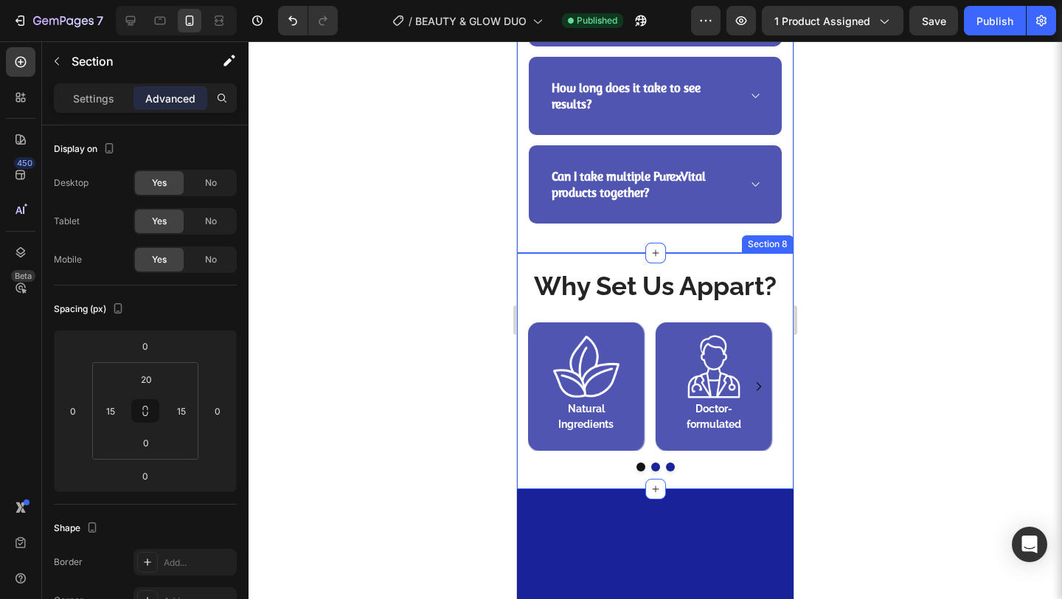
click at [768, 280] on div "Why Set Us Appart? Heading Image Natural Ingredients Heading Row Image Doctor-f…" at bounding box center [655, 371] width 276 height 236
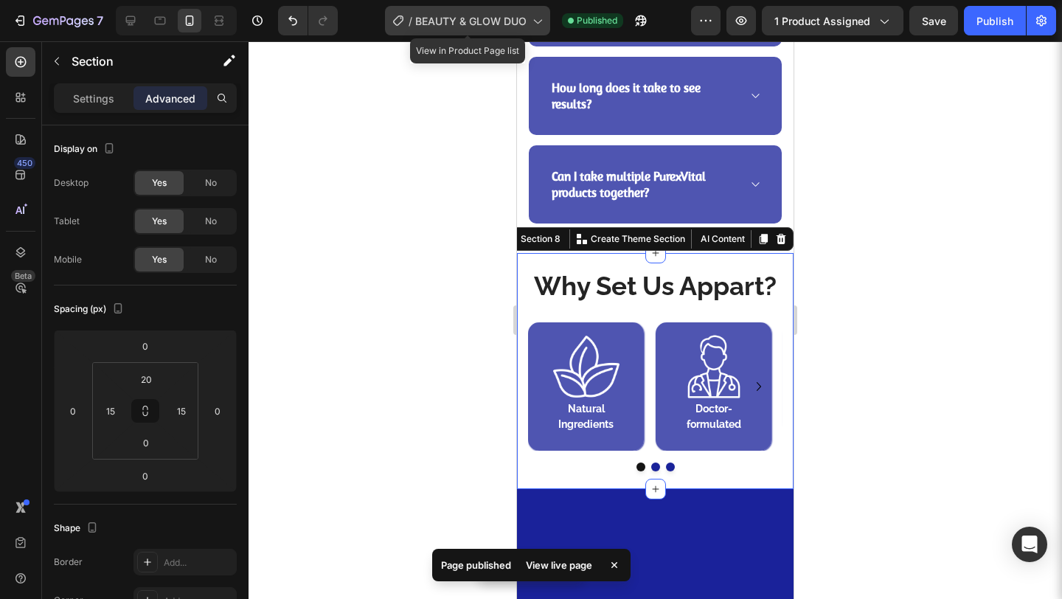
click at [501, 30] on div "/ BEAUTY & GLOW DUO" at bounding box center [467, 20] width 165 height 29
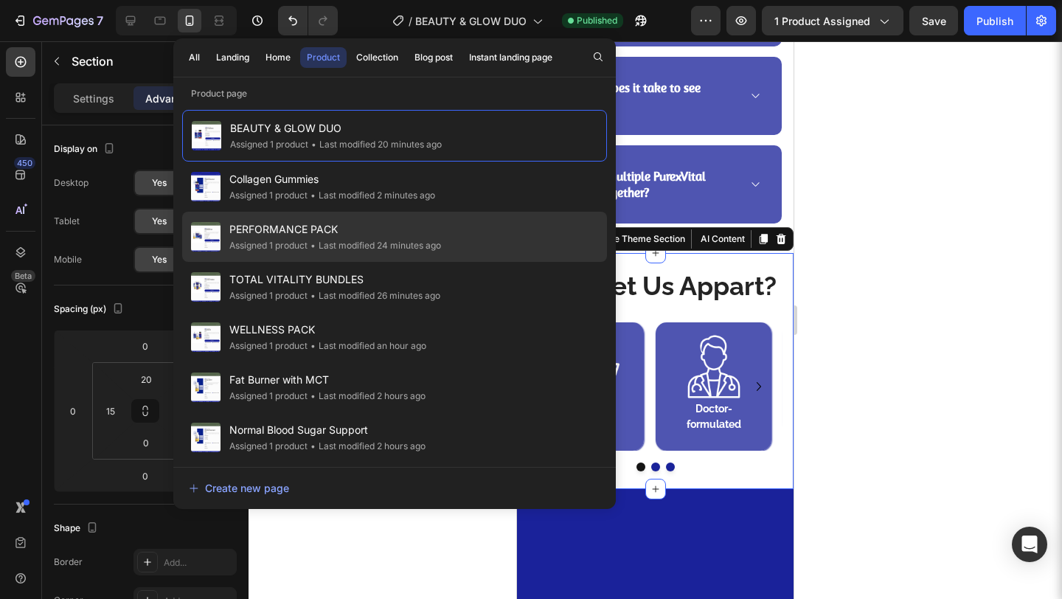
click at [299, 231] on span "PERFORMANCE PACK" at bounding box center [335, 229] width 212 height 18
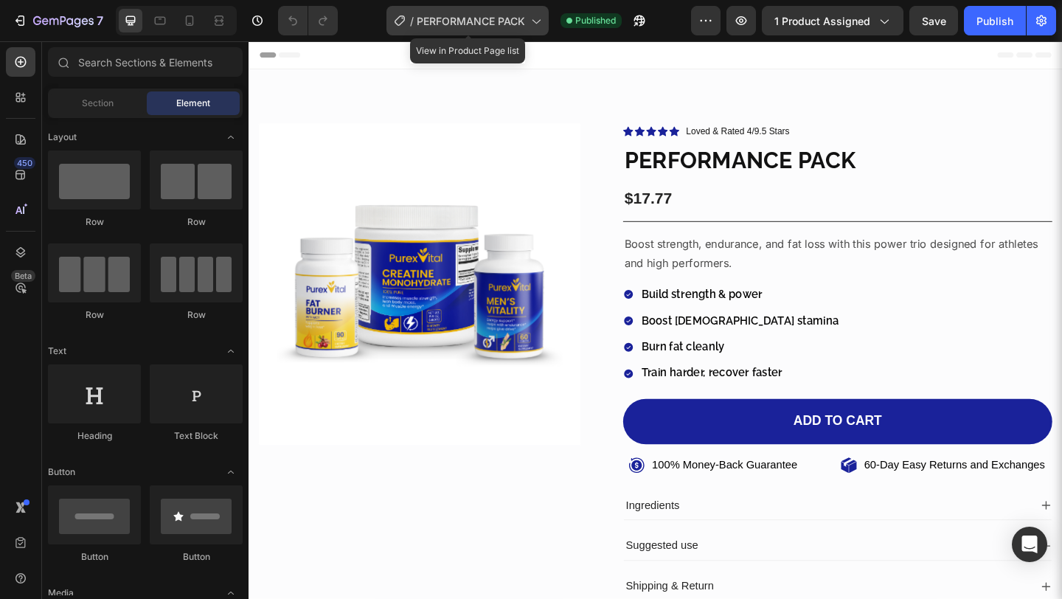
click at [467, 16] on span "PERFORMANCE PACK" at bounding box center [471, 20] width 108 height 15
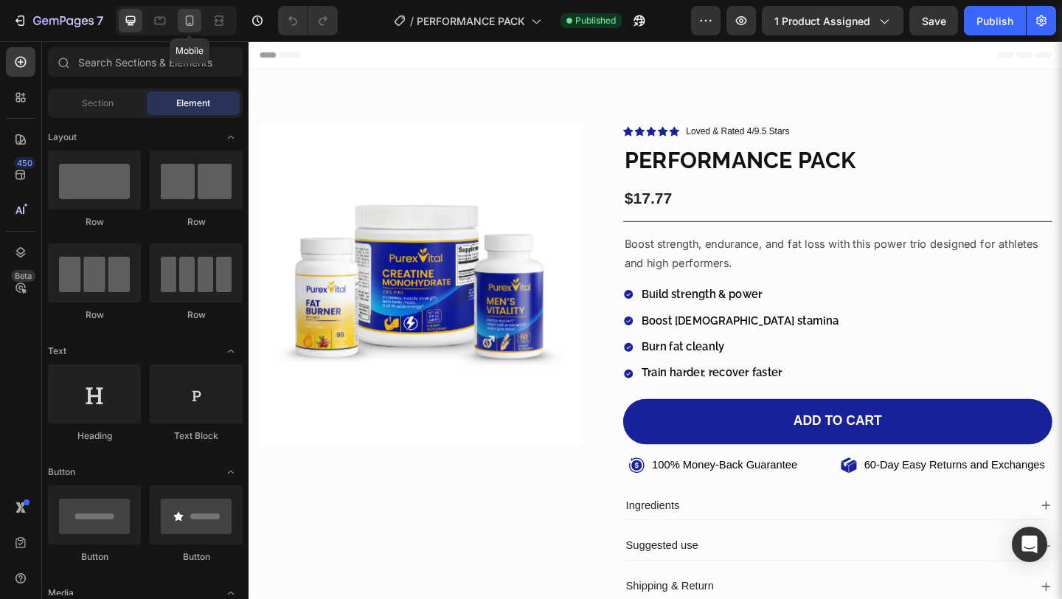
click at [181, 15] on div at bounding box center [190, 21] width 24 height 24
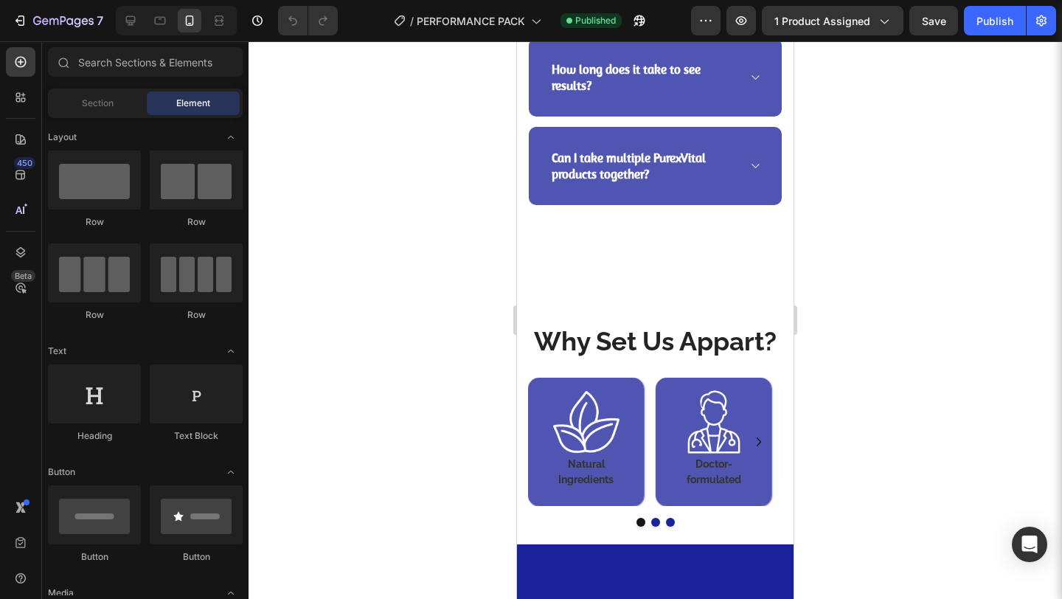
scroll to position [2816, 0]
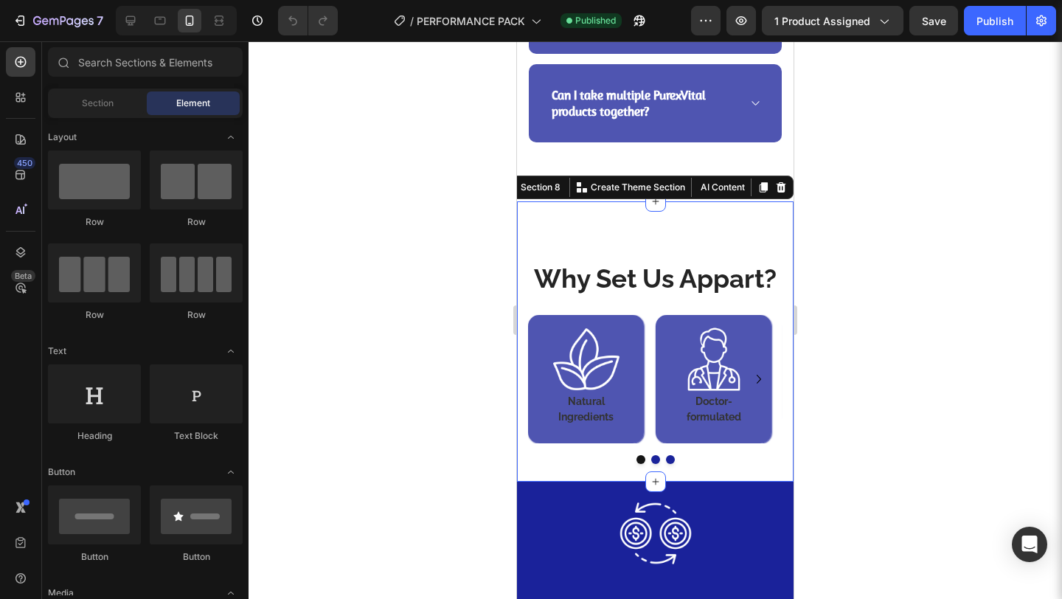
click at [733, 251] on div "Why Set Us Appart? Heading Image Natural Ingredients Heading Row Image Doctor-f…" at bounding box center [655, 341] width 276 height 280
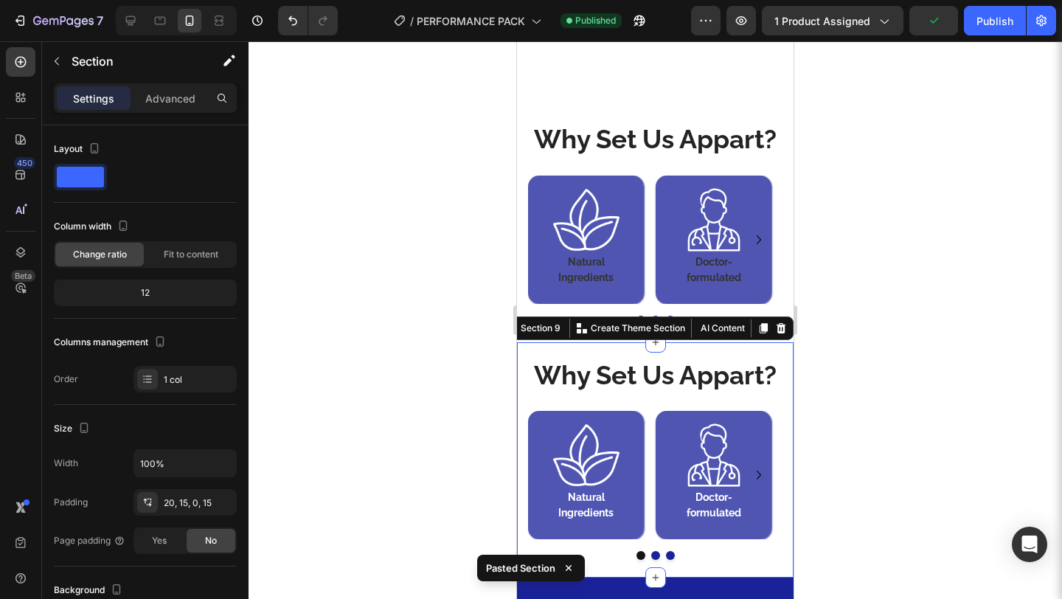
scroll to position [2791, 0]
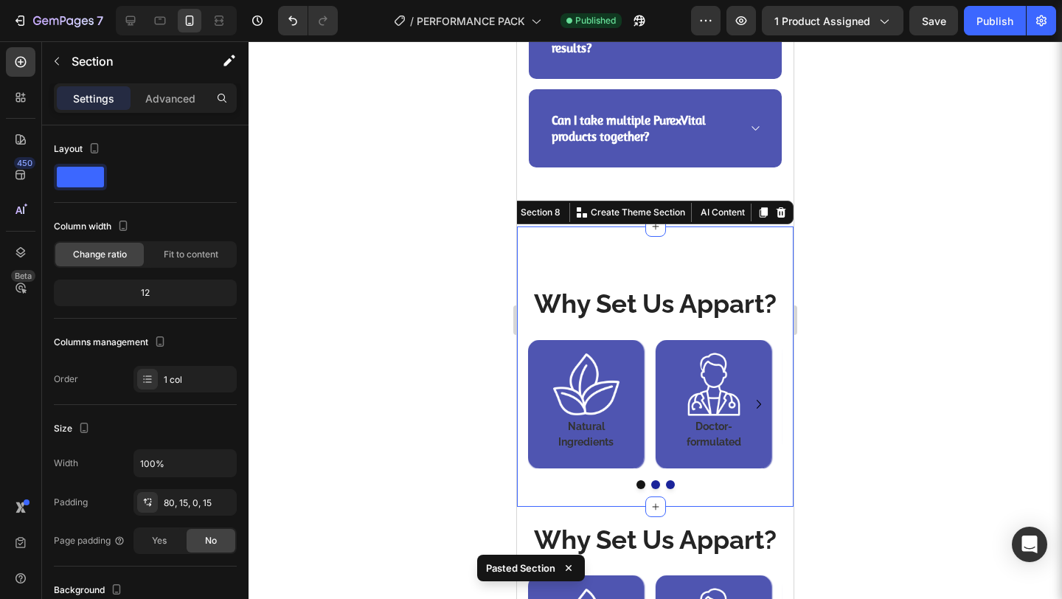
click at [729, 259] on div "Why Set Us Appart? Heading Image Natural Ingredients Heading Row Image Doctor-f…" at bounding box center [655, 366] width 276 height 280
click at [776, 217] on icon at bounding box center [781, 212] width 10 height 10
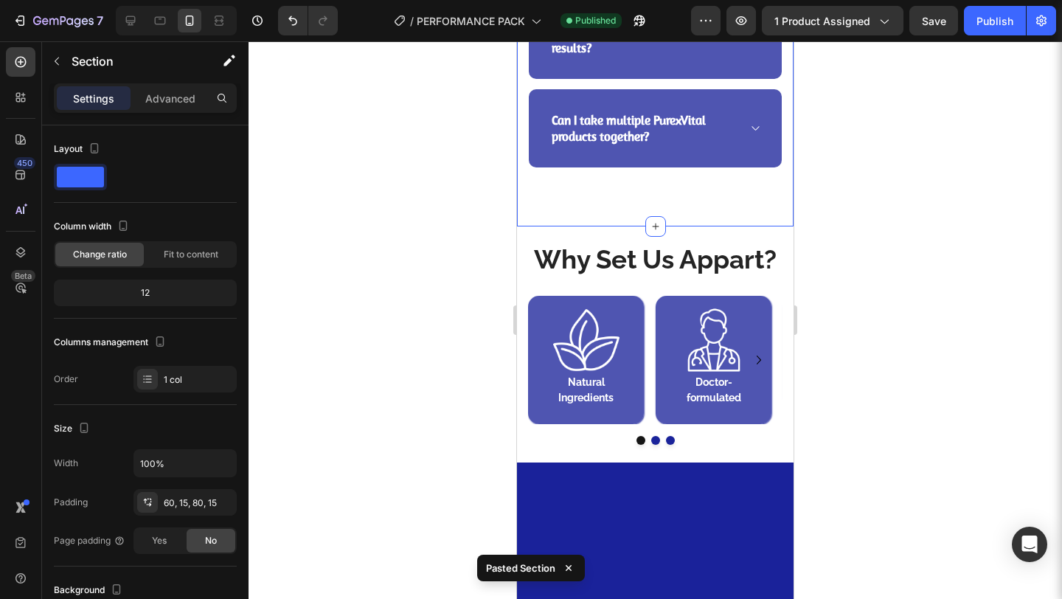
click at [171, 105] on p "Advanced" at bounding box center [170, 98] width 50 height 15
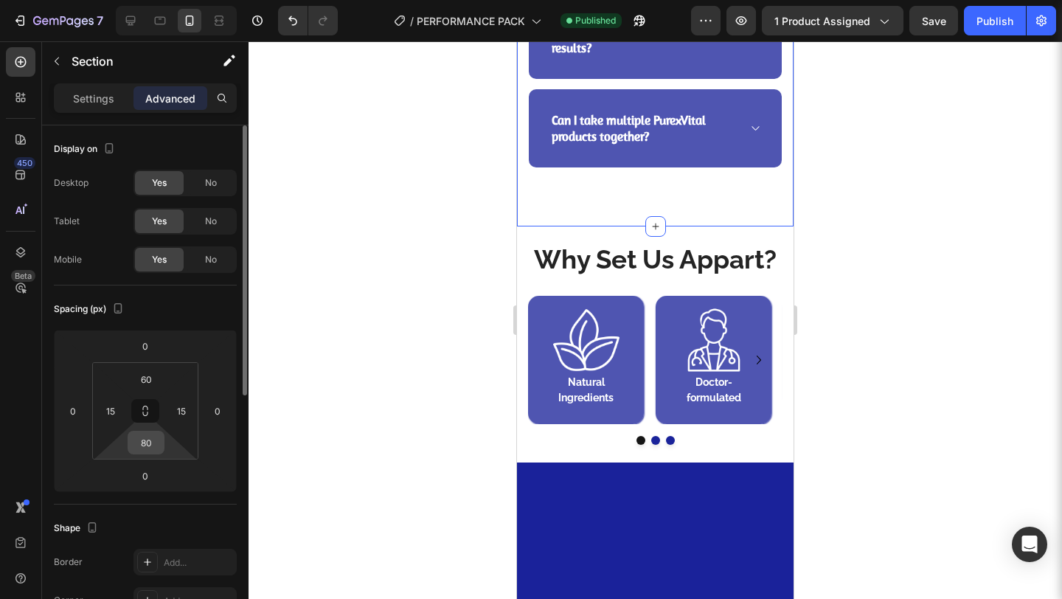
click at [151, 438] on input "80" at bounding box center [145, 442] width 29 height 22
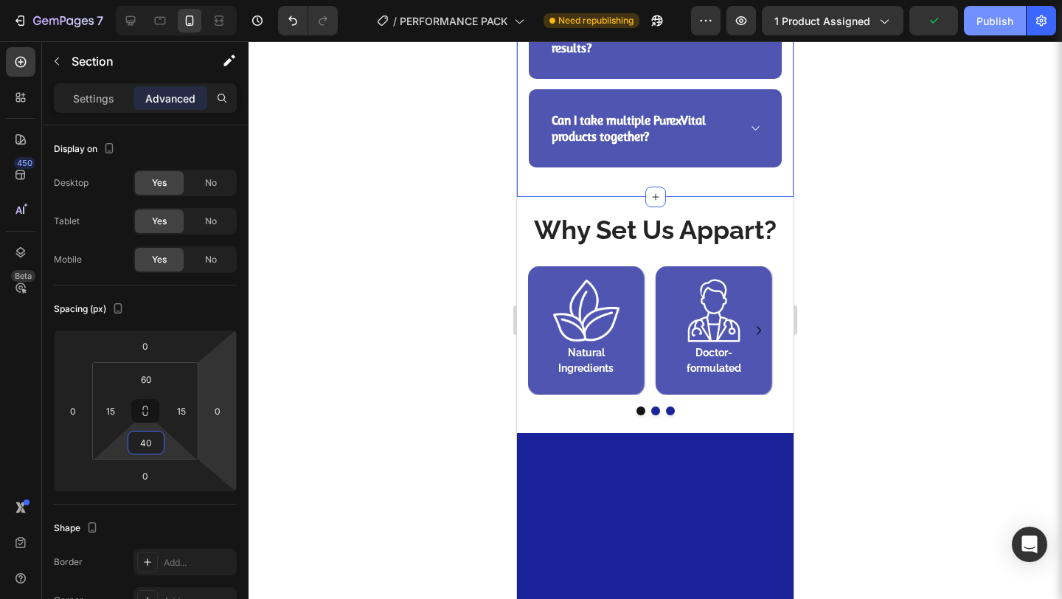
type input "40"
click at [981, 34] on button "Publish" at bounding box center [995, 20] width 62 height 29
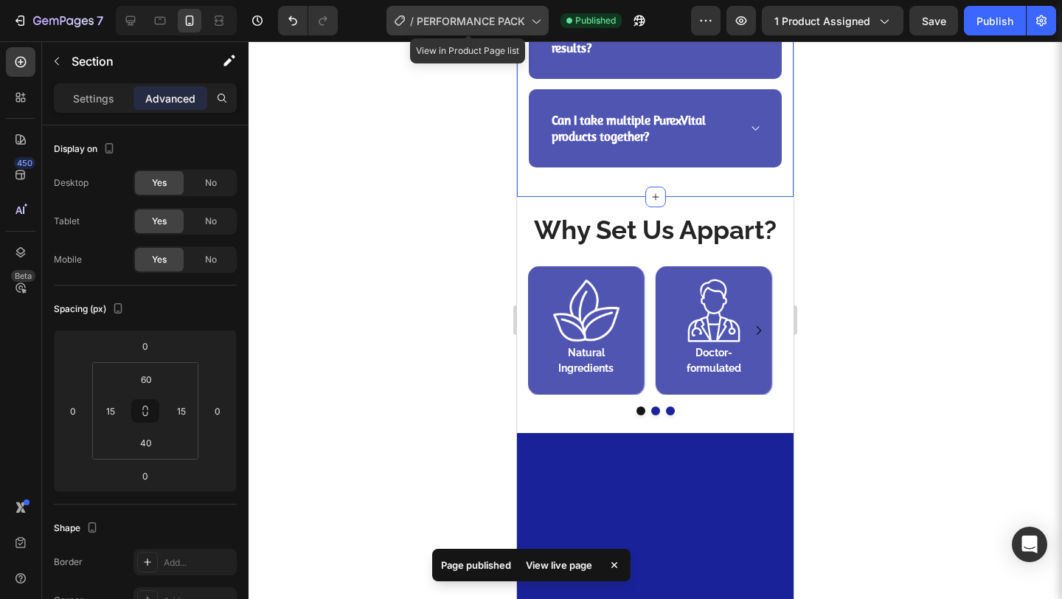
click at [457, 24] on span "PERFORMANCE PACK" at bounding box center [471, 20] width 108 height 15
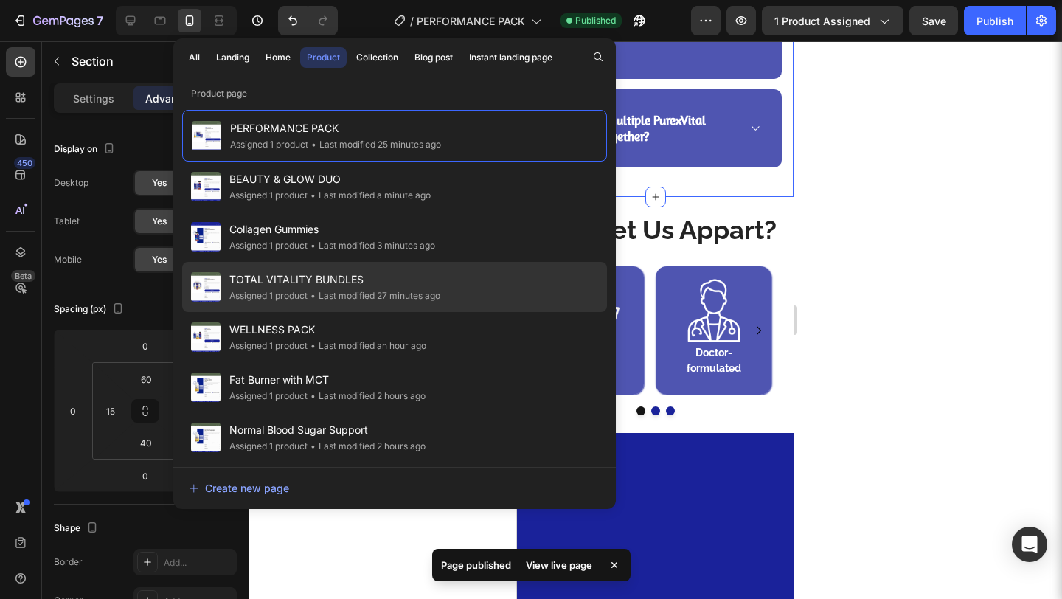
click at [339, 293] on div "• Last modified 27 minutes ago" at bounding box center [373, 295] width 133 height 15
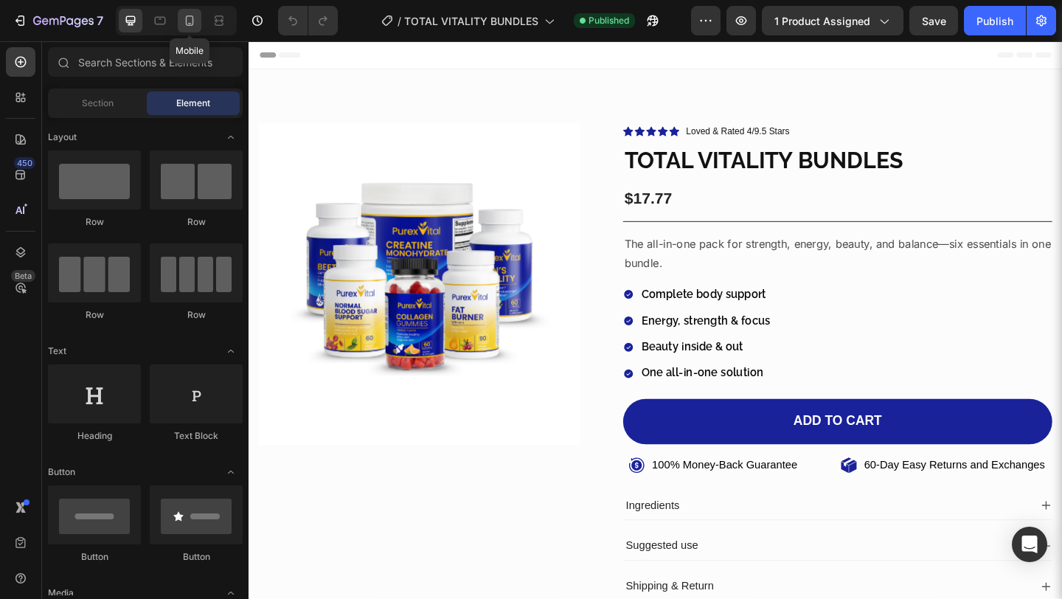
click at [185, 10] on div at bounding box center [190, 21] width 24 height 24
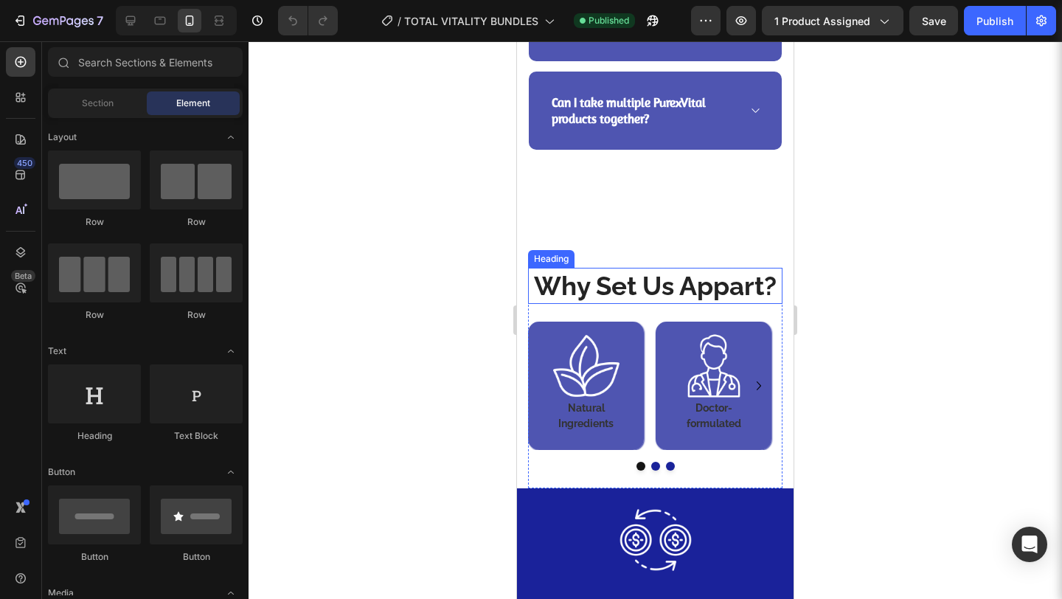
scroll to position [2698, 0]
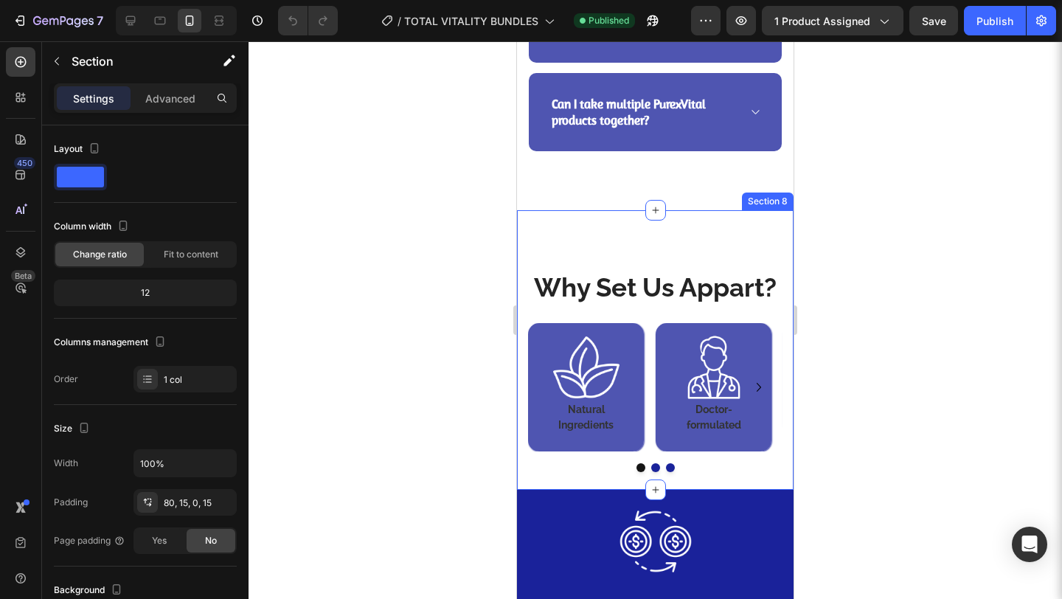
click at [731, 246] on div "Why Set Us Appart? Heading Image Natural Ingredients Heading Row Image Doctor-f…" at bounding box center [655, 350] width 276 height 280
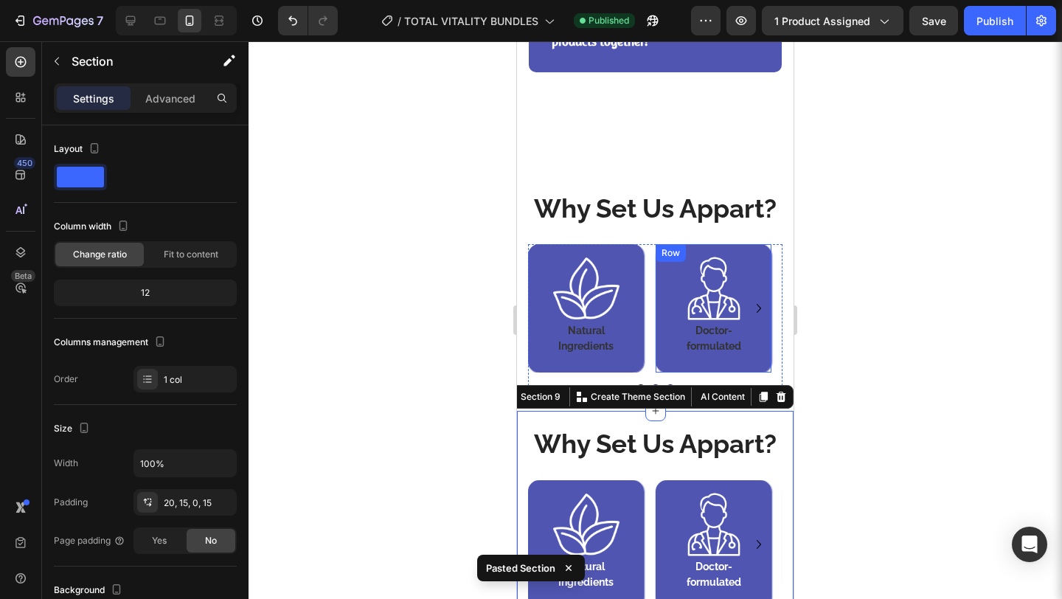
scroll to position [2751, 0]
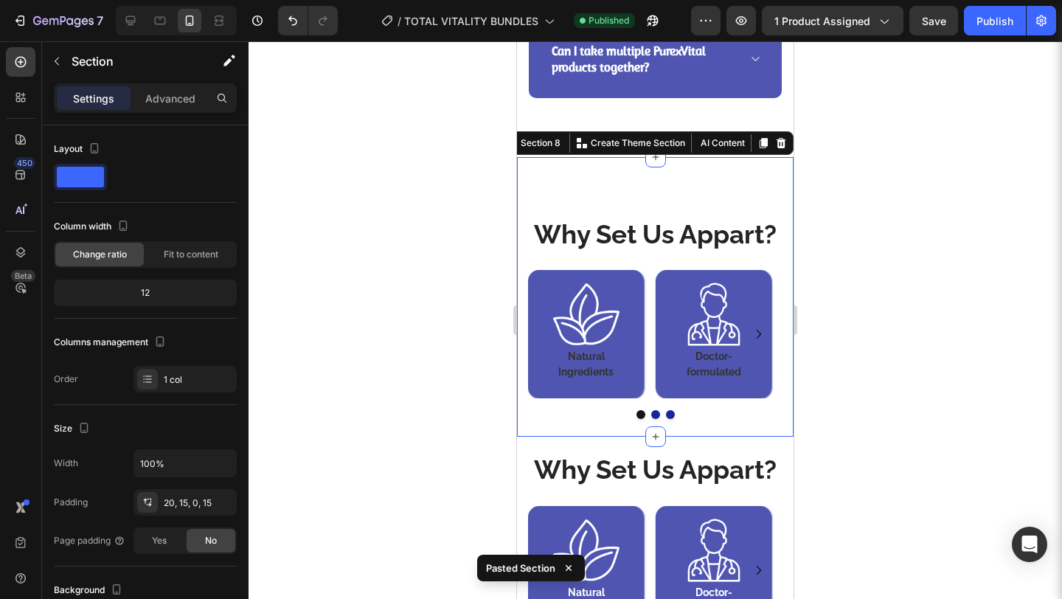
click at [737, 200] on div "Why Set Us Appart? Heading Image Natural Ingredients Heading Row Image Doctor-f…" at bounding box center [655, 297] width 276 height 280
click at [775, 149] on icon at bounding box center [781, 143] width 12 height 12
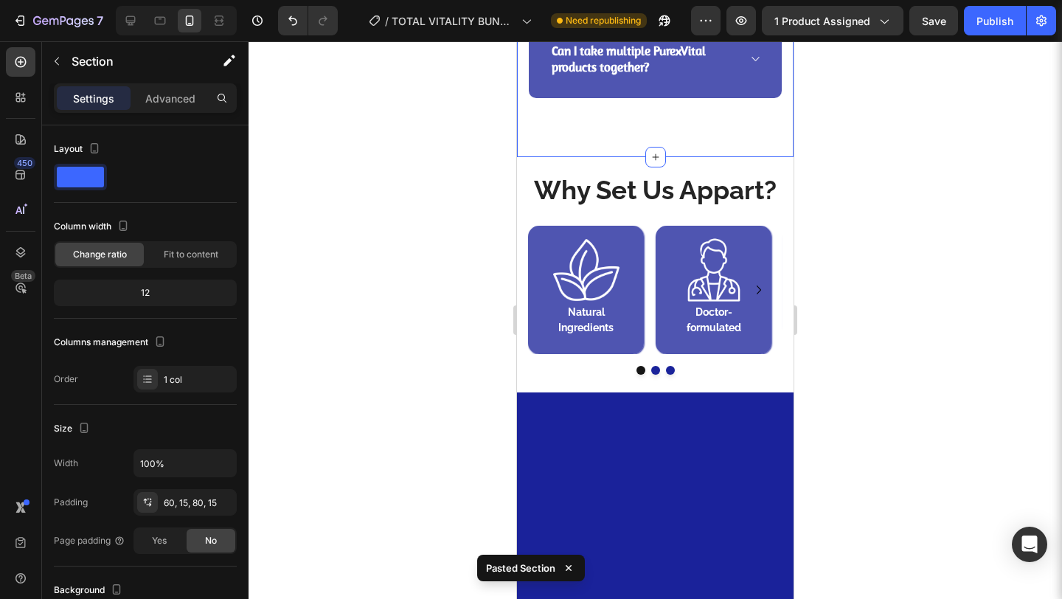
click at [163, 88] on div "Advanced" at bounding box center [170, 98] width 74 height 24
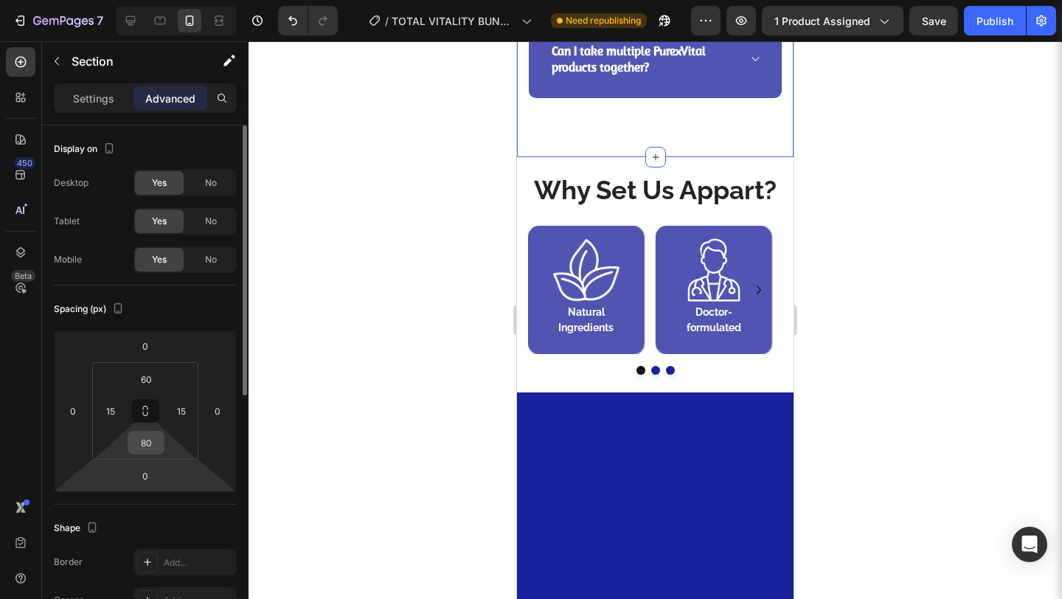
click at [147, 438] on input "80" at bounding box center [145, 442] width 29 height 22
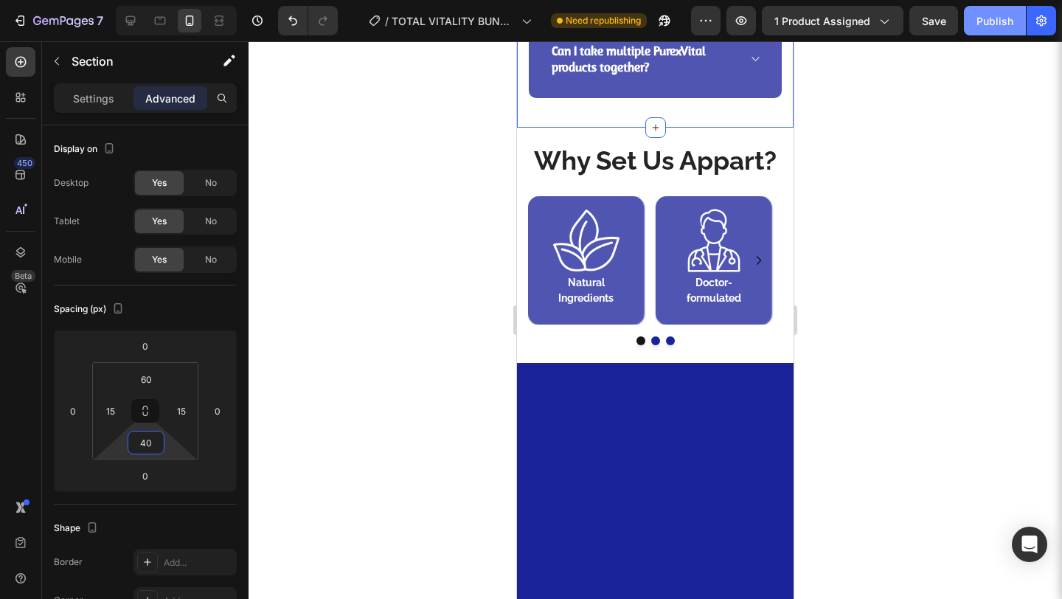
type input "40"
click at [1002, 27] on div "Publish" at bounding box center [994, 20] width 37 height 15
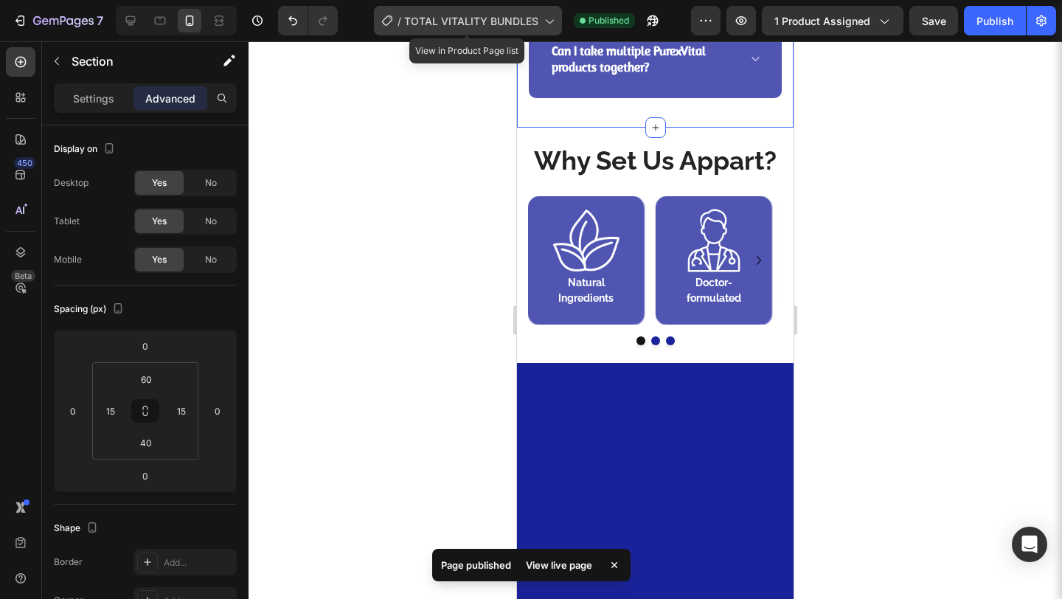
click at [522, 18] on span "TOTAL VITALITY BUNDLES" at bounding box center [471, 20] width 134 height 15
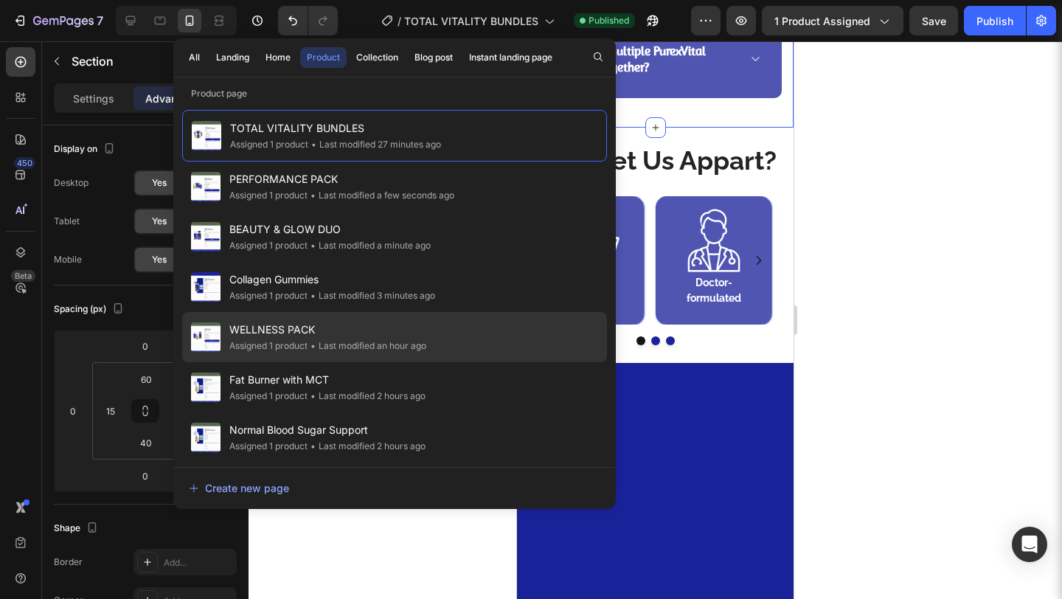
click at [391, 362] on div "WELLNESS PACK Assigned 1 product • Last modified an hour ago" at bounding box center [394, 387] width 425 height 50
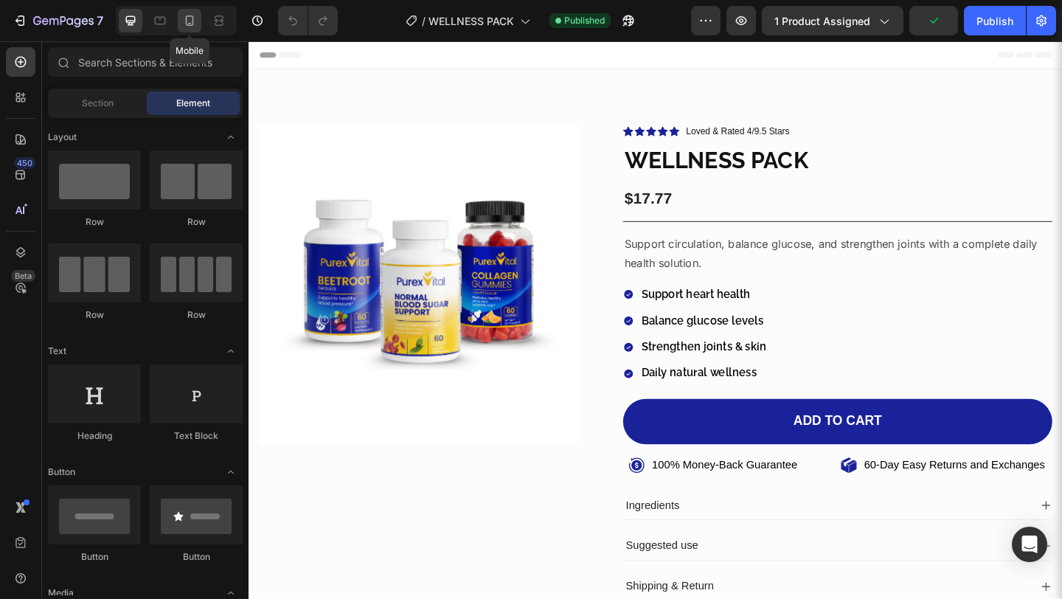
click at [188, 29] on div at bounding box center [190, 21] width 24 height 24
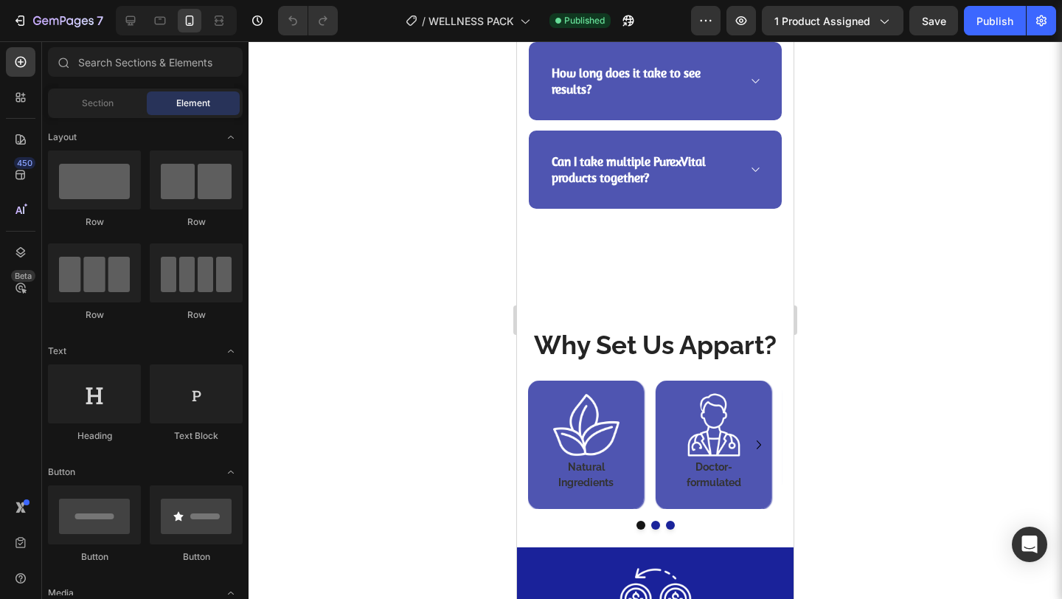
scroll to position [2805, 0]
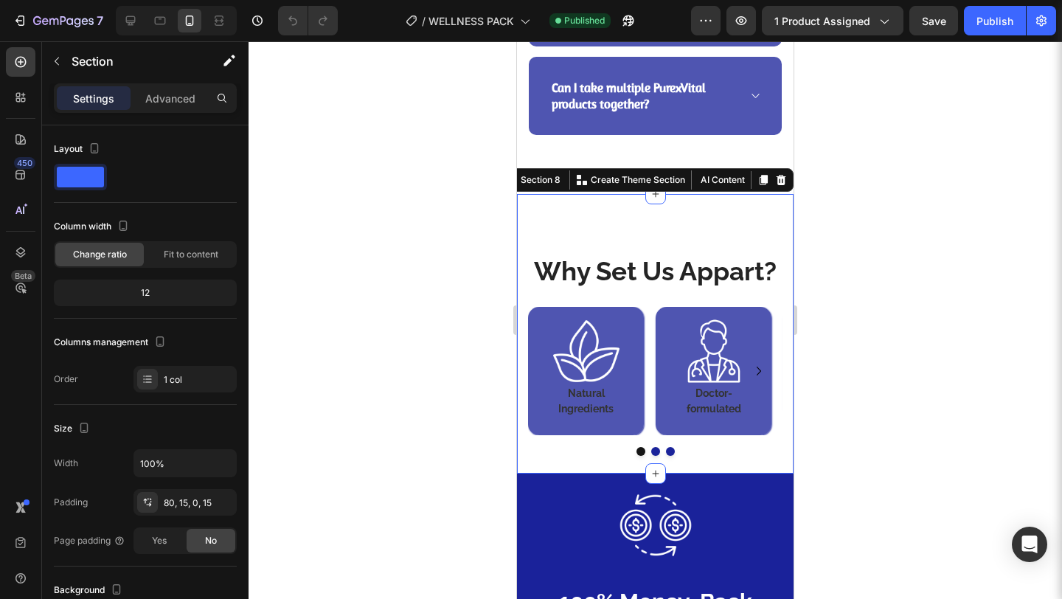
click at [688, 220] on div "Why Set Us Appart? Heading Image Natural Ingredients Heading Row Image Doctor-f…" at bounding box center [655, 334] width 276 height 280
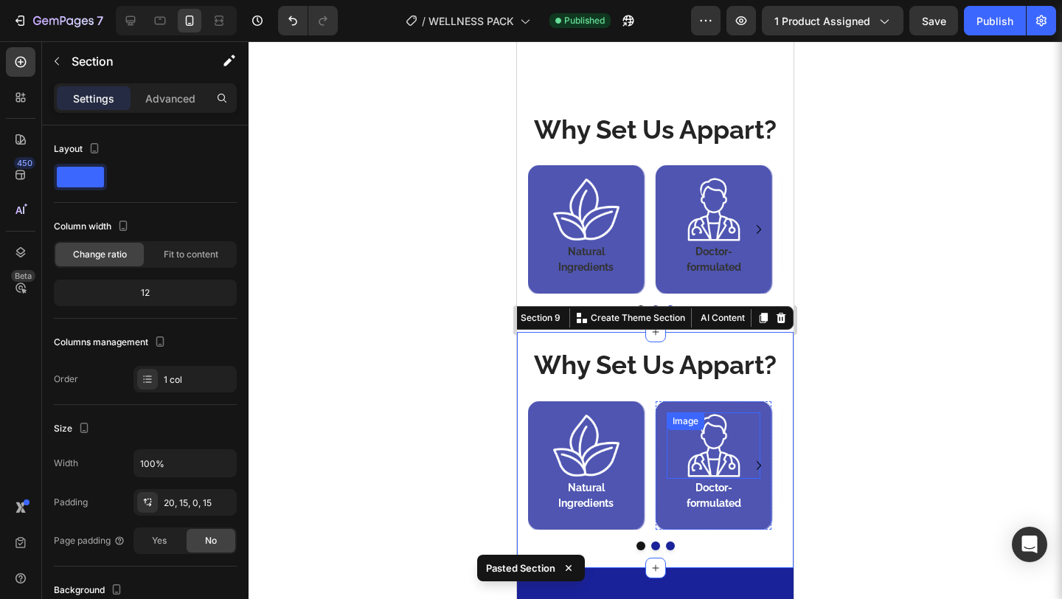
scroll to position [2844, 0]
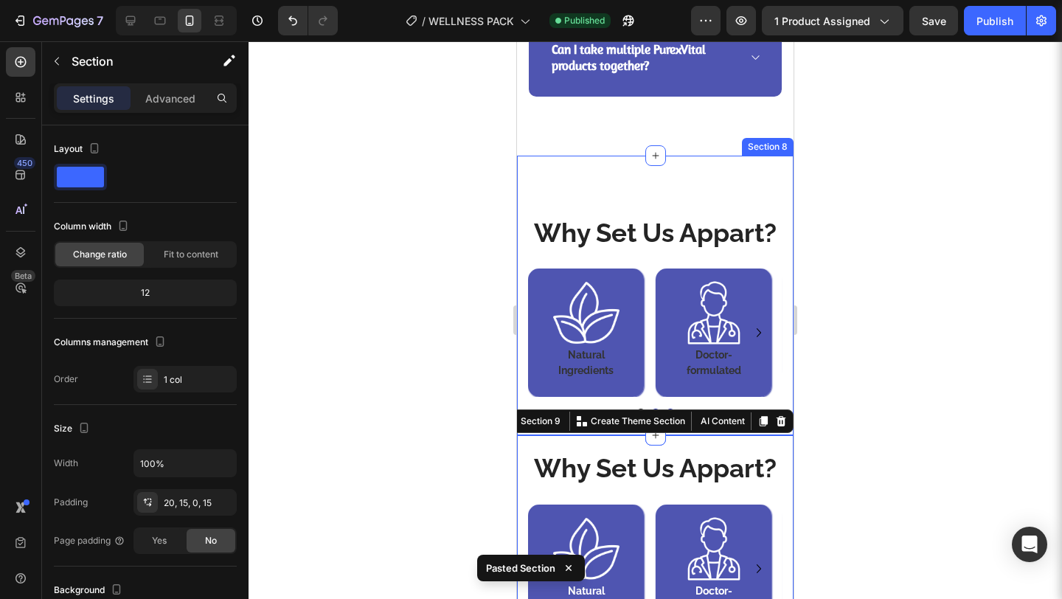
click at [729, 182] on div "Why Set Us Appart? Heading Image Natural Ingredients Heading Row Image Doctor-f…" at bounding box center [655, 296] width 276 height 280
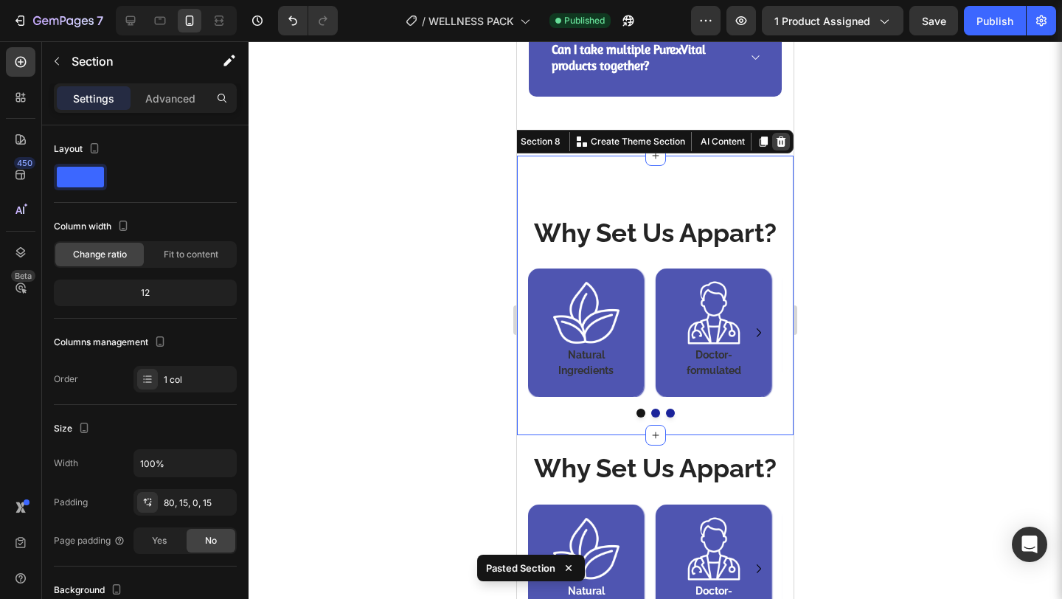
click at [772, 150] on div at bounding box center [781, 142] width 18 height 18
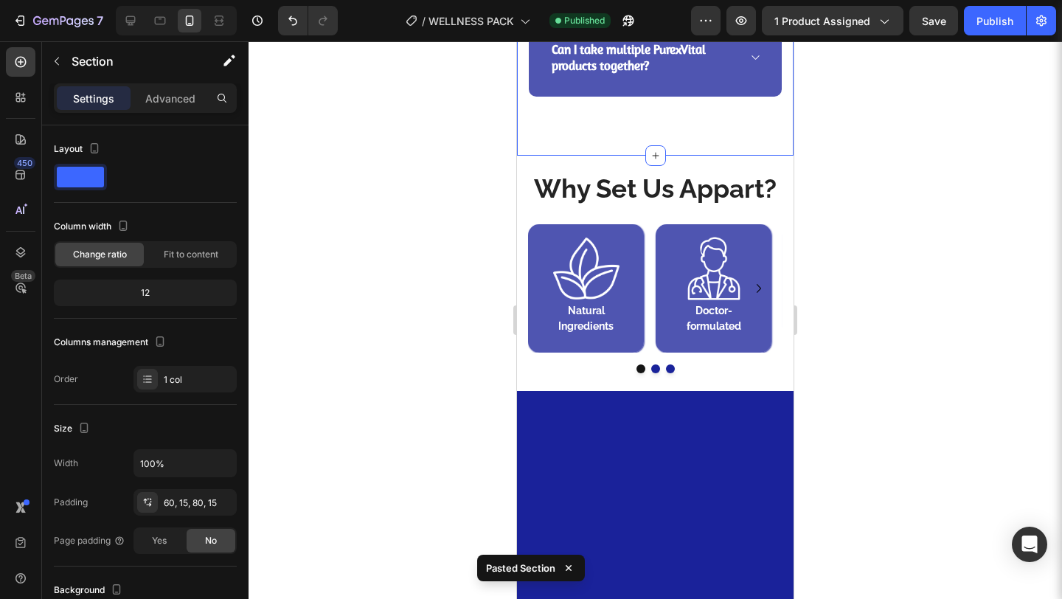
click at [159, 102] on p "Advanced" at bounding box center [170, 98] width 50 height 15
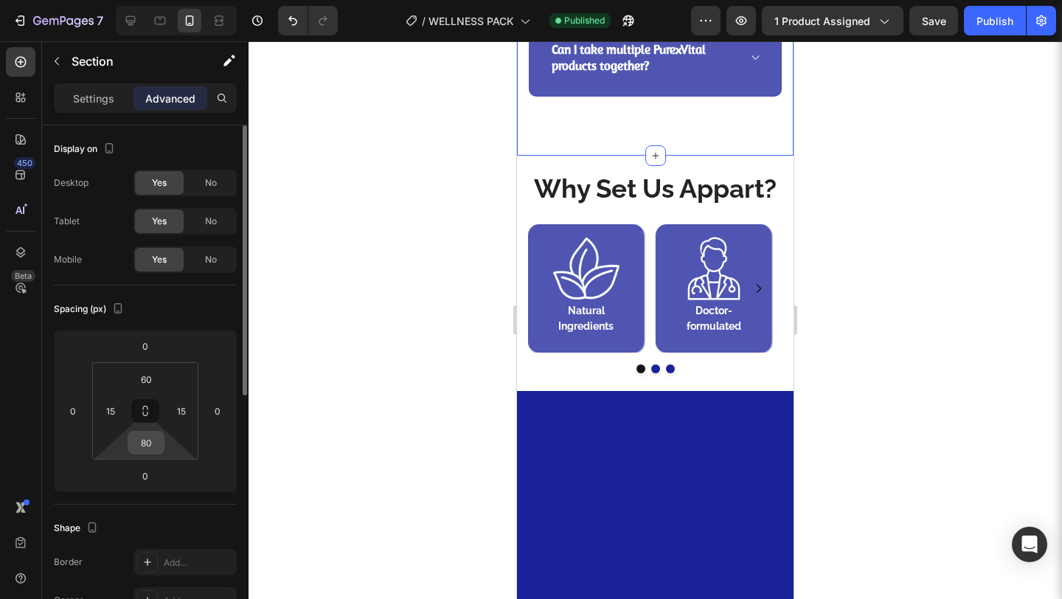
click at [153, 442] on input "80" at bounding box center [145, 442] width 29 height 22
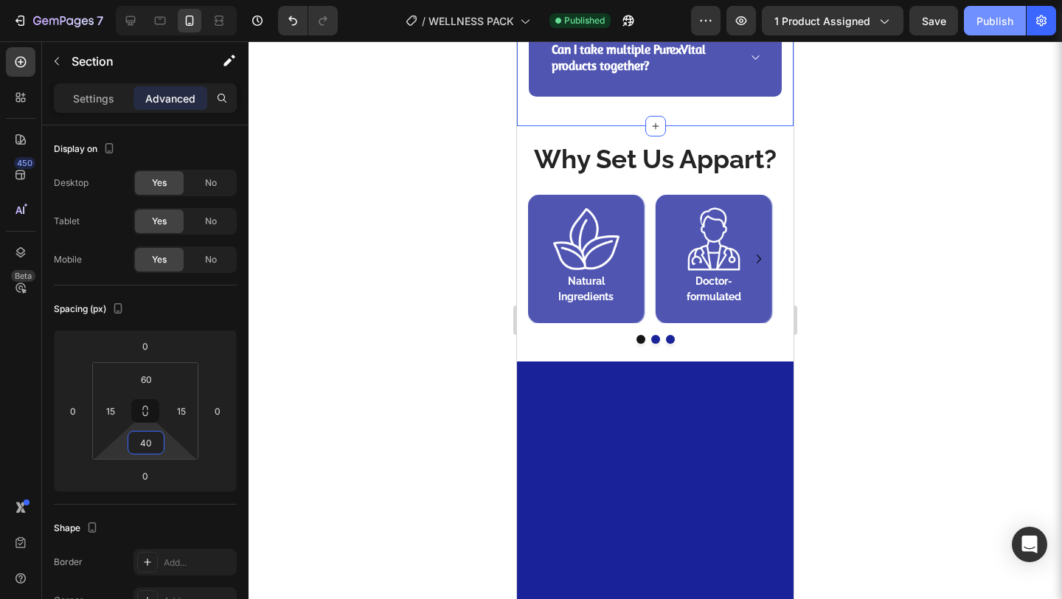
type input "40"
click at [976, 27] on div "Publish" at bounding box center [994, 20] width 37 height 15
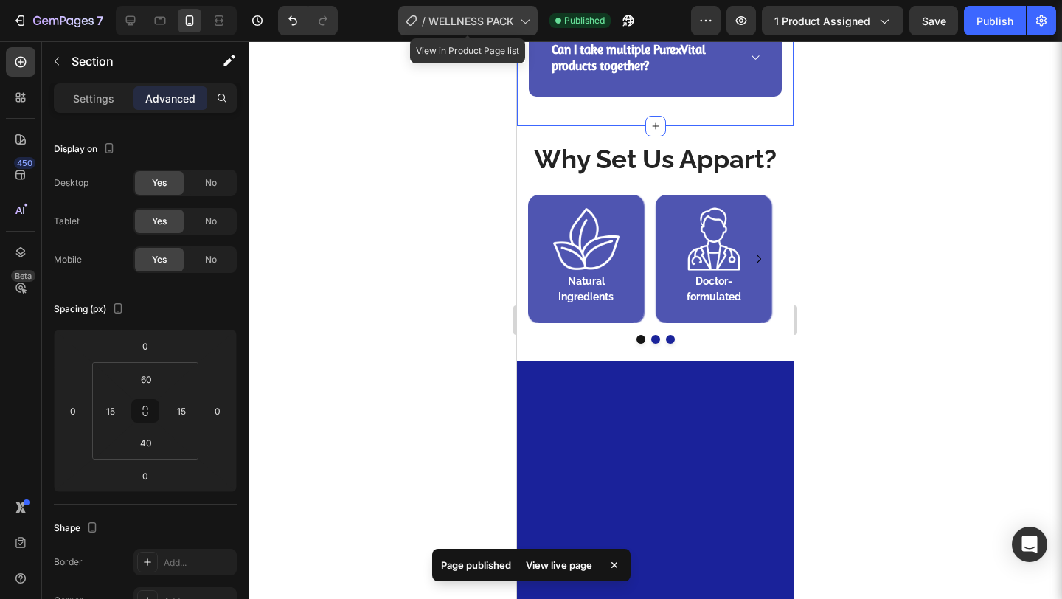
click at [475, 24] on span "WELLNESS PACK" at bounding box center [471, 20] width 86 height 15
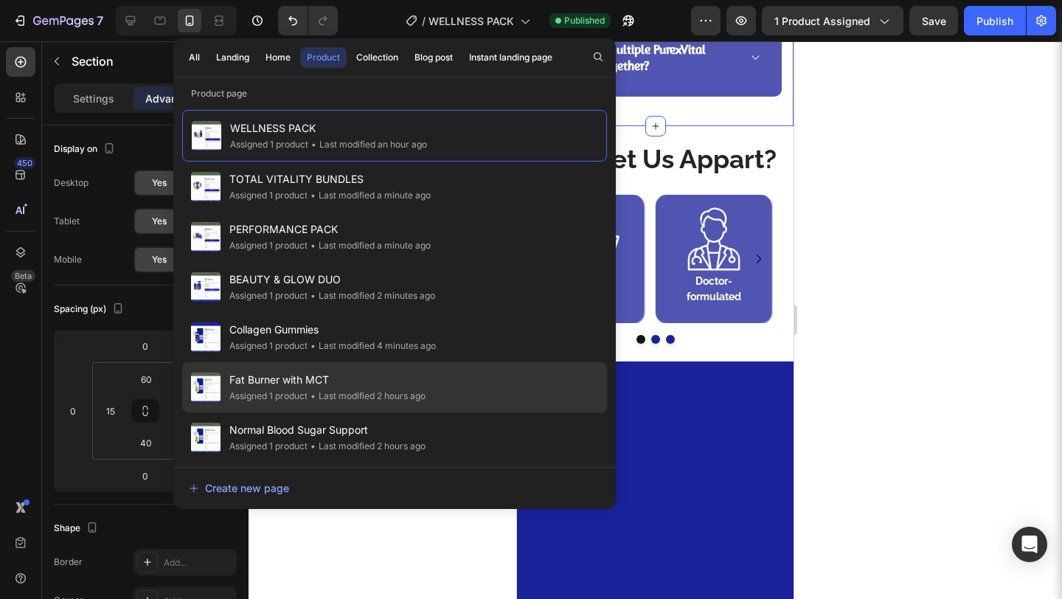
click at [351, 389] on div "• Last modified 2 hours ago" at bounding box center [366, 396] width 118 height 15
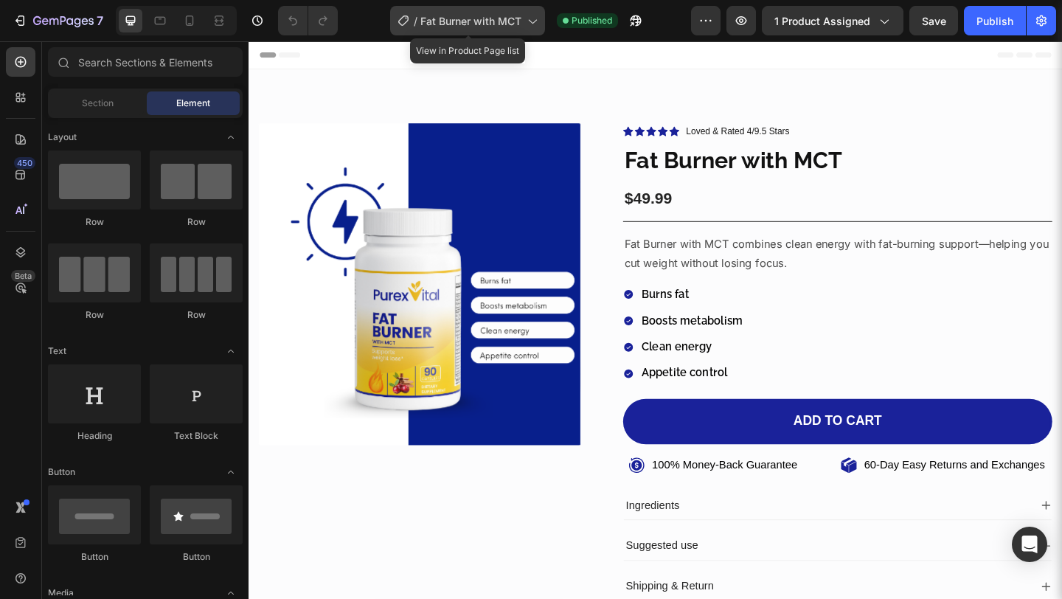
click at [474, 11] on div "/ Fat Burner with MCT" at bounding box center [467, 20] width 155 height 29
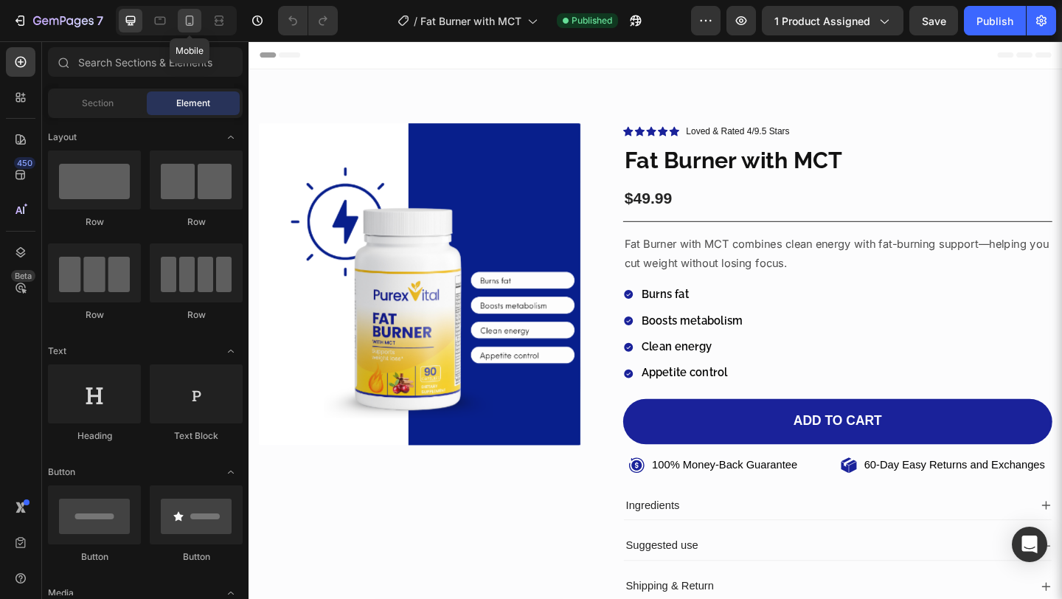
click at [188, 18] on icon at bounding box center [189, 20] width 15 height 15
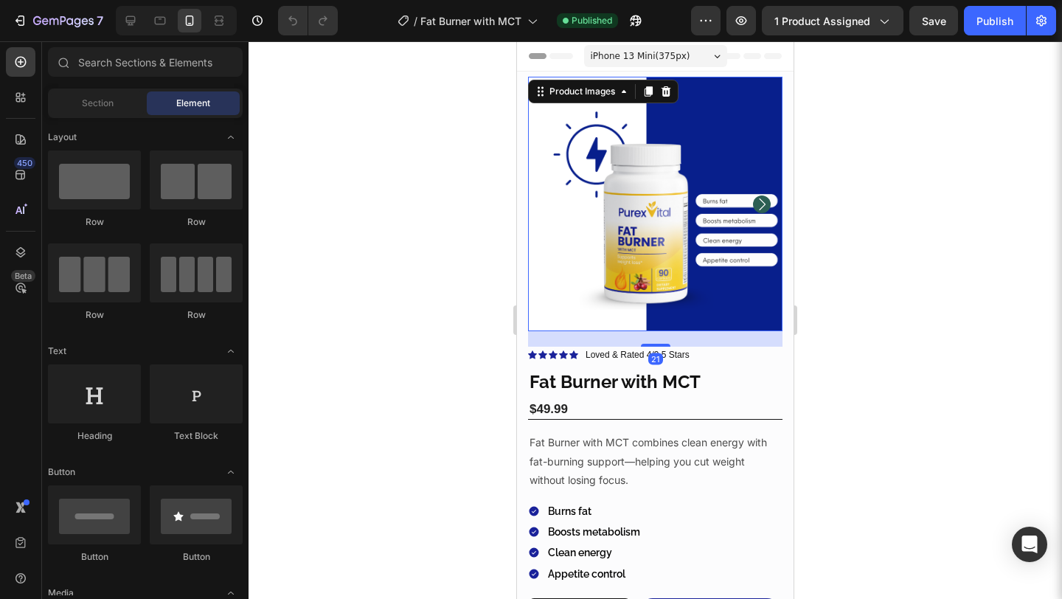
click at [728, 279] on img at bounding box center [655, 204] width 254 height 254
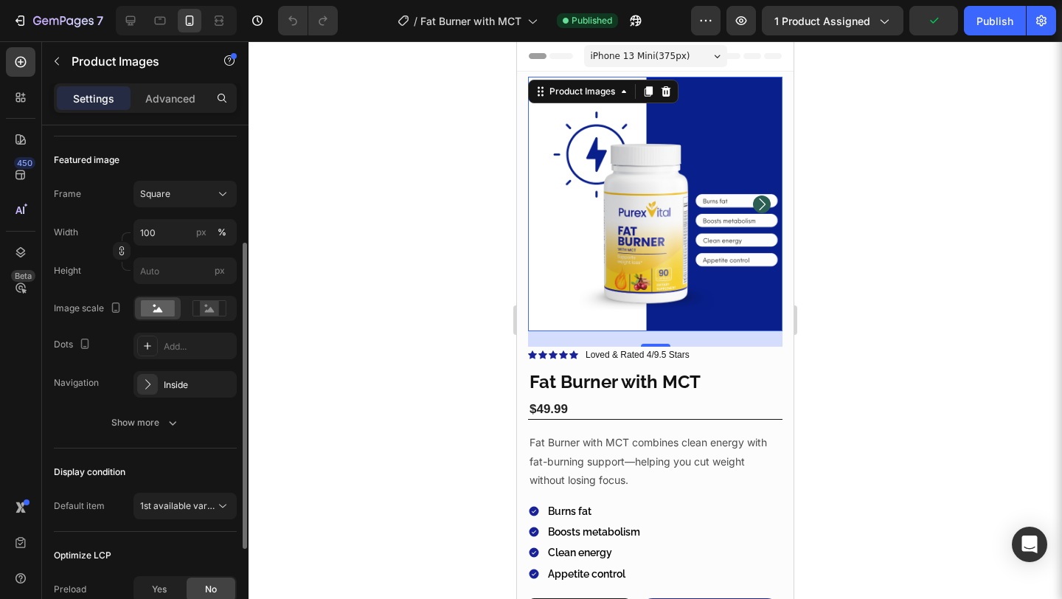
scroll to position [192, 0]
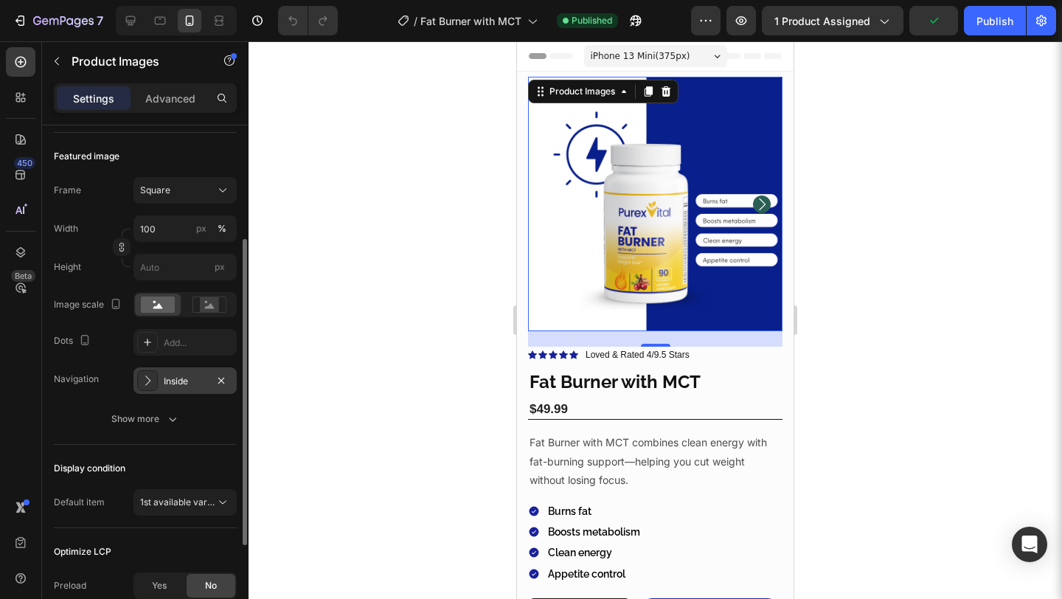
click at [203, 369] on div "Inside" at bounding box center [184, 380] width 103 height 27
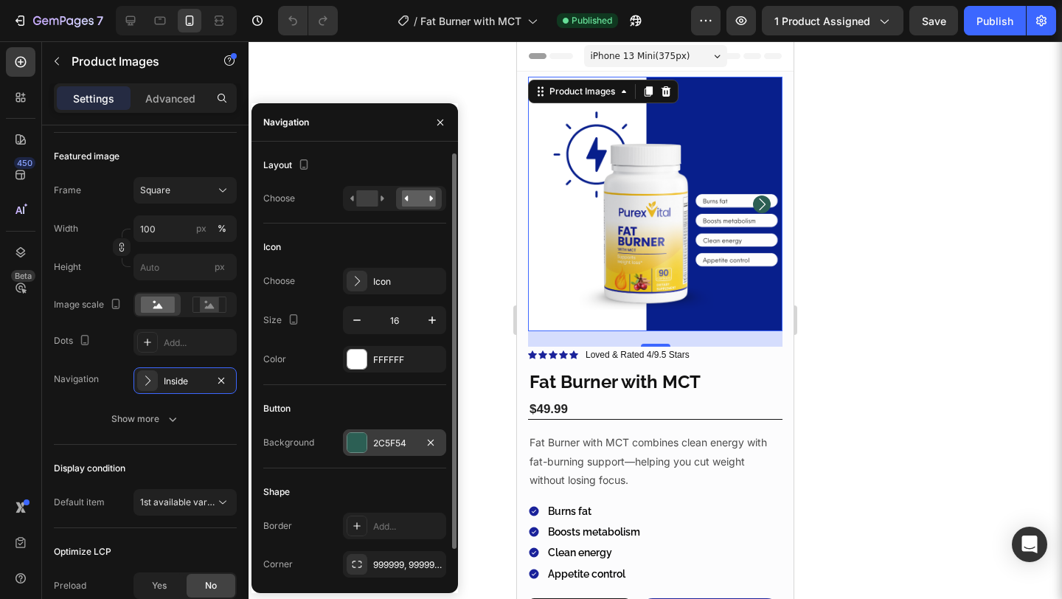
click at [377, 434] on div "2C5F54" at bounding box center [394, 442] width 103 height 27
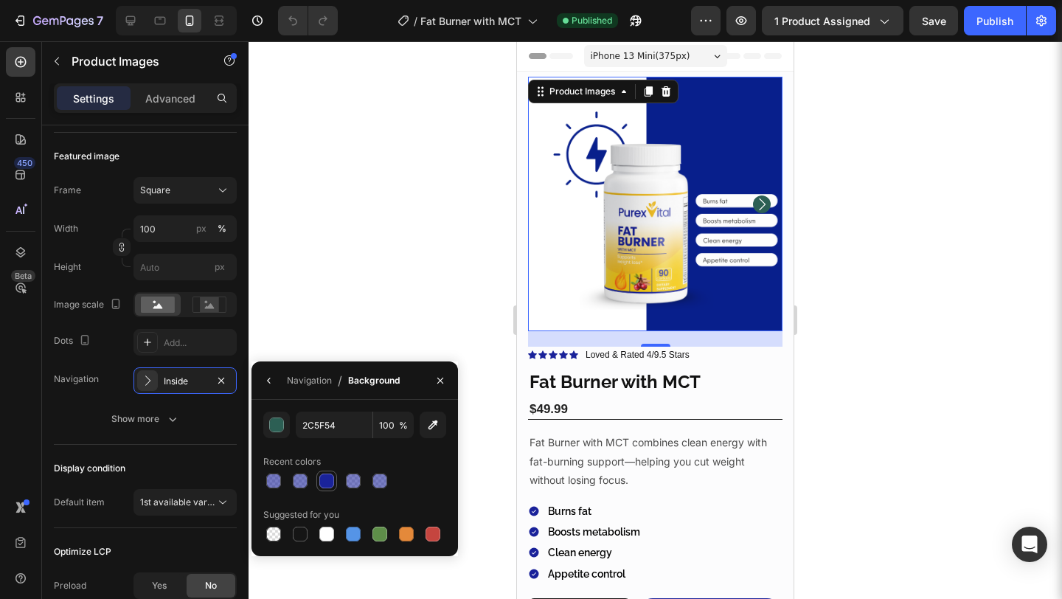
click at [328, 476] on div at bounding box center [326, 480] width 15 height 15
type input "1A239A"
click at [1004, 26] on div "Publish" at bounding box center [994, 20] width 37 height 15
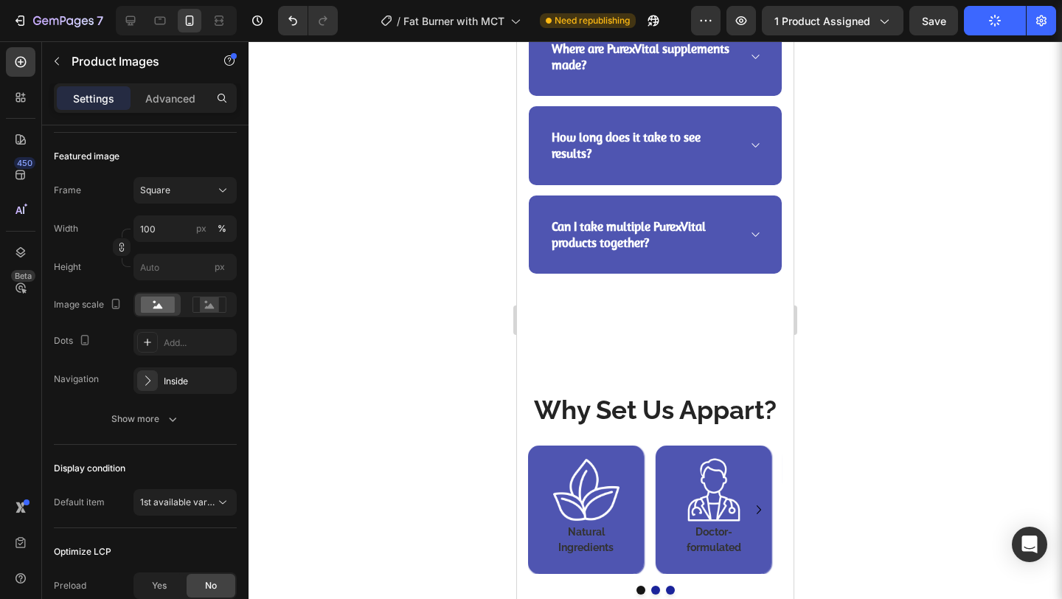
scroll to position [3166, 0]
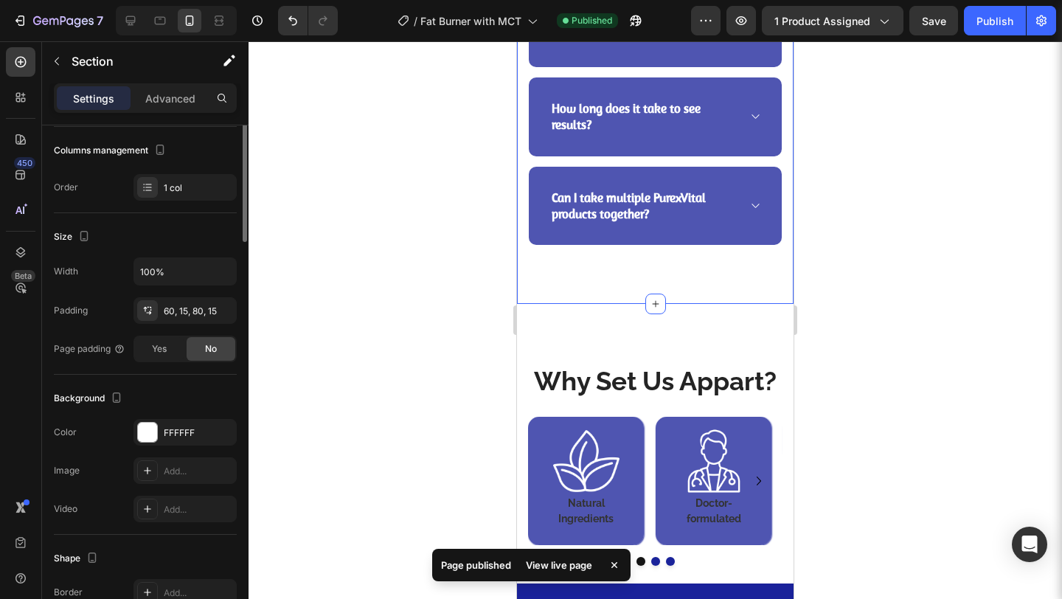
scroll to position [0, 0]
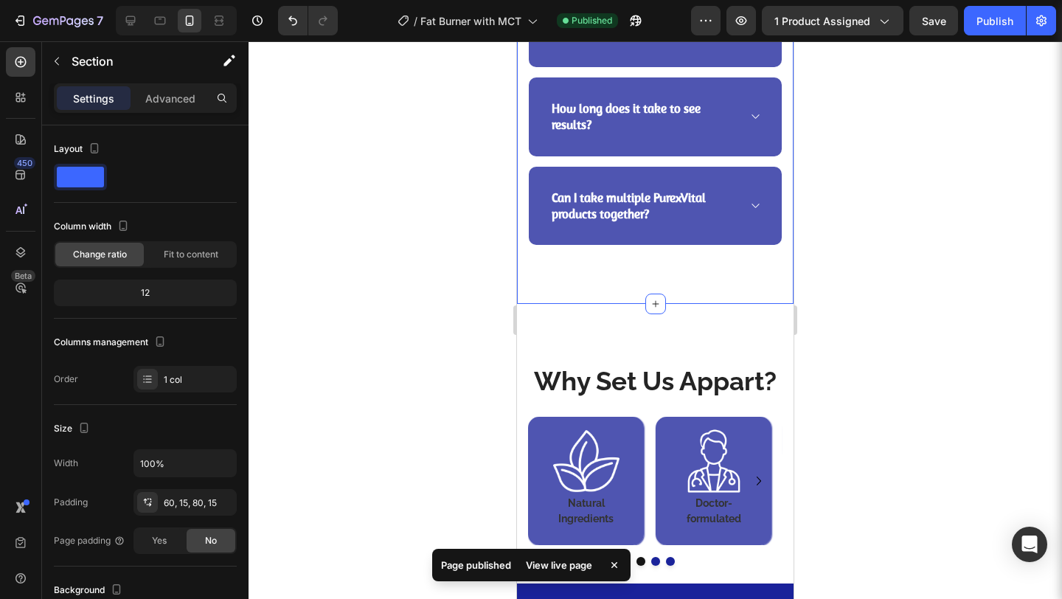
click at [187, 85] on div "Settings Advanced" at bounding box center [145, 97] width 183 height 29
click at [184, 96] on p "Advanced" at bounding box center [170, 98] width 50 height 15
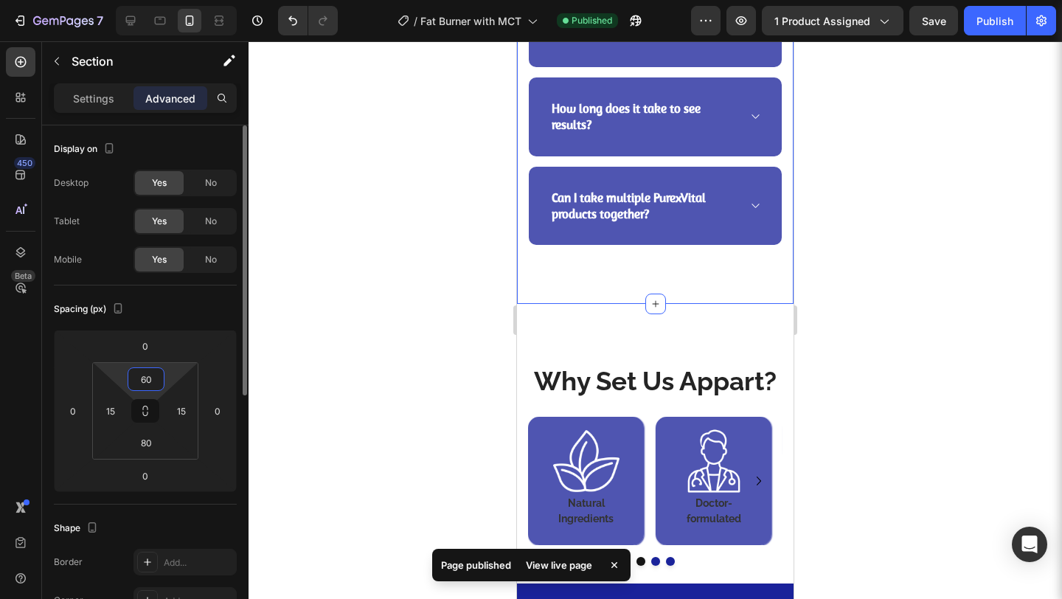
click at [148, 377] on input "60" at bounding box center [145, 379] width 29 height 22
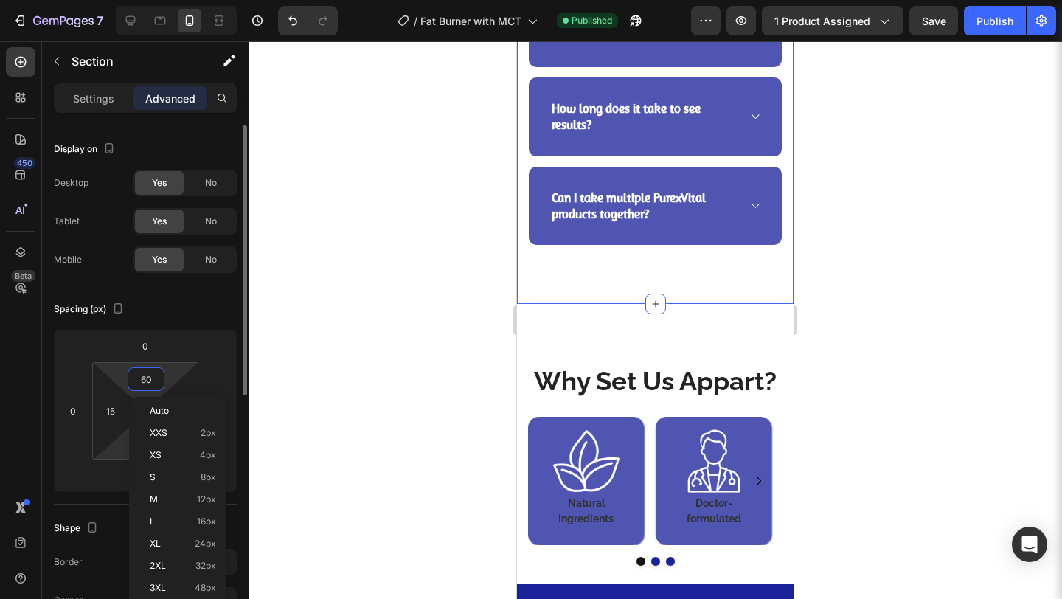
click at [119, 0] on html "7 Version history / Fat Burner with MCT Published Preview 1 product assigned Sa…" at bounding box center [531, 0] width 1062 height 0
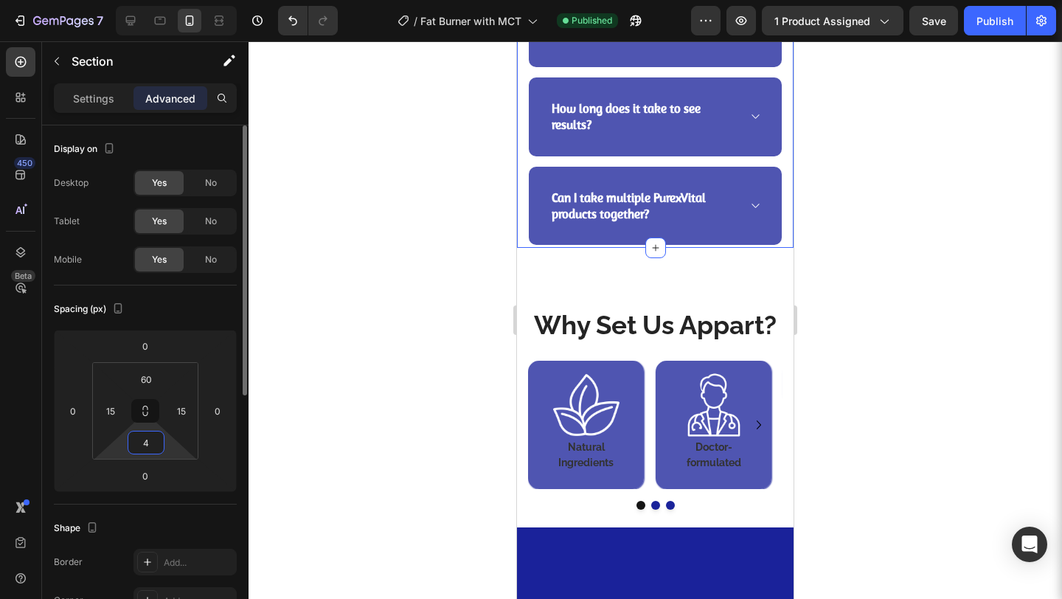
click at [151, 446] on input "4" at bounding box center [145, 442] width 29 height 22
type input "40"
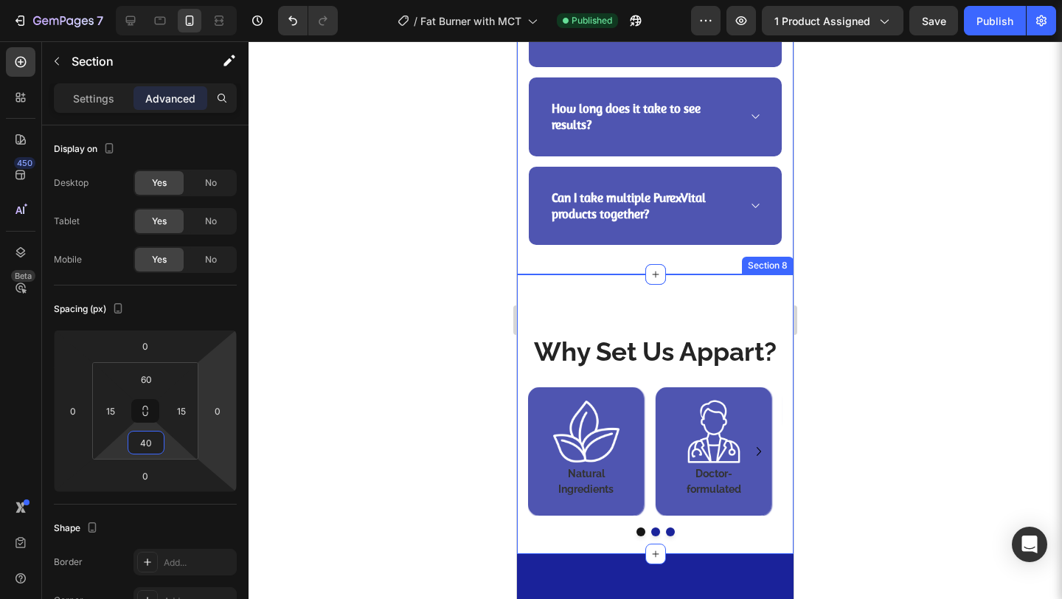
click at [647, 307] on div "Why Set Us Appart? Heading Image Natural Ingredients Heading Row Image Doctor-f…" at bounding box center [655, 414] width 276 height 280
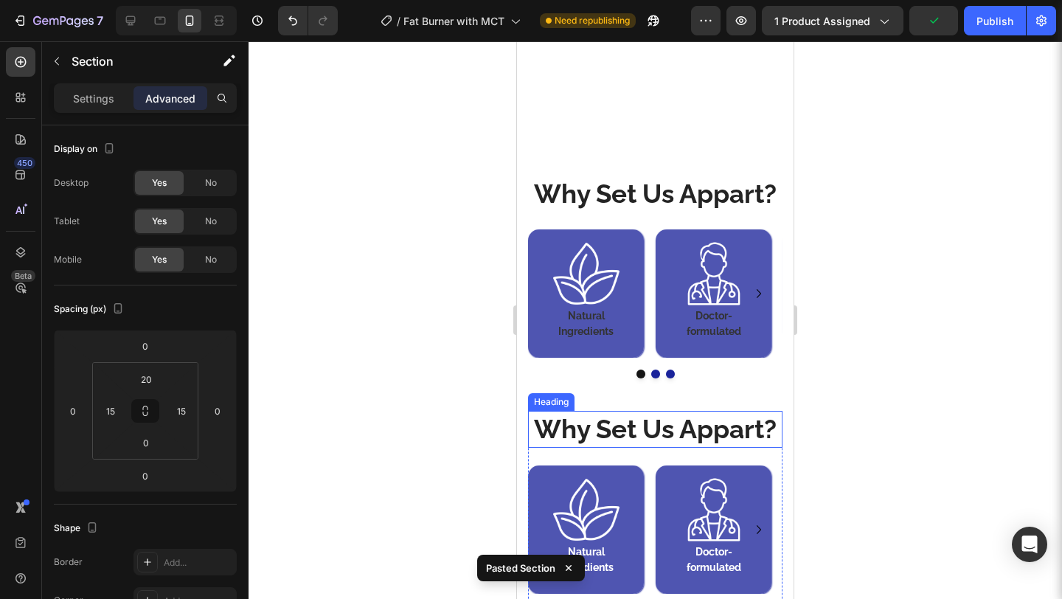
scroll to position [3328, 0]
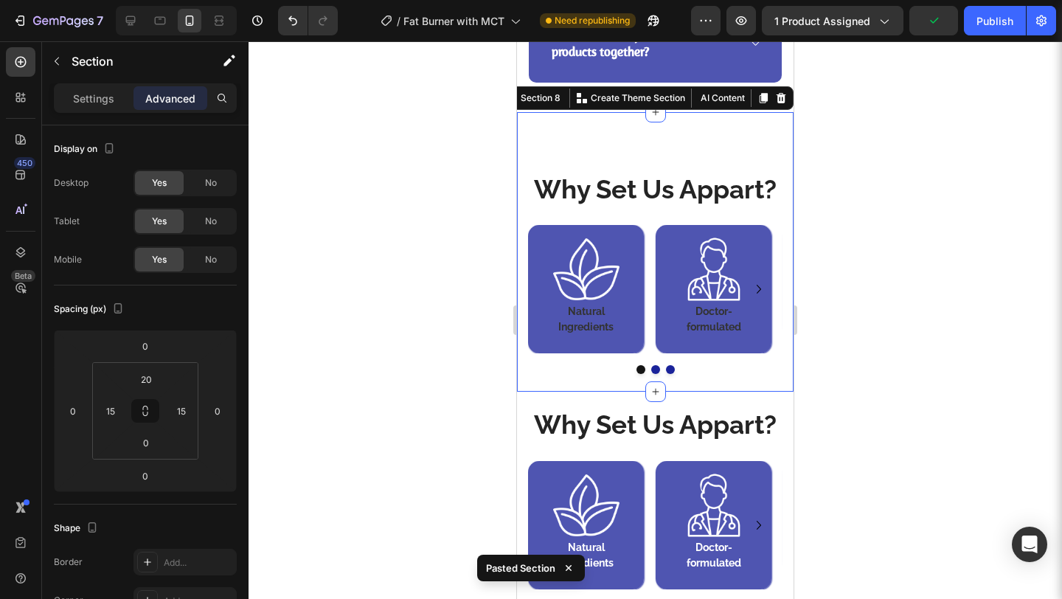
click at [712, 147] on div "Why Set Us Appart? Heading Image Natural Ingredients Heading Row Image Doctor-f…" at bounding box center [655, 252] width 276 height 280
click at [772, 107] on div at bounding box center [781, 98] width 18 height 18
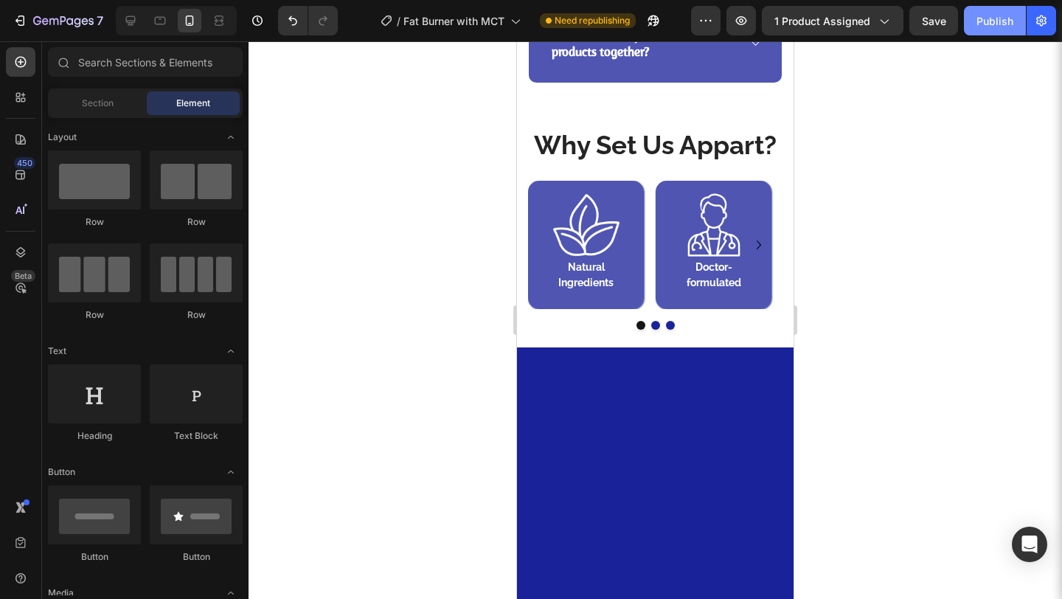
click at [984, 22] on div "Publish" at bounding box center [994, 20] width 37 height 15
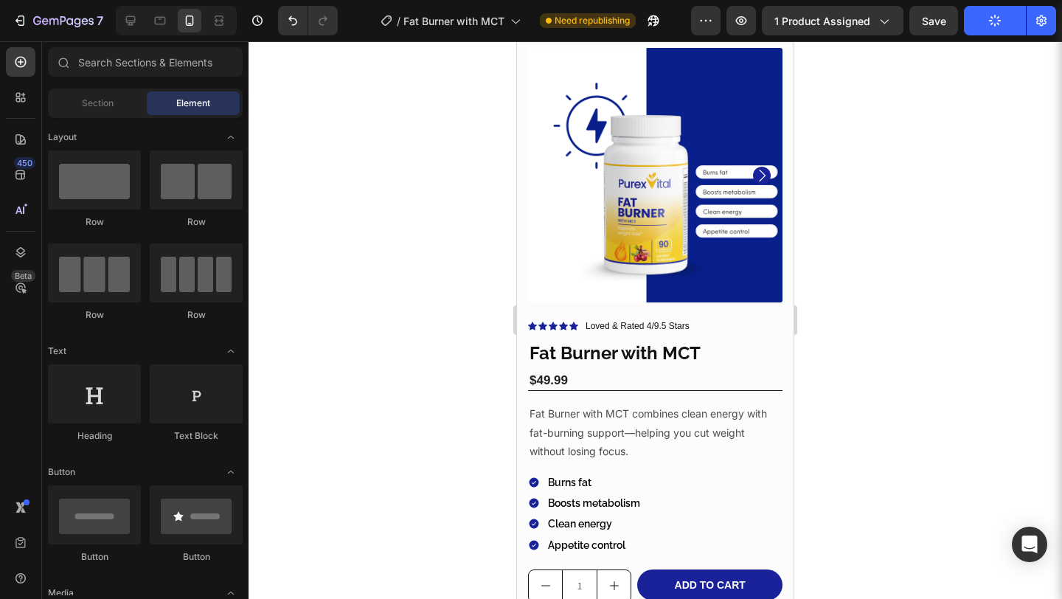
scroll to position [0, 0]
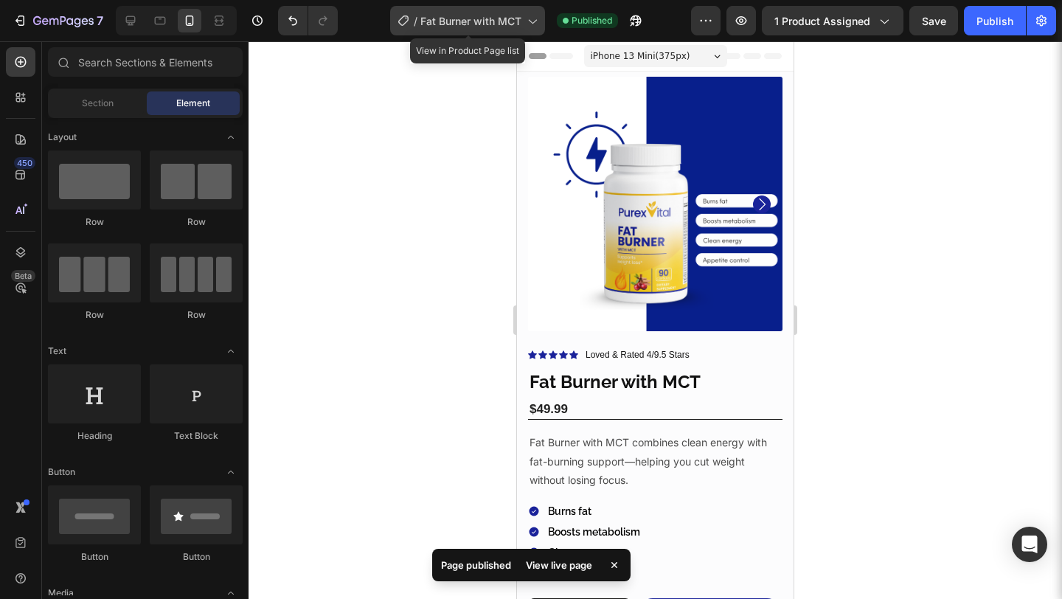
click at [502, 15] on span "Fat Burner with MCT" at bounding box center [470, 20] width 101 height 15
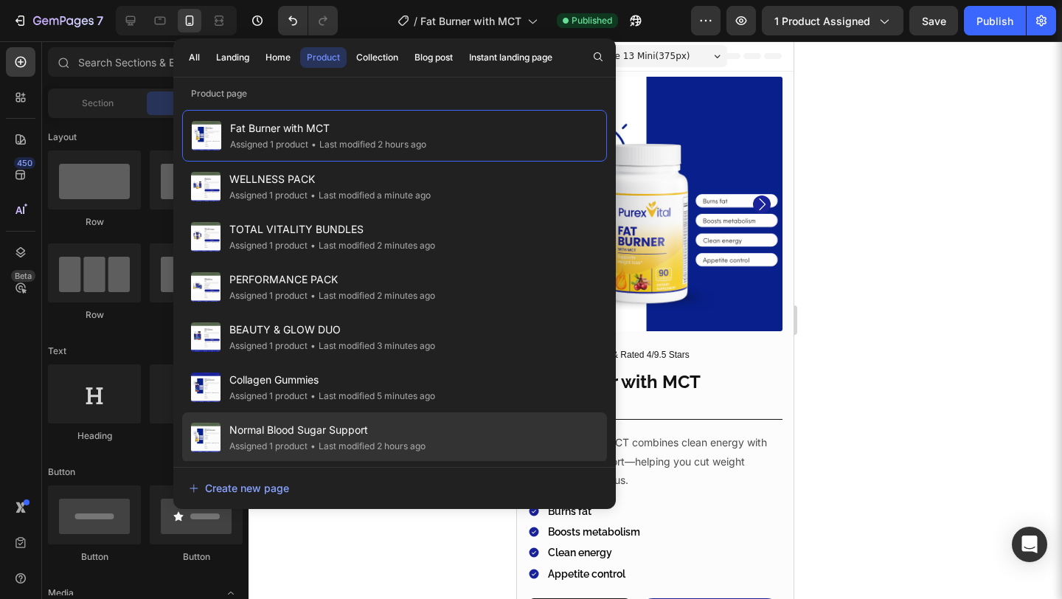
click at [343, 425] on span "Normal Blood Sugar Support" at bounding box center [327, 430] width 196 height 18
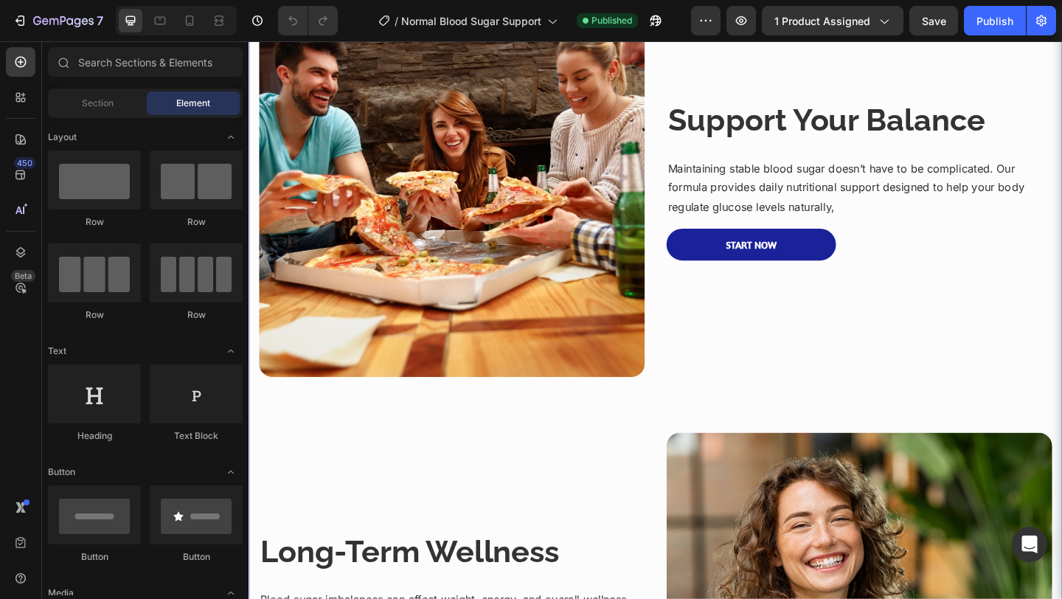
scroll to position [937, 0]
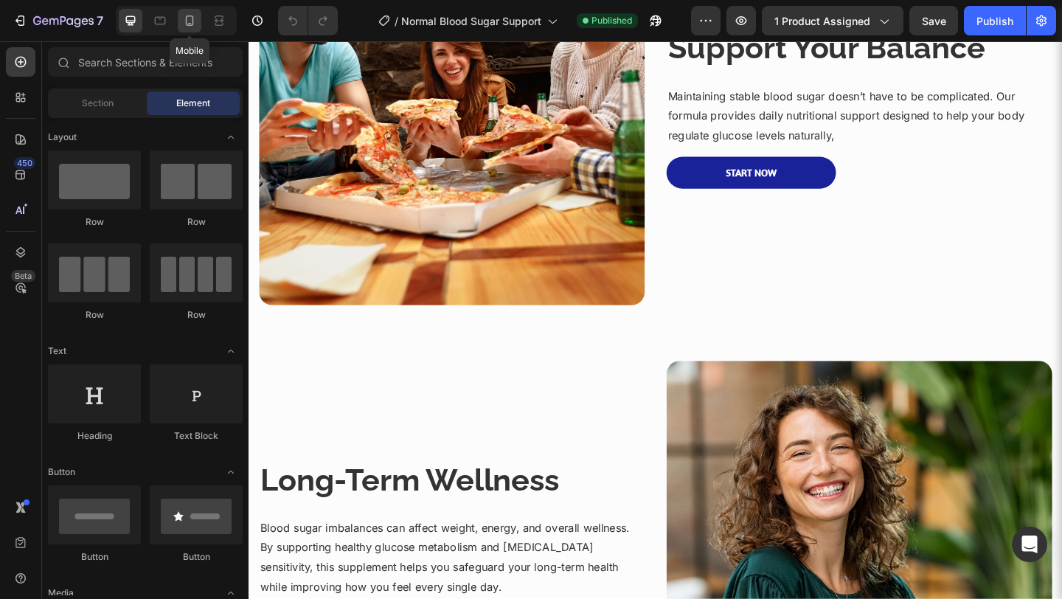
click at [198, 15] on div at bounding box center [190, 21] width 24 height 24
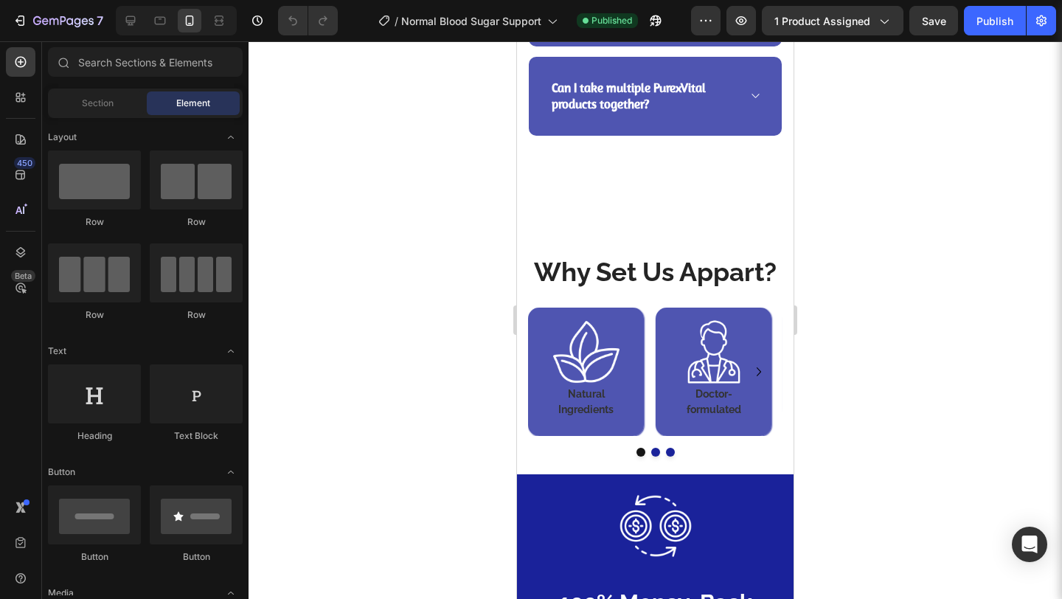
scroll to position [3209, 0]
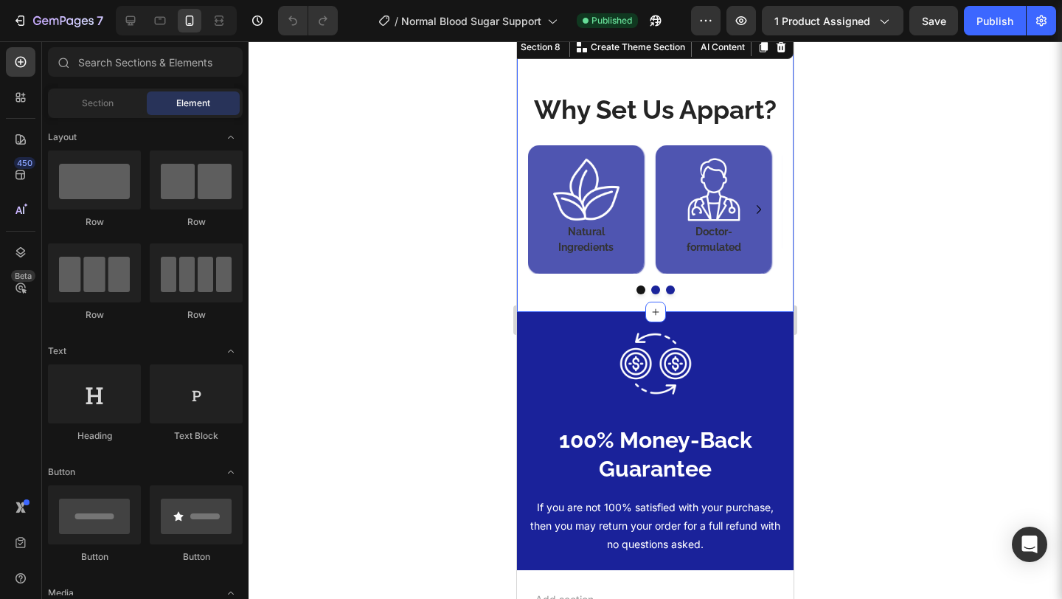
click at [706, 80] on div "Why Set Us Appart? Heading Image Natural Ingredients Heading Row Image Doctor-f…" at bounding box center [655, 172] width 276 height 280
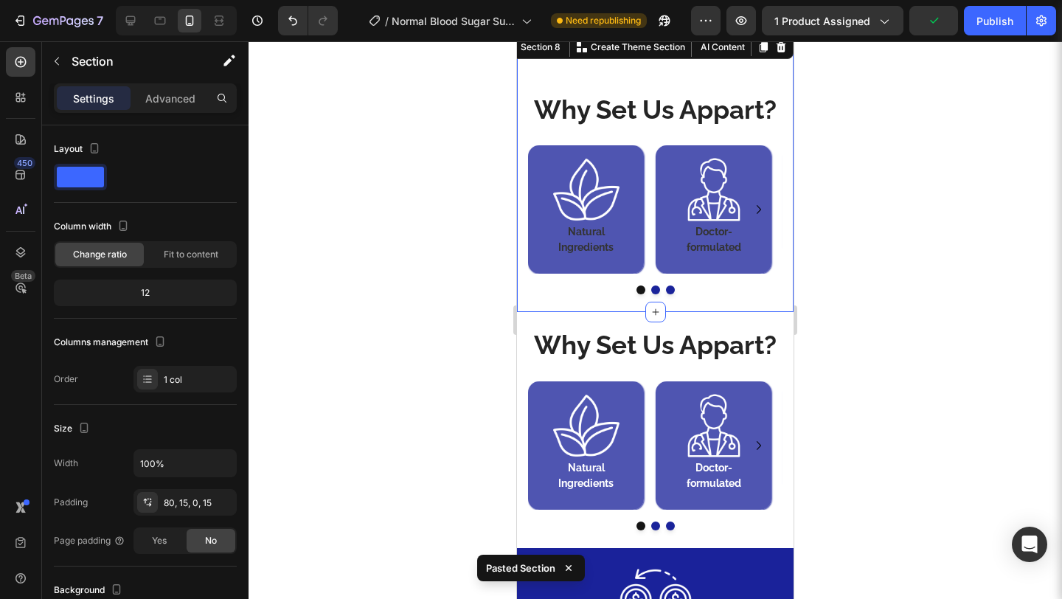
click at [738, 84] on div "Why Set Us Appart? Heading Image Natural Ingredients Heading Row Image Doctor-f…" at bounding box center [655, 172] width 276 height 280
click at [776, 52] on icon at bounding box center [781, 46] width 10 height 10
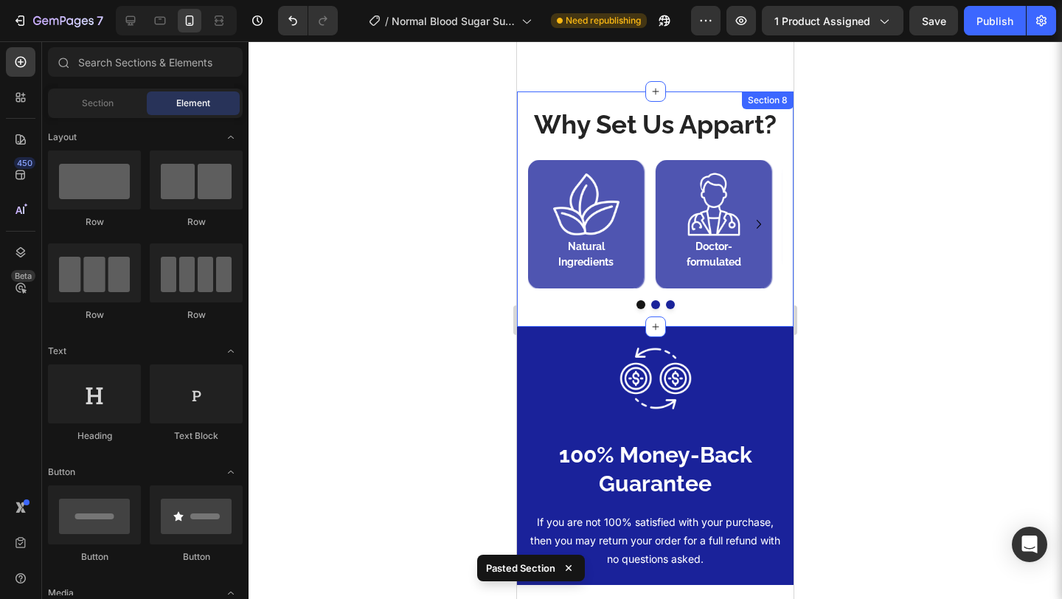
scroll to position [3074, 0]
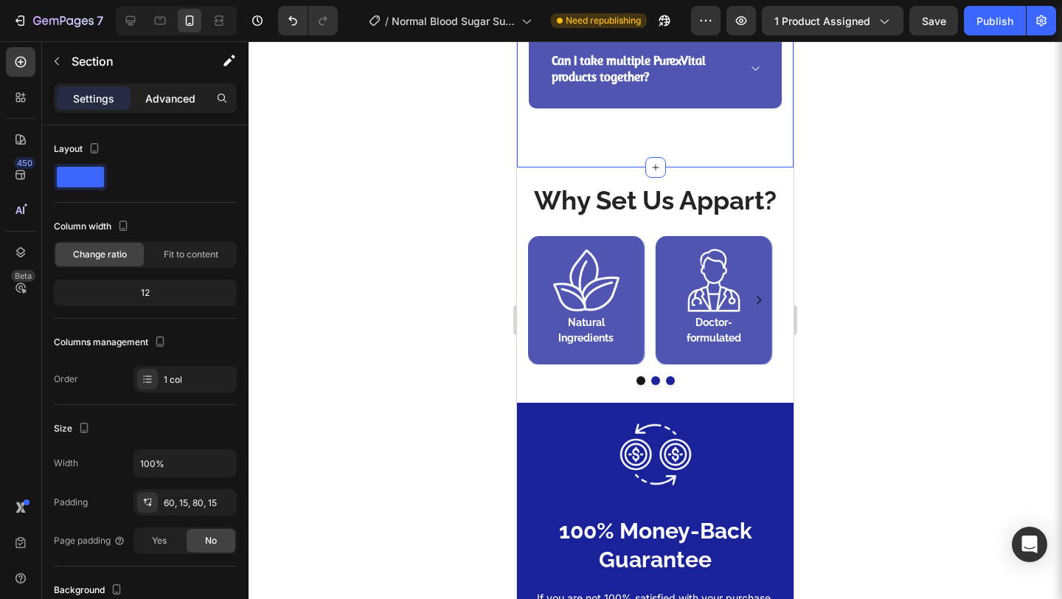
click at [176, 96] on p "Advanced" at bounding box center [170, 98] width 50 height 15
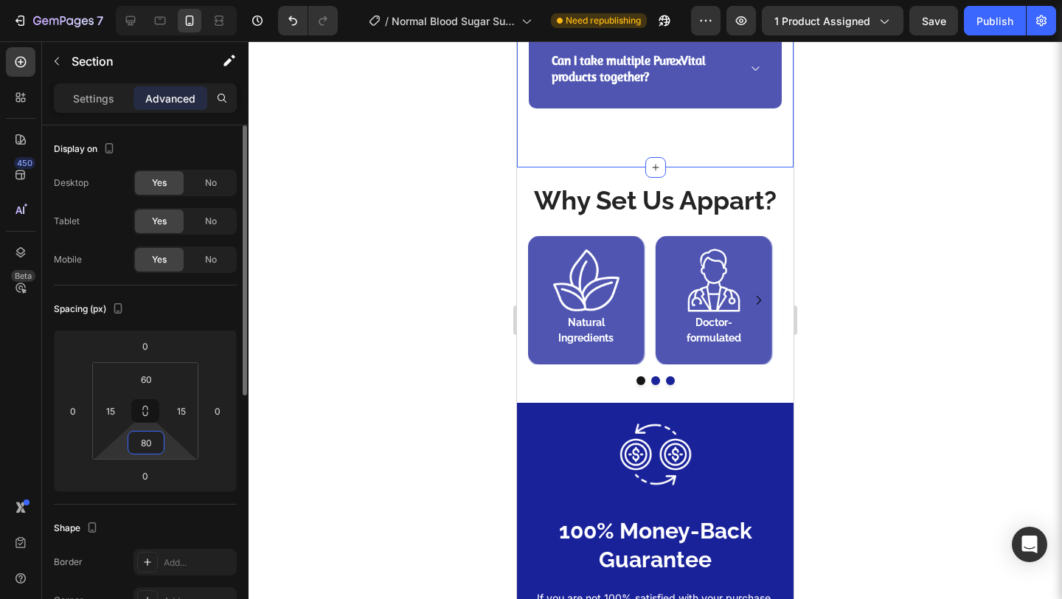
click at [153, 439] on input "80" at bounding box center [145, 442] width 29 height 22
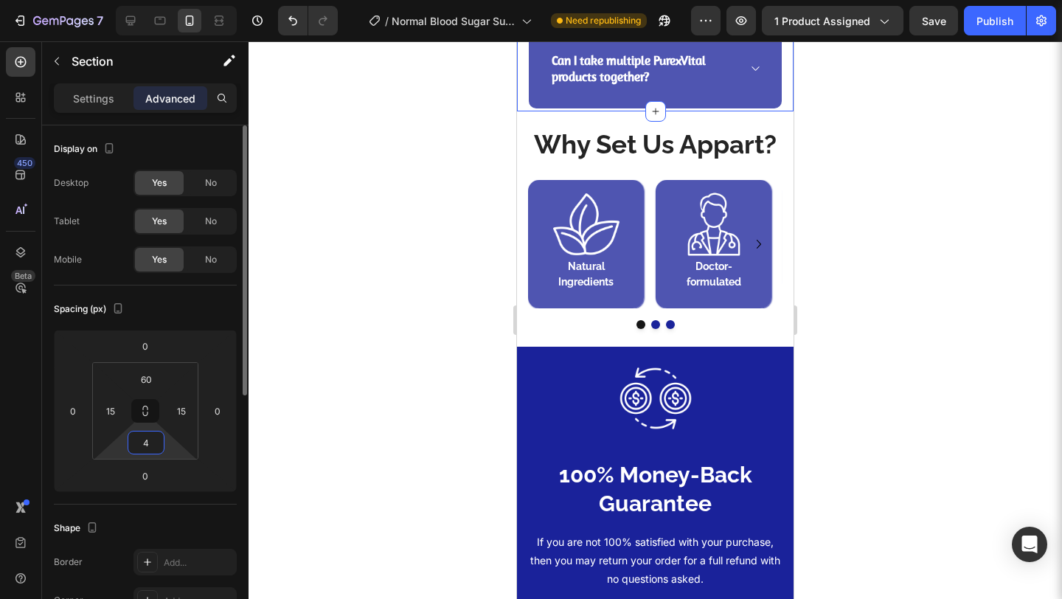
type input "40"
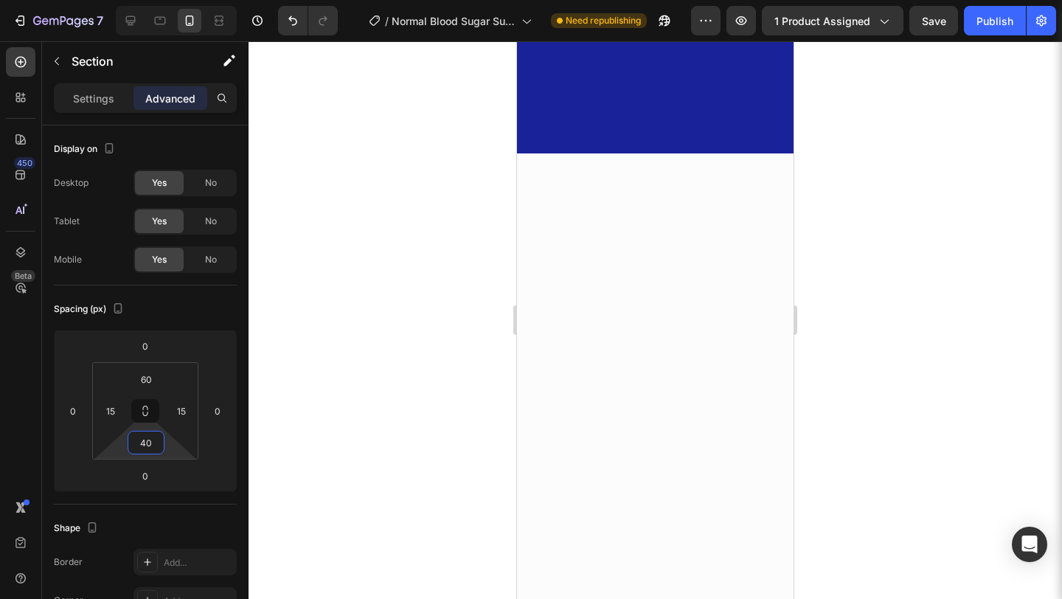
scroll to position [0, 0]
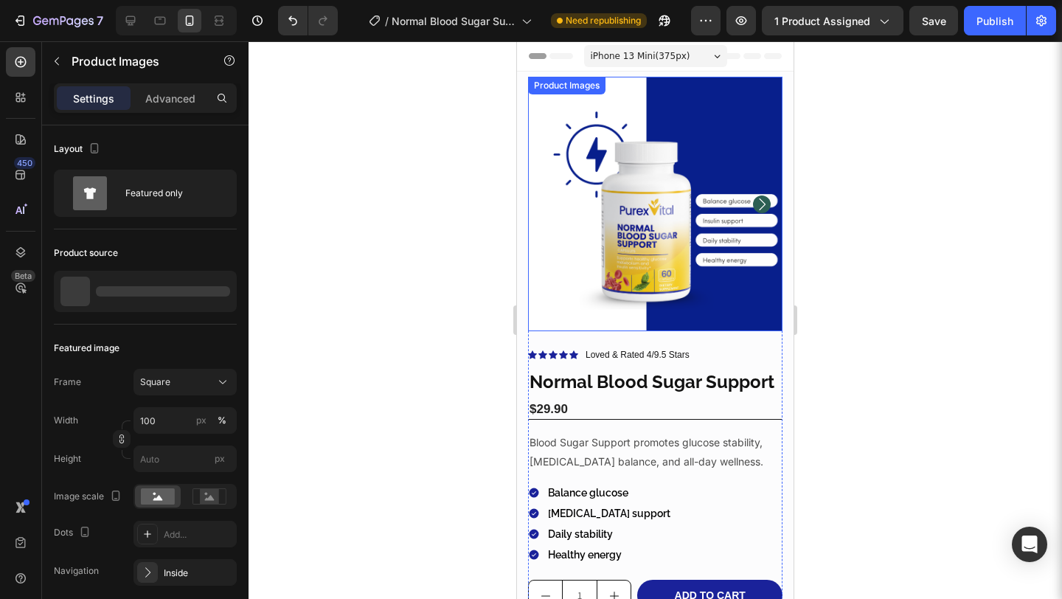
click at [680, 221] on img at bounding box center [655, 204] width 254 height 254
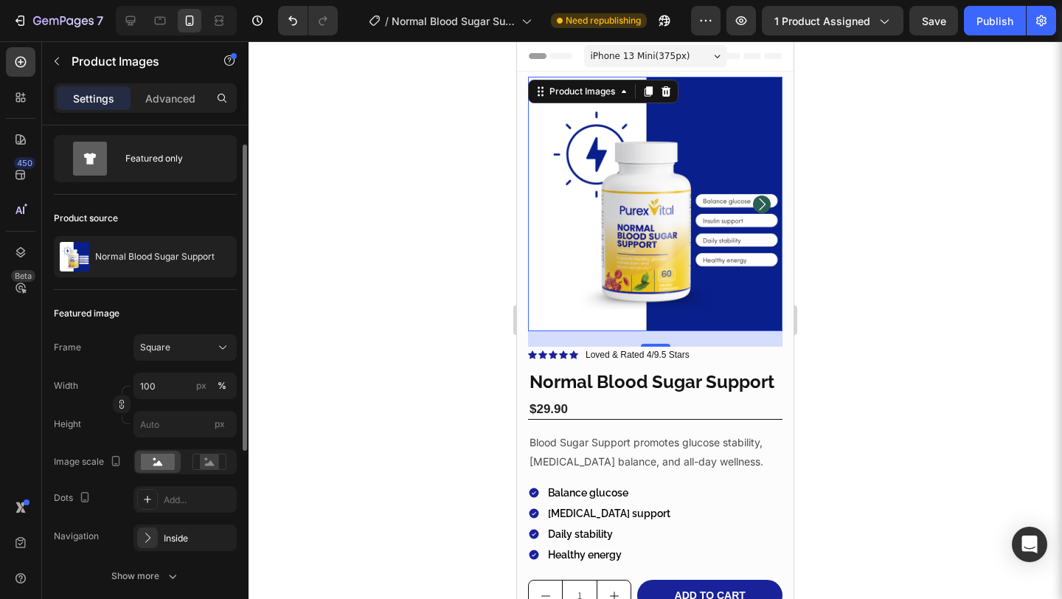
scroll to position [36, 0]
click at [197, 532] on div "Inside" at bounding box center [185, 536] width 43 height 13
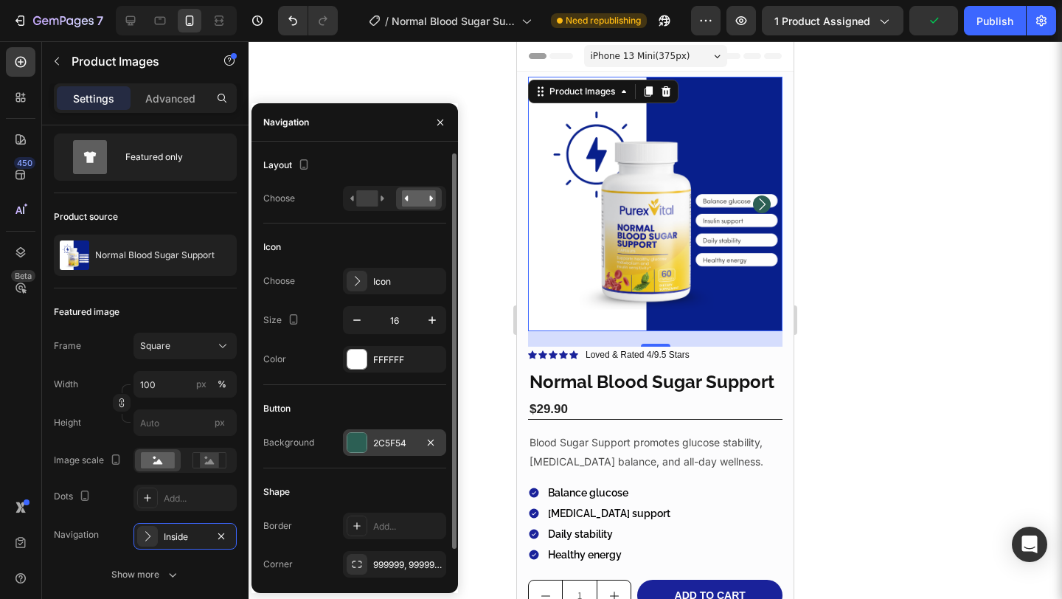
click at [383, 442] on div "2C5F54" at bounding box center [394, 442] width 43 height 13
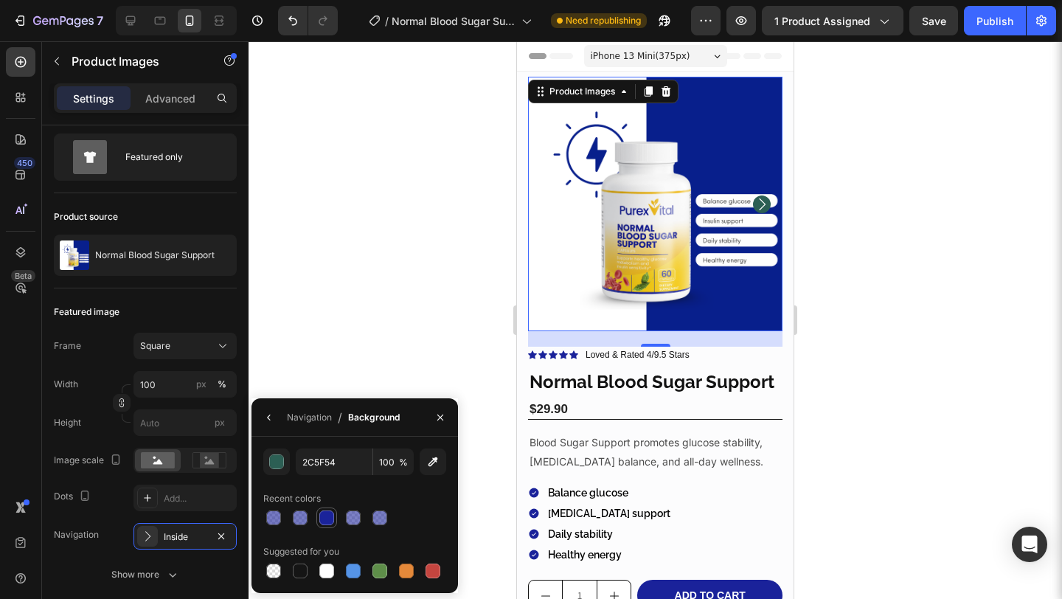
click at [329, 519] on div at bounding box center [326, 517] width 15 height 15
type input "1A239A"
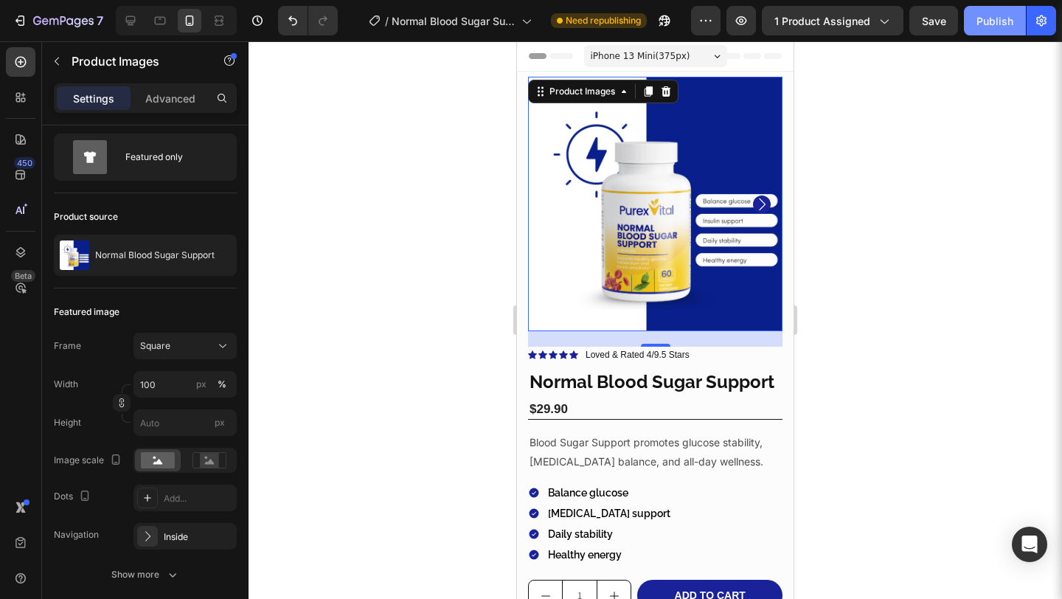
click at [978, 28] on button "Publish" at bounding box center [995, 20] width 62 height 29
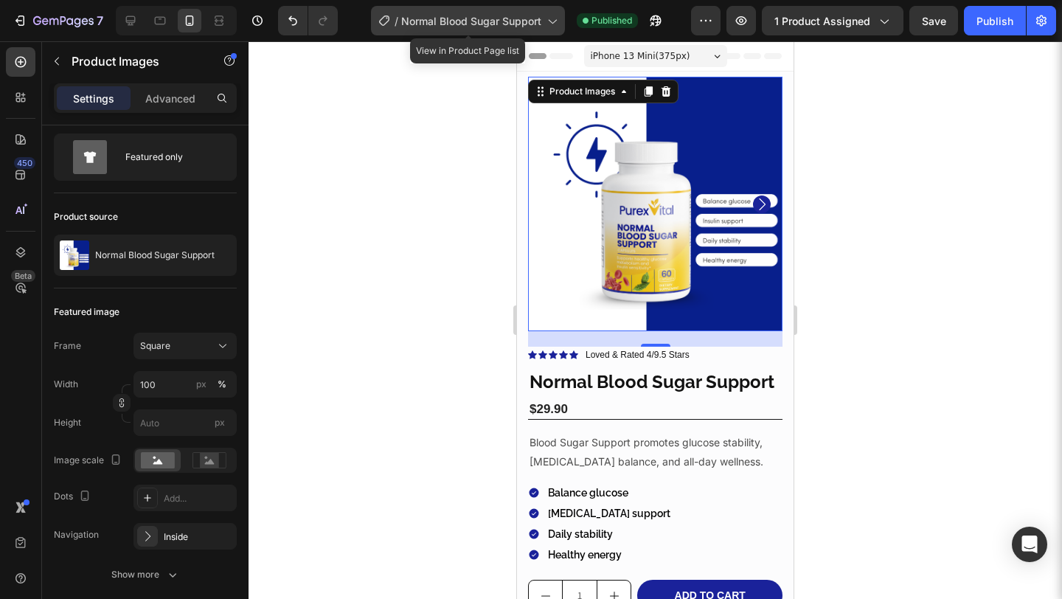
click at [517, 17] on span "Normal Blood Sugar Support" at bounding box center [471, 20] width 140 height 15
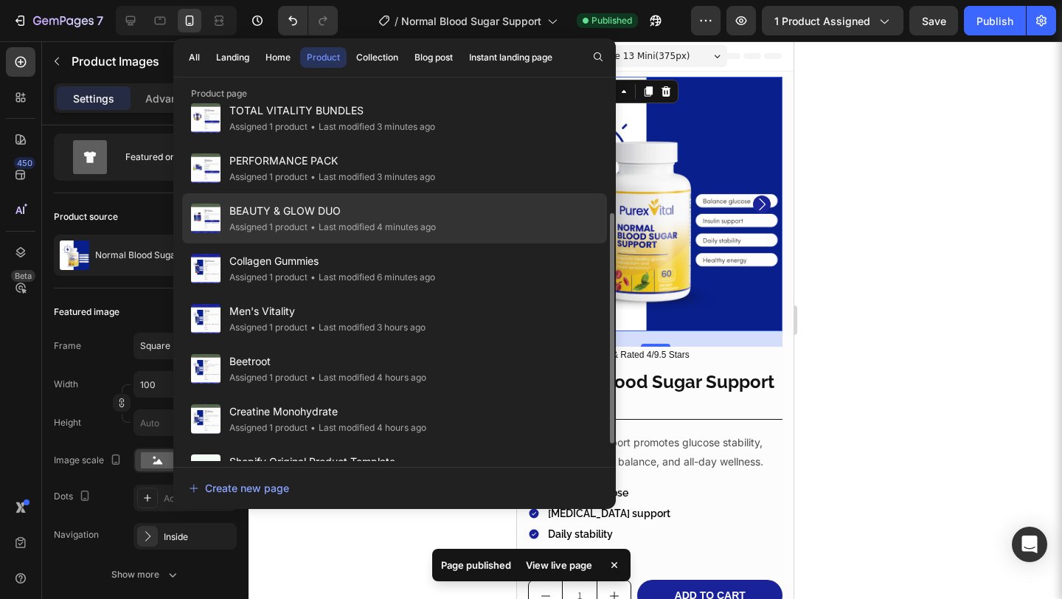
scroll to position [202, 0]
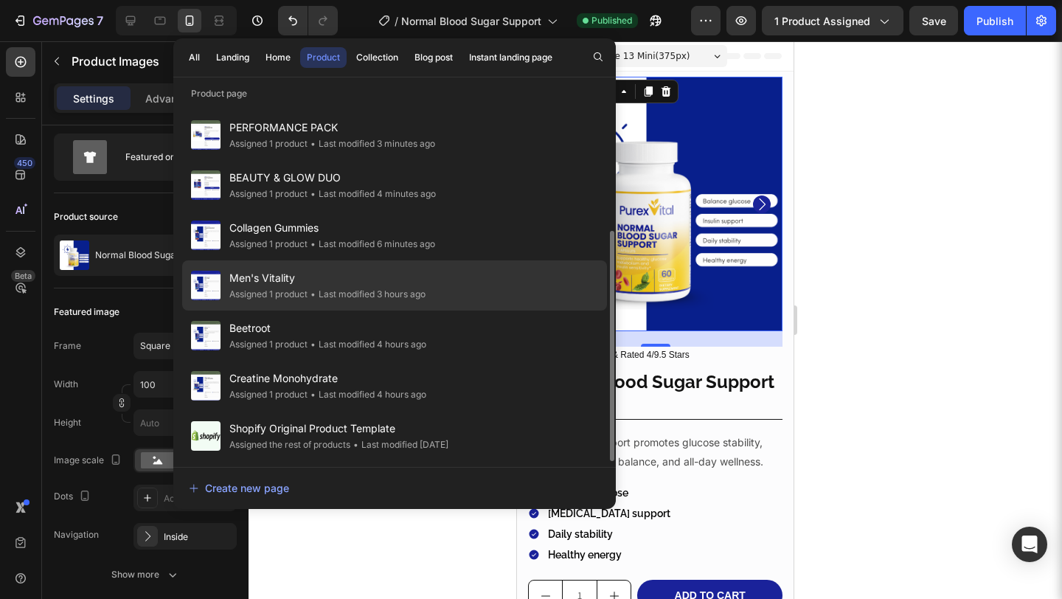
click at [320, 292] on div "• Last modified 3 hours ago" at bounding box center [366, 294] width 118 height 15
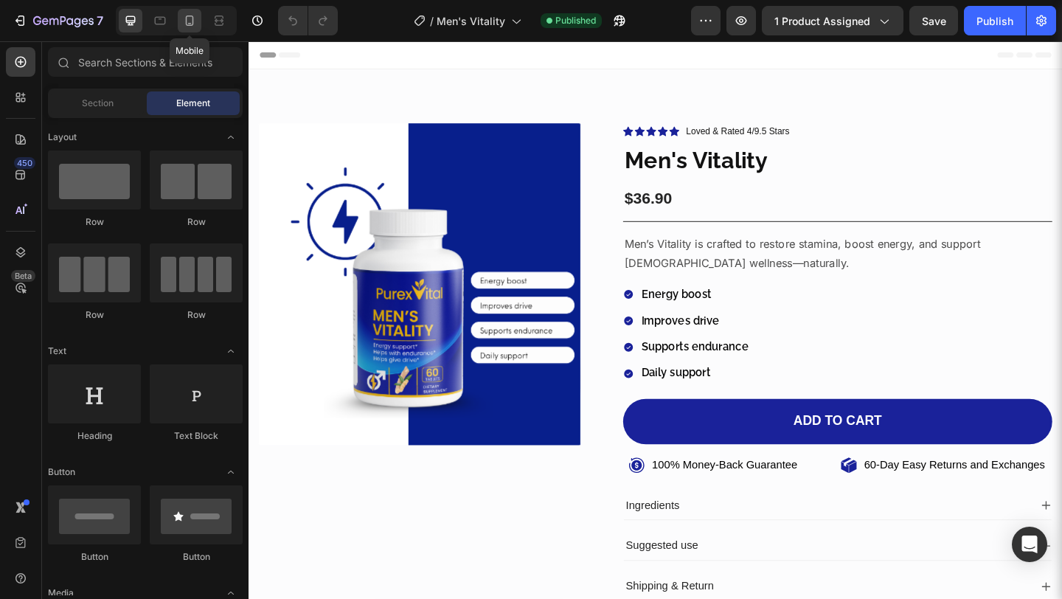
click at [189, 21] on icon at bounding box center [189, 20] width 15 height 15
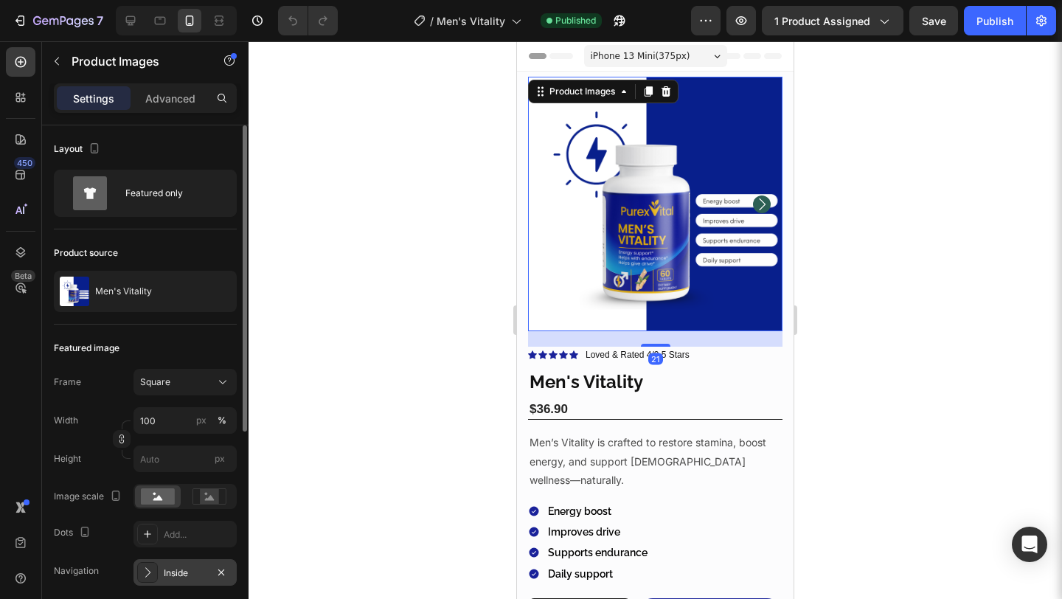
click at [198, 571] on div "Inside" at bounding box center [185, 572] width 43 height 13
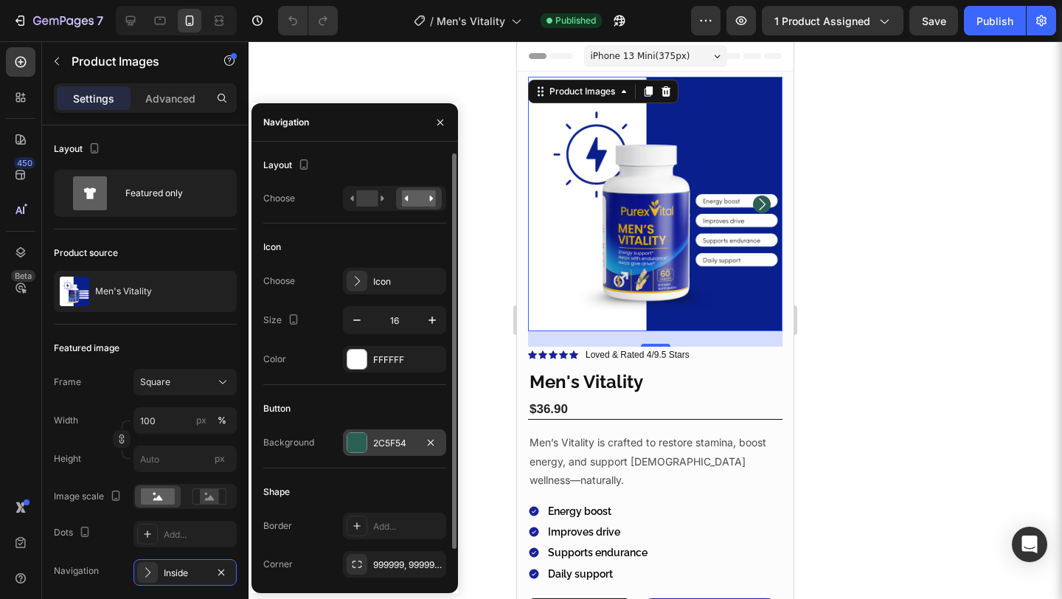
click at [370, 448] on div "2C5F54" at bounding box center [394, 442] width 103 height 27
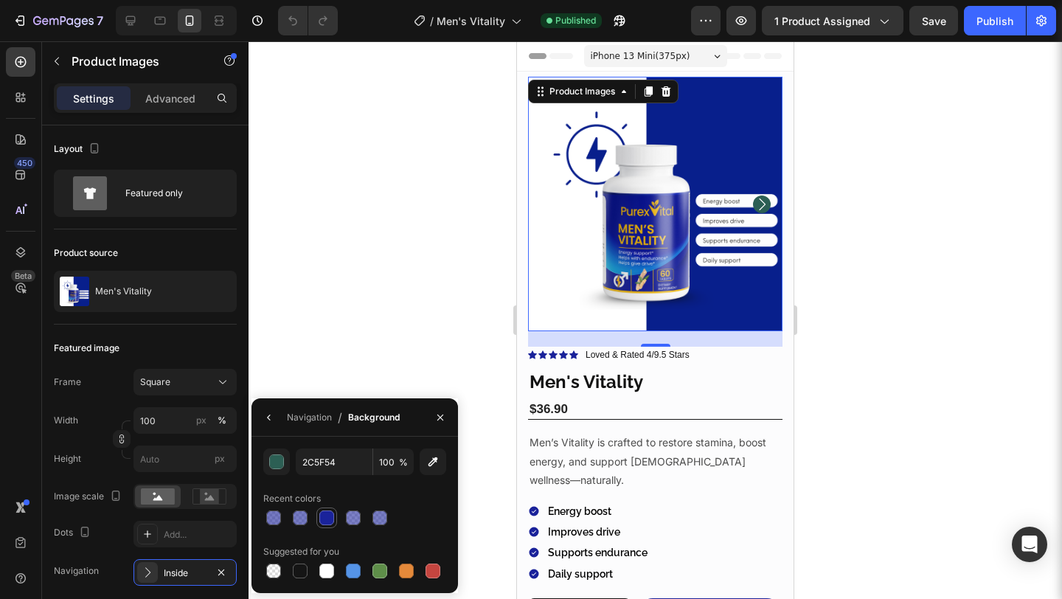
click at [324, 514] on div at bounding box center [326, 517] width 15 height 15
type input "1A239A"
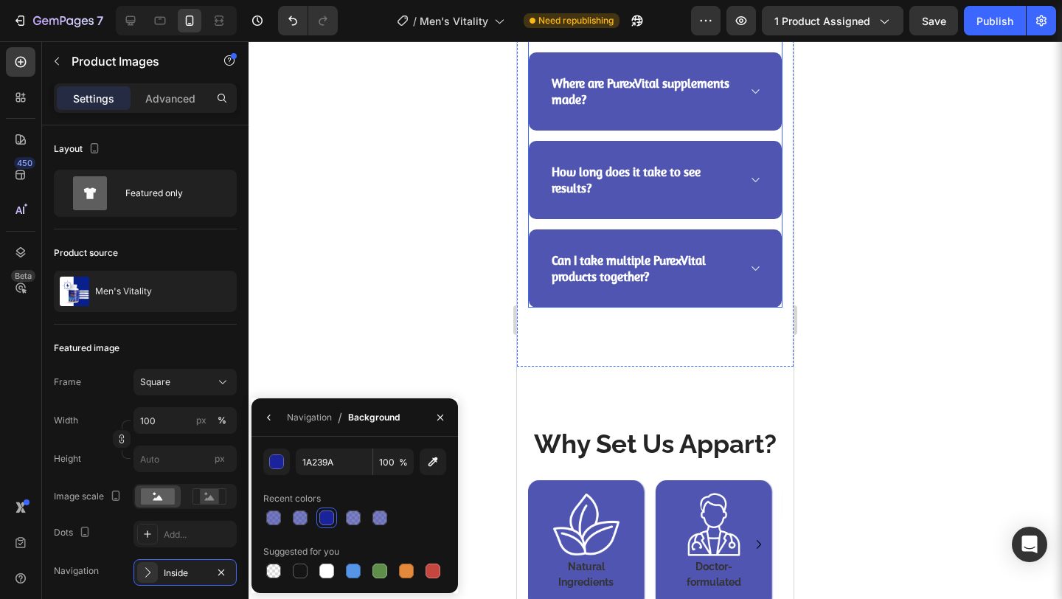
scroll to position [3145, 0]
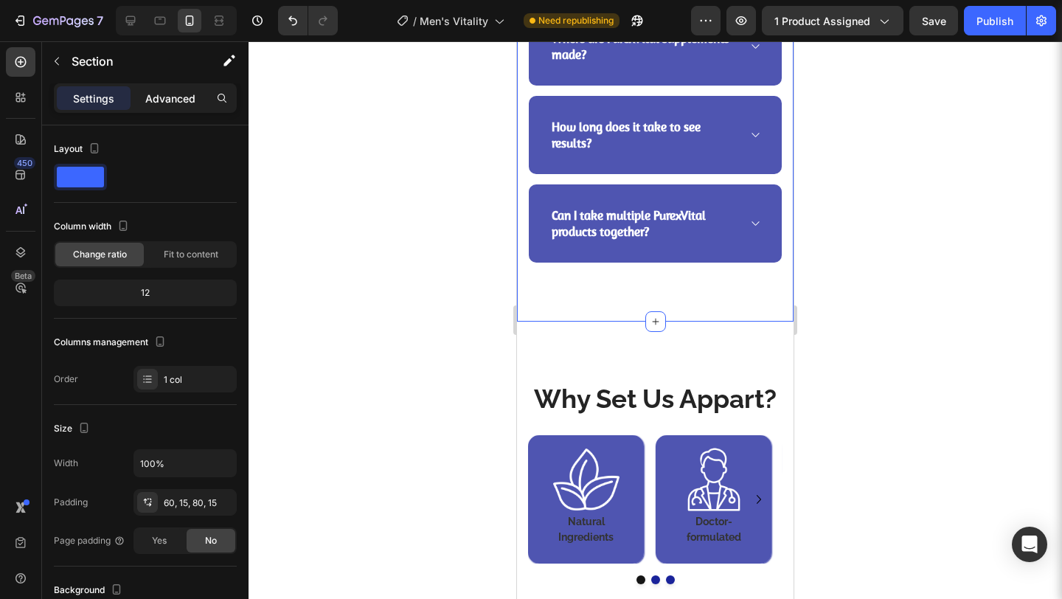
click at [181, 101] on p "Advanced" at bounding box center [170, 98] width 50 height 15
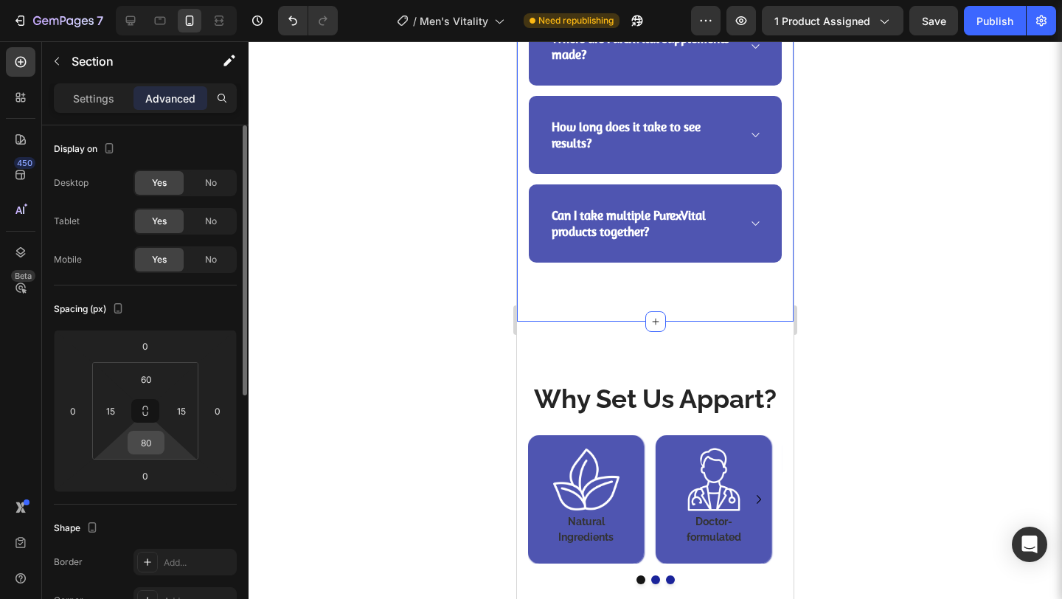
click at [155, 438] on input "80" at bounding box center [145, 442] width 29 height 22
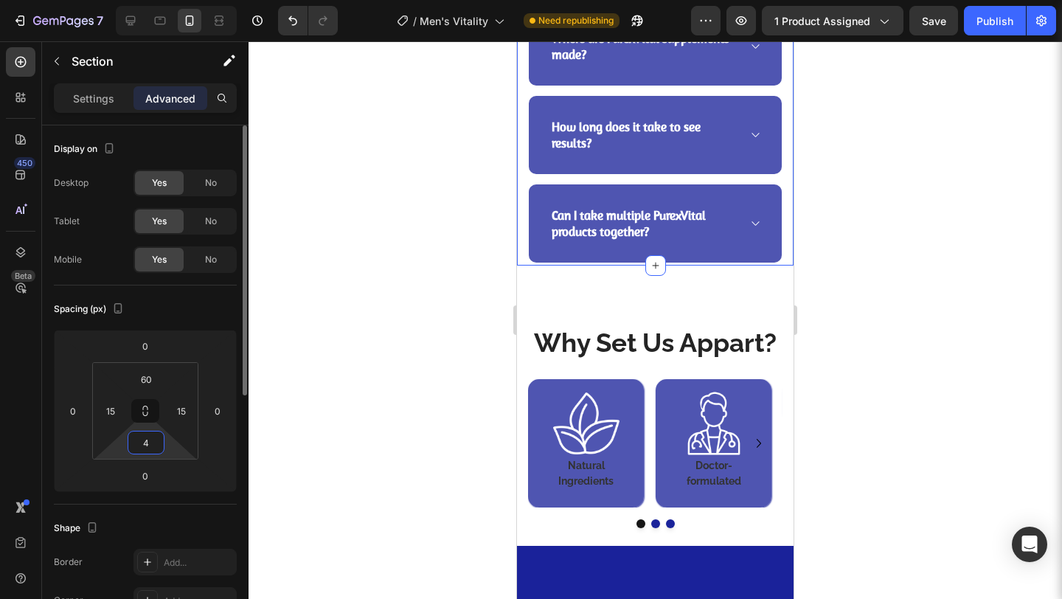
type input "40"
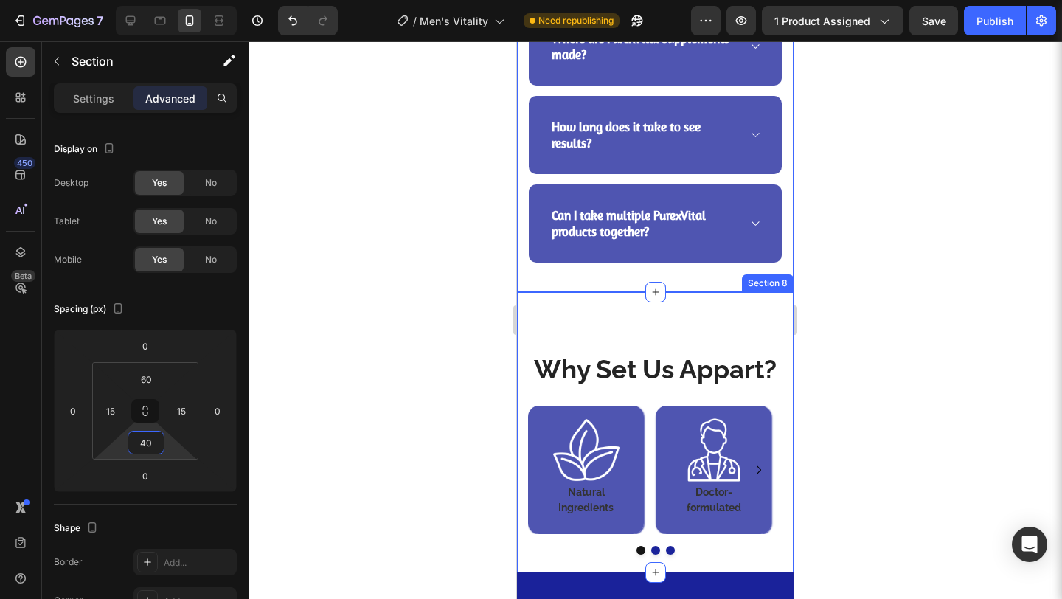
click at [589, 348] on div "Why Set Us Appart? Heading Image Natural Ingredients Heading Row Image Doctor-f…" at bounding box center [655, 432] width 276 height 280
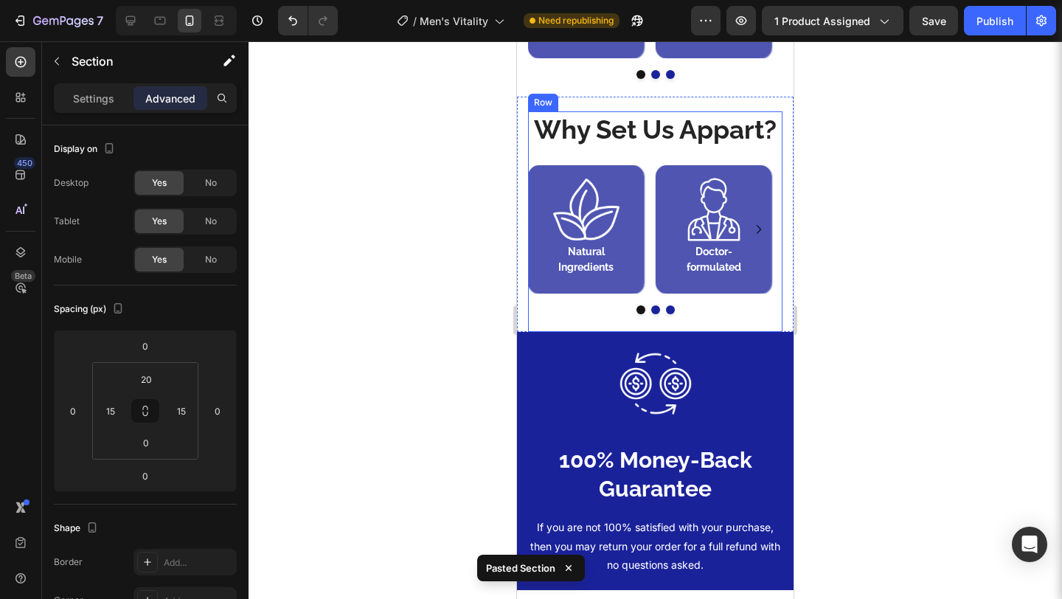
scroll to position [3676, 0]
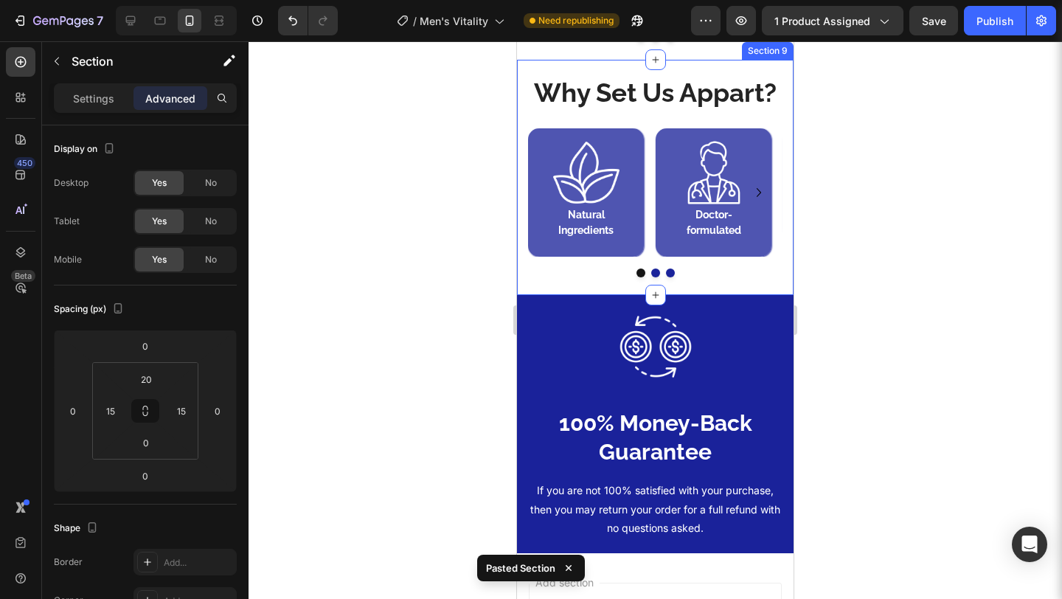
click at [717, 98] on div "Why Set Us Appart? Heading Image Natural Ingredients Heading Row Image Doctor-f…" at bounding box center [655, 178] width 276 height 236
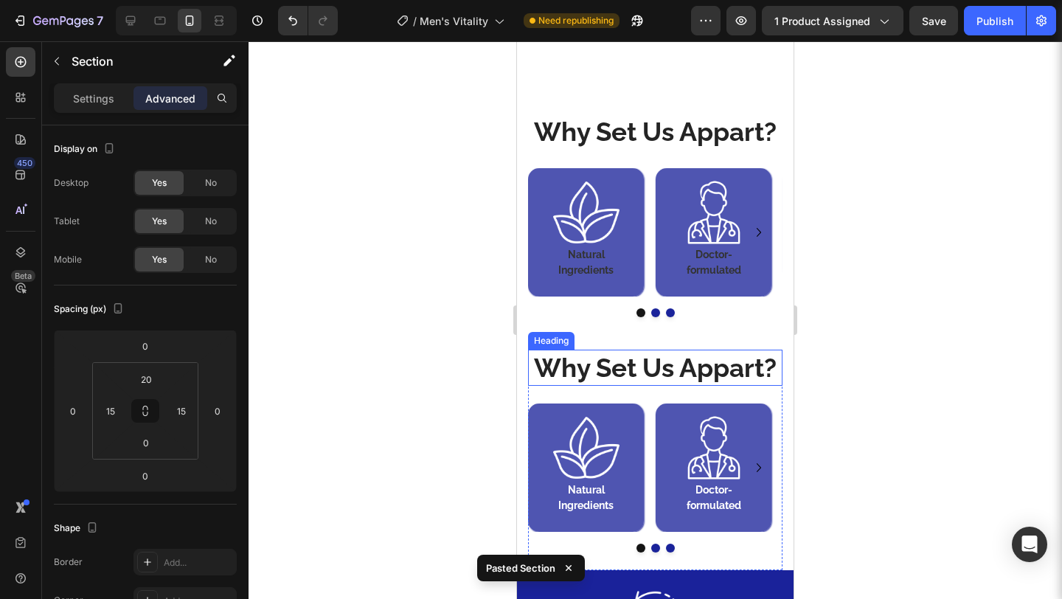
scroll to position [3192, 0]
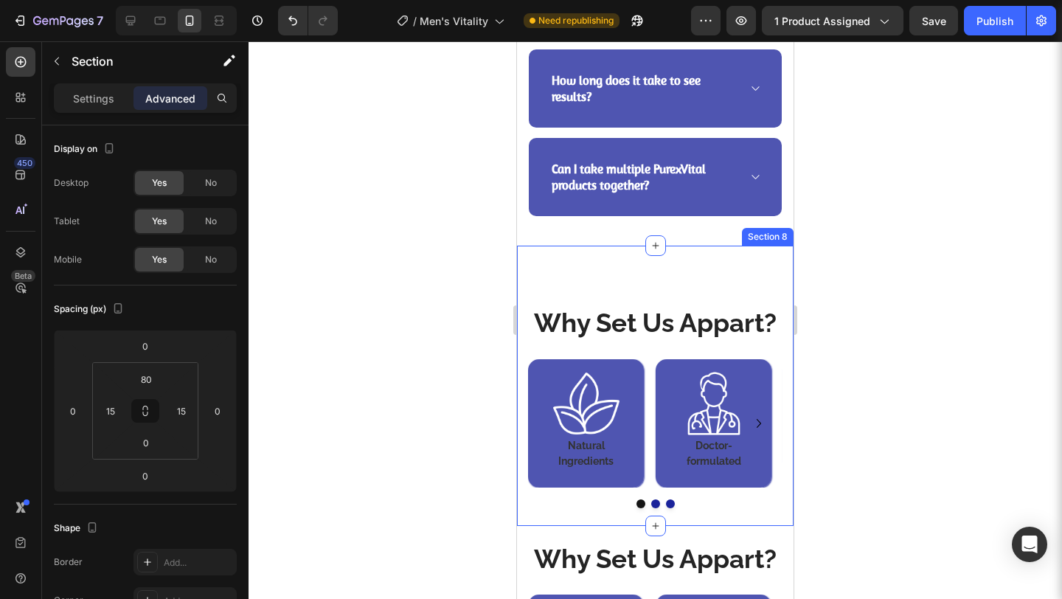
click at [744, 316] on div "Why Set Us Appart? Heading Image Natural Ingredients Heading Row Image Doctor-f…" at bounding box center [655, 386] width 276 height 280
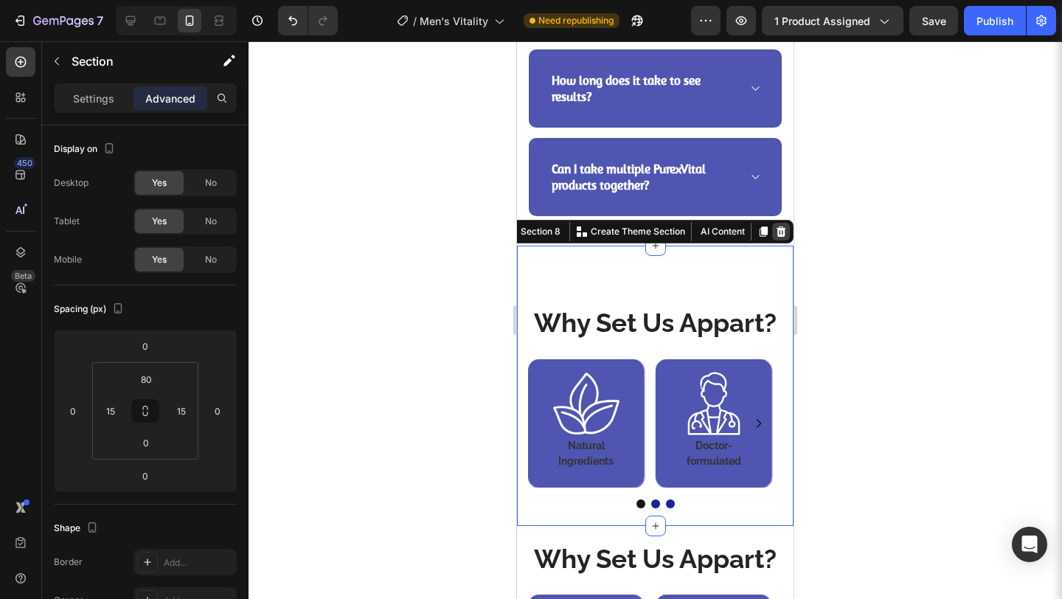
click at [776, 237] on icon at bounding box center [781, 231] width 10 height 10
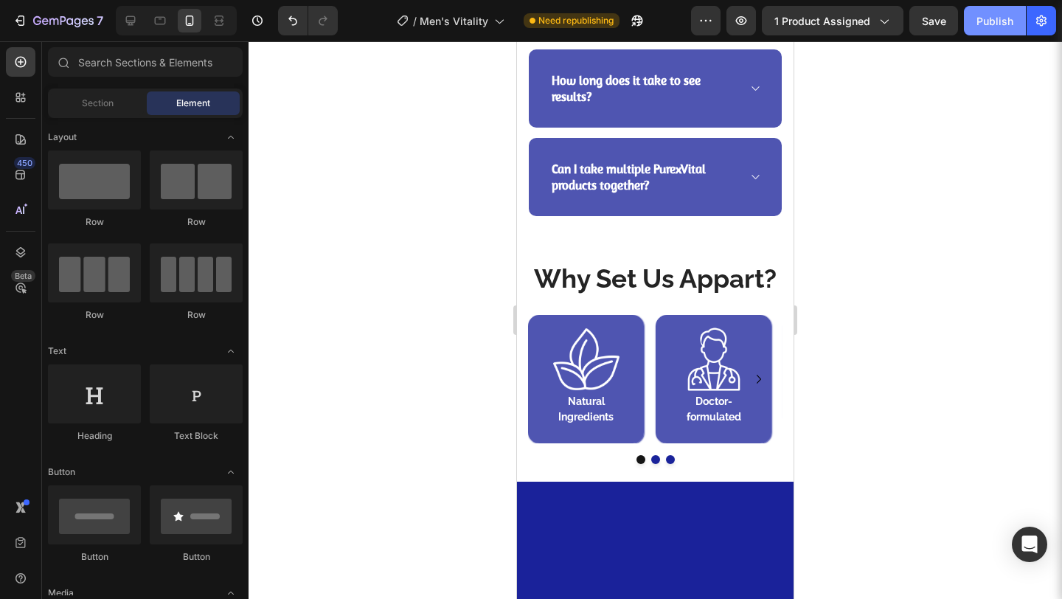
click at [977, 29] on button "Publish" at bounding box center [995, 20] width 62 height 29
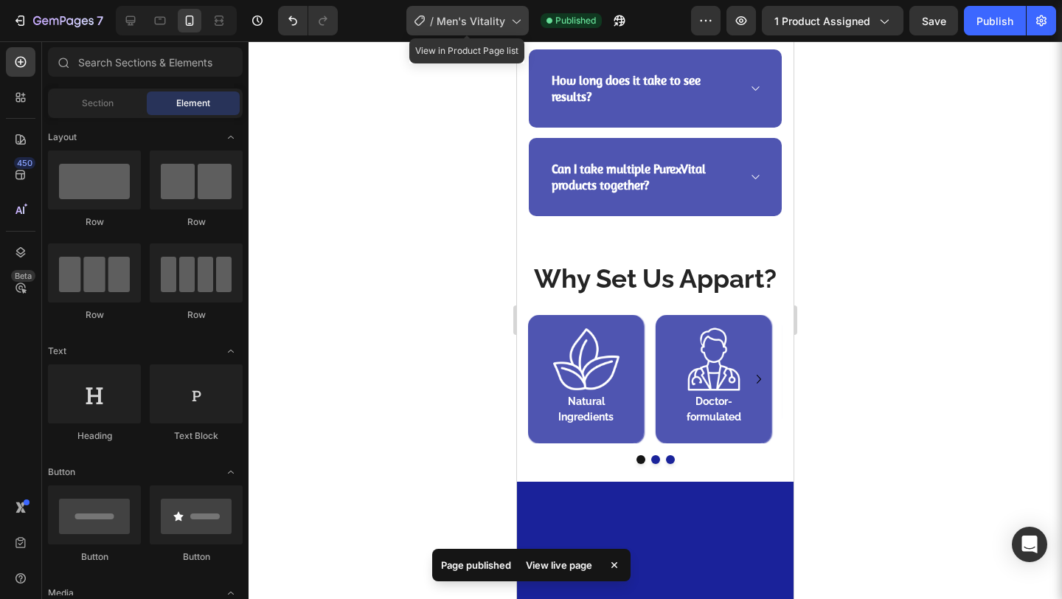
click at [521, 17] on icon at bounding box center [515, 20] width 15 height 15
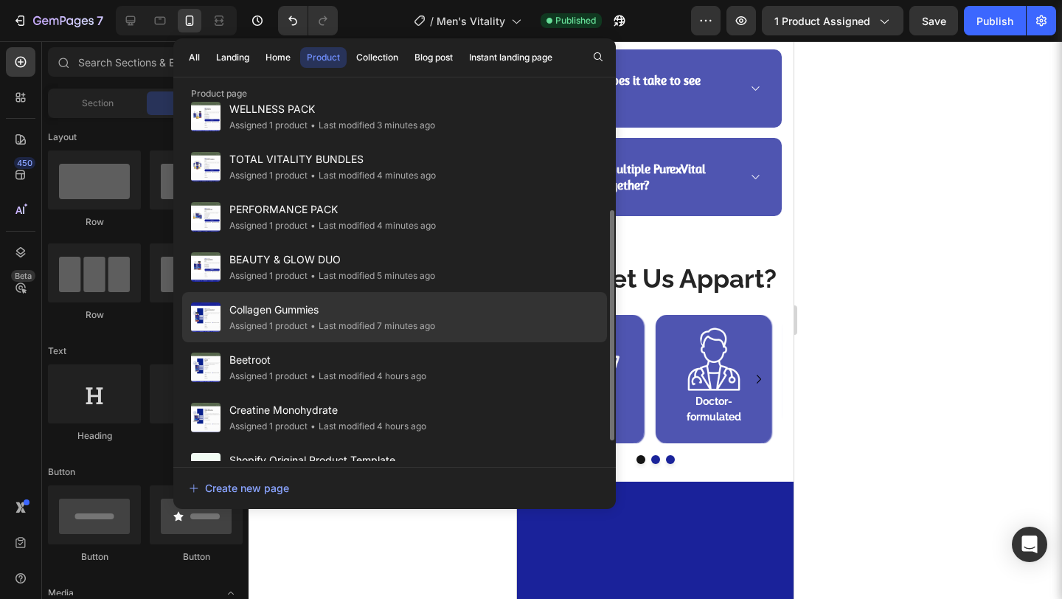
scroll to position [181, 0]
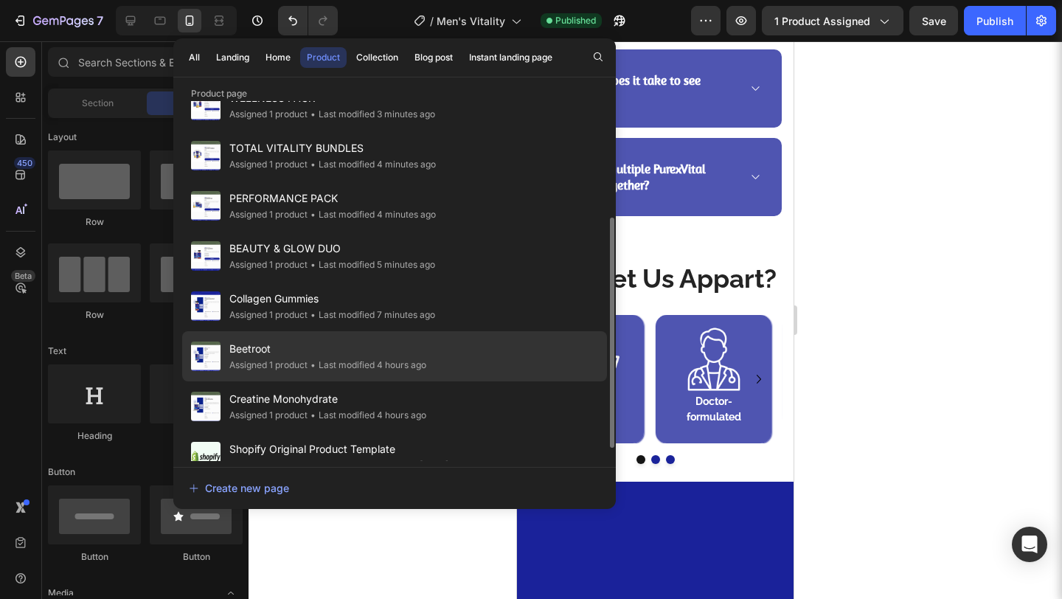
click at [372, 354] on span "Beetroot" at bounding box center [327, 349] width 197 height 18
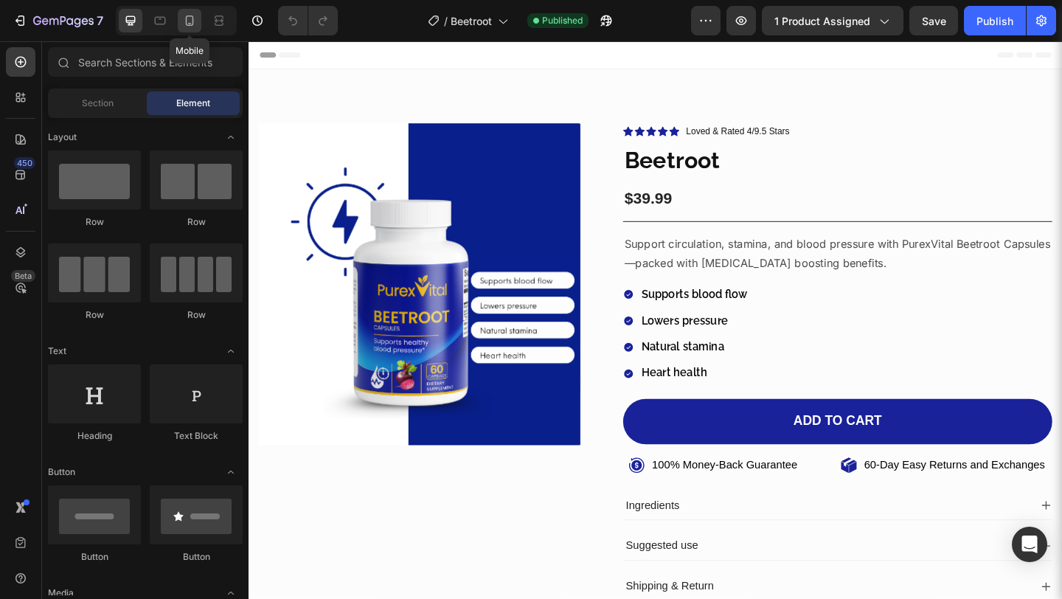
click at [192, 29] on div at bounding box center [190, 21] width 24 height 24
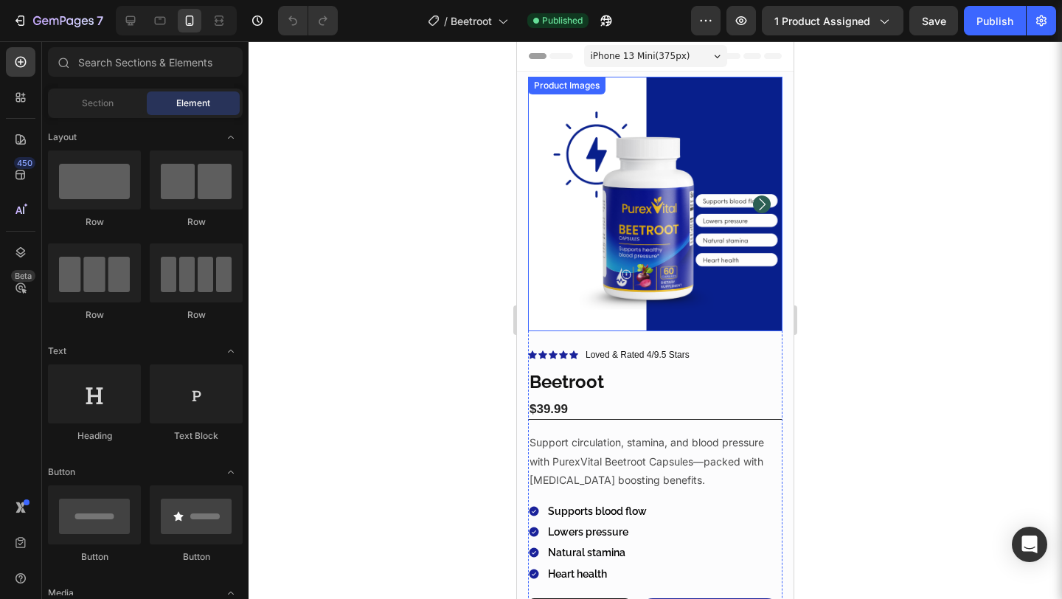
click at [648, 198] on img at bounding box center [655, 204] width 254 height 254
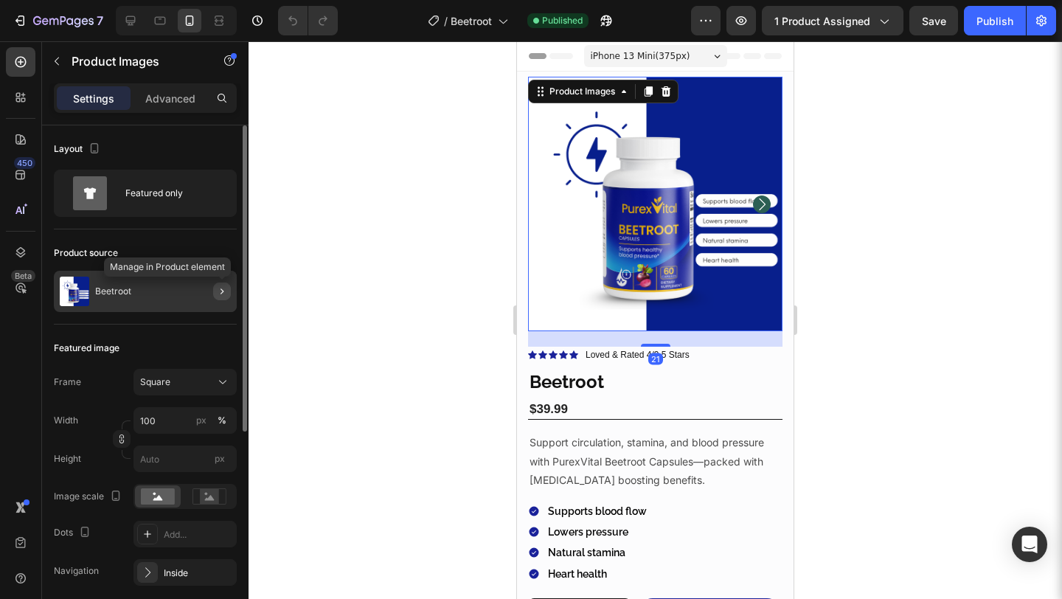
click at [223, 288] on icon "button" at bounding box center [222, 291] width 12 height 12
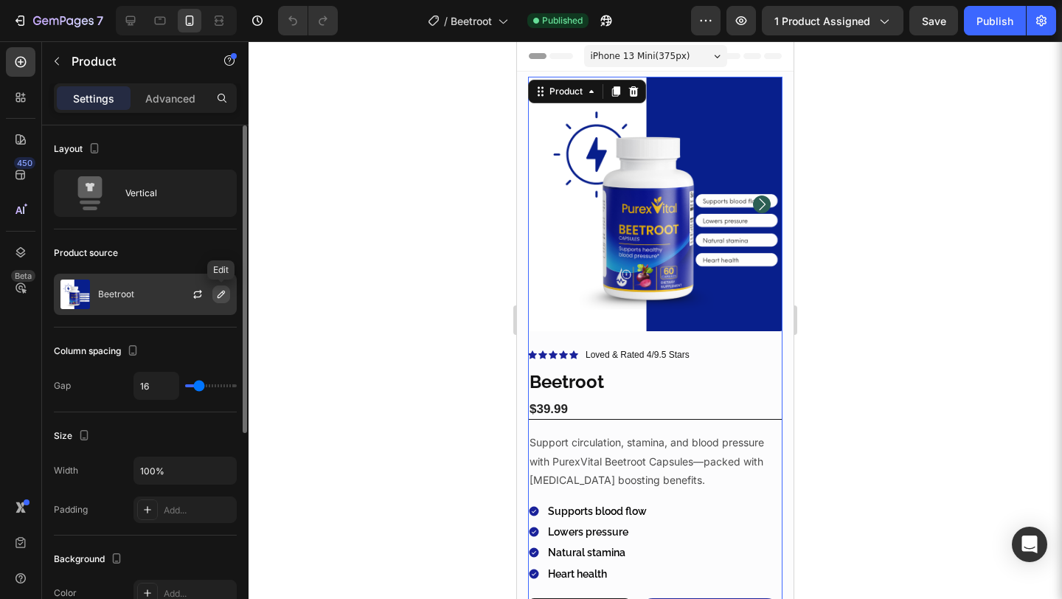
click at [222, 293] on icon "button" at bounding box center [221, 294] width 12 height 12
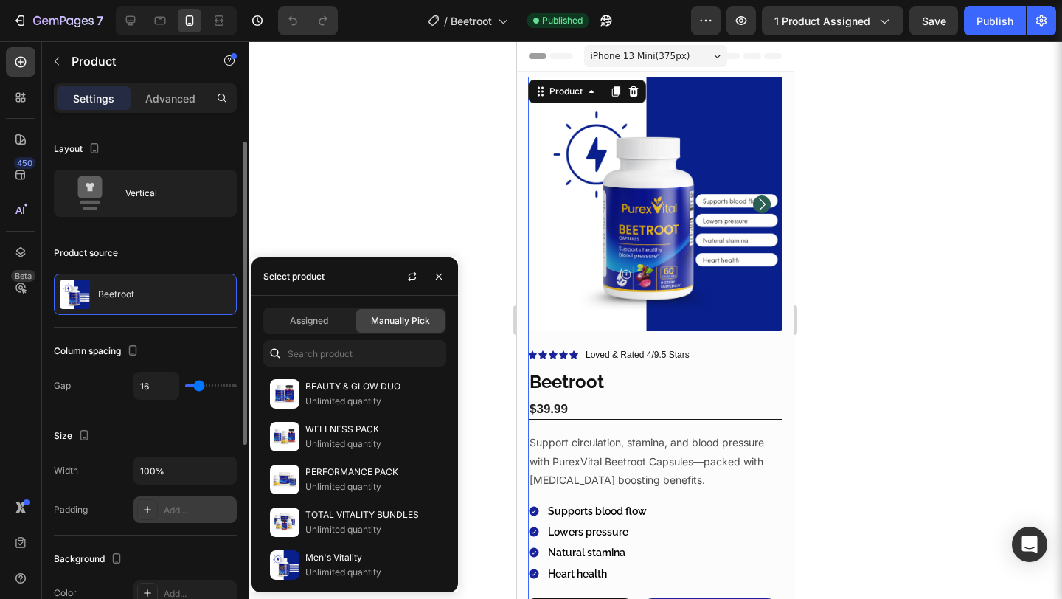
scroll to position [27, 0]
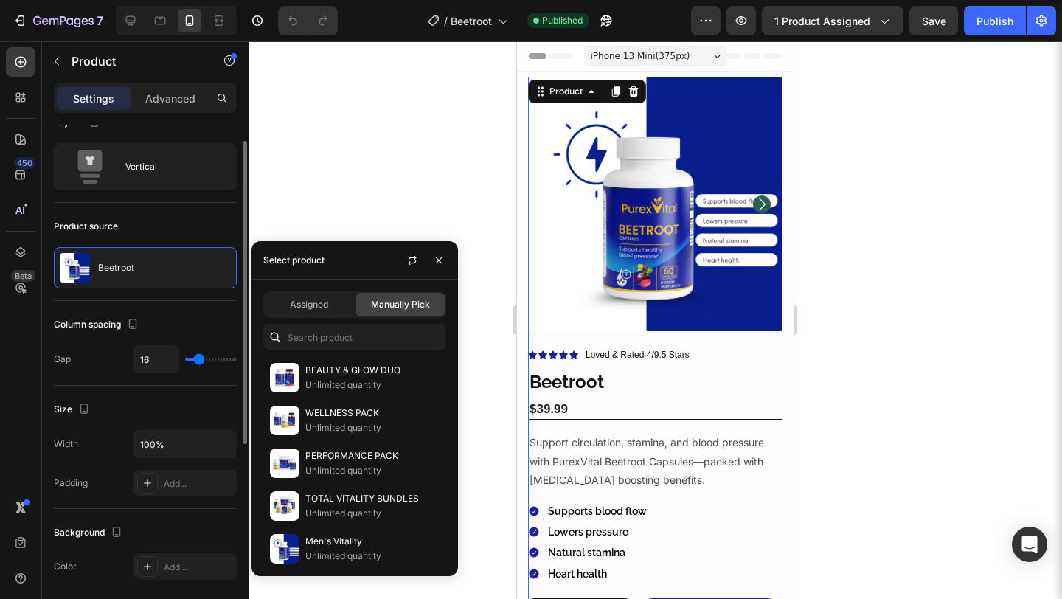
click at [183, 506] on div "Size Width 100% Padding Add..." at bounding box center [145, 447] width 183 height 123
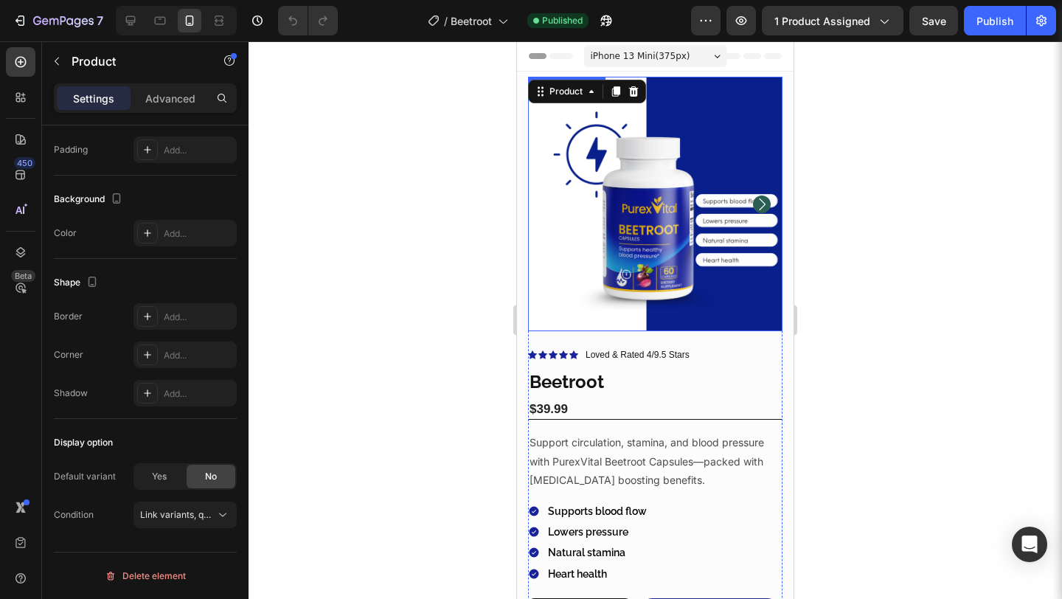
scroll to position [0, 0]
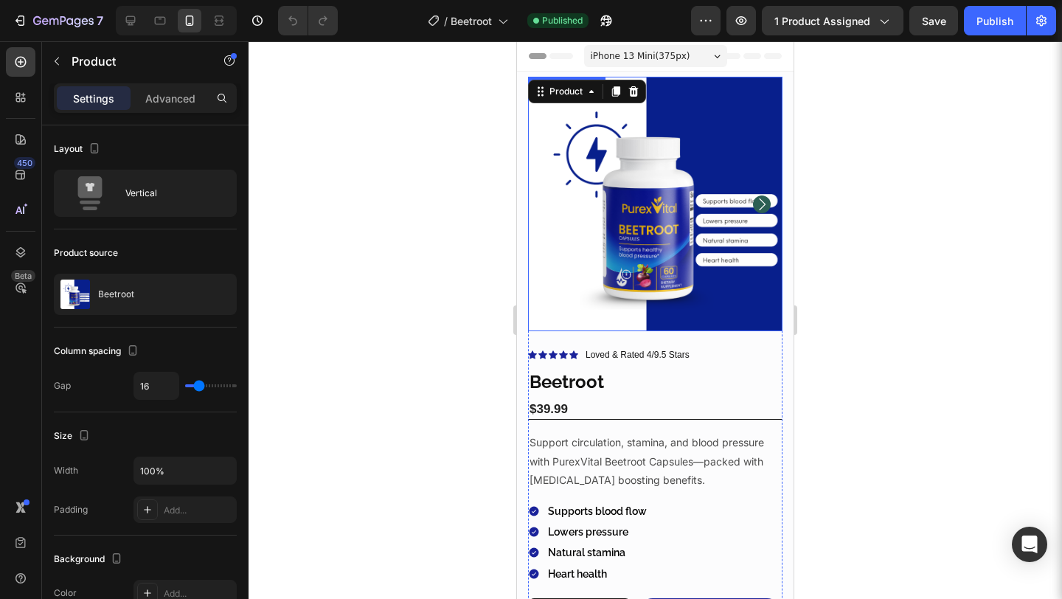
click at [636, 184] on img at bounding box center [655, 204] width 254 height 254
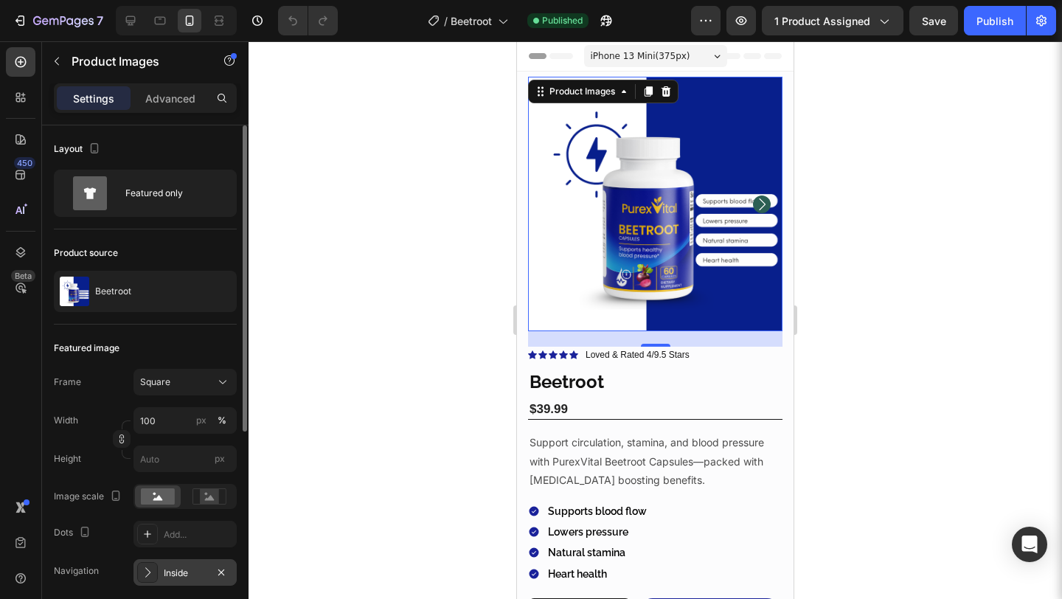
click at [198, 563] on div "Inside" at bounding box center [184, 572] width 103 height 27
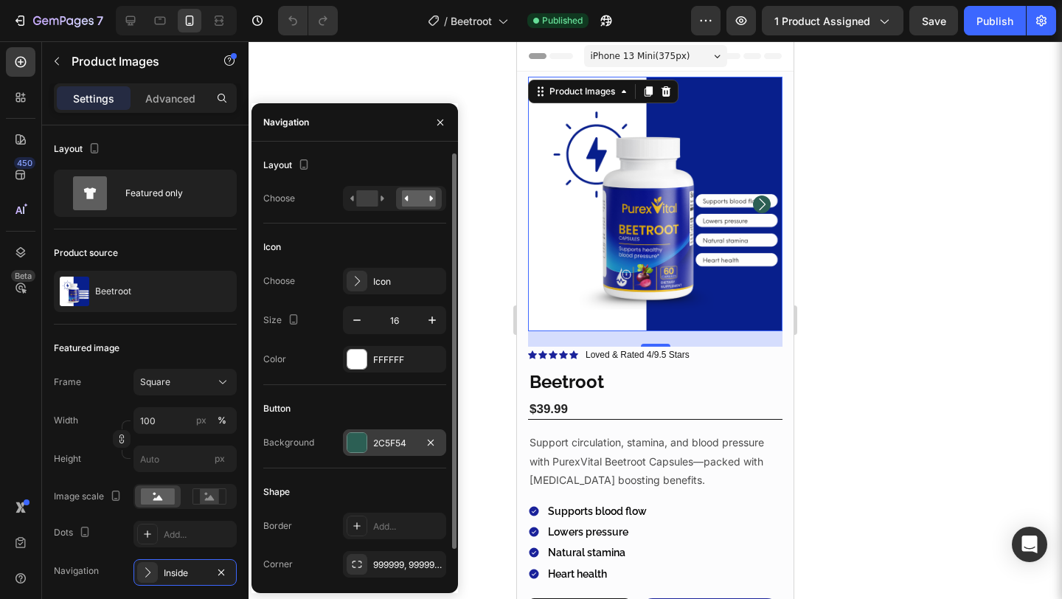
click at [367, 450] on div "2C5F54" at bounding box center [394, 442] width 103 height 27
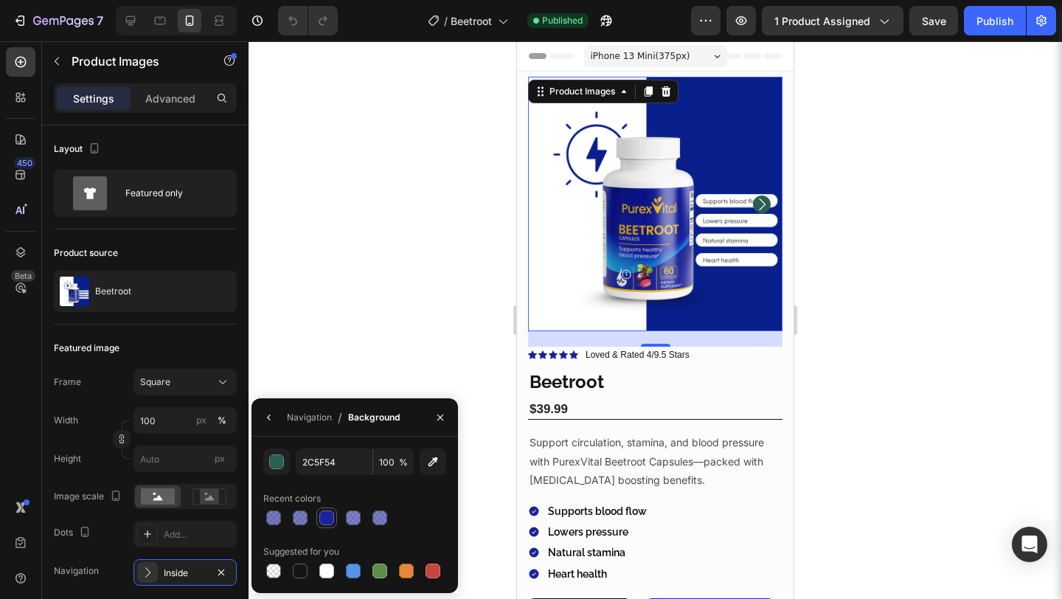
click at [332, 514] on div at bounding box center [326, 517] width 15 height 15
type input "1A239A"
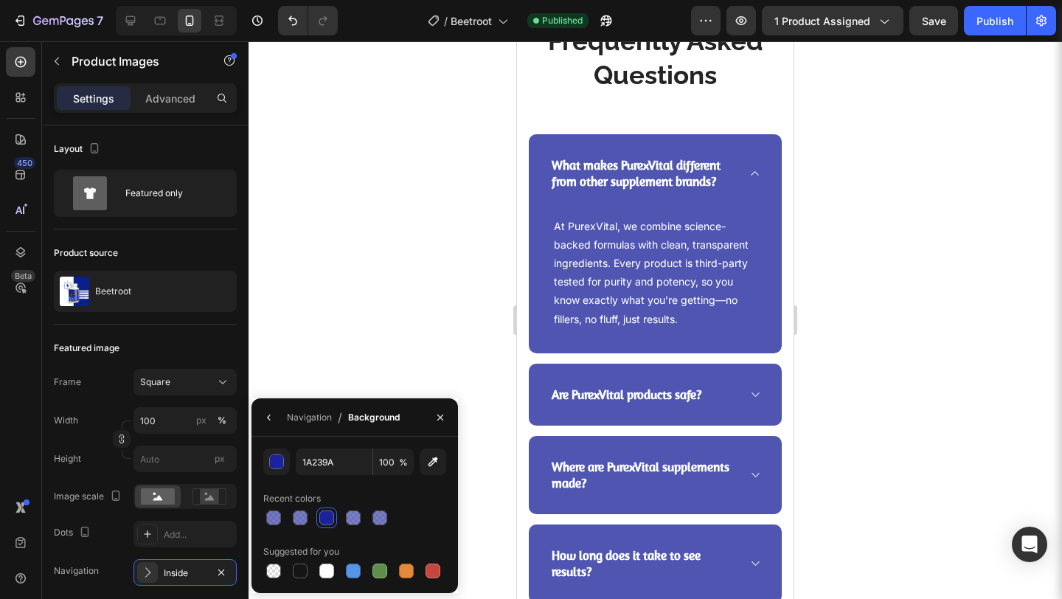
scroll to position [2941, 0]
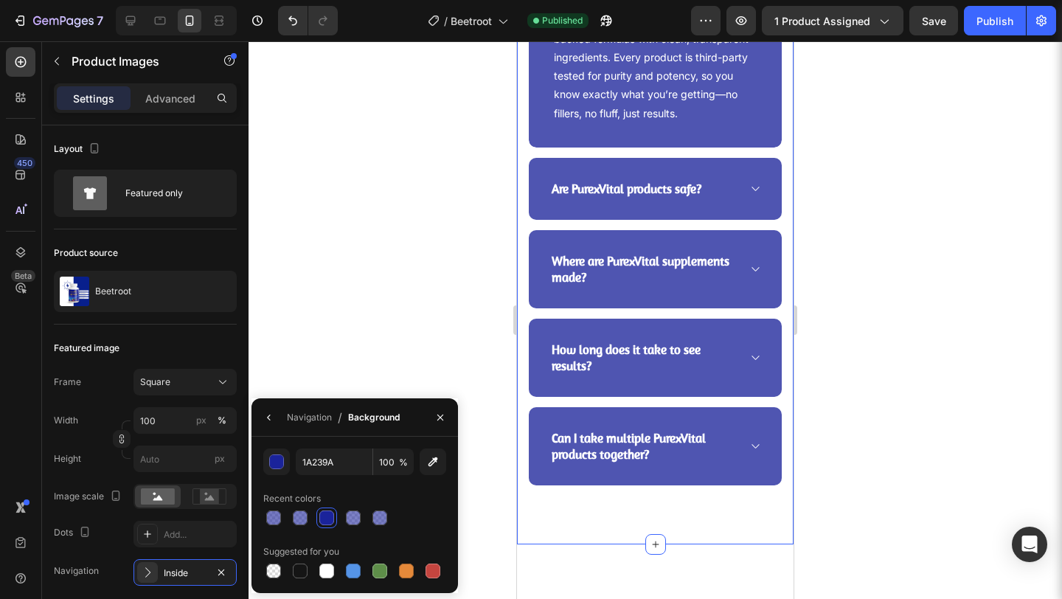
click at [647, 543] on div "Frequently Asked Questions Heading Row What makes PurexVital different from oth…" at bounding box center [655, 158] width 276 height 771
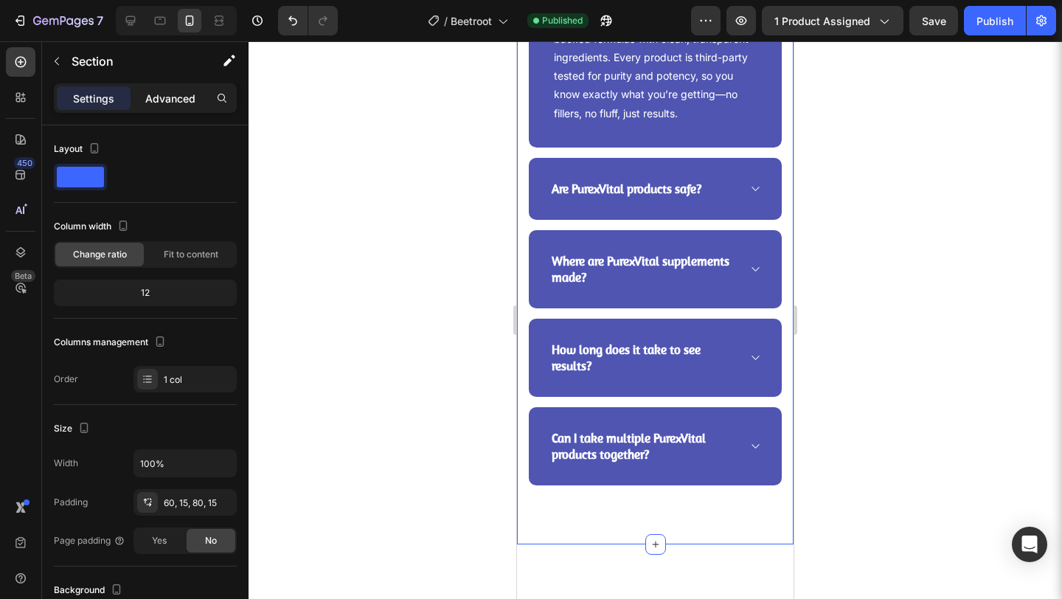
click at [187, 92] on p "Advanced" at bounding box center [170, 98] width 50 height 15
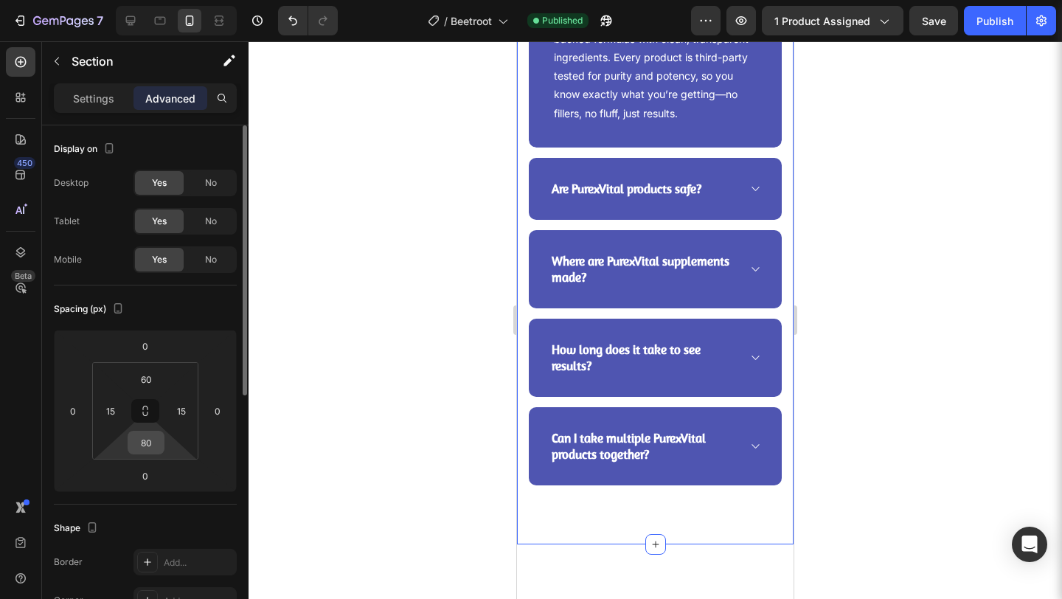
click at [150, 450] on input "80" at bounding box center [145, 442] width 29 height 22
type input "40"
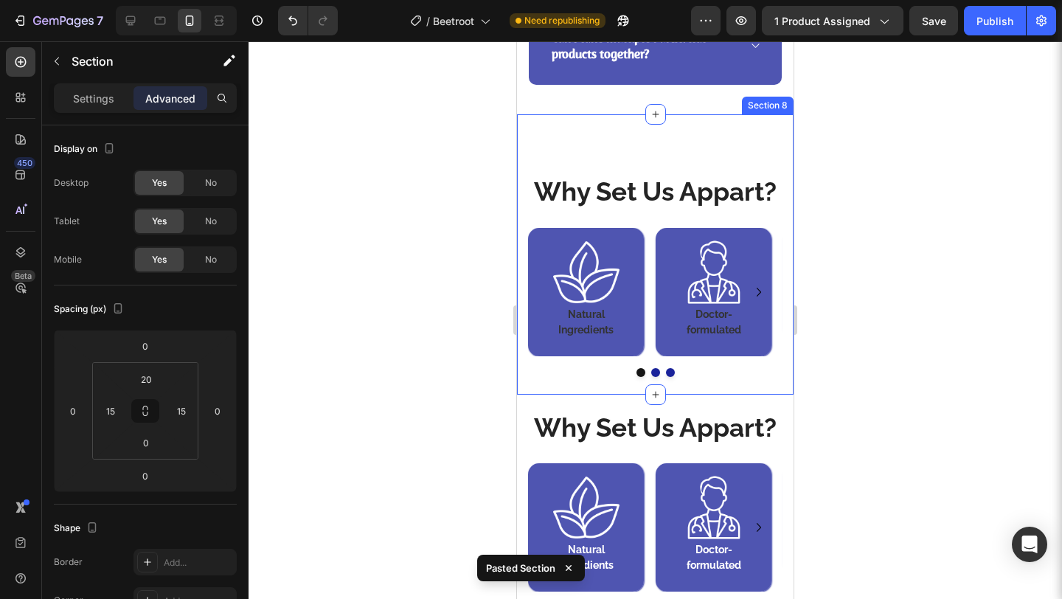
scroll to position [3342, 0]
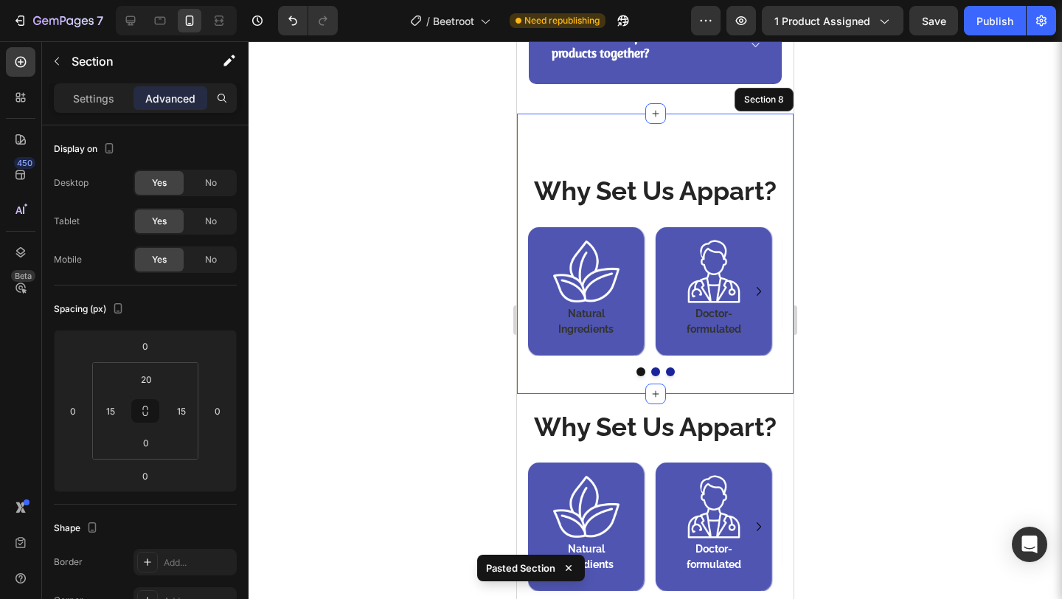
click at [731, 159] on div "Why Set Us Appart? Heading Image Natural Ingredients Heading Row Image Doctor-f…" at bounding box center [655, 254] width 276 height 280
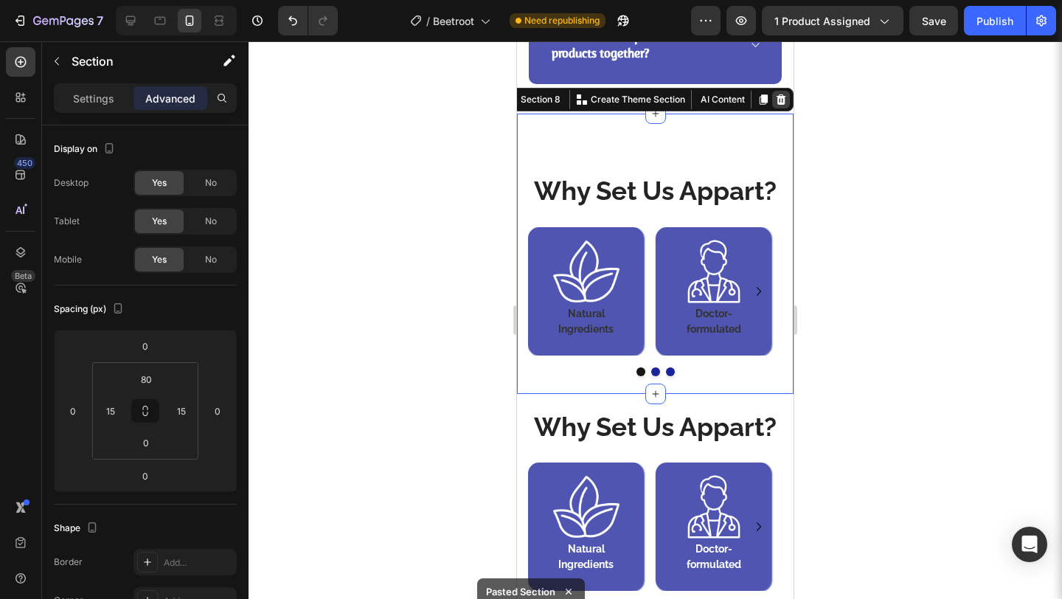
click at [775, 105] on icon at bounding box center [781, 100] width 12 height 12
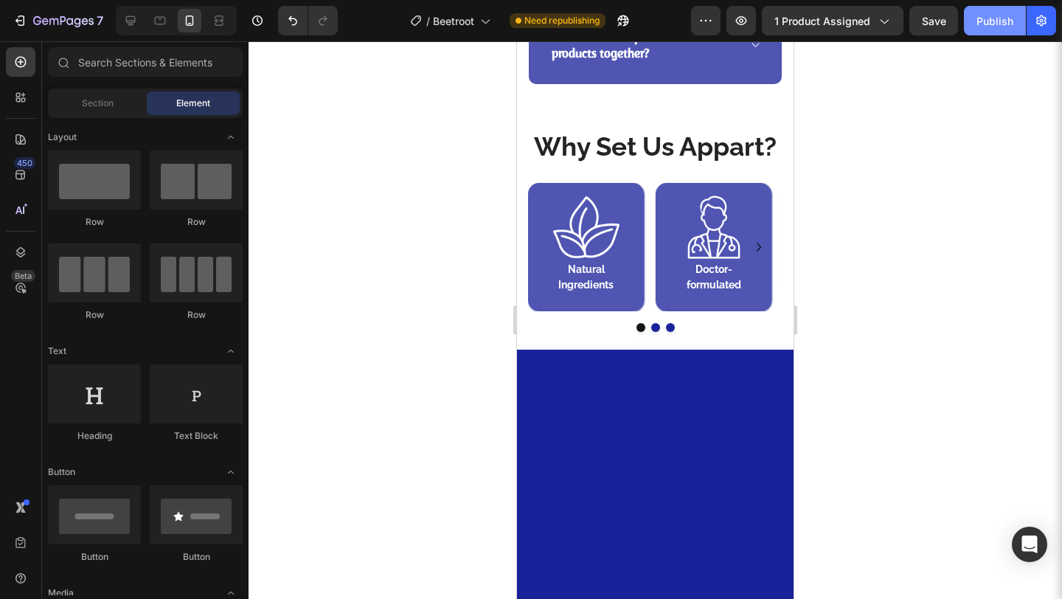
click at [975, 18] on button "Publish" at bounding box center [995, 20] width 62 height 29
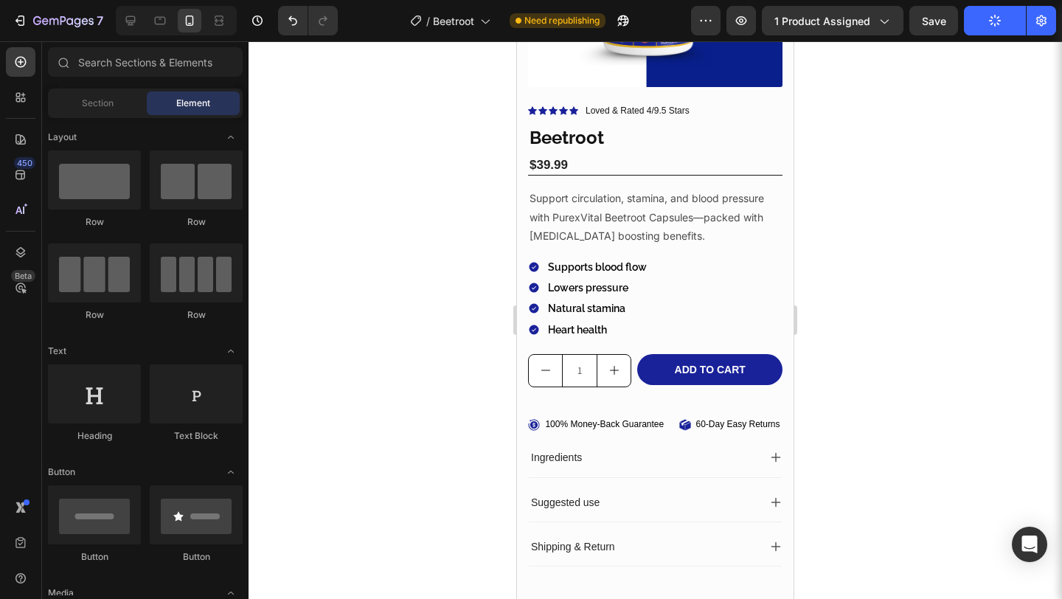
scroll to position [0, 0]
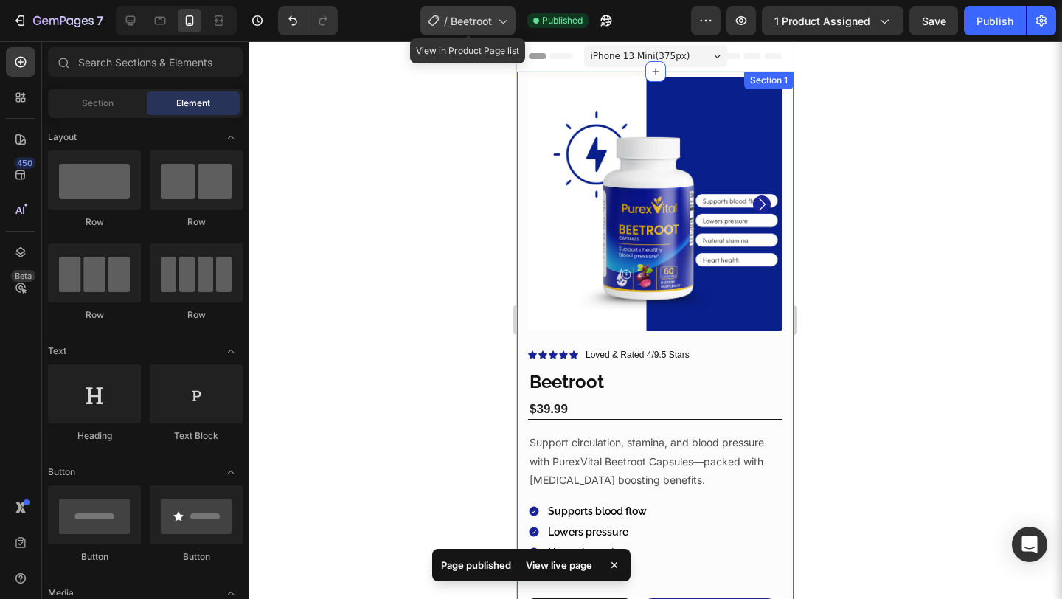
click at [498, 22] on icon at bounding box center [502, 20] width 15 height 15
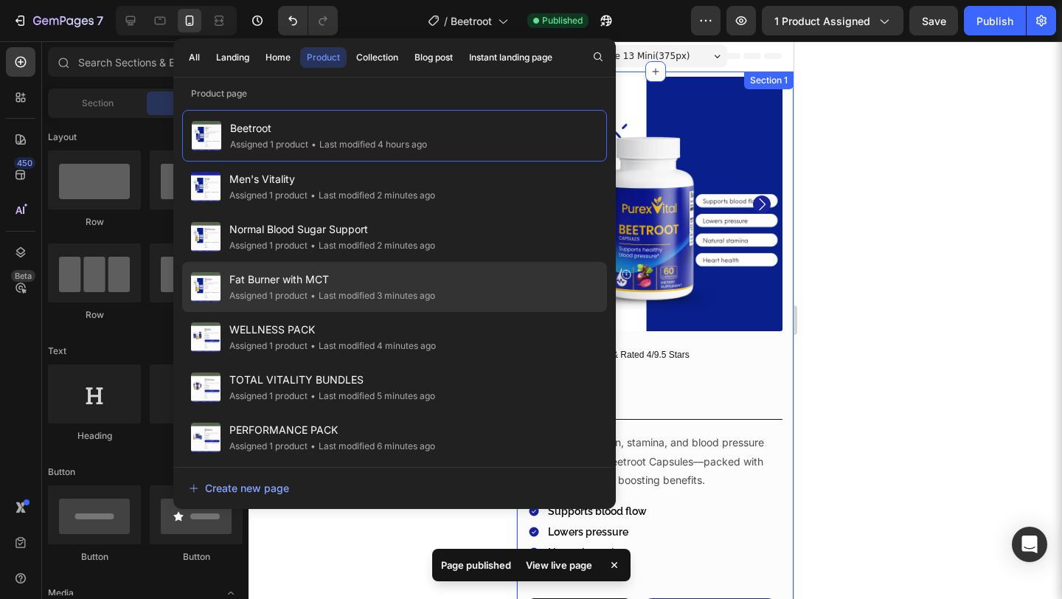
scroll to position [202, 0]
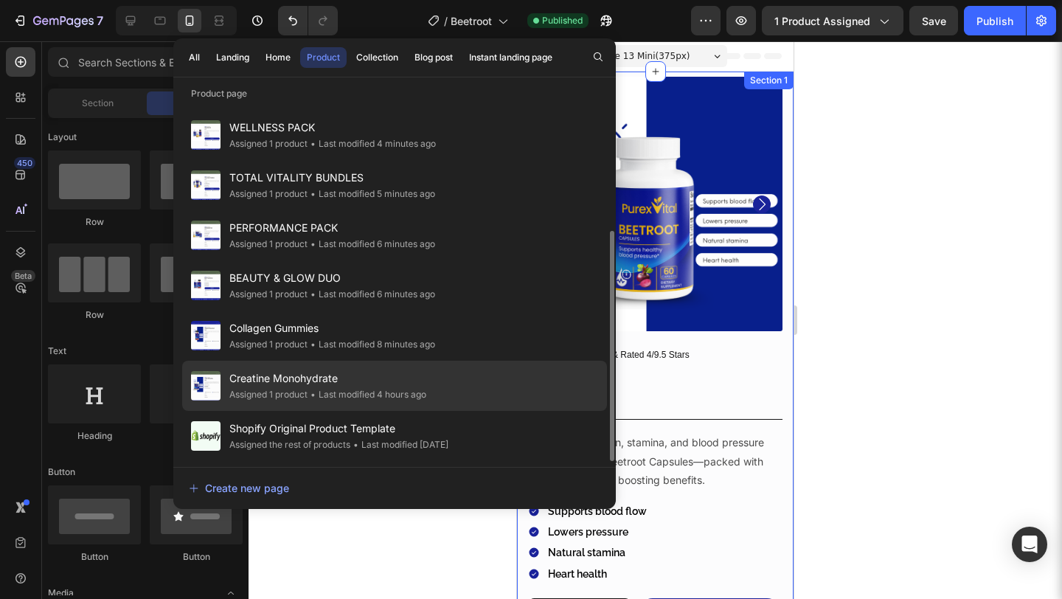
click at [364, 411] on div "Creatine Monohydrate Assigned 1 product • Last modified 4 hours ago" at bounding box center [394, 436] width 425 height 50
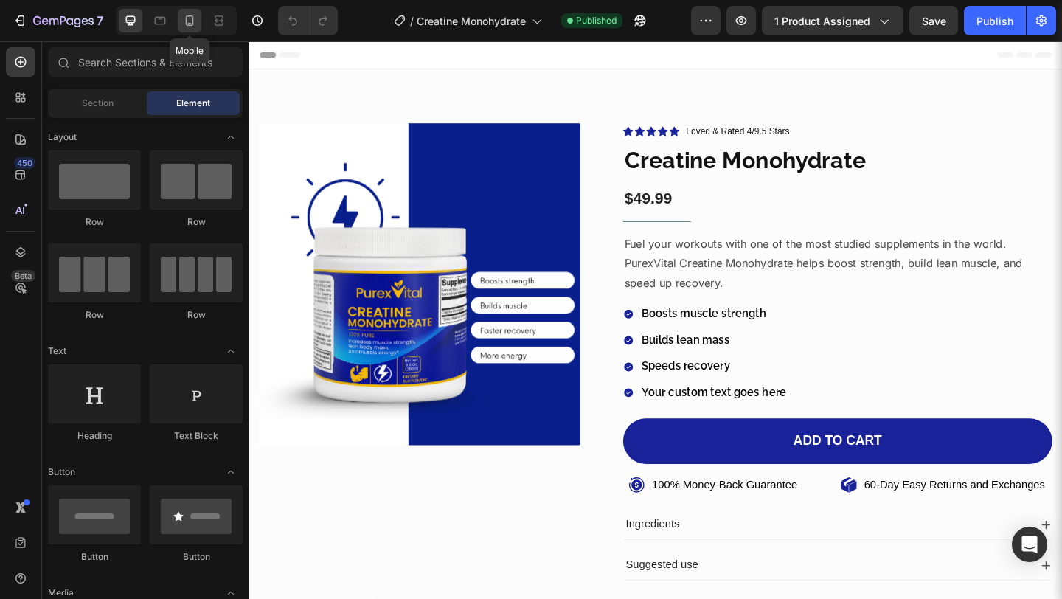
click at [189, 24] on icon at bounding box center [189, 20] width 15 height 15
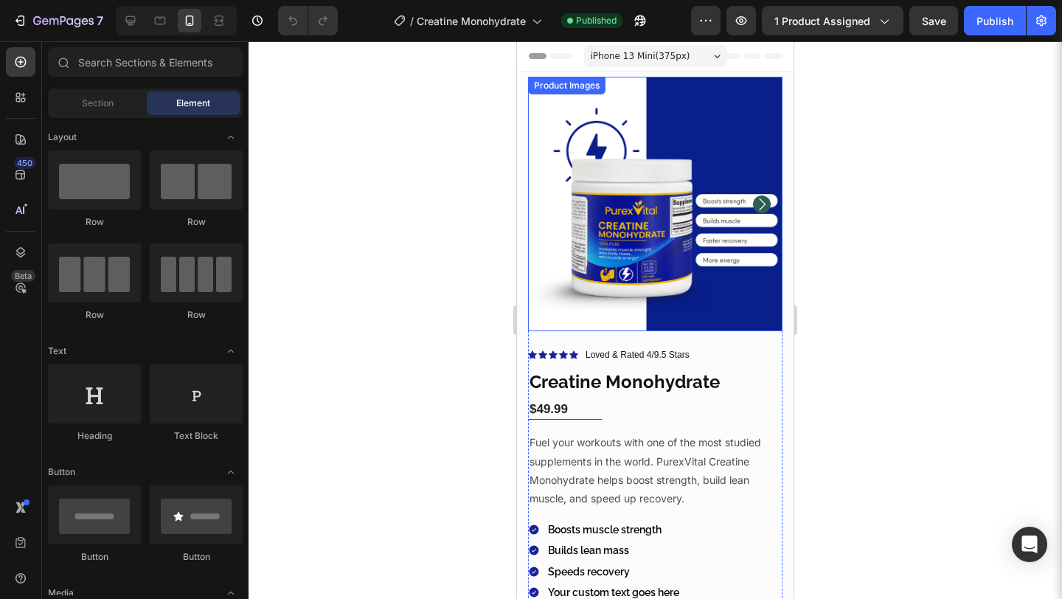
click at [603, 235] on img at bounding box center [655, 204] width 254 height 254
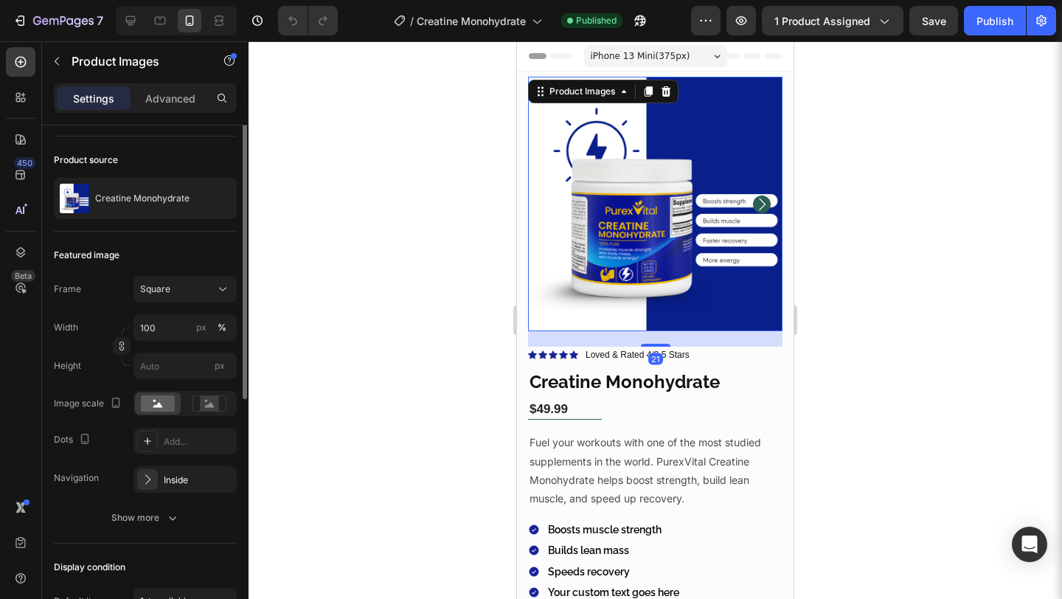
scroll to position [147, 0]
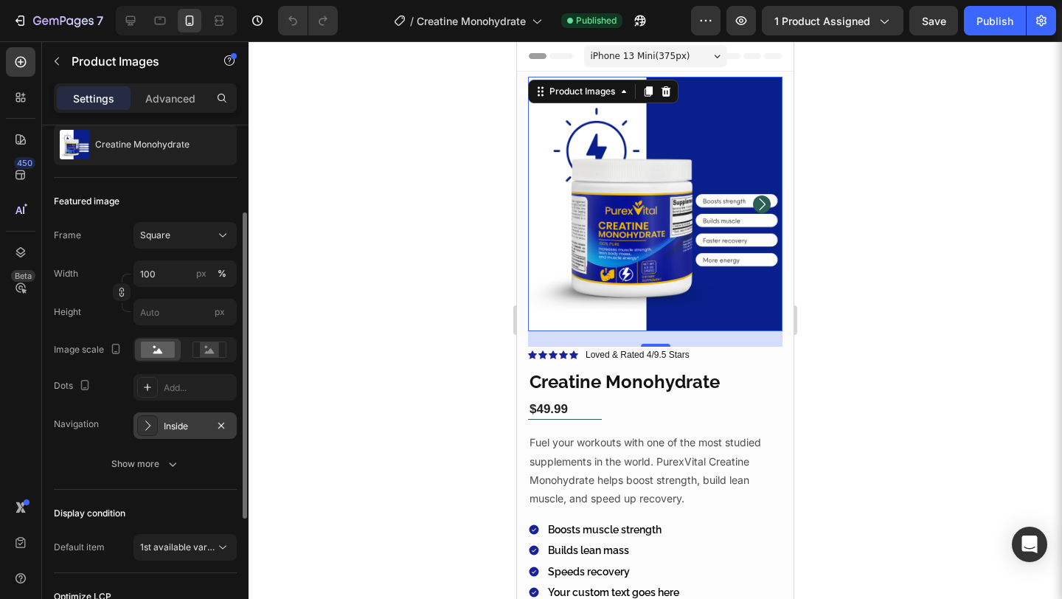
click at [177, 425] on div "Inside" at bounding box center [185, 425] width 43 height 13
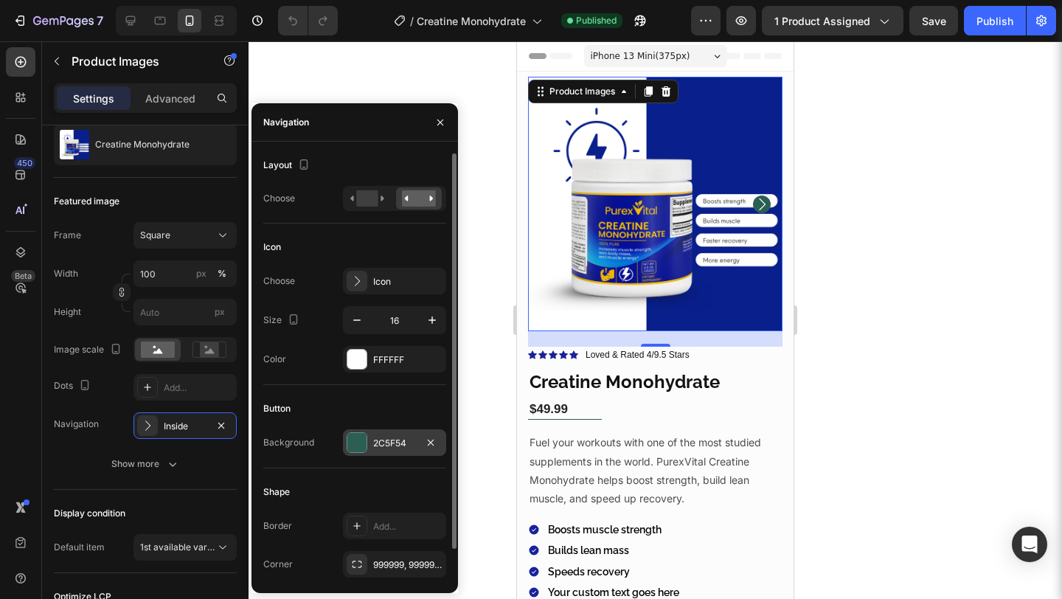
click at [366, 436] on div at bounding box center [356, 442] width 19 height 19
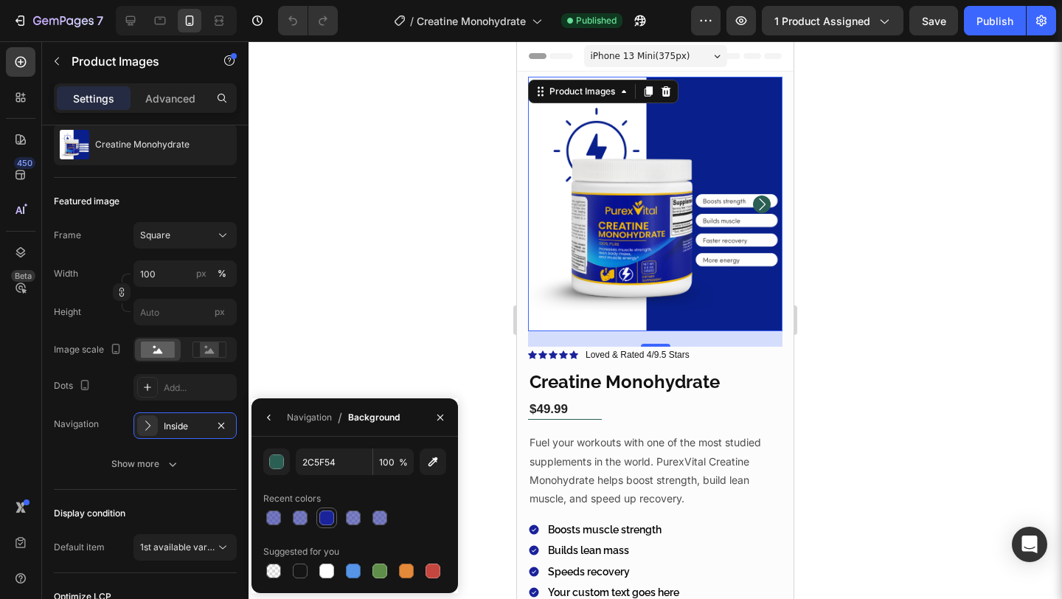
click at [331, 513] on div at bounding box center [326, 517] width 15 height 15
type input "1A239A"
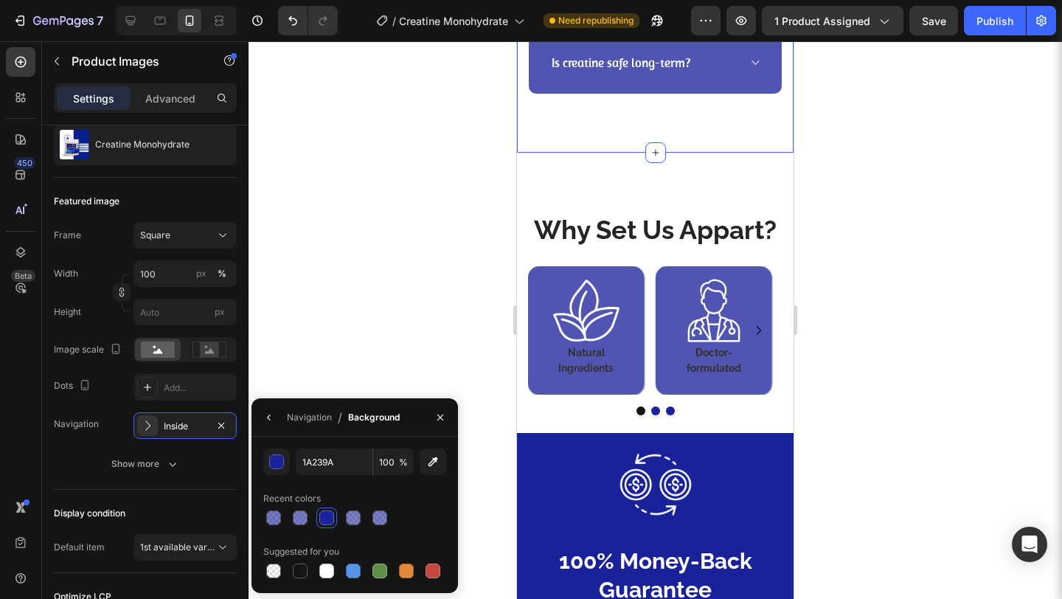
scroll to position [3240, 0]
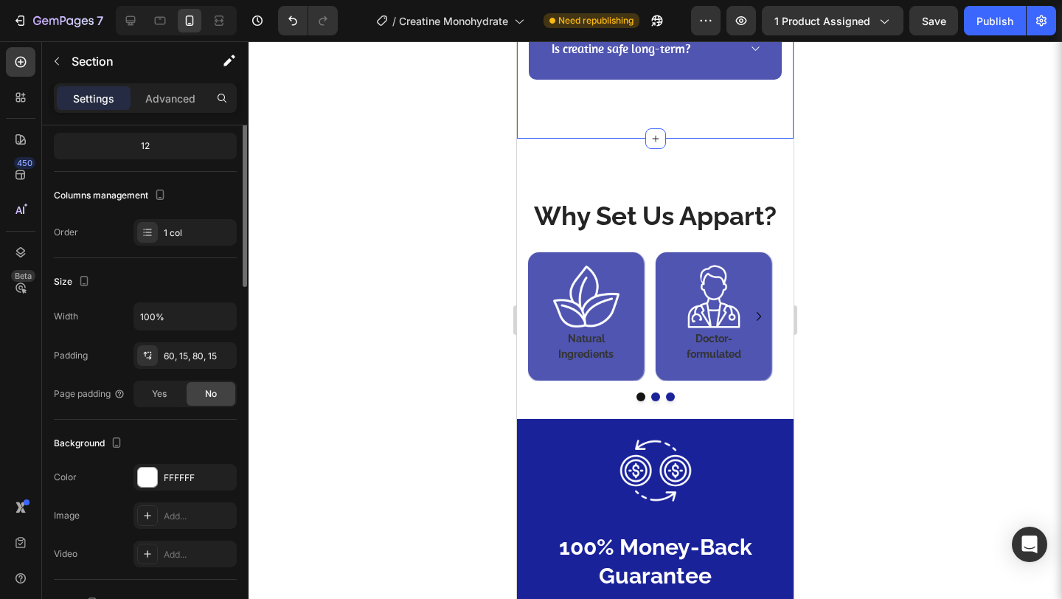
scroll to position [0, 0]
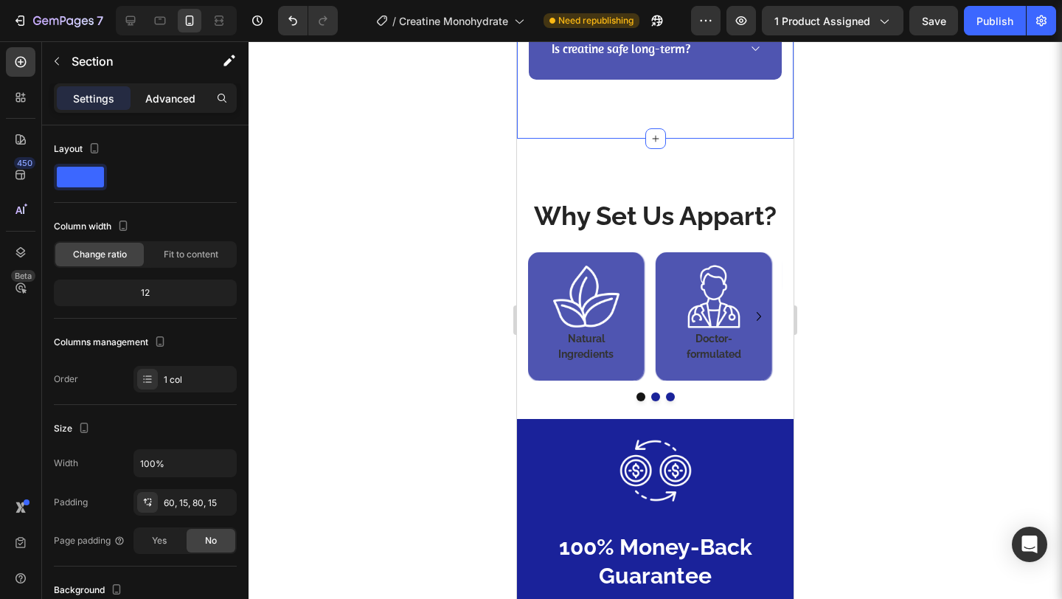
click at [181, 107] on div "Advanced" at bounding box center [170, 98] width 74 height 24
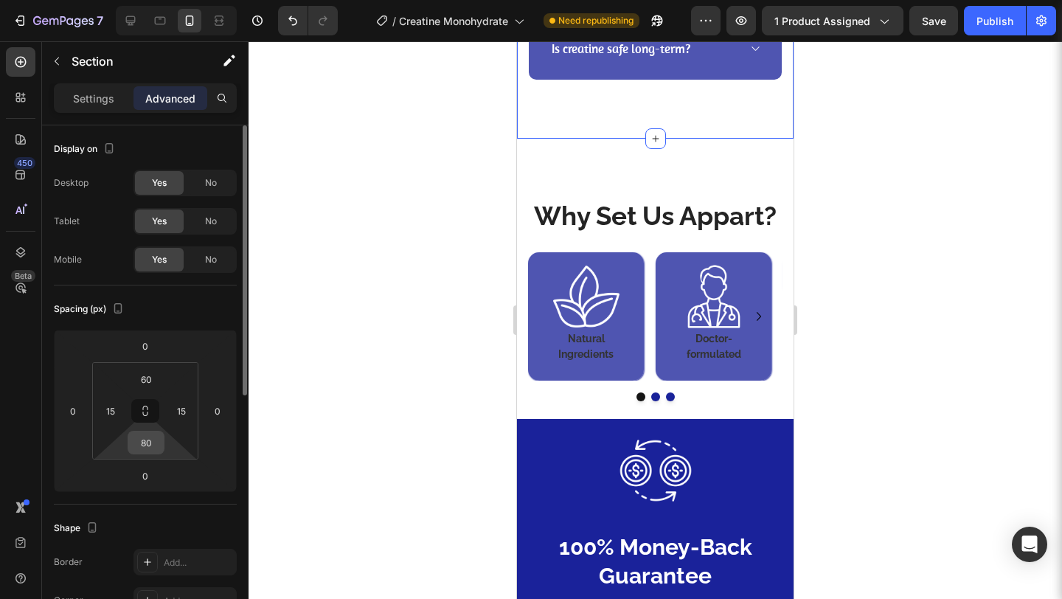
click at [151, 445] on input "80" at bounding box center [145, 442] width 29 height 22
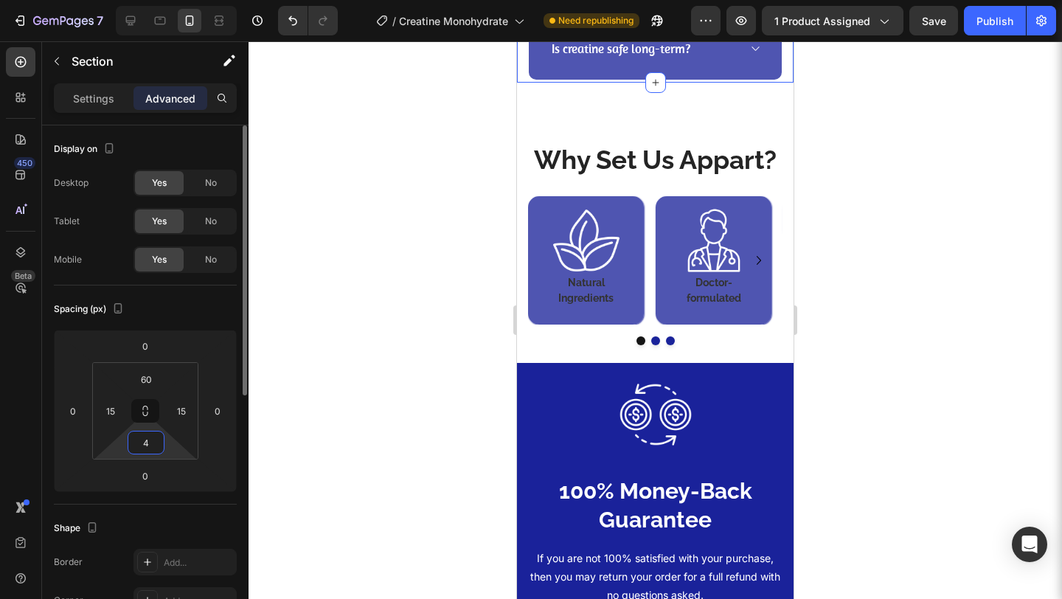
type input "40"
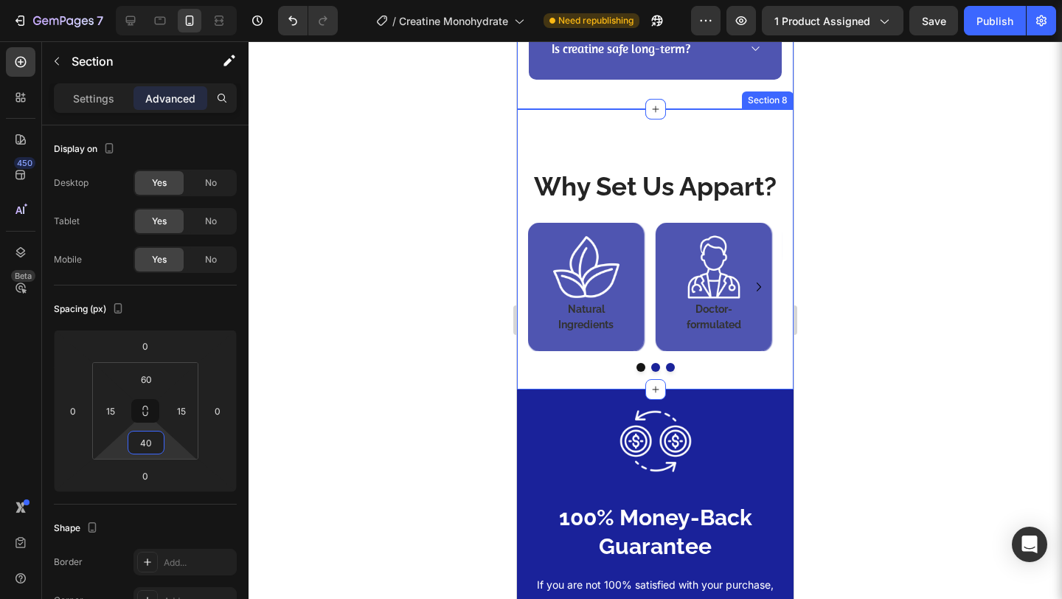
click at [554, 138] on div "Why Set Us Appart? Heading Image Natural Ingredients Heading Row Image Doctor-f…" at bounding box center [655, 249] width 276 height 280
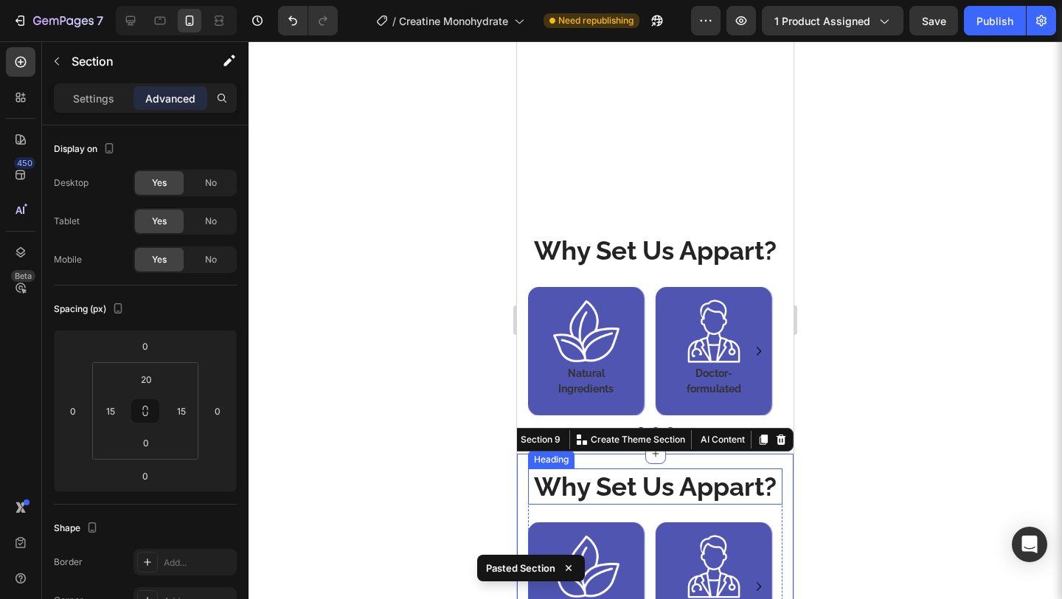
scroll to position [3132, 0]
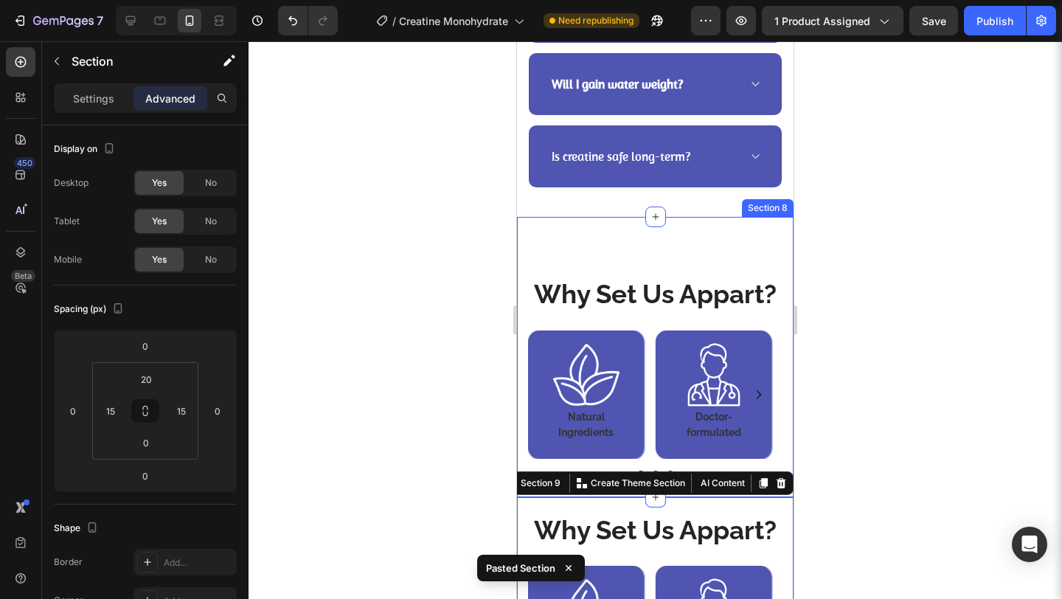
click at [722, 221] on div "Why Set Us Appart? Heading Image Natural Ingredients Heading Row Image Doctor-f…" at bounding box center [655, 357] width 276 height 280
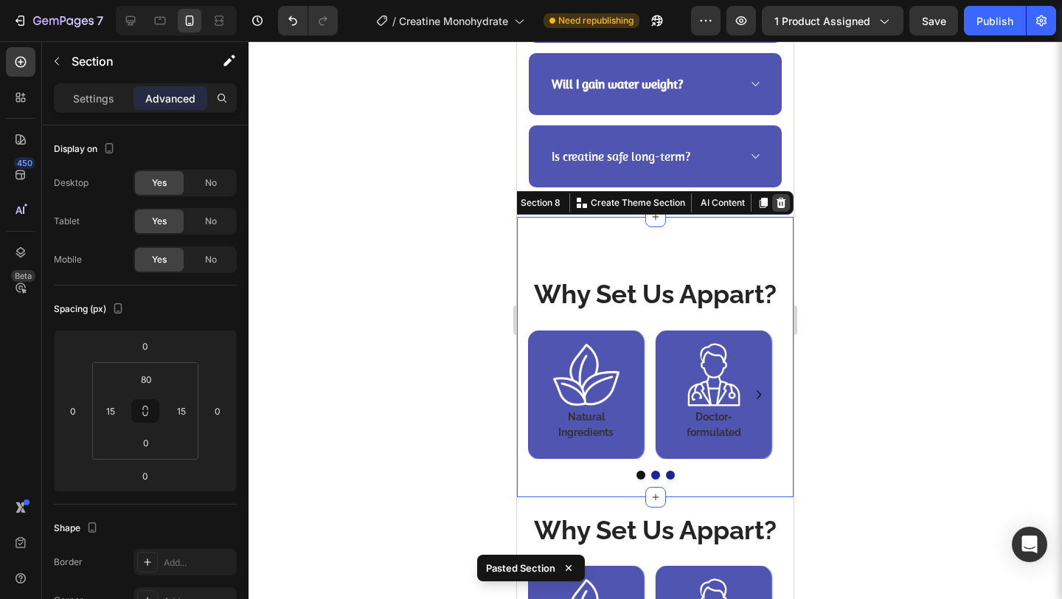
click at [775, 203] on icon at bounding box center [781, 203] width 12 height 12
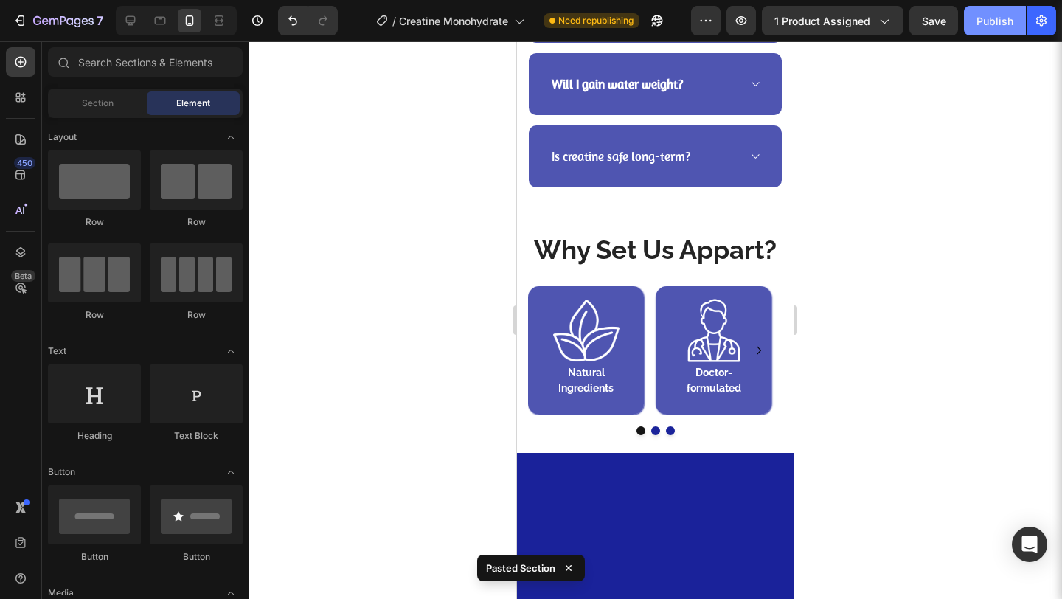
click at [989, 15] on div "Publish" at bounding box center [994, 20] width 37 height 15
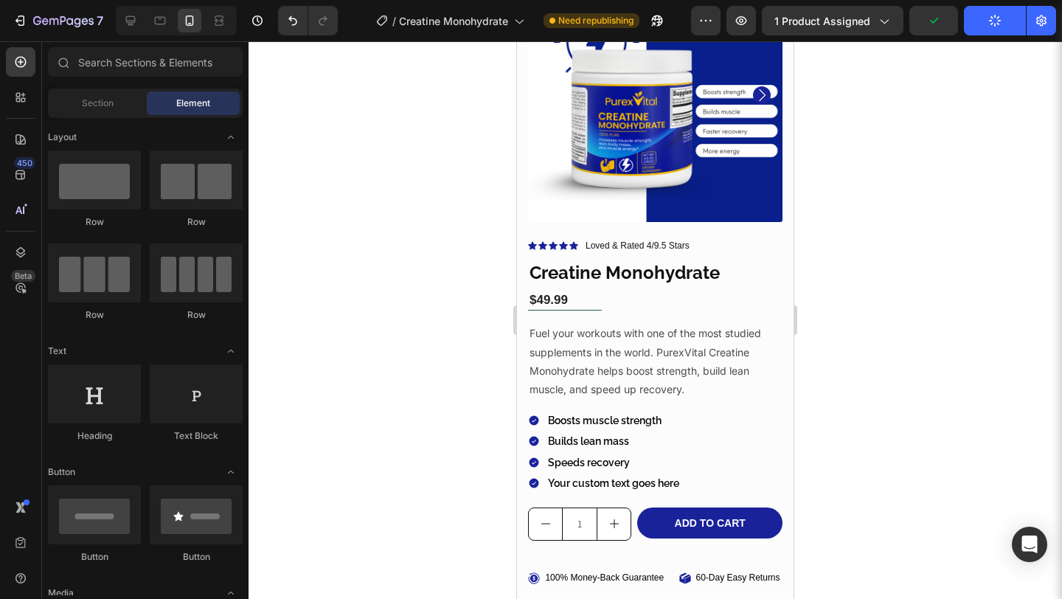
scroll to position [0, 0]
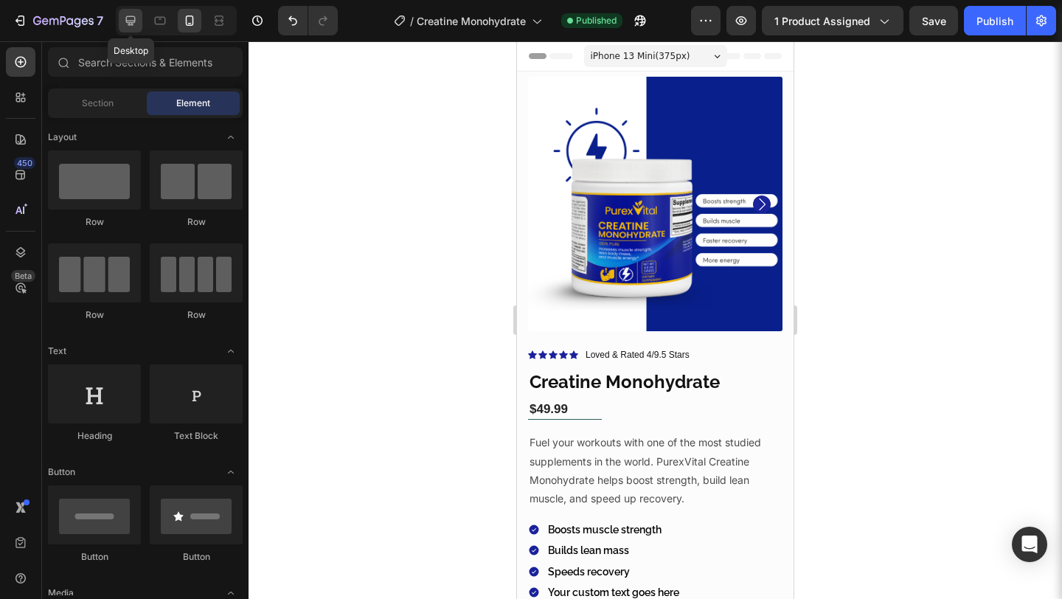
click at [130, 14] on icon at bounding box center [130, 20] width 15 height 15
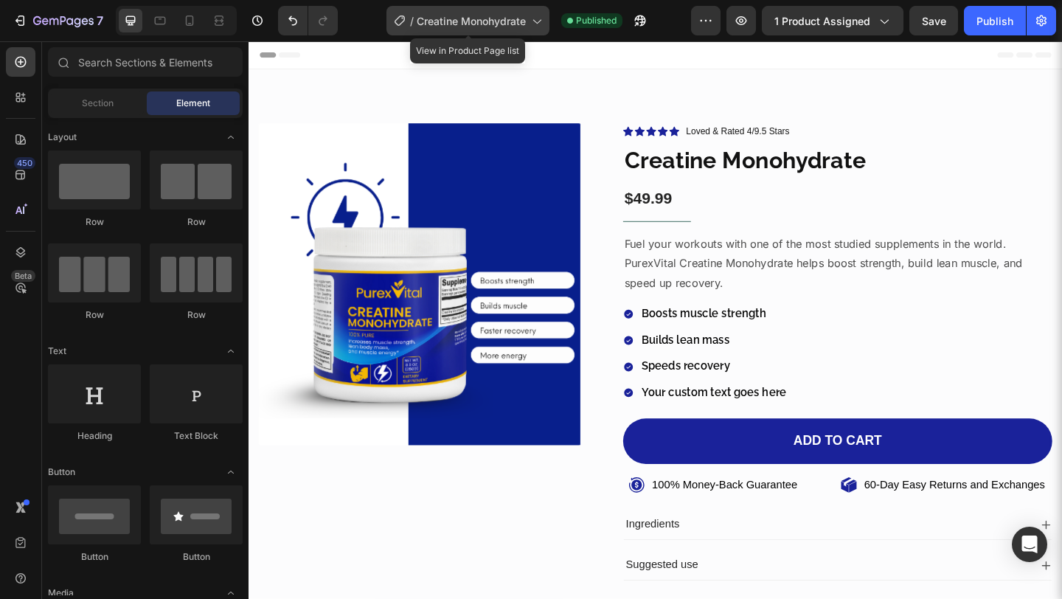
click at [464, 22] on span "Creatine Monohydrate" at bounding box center [471, 20] width 109 height 15
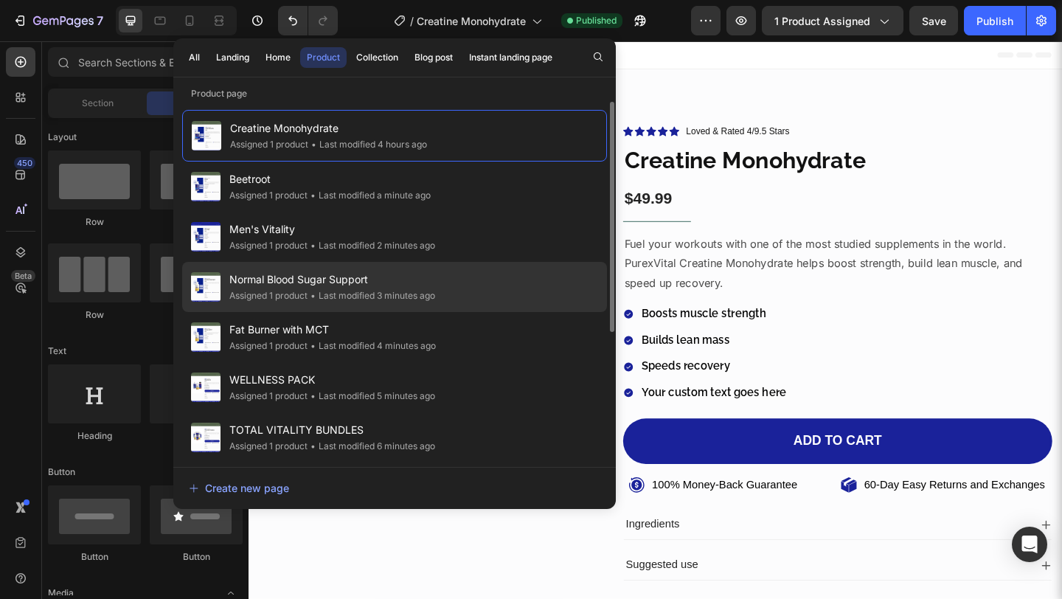
scroll to position [202, 0]
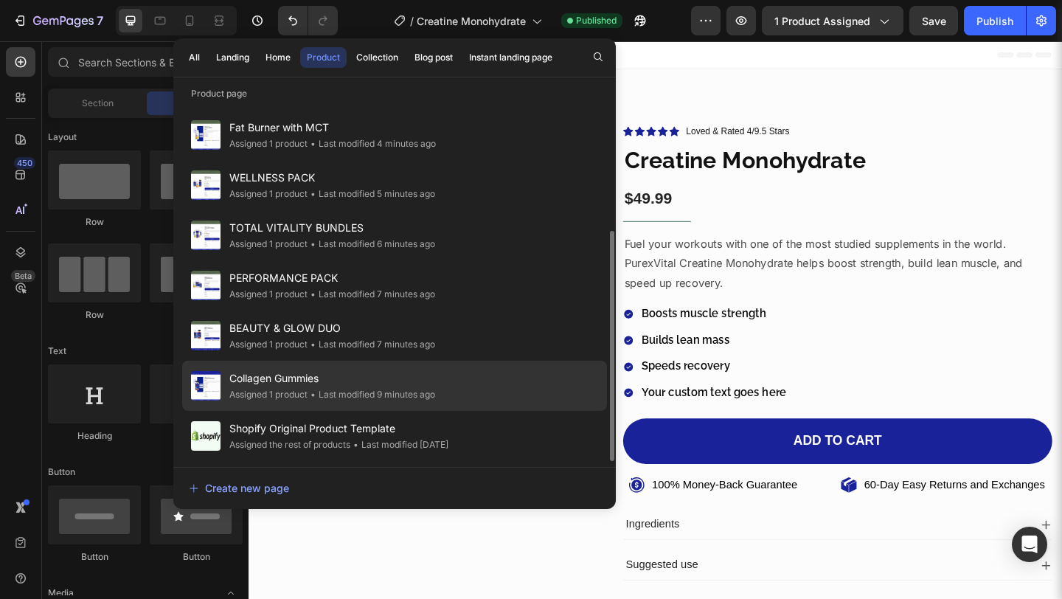
click at [358, 398] on div "• Last modified 9 minutes ago" at bounding box center [371, 394] width 128 height 15
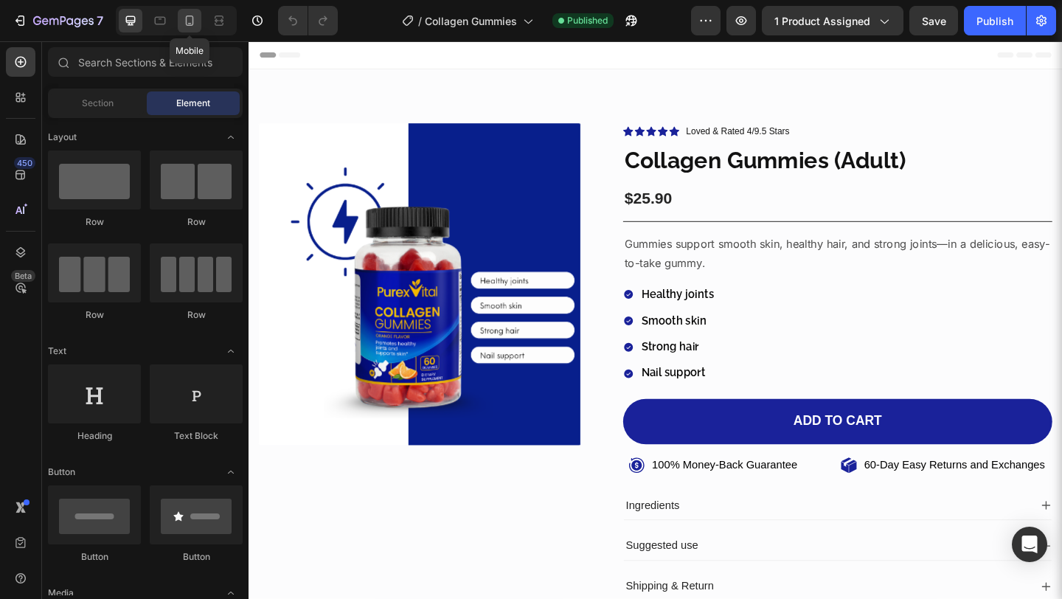
click at [189, 29] on div at bounding box center [190, 21] width 24 height 24
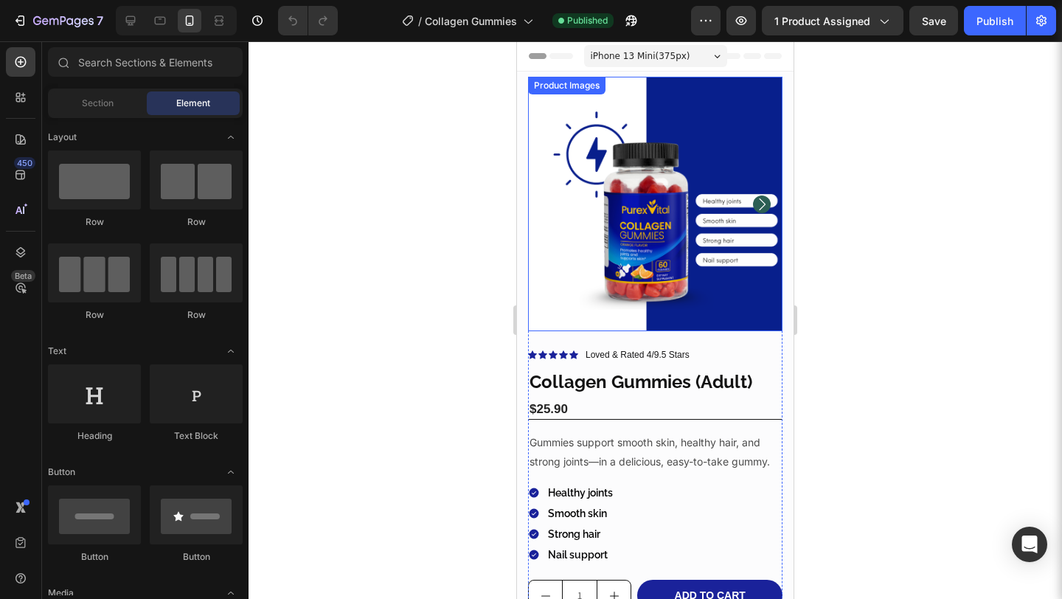
click at [582, 223] on img at bounding box center [655, 204] width 254 height 254
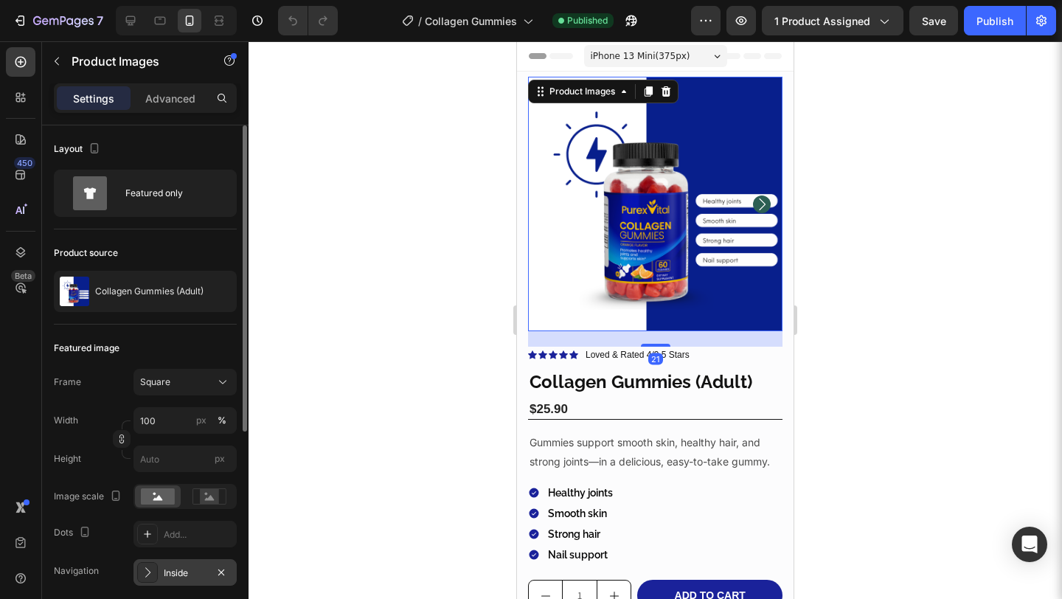
click at [195, 573] on div "Inside" at bounding box center [185, 572] width 43 height 13
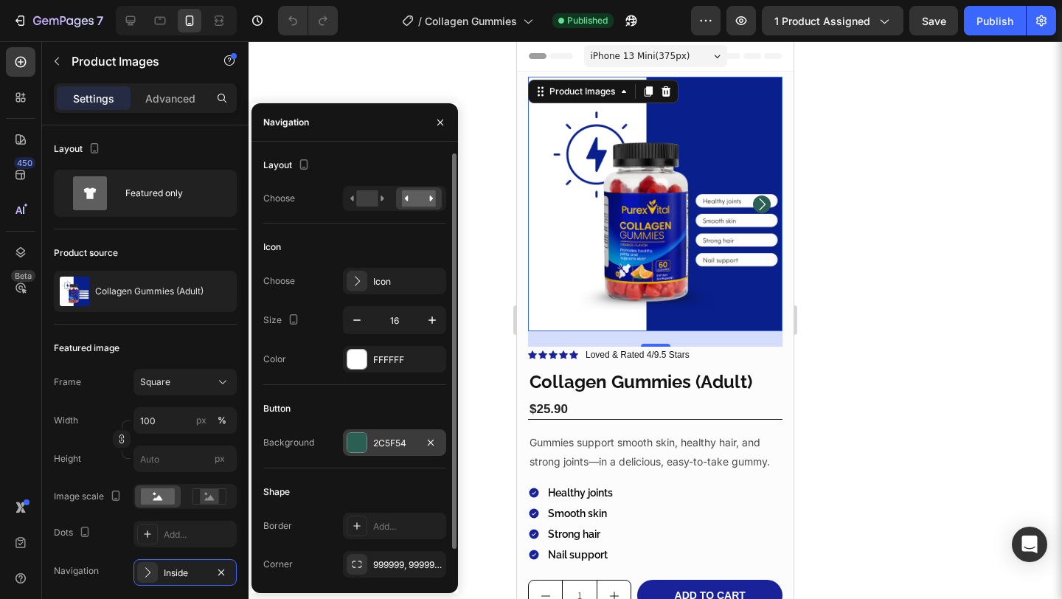
click at [386, 442] on div "2C5F54" at bounding box center [394, 442] width 43 height 13
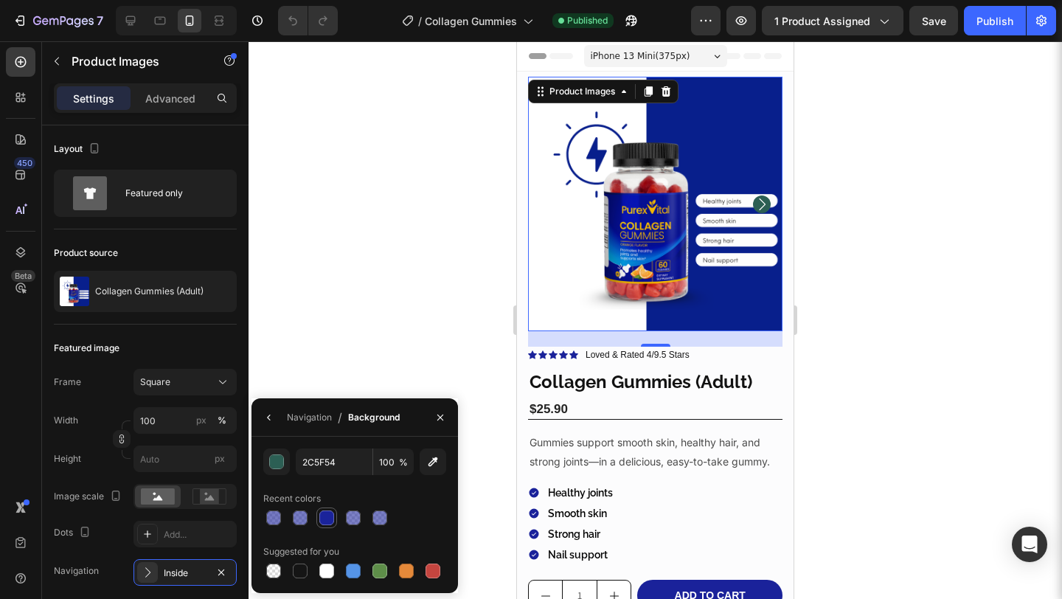
click at [324, 513] on div at bounding box center [326, 517] width 15 height 15
type input "1A239A"
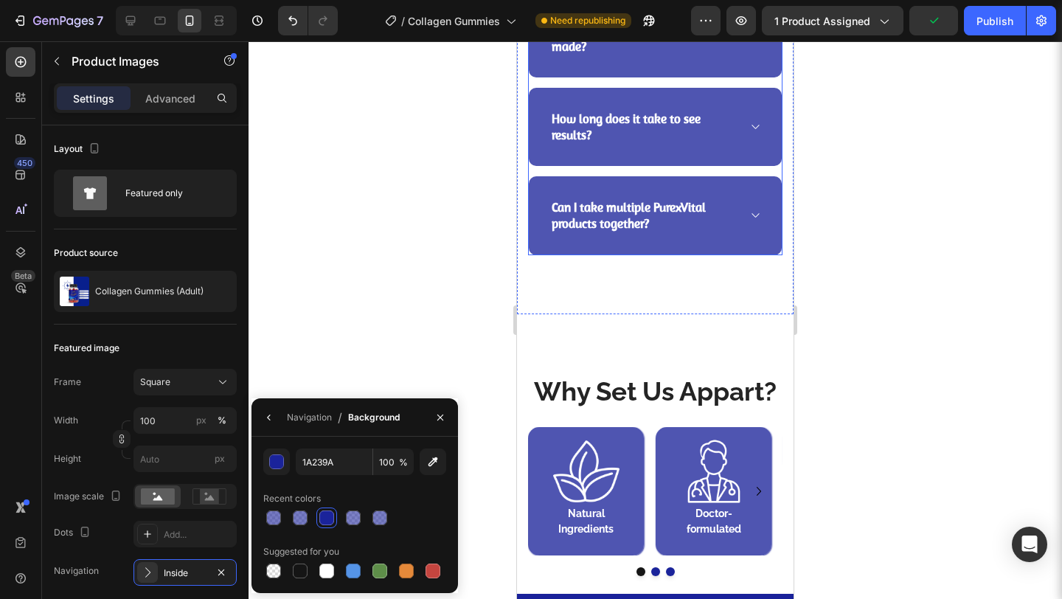
scroll to position [3305, 0]
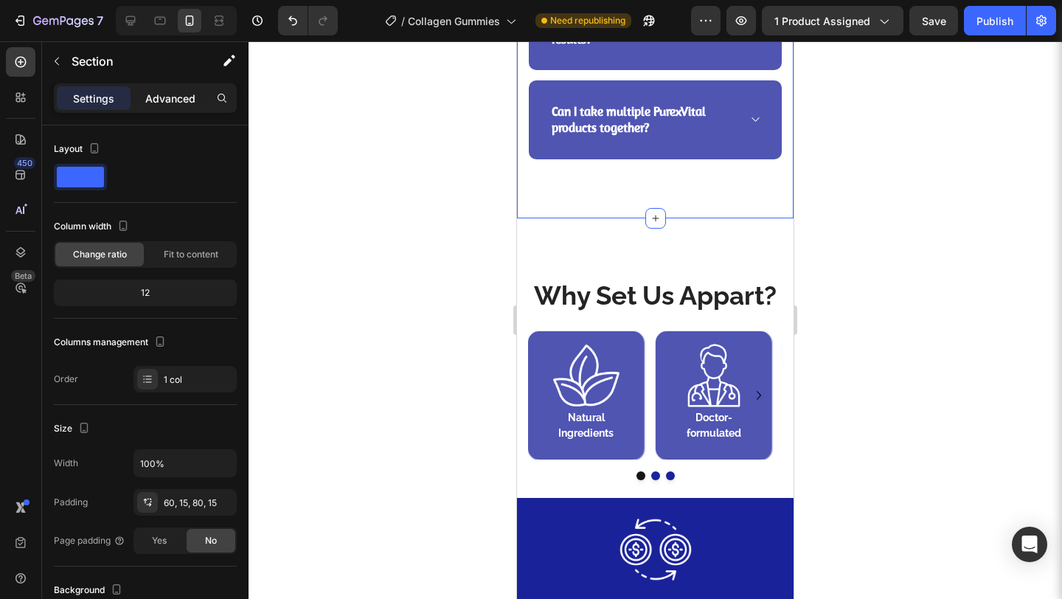
click at [167, 107] on div "Advanced" at bounding box center [170, 98] width 74 height 24
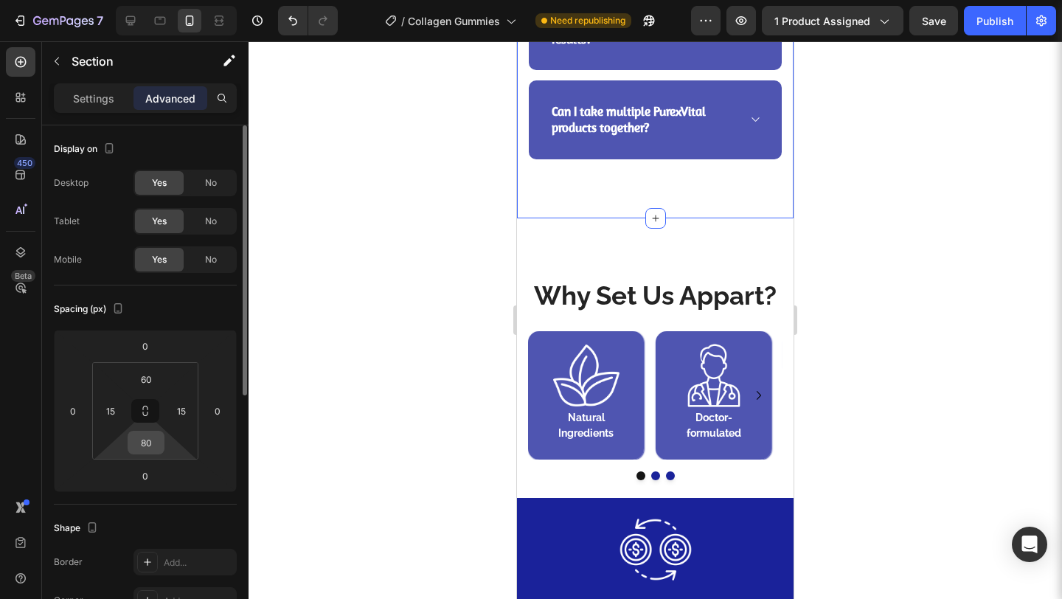
click at [153, 449] on input "80" at bounding box center [145, 442] width 29 height 22
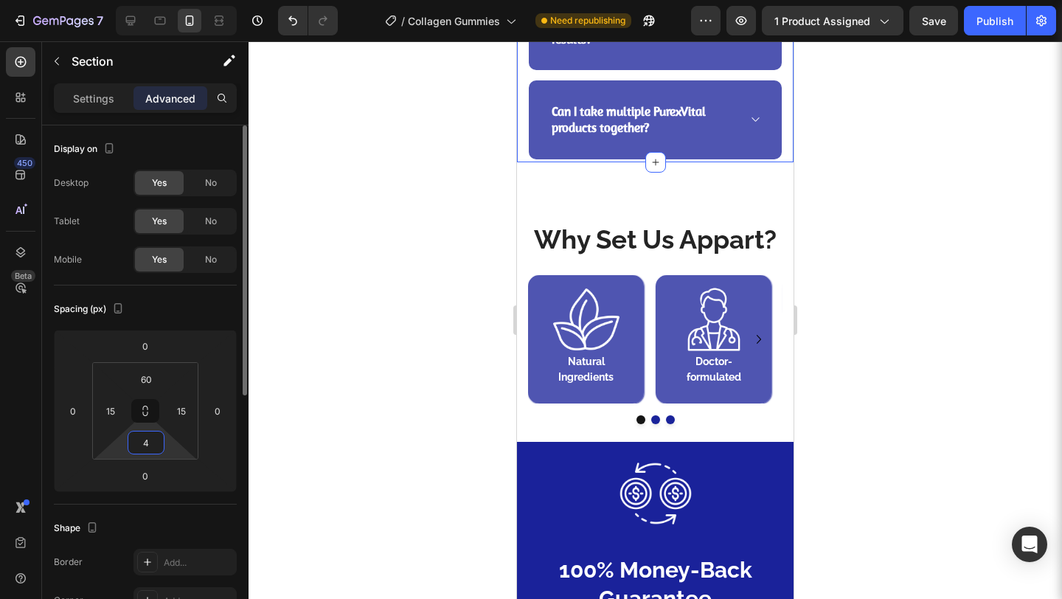
type input "40"
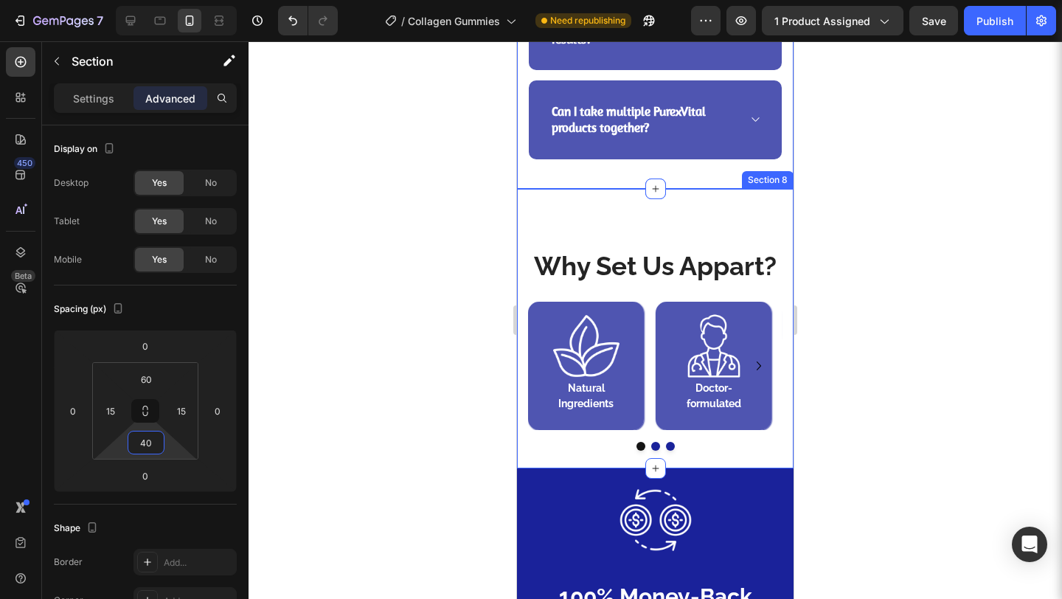
click at [596, 247] on div "Why Set Us Appart? Heading Image Natural Ingredients Heading Row Image Doctor-f…" at bounding box center [655, 329] width 276 height 280
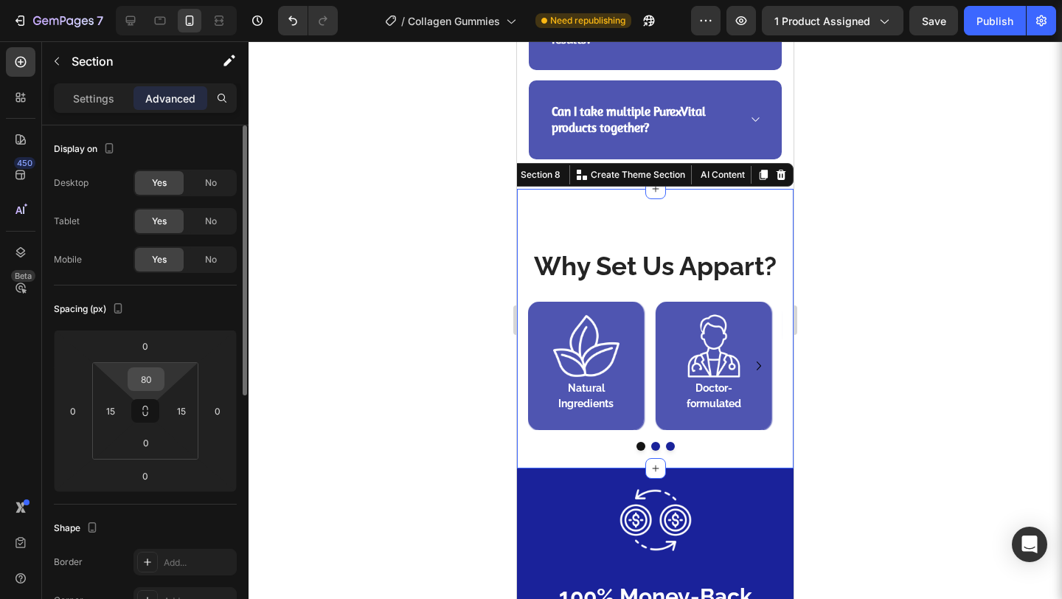
click at [142, 372] on input "80" at bounding box center [145, 379] width 29 height 22
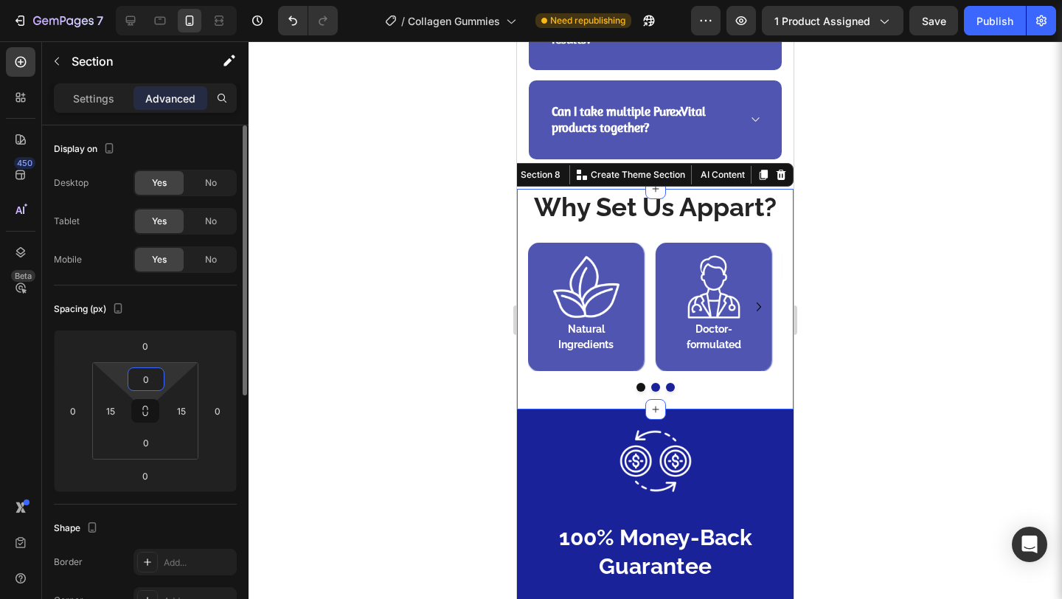
click at [150, 383] on input "0" at bounding box center [145, 379] width 29 height 22
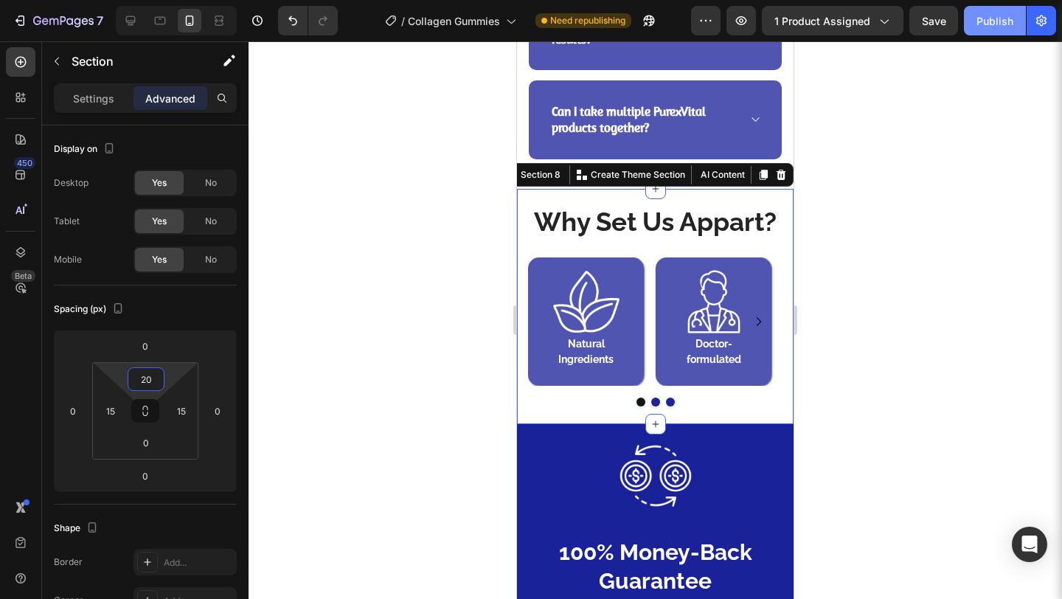
type input "20"
click at [975, 32] on button "Publish" at bounding box center [995, 20] width 62 height 29
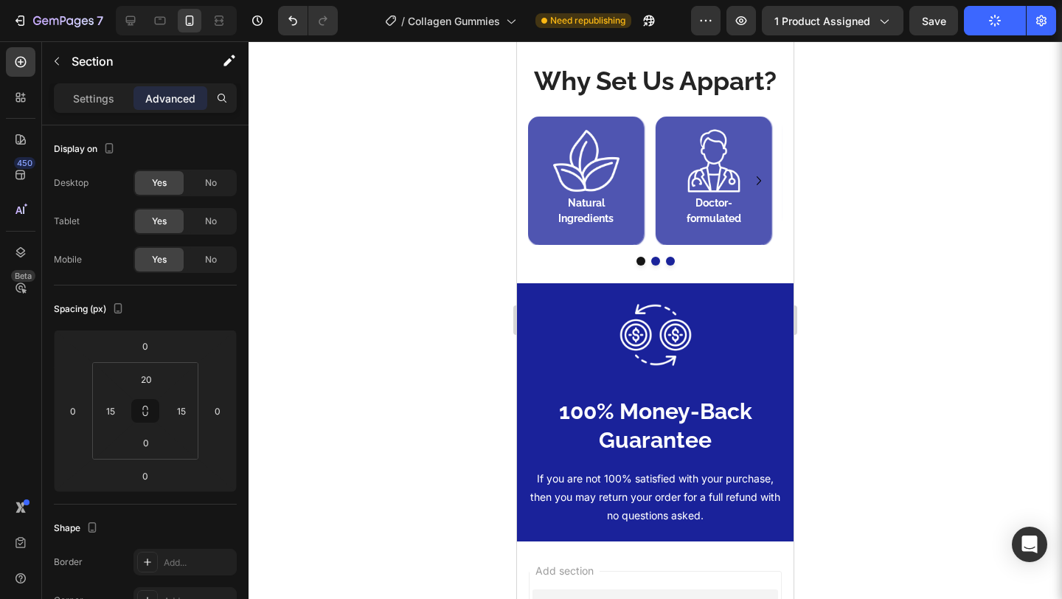
scroll to position [3448, 0]
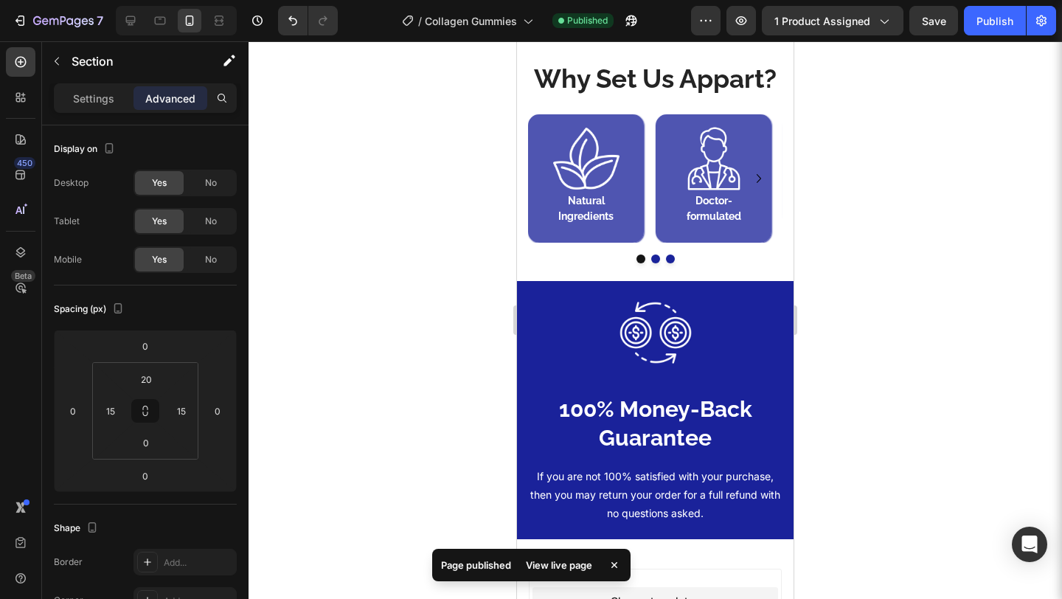
click at [776, 282] on div "Why Set Us Appart? Heading Image Natural Ingredients Heading Row Image Doctor-f…" at bounding box center [655, 164] width 276 height 236
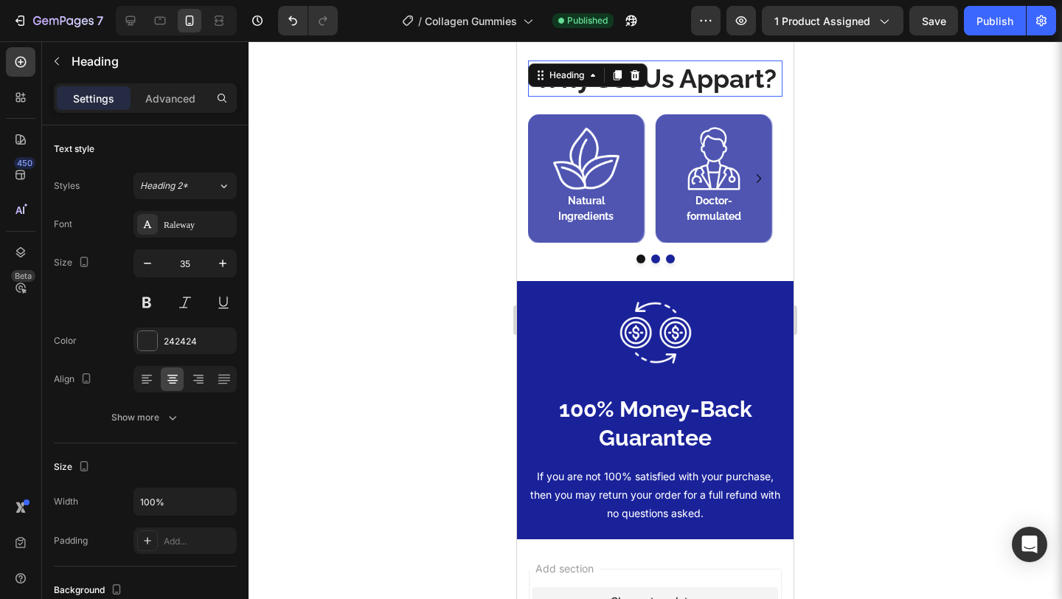
click at [571, 97] on h2 "Why Set Us Appart?" at bounding box center [655, 78] width 254 height 37
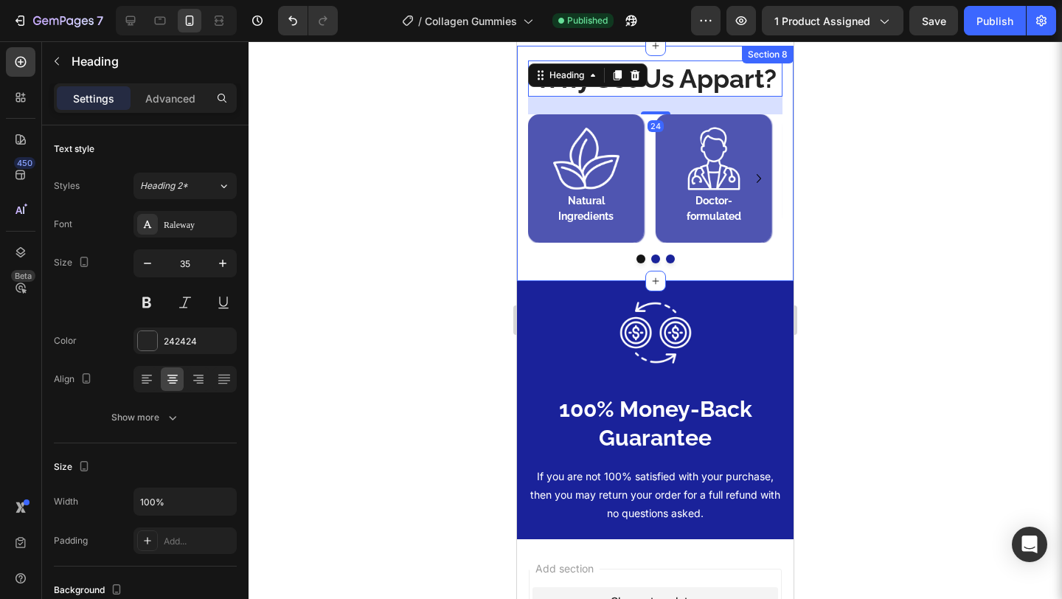
click at [523, 69] on div "Why Set Us Appart? Heading 24 Image Natural Ingredients Heading Row Image Docto…" at bounding box center [655, 164] width 276 height 236
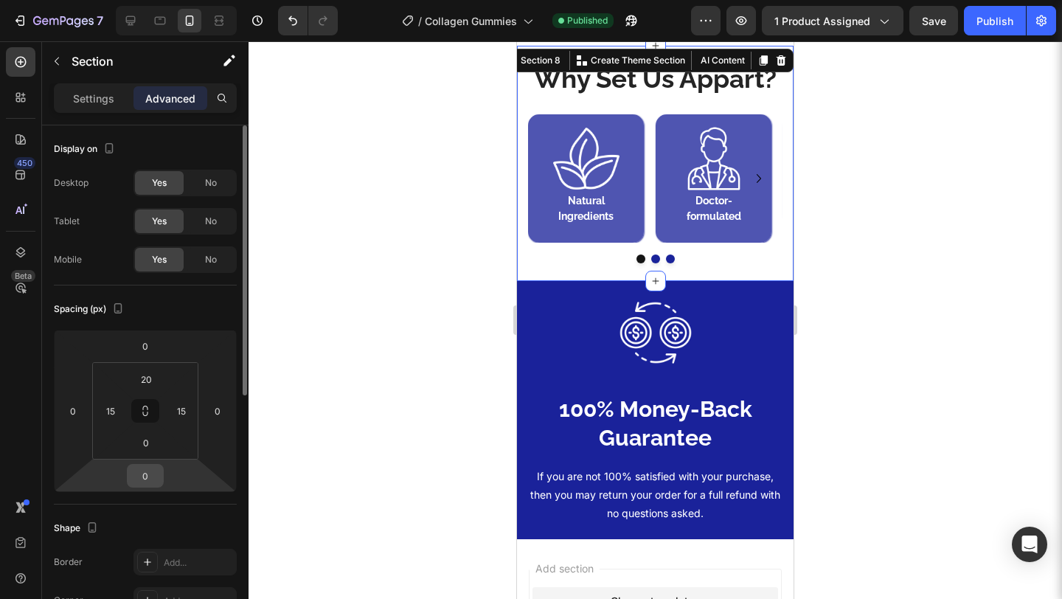
click at [147, 474] on input "0" at bounding box center [144, 475] width 29 height 22
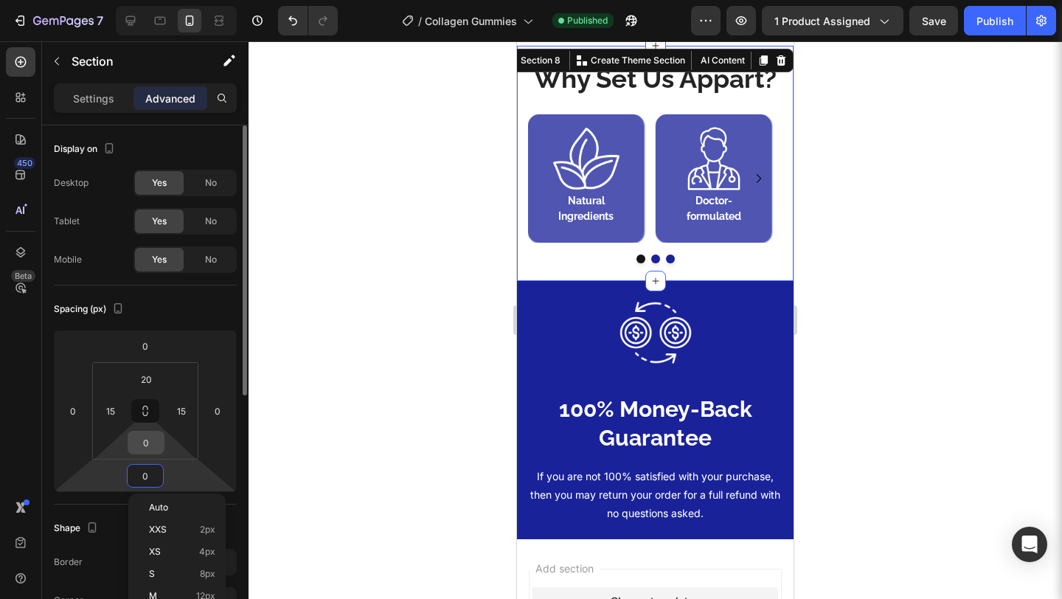
click at [150, 447] on input "0" at bounding box center [145, 442] width 29 height 22
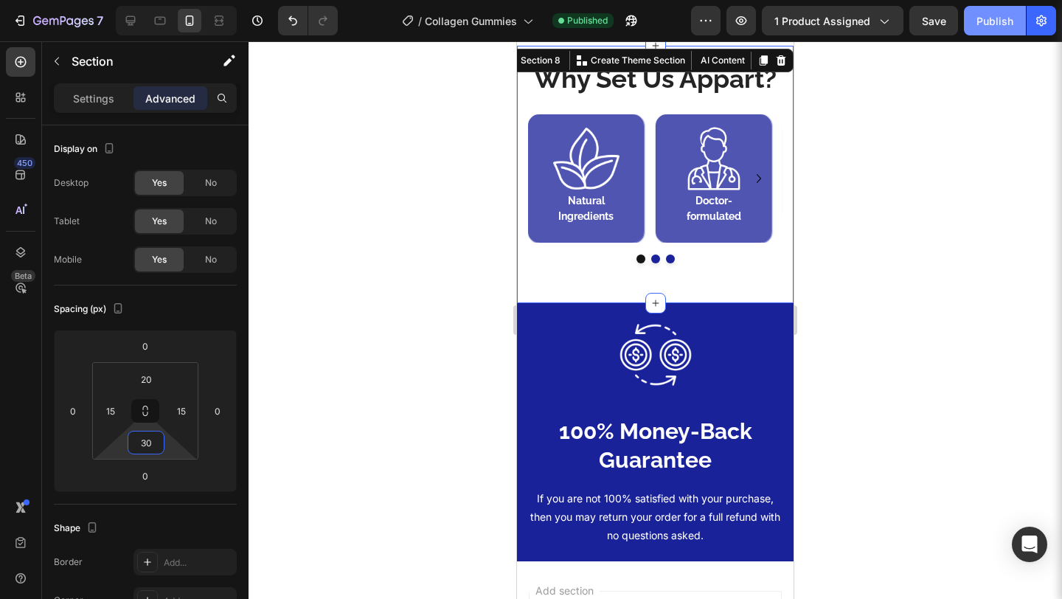
type input "30"
click at [995, 15] on div "Publish" at bounding box center [994, 20] width 37 height 15
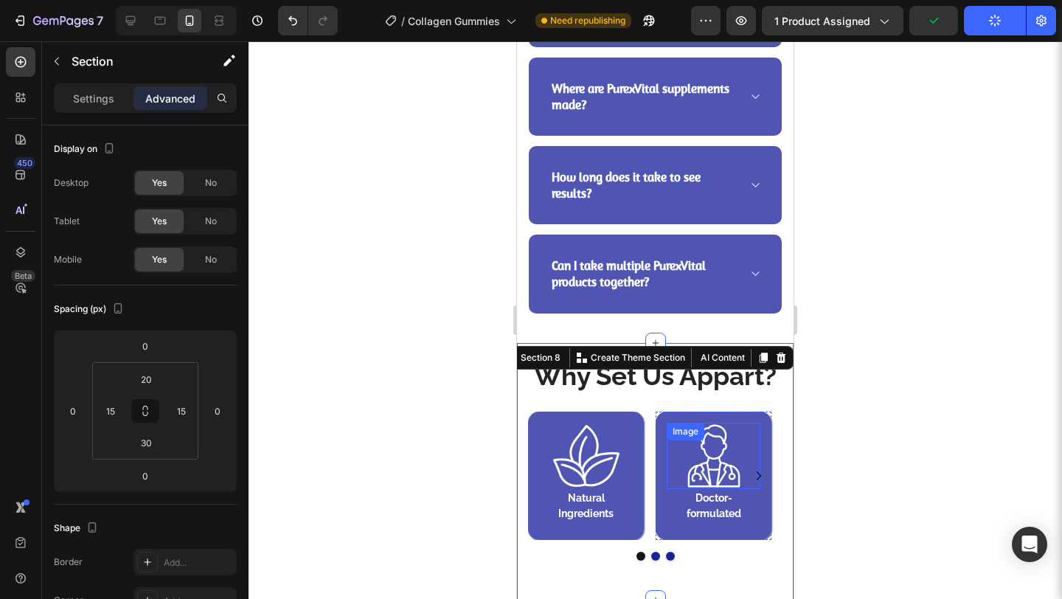
scroll to position [3147, 0]
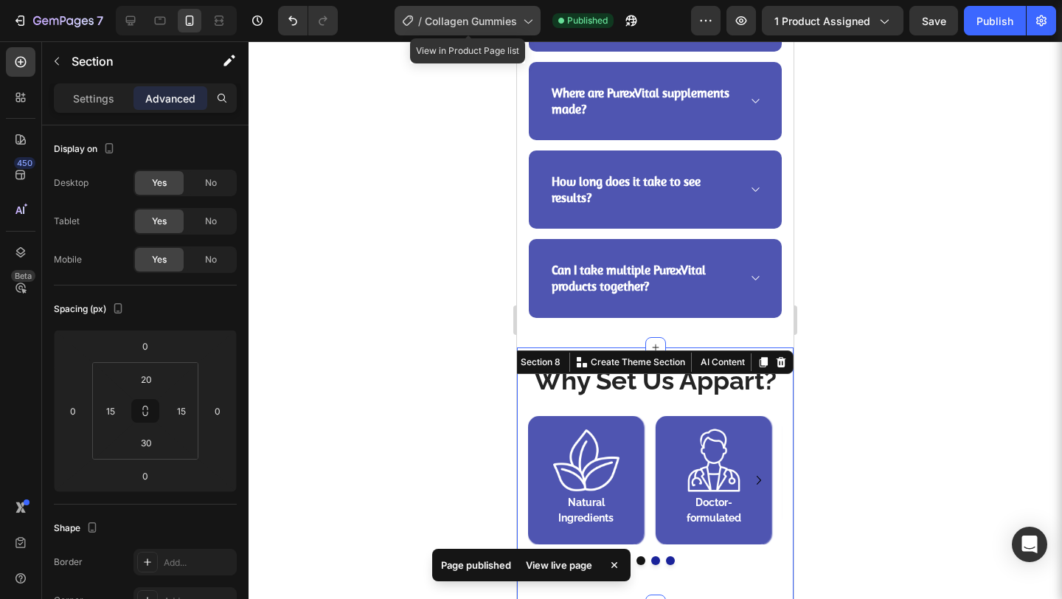
click at [472, 16] on span "Collagen Gummies" at bounding box center [471, 20] width 92 height 15
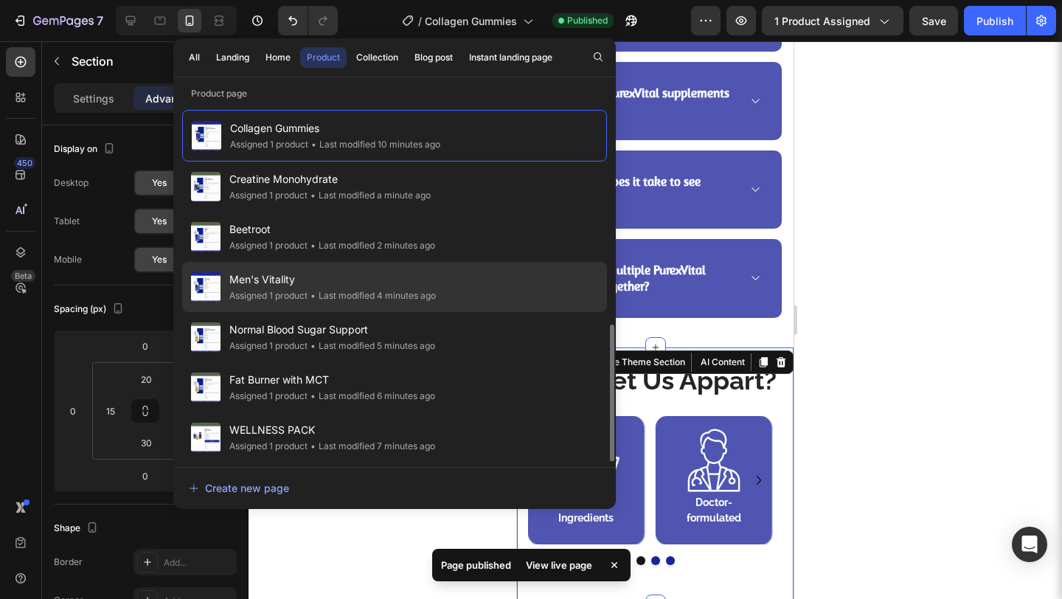
scroll to position [202, 0]
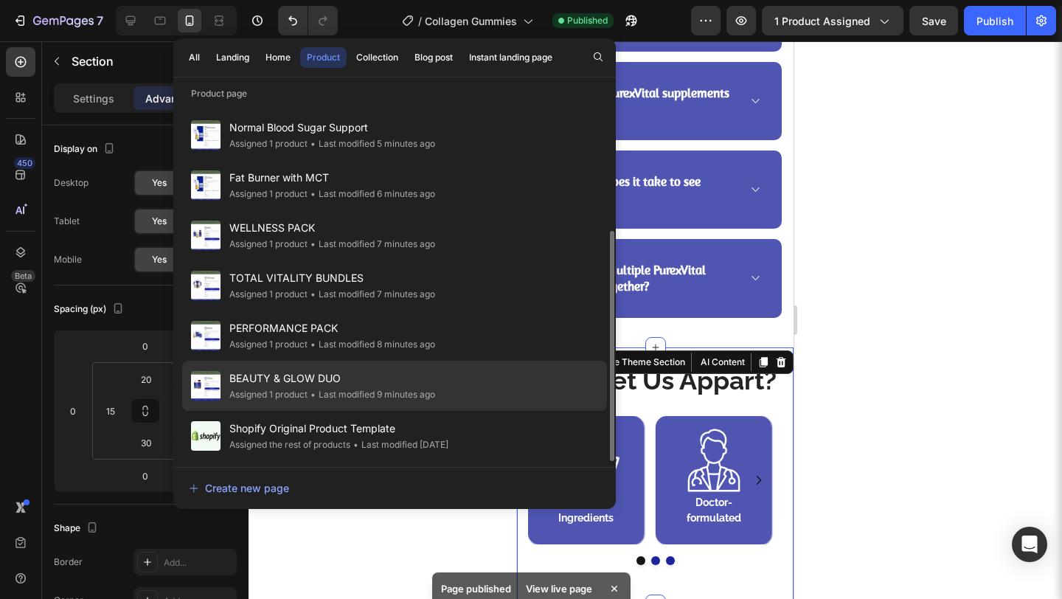
click at [325, 390] on div "• Last modified 9 minutes ago" at bounding box center [371, 394] width 128 height 15
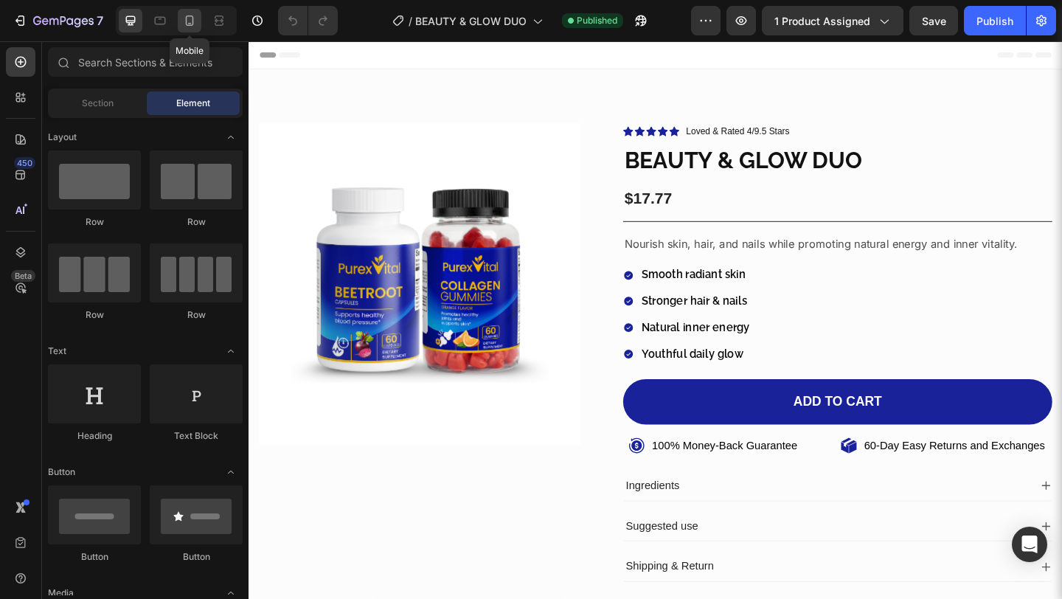
click at [187, 18] on icon at bounding box center [189, 20] width 15 height 15
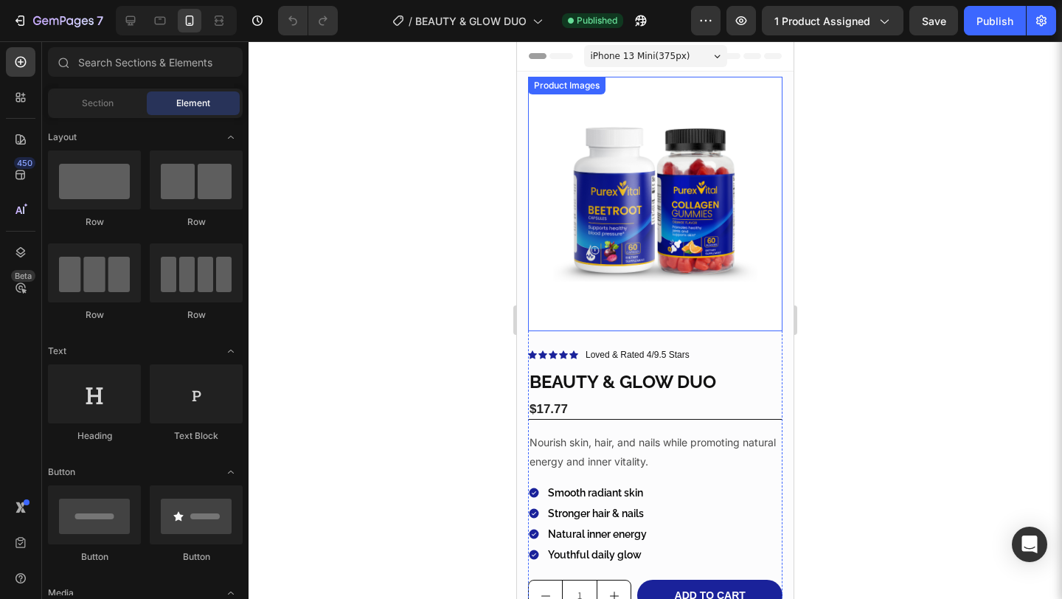
click at [608, 238] on img at bounding box center [655, 204] width 254 height 254
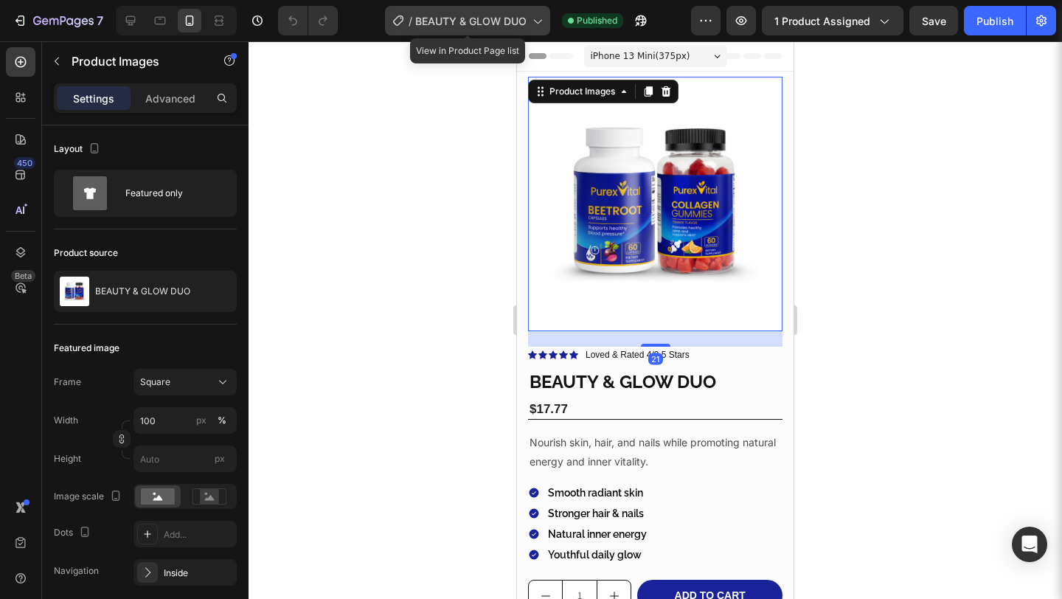
click at [472, 21] on span "BEAUTY & GLOW DUO" at bounding box center [470, 20] width 111 height 15
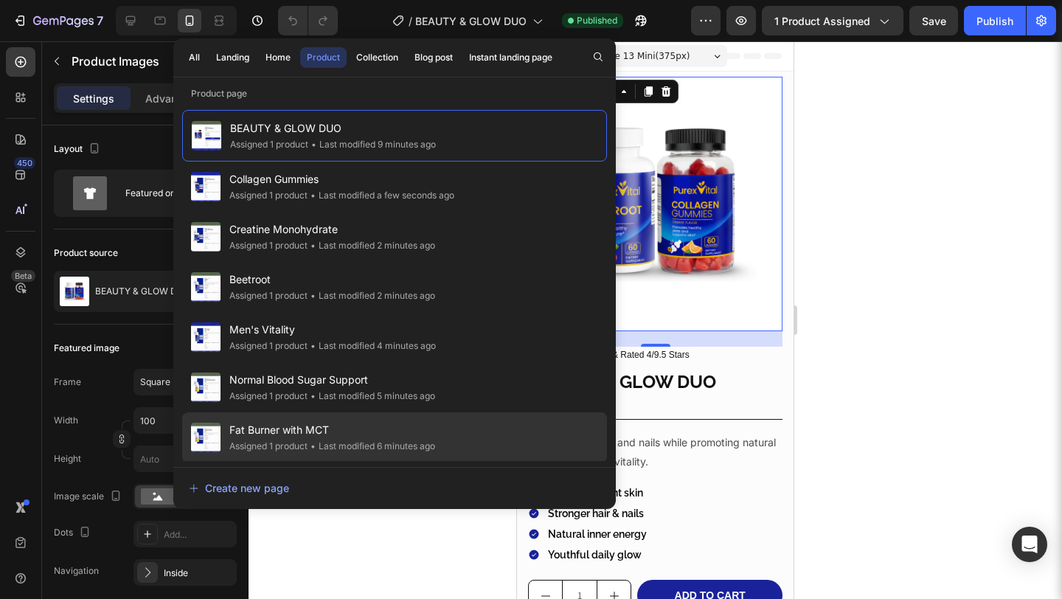
click at [333, 431] on span "Fat Burner with MCT" at bounding box center [332, 430] width 206 height 18
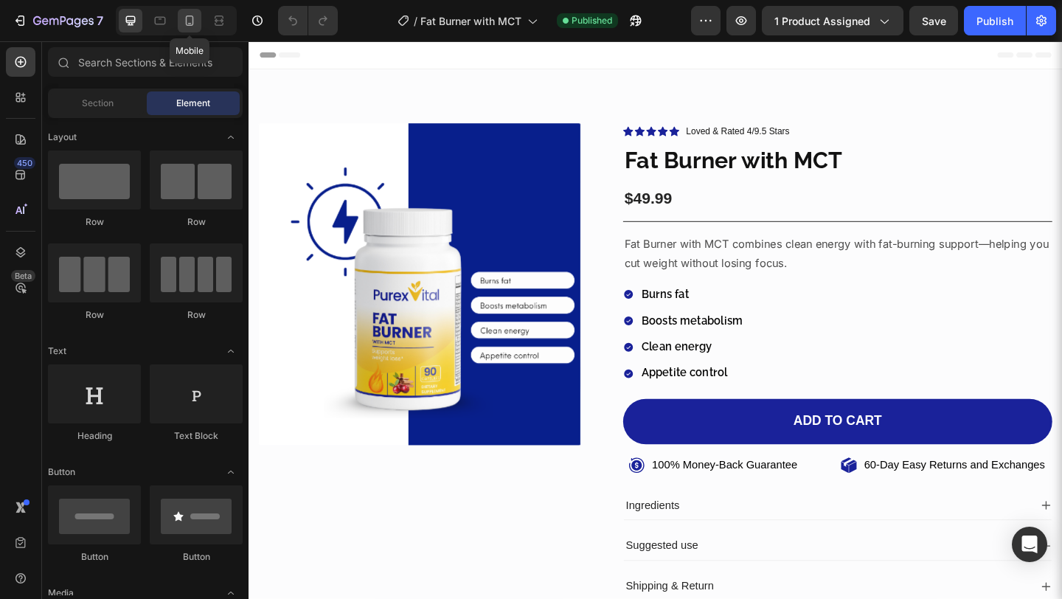
click at [193, 13] on icon at bounding box center [189, 20] width 15 height 15
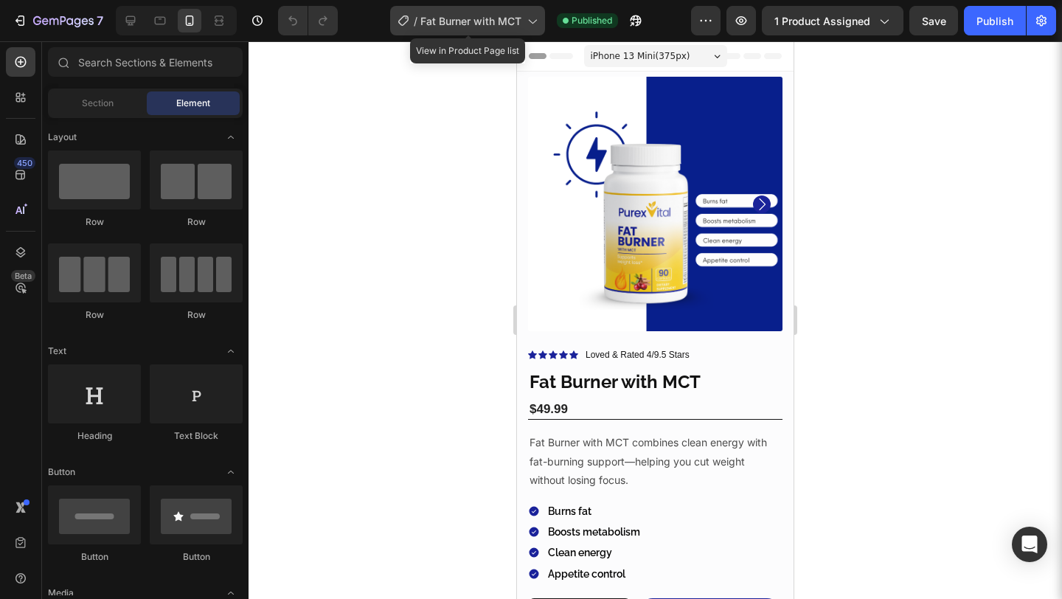
click at [458, 24] on span "Fat Burner with MCT" at bounding box center [470, 20] width 101 height 15
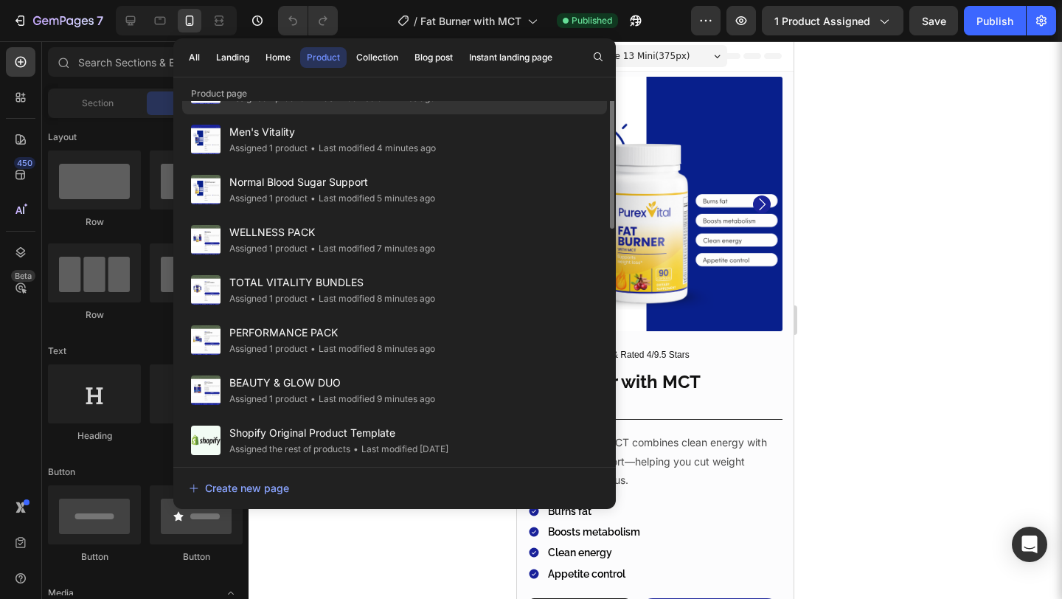
scroll to position [202, 0]
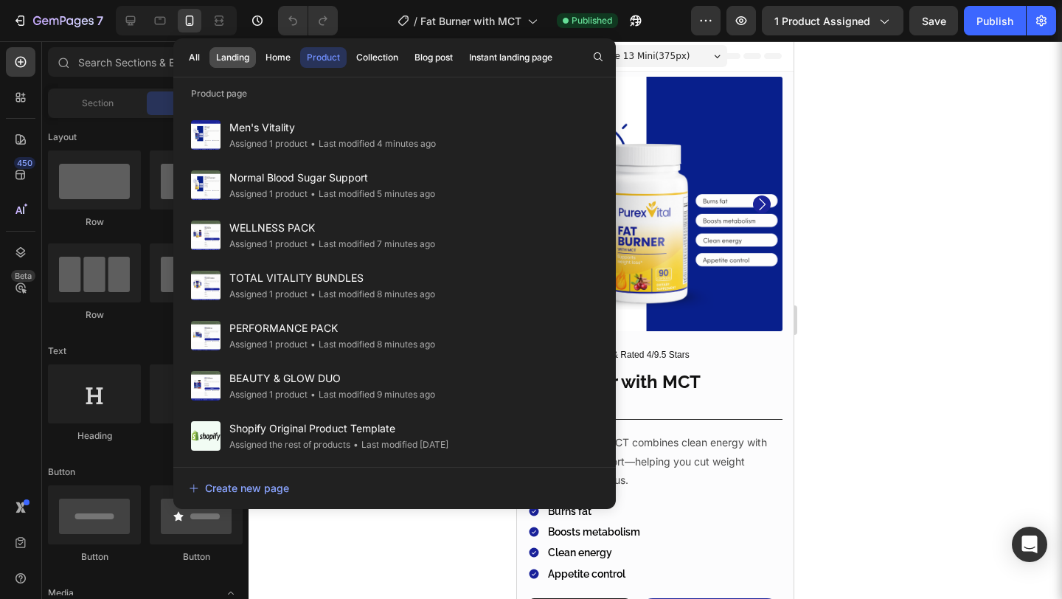
click at [224, 52] on div "Landing" at bounding box center [232, 57] width 33 height 13
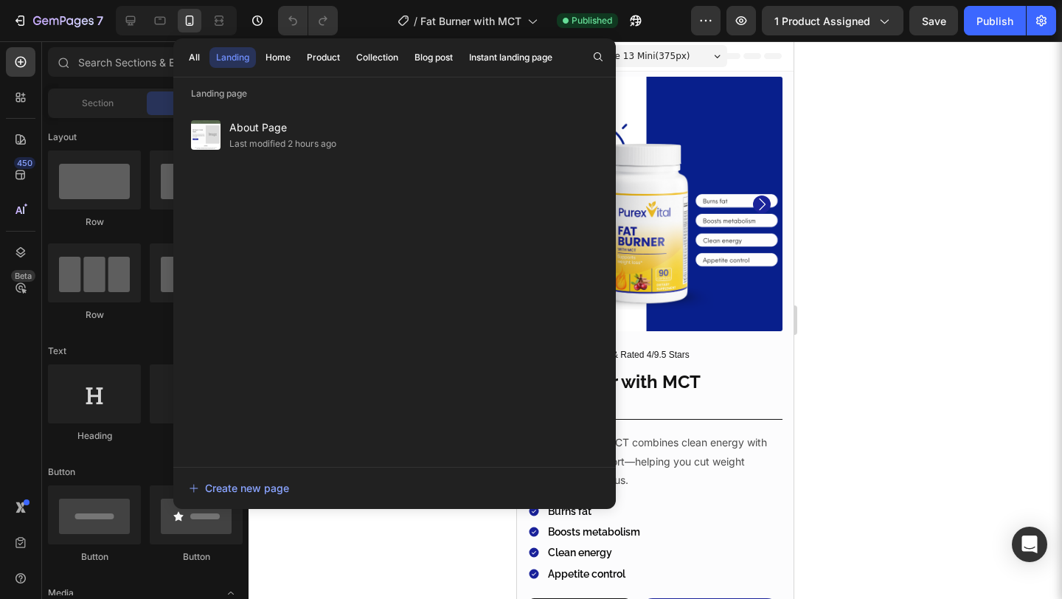
scroll to position [0, 0]
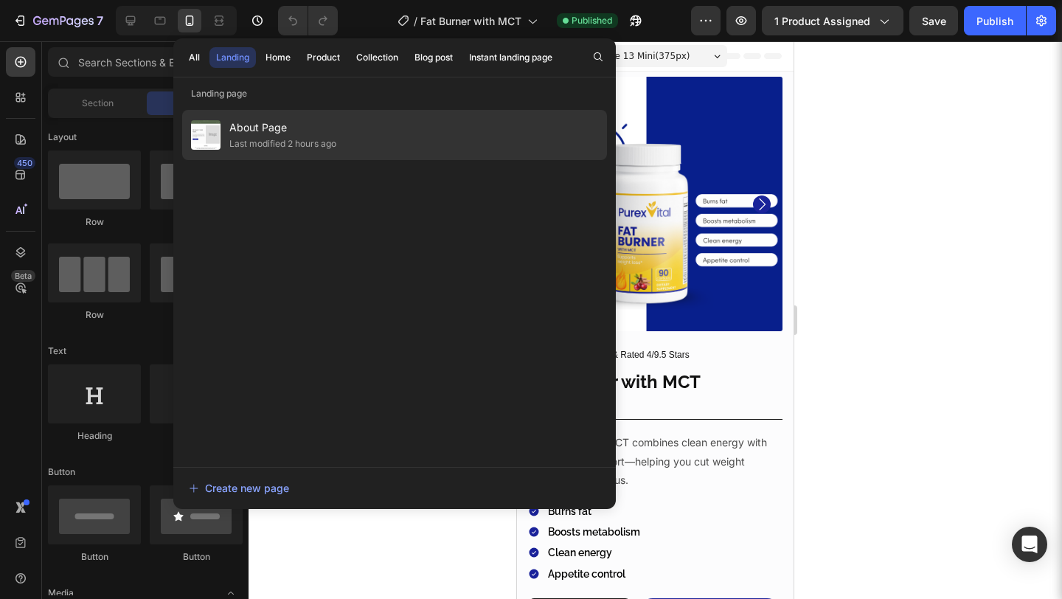
click at [274, 126] on span "About Page" at bounding box center [282, 128] width 107 height 18
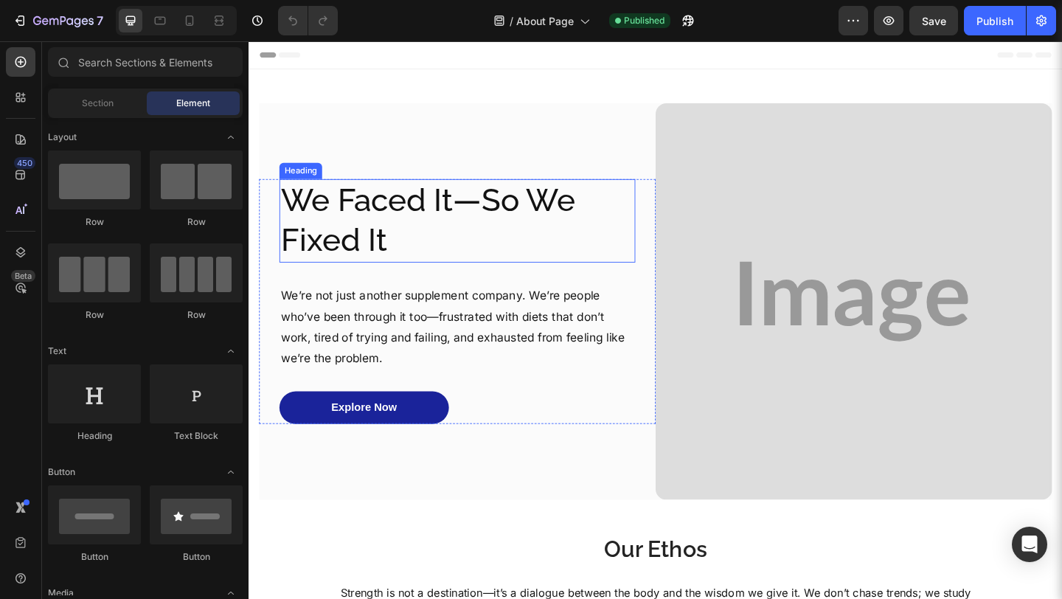
click at [470, 229] on h2 "We Faced It—So We Fixed It" at bounding box center [475, 236] width 387 height 91
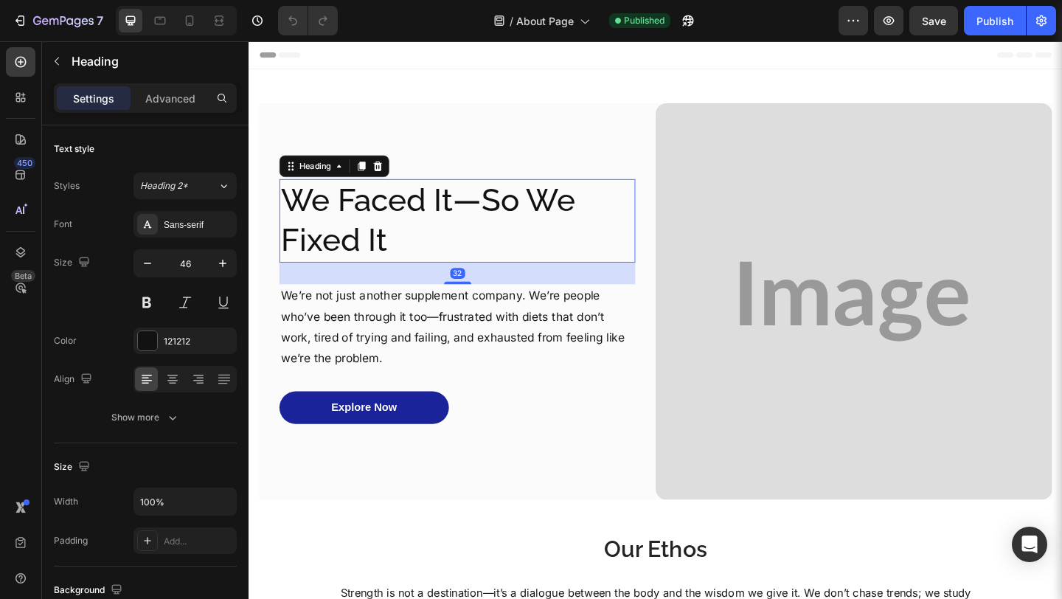
click at [470, 229] on h2 "We Faced It—So We Fixed It" at bounding box center [475, 236] width 387 height 91
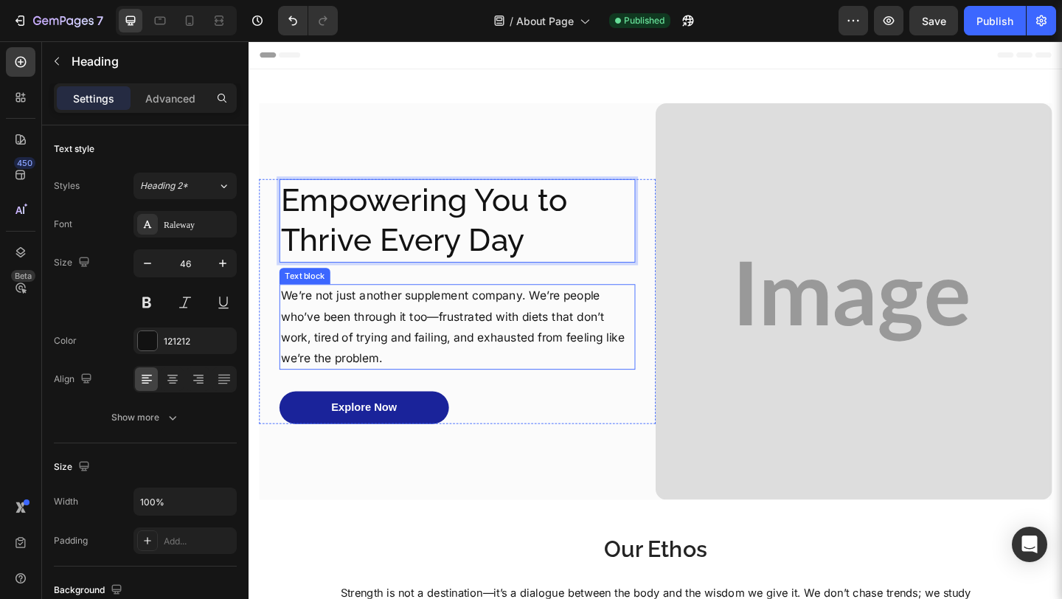
click at [523, 347] on p "We’re not just another supplement company. We’re people who’ve been through it …" at bounding box center [475, 352] width 384 height 90
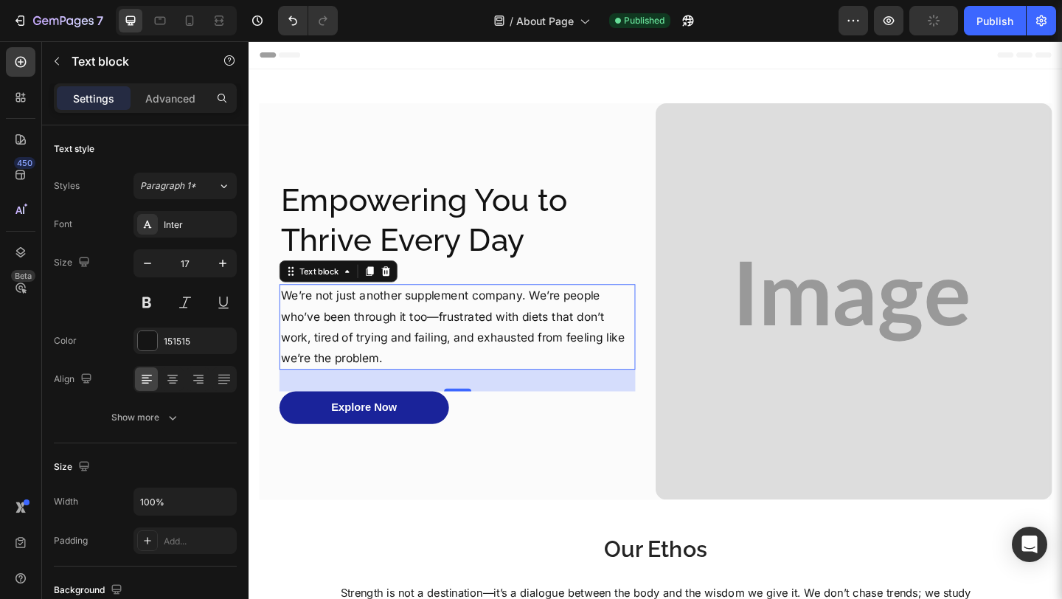
click at [523, 347] on p "We’re not just another supplement company. We’re people who’ve been through it …" at bounding box center [475, 352] width 384 height 90
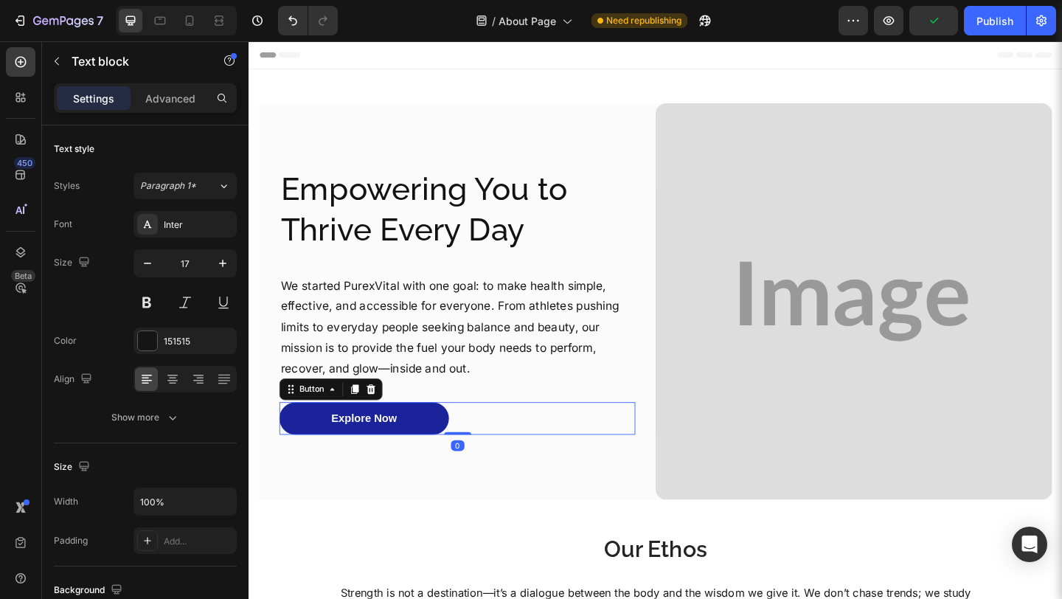
click at [554, 463] on div "Explore Now Button 0" at bounding box center [475, 451] width 387 height 35
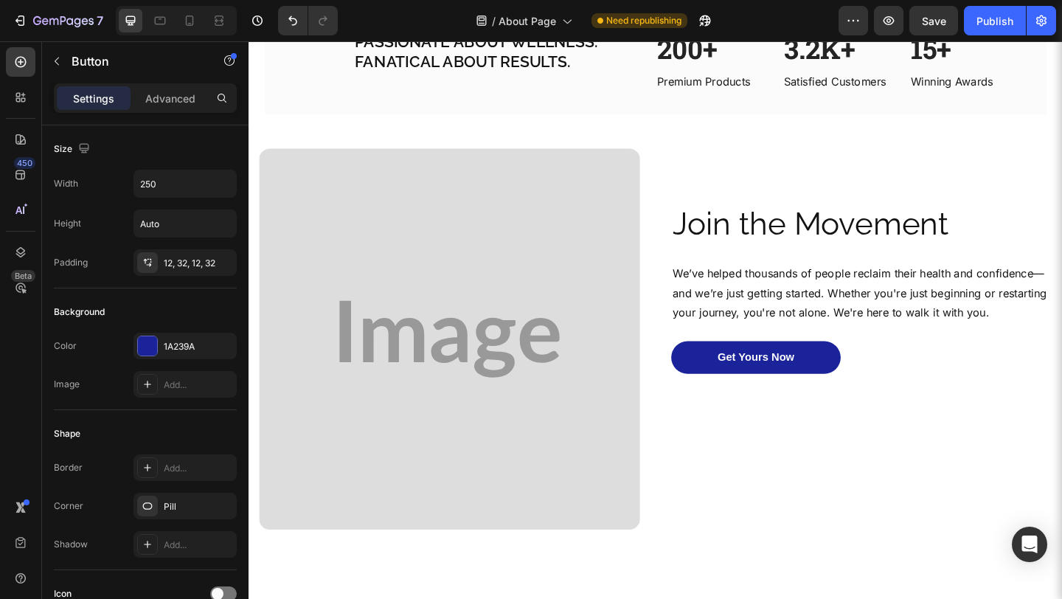
scroll to position [1060, 0]
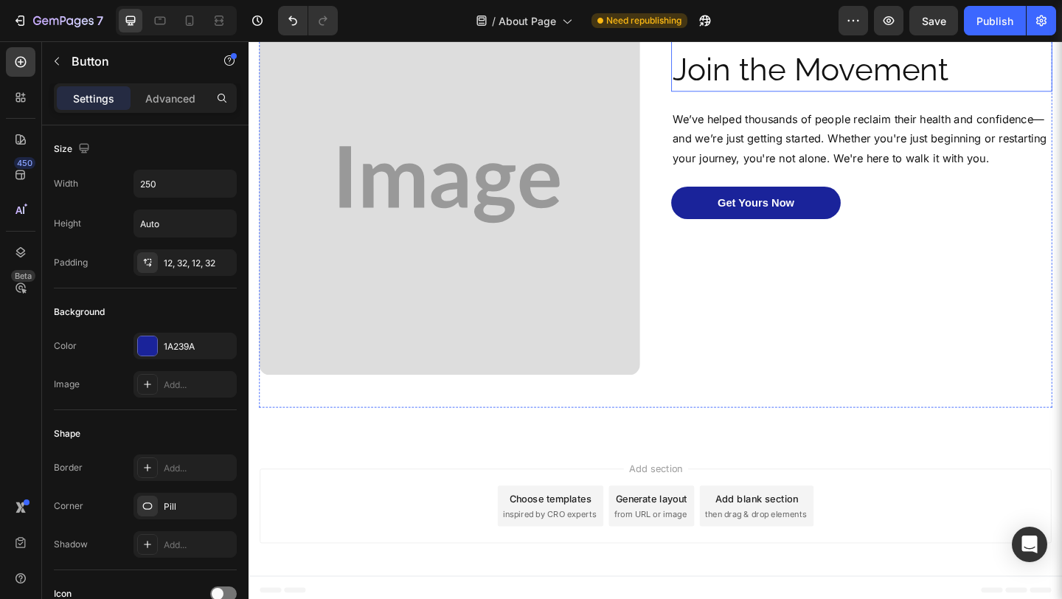
click at [829, 64] on h2 "Join the Movement" at bounding box center [915, 72] width 414 height 47
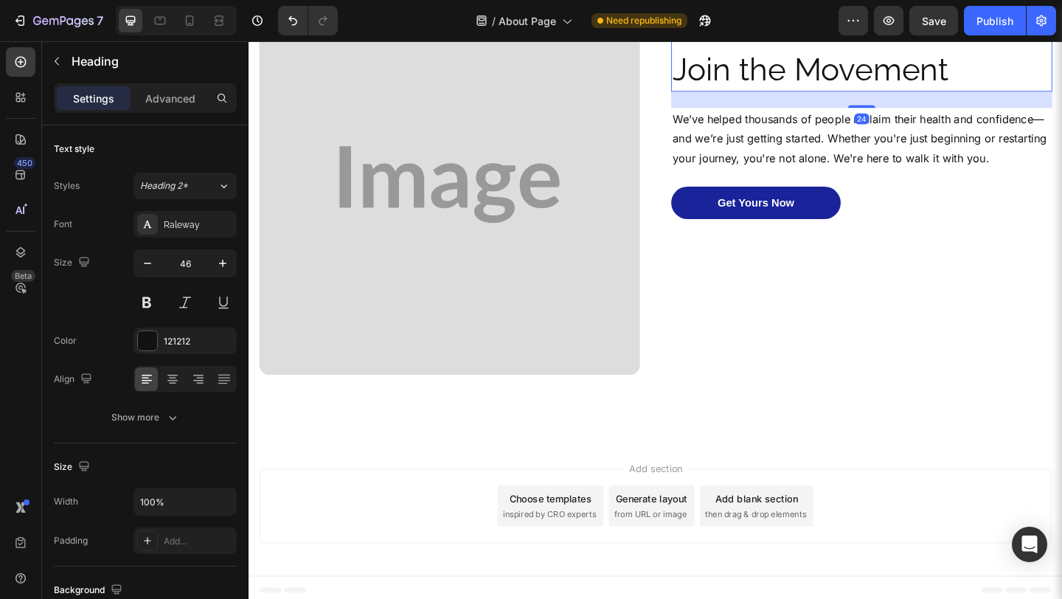
click at [829, 64] on h2 "Join the Movement" at bounding box center [915, 72] width 414 height 47
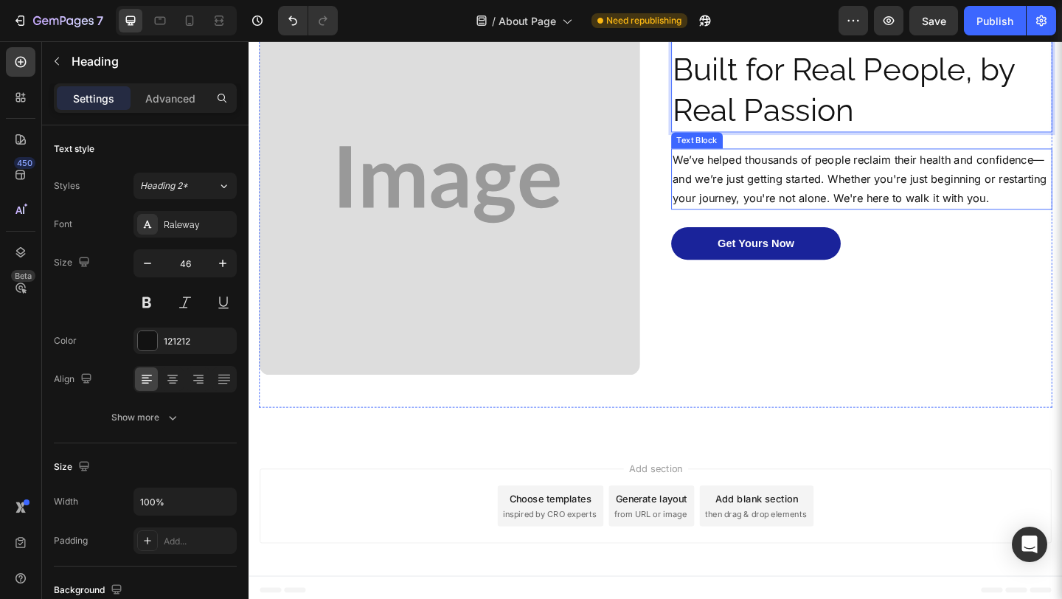
click at [832, 207] on p "We’ve helped thousands of people reclaim their health and confidence—and we’re …" at bounding box center [914, 190] width 411 height 63
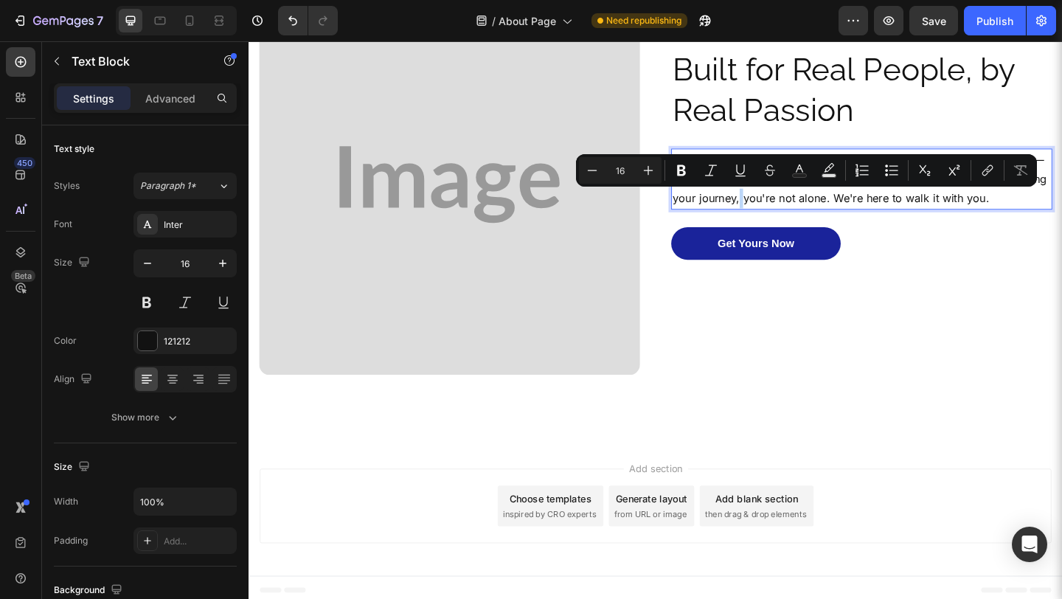
click at [901, 210] on p "We’ve helped thousands of people reclaim their health and confidence—and we’re …" at bounding box center [914, 190] width 411 height 63
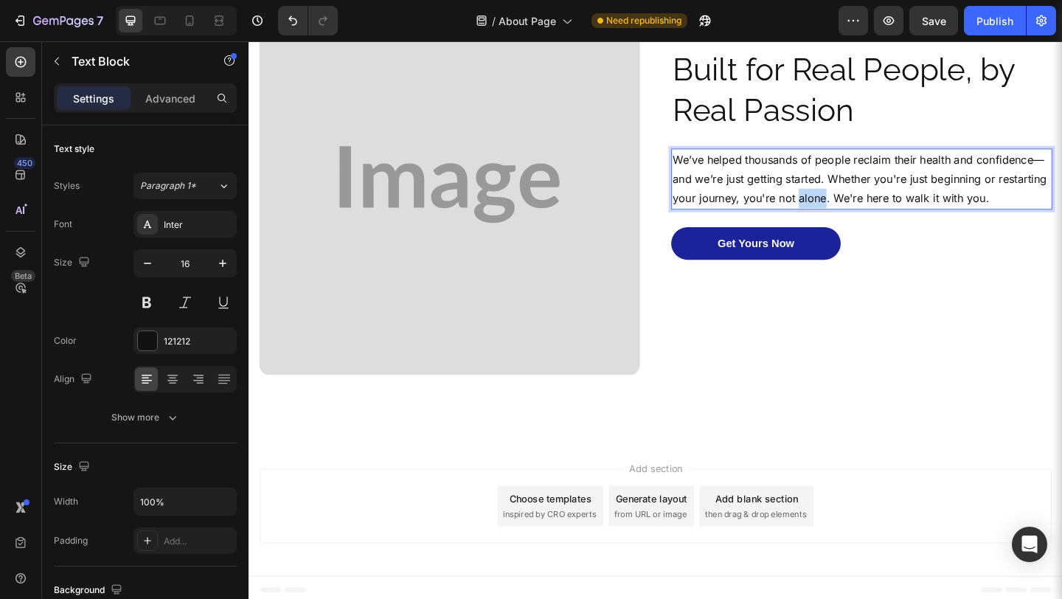
click at [901, 210] on p "We’ve helped thousands of people reclaim their health and confidence—and we’re …" at bounding box center [914, 190] width 411 height 63
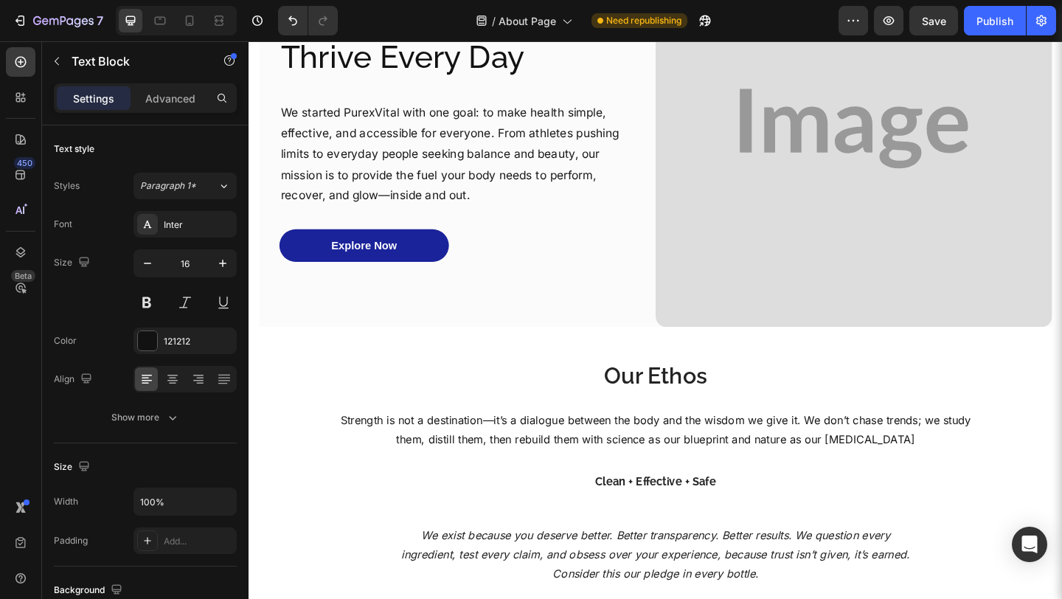
scroll to position [76, 0]
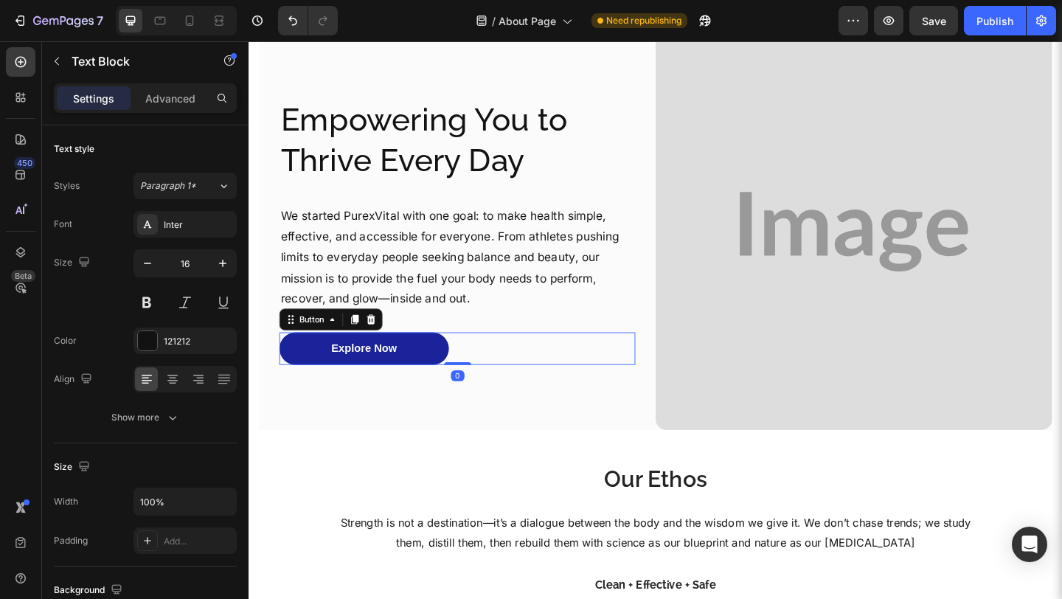
click at [483, 371] on div "Explore Now Button 0" at bounding box center [475, 375] width 387 height 35
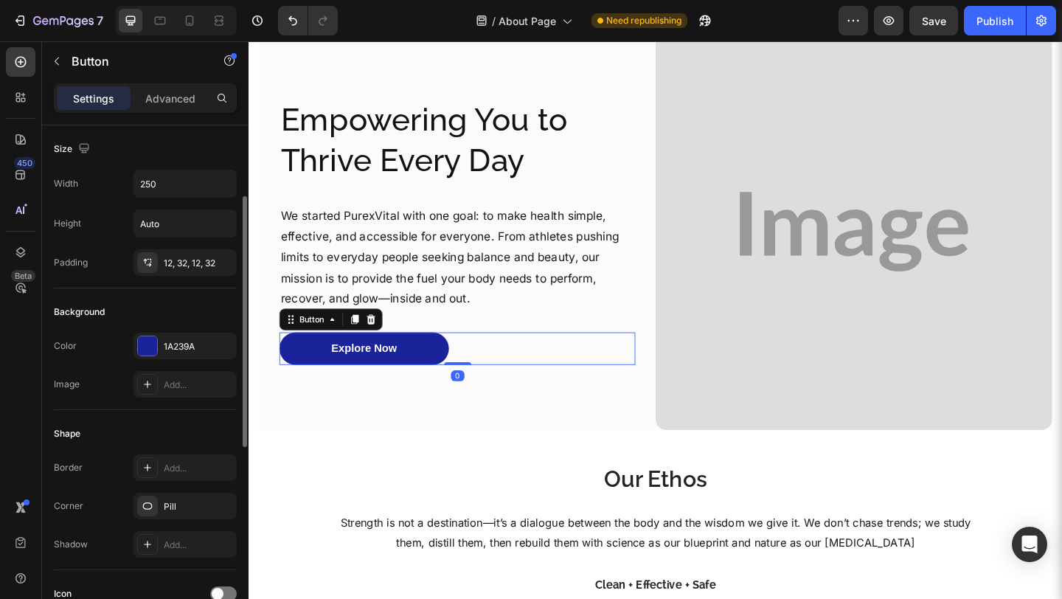
scroll to position [542, 0]
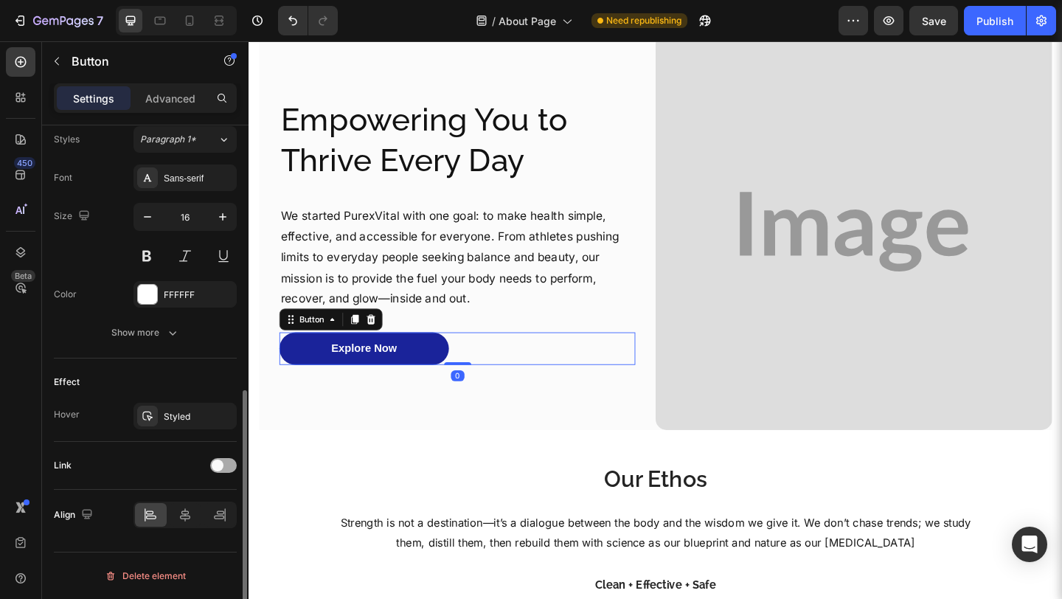
click at [226, 463] on div at bounding box center [223, 465] width 27 height 15
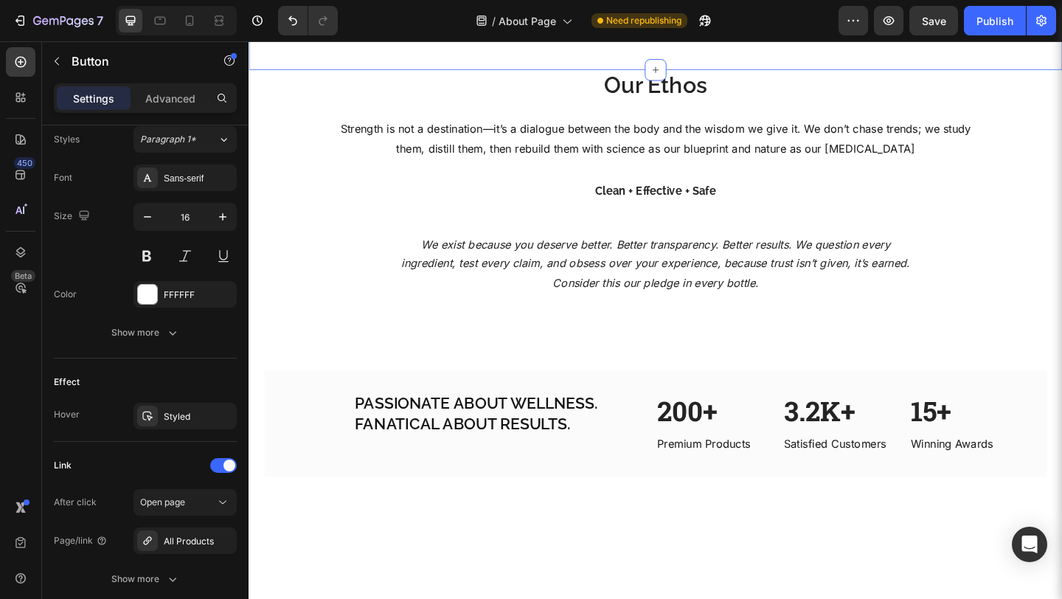
scroll to position [760, 0]
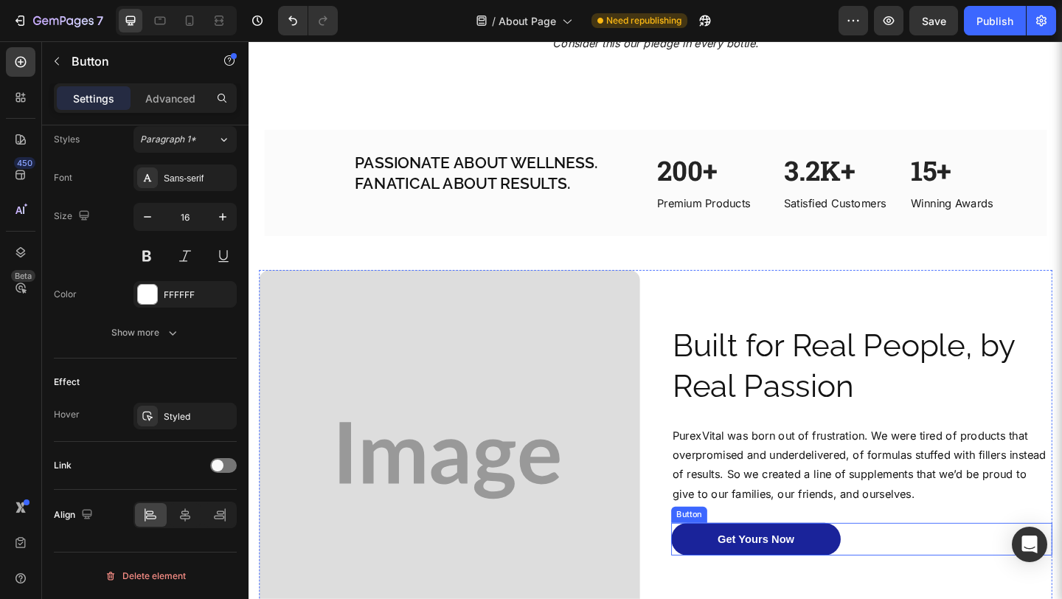
click at [934, 583] on div "Get Yours Now Button" at bounding box center [915, 582] width 414 height 35
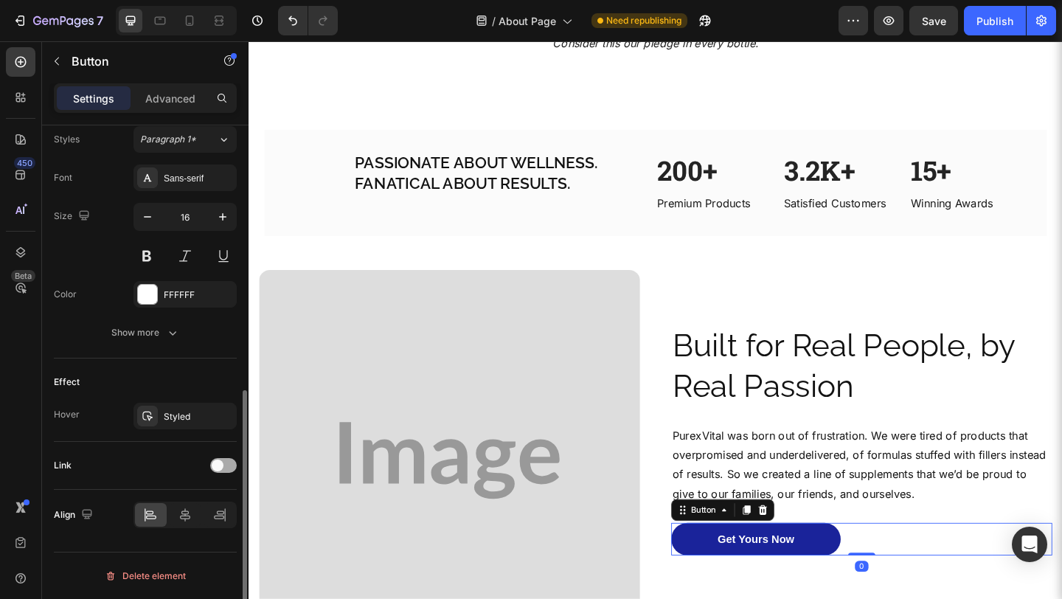
click at [222, 471] on div at bounding box center [223, 465] width 27 height 15
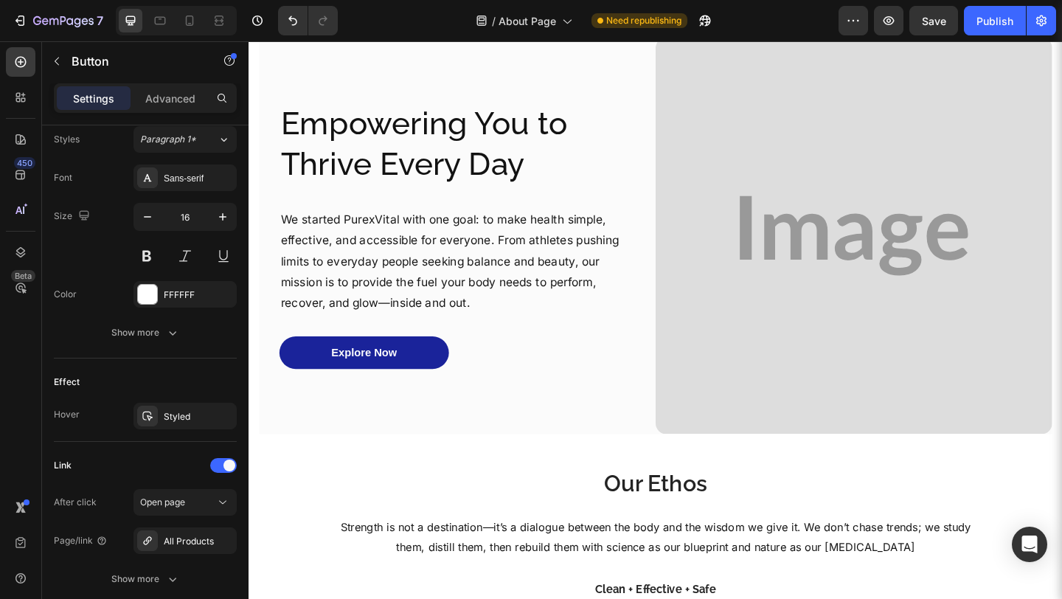
scroll to position [0, 0]
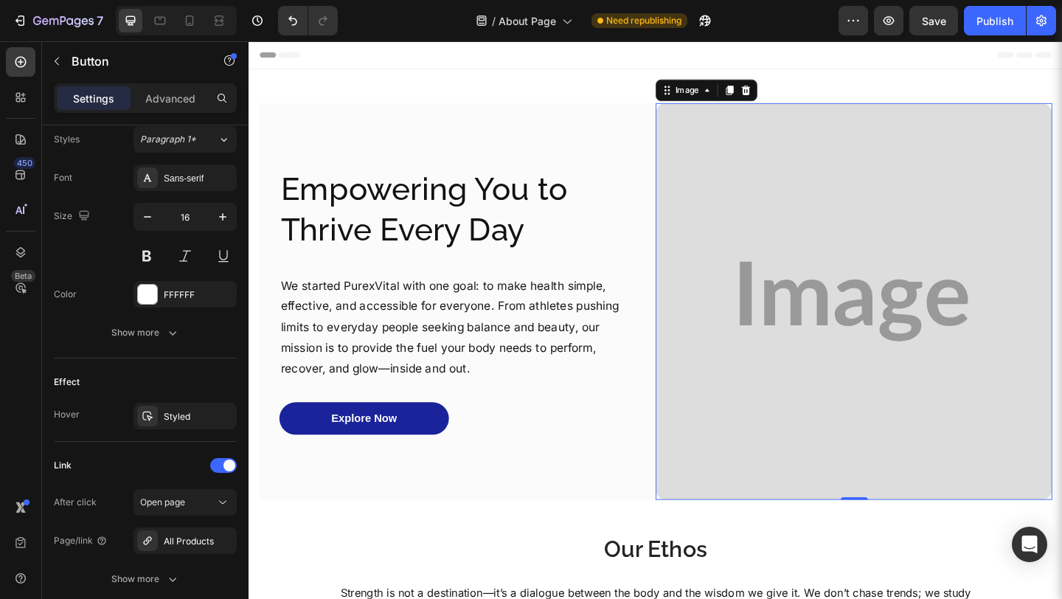
click at [746, 189] on img at bounding box center [906, 323] width 431 height 431
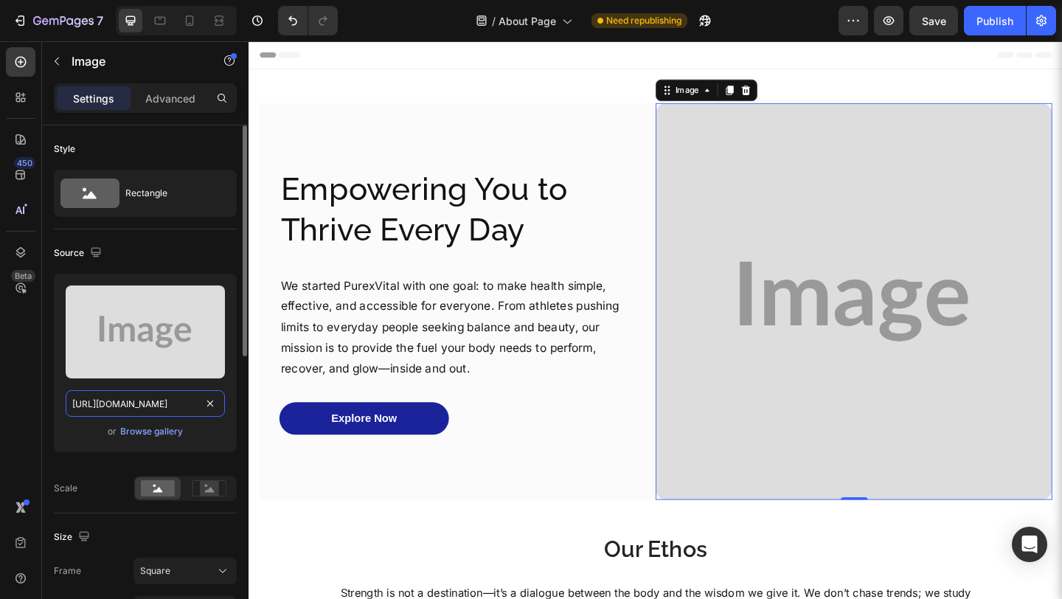
click at [175, 398] on input "https://placehold.co/500x500?text=Image" at bounding box center [145, 403] width 159 height 27
paste input "i.pinimg.com/1200x/cc/bc/0f/ccbc0fc97e738ed422252ae84867fd30.jpg"
type input "https://i.pinimg.com/1200x/cc/bc/0f/ccbc0fc97e738ed422252ae84867fd30.jpg"
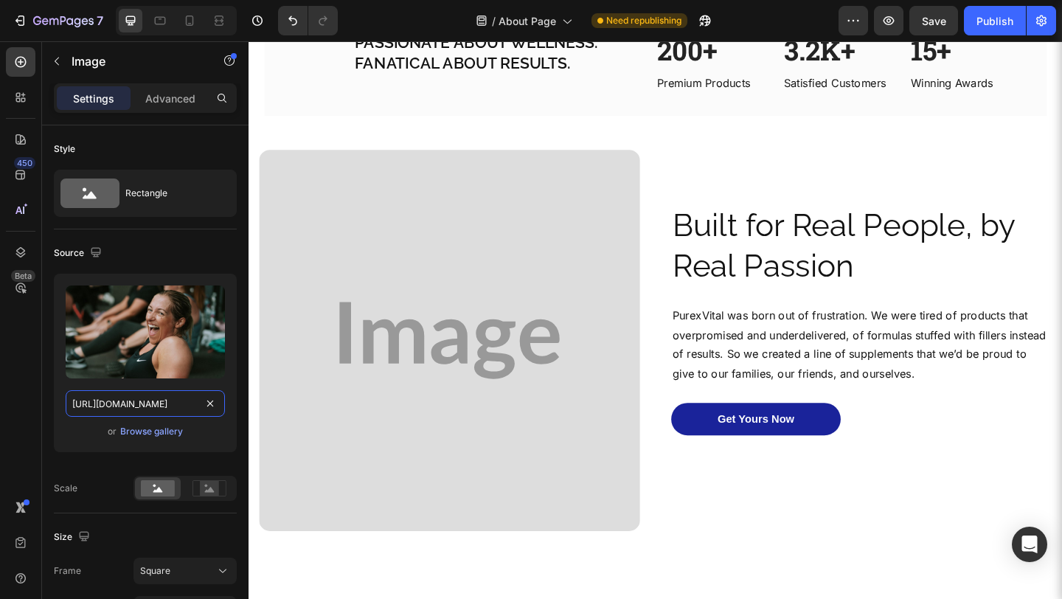
scroll to position [860, 0]
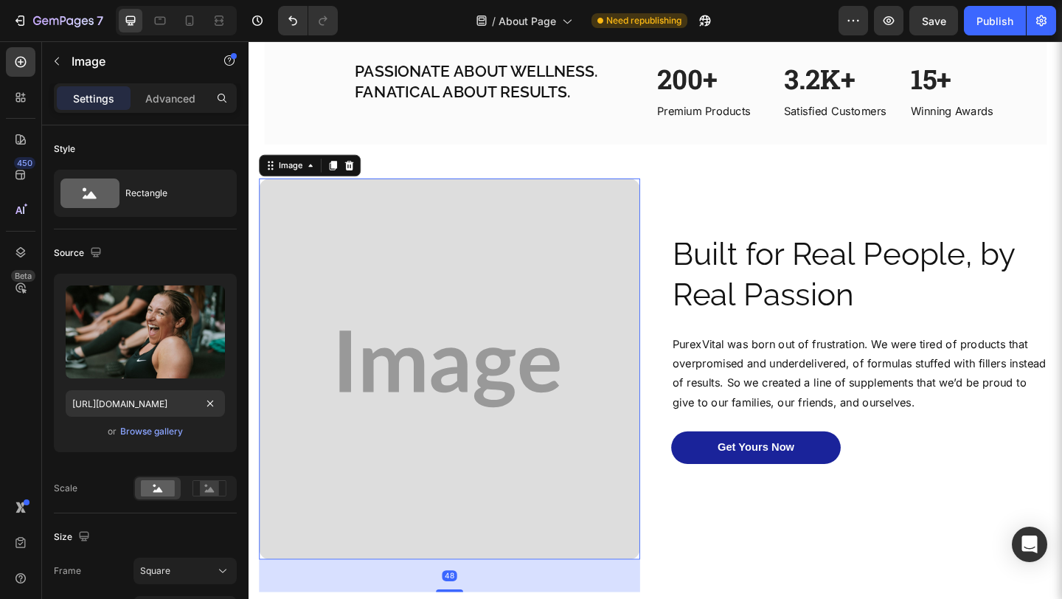
click at [346, 462] on img at bounding box center [467, 397] width 414 height 414
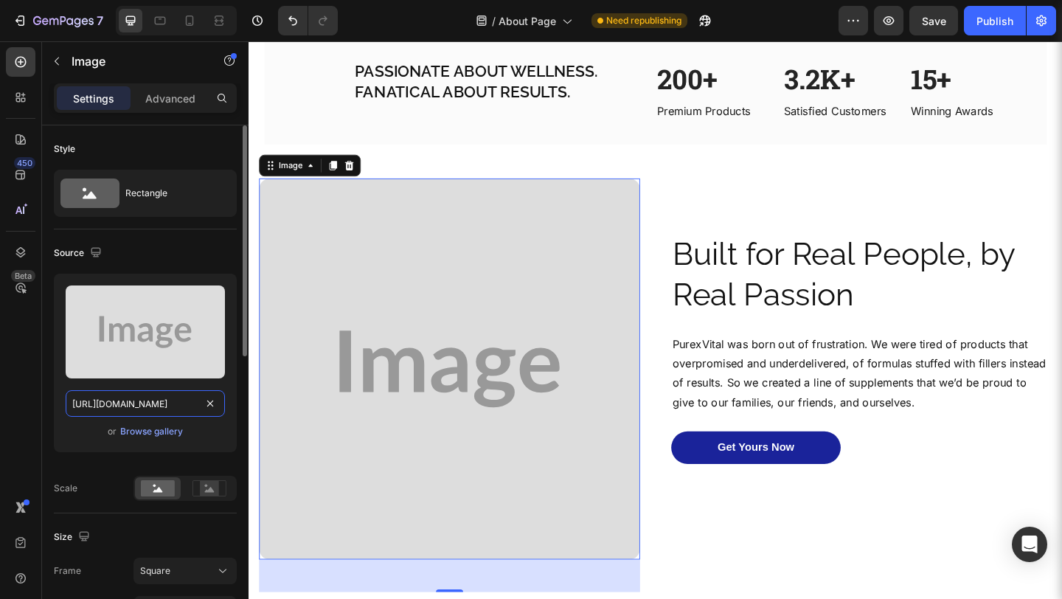
click at [176, 403] on input "https://placehold.co/736x738?text=Image" at bounding box center [145, 403] width 159 height 27
paste input "i.pinimg.com/1200x/a3/fd/9f/a3fd9f734e53c672b065682afc8f6a4f.jpg"
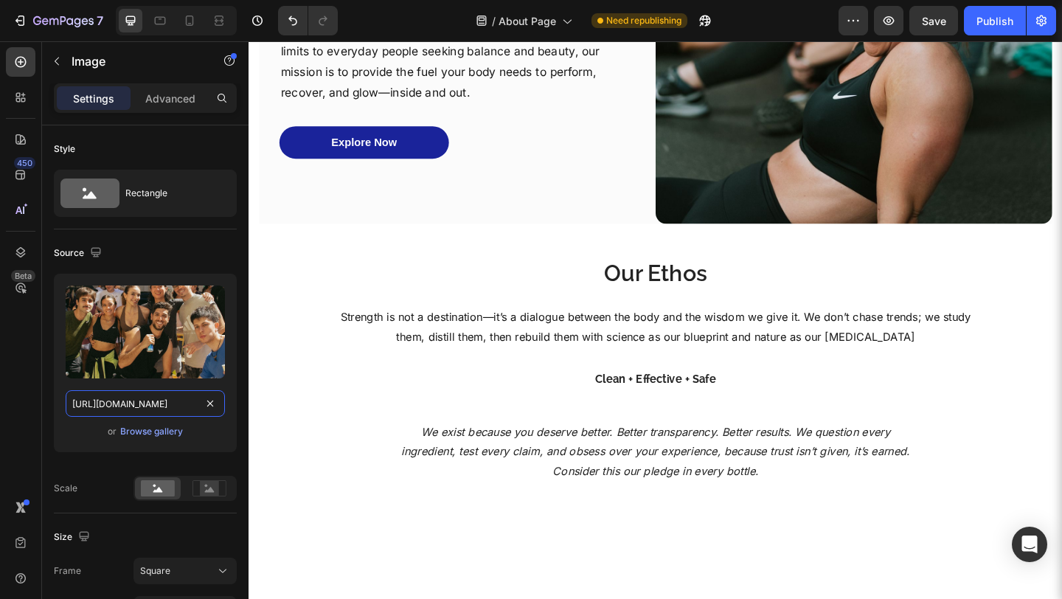
scroll to position [0, 0]
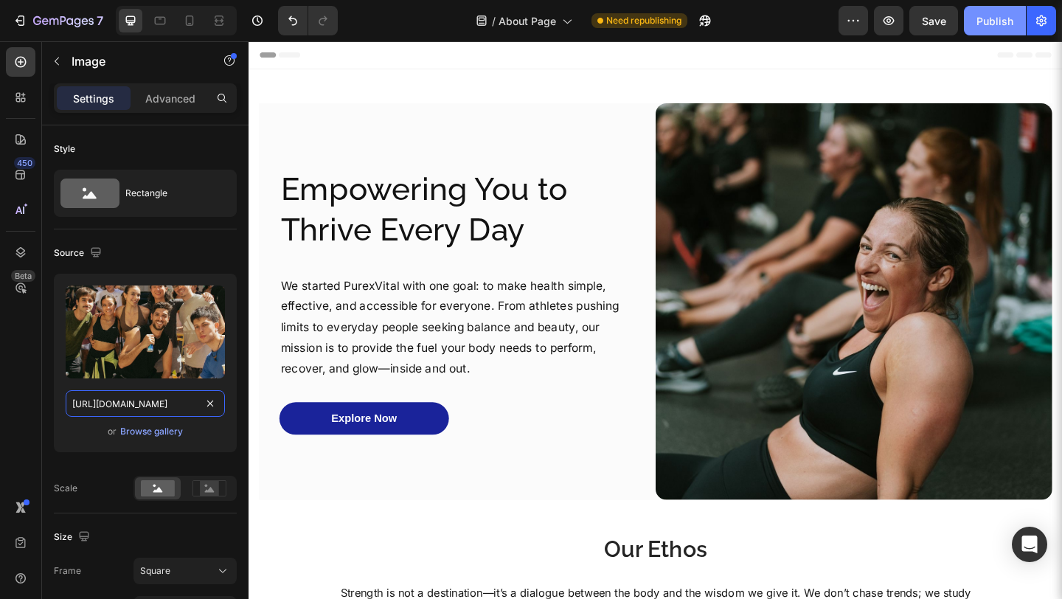
type input "https://i.pinimg.com/1200x/a3/fd/9f/a3fd9f734e53c672b065682afc8f6a4f.jpg"
click at [983, 15] on div "Publish" at bounding box center [994, 20] width 37 height 15
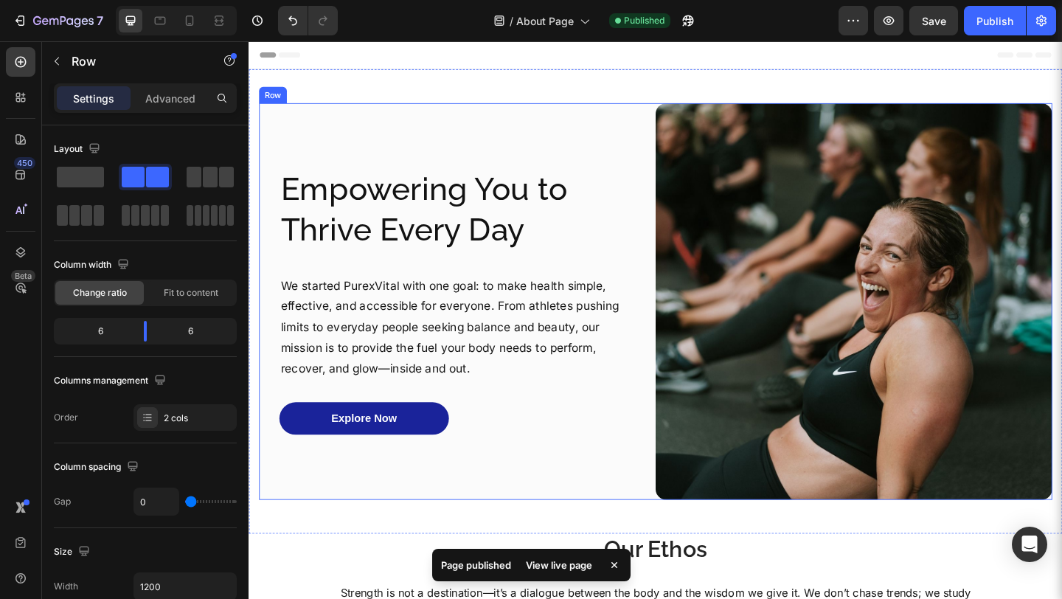
click at [550, 128] on div "Empowering You to Thrive Every Day Heading We started PurexVital with one goal:…" at bounding box center [475, 323] width 431 height 431
click at [187, 29] on div at bounding box center [190, 21] width 24 height 24
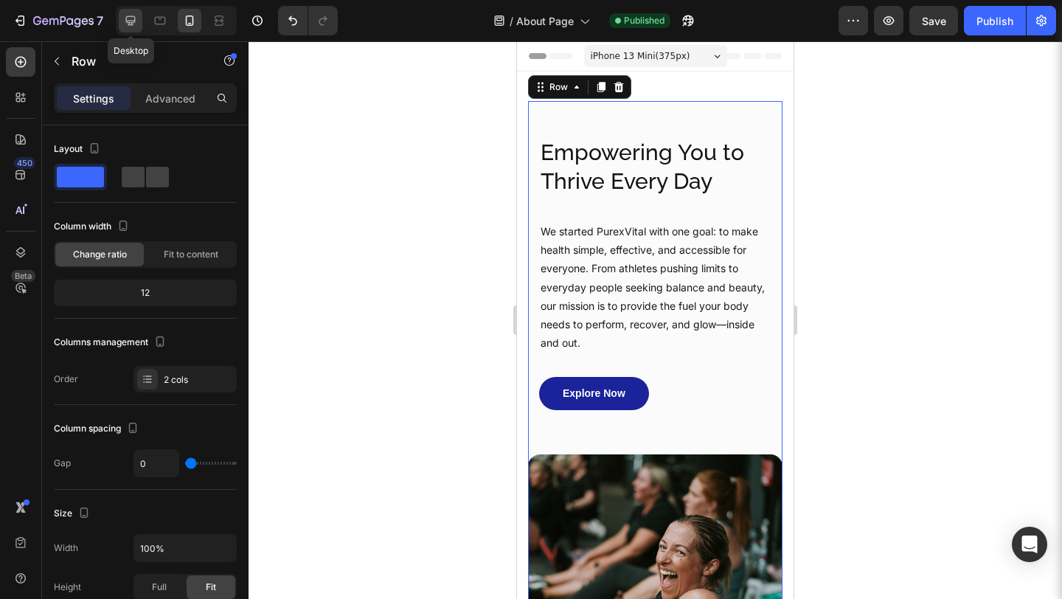
click at [128, 29] on div at bounding box center [131, 21] width 24 height 24
type input "1200"
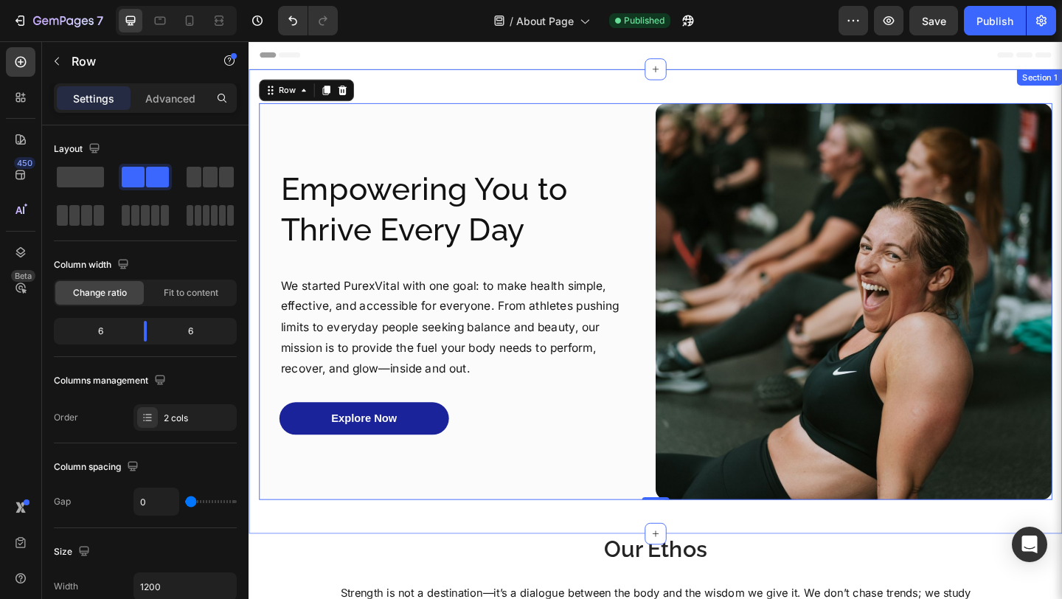
scroll to position [15, 0]
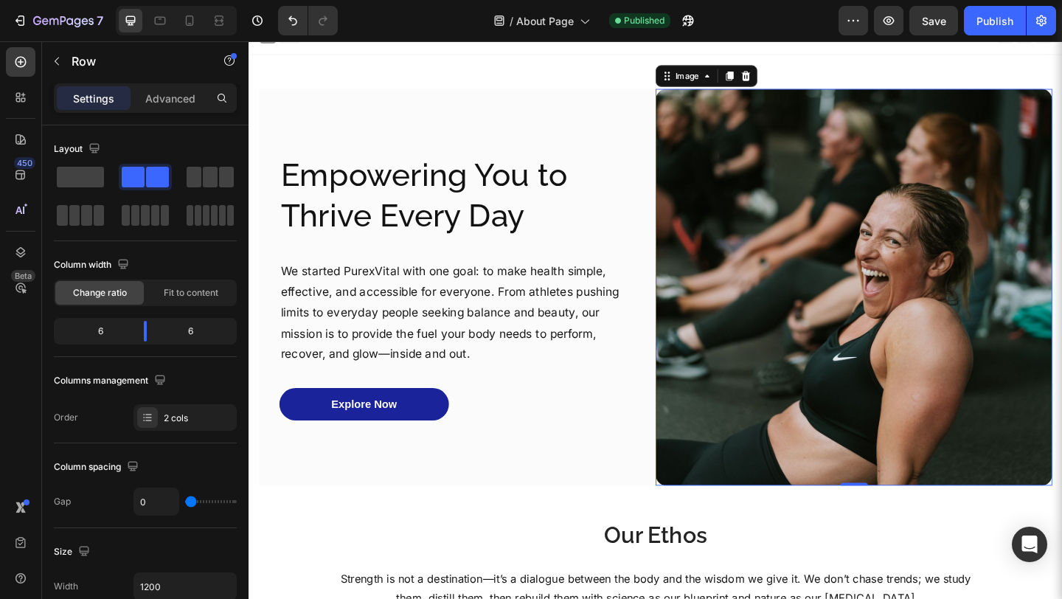
click at [708, 252] on img at bounding box center [906, 308] width 431 height 431
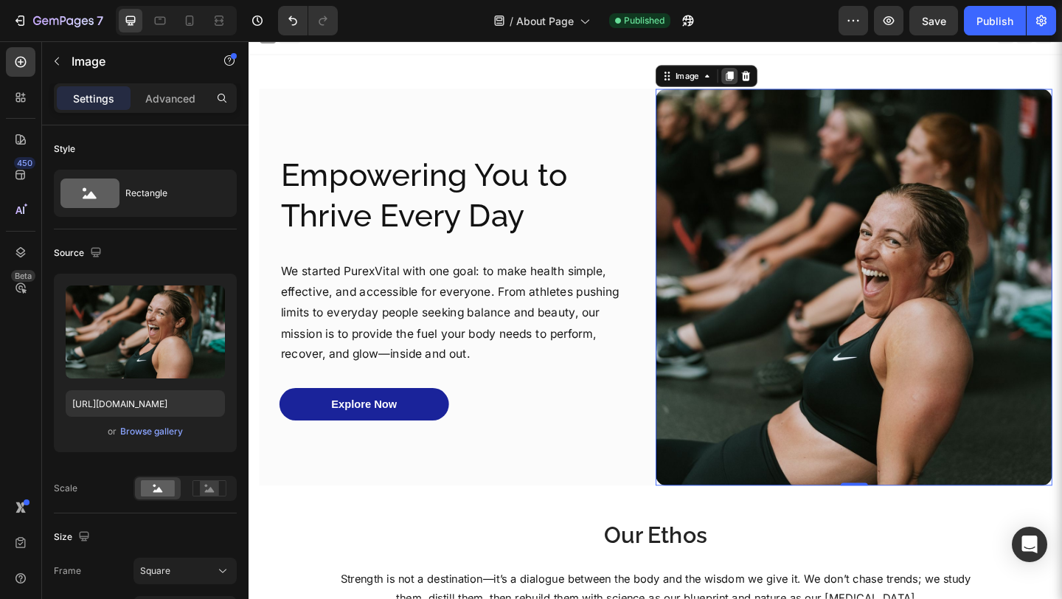
click at [767, 80] on icon at bounding box center [771, 79] width 8 height 10
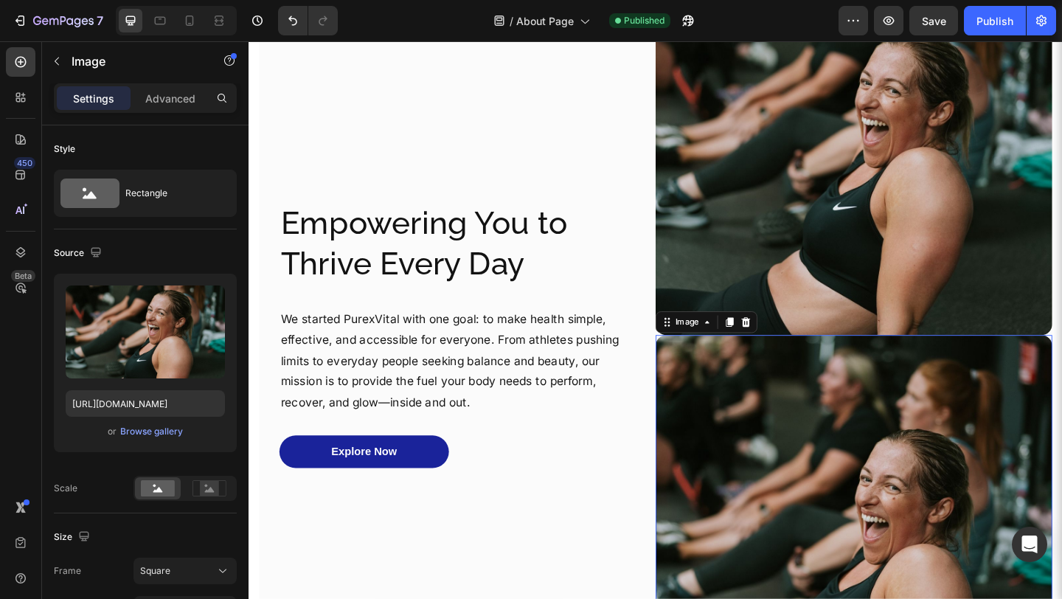
scroll to position [97, 0]
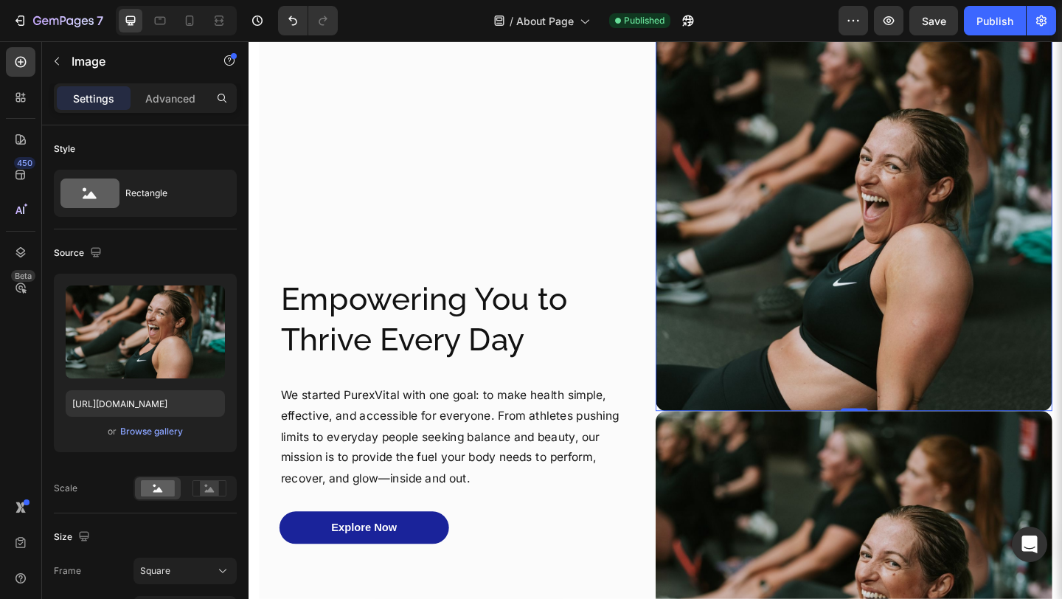
click at [774, 130] on img at bounding box center [906, 227] width 431 height 431
click at [184, 99] on p "Advanced" at bounding box center [170, 98] width 50 height 15
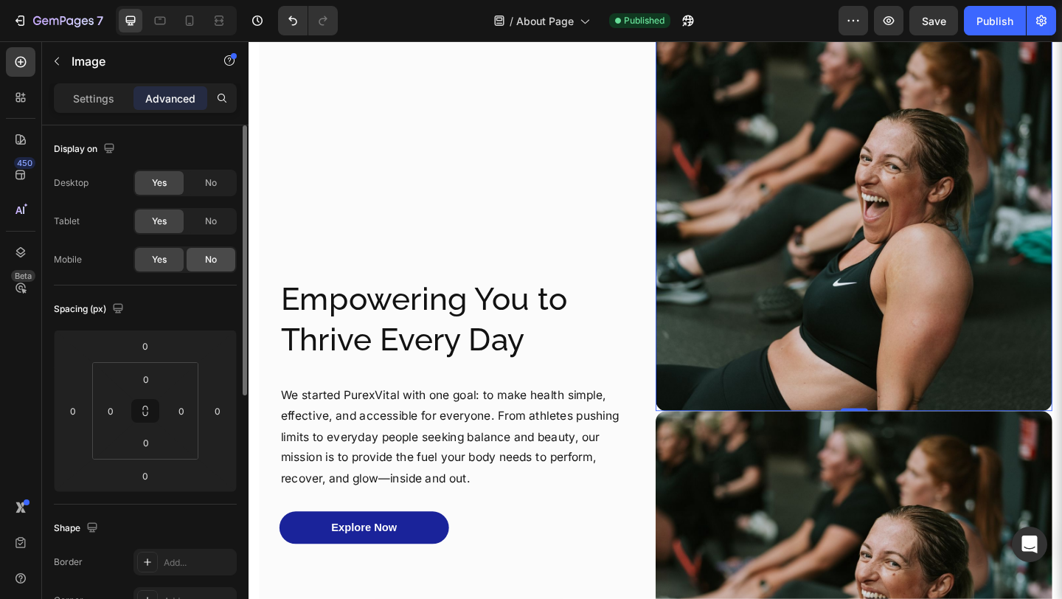
click at [216, 258] on span "No" at bounding box center [211, 259] width 12 height 13
click at [217, 228] on div "No" at bounding box center [211, 221] width 49 height 24
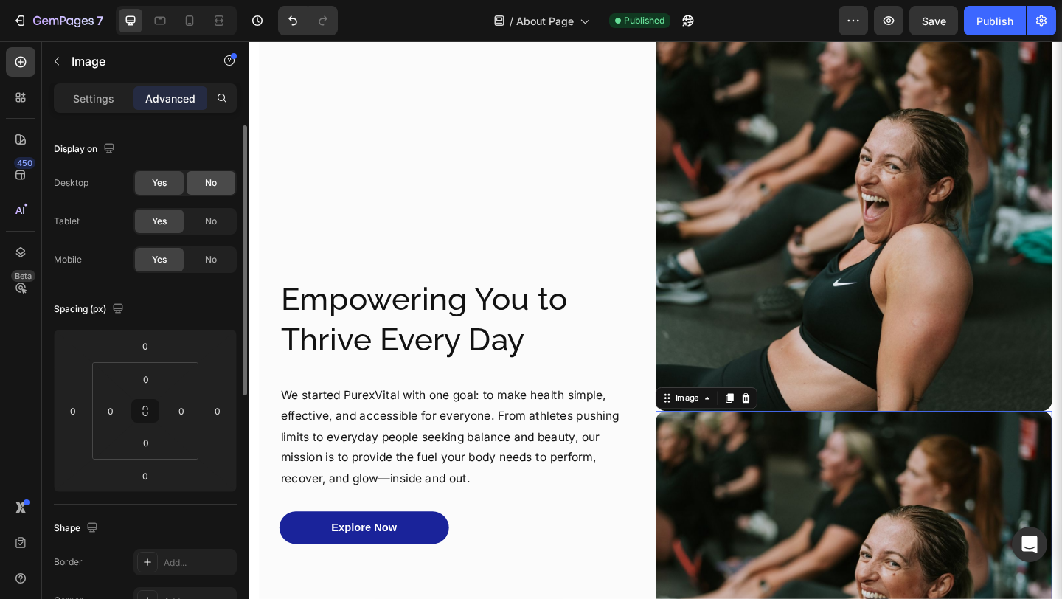
click at [206, 174] on div "No" at bounding box center [211, 183] width 49 height 24
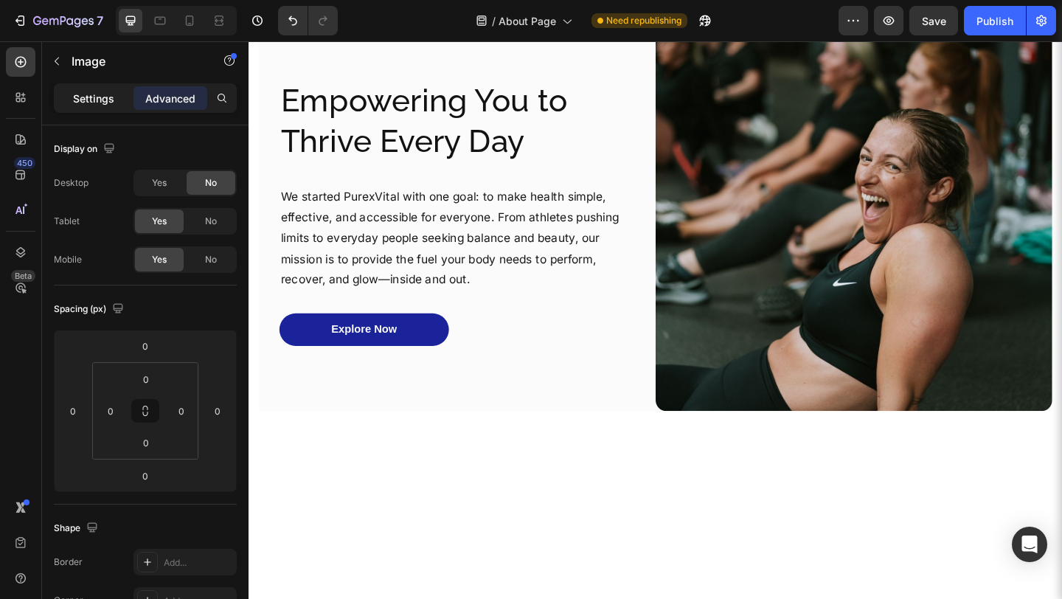
click at [109, 99] on p "Settings" at bounding box center [93, 98] width 41 height 15
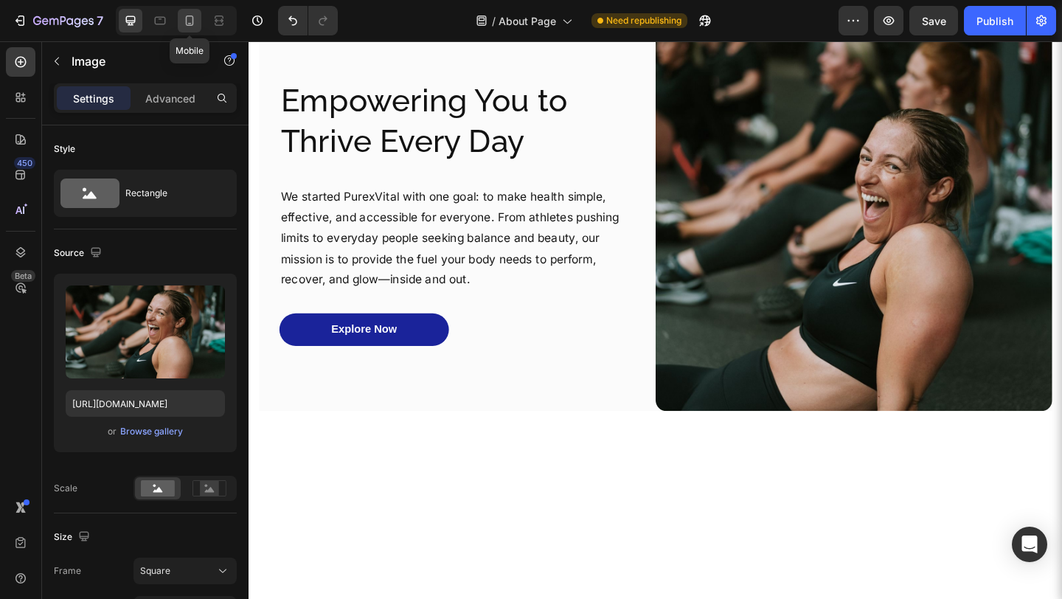
click at [192, 17] on icon at bounding box center [190, 20] width 8 height 10
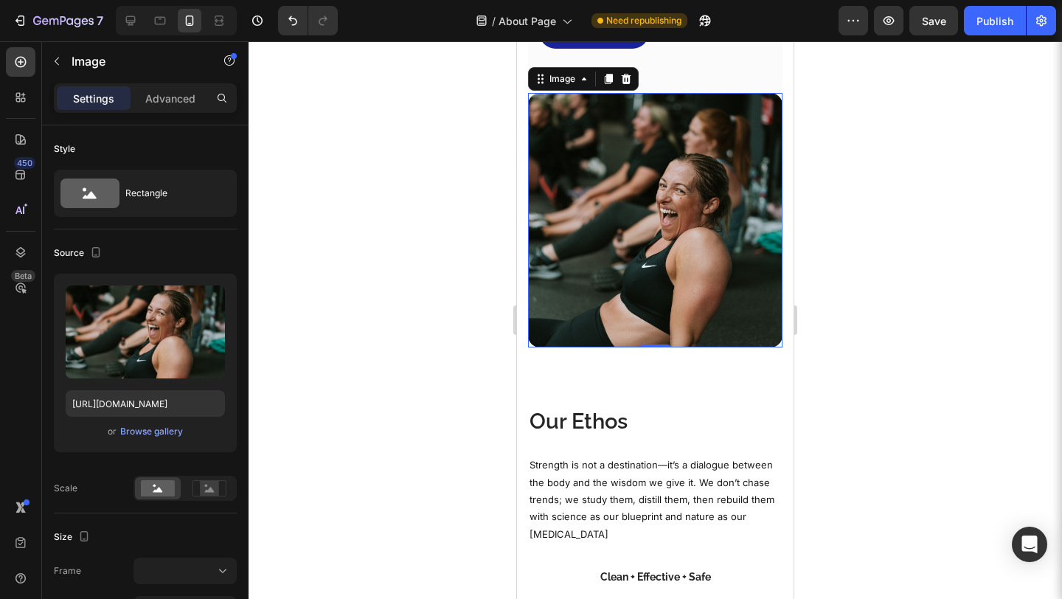
click at [695, 270] on img at bounding box center [655, 220] width 254 height 254
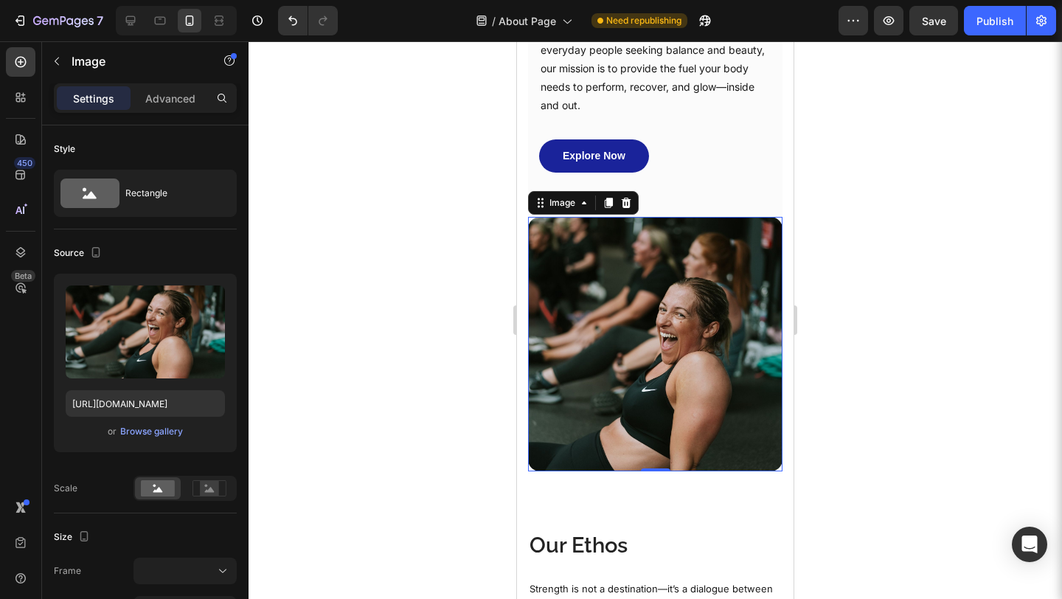
scroll to position [159, 0]
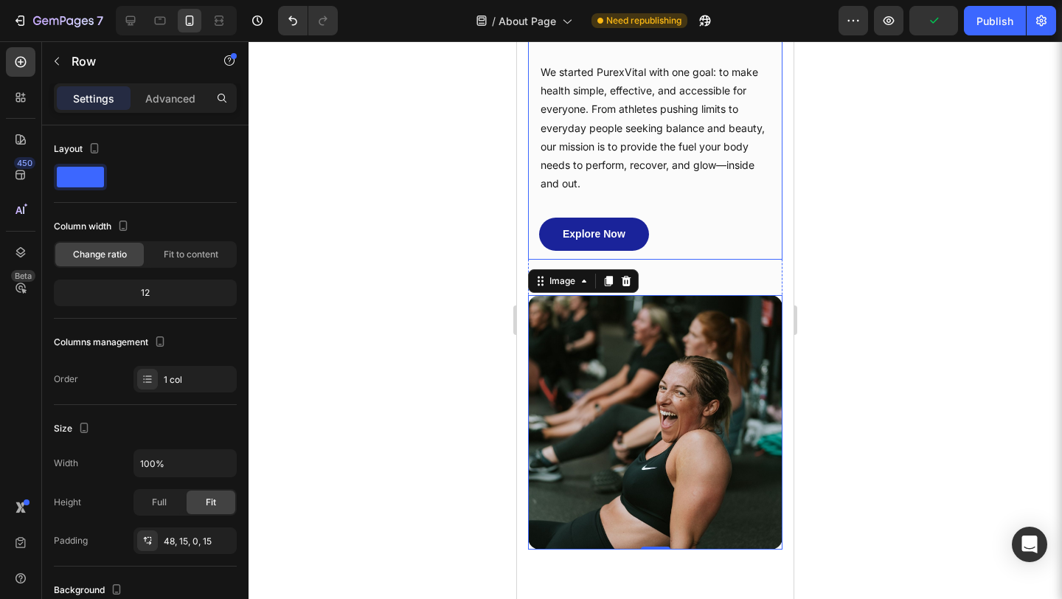
click at [535, 243] on div "Empowering You to Thrive Every Day Heading We started PurexVital with one goal:…" at bounding box center [655, 101] width 254 height 318
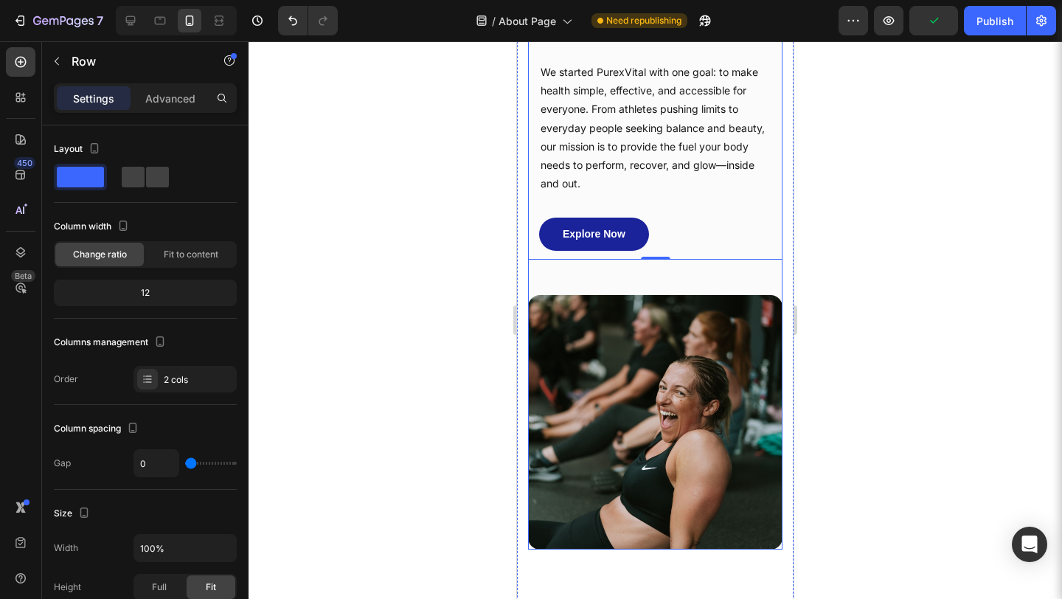
click at [532, 270] on div "Image Image" at bounding box center [655, 405] width 254 height 290
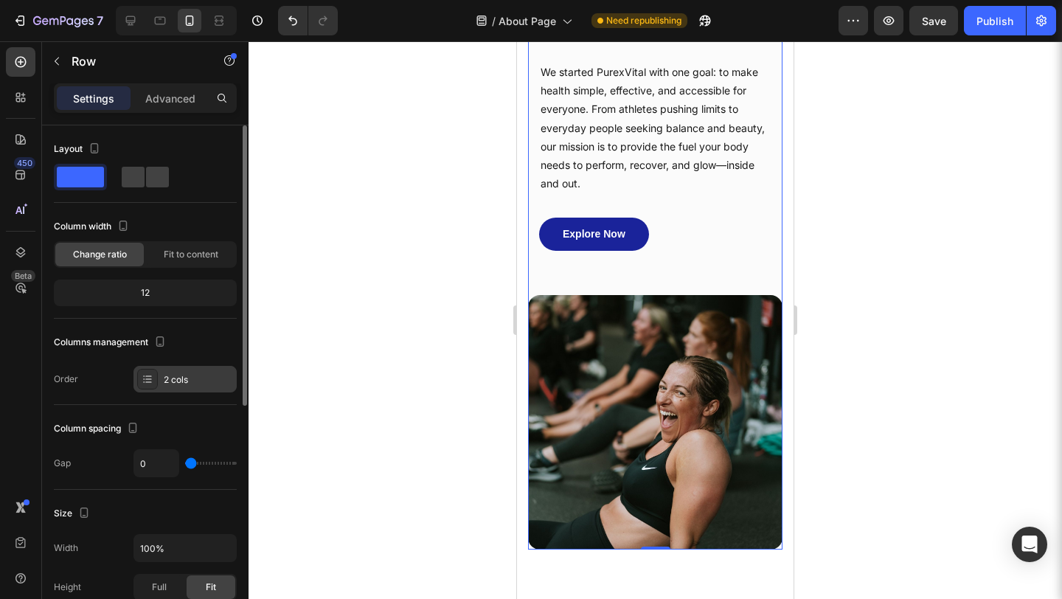
click at [201, 375] on div "2 cols" at bounding box center [198, 379] width 69 height 13
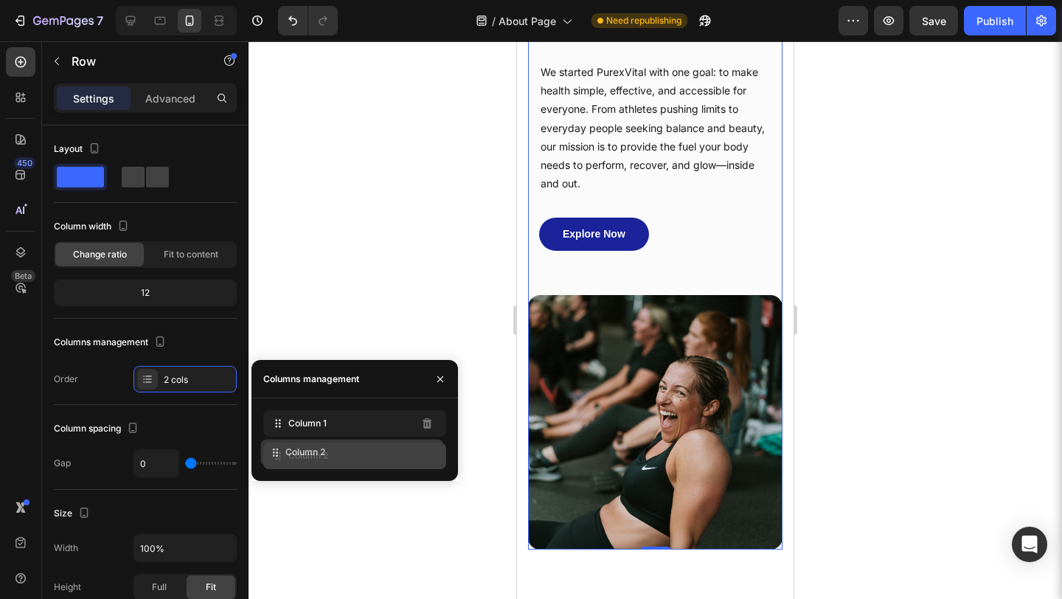
drag, startPoint x: 277, startPoint y: 422, endPoint x: 275, endPoint y: 450, distance: 28.8
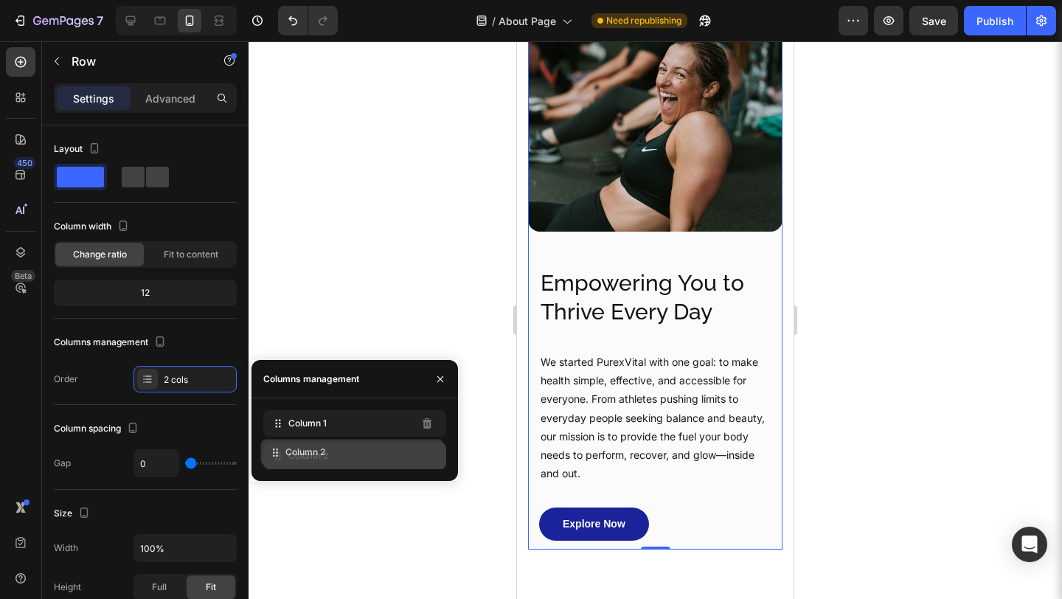
scroll to position [0, 0]
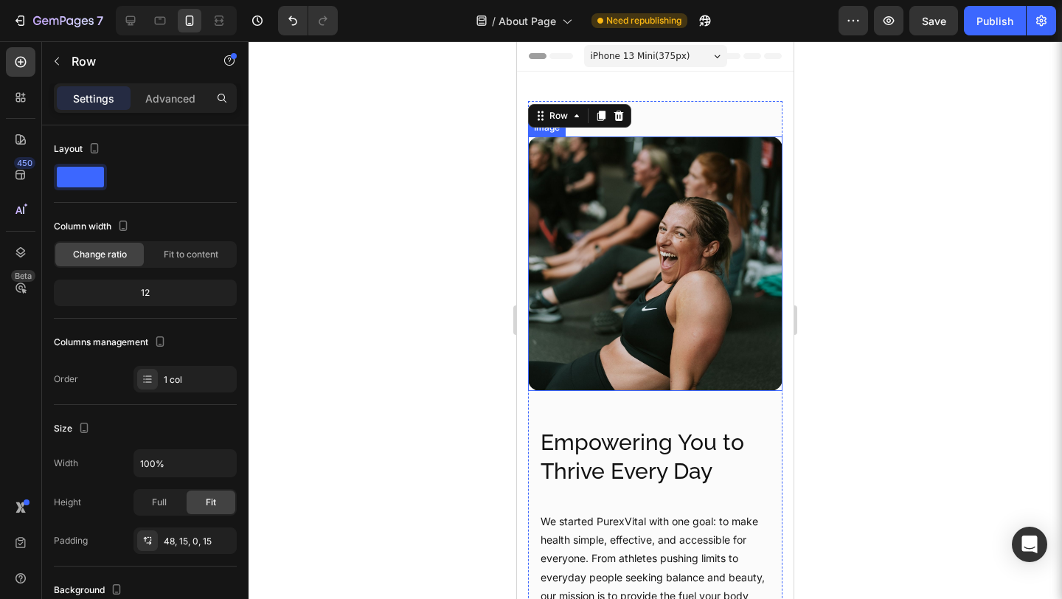
click at [622, 391] on div "Empowering You to Thrive Every Day Heading We started PurexVital with one goal:…" at bounding box center [655, 550] width 254 height 318
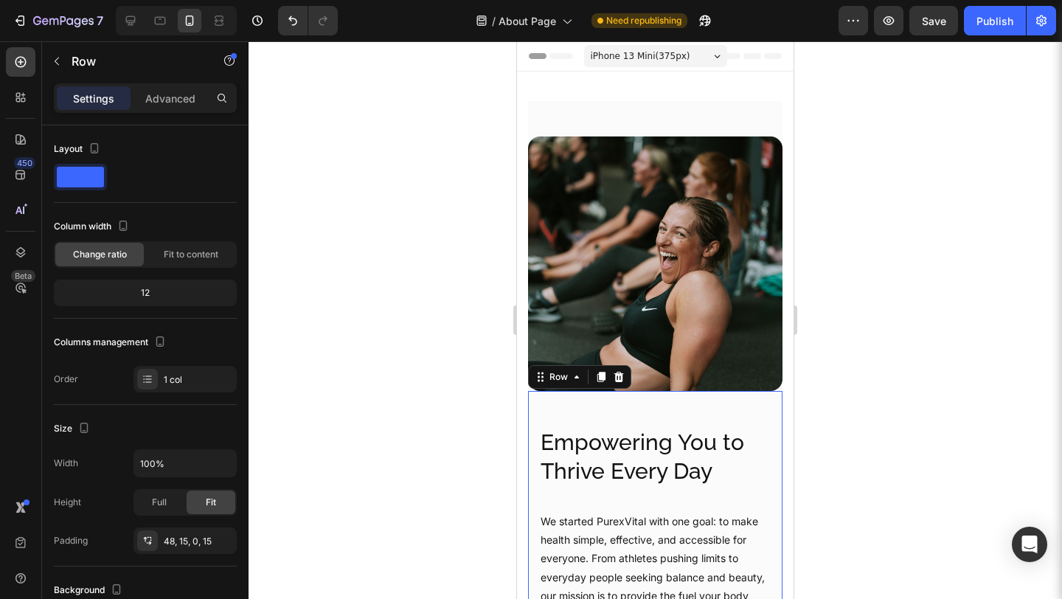
click at [626, 397] on div "Empowering You to Thrive Every Day Heading We started PurexVital with one goal:…" at bounding box center [655, 550] width 254 height 318
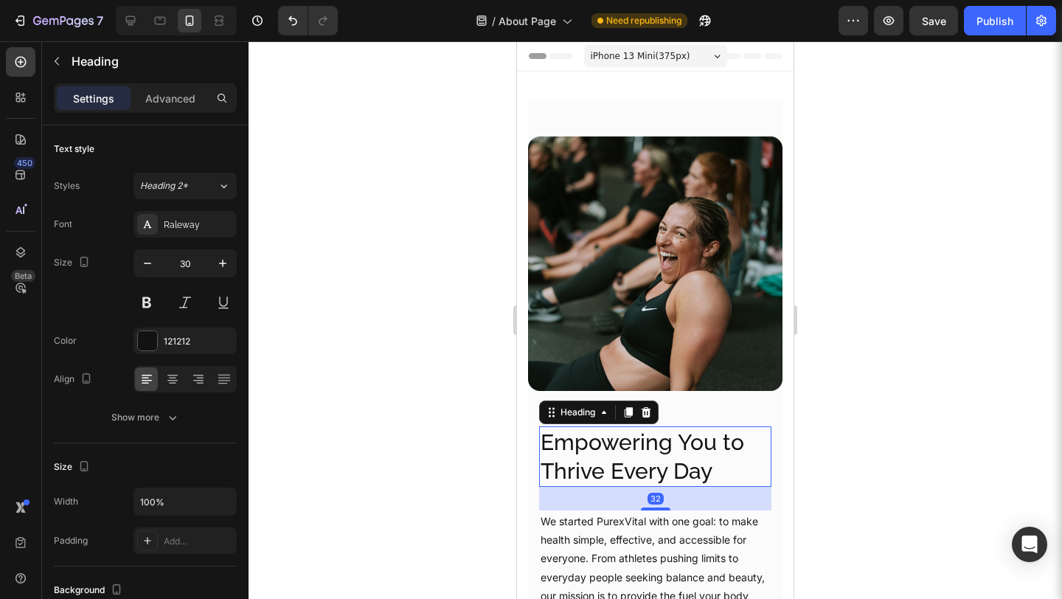
click at [631, 433] on h2 "Empowering You to Thrive Every Day" at bounding box center [655, 456] width 232 height 60
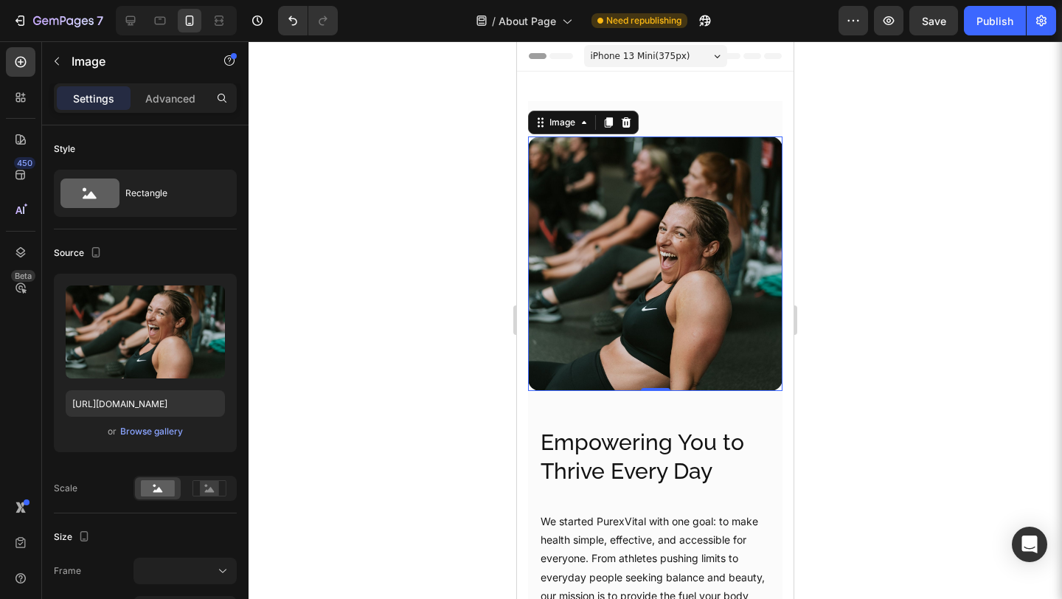
click at [695, 366] on img at bounding box center [655, 263] width 254 height 254
click at [167, 102] on p "Advanced" at bounding box center [170, 98] width 50 height 15
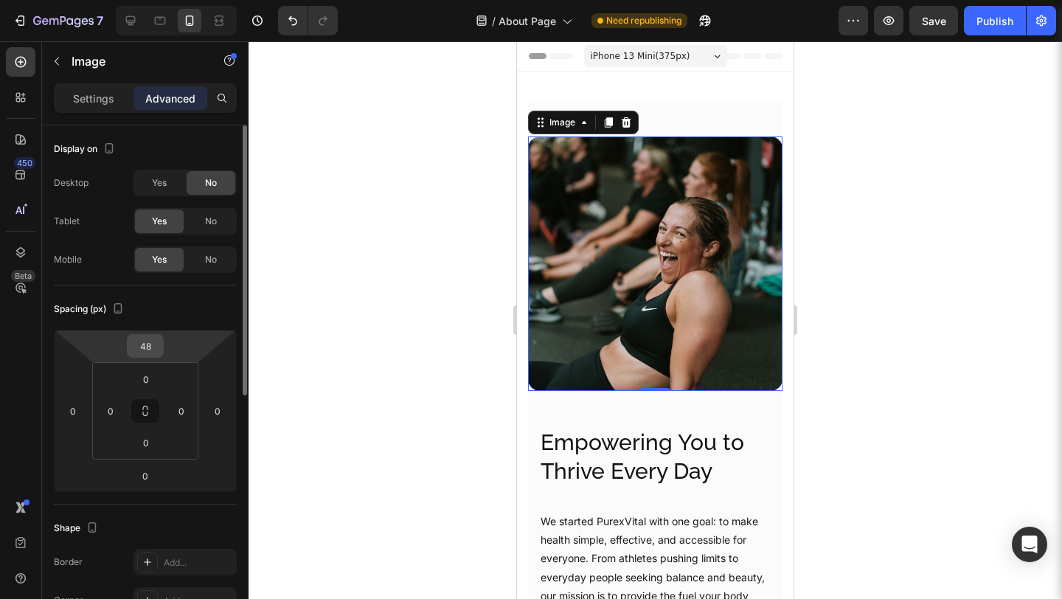
click at [152, 338] on input "48" at bounding box center [144, 346] width 29 height 22
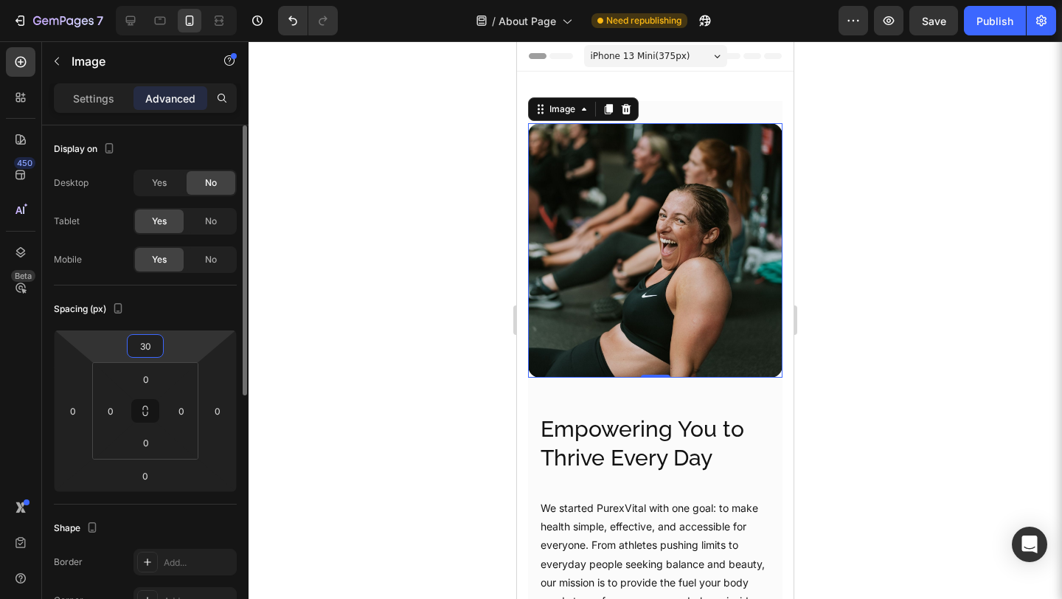
type input "3"
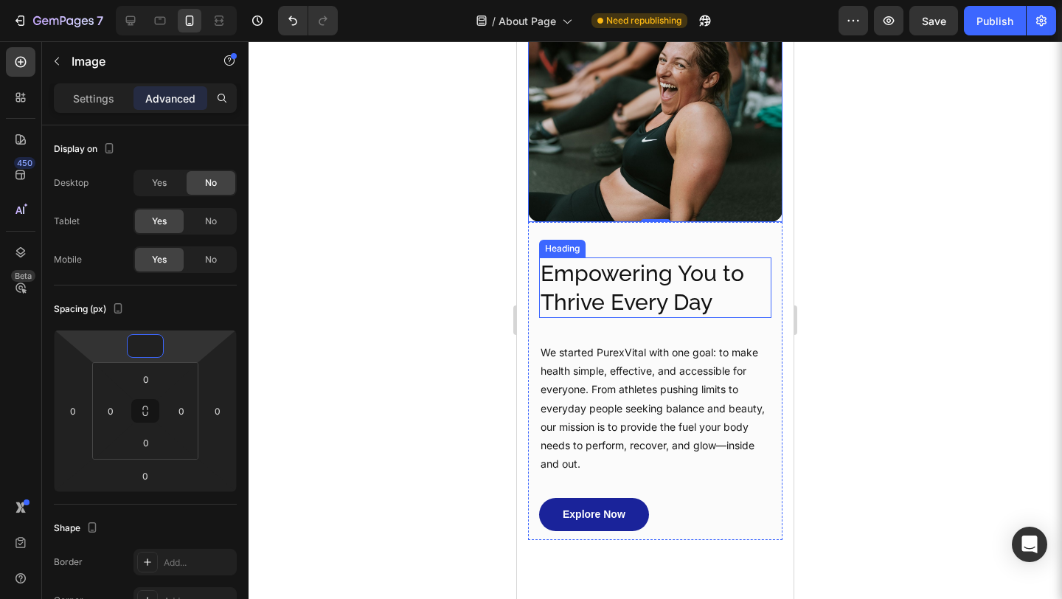
scroll to position [170, 0]
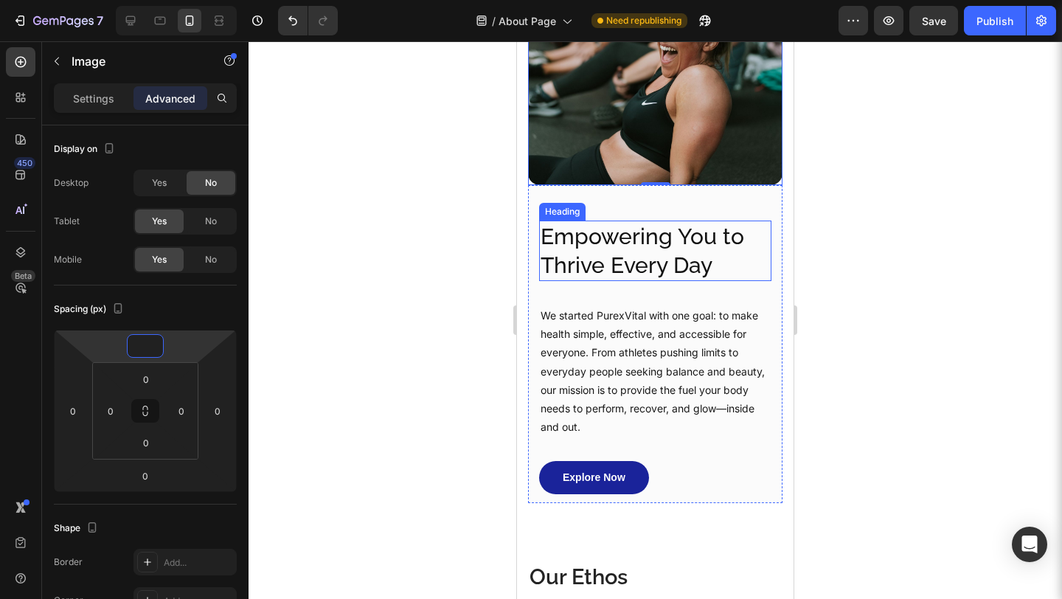
click at [683, 220] on h2 "Empowering You to Thrive Every Day" at bounding box center [655, 250] width 232 height 60
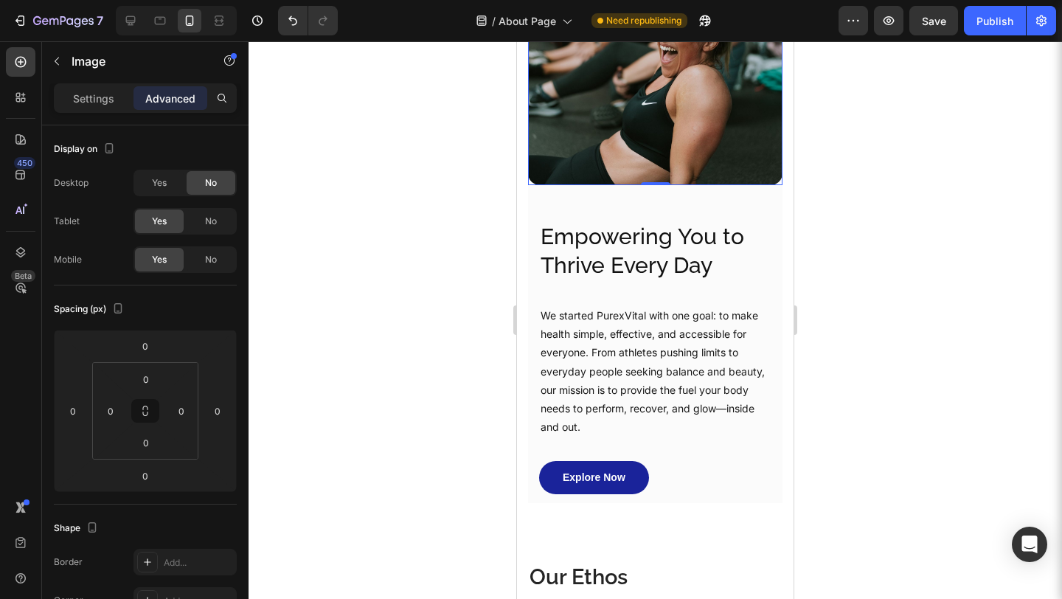
click at [684, 139] on img at bounding box center [655, 58] width 254 height 254
click at [124, 22] on icon at bounding box center [130, 20] width 15 height 15
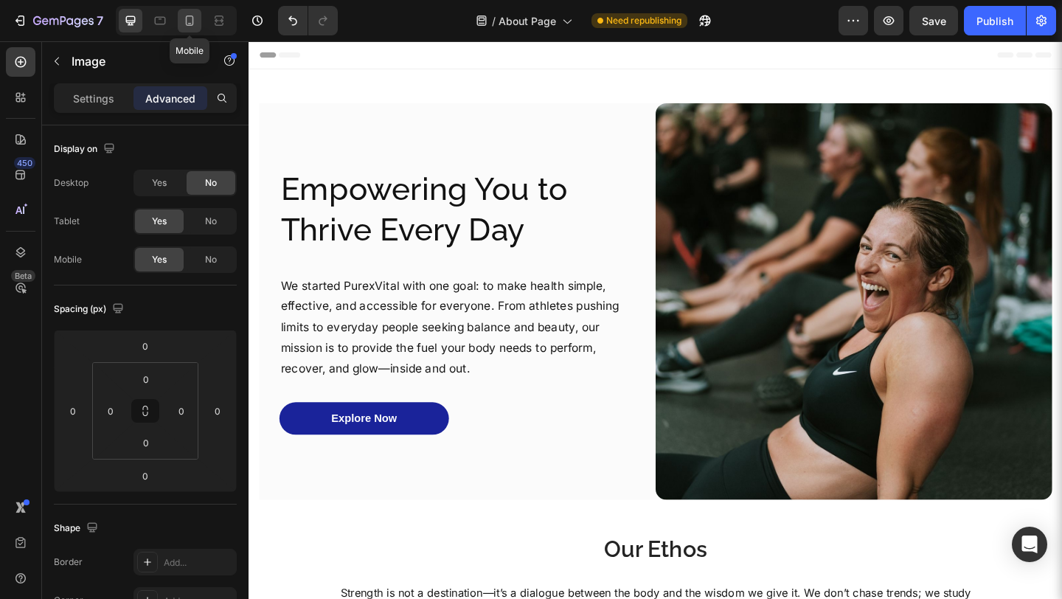
click at [196, 15] on icon at bounding box center [189, 20] width 15 height 15
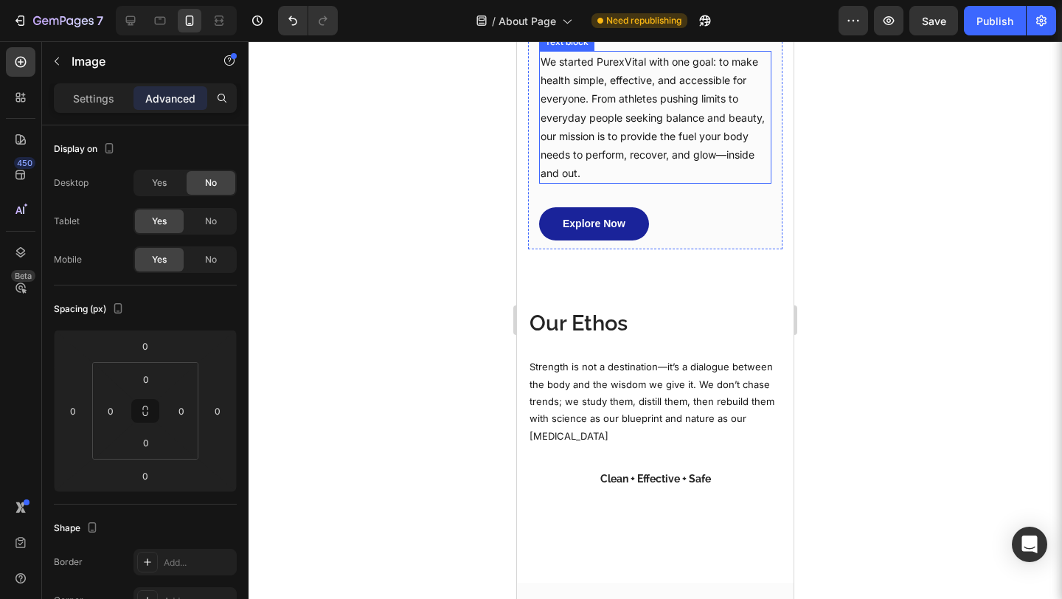
scroll to position [470, 0]
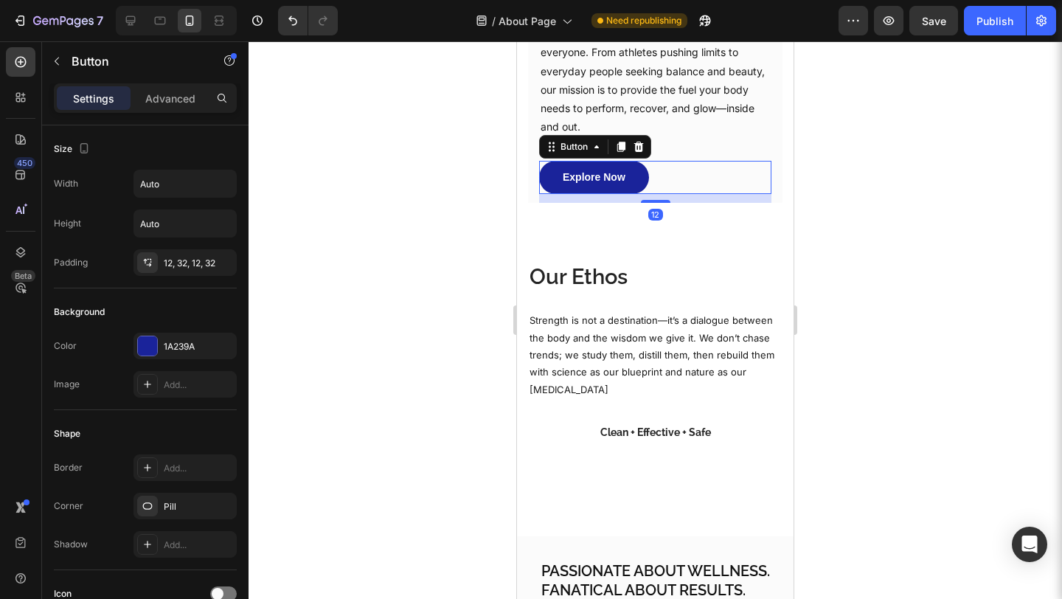
click at [654, 172] on div "Explore Now Button 12" at bounding box center [655, 177] width 232 height 33
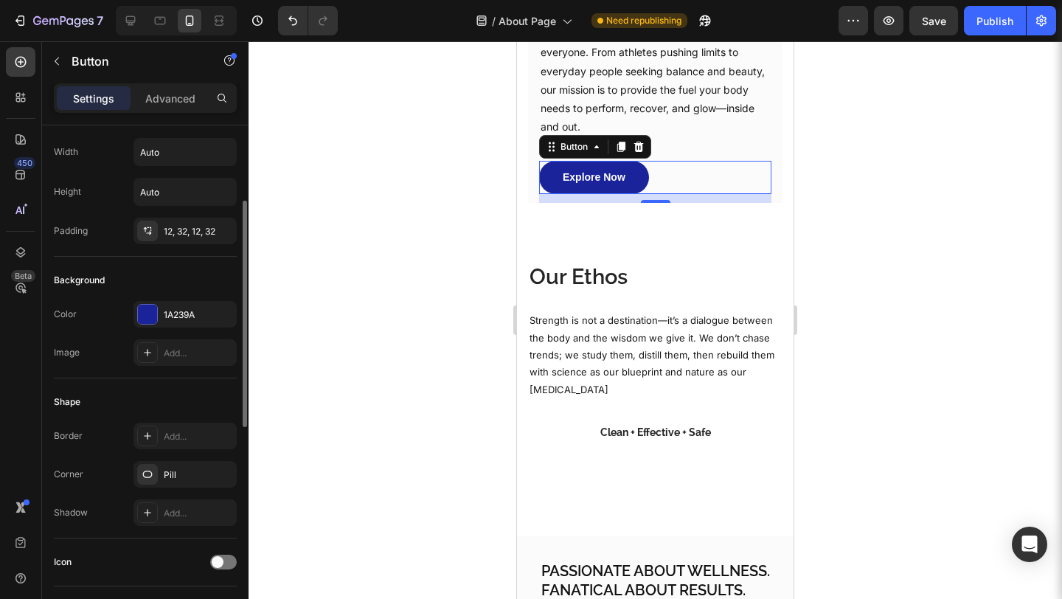
scroll to position [0, 0]
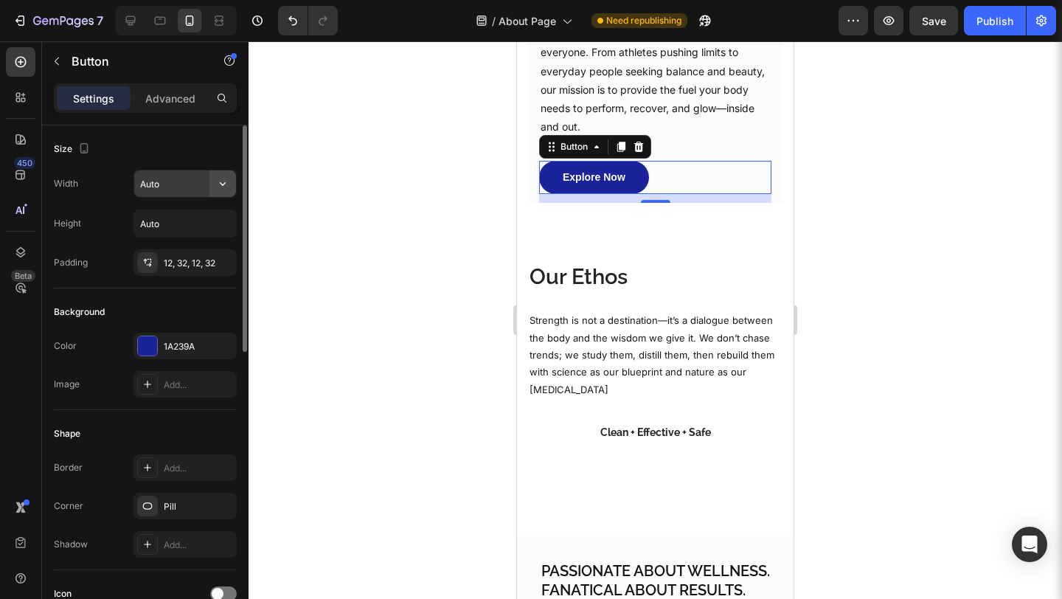
click at [222, 190] on icon "button" at bounding box center [222, 183] width 15 height 15
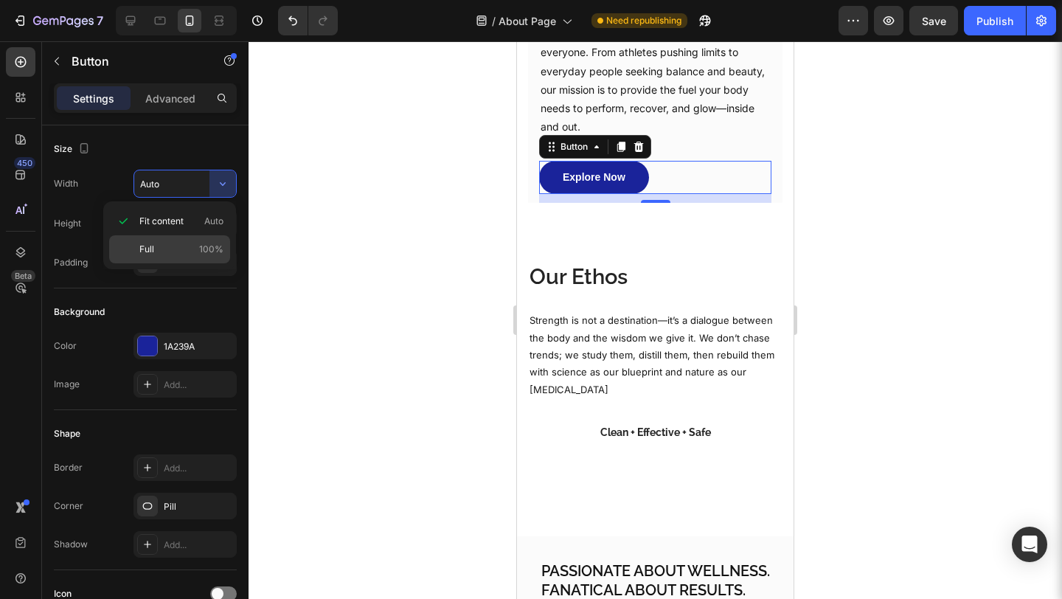
click at [187, 240] on div "Full 100%" at bounding box center [169, 249] width 121 height 28
type input "100%"
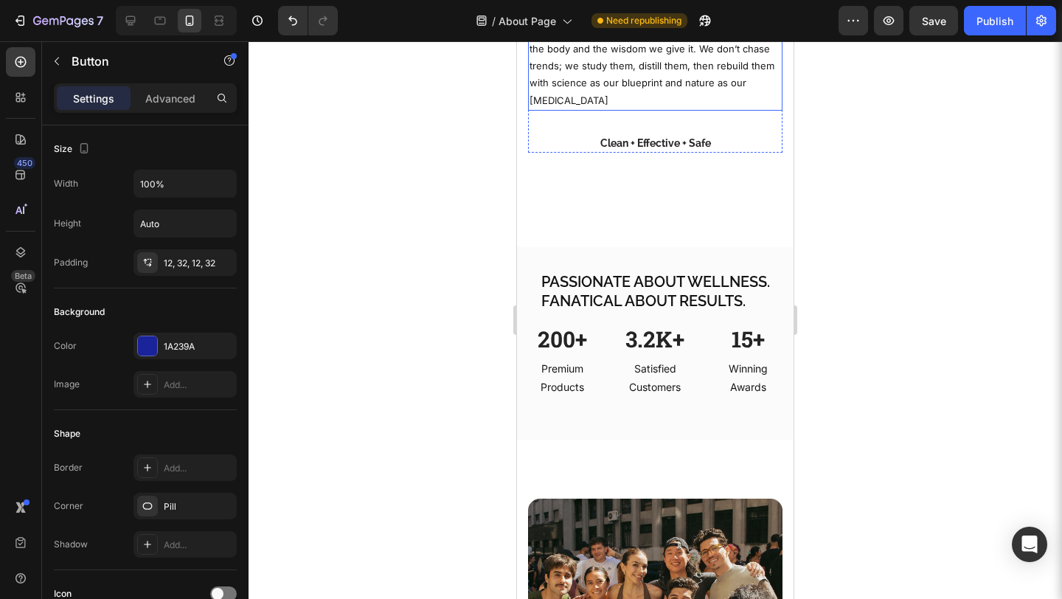
scroll to position [752, 0]
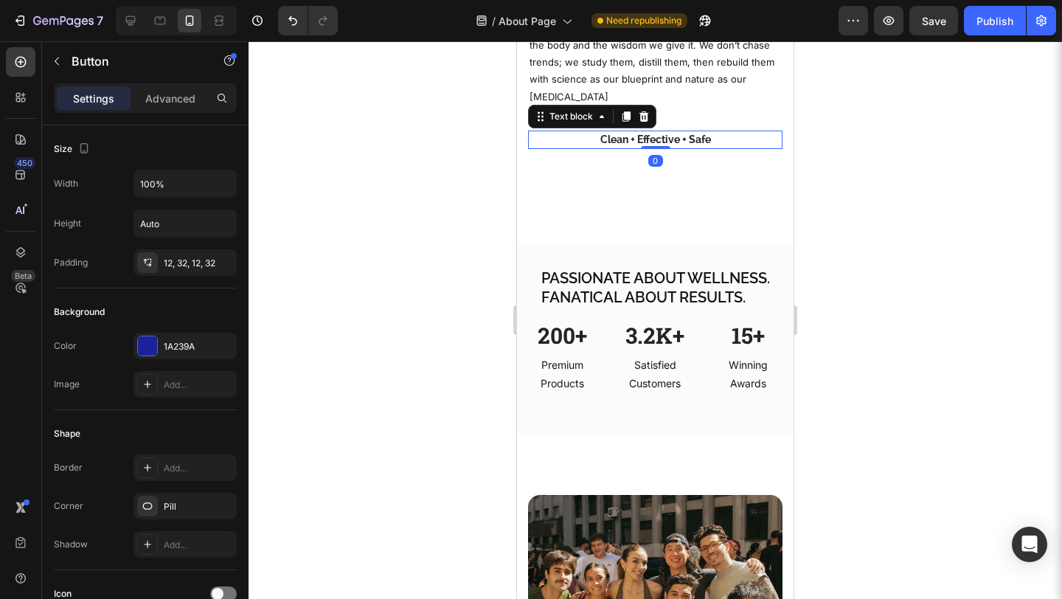
click at [713, 132] on p "Clean + Effective + Safe" at bounding box center [654, 139] width 251 height 15
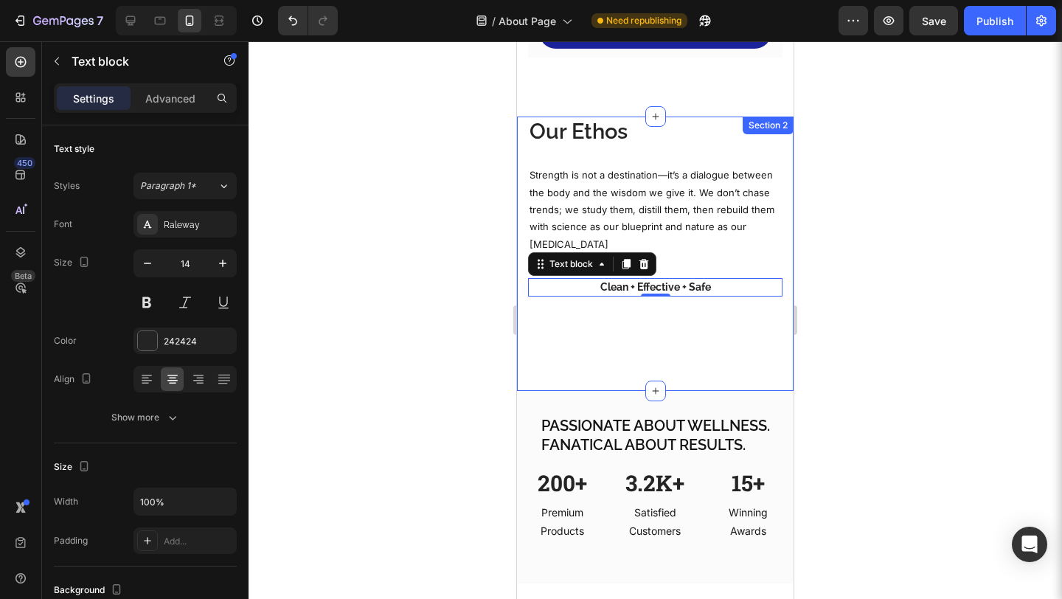
scroll to position [636, 0]
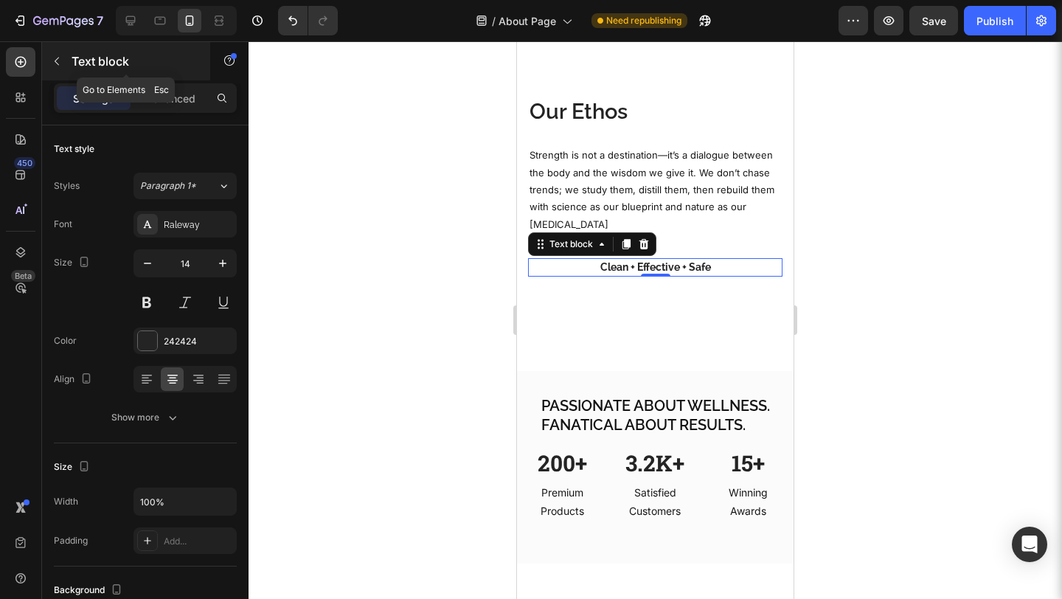
click at [170, 80] on div "Text block" at bounding box center [126, 61] width 168 height 38
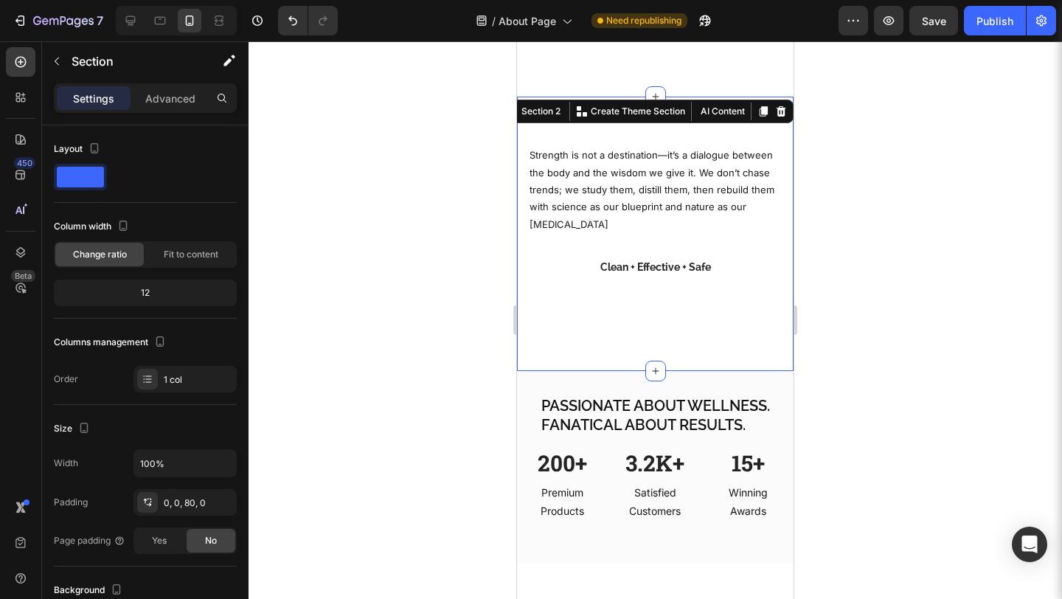
click at [549, 275] on div "Our Ethos Heading Strength is not a destination—it’s a dialogue between the bod…" at bounding box center [655, 204] width 254 height 215
click at [178, 88] on div "Advanced" at bounding box center [170, 98] width 74 height 24
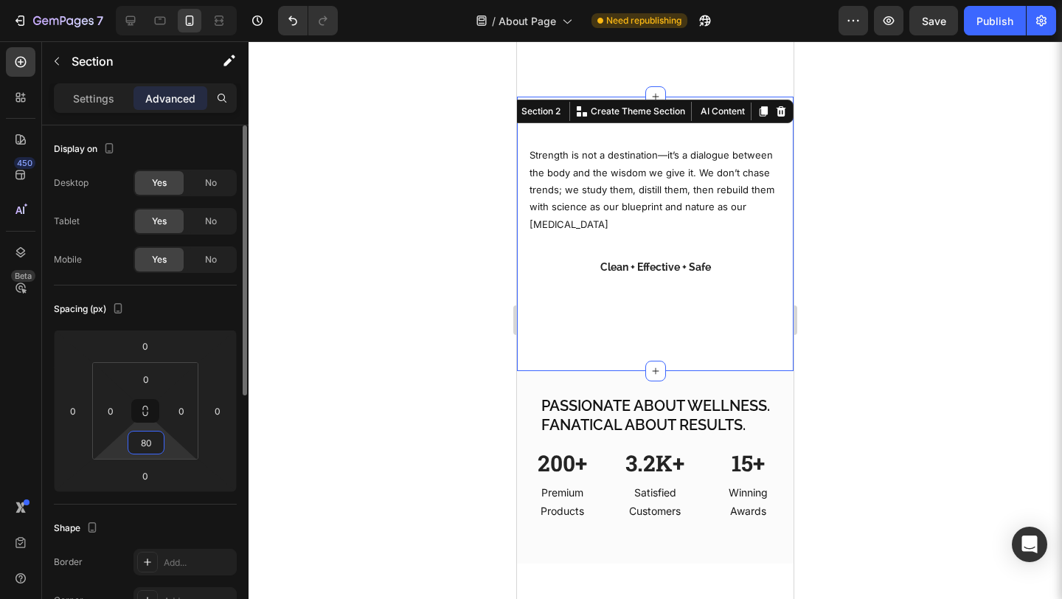
click at [142, 448] on input "80" at bounding box center [145, 442] width 29 height 22
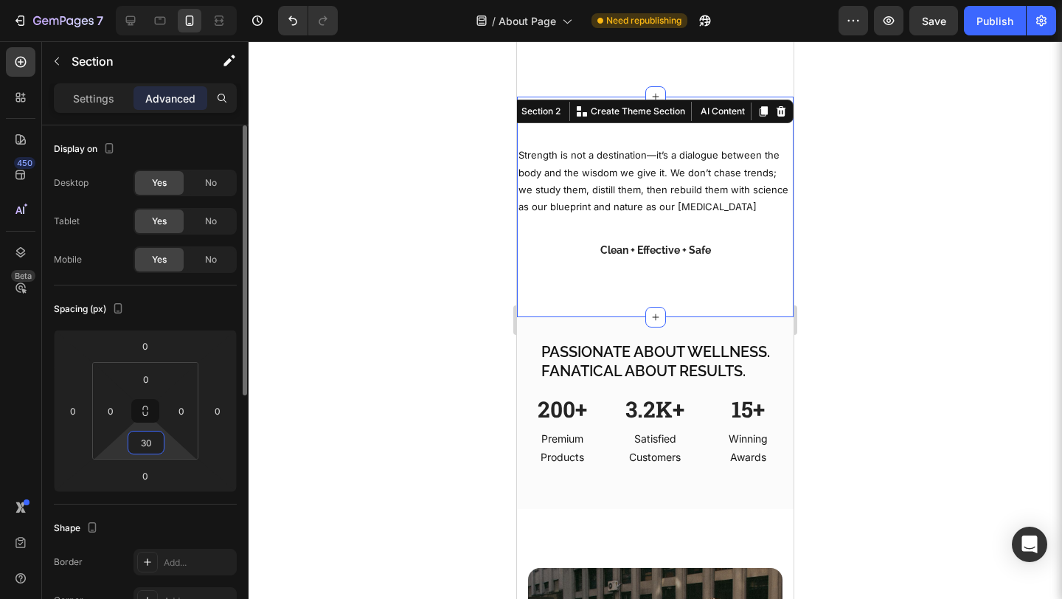
type input "3"
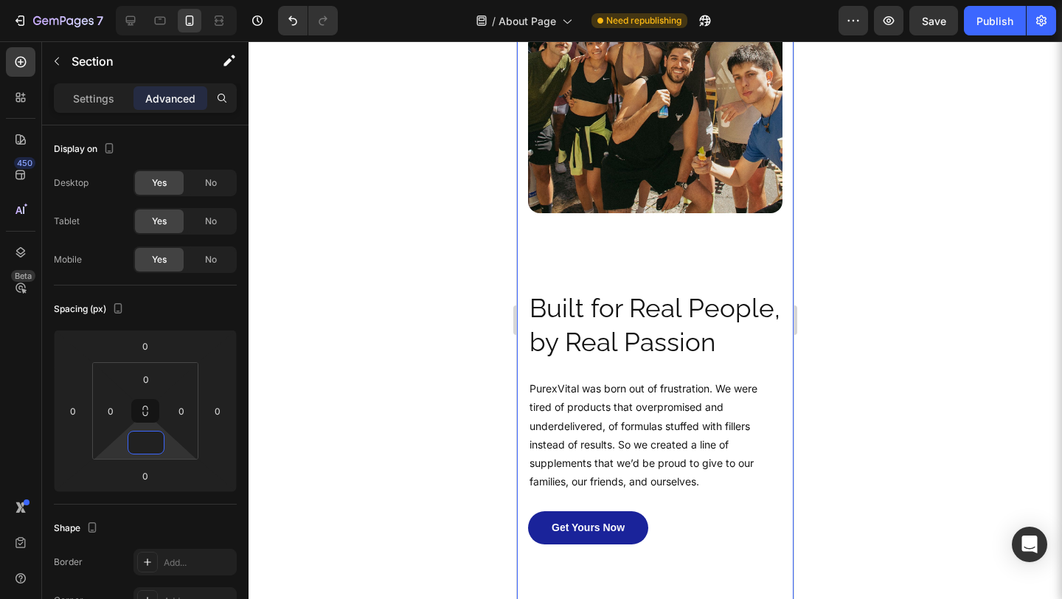
scroll to position [1214, 0]
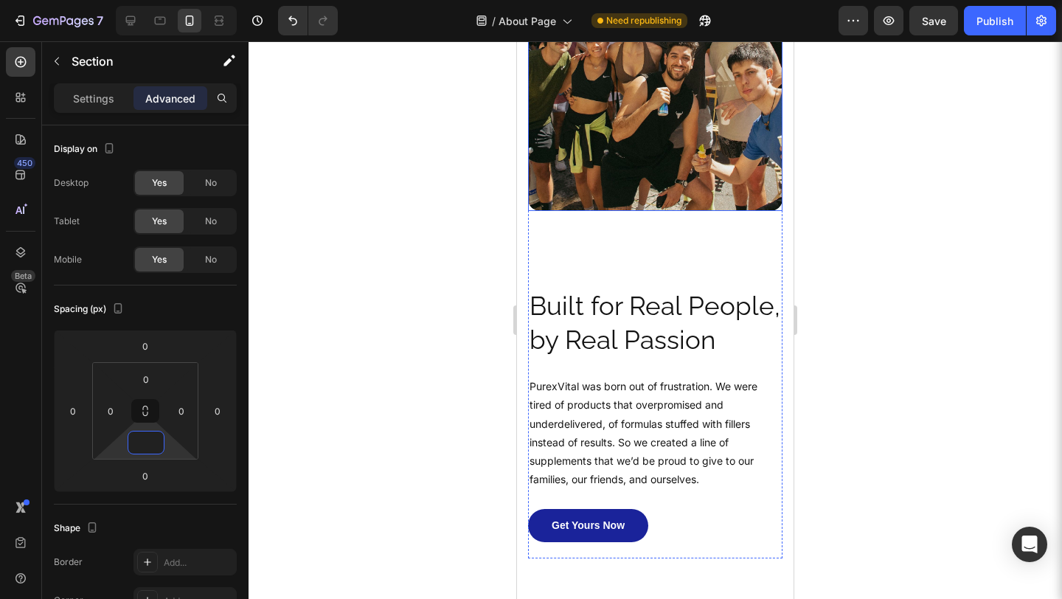
click at [695, 194] on img at bounding box center [655, 84] width 254 height 254
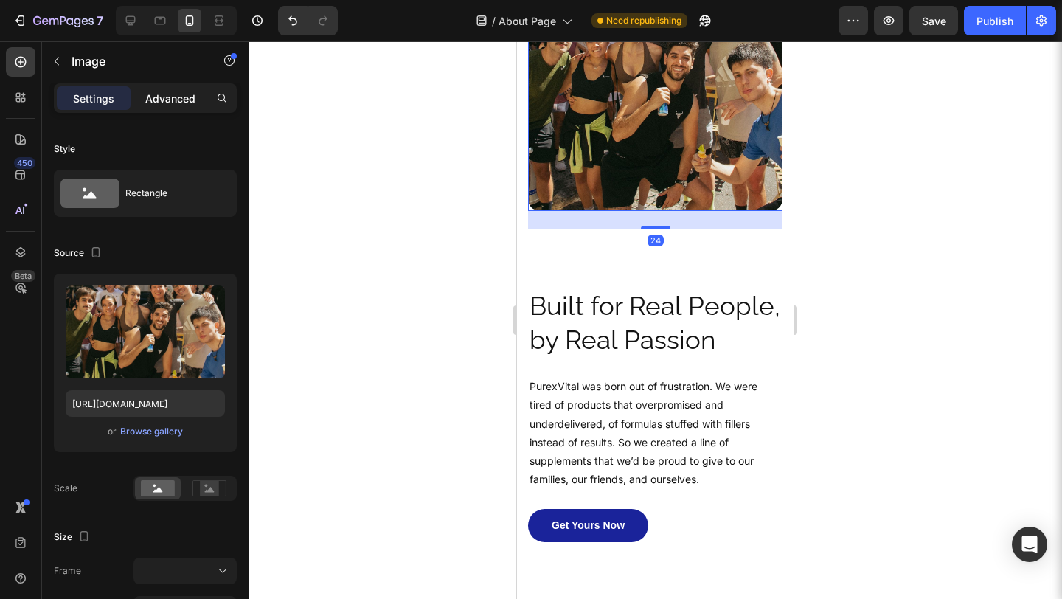
click at [183, 104] on p "Advanced" at bounding box center [170, 98] width 50 height 15
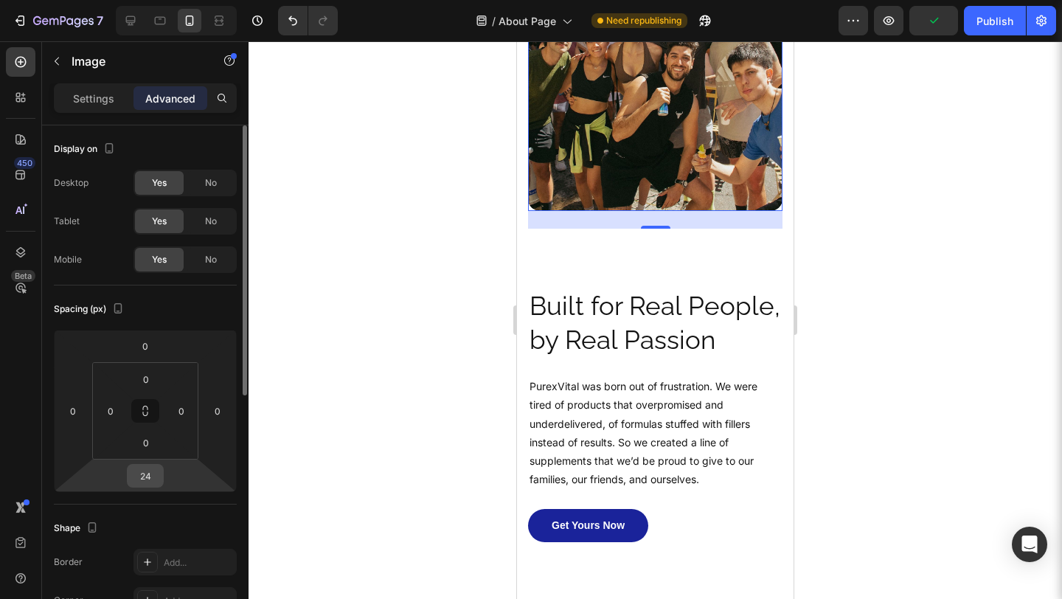
click at [150, 469] on input "24" at bounding box center [144, 475] width 29 height 22
type input "0"
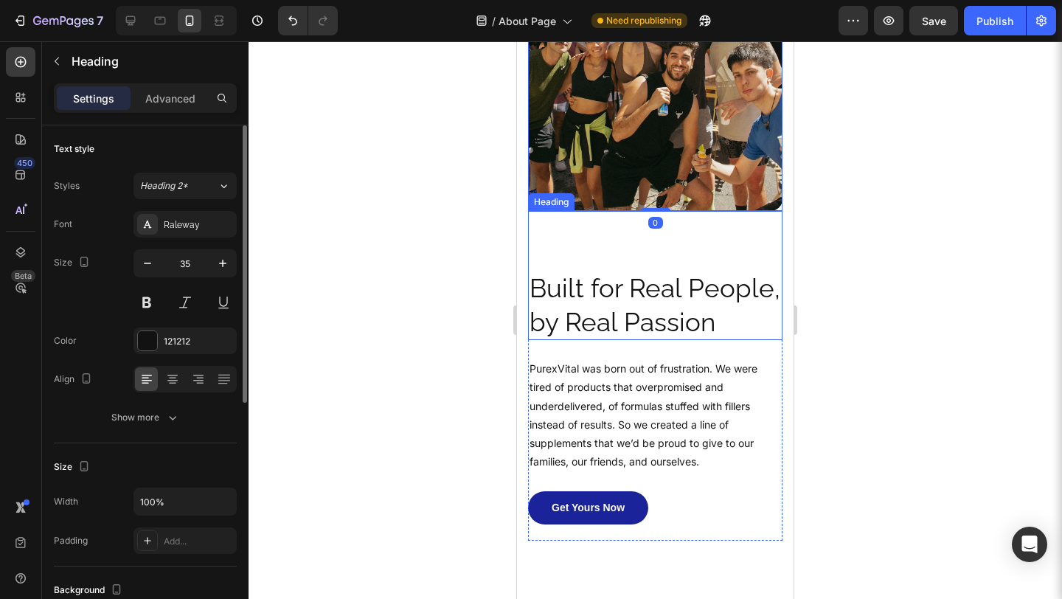
click at [616, 299] on h2 "Built for Real People, by Real Passion" at bounding box center [655, 305] width 254 height 70
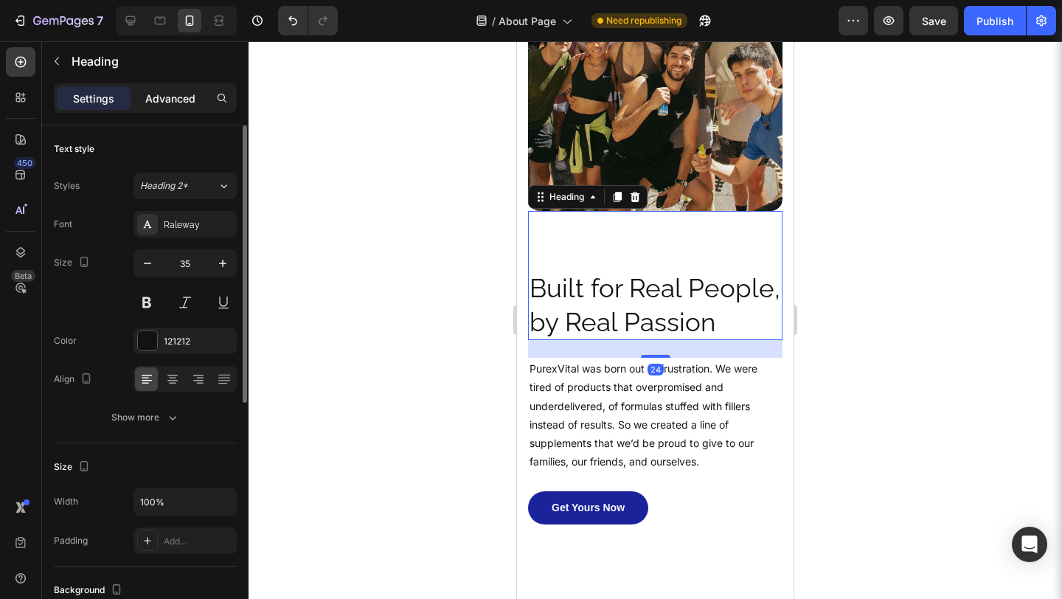
click at [154, 94] on p "Advanced" at bounding box center [170, 98] width 50 height 15
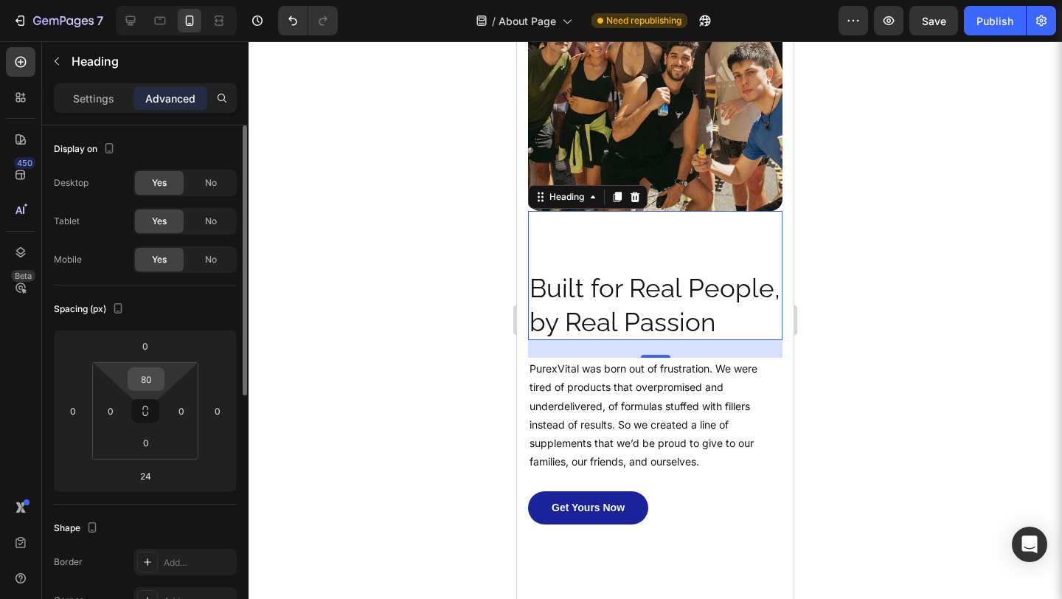
click at [155, 379] on input "80" at bounding box center [145, 379] width 29 height 22
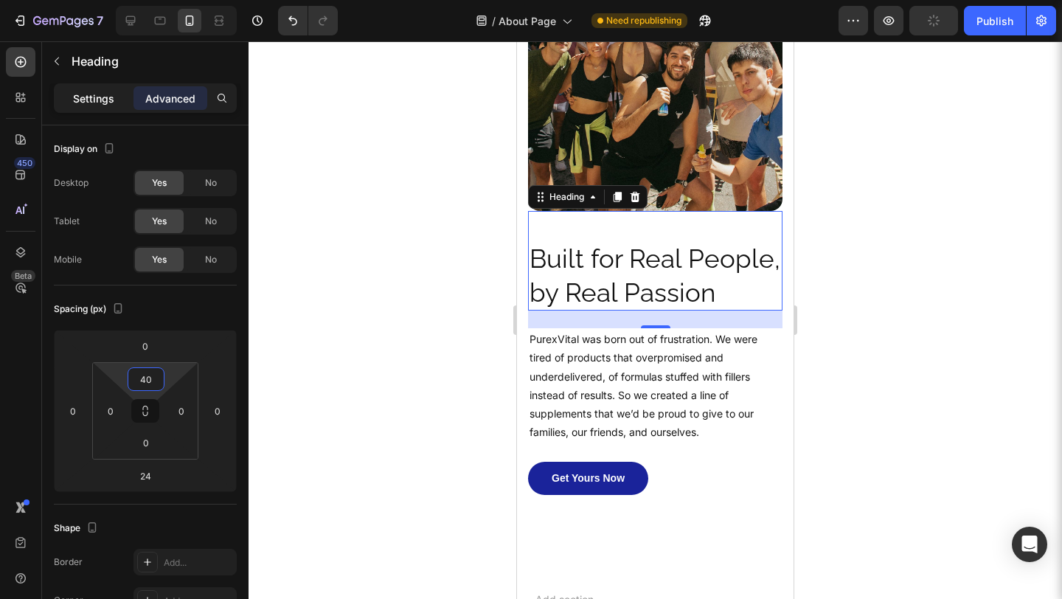
type input "40"
click at [114, 96] on div "Settings" at bounding box center [94, 98] width 74 height 24
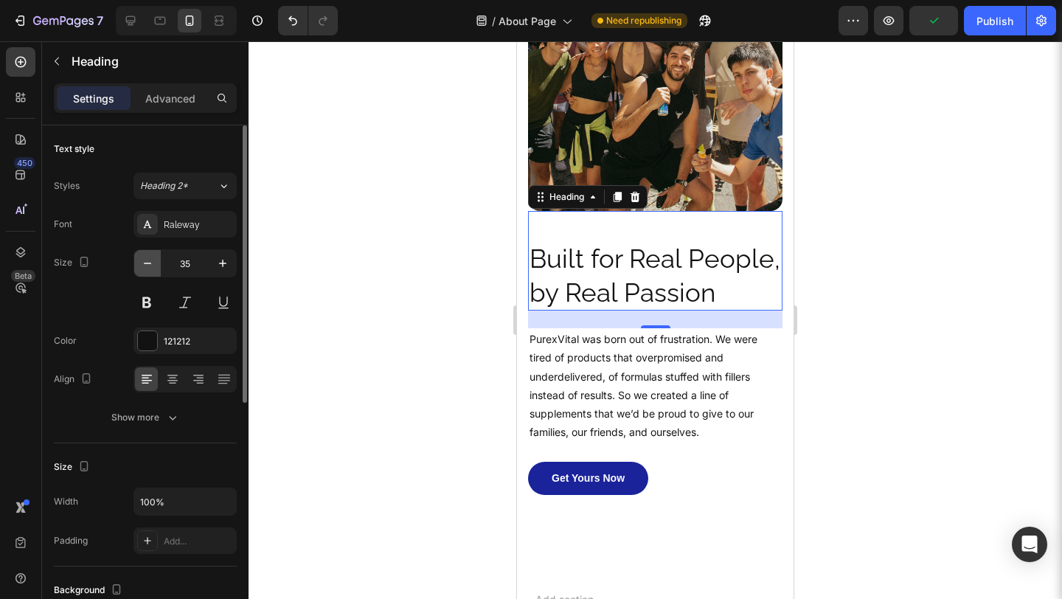
click at [139, 270] on button "button" at bounding box center [147, 263] width 27 height 27
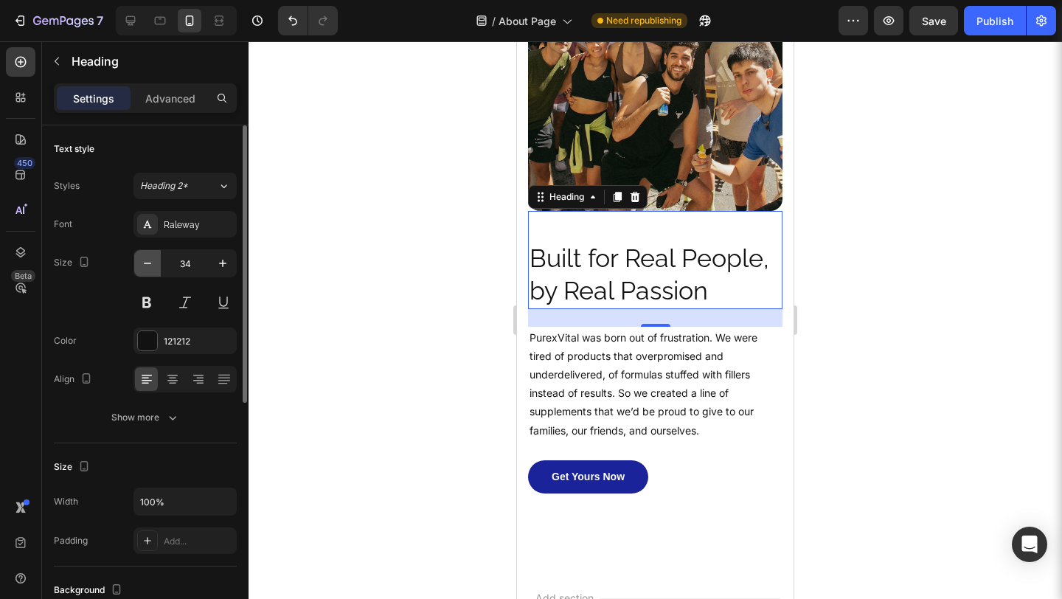
click at [139, 270] on button "button" at bounding box center [147, 263] width 27 height 27
type input "32"
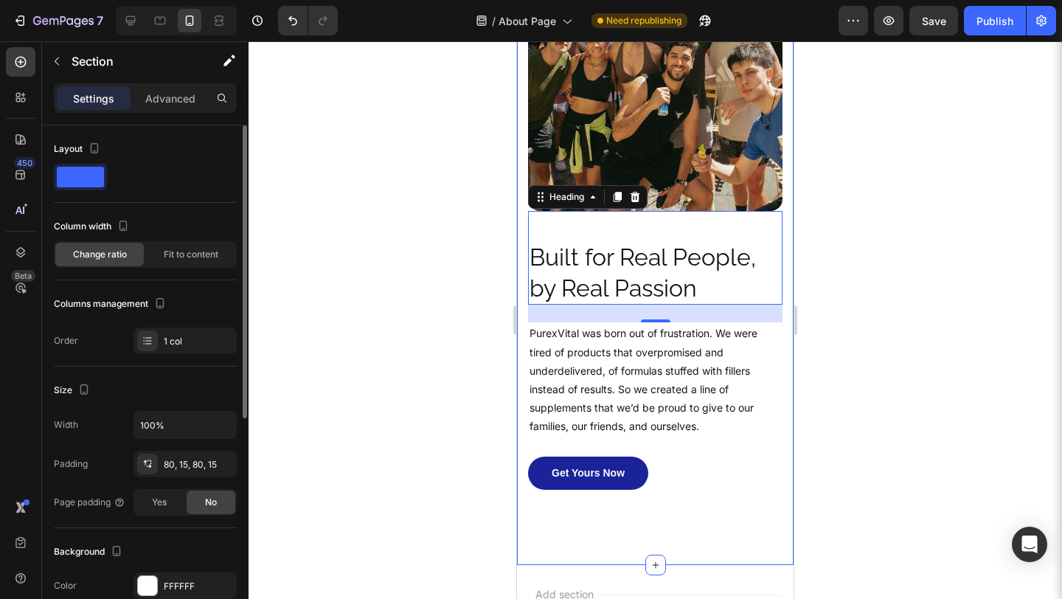
click at [672, 519] on div "Image Built for Real People, by Real Passion Heading 24 PurexVital was born out…" at bounding box center [655, 231] width 276 height 666
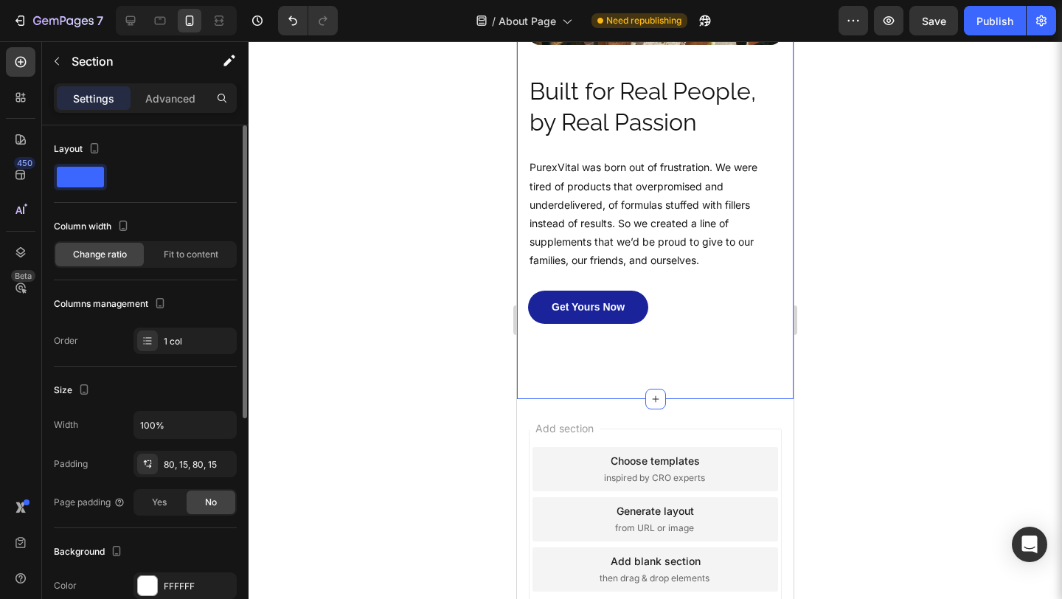
scroll to position [1445, 0]
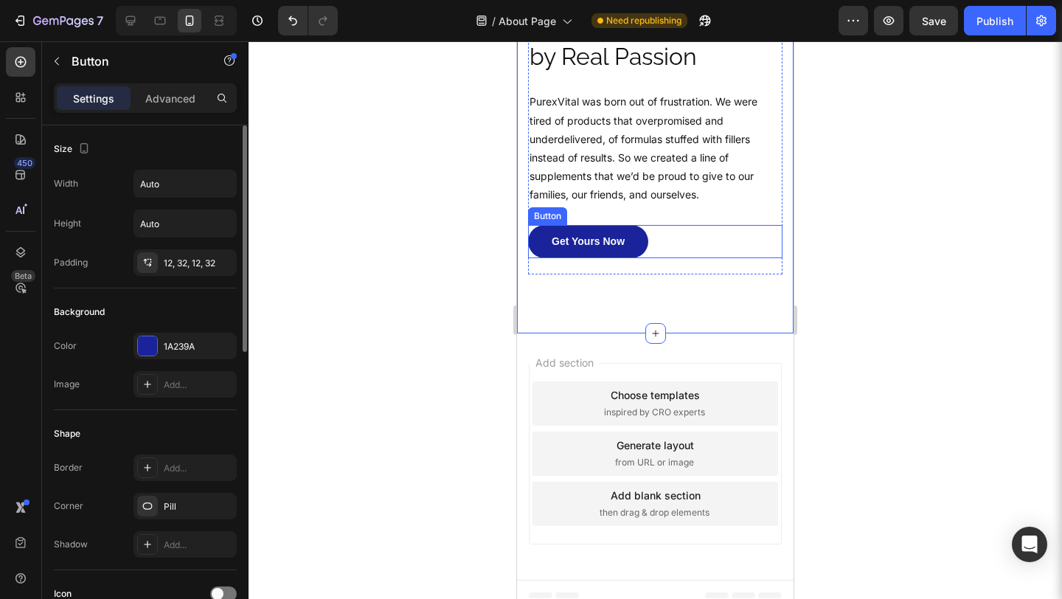
click at [692, 233] on div "Get Yours Now Button" at bounding box center [655, 241] width 254 height 33
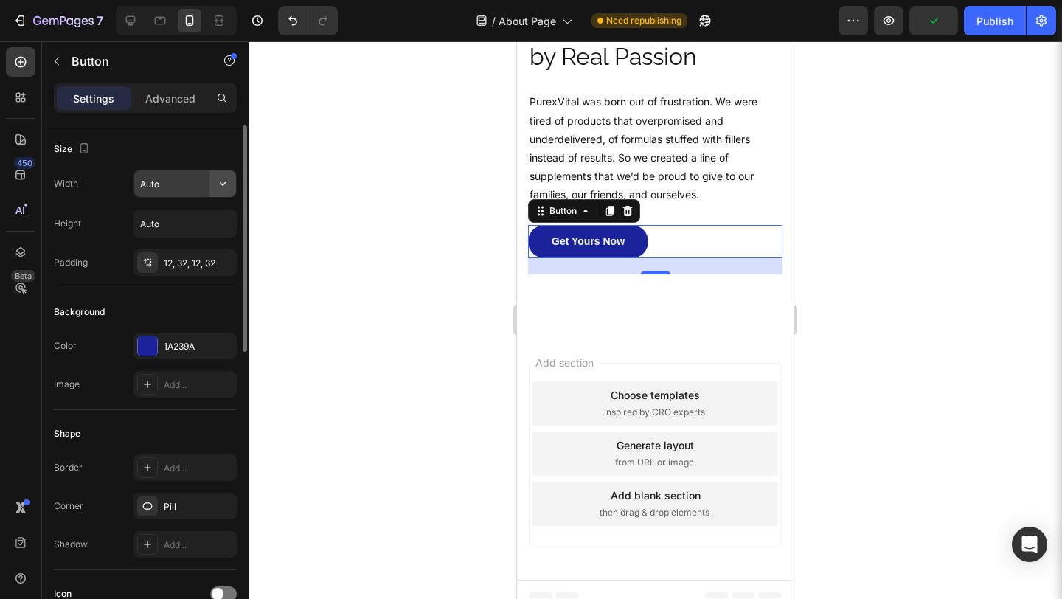
click at [220, 176] on icon "button" at bounding box center [222, 183] width 15 height 15
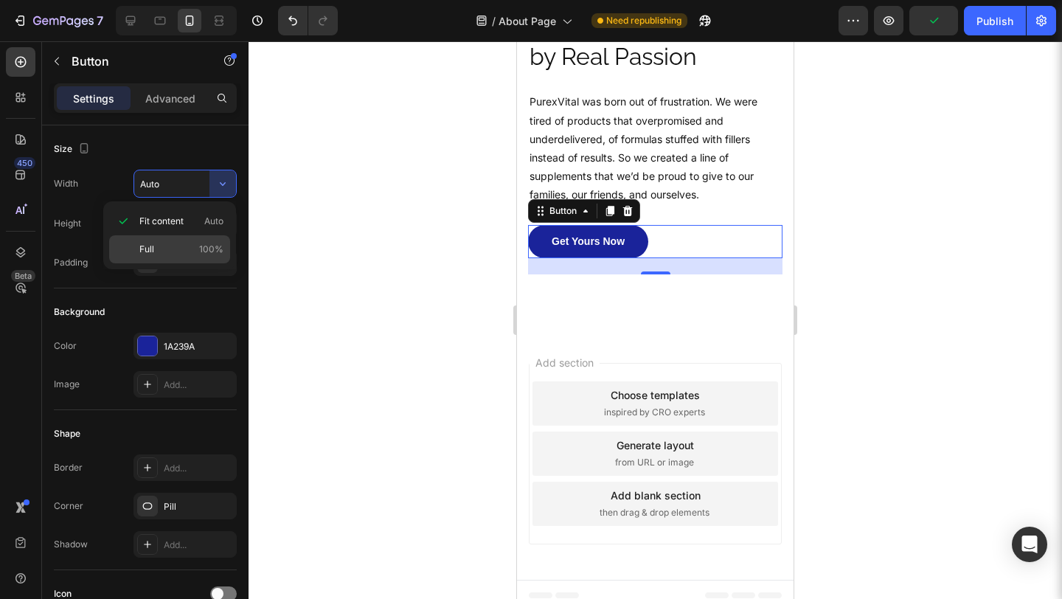
click at [196, 237] on div "Full 100%" at bounding box center [169, 249] width 121 height 28
type input "100%"
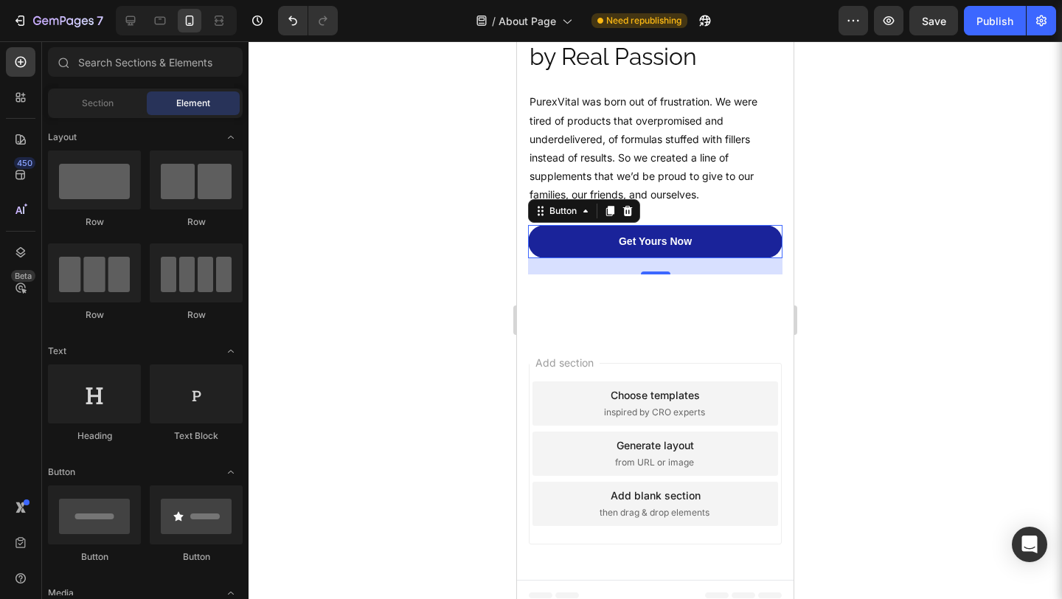
click at [636, 344] on div "Add section Choose templates inspired by CRO experts Generate layout from URL o…" at bounding box center [655, 456] width 276 height 246
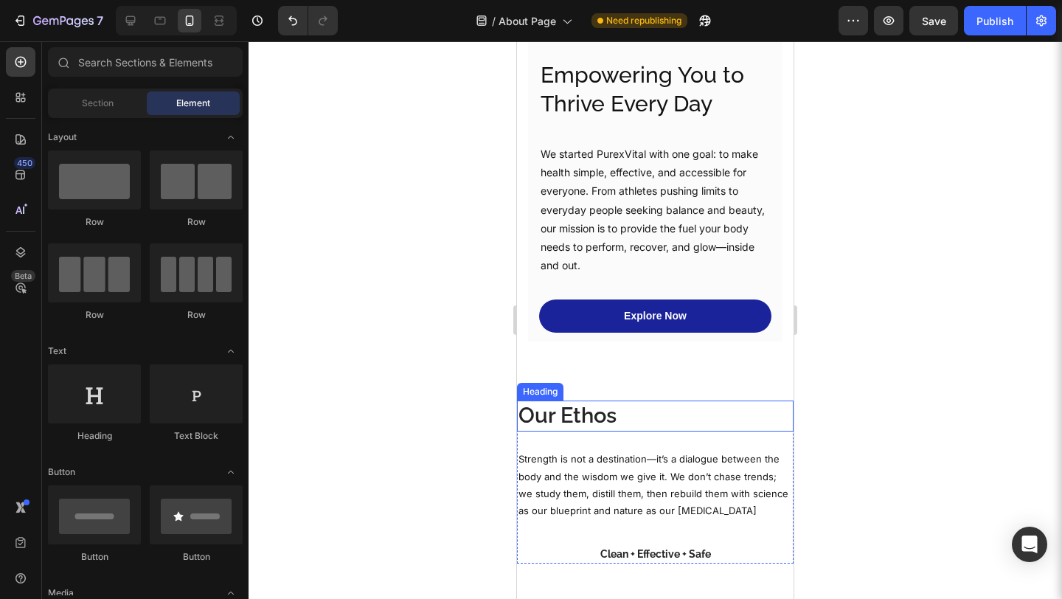
scroll to position [237, 0]
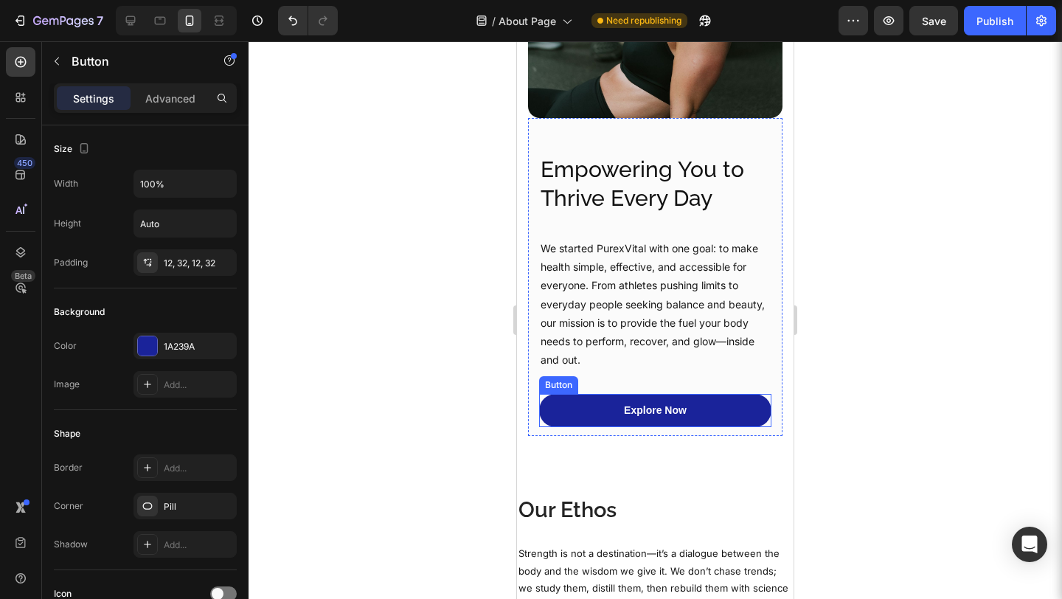
click at [539, 394] on div "Explore Now Button" at bounding box center [655, 410] width 232 height 33
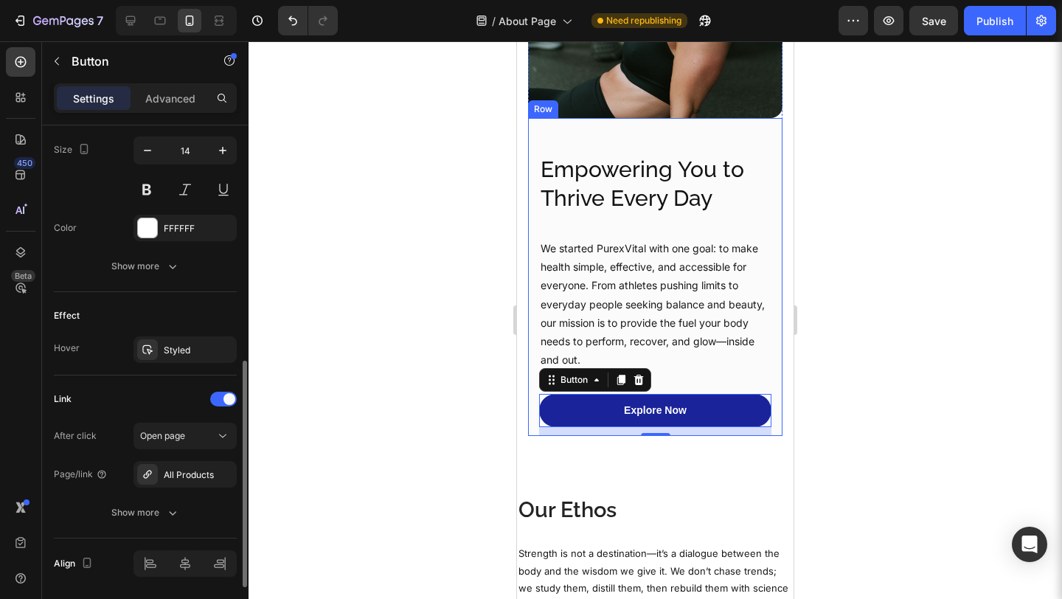
scroll to position [657, 0]
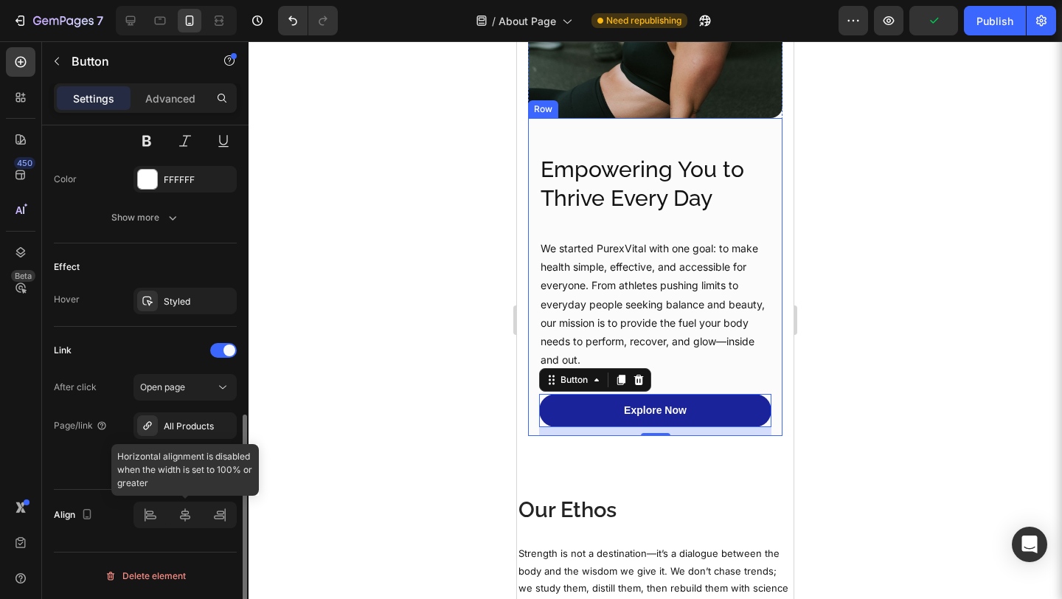
click at [150, 512] on div at bounding box center [184, 514] width 103 height 27
click at [150, 519] on div at bounding box center [184, 514] width 103 height 27
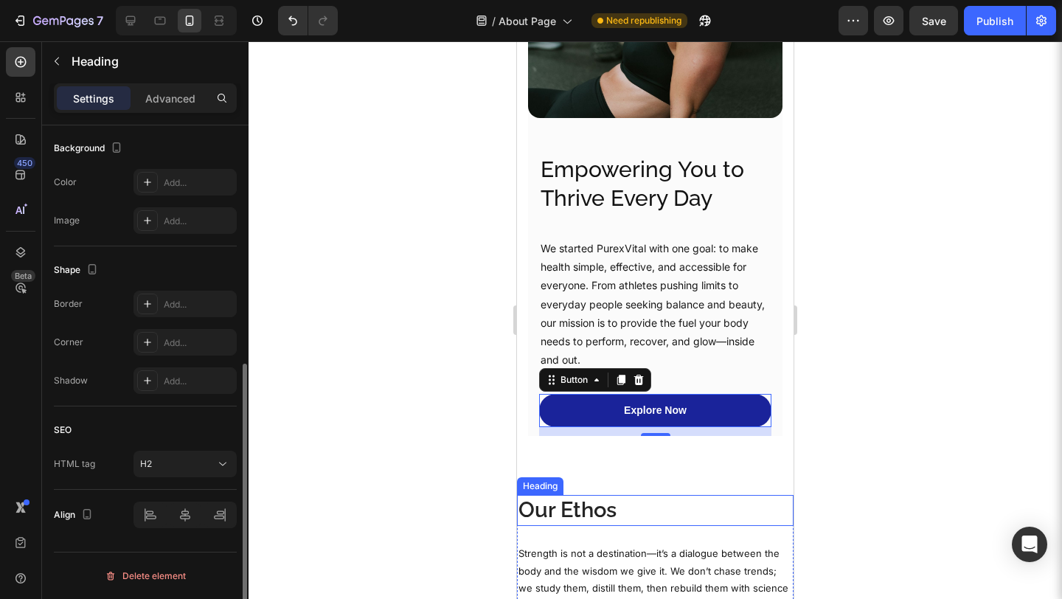
scroll to position [0, 0]
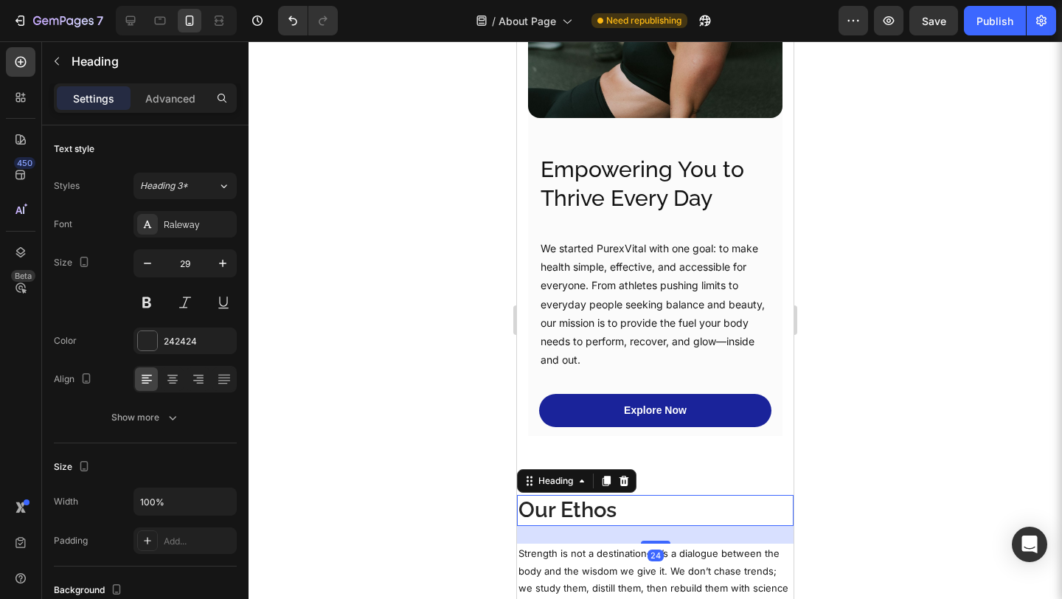
click at [713, 495] on h2 "Our Ethos" at bounding box center [655, 510] width 276 height 31
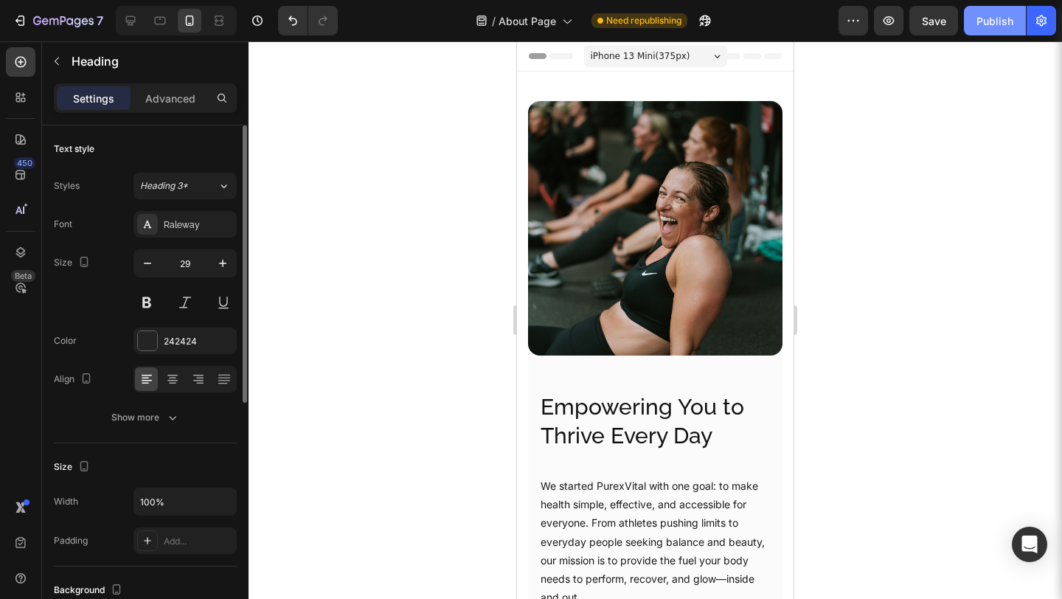
click at [987, 31] on button "Publish" at bounding box center [995, 20] width 62 height 29
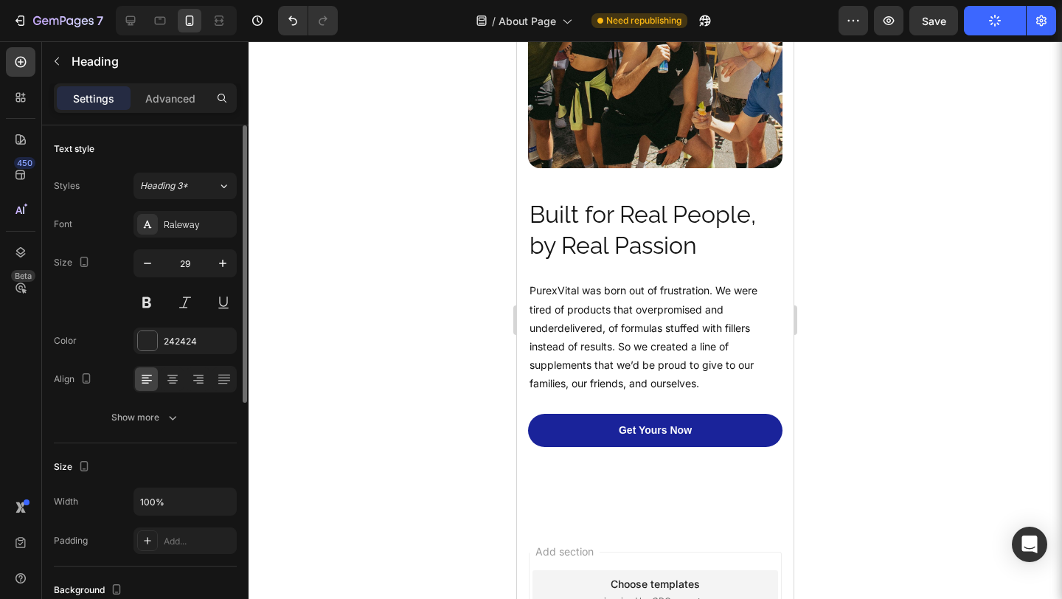
scroll to position [1445, 0]
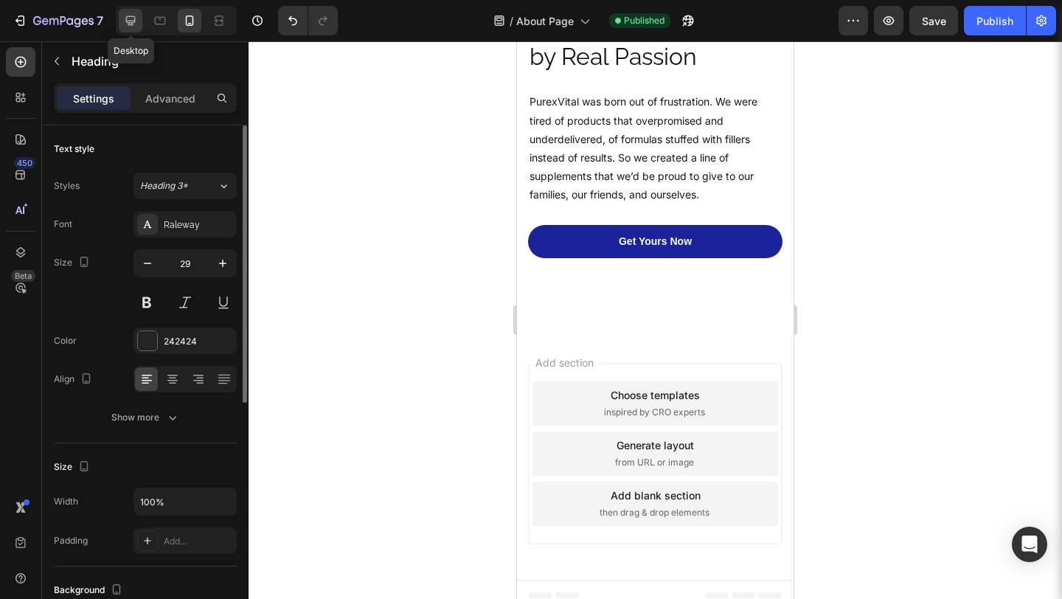
click at [133, 25] on icon at bounding box center [130, 20] width 15 height 15
type input "33"
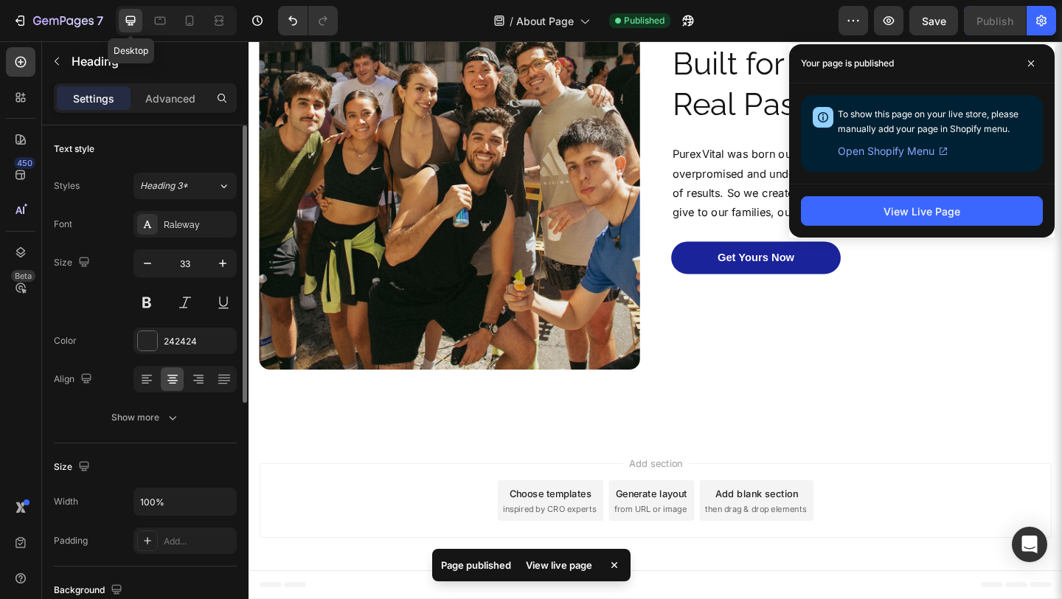
scroll to position [1167, 0]
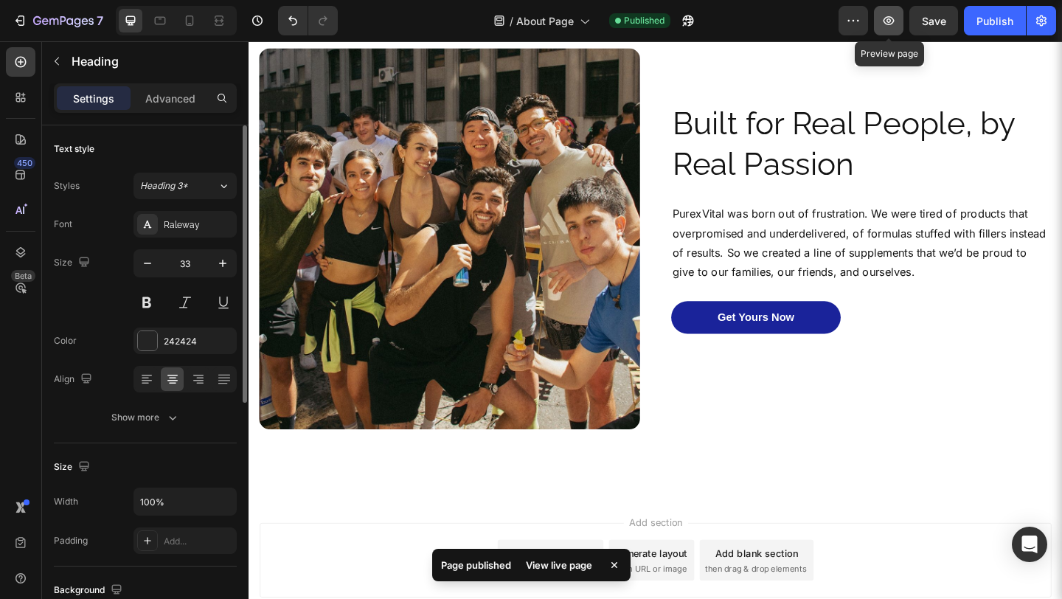
click at [899, 18] on button "button" at bounding box center [888, 20] width 29 height 29
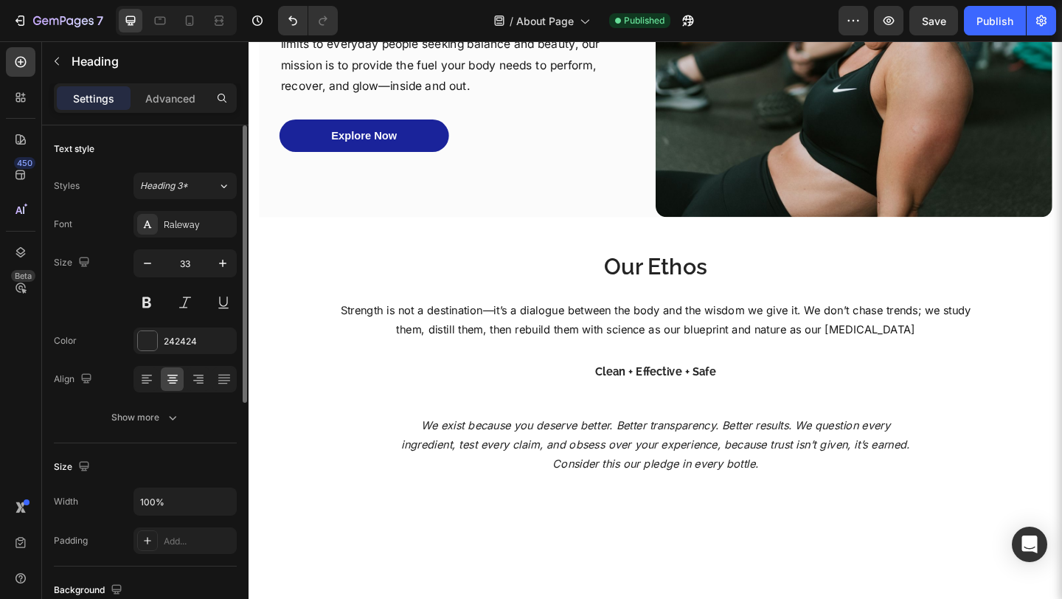
scroll to position [0, 0]
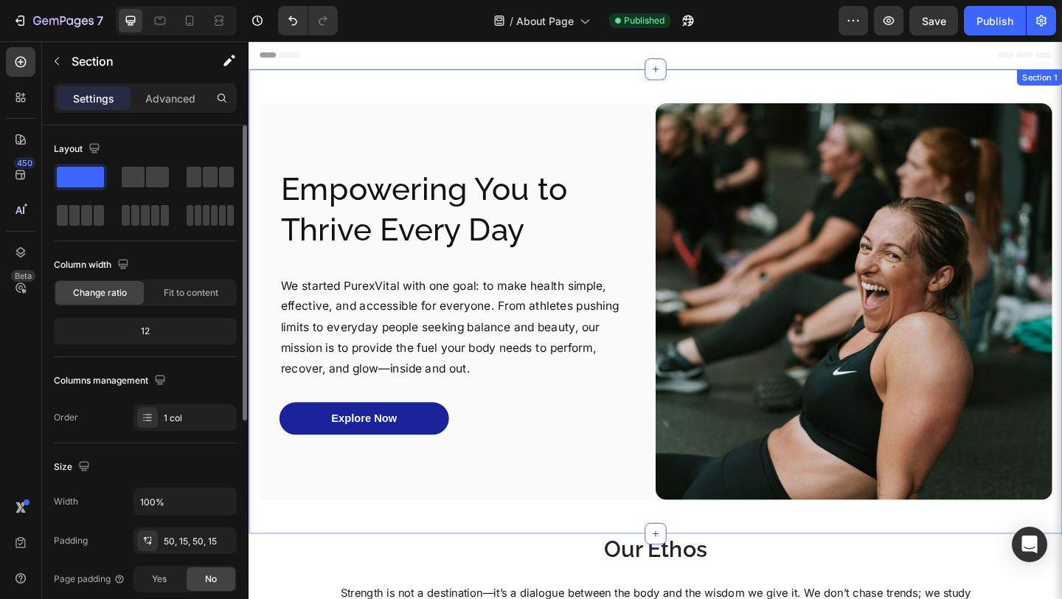
click at [589, 103] on div "Image Image Empowering You to Thrive Every Day Heading We started PurexVital wi…" at bounding box center [690, 324] width 885 height 505
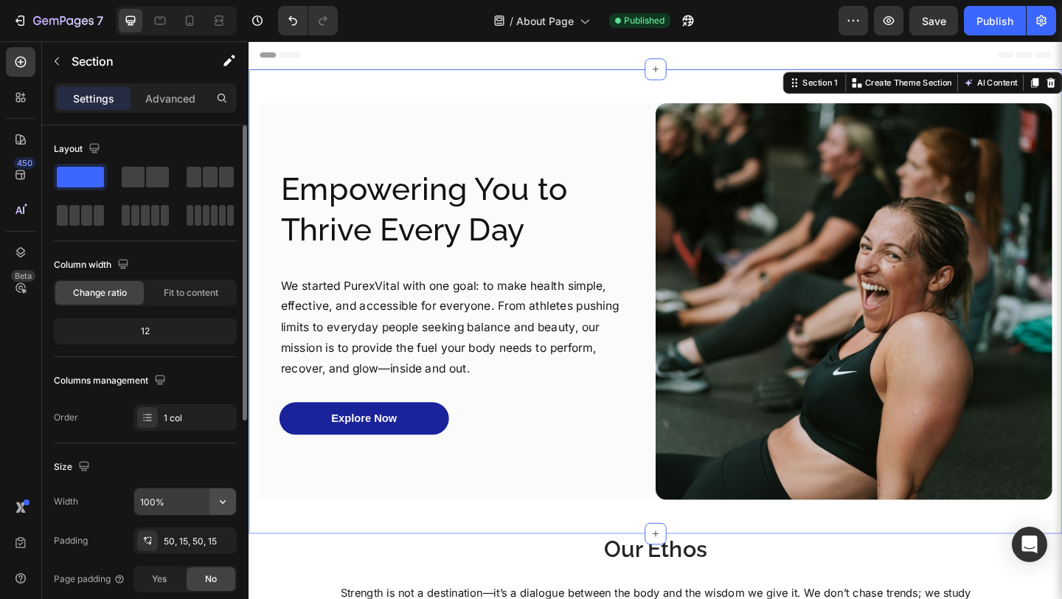
click at [223, 513] on button "button" at bounding box center [222, 501] width 27 height 27
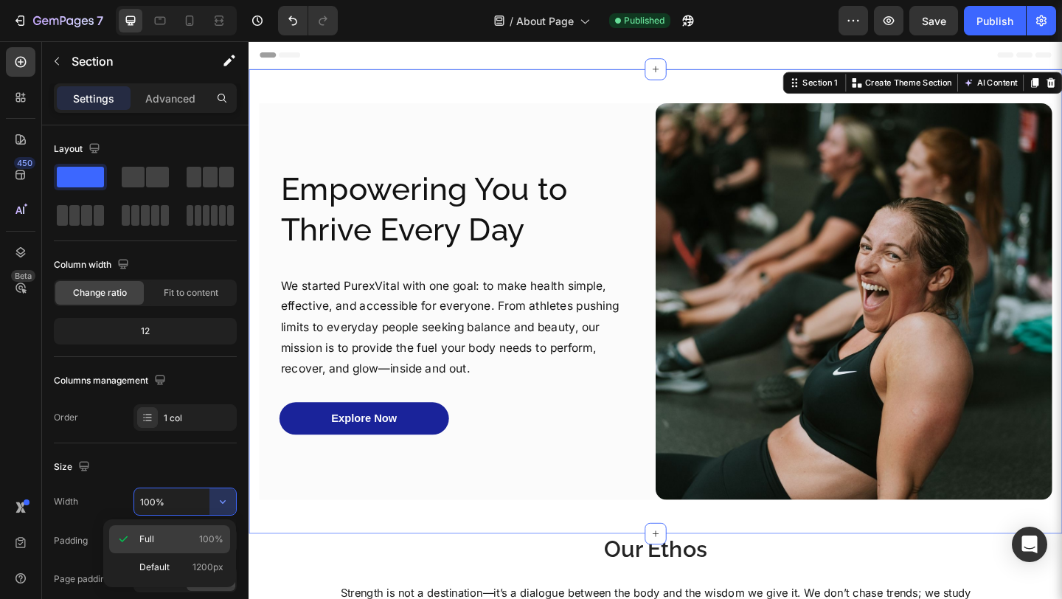
click at [184, 537] on p "Full 100%" at bounding box center [181, 538] width 84 height 13
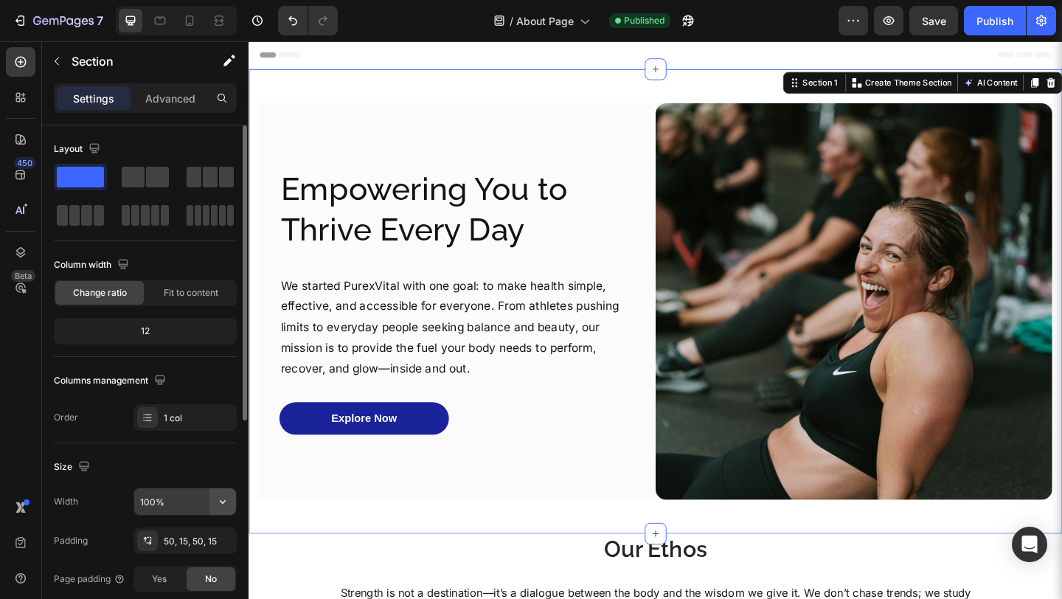
click at [215, 498] on icon "button" at bounding box center [222, 501] width 15 height 15
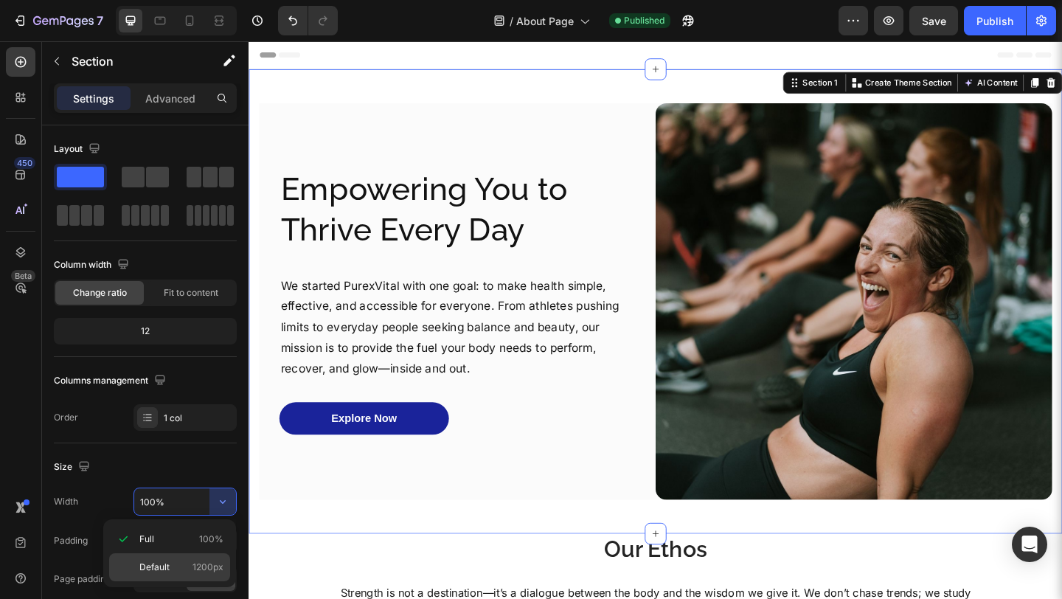
click at [168, 559] on div "Default 1200px" at bounding box center [169, 567] width 121 height 28
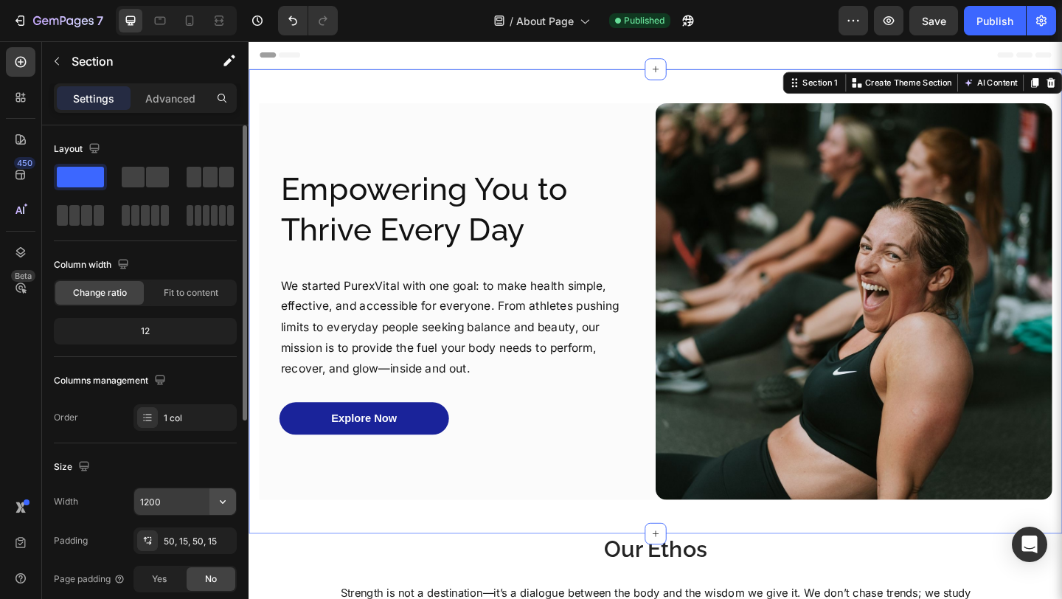
click at [221, 502] on icon "button" at bounding box center [223, 502] width 6 height 4
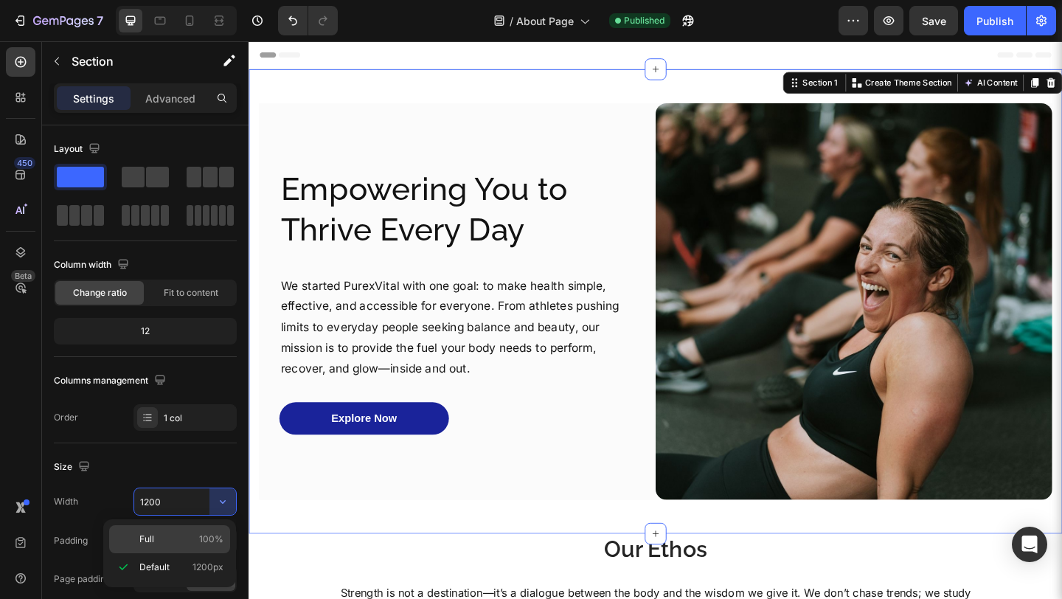
click at [175, 527] on div "Full 100%" at bounding box center [169, 539] width 121 height 28
type input "100%"
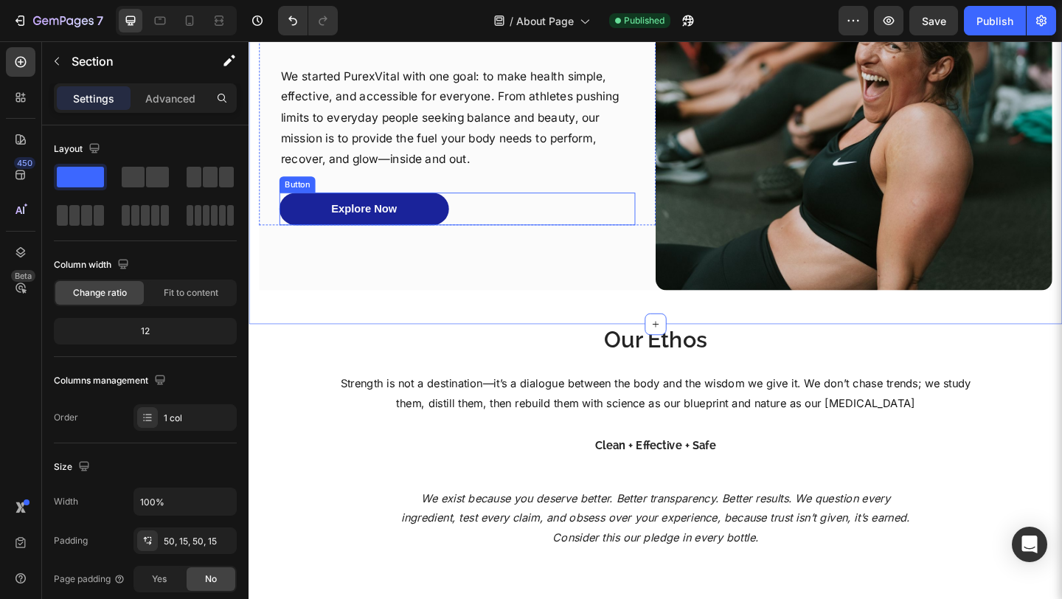
scroll to position [377, 0]
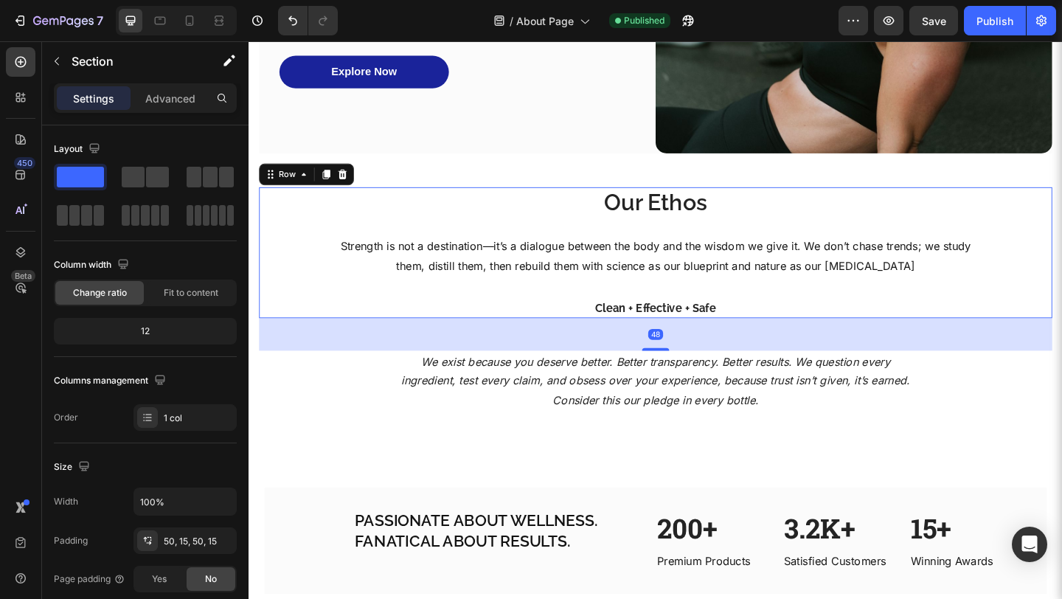
click at [289, 280] on div "Our Ethos Heading Strength is not a destination—it’s a dialogue between the bod…" at bounding box center [691, 271] width 863 height 142
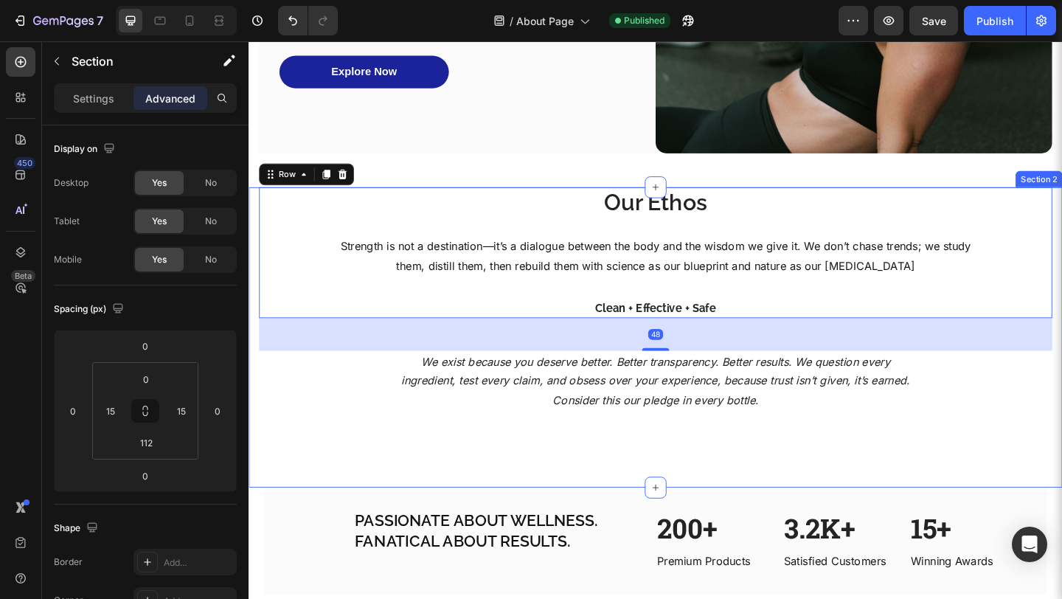
click at [253, 296] on div "Our Ethos Heading Strength is not a destination—it’s a dialogue between the bod…" at bounding box center [690, 363] width 885 height 327
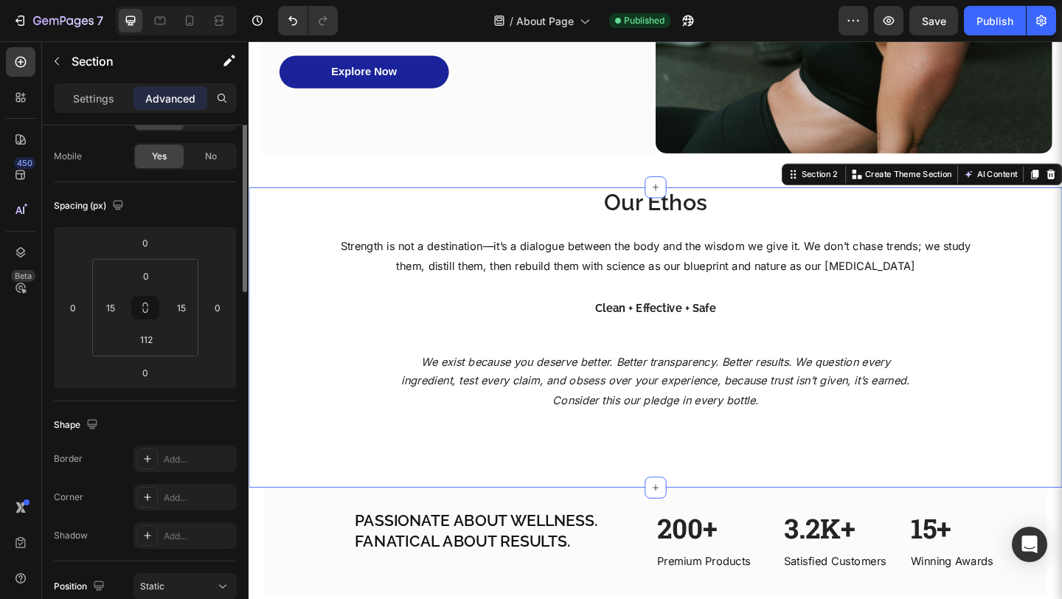
scroll to position [0, 0]
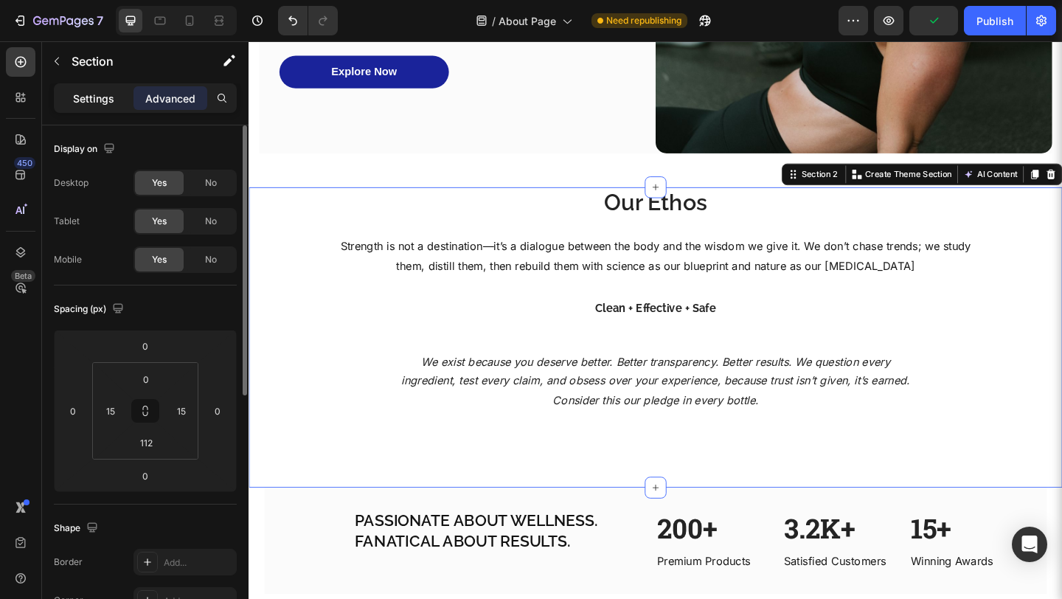
click at [113, 88] on div "Settings" at bounding box center [94, 98] width 74 height 24
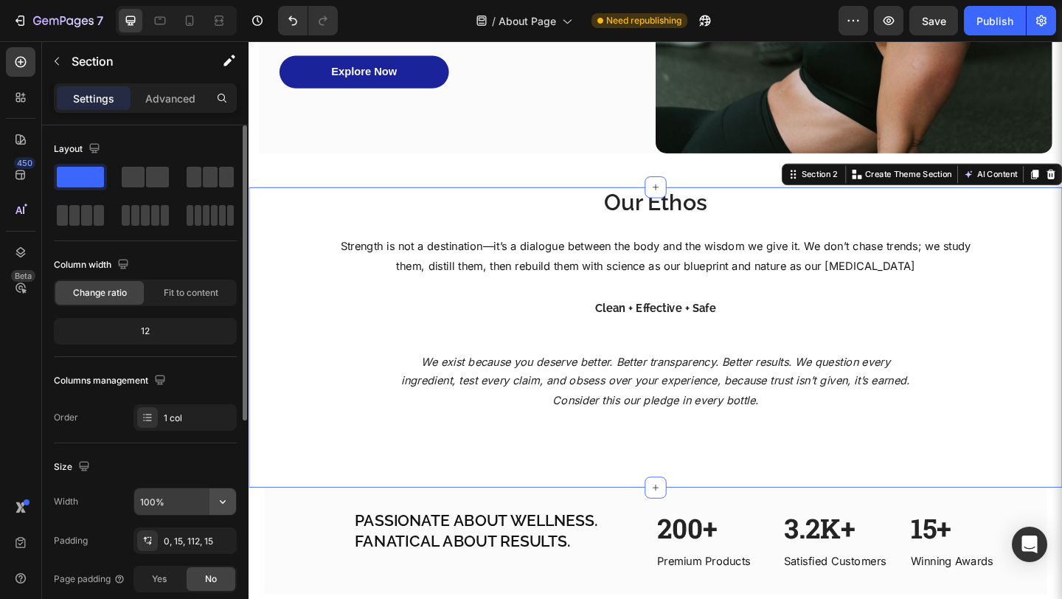
click at [215, 498] on icon "button" at bounding box center [222, 501] width 15 height 15
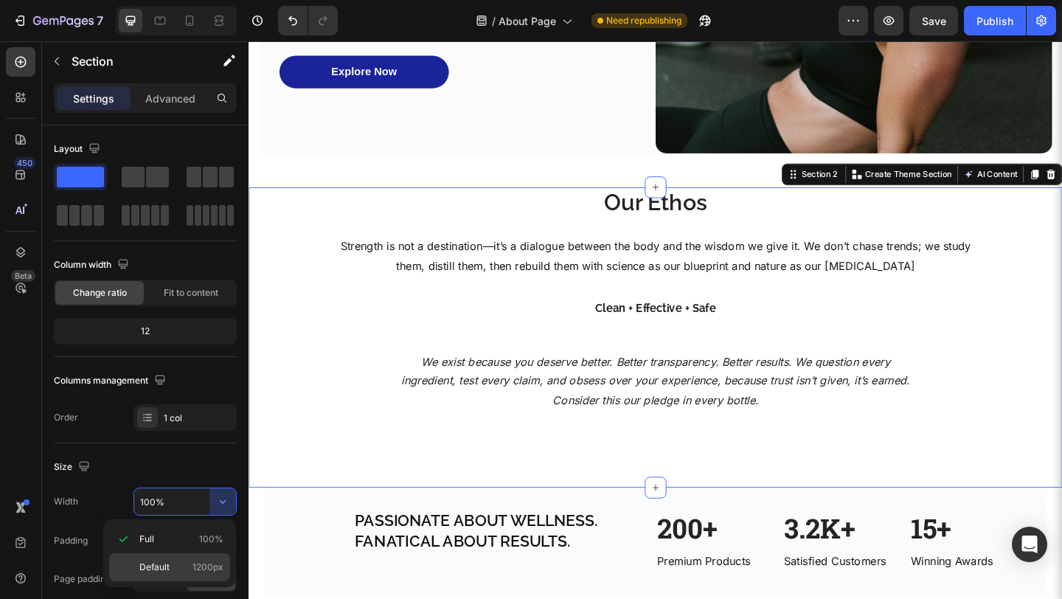
click at [163, 557] on div "Default 1200px" at bounding box center [169, 567] width 121 height 28
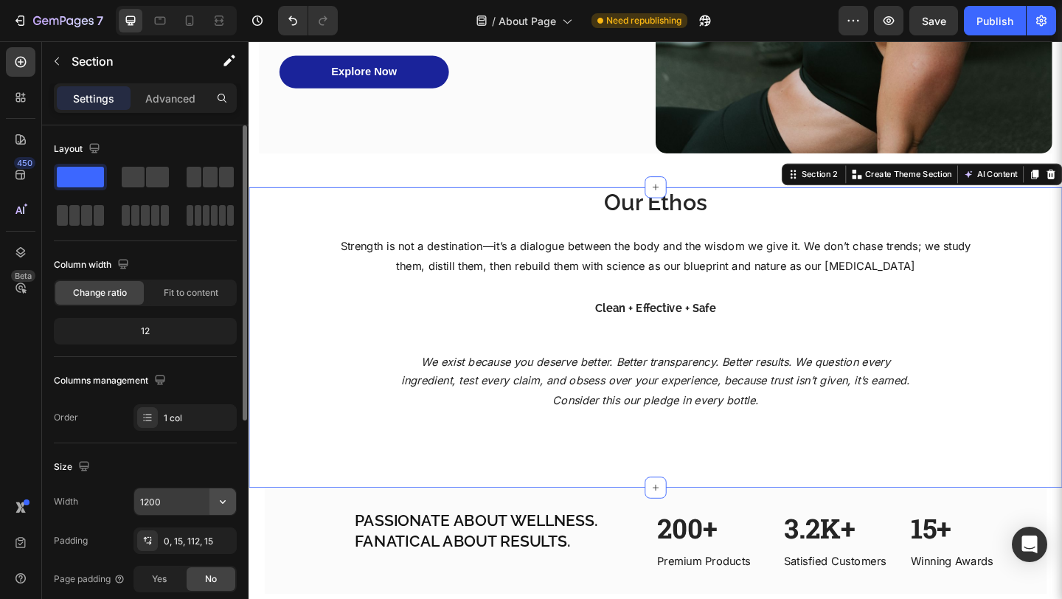
click at [218, 508] on icon "button" at bounding box center [222, 501] width 15 height 15
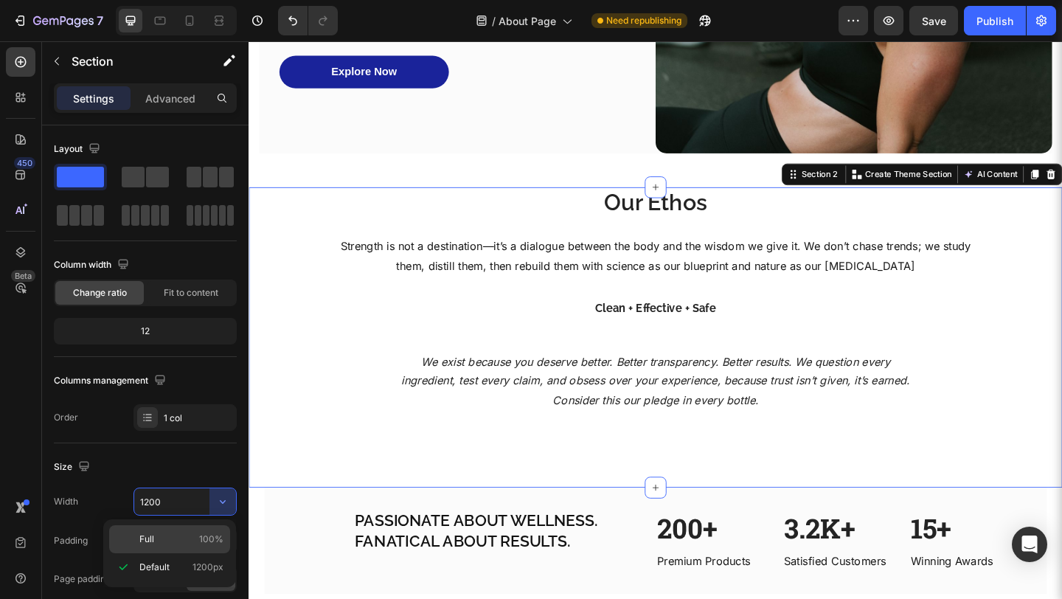
click at [164, 533] on p "Full 100%" at bounding box center [181, 538] width 84 height 13
type input "100%"
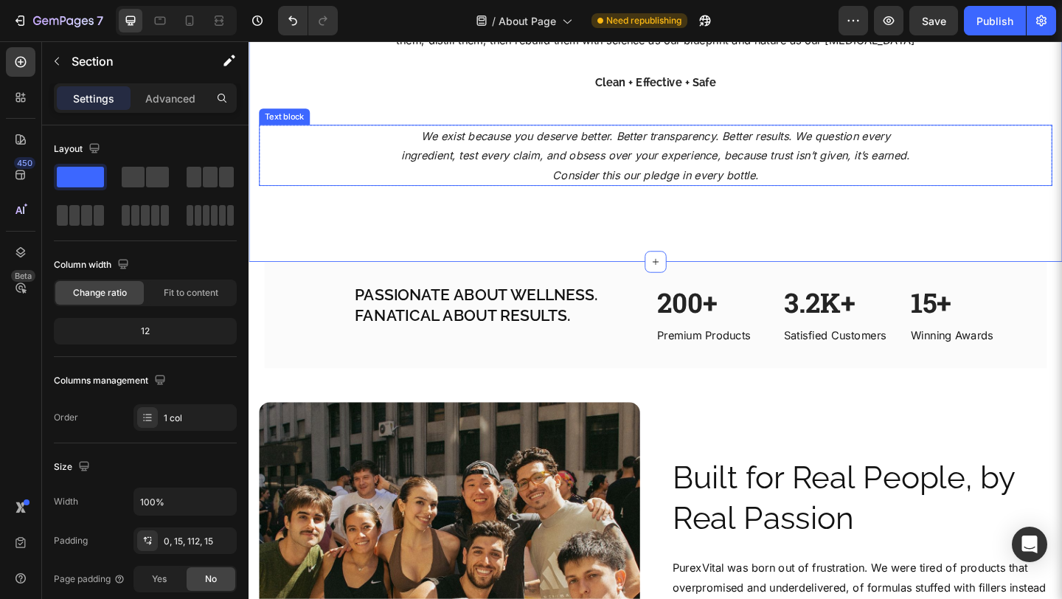
scroll to position [620, 0]
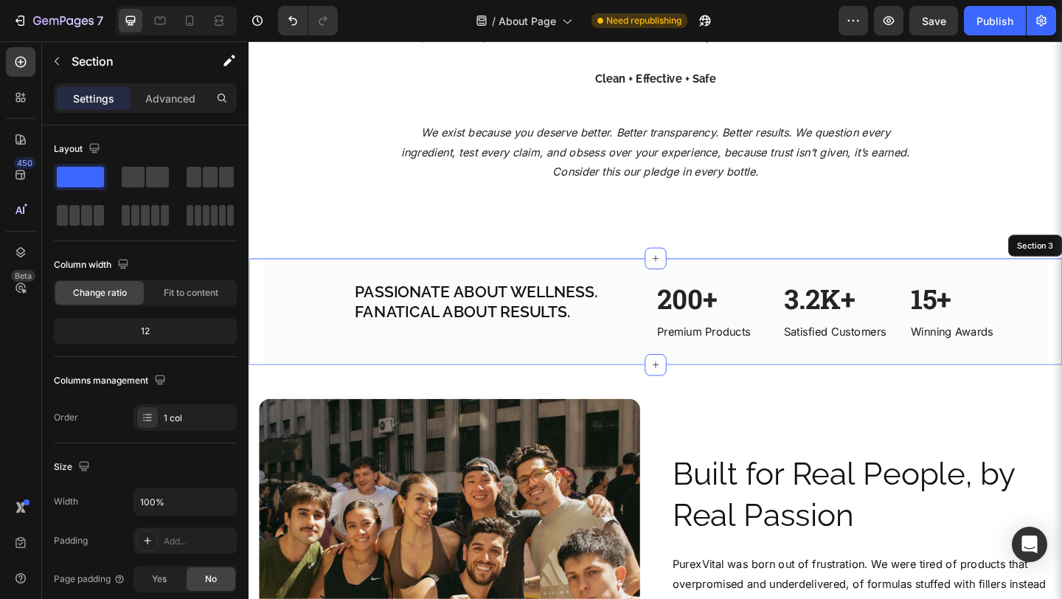
click at [251, 365] on div "PASSIONATE ABOUT WELLNESS. FANATICAL ABOUT RESULTS. Heading Row 200+ Heading Pr…" at bounding box center [690, 335] width 885 height 116
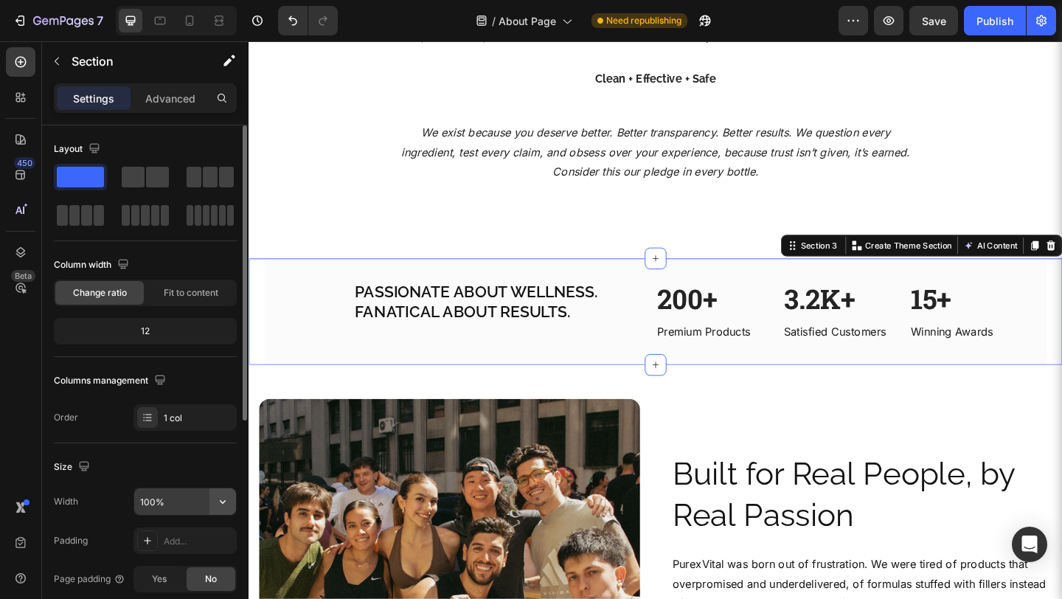
click at [222, 507] on icon "button" at bounding box center [222, 501] width 15 height 15
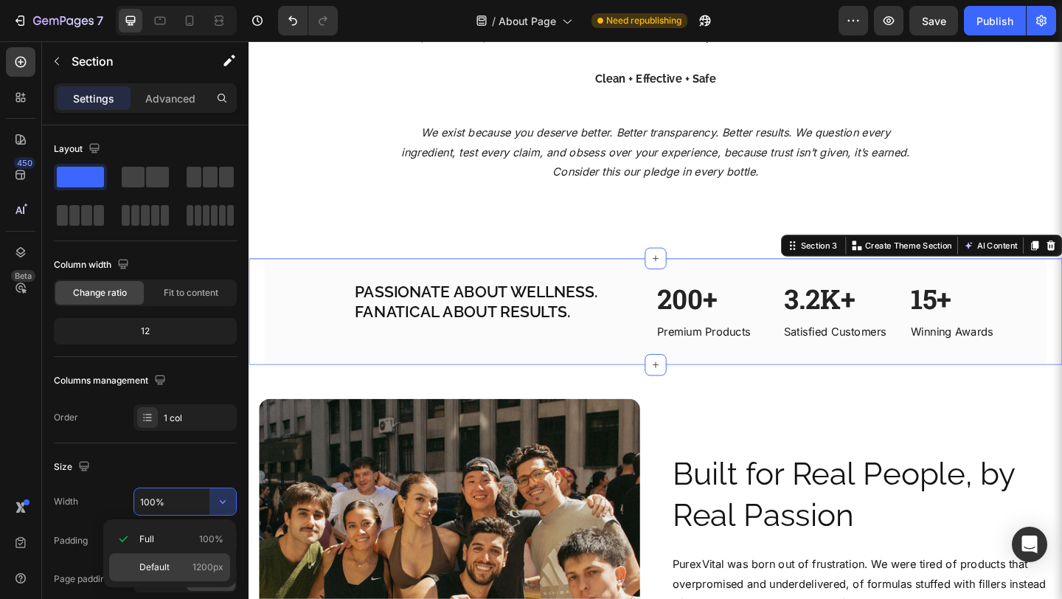
click at [175, 568] on p "Default 1200px" at bounding box center [181, 566] width 84 height 13
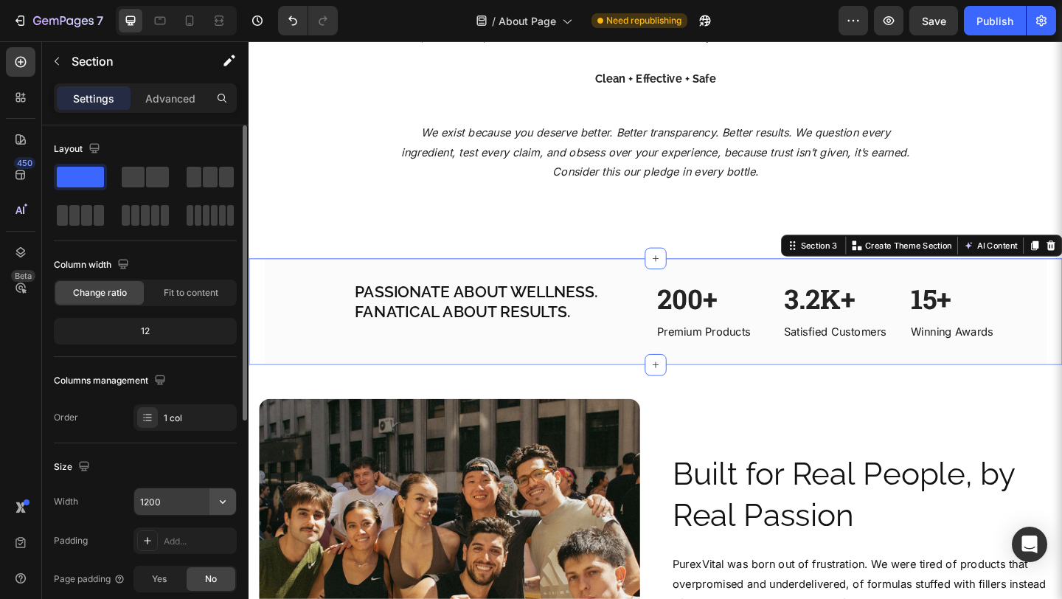
click at [226, 504] on icon "button" at bounding box center [222, 501] width 15 height 15
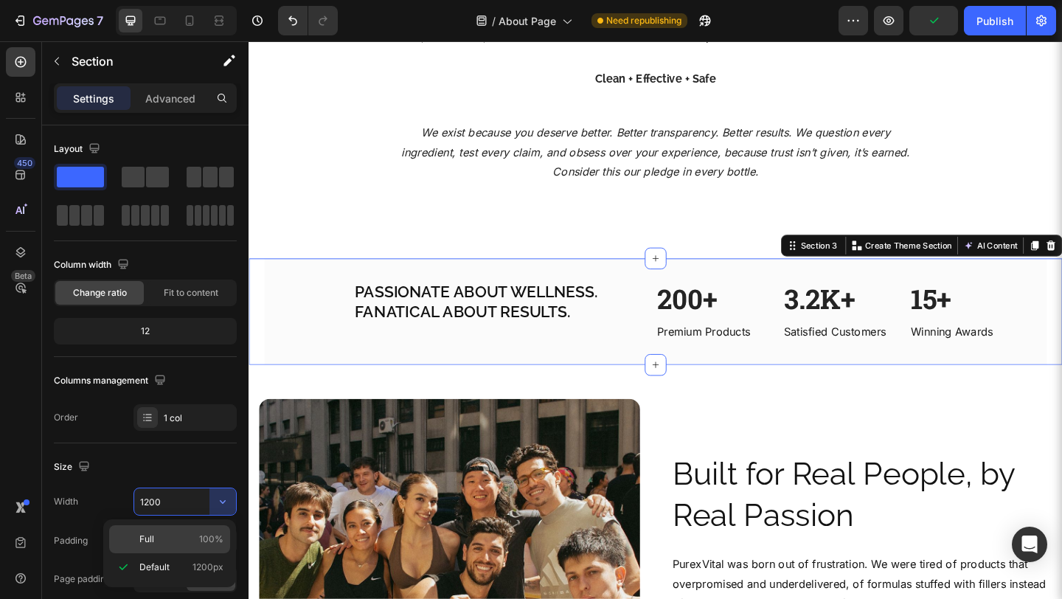
click at [178, 532] on div "Full 100%" at bounding box center [169, 539] width 121 height 28
type input "100%"
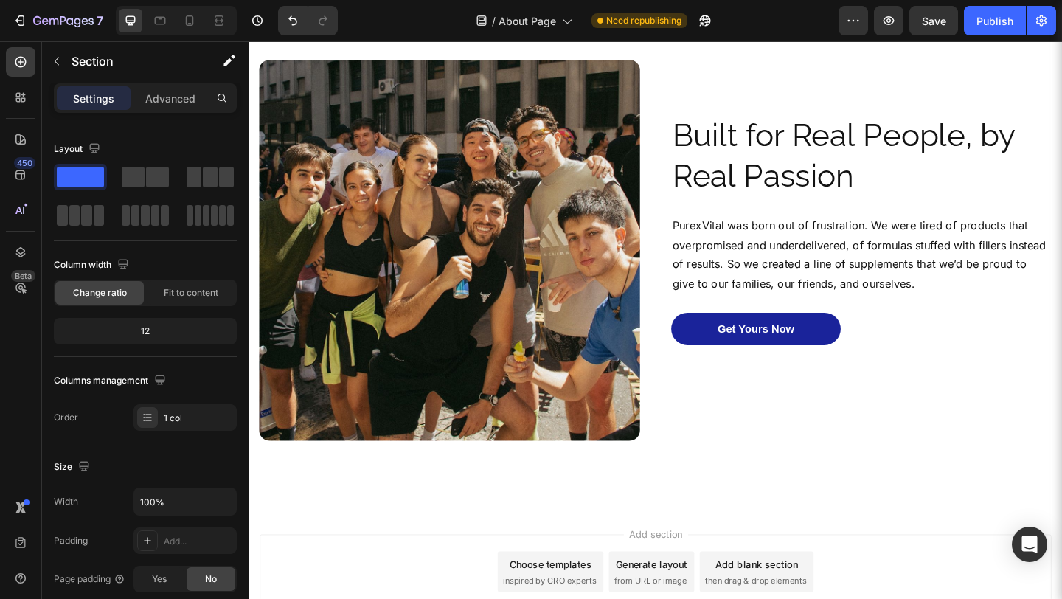
scroll to position [1060, 0]
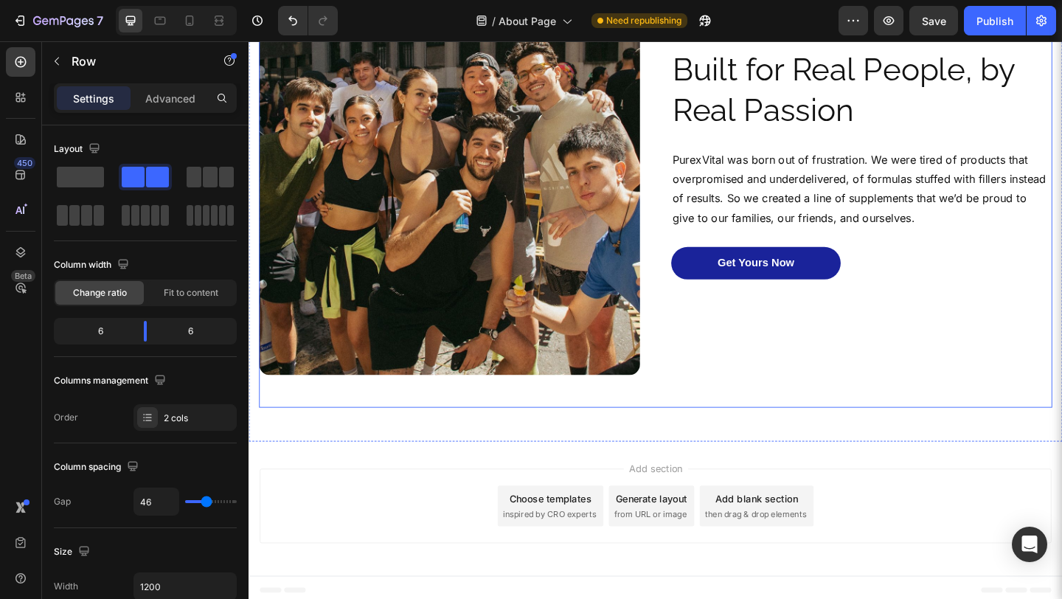
click at [930, 363] on div "Built for Real People, by Real Passion Heading PurexVital was born out of frust…" at bounding box center [915, 215] width 414 height 450
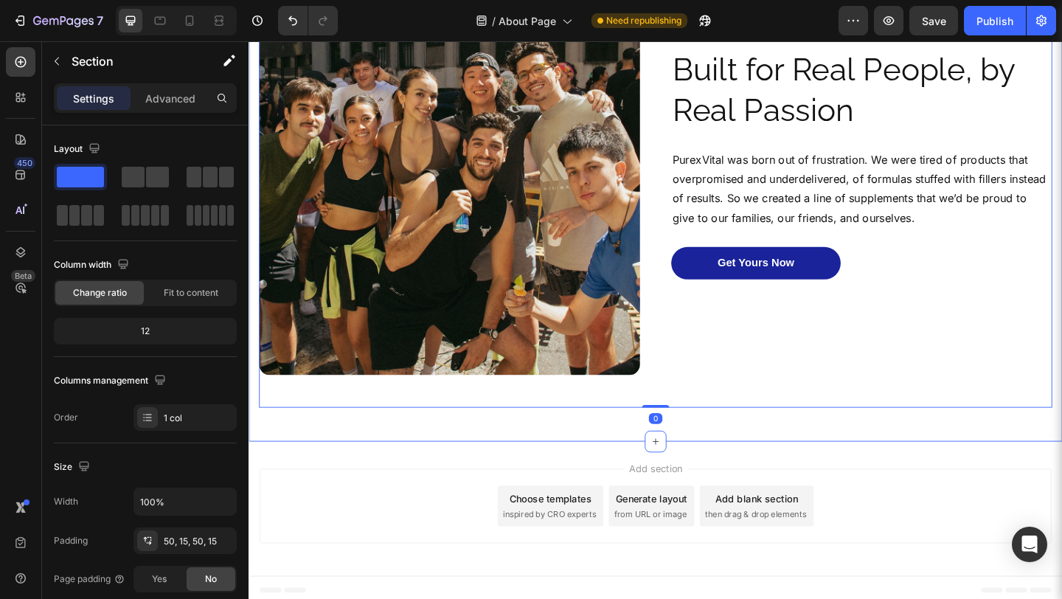
click at [924, 450] on div "Image Built for Real People, by Real Passion Heading PurexVital was born out of…" at bounding box center [690, 214] width 885 height 523
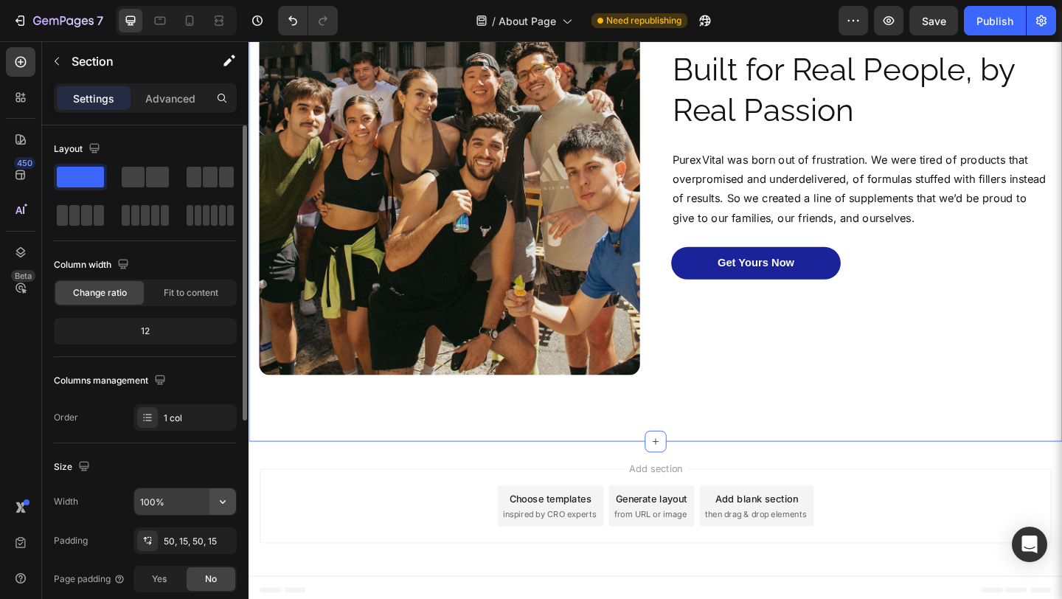
click at [226, 508] on icon "button" at bounding box center [222, 501] width 15 height 15
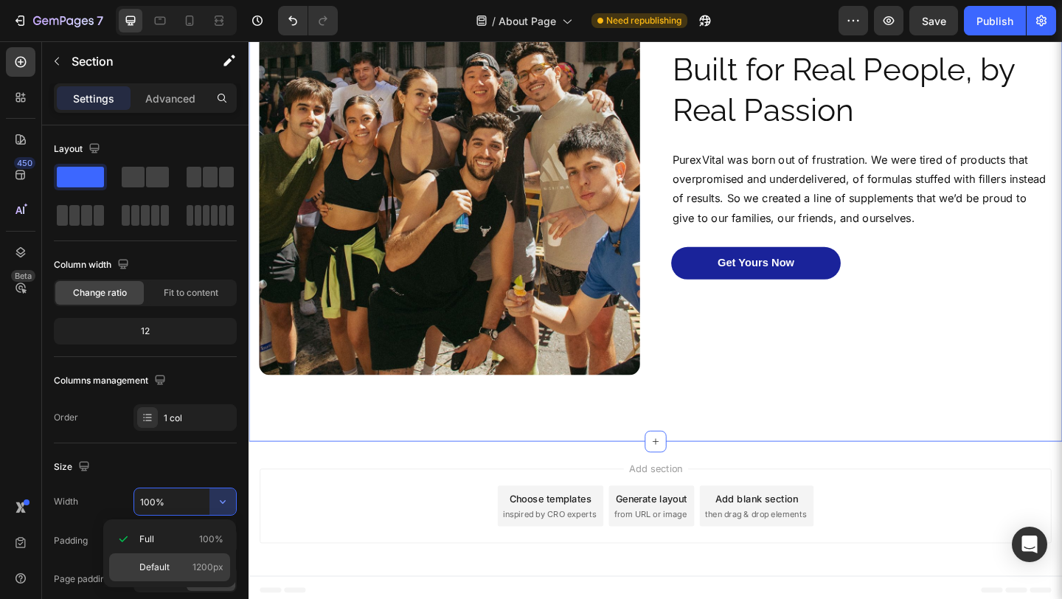
click at [177, 557] on div "Default 1200px" at bounding box center [169, 567] width 121 height 28
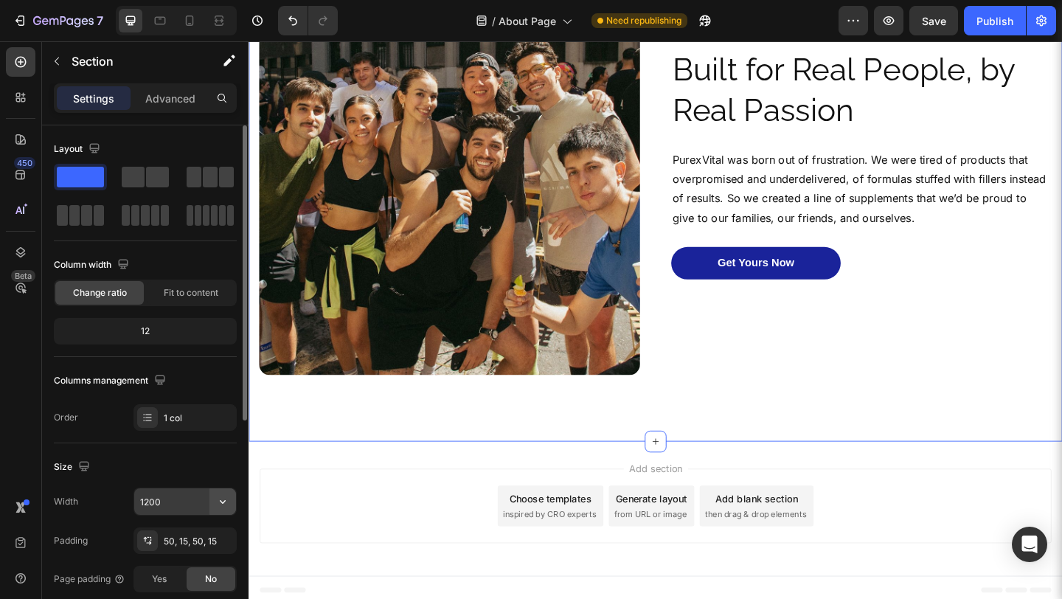
click at [220, 506] on icon "button" at bounding box center [222, 501] width 15 height 15
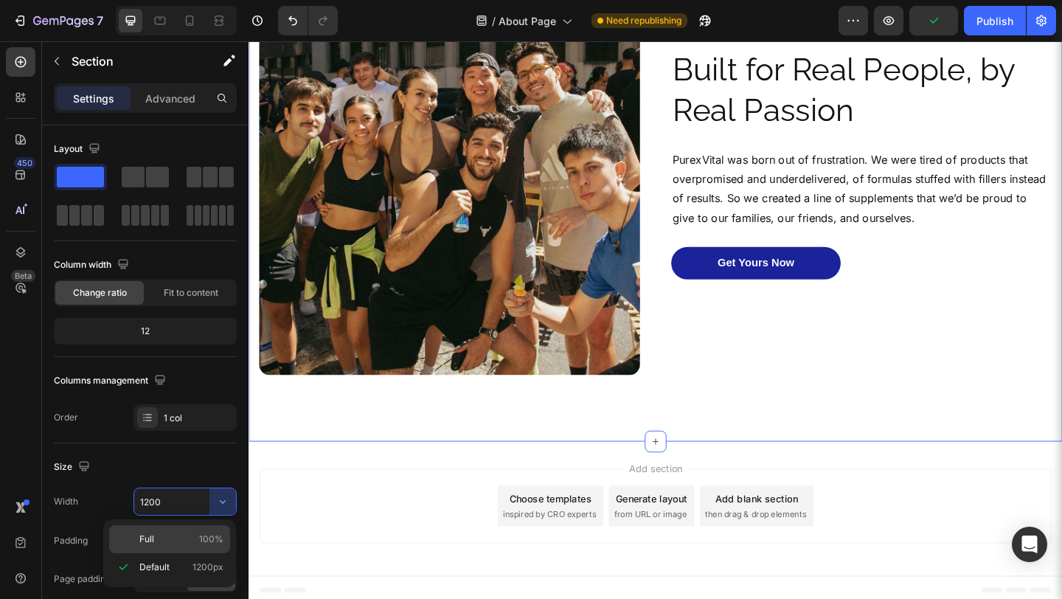
click at [175, 542] on p "Full 100%" at bounding box center [181, 538] width 84 height 13
type input "100%"
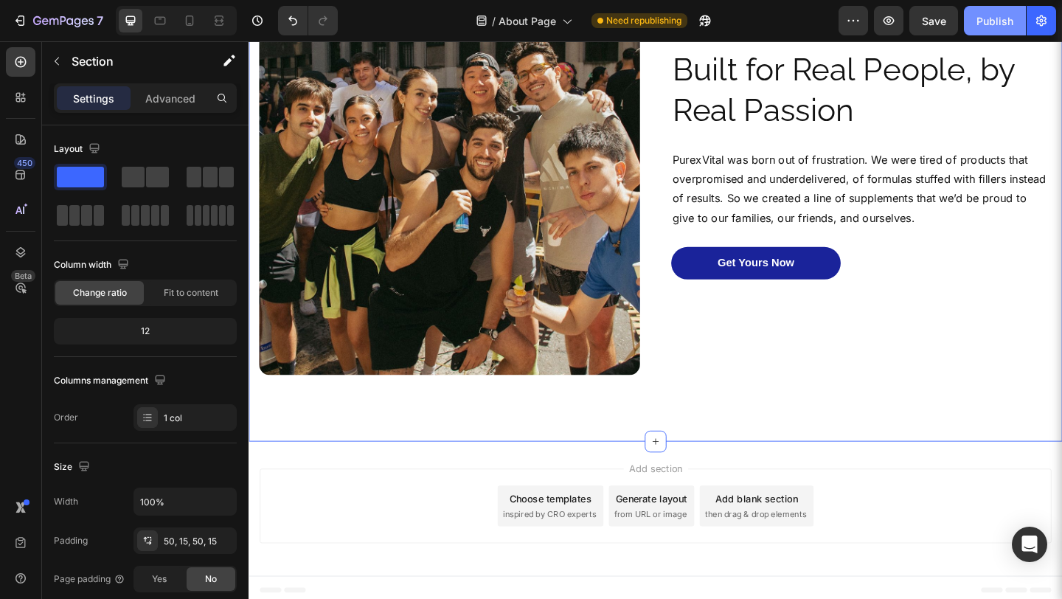
click at [986, 12] on button "Publish" at bounding box center [995, 20] width 62 height 29
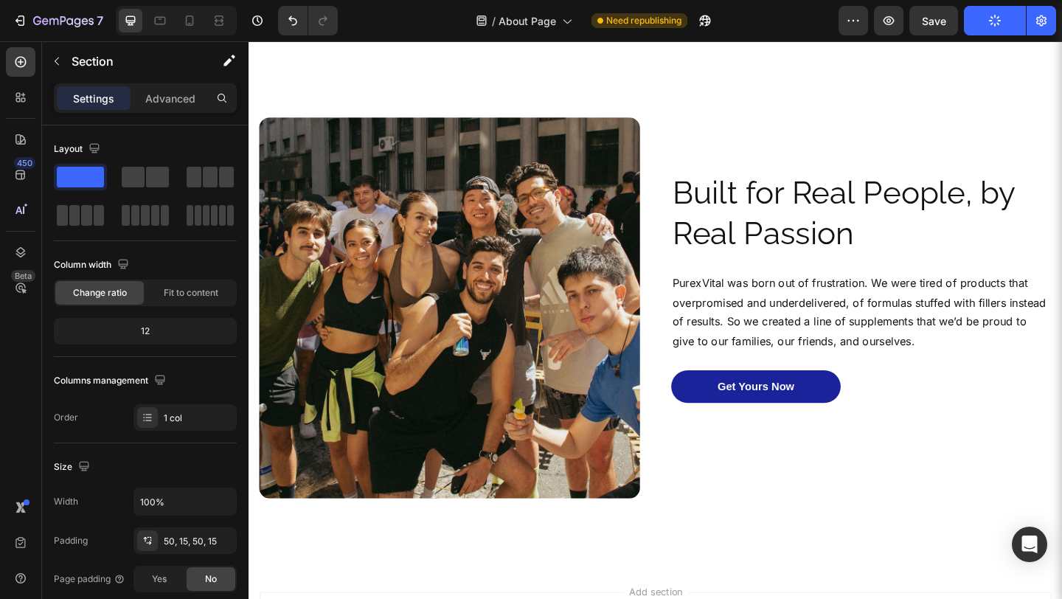
scroll to position [987, 0]
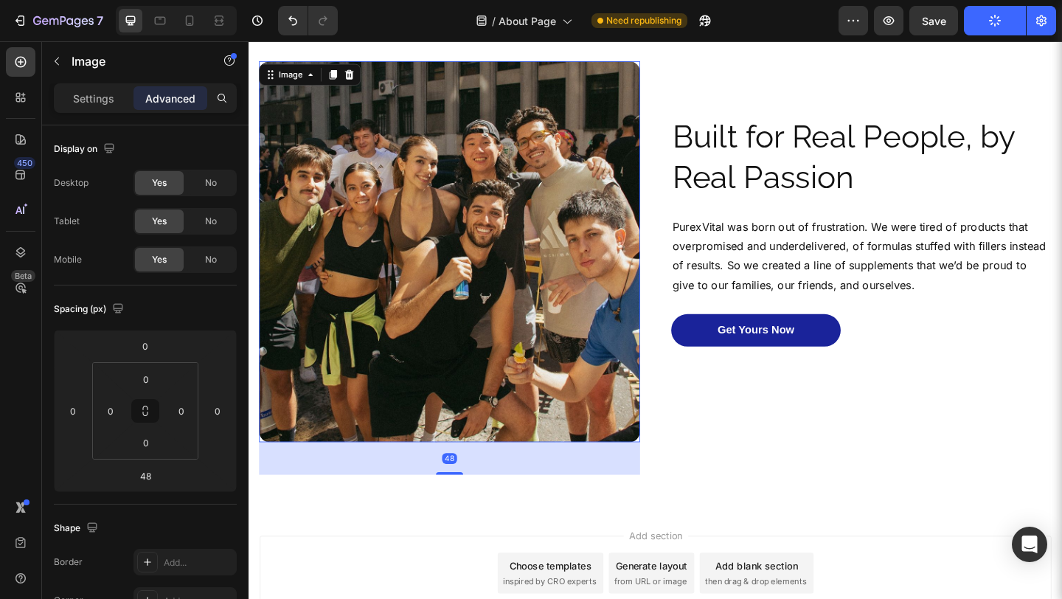
click at [408, 254] on img at bounding box center [467, 270] width 414 height 414
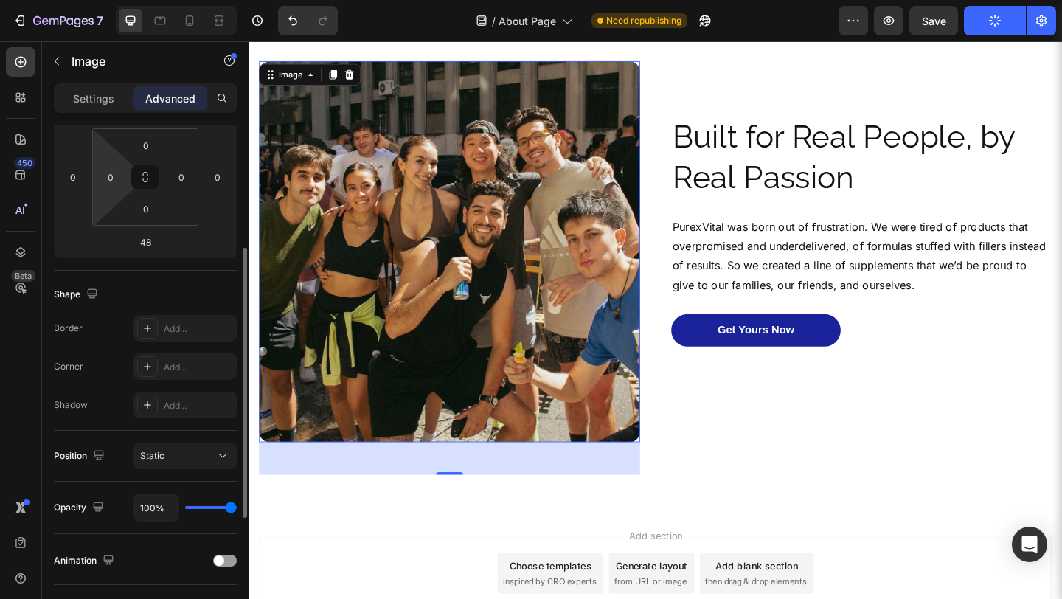
scroll to position [0, 0]
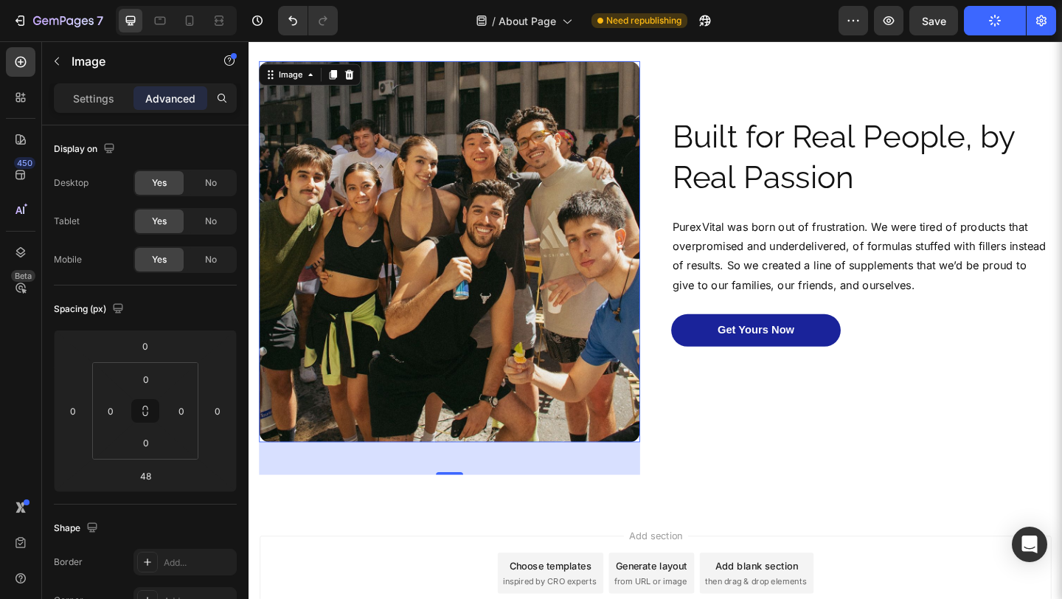
click at [93, 113] on div "Settings Advanced" at bounding box center [145, 104] width 206 height 42
click at [98, 92] on p "Settings" at bounding box center [93, 98] width 41 height 15
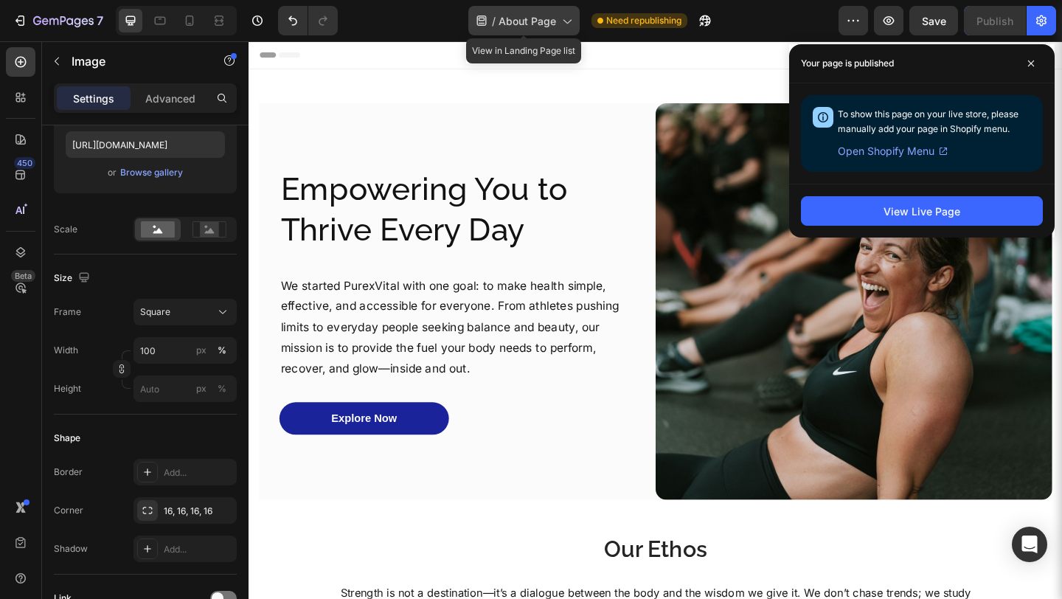
click at [538, 30] on div "/ About Page" at bounding box center [523, 20] width 111 height 29
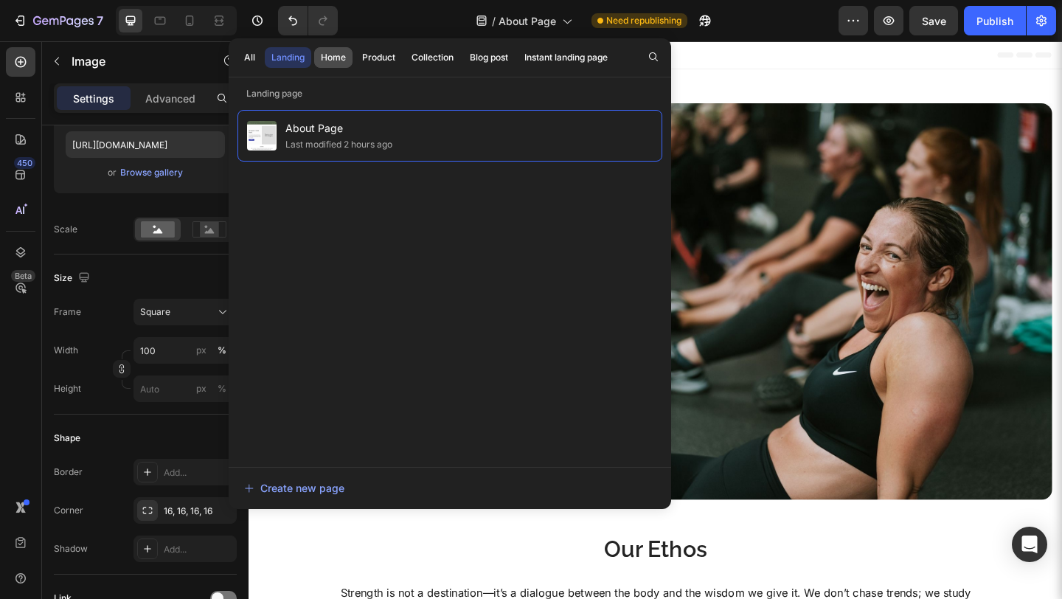
click at [342, 60] on div "Home" at bounding box center [333, 57] width 25 height 13
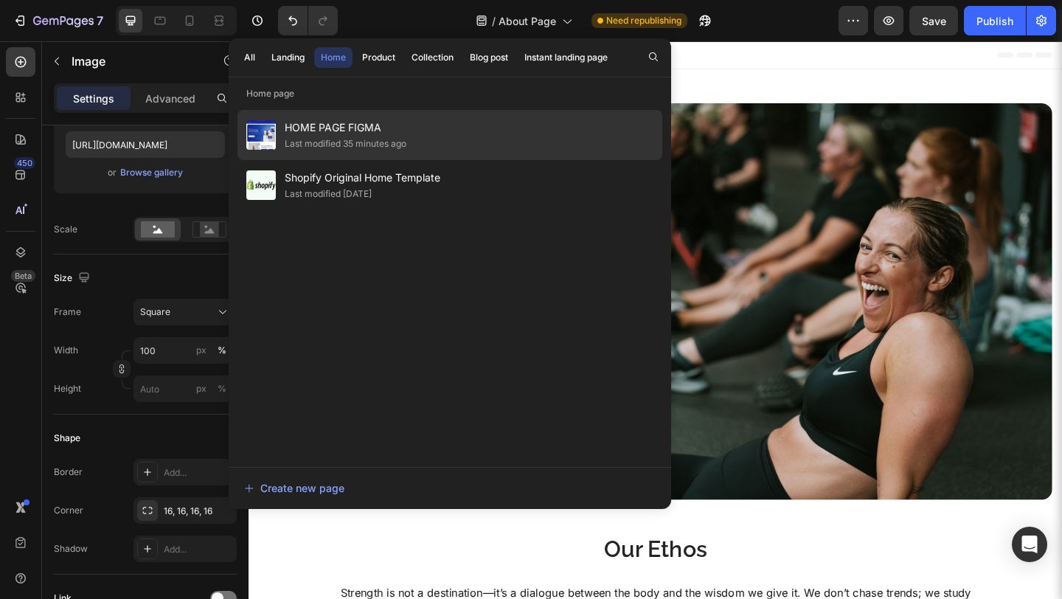
click at [339, 132] on span "HOME PAGE FIGMA" at bounding box center [346, 128] width 122 height 18
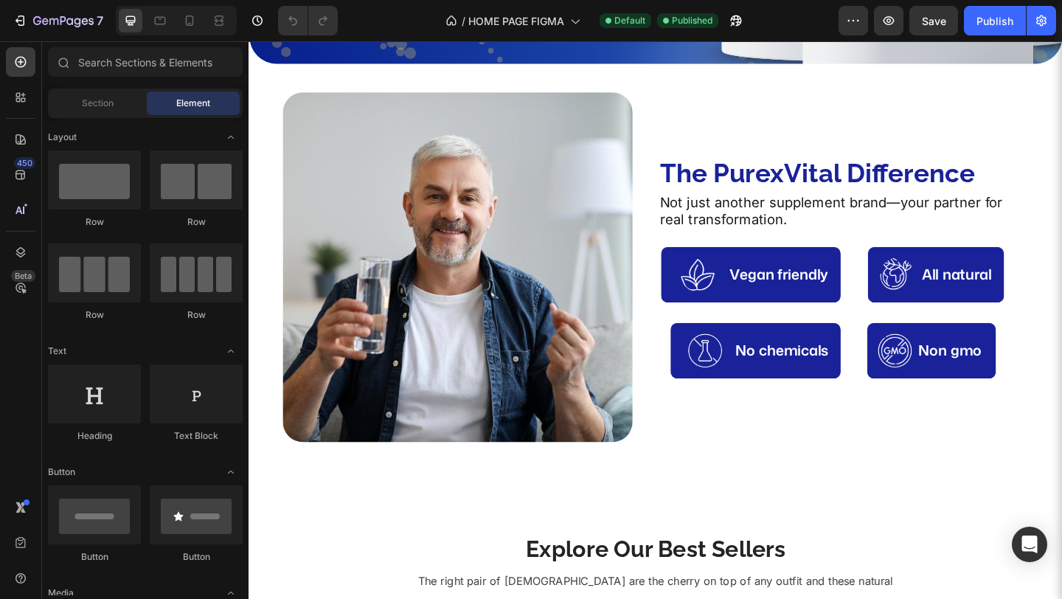
scroll to position [451, 0]
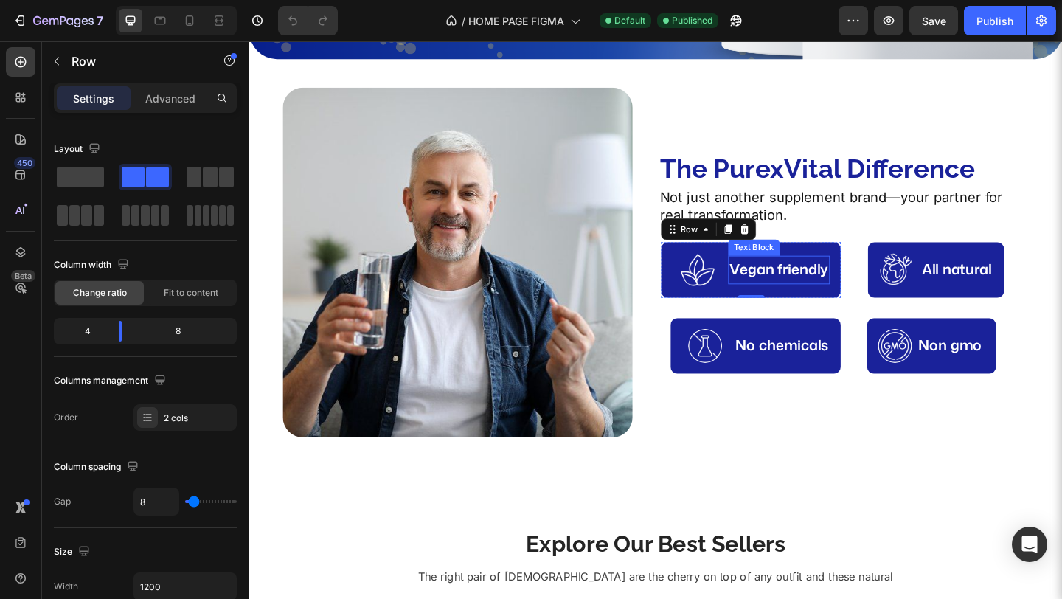
click at [785, 299] on p "Vegan friendly" at bounding box center [825, 290] width 108 height 28
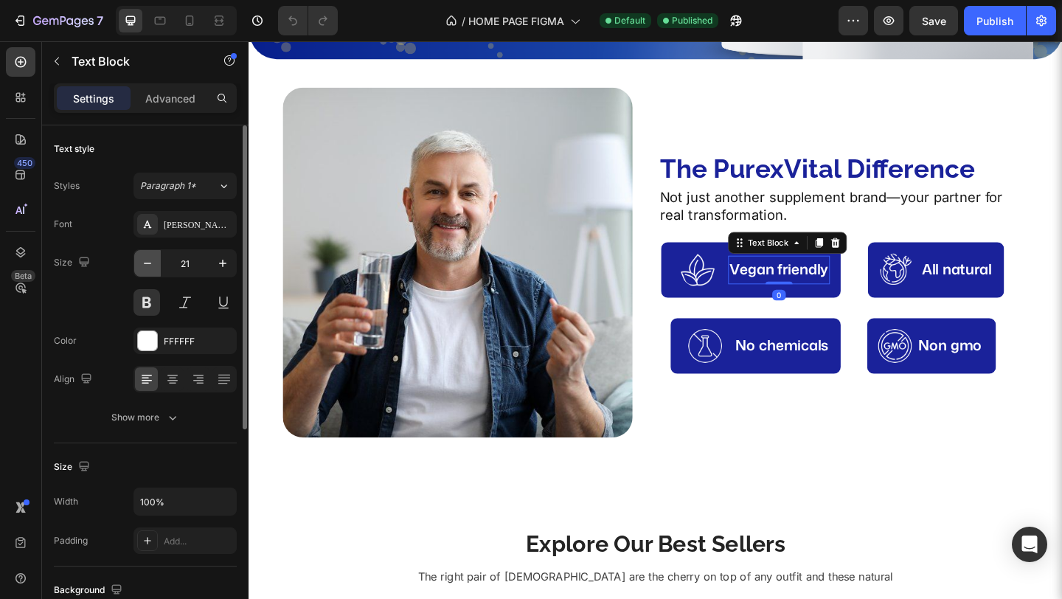
click at [143, 260] on icon "button" at bounding box center [147, 263] width 15 height 15
type input "20"
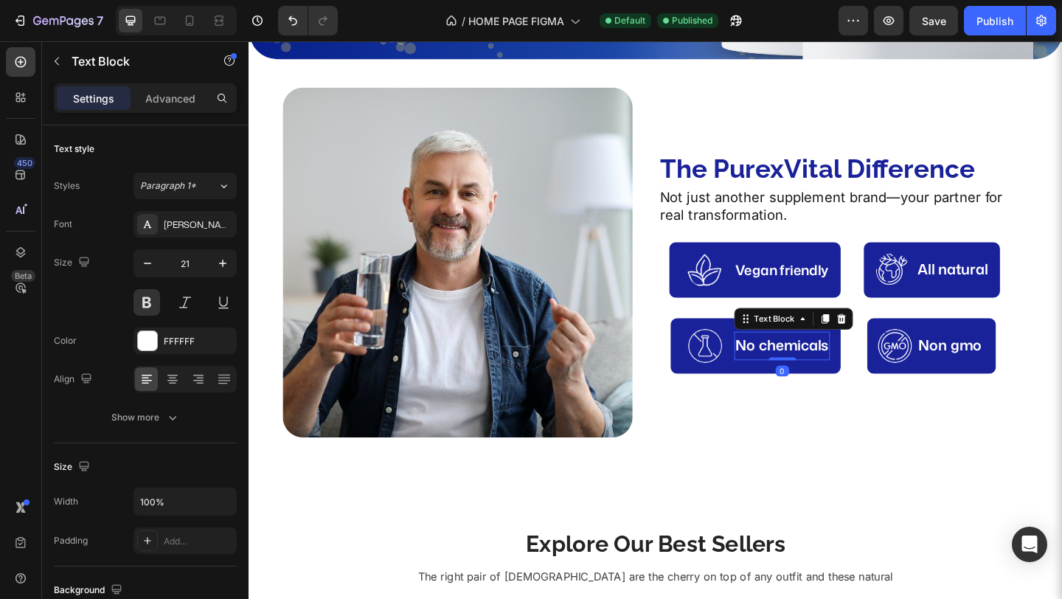
click at [849, 366] on p "No chemicals" at bounding box center [828, 372] width 101 height 28
click at [147, 265] on icon "button" at bounding box center [147, 263] width 15 height 15
type input "20"
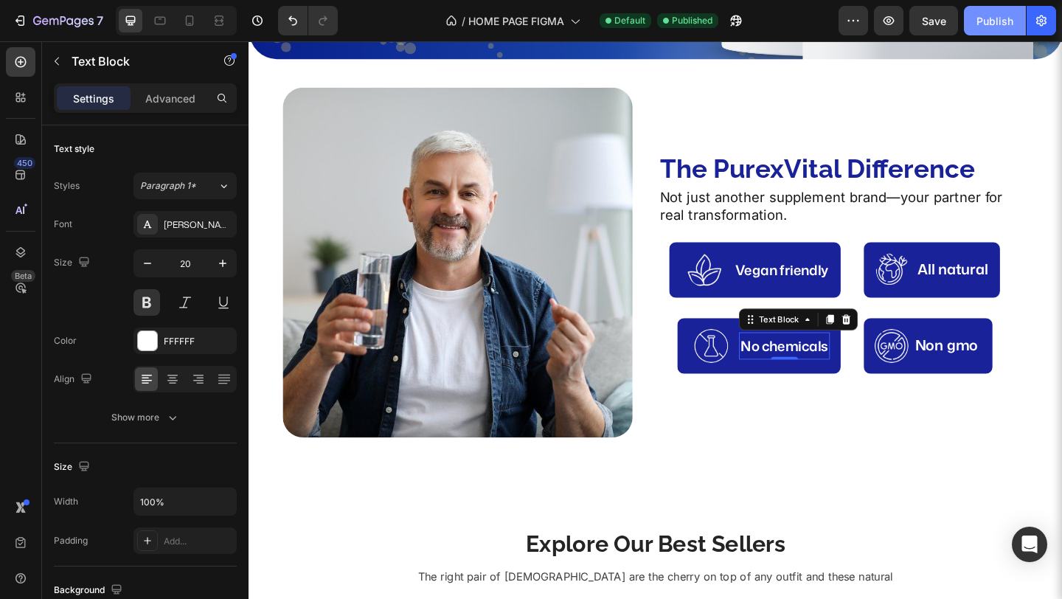
click at [987, 23] on div "Publish" at bounding box center [994, 20] width 37 height 15
